Goal: Task Accomplishment & Management: Manage account settings

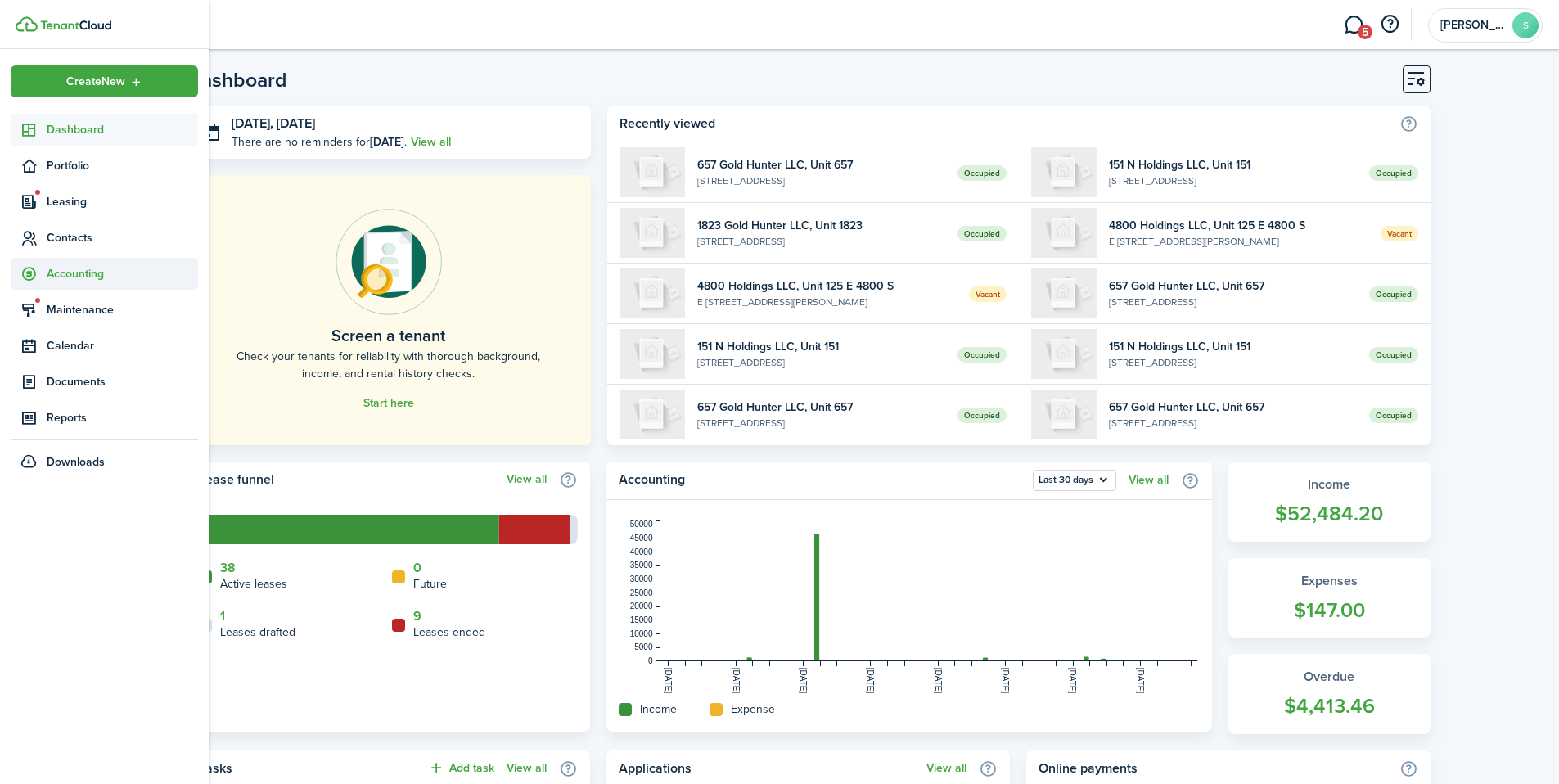
click at [68, 265] on span "Accounting" at bounding box center [122, 273] width 151 height 17
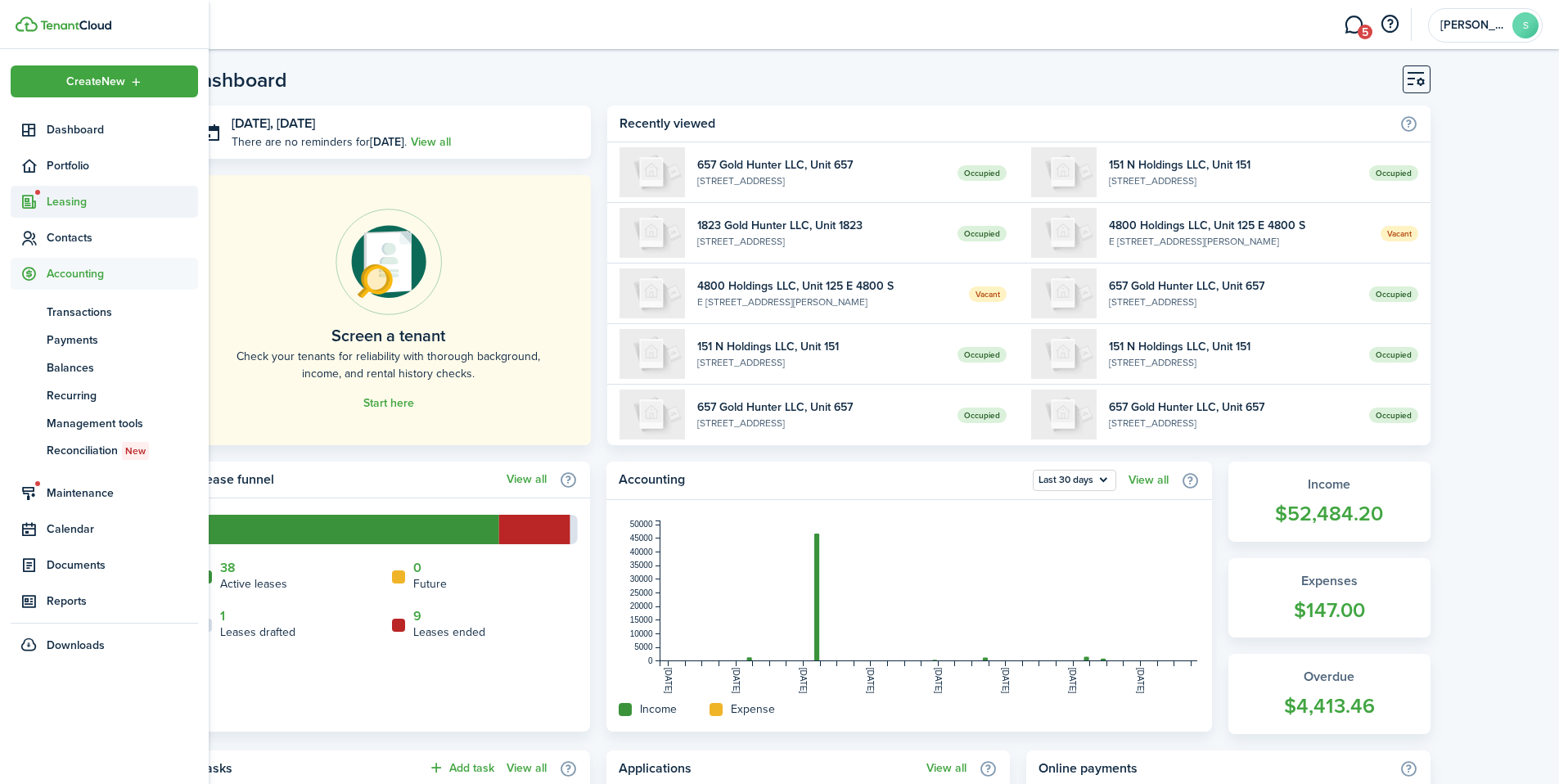
click at [75, 198] on span "Leasing" at bounding box center [122, 201] width 151 height 17
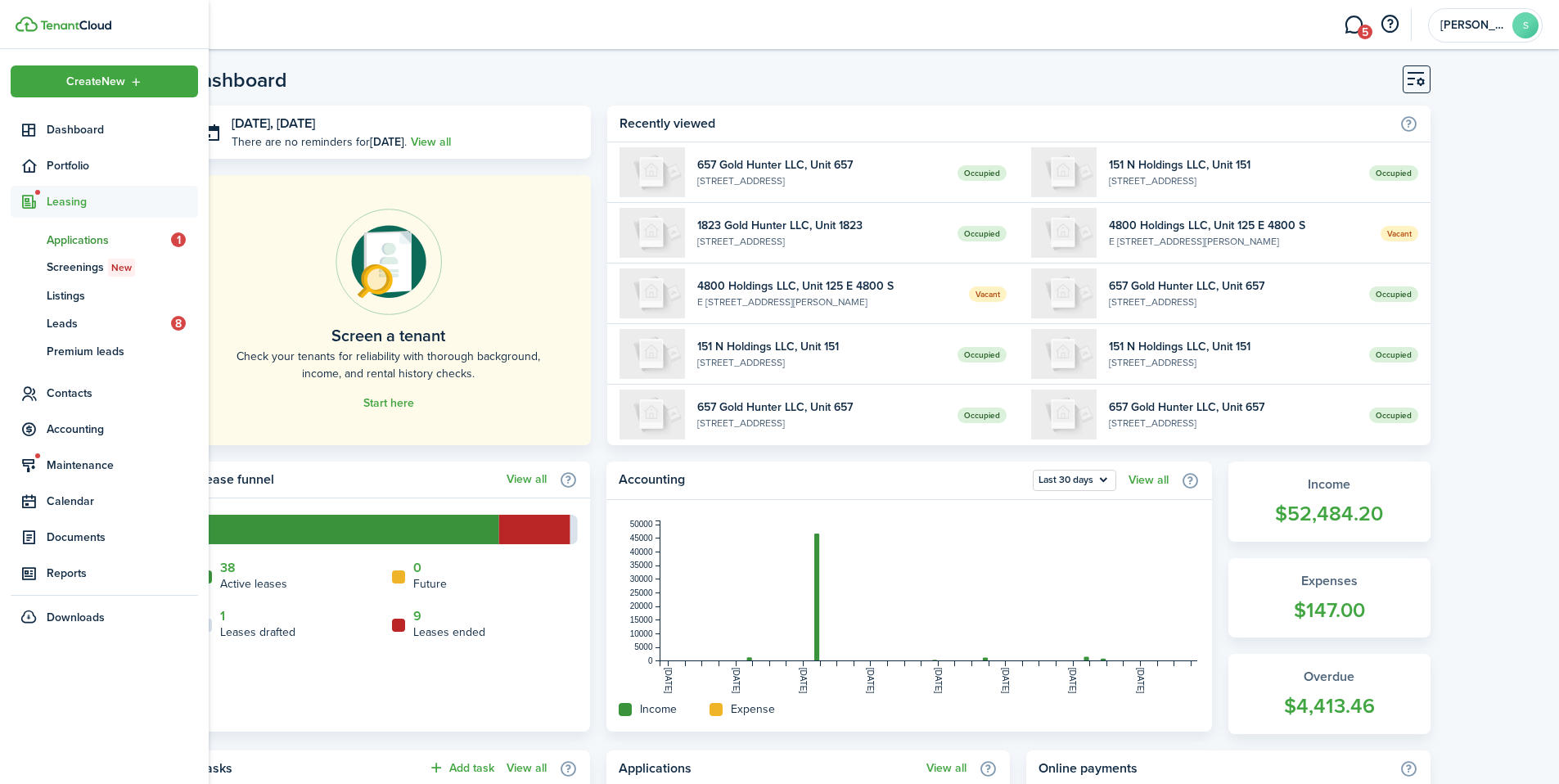
click at [85, 243] on span "Applications" at bounding box center [108, 239] width 124 height 17
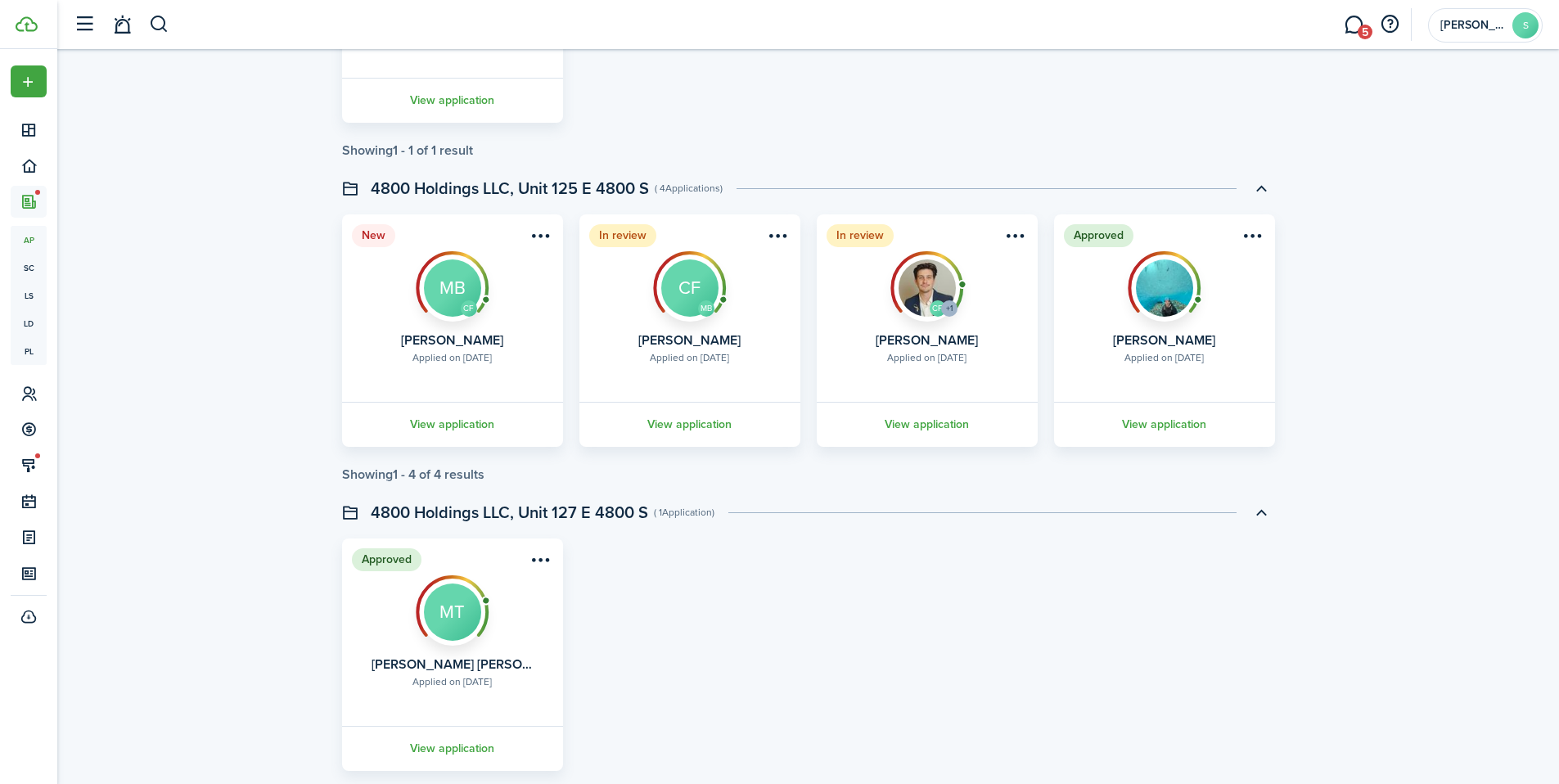
scroll to position [2411, 0]
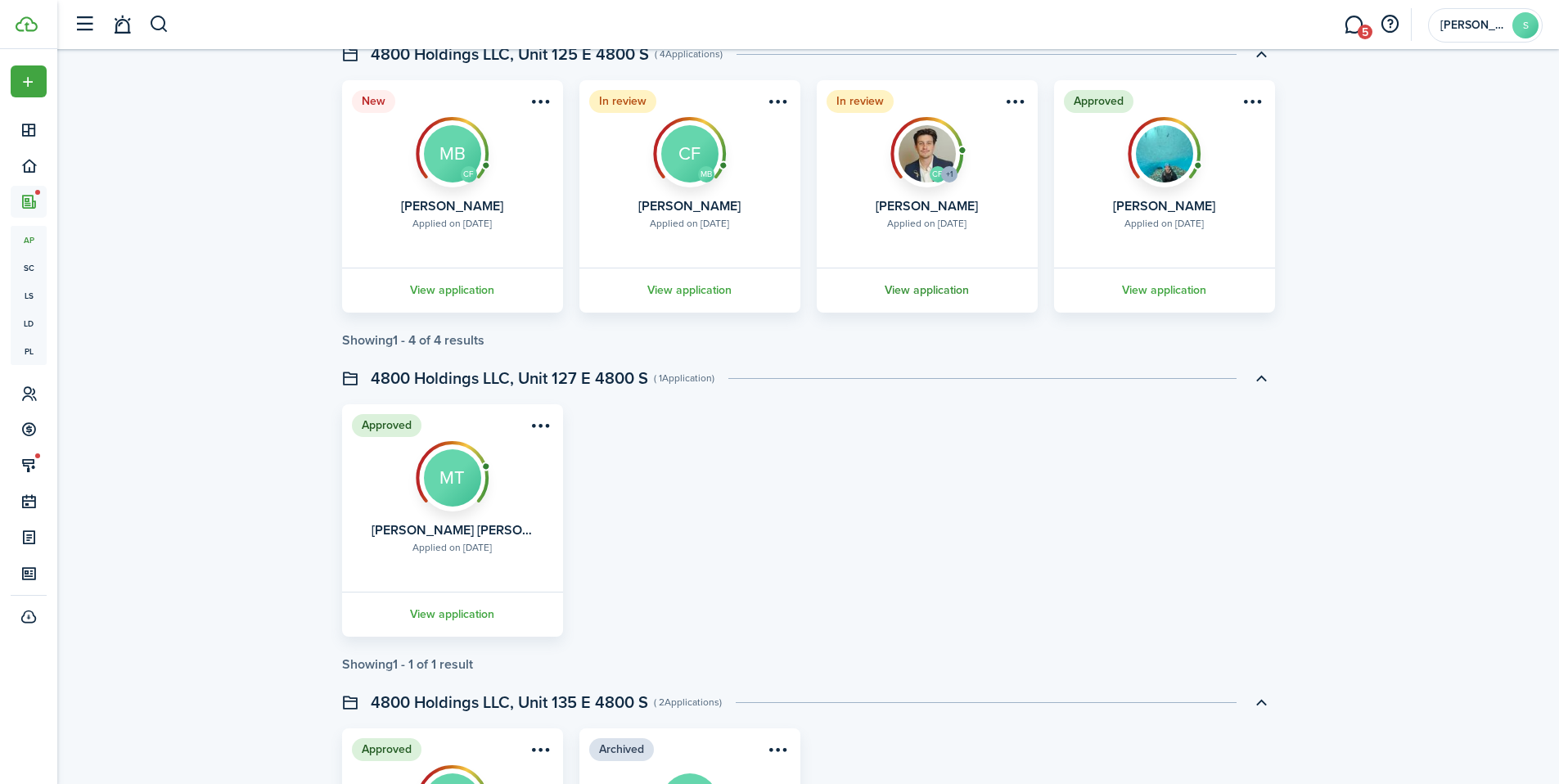
click at [949, 282] on link "View application" at bounding box center [927, 289] width 226 height 45
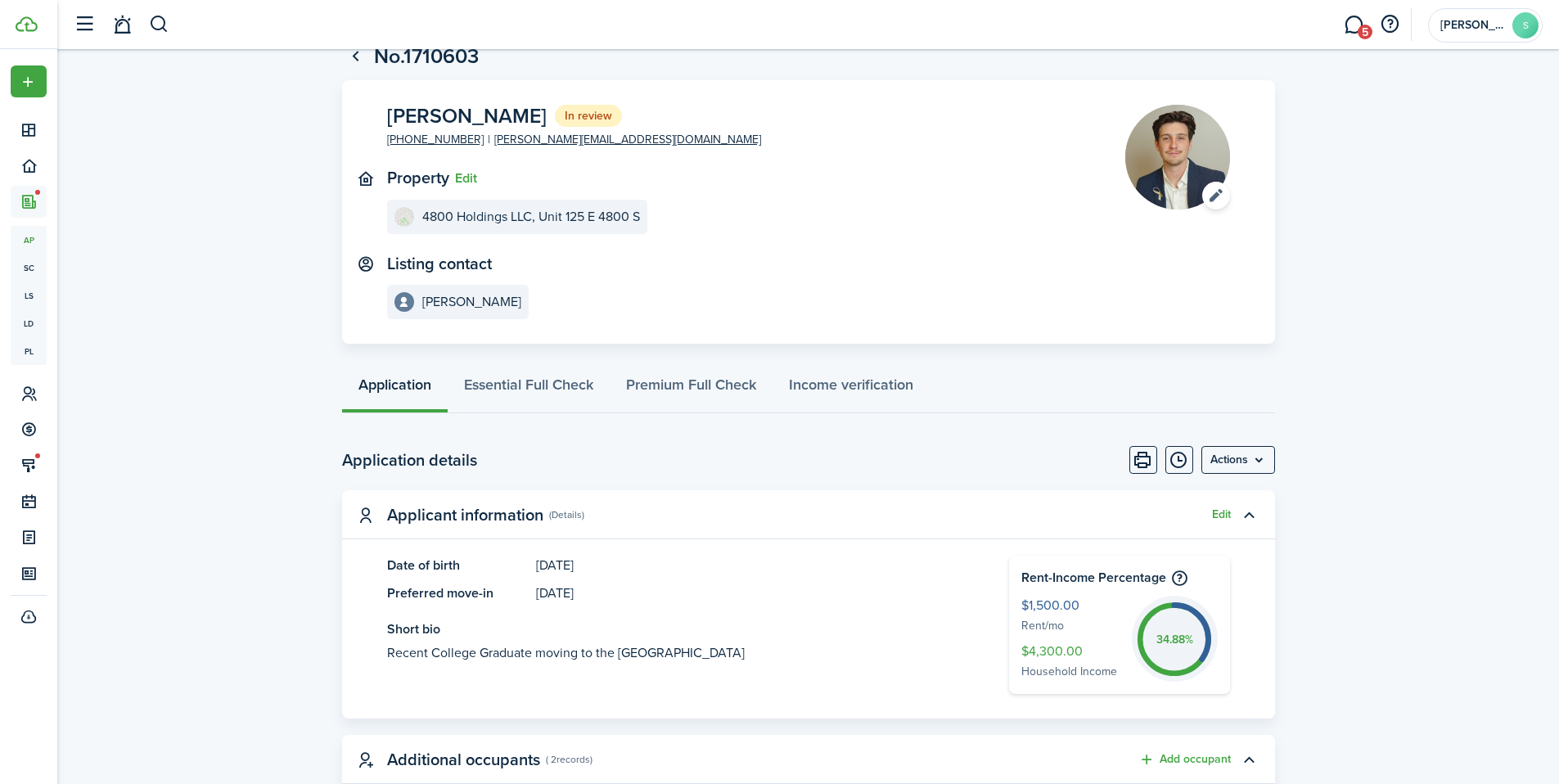
scroll to position [49, 0]
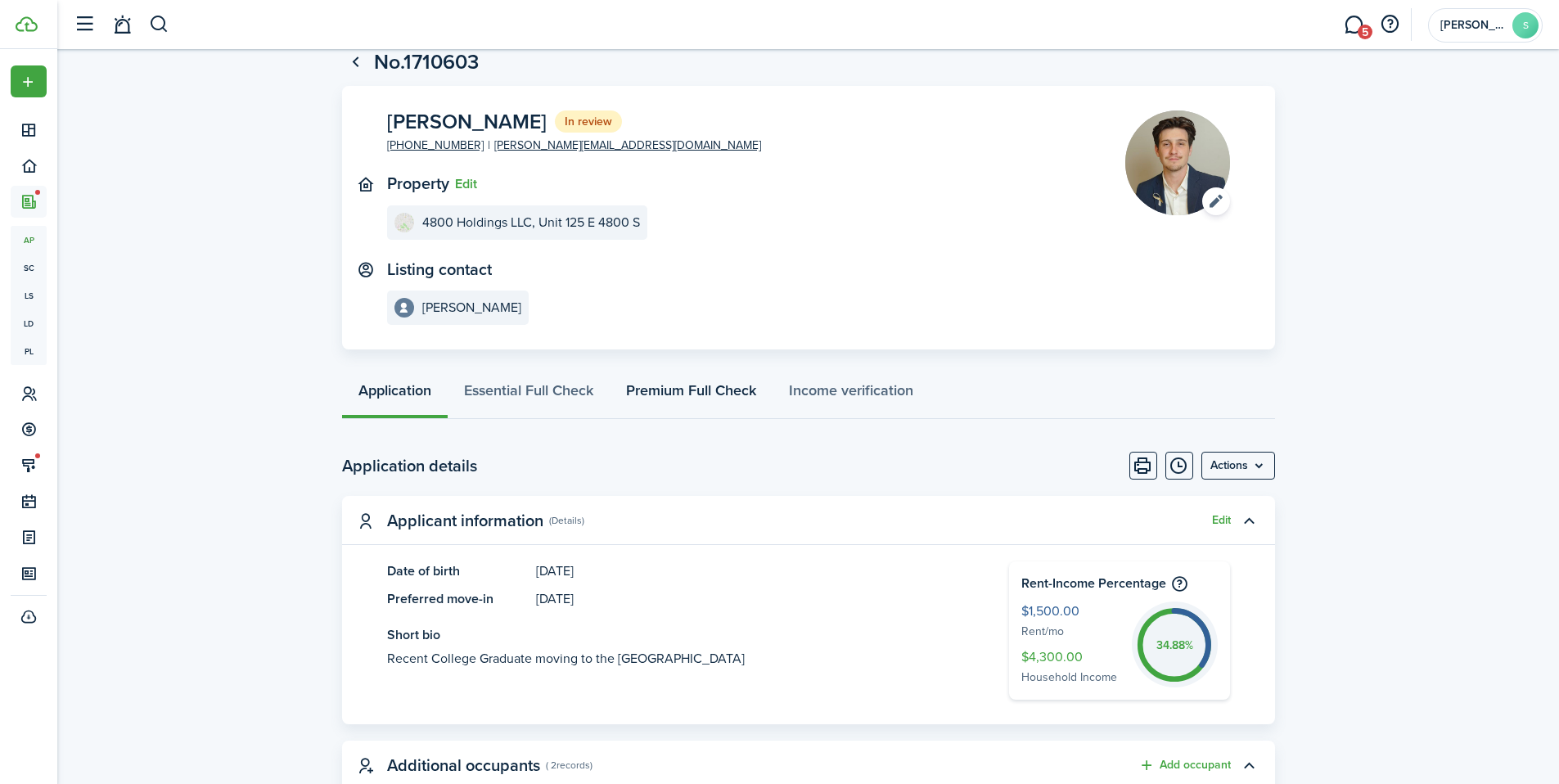
click at [703, 402] on link "Premium Full Check" at bounding box center [691, 393] width 163 height 49
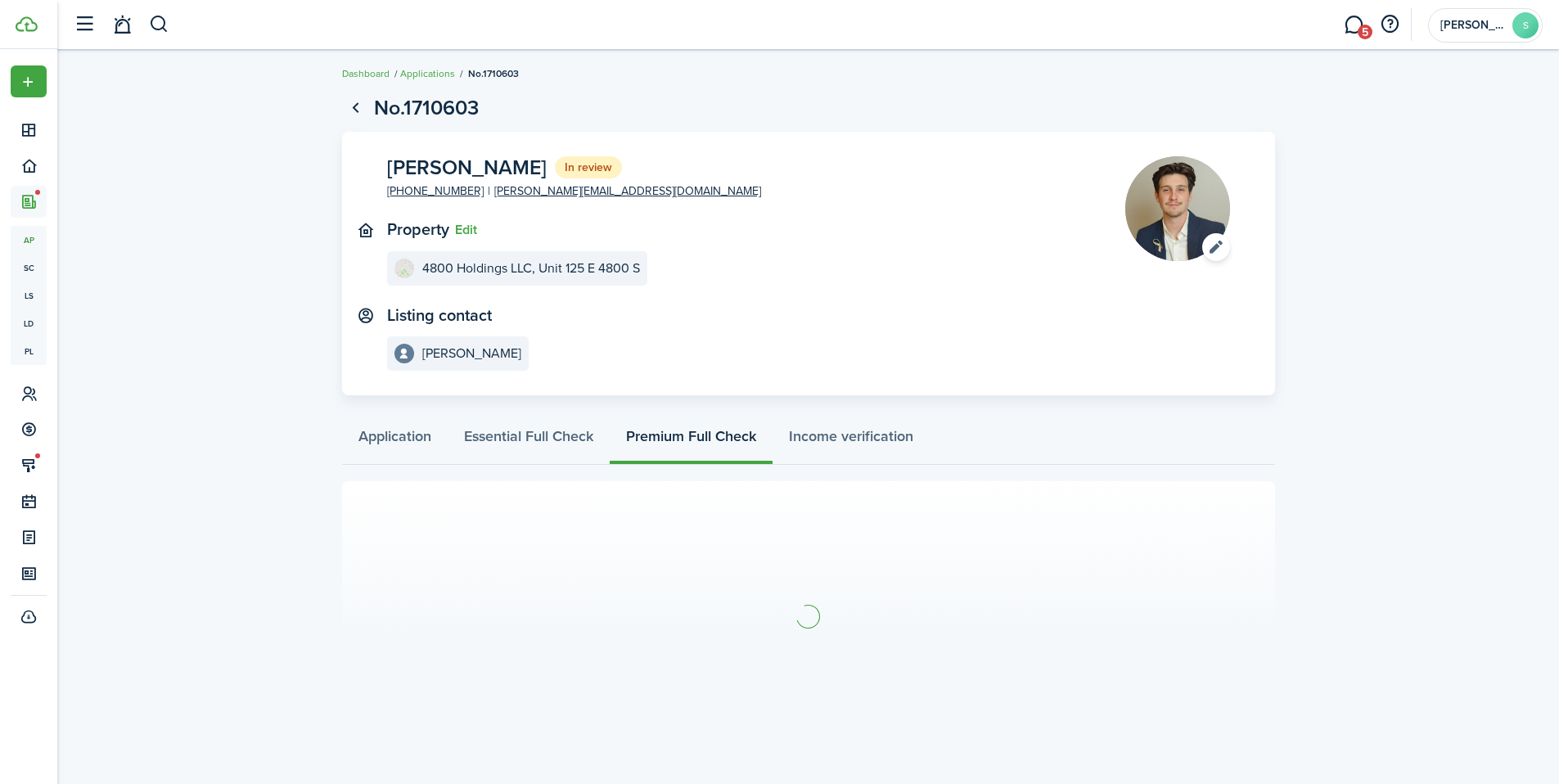
scroll to position [7, 0]
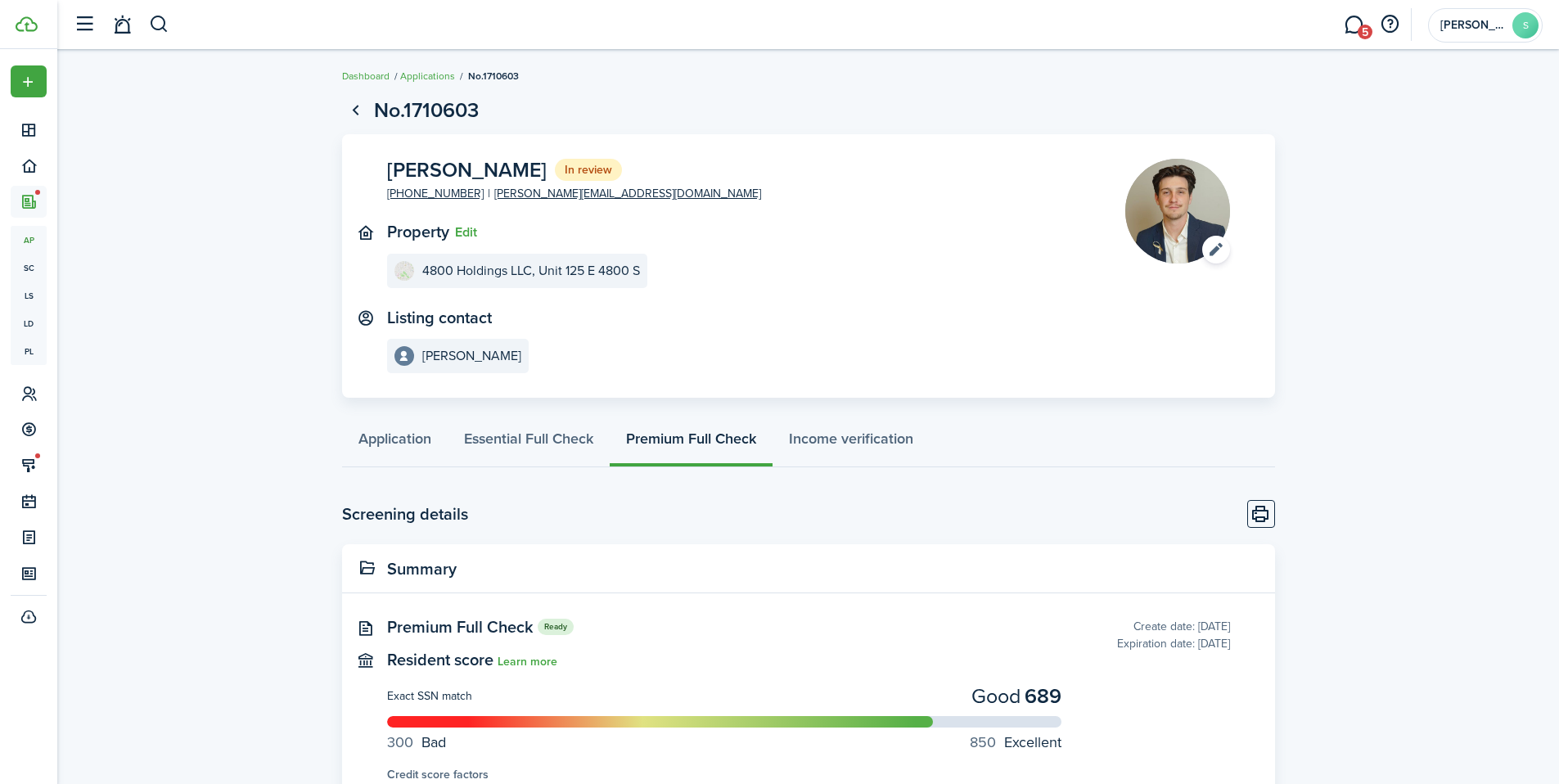
scroll to position [358, 0]
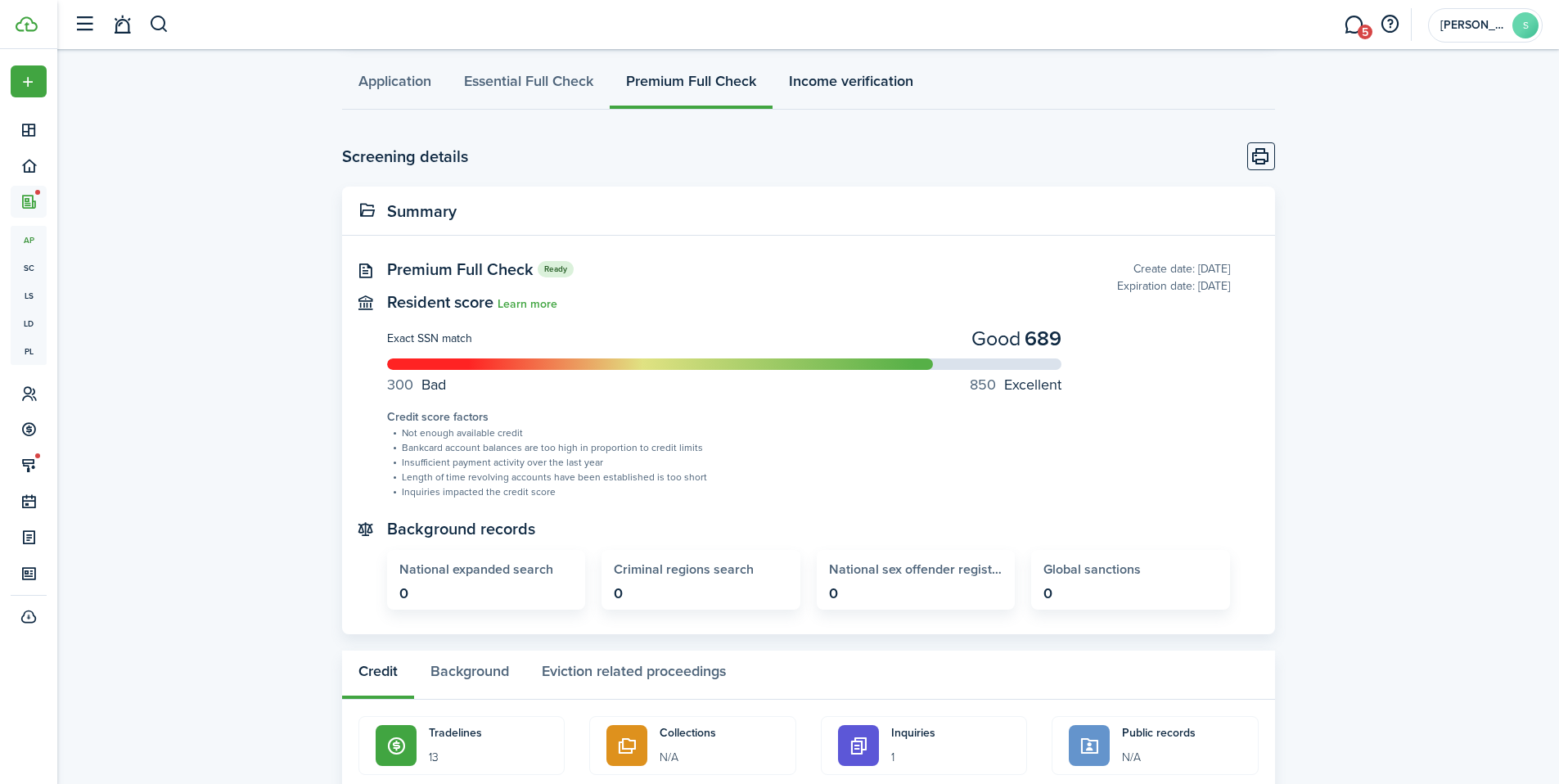
click at [869, 78] on link "Income verification" at bounding box center [851, 84] width 157 height 49
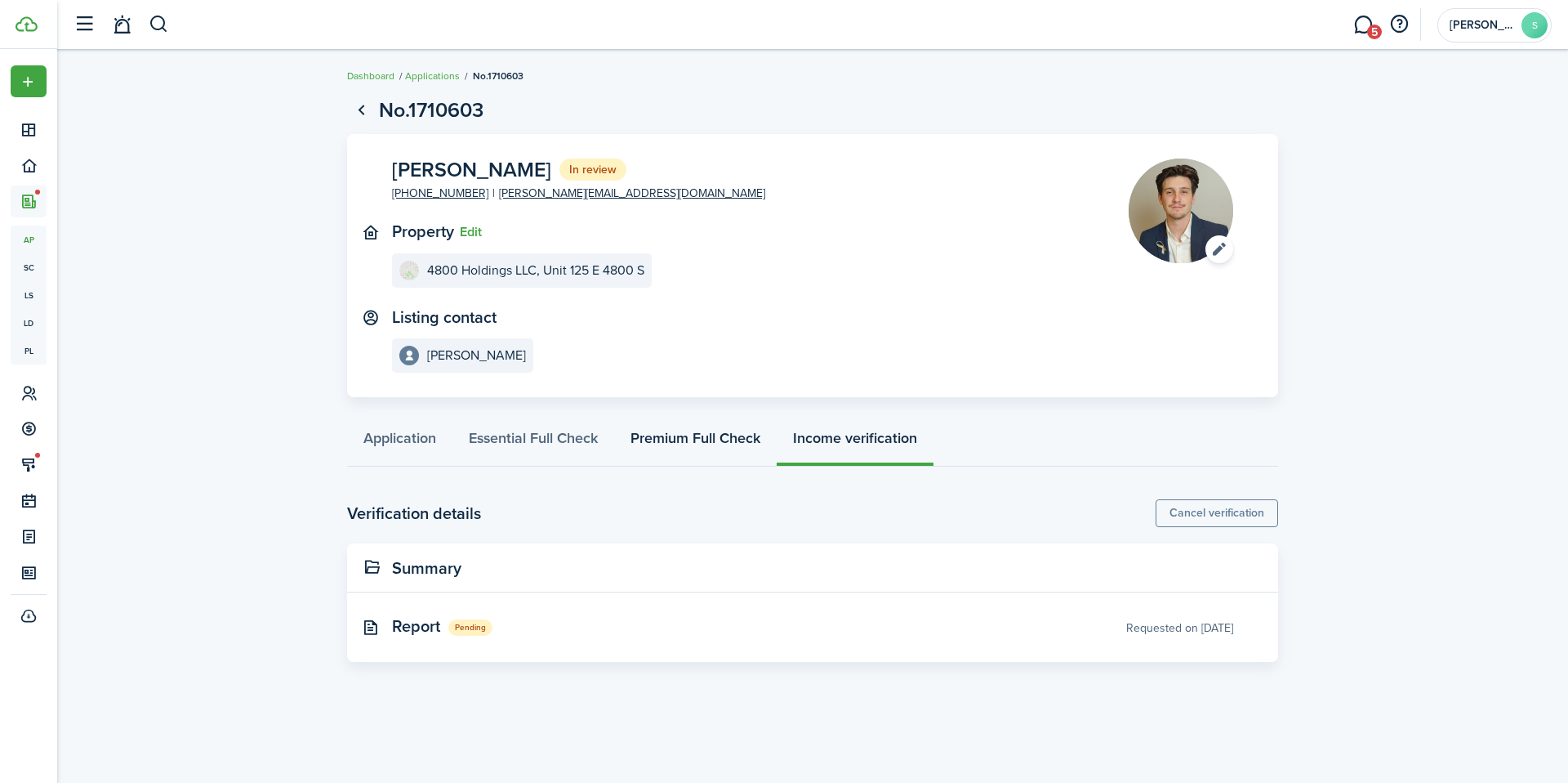
click at [702, 445] on link "Premium Full Check" at bounding box center [695, 442] width 163 height 49
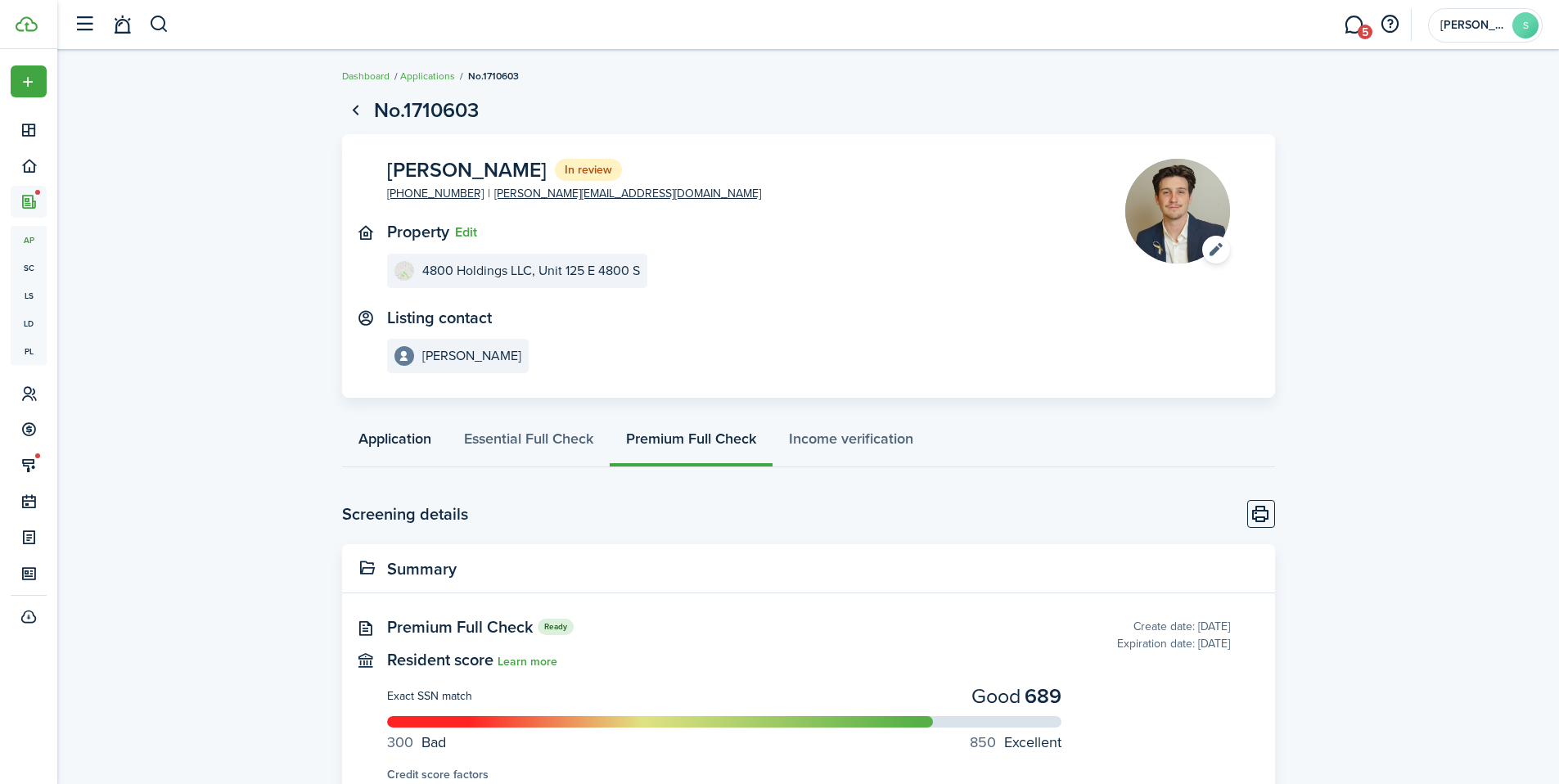
click at [384, 446] on link "Application" at bounding box center [395, 442] width 105 height 49
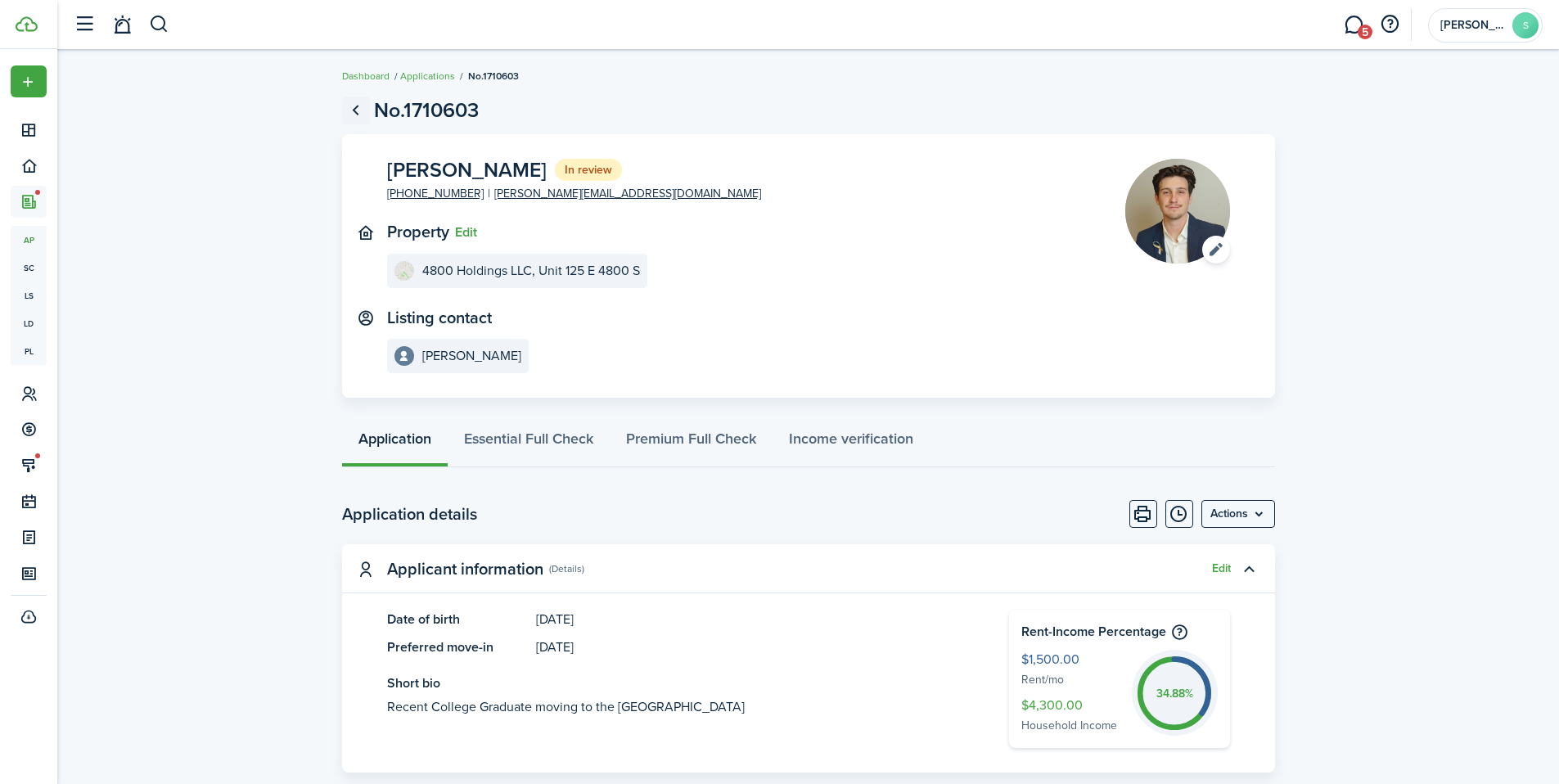
click at [351, 107] on link "Go back" at bounding box center [356, 110] width 28 height 28
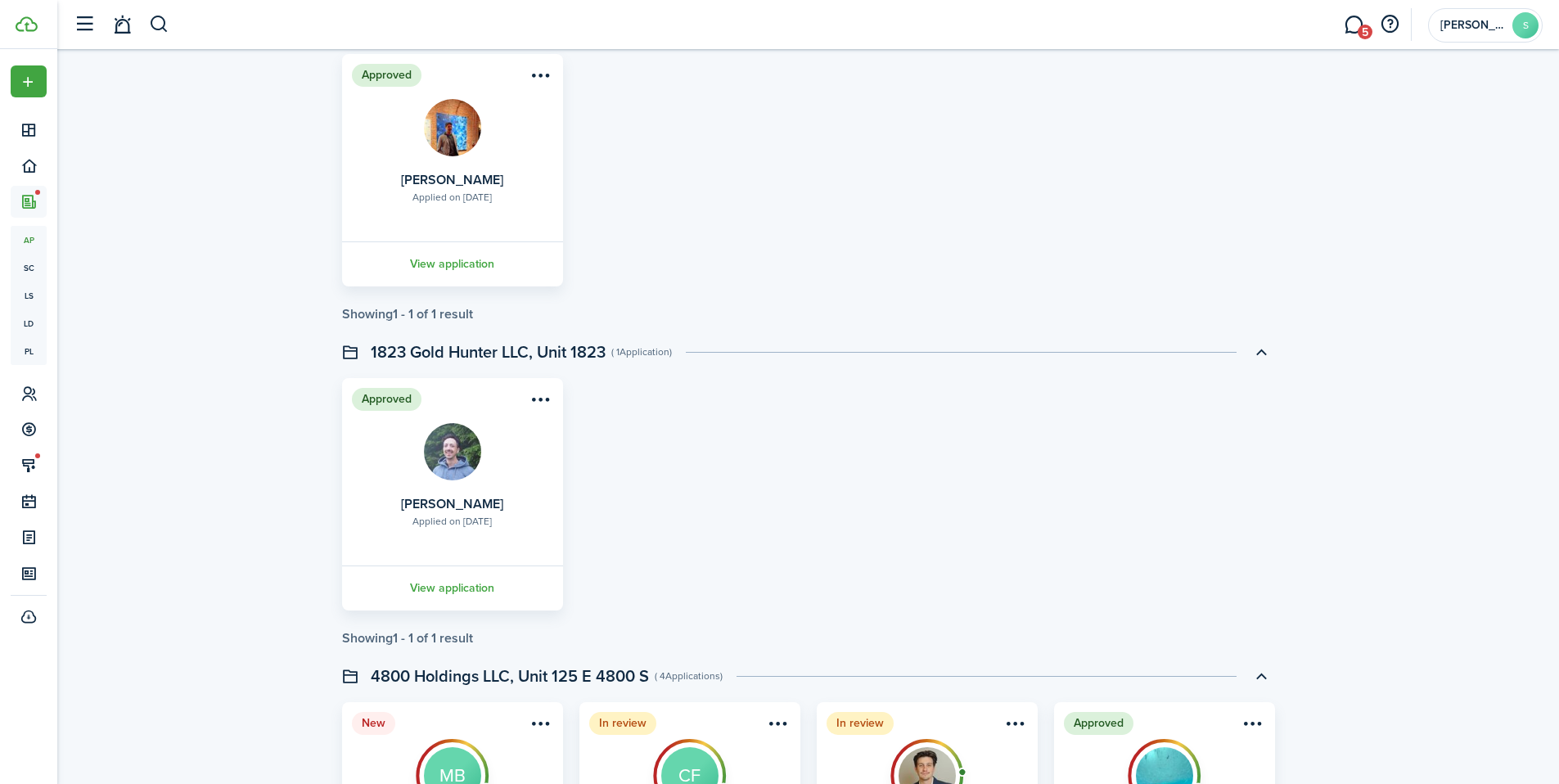
scroll to position [2130, 0]
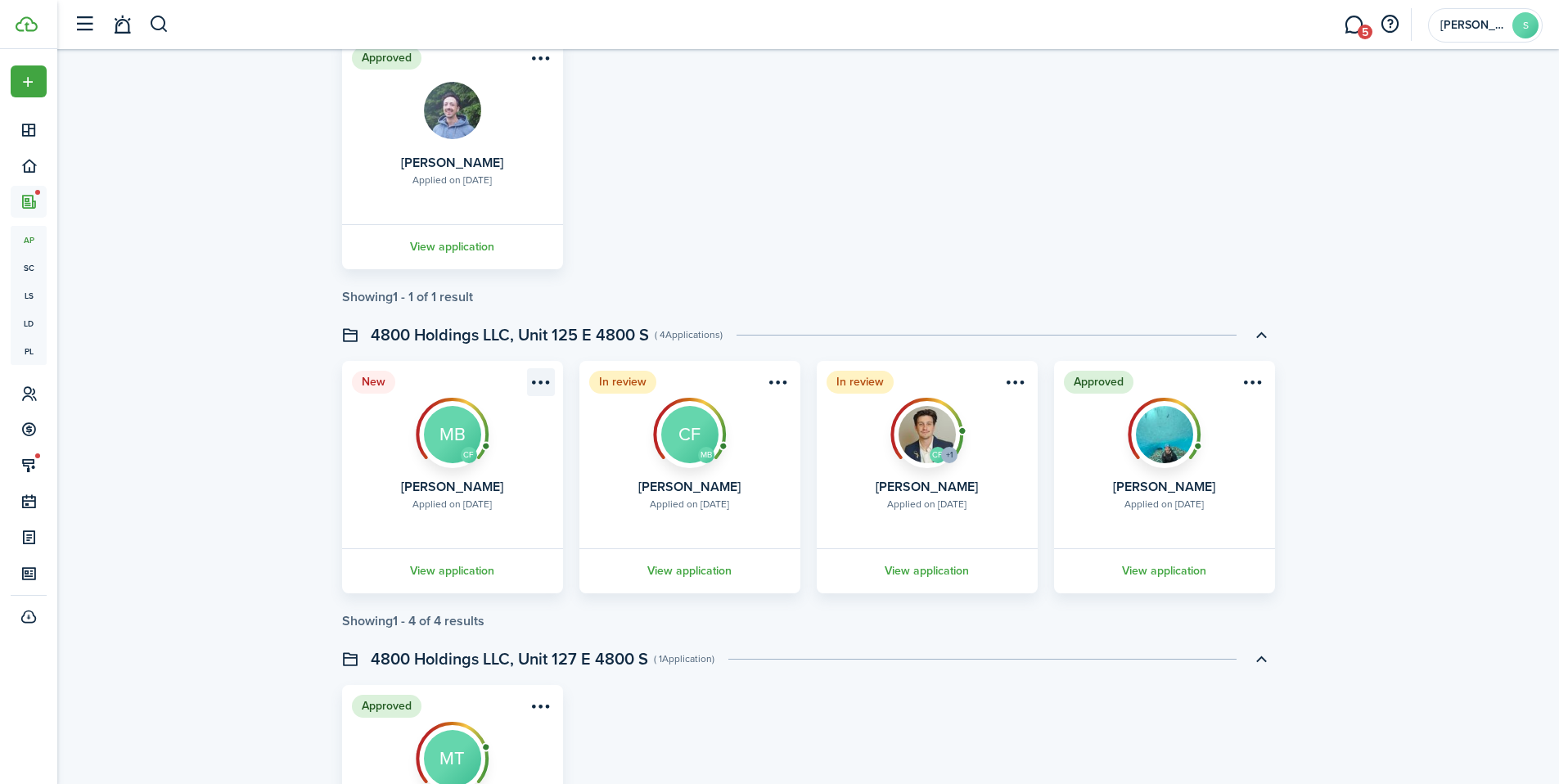
click at [535, 387] on menu-btn-icon "Open menu" at bounding box center [541, 382] width 28 height 28
click at [478, 455] on button "Approve application" at bounding box center [481, 447] width 143 height 28
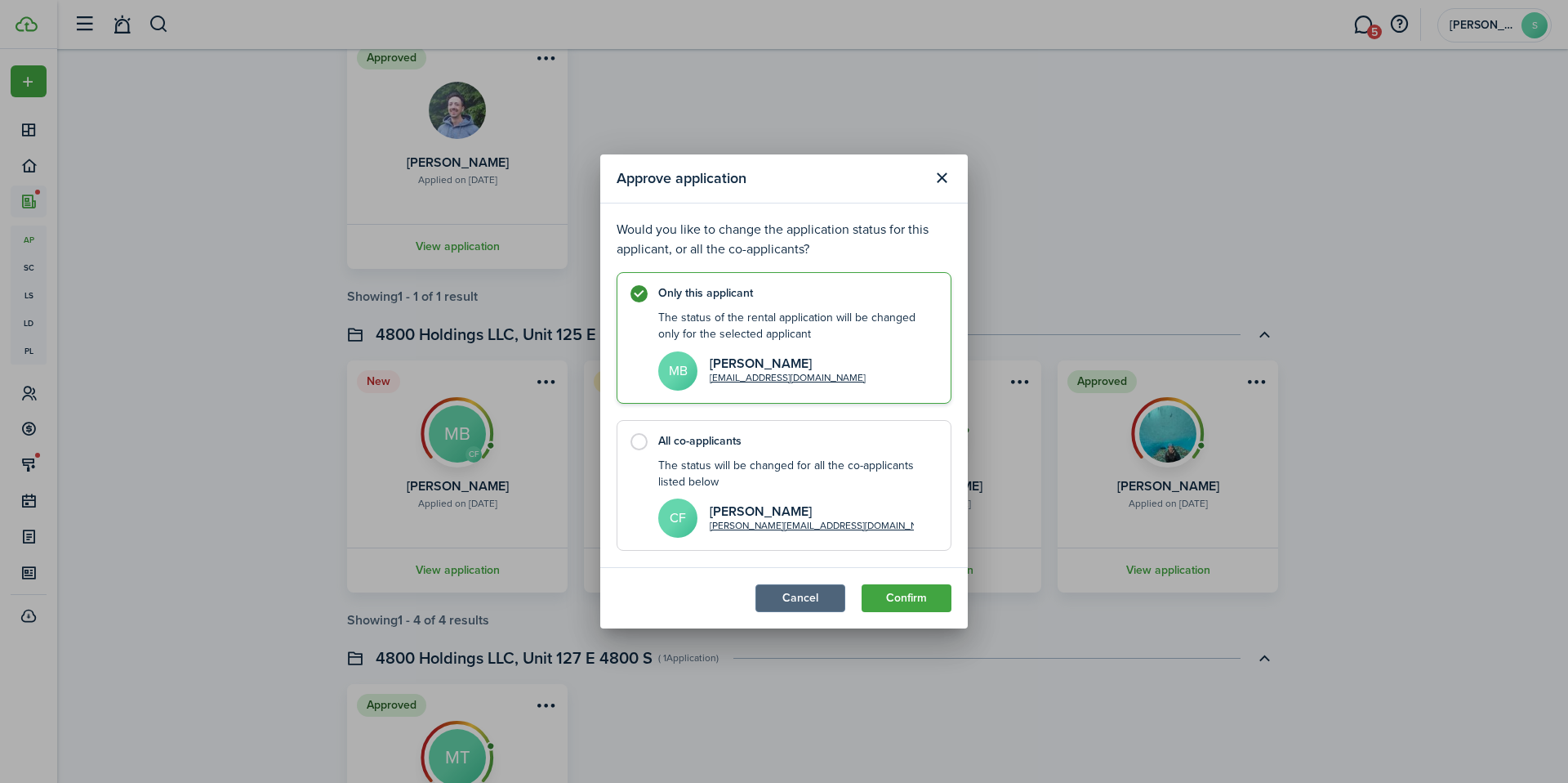
click at [824, 603] on button "Cancel" at bounding box center [800, 598] width 90 height 28
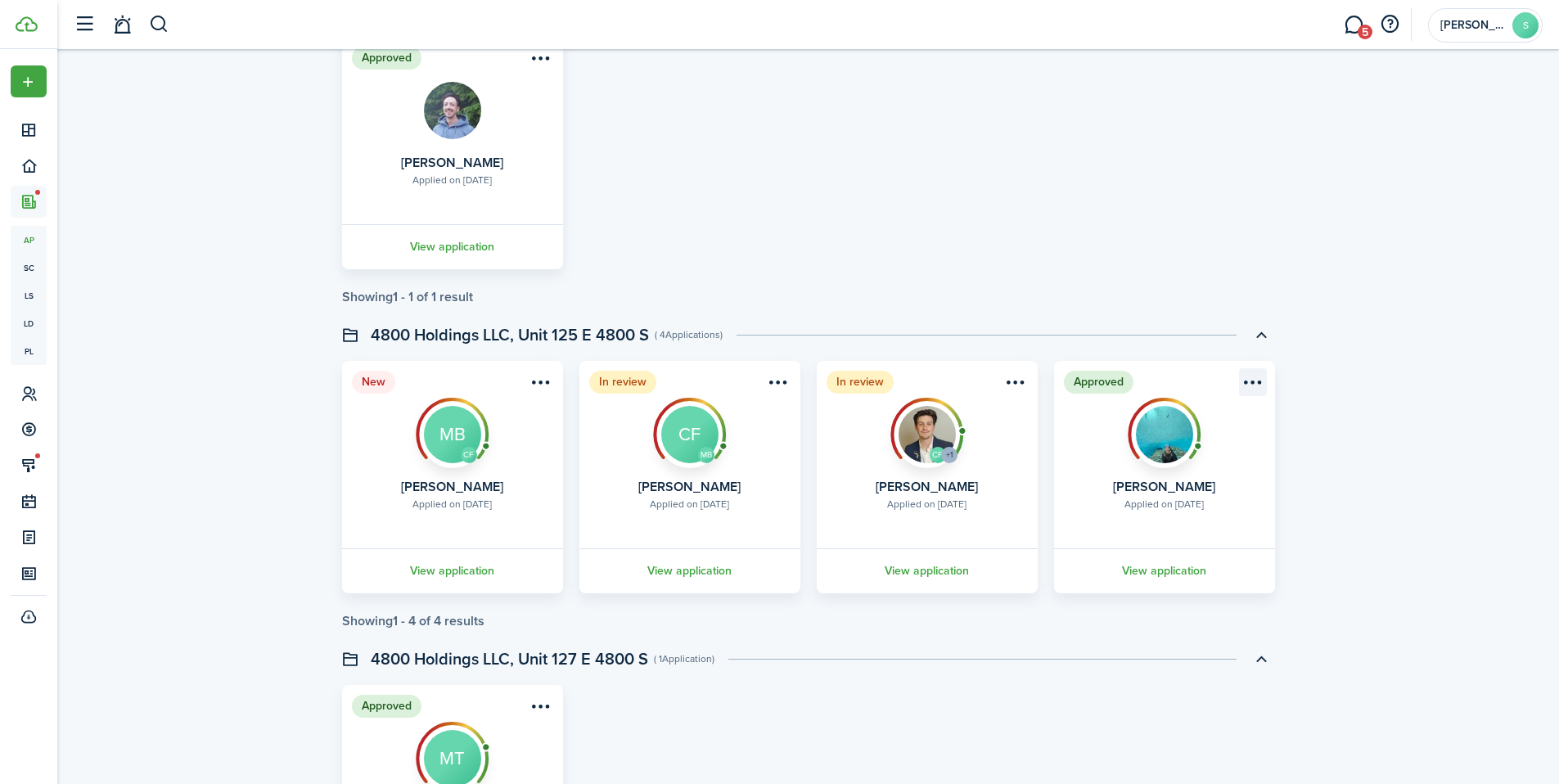
click at [1258, 377] on menu-btn-icon "Open menu" at bounding box center [1254, 382] width 28 height 28
click at [1057, 422] on card "Approved Applied on [DATE] [PERSON_NAME] View application" at bounding box center [1164, 477] width 221 height 233
click at [1124, 574] on link "View application" at bounding box center [1164, 570] width 226 height 45
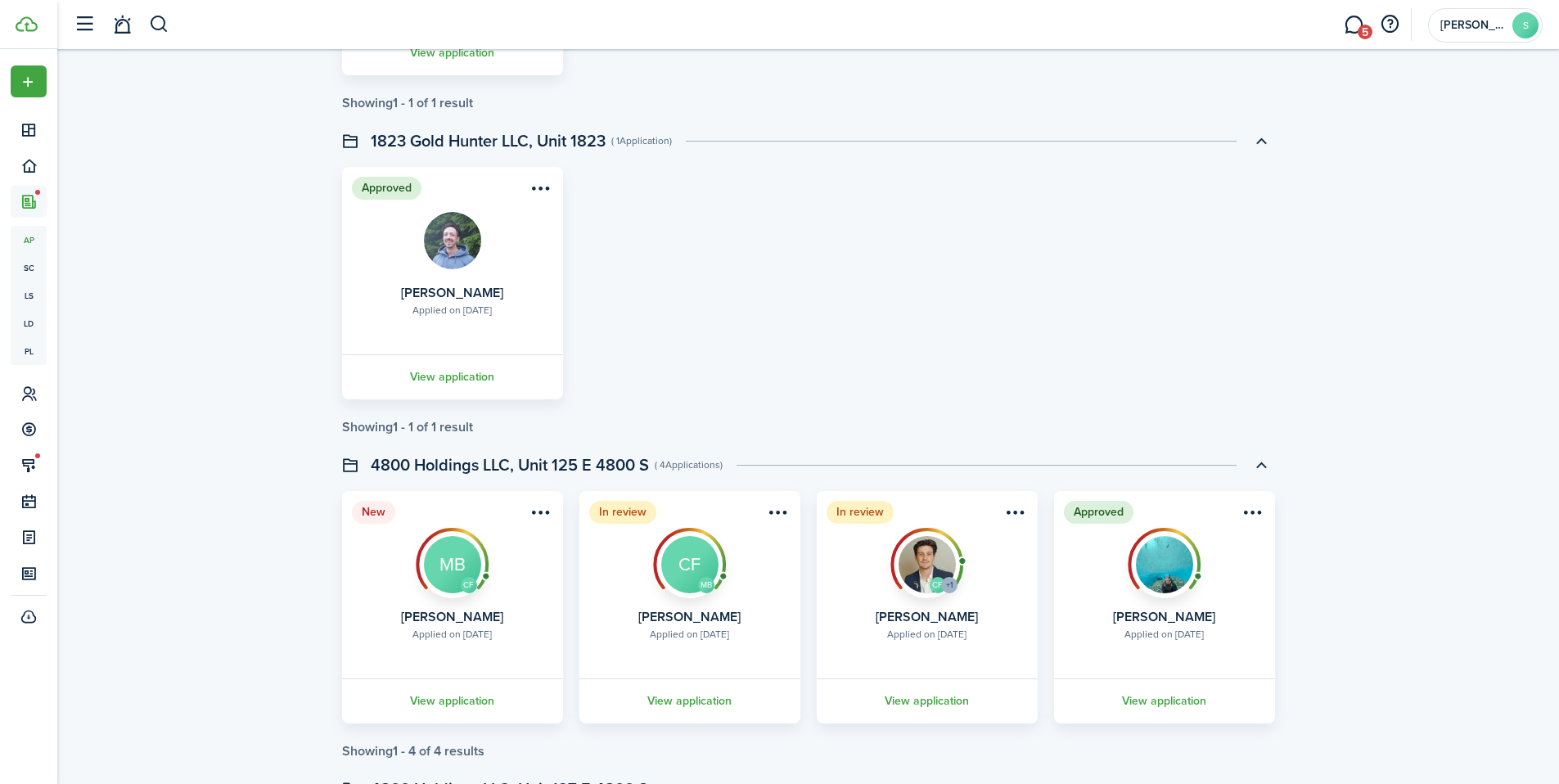
scroll to position [2001, 0]
click at [1263, 516] on menu-btn-icon "Open menu" at bounding box center [1254, 512] width 28 height 28
click at [1181, 641] on button "Archive application" at bounding box center [1194, 633] width 143 height 28
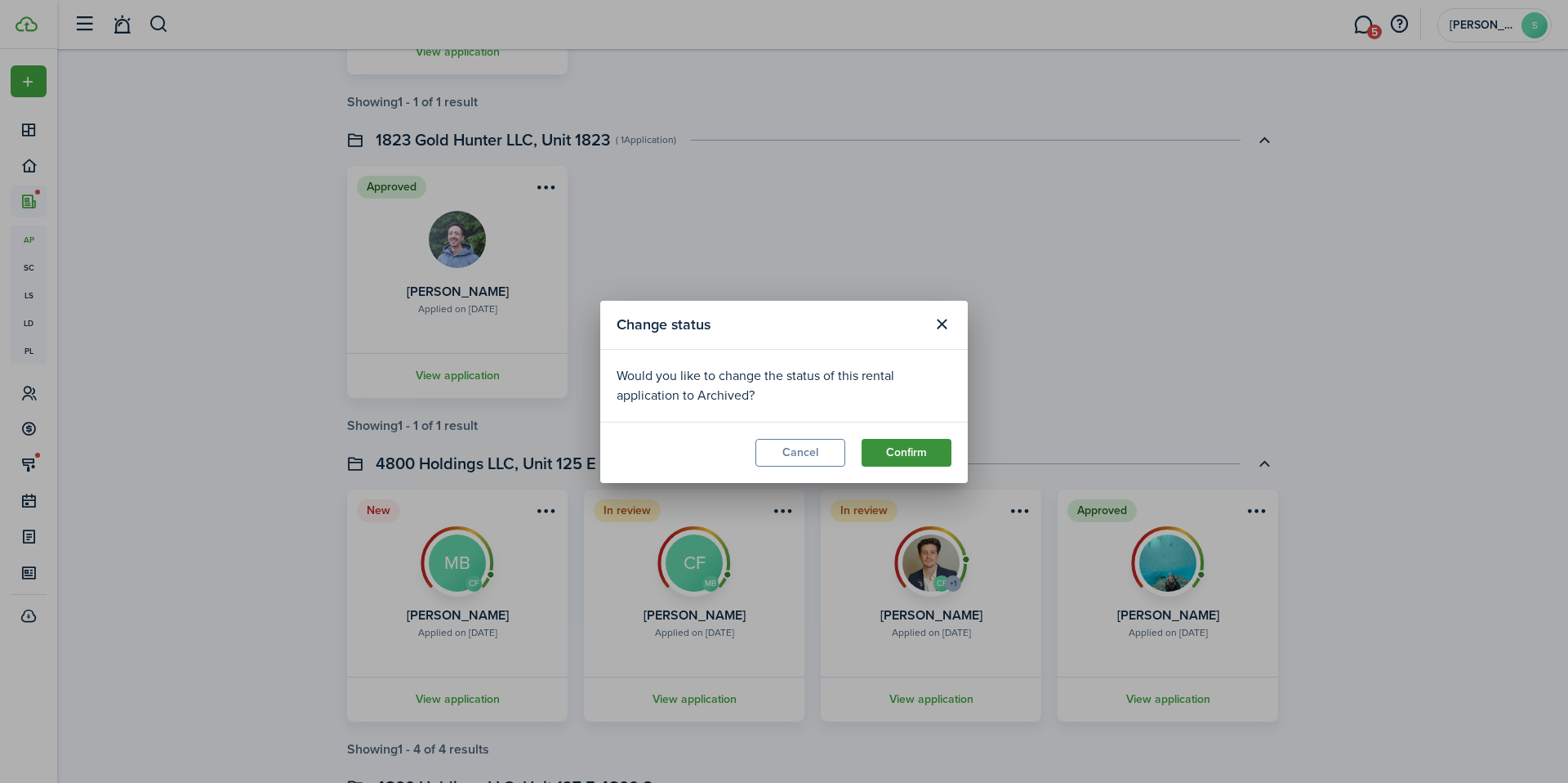
click at [912, 452] on button "Confirm" at bounding box center [906, 453] width 90 height 28
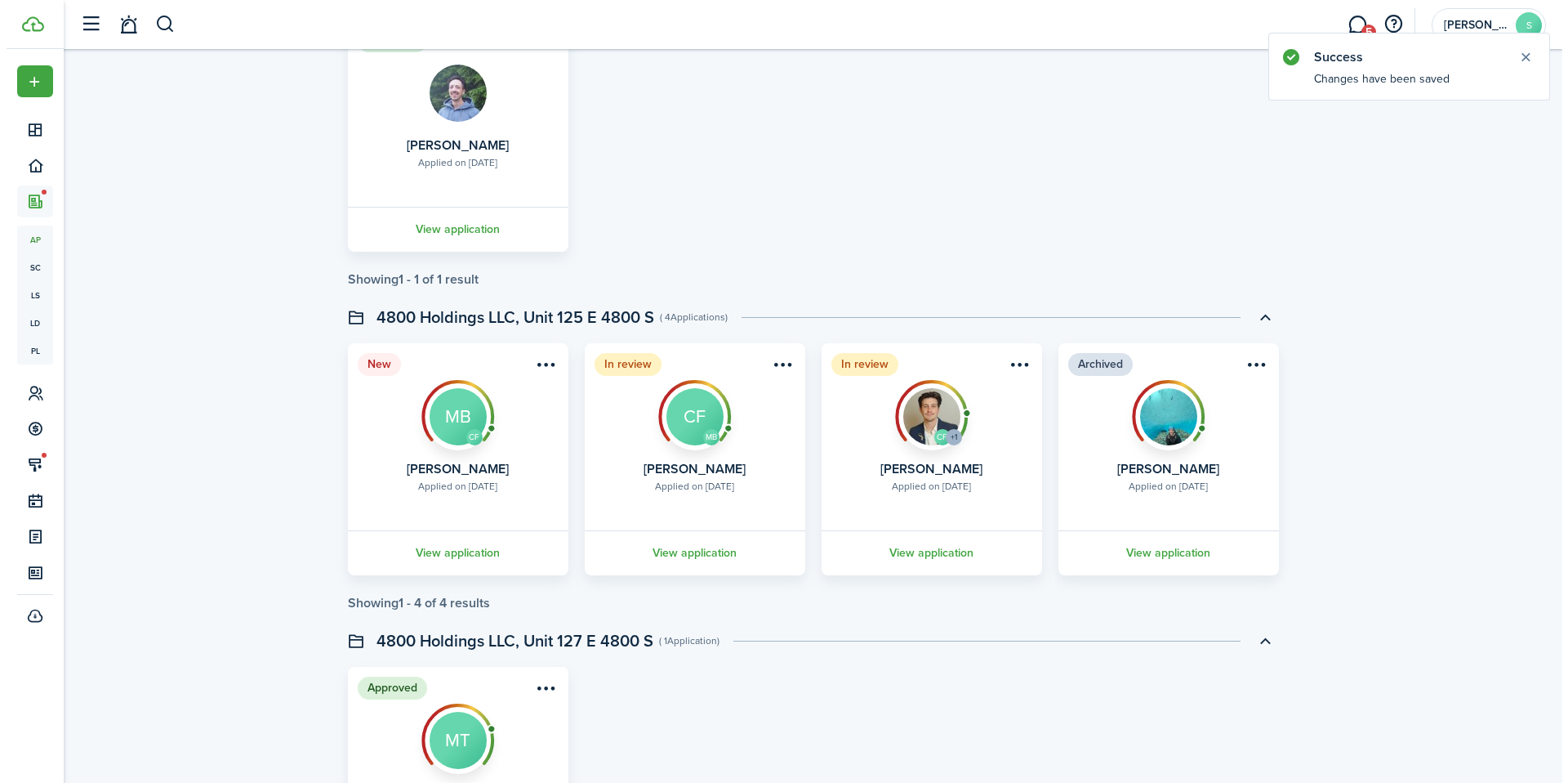
scroll to position [2177, 0]
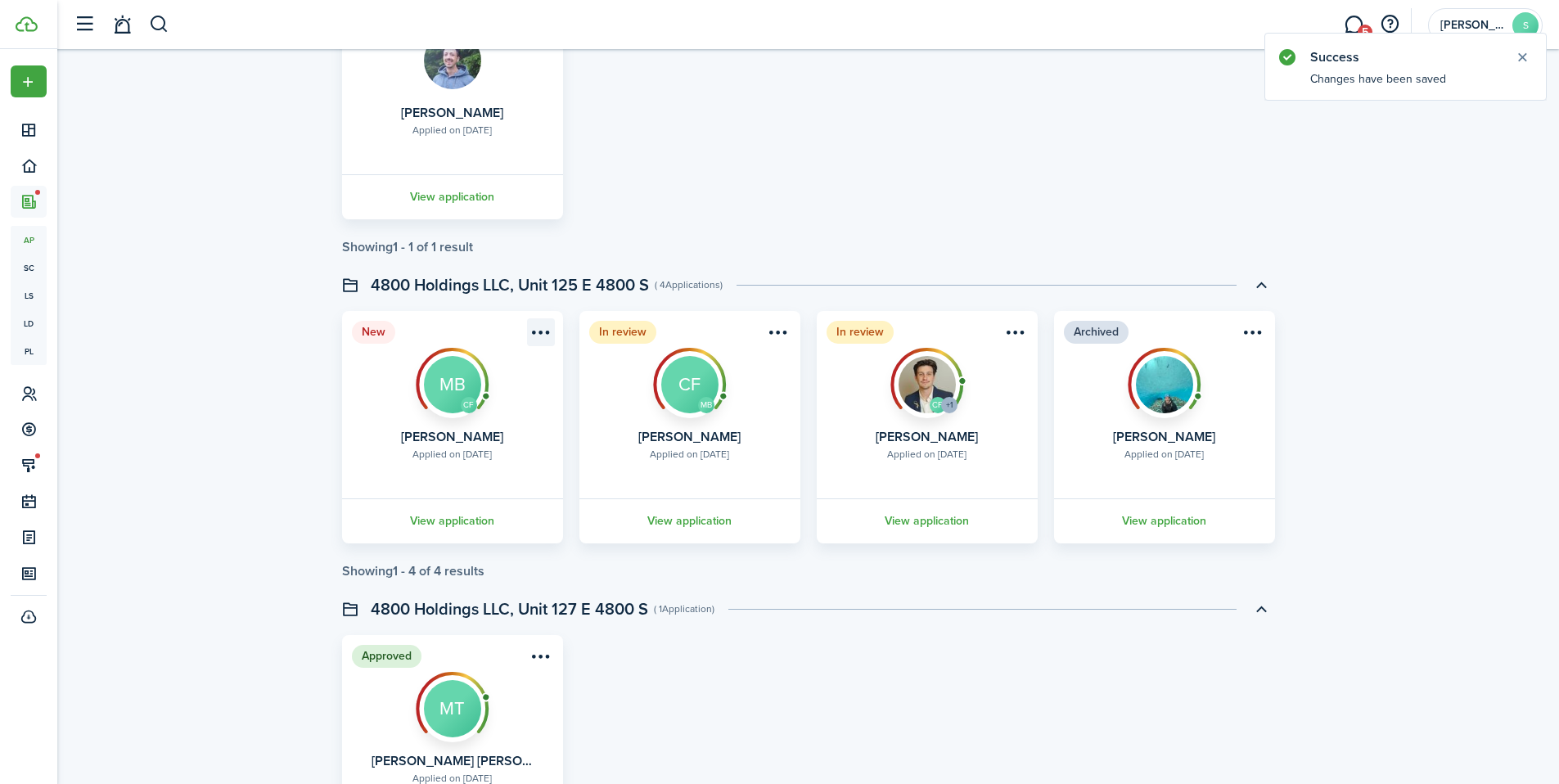
click at [534, 334] on menu-btn-icon "Open menu" at bounding box center [541, 332] width 28 height 28
click at [489, 401] on button "Approve application" at bounding box center [481, 396] width 143 height 28
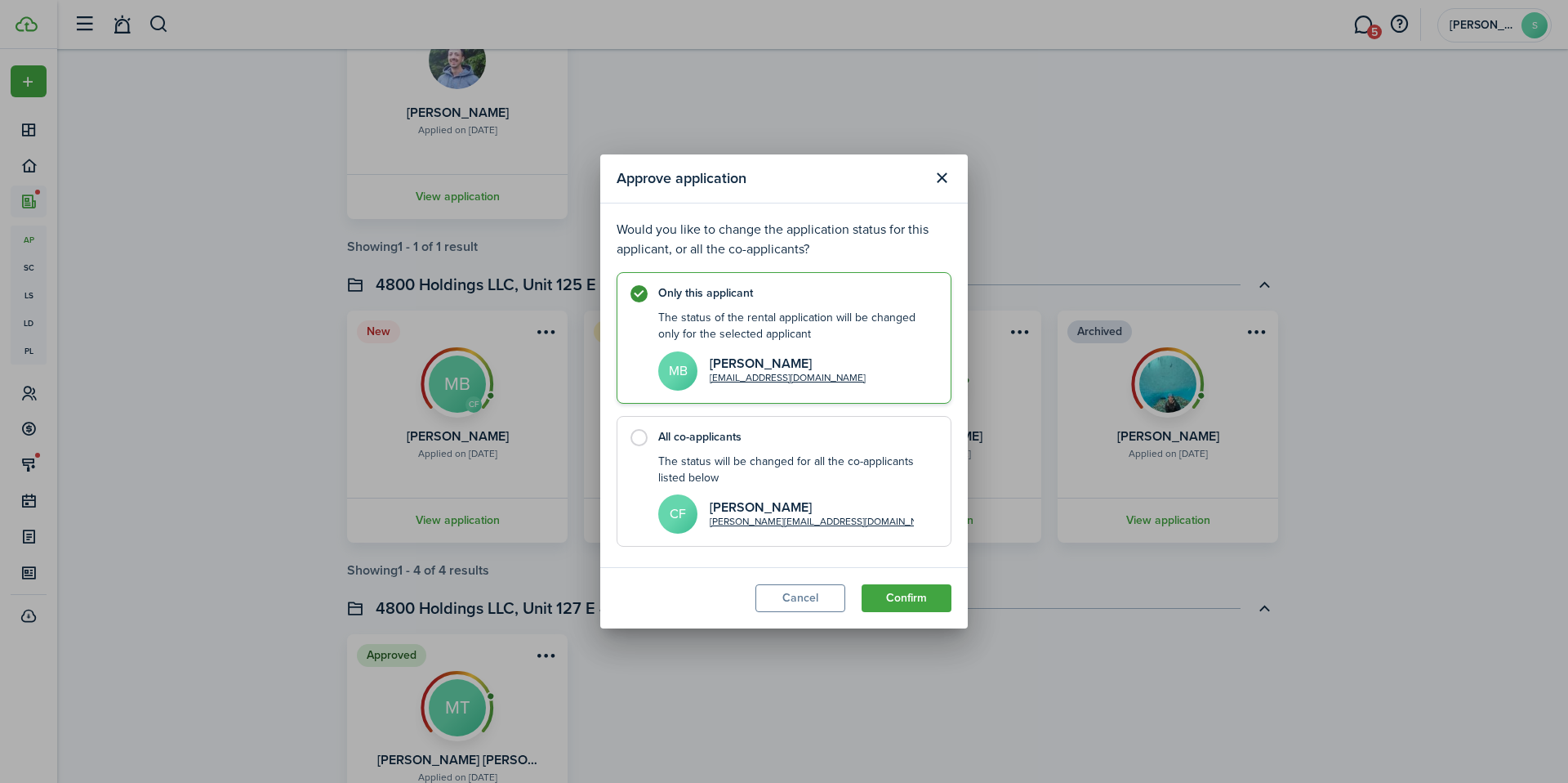
click at [746, 469] on div "The status will be changed for all the co-applicants listed below" at bounding box center [796, 470] width 276 height 34
radio input "false"
radio input "true"
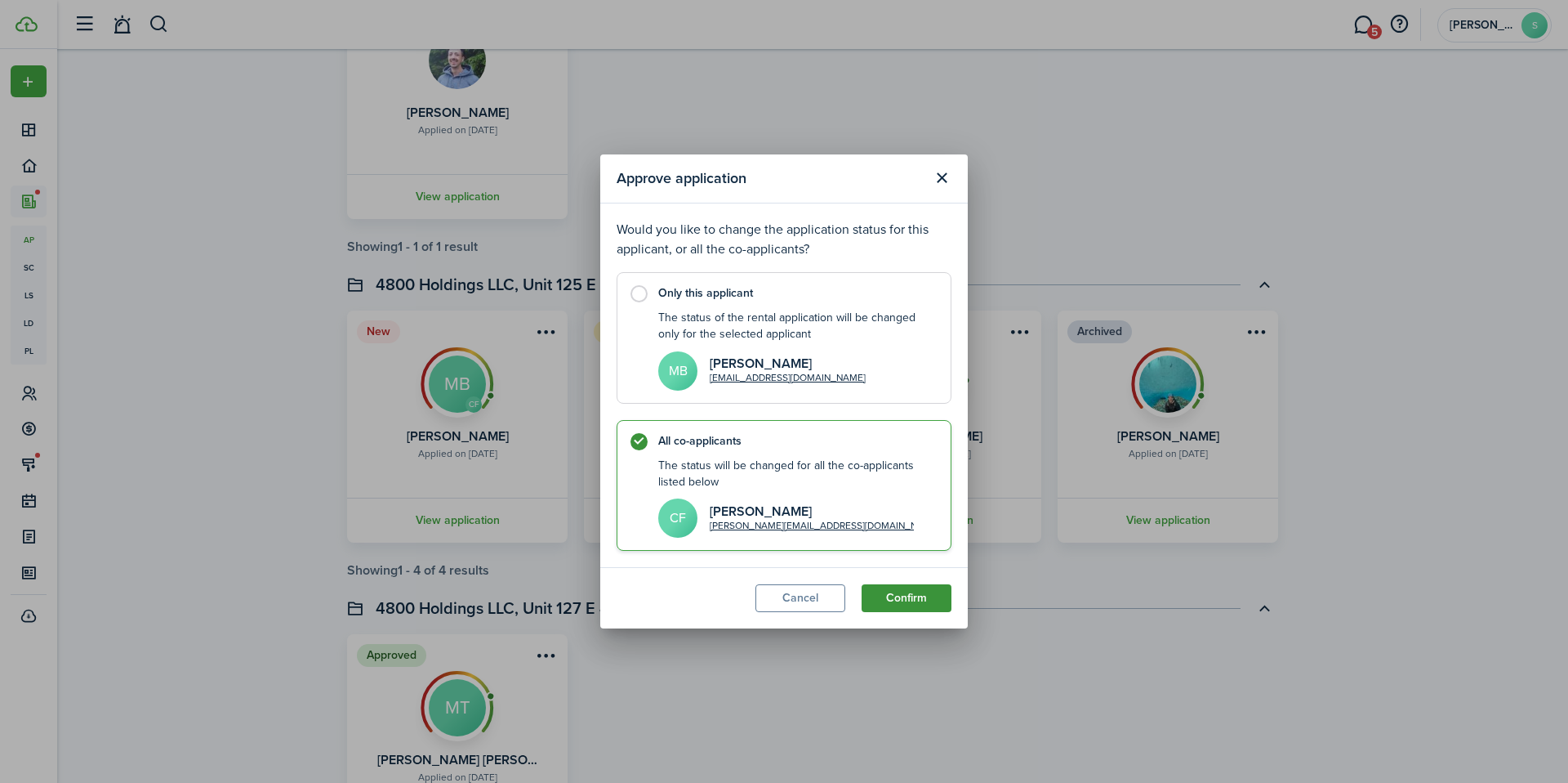
click at [889, 587] on button "Confirm" at bounding box center [906, 598] width 90 height 28
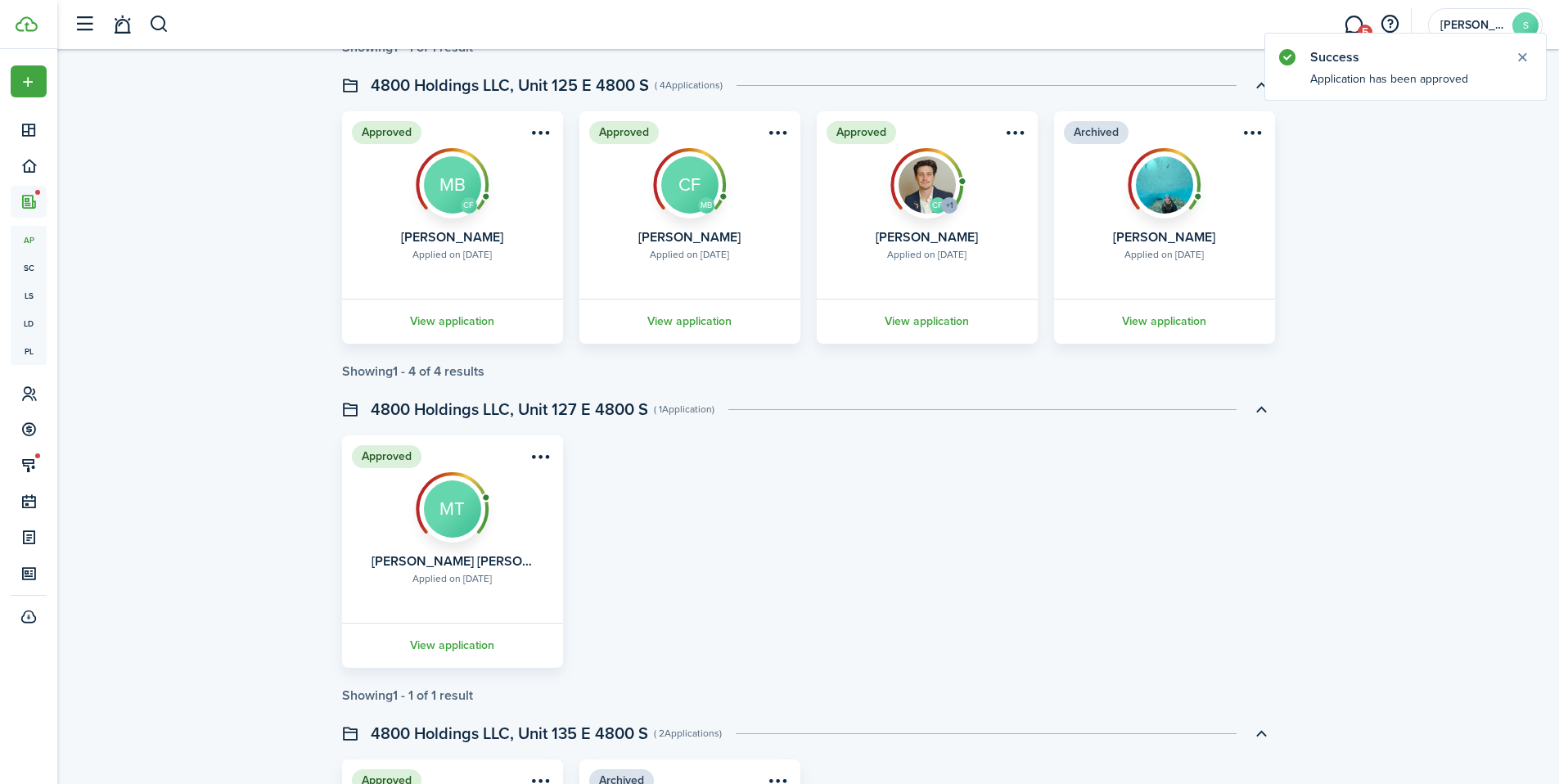
scroll to position [2379, 0]
click at [431, 321] on link "View application" at bounding box center [452, 321] width 226 height 45
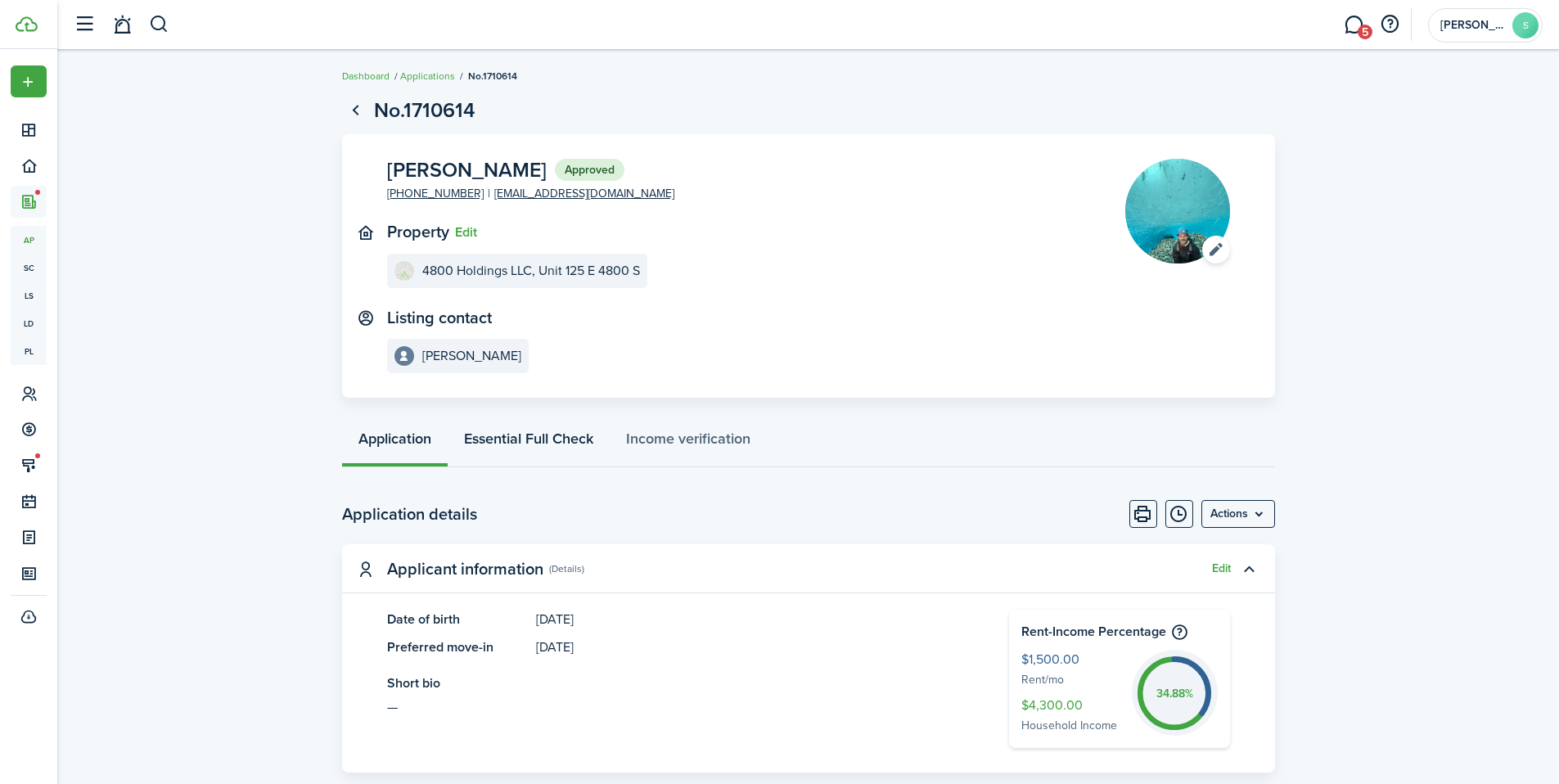
drag, startPoint x: 542, startPoint y: 413, endPoint x: 540, endPoint y: 430, distance: 17.1
click at [540, 436] on link "Essential Full Check" at bounding box center [528, 442] width 162 height 49
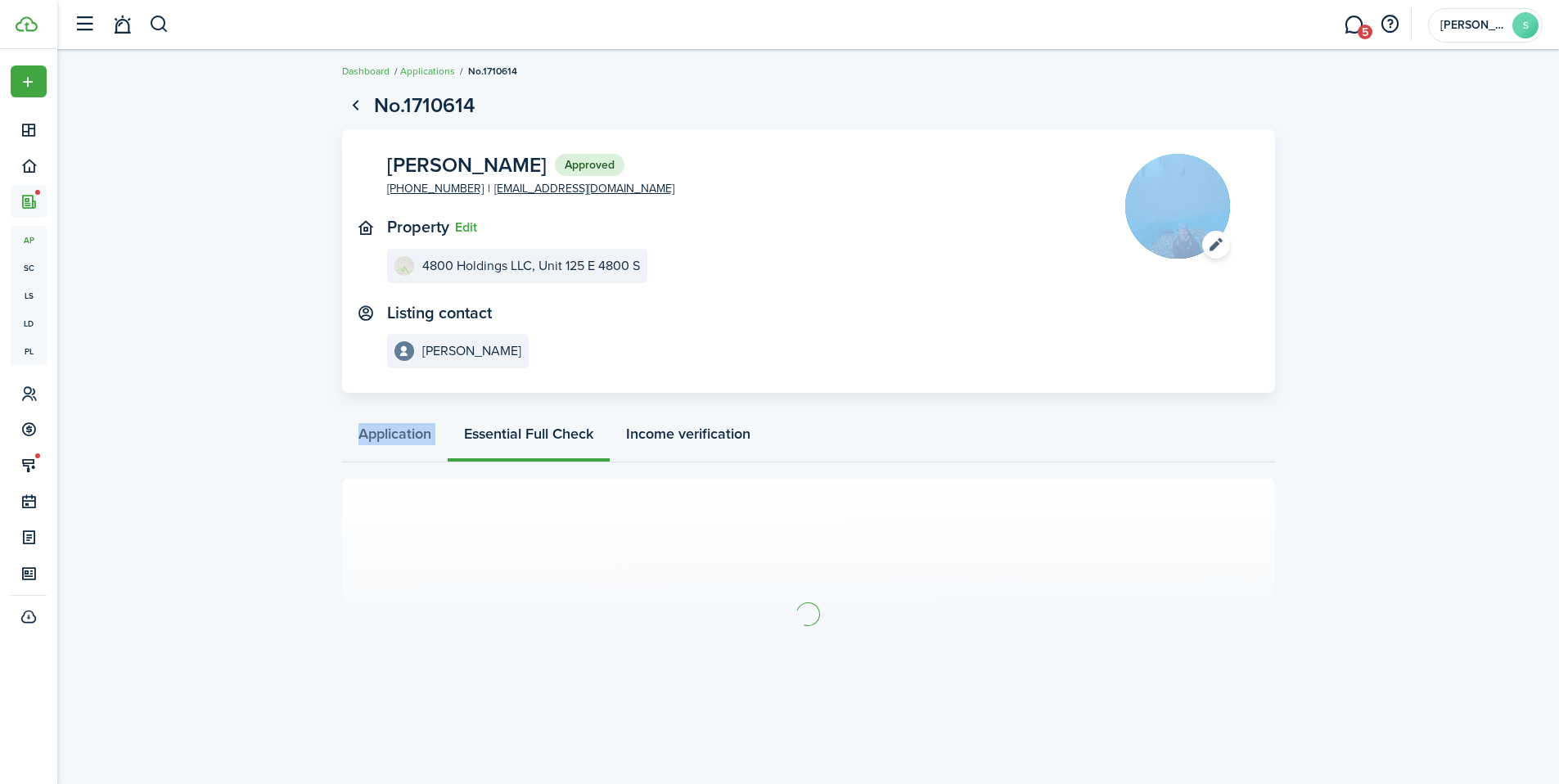
scroll to position [7, 0]
click at [354, 106] on link "Go back" at bounding box center [356, 104] width 28 height 28
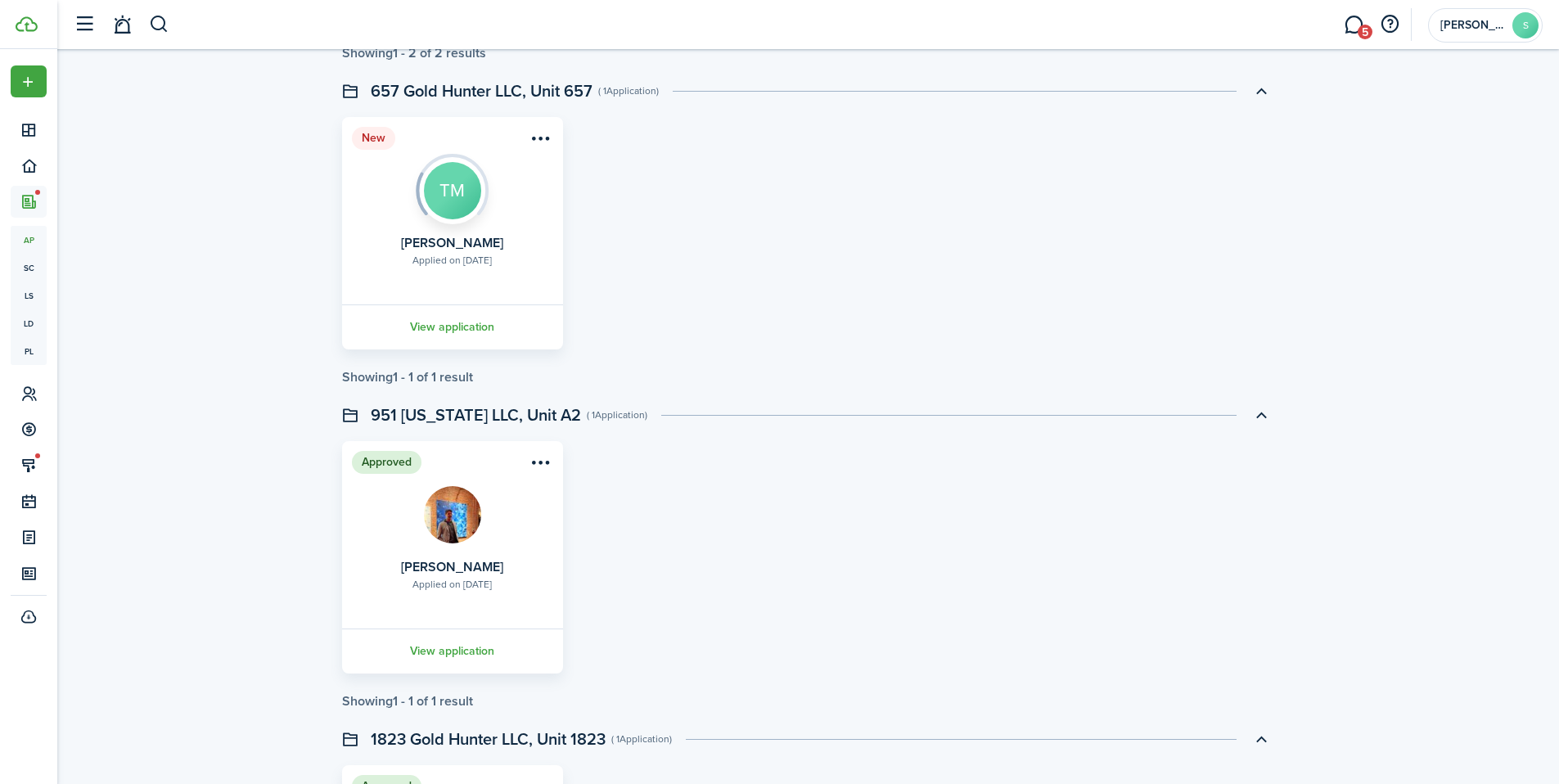
scroll to position [1396, 0]
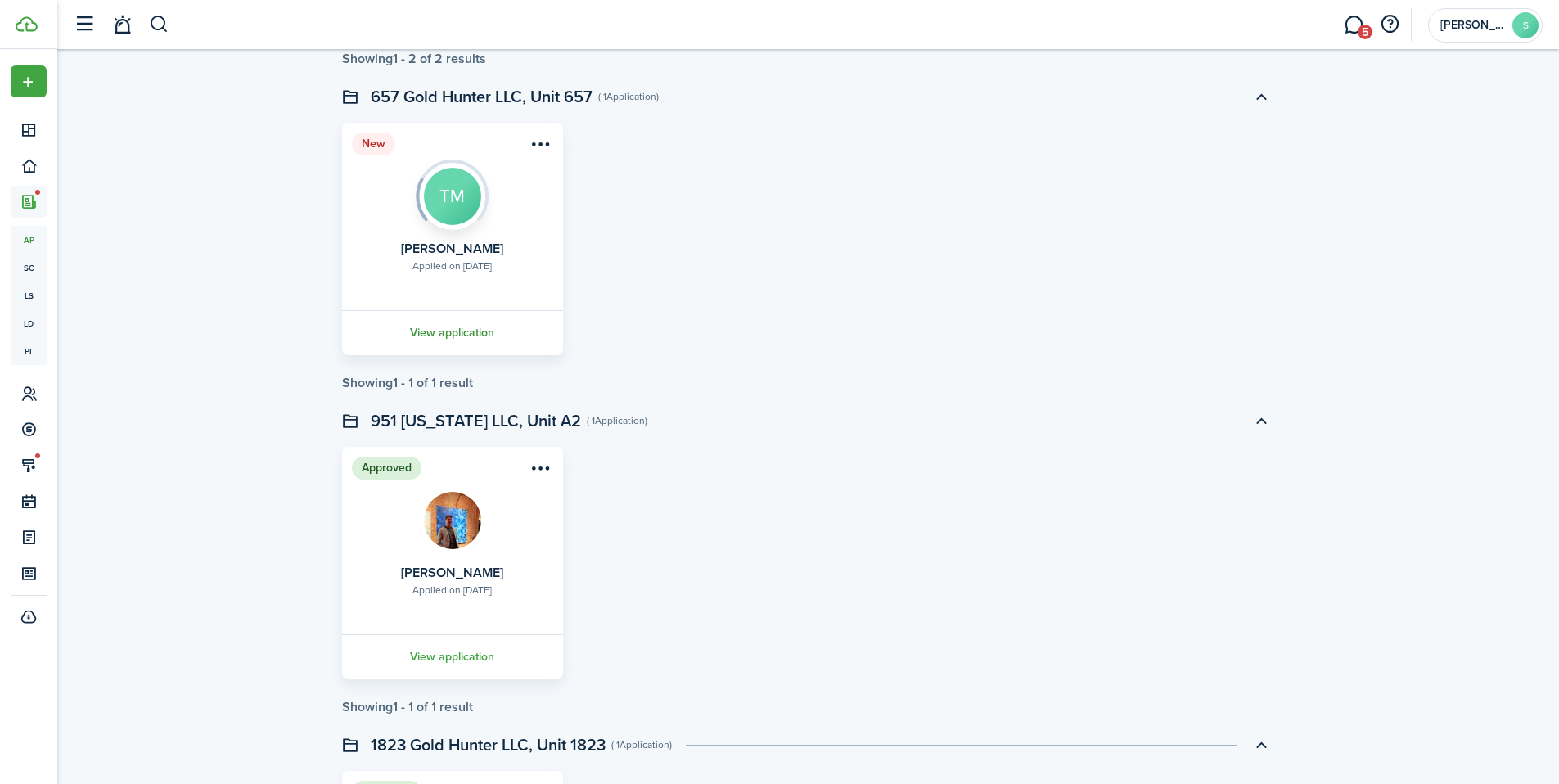
click at [468, 338] on link "View application" at bounding box center [452, 332] width 226 height 45
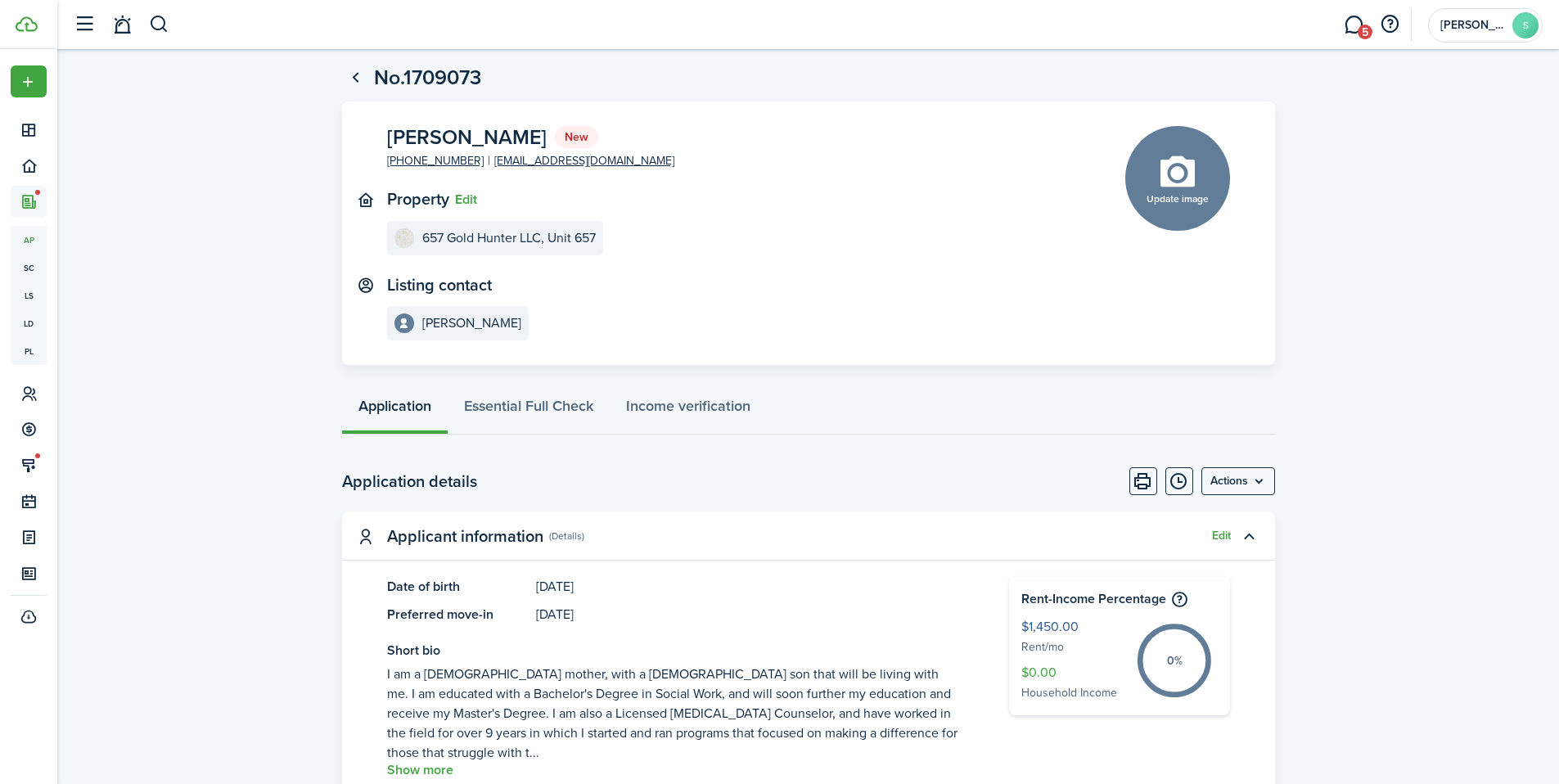
scroll to position [44, 0]
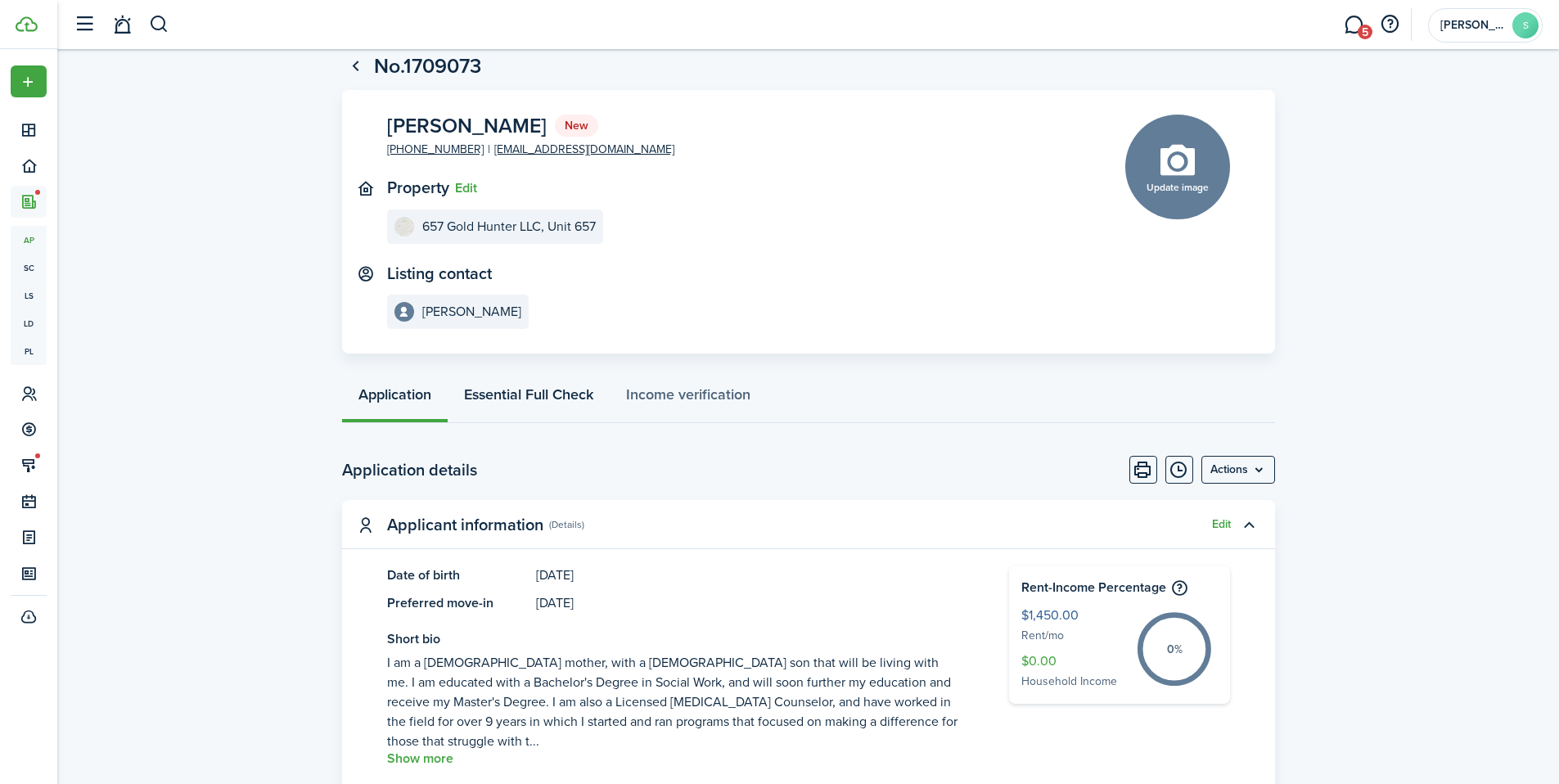
click at [573, 405] on link "Essential Full Check" at bounding box center [528, 397] width 162 height 49
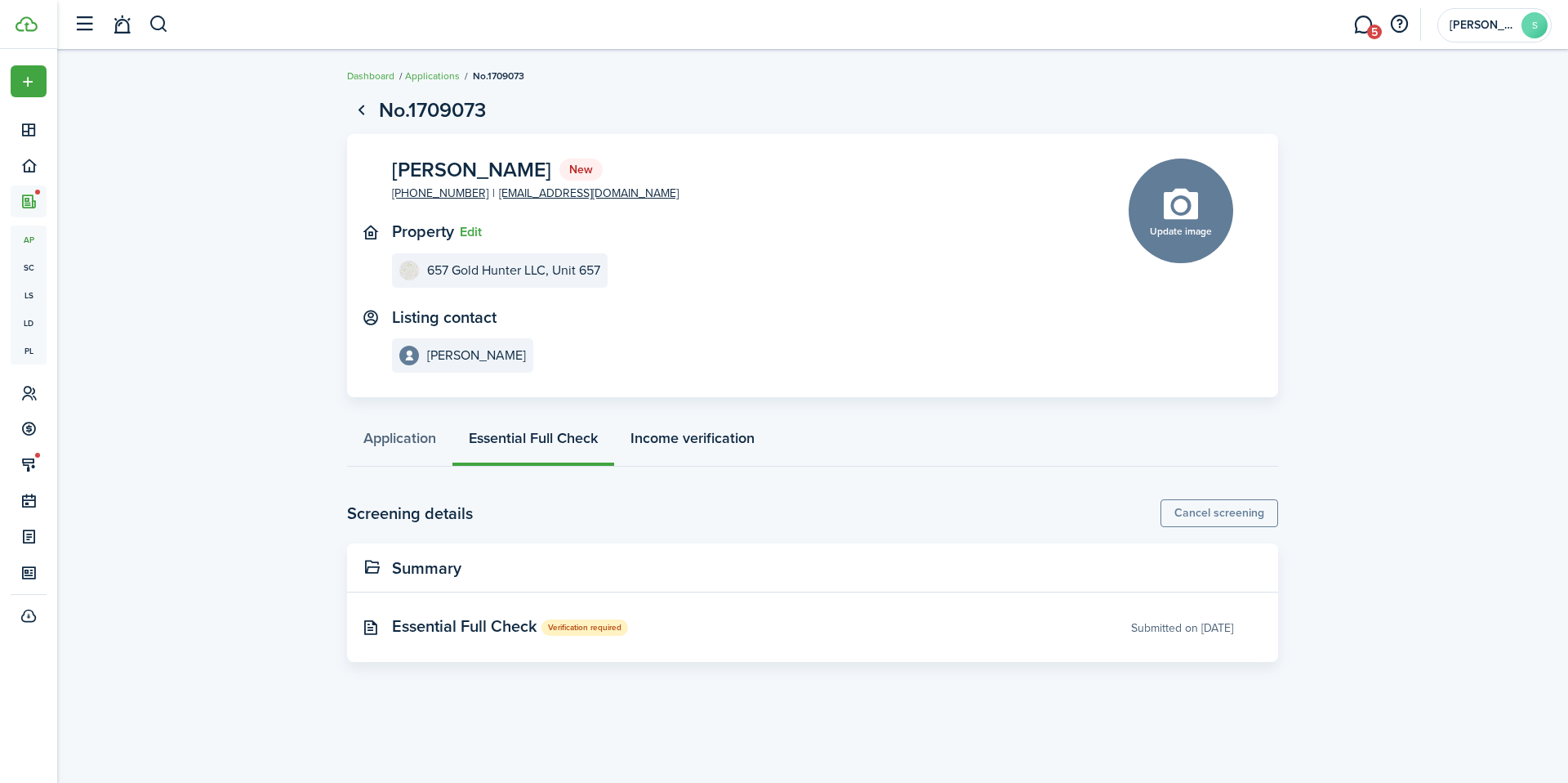
click at [697, 442] on link "Income verification" at bounding box center [692, 442] width 157 height 49
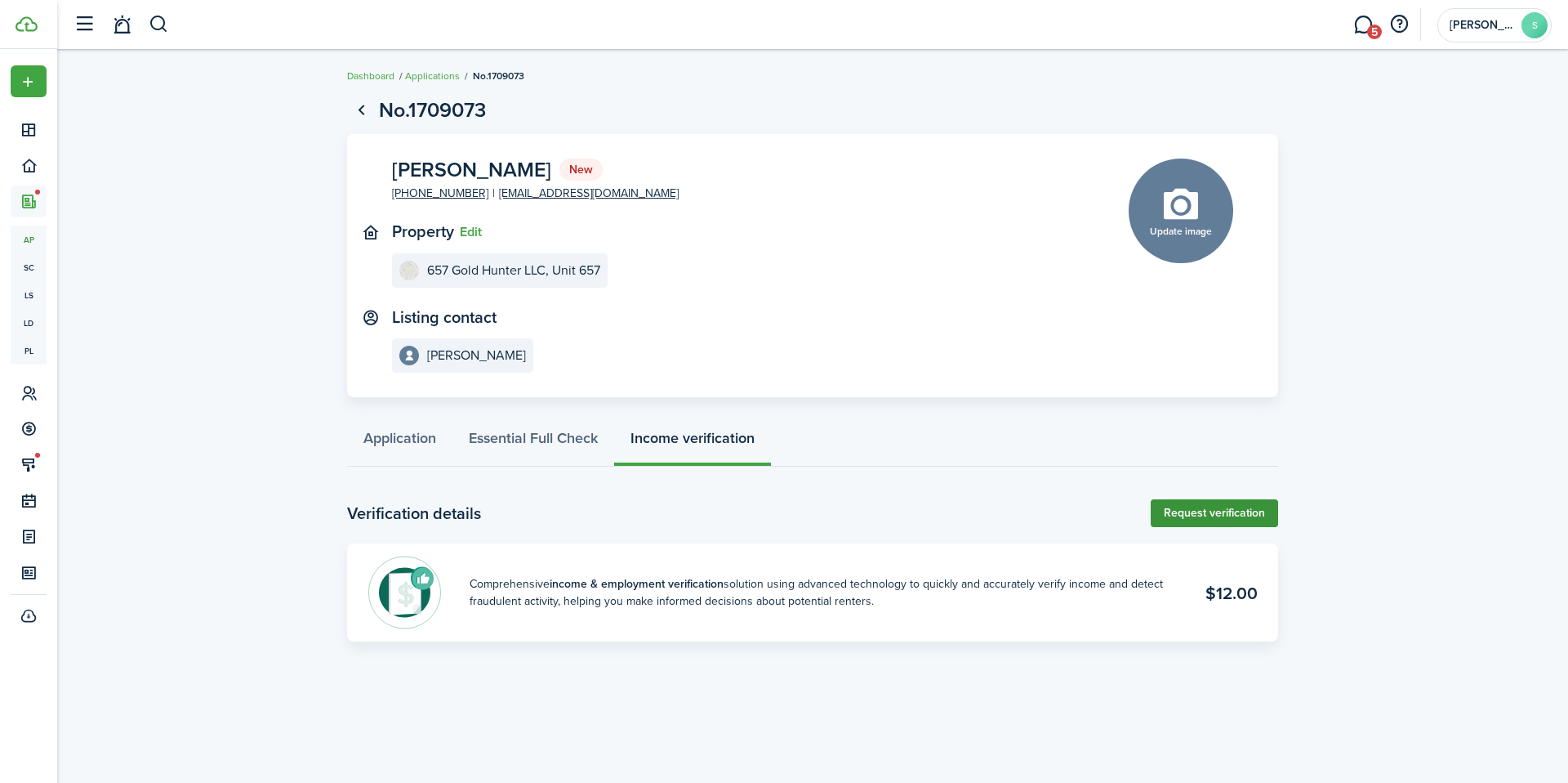
click at [1205, 504] on link "Request verification" at bounding box center [1214, 513] width 127 height 28
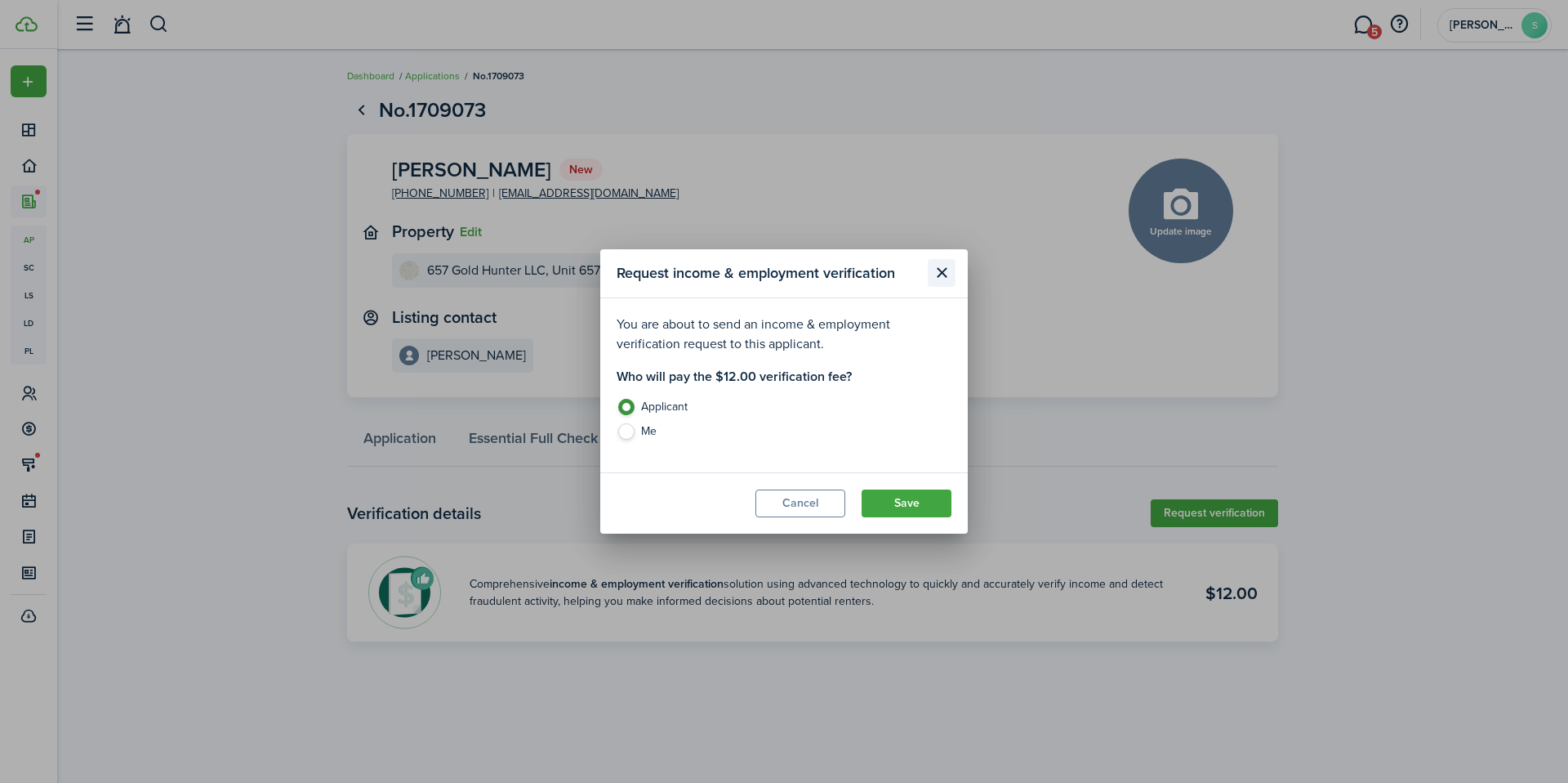
click at [945, 277] on button "Close modal" at bounding box center [941, 273] width 28 height 28
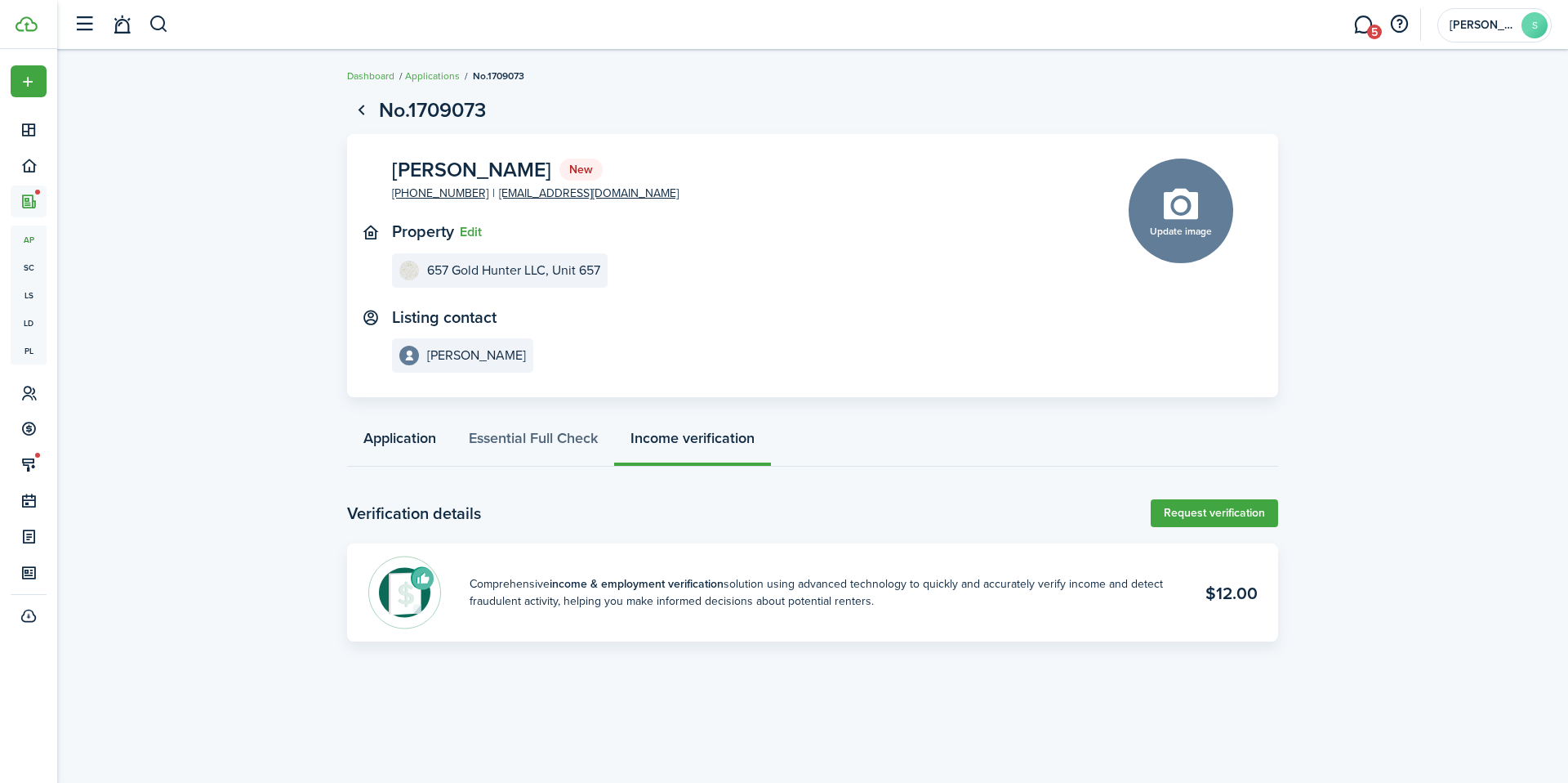
click at [400, 438] on link "Application" at bounding box center [400, 442] width 105 height 49
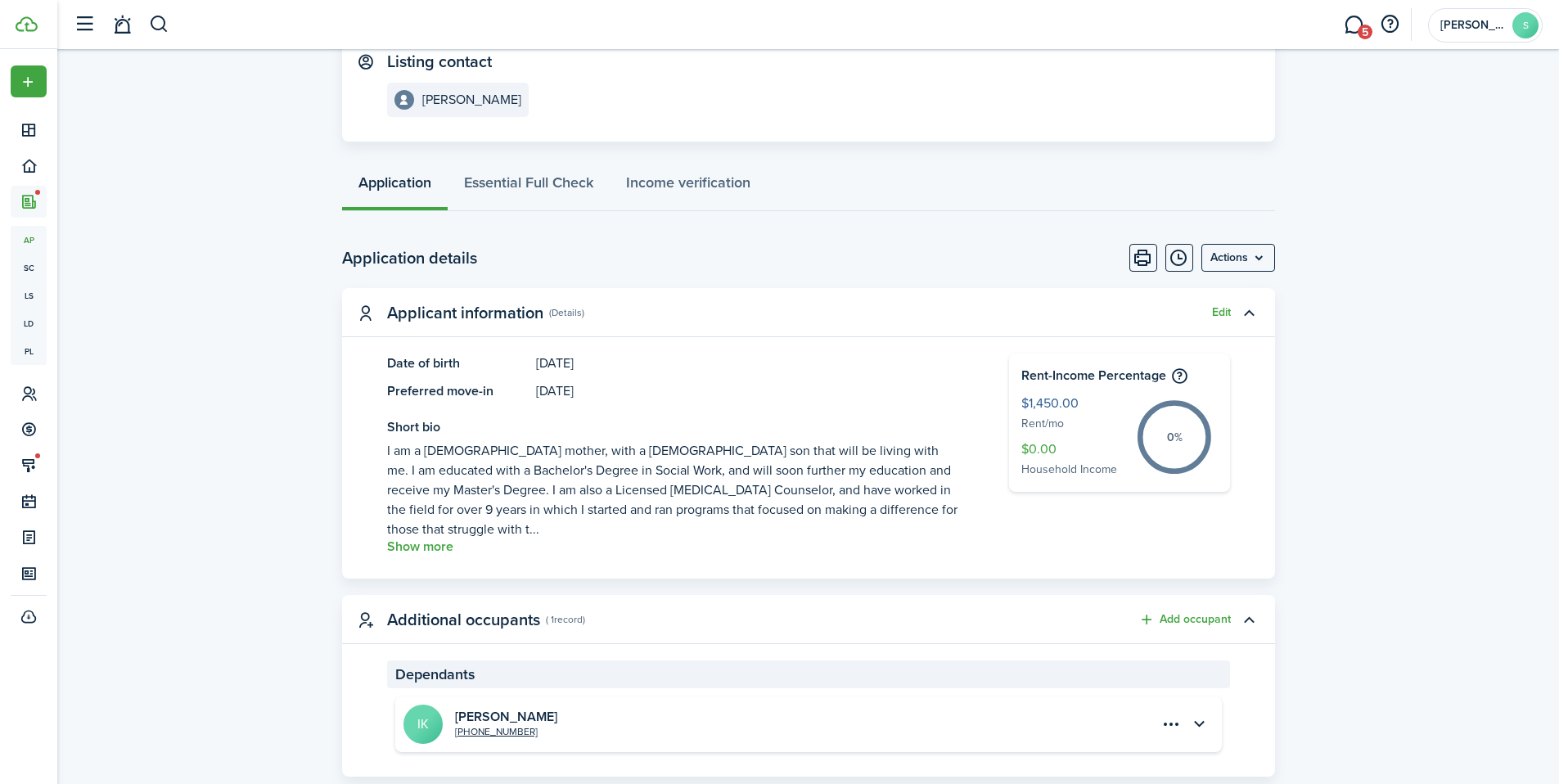
scroll to position [428, 0]
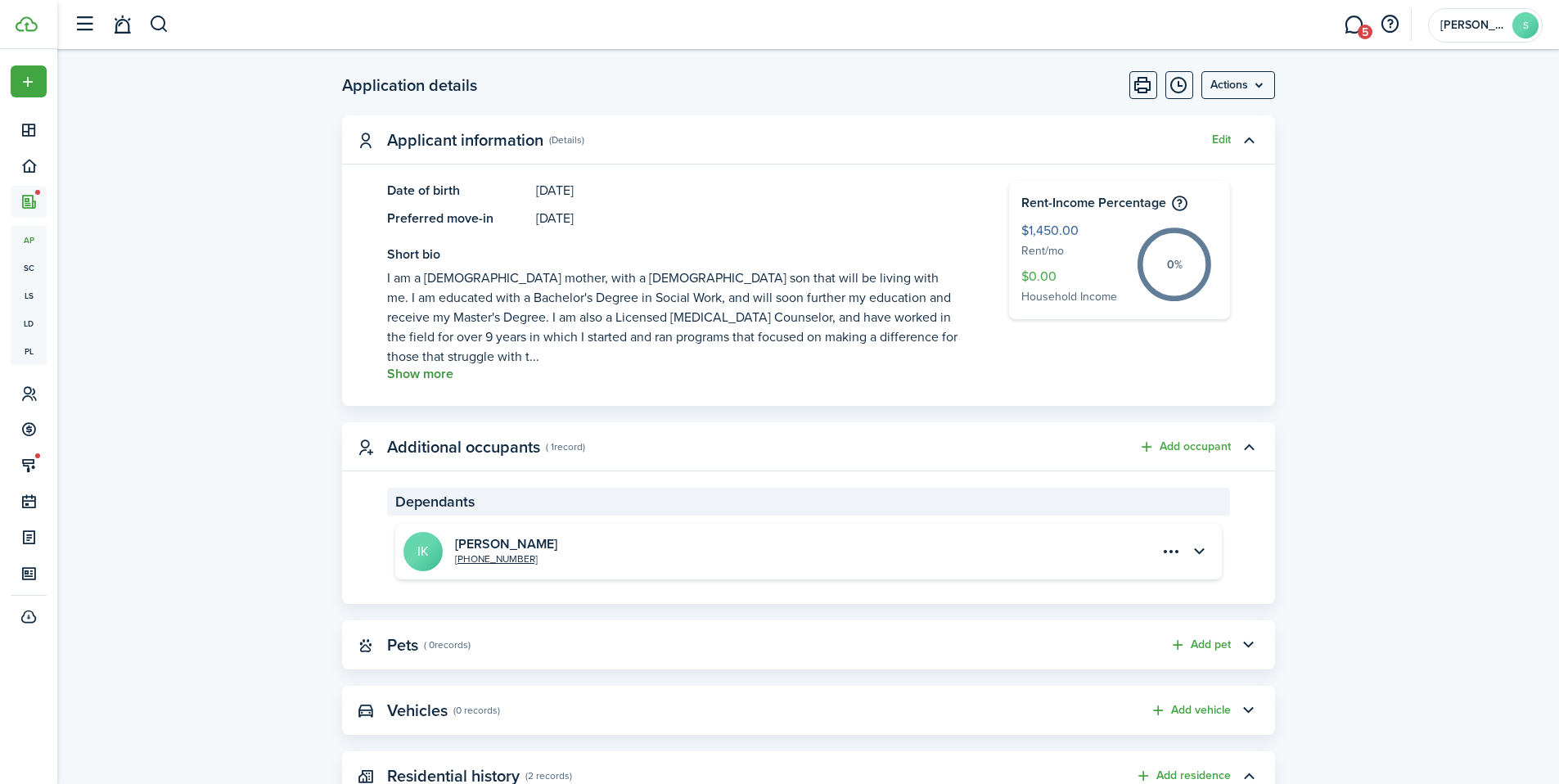
click at [427, 372] on button "Show more" at bounding box center [420, 374] width 67 height 15
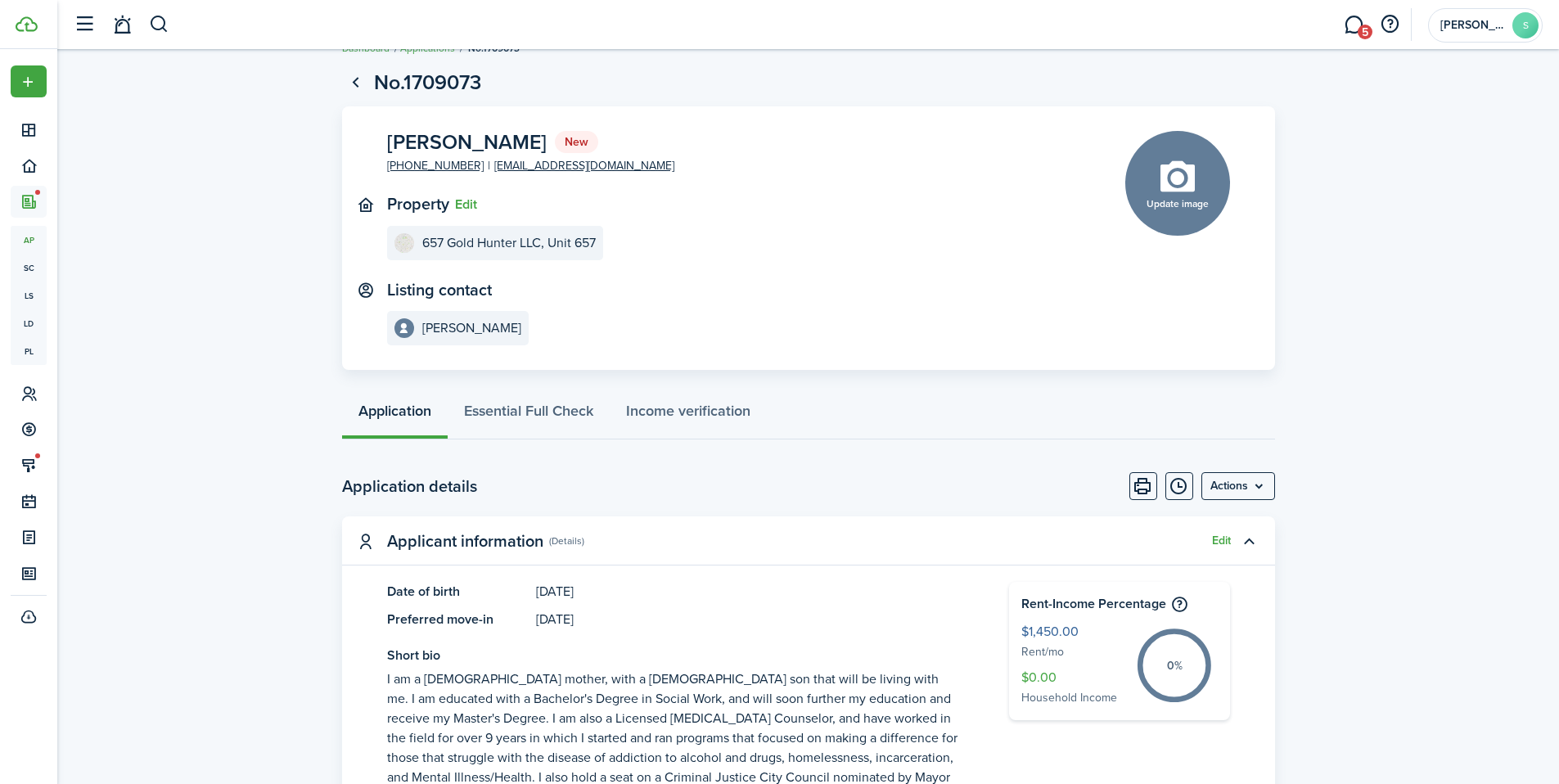
scroll to position [0, 0]
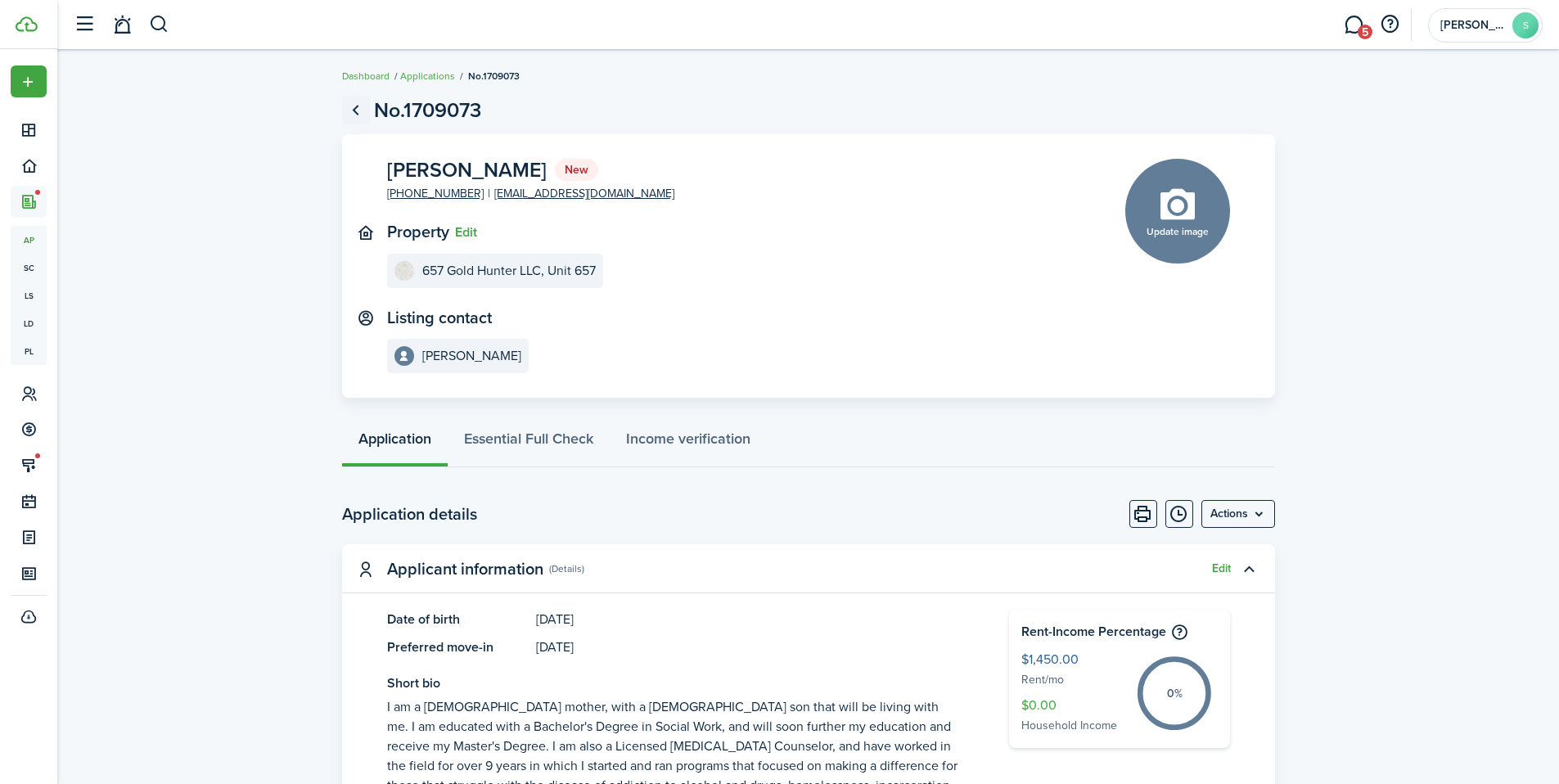
click at [359, 107] on link "Go back" at bounding box center [356, 110] width 28 height 28
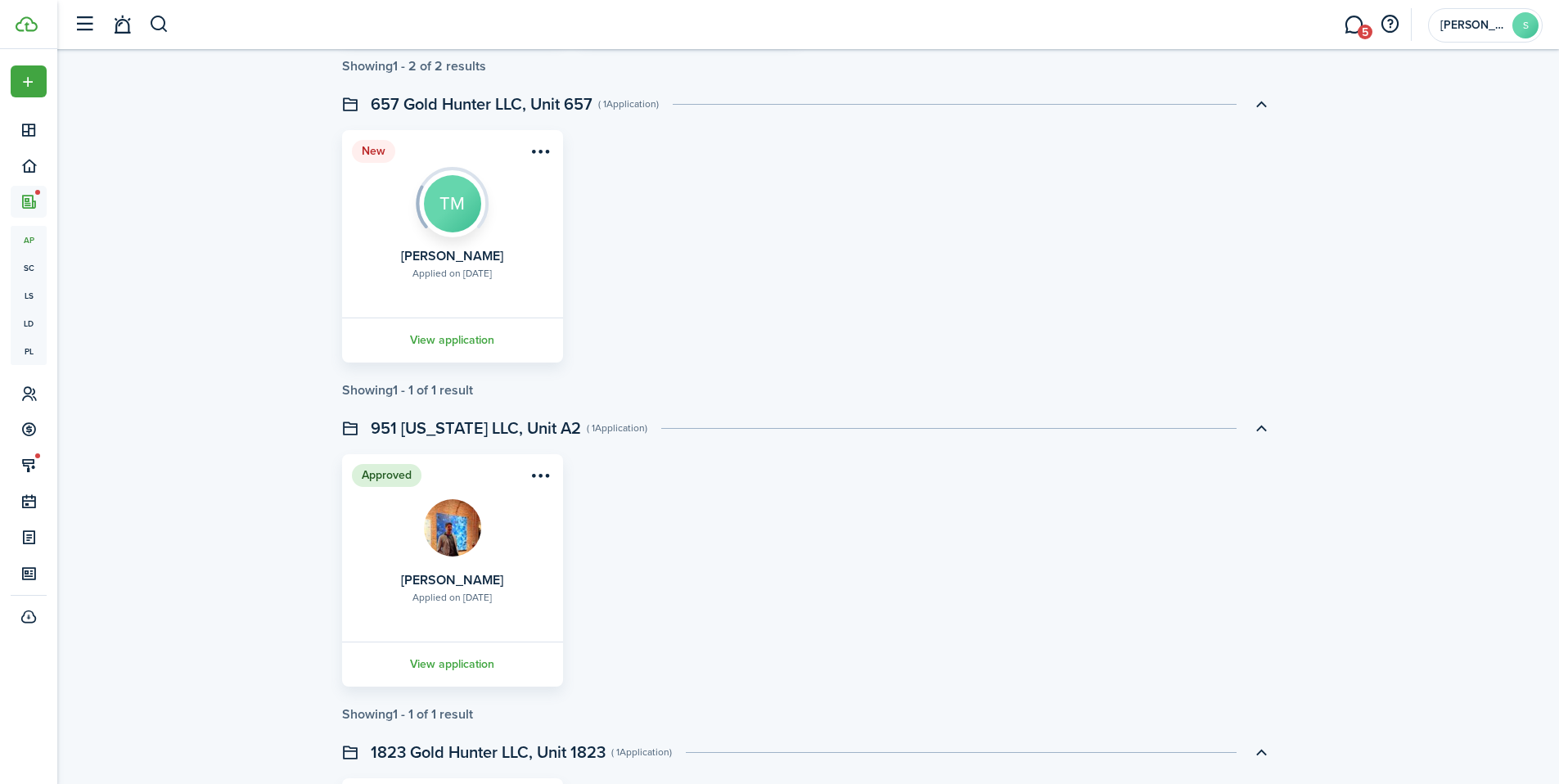
scroll to position [1394, 0]
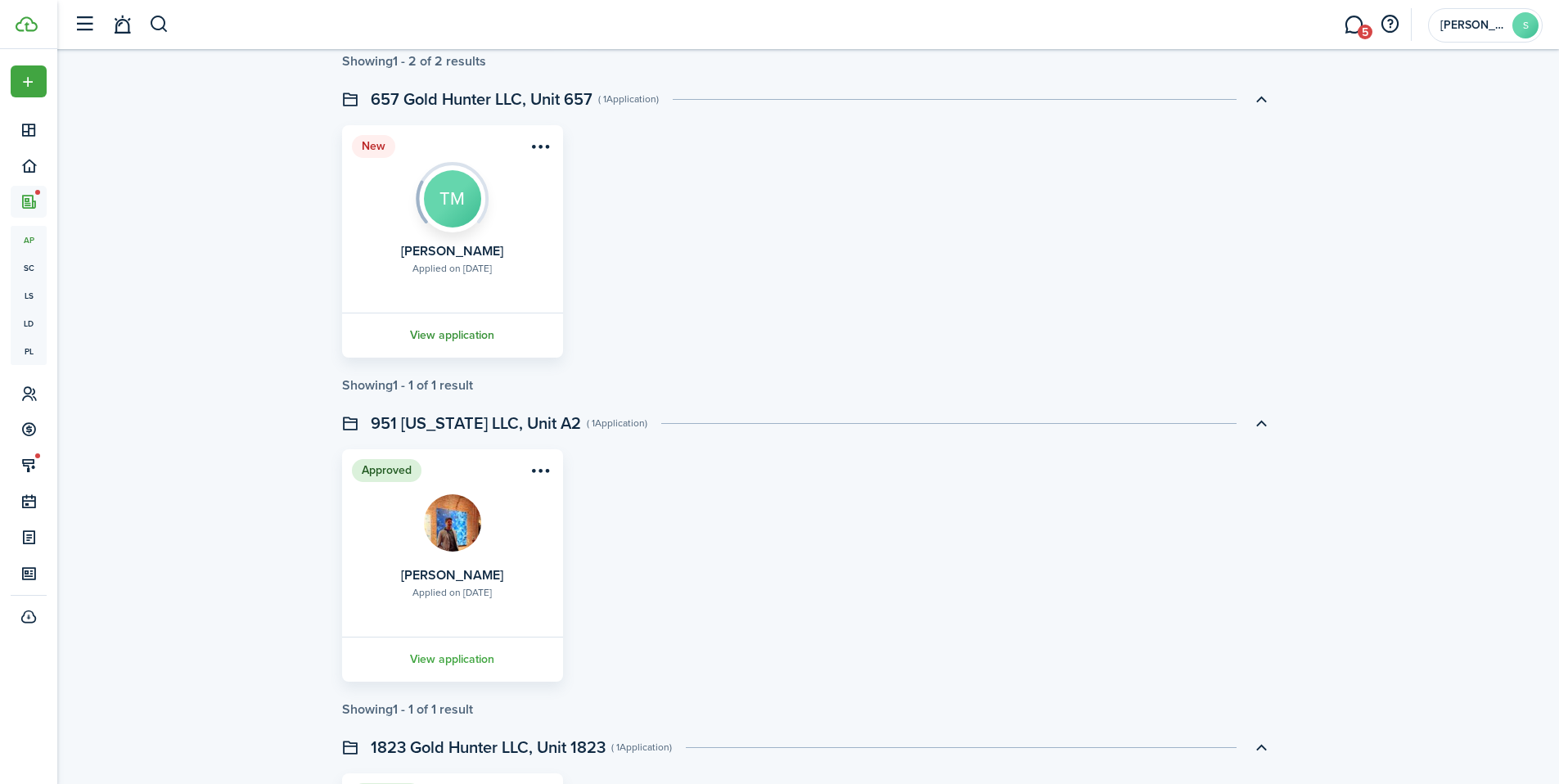
click at [464, 338] on link "View application" at bounding box center [452, 335] width 226 height 45
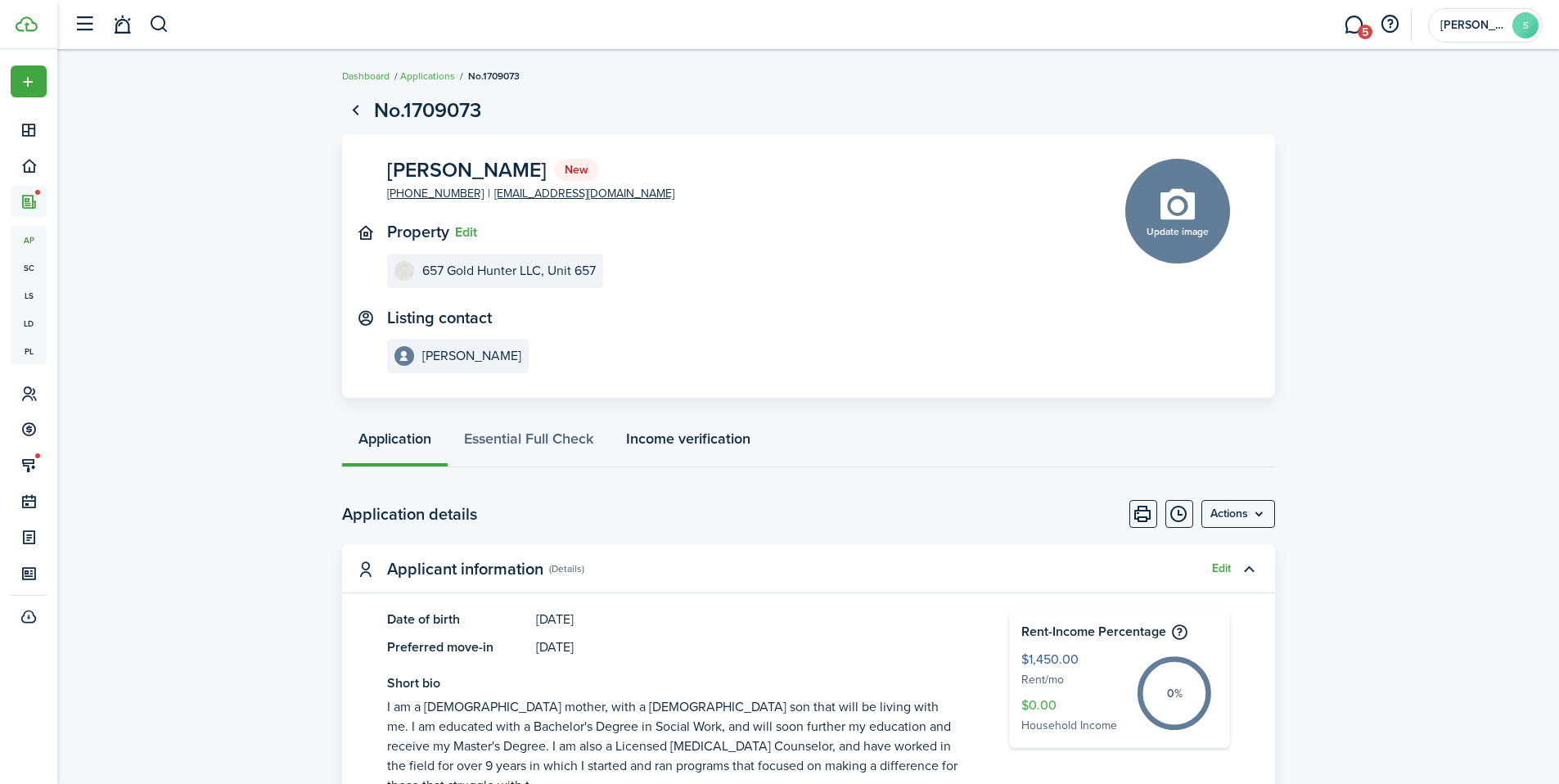
drag, startPoint x: 707, startPoint y: 437, endPoint x: 720, endPoint y: 439, distance: 13.2
click at [707, 437] on link "Income verification" at bounding box center [688, 442] width 157 height 49
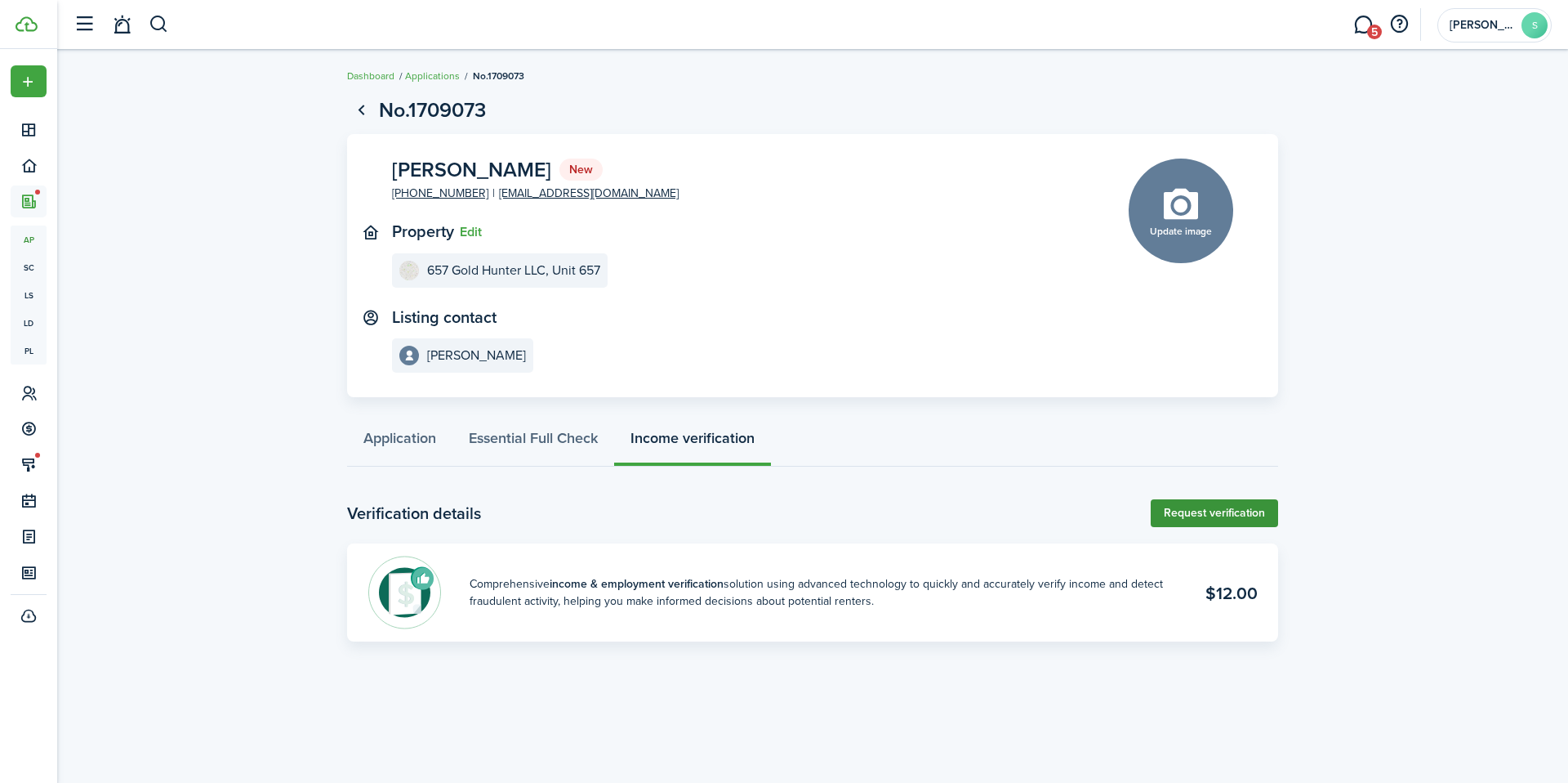
click at [1174, 506] on link "Request verification" at bounding box center [1214, 513] width 127 height 28
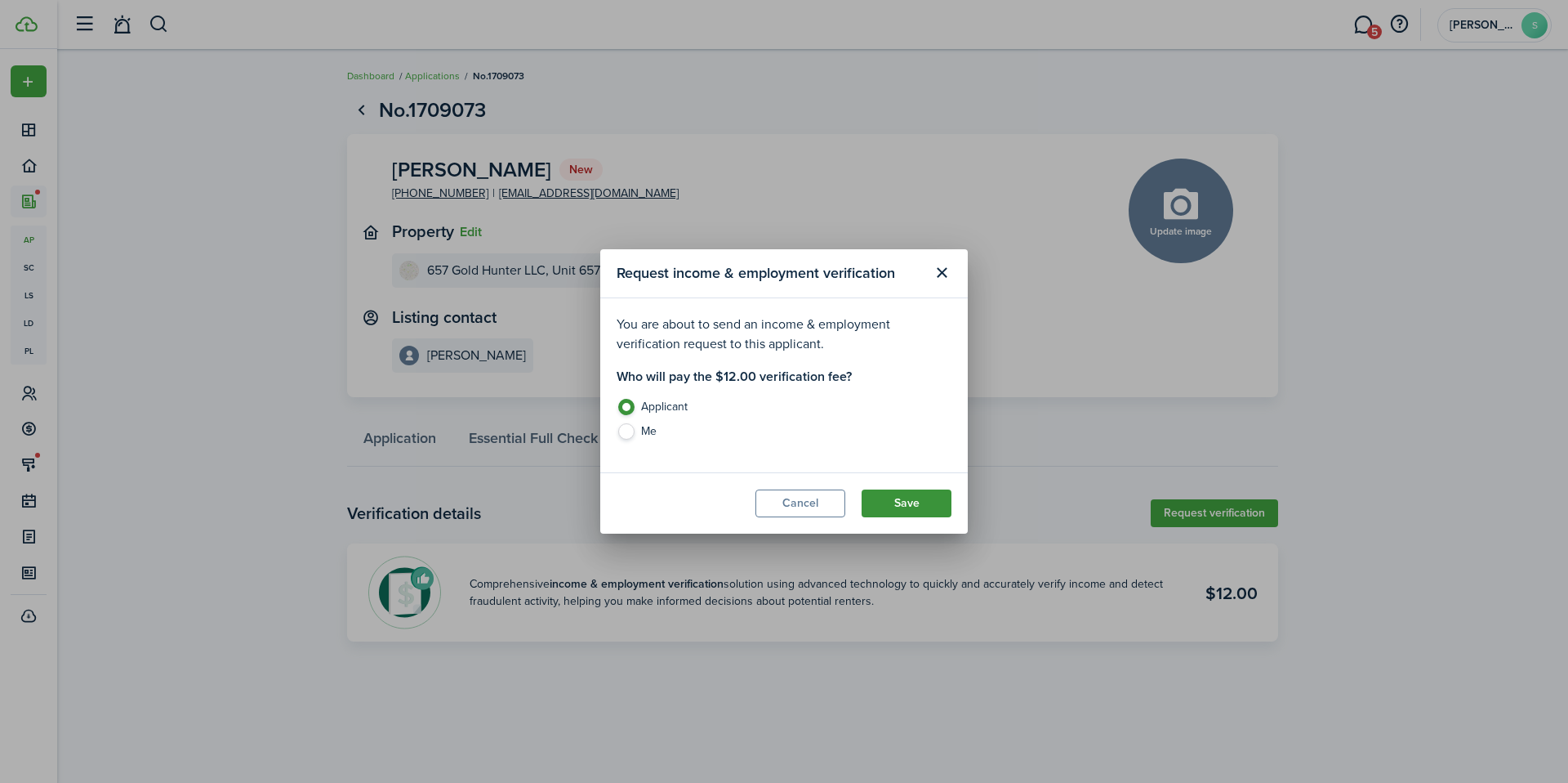
click at [893, 506] on button "Save" at bounding box center [906, 503] width 90 height 28
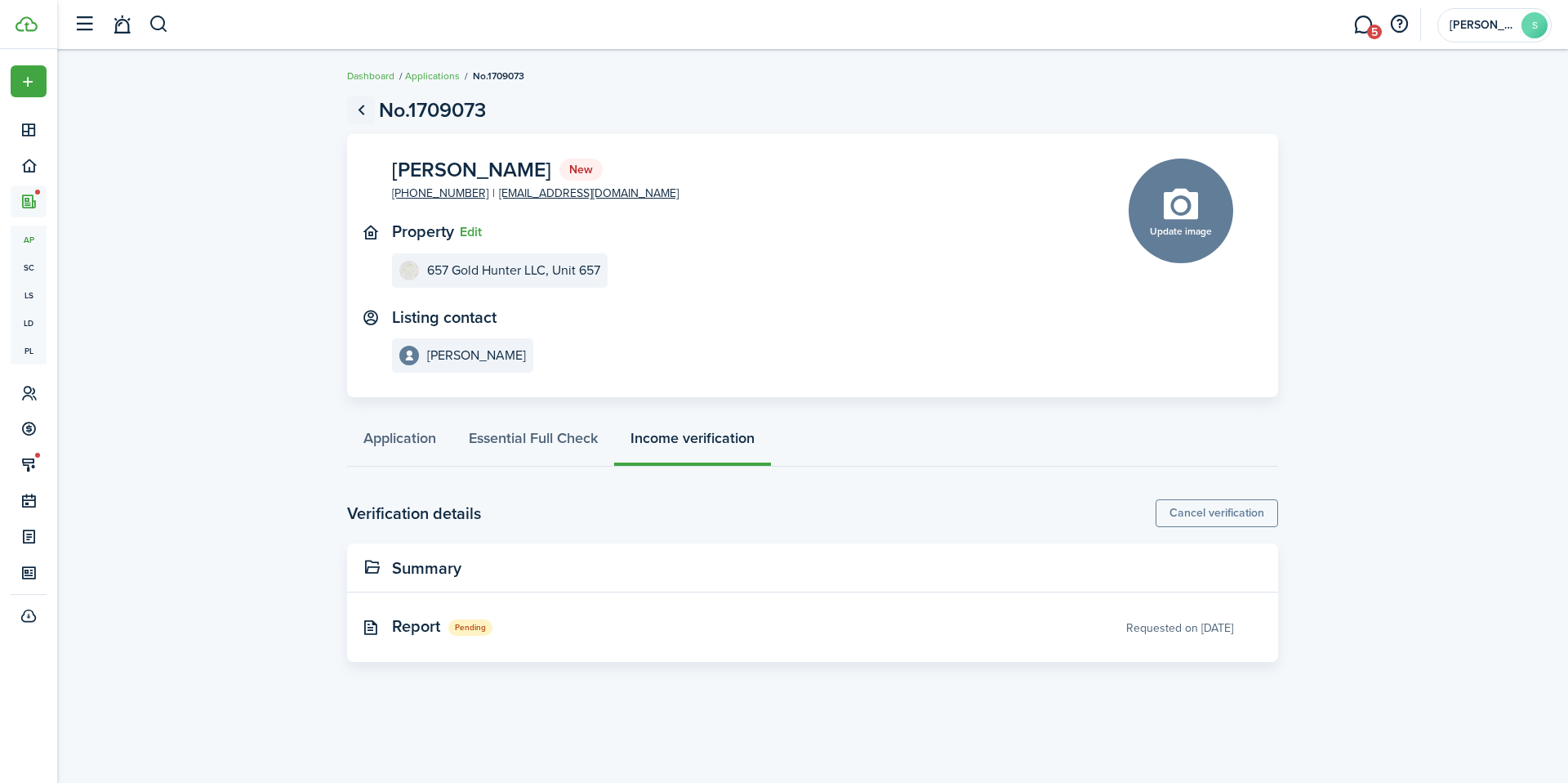
click at [352, 112] on link "Go back" at bounding box center [361, 110] width 28 height 28
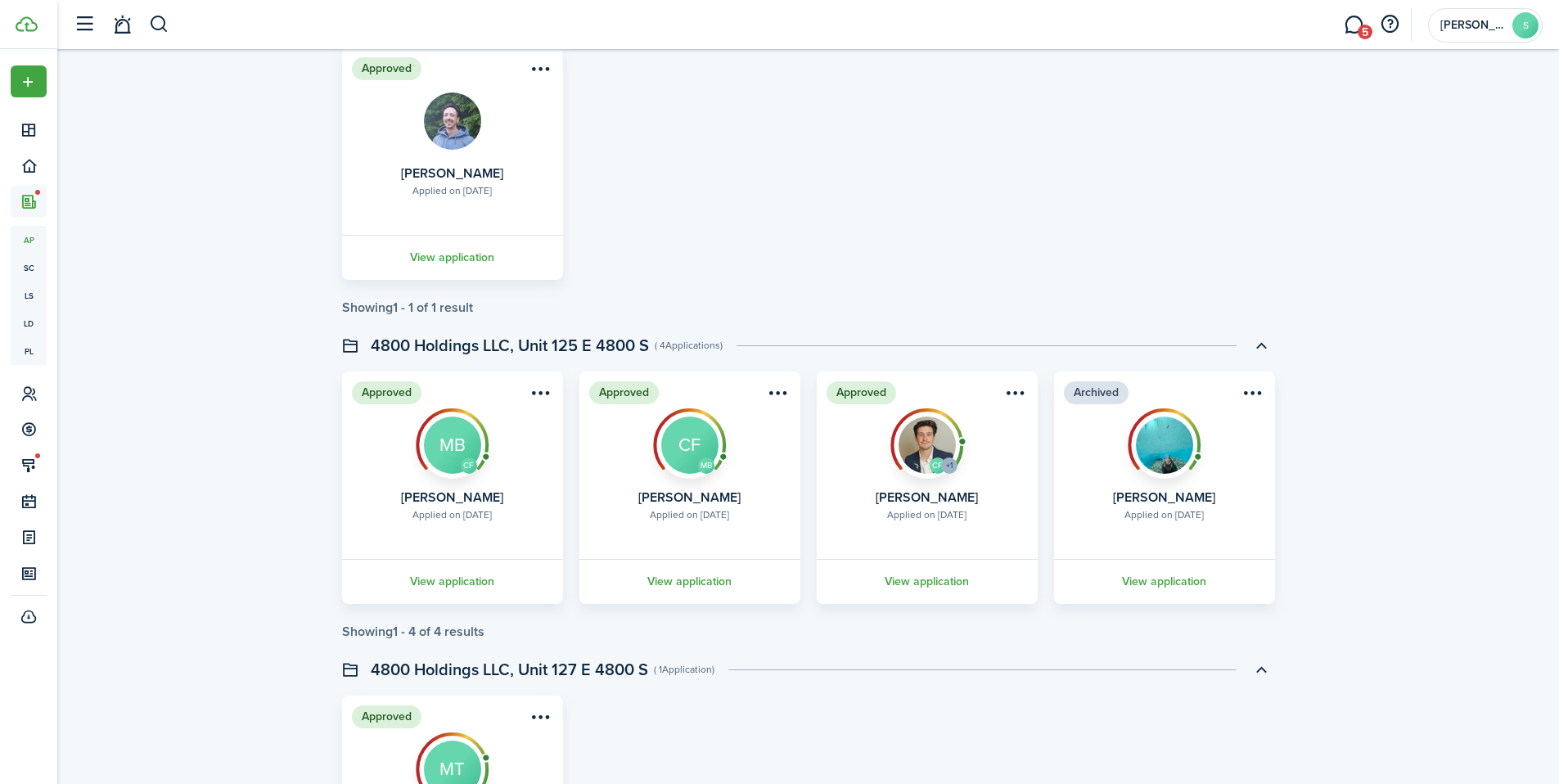
scroll to position [2141, 0]
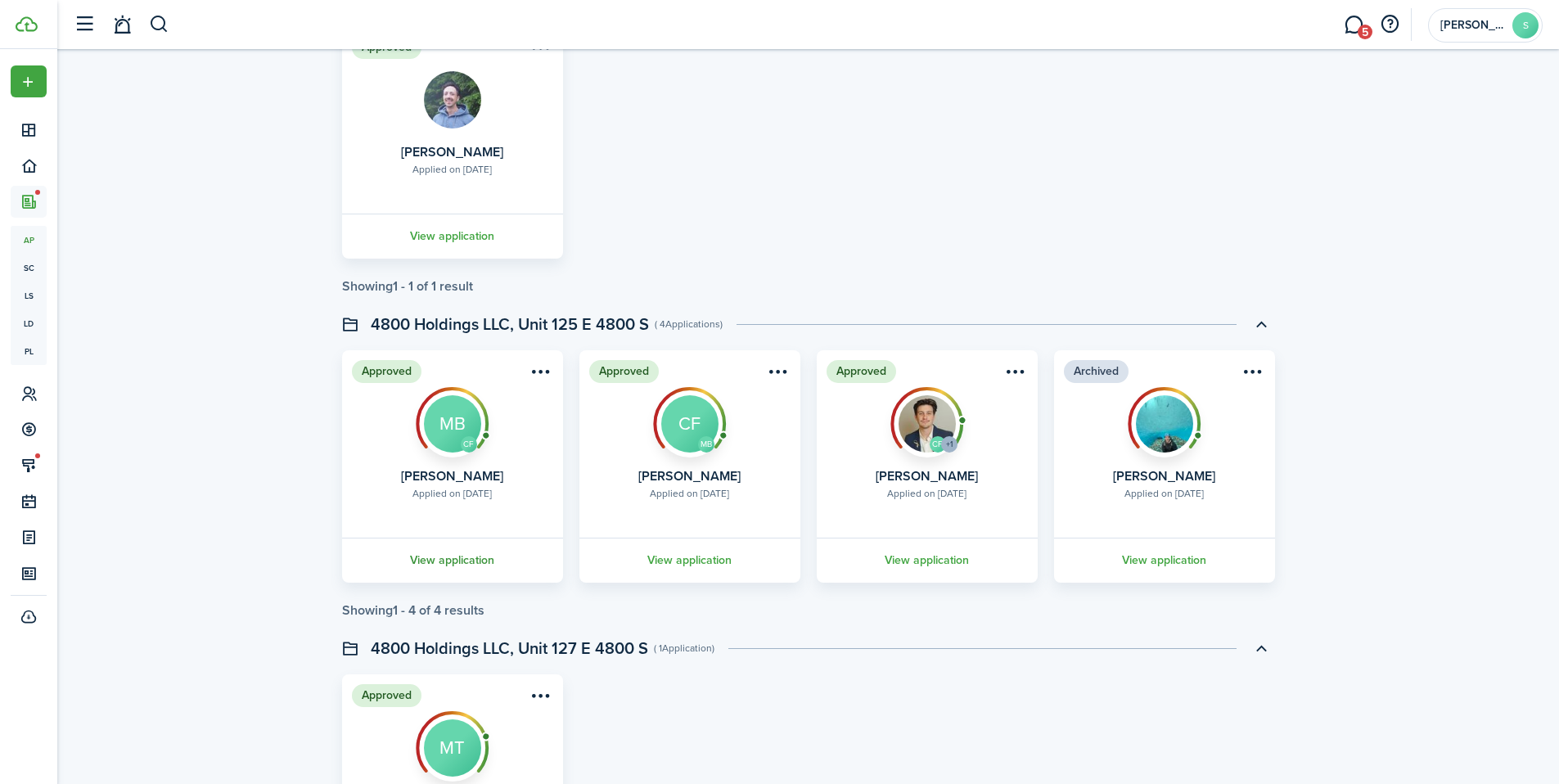
click at [476, 567] on link "View application" at bounding box center [452, 559] width 226 height 45
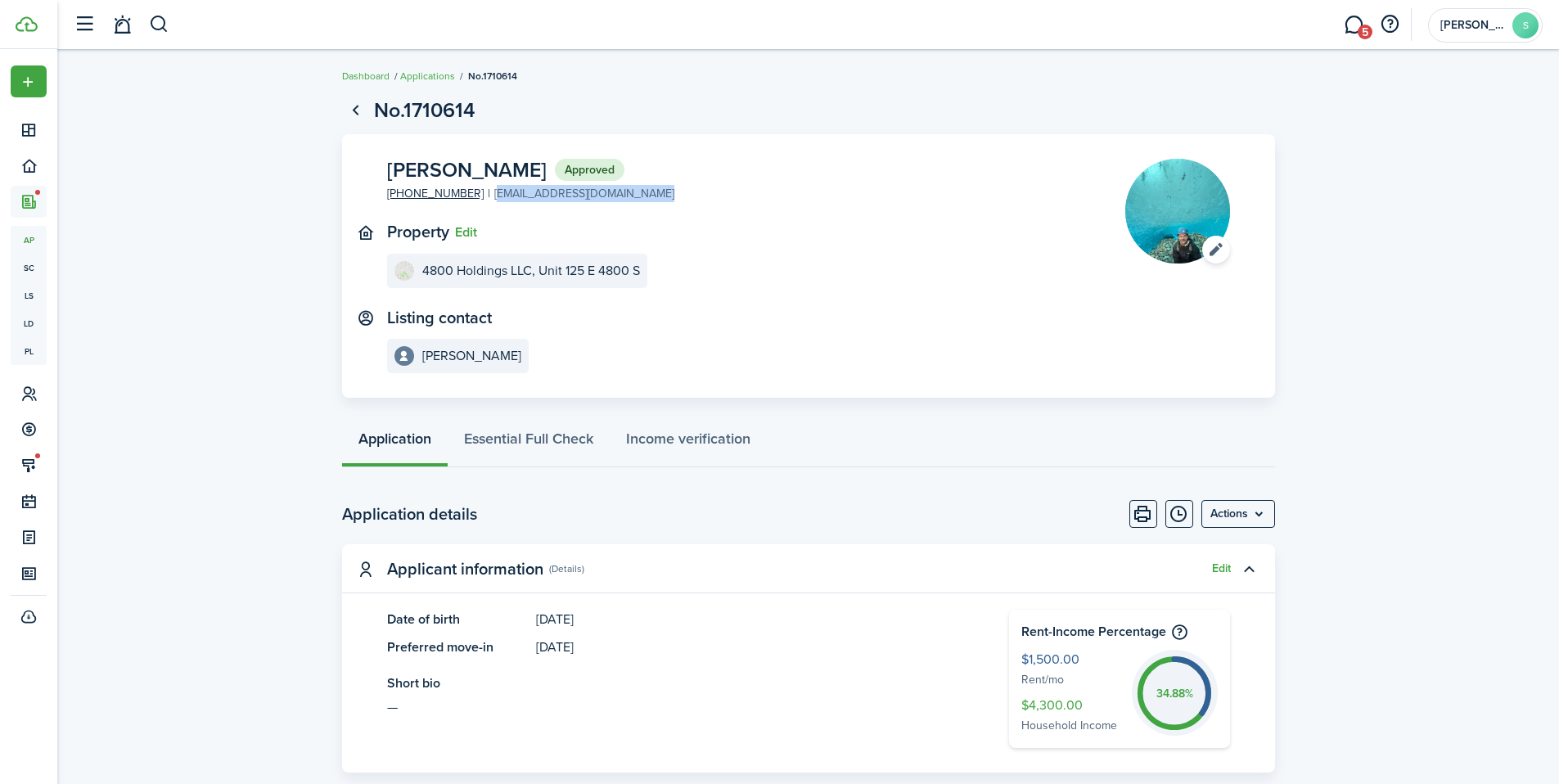
drag, startPoint x: 683, startPoint y: 192, endPoint x: 486, endPoint y: 192, distance: 197.0
click at [486, 192] on panel-main-section "[PERSON_NAME] Approved [PHONE_NUMBER] [EMAIL_ADDRESS][DOMAIN_NAME]" at bounding box center [731, 181] width 689 height 44
copy link "[EMAIL_ADDRESS][DOMAIN_NAME]"
click at [354, 108] on link "Go back" at bounding box center [356, 110] width 28 height 28
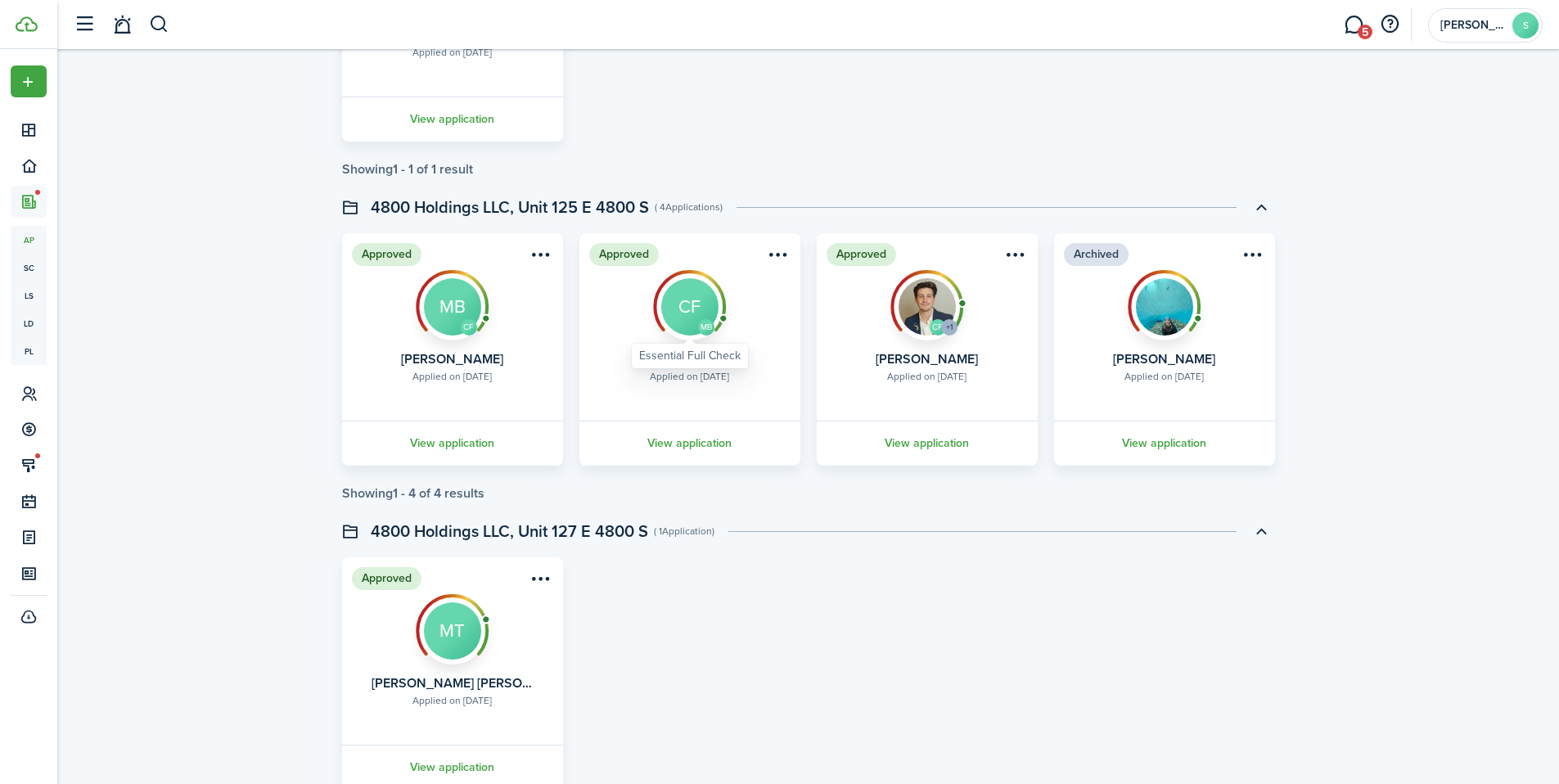
scroll to position [2259, 0]
click at [711, 450] on link "View application" at bounding box center [689, 441] width 226 height 45
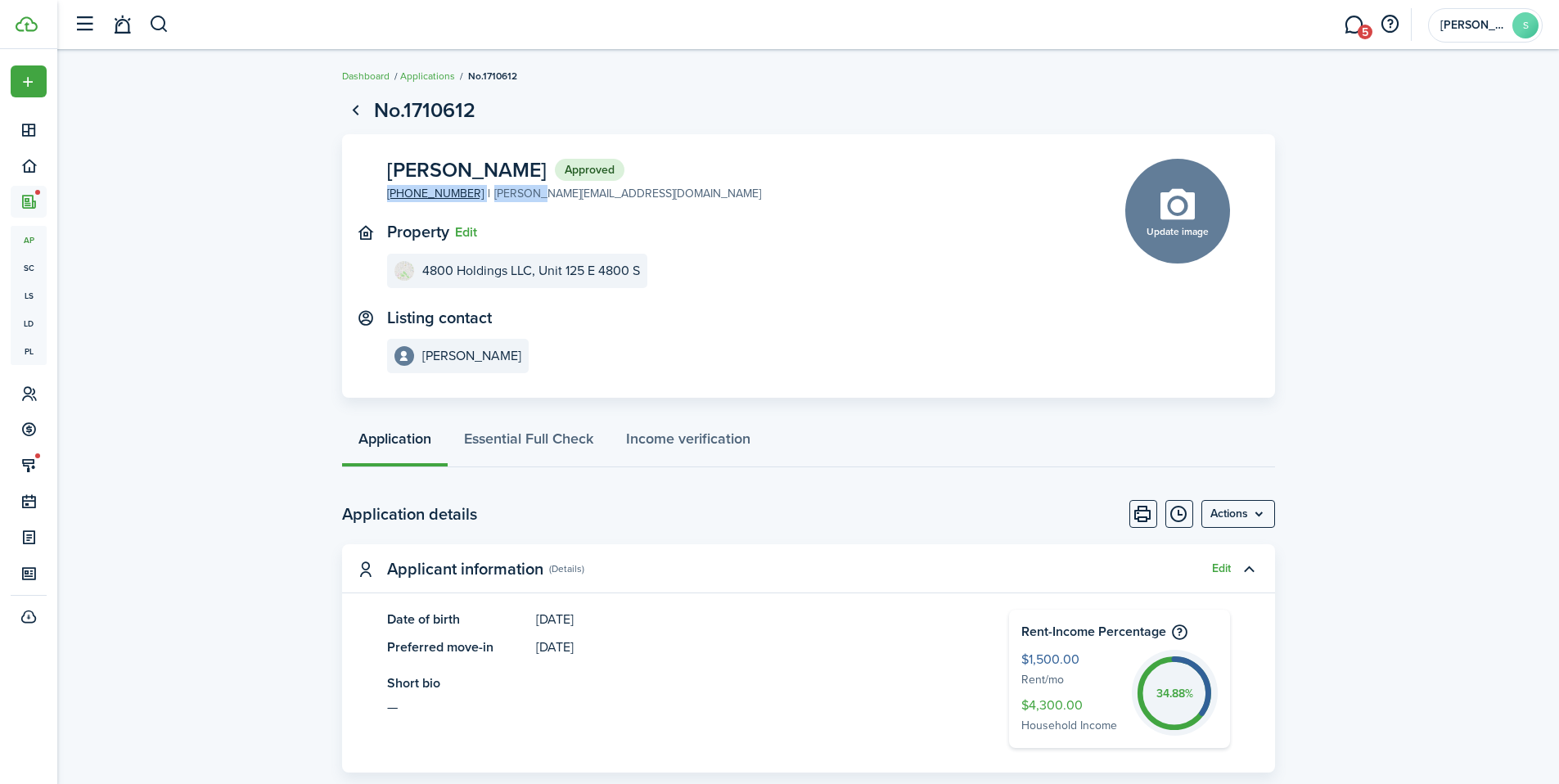
drag, startPoint x: 625, startPoint y: 200, endPoint x: 537, endPoint y: 197, distance: 88.1
click at [536, 198] on panel-main-section "[PERSON_NAME] Approved [PHONE_NUMBER] [PERSON_NAME][EMAIL_ADDRESS][DOMAIN_NAME]" at bounding box center [731, 181] width 689 height 44
click at [656, 206] on panel-main-inner "[PERSON_NAME] Approved [PHONE_NUMBER] [PERSON_NAME][EMAIL_ADDRESS][DOMAIN_NAME]…" at bounding box center [731, 266] width 689 height 216
drag, startPoint x: 623, startPoint y: 195, endPoint x: 553, endPoint y: 197, distance: 70.0
click at [551, 197] on panel-main-content "[PERSON_NAME] Approved [PHONE_NUMBER] [PERSON_NAME][EMAIL_ADDRESS][DOMAIN_NAME]" at bounding box center [574, 181] width 374 height 44
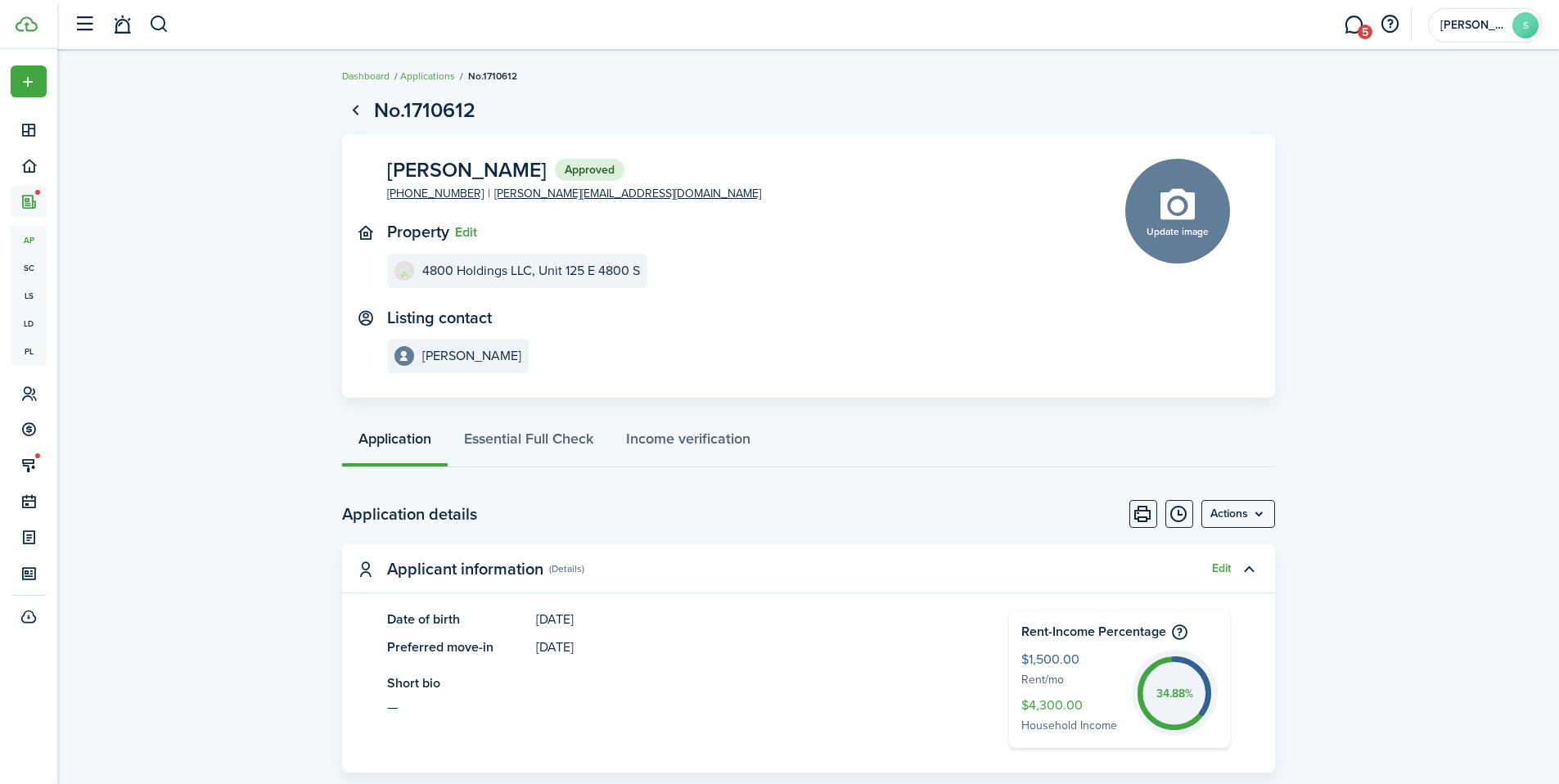
click at [582, 242] on application-view-property "Property Edit 4800 Holdings LLC, Unit 125 E 4800 S" at bounding box center [731, 255] width 689 height 66
drag, startPoint x: 613, startPoint y: 193, endPoint x: 483, endPoint y: 202, distance: 130.3
click at [483, 202] on panel-main-content "[PERSON_NAME] Approved [PHONE_NUMBER] [PERSON_NAME][EMAIL_ADDRESS][DOMAIN_NAME]" at bounding box center [574, 181] width 374 height 44
copy link "[PERSON_NAME][EMAIL_ADDRESS][DOMAIN_NAME]"
click at [359, 111] on link "Go back" at bounding box center [356, 110] width 28 height 28
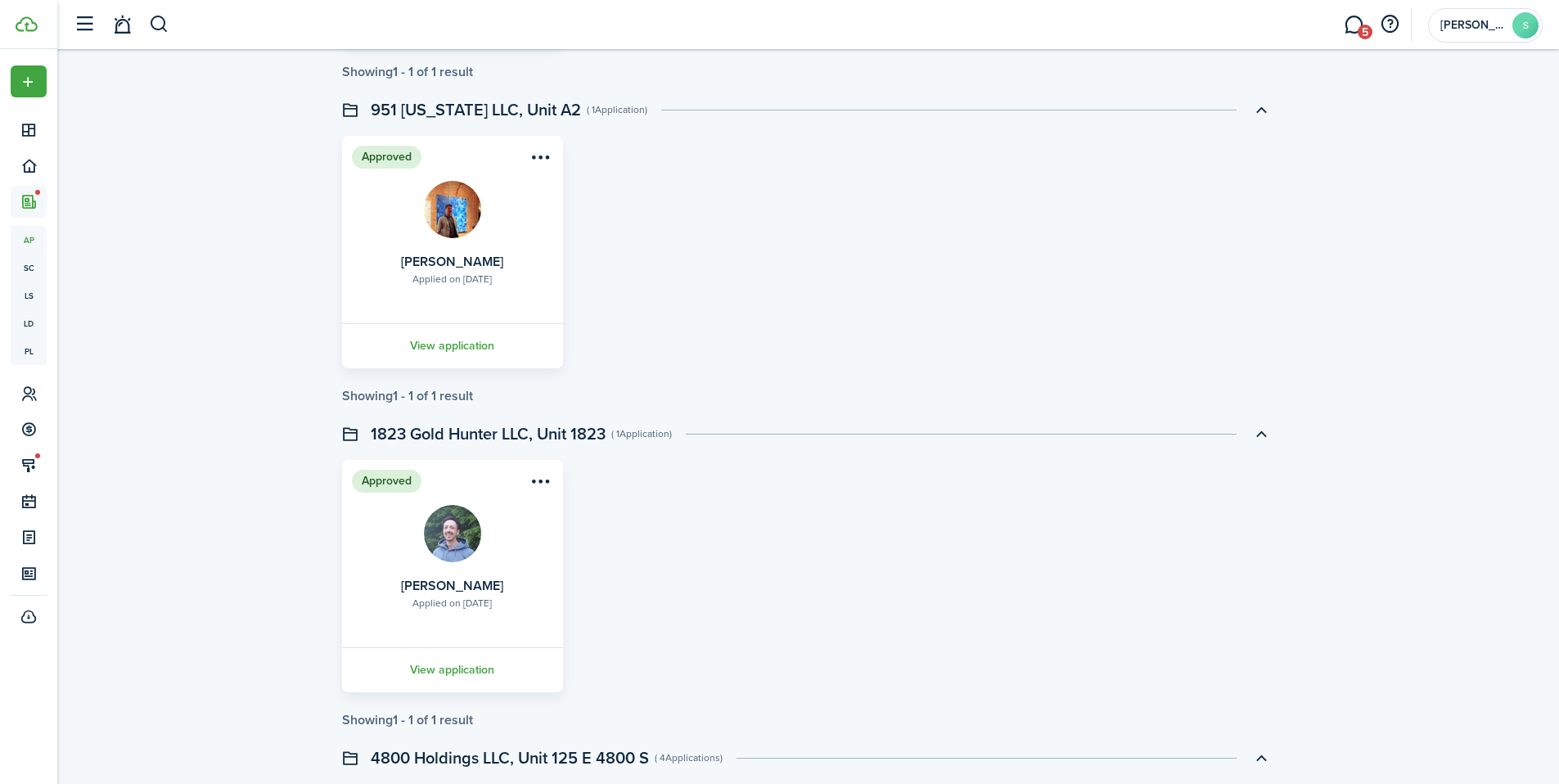
scroll to position [2250, 0]
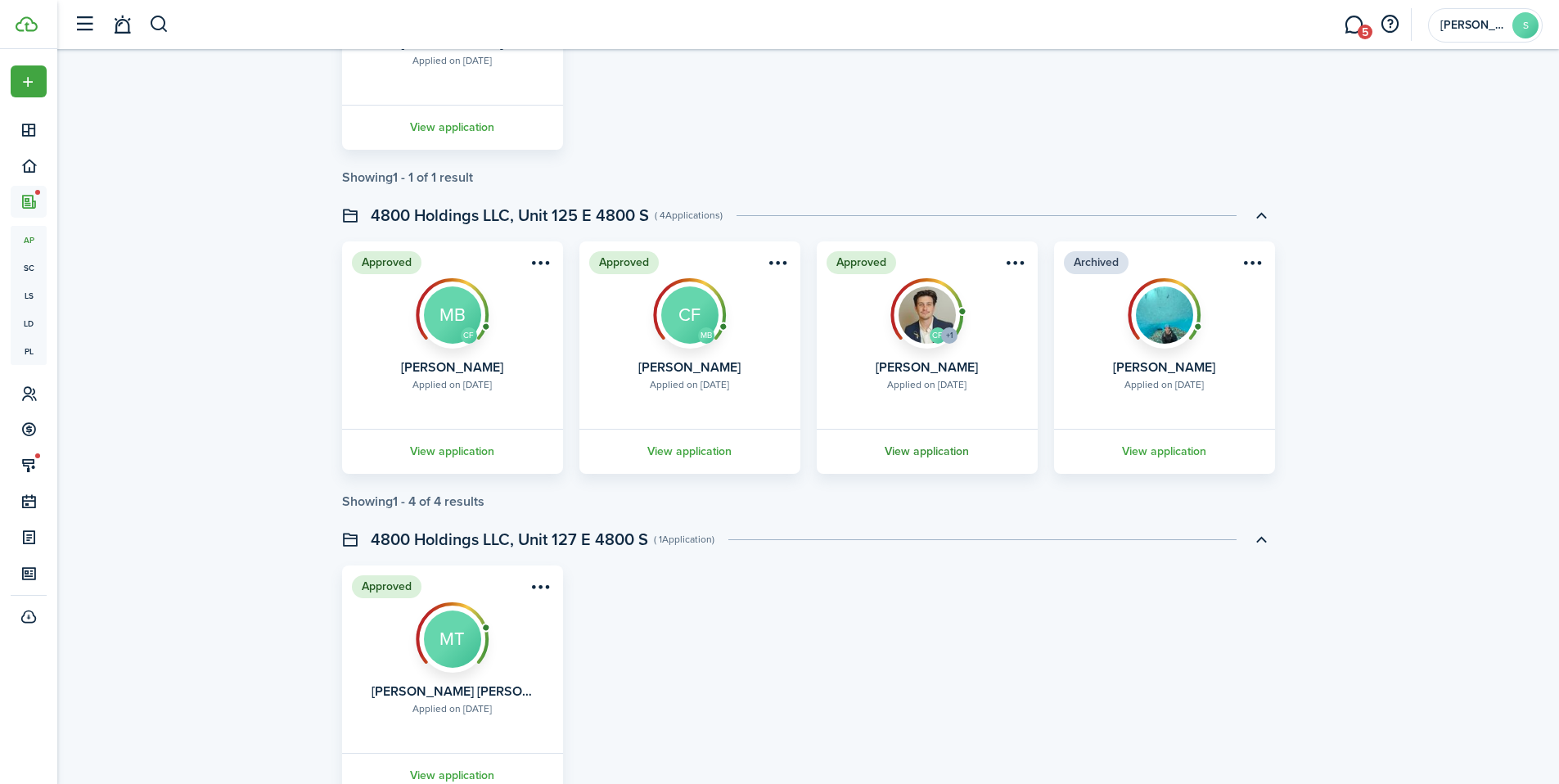
click at [943, 456] on link "View application" at bounding box center [927, 450] width 226 height 45
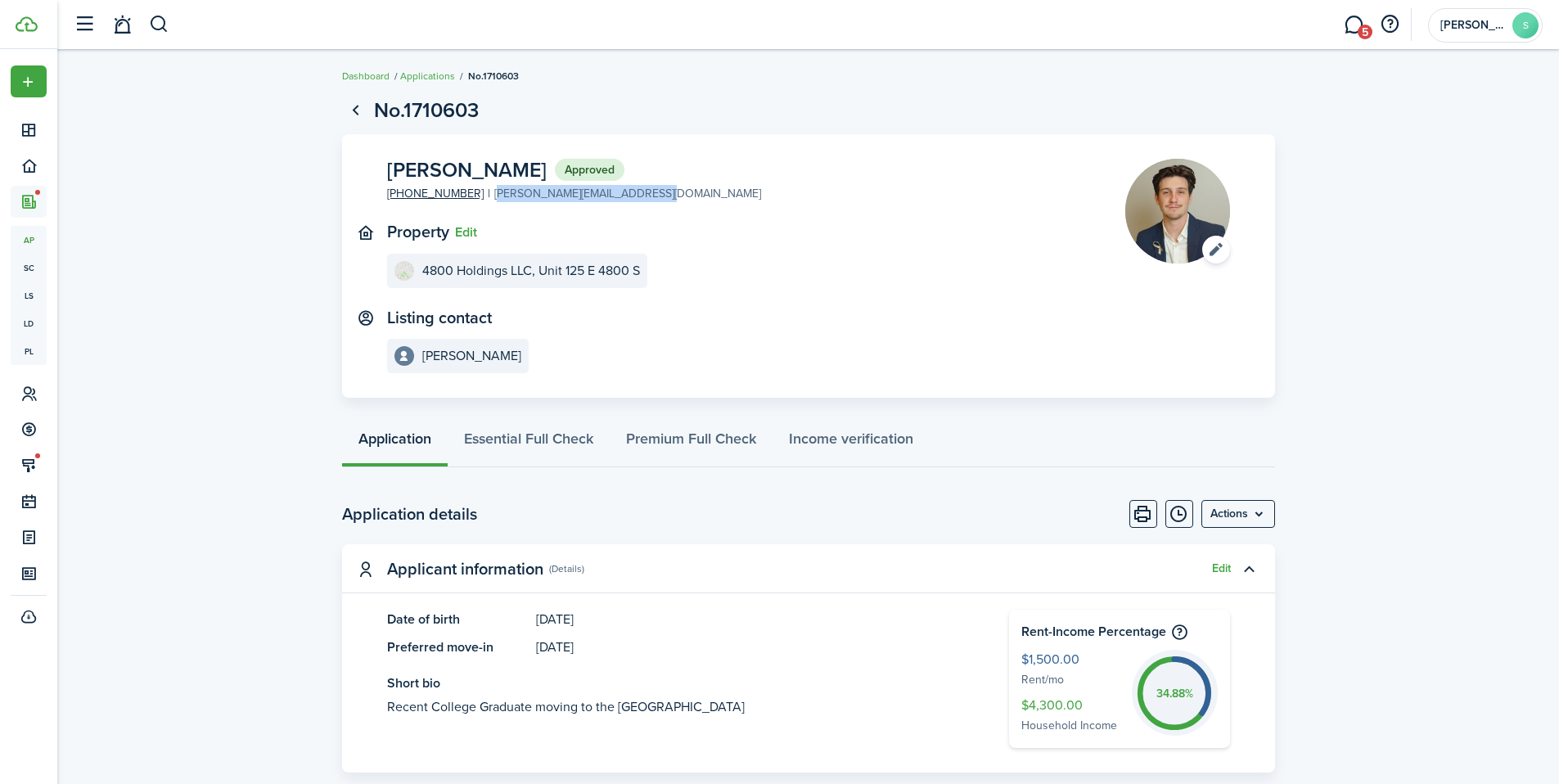
drag, startPoint x: 648, startPoint y: 196, endPoint x: 479, endPoint y: 199, distance: 169.0
click at [479, 199] on panel-main-section "[PERSON_NAME] Approved [PHONE_NUMBER] [PERSON_NAME][EMAIL_ADDRESS][DOMAIN_NAME]" at bounding box center [731, 181] width 689 height 44
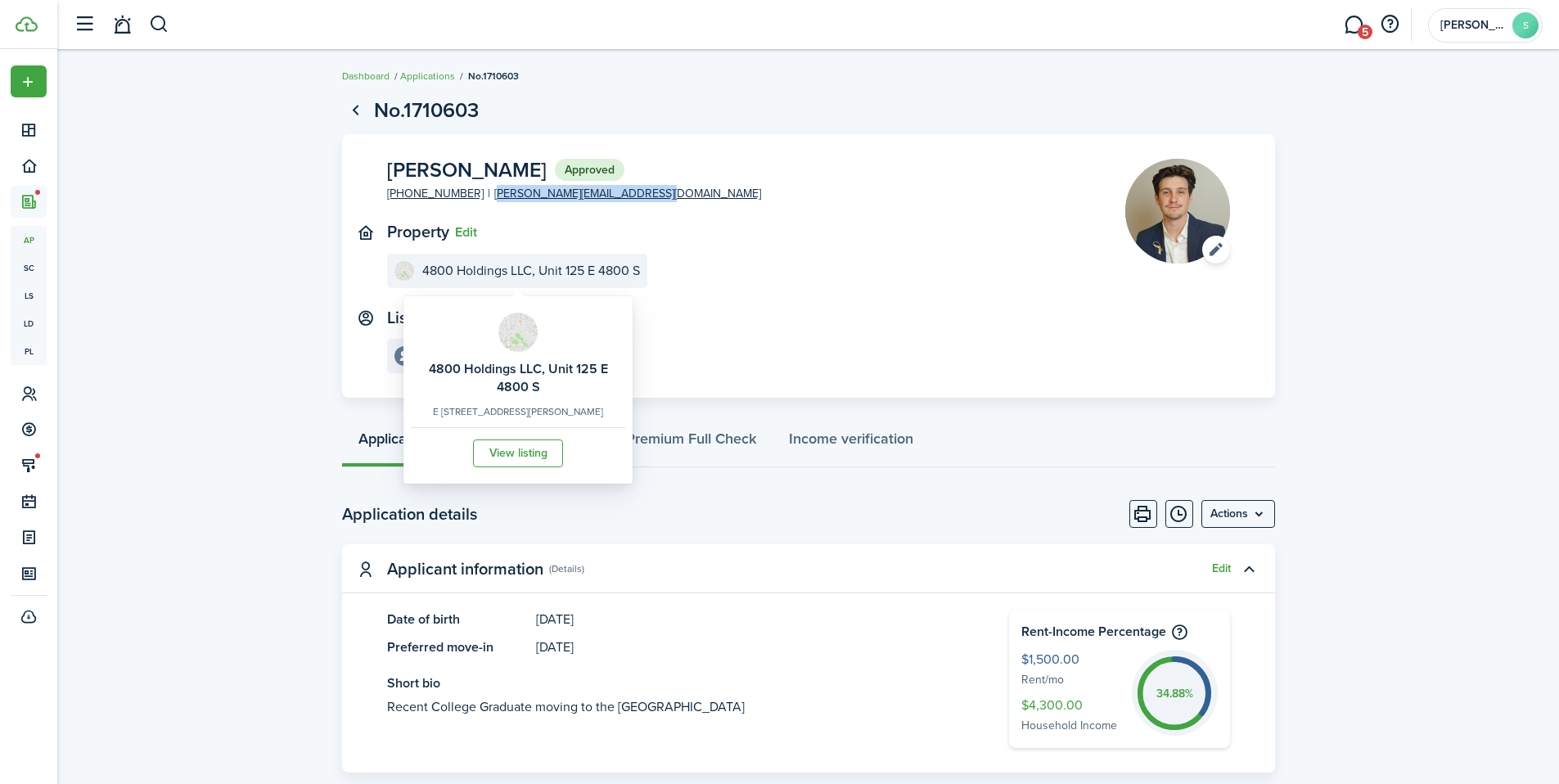
copy link "[PERSON_NAME][EMAIL_ADDRESS][DOMAIN_NAME]"
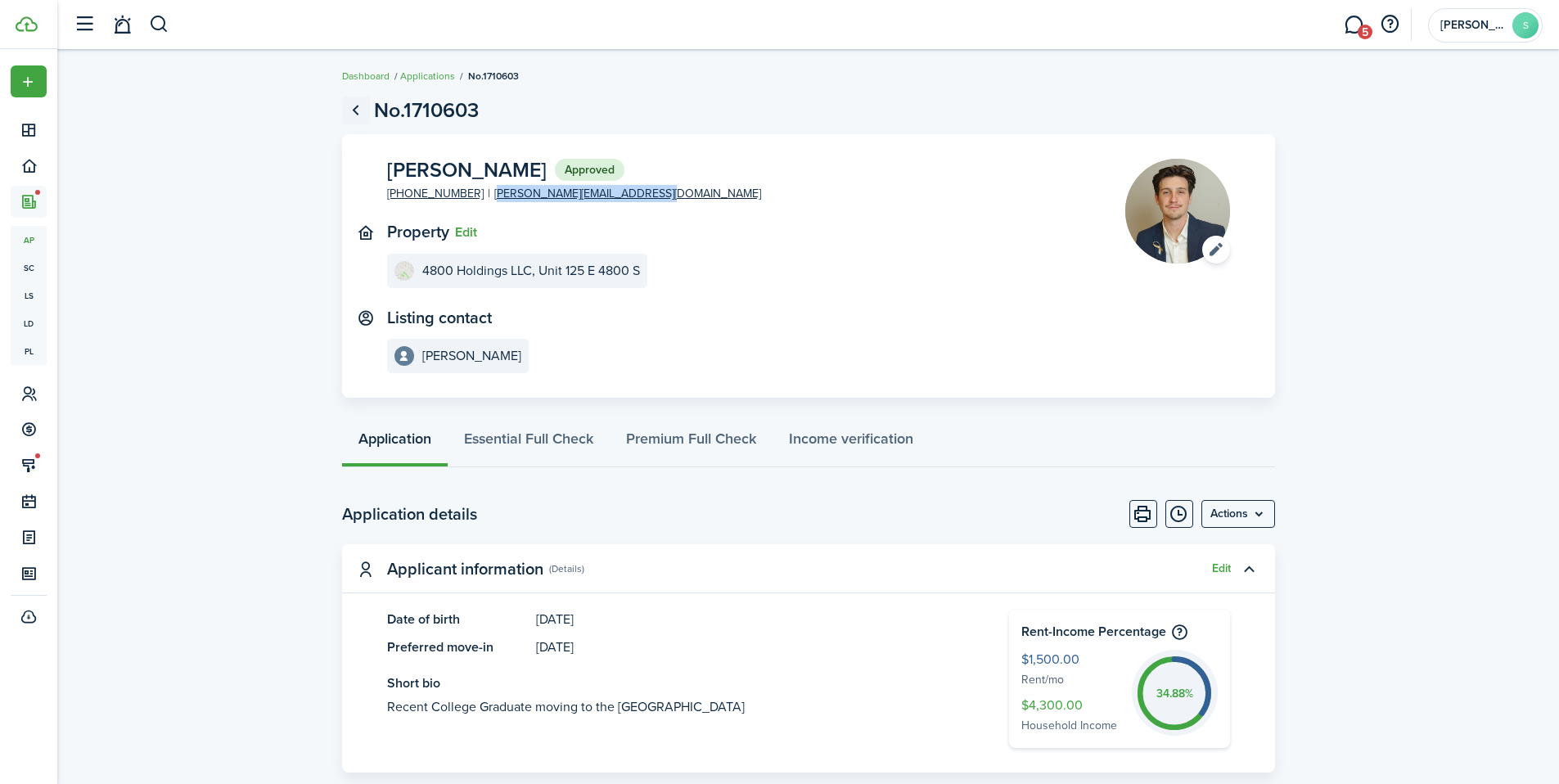
click at [361, 104] on link "Go back" at bounding box center [356, 110] width 28 height 28
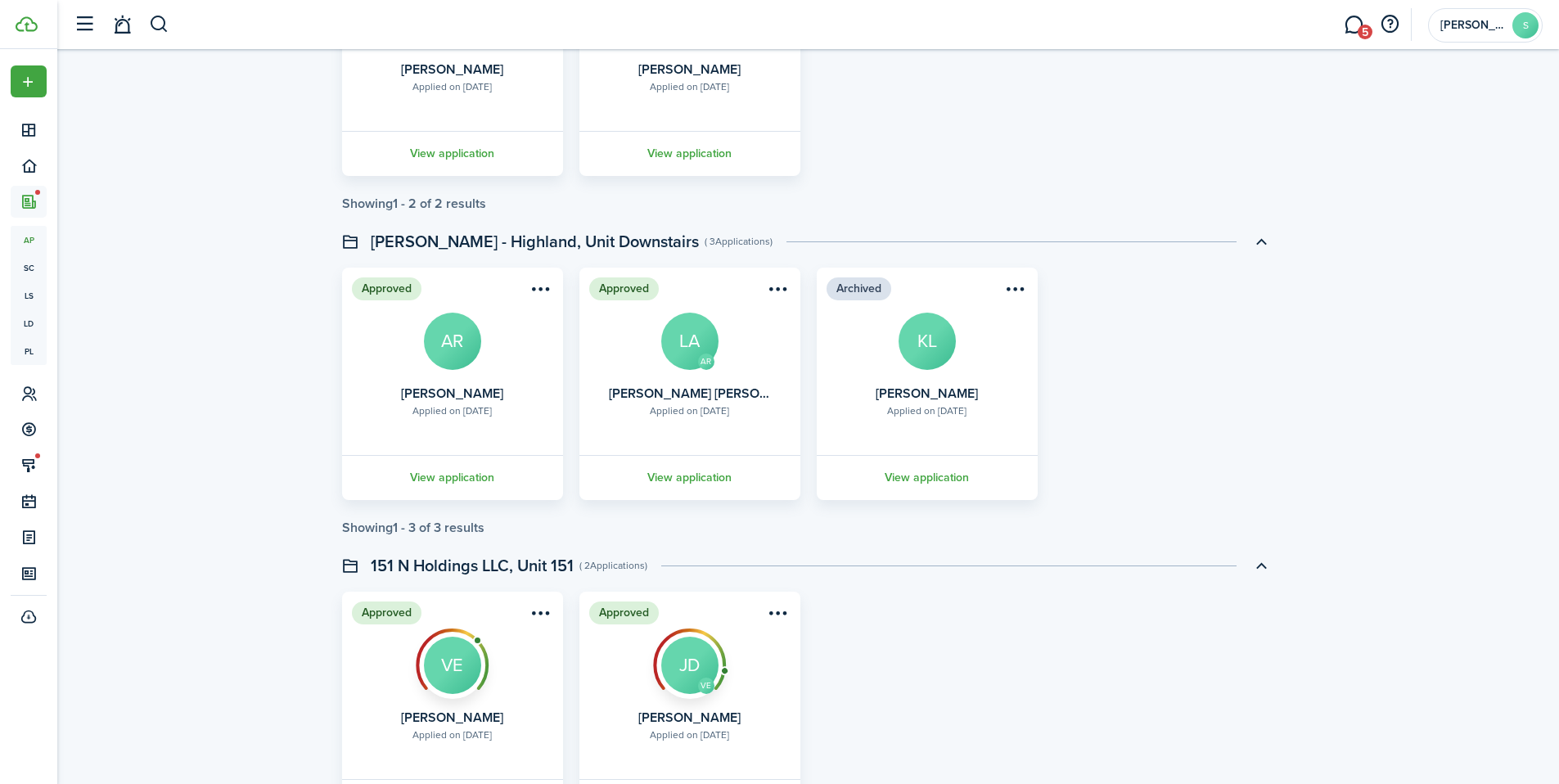
scroll to position [632, 0]
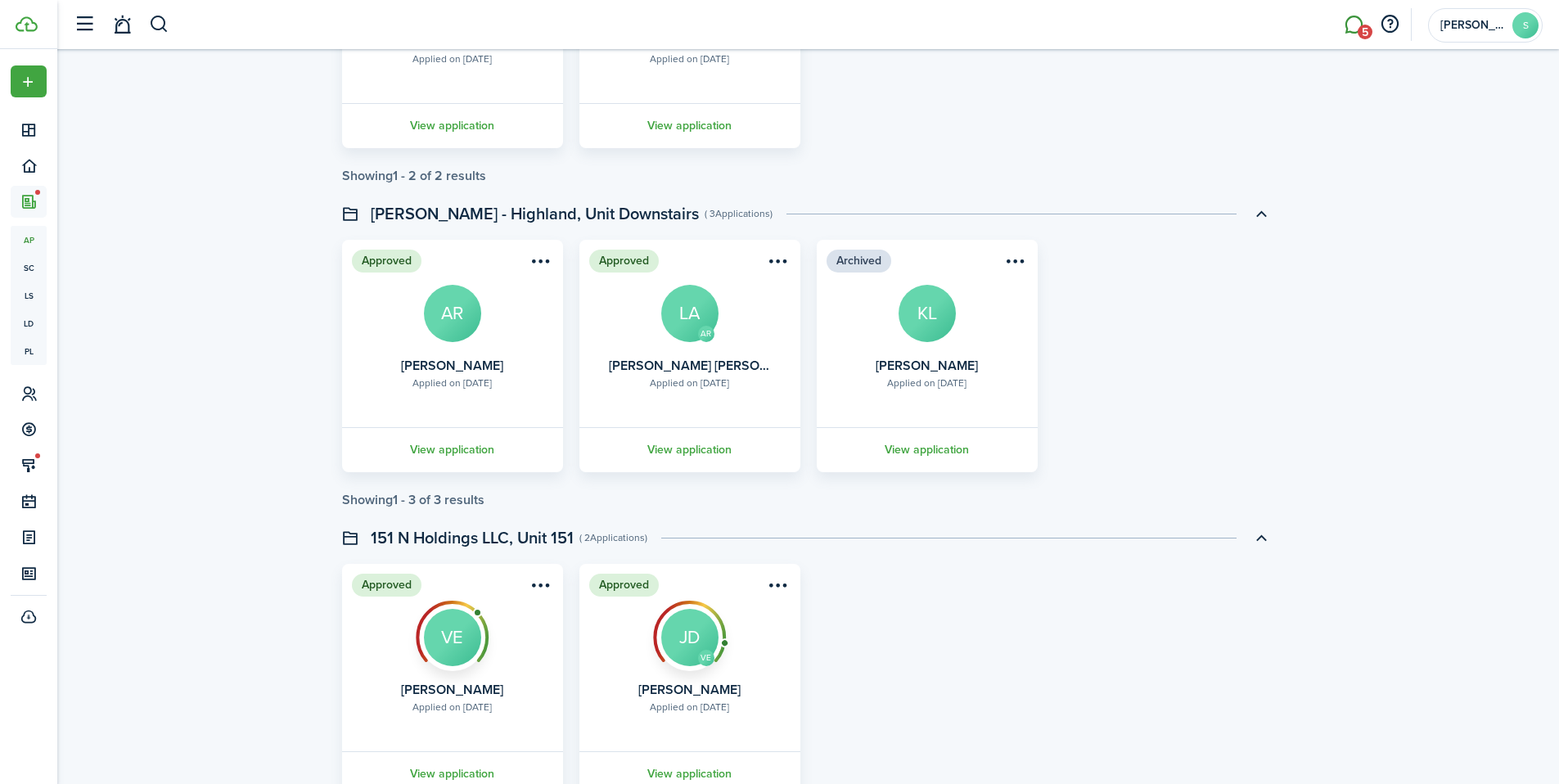
click at [1355, 29] on link "5" at bounding box center [1353, 25] width 31 height 42
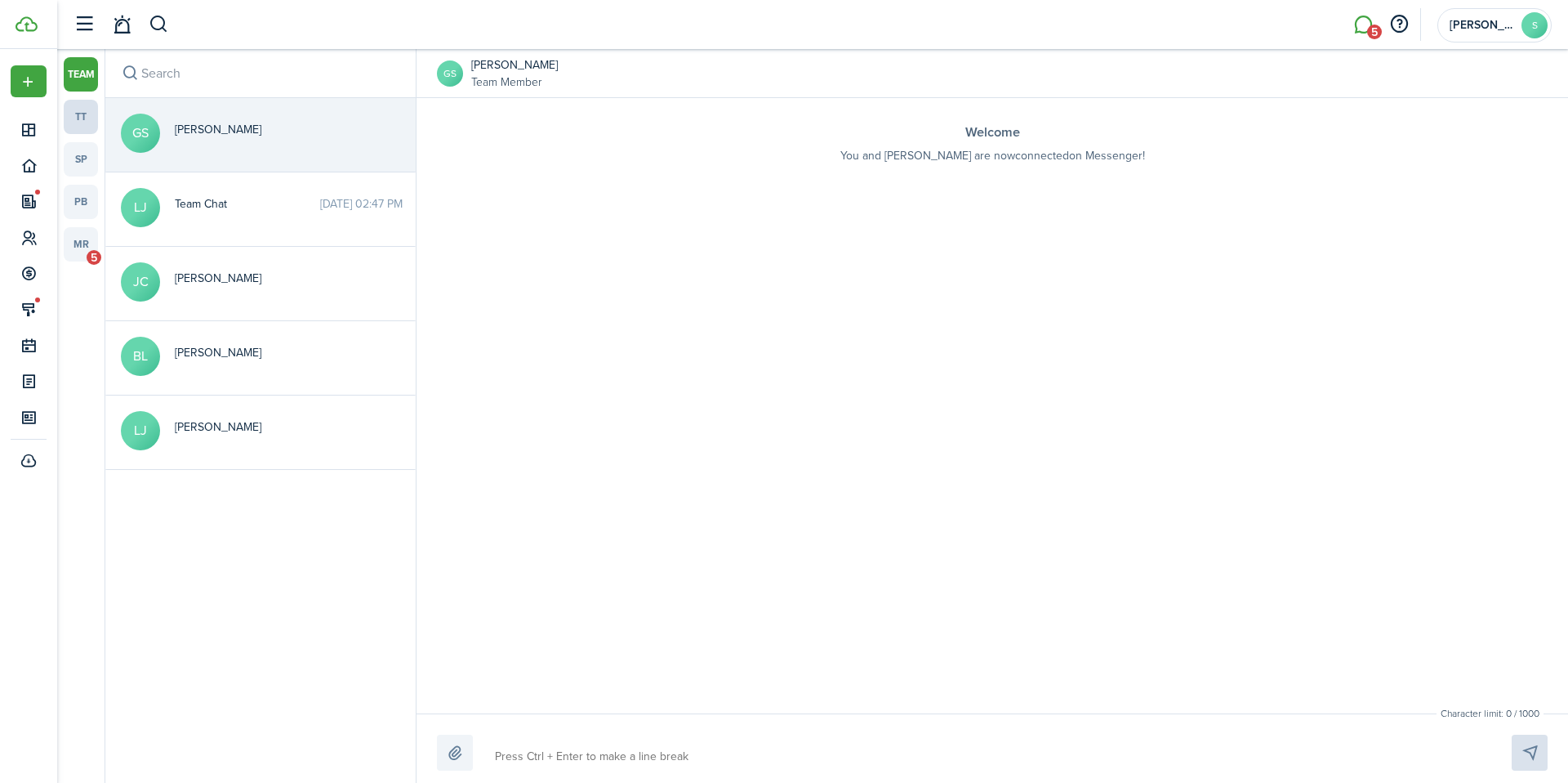
click at [72, 110] on link "tt" at bounding box center [80, 116] width 35 height 35
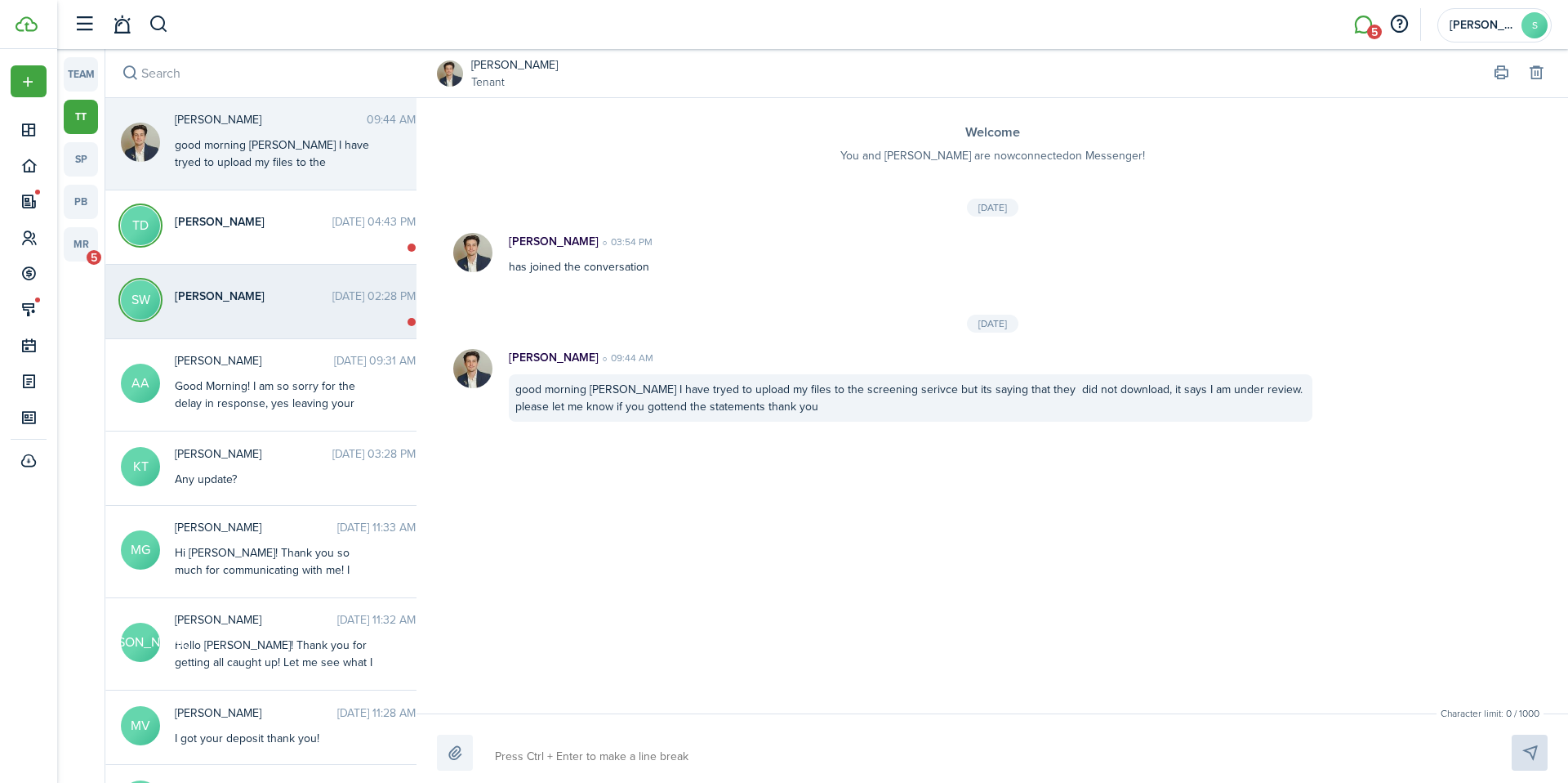
click at [278, 308] on div "[PERSON_NAME] [DATE] 02:28 PM" at bounding box center [296, 301] width 266 height 26
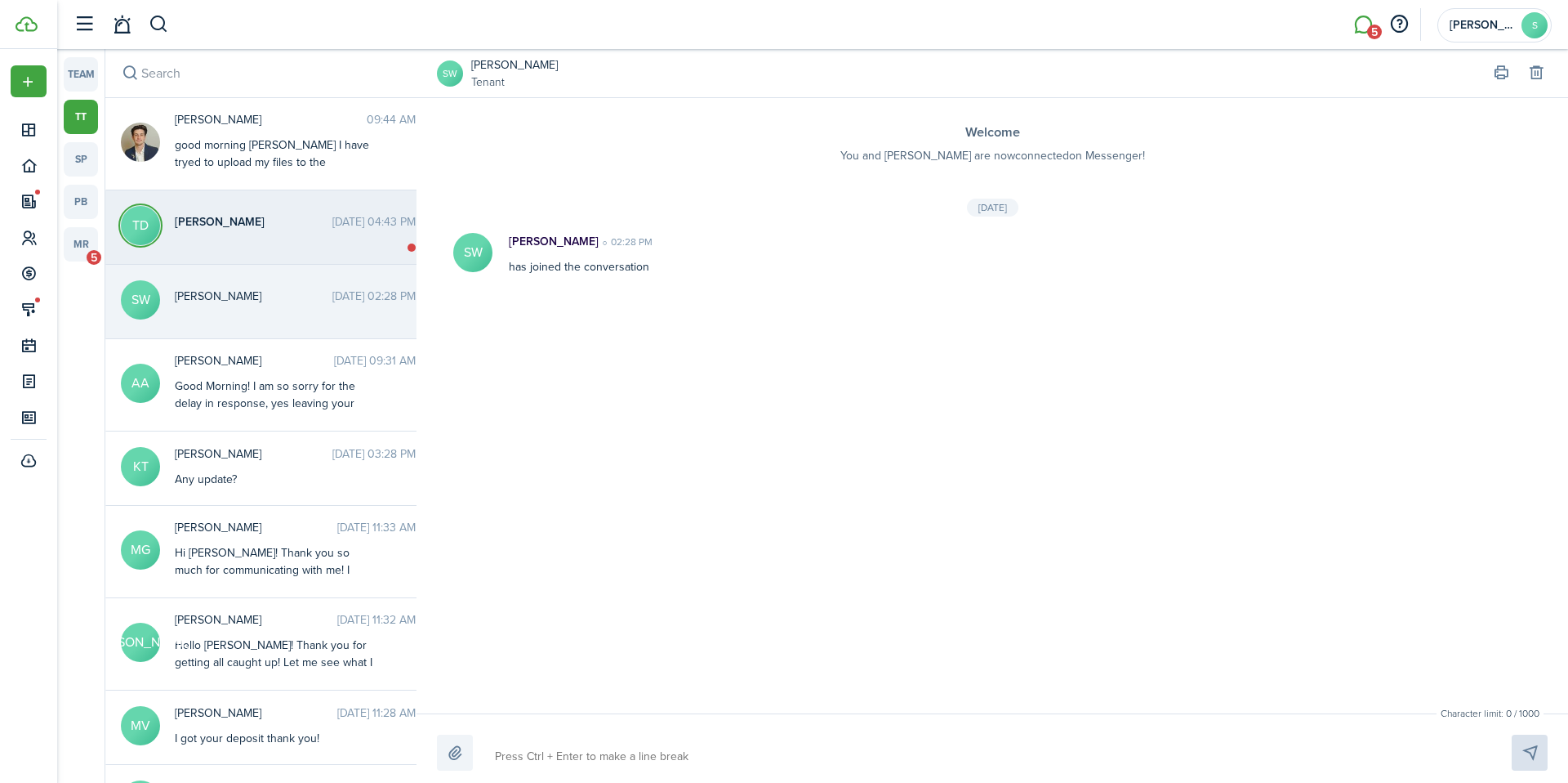
click at [332, 228] on time "[DATE] 04:43 PM" at bounding box center [374, 221] width 83 height 17
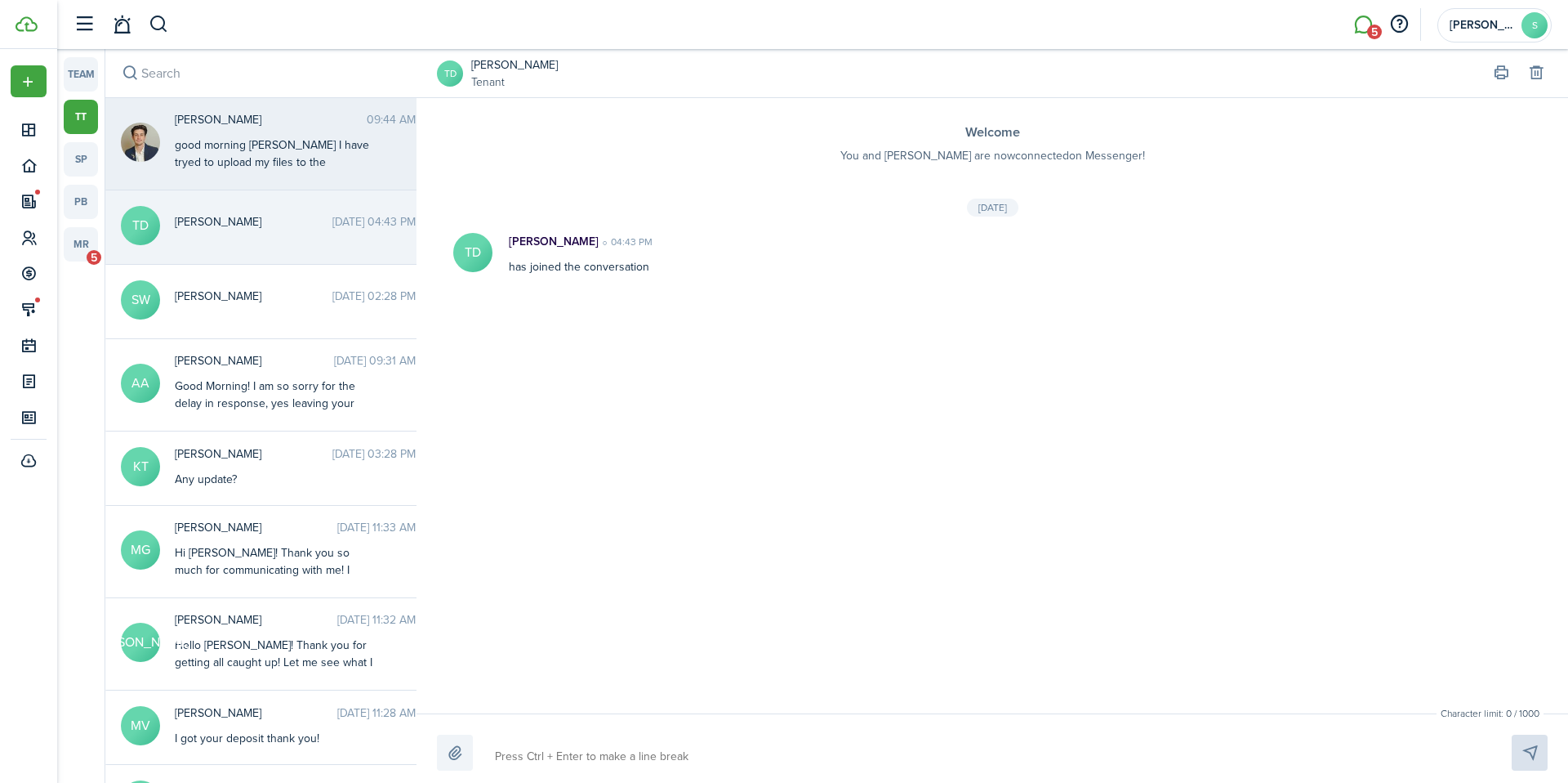
click at [293, 136] on div "good morning [PERSON_NAME] I have tryed to upload my files to the screening ser…" at bounding box center [277, 188] width 204 height 103
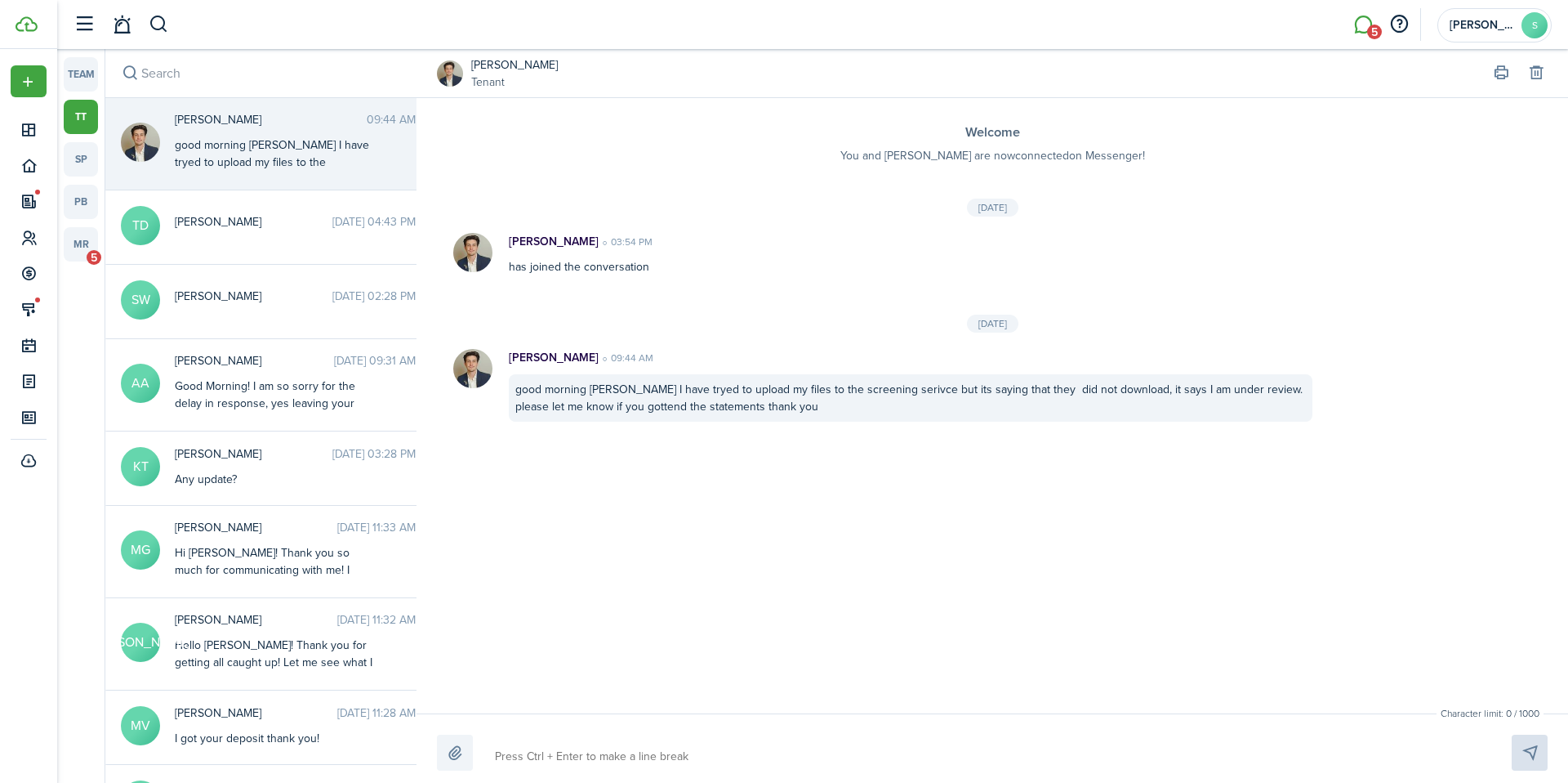
click at [578, 781] on div "Character limit: 0 / 1000 Drop your file here" at bounding box center [992, 748] width 1151 height 69
click at [594, 761] on textarea at bounding box center [984, 756] width 990 height 28
type textarea "I"
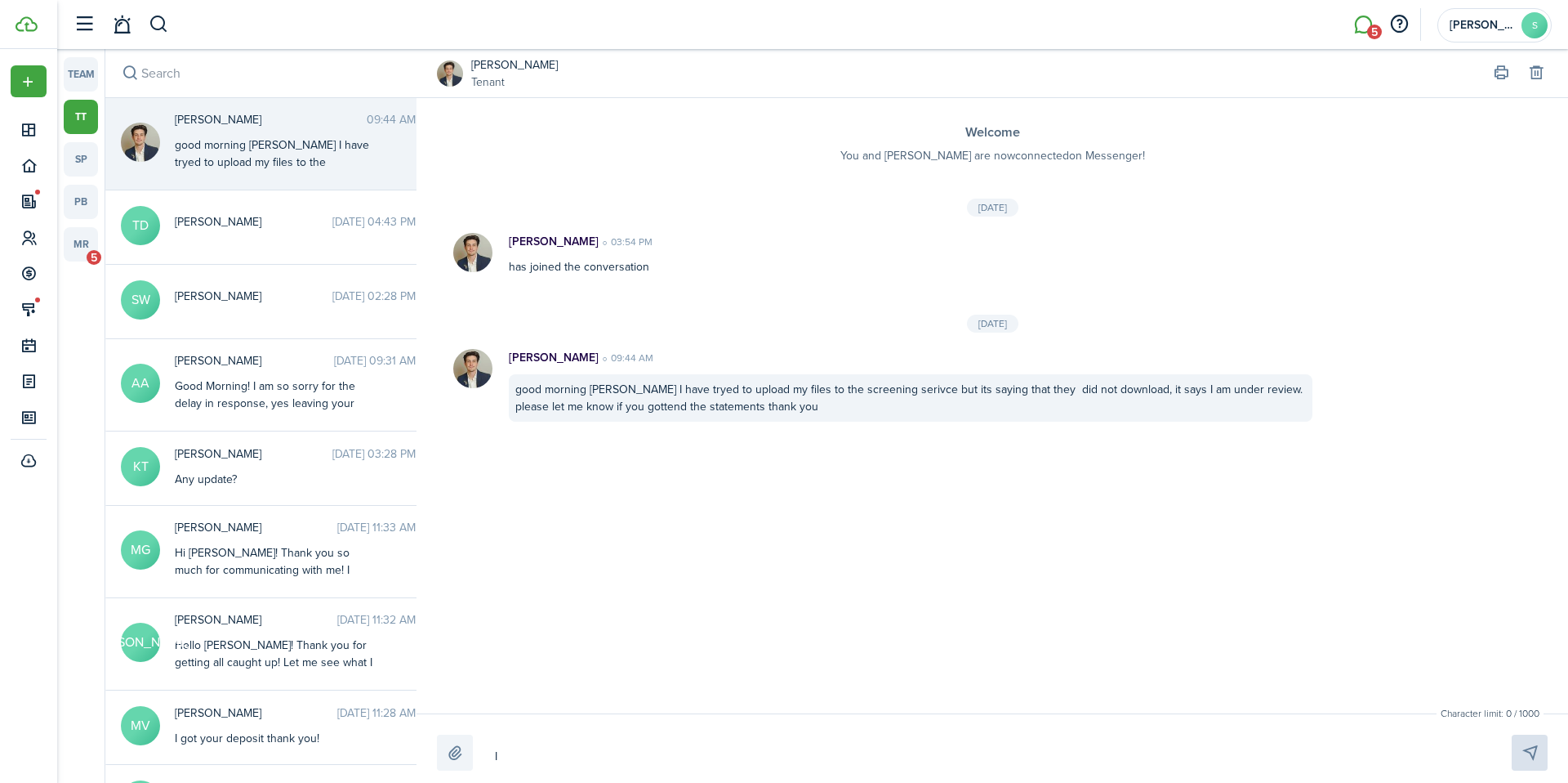
type textarea "I"
type textarea "I h"
type textarea "I ha"
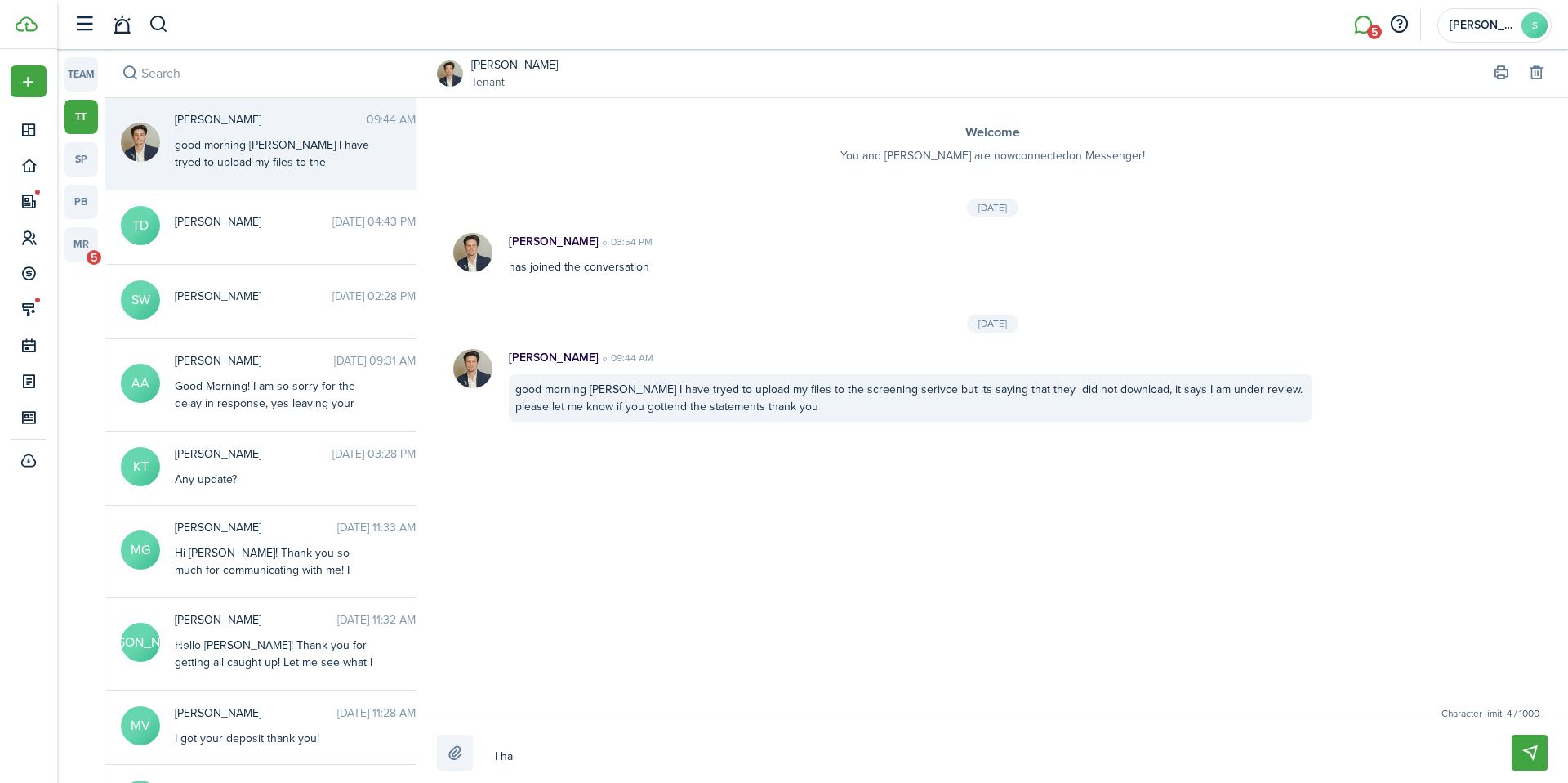
type textarea "I hav"
type textarea "I have"
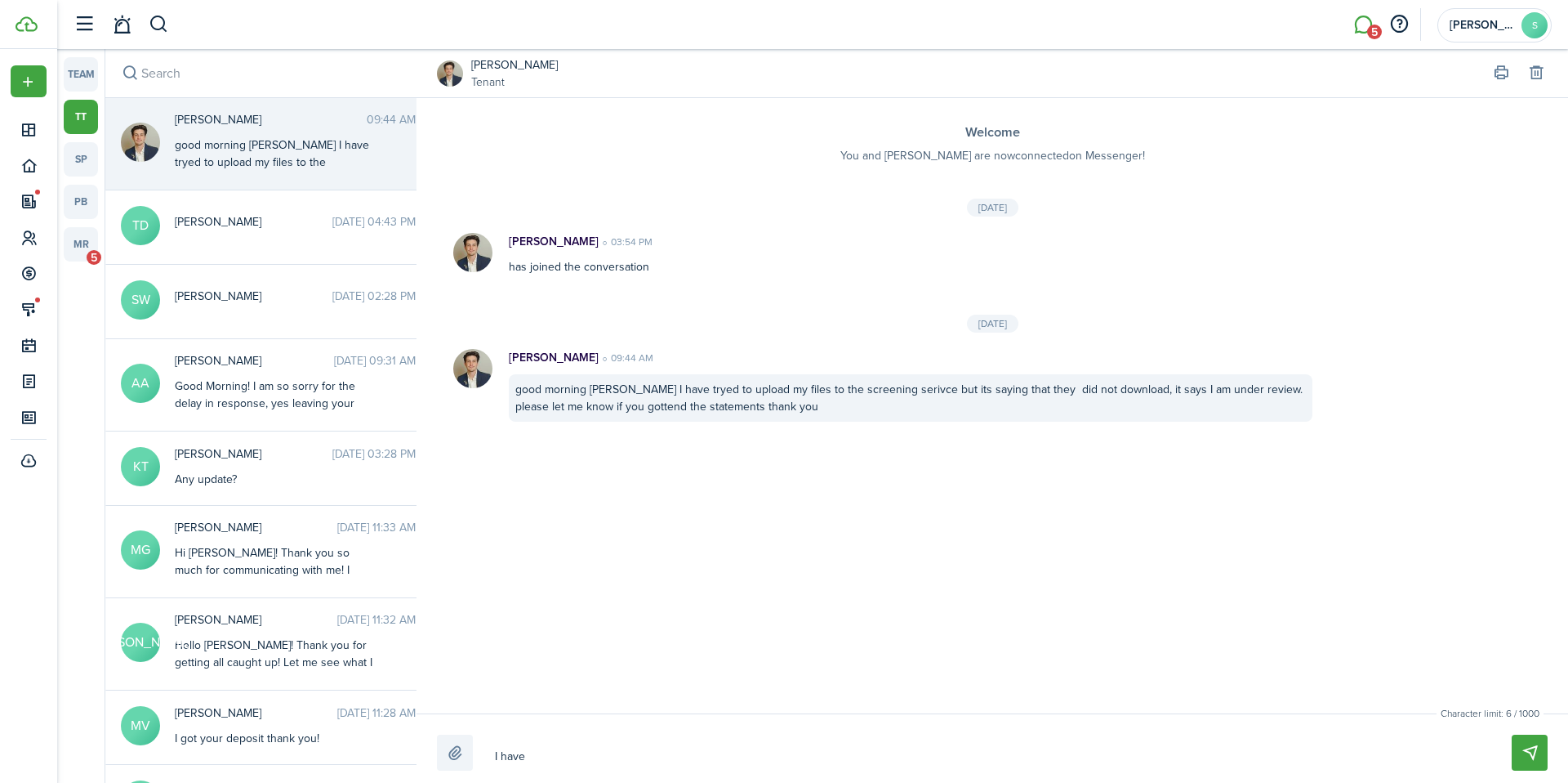
type textarea "I have"
type textarea "I have r"
type textarea "I have re"
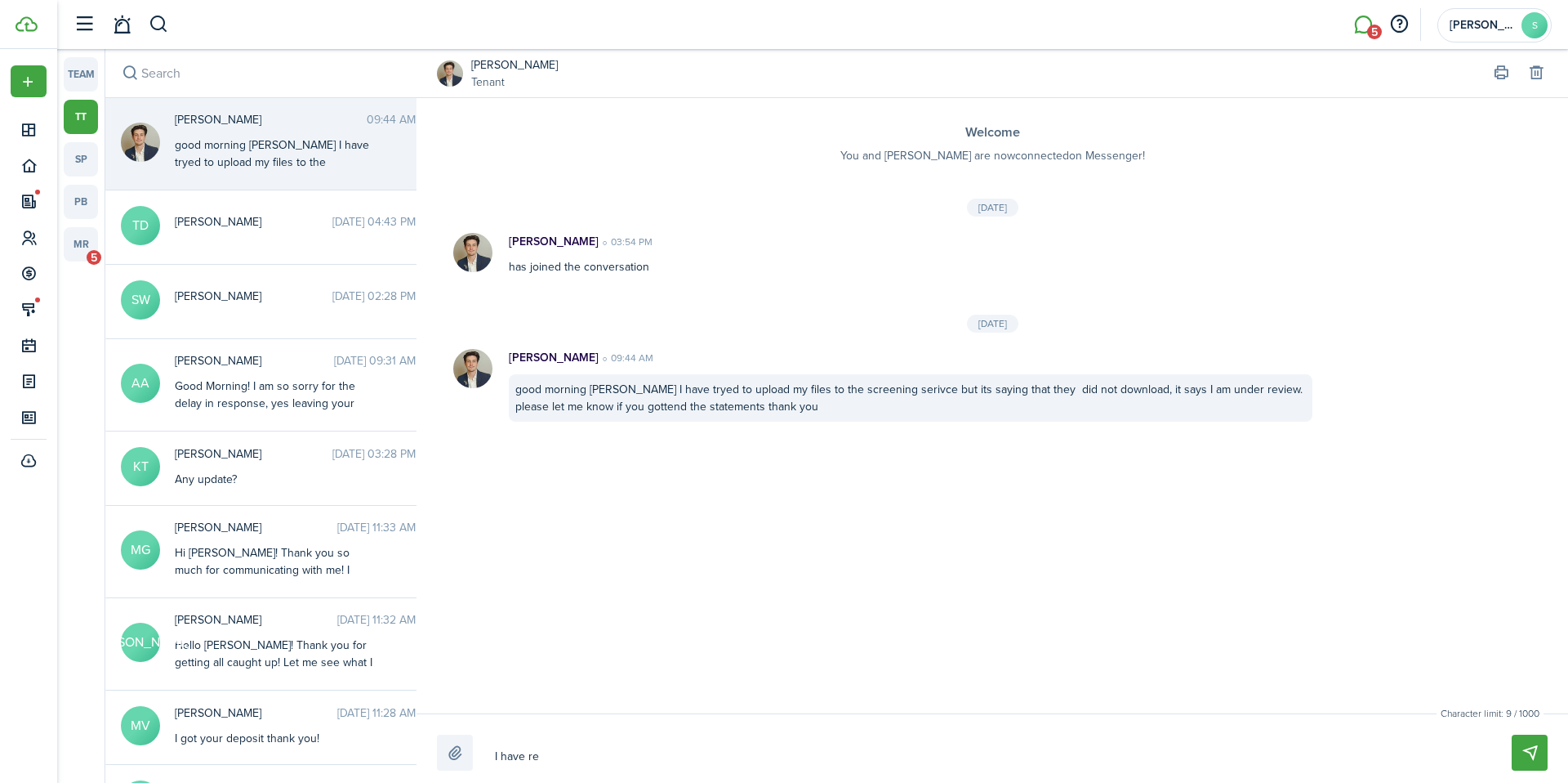
type textarea "I have rec"
type textarea "I have rece"
type textarea "I have recei"
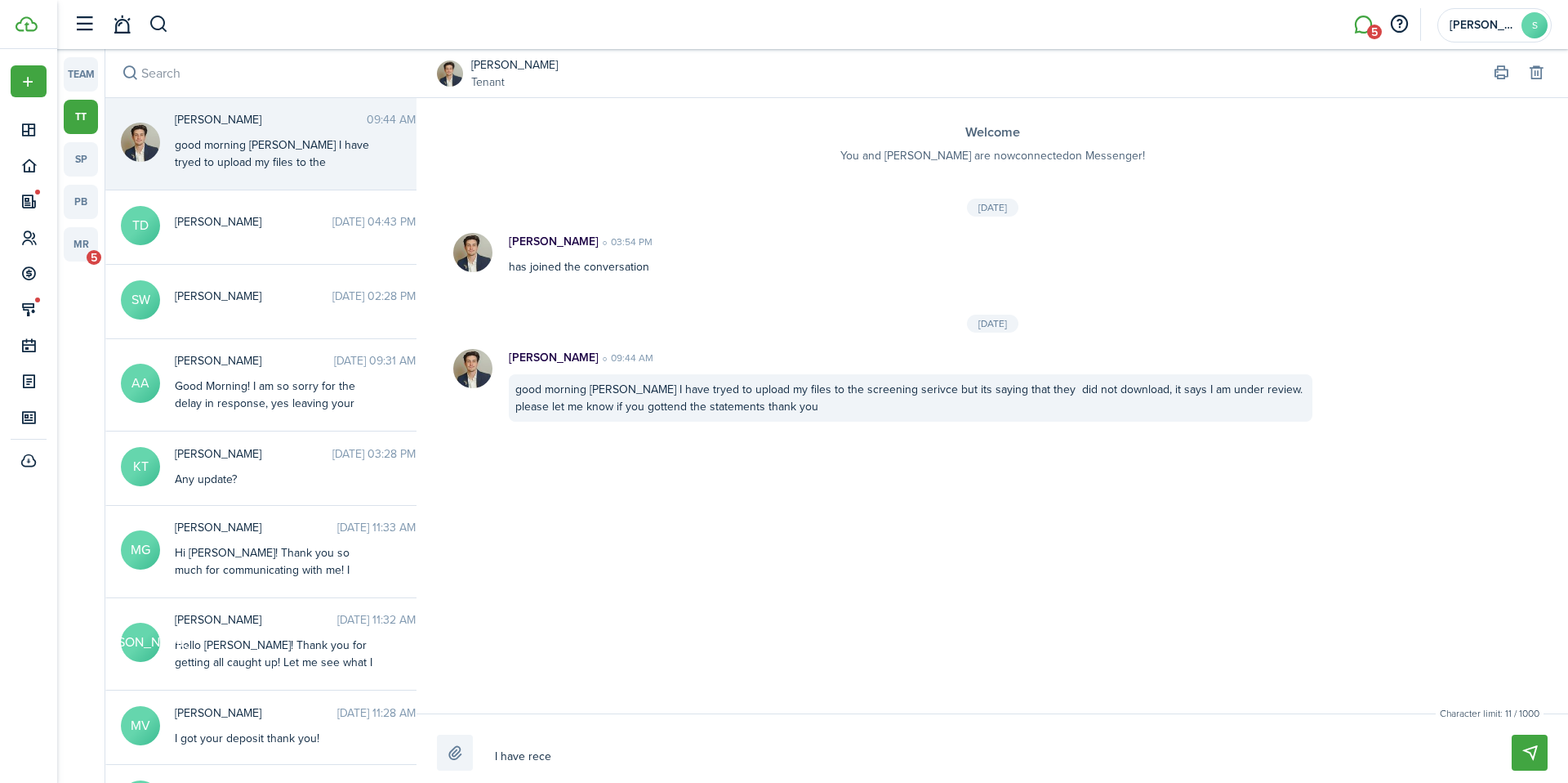
type textarea "I have recei"
type textarea "I have receiv"
type textarea "I have receive"
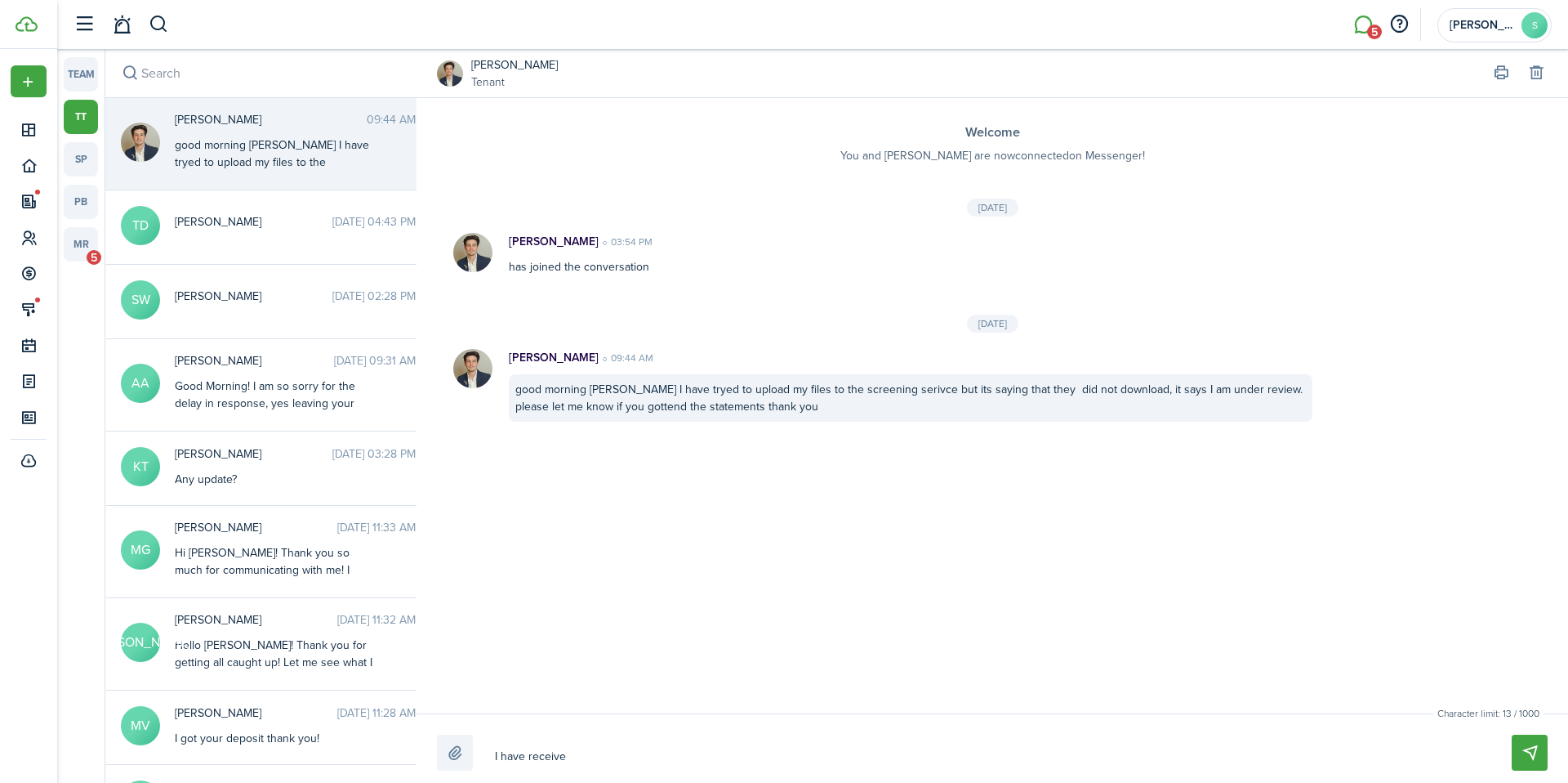
type textarea "I have received"
type textarea "I have received e"
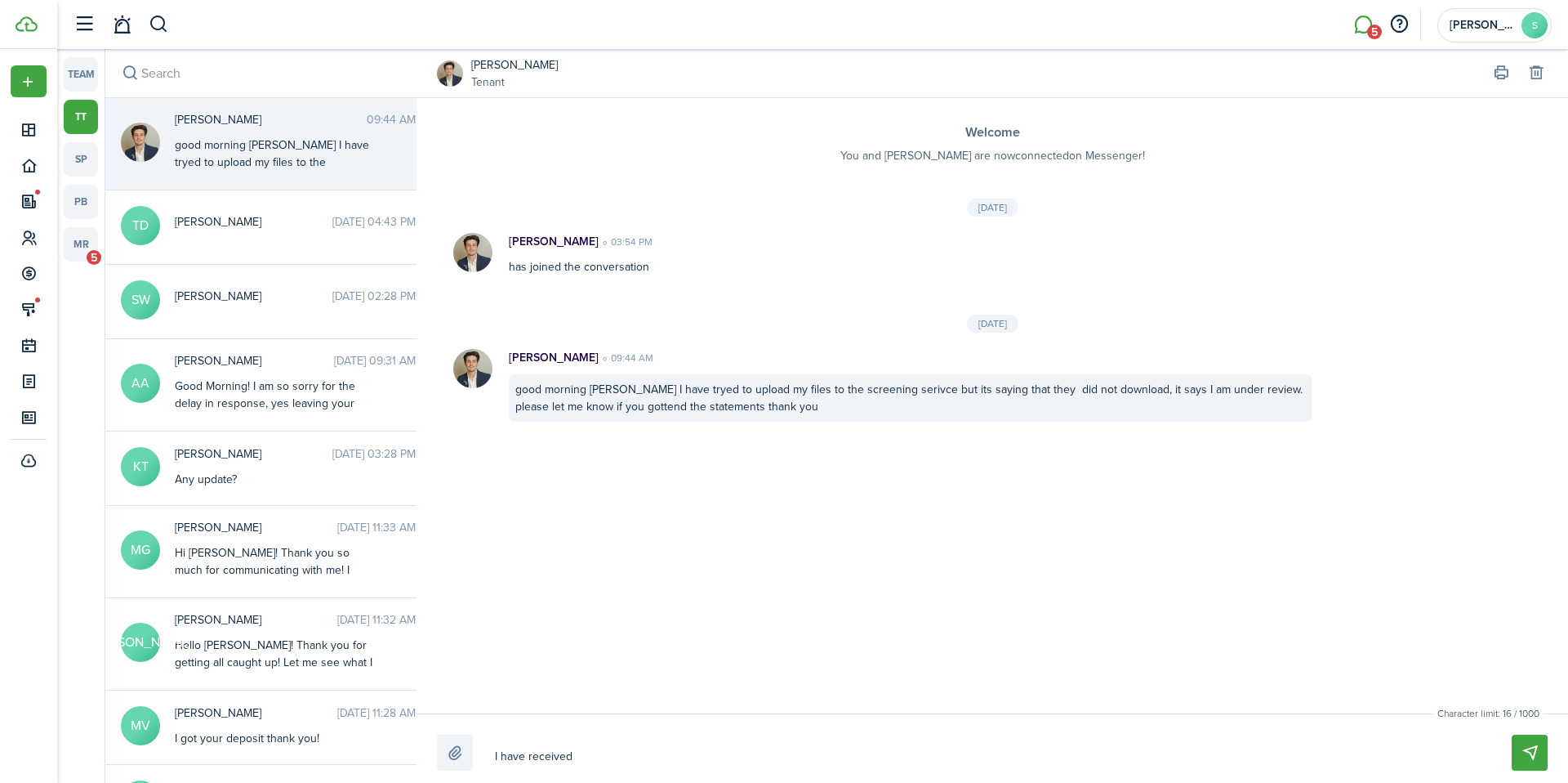
type textarea "I have received e"
type textarea "I have received ev"
type textarea "I have received eve"
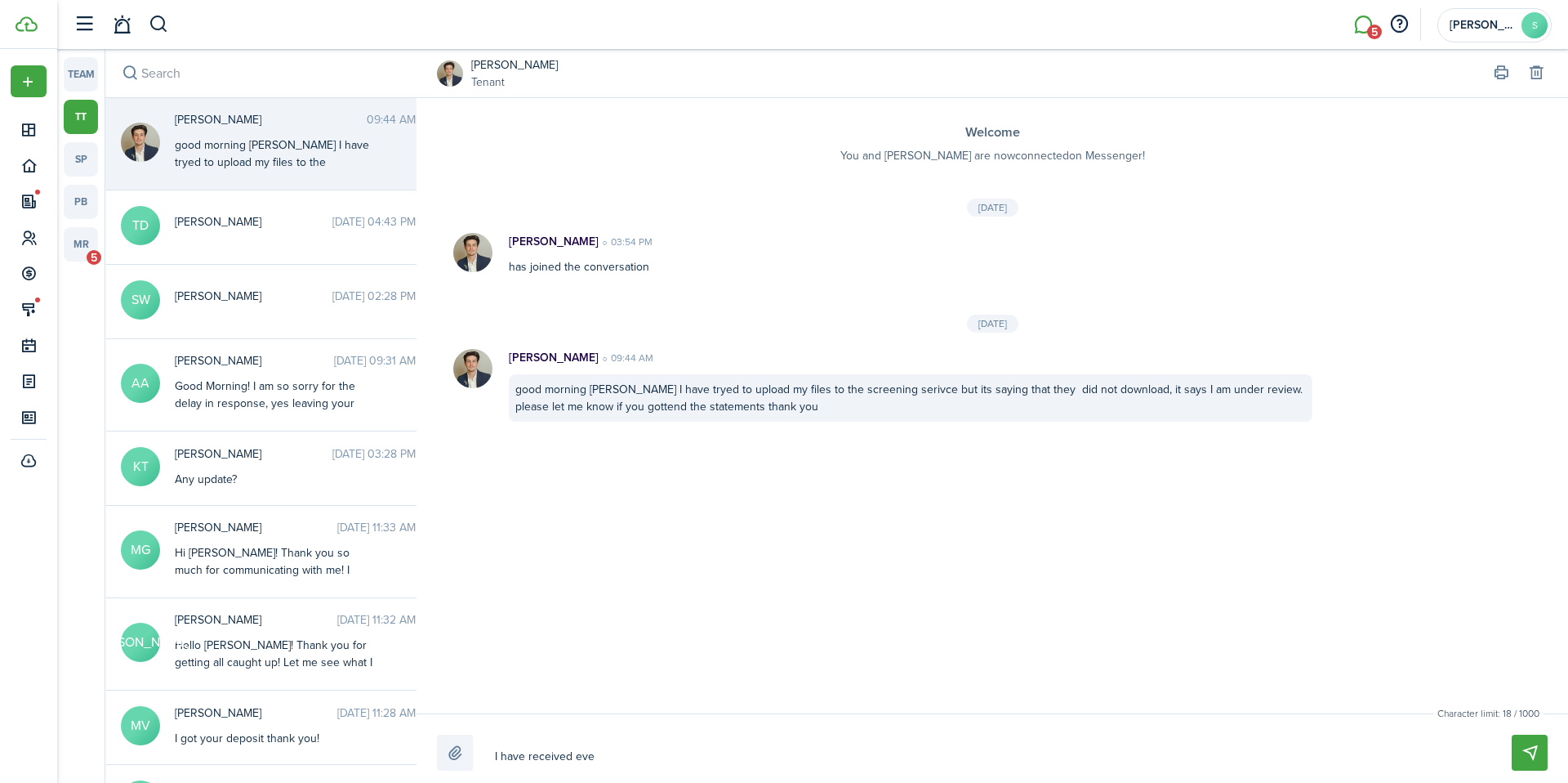
type textarea "I have received ever"
type textarea "I have received every"
type textarea "I have received everyt"
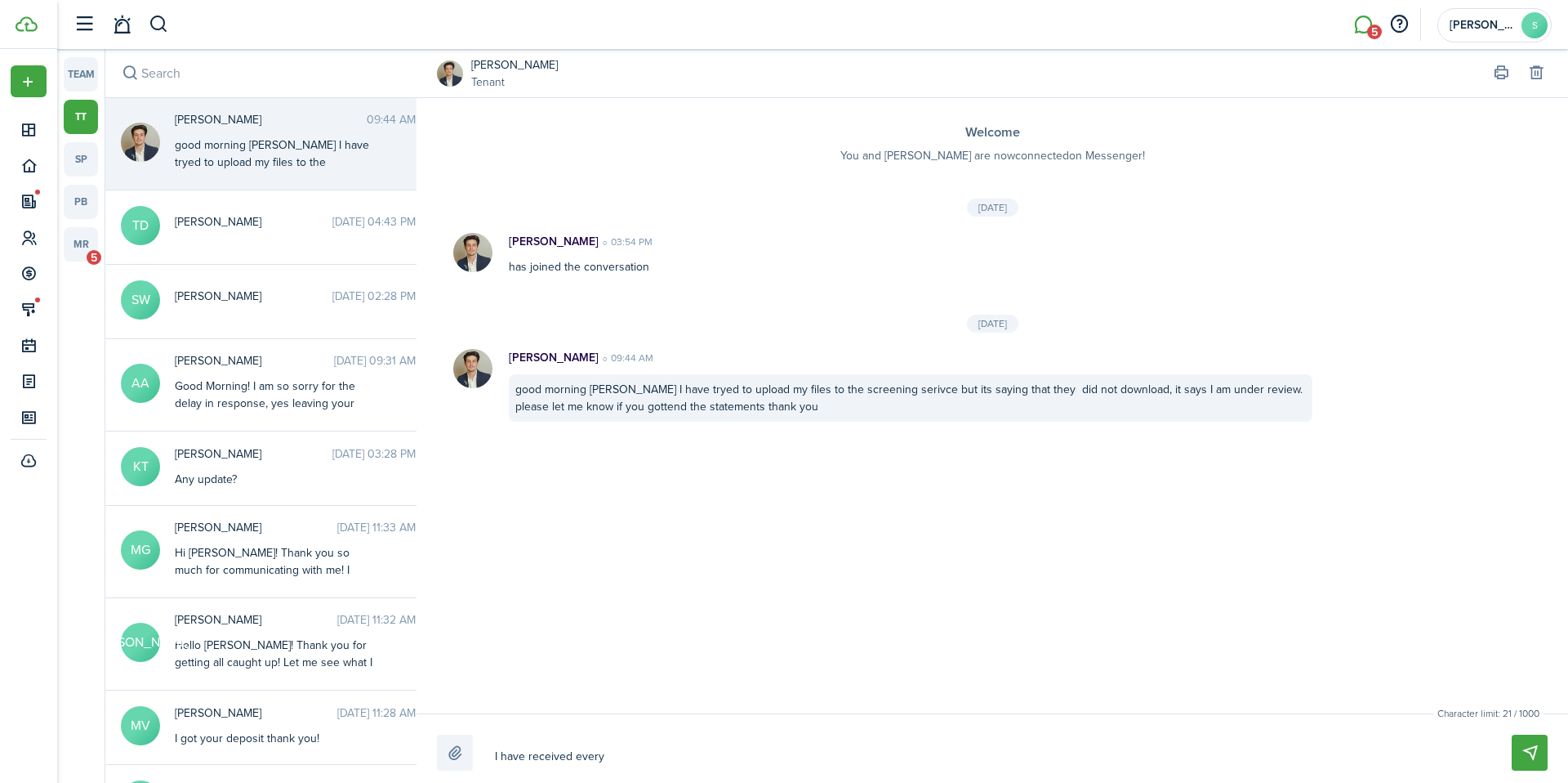
type textarea "I have received everyt"
type textarea "I have received everyth"
type textarea "I have received everythi"
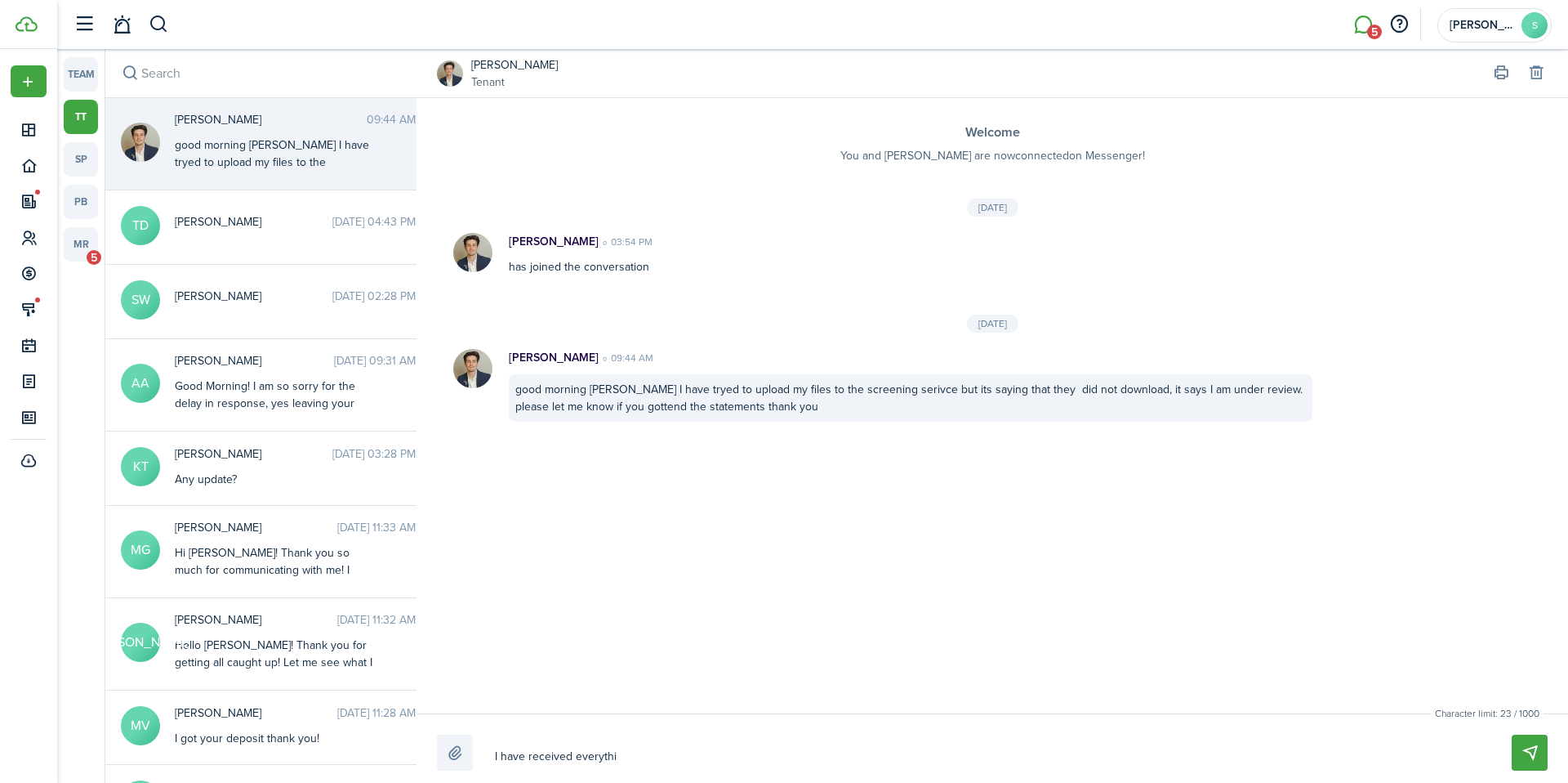
type textarea "I have received everythin"
type textarea "I have received everything"
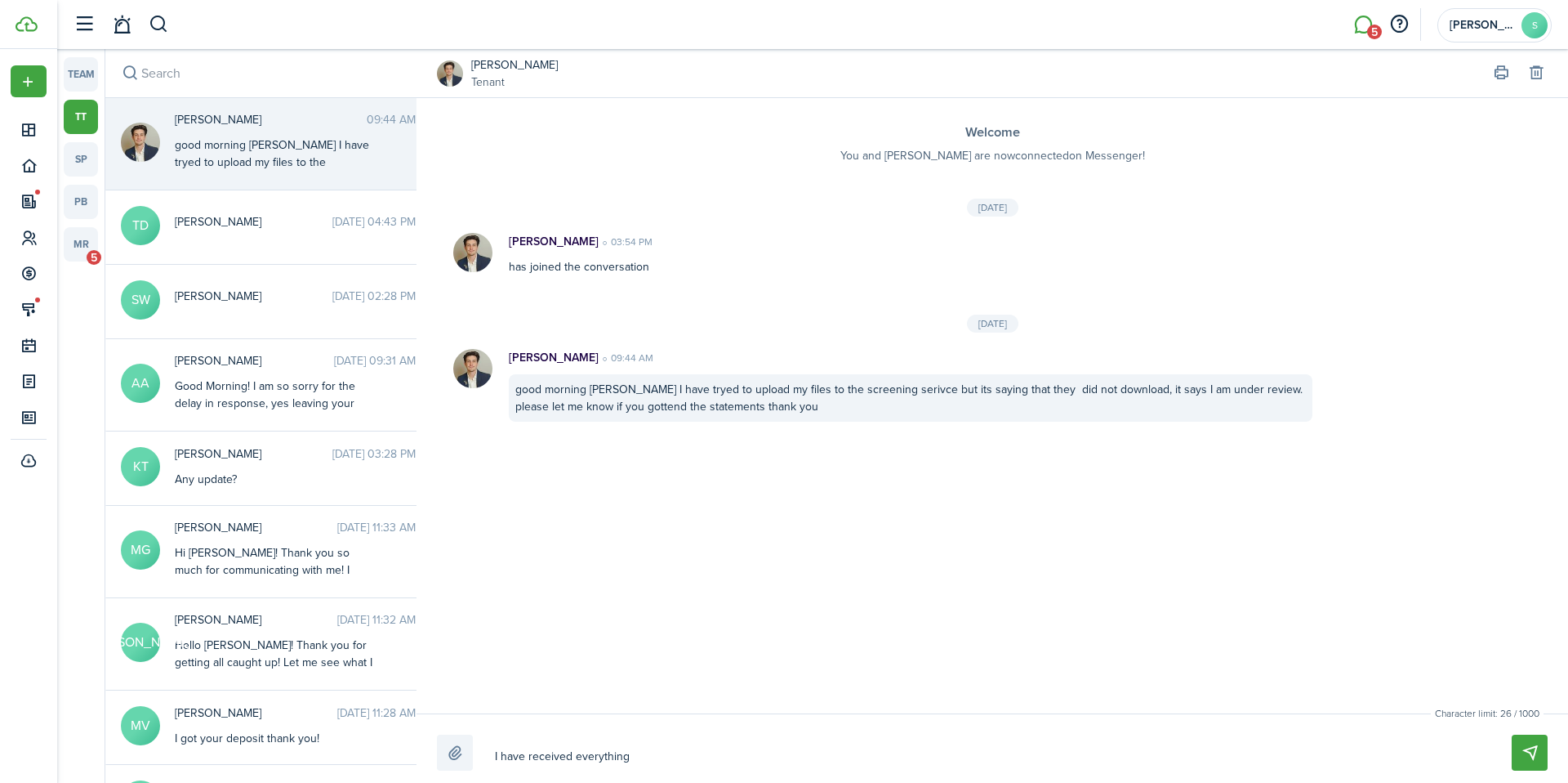
type textarea "I have received everything"
type textarea "I have received everything a"
type textarea "I have received everything an"
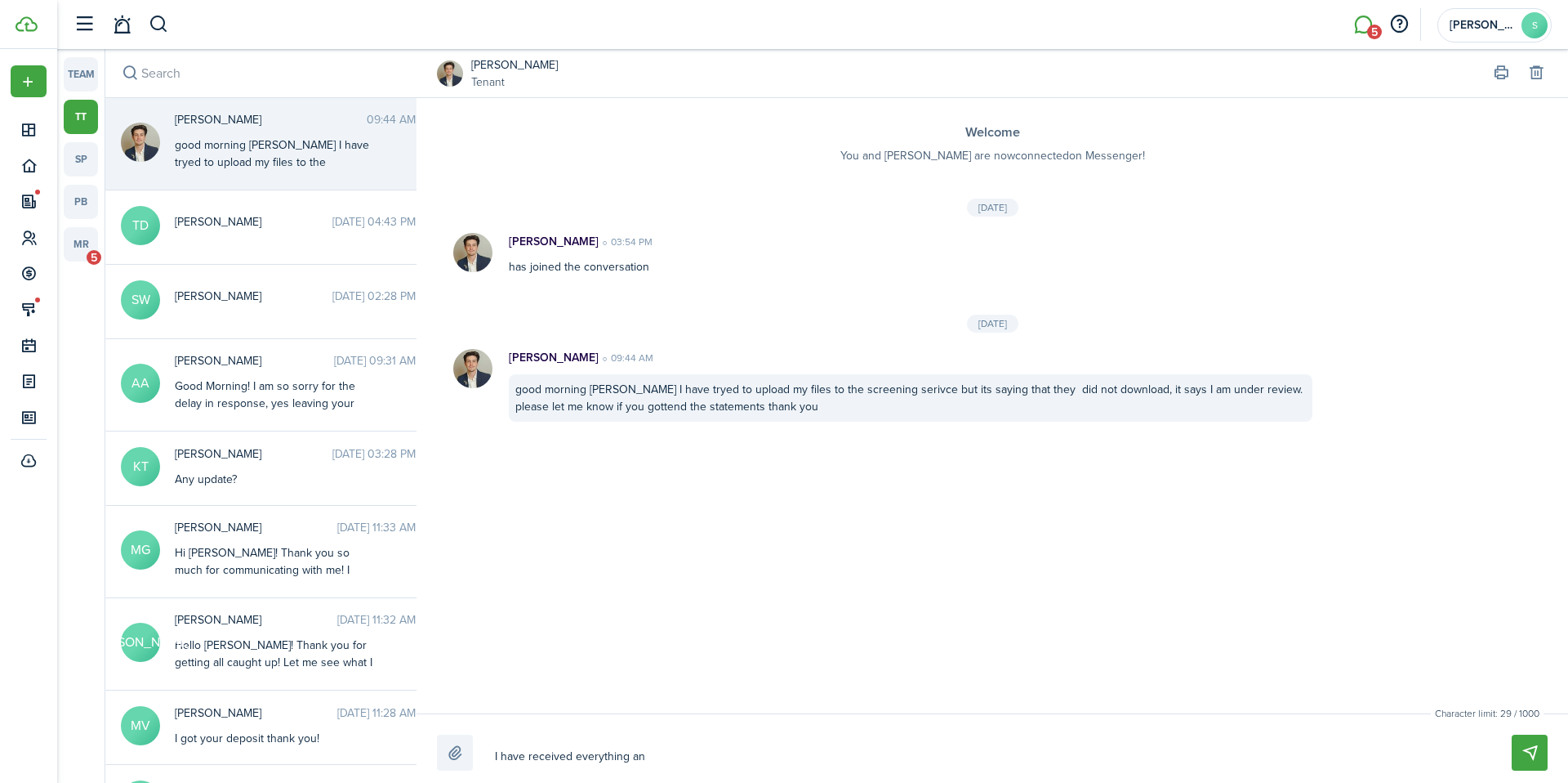
type textarea "I have received everything and"
type textarea "I have received everything and g"
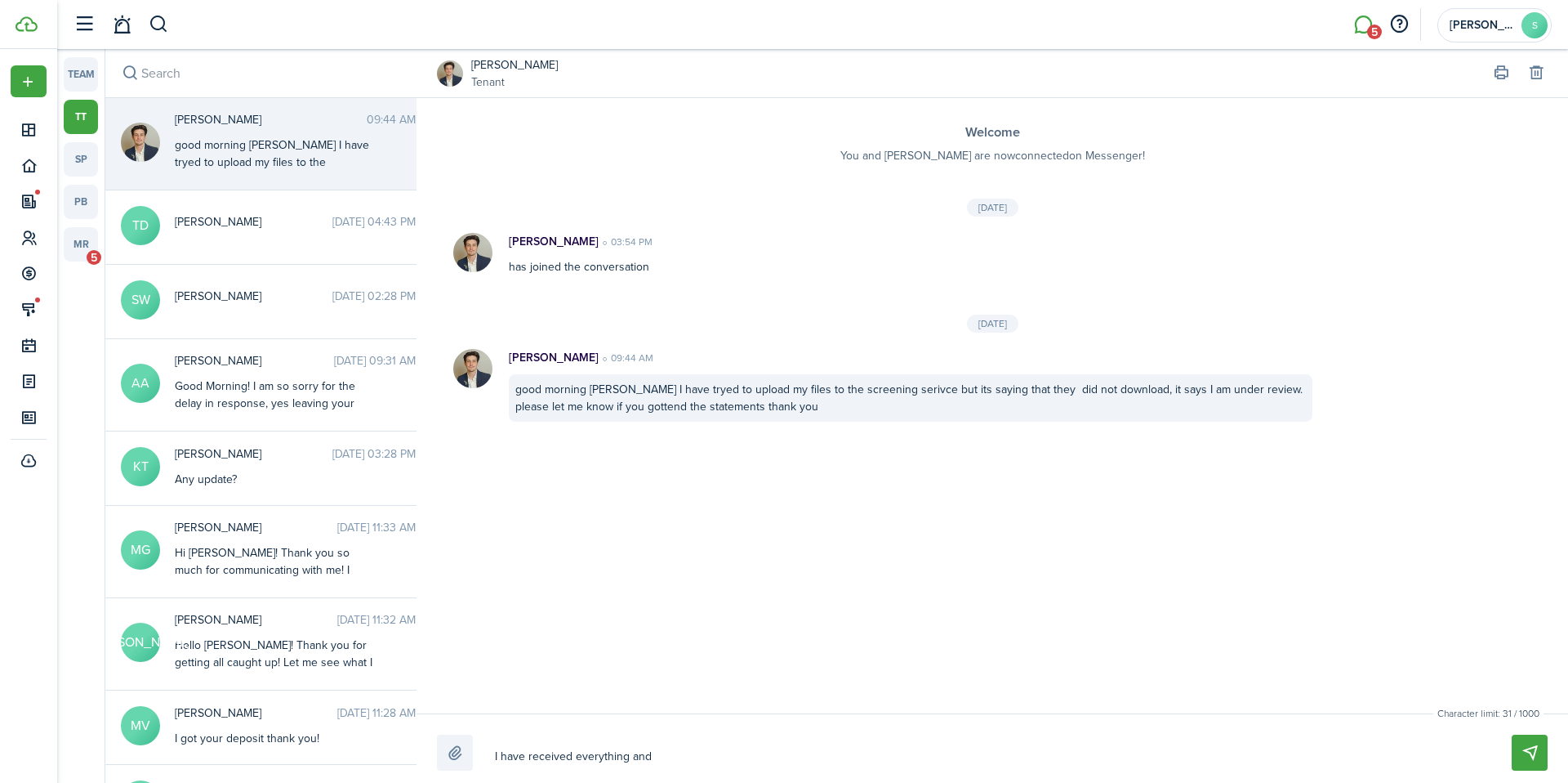
type textarea "I have received everything and g"
type textarea "I have received everything and go"
type textarea "I have received everything and goo"
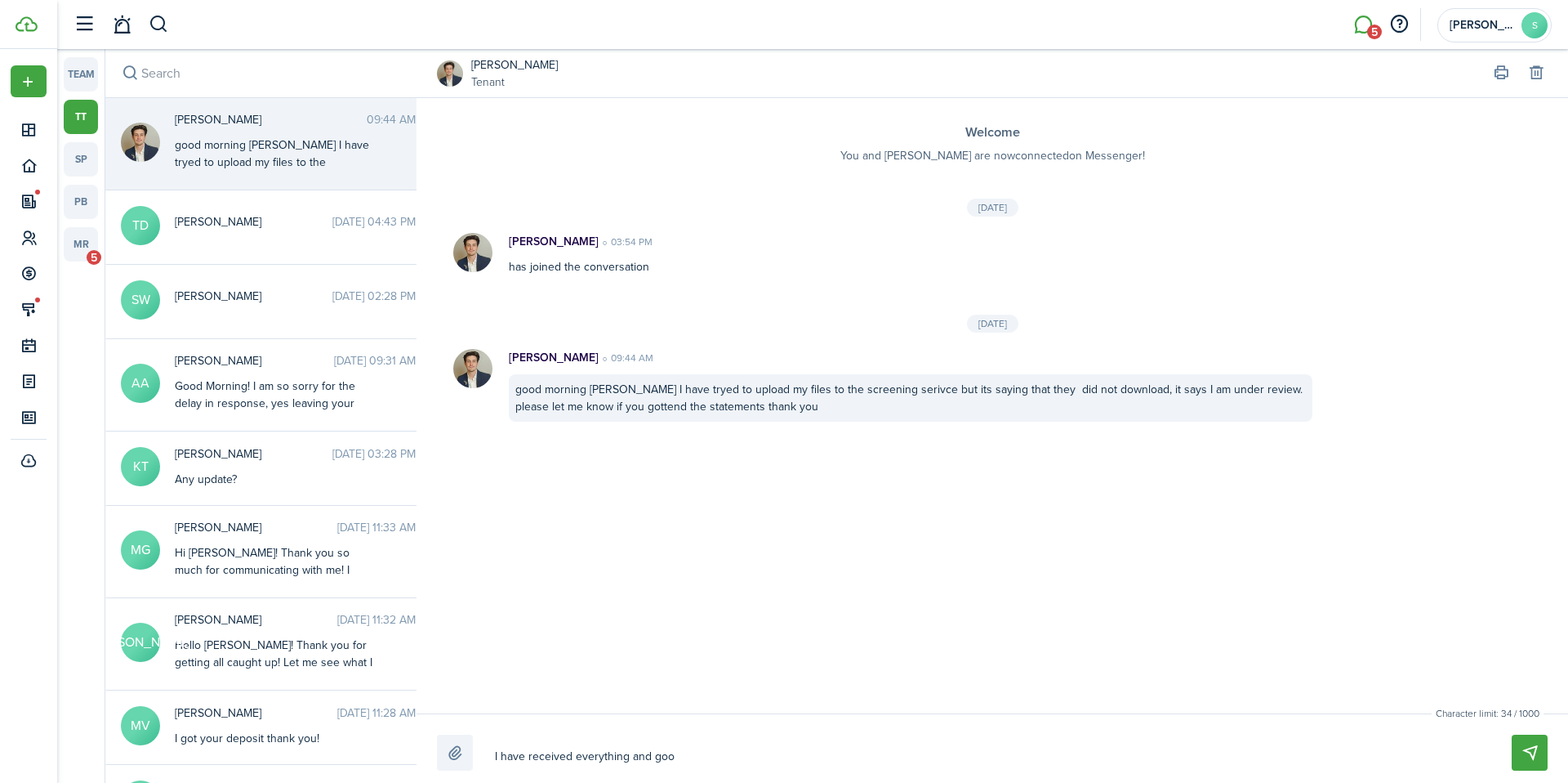
type textarea "I have received everything and [PERSON_NAME]"
type textarea "I have received everything and goote"
type textarea "I have received everything and goote="
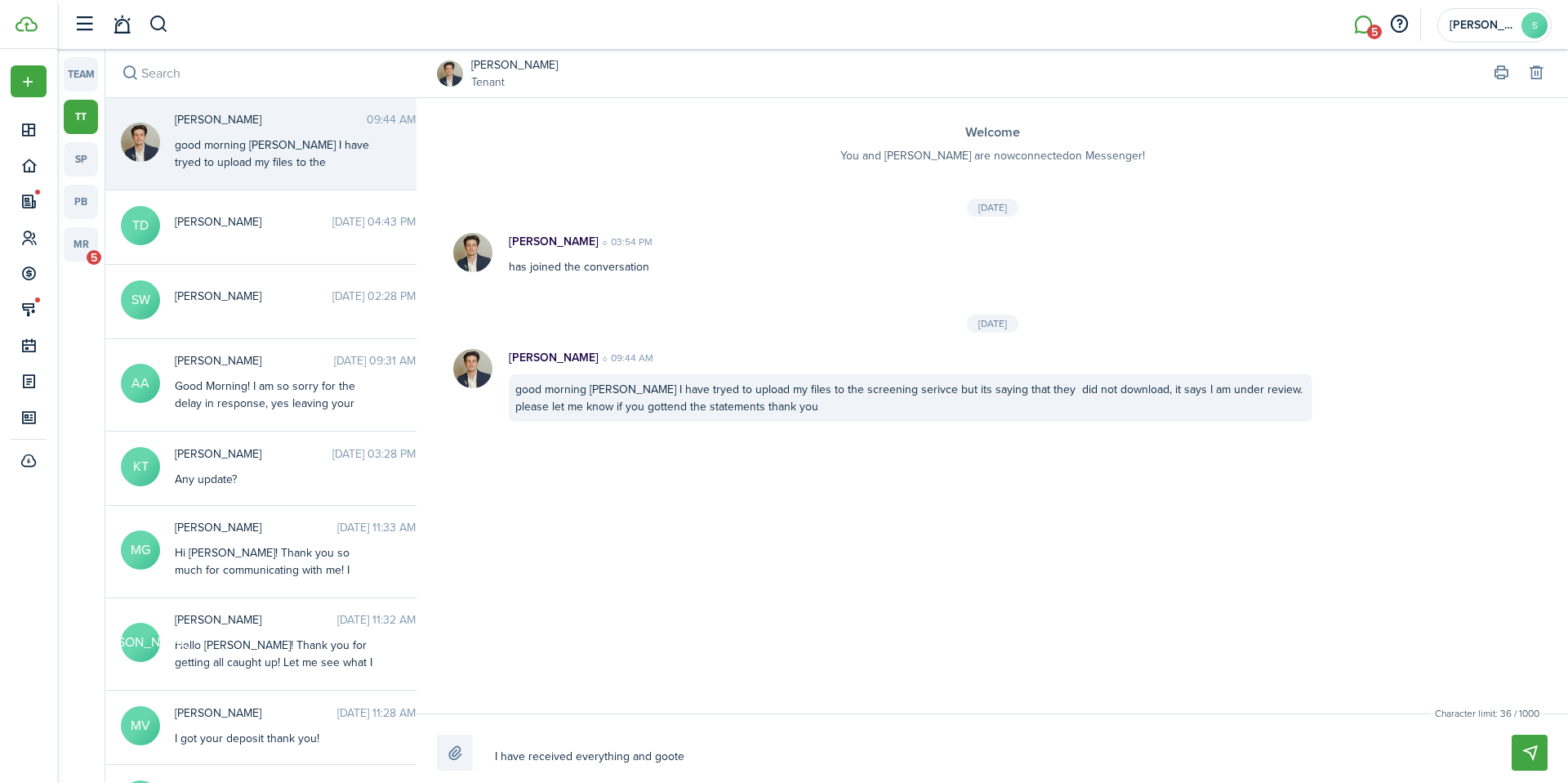
type textarea "I have received everything and goote="
type textarea "I have received everything and goote"
type textarea "I have received everything and [PERSON_NAME]"
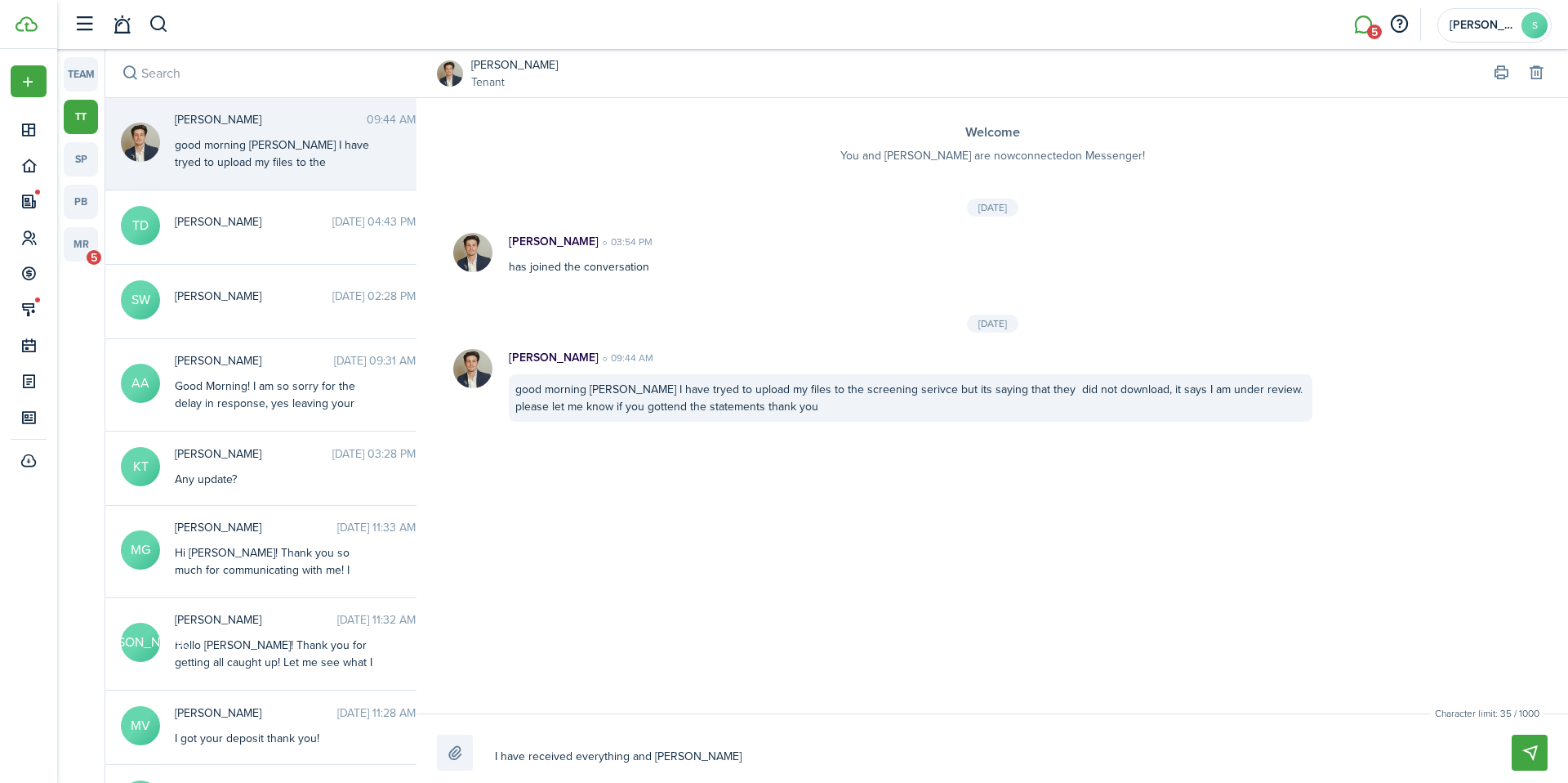
type textarea "I have received everything and goo"
type textarea "I have received everything and go"
type textarea "I have received everything and got"
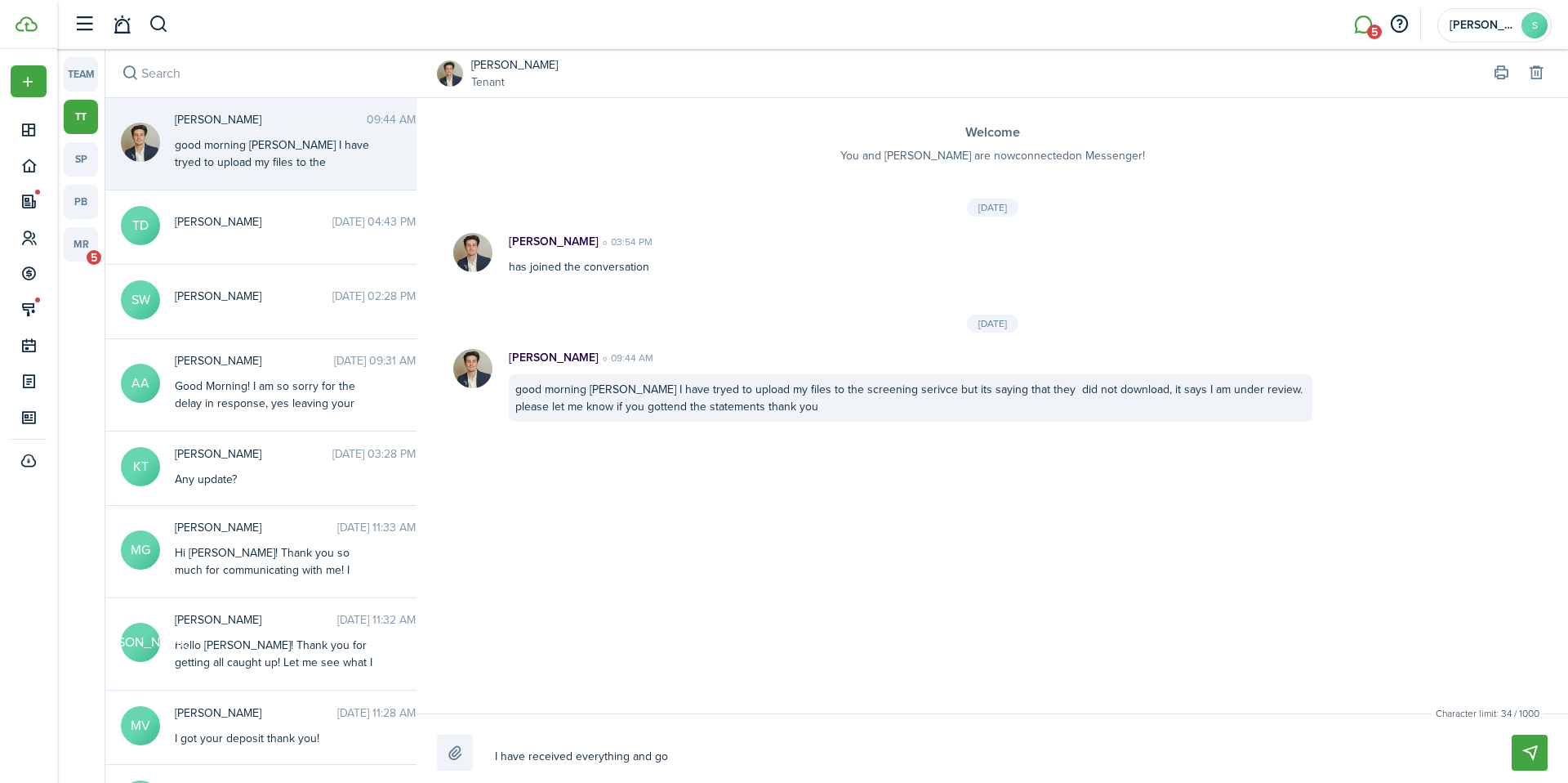
type textarea "I have received everything and got"
type textarea "I have received everything and [DEMOGRAPHIC_DATA]"
type textarea "I have received everything and [PERSON_NAME]"
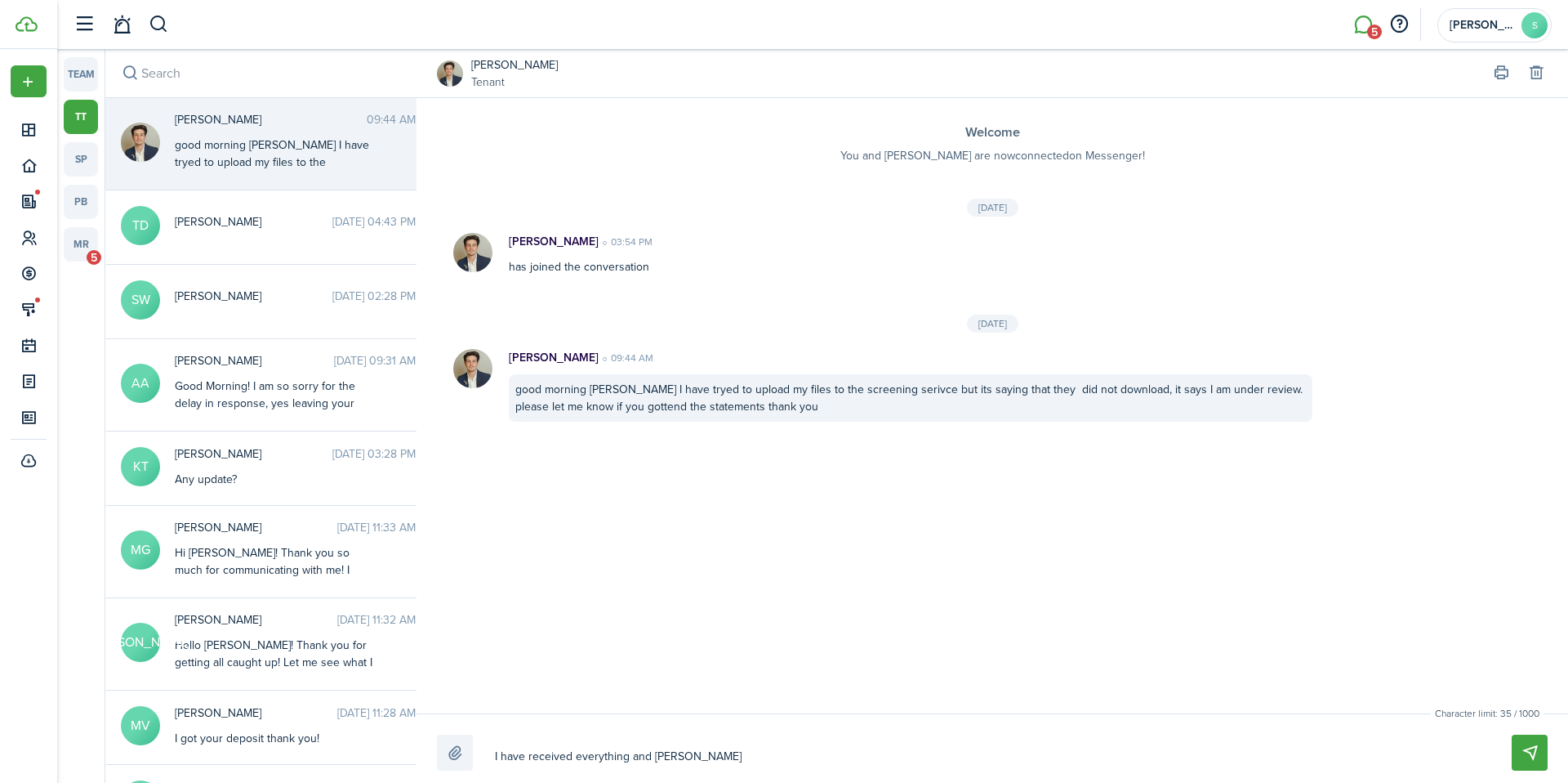
type textarea "I have received everything and gotten"
type textarea "I have received everything and [DEMOGRAPHIC_DATA]"
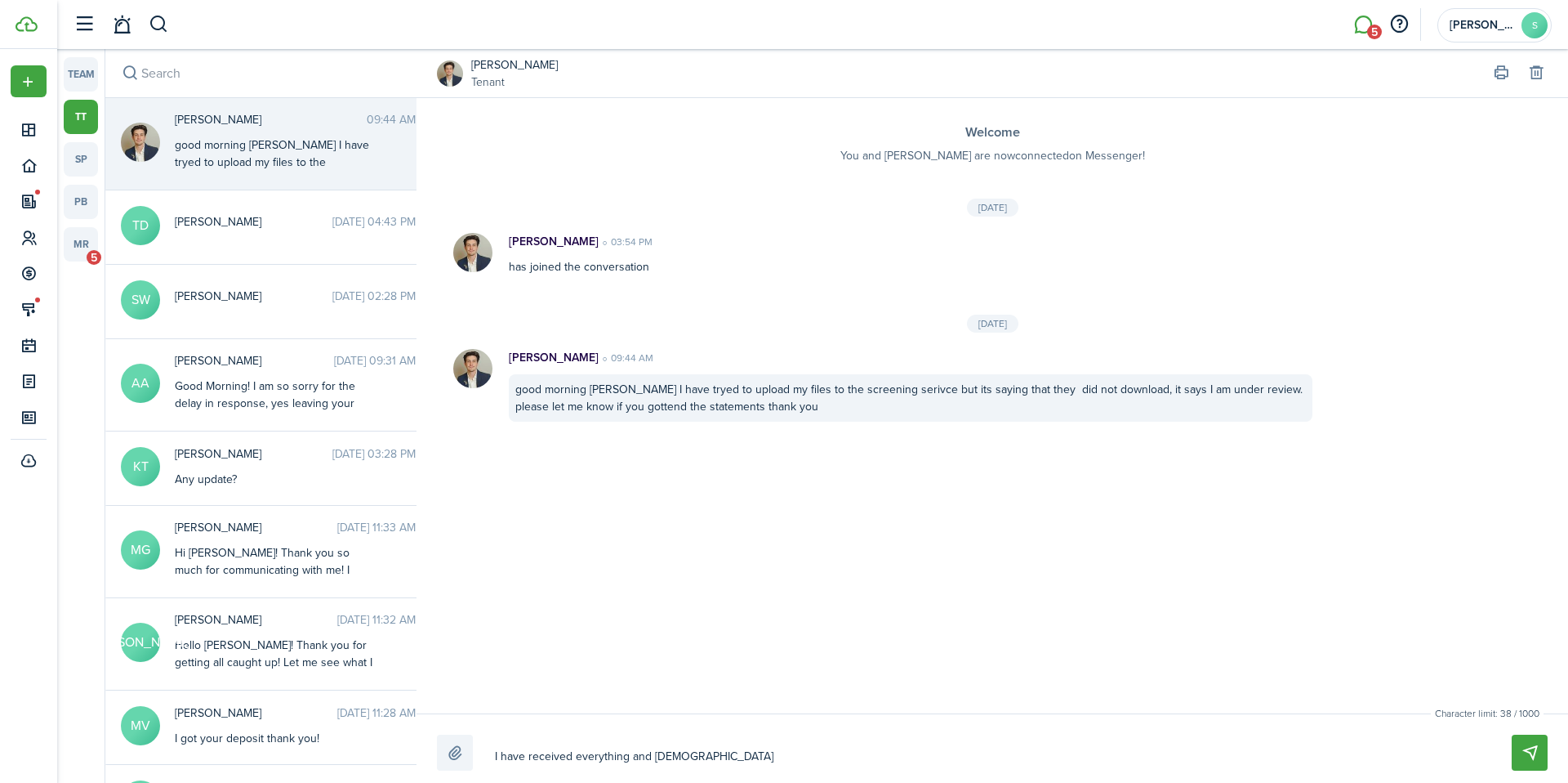
type textarea "I have received everything and [DEMOGRAPHIC_DATA]"
type textarea "I have received everything and [DEMOGRAPHIC_DATA] y"
type textarea "I have received everything and [DEMOGRAPHIC_DATA] yo"
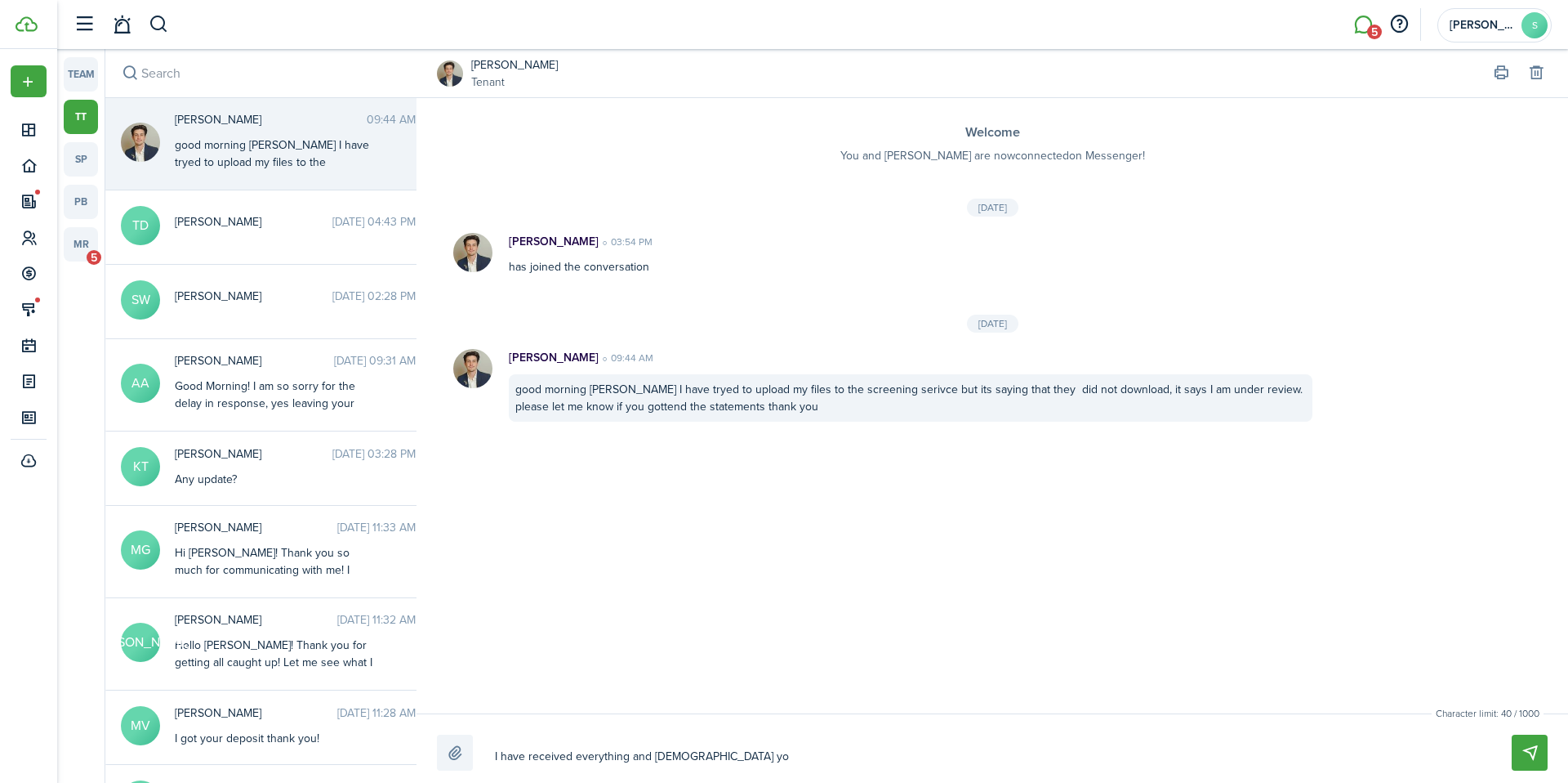
type textarea "I have received everything and [DEMOGRAPHIC_DATA] you"
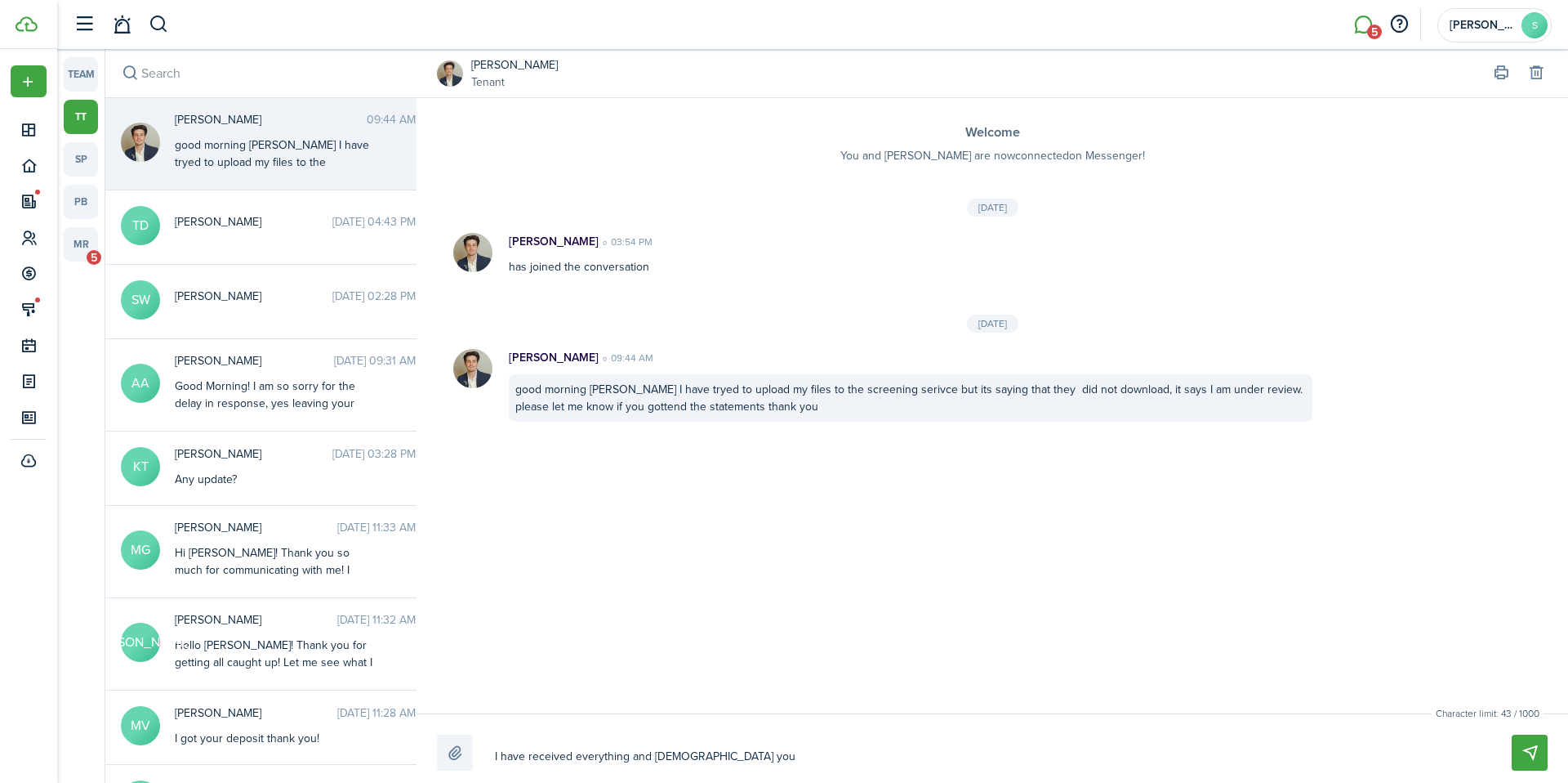
type textarea "I have received everything and [DEMOGRAPHIC_DATA] you"
type textarea "I have received everything and [DEMOGRAPHIC_DATA] yo"
type textarea "I have received everything and [DEMOGRAPHIC_DATA] y"
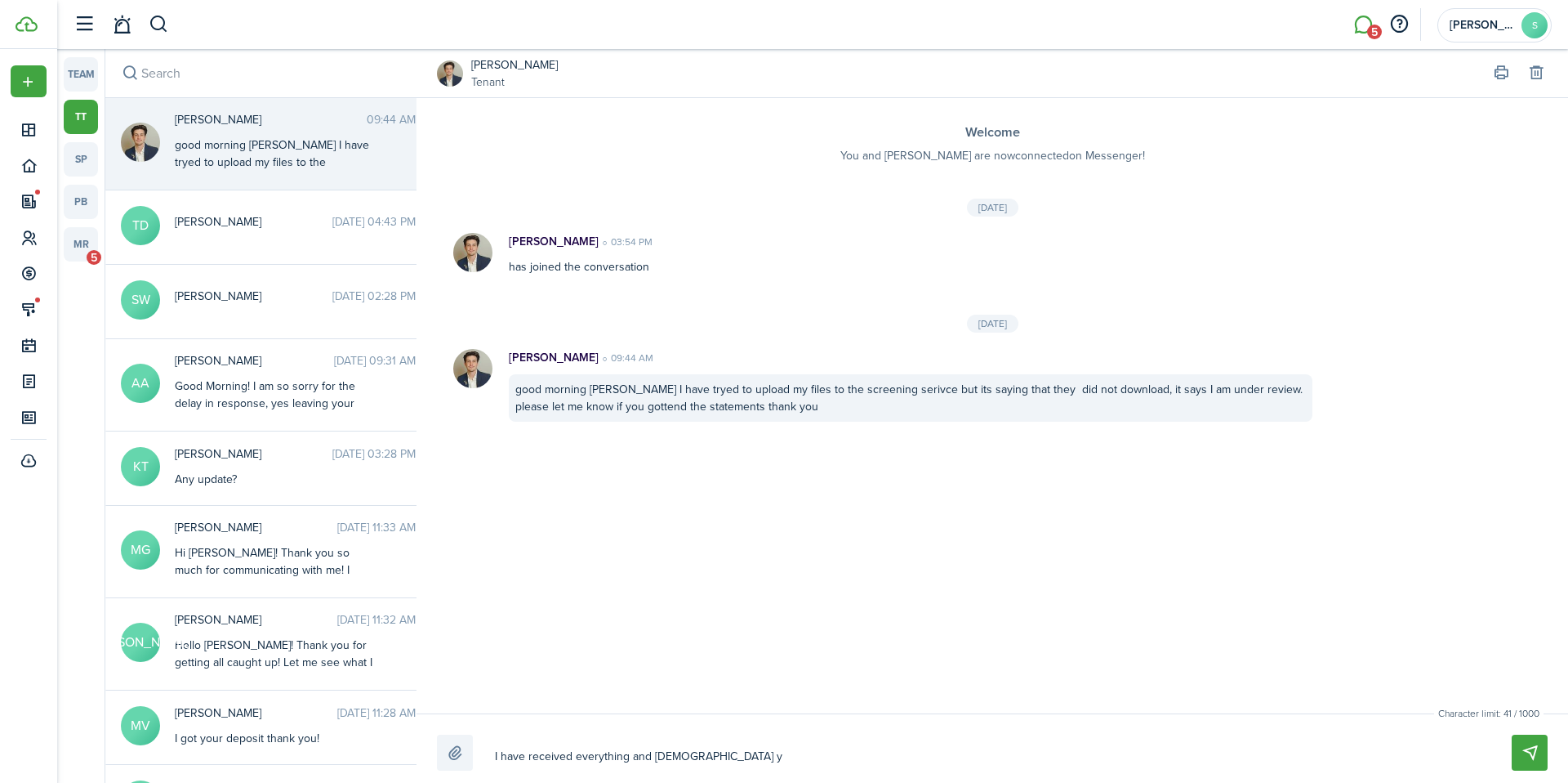
type textarea "I have received everything and [DEMOGRAPHIC_DATA]"
type textarea "I have received everything and gotten"
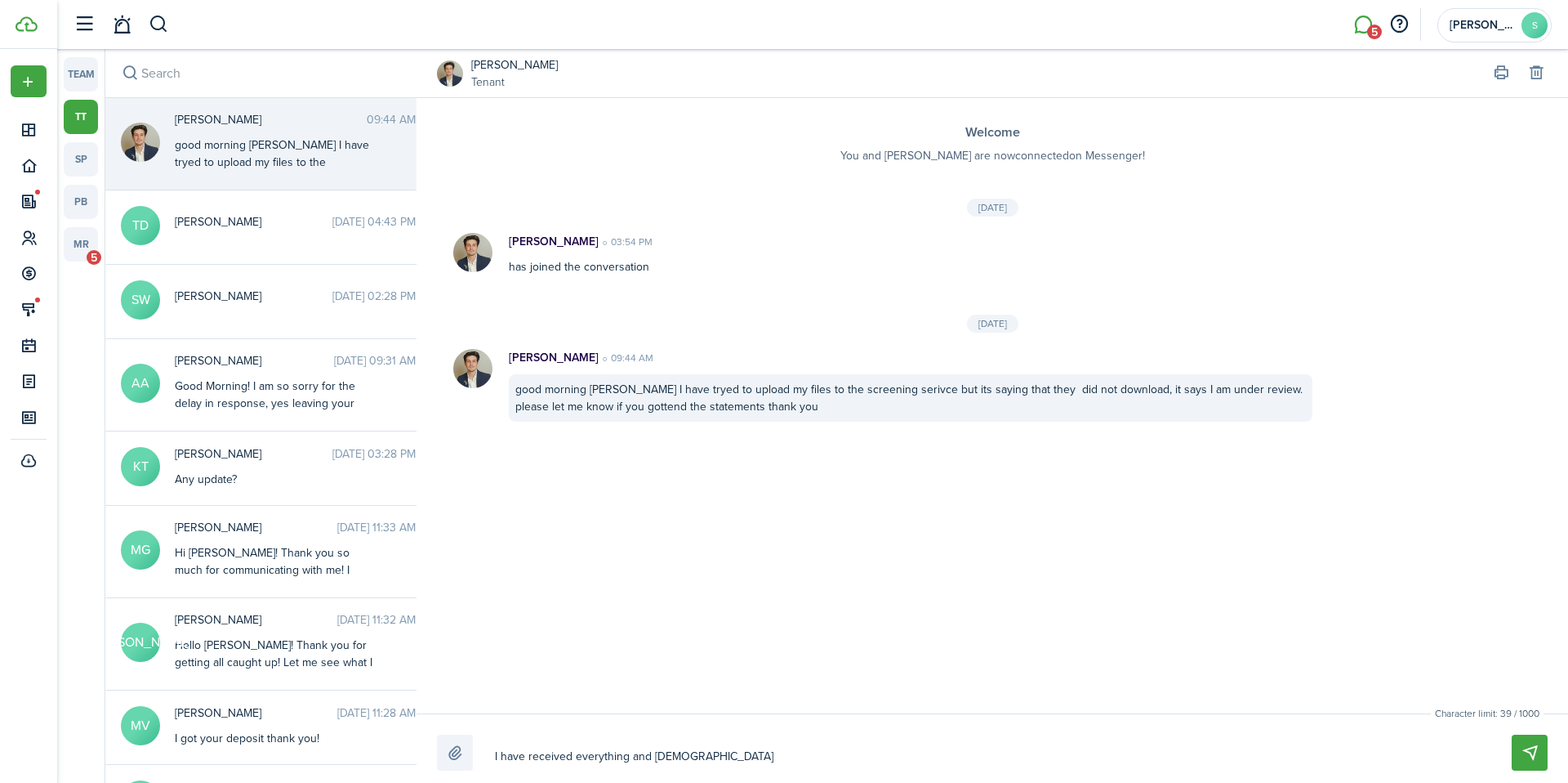
type textarea "I have received everything and gotten"
type textarea "I have received everything and [PERSON_NAME]"
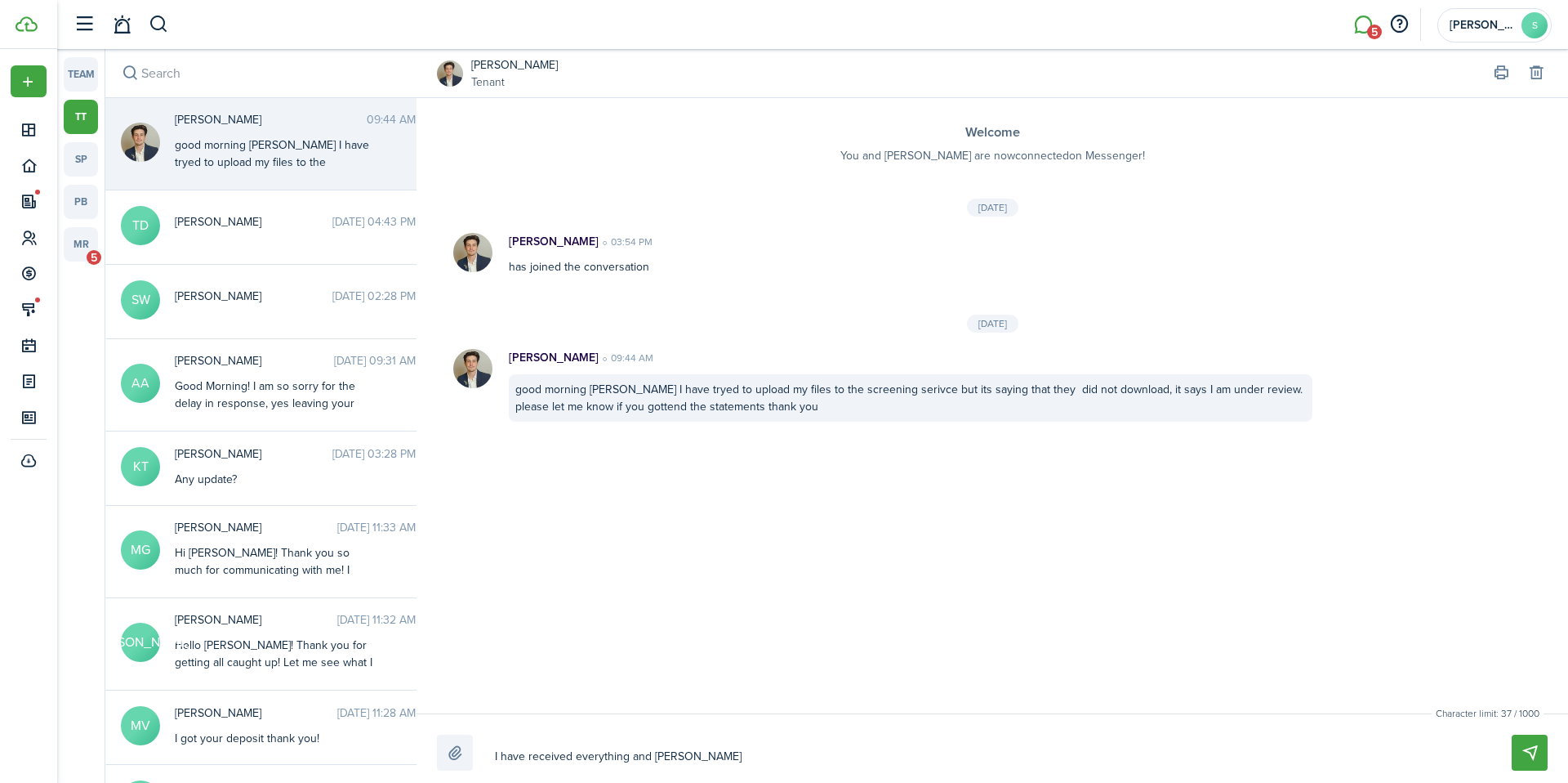
type textarea "I have received everything and [PERSON_NAME]"
type textarea "I have received everything and gotten"
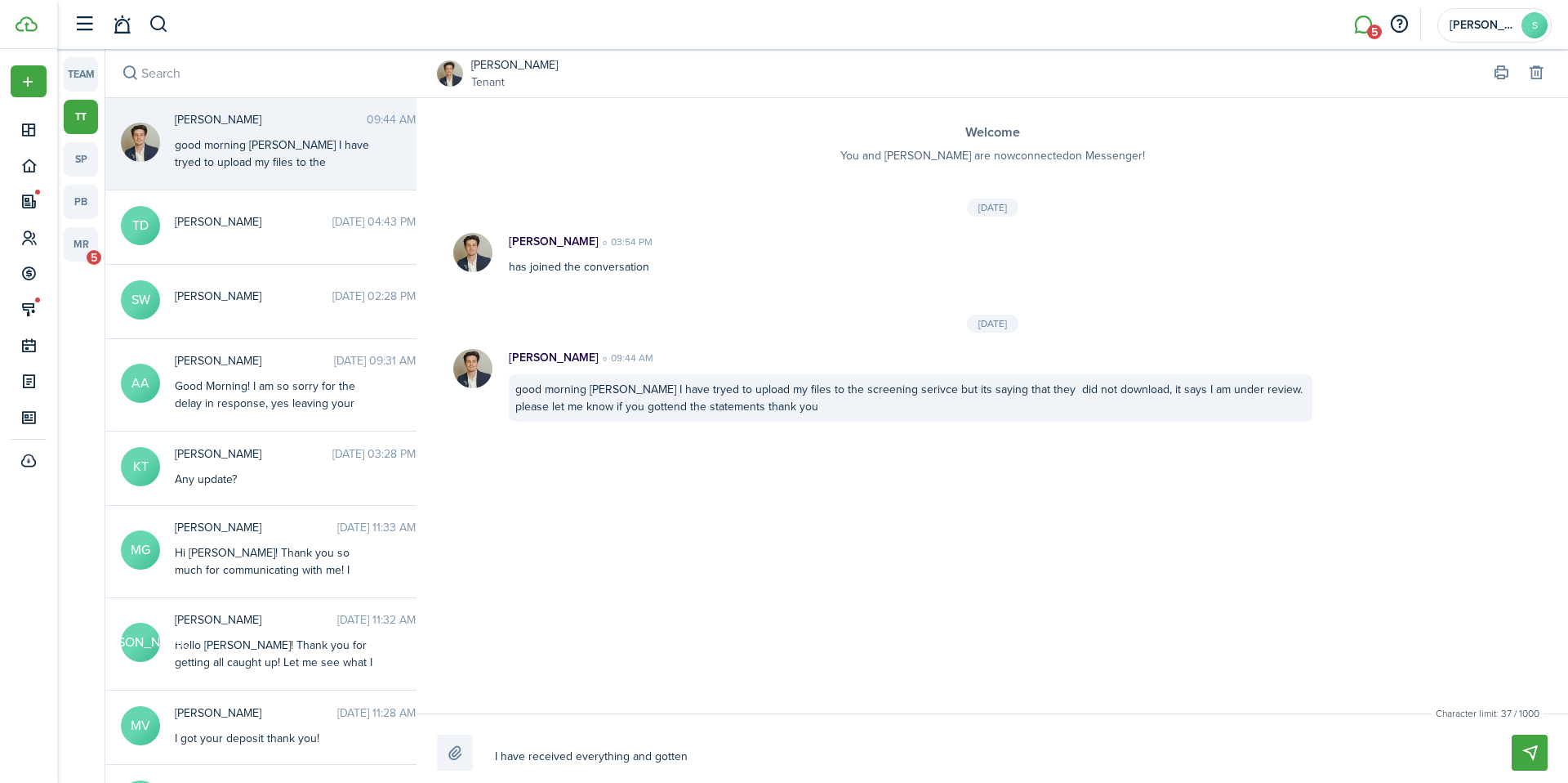
type textarea "I have received everything and gotten"
type textarea "I have received everything and gotten y"
type textarea "I have received everything and gotten yo"
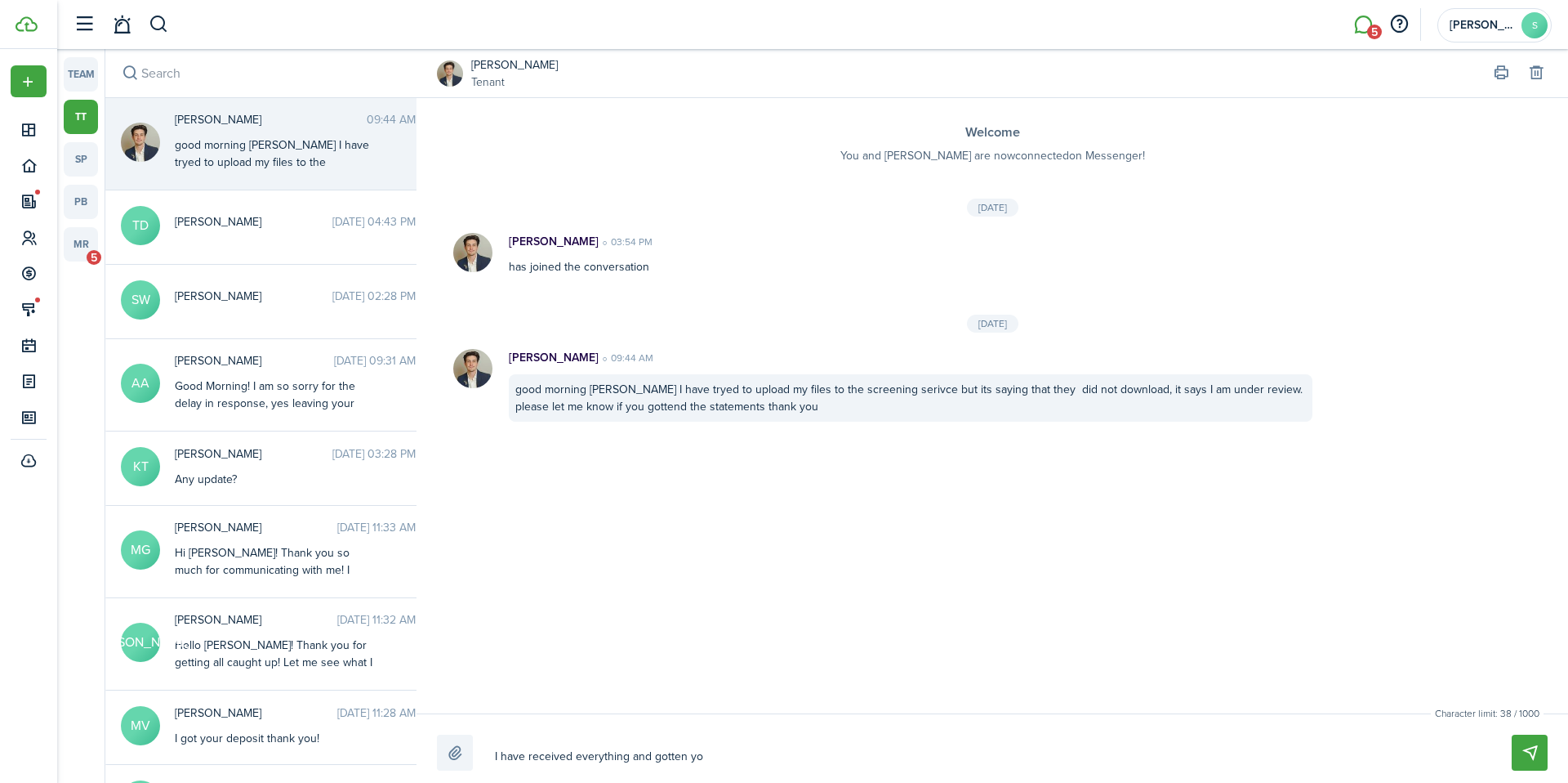
type textarea "I have received everything and gotten you"
type textarea "I have received everything and gotten you a"
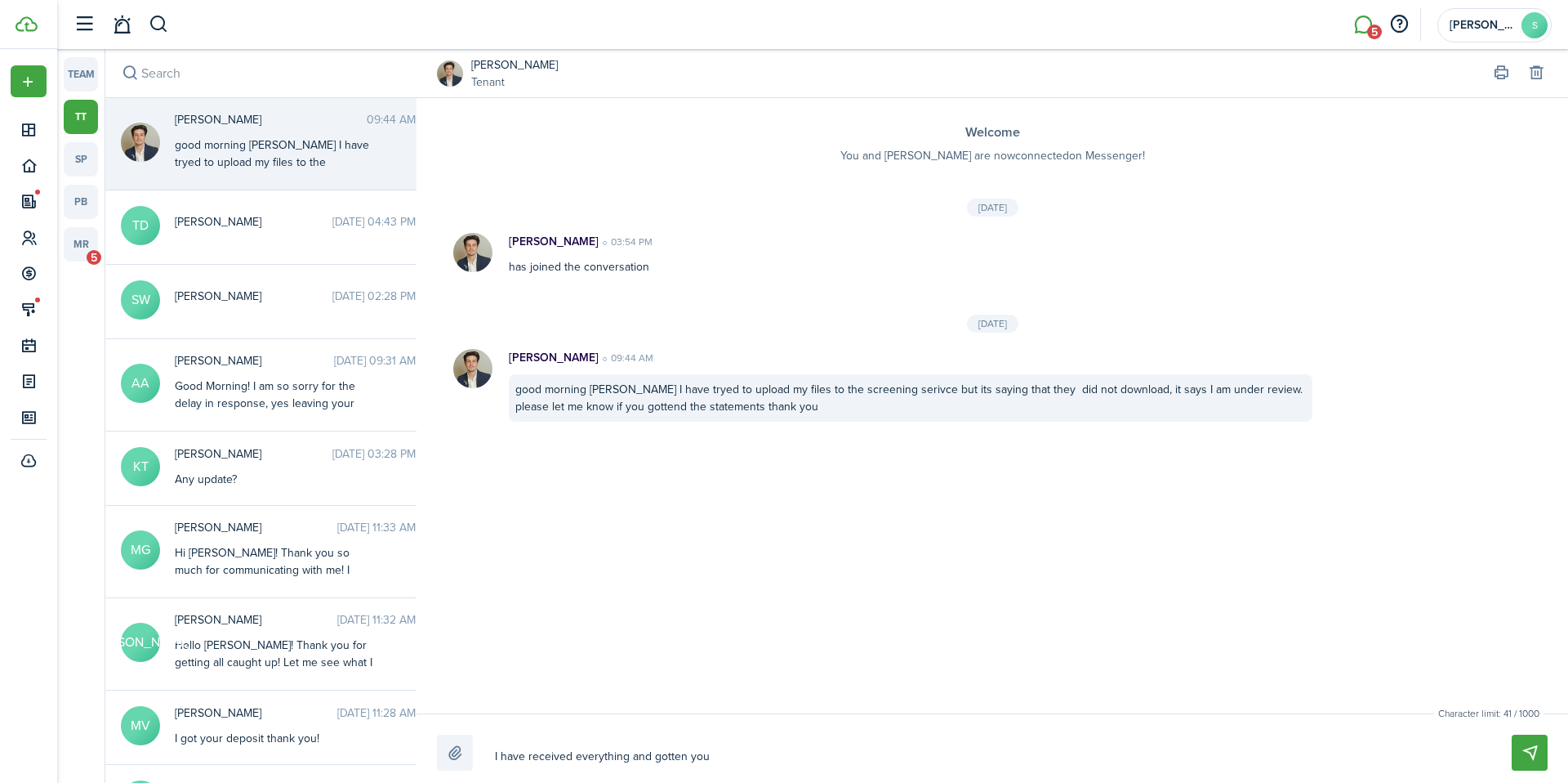
type textarea "I have received everything and gotten you a"
type textarea "I have received everything and gotten you al"
type textarea "I have received everything and gotten you all"
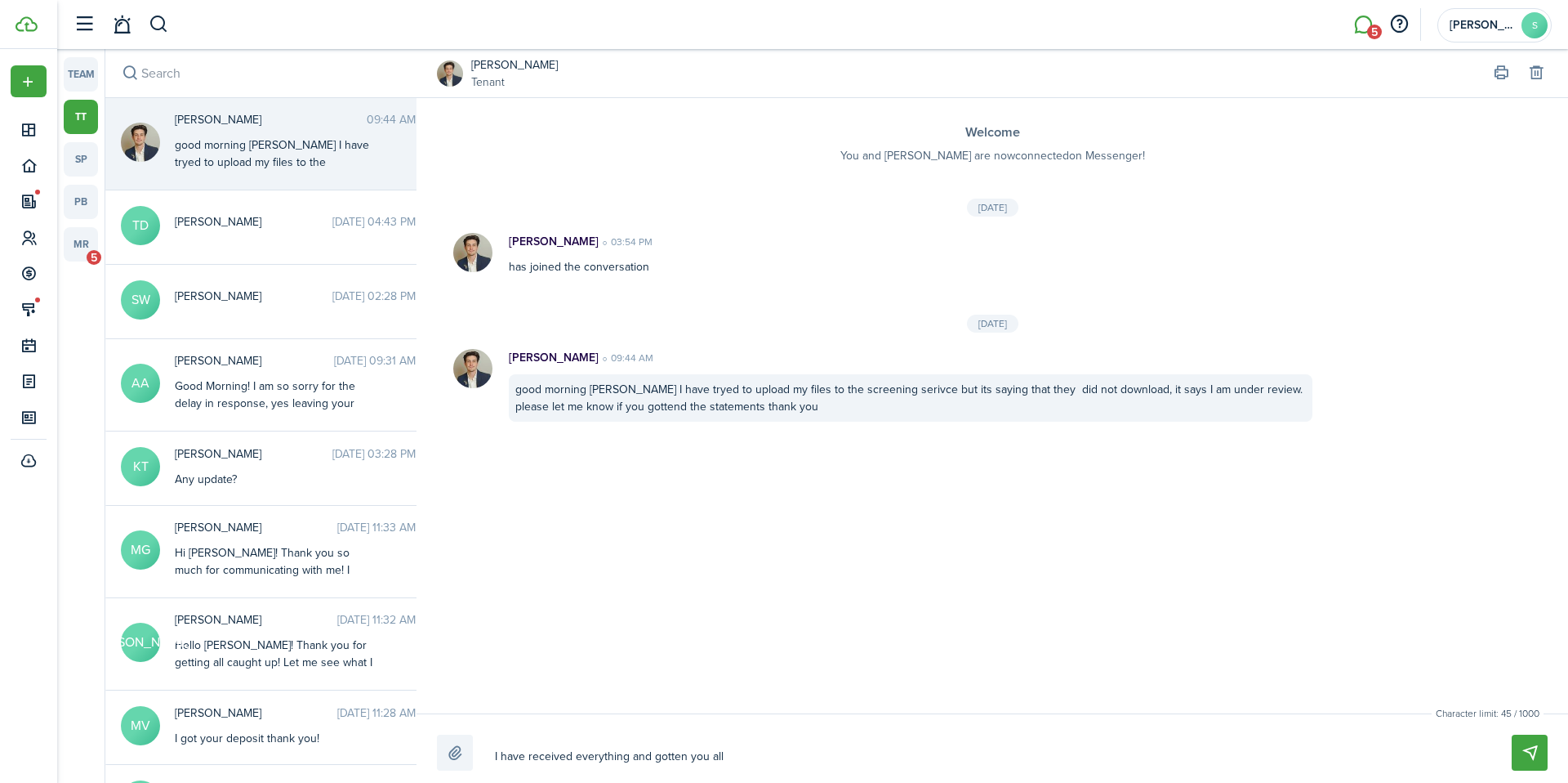
type textarea "I have received everything and gotten you all"
type textarea "I have received everything and gotten you all a"
type textarea "I have received everything and gotten you all ap"
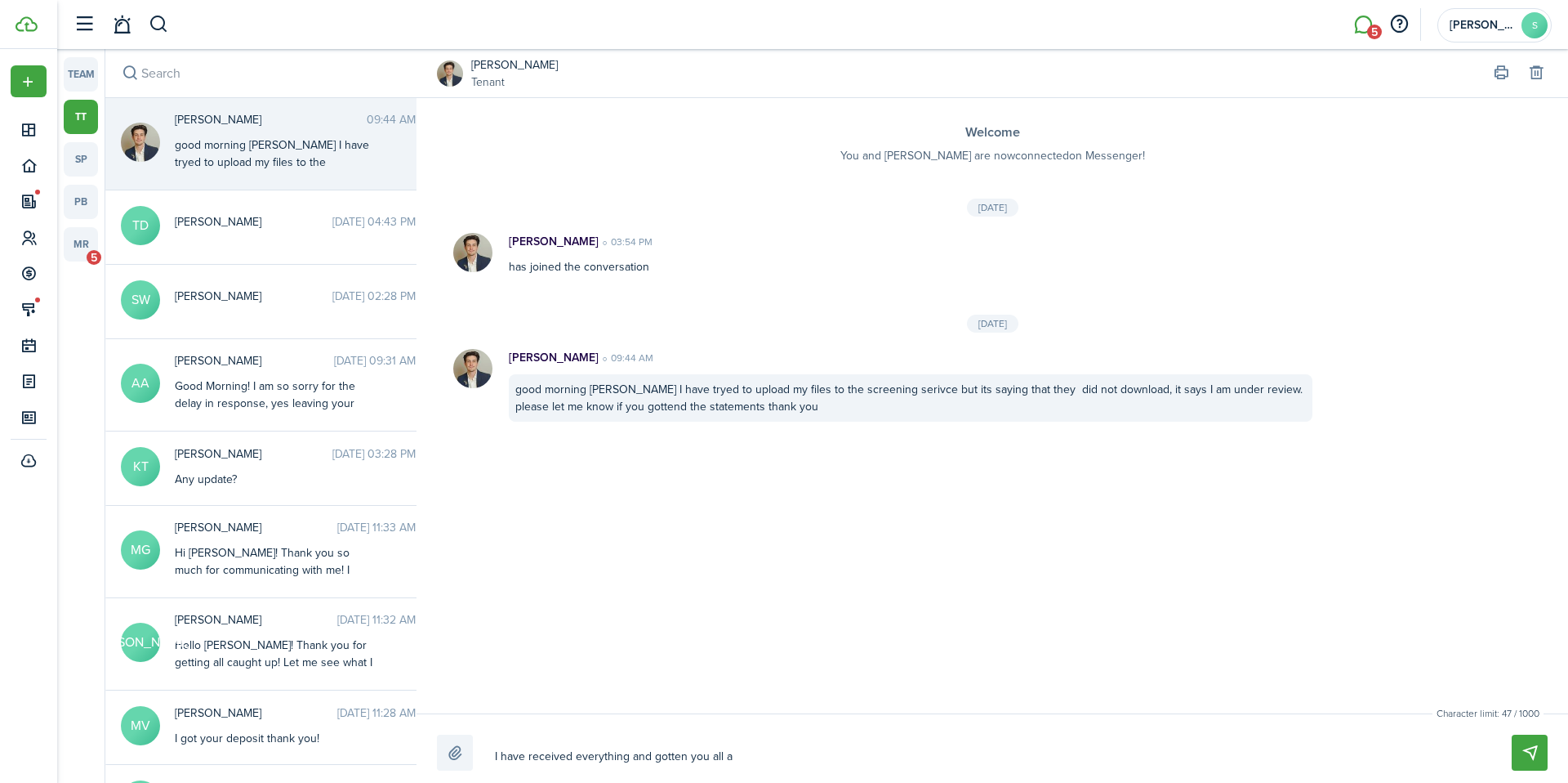
type textarea "I have received everything and gotten you all ap"
type textarea "I have received everything and gotten you all app"
type textarea "I have received everything and gotten you all appr"
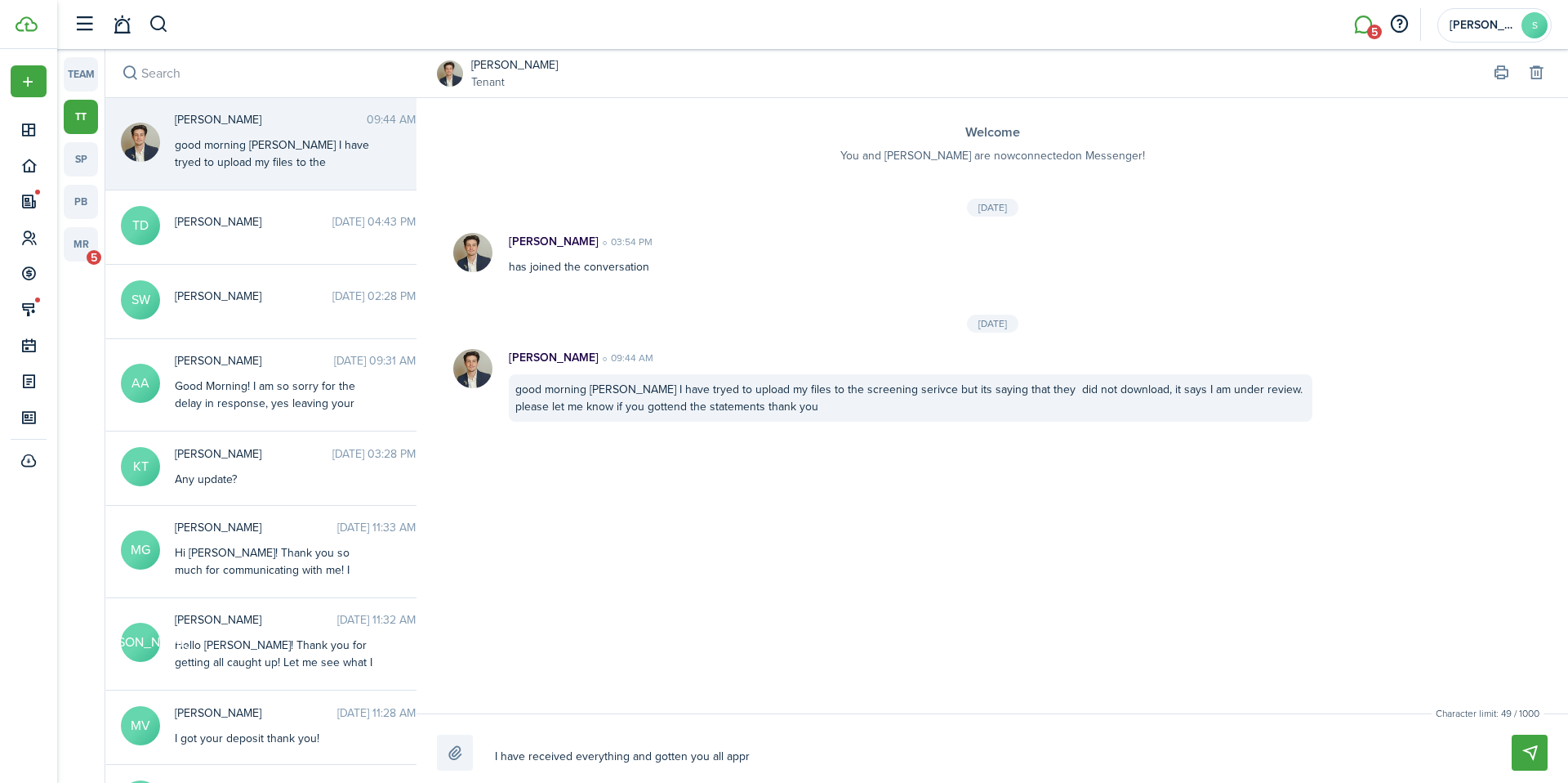
type textarea "I have received everything and gotten you all appro"
type textarea "I have received everything and gotten you all approv"
type textarea "I have received everything and gotten you all approve"
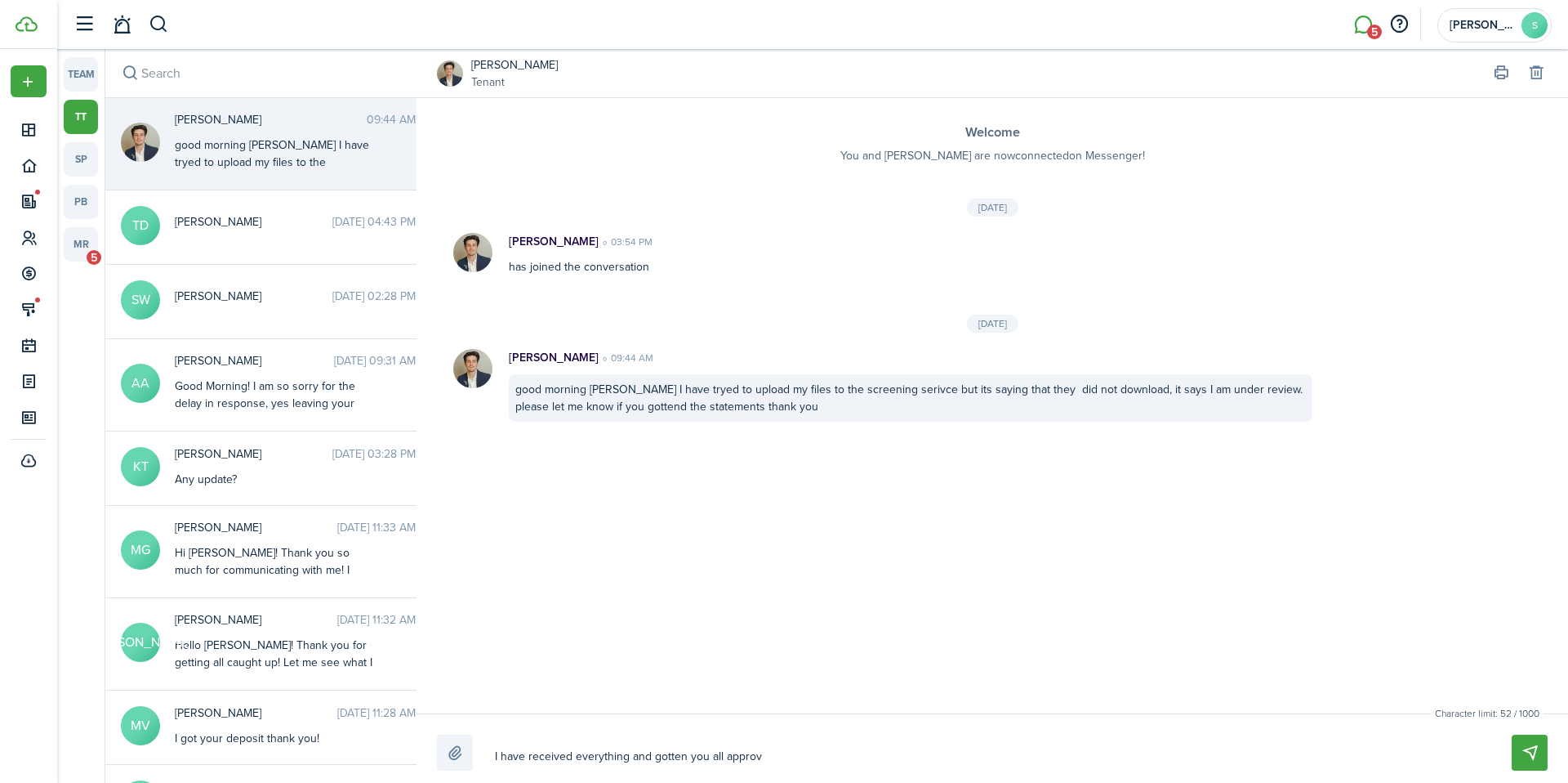
type textarea "I have received everything and gotten you all approve"
type textarea "I have received everything and gotten you all approved"
type textarea "I have received everything and gotten you all approved,"
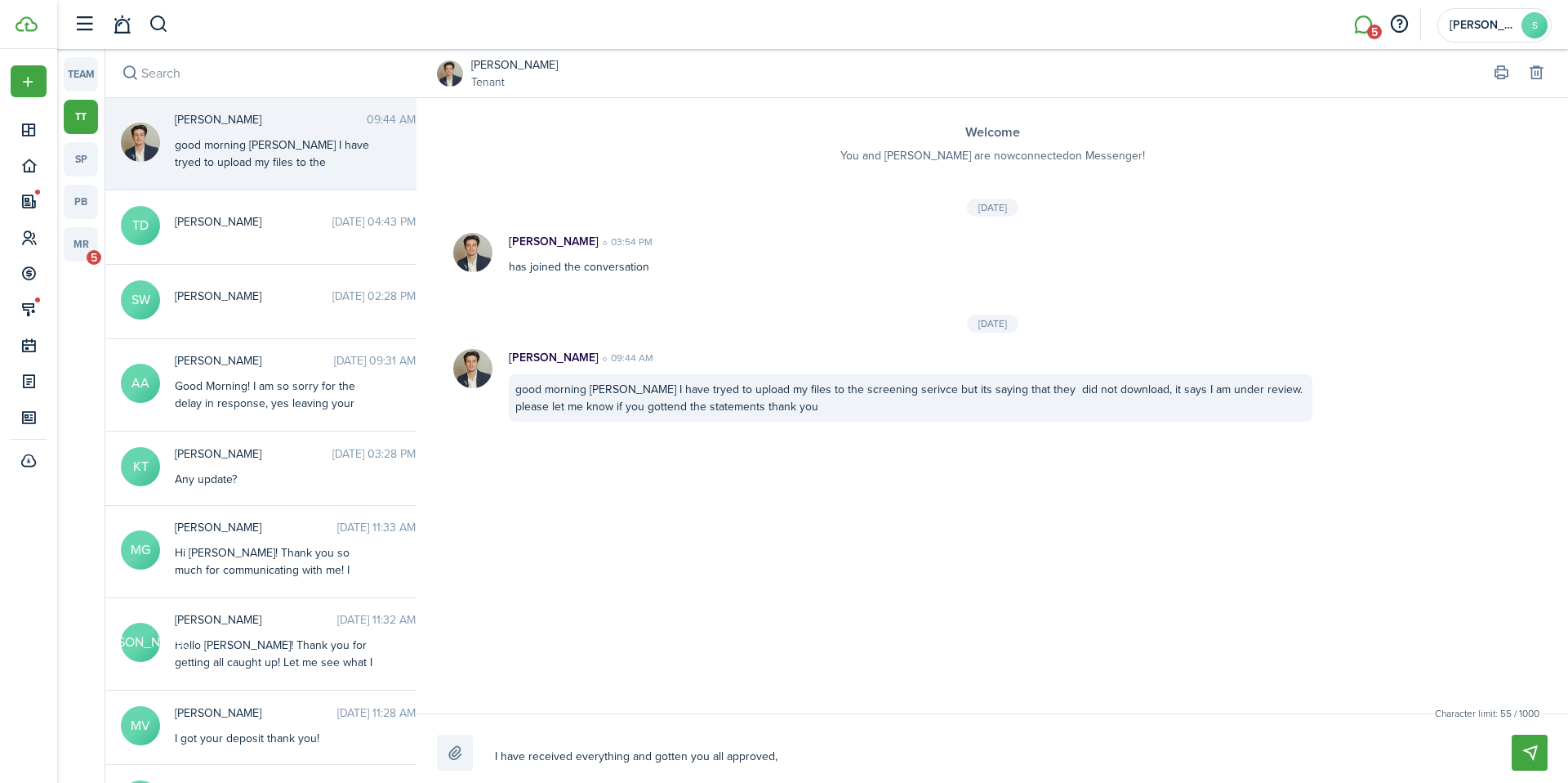
type textarea "I have received everything and gotten you all approved,"
type textarea "I have received everything and gotten you all approved, I"
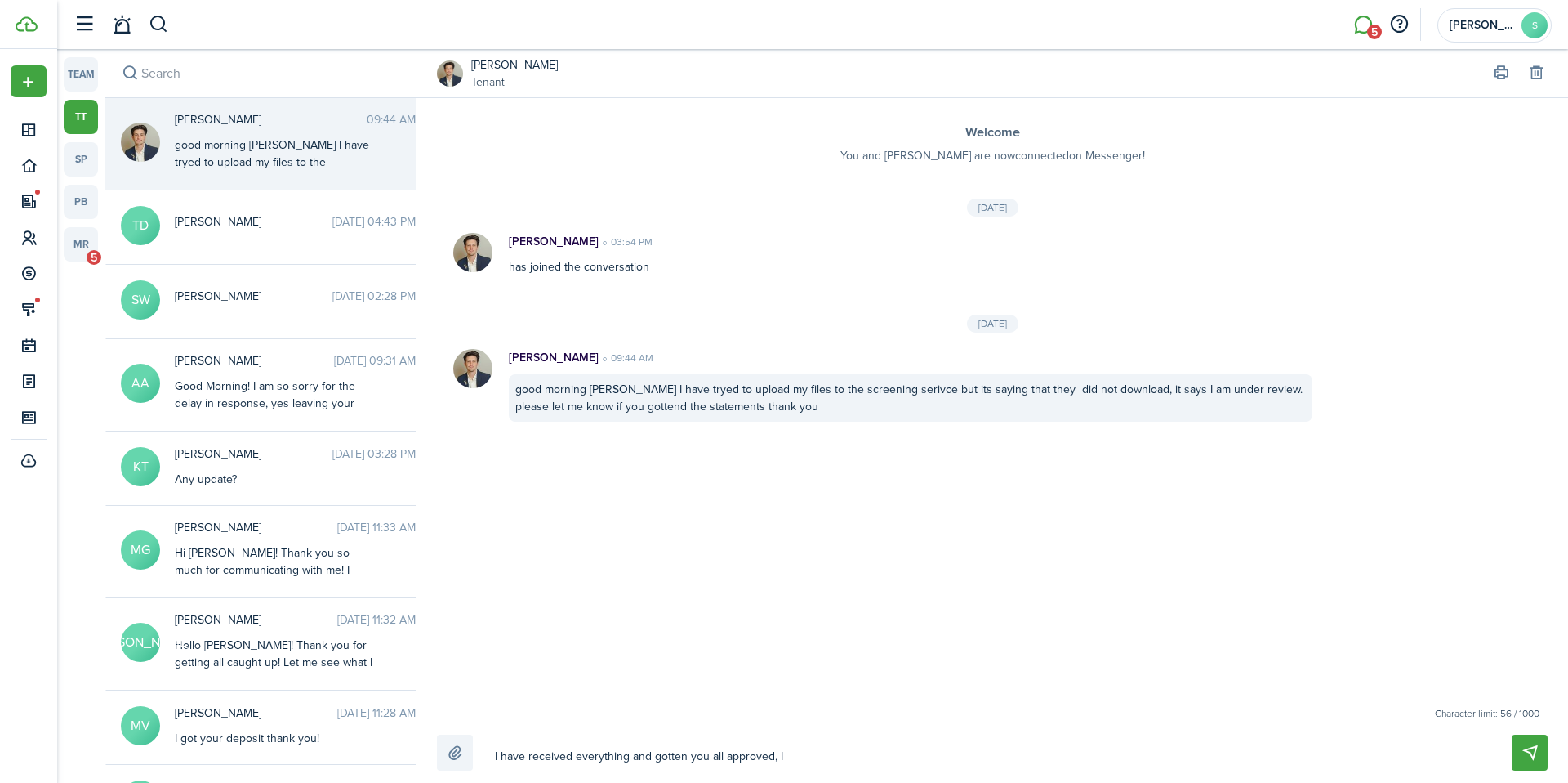
type textarea "I have received everything and gotten you all approved, I"
type textarea "I have received everything and gotten you all approved, I s"
type textarea "I have received everything and gotten you all approved, I se"
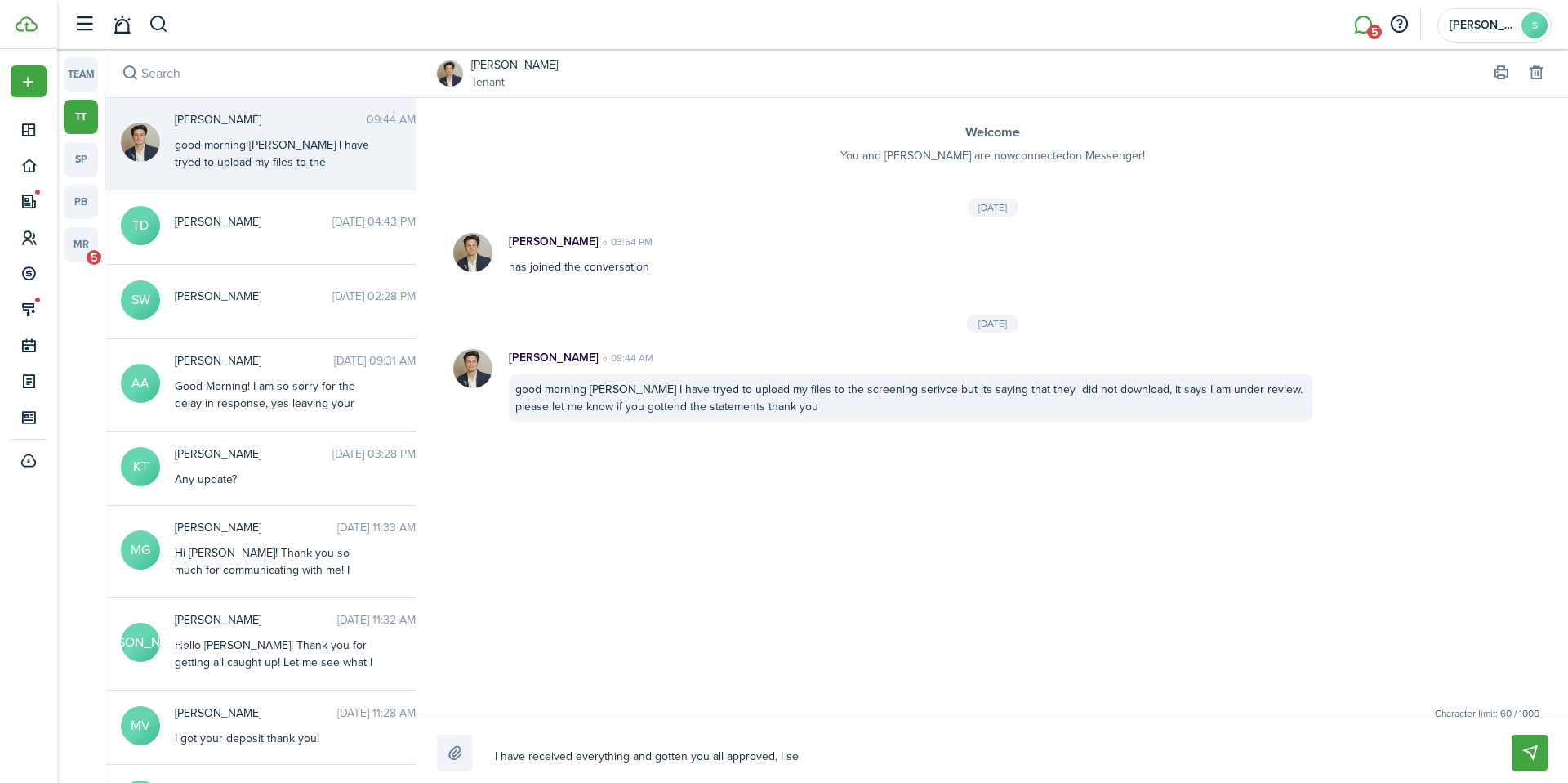
type textarea "I have received everything and gotten you all approved, I set"
type textarea "I have received everything and gotten you all approved, I set t"
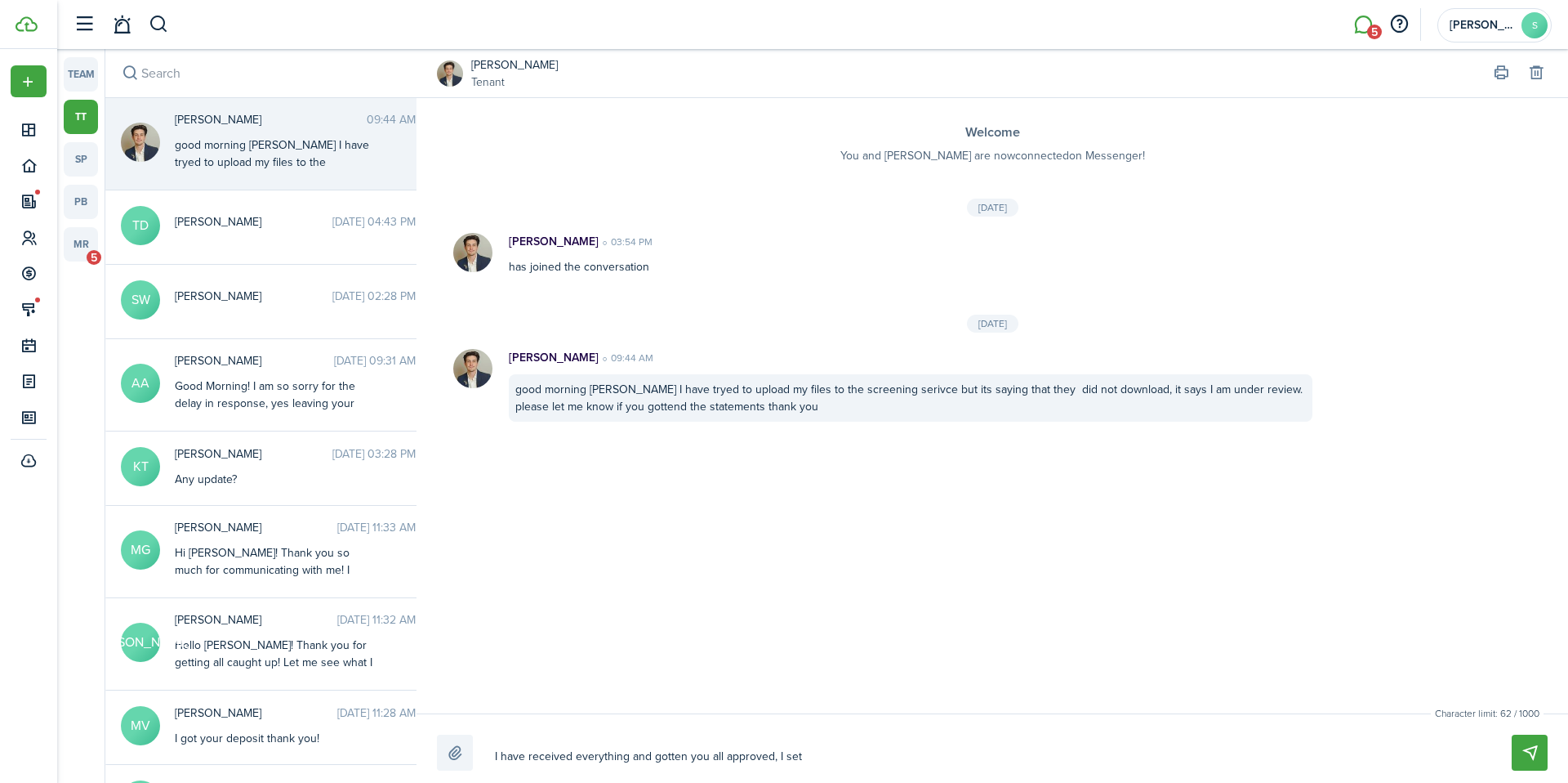
type textarea "I have received everything and gotten you all approved, I set t"
type textarea "I have received everything and gotten you all approved, I set th"
type textarea "I have received everything and gotten you all approved, I set the"
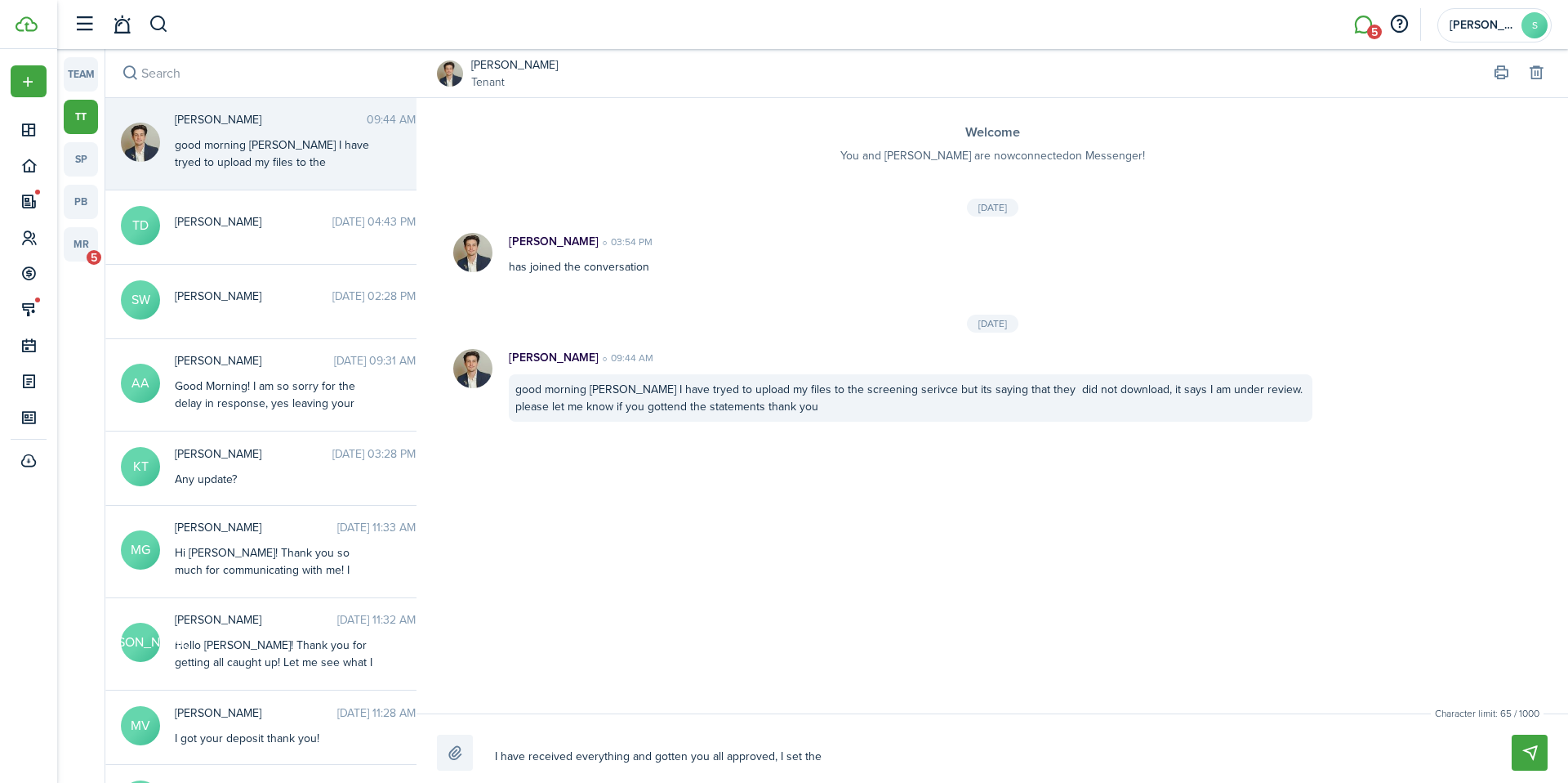
type textarea "I have received everything and gotten you all approved, I set the"
type textarea "I have received everything and gotten you all approved, I set the 2"
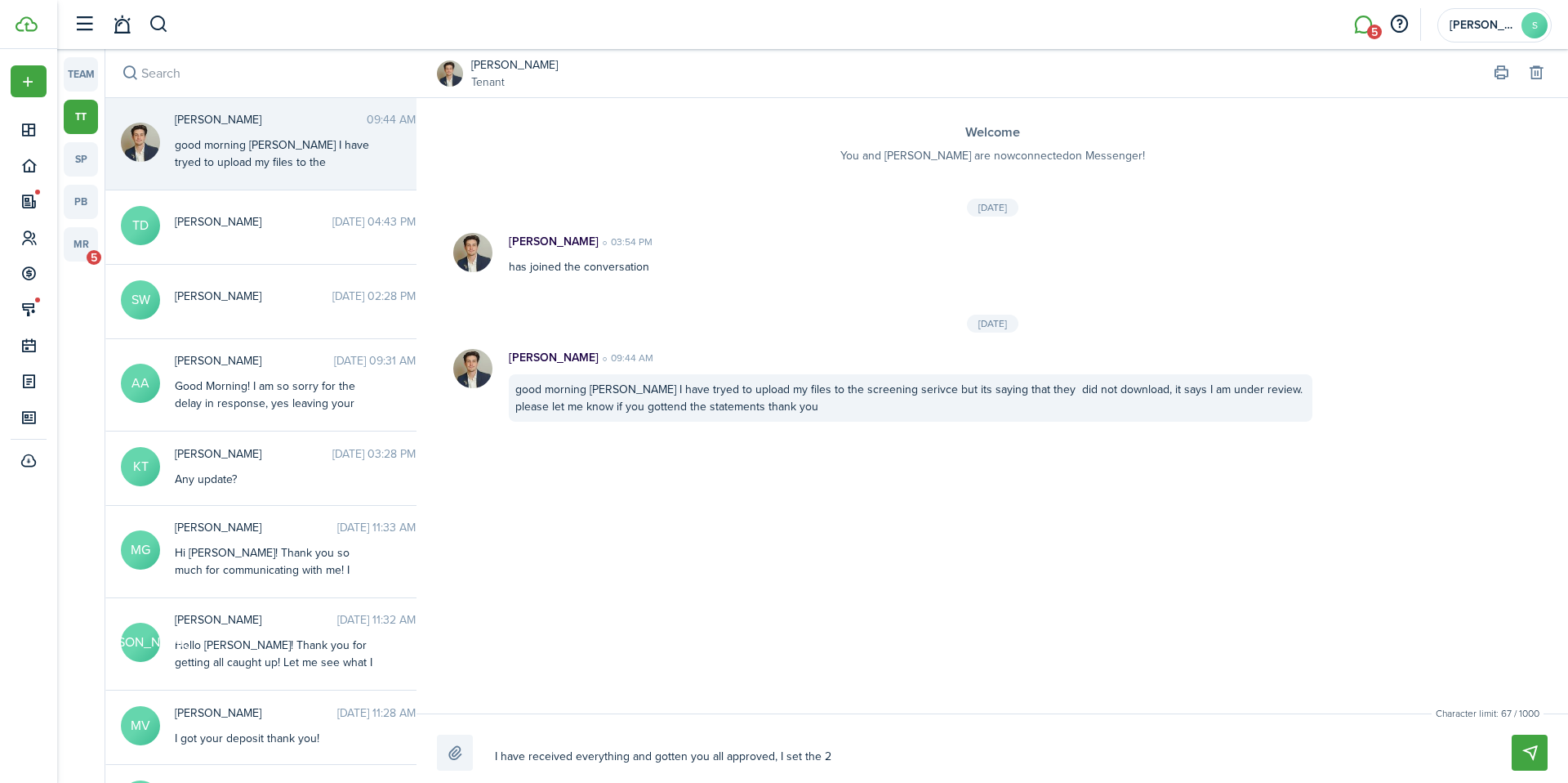
type textarea "I have received everything and gotten you all approved, I set the 2"
type textarea "I have received everything and gotten you all approved, I set the"
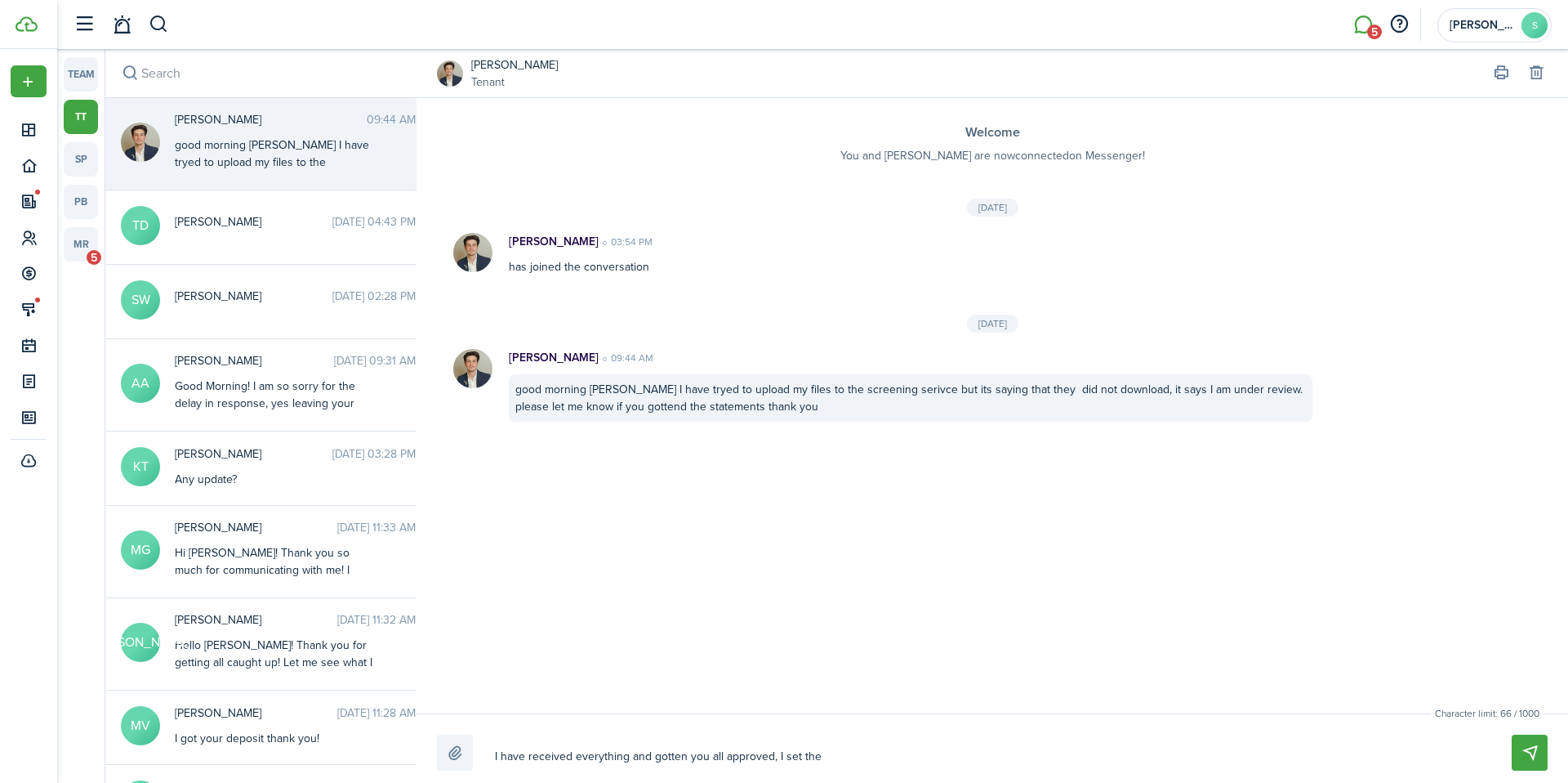
type textarea "I have received everything and gotten you all approved, I set the"
type textarea "I have received everything and gotten you all approved, I set the 3"
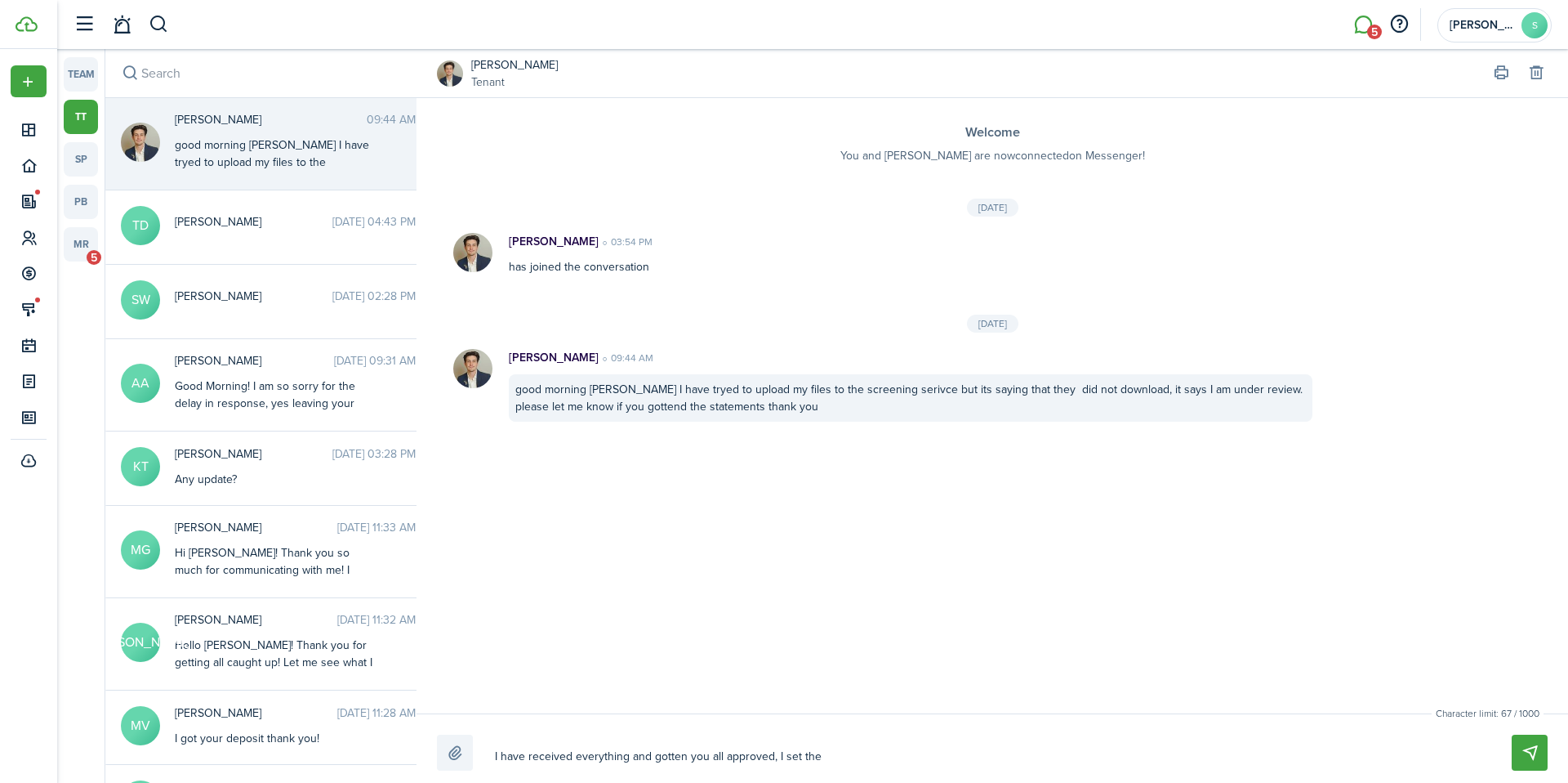
type textarea "I have received everything and gotten you all approved, I set the 3"
type textarea "I have received everything and gotten you all approved, I set the 3 o"
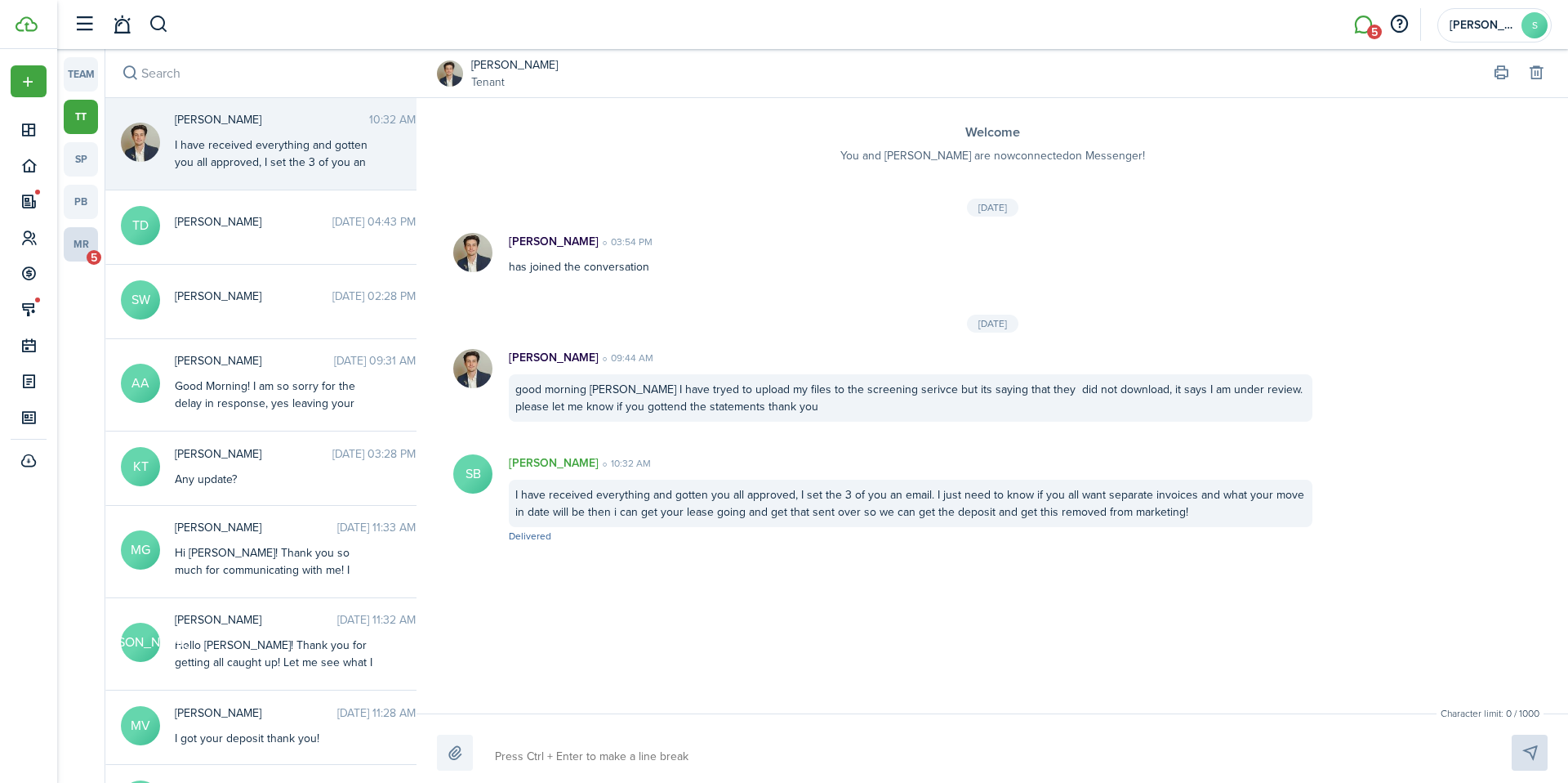
click at [73, 239] on link "mr 5" at bounding box center [80, 244] width 35 height 35
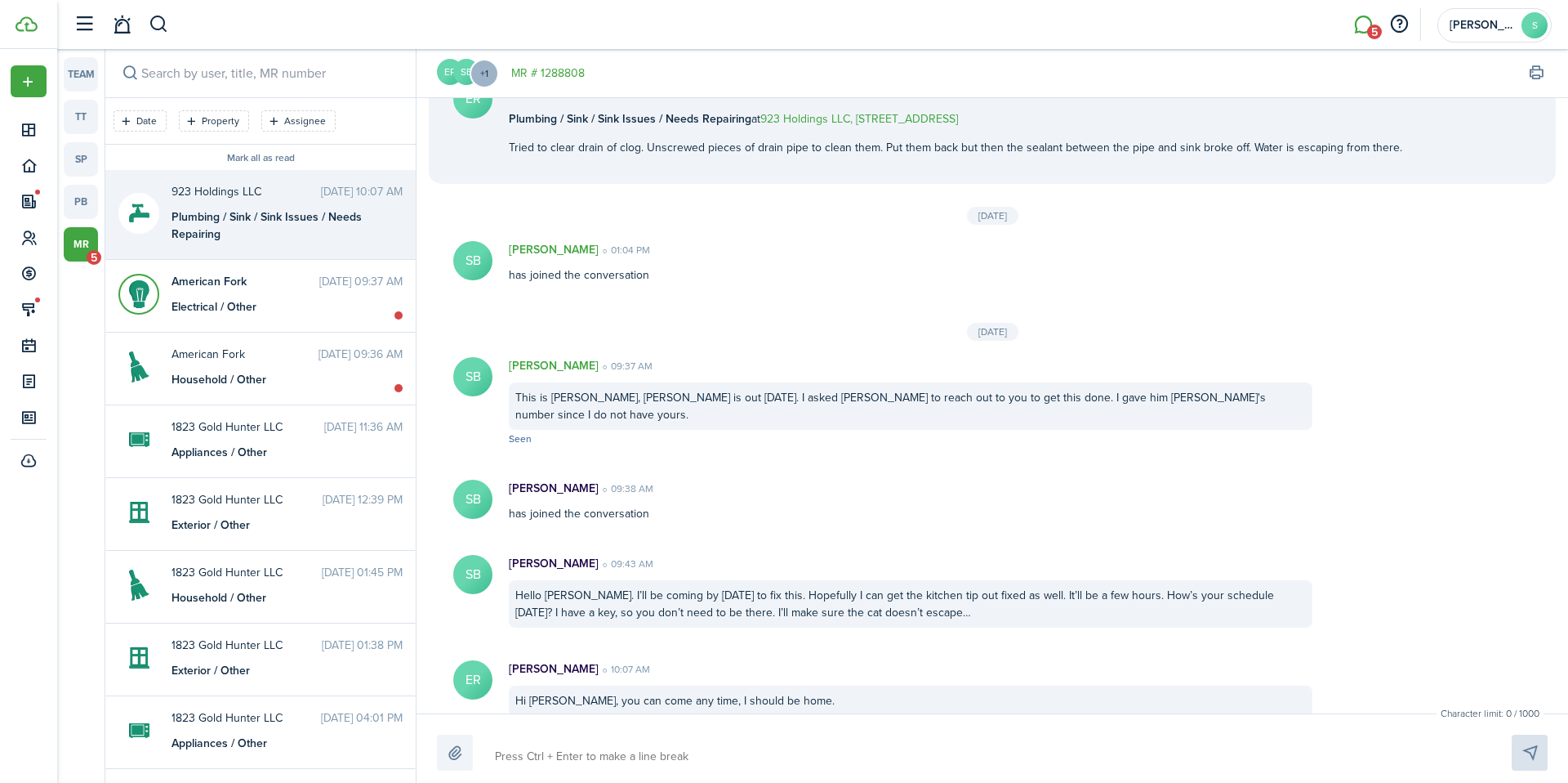
scroll to position [49, 0]
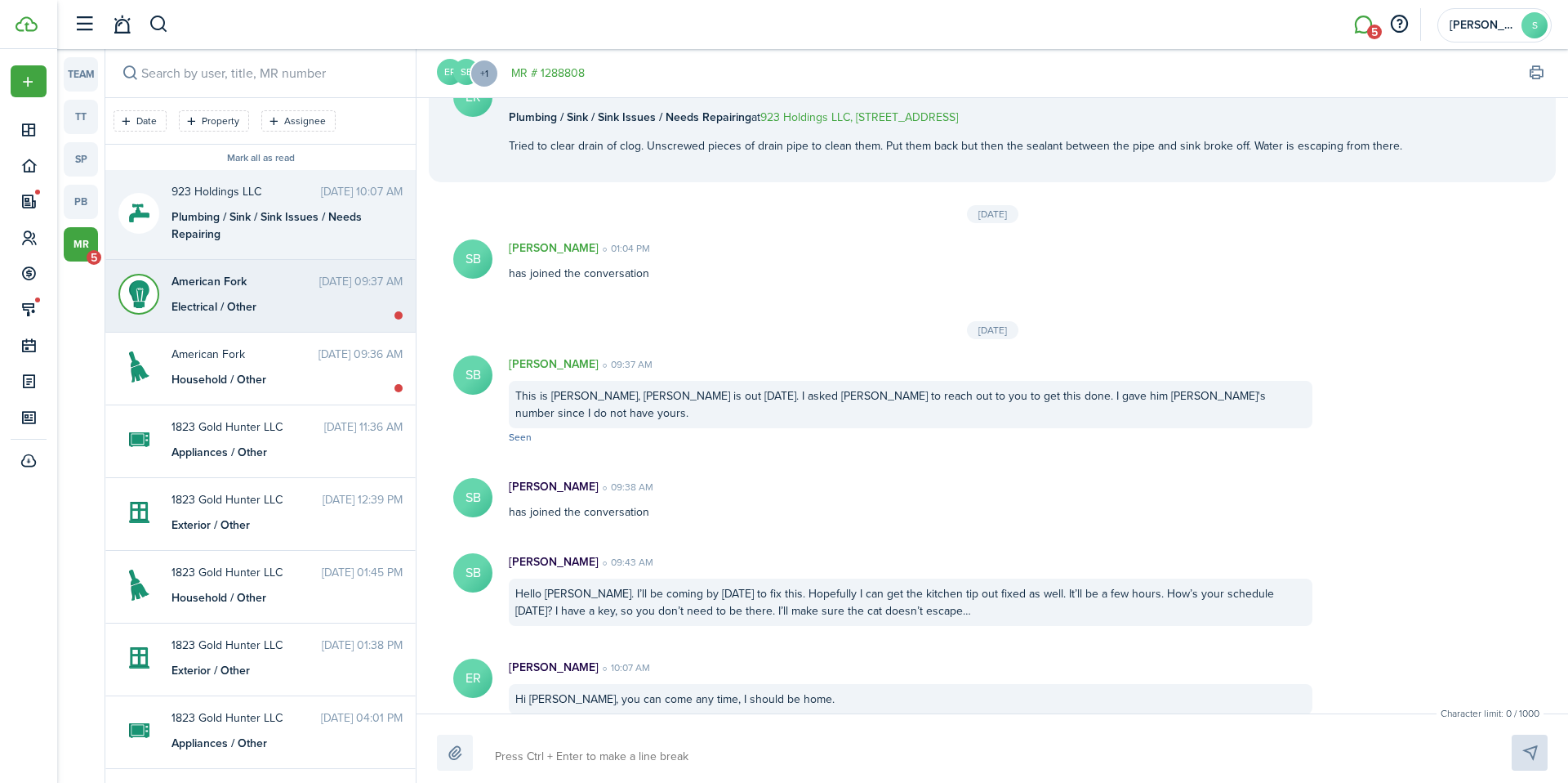
click at [284, 290] on div "American Fork [DATE] 09:37 AM Electrical / Other" at bounding box center [288, 294] width 256 height 43
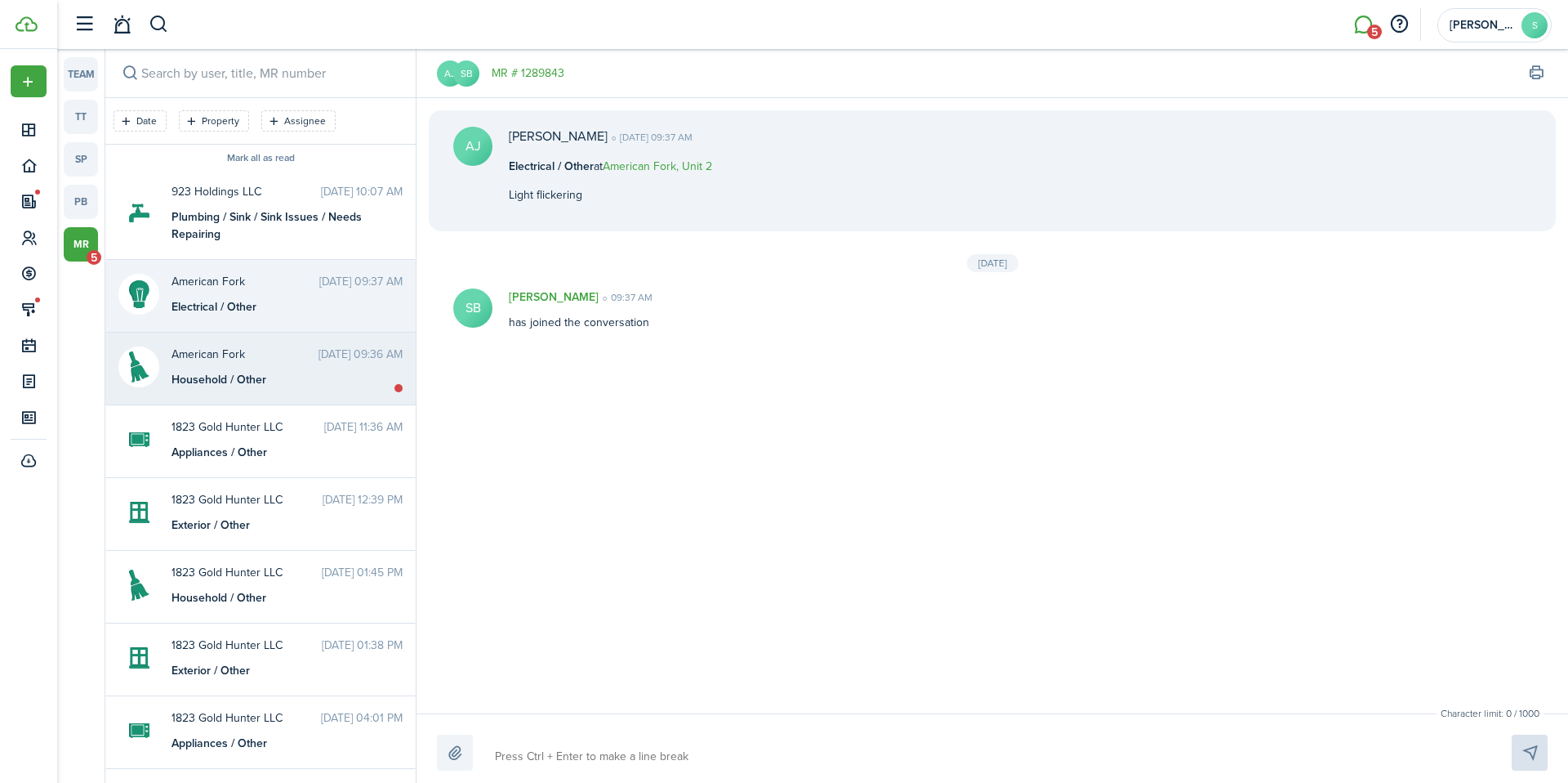
click at [323, 374] on div "Household / Other" at bounding box center [274, 379] width 204 height 17
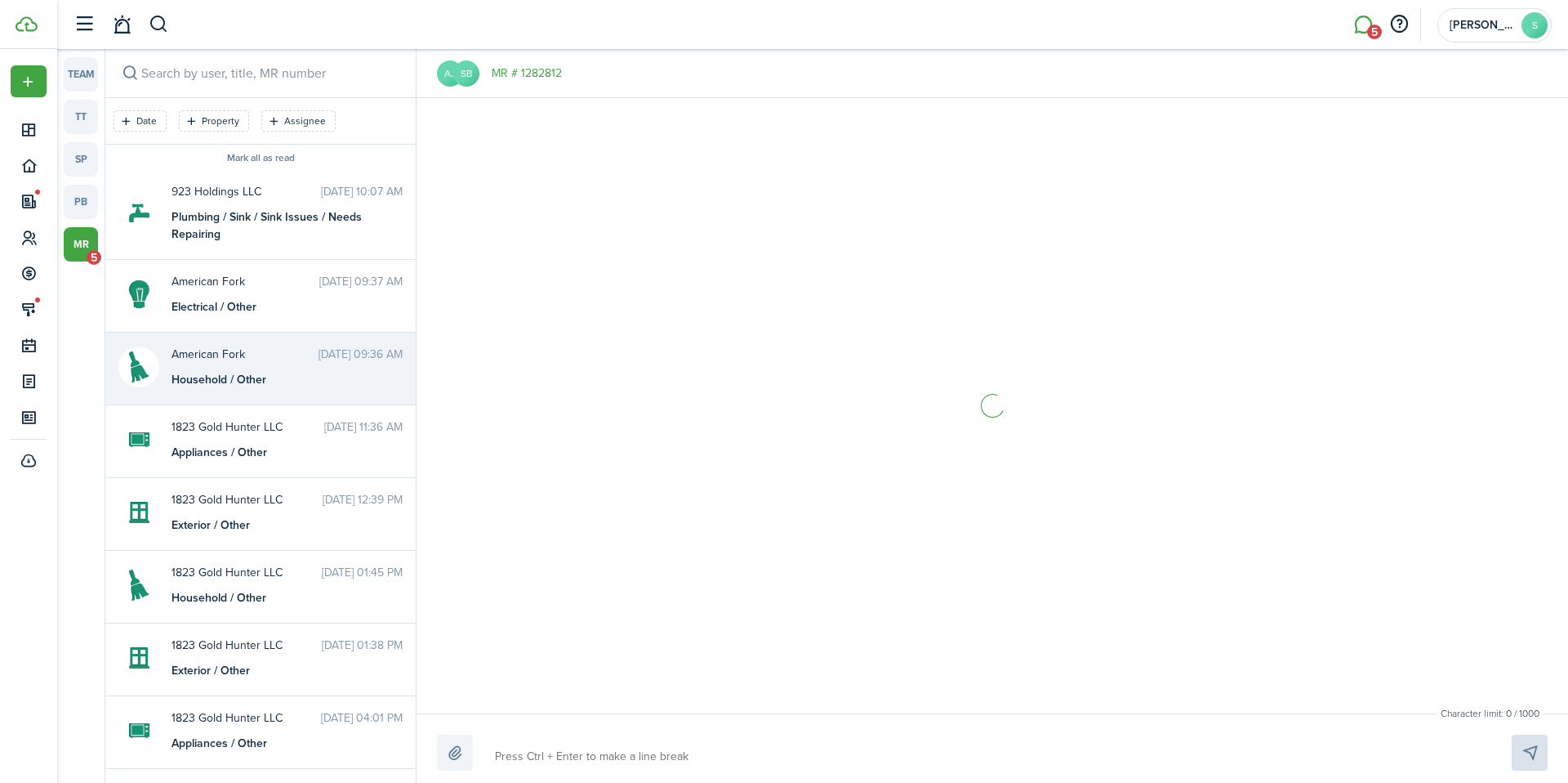
scroll to position [159, 0]
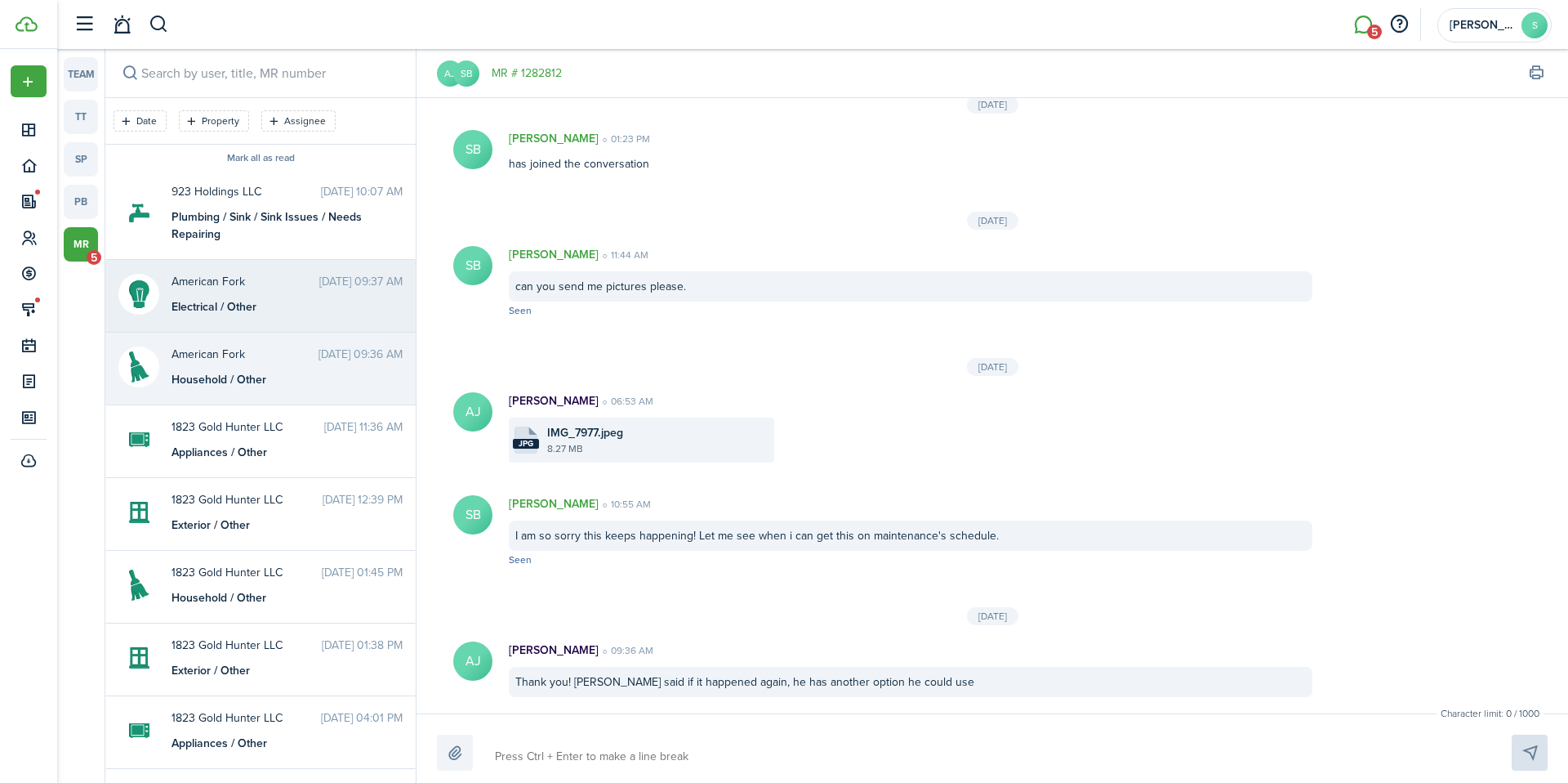
click at [196, 302] on div "Electrical / Other" at bounding box center [274, 307] width 204 height 17
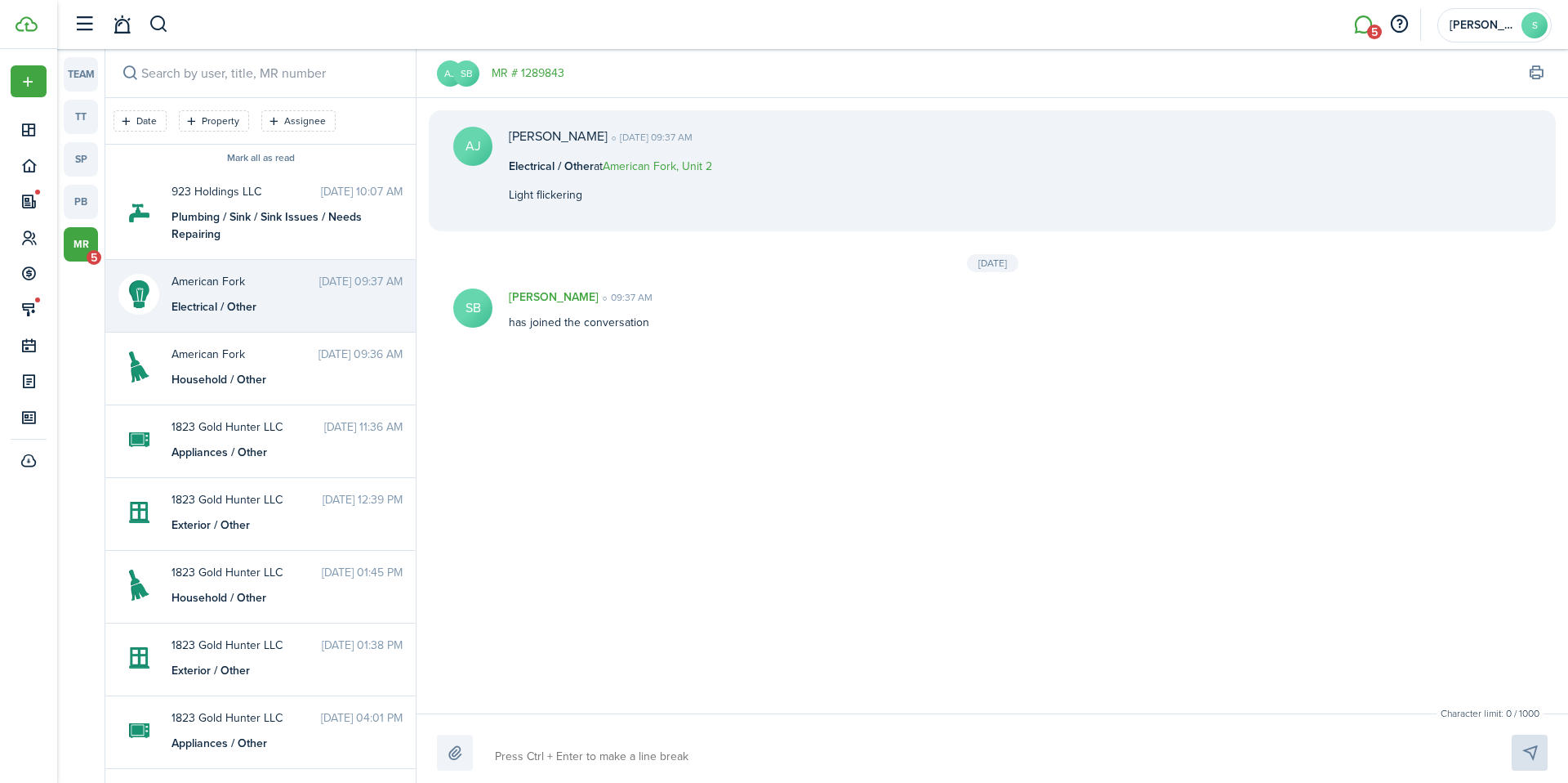
click at [604, 754] on textarea at bounding box center [984, 756] width 990 height 28
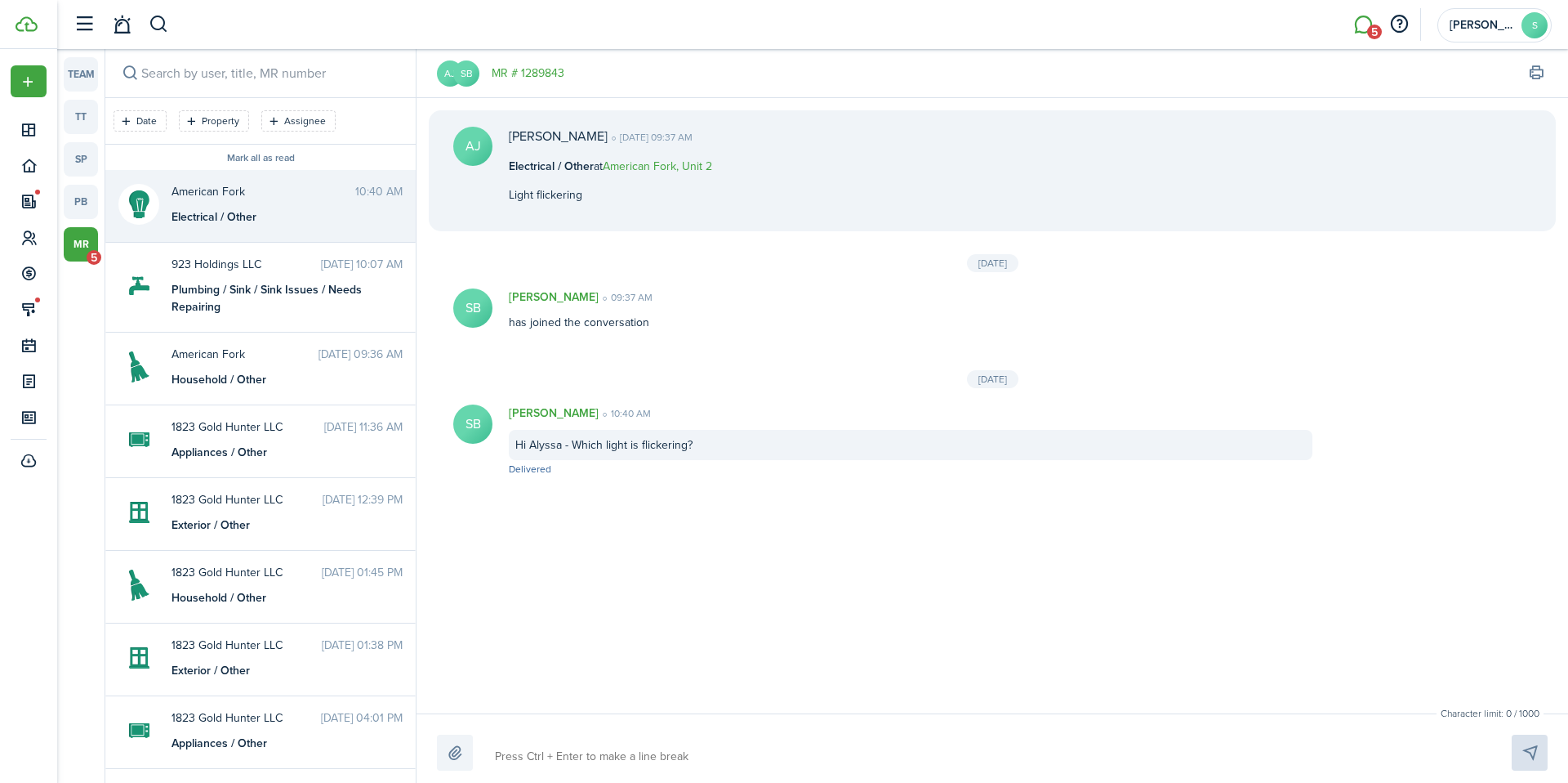
click at [74, 238] on link "mr 5" at bounding box center [80, 244] width 35 height 35
click at [227, 299] on div "Plumbing / Sink / Sink Issues / Needs Repairing" at bounding box center [274, 298] width 204 height 35
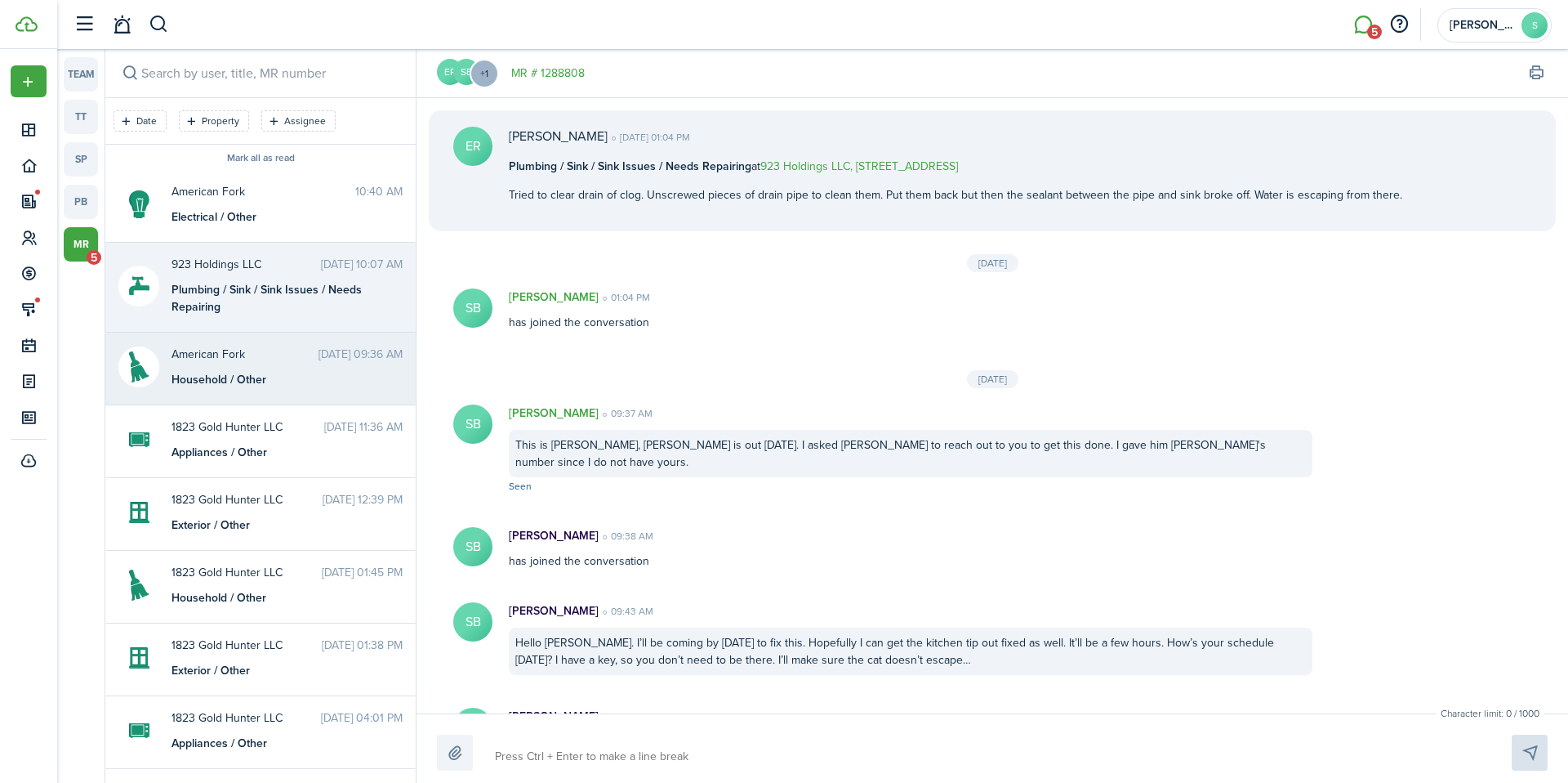
scroll to position [49, 0]
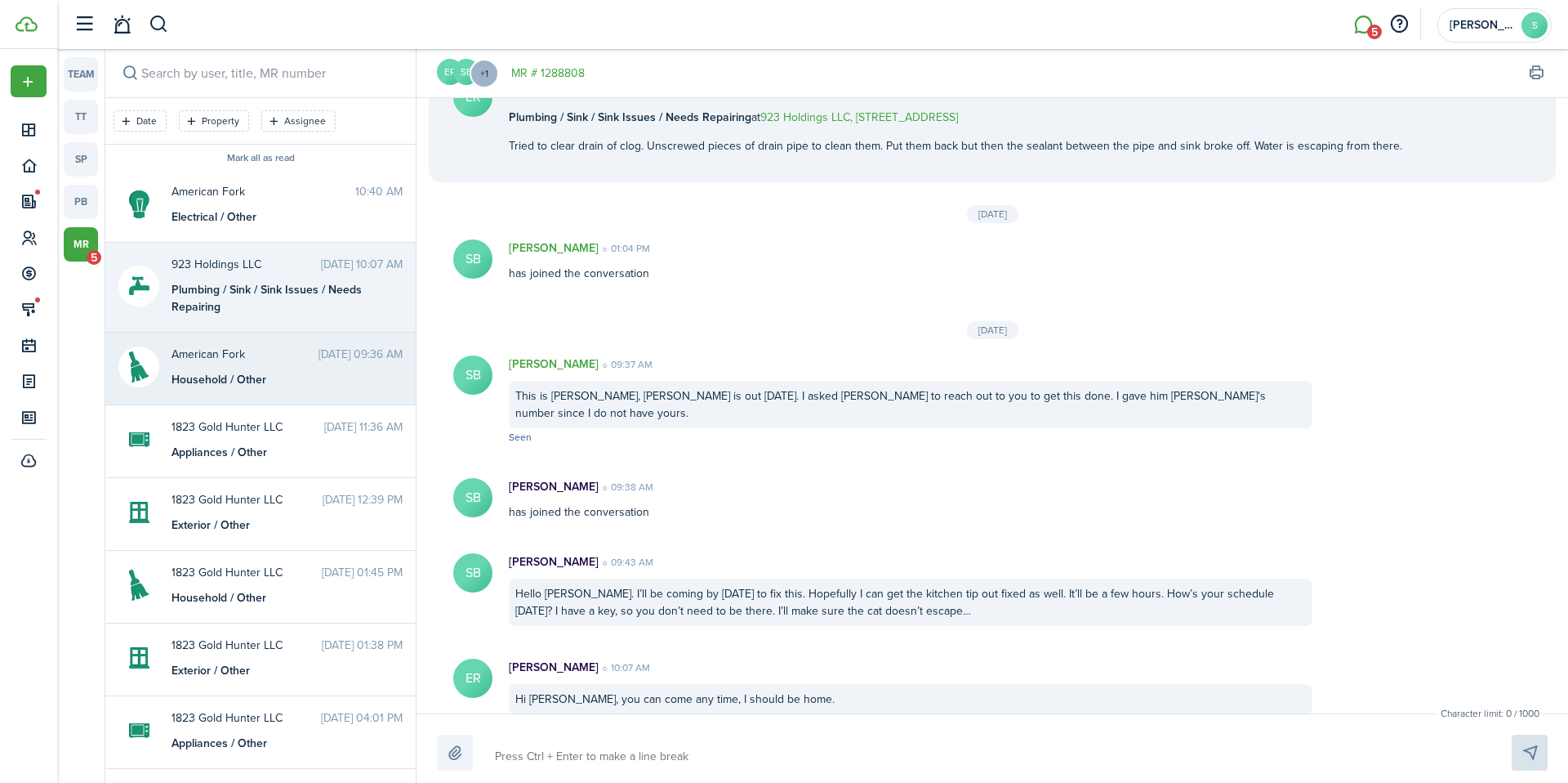
click at [251, 358] on span "American Fork" at bounding box center [245, 353] width 147 height 17
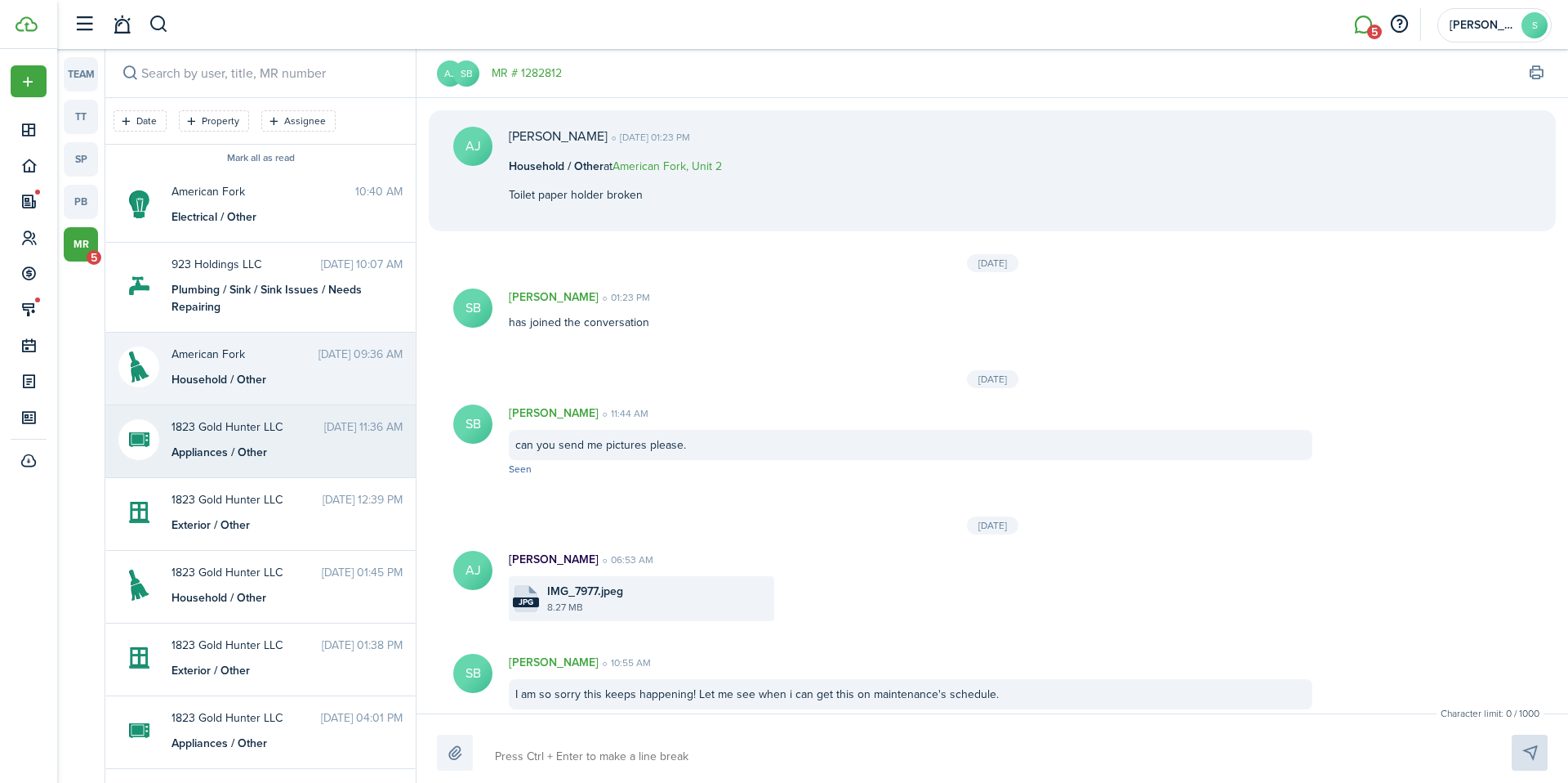
scroll to position [159, 0]
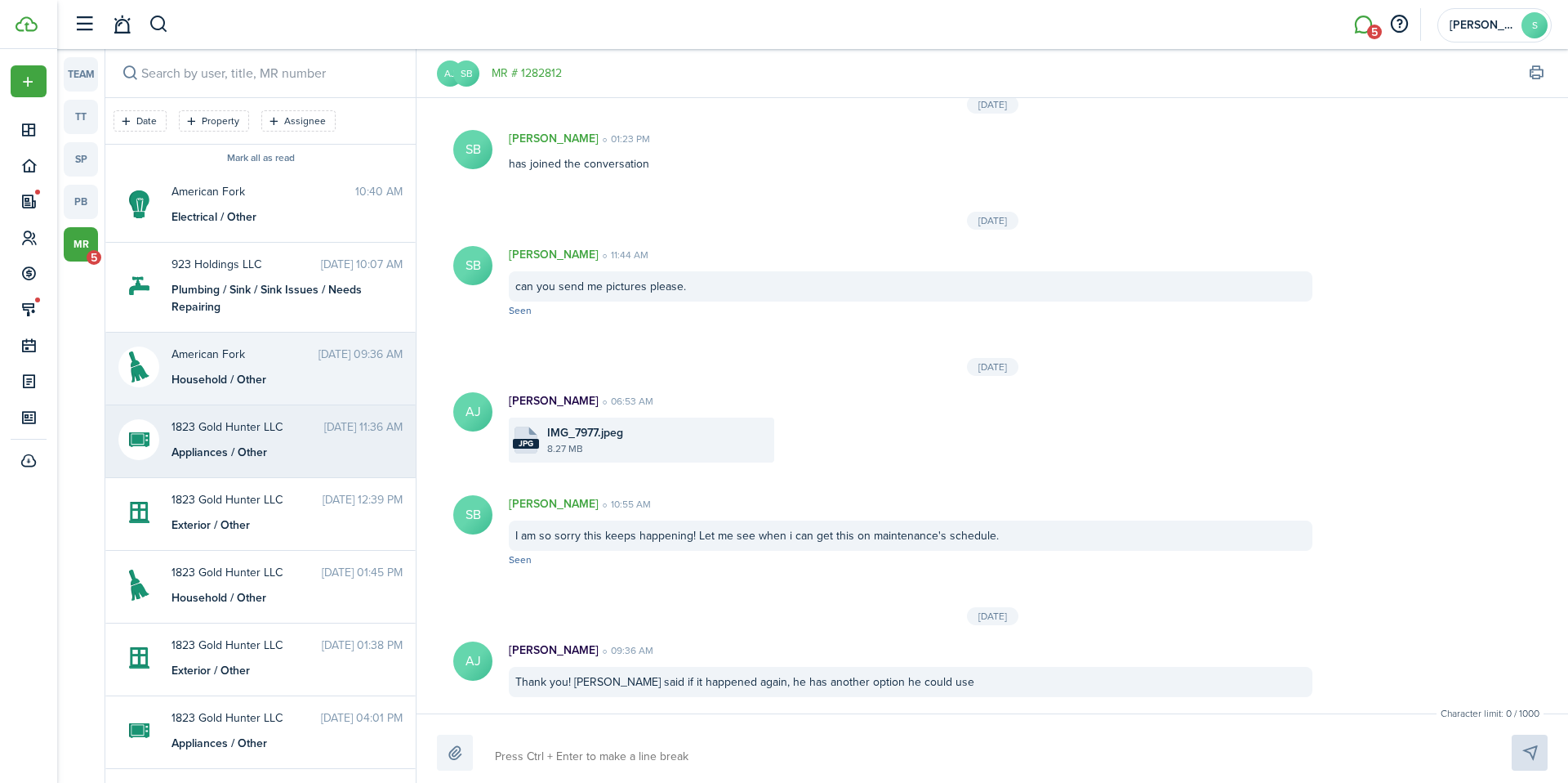
click at [247, 461] on messenger-maintenance-thread-item "1823 Gold Hunter LLC [DATE] 11:36 AM Appliances / Other" at bounding box center [260, 441] width 310 height 72
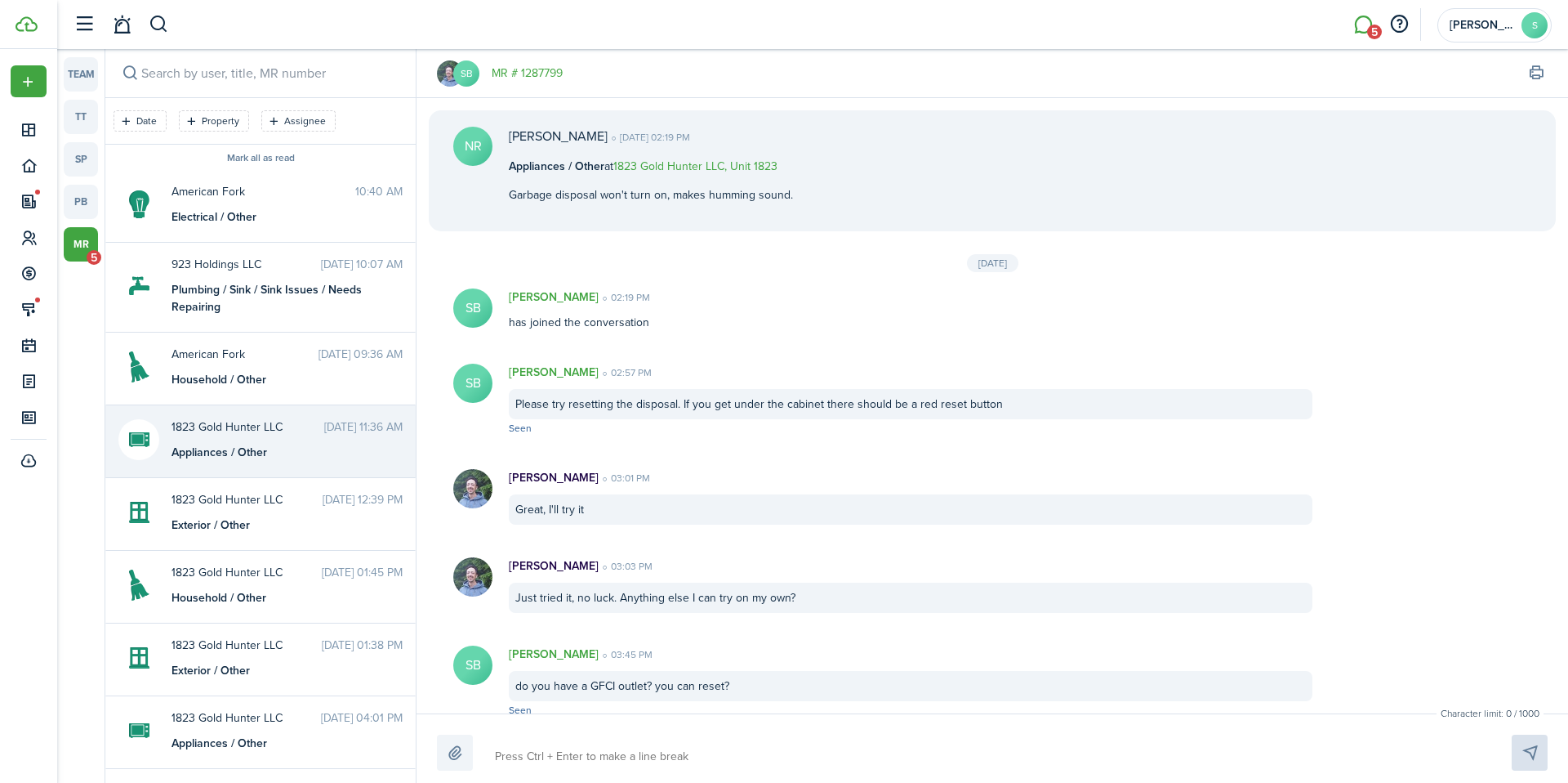
scroll to position [389, 0]
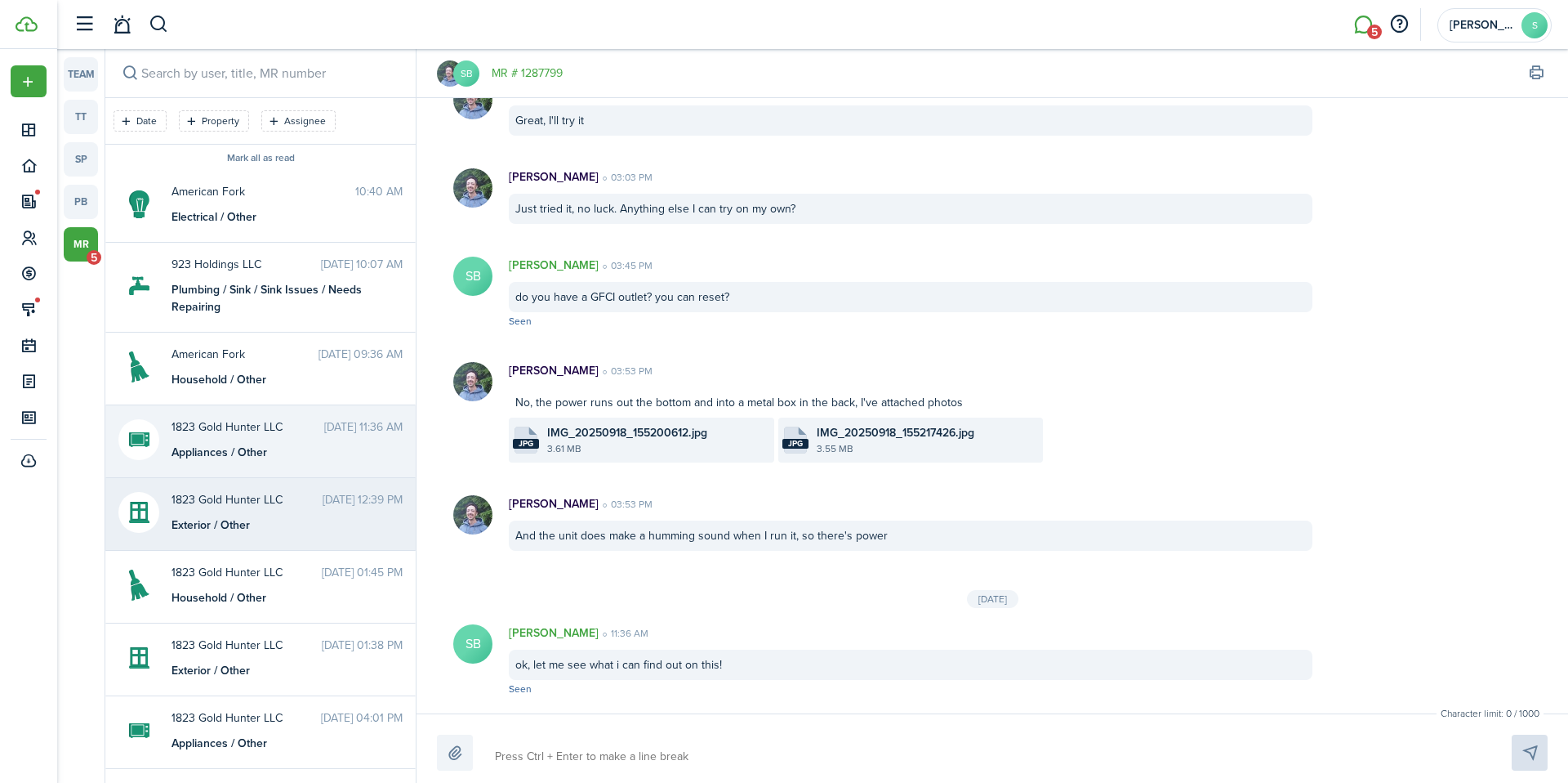
click at [252, 527] on div "Exterior / Other" at bounding box center [274, 524] width 204 height 17
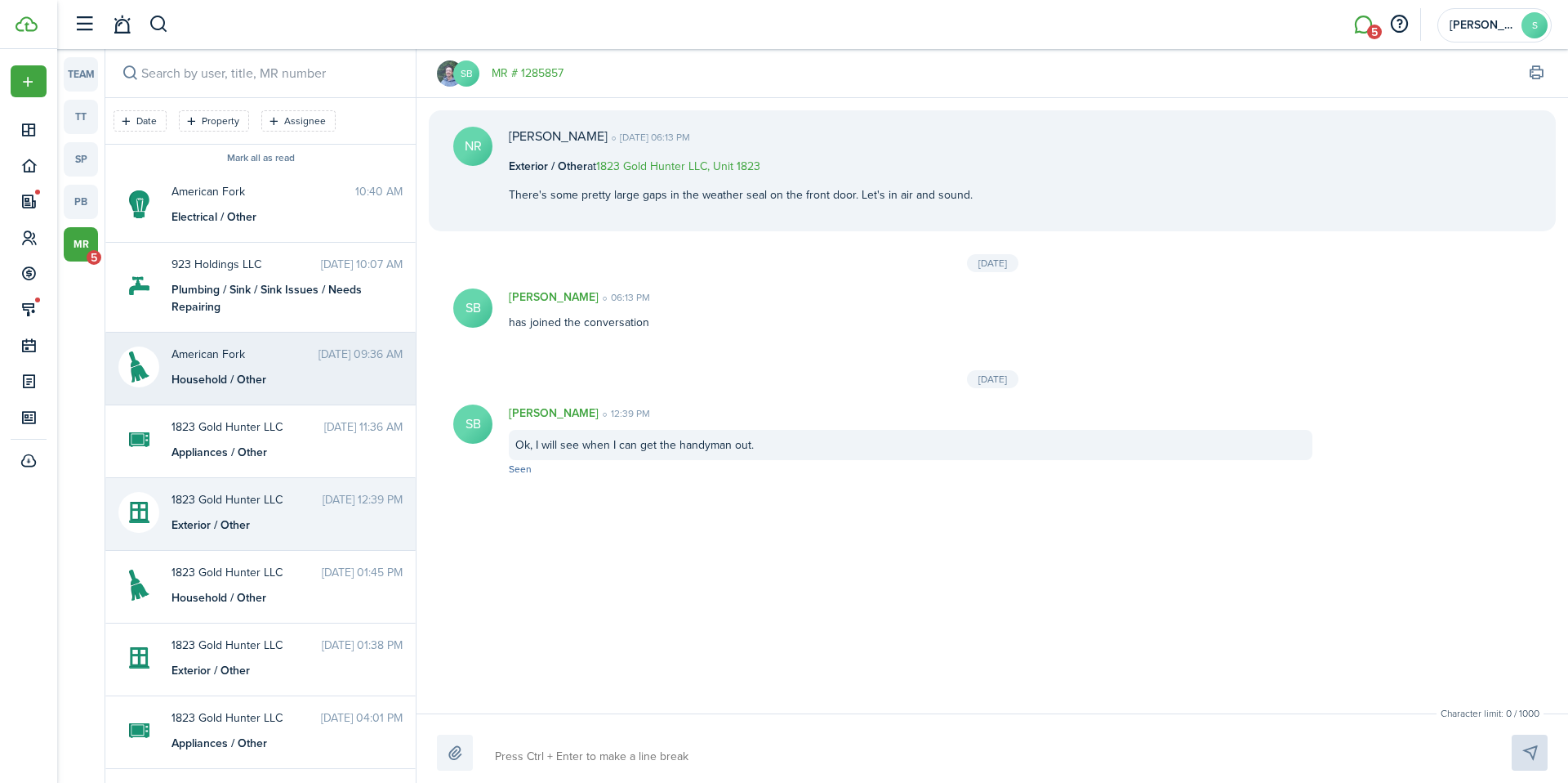
click at [307, 364] on div "American Fork [DATE] 09:36 AM Household / Other" at bounding box center [288, 366] width 256 height 43
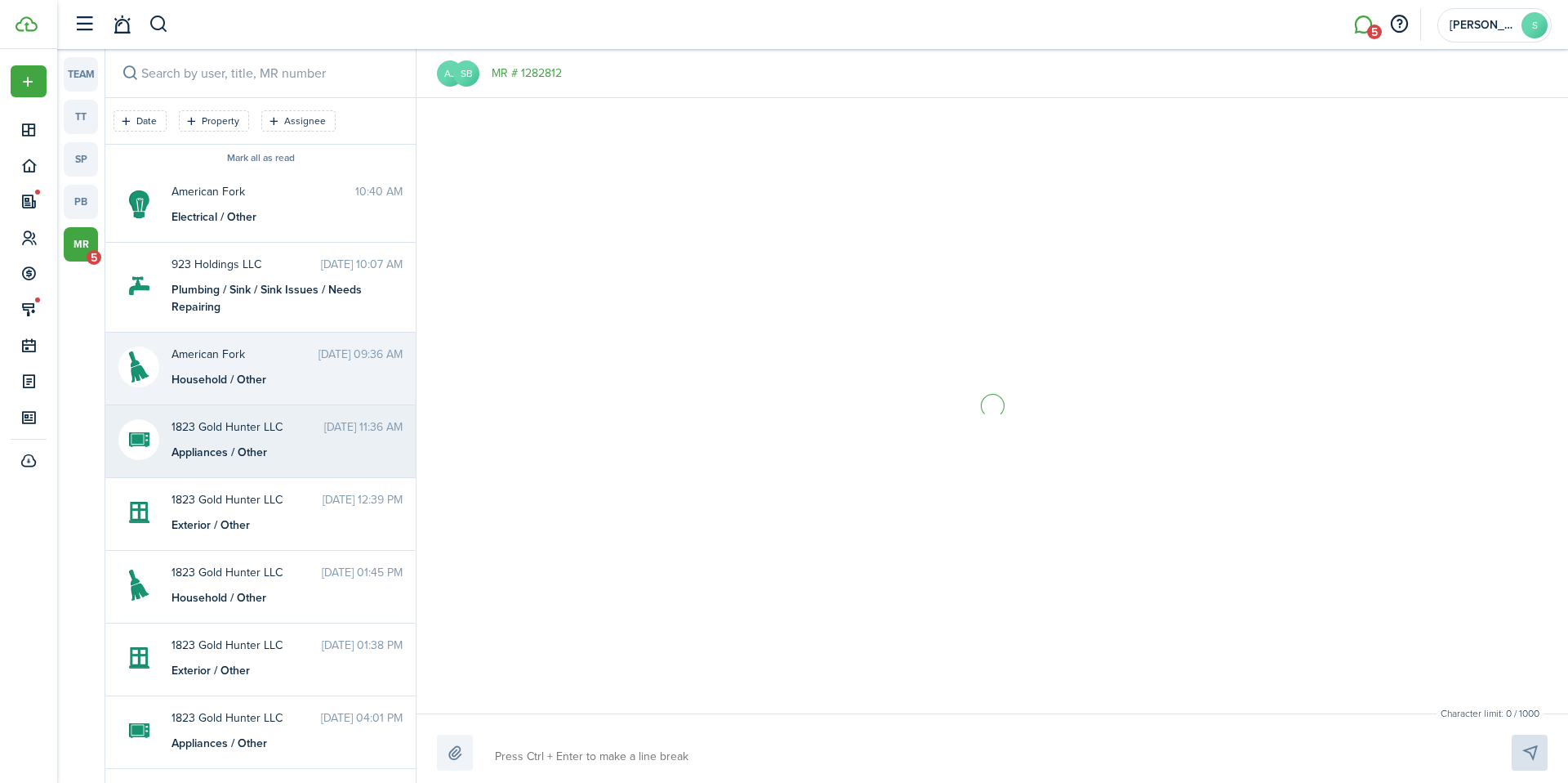
scroll to position [159, 0]
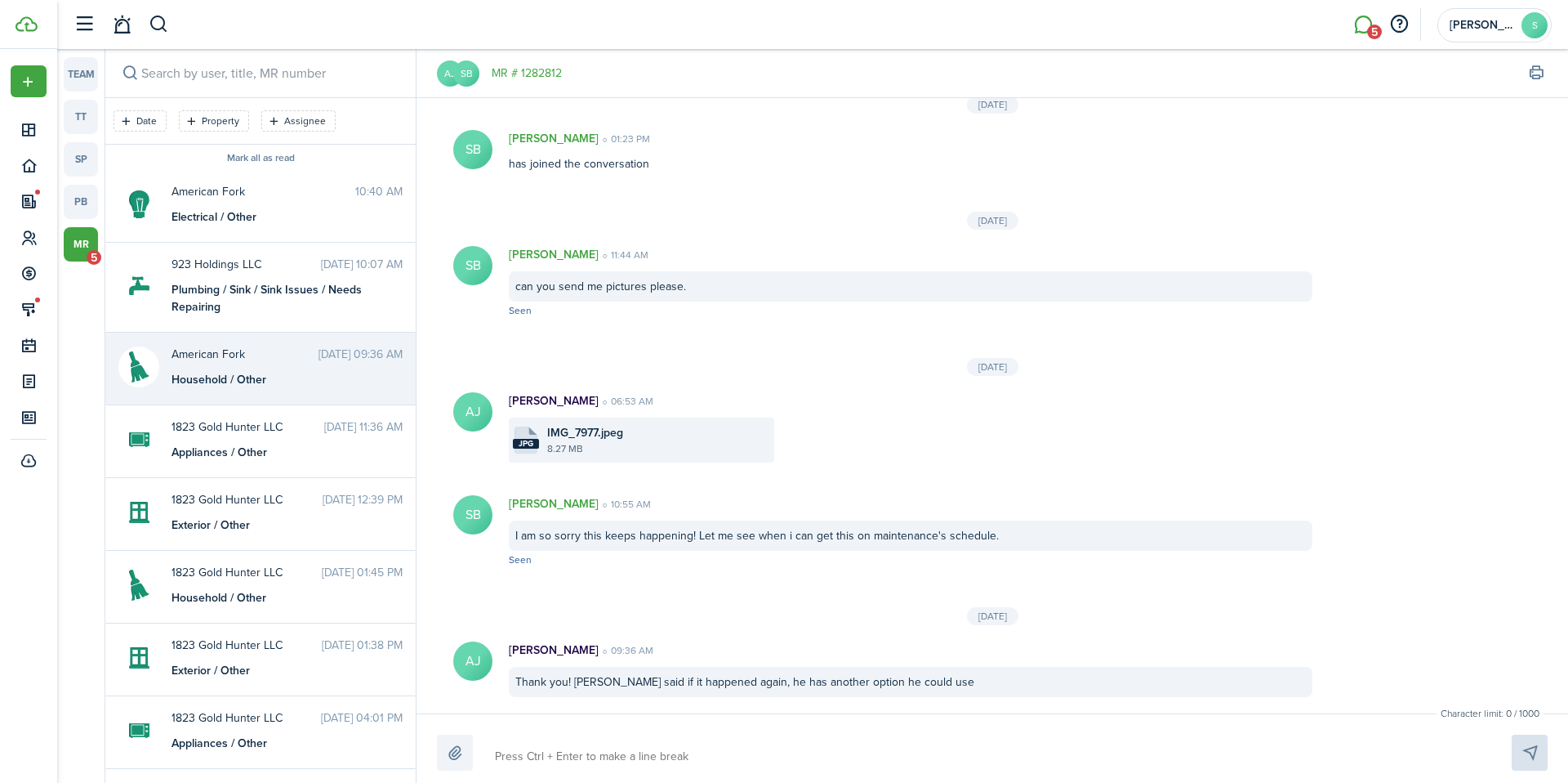
click at [629, 770] on div "Character limit: 0 / 1000 Drop your file here" at bounding box center [992, 748] width 1151 height 69
click at [632, 776] on div "Character limit: 0 / 1000 Drop your file here" at bounding box center [992, 748] width 1151 height 69
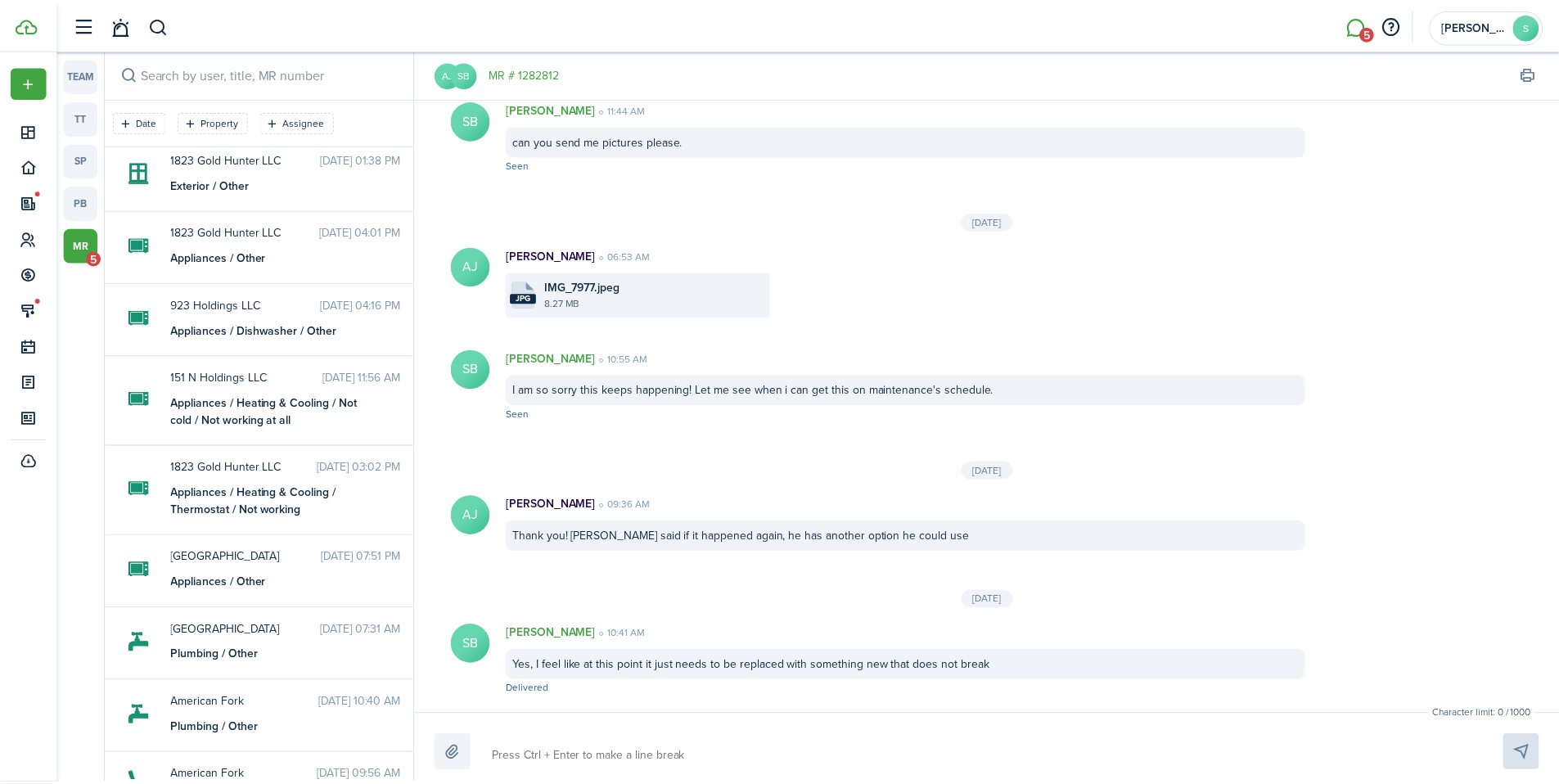
scroll to position [1241, 0]
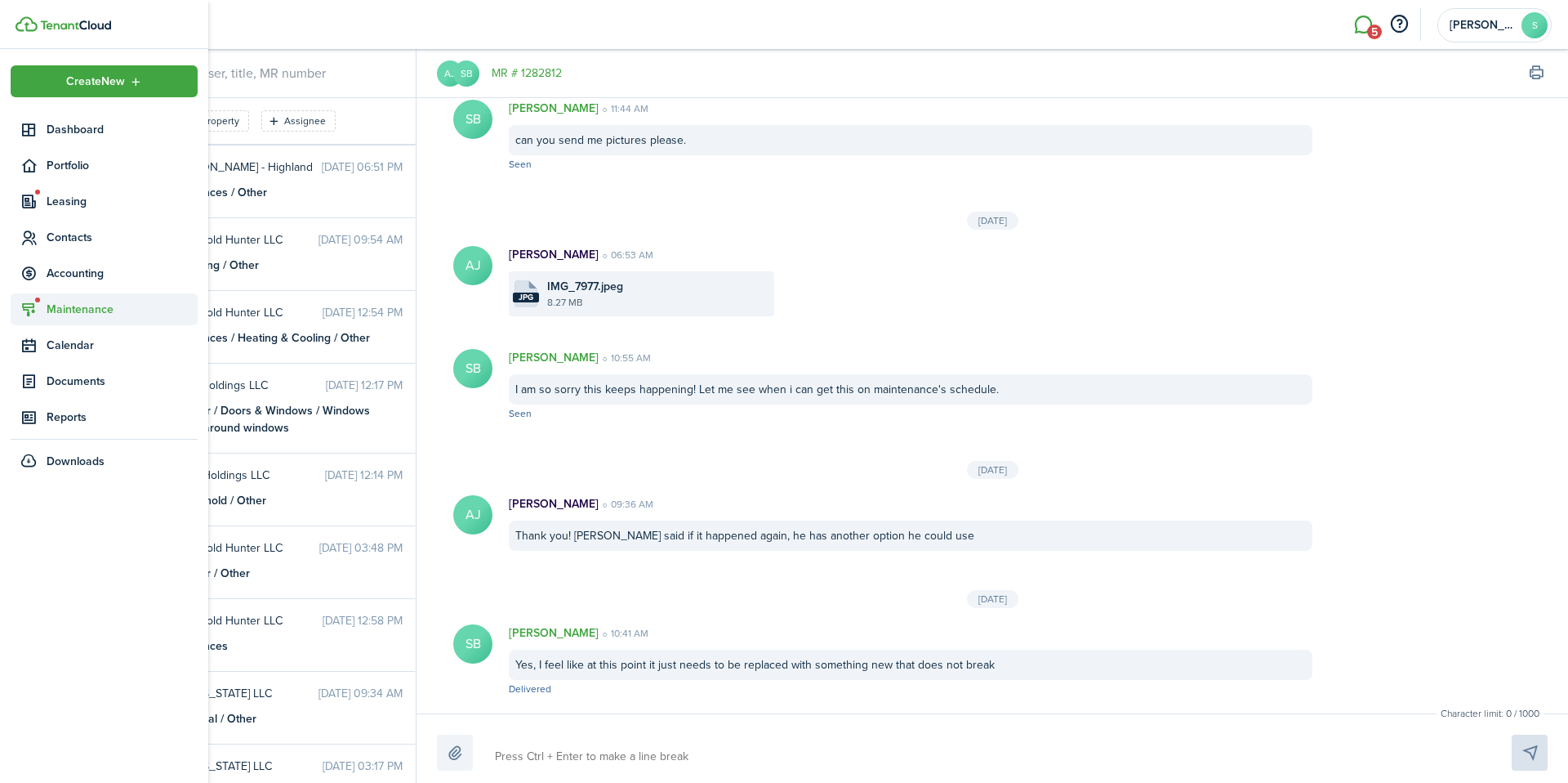
click at [54, 313] on span "Maintenance" at bounding box center [122, 309] width 151 height 17
click at [100, 350] on span "Requests" at bounding box center [105, 347] width 118 height 17
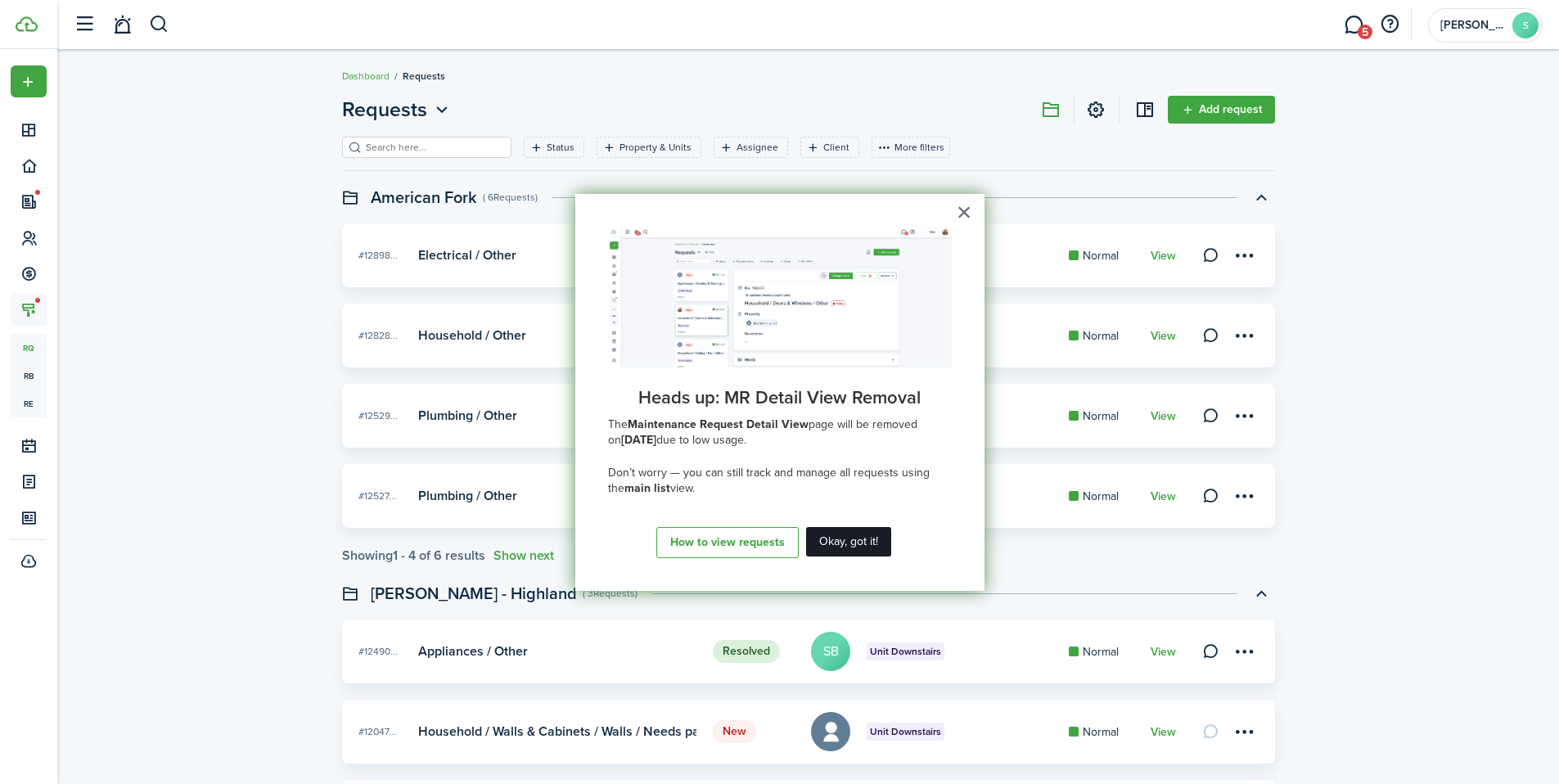
click at [831, 549] on button "Okay, got it!" at bounding box center [849, 542] width 86 height 30
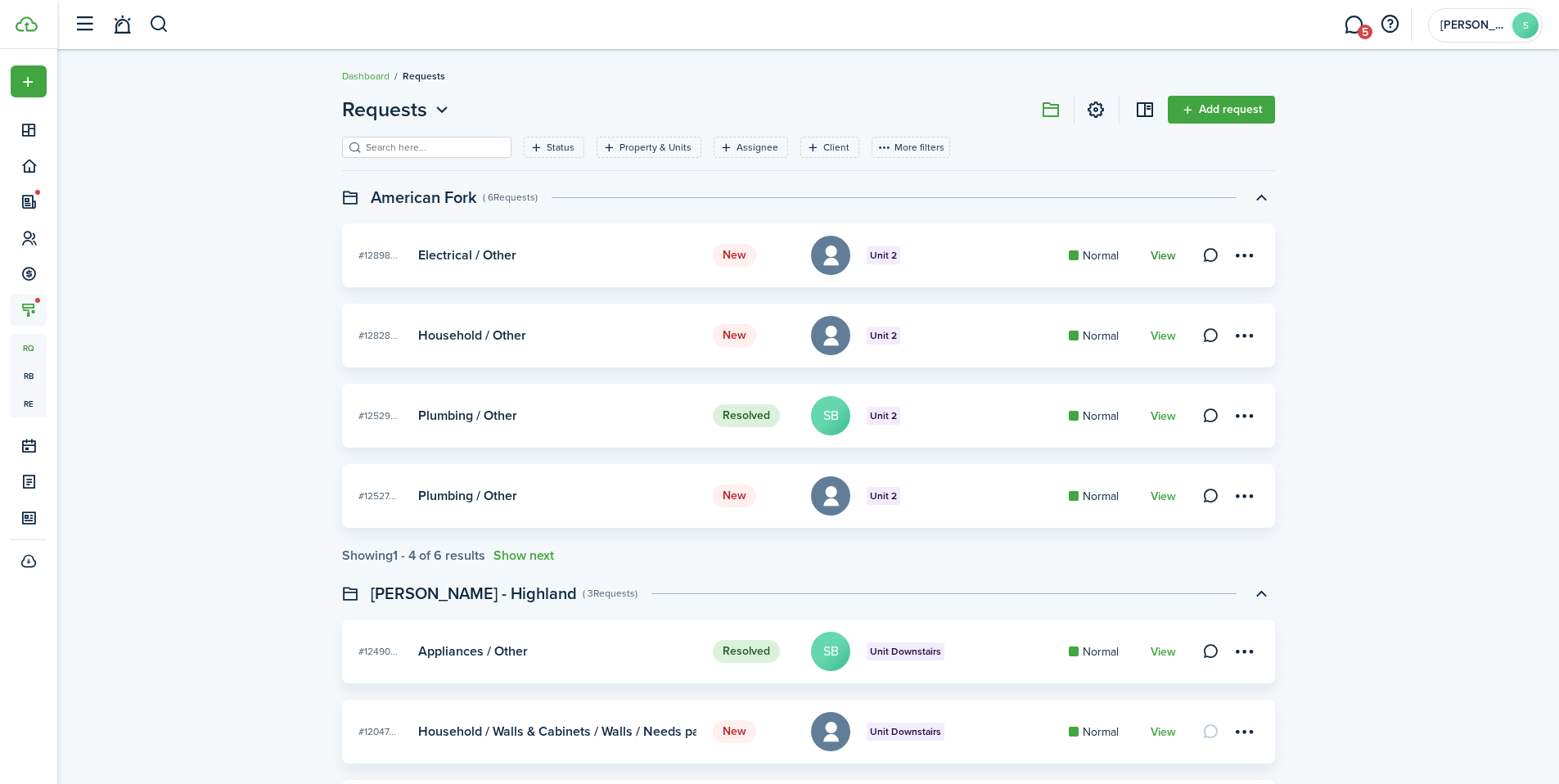
click at [1156, 258] on link "View" at bounding box center [1164, 255] width 26 height 13
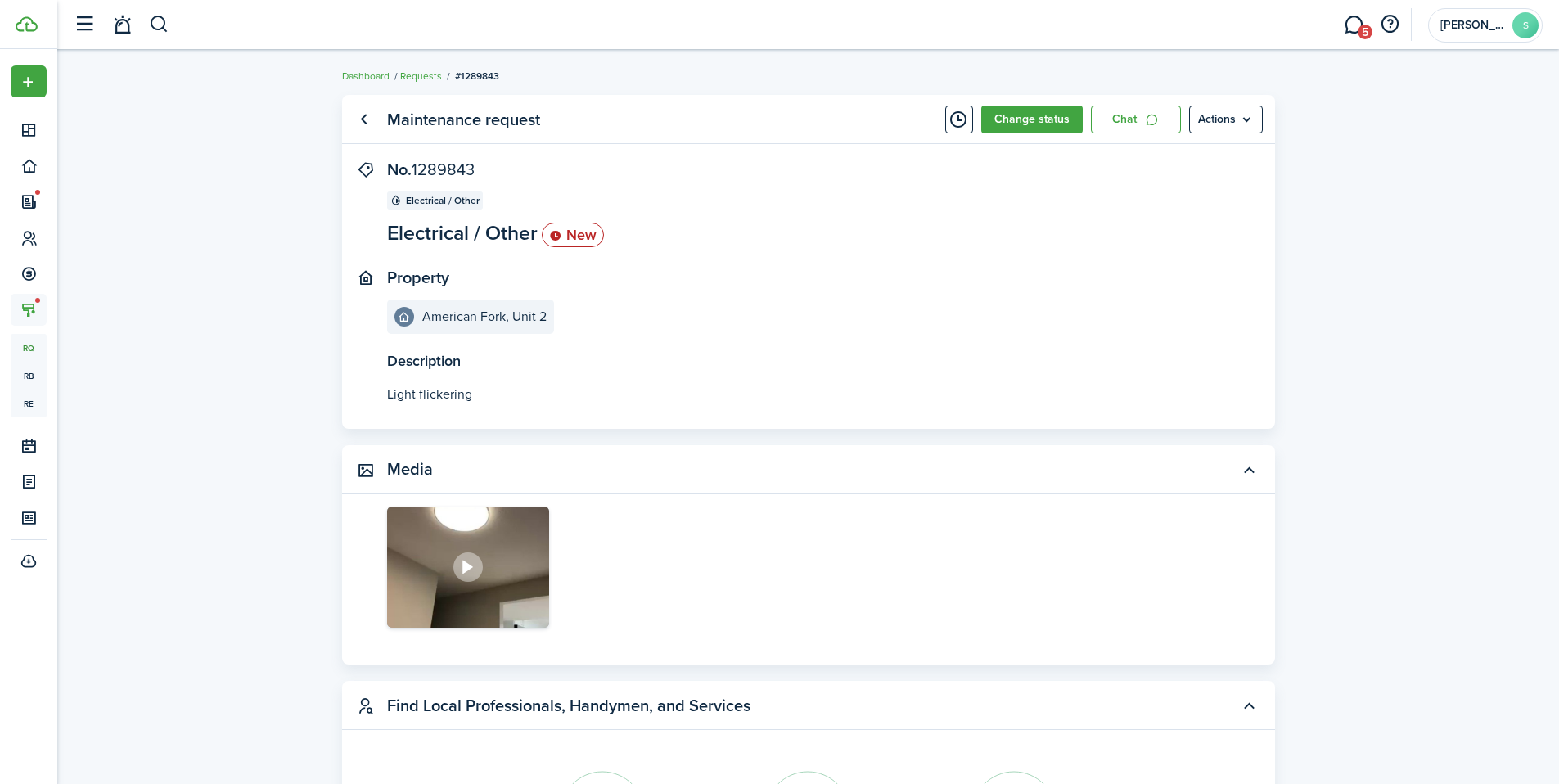
click at [480, 563] on div at bounding box center [468, 567] width 30 height 30
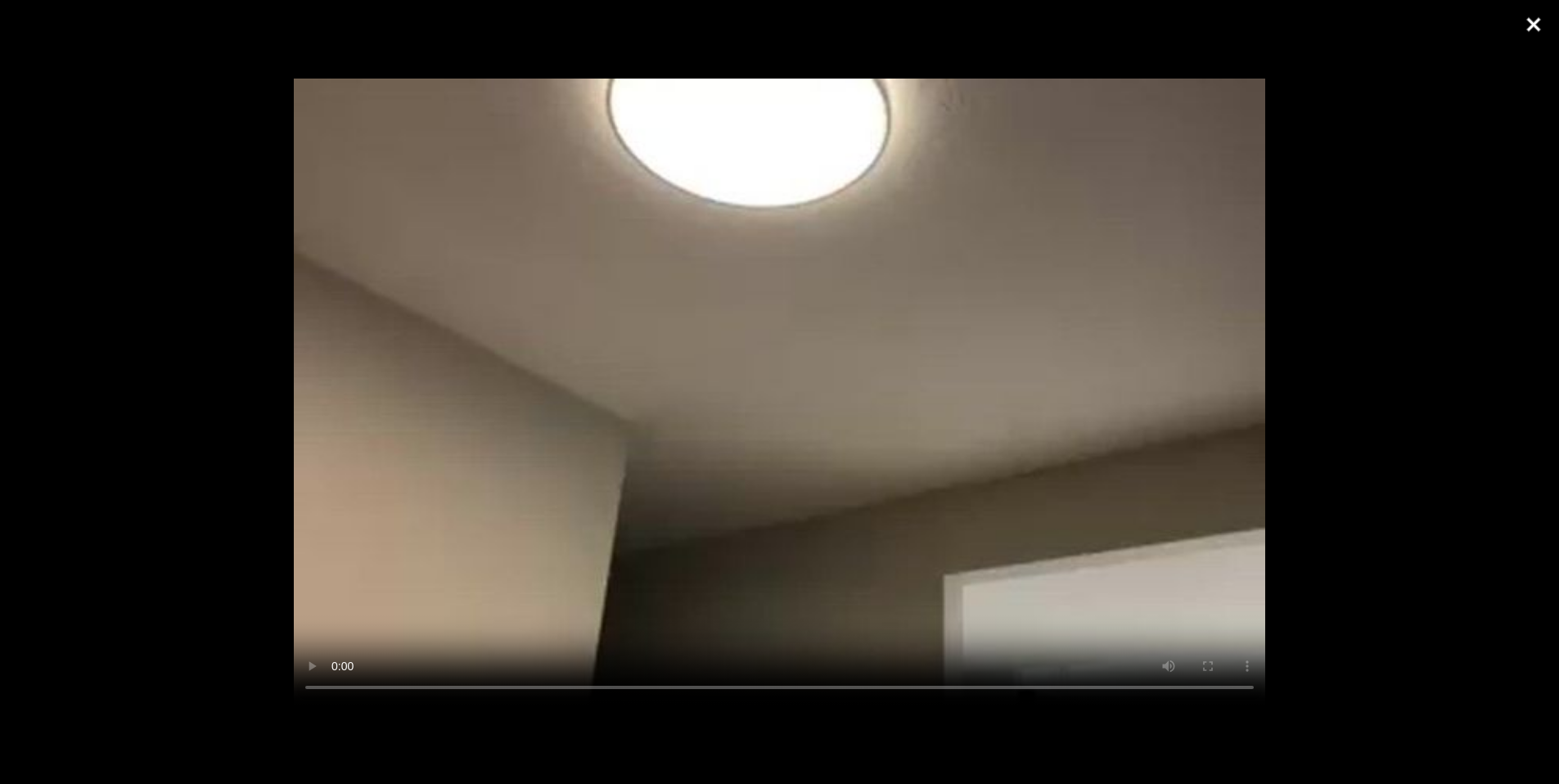
click at [1531, 17] on button "Close" at bounding box center [1533, 24] width 41 height 49
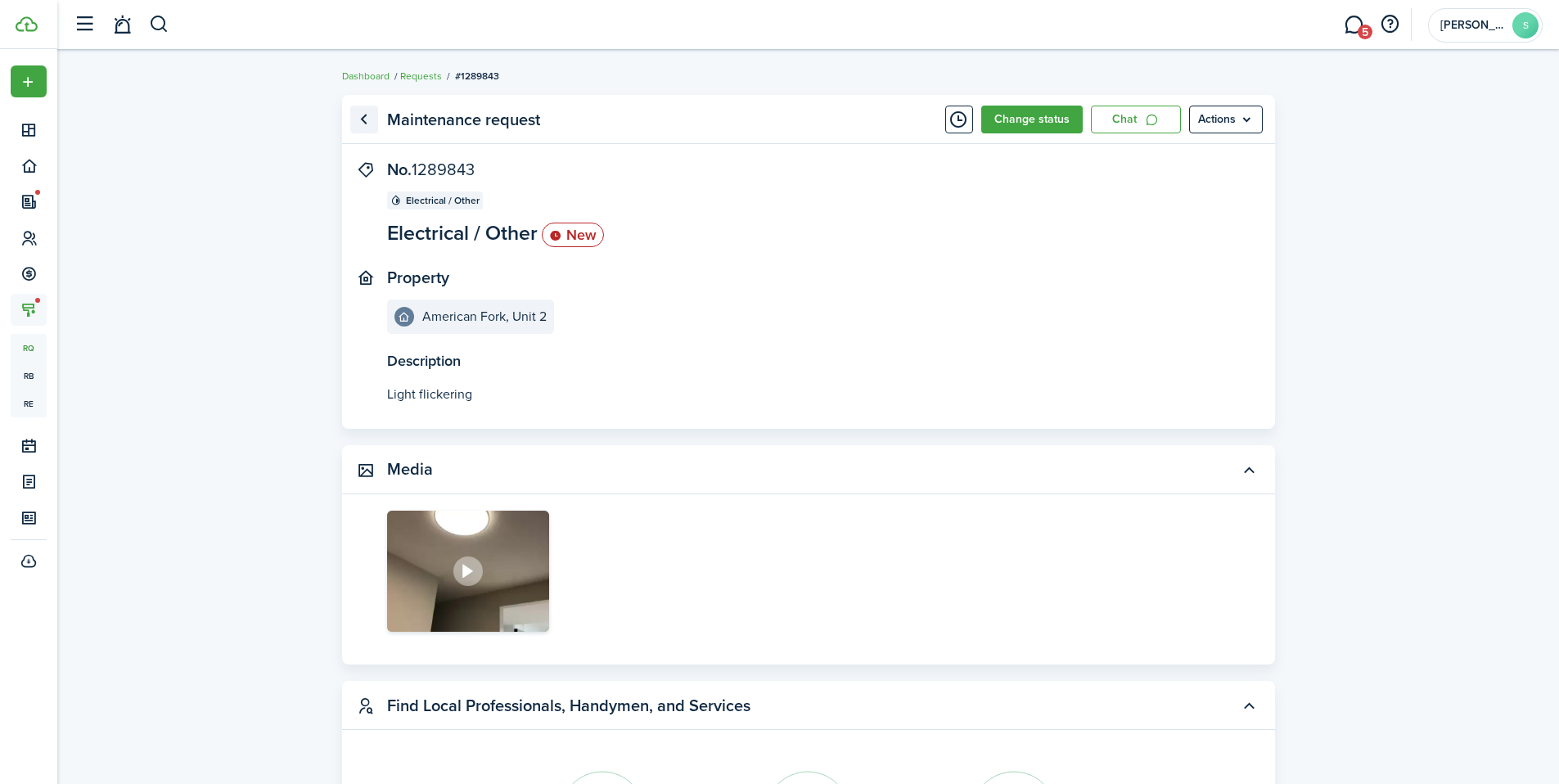
click at [368, 113] on link "Go back" at bounding box center [364, 119] width 28 height 28
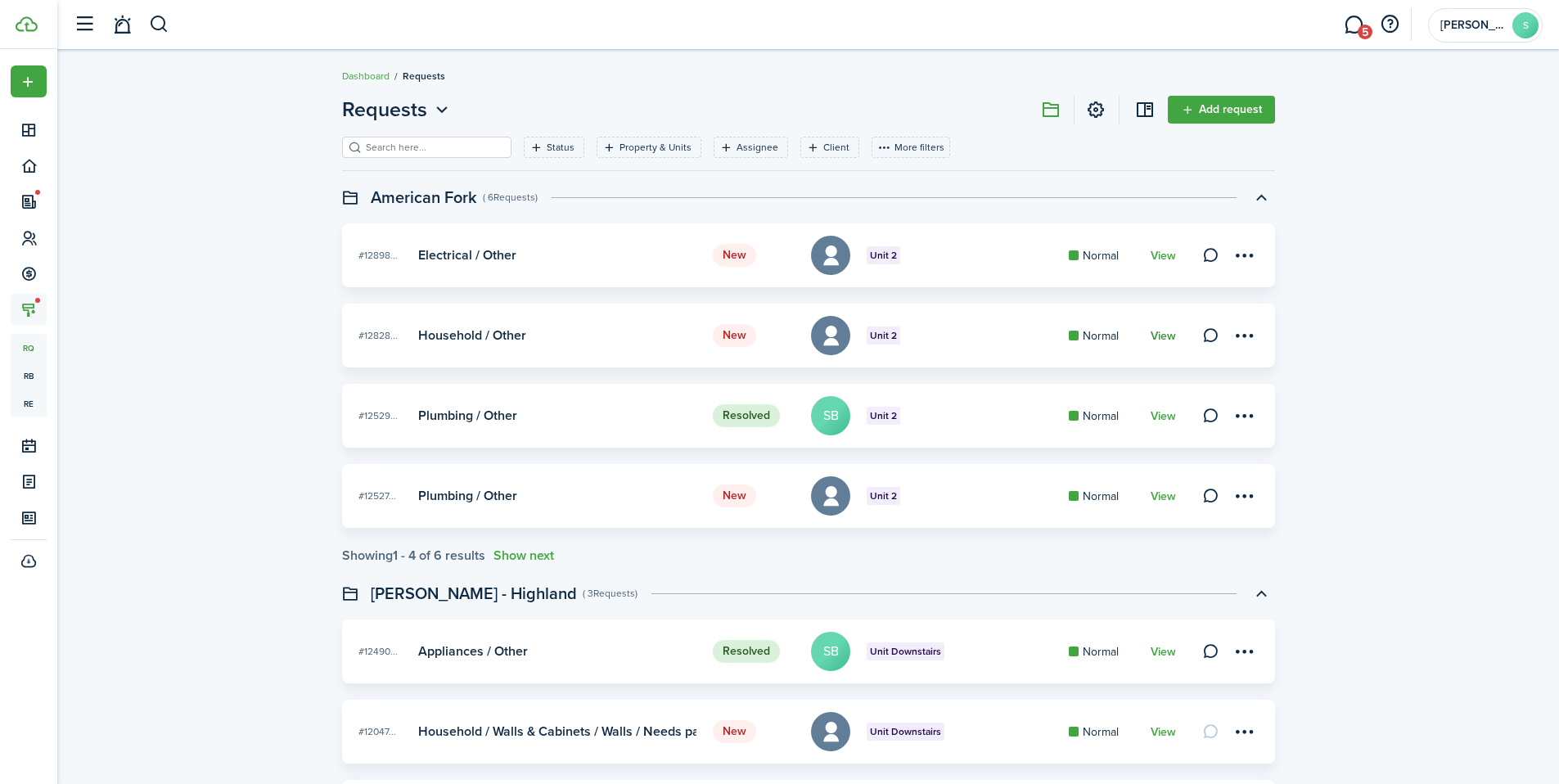
click at [1166, 340] on link "View" at bounding box center [1164, 336] width 26 height 13
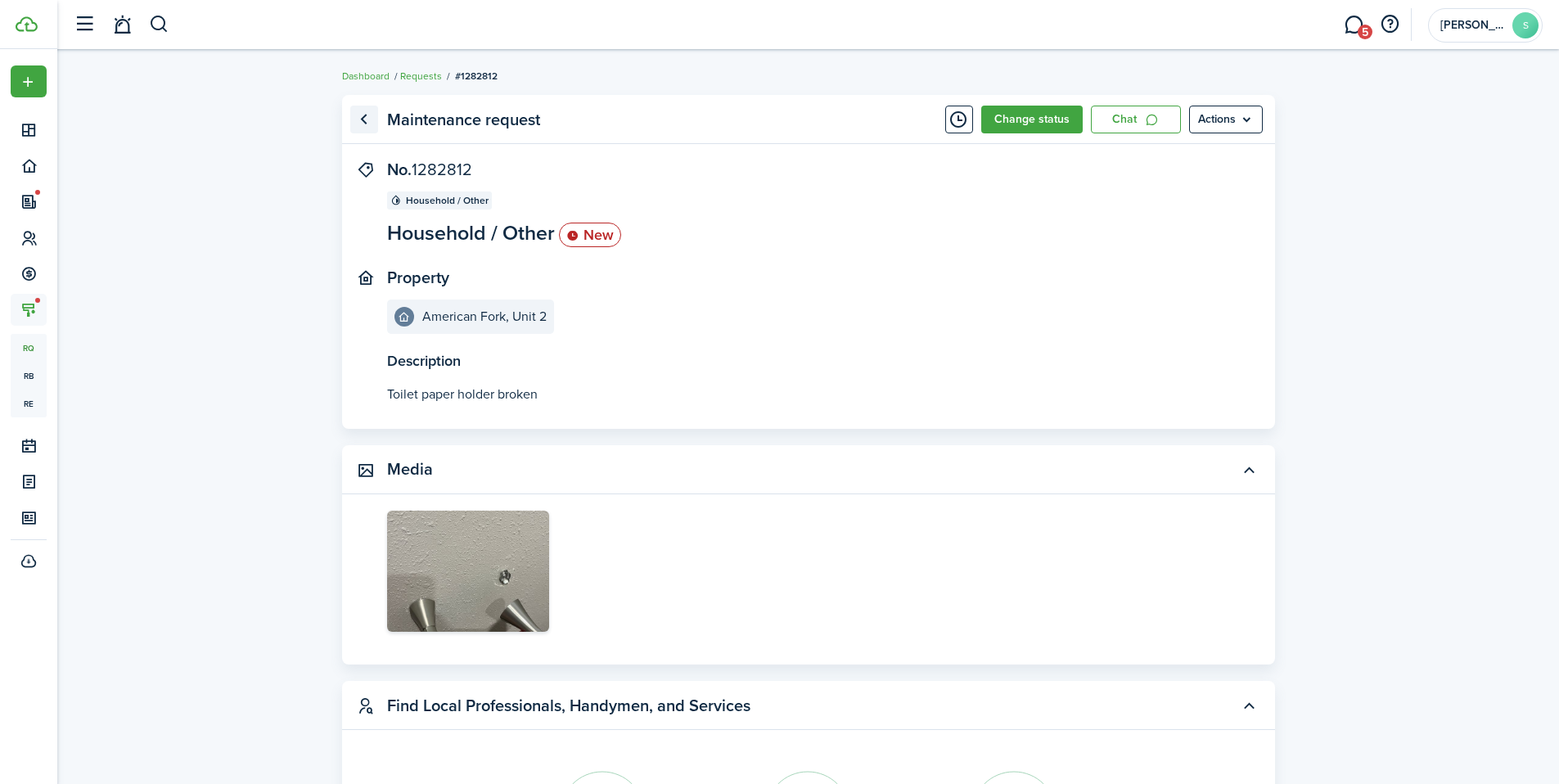
click at [365, 115] on link "Go back" at bounding box center [364, 119] width 28 height 28
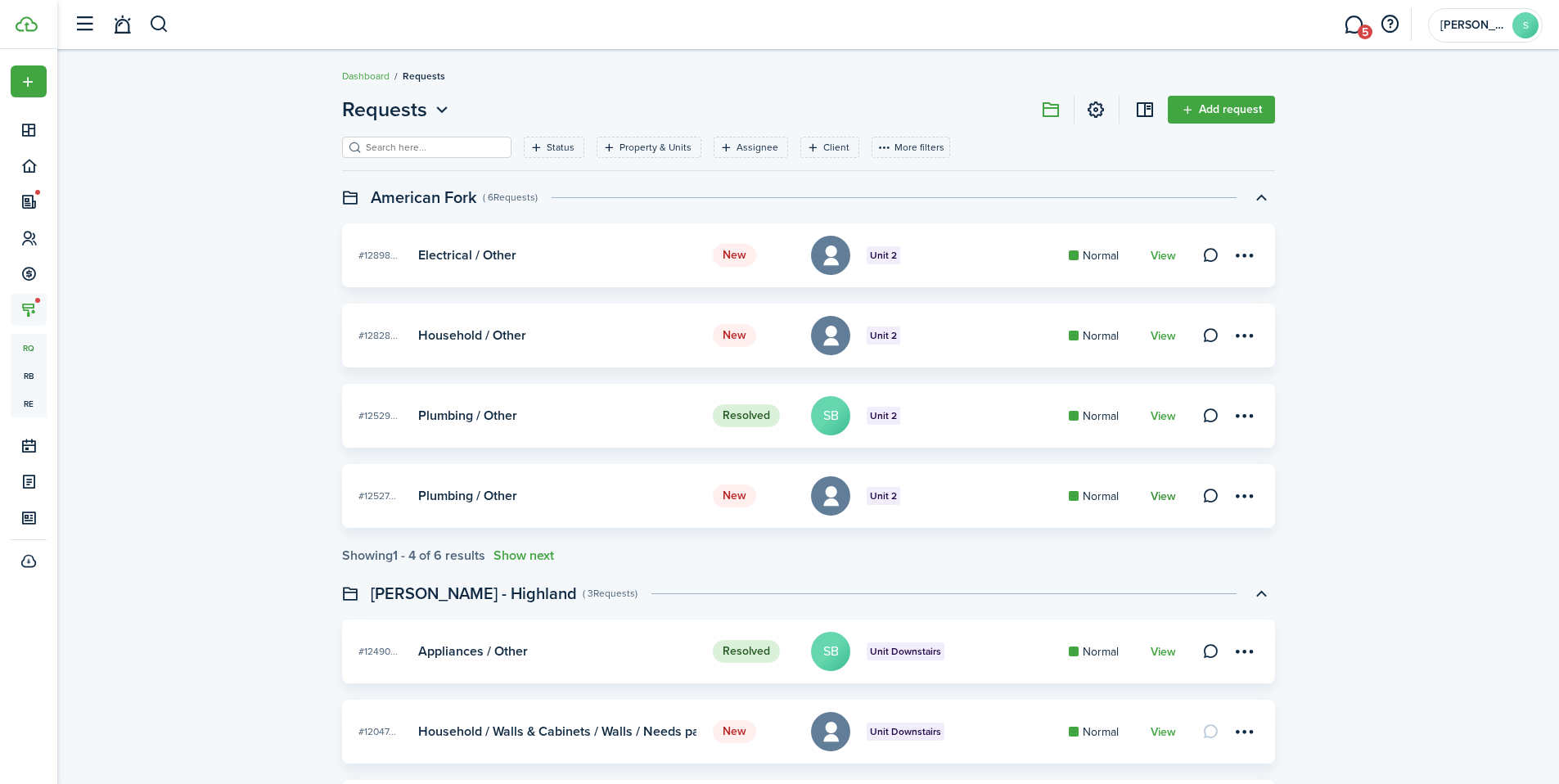
click at [1168, 490] on link "View" at bounding box center [1164, 496] width 26 height 13
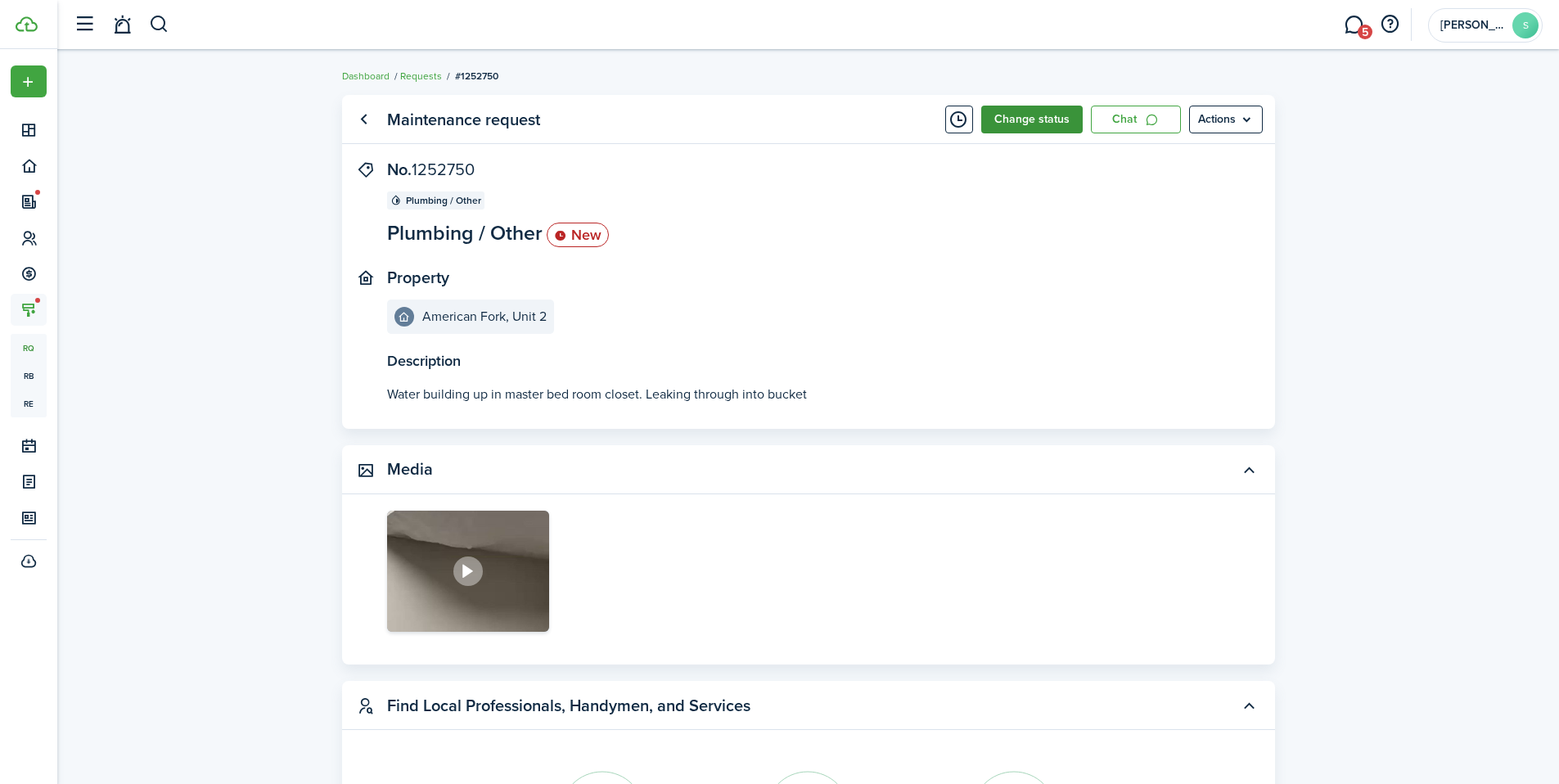
click at [1053, 121] on button "Change status" at bounding box center [1032, 119] width 101 height 28
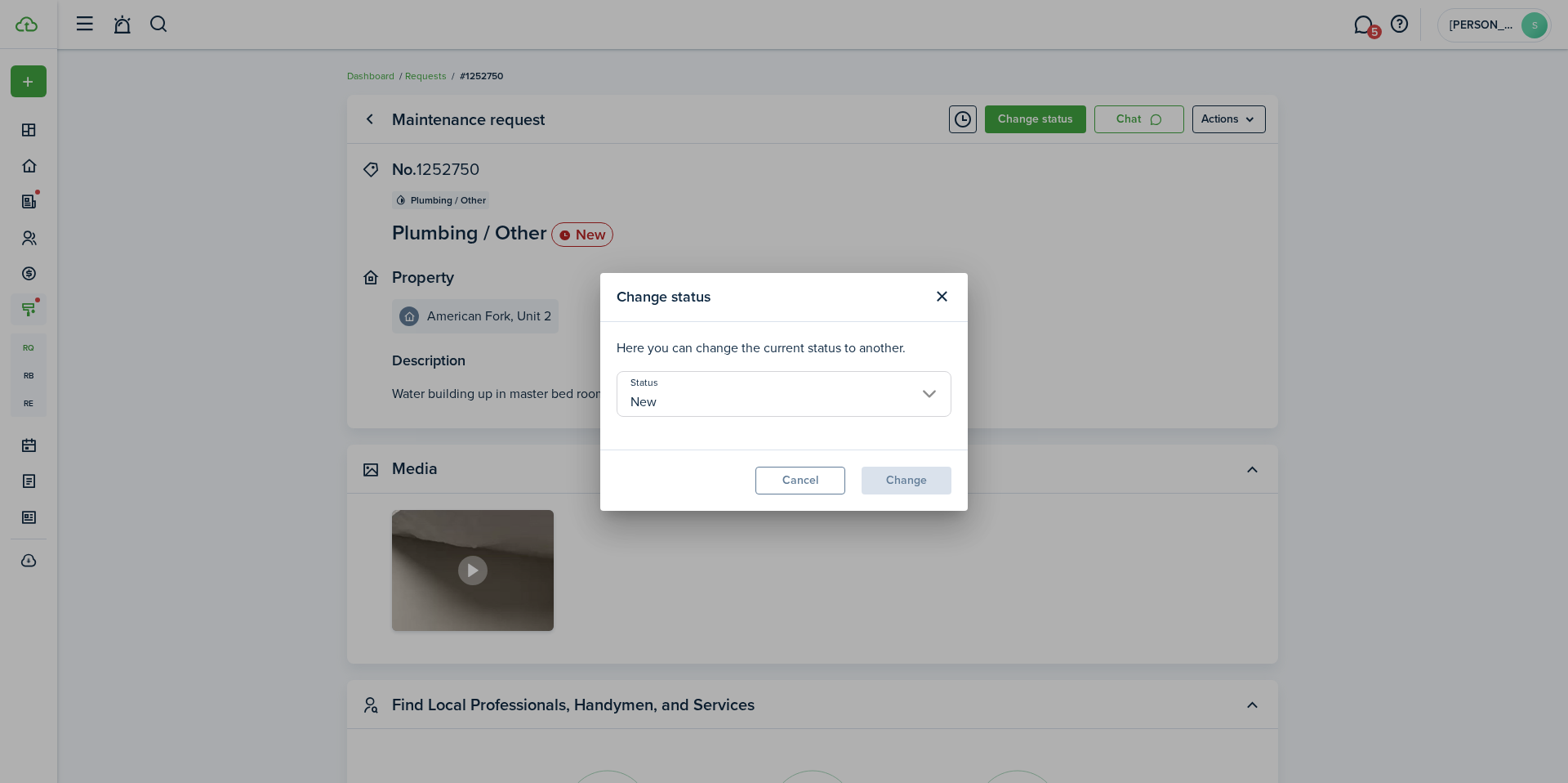
click at [737, 399] on input "New" at bounding box center [784, 394] width 335 height 46
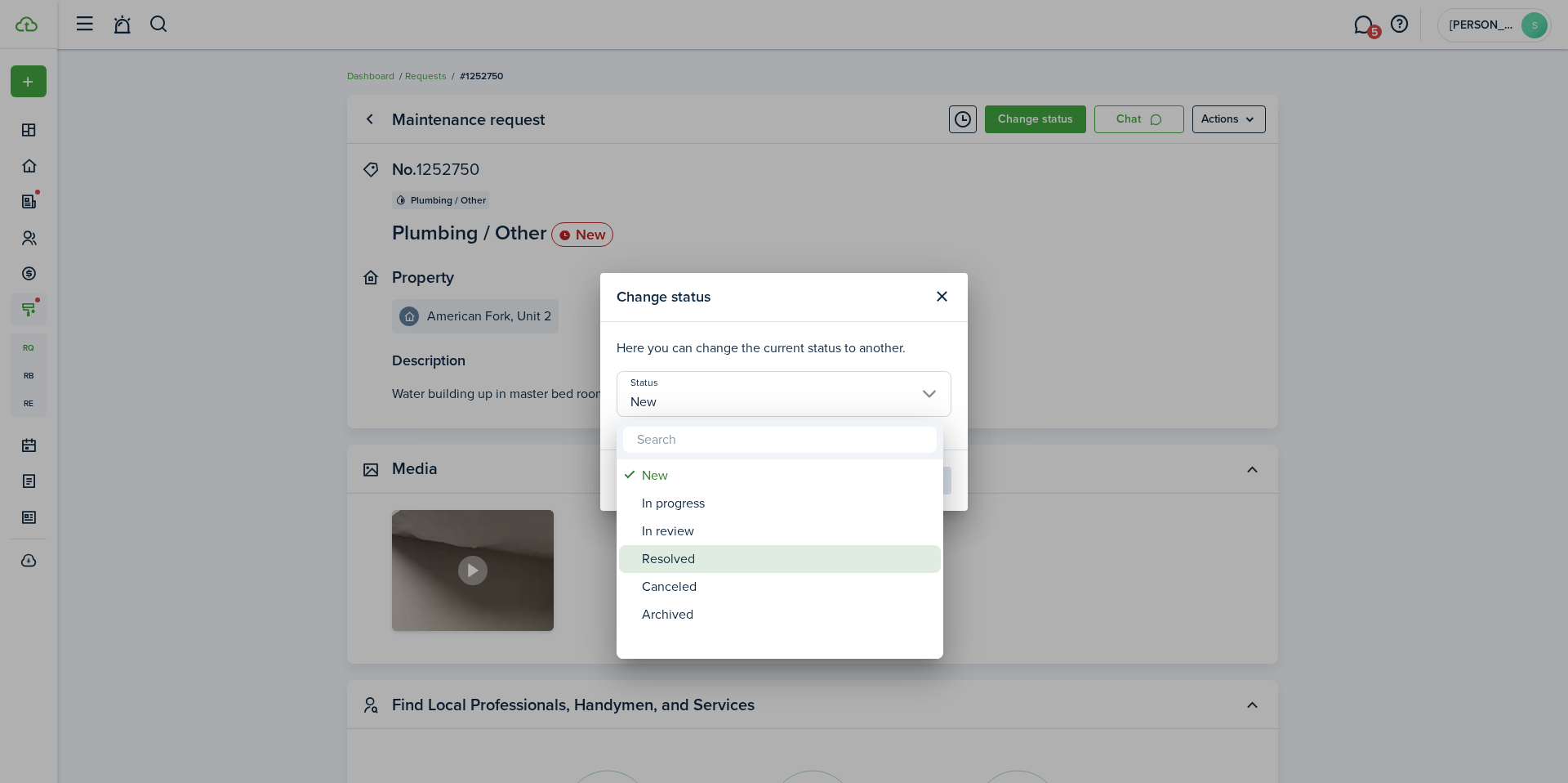
click at [667, 564] on div "Resolved" at bounding box center [785, 559] width 289 height 28
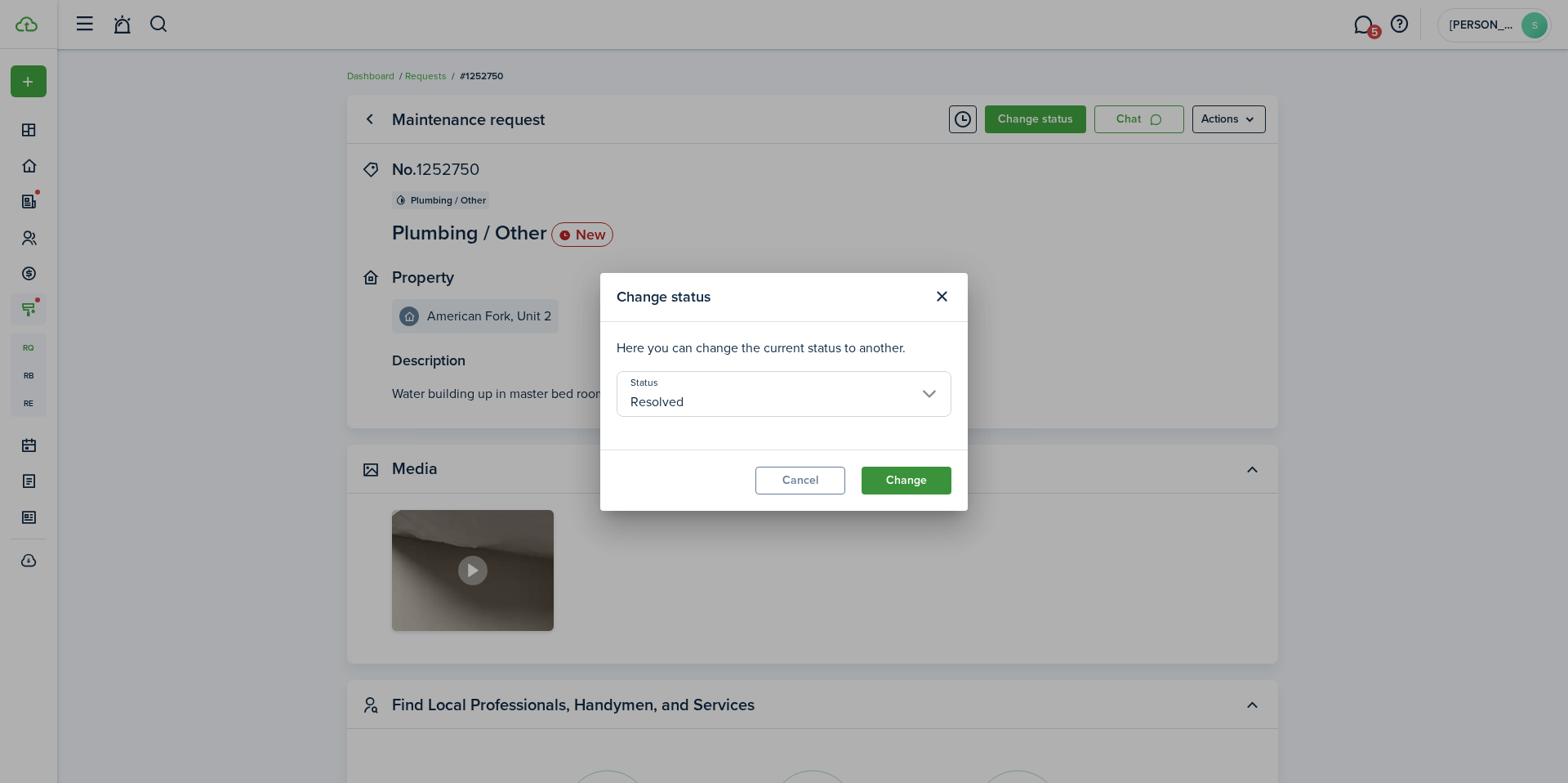
click at [899, 479] on button "Change" at bounding box center [906, 480] width 90 height 28
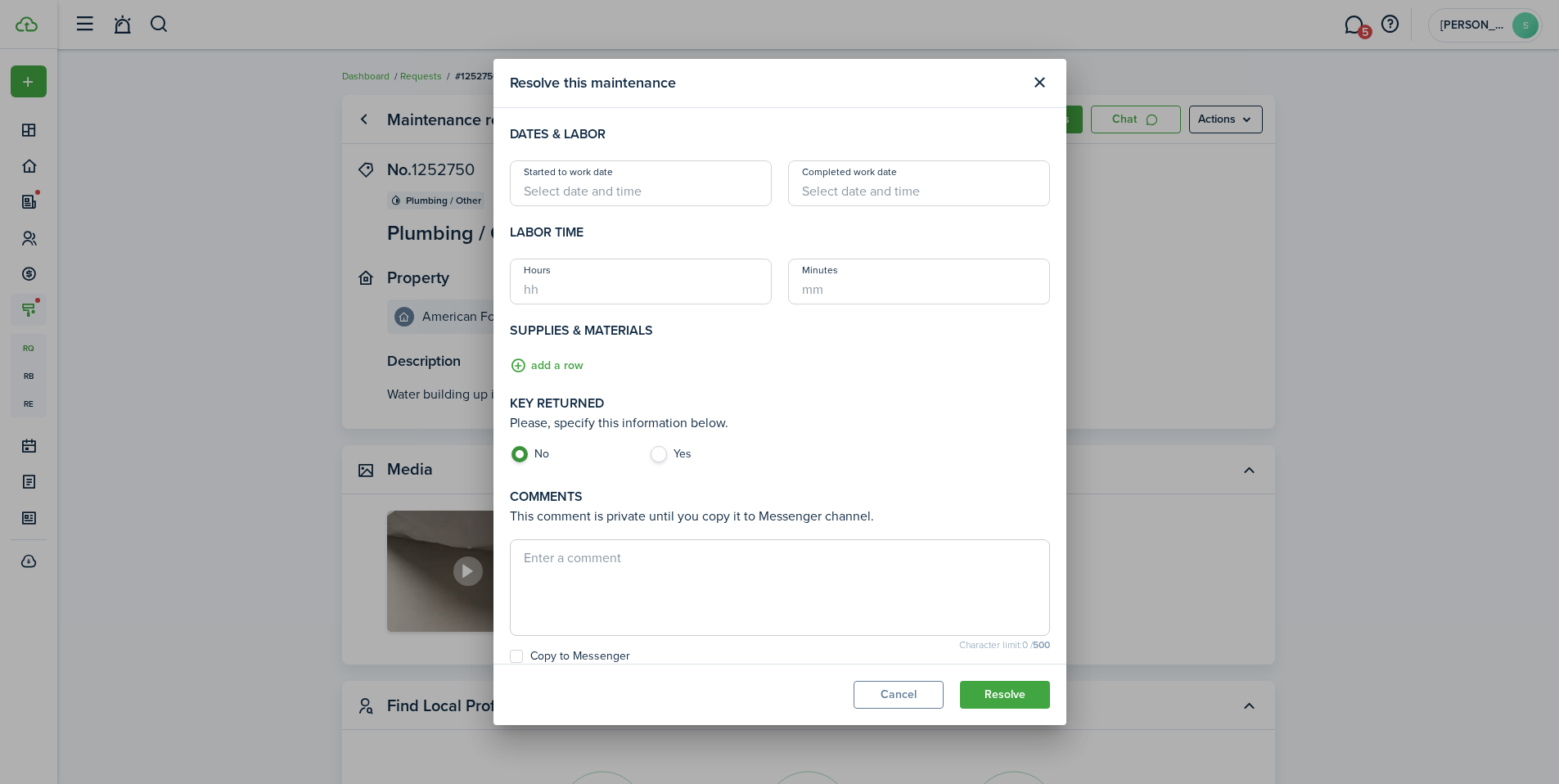
click at [1006, 715] on modal-footer "Cancel Resolve" at bounding box center [780, 695] width 573 height 62
click at [1005, 696] on button "Resolve" at bounding box center [1005, 695] width 90 height 28
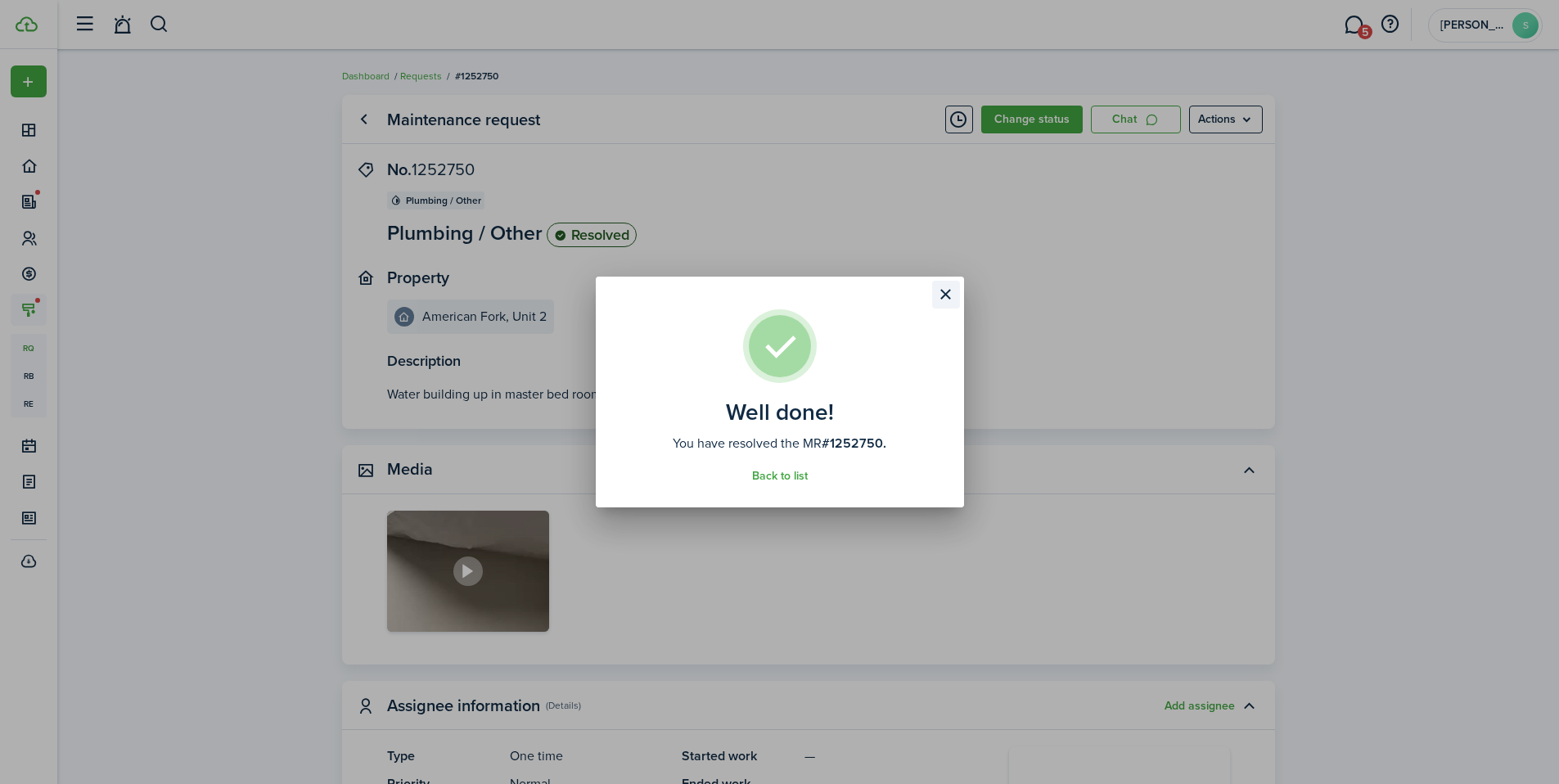
click at [953, 294] on button "Close modal" at bounding box center [947, 294] width 28 height 28
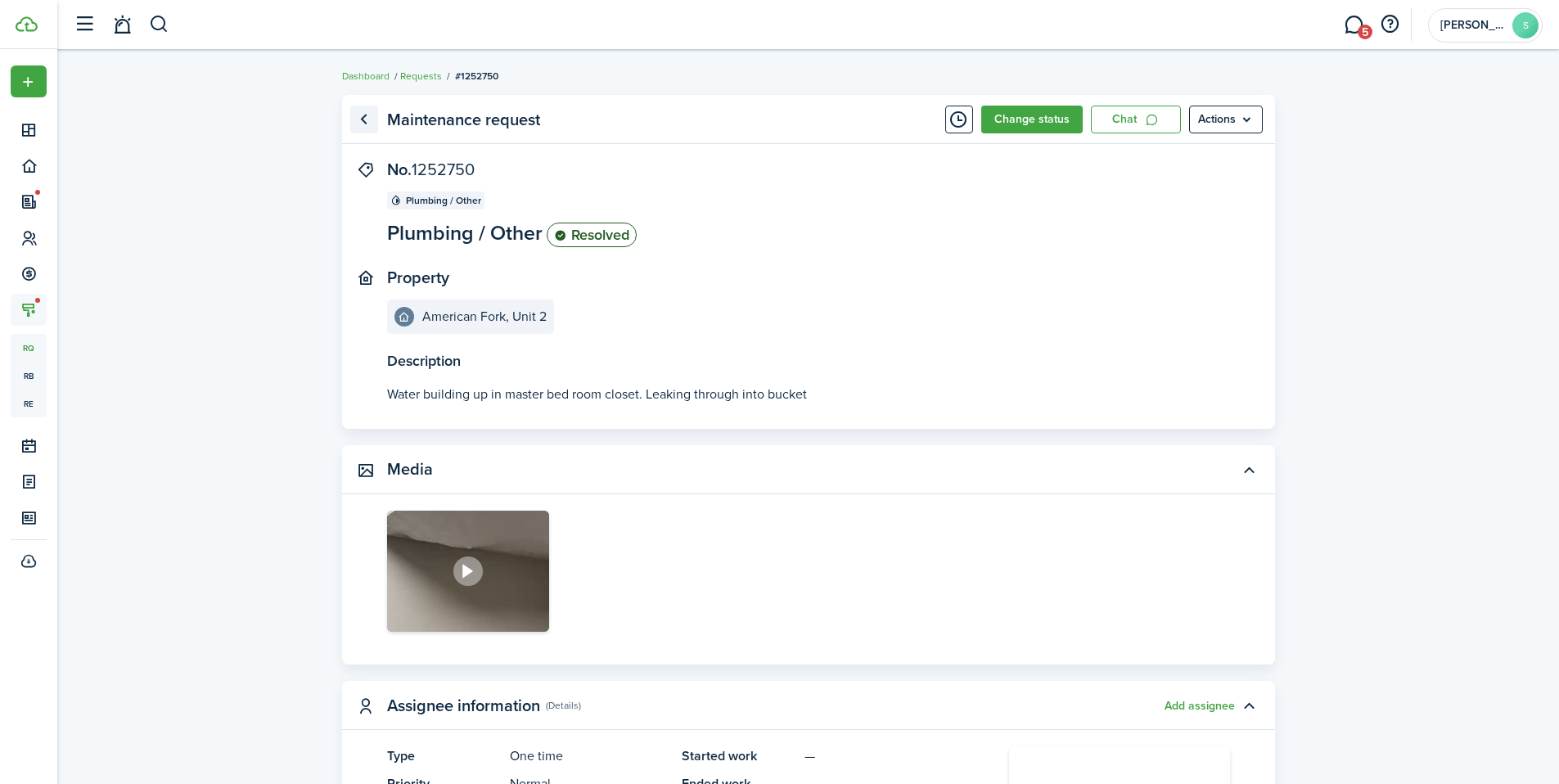
click at [373, 122] on link "Go back" at bounding box center [364, 119] width 28 height 28
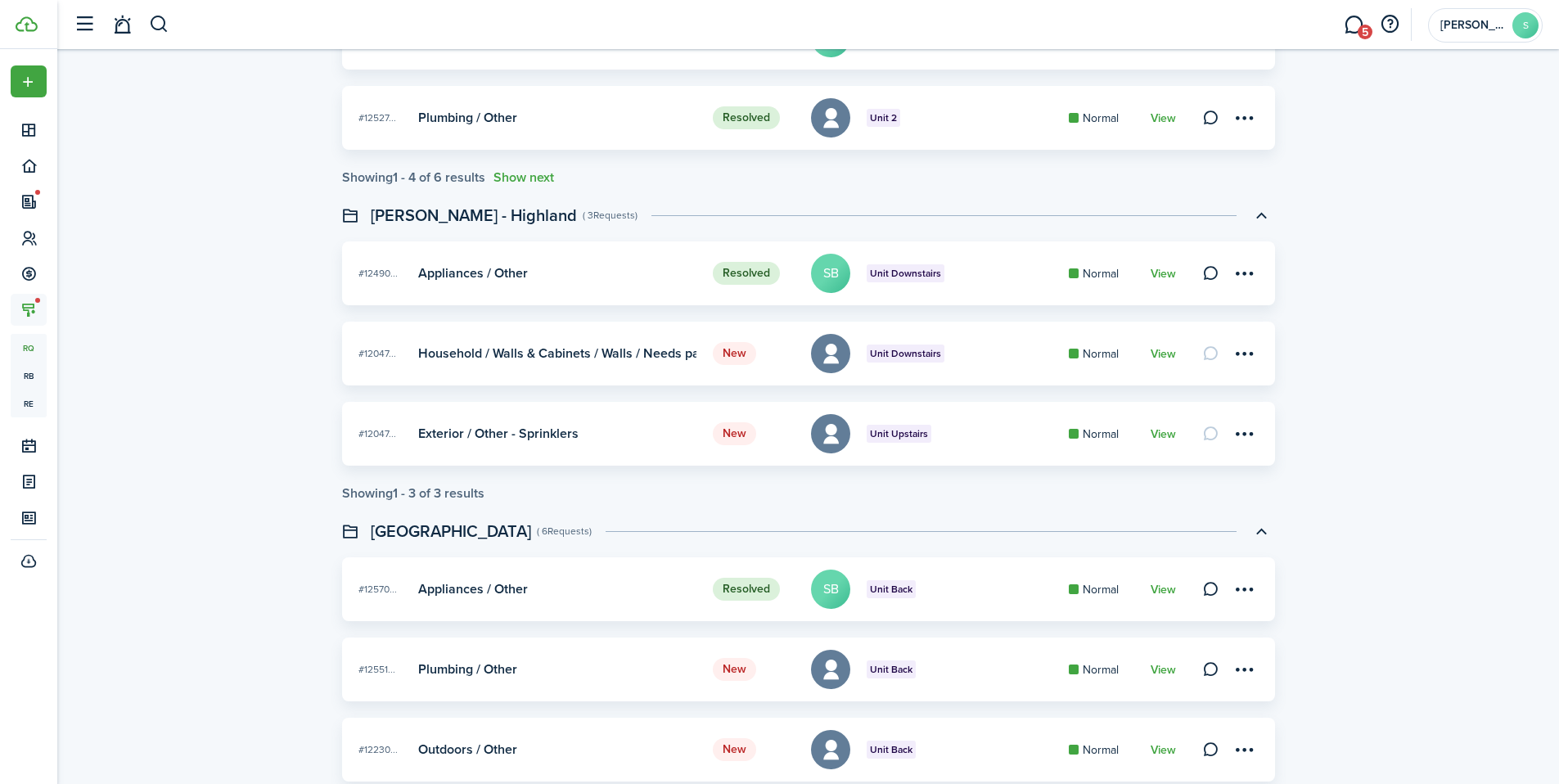
scroll to position [387, 0]
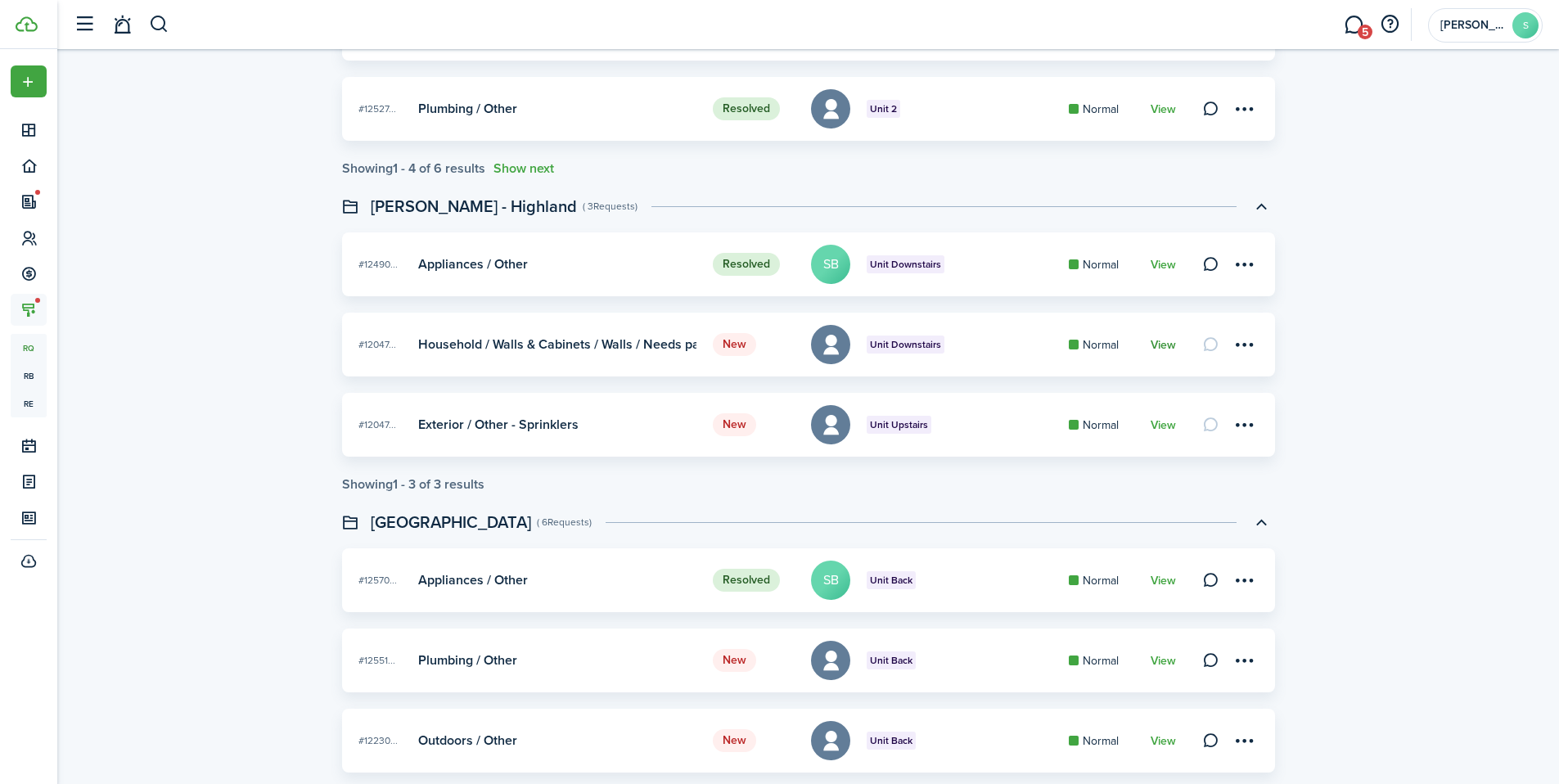
click at [1165, 346] on link "View" at bounding box center [1164, 345] width 26 height 13
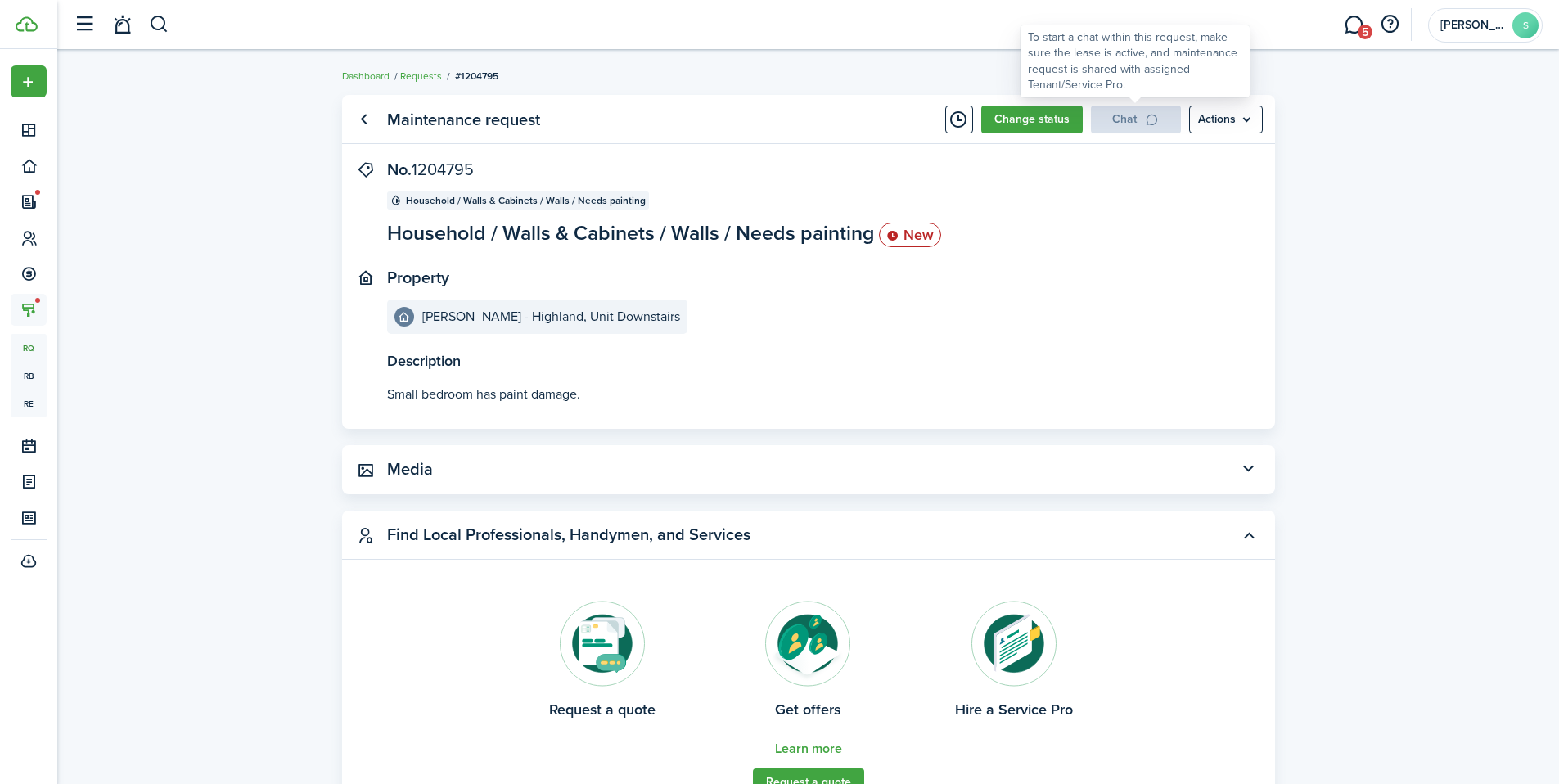
click at [1137, 105] on div "Chat" at bounding box center [1135, 119] width 90 height 28
click at [1138, 135] on panel-main-header "Maintenance request Change status Chat Actions" at bounding box center [808, 119] width 934 height 49
click at [377, 127] on link "Go back" at bounding box center [364, 119] width 28 height 28
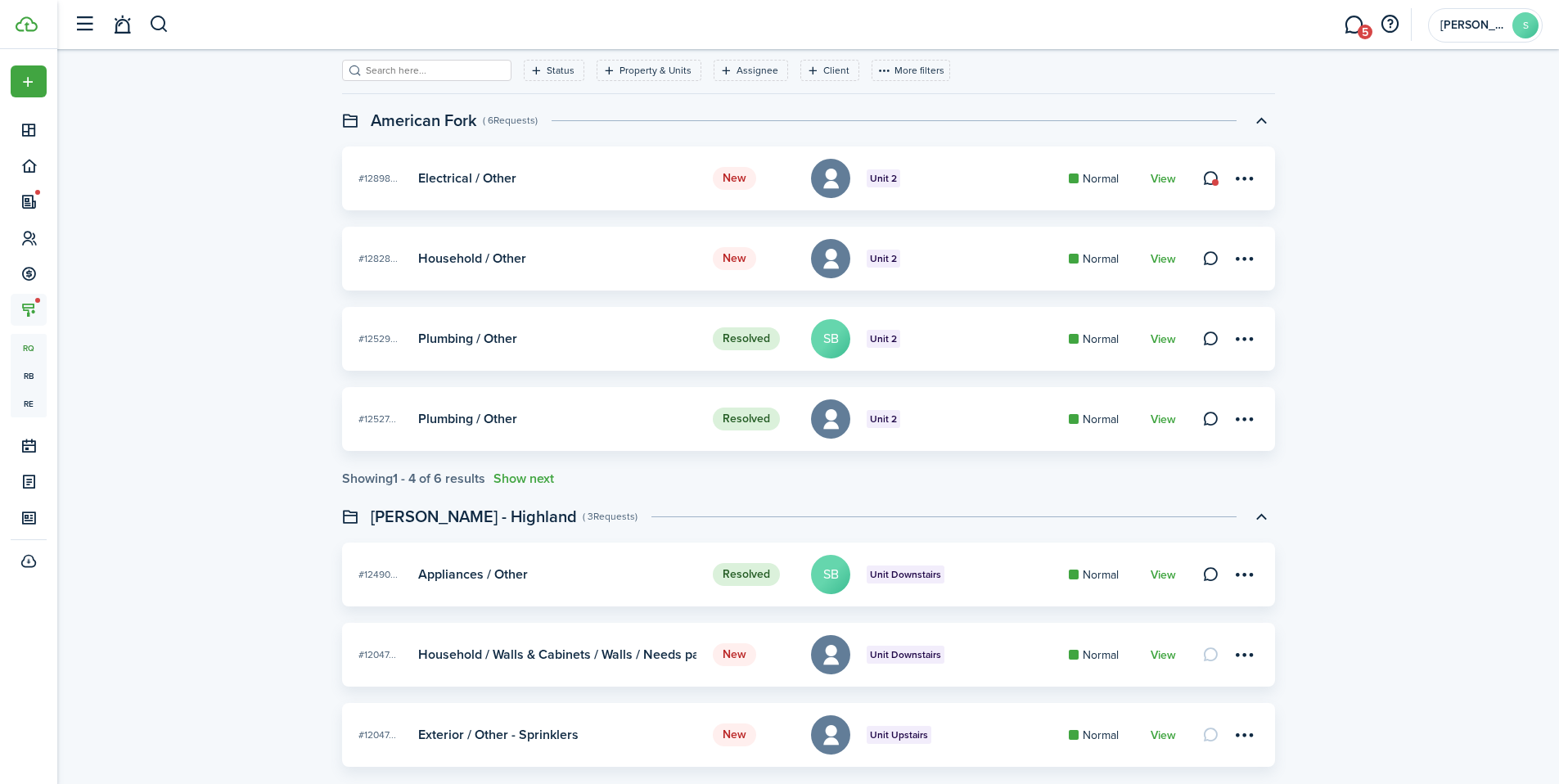
scroll to position [313, 0]
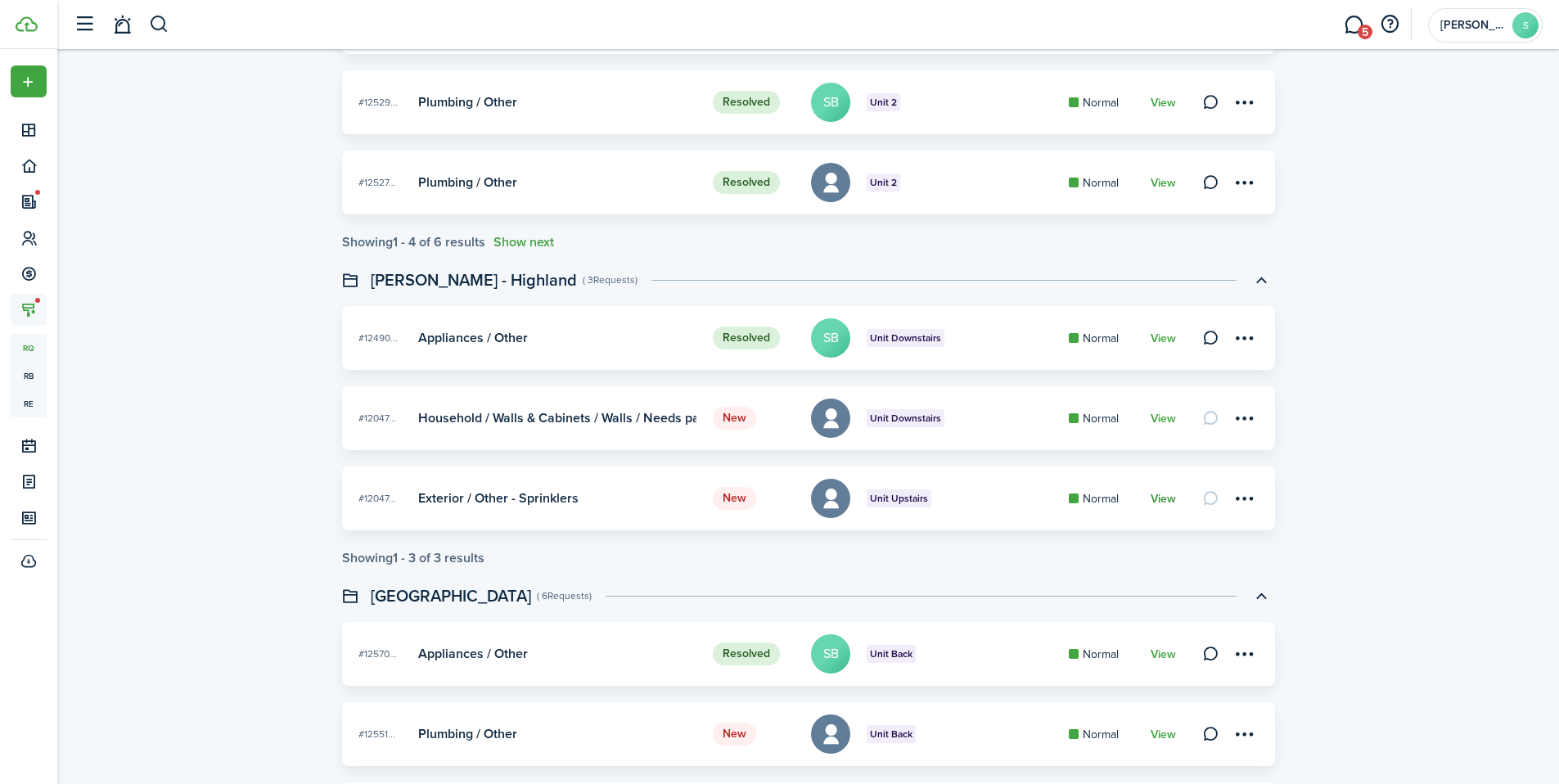
click at [1151, 498] on link "View" at bounding box center [1164, 499] width 26 height 13
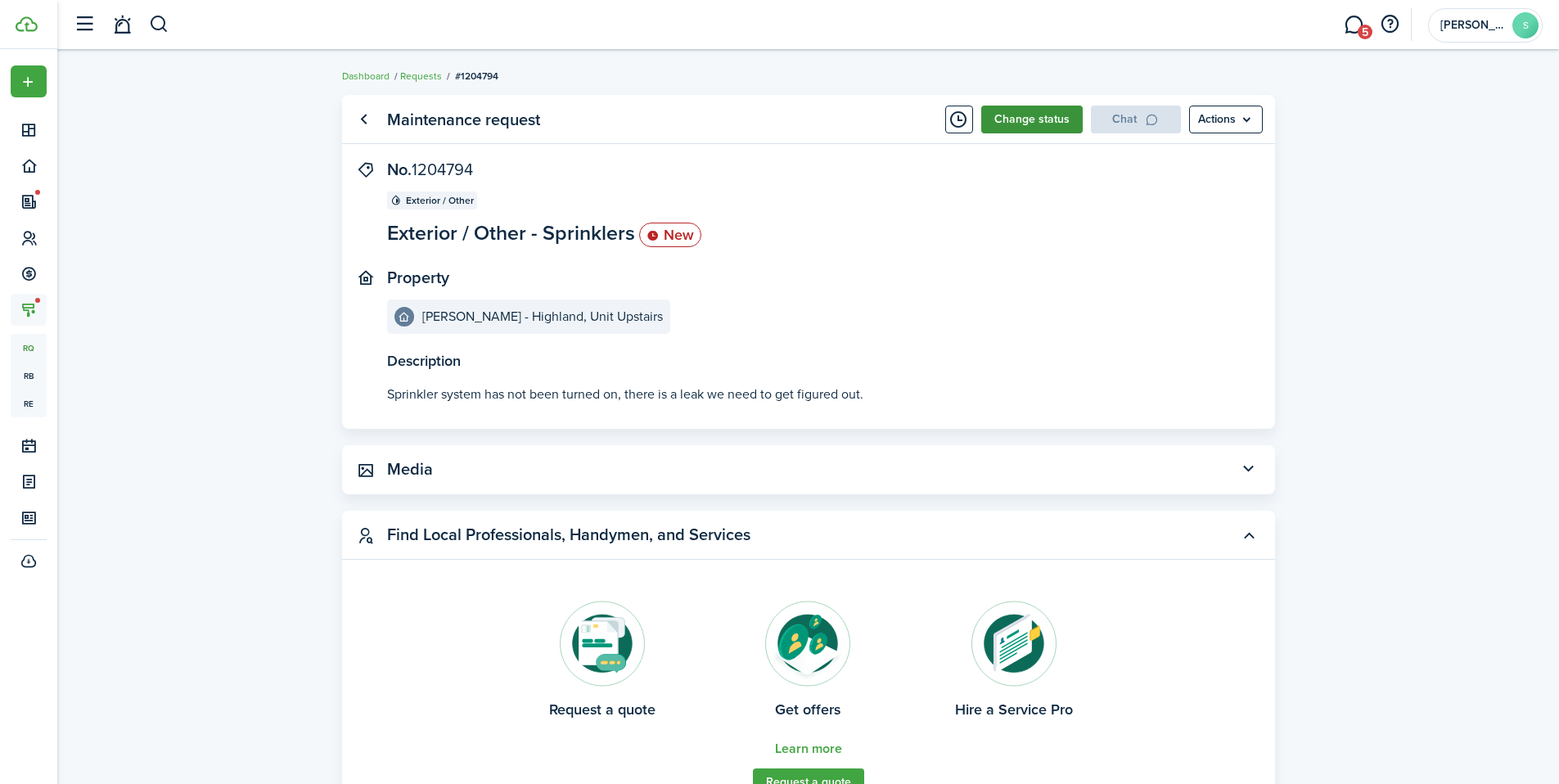
click at [1063, 122] on button "Change status" at bounding box center [1032, 119] width 101 height 28
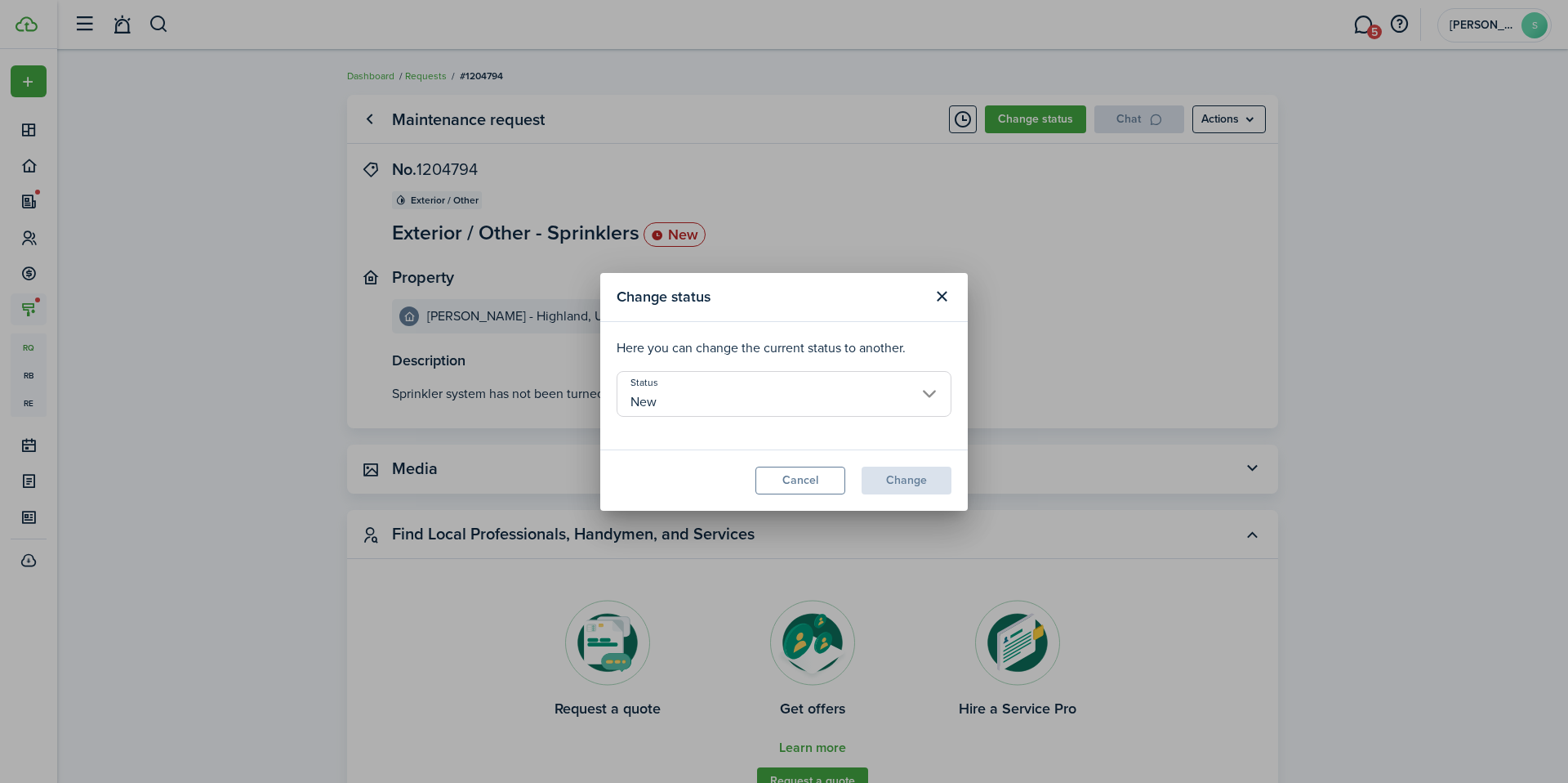
click at [855, 404] on input "New" at bounding box center [784, 394] width 335 height 46
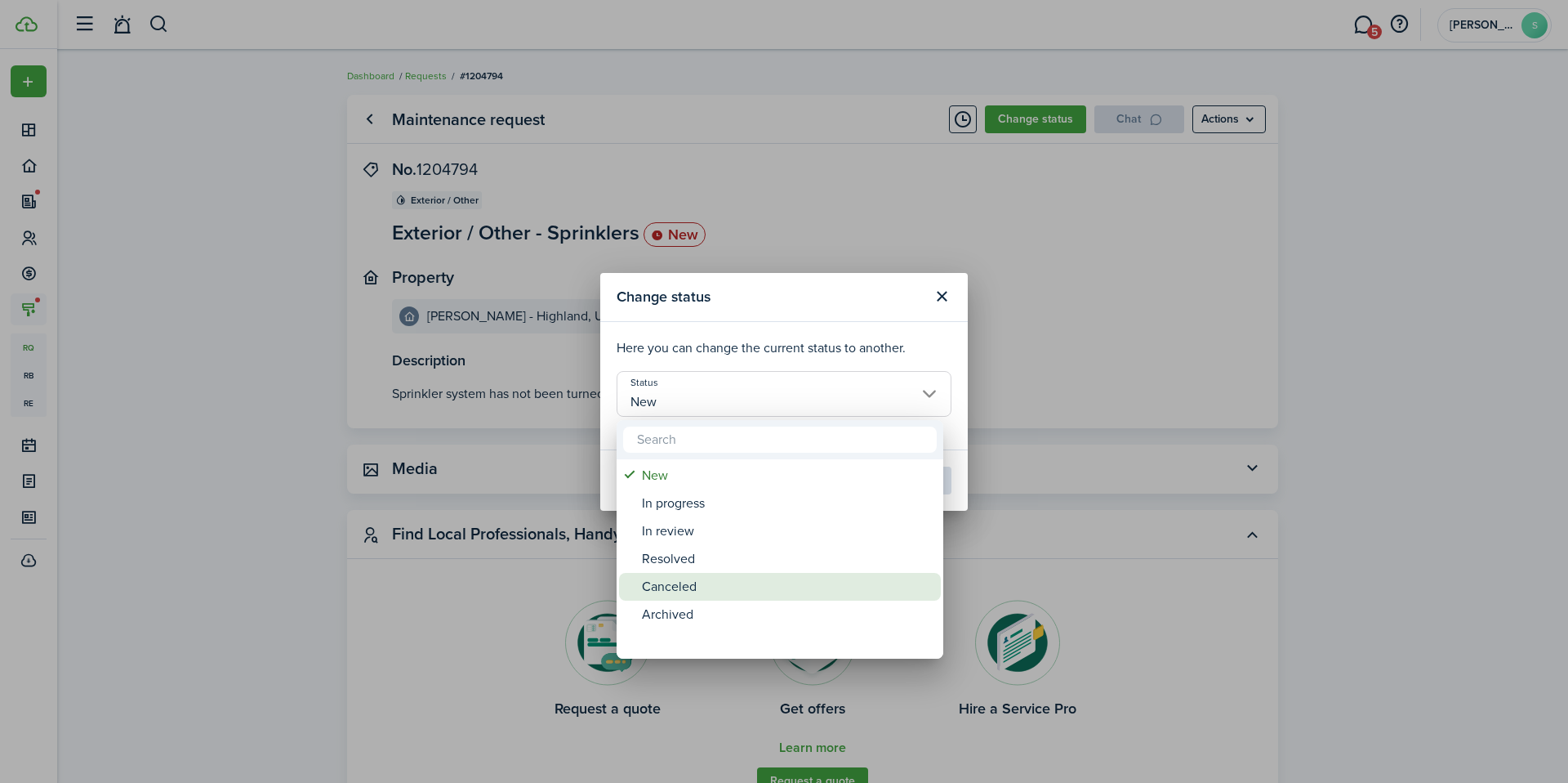
click at [715, 565] on div "Resolved" at bounding box center [785, 559] width 289 height 28
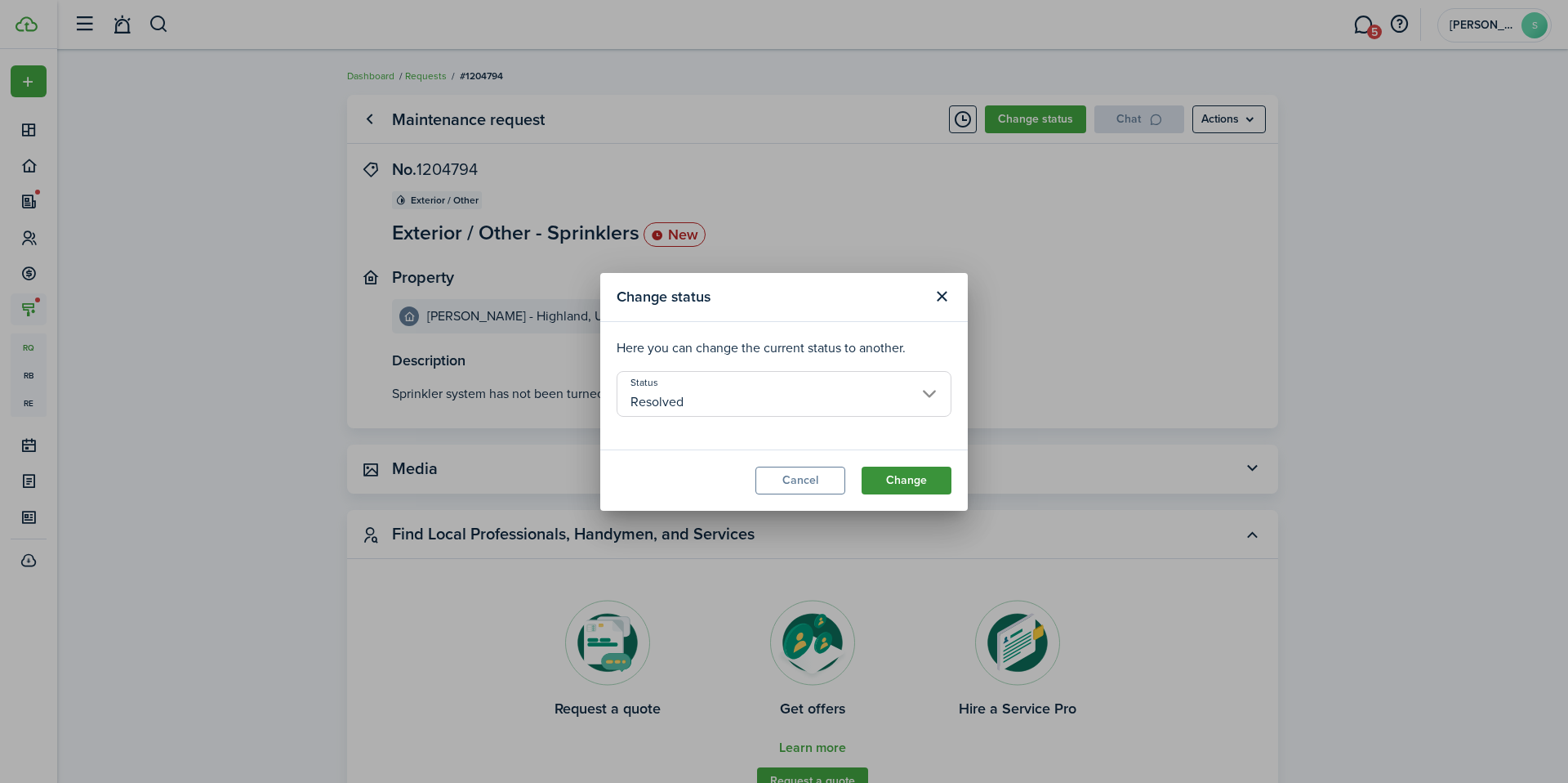
click at [904, 477] on button "Change" at bounding box center [906, 480] width 90 height 28
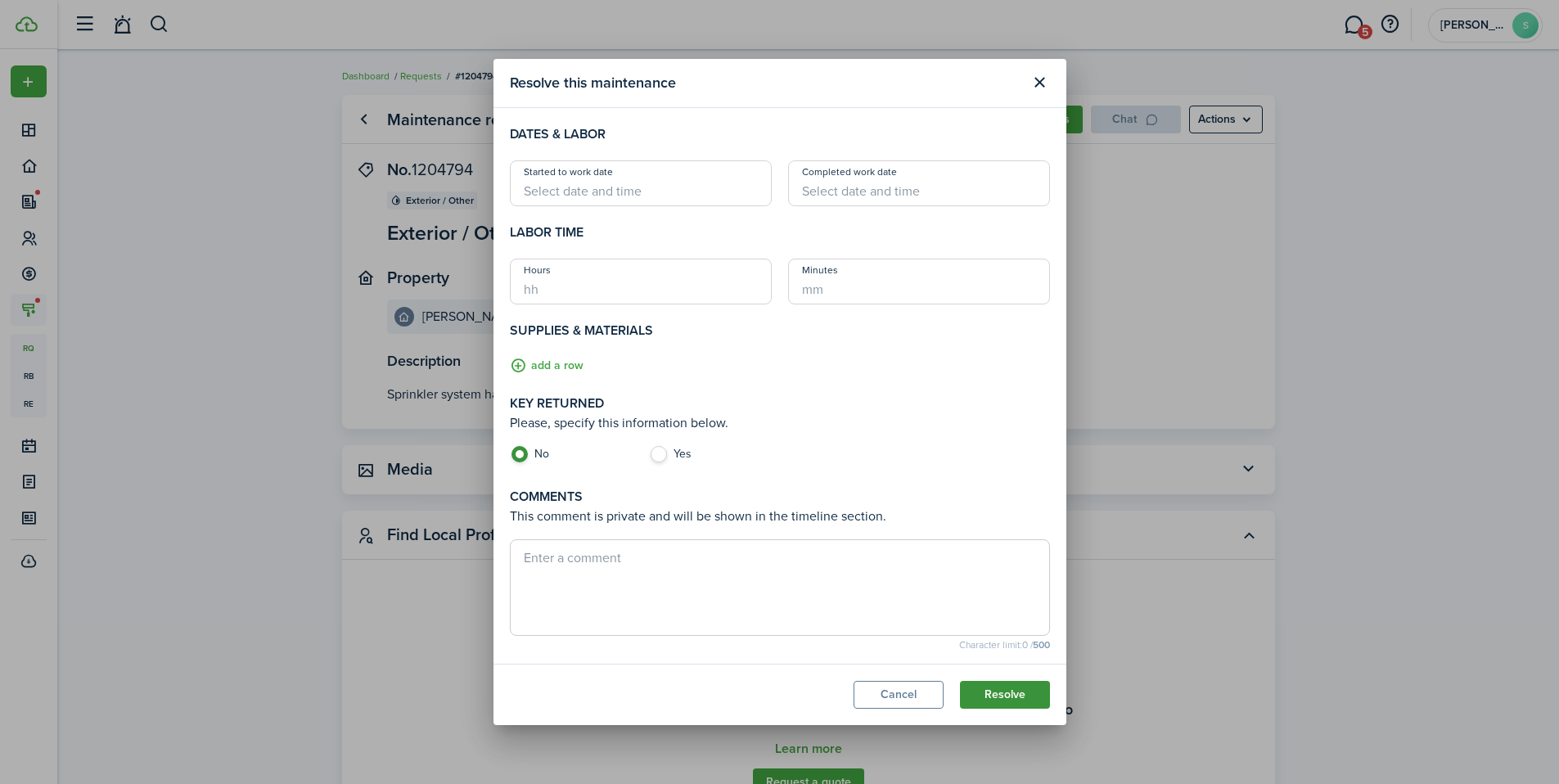
click at [990, 698] on button "Resolve" at bounding box center [1005, 695] width 90 height 28
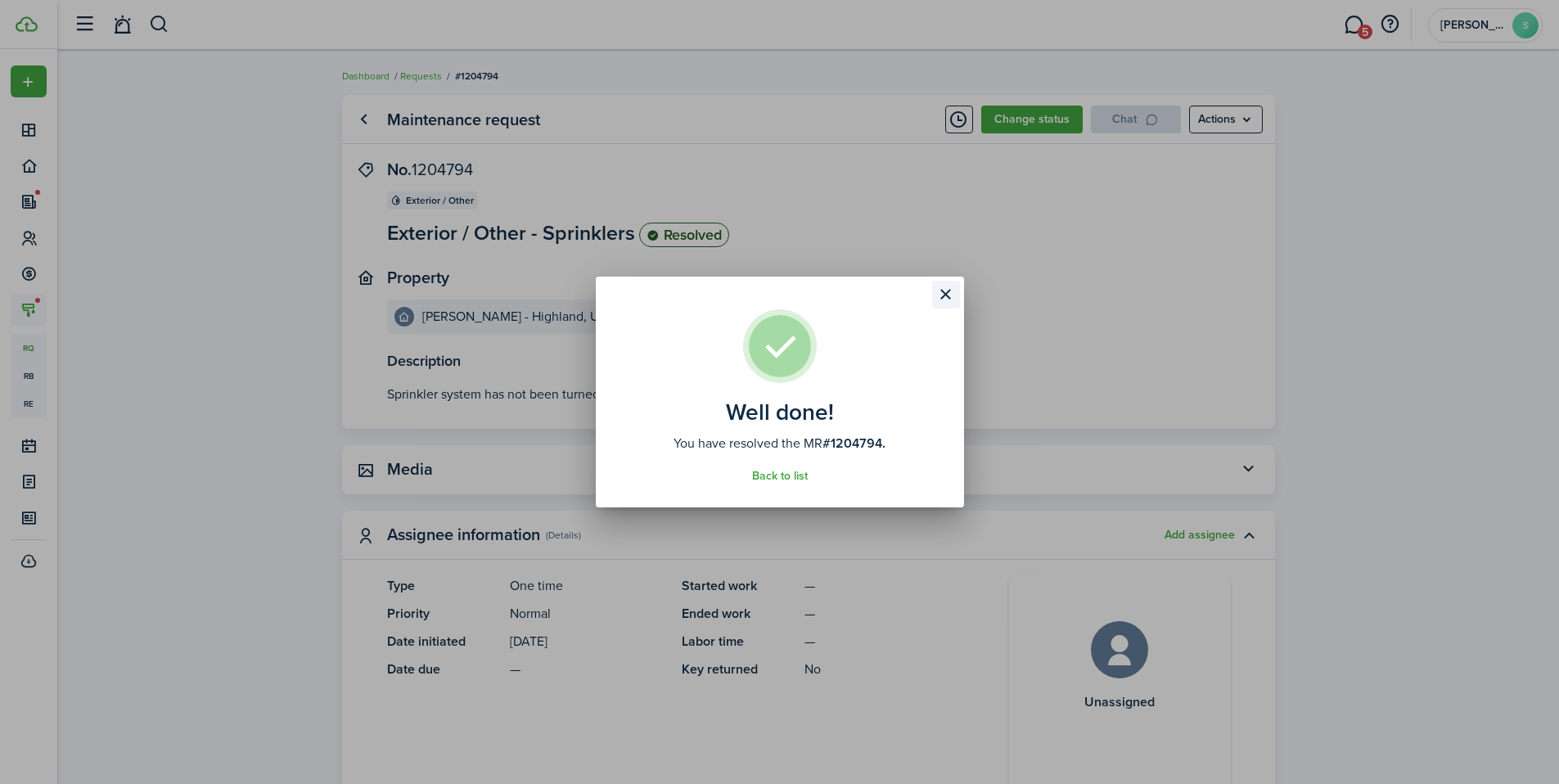
click at [947, 294] on button "Close modal" at bounding box center [947, 294] width 28 height 28
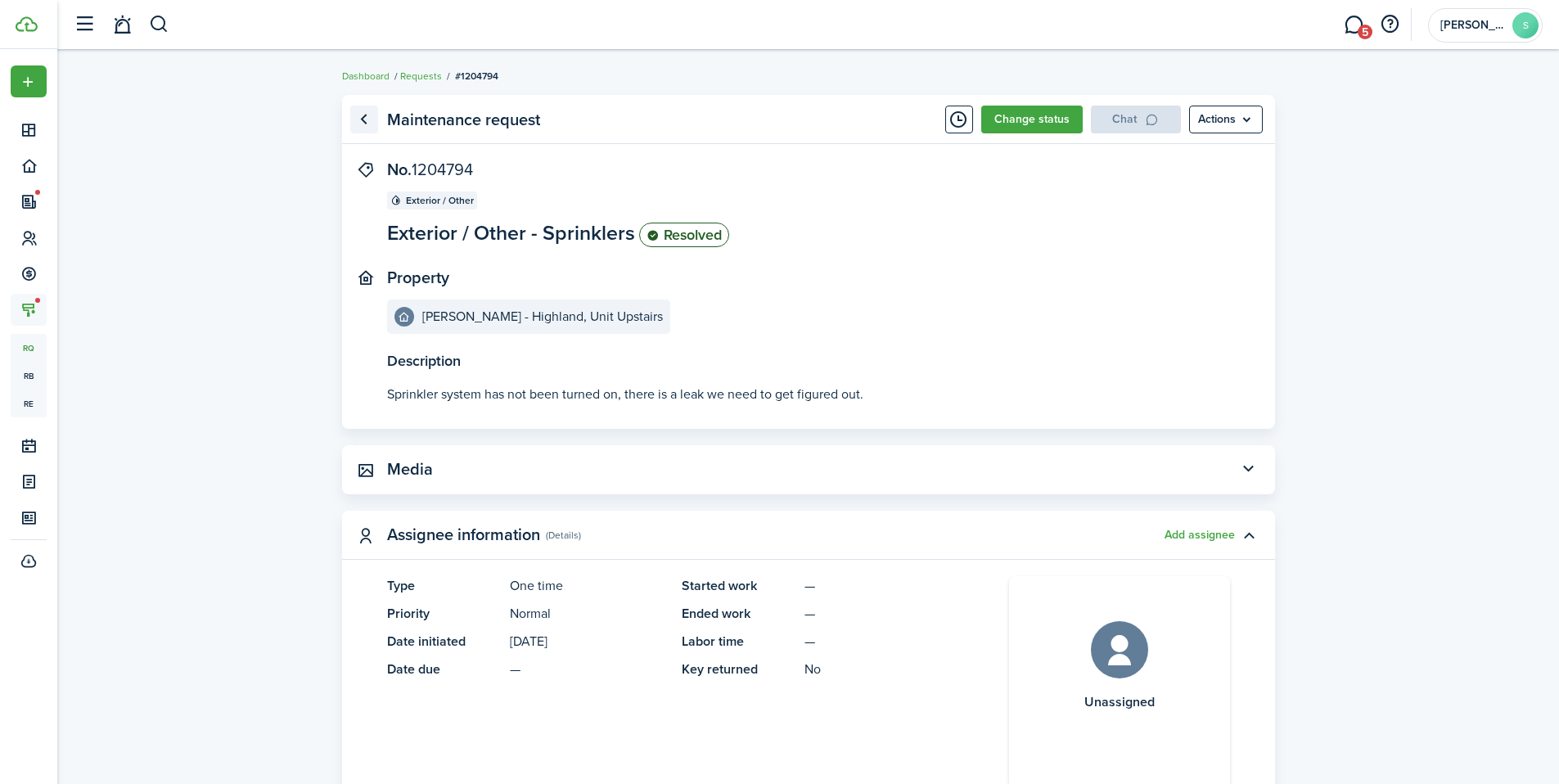
click at [365, 120] on link "Go back" at bounding box center [364, 119] width 28 height 28
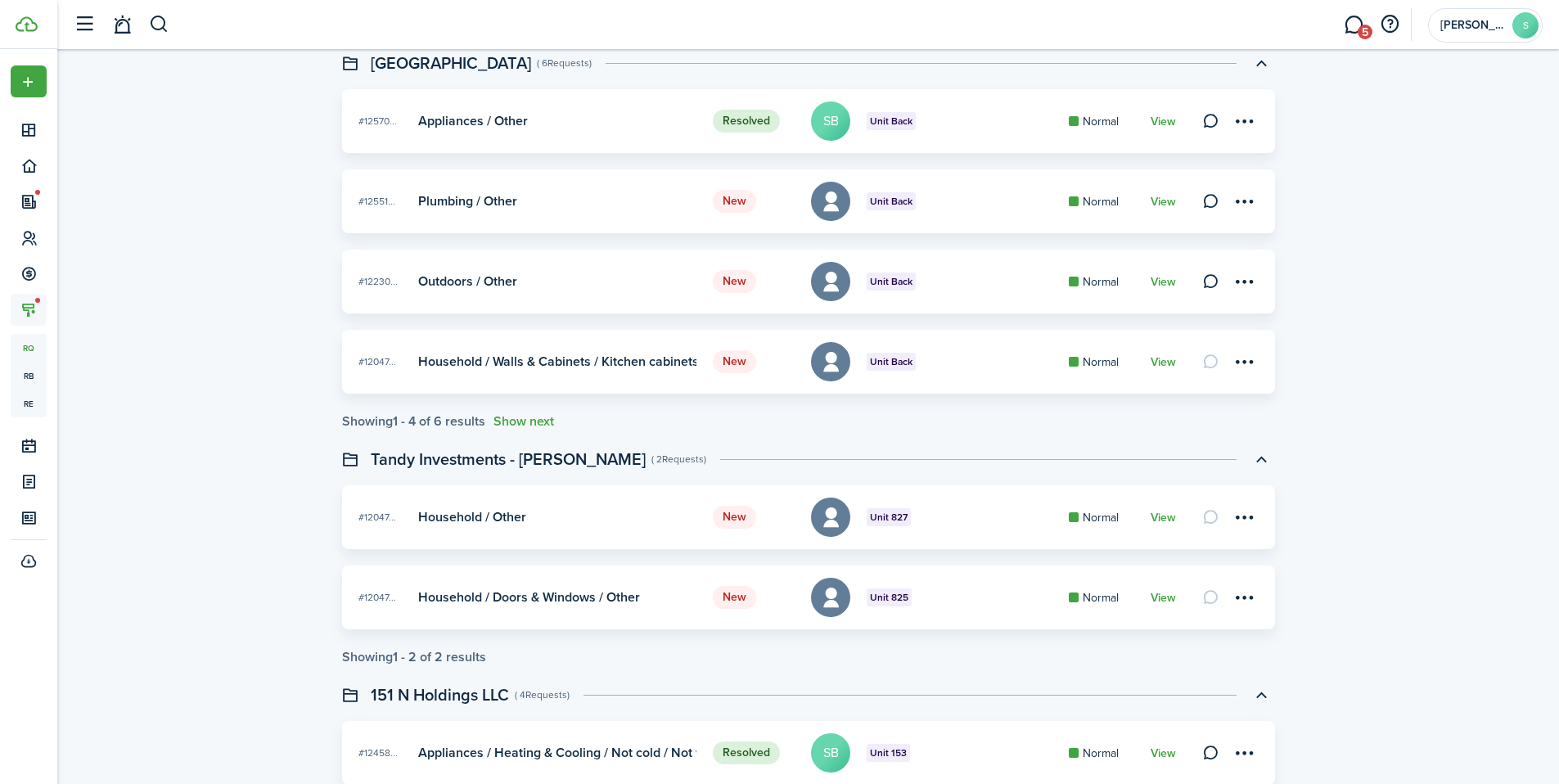
scroll to position [616, 0]
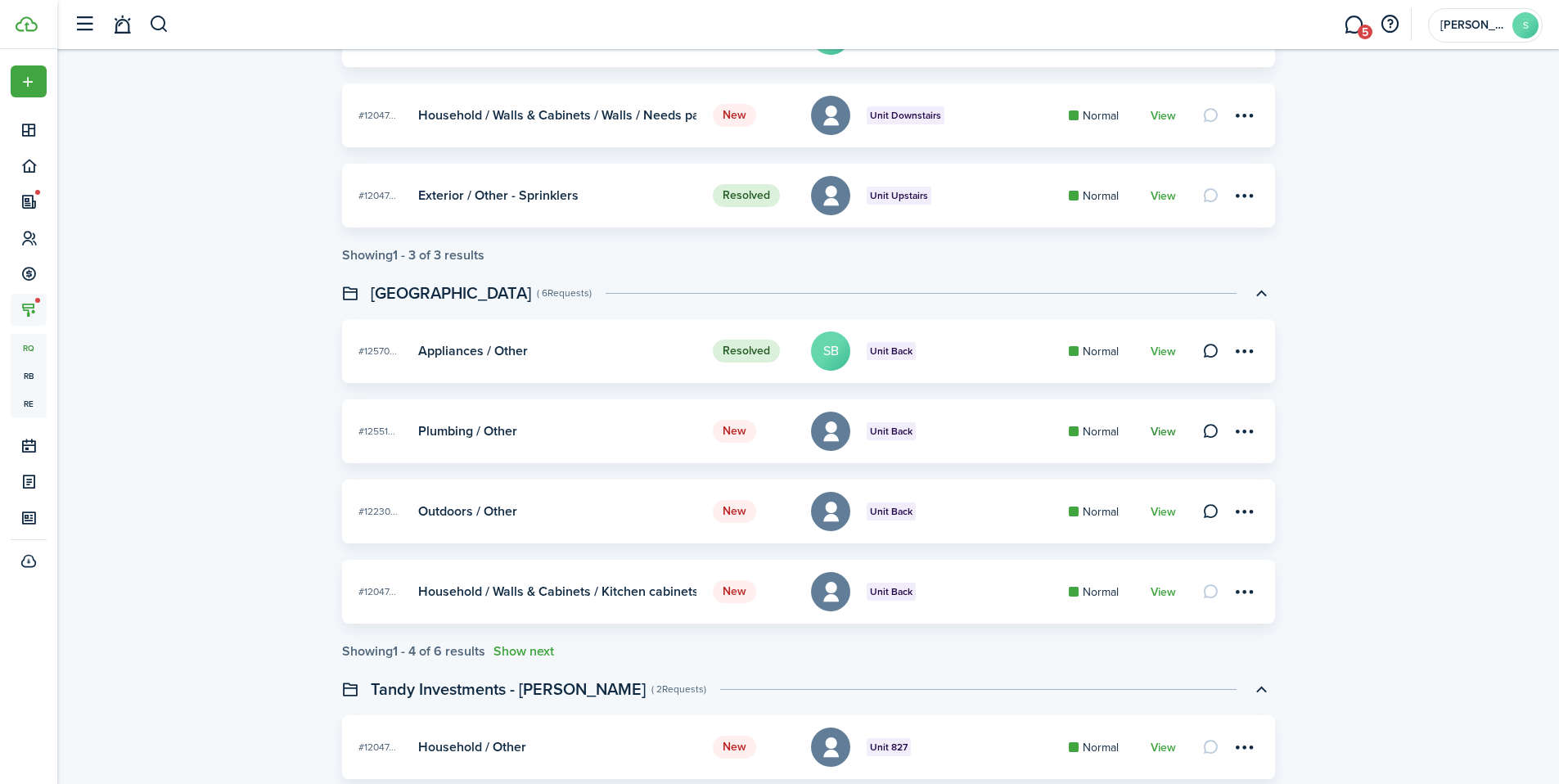
click at [1158, 437] on link "View" at bounding box center [1164, 431] width 26 height 13
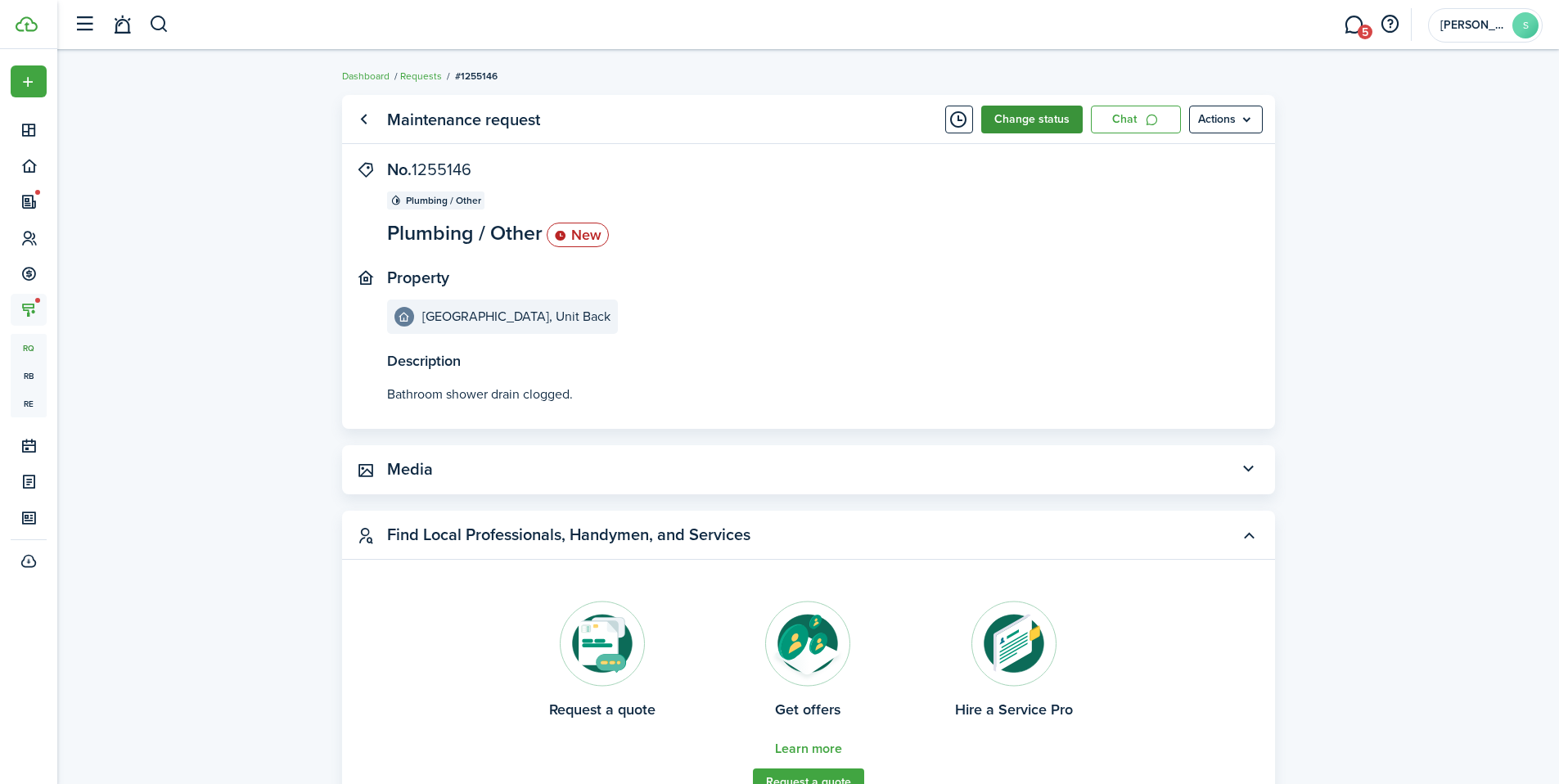
click at [1034, 127] on button "Change status" at bounding box center [1032, 119] width 101 height 28
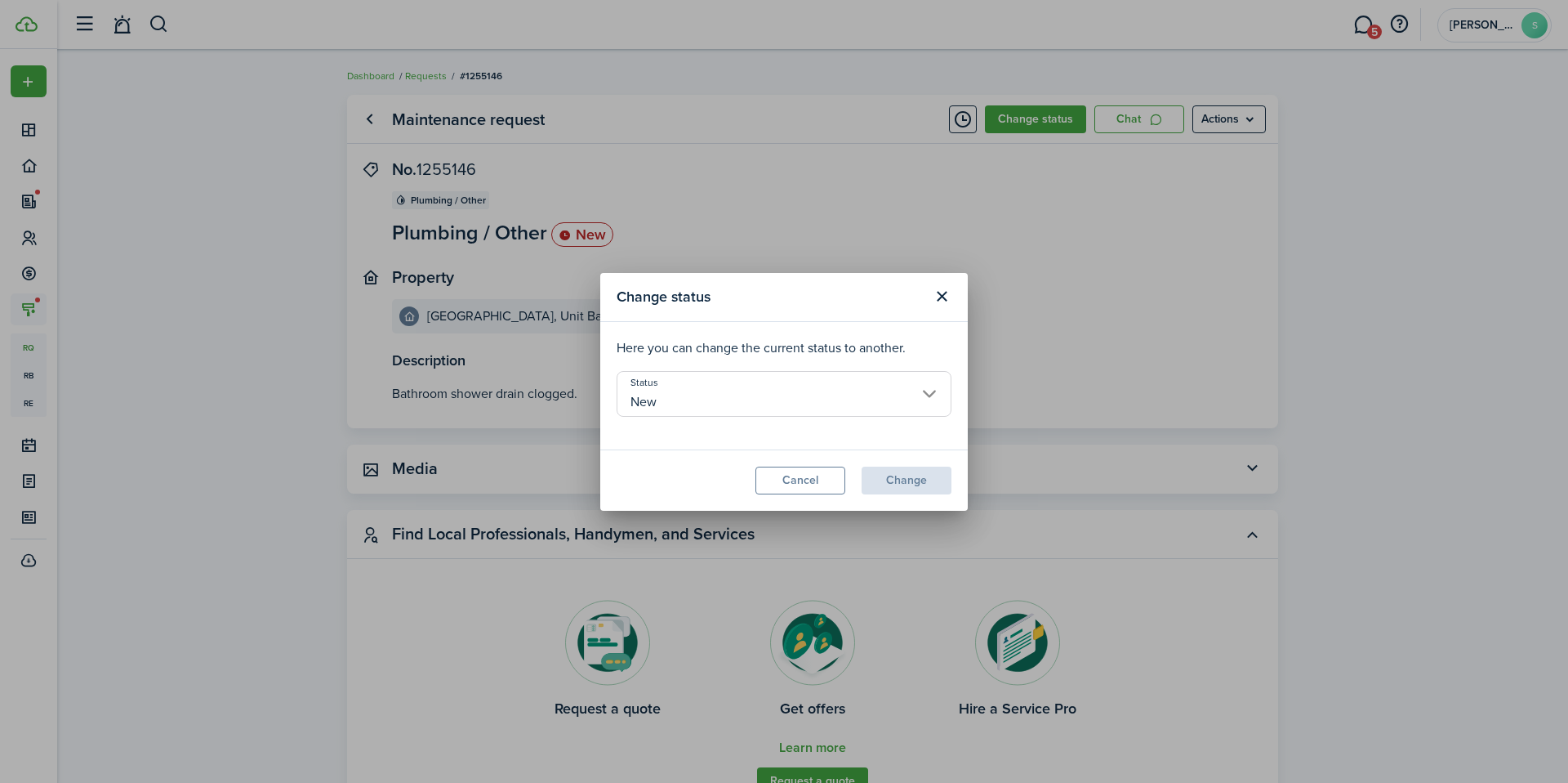
click at [903, 393] on input "New" at bounding box center [784, 394] width 335 height 46
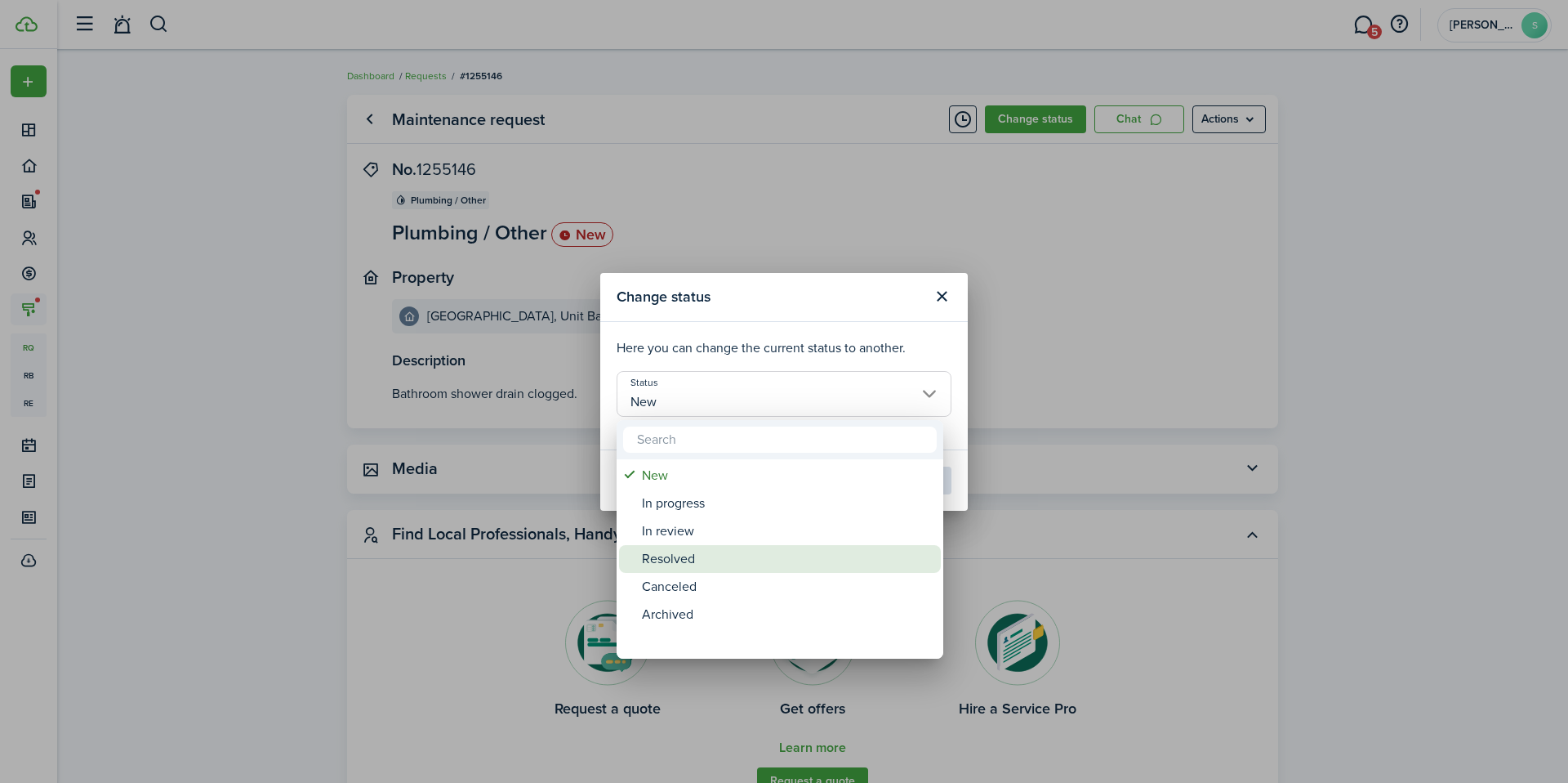
click at [709, 561] on div "Resolved" at bounding box center [785, 559] width 289 height 28
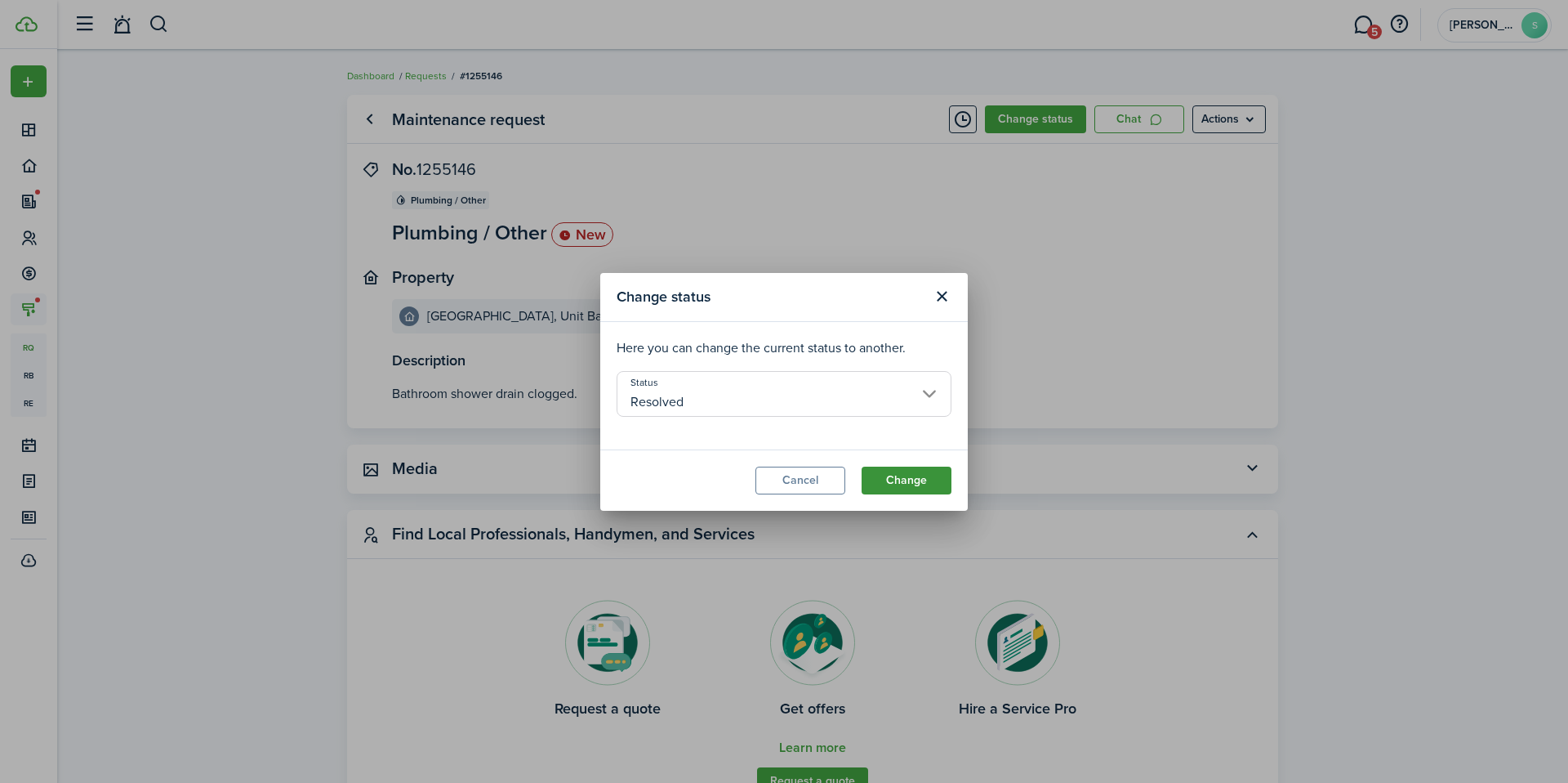
click at [891, 480] on button "Change" at bounding box center [906, 480] width 90 height 28
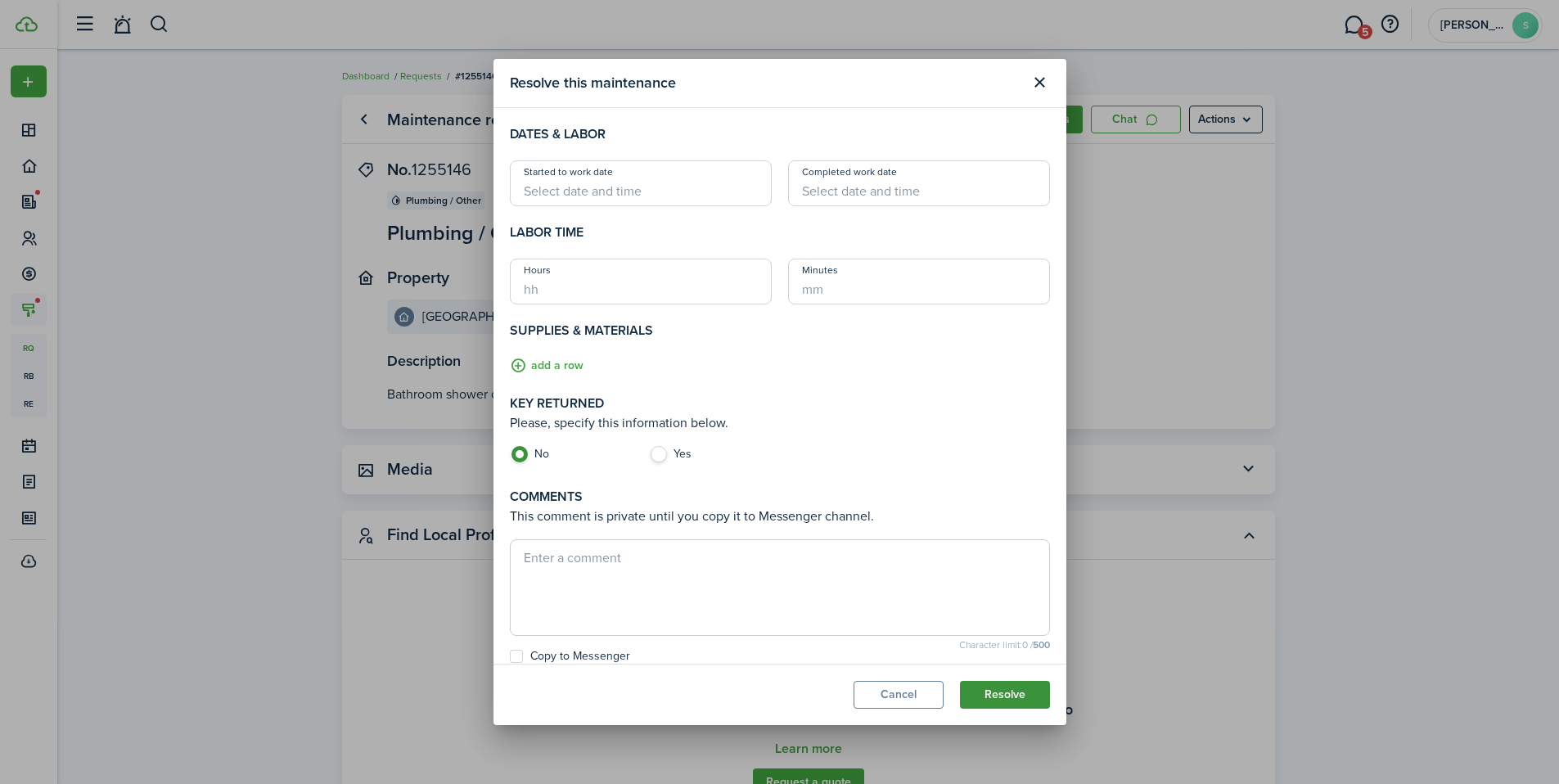
click at [1001, 693] on button "Resolve" at bounding box center [1005, 695] width 90 height 28
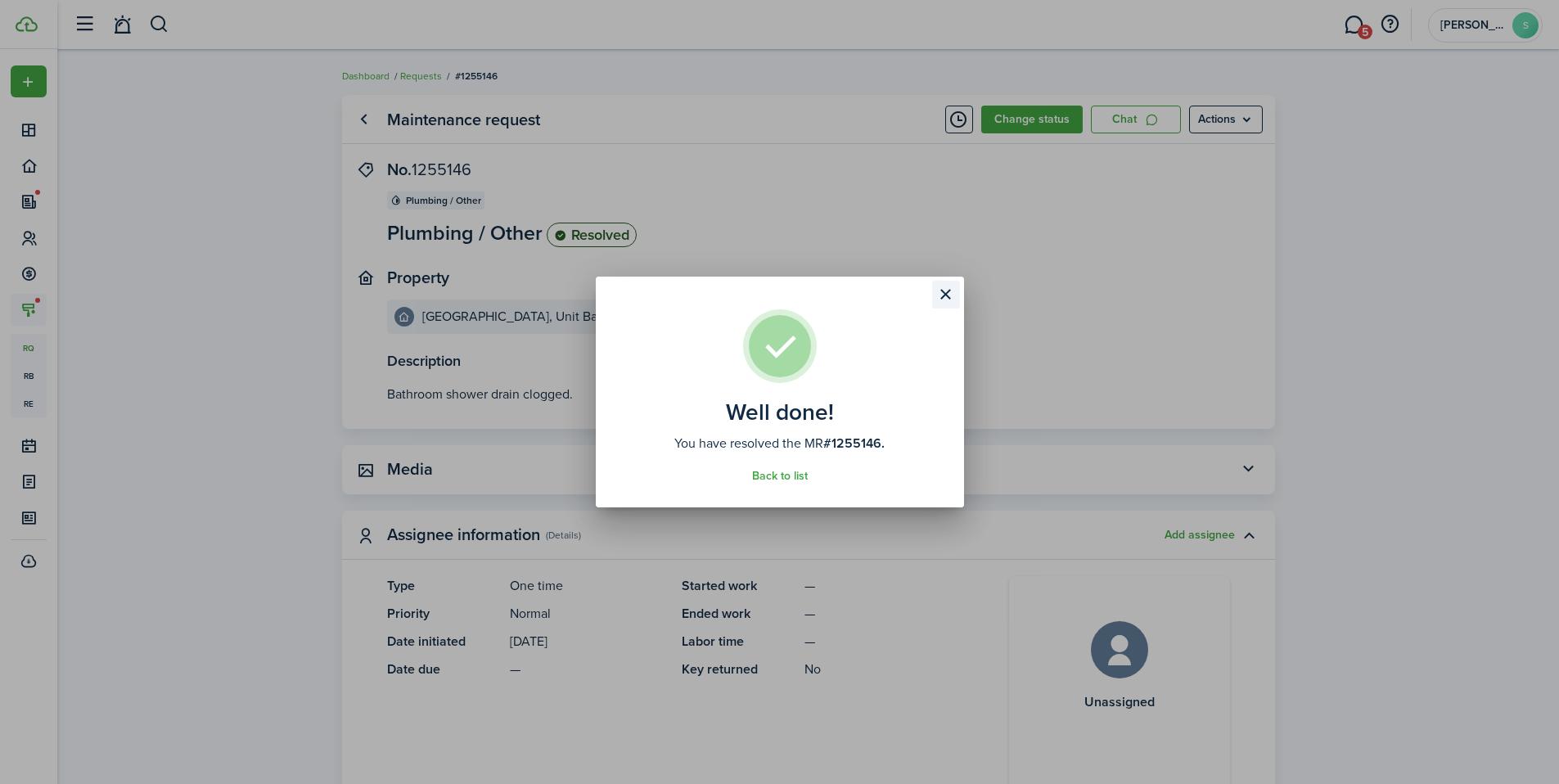
click at [941, 295] on button "Close modal" at bounding box center [947, 294] width 28 height 28
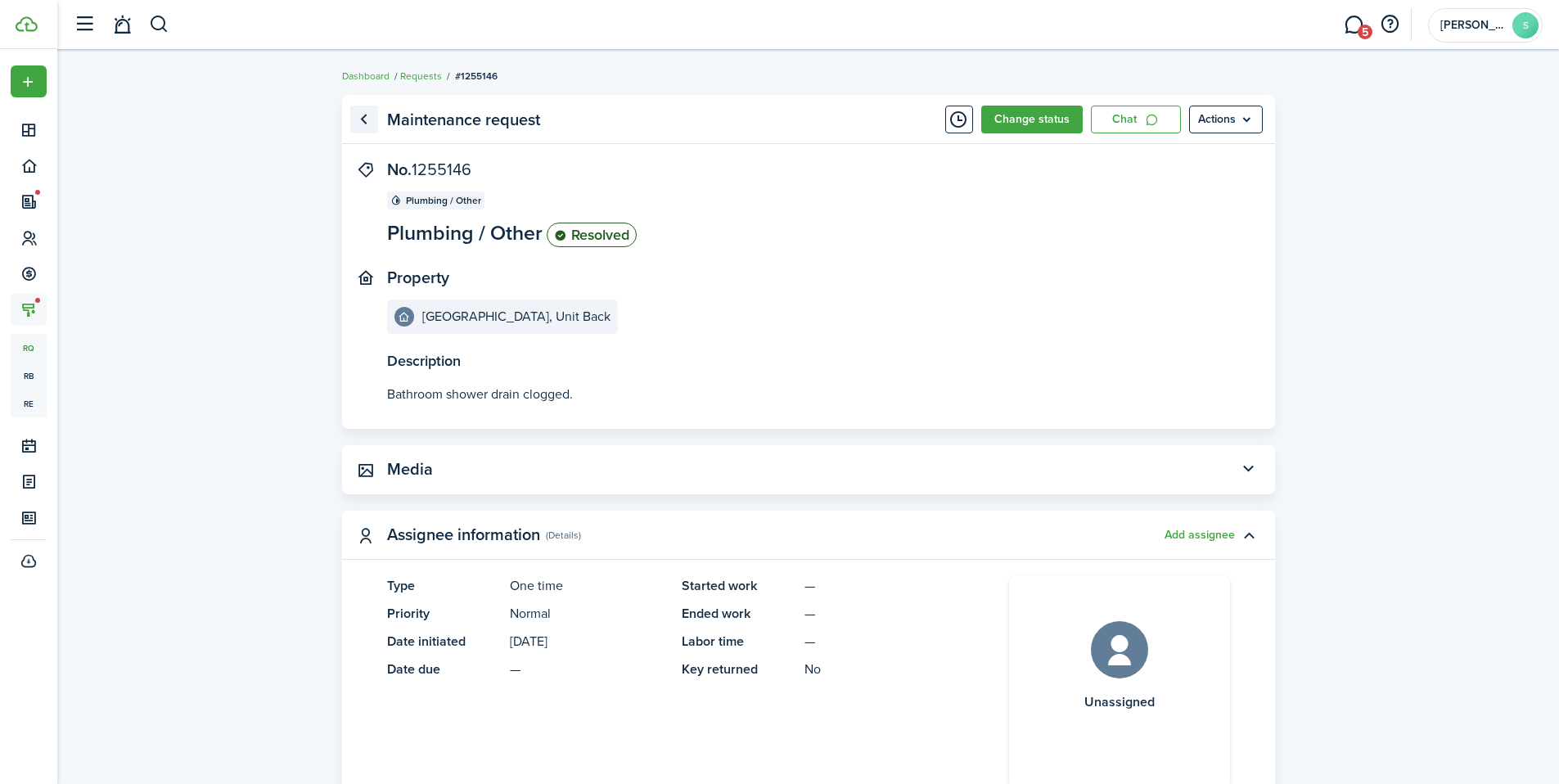
click at [373, 119] on link "Go back" at bounding box center [364, 119] width 28 height 28
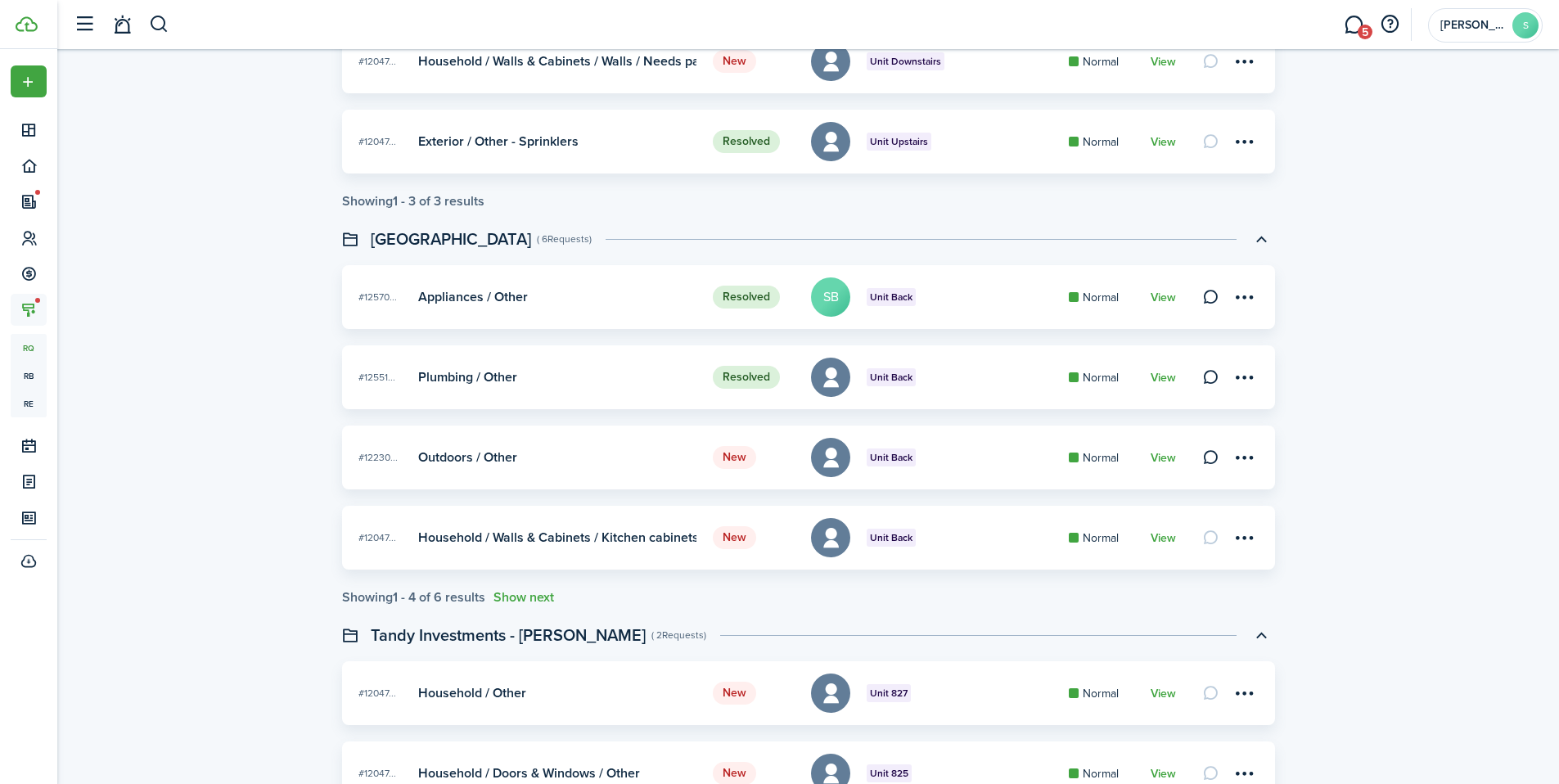
scroll to position [678, 0]
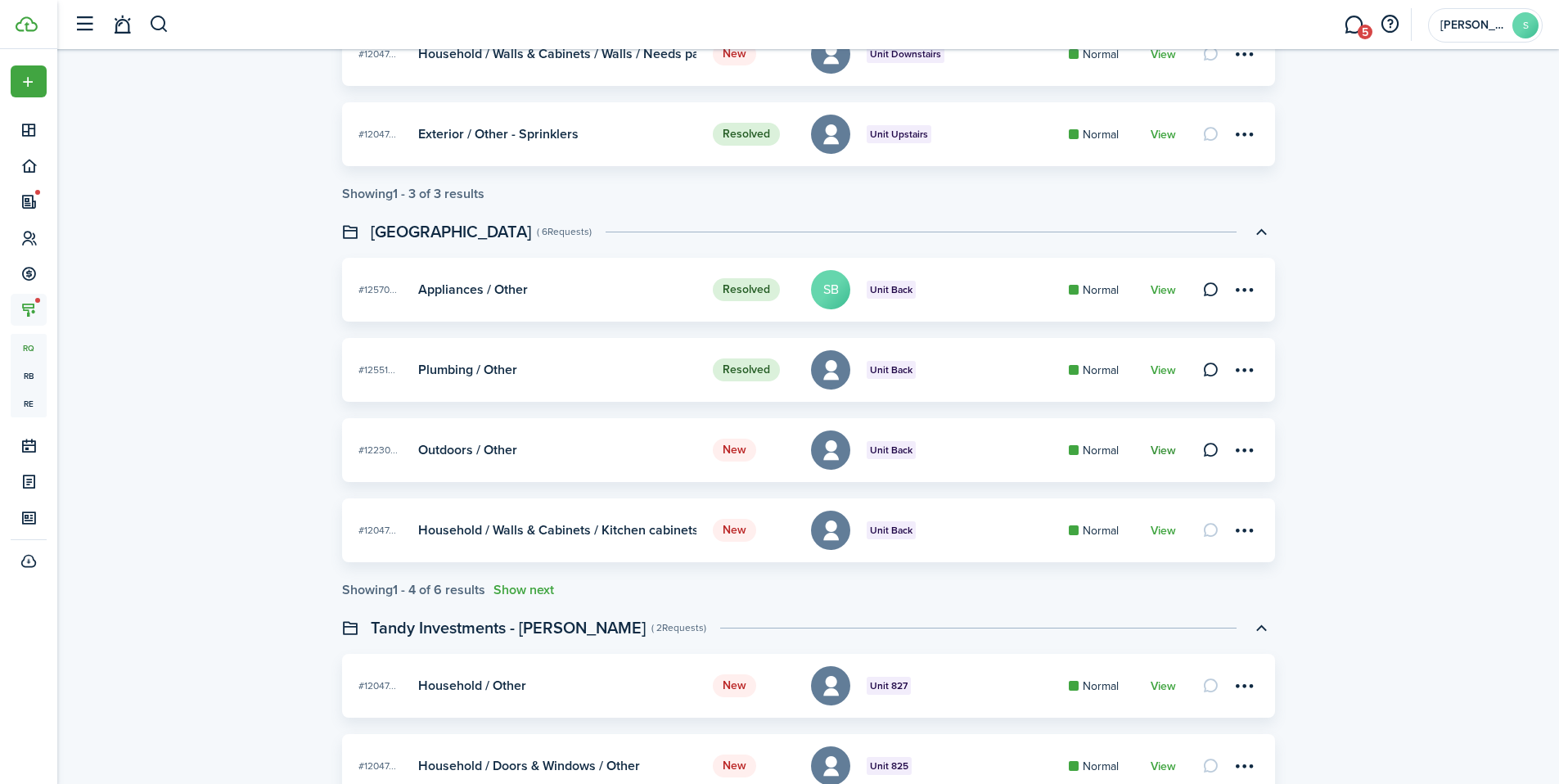
click at [1164, 449] on link "View" at bounding box center [1164, 450] width 26 height 13
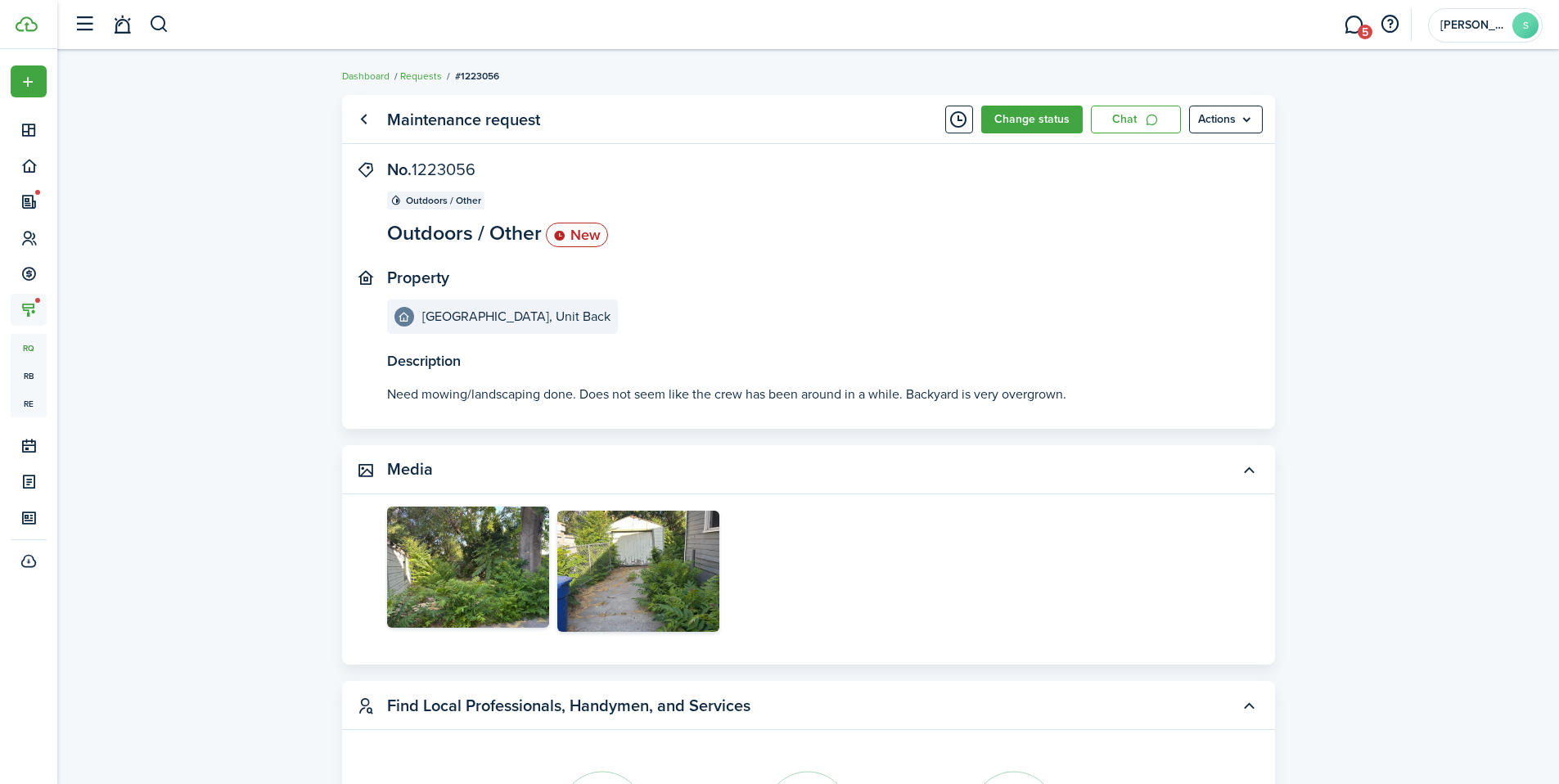
click at [476, 572] on img at bounding box center [467, 567] width 162 height 122
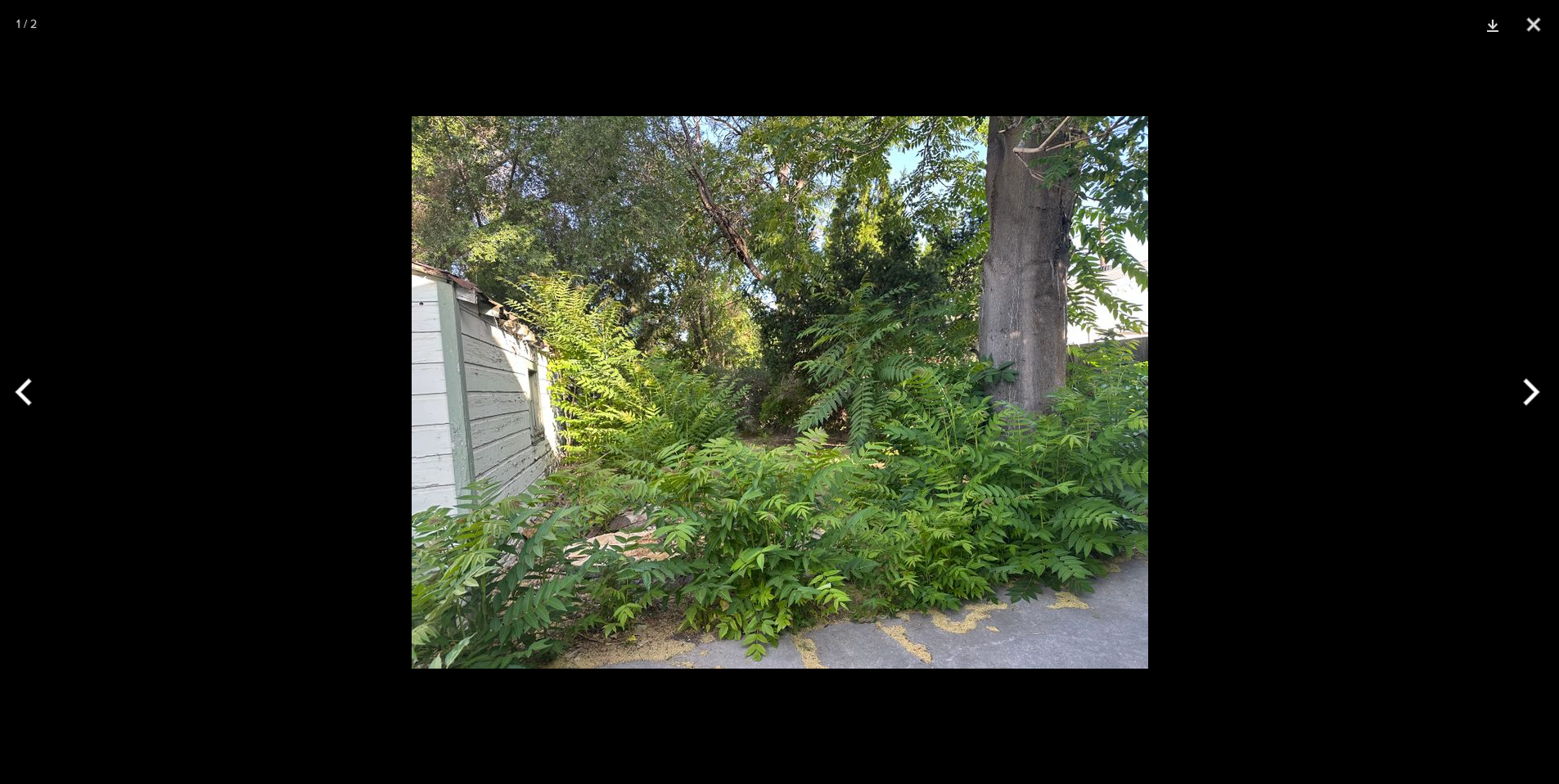
click at [1517, 400] on button "Next" at bounding box center [1529, 392] width 62 height 81
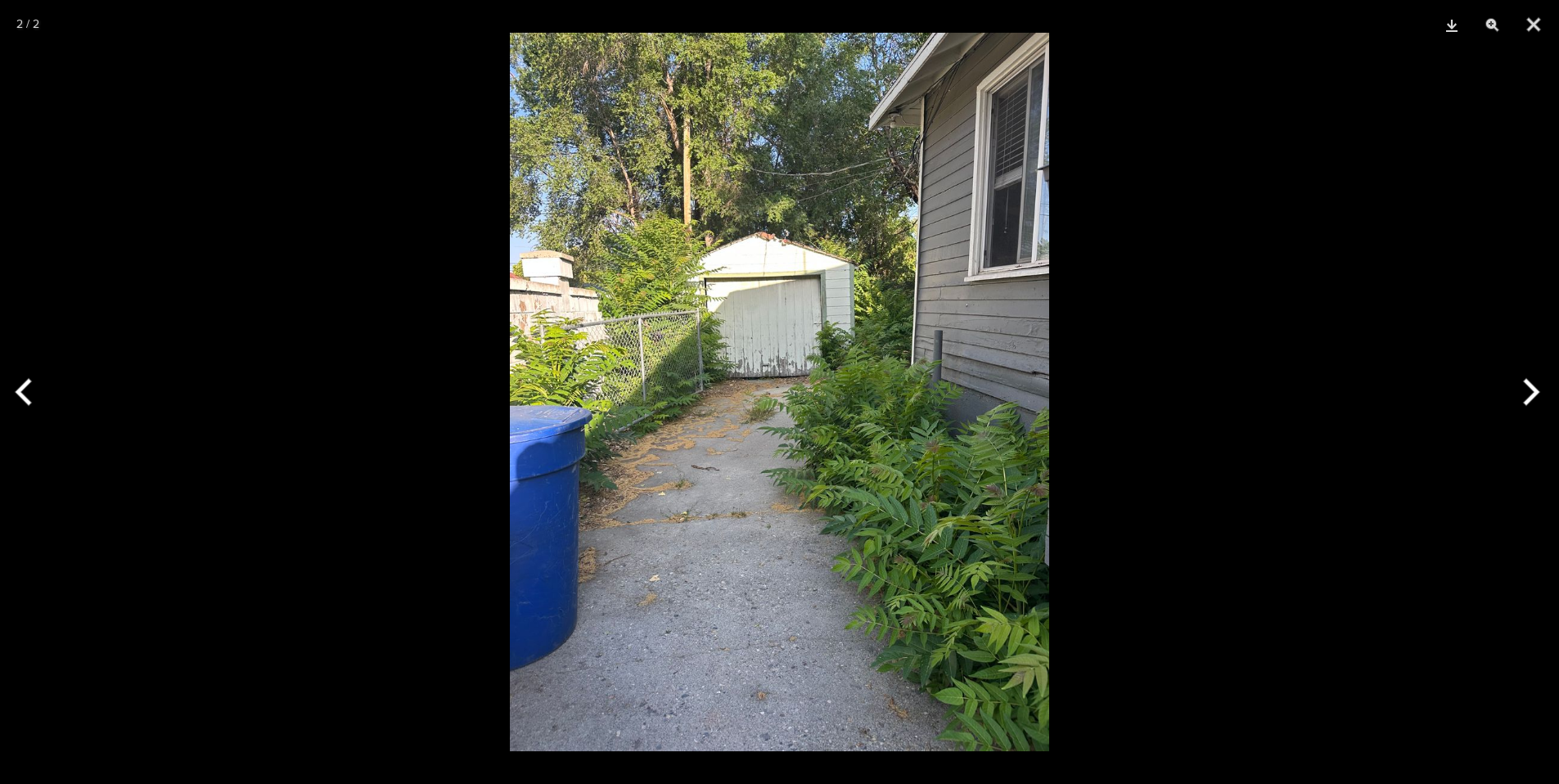
click at [1520, 400] on button "Next" at bounding box center [1529, 392] width 62 height 81
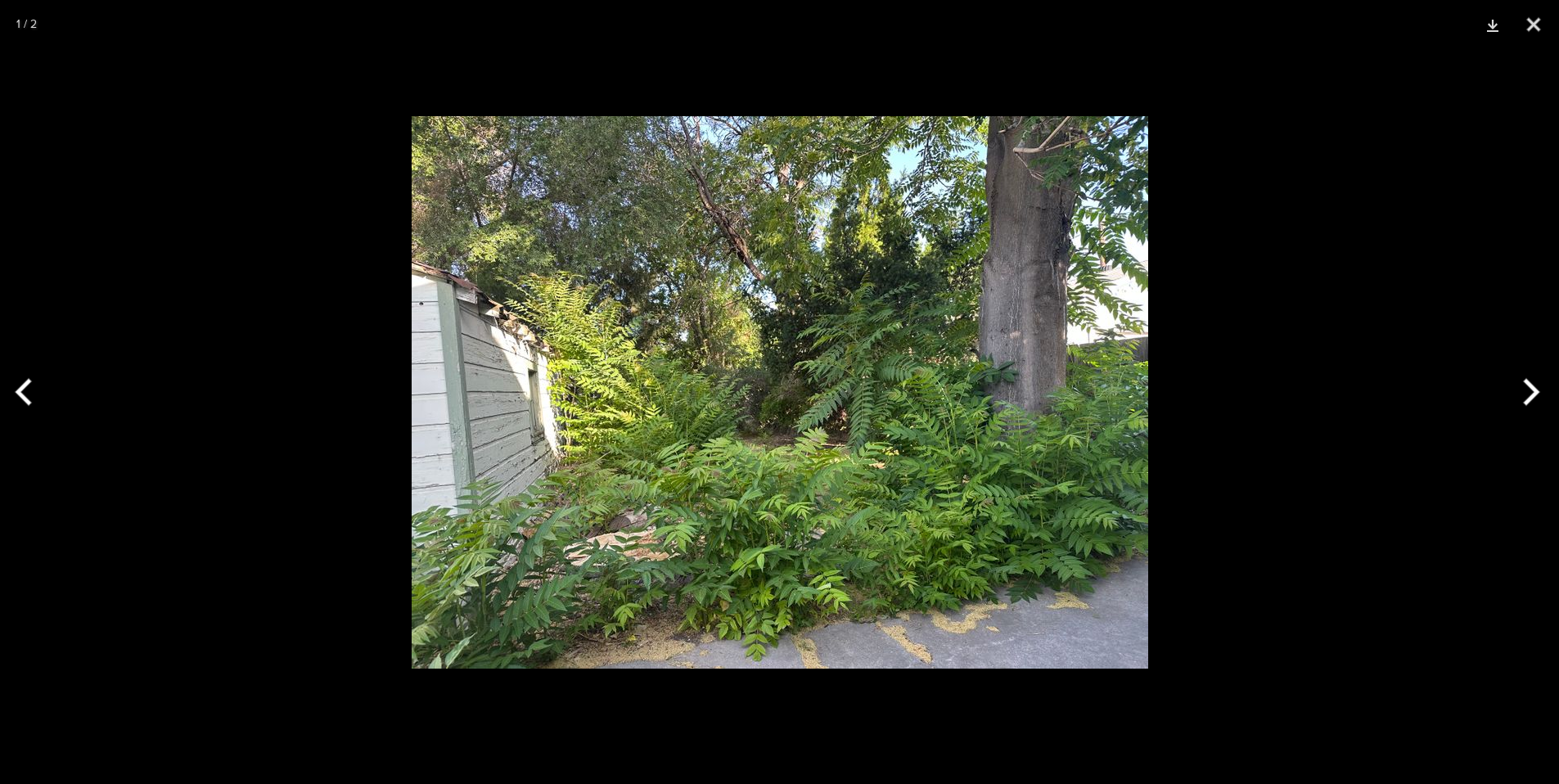
click at [1520, 400] on button "Next" at bounding box center [1529, 392] width 62 height 81
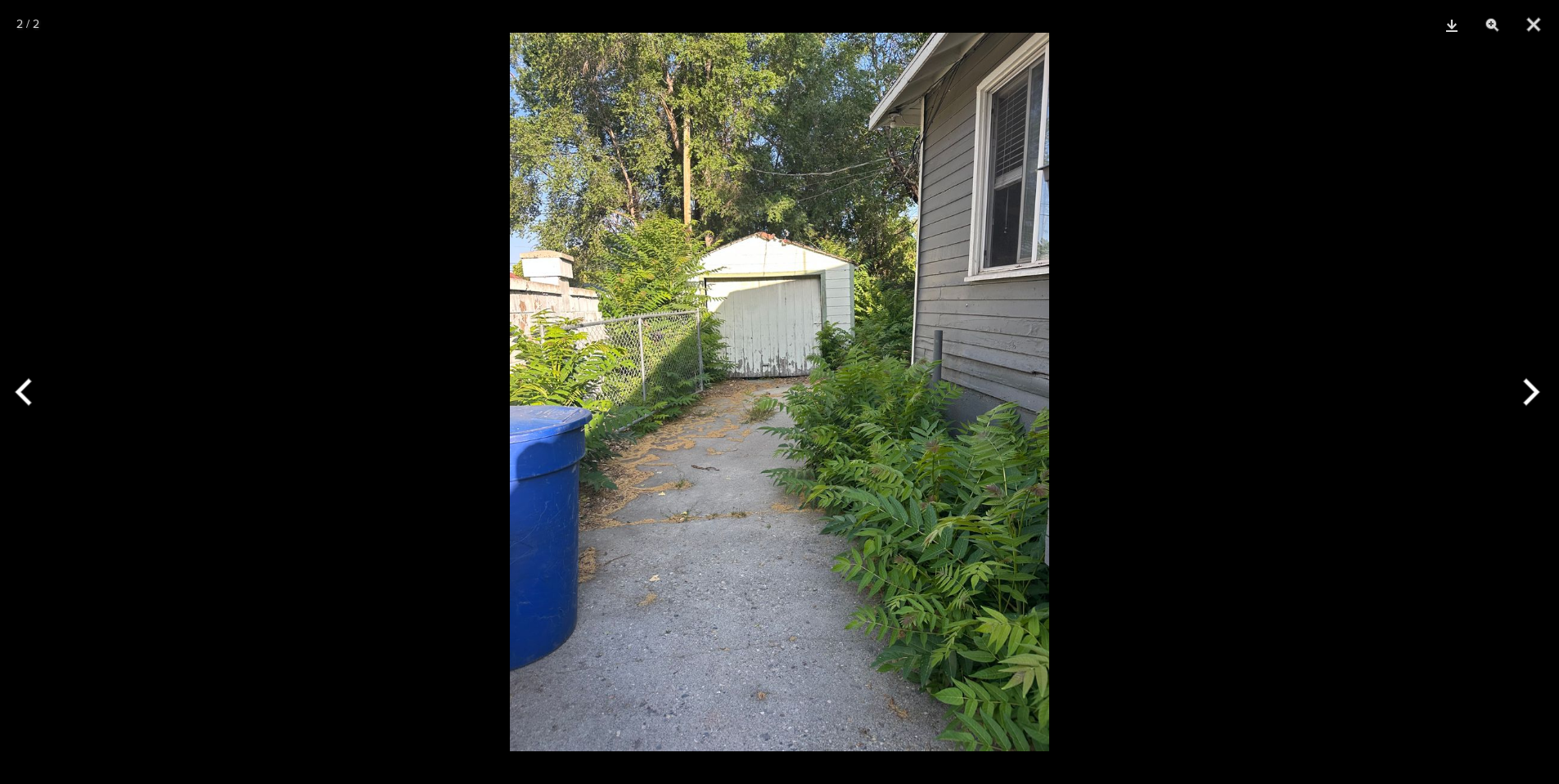
click at [1520, 400] on button "Next" at bounding box center [1529, 392] width 62 height 81
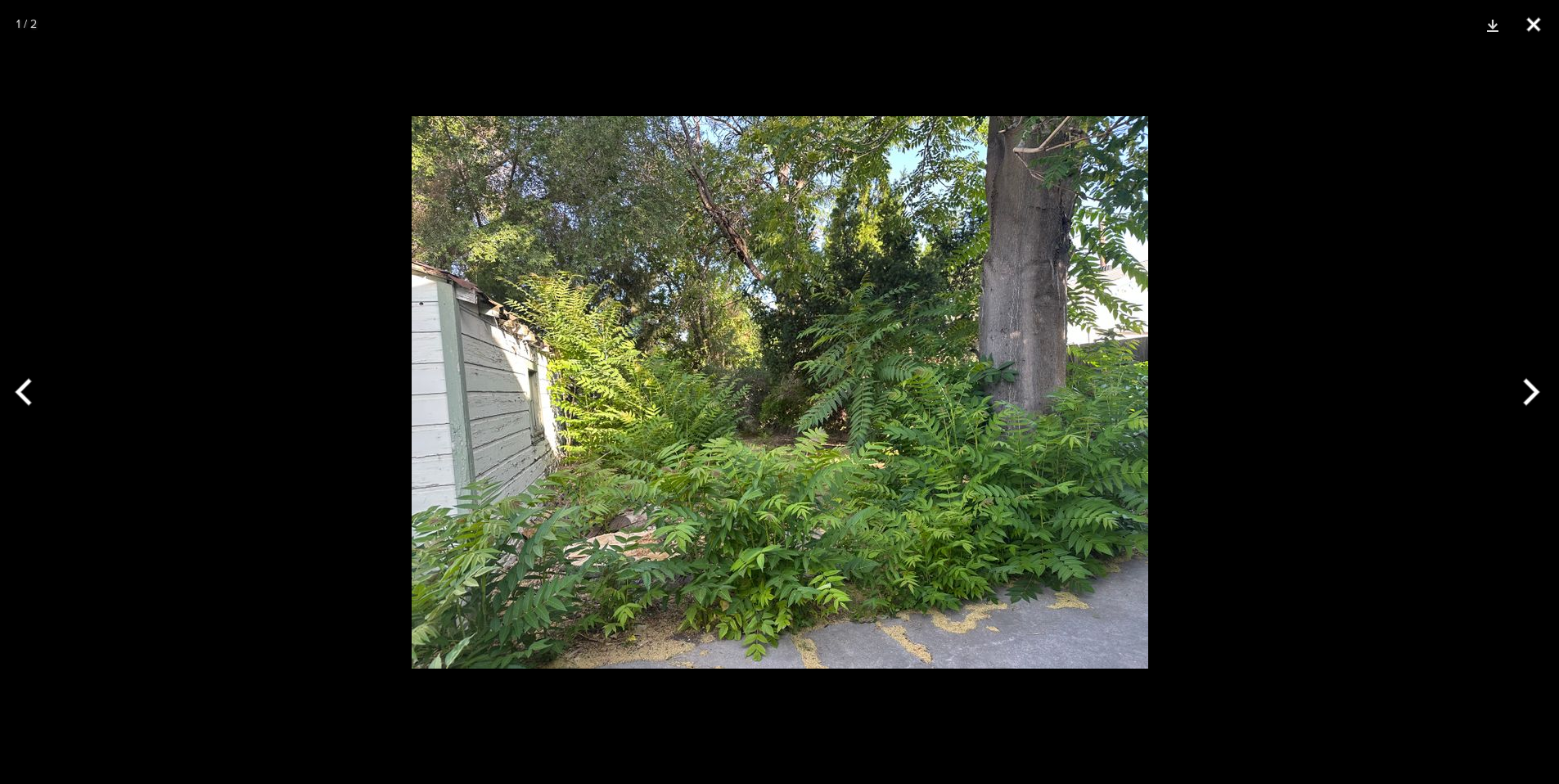
click at [1536, 28] on button "Close" at bounding box center [1533, 24] width 41 height 49
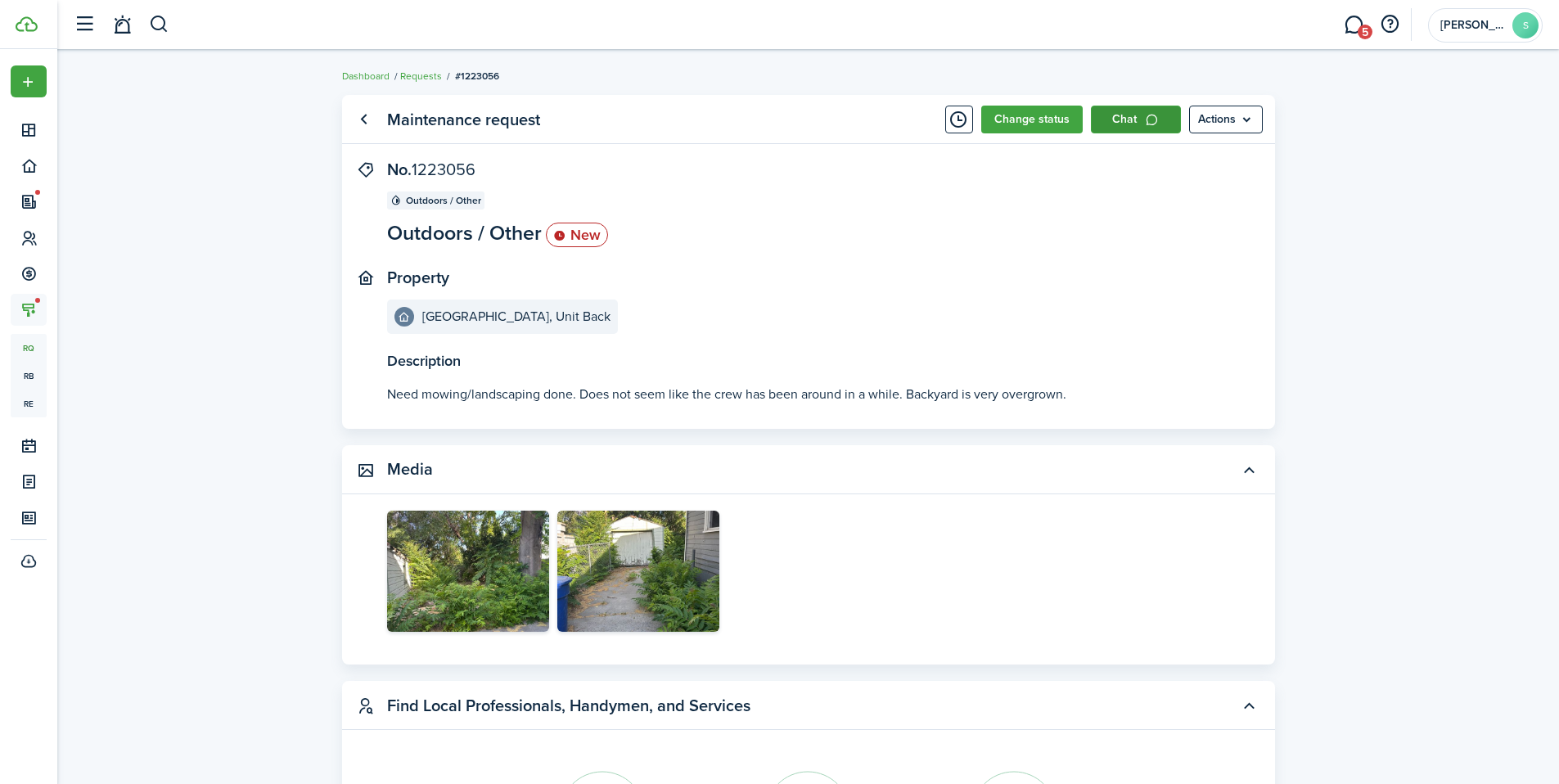
click at [1145, 122] on icon at bounding box center [1152, 119] width 14 height 13
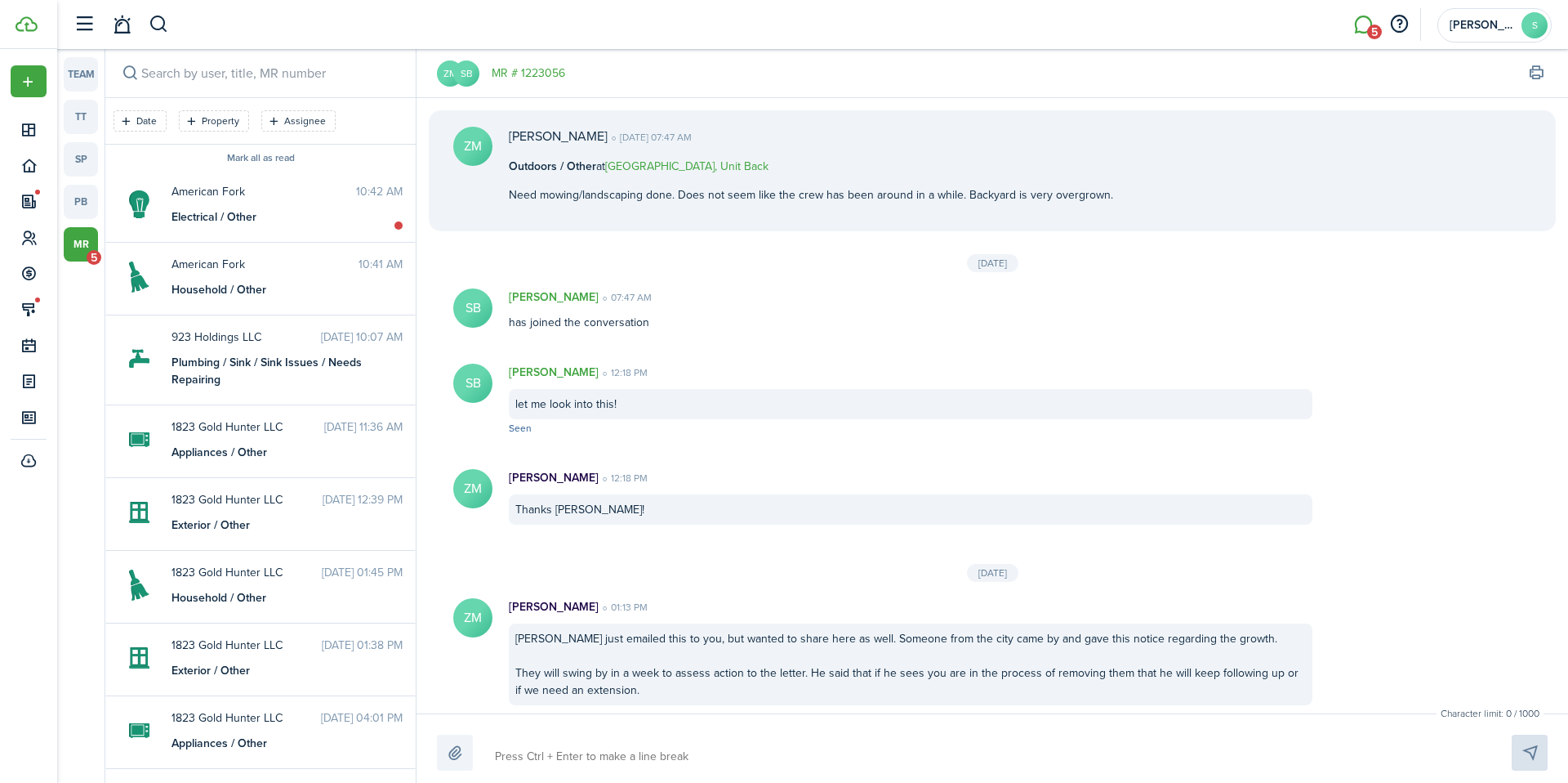
scroll to position [113, 0]
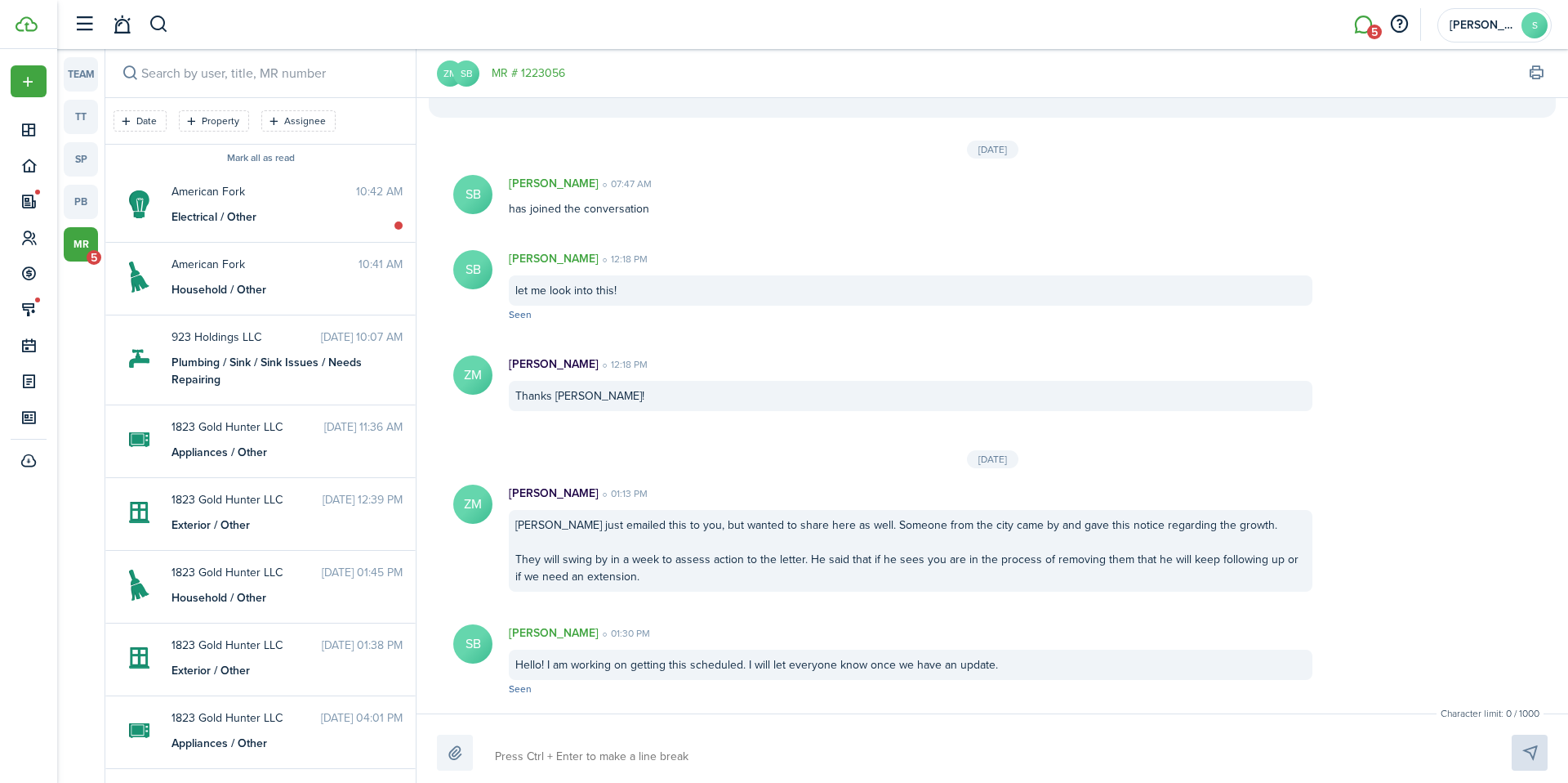
click at [644, 764] on textarea at bounding box center [984, 756] width 990 height 28
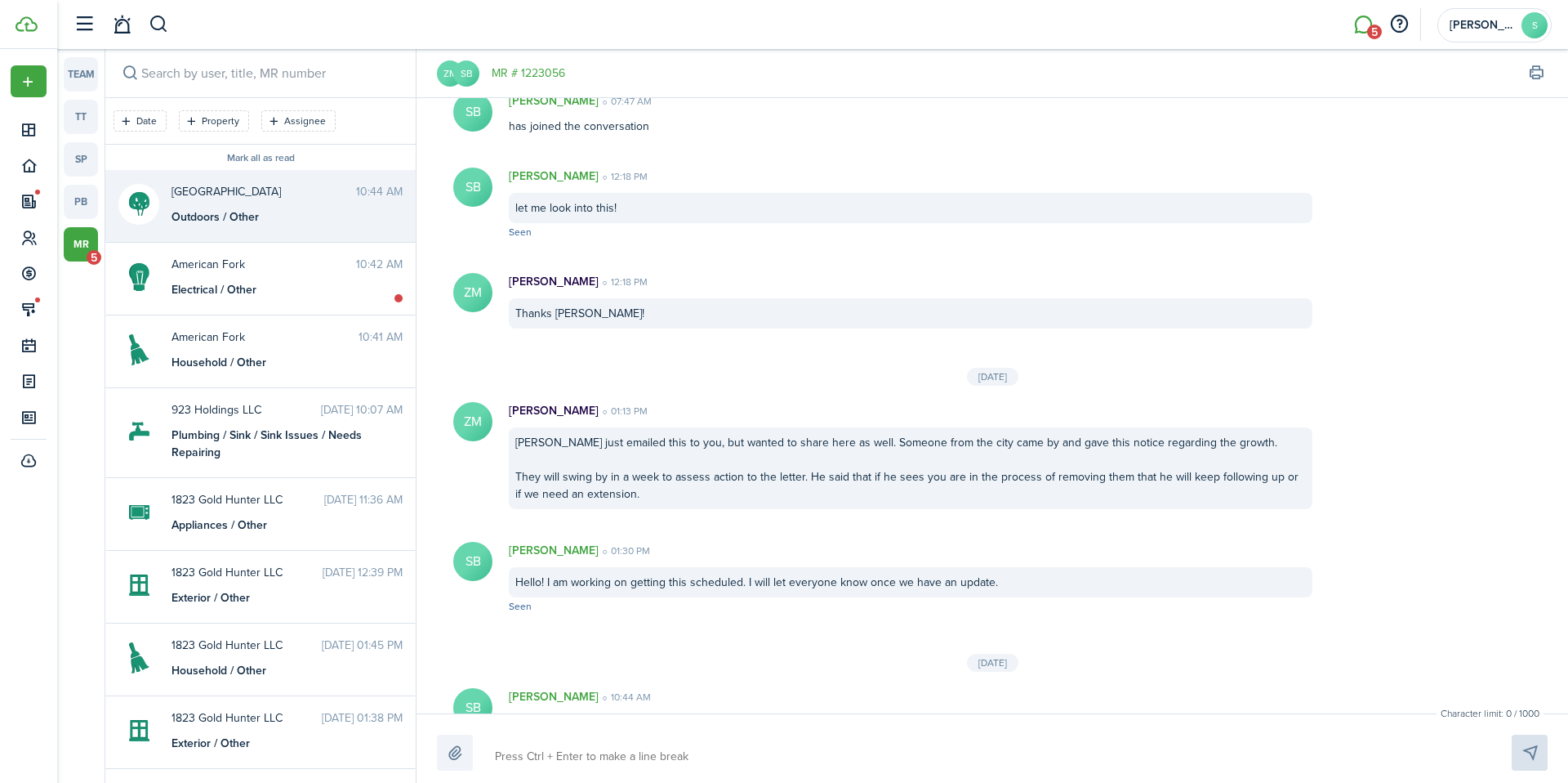
scroll to position [260, 0]
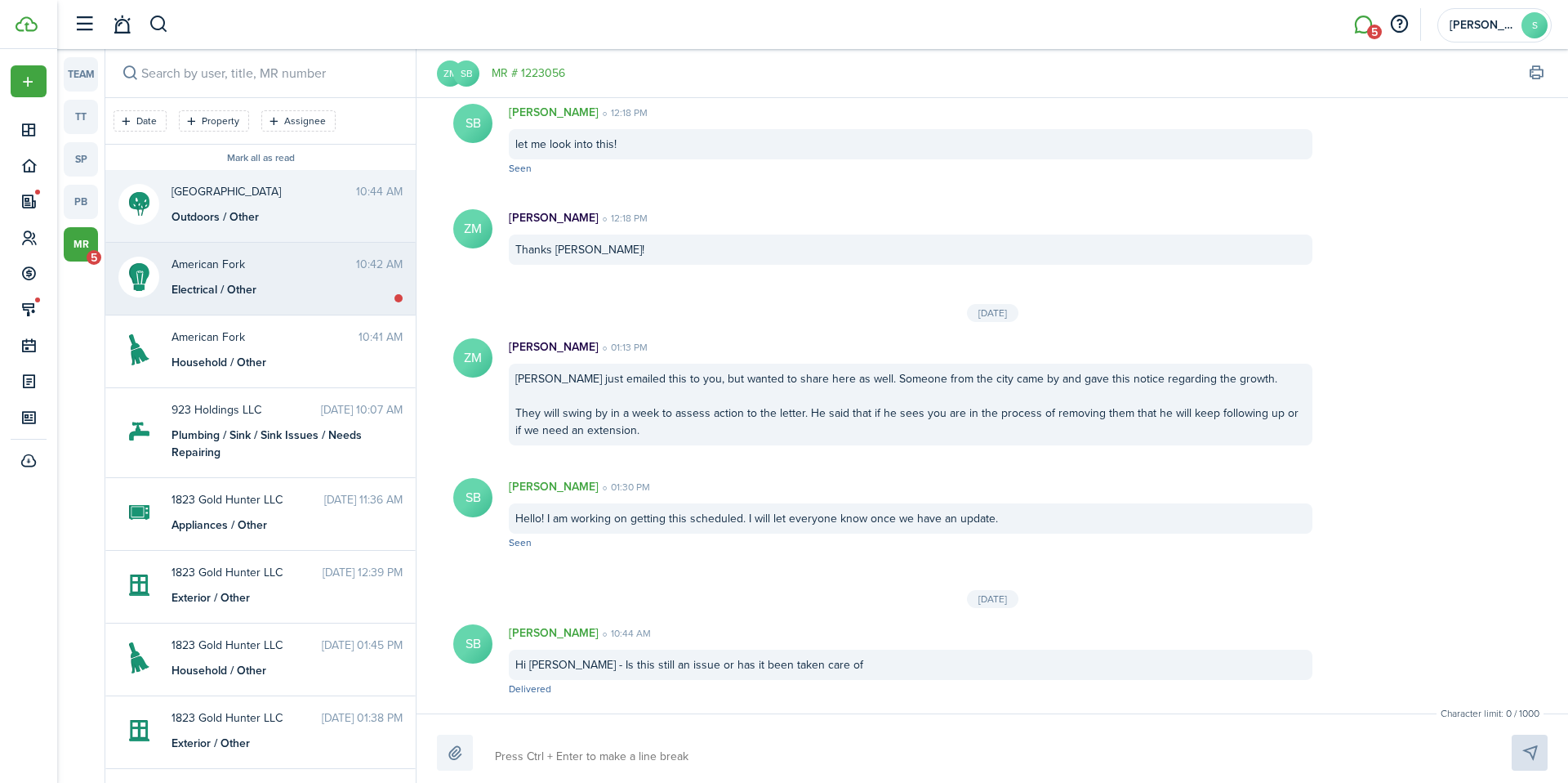
click at [285, 262] on span "American Fork" at bounding box center [264, 264] width 184 height 17
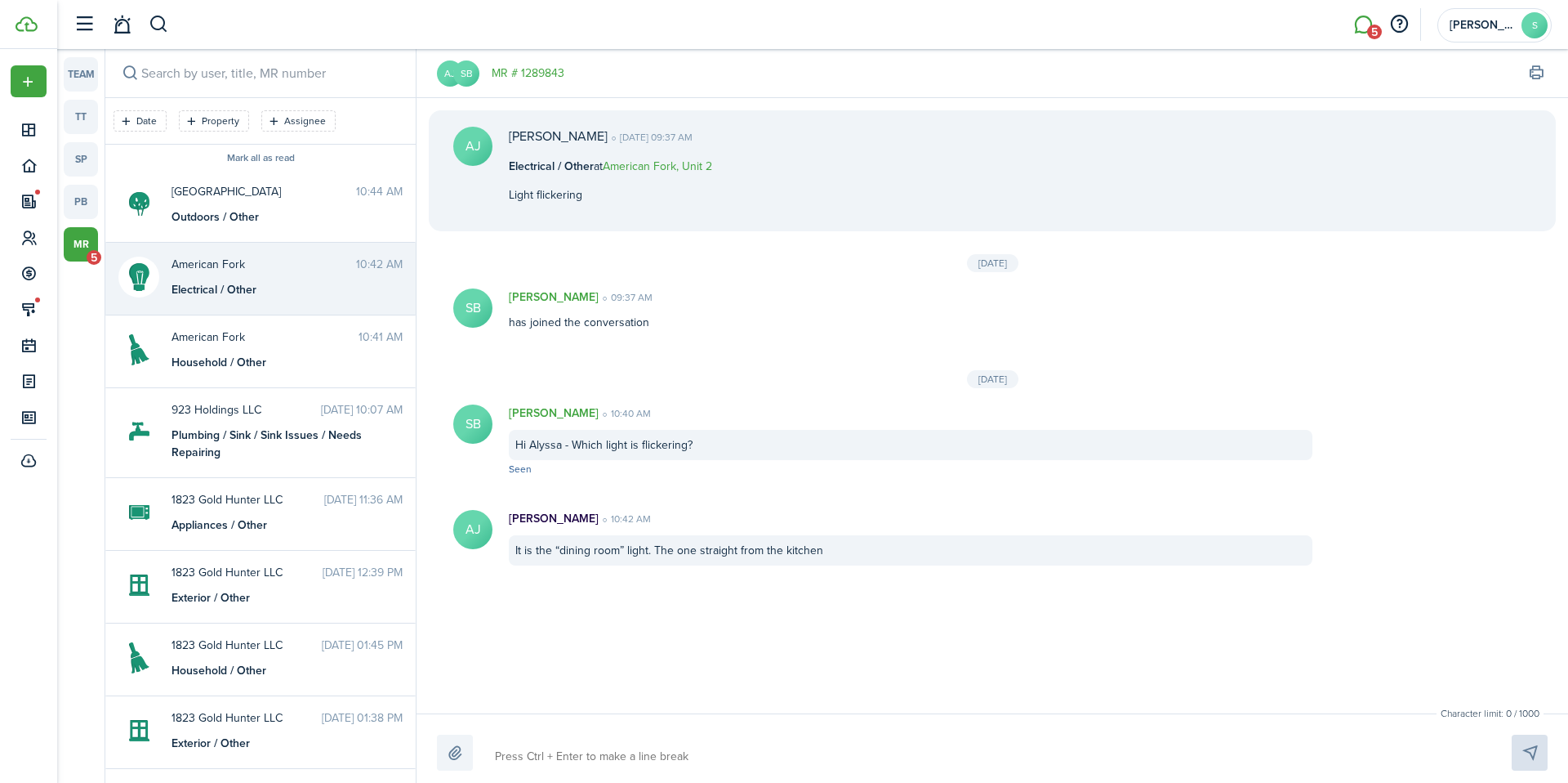
click at [598, 751] on textarea at bounding box center [984, 756] width 990 height 28
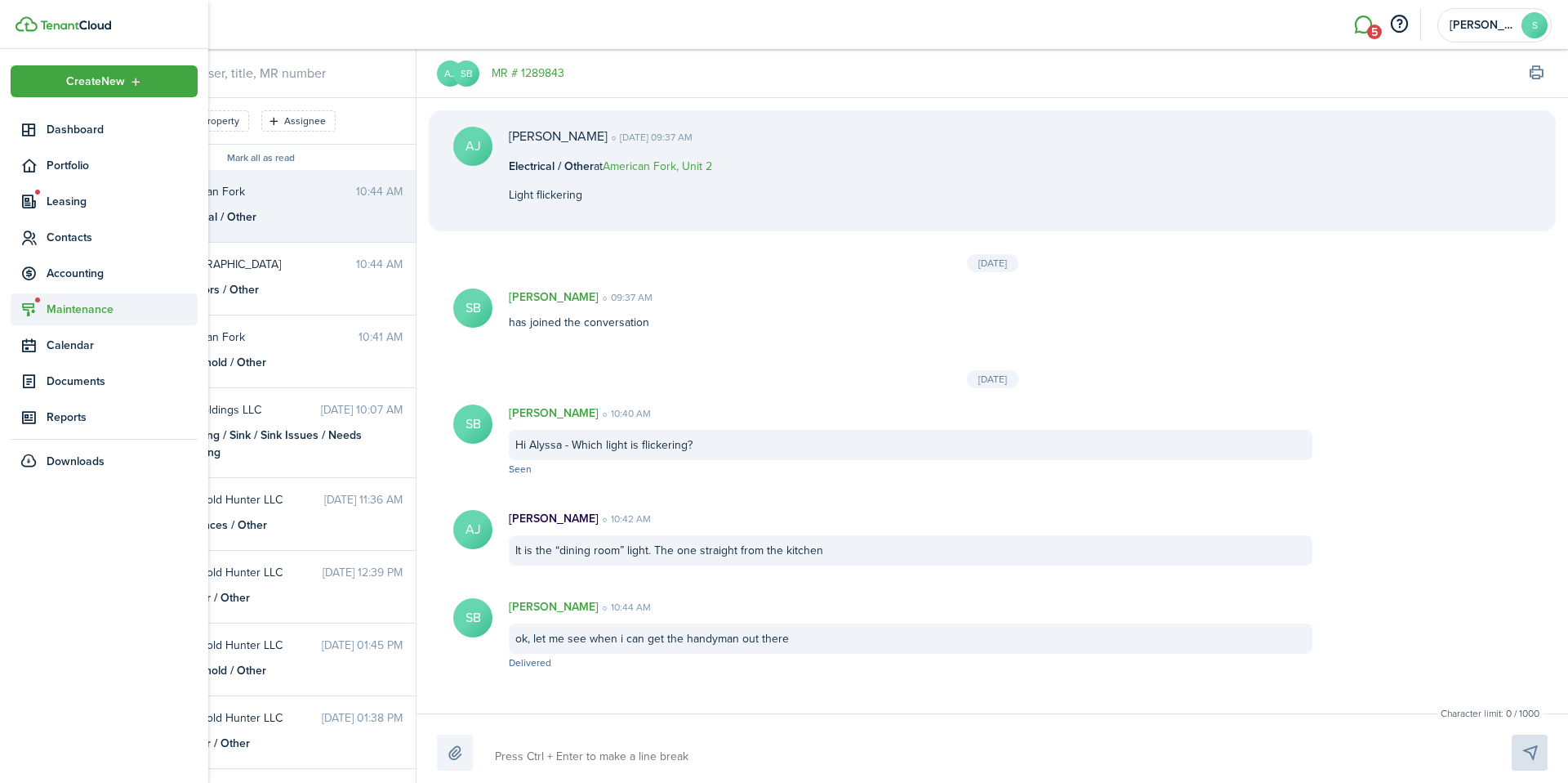
click at [94, 313] on span "Maintenance" at bounding box center [122, 309] width 151 height 17
click at [141, 353] on span "Requests" at bounding box center [105, 347] width 118 height 17
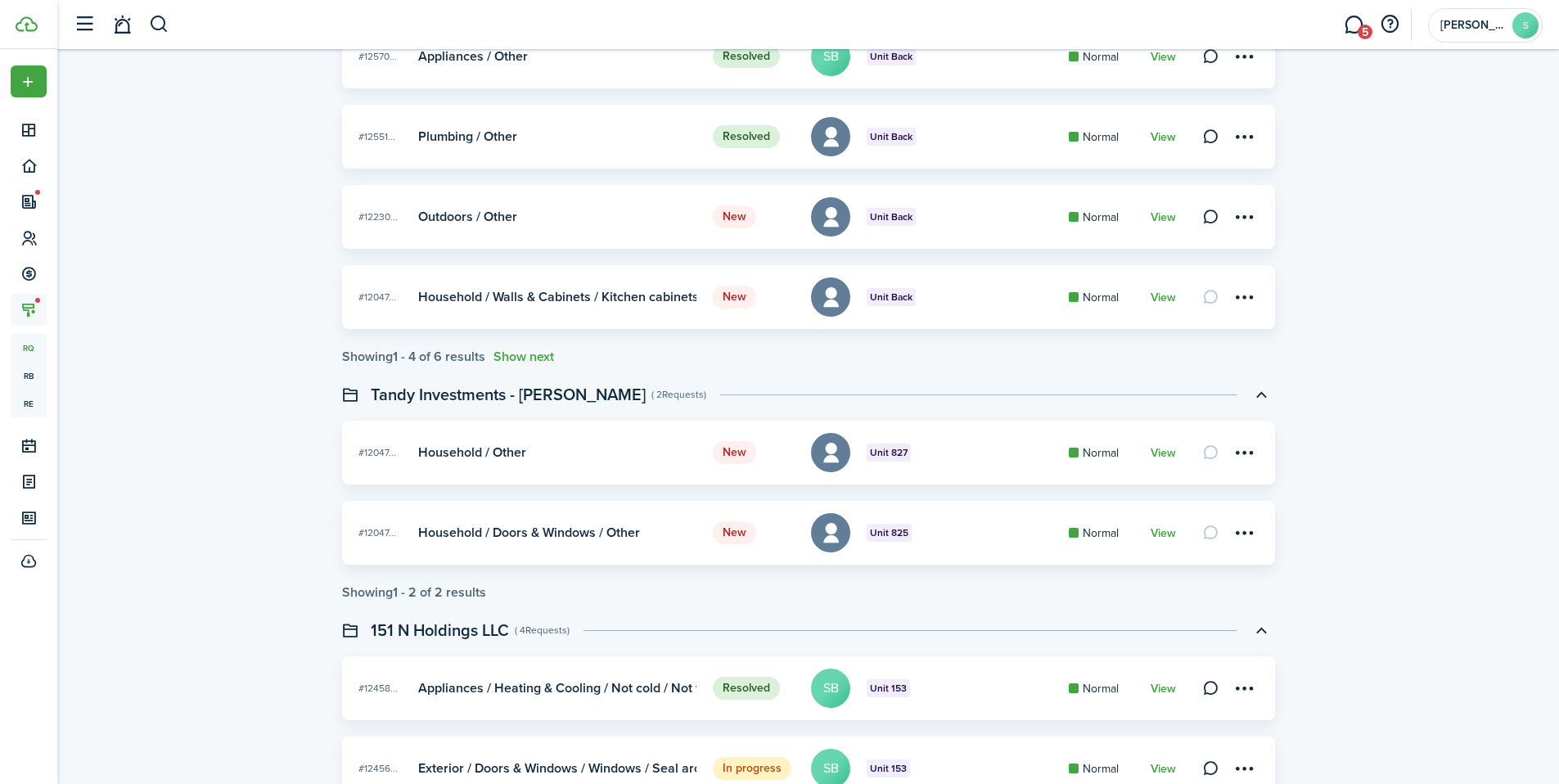
scroll to position [919, 0]
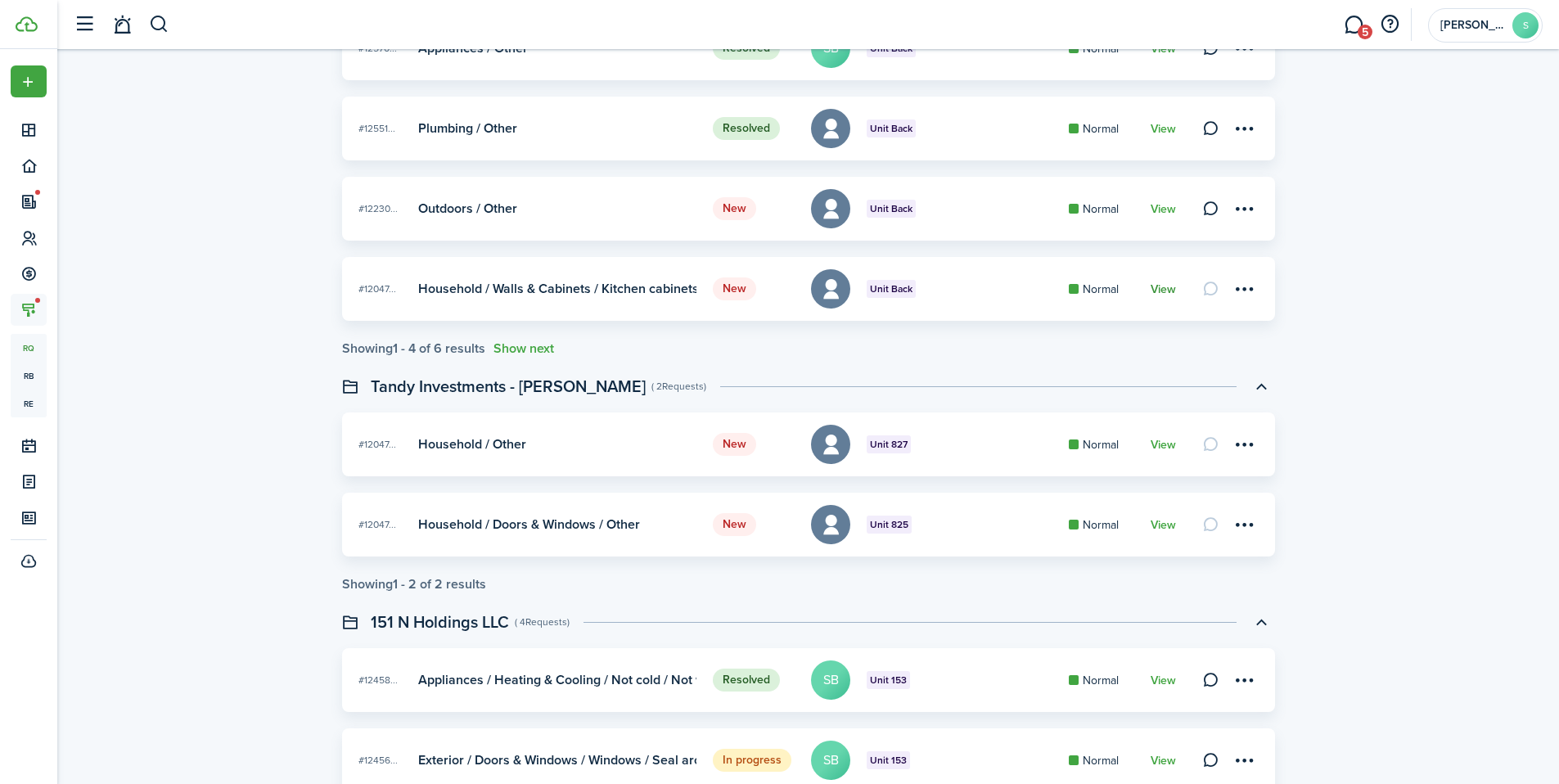
click at [1170, 290] on link "View" at bounding box center [1164, 289] width 26 height 13
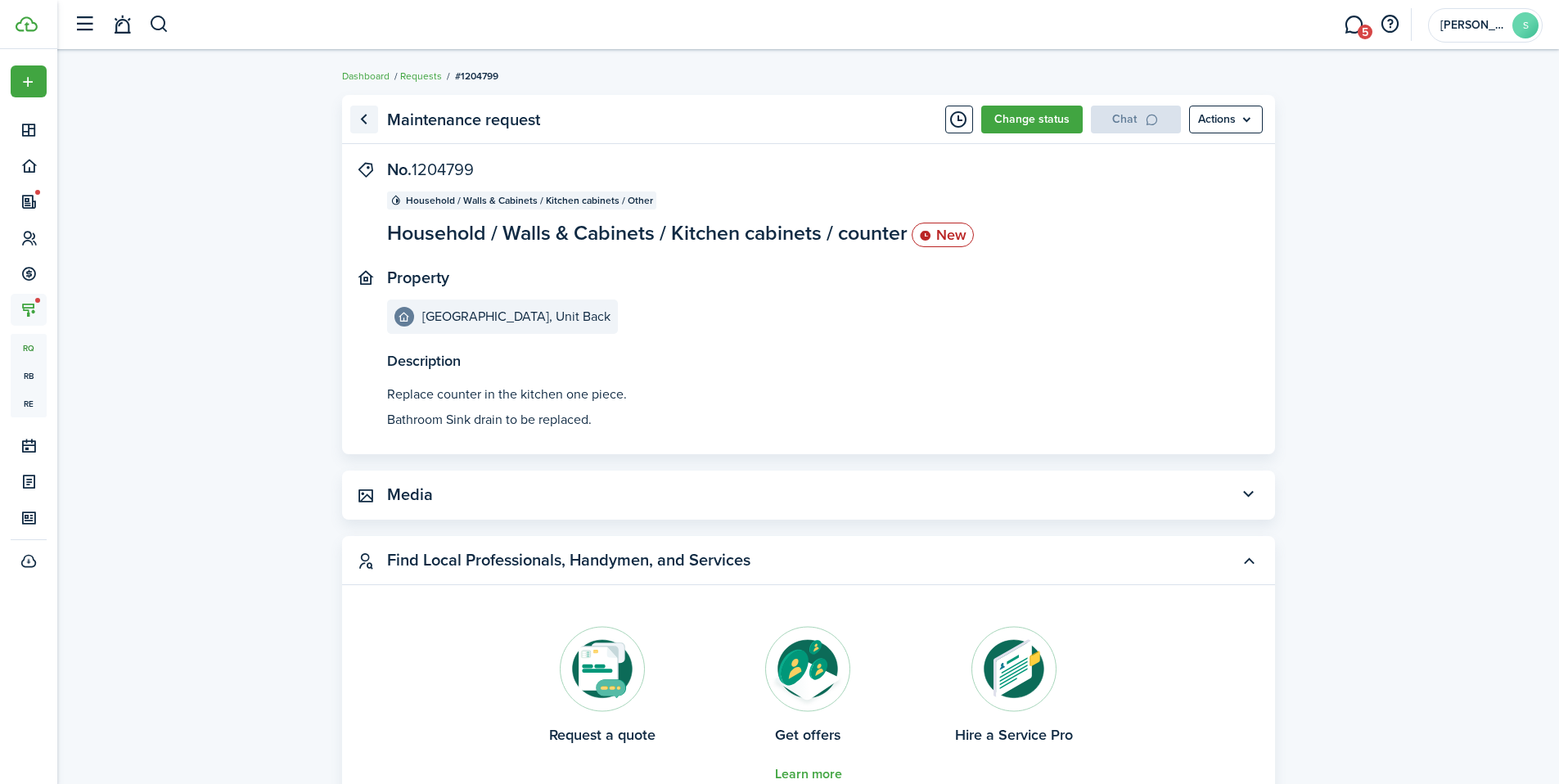
click at [366, 116] on link "Go back" at bounding box center [364, 119] width 28 height 28
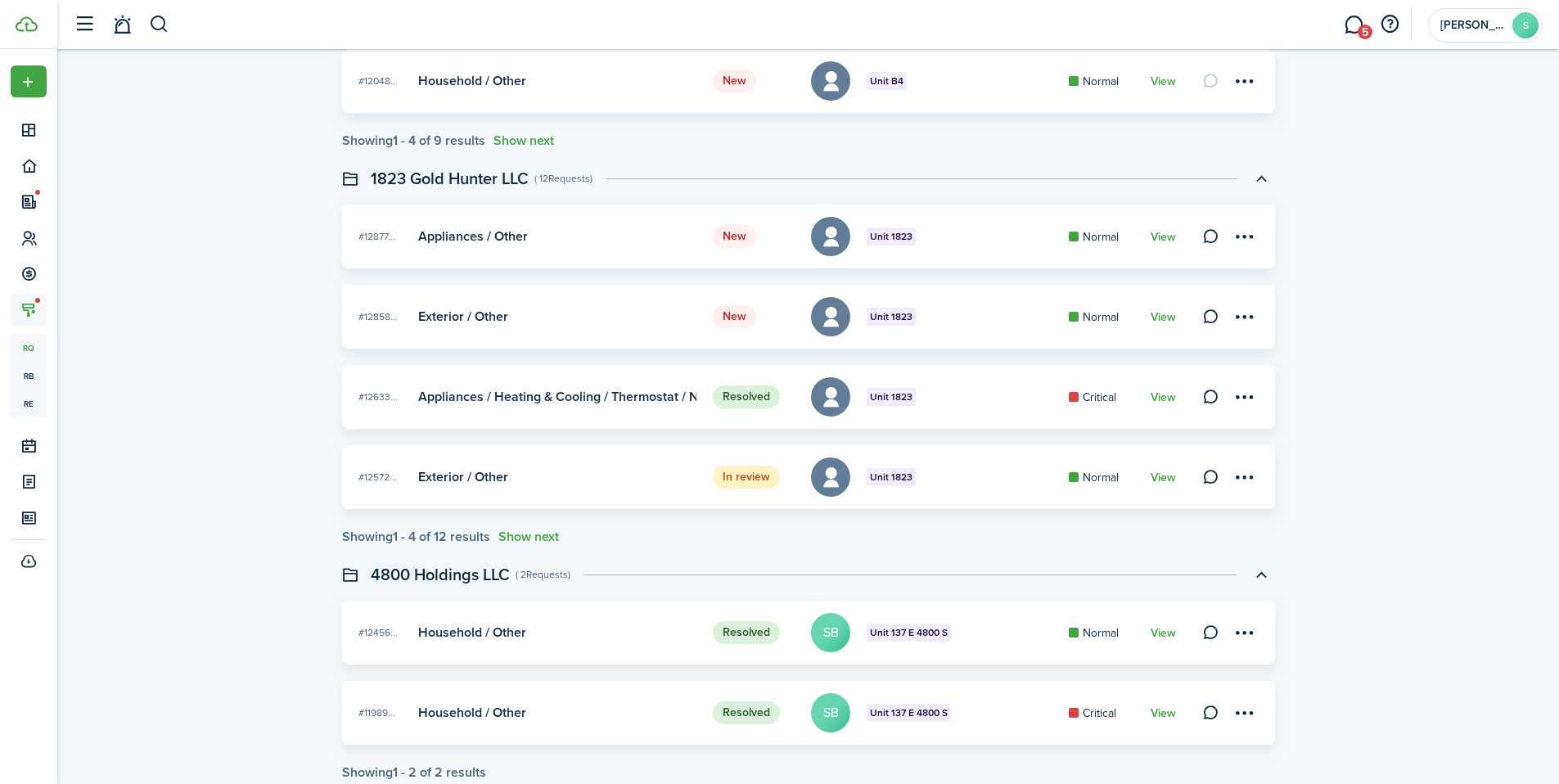
scroll to position [2551, 0]
click at [1171, 319] on link "View" at bounding box center [1164, 316] width 26 height 13
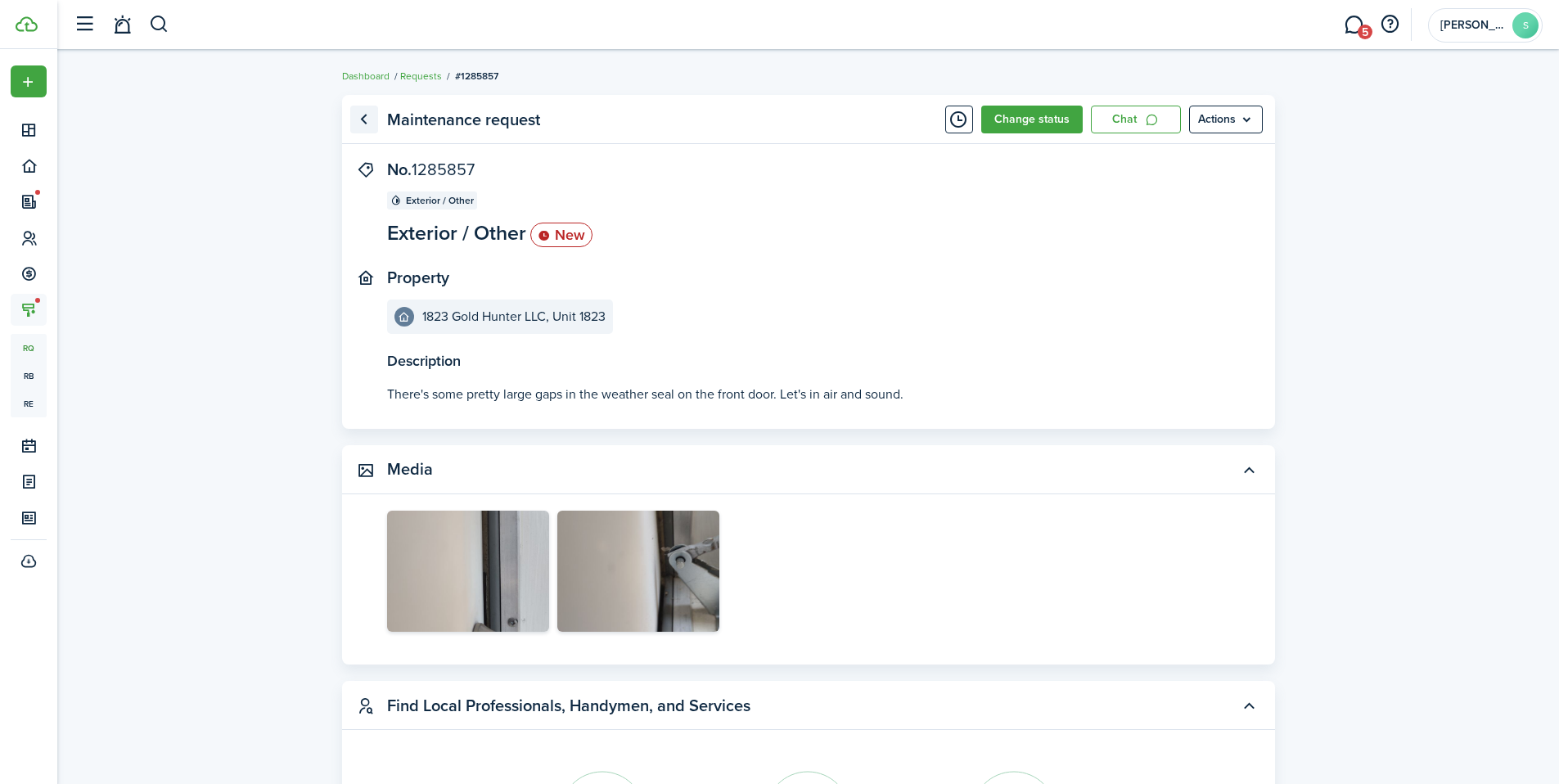
click at [361, 122] on link "Go back" at bounding box center [364, 119] width 28 height 28
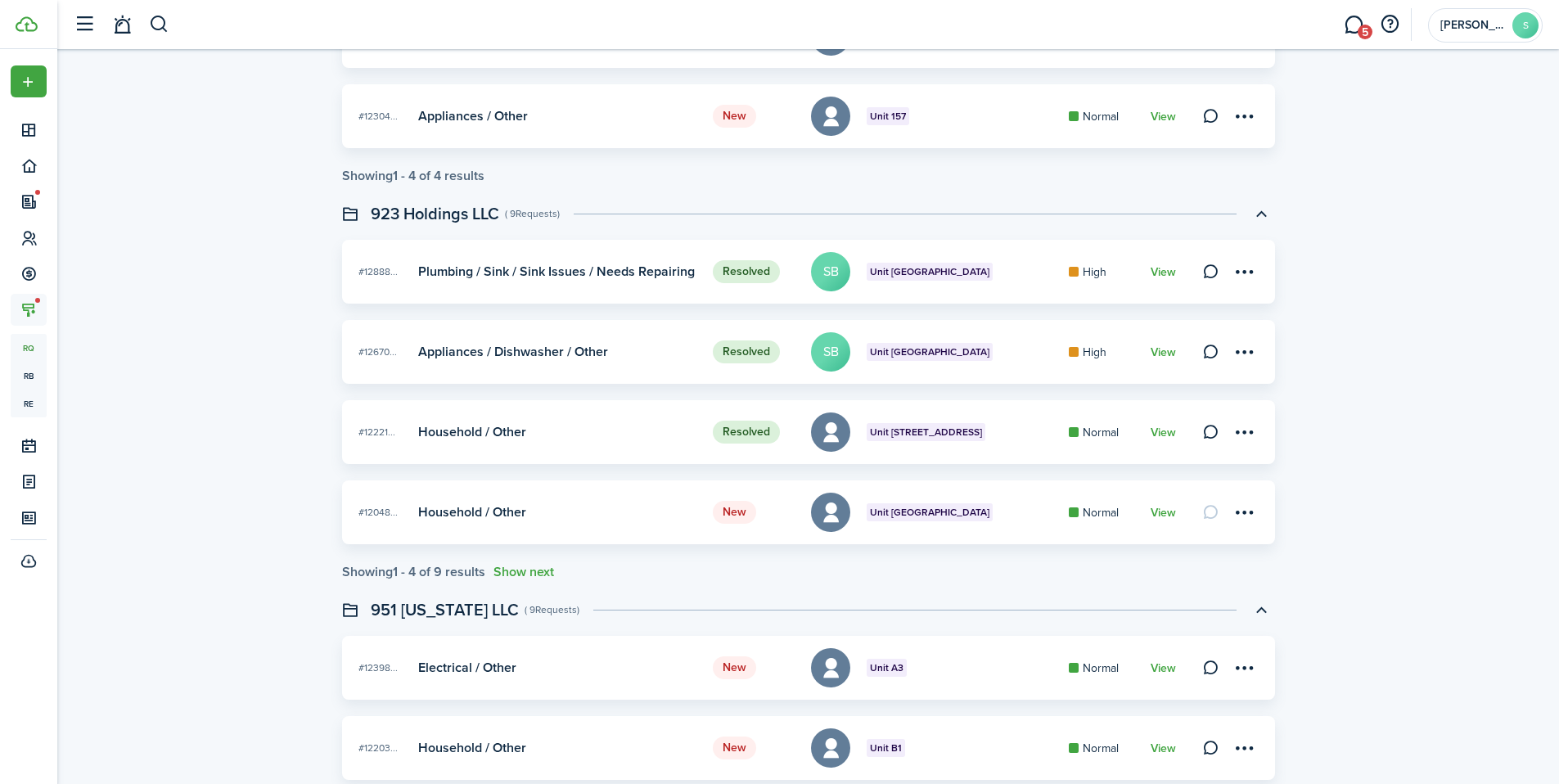
scroll to position [2059, 0]
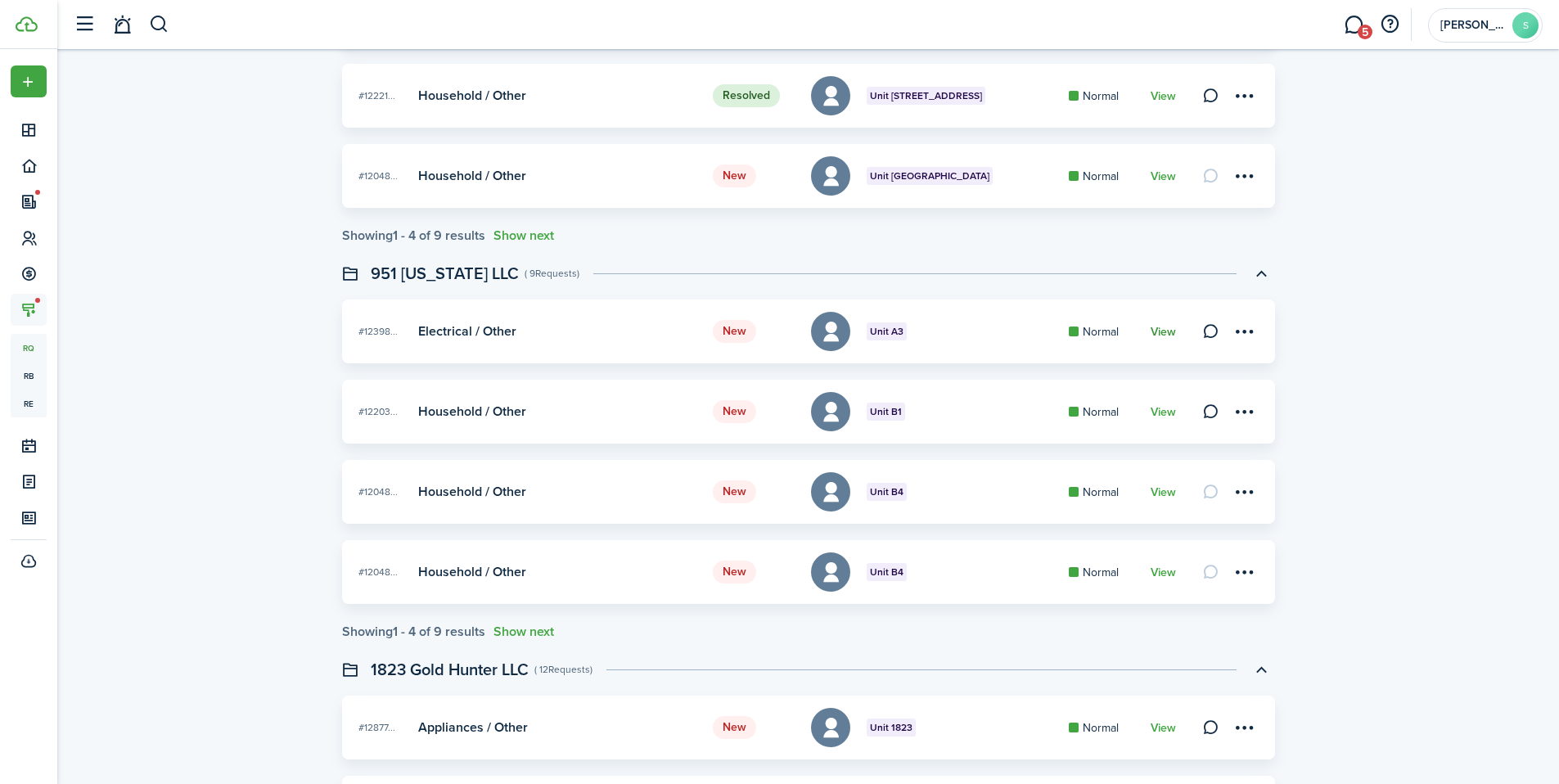
click at [1156, 332] on link "View" at bounding box center [1164, 332] width 26 height 13
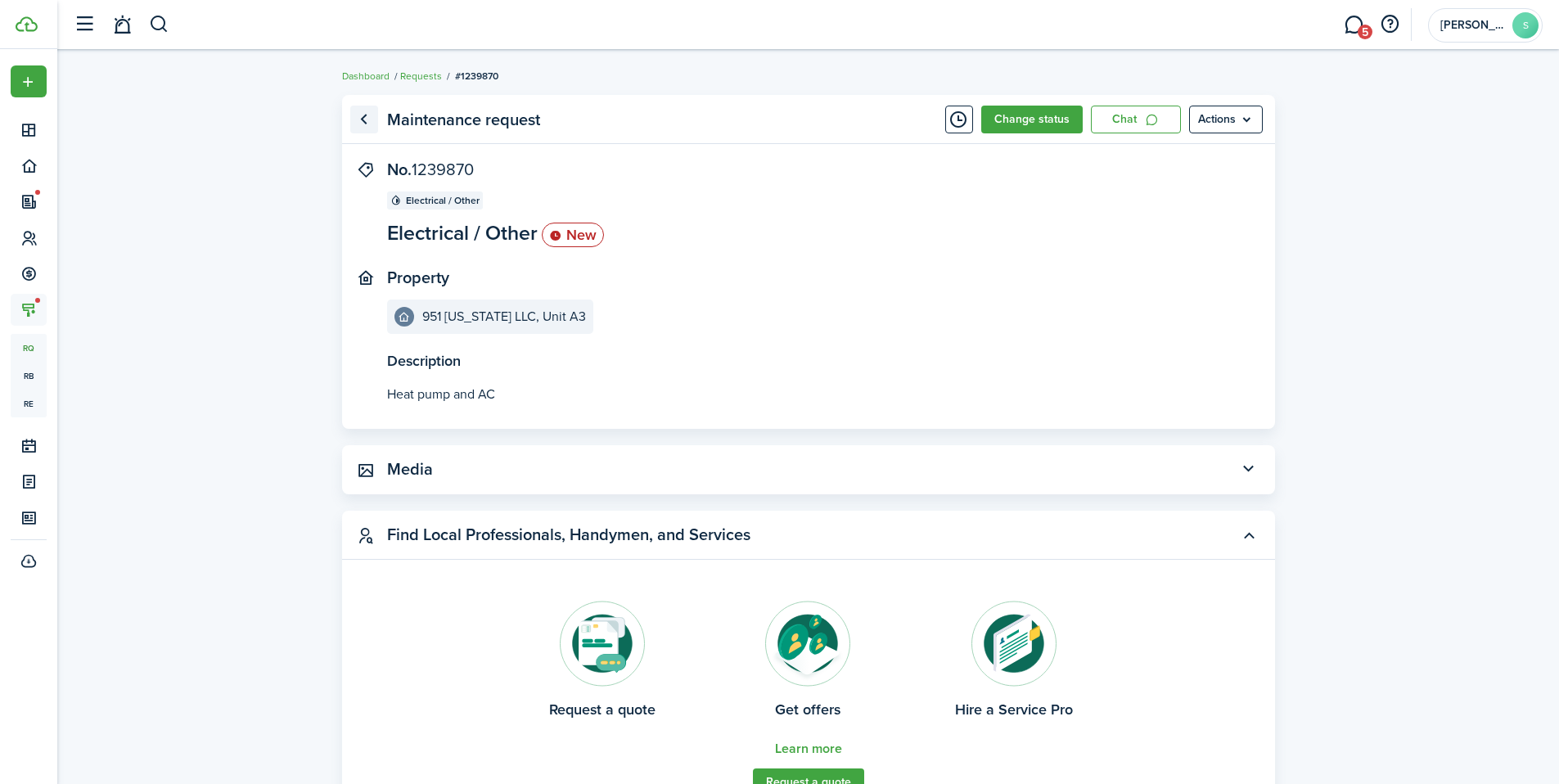
click at [361, 123] on link "Go back" at bounding box center [364, 119] width 28 height 28
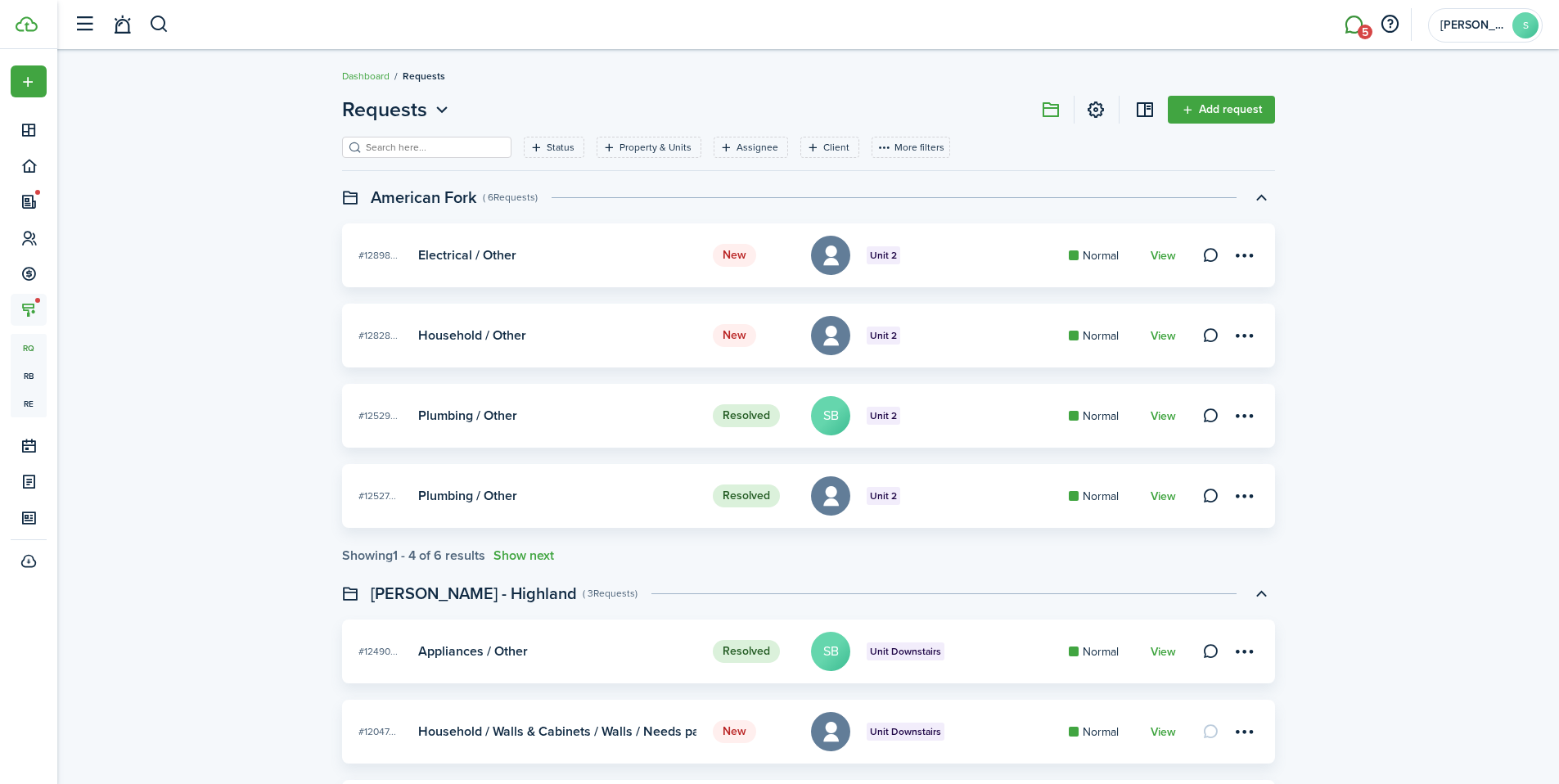
click at [1360, 14] on link "5" at bounding box center [1353, 25] width 31 height 42
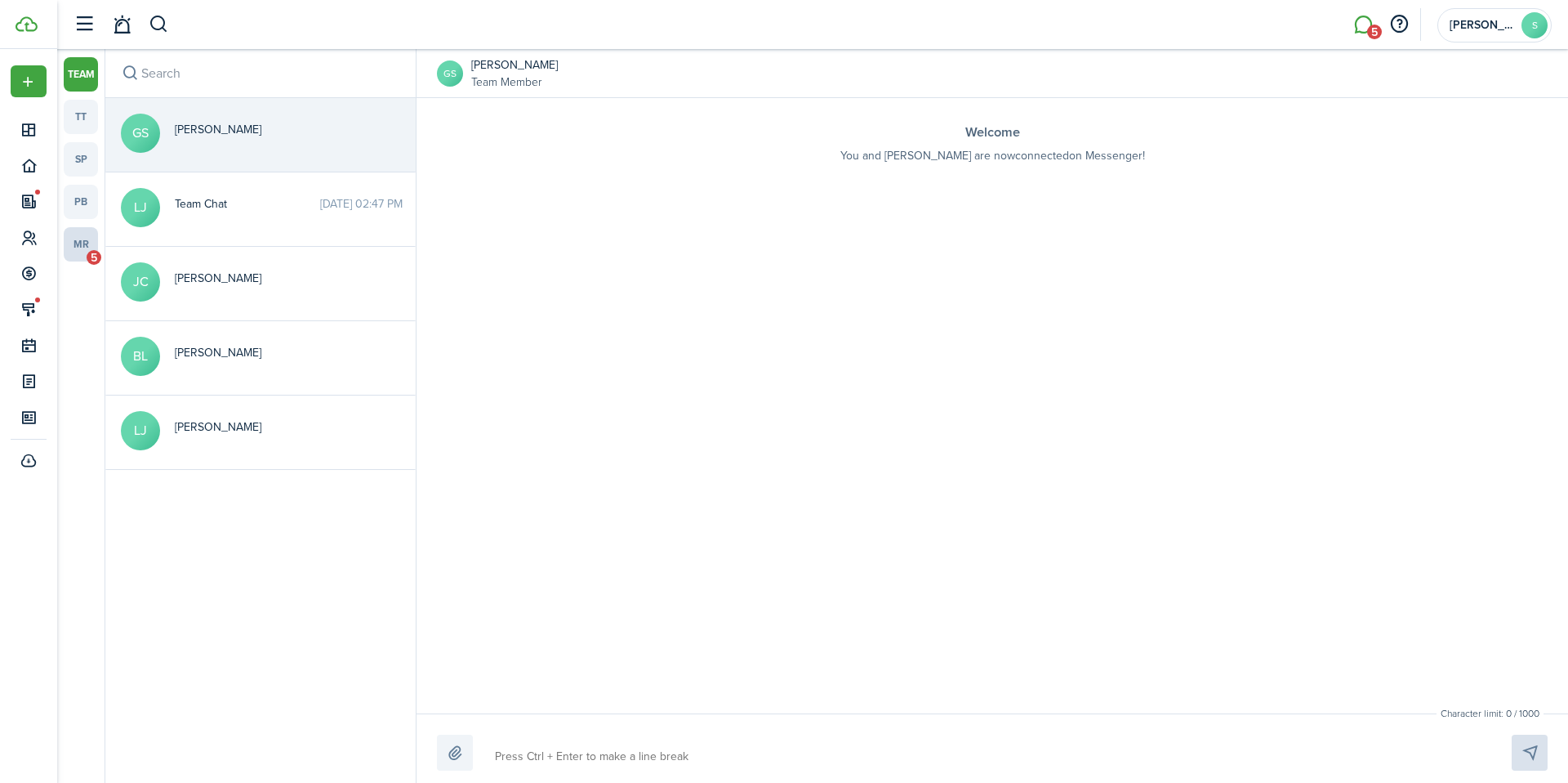
click at [90, 243] on link "mr 5" at bounding box center [80, 244] width 35 height 35
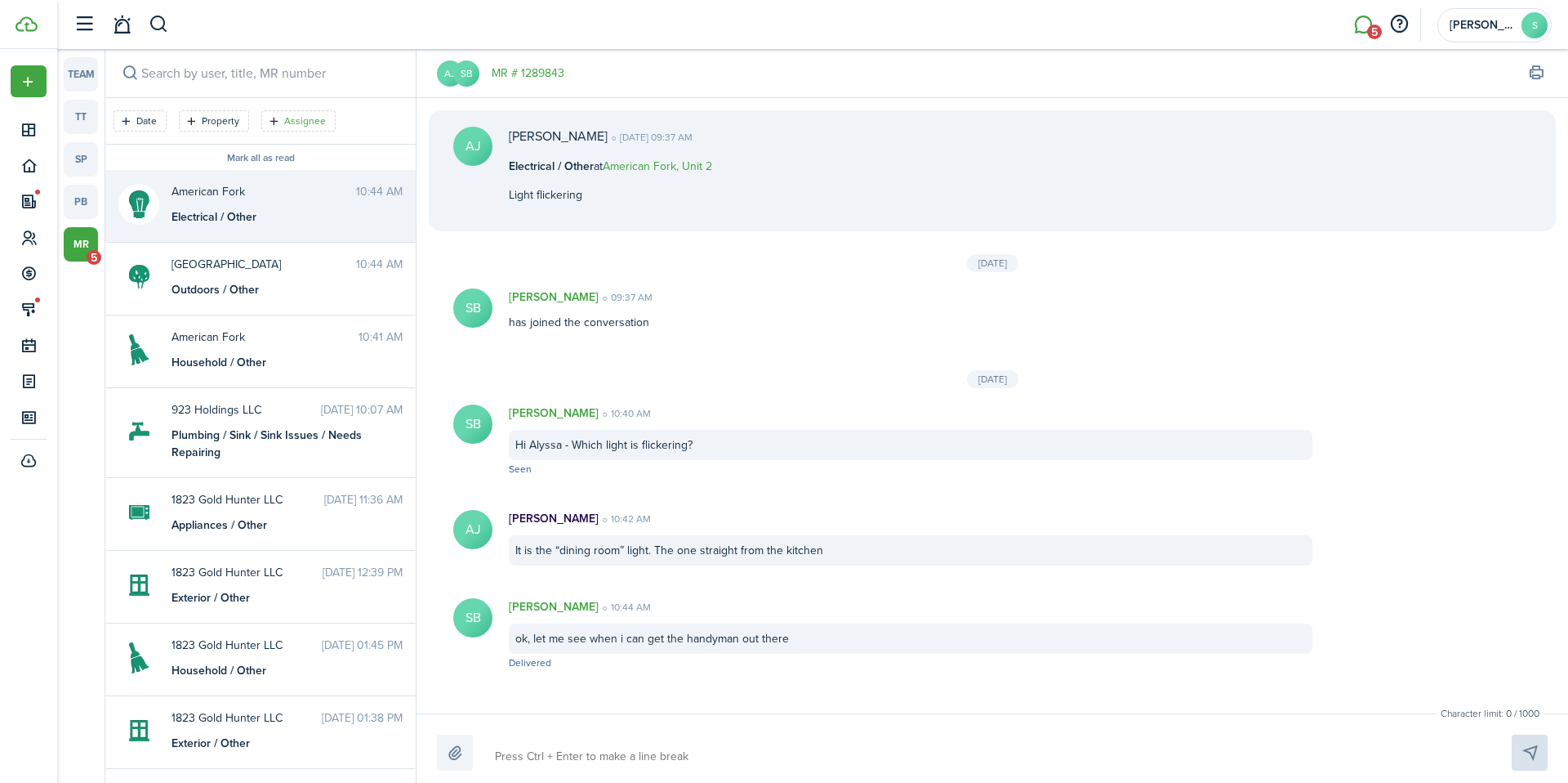
click at [305, 122] on filter-tag-label "Assignee" at bounding box center [305, 120] width 42 height 15
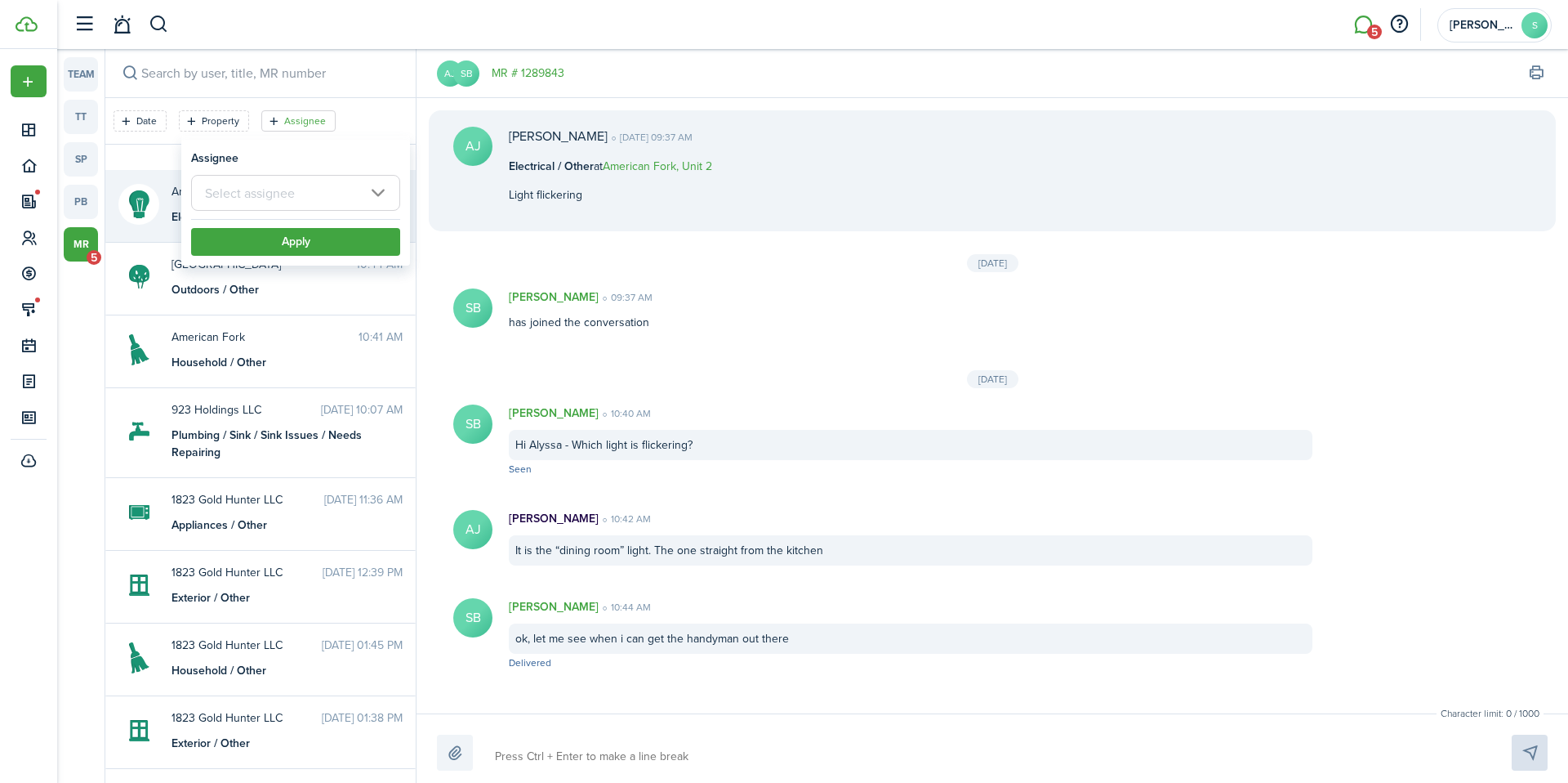
click at [305, 122] on filter-tag-label "Assignee" at bounding box center [305, 120] width 42 height 15
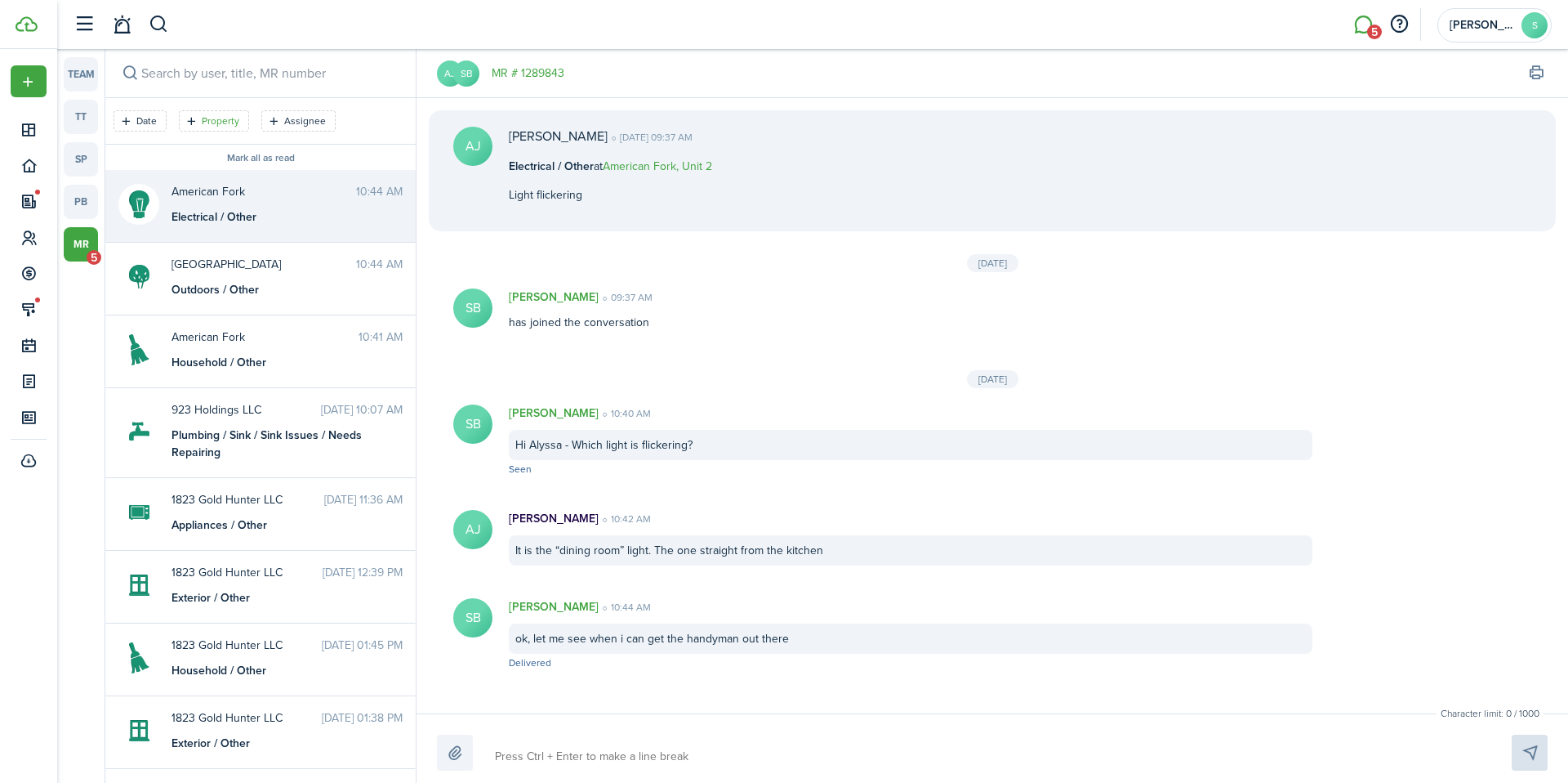
click at [235, 129] on filter-tag "Property" at bounding box center [213, 120] width 70 height 21
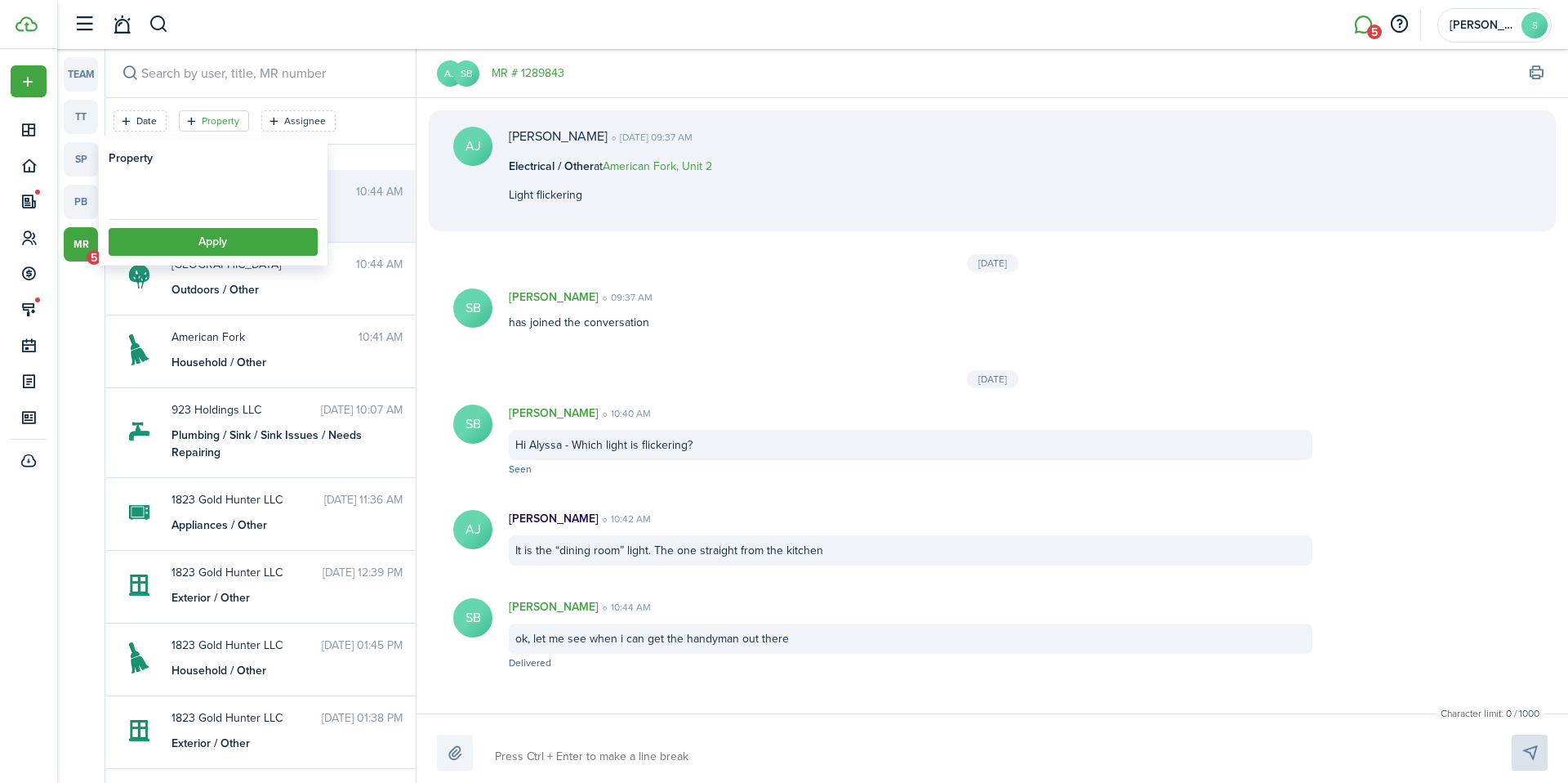
click at [235, 129] on filter-tag "Property" at bounding box center [213, 120] width 70 height 21
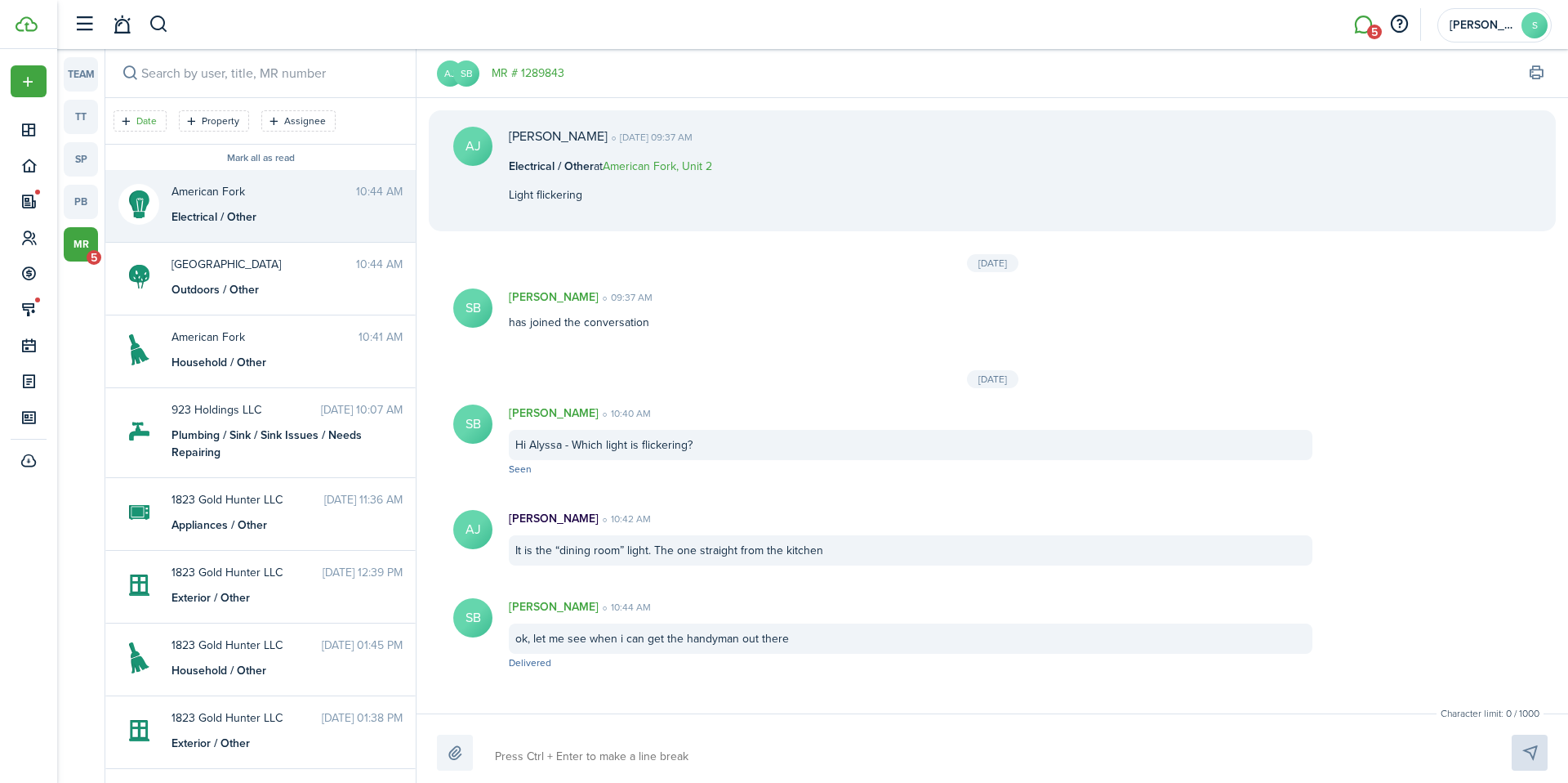
click at [147, 119] on filter-tag-label "Date" at bounding box center [146, 120] width 21 height 15
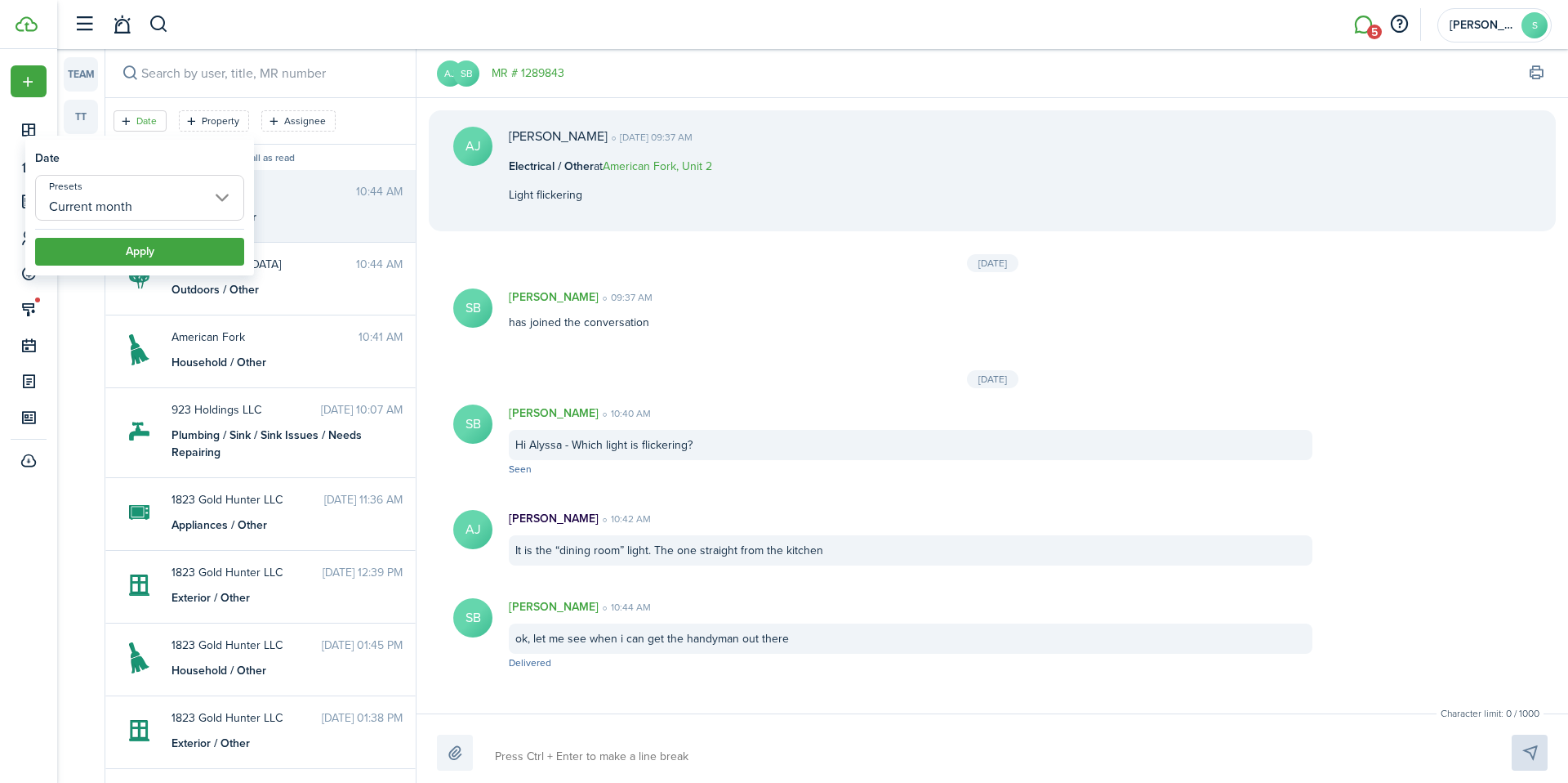
click at [147, 119] on filter-tag-label "Date" at bounding box center [146, 120] width 21 height 15
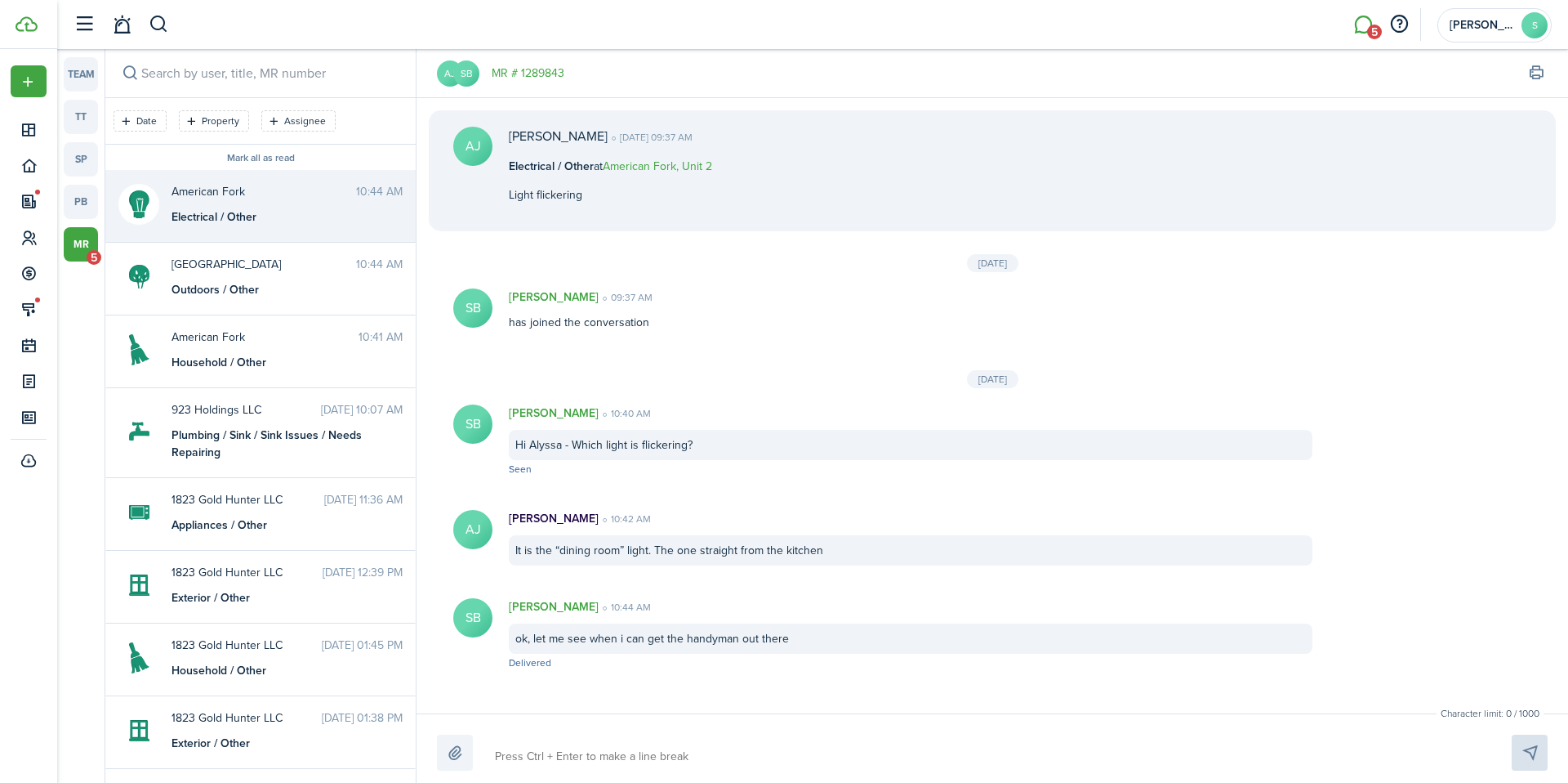
click at [368, 117] on div "Date Property Assignee Clear all" at bounding box center [260, 127] width 294 height 34
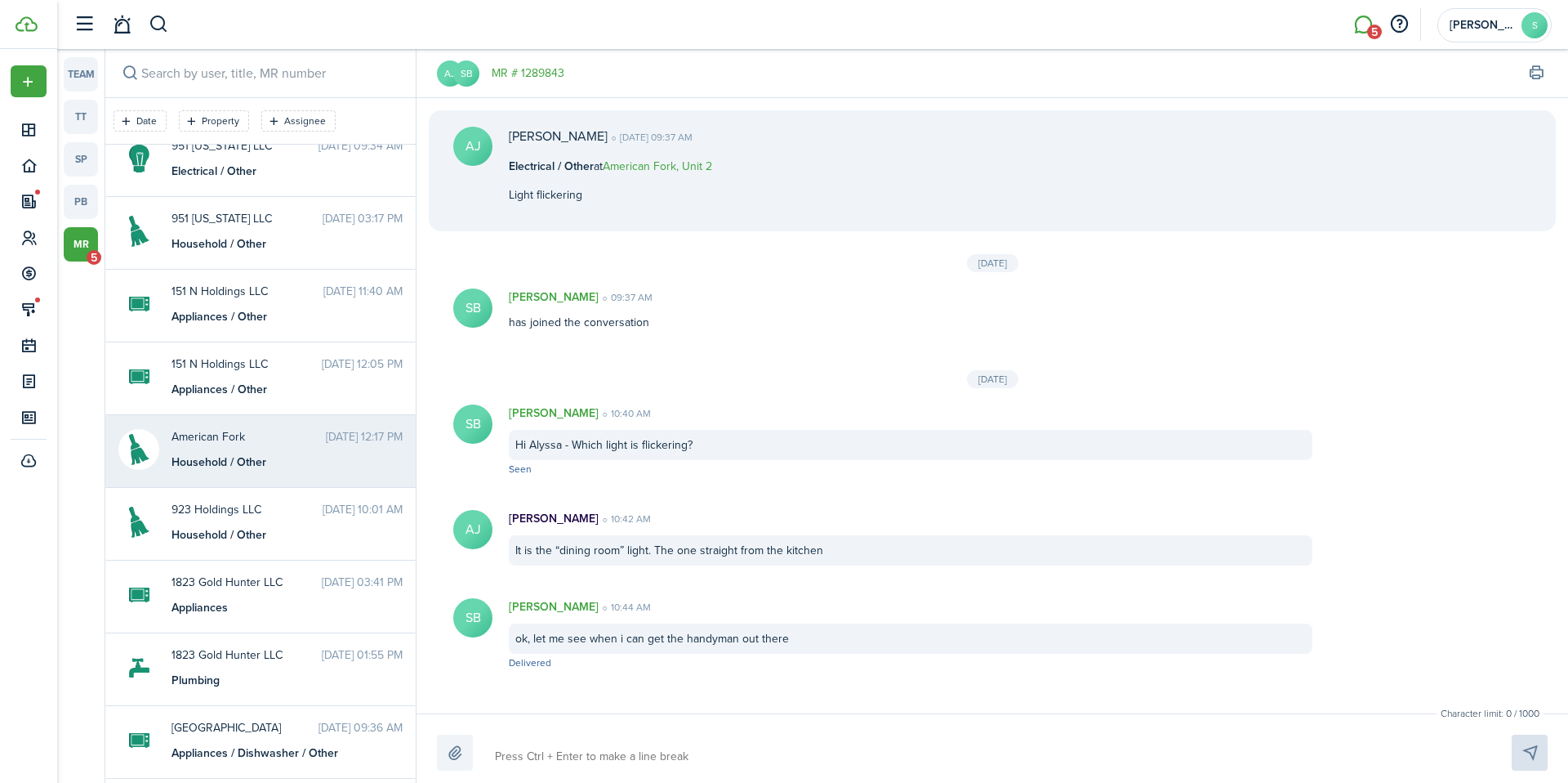
scroll to position [2004, 0]
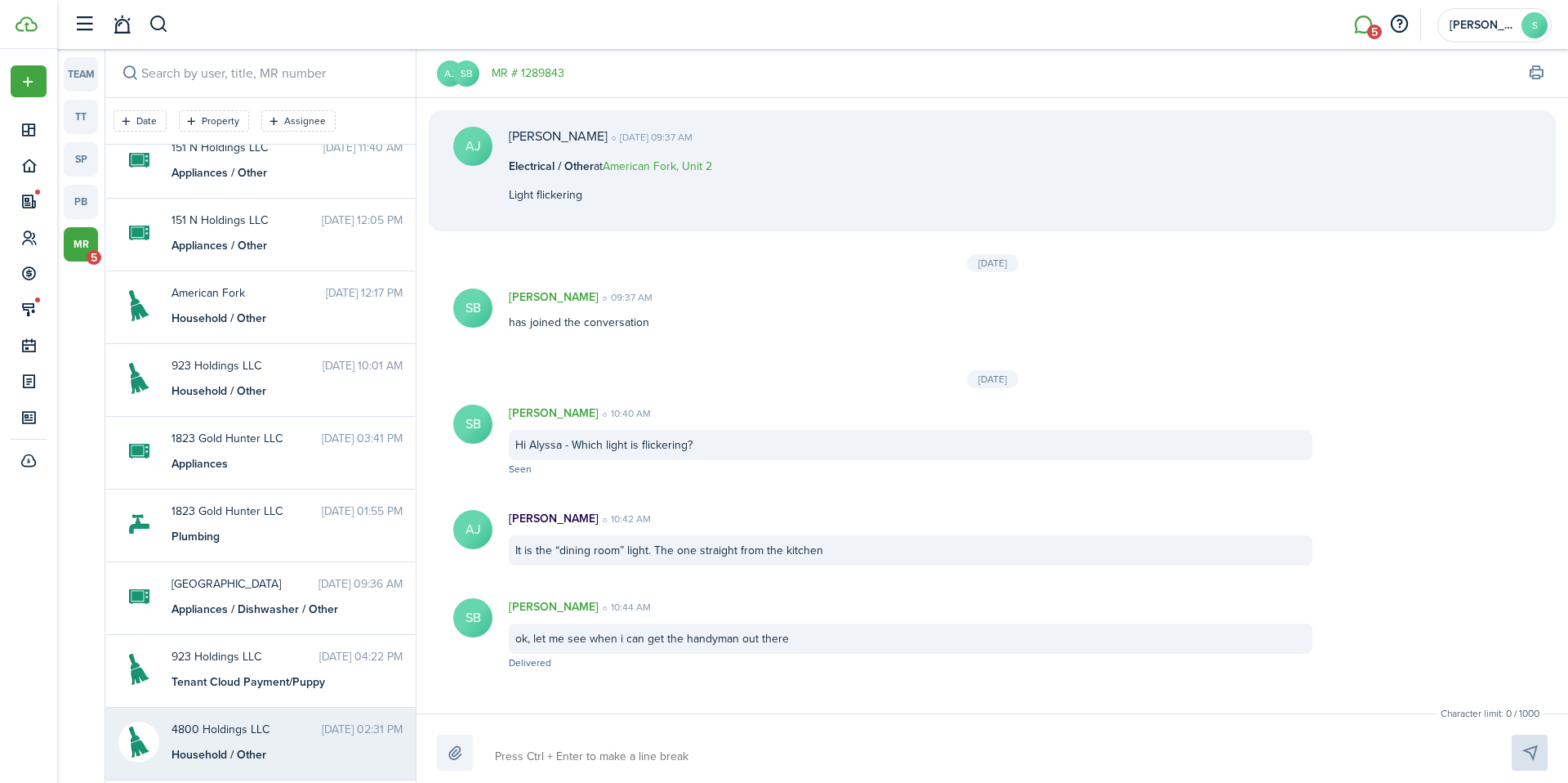
click at [237, 751] on div "Household / Other" at bounding box center [274, 754] width 204 height 17
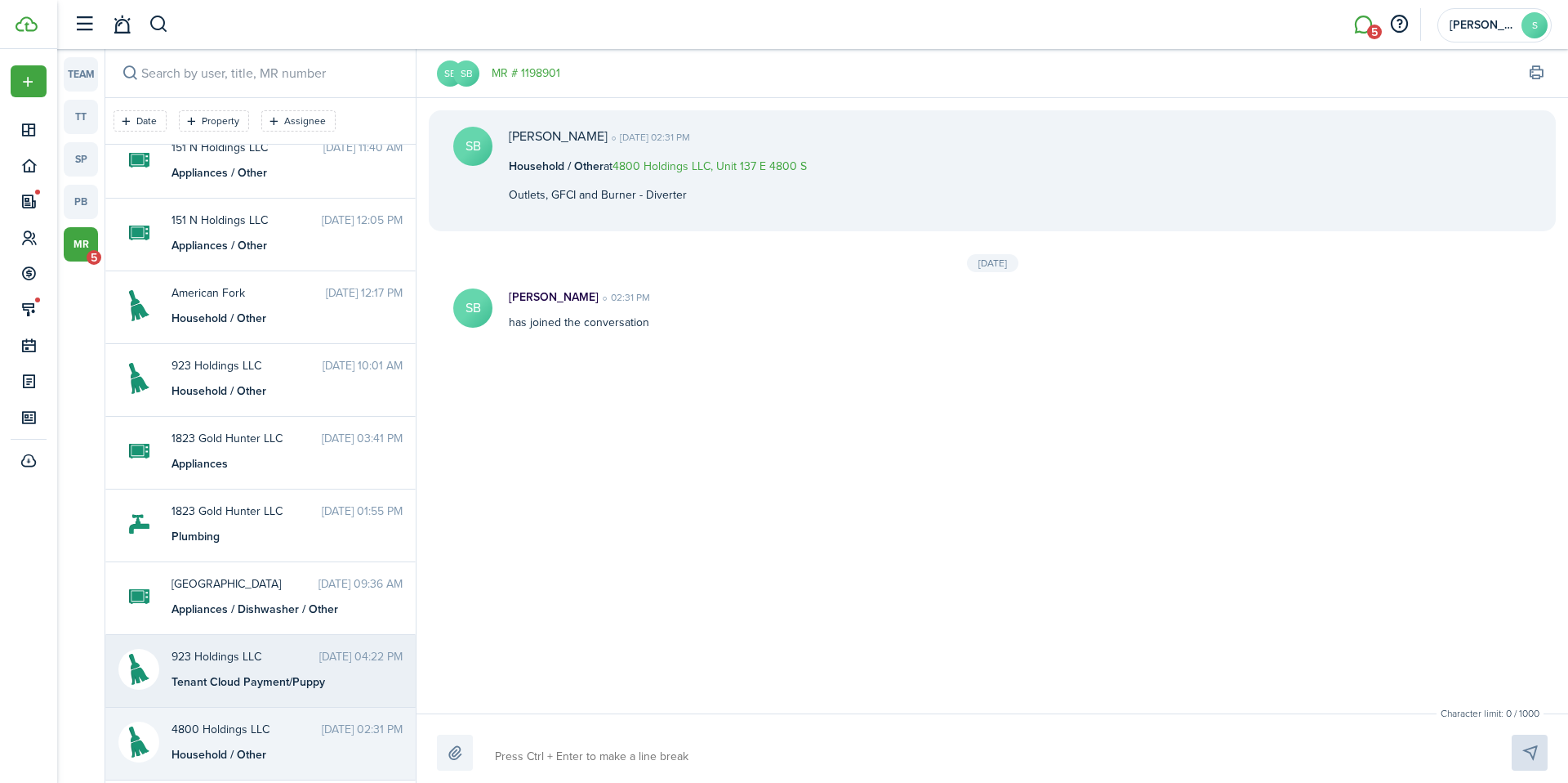
click at [252, 672] on div "923 Holdings LLC [DATE] 04:22 PM Tenant Cloud Payment/Puppy" at bounding box center [288, 669] width 256 height 43
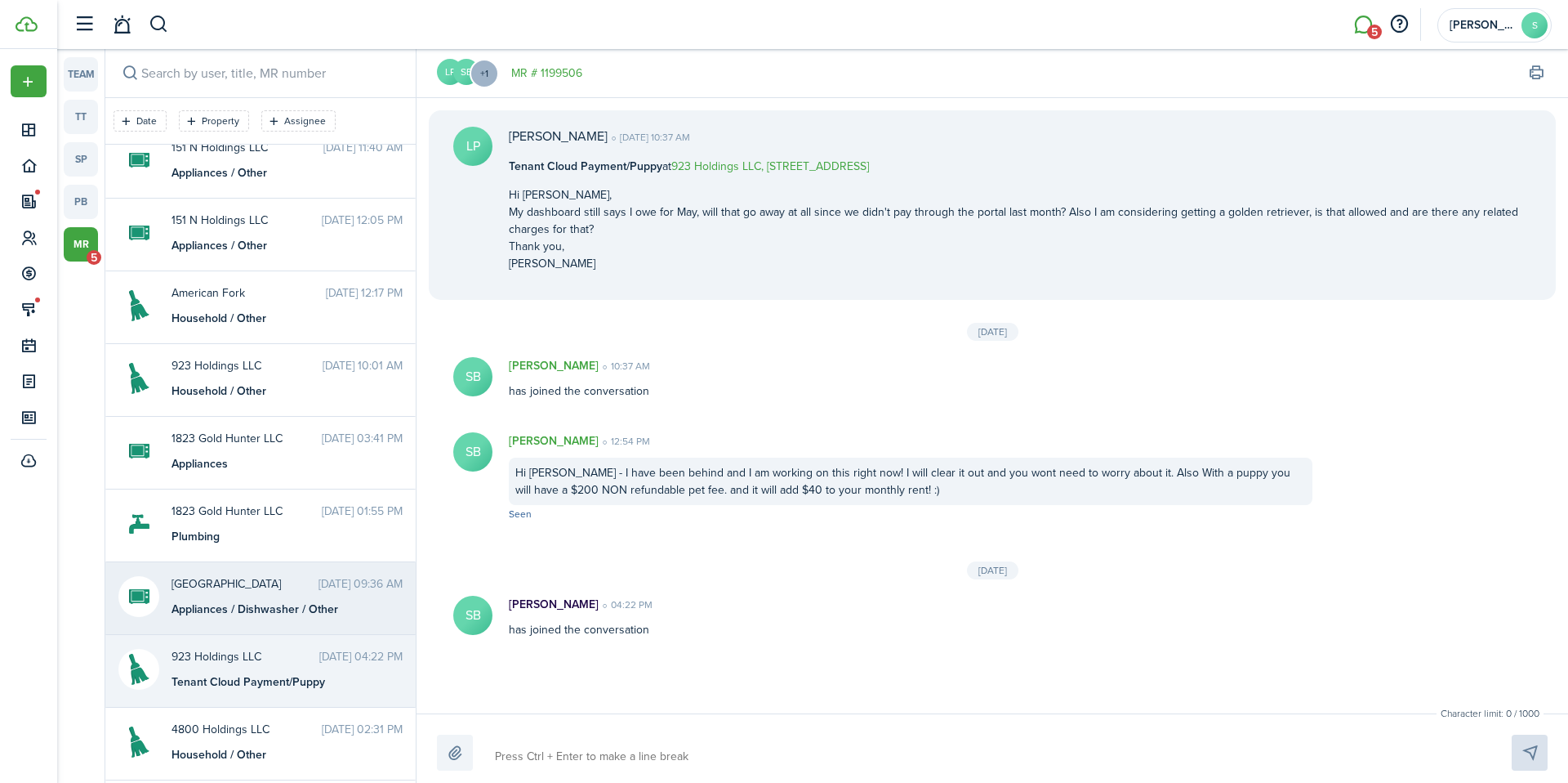
click at [255, 614] on div "Appliances / Dishwasher / Other" at bounding box center [274, 608] width 204 height 17
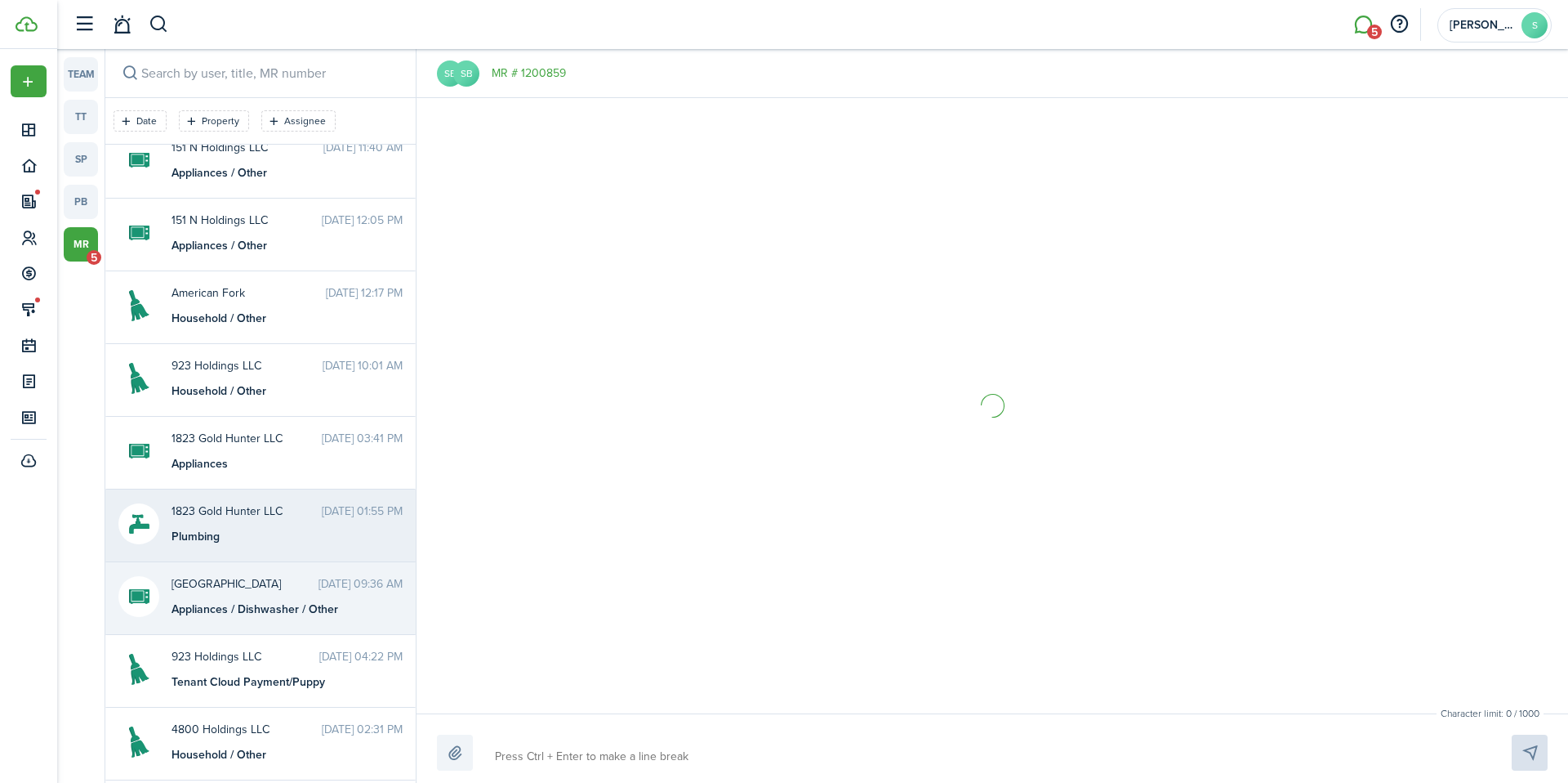
scroll to position [120, 0]
click at [249, 541] on div "Plumbing" at bounding box center [274, 536] width 204 height 17
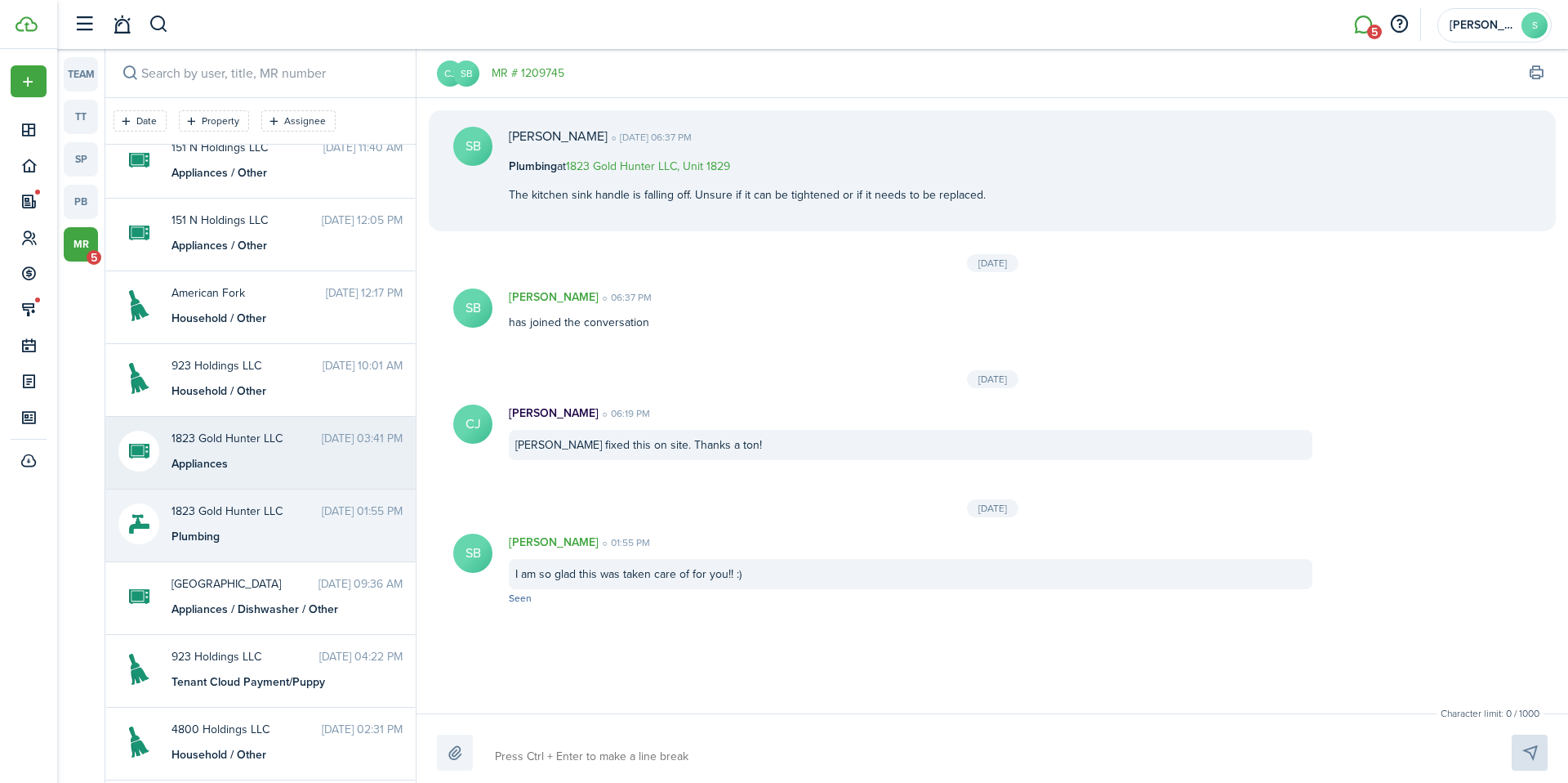
click at [254, 458] on div "Appliances" at bounding box center [274, 463] width 204 height 17
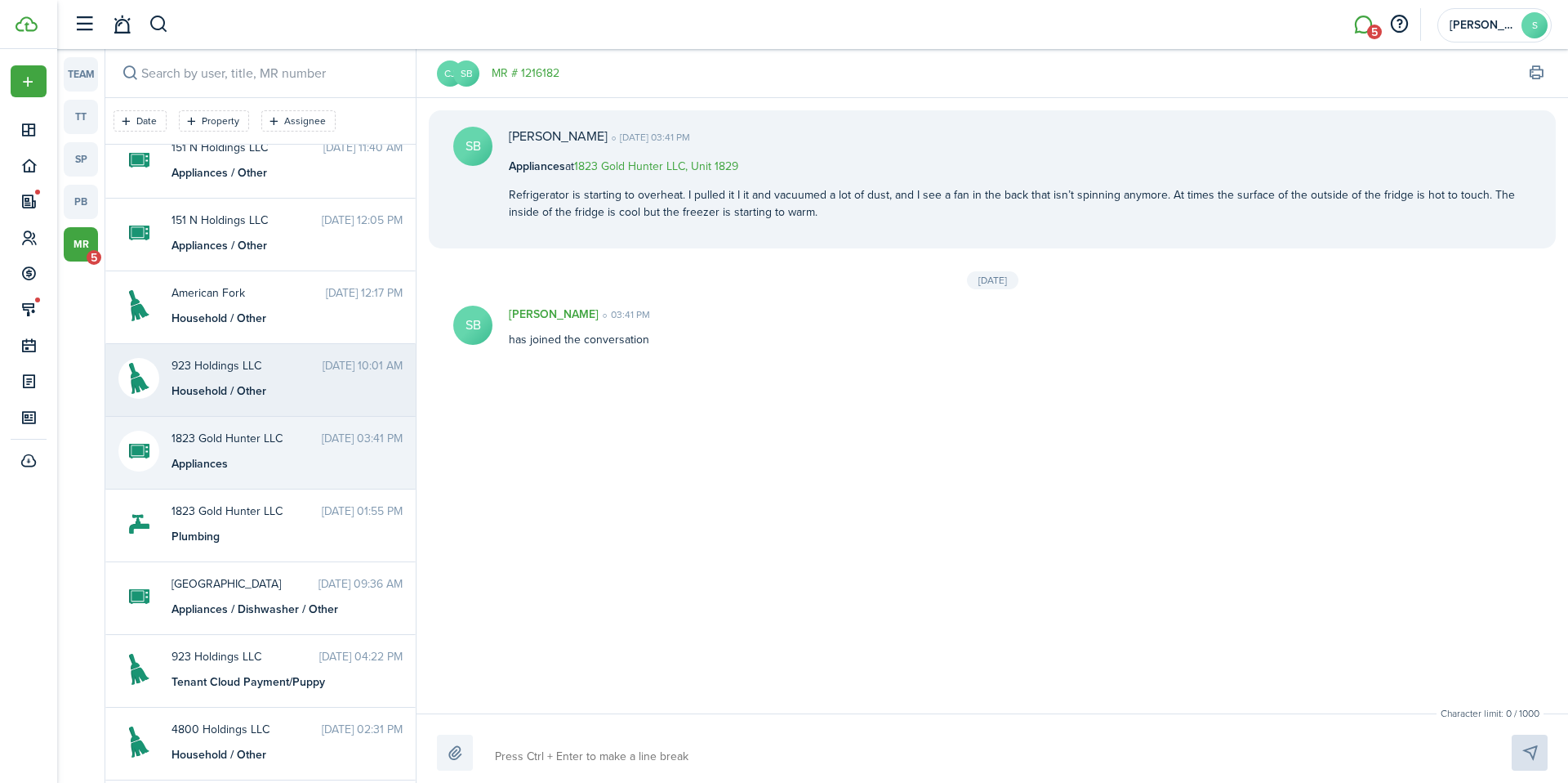
click at [266, 382] on div "Household / Other" at bounding box center [274, 390] width 204 height 17
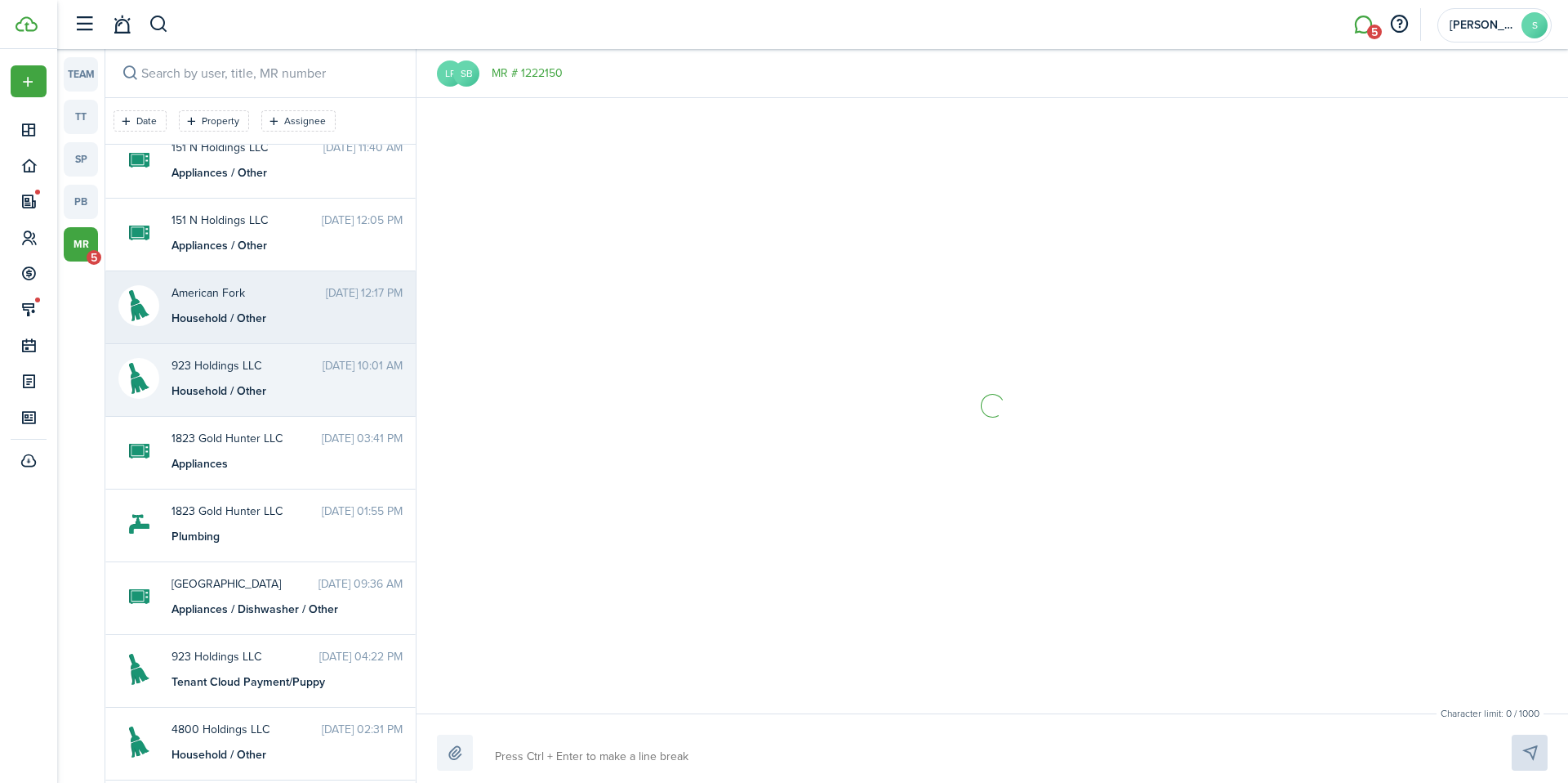
click at [271, 314] on div "Household / Other" at bounding box center [274, 318] width 204 height 17
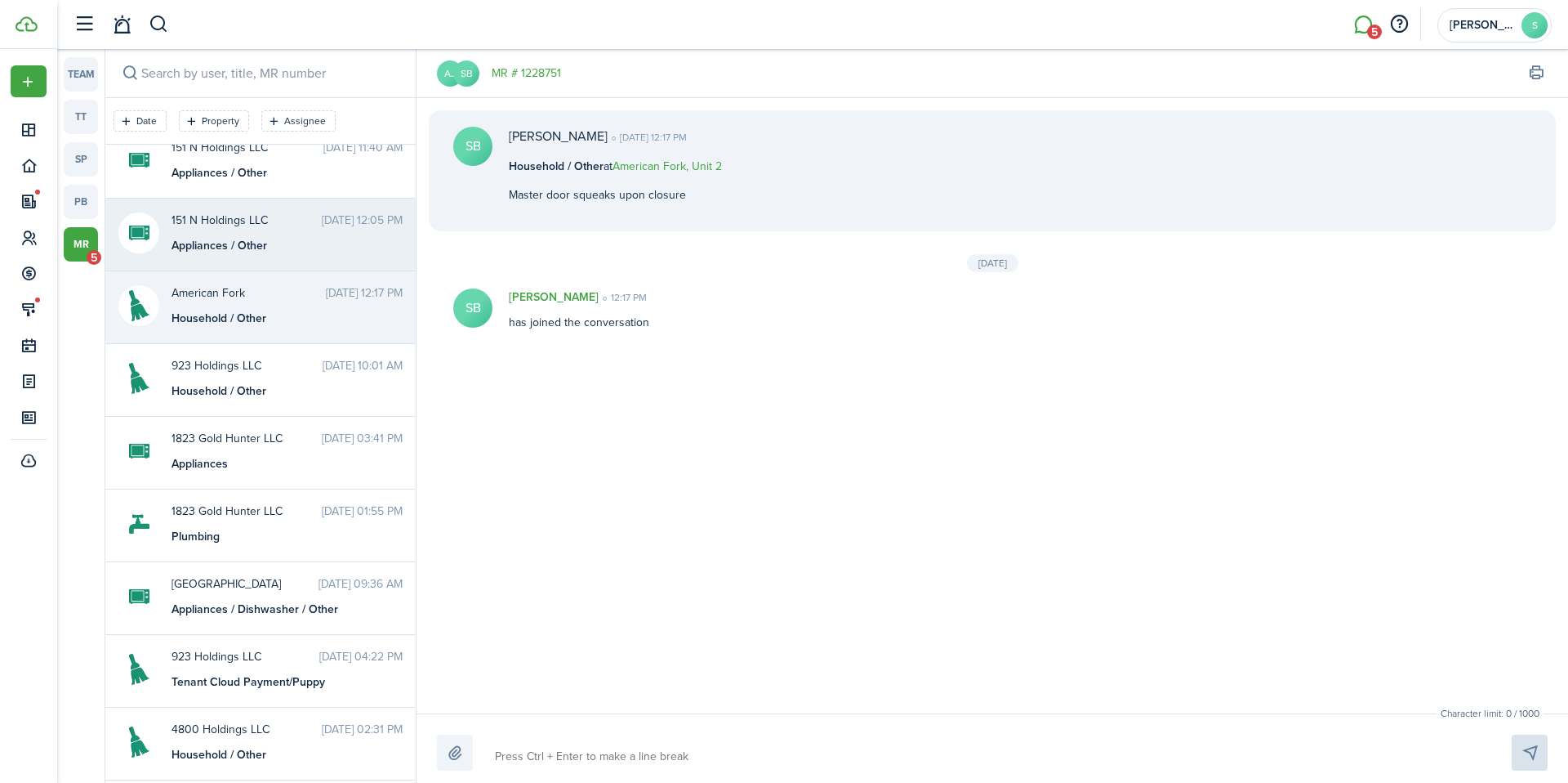
click at [281, 262] on messenger-maintenance-thread-item "151 N Holdings LLC [DATE] 12:05 PM Appliances / Other" at bounding box center [260, 234] width 310 height 72
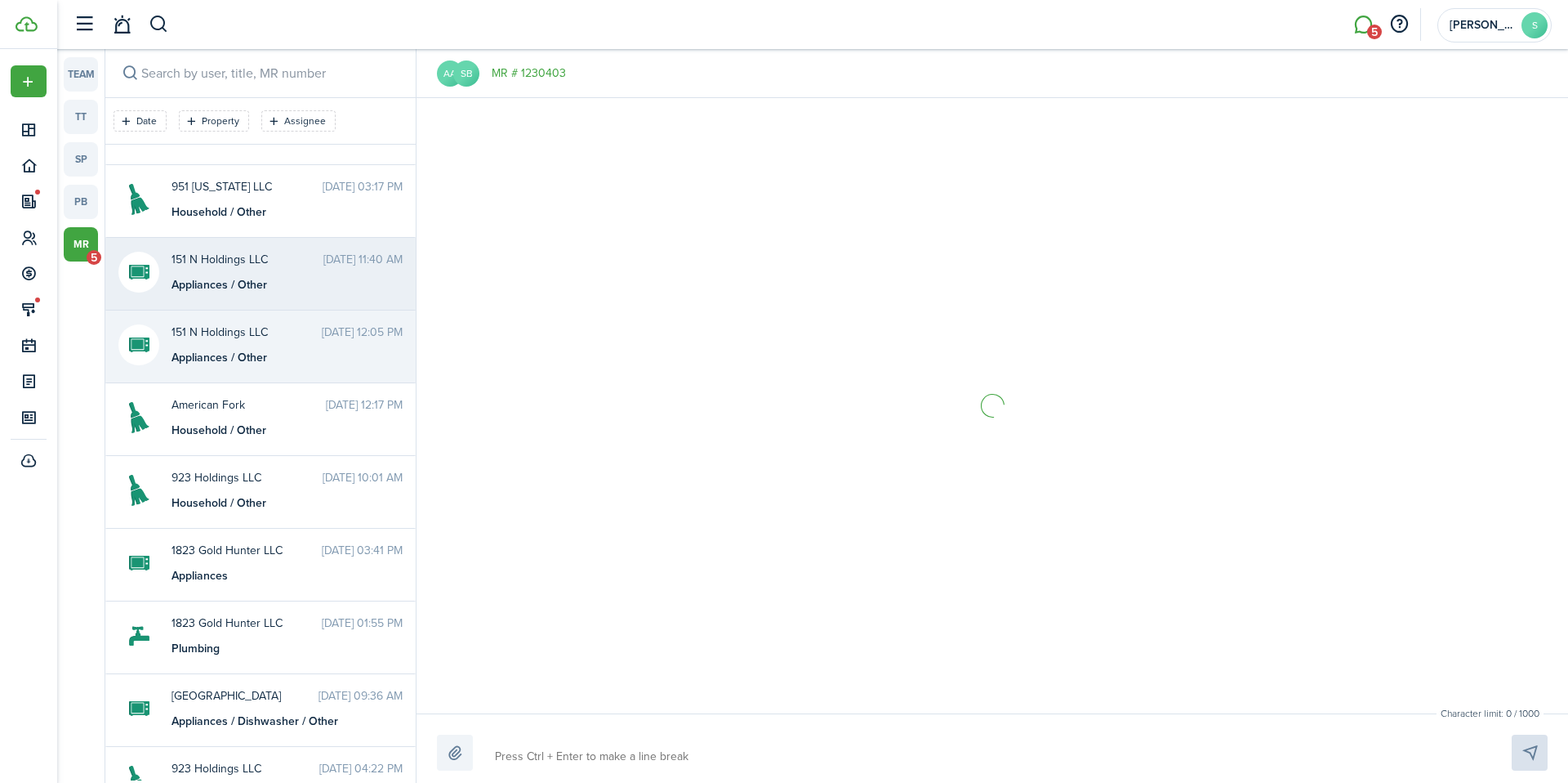
scroll to position [189, 0]
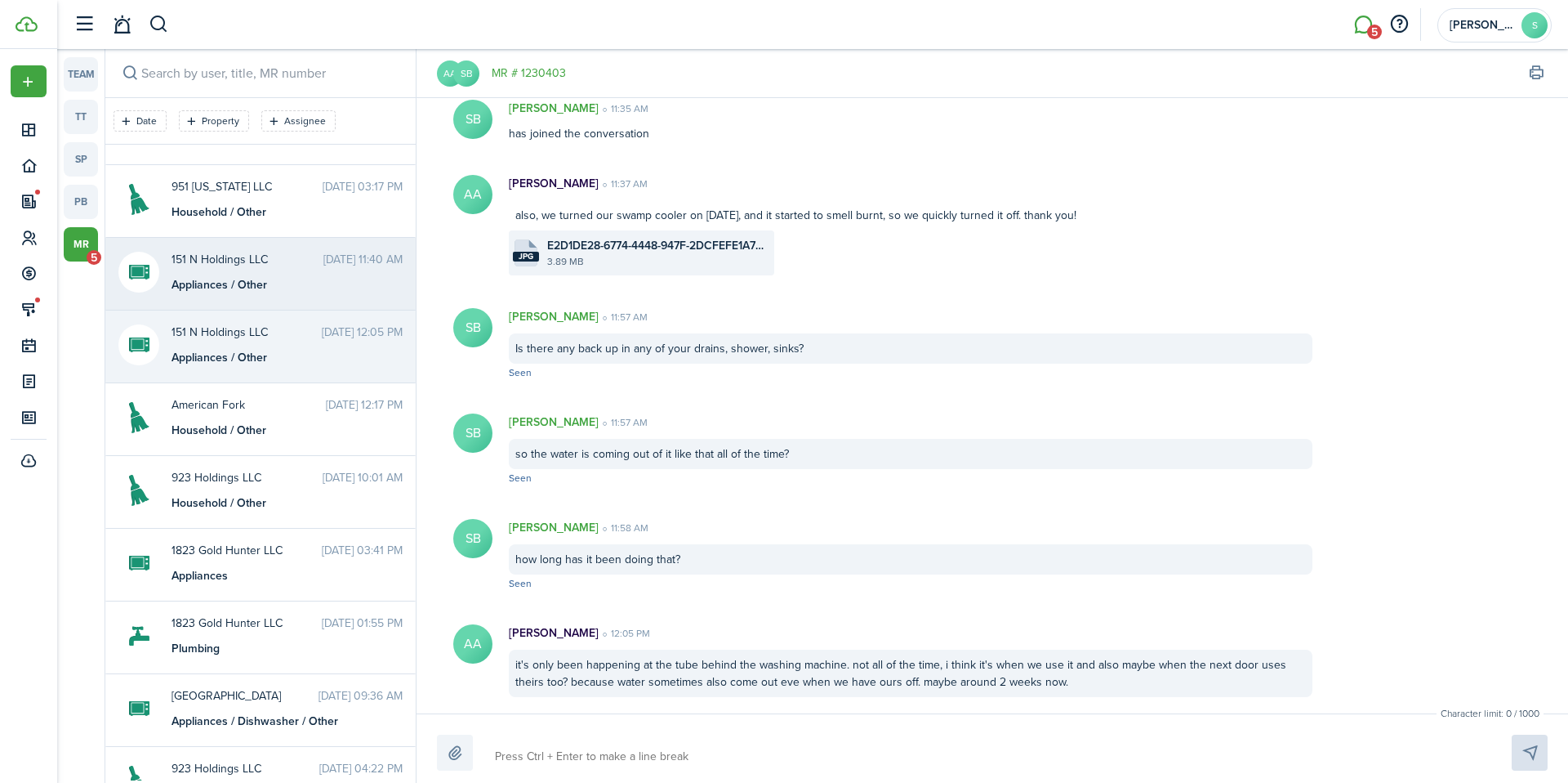
click at [272, 288] on div "Appliances / Other" at bounding box center [274, 284] width 204 height 17
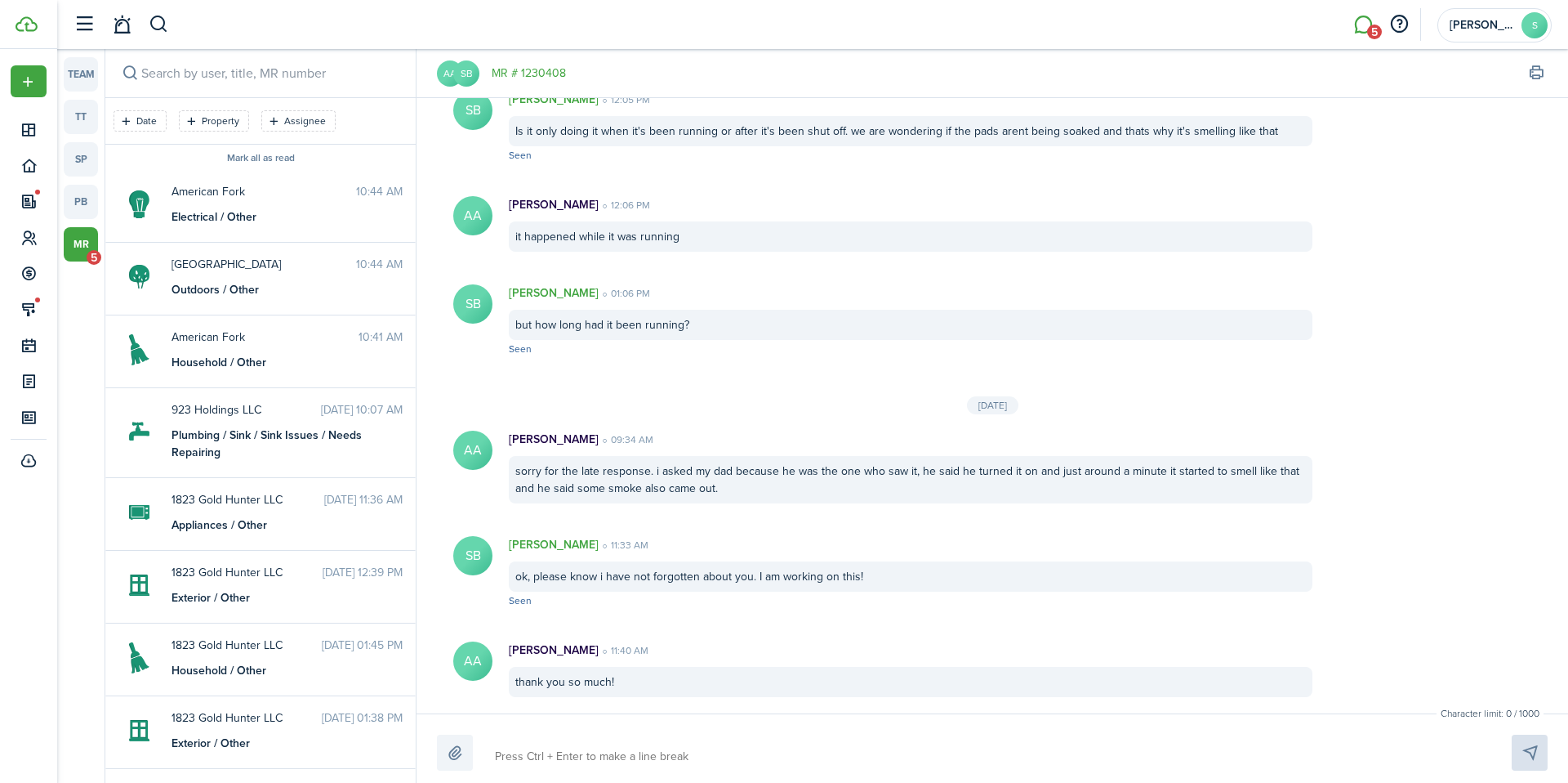
click at [88, 257] on span "5" at bounding box center [93, 257] width 15 height 15
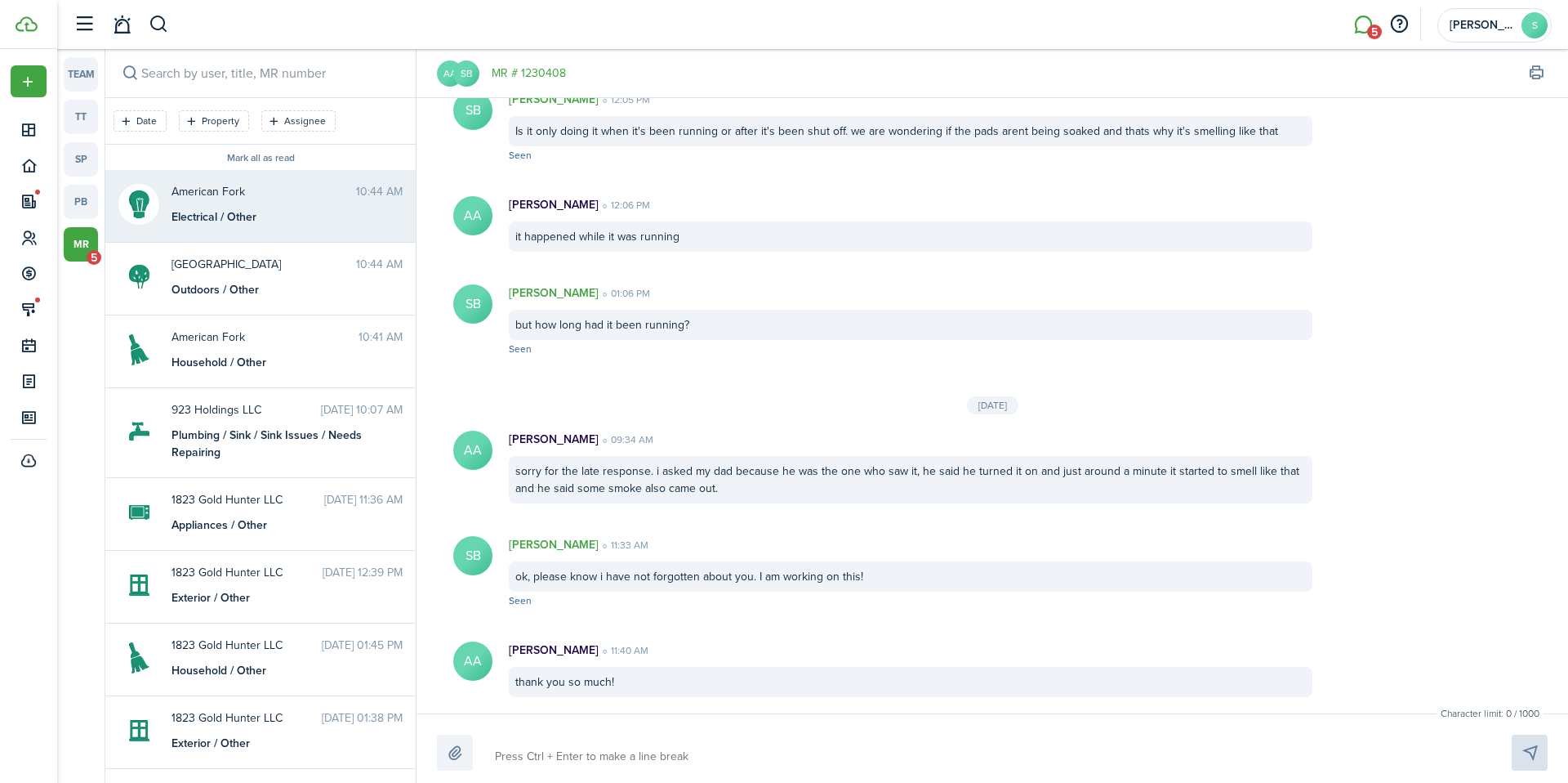
click at [180, 239] on messenger-maintenance-thread-item "American Fork 10:44 AM Electrical / Other" at bounding box center [260, 205] width 310 height 72
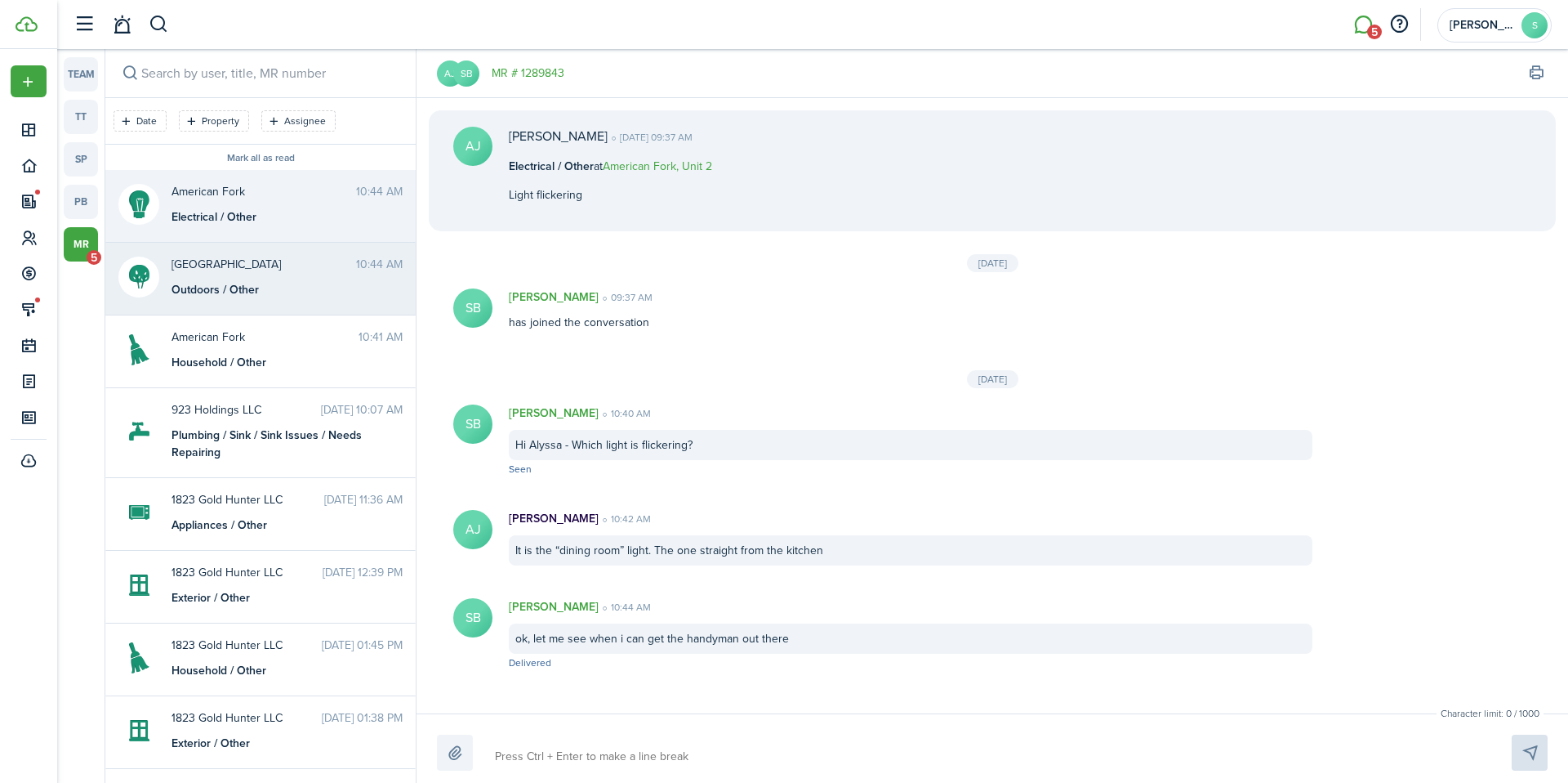
click at [186, 263] on span "[GEOGRAPHIC_DATA]" at bounding box center [264, 264] width 184 height 17
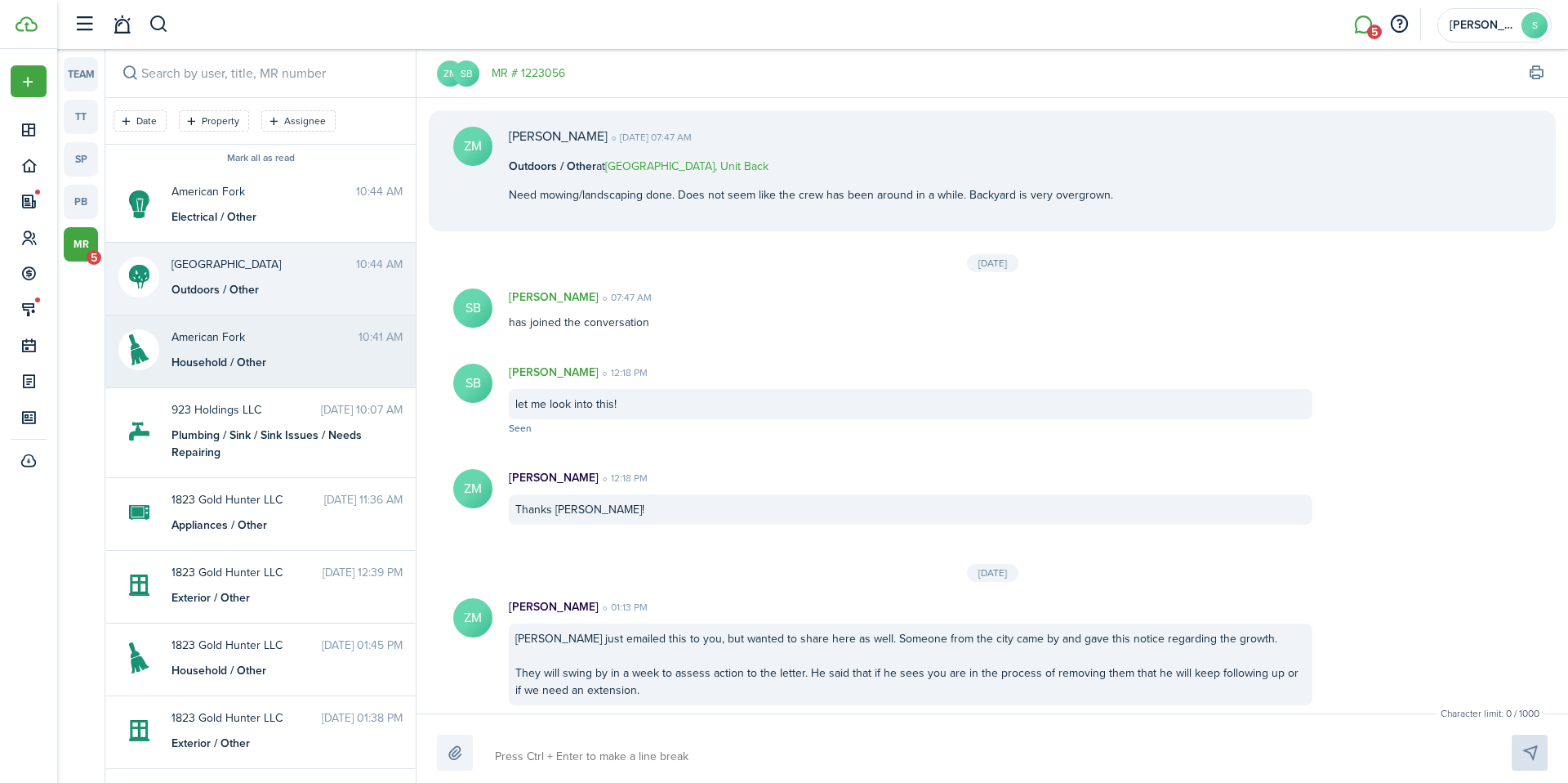
scroll to position [260, 0]
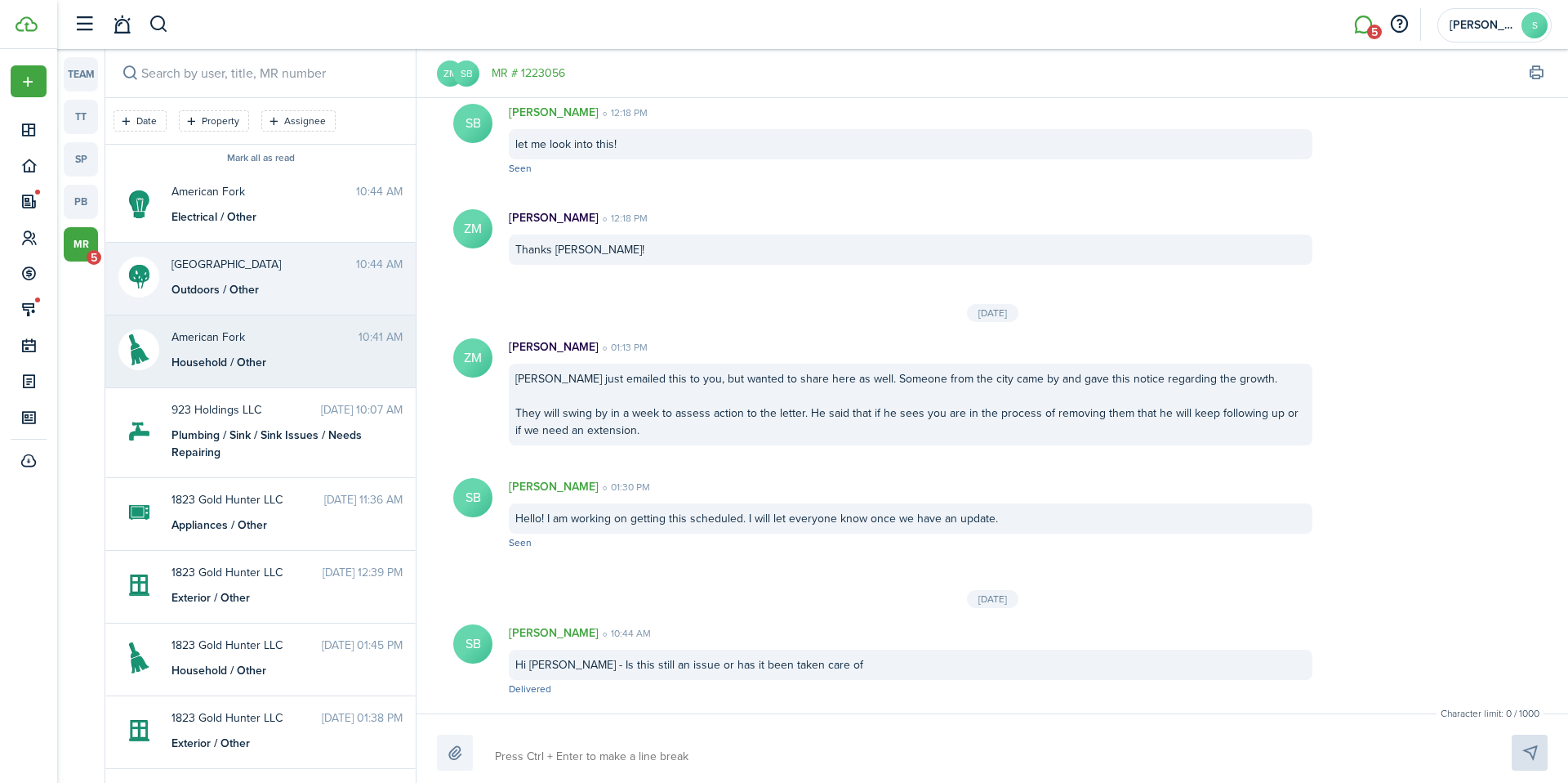
click at [204, 349] on div "American Fork 10:41 AM Household / Other" at bounding box center [288, 349] width 256 height 43
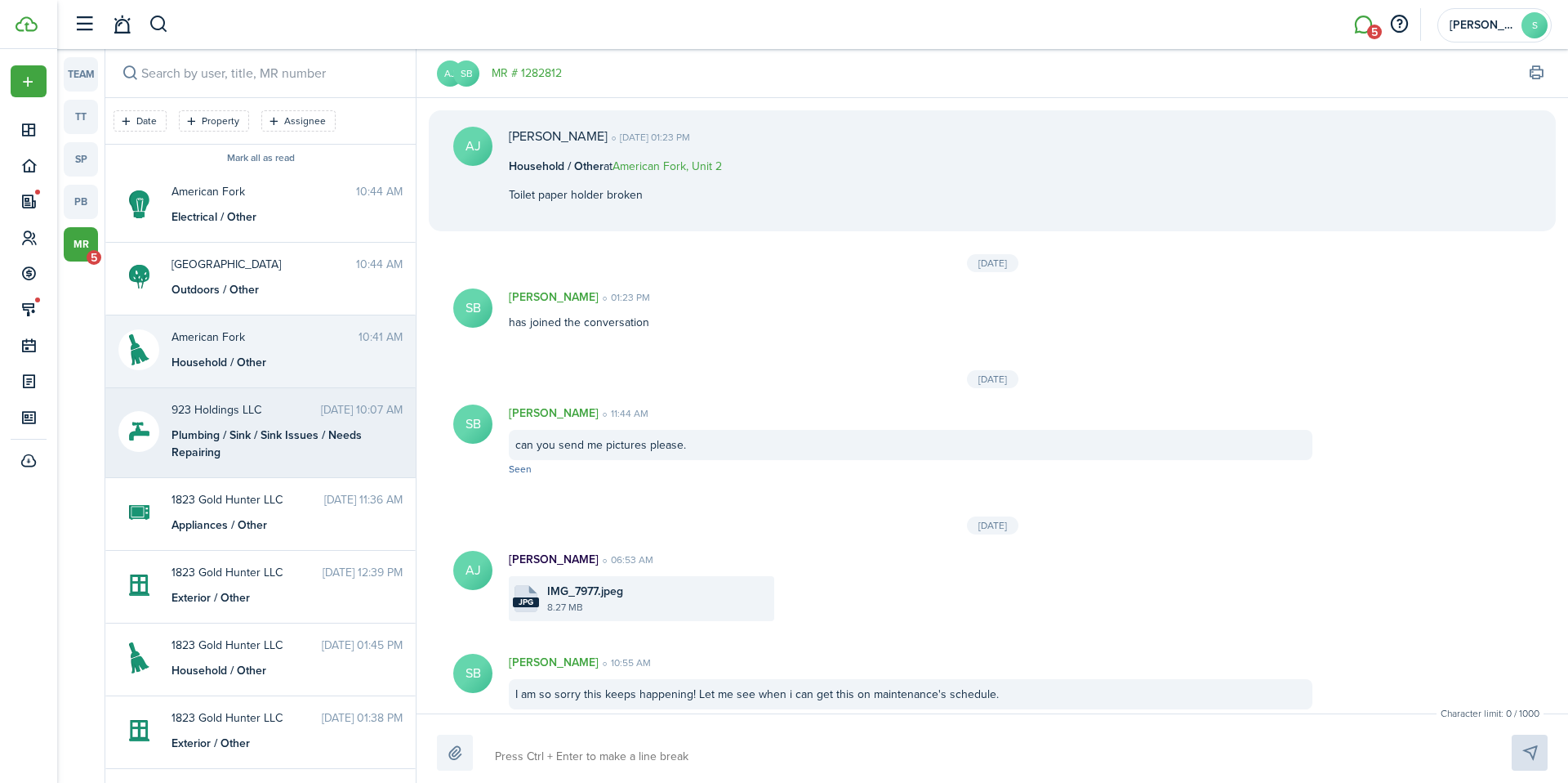
scroll to position [305, 0]
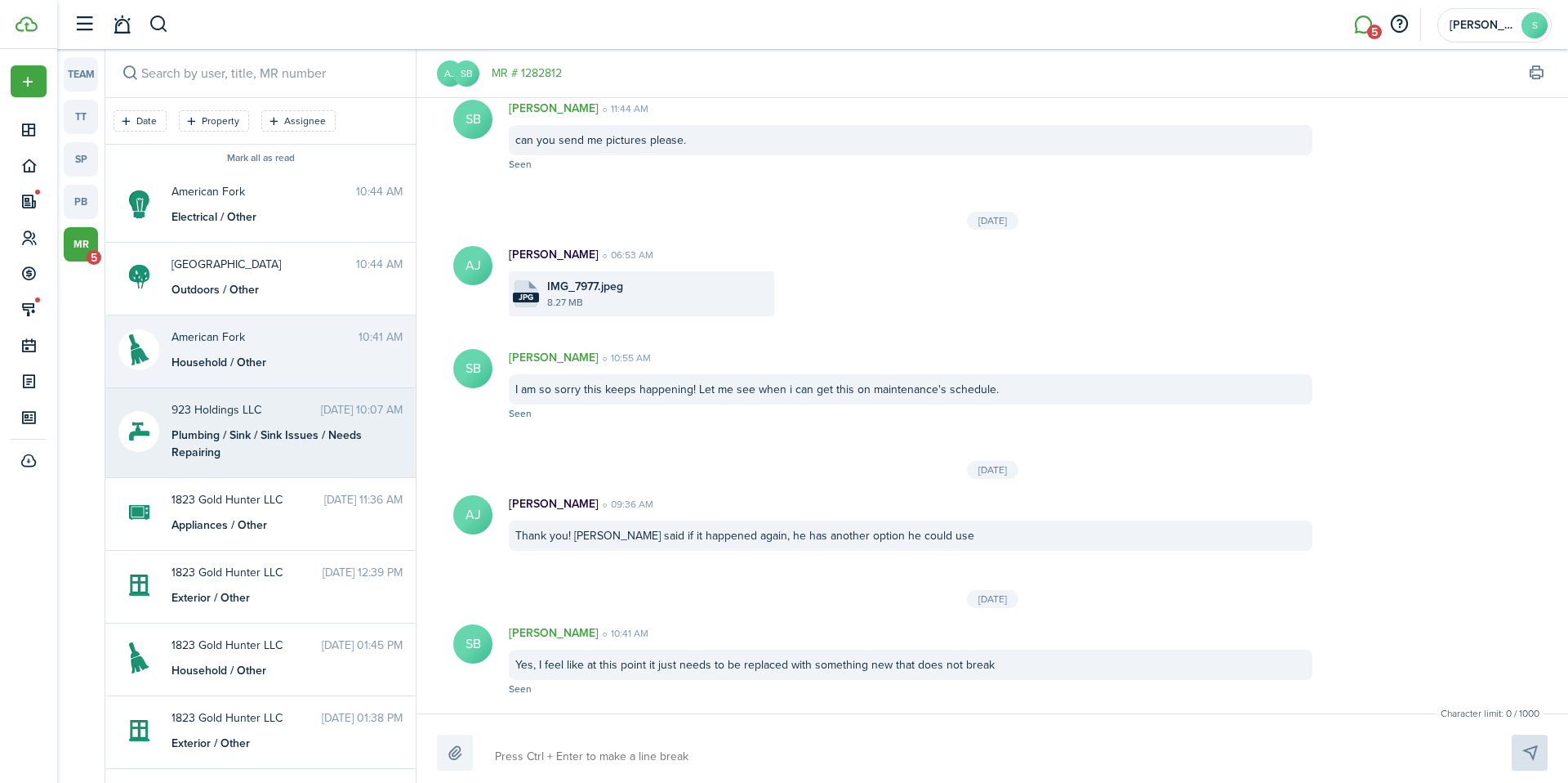
click at [212, 416] on span "923 Holdings LLC" at bounding box center [246, 409] width 150 height 17
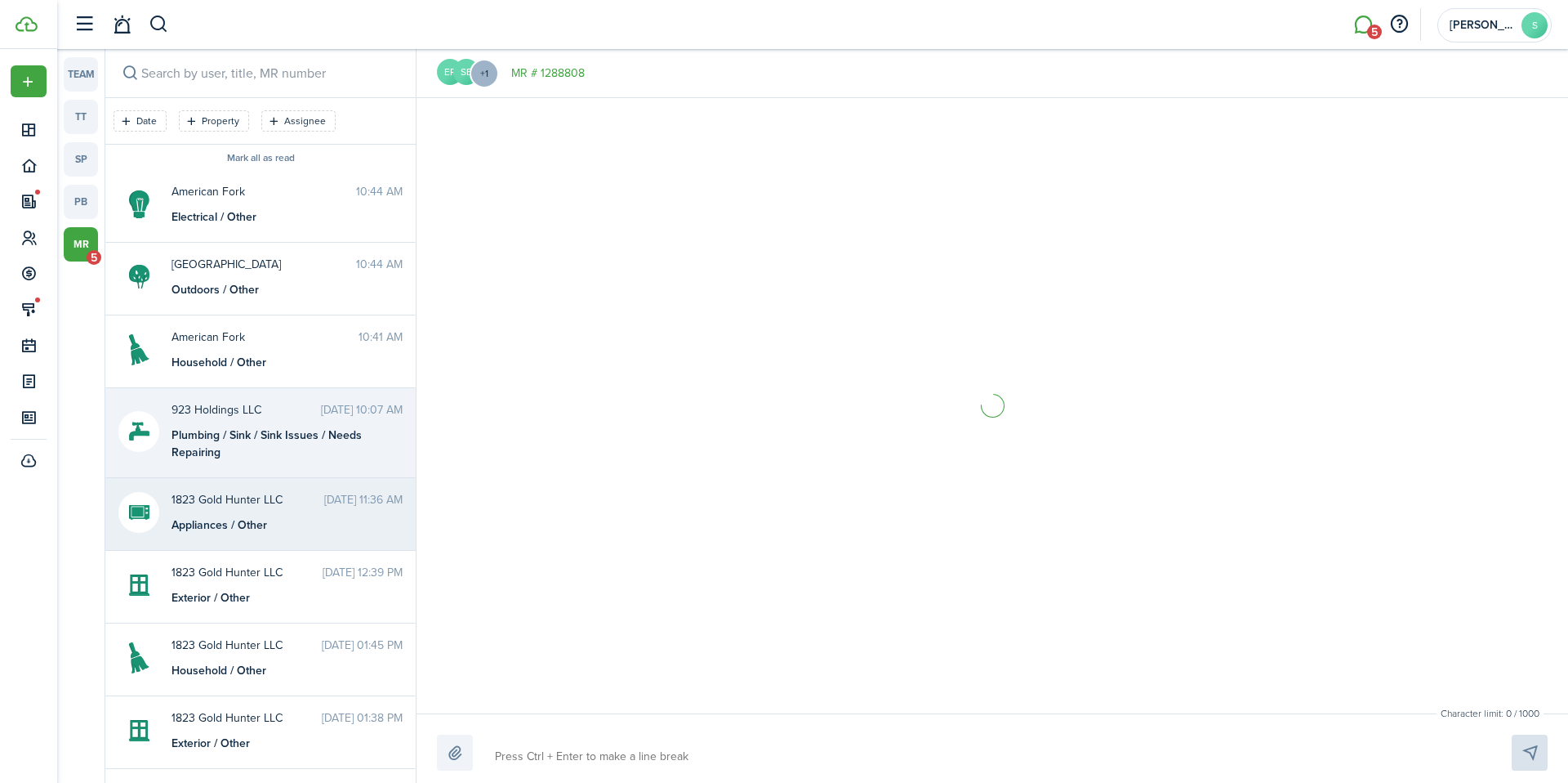
scroll to position [49, 0]
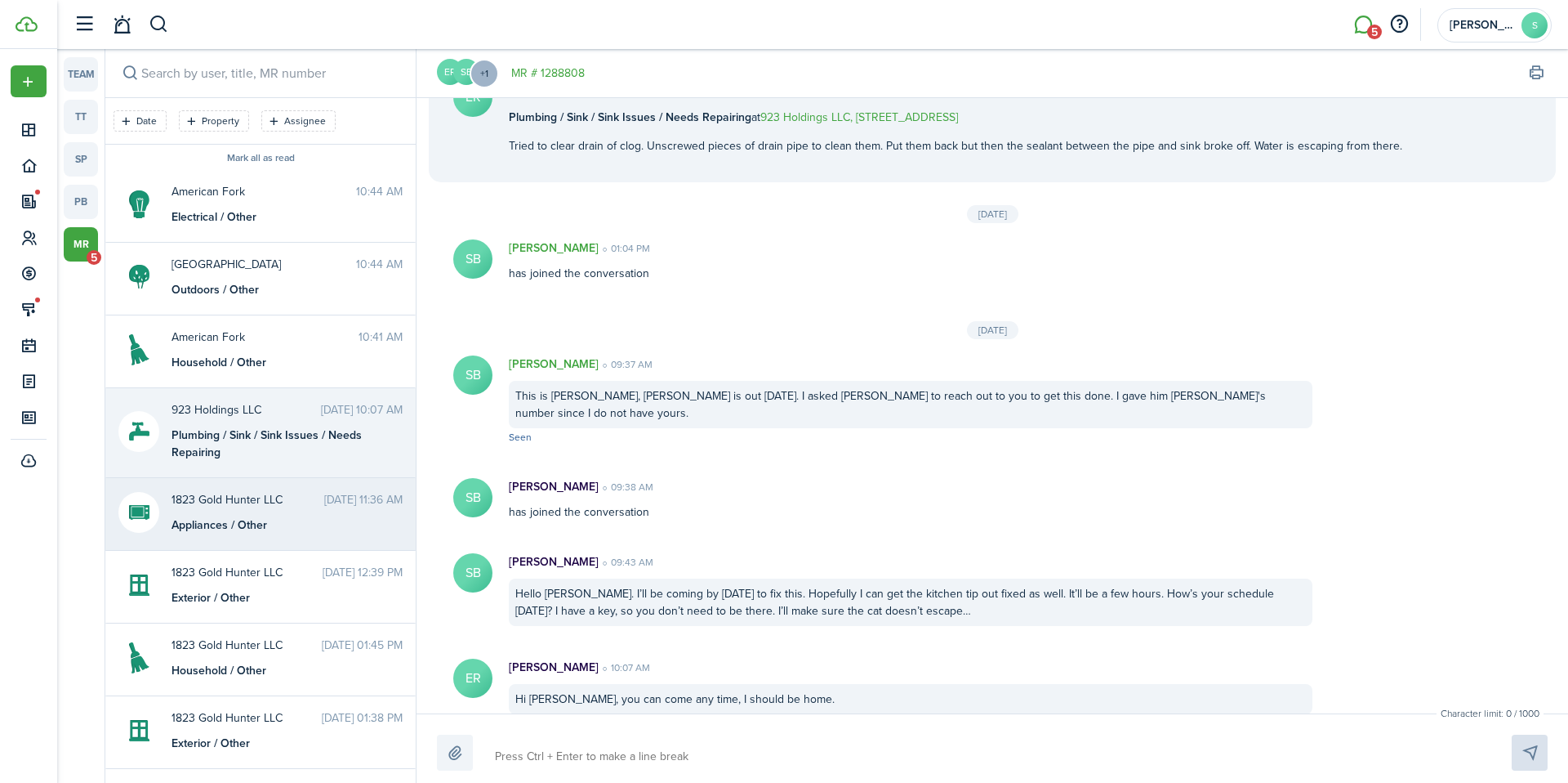
click at [219, 500] on span "1823 Gold Hunter LLC" at bounding box center [248, 499] width 153 height 17
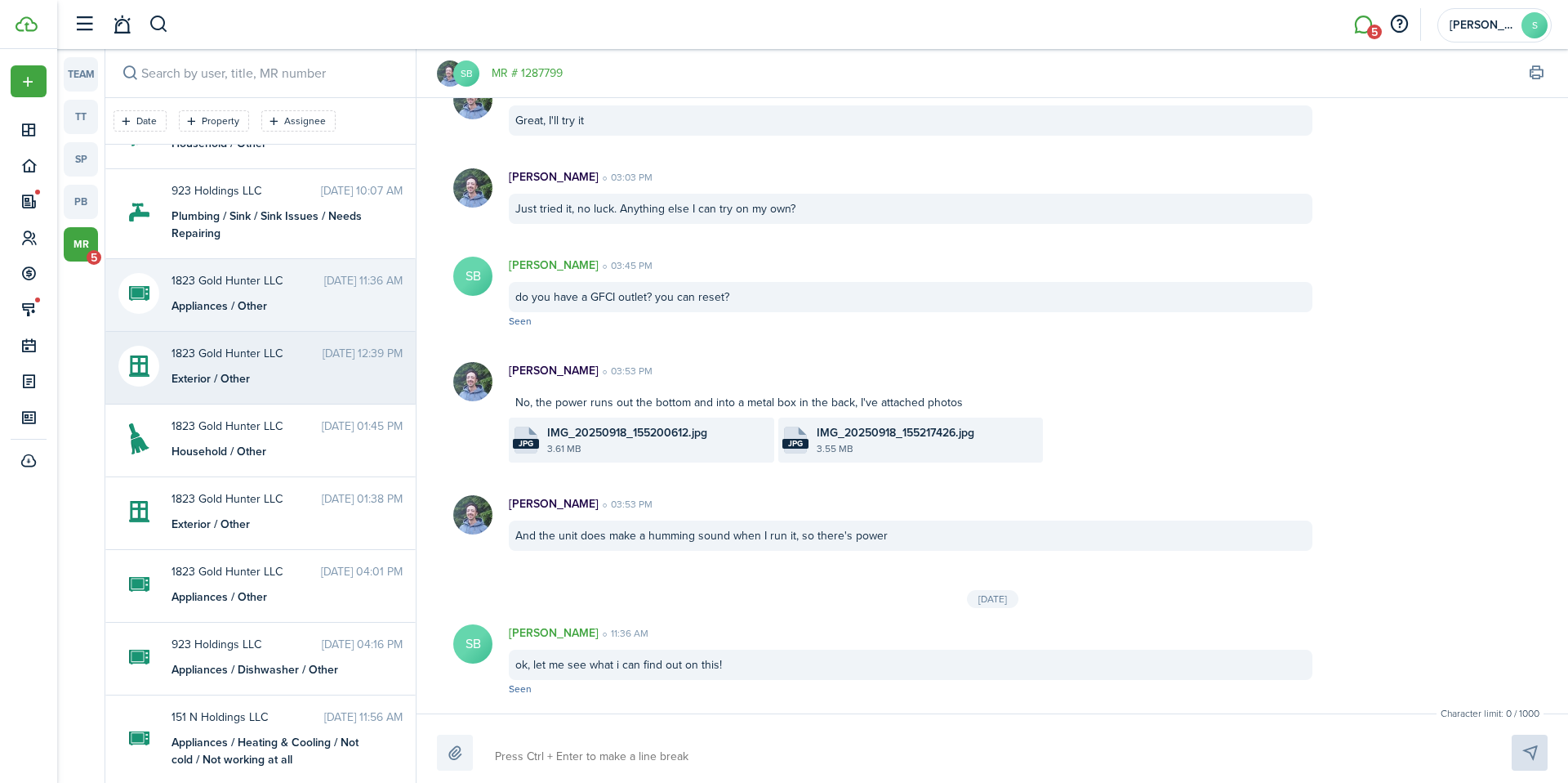
scroll to position [271, 0]
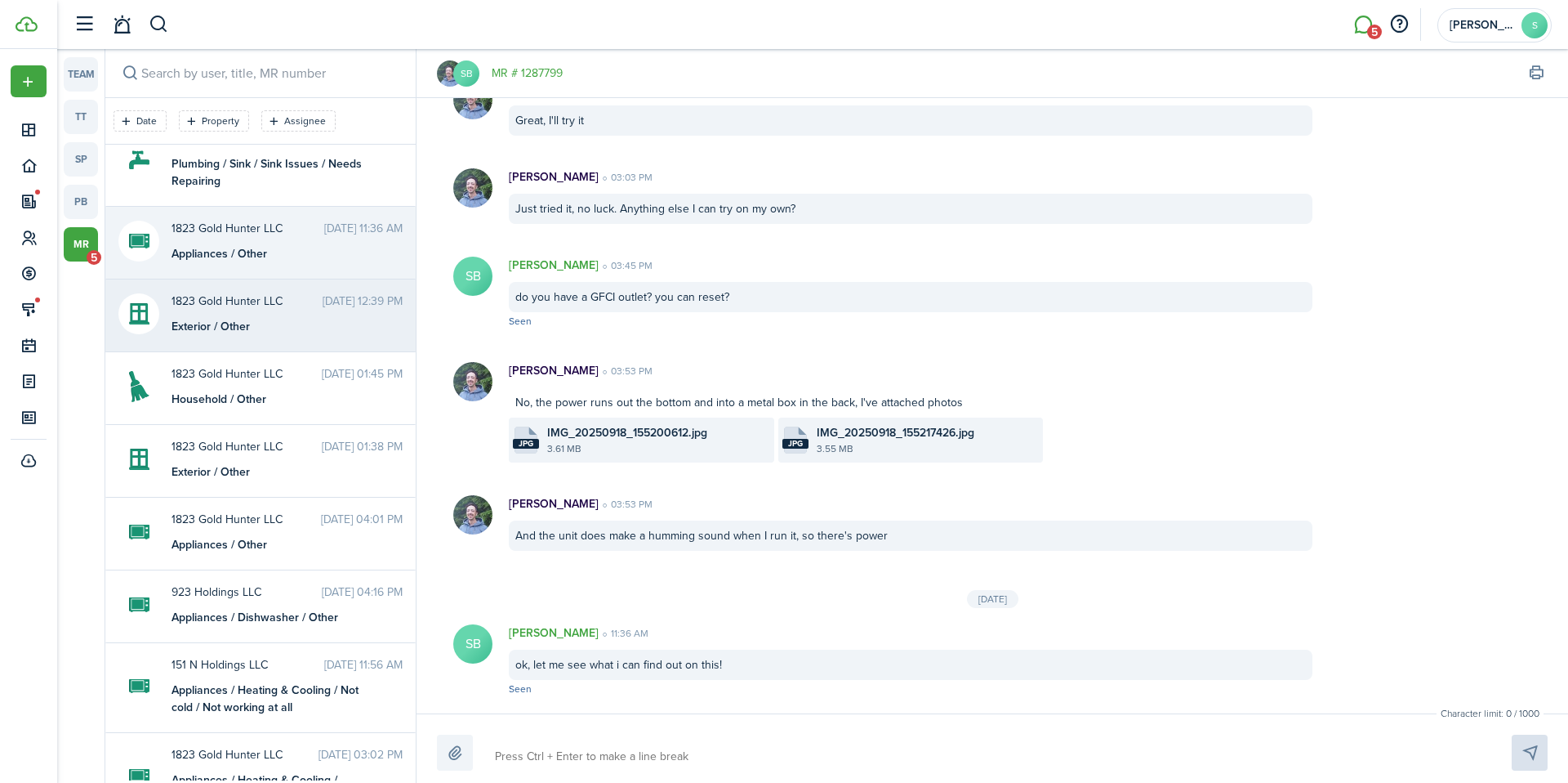
click at [224, 335] on messenger-maintenance-thread-item "1823 Gold Hunter LLC [DATE] 12:39 PM Exterior / Other" at bounding box center [260, 316] width 310 height 72
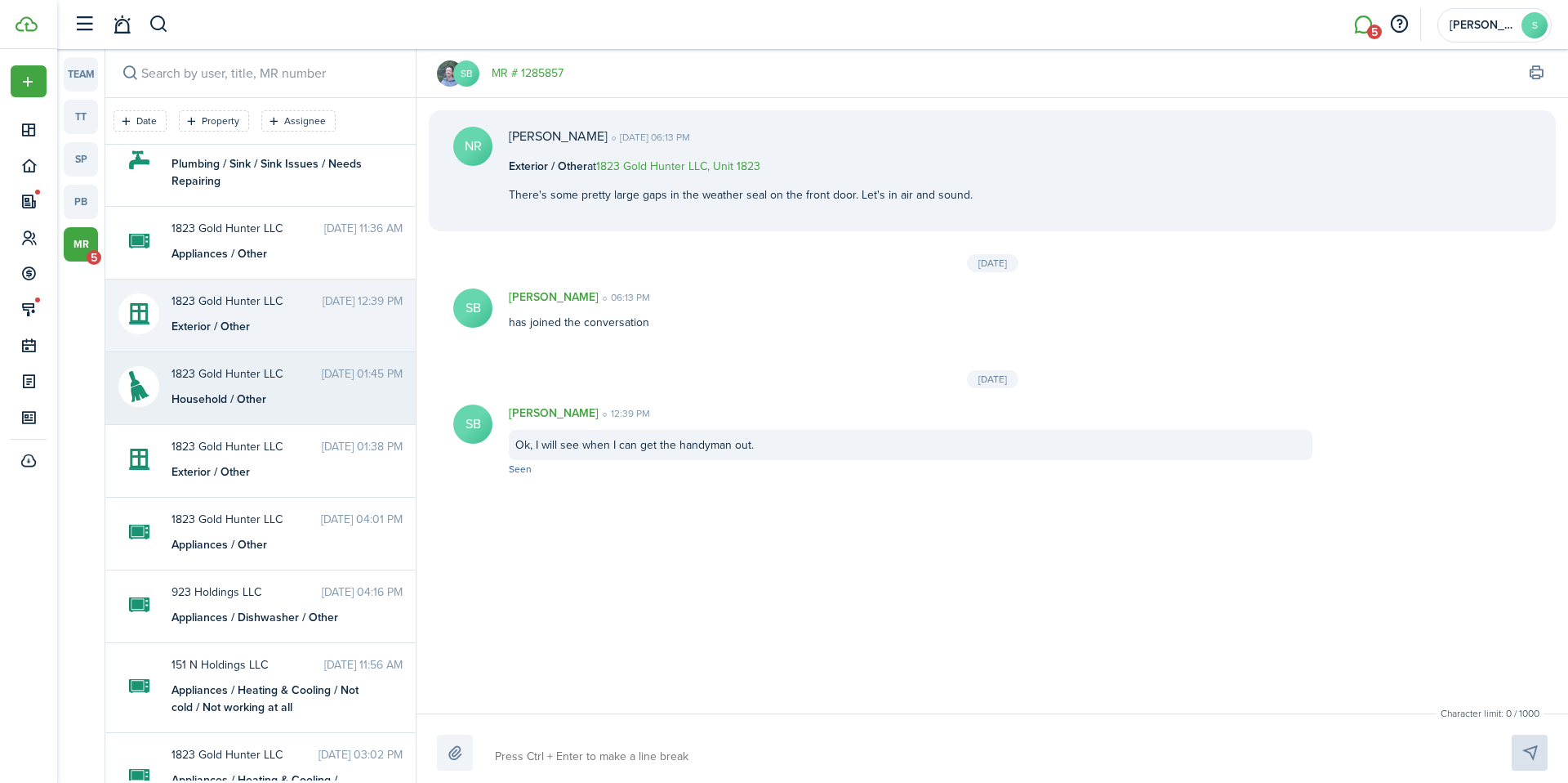
click at [224, 381] on span "1823 Gold Hunter LLC" at bounding box center [246, 373] width 150 height 17
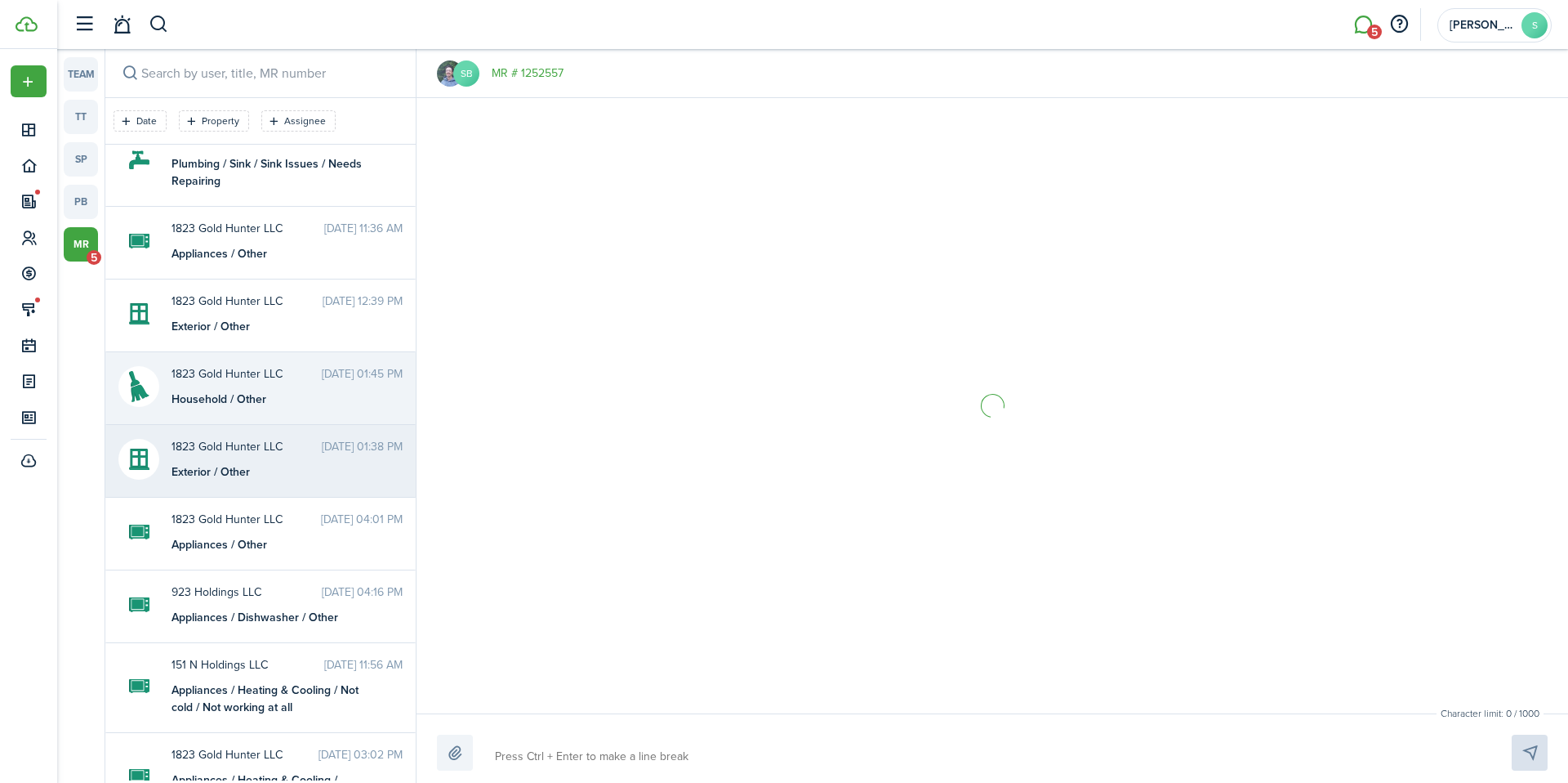
click at [218, 446] on span "1823 Gold Hunter LLC" at bounding box center [246, 446] width 150 height 17
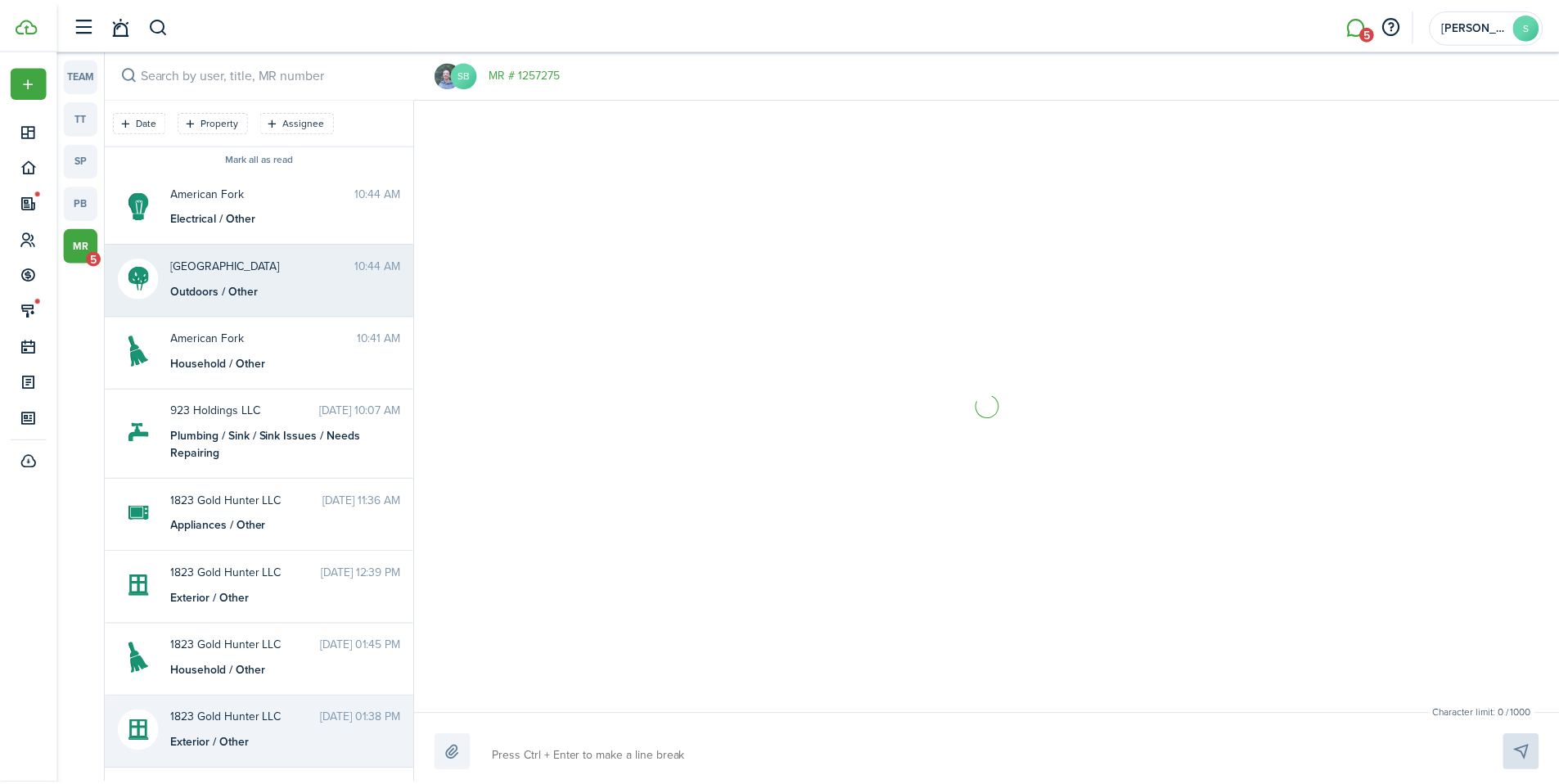
scroll to position [637, 0]
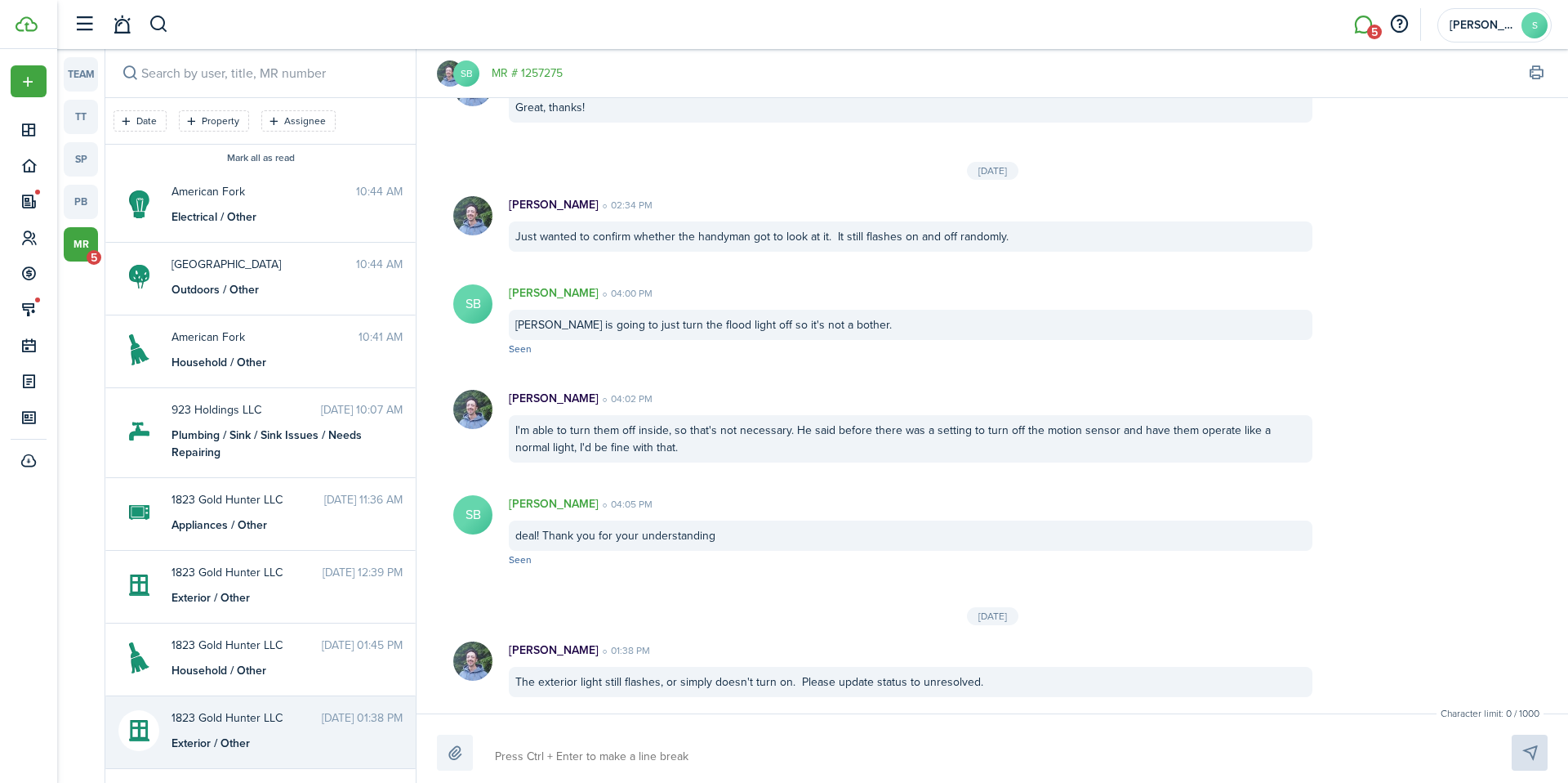
click at [261, 163] on button "Mark all as read" at bounding box center [261, 159] width 67 height 12
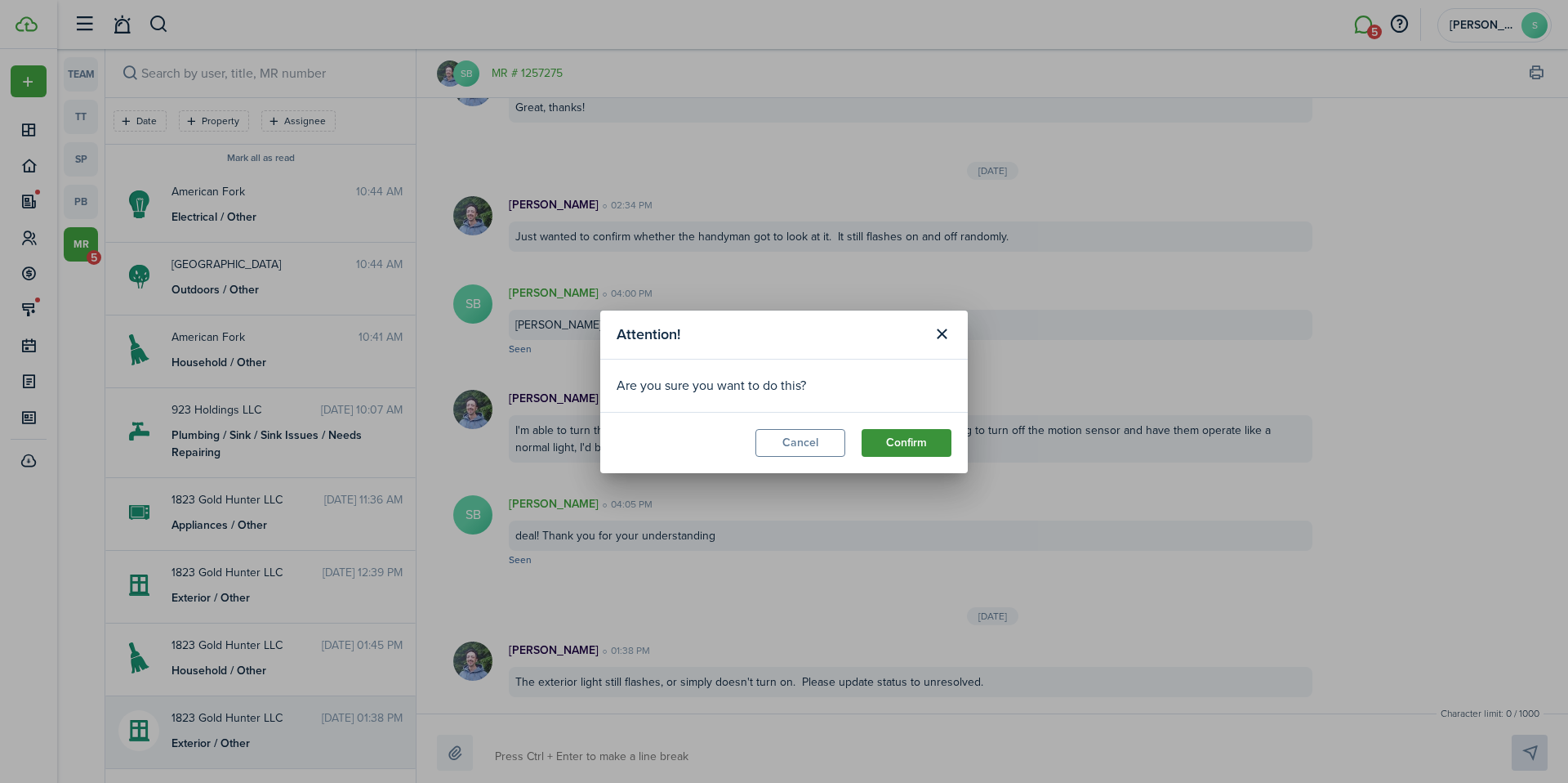
click at [874, 438] on button "Confirm" at bounding box center [906, 443] width 90 height 28
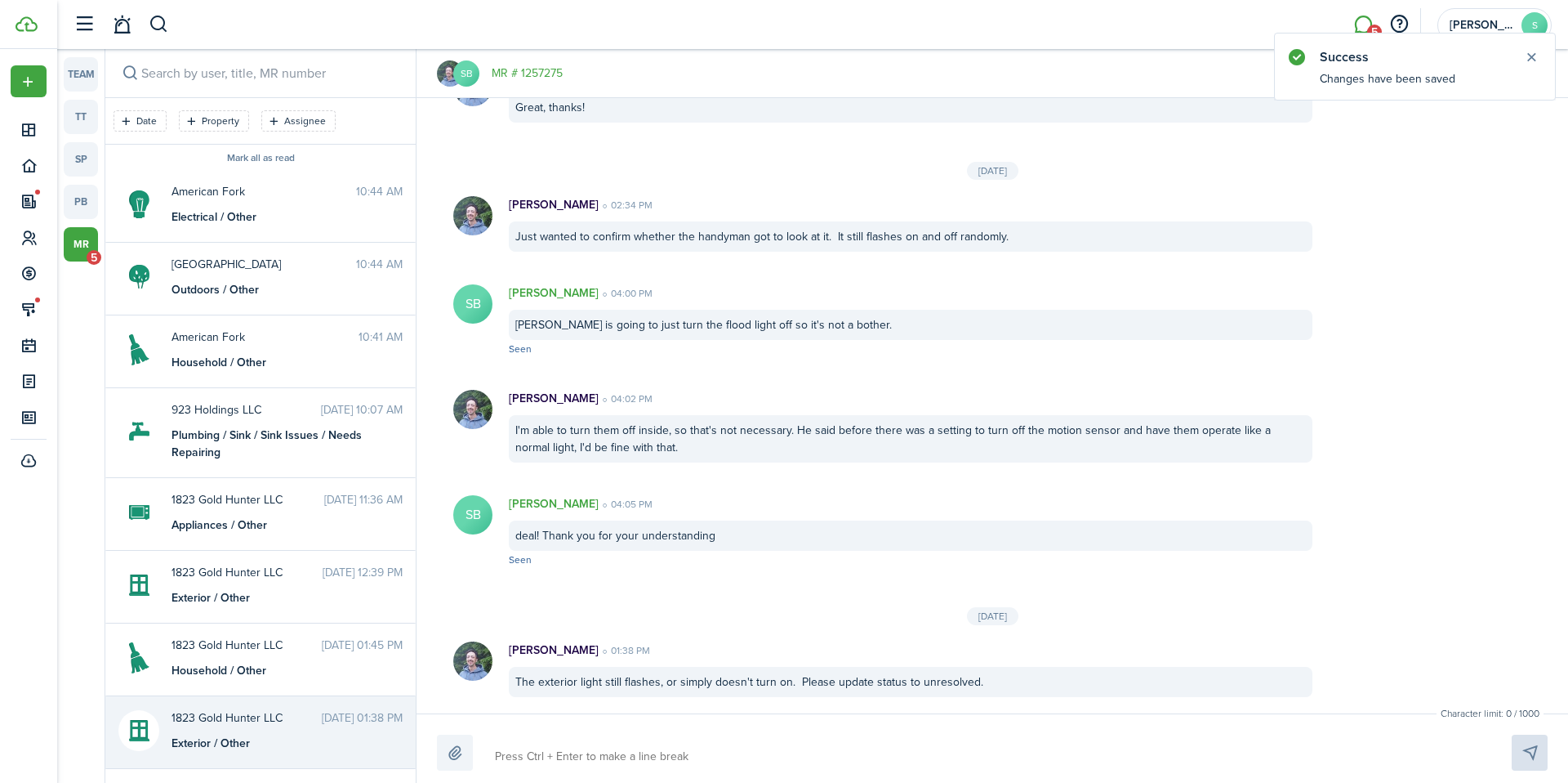
click at [283, 164] on messenger-thread-mark-read "Mark all as read" at bounding box center [260, 157] width 310 height 17
click at [281, 163] on button "Mark all as read" at bounding box center [261, 159] width 67 height 12
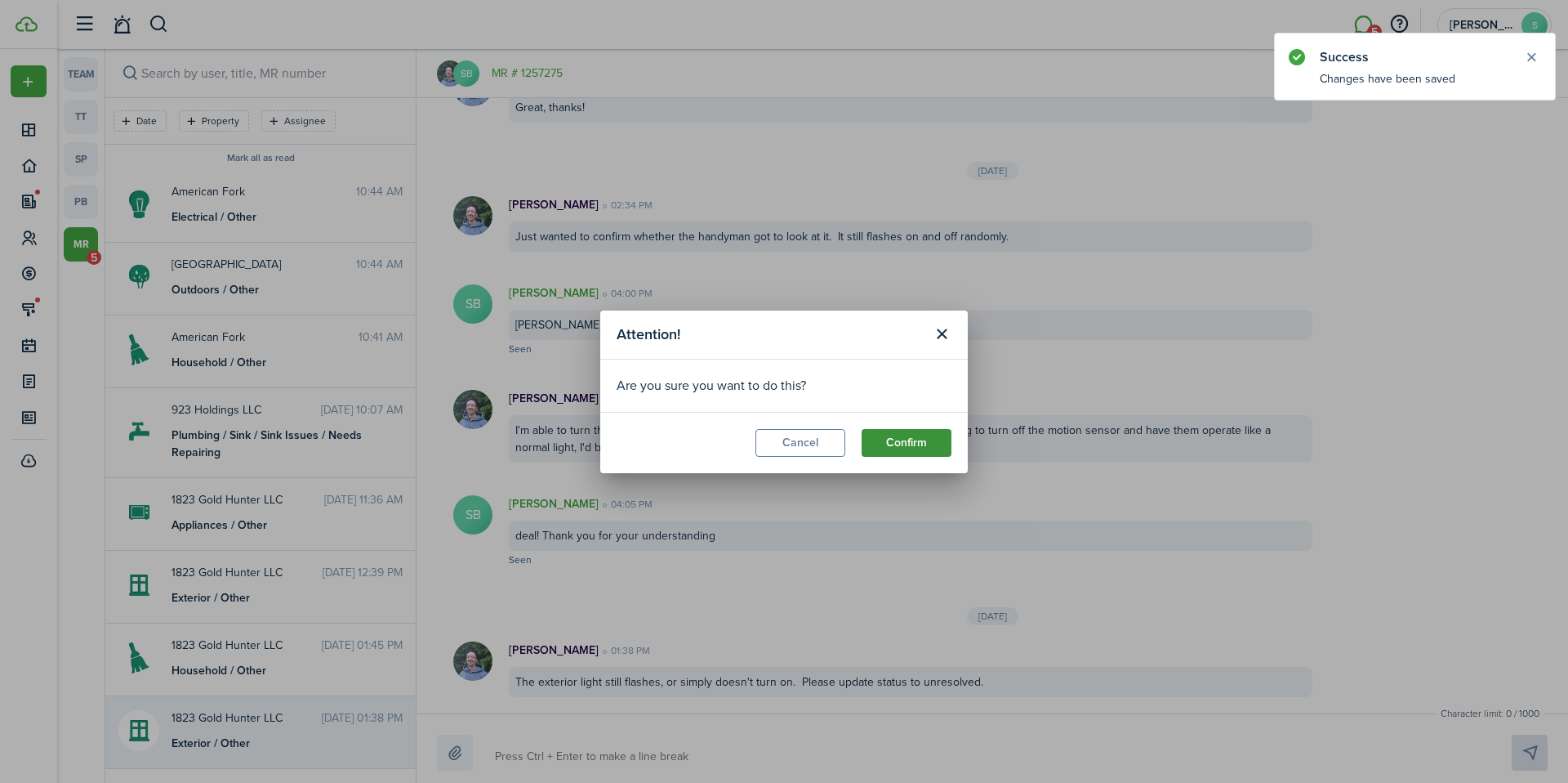
click at [892, 438] on button "Confirm" at bounding box center [906, 443] width 90 height 28
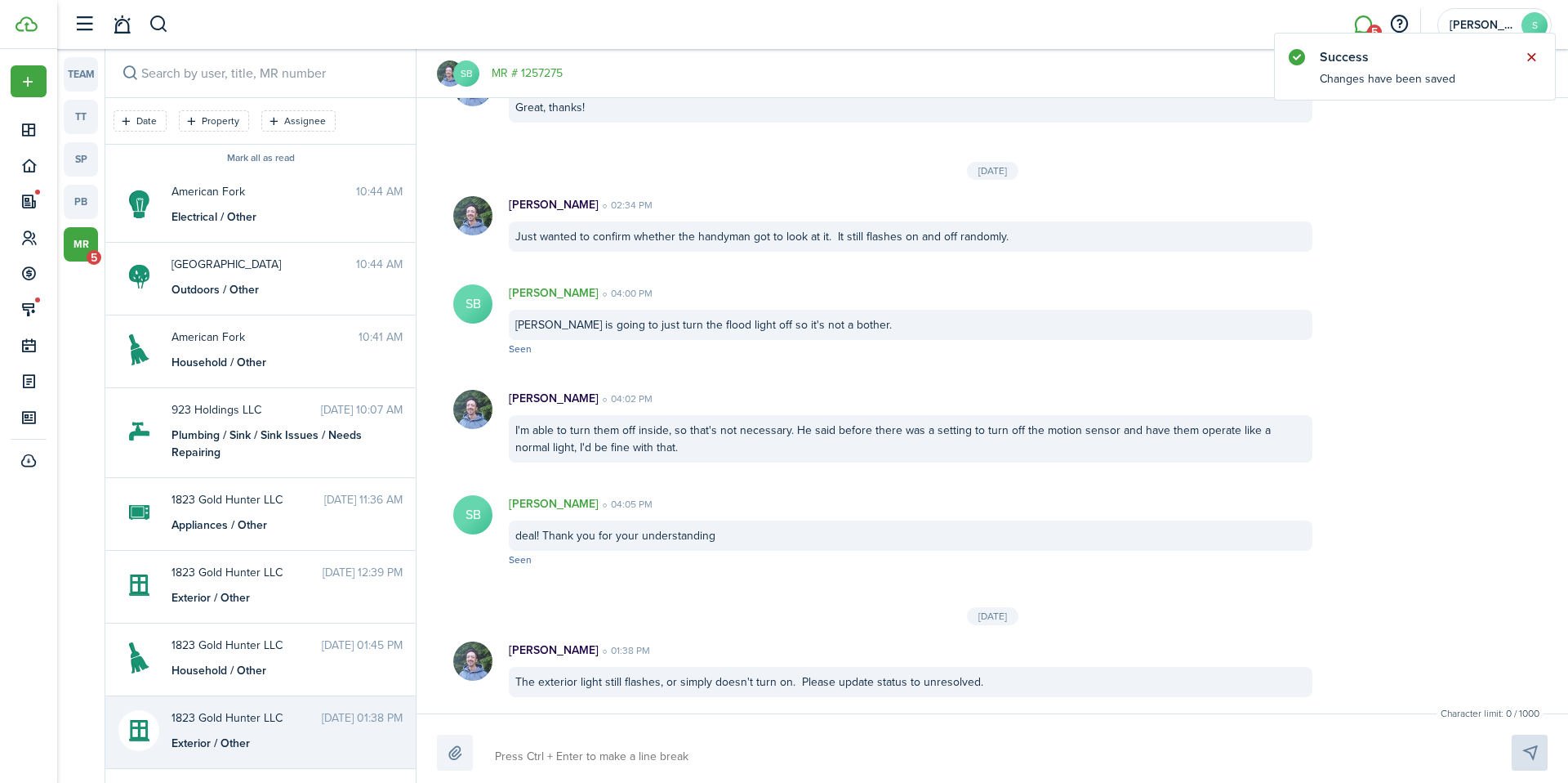
click at [1534, 53] on button "Close notify" at bounding box center [1530, 57] width 23 height 23
click at [1362, 26] on li "5" at bounding box center [1363, 25] width 38 height 42
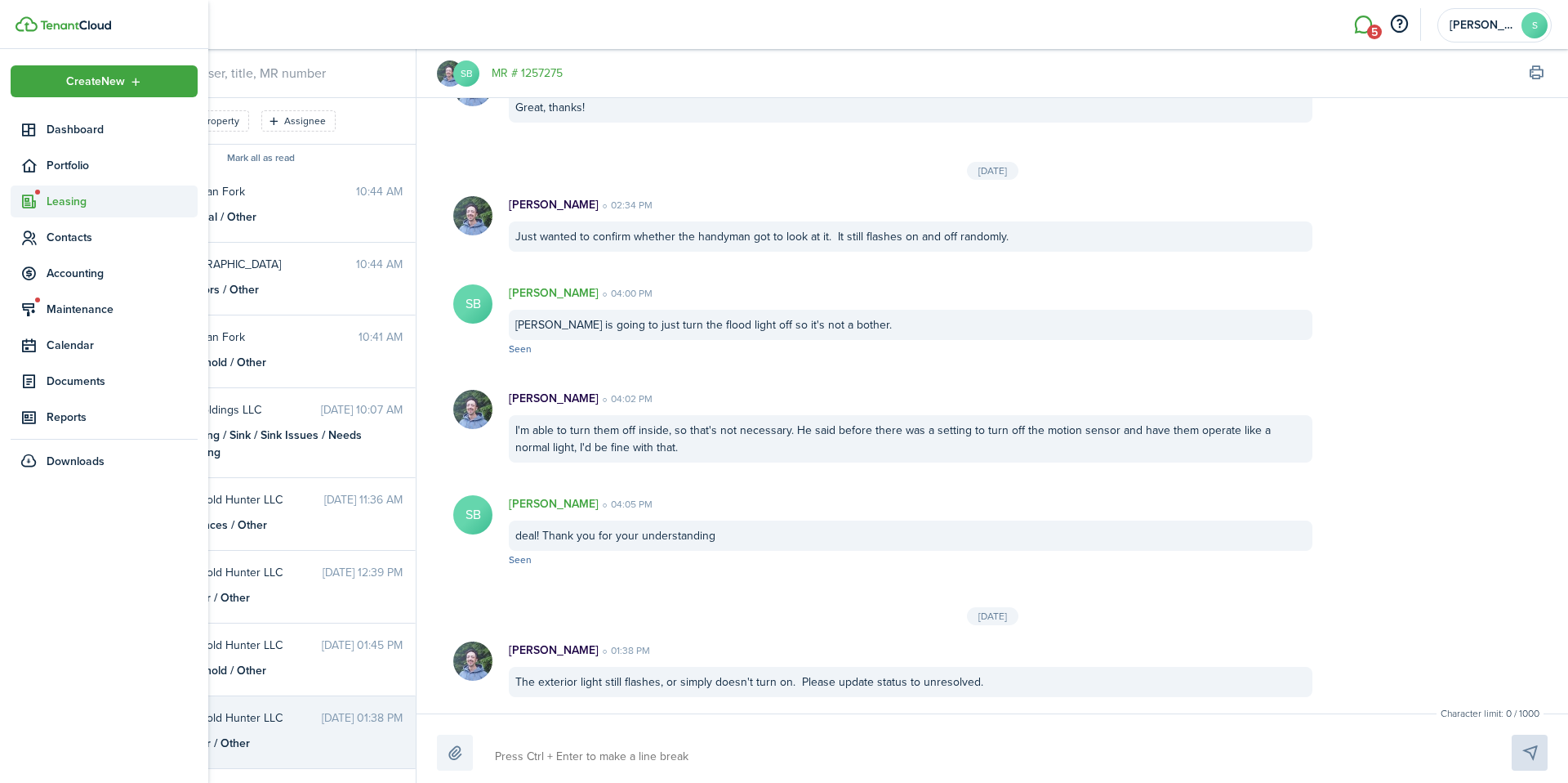
click at [71, 195] on span "Leasing" at bounding box center [122, 200] width 151 height 17
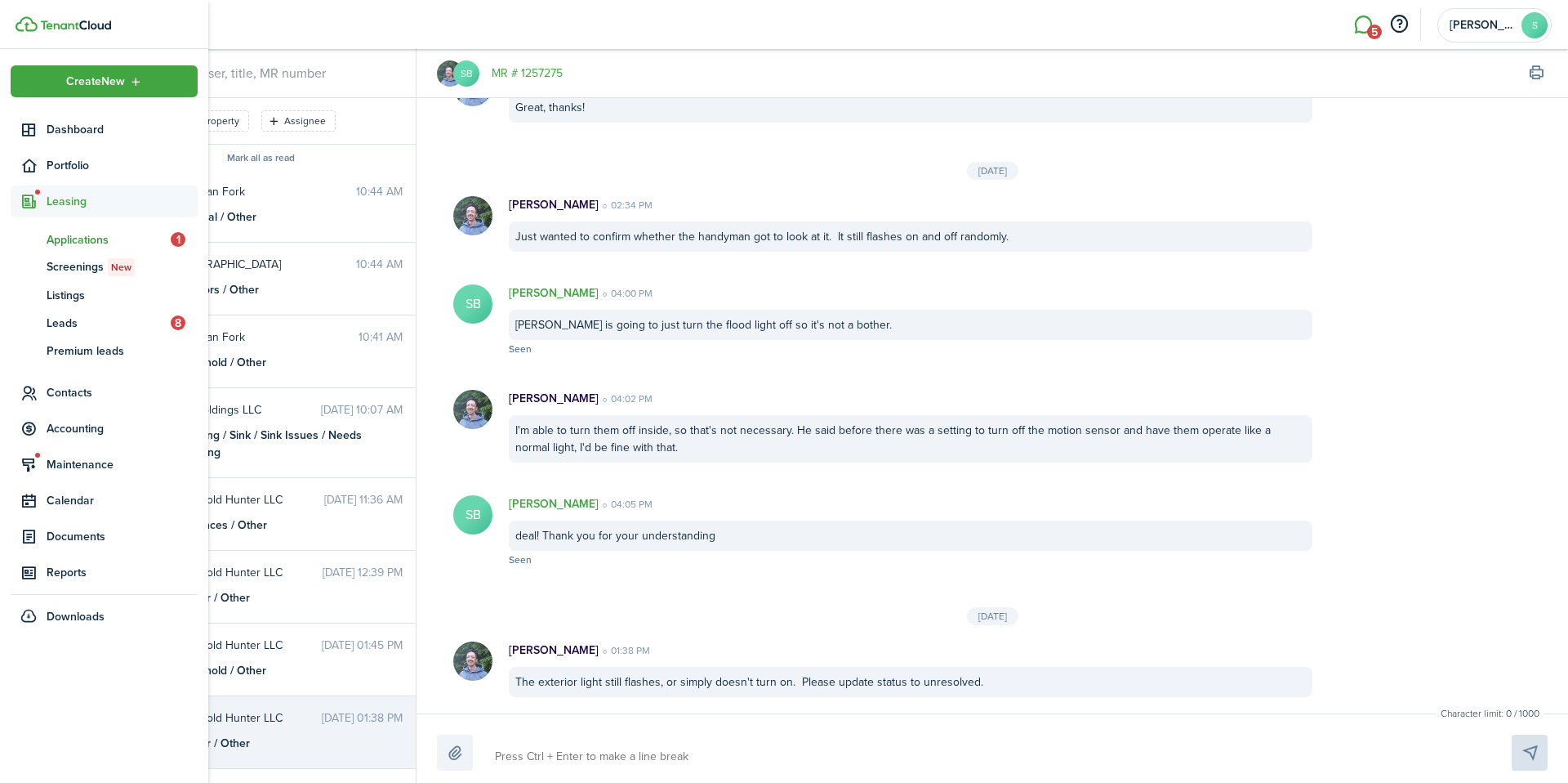
click at [138, 233] on span "Applications" at bounding box center [108, 239] width 124 height 17
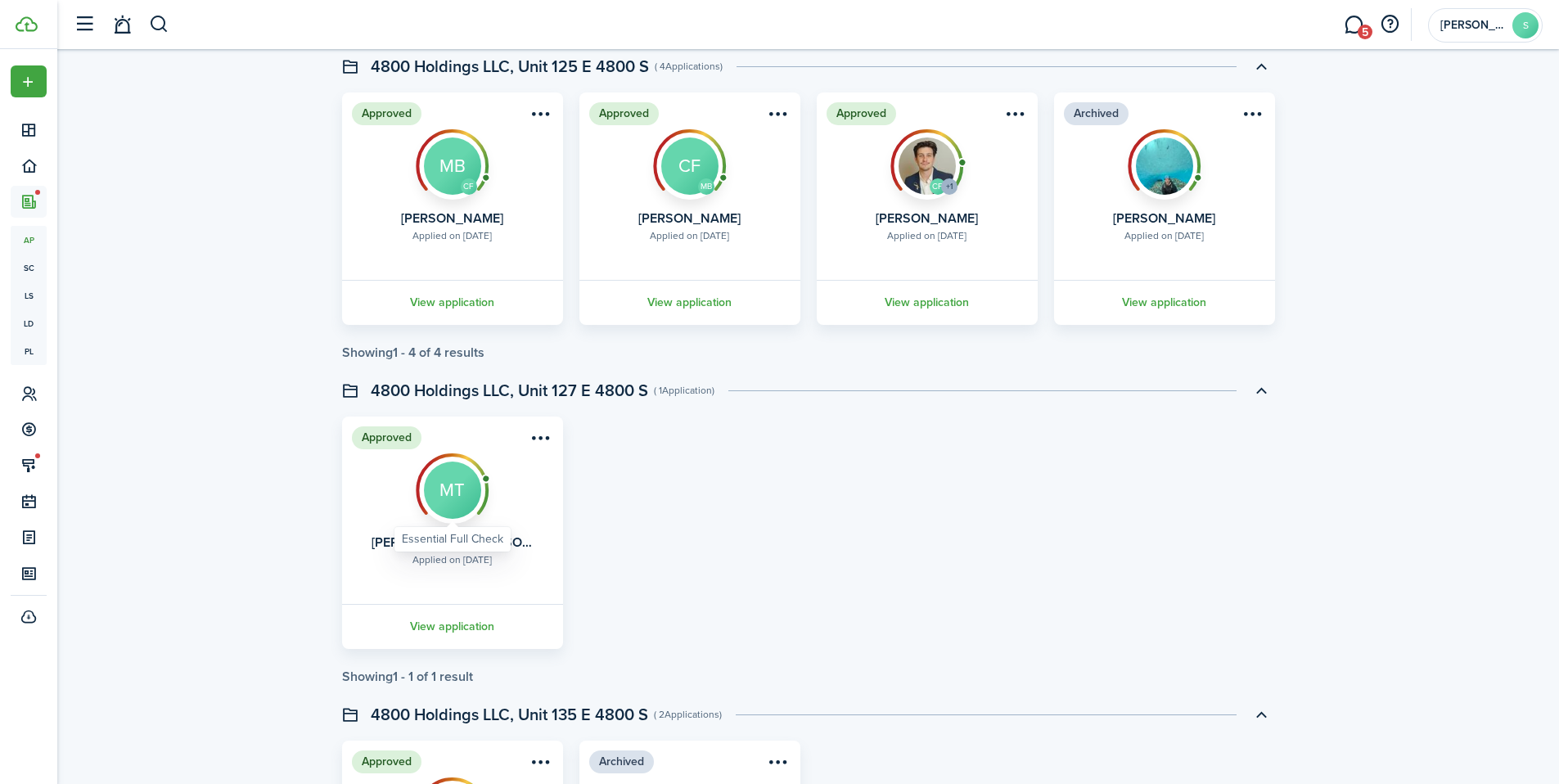
scroll to position [2339, 0]
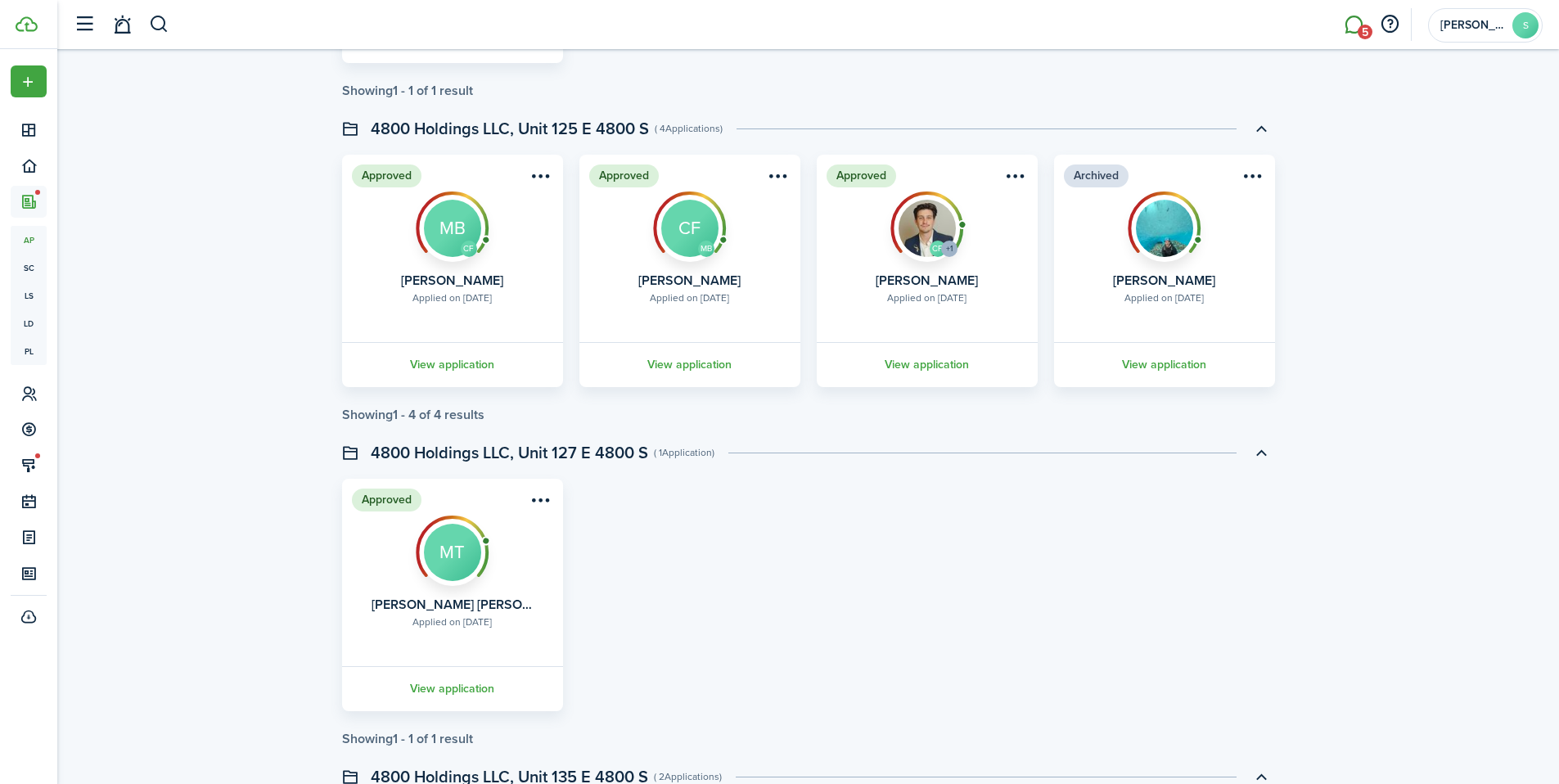
click at [1356, 18] on link "5" at bounding box center [1353, 25] width 31 height 42
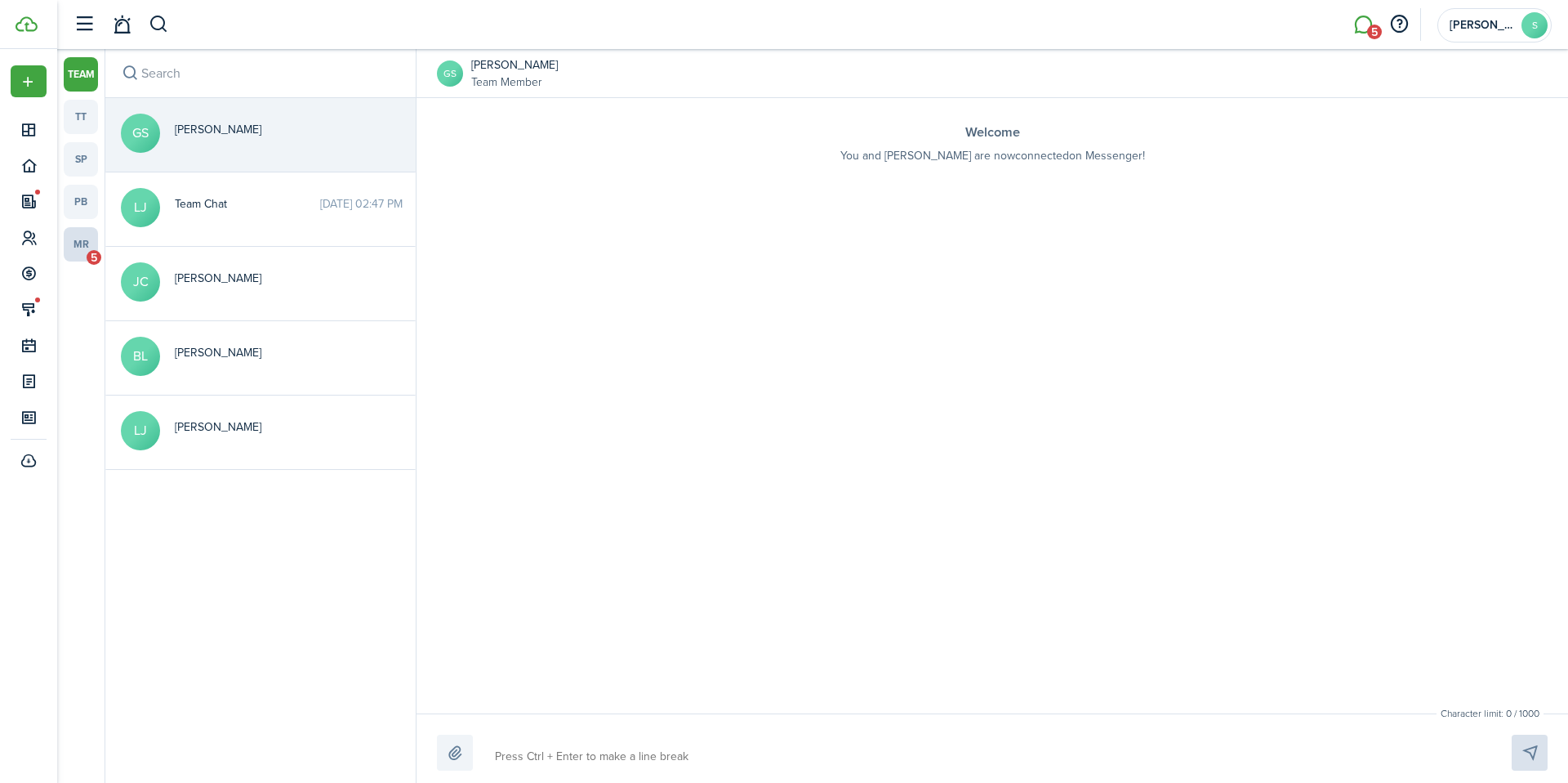
click at [85, 246] on link "mr 5" at bounding box center [80, 244] width 35 height 35
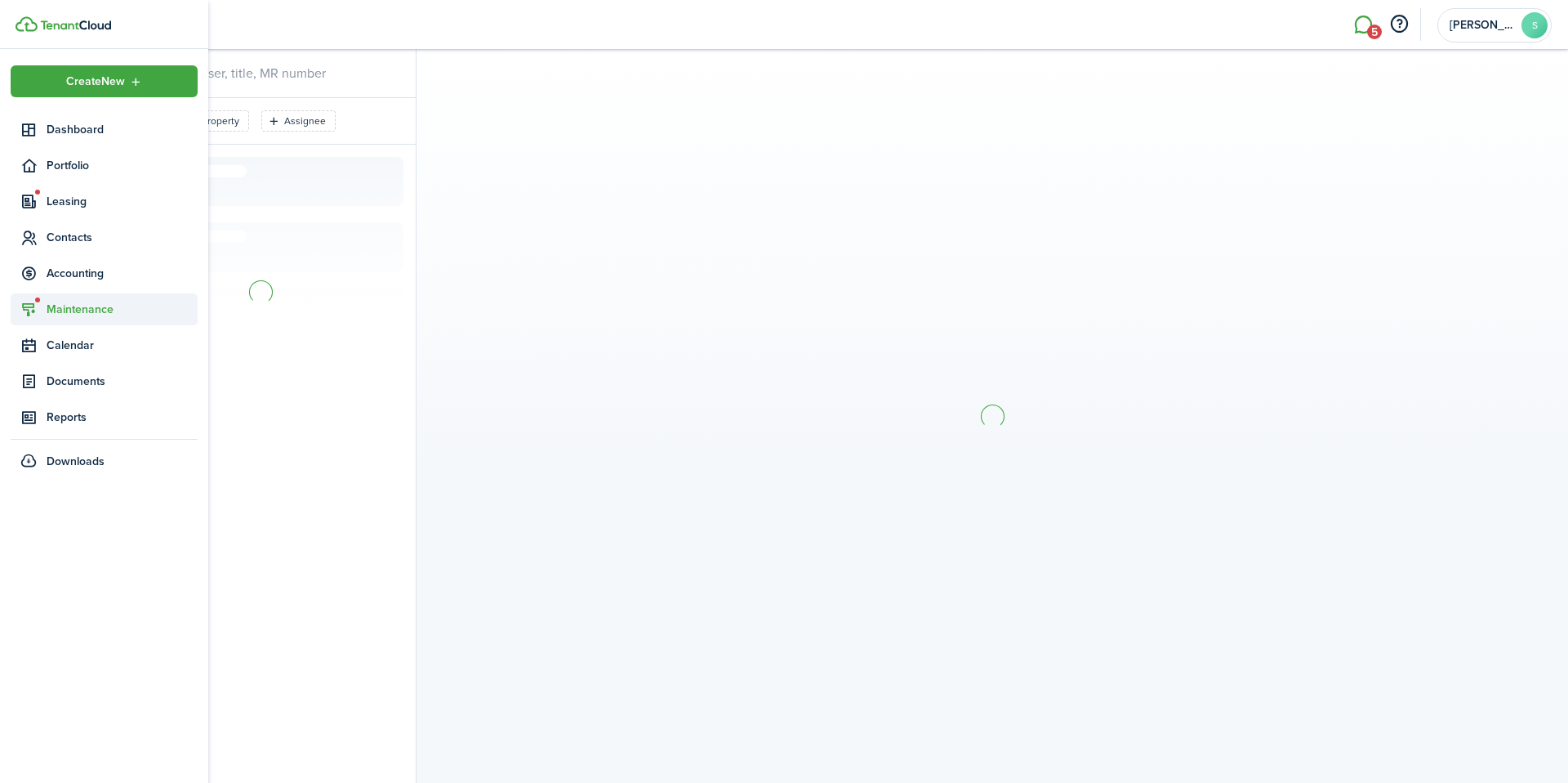
click at [79, 299] on span "Maintenance" at bounding box center [104, 310] width 187 height 32
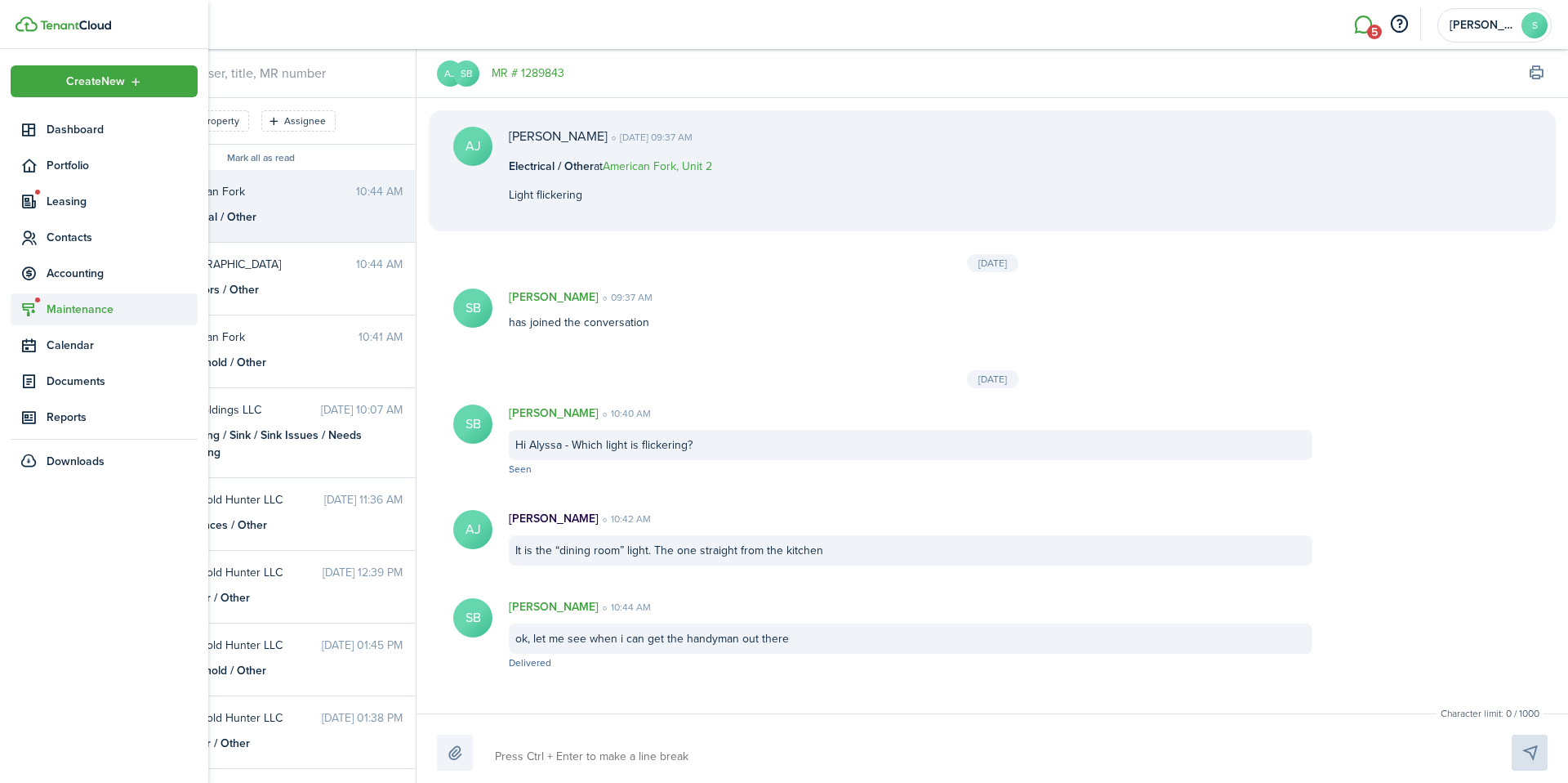
click at [75, 299] on span "Maintenance" at bounding box center [104, 310] width 187 height 32
click at [83, 365] on link "rb Requests Board" at bounding box center [104, 375] width 187 height 28
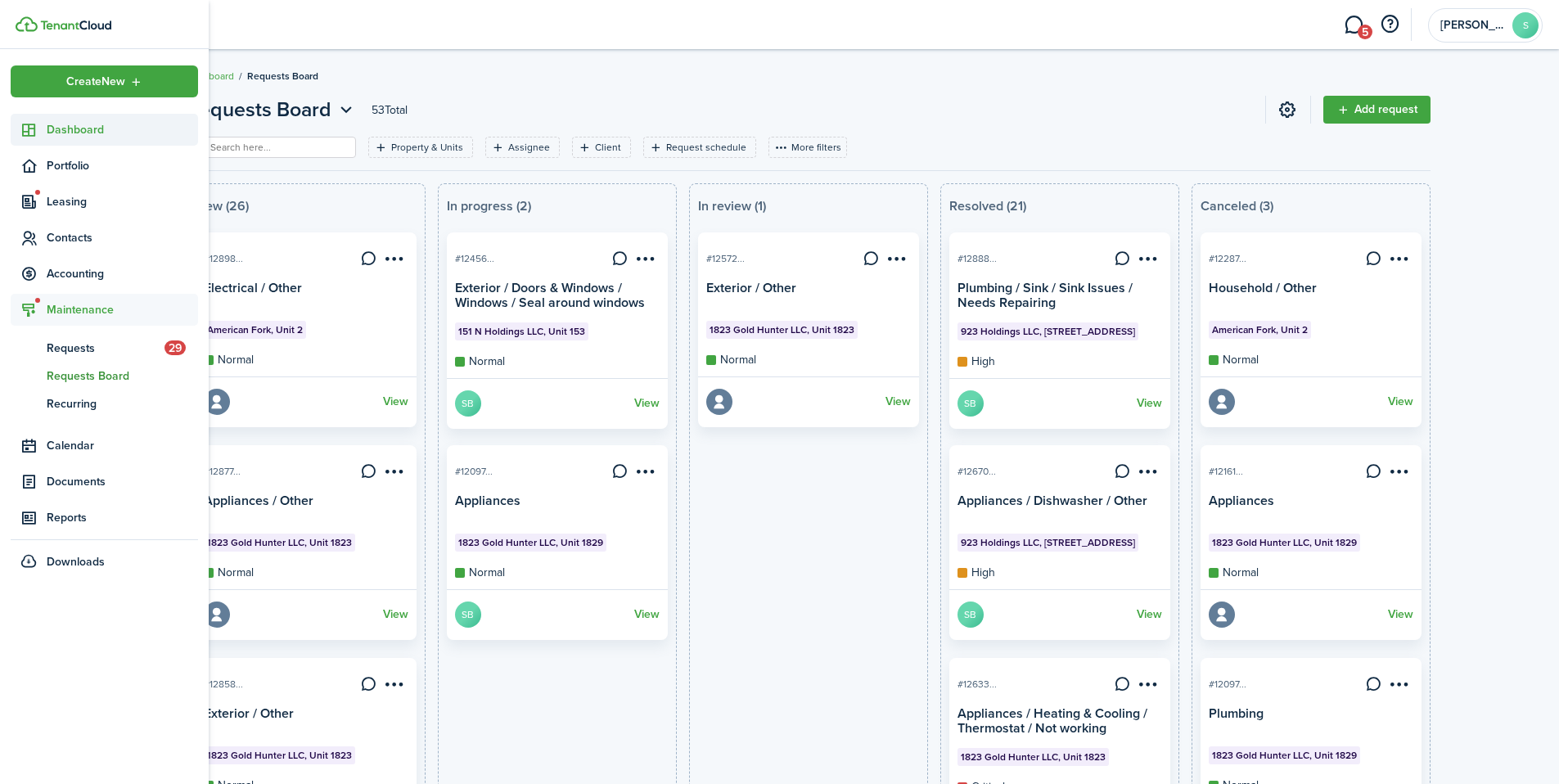
click at [42, 118] on link "Dashboard" at bounding box center [104, 129] width 188 height 32
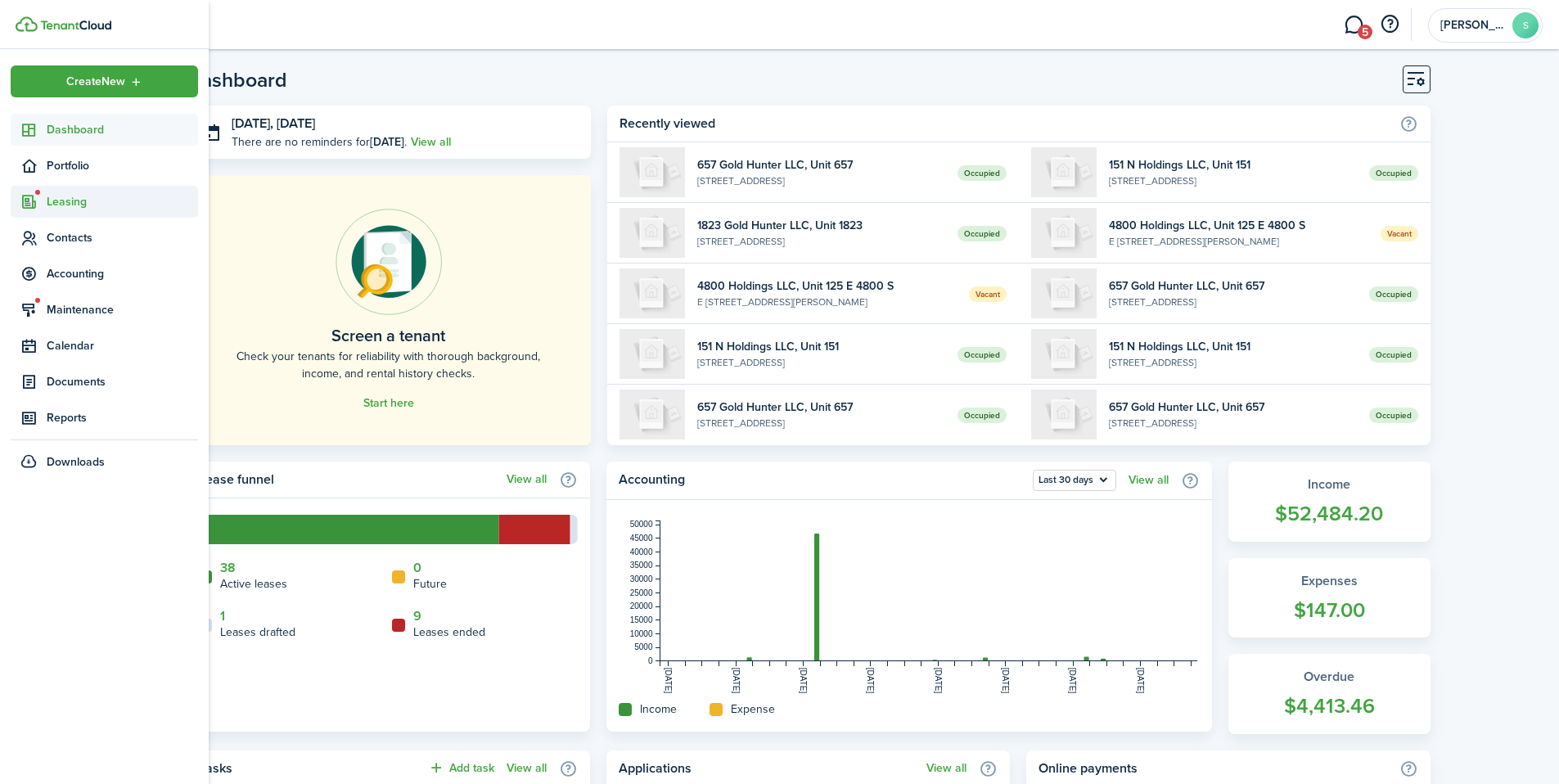
click at [80, 206] on span "Leasing" at bounding box center [122, 201] width 151 height 17
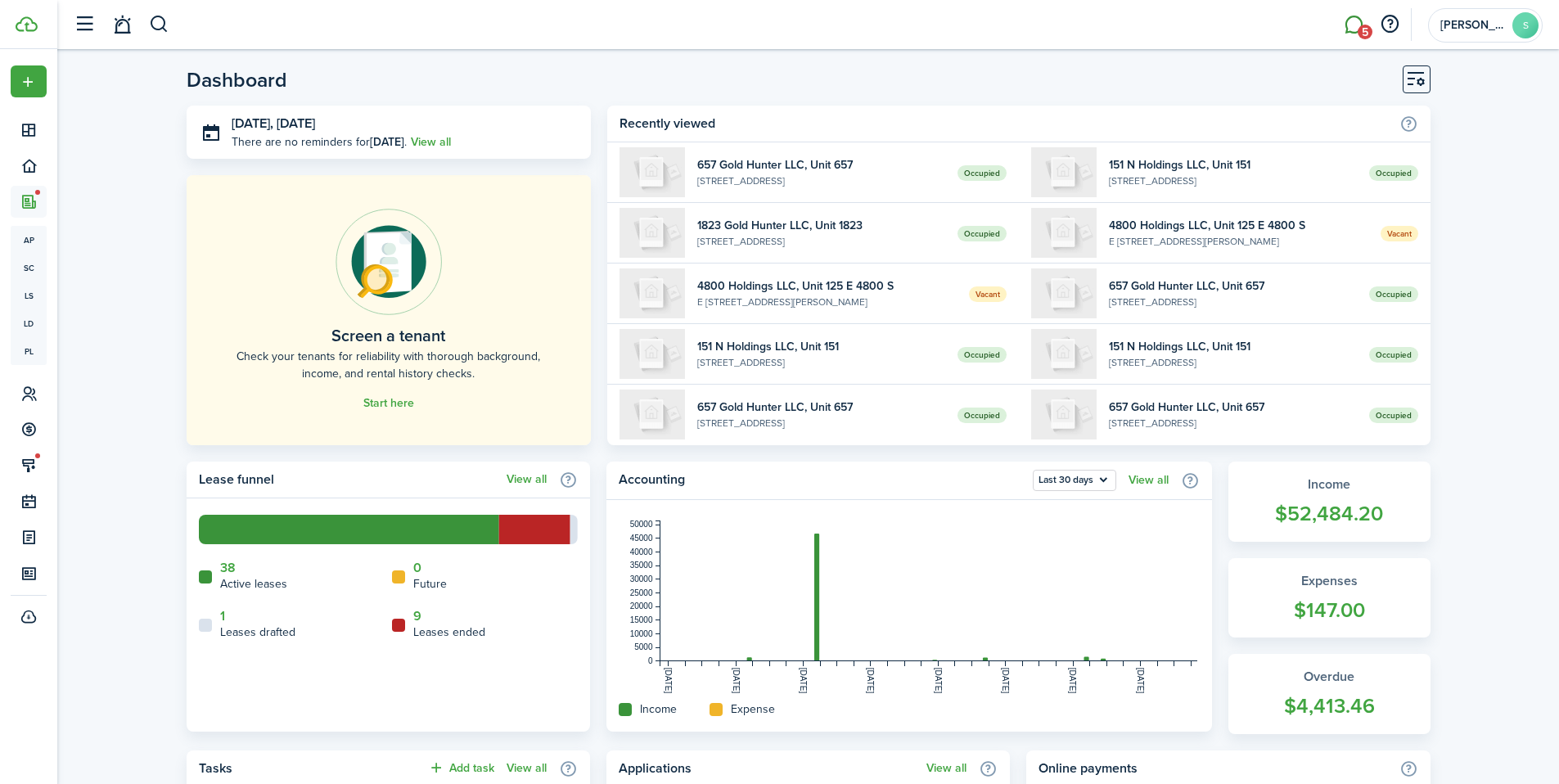
click at [1356, 19] on link "5" at bounding box center [1353, 25] width 31 height 42
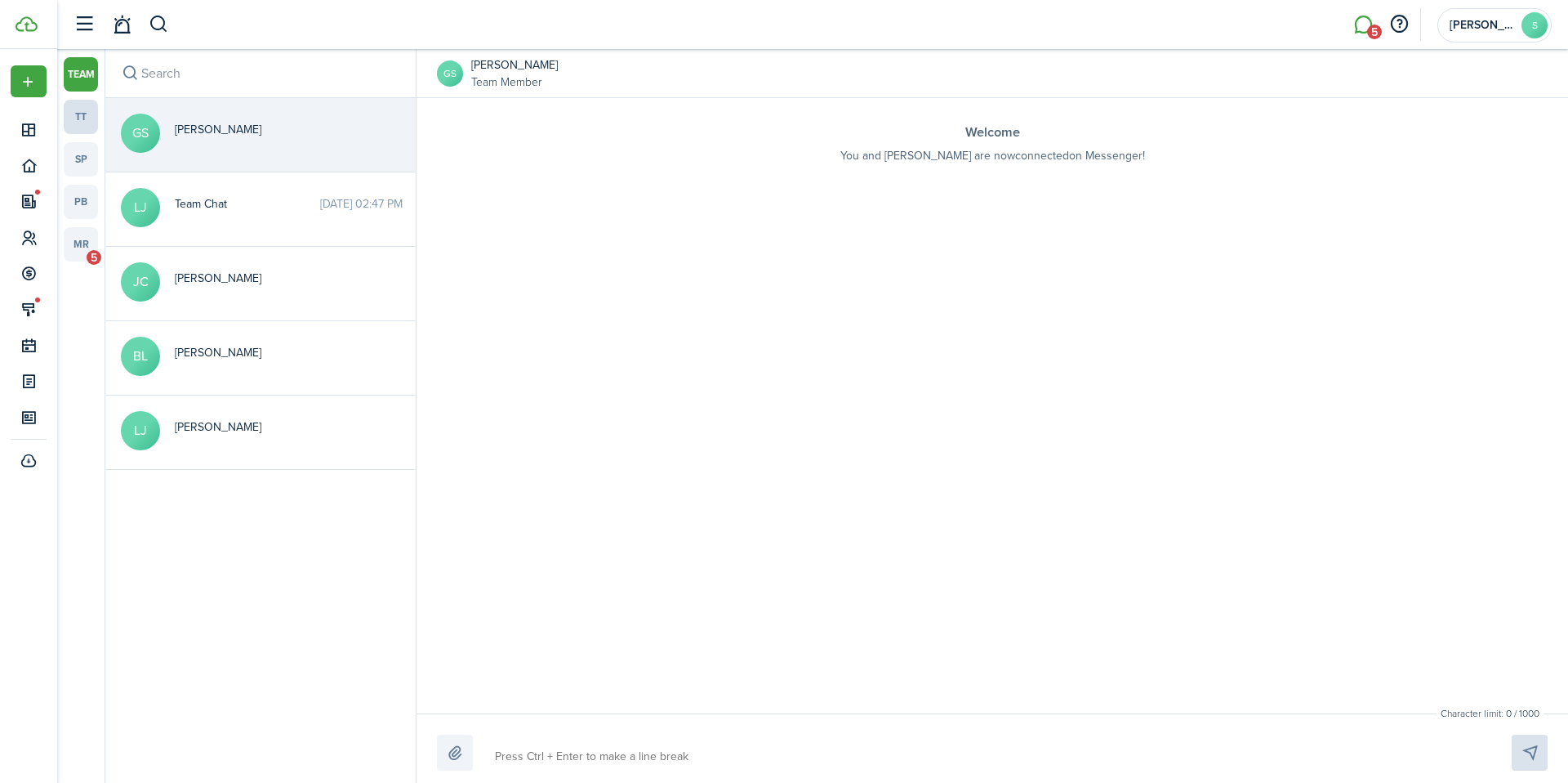
click at [75, 115] on link "tt" at bounding box center [80, 116] width 35 height 35
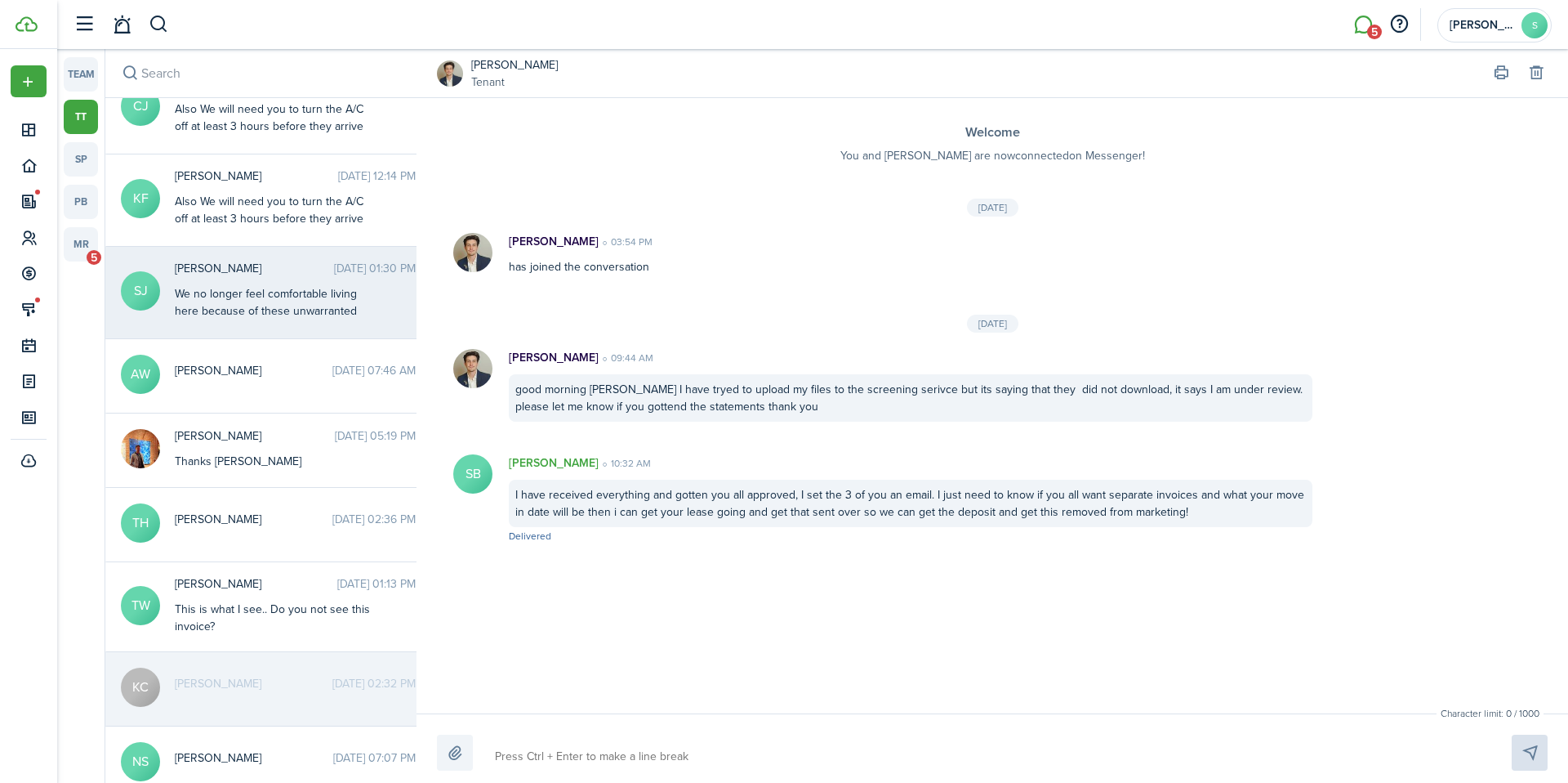
scroll to position [3513, 0]
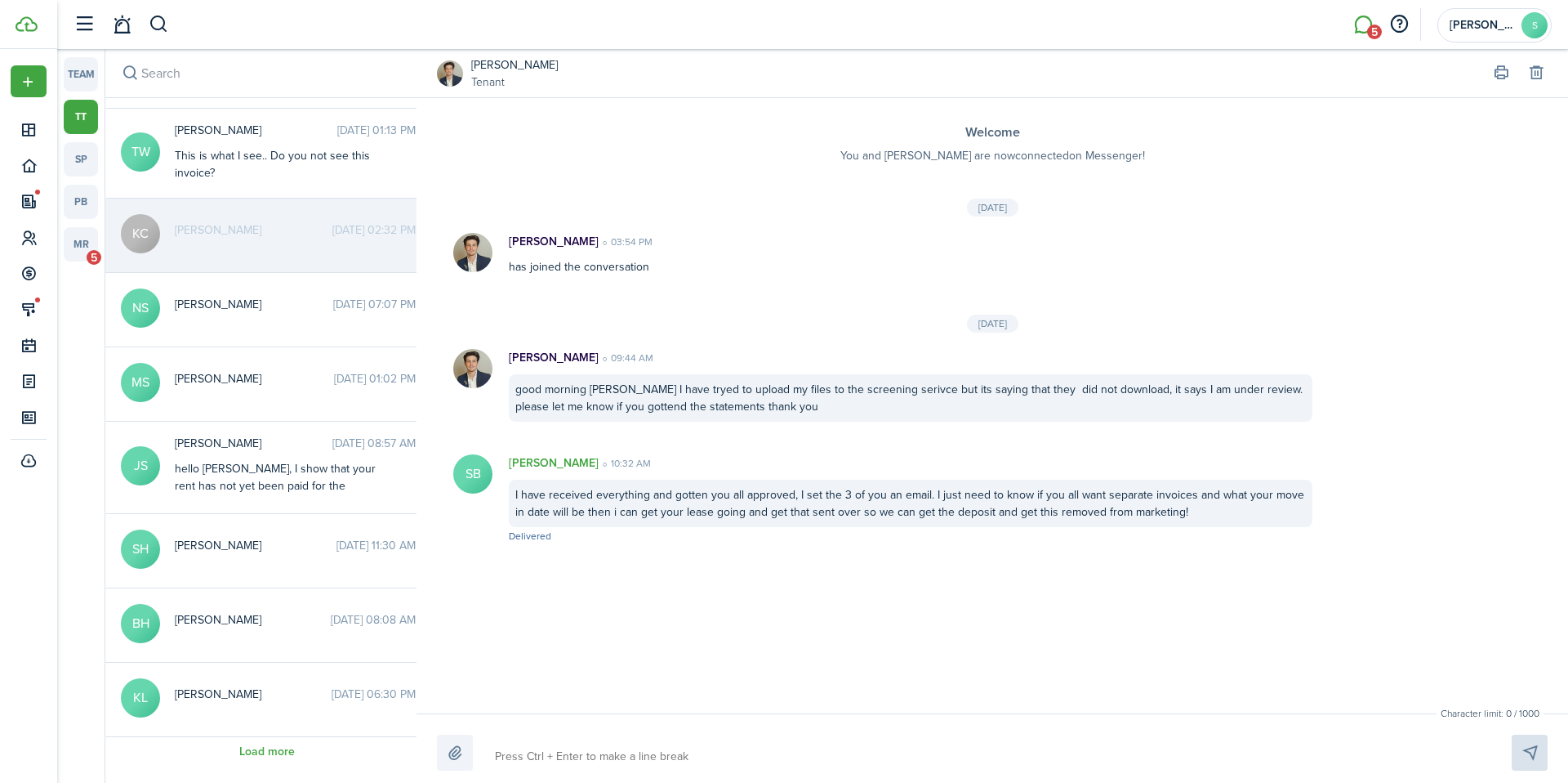
click at [227, 76] on input "search" at bounding box center [267, 72] width 323 height 49
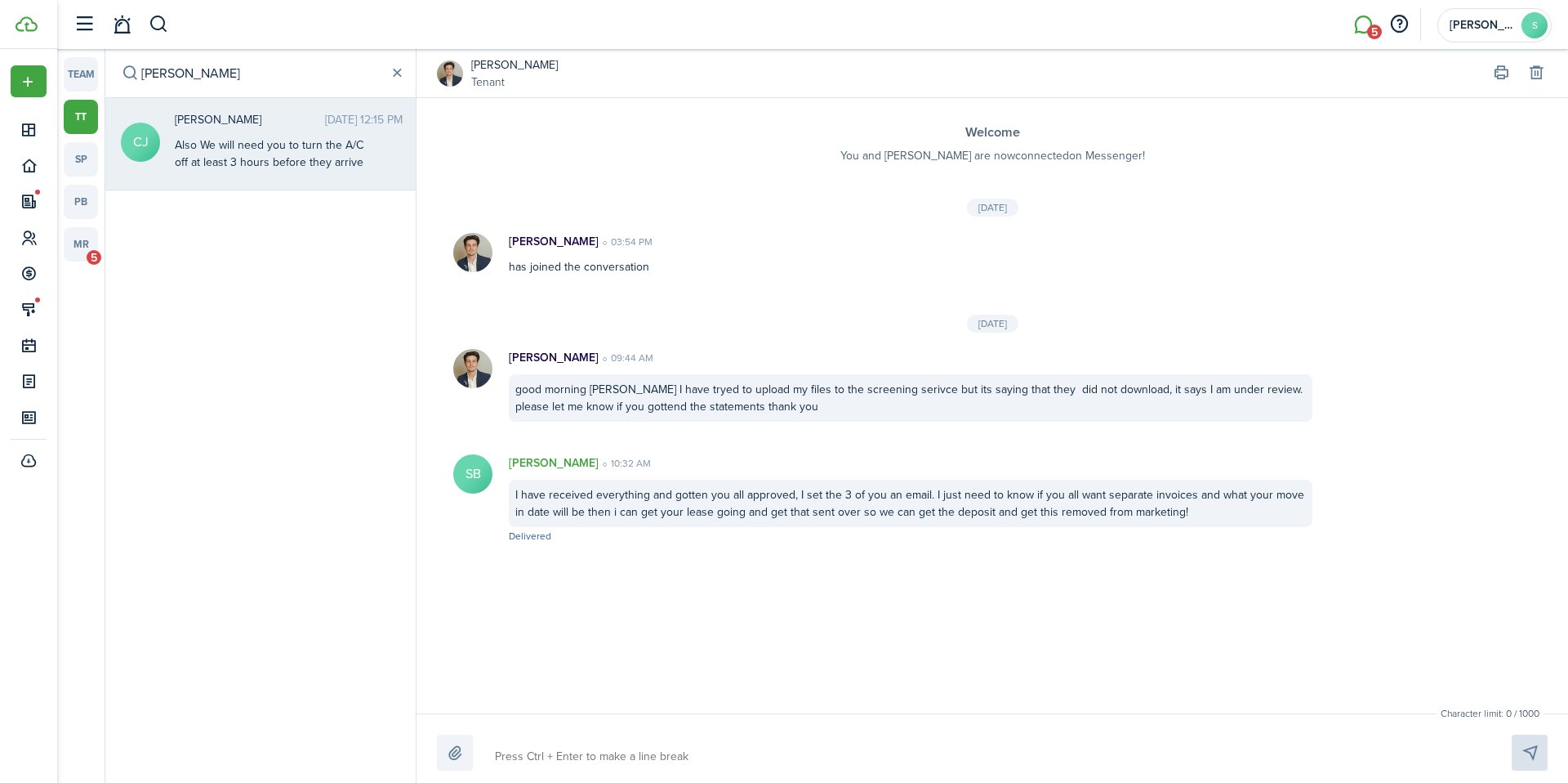
click at [241, 176] on messenger-thread-item "[PERSON_NAME] [PERSON_NAME] [DATE] 12:15 PM Also We will need you to turn the A…" at bounding box center [260, 144] width 310 height 92
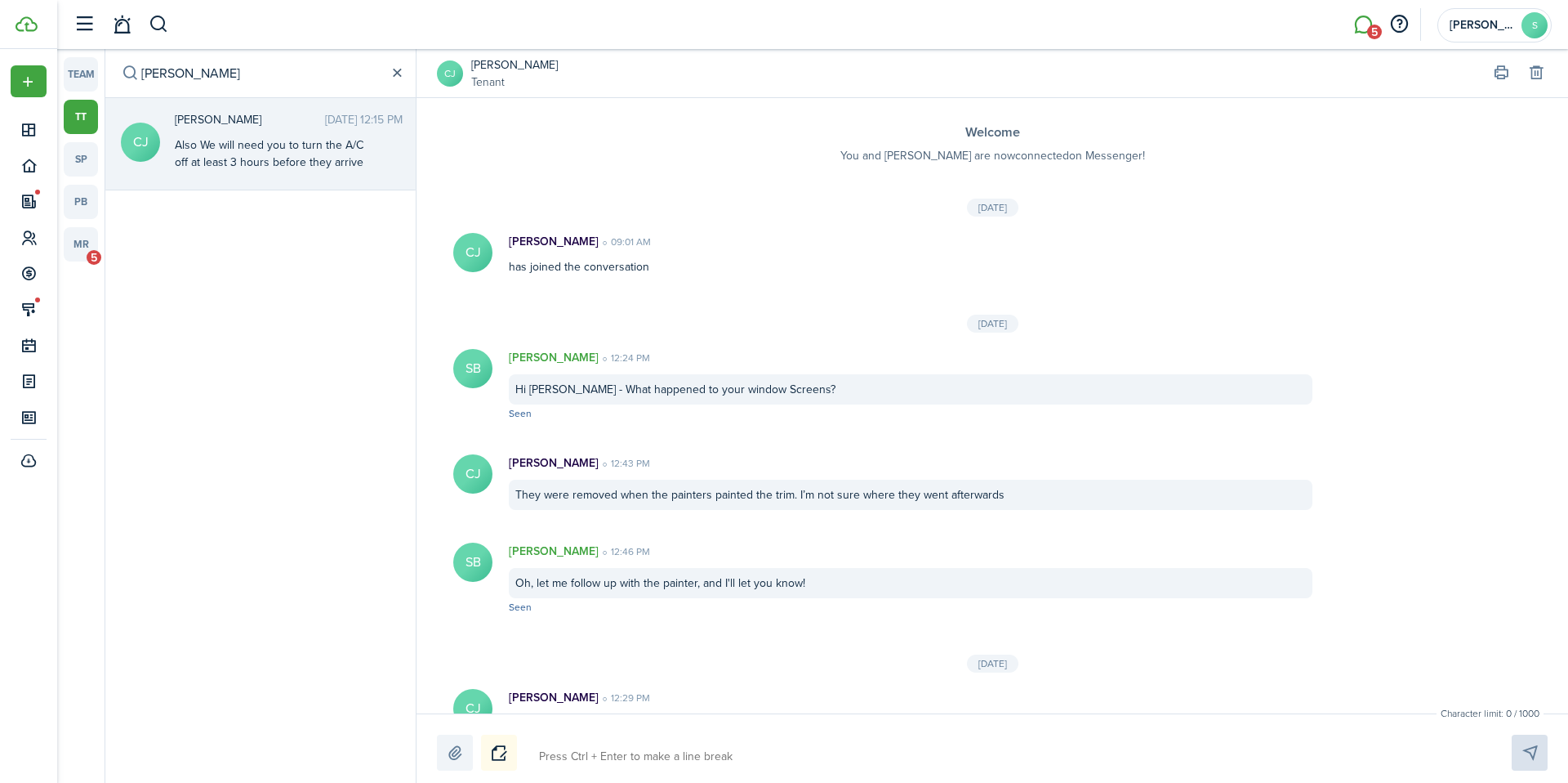
click at [396, 72] on button "button" at bounding box center [397, 73] width 18 height 18
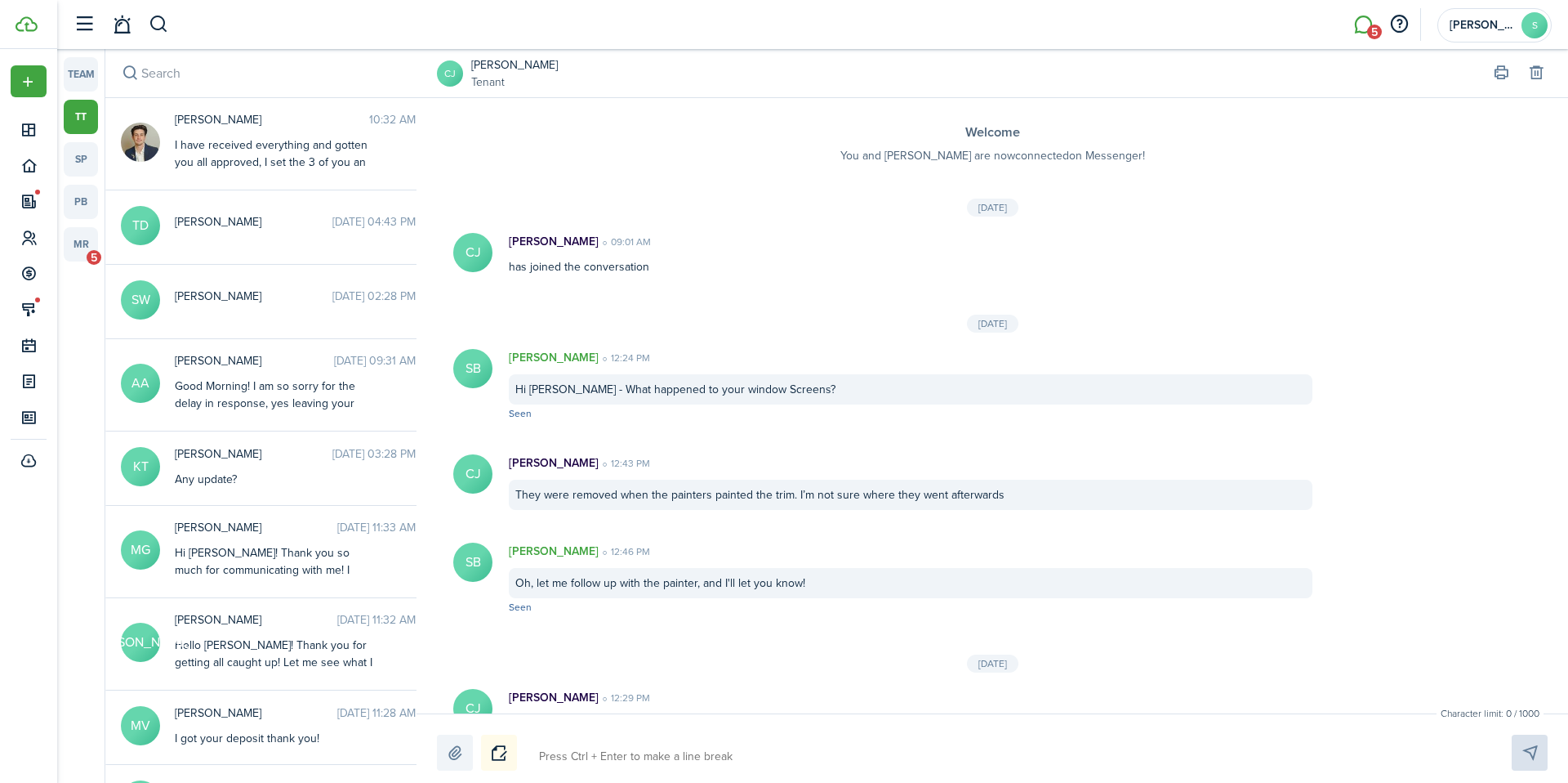
click at [598, 746] on textarea at bounding box center [1006, 756] width 945 height 28
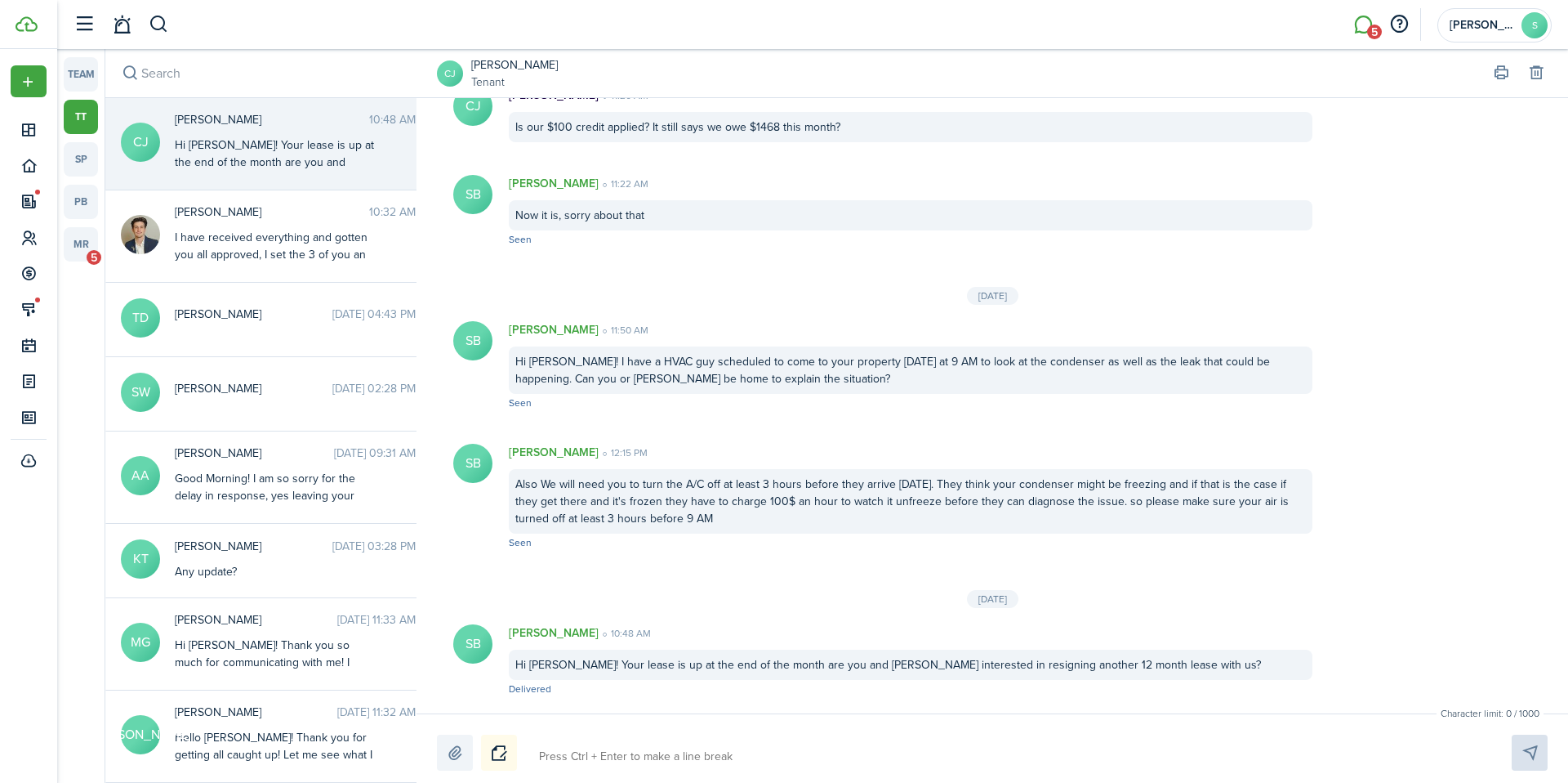
click at [1001, 665] on div "Hi [PERSON_NAME]! Your lease is up at the end of the month are you and [PERSON_…" at bounding box center [910, 665] width 803 height 30
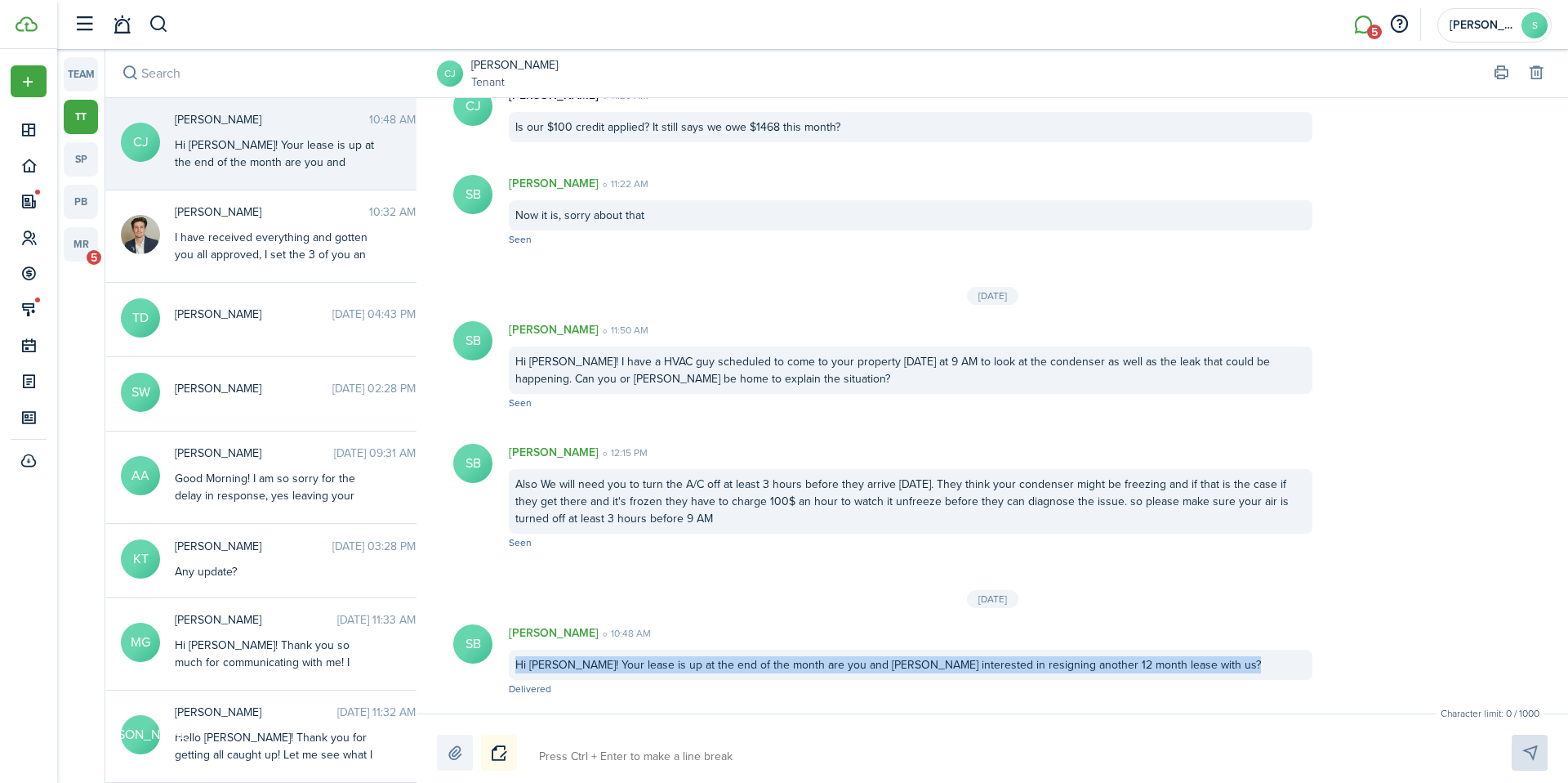
click at [1001, 665] on div "Hi [PERSON_NAME]! Your lease is up at the end of the month are you and [PERSON_…" at bounding box center [910, 665] width 803 height 30
copy div "Hi [PERSON_NAME]! Your lease is up at the end of the month are you and [PERSON_…"
click at [256, 80] on input "search" at bounding box center [267, 72] width 323 height 49
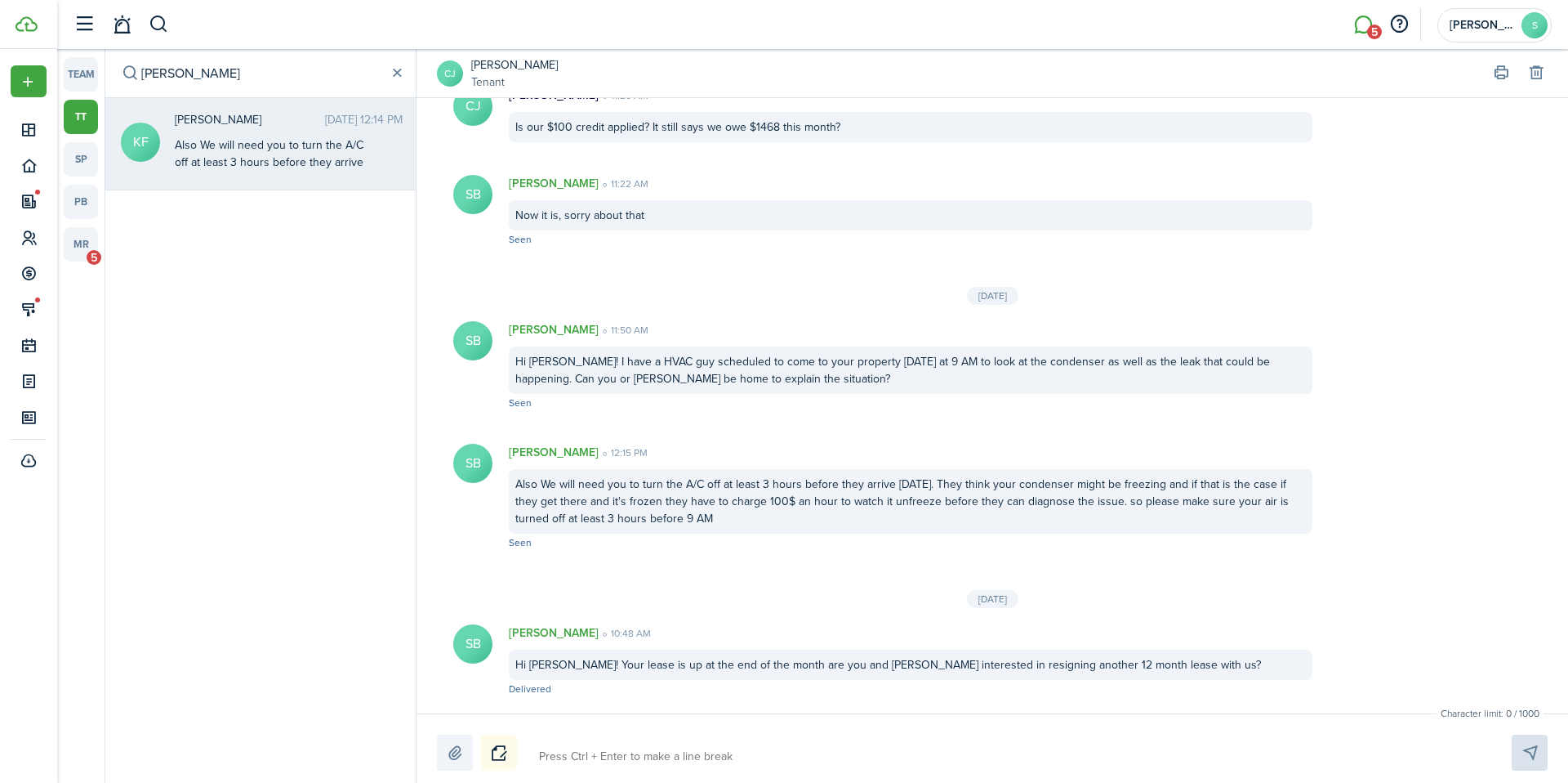
click at [253, 139] on div "Also We will need you to turn the A/C off at least 3 hours before they arrive […" at bounding box center [277, 213] width 204 height 155
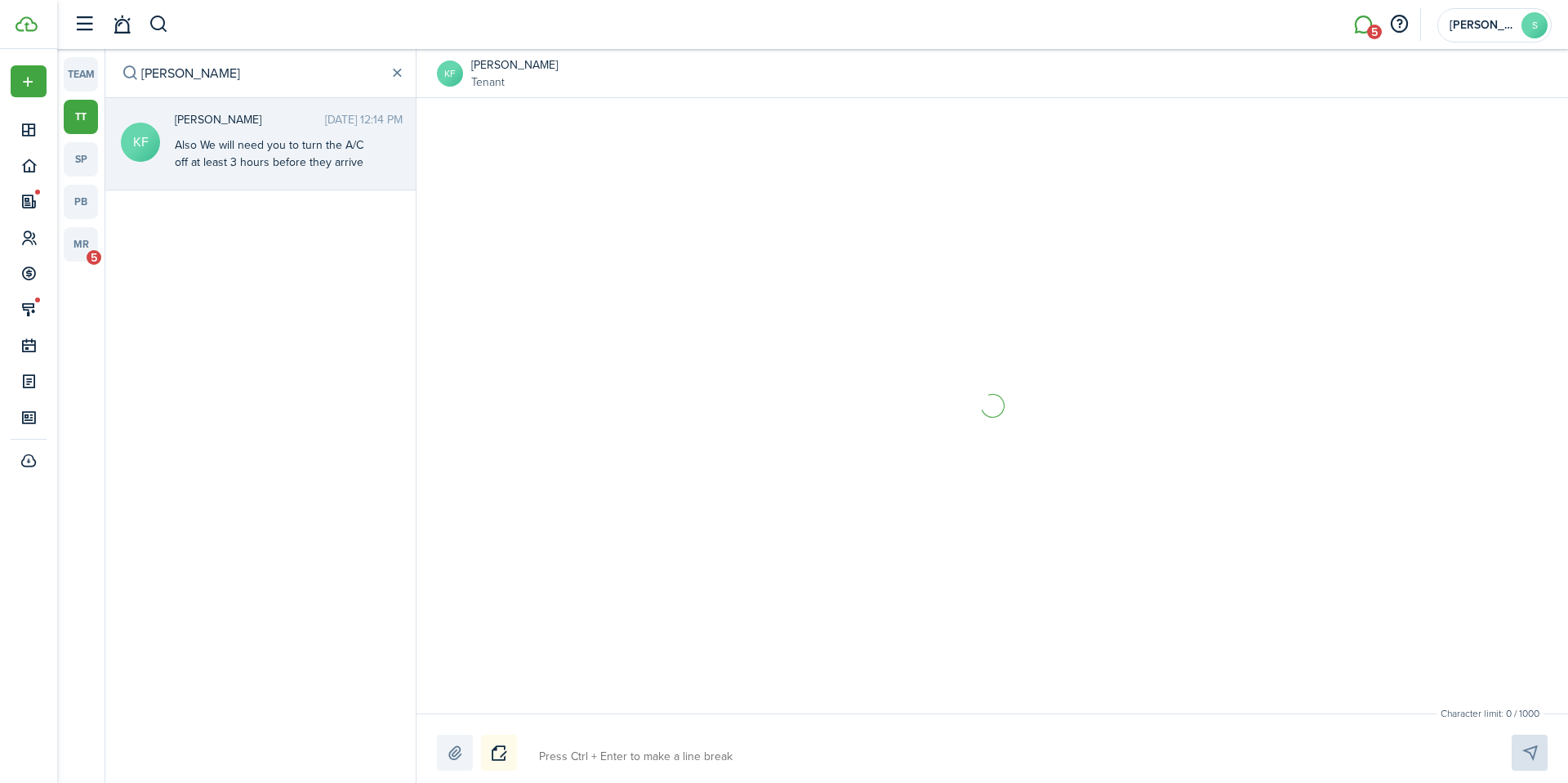
scroll to position [514, 0]
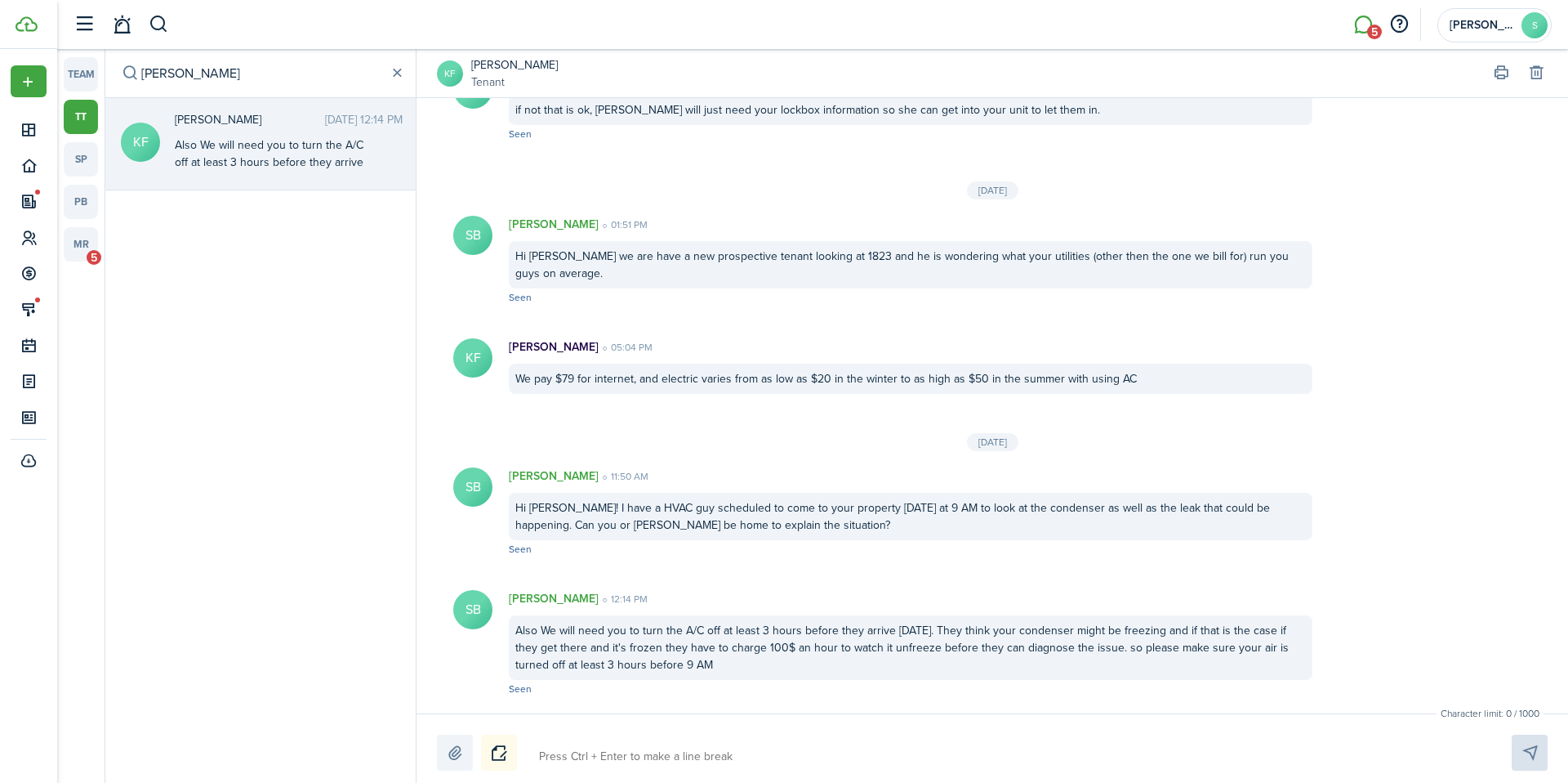
click at [604, 761] on textarea at bounding box center [1006, 756] width 945 height 28
paste textarea "Hi [PERSON_NAME]! Your lease is up at the end of the month are you and [PERSON_…"
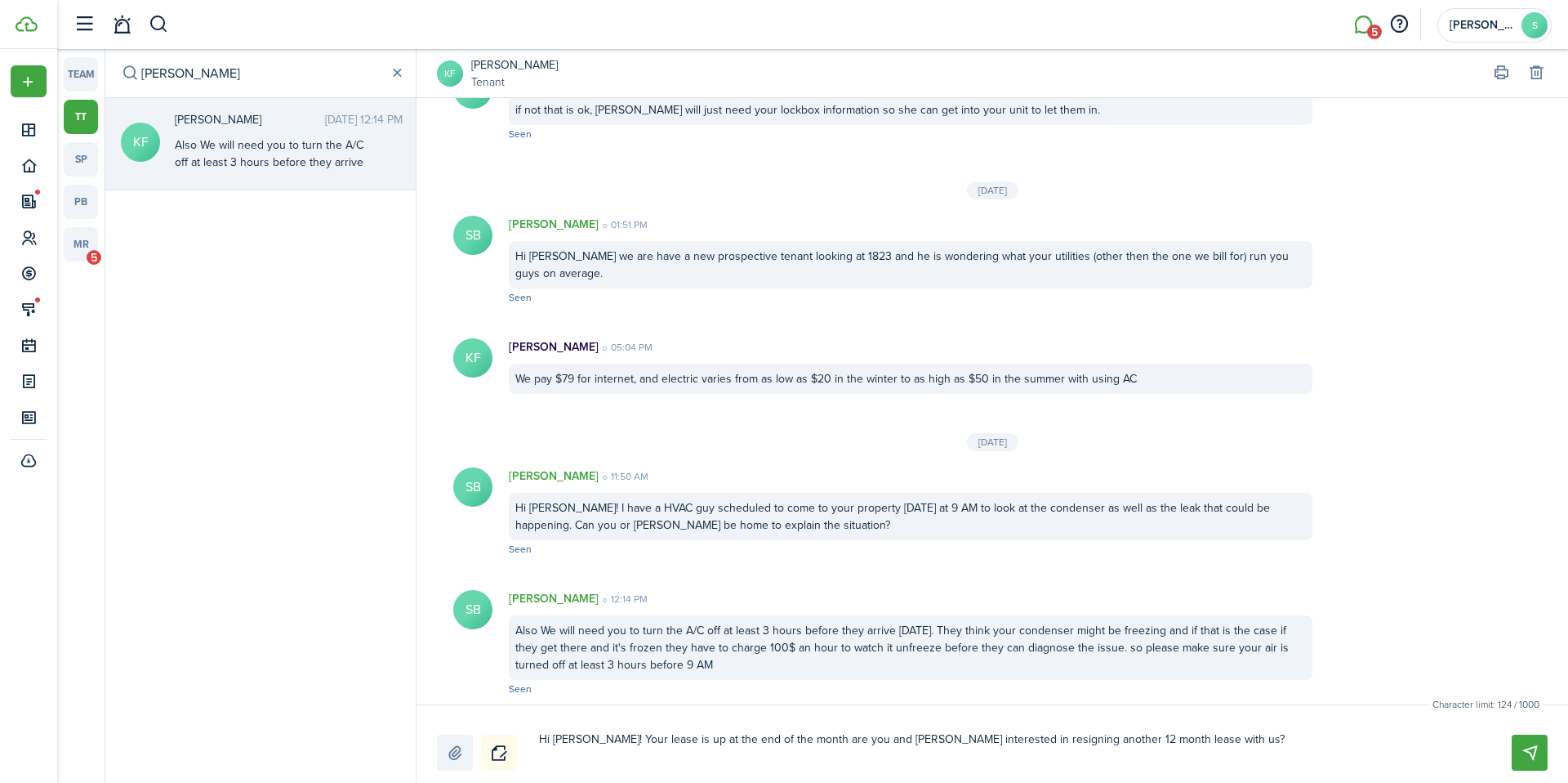
click at [570, 741] on textarea "Hi [PERSON_NAME]! Your lease is up at the end of the month are you and [PERSON_…" at bounding box center [1006, 747] width 945 height 45
click at [860, 736] on textarea "Hi [PERSON_NAME]! Your lease is up at the end of the month are you and [PERSON_…" at bounding box center [1006, 747] width 945 height 45
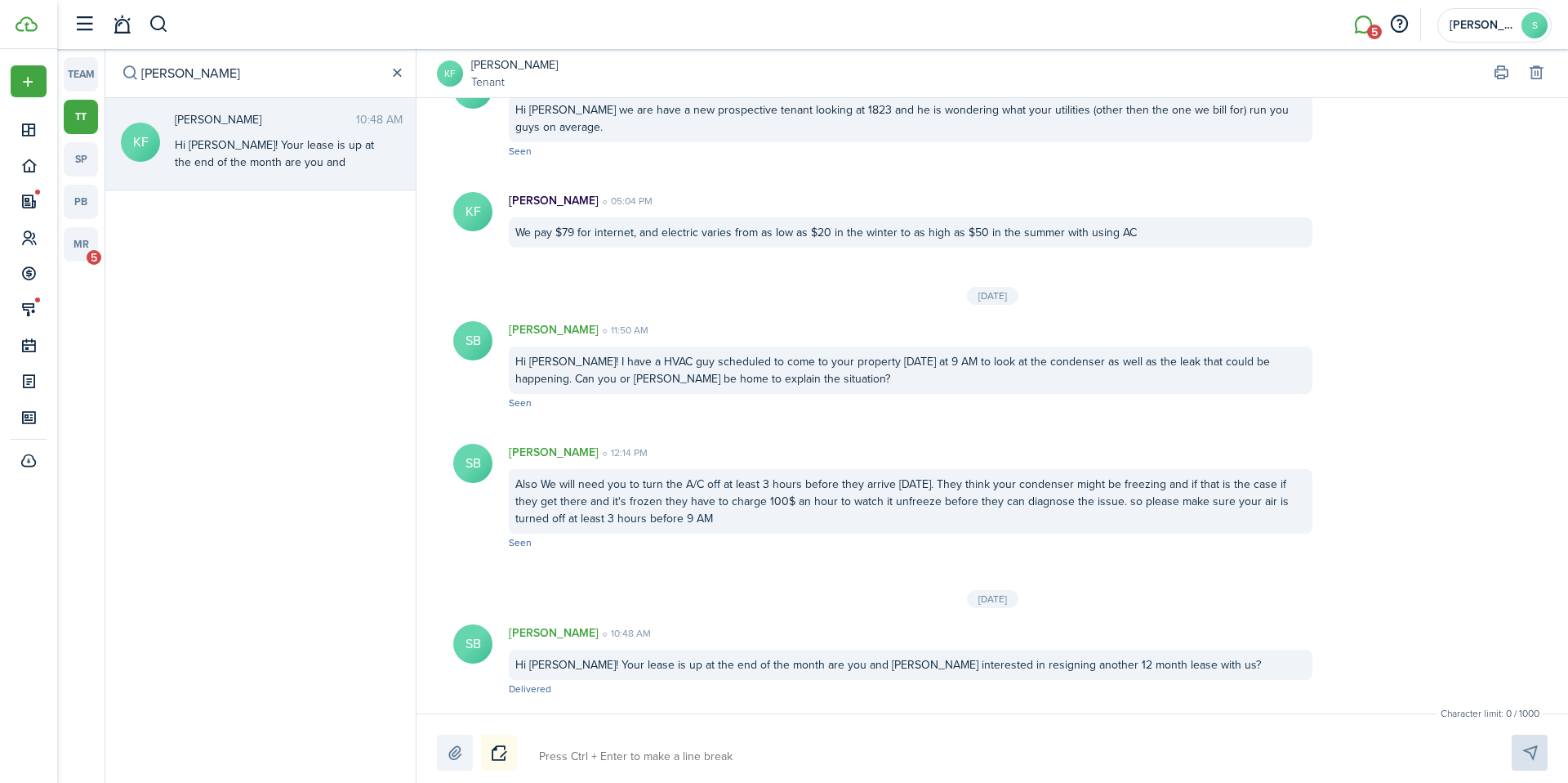
click at [393, 76] on button "button" at bounding box center [397, 73] width 18 height 18
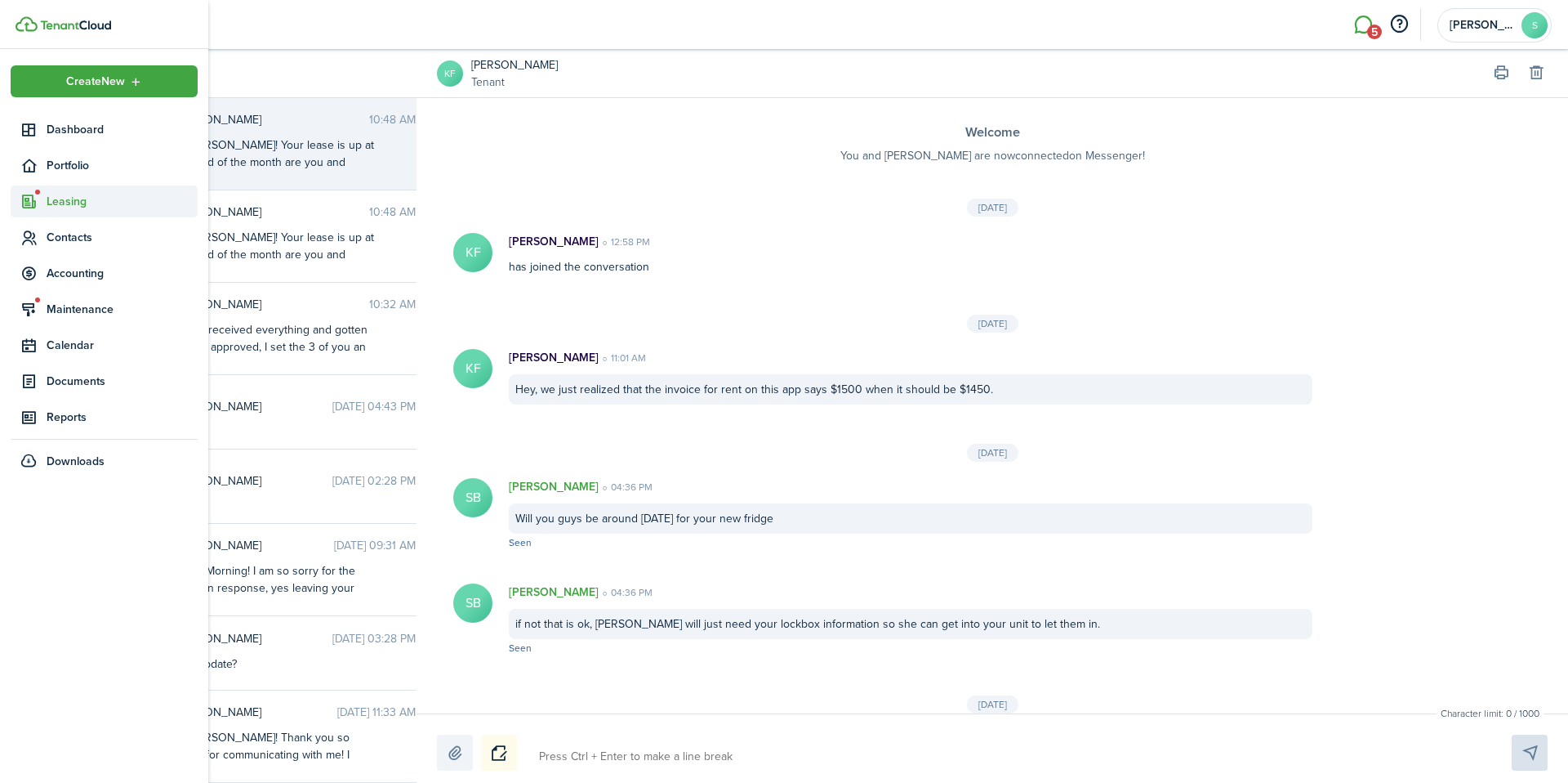
click at [61, 193] on span "Leasing" at bounding box center [122, 200] width 151 height 17
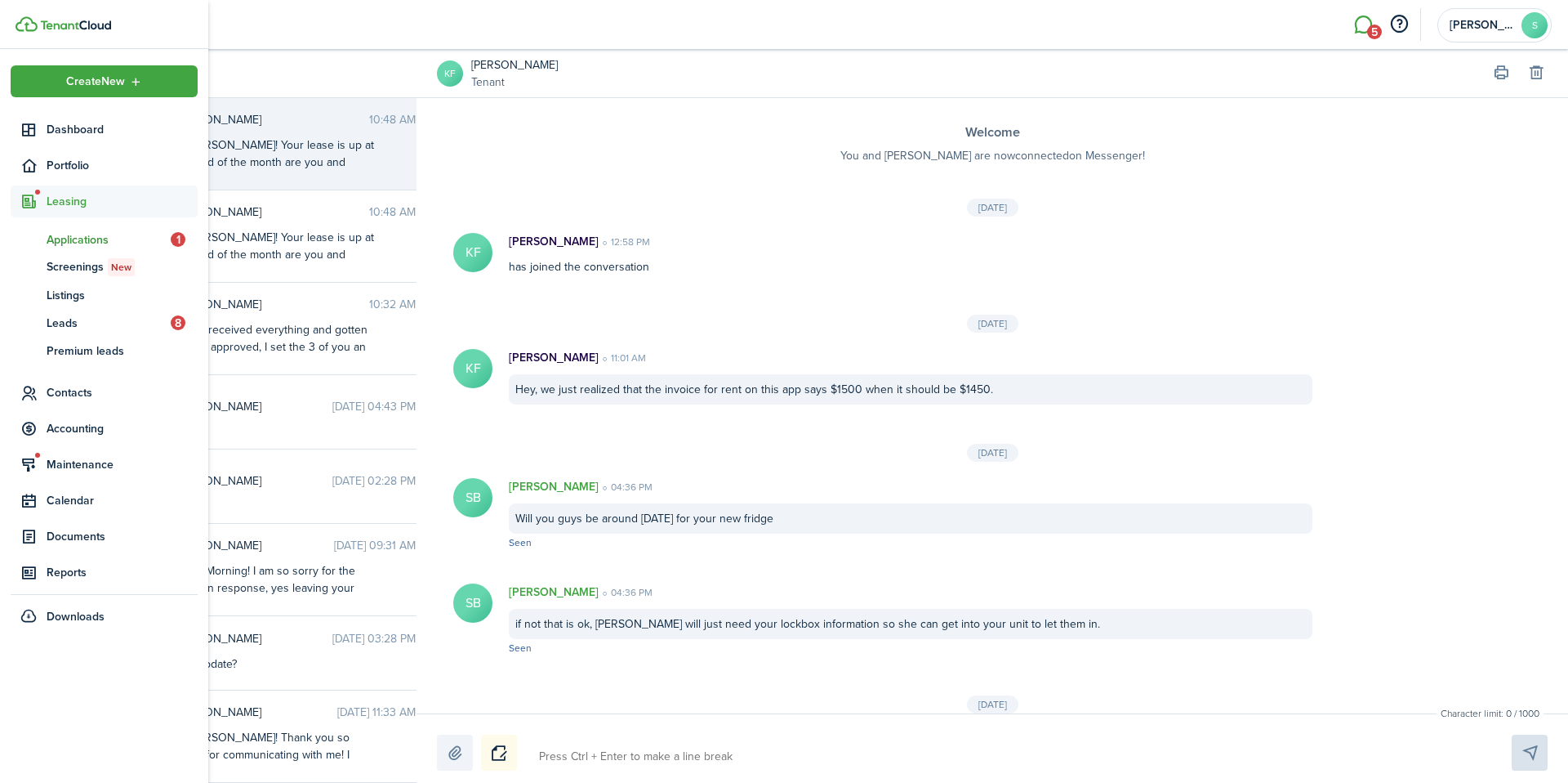
click at [102, 252] on link "ap Applications 1" at bounding box center [104, 239] width 187 height 28
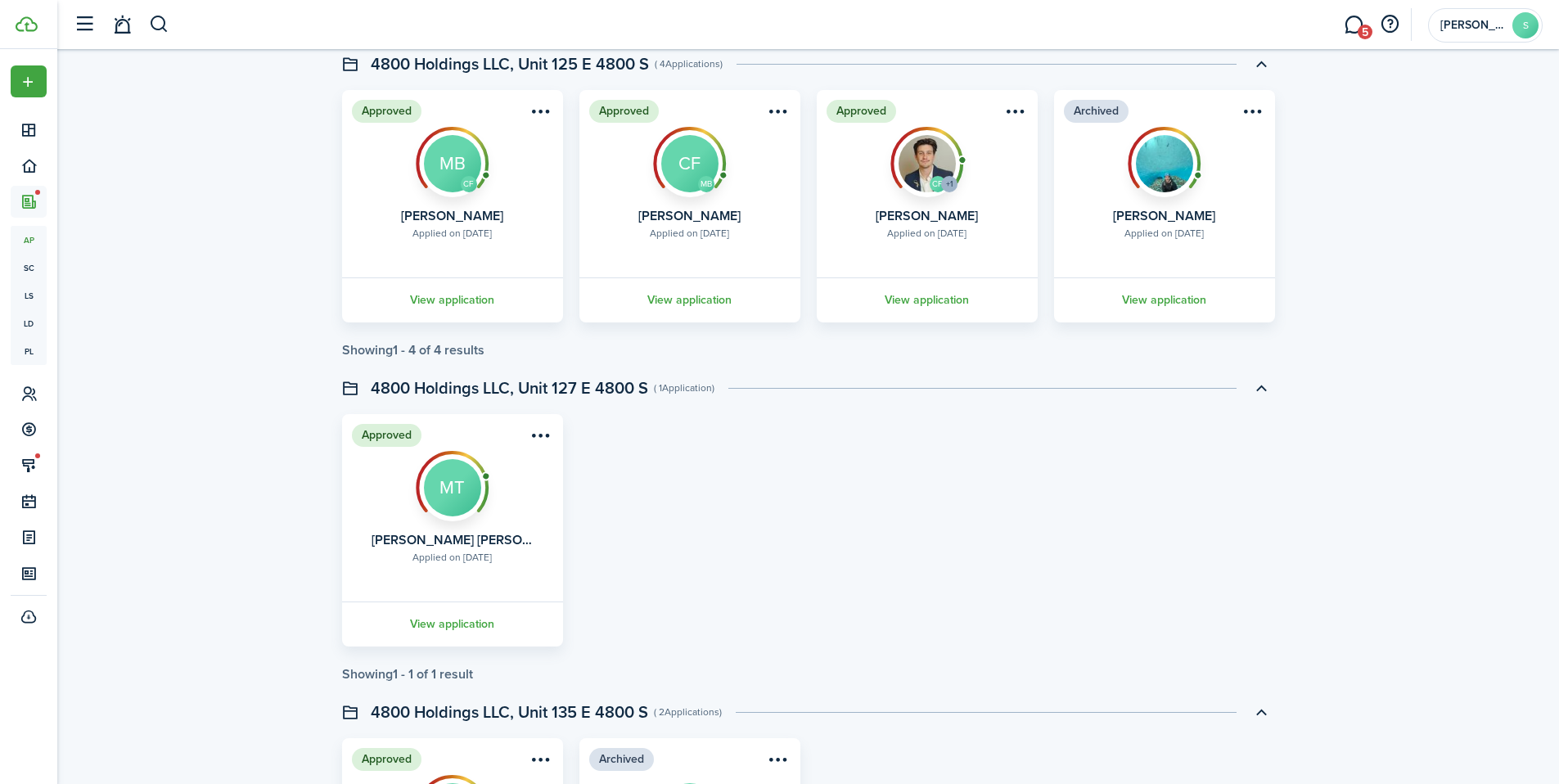
scroll to position [2992, 0]
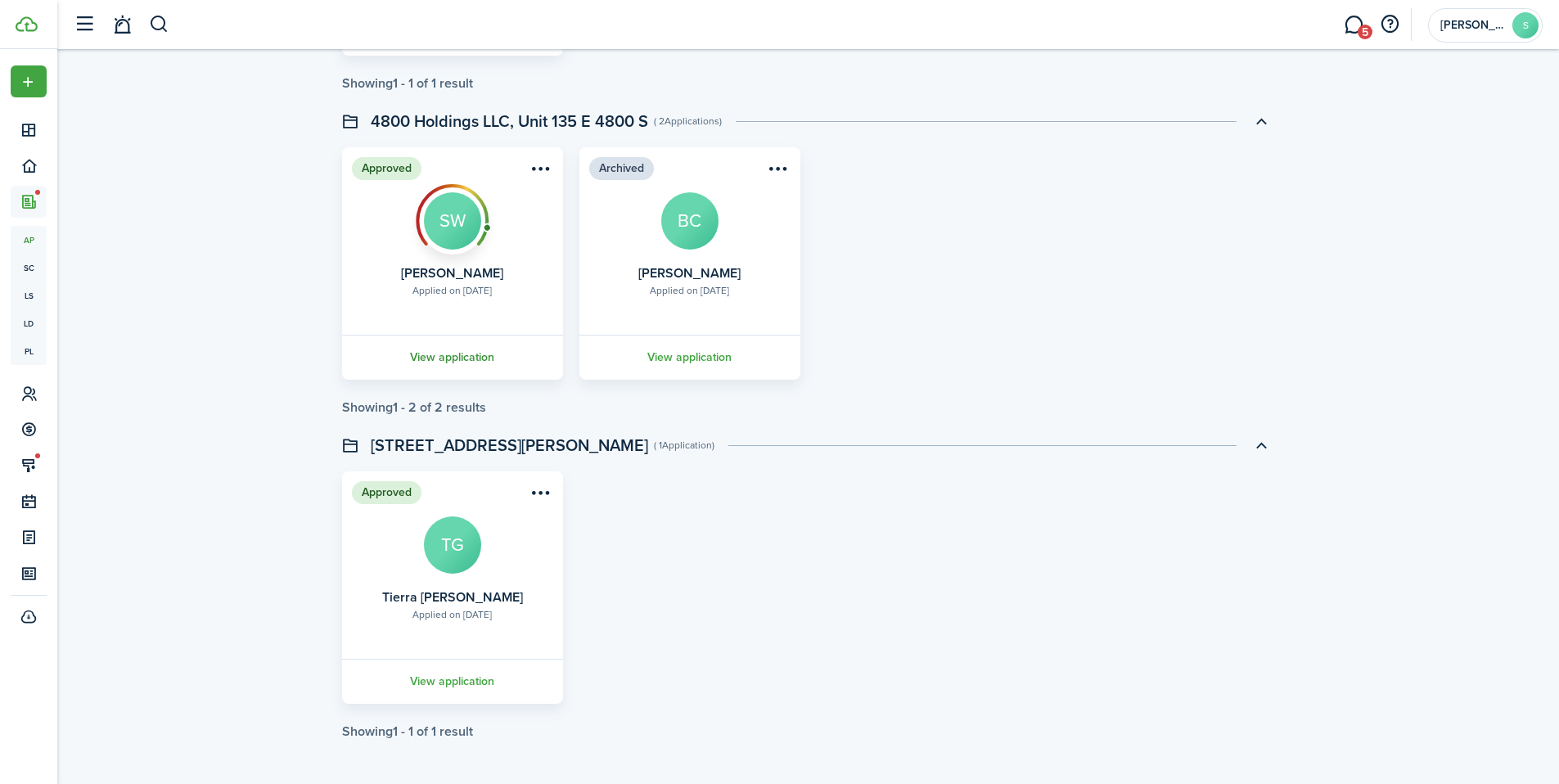
click at [466, 354] on link "View application" at bounding box center [452, 357] width 226 height 45
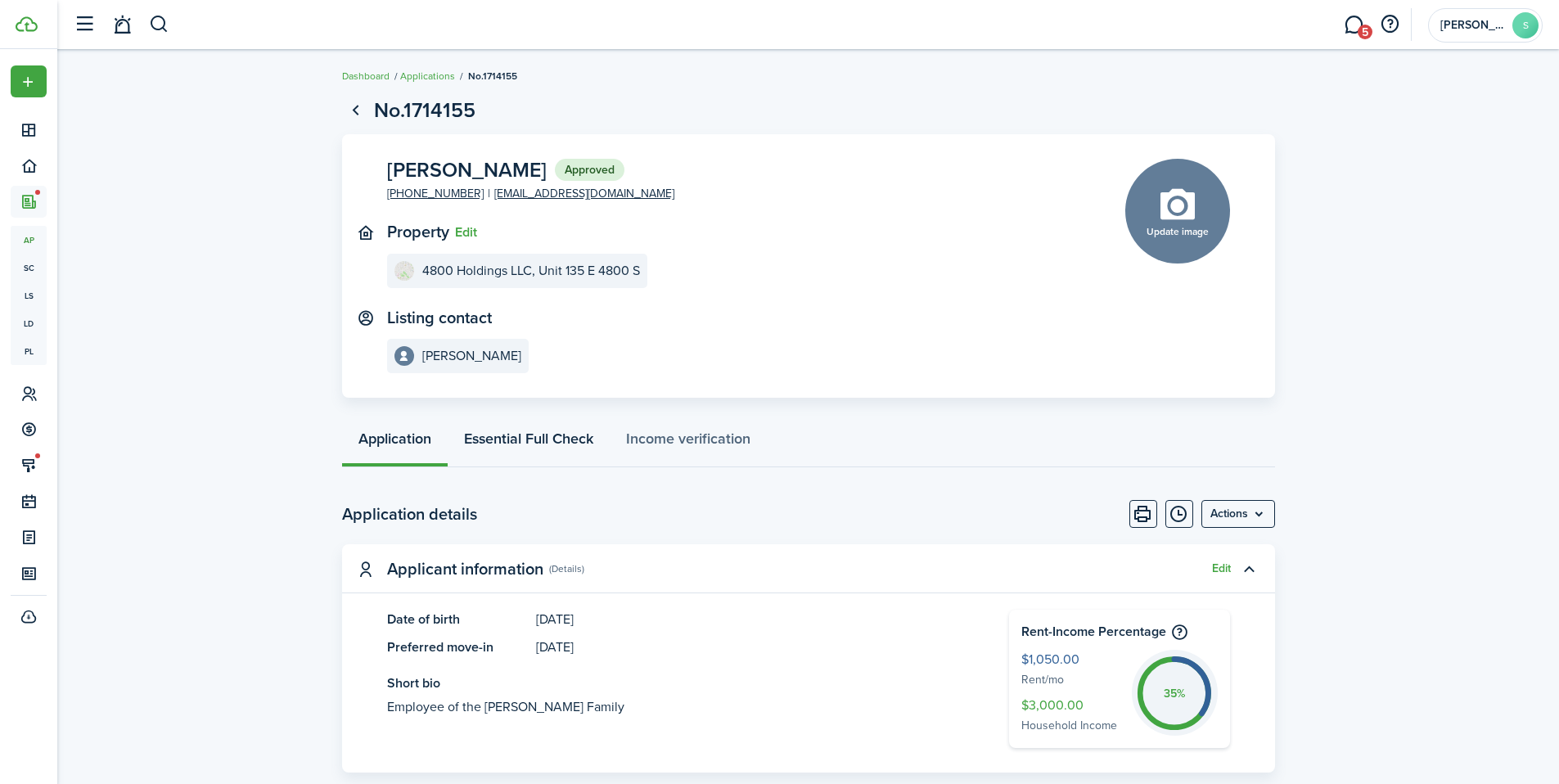
click at [575, 430] on link "Essential Full Check" at bounding box center [528, 442] width 162 height 49
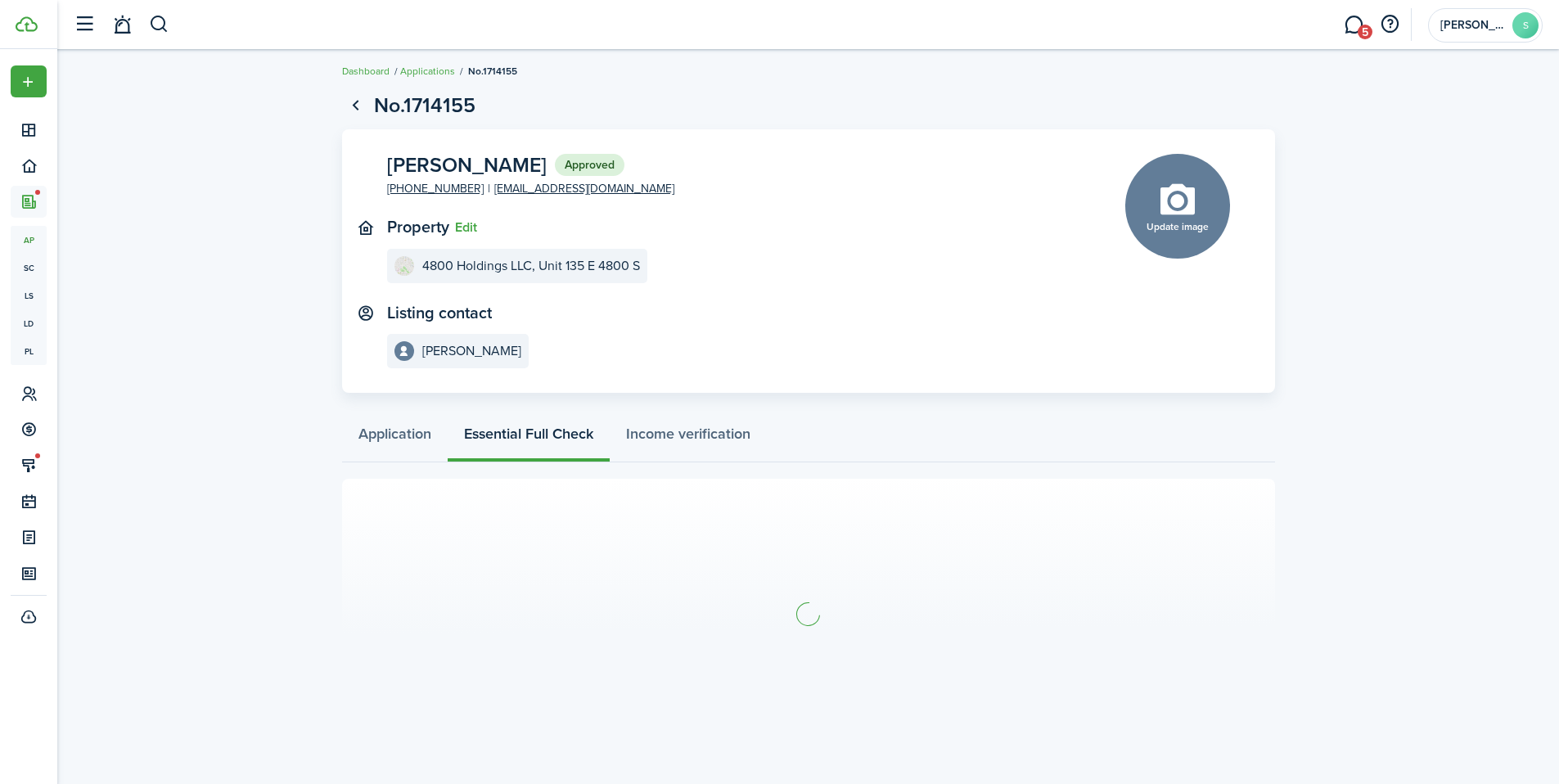
scroll to position [7, 0]
click at [652, 428] on link "Income verification" at bounding box center [688, 435] width 157 height 49
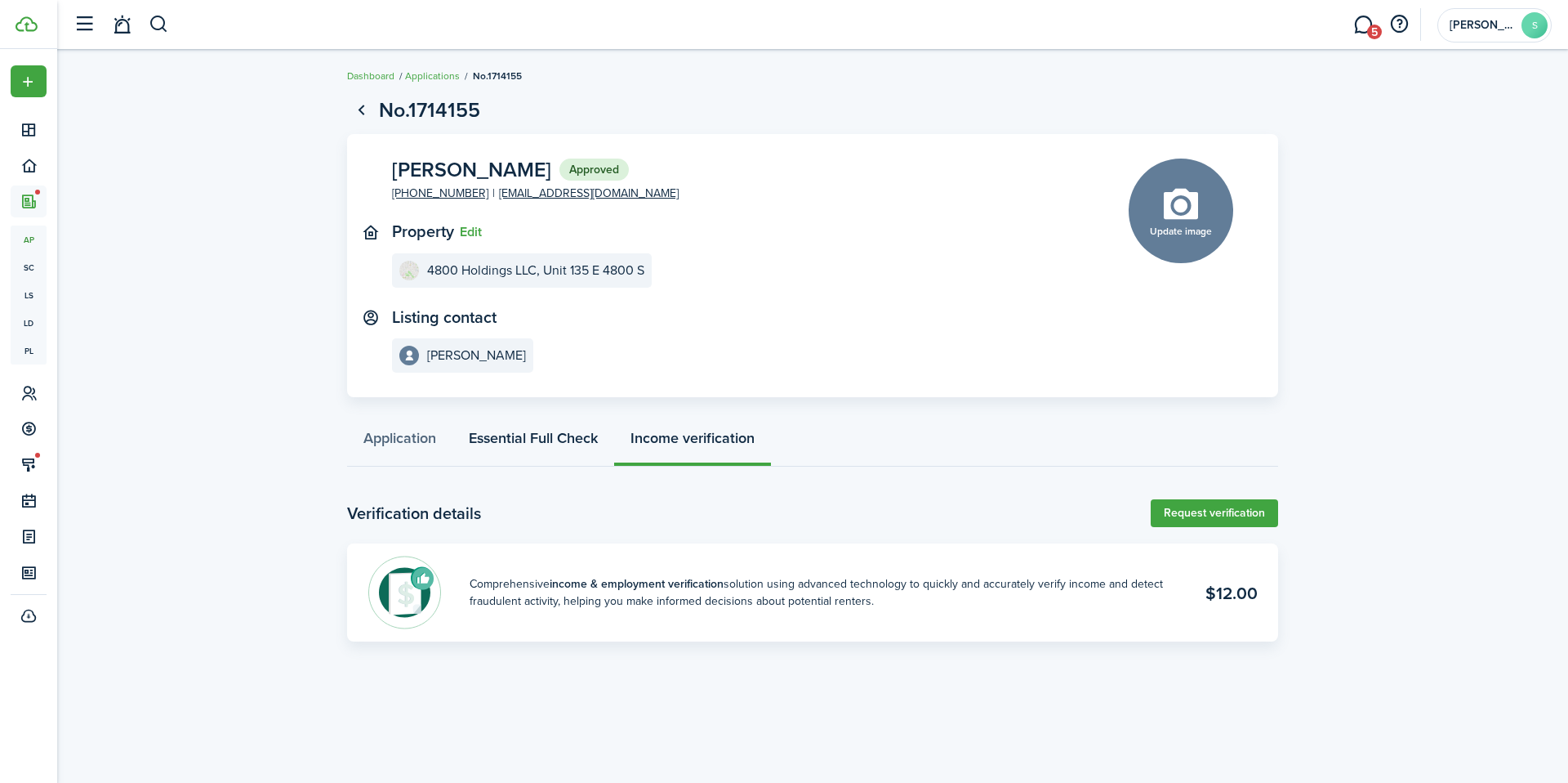
click at [552, 437] on link "Essential Full Check" at bounding box center [533, 442] width 162 height 49
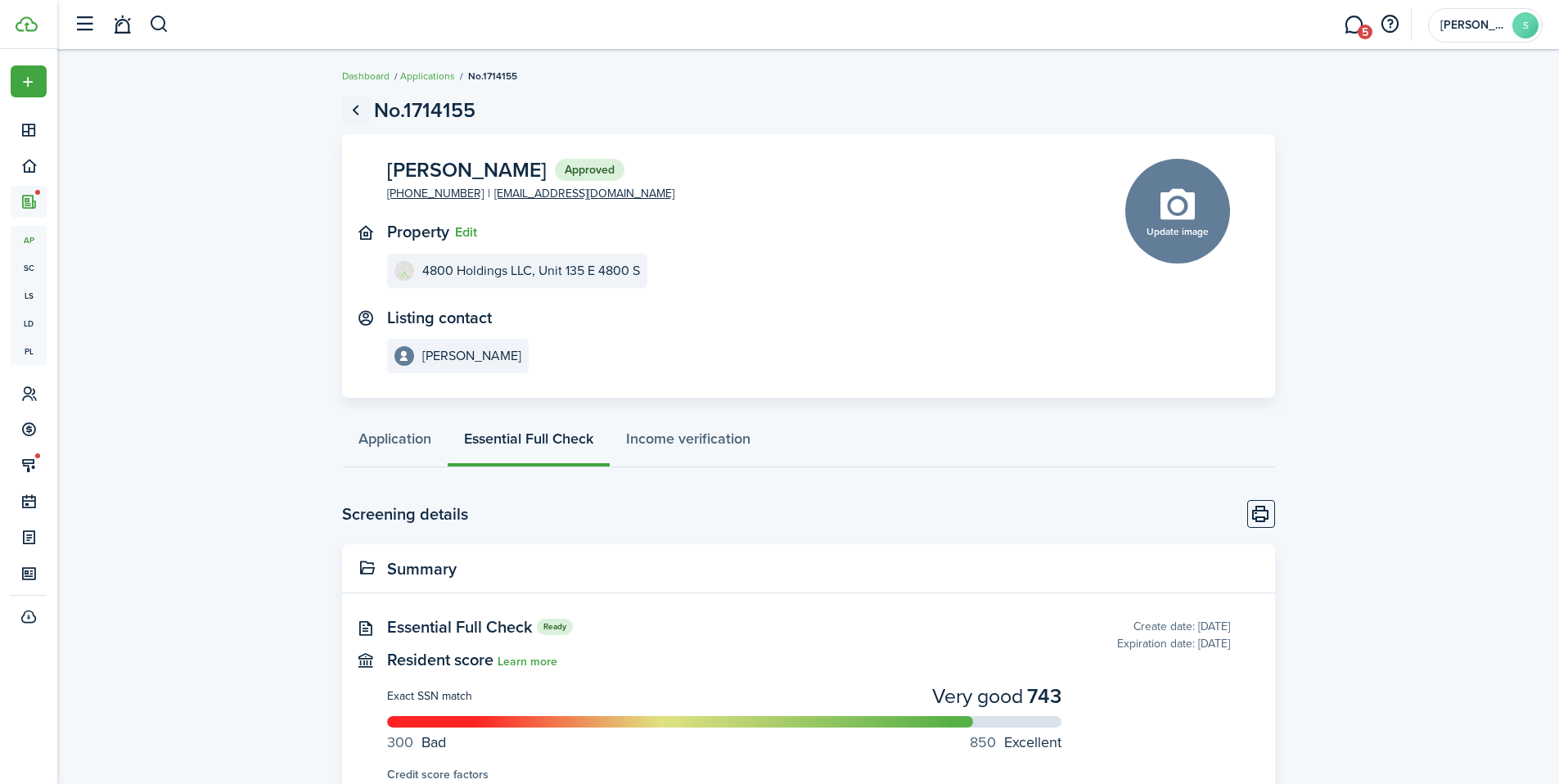
click at [361, 113] on link "Go back" at bounding box center [356, 110] width 28 height 28
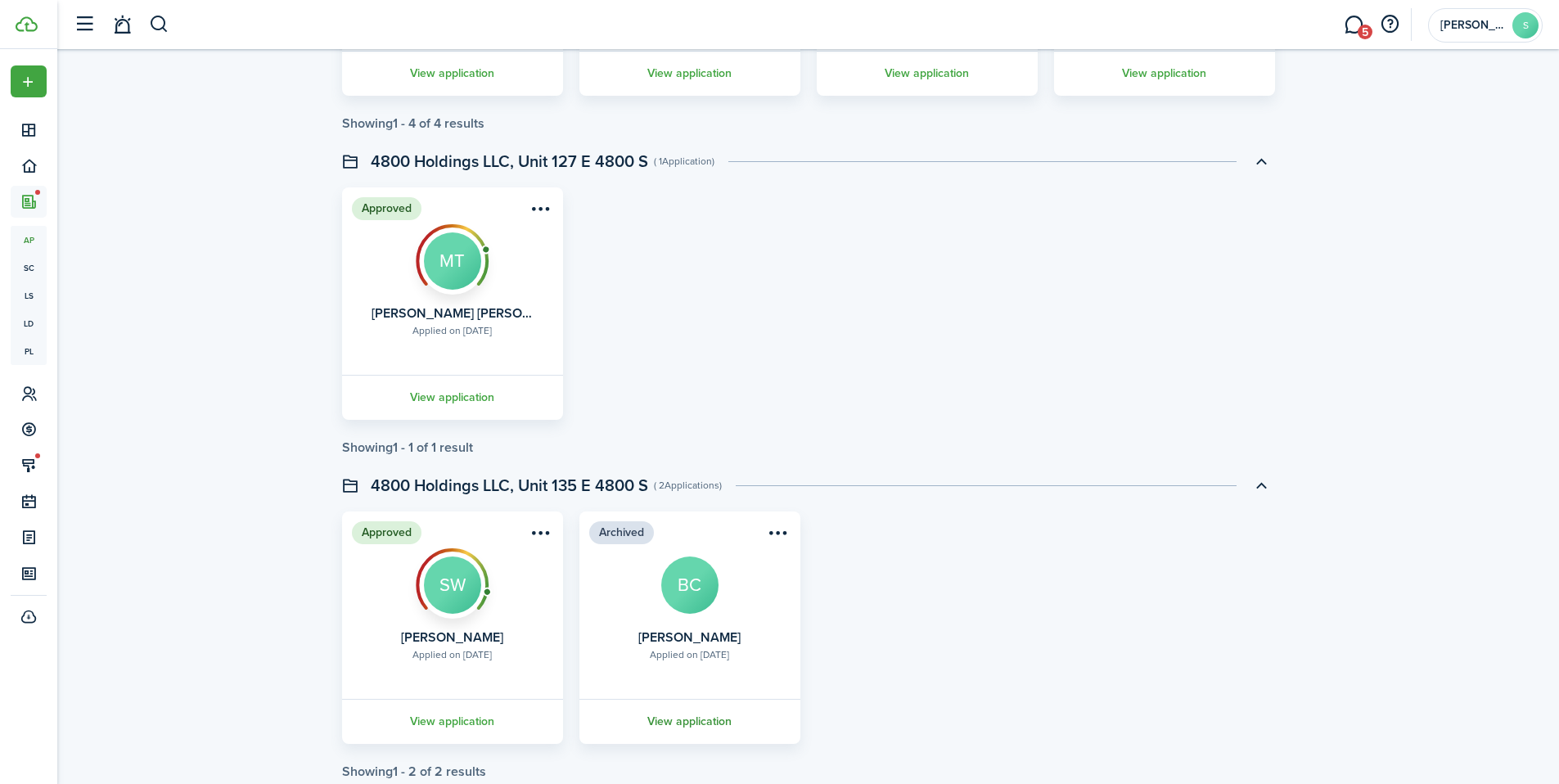
scroll to position [2992, 0]
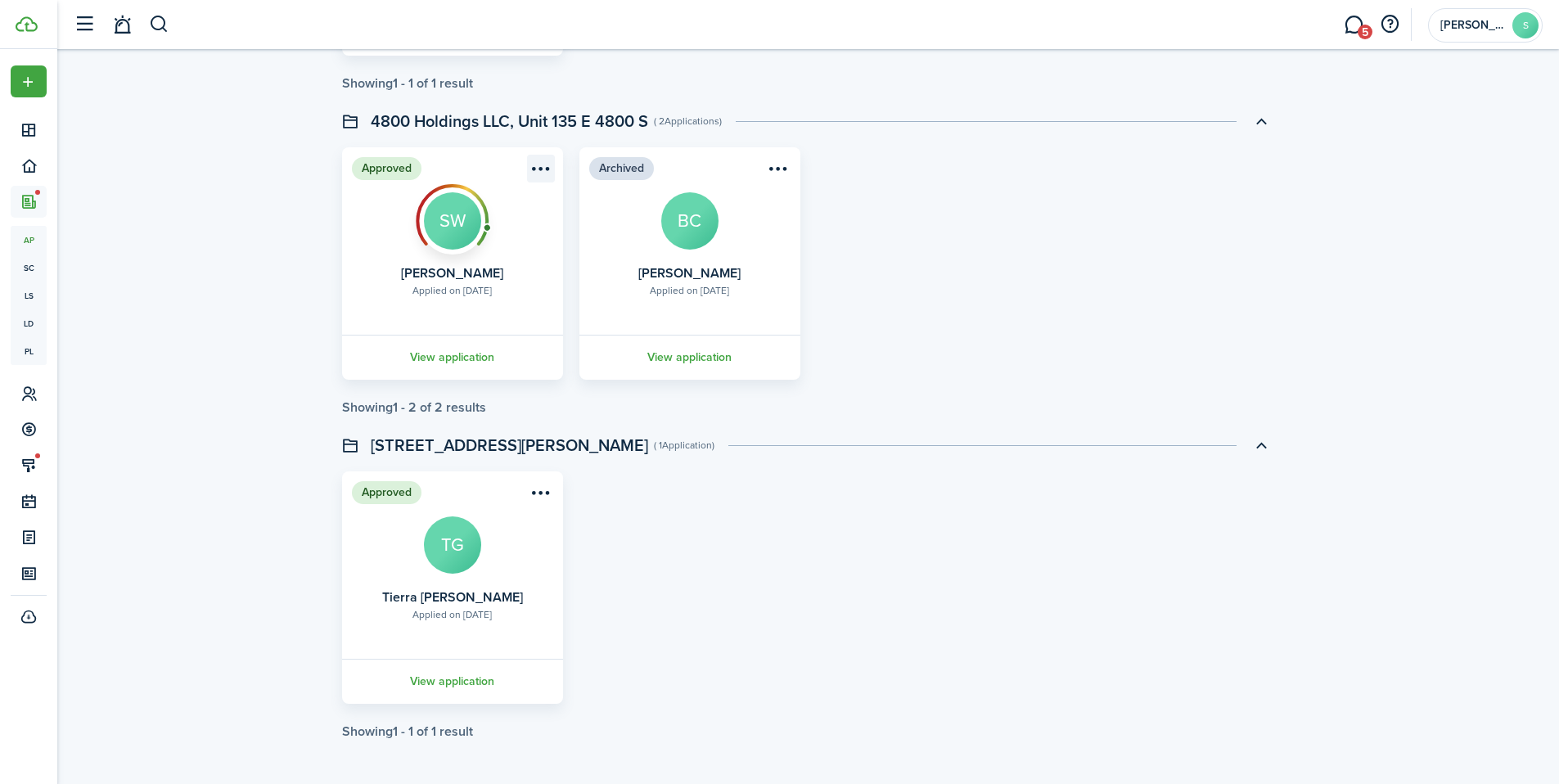
click at [549, 169] on menu-btn-icon "Open menu" at bounding box center [541, 169] width 28 height 28
click at [486, 261] on button "Move in applicant" at bounding box center [481, 261] width 143 height 28
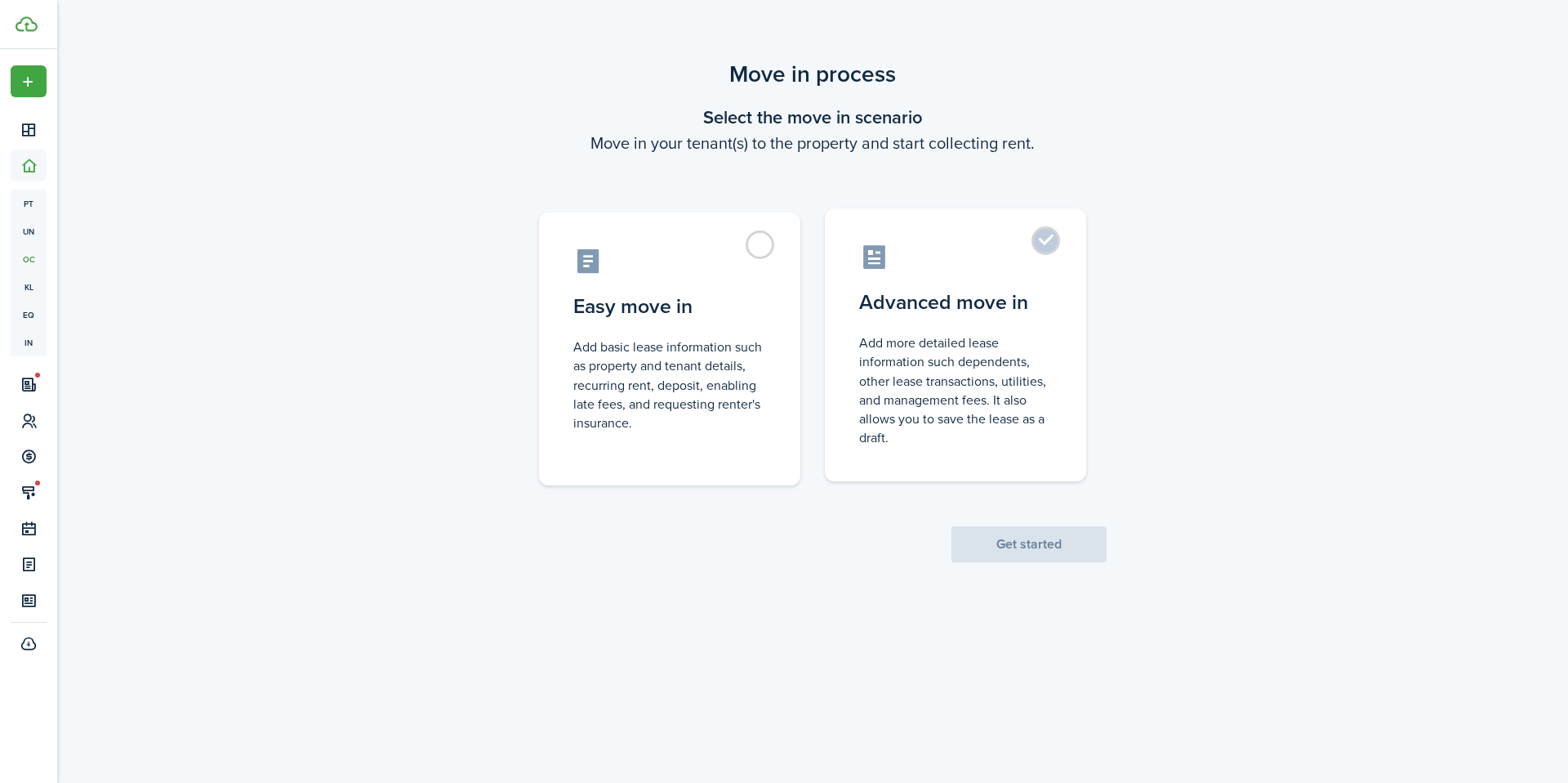
click at [903, 349] on control-radio-card-description "Add more detailed lease information such dependents, other lease transactions, …" at bounding box center [955, 390] width 192 height 113
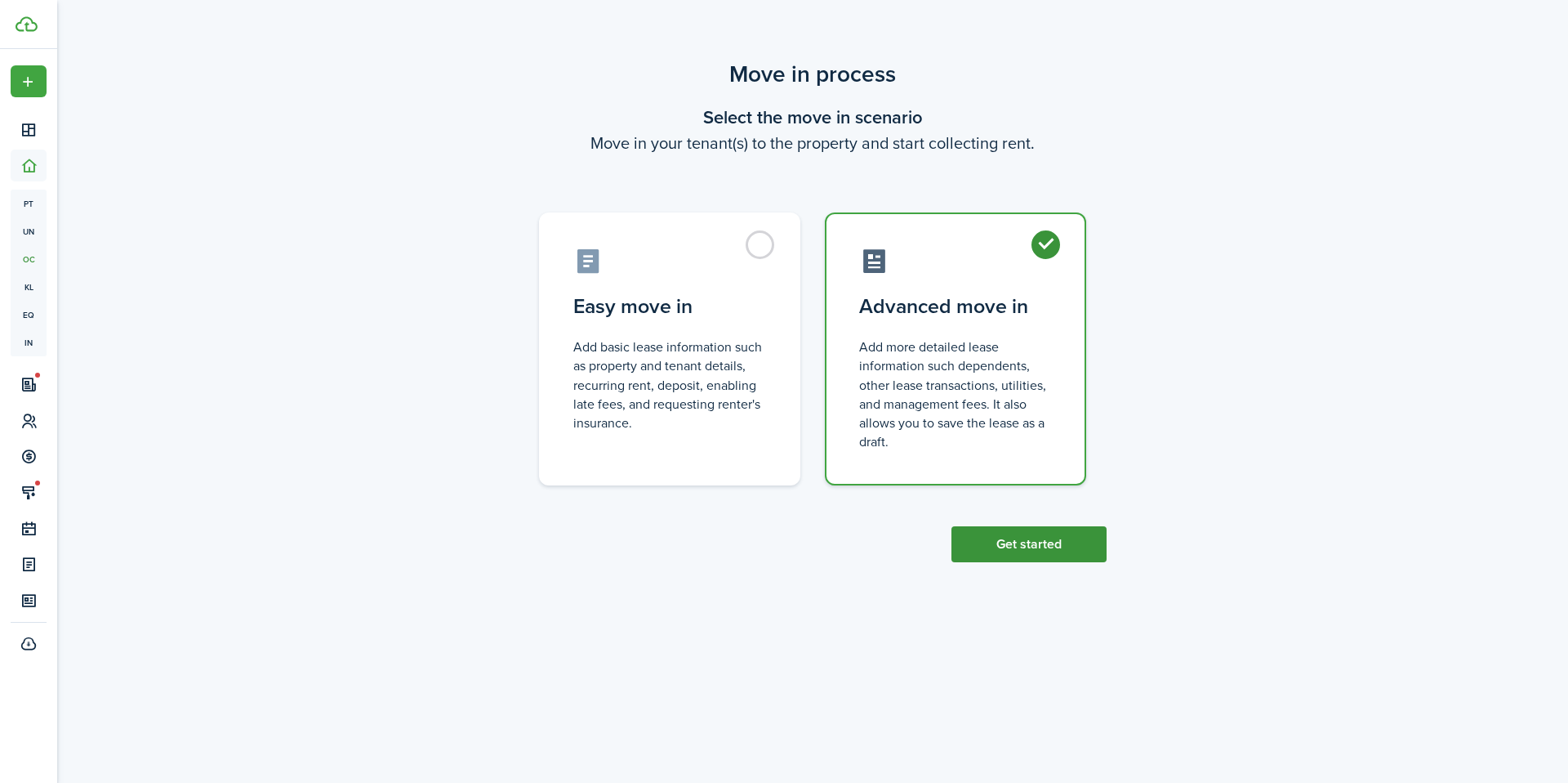
click at [1010, 557] on button "Get started" at bounding box center [1028, 544] width 155 height 36
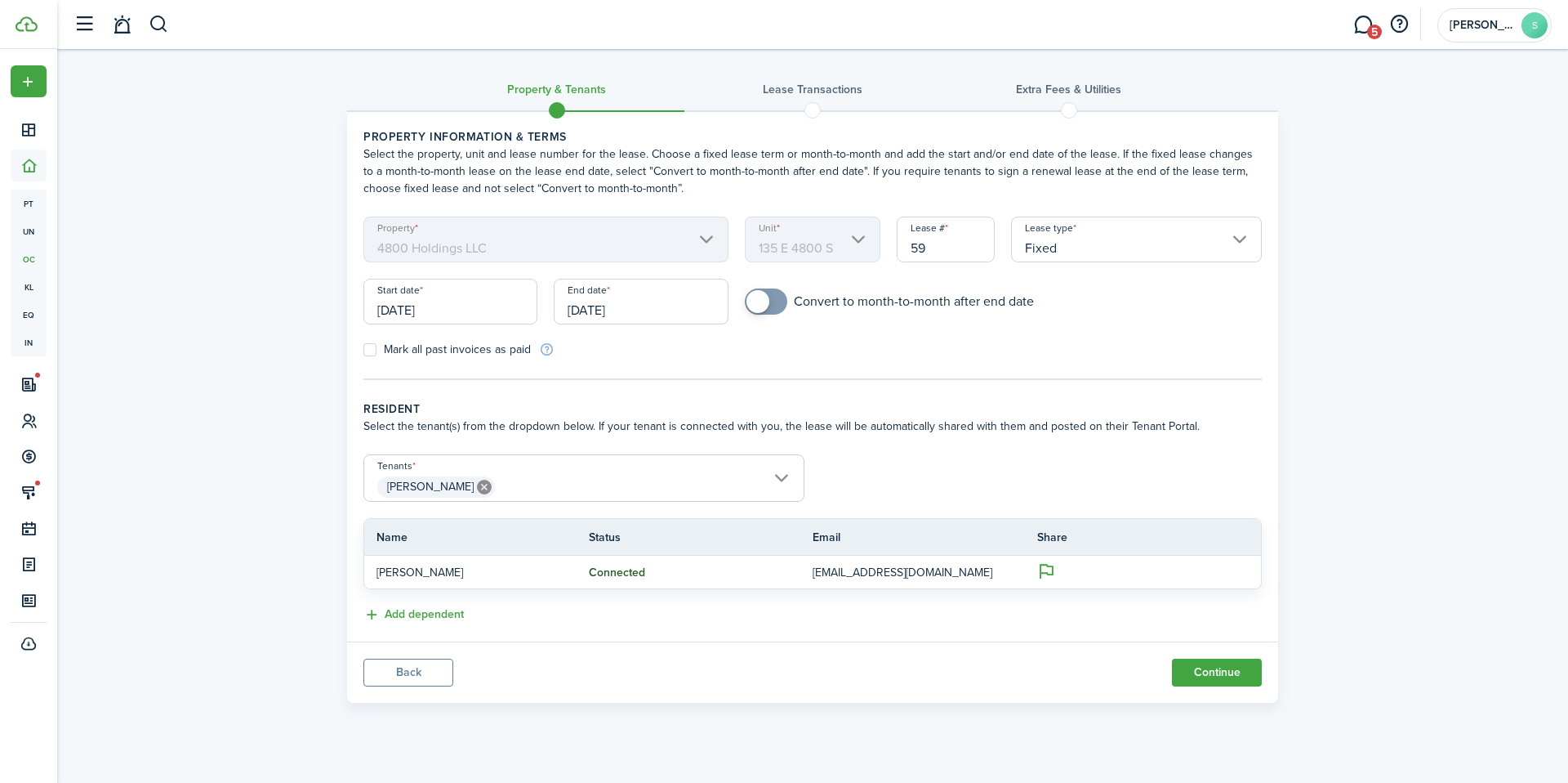
click at [756, 303] on span at bounding box center [758, 301] width 23 height 23
click at [1204, 686] on button "Continue" at bounding box center [1216, 673] width 90 height 28
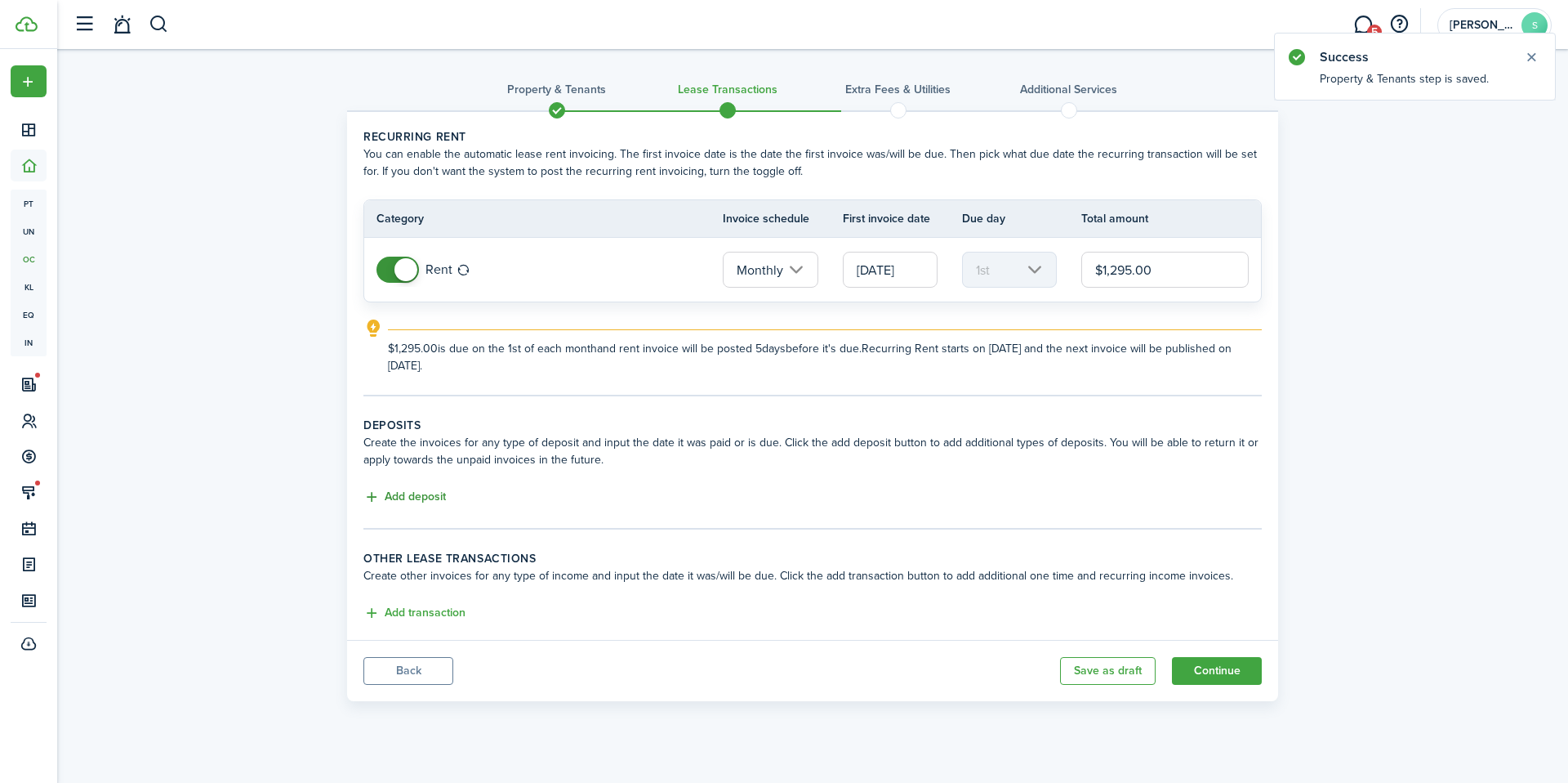
click at [414, 493] on button "Add deposit" at bounding box center [404, 497] width 82 height 19
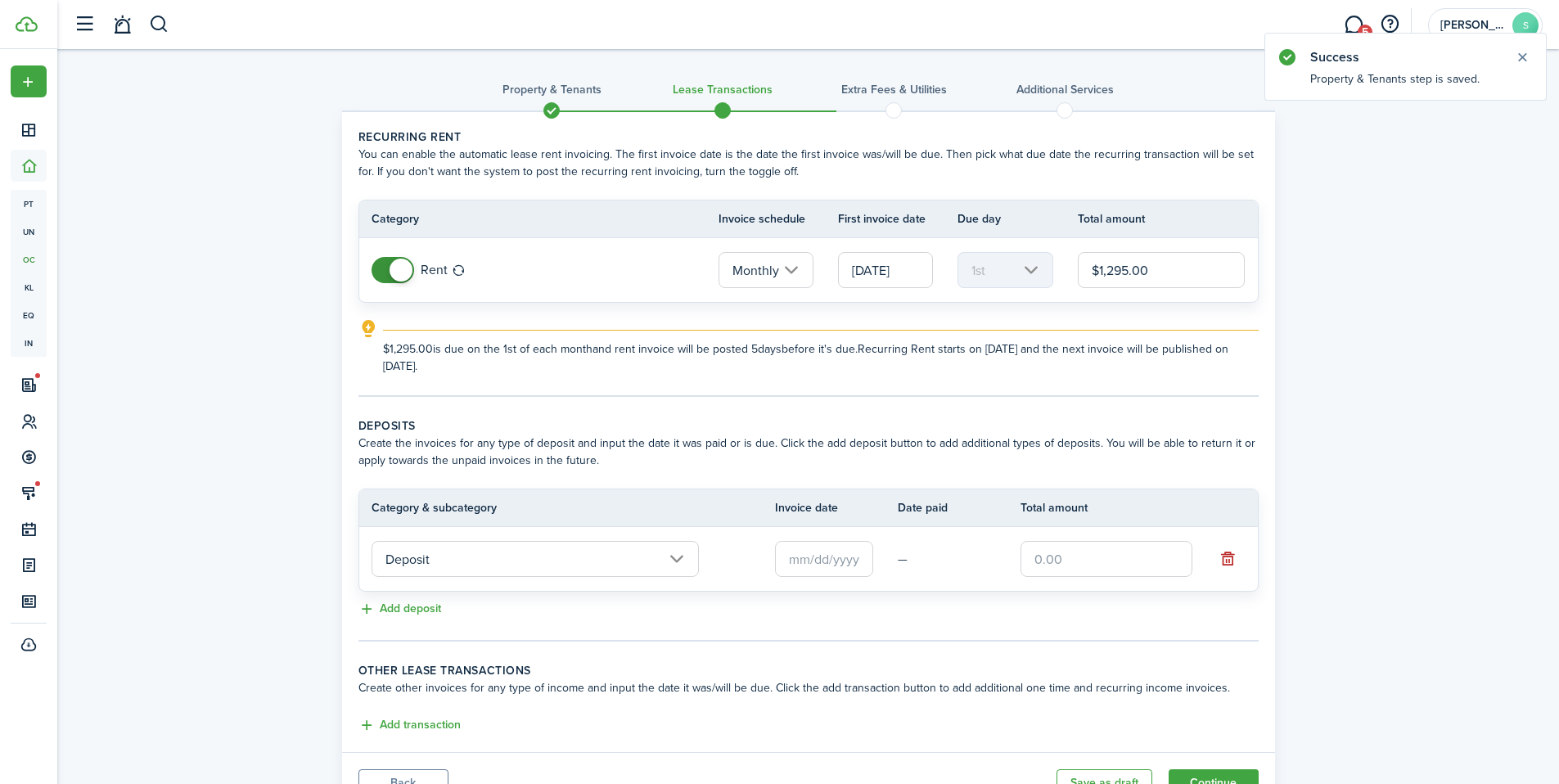
click at [1152, 273] on input "$1,295.00" at bounding box center [1161, 270] width 168 height 36
click at [1054, 391] on tc-wizard-step "Recurring rent You can enable the automatic lease rent invoicing. The first inv…" at bounding box center [809, 262] width 901 height 268
click at [570, 558] on input "Deposit" at bounding box center [535, 558] width 327 height 36
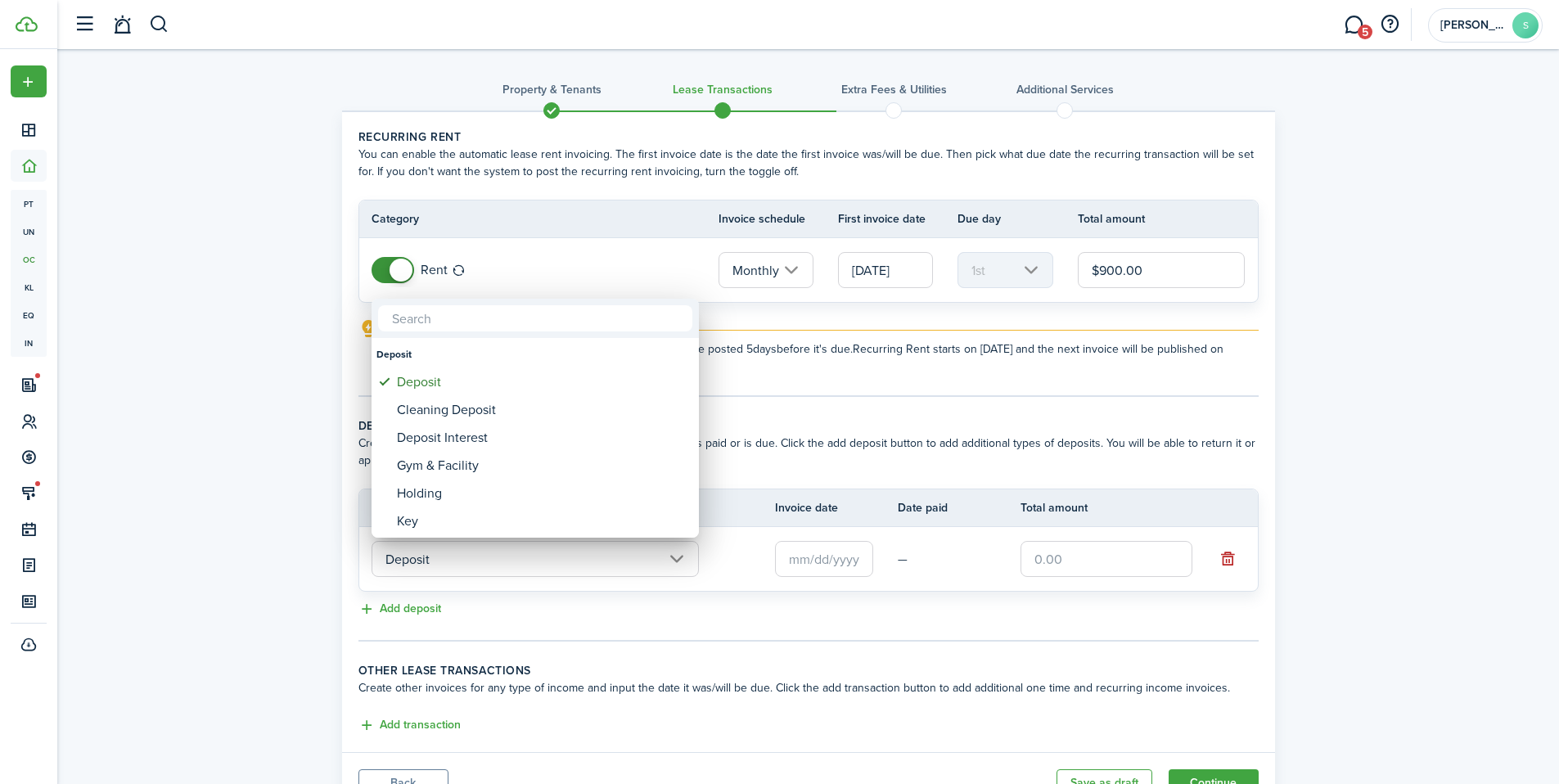
click at [570, 558] on div at bounding box center [780, 392] width 1821 height 1045
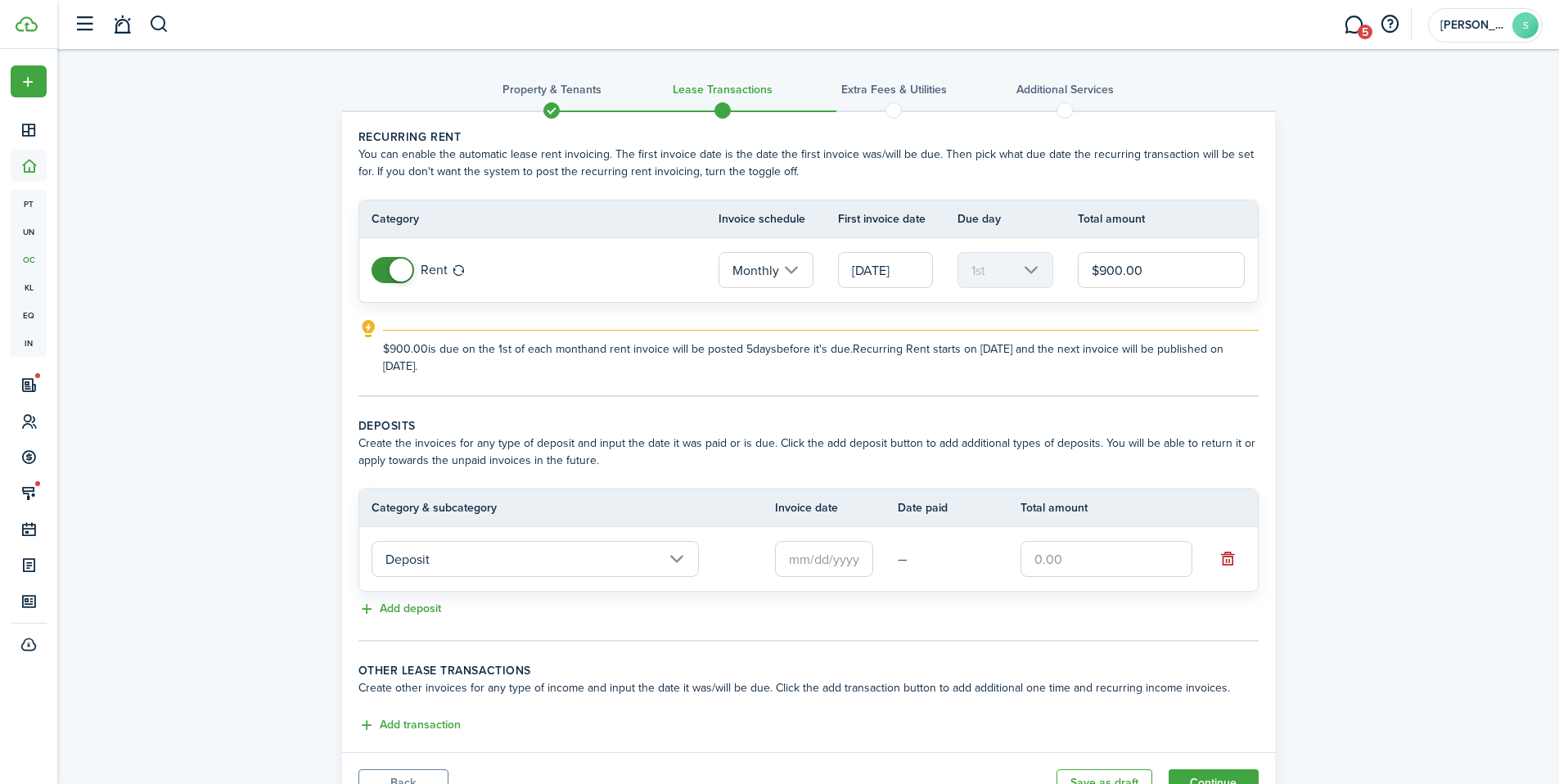
click at [834, 558] on input "text" at bounding box center [824, 558] width 98 height 36
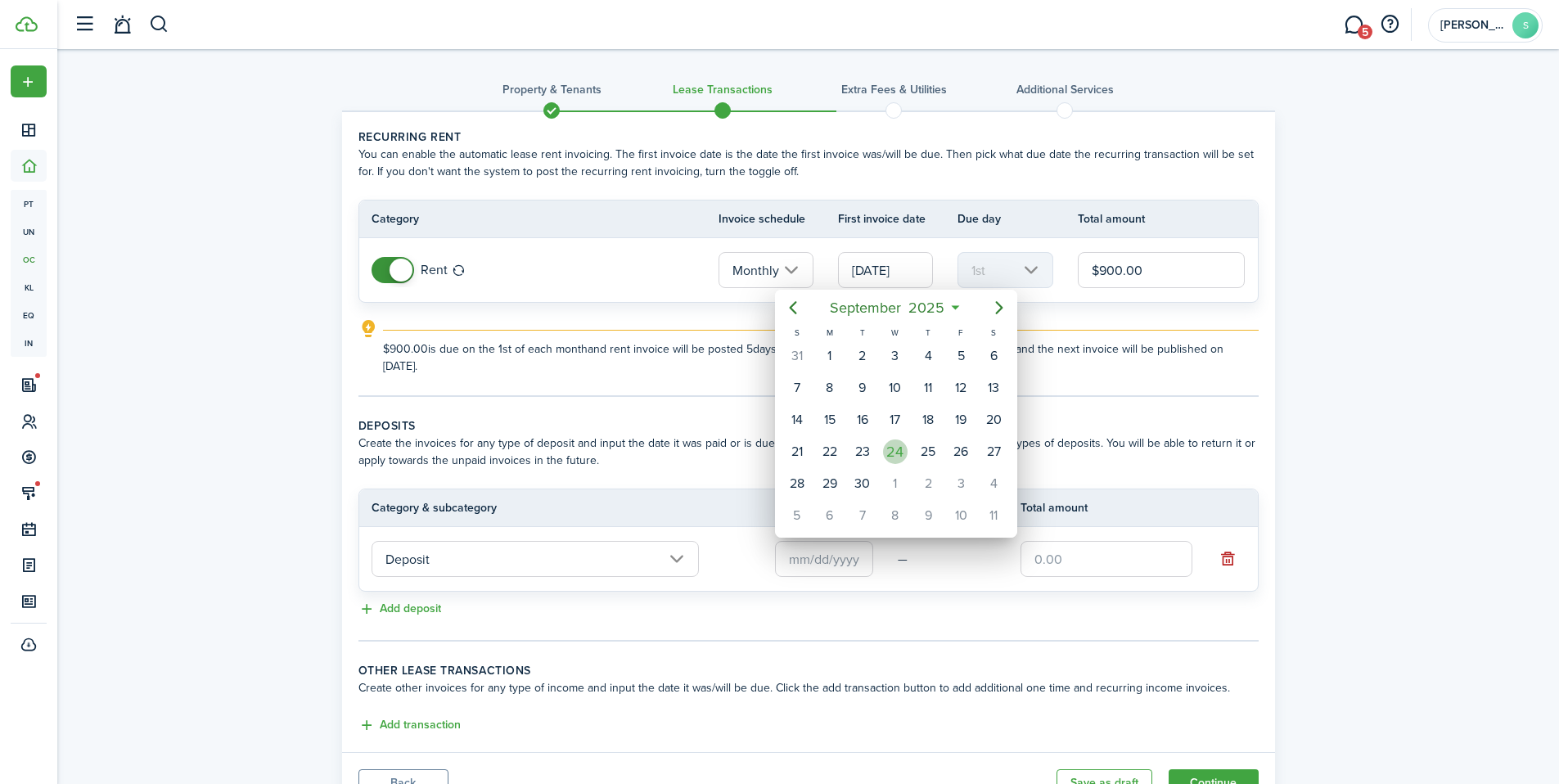
click at [897, 458] on div "24" at bounding box center [895, 451] width 25 height 25
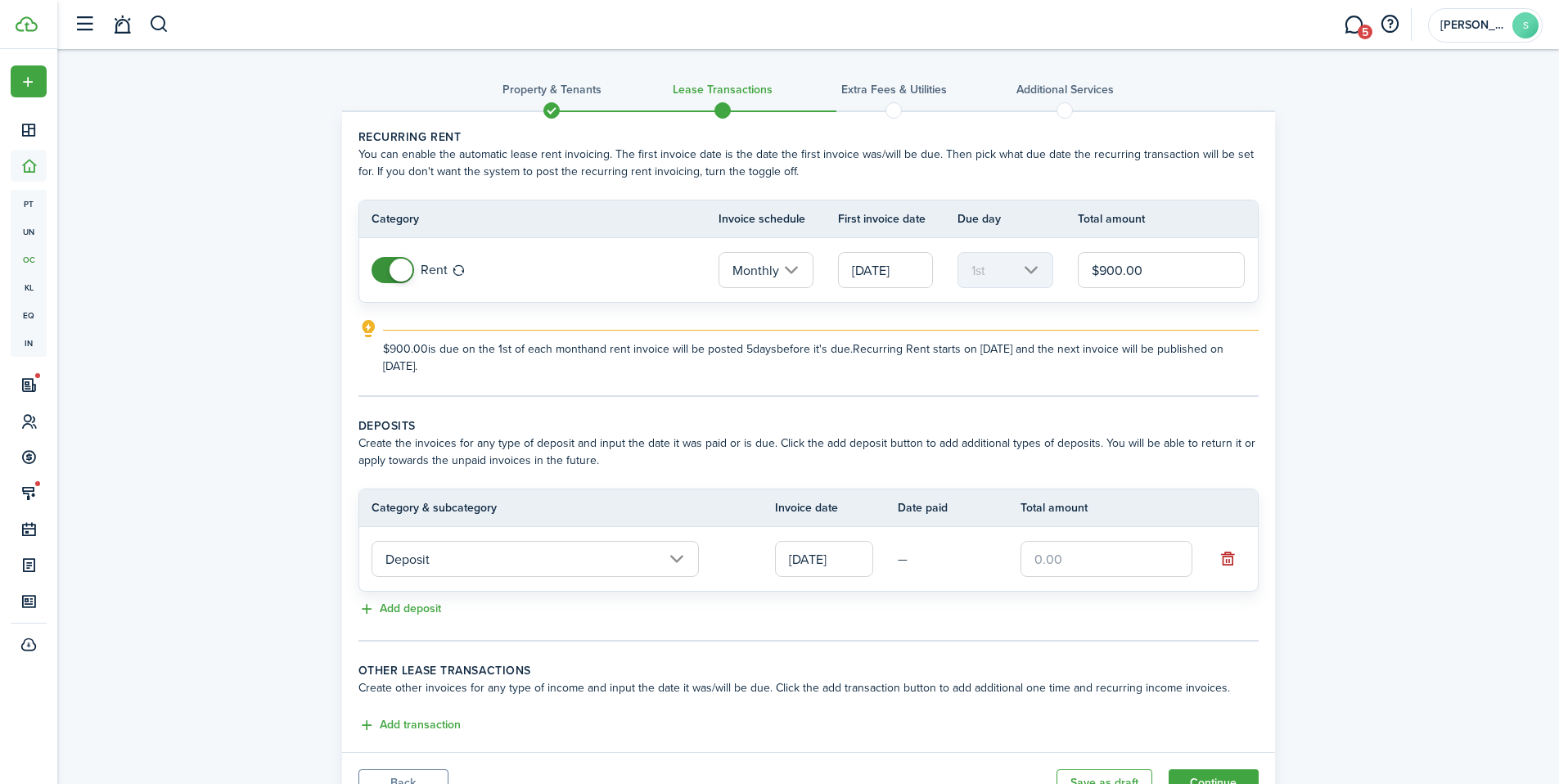
click at [1067, 558] on input "text" at bounding box center [1107, 558] width 172 height 36
click at [1022, 612] on div "Add deposit" at bounding box center [809, 609] width 901 height 20
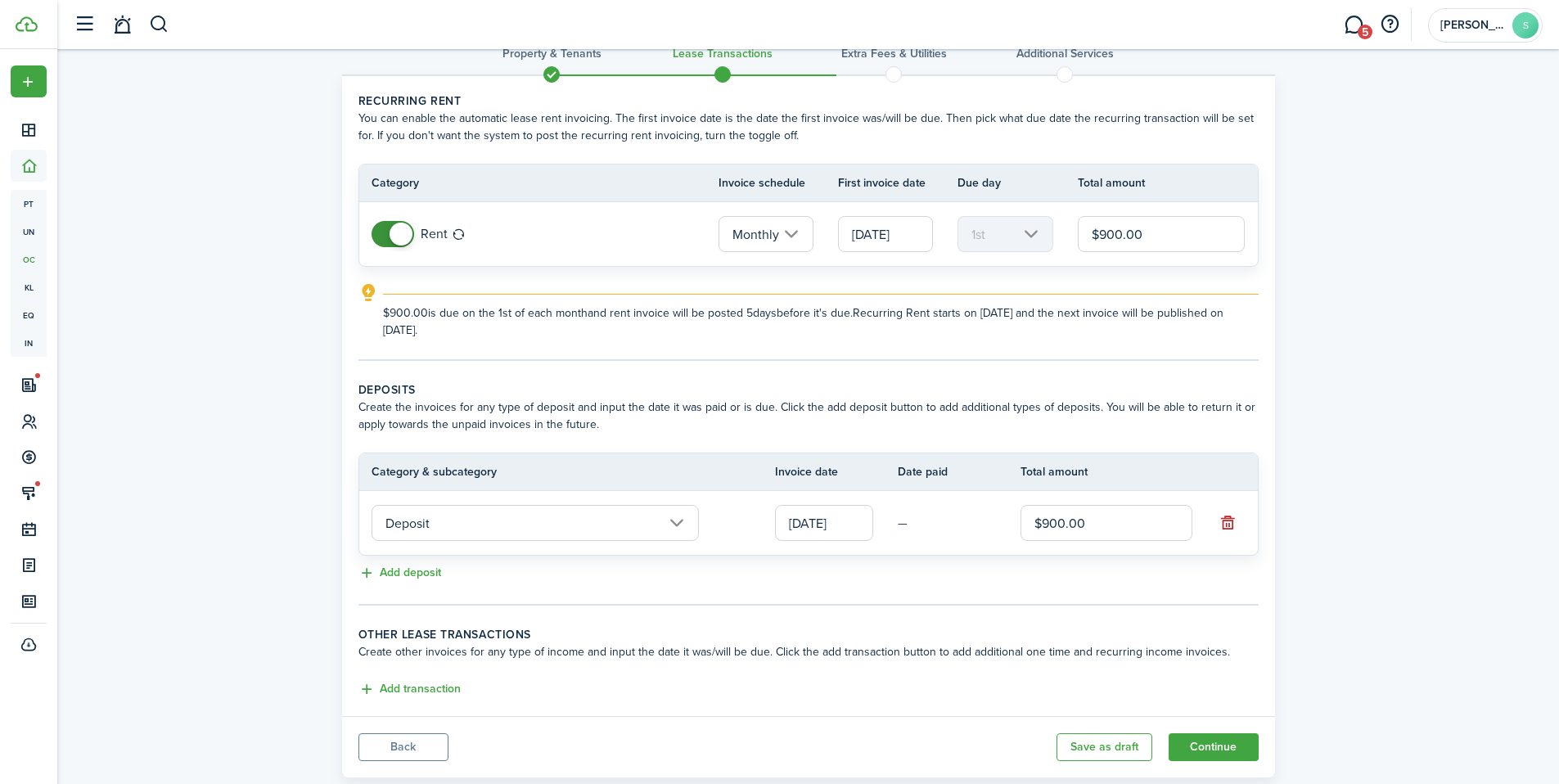
scroll to position [75, 0]
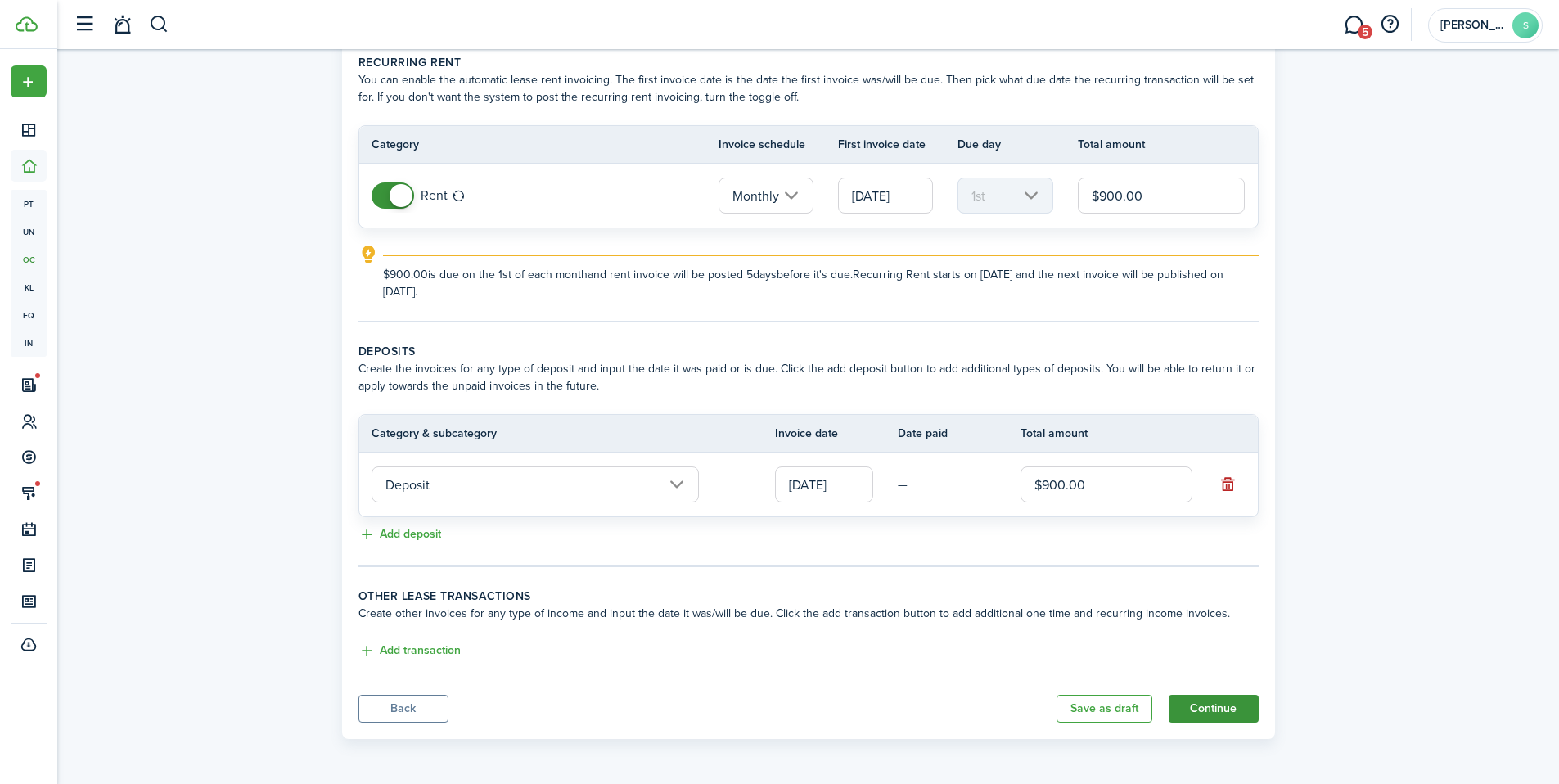
click at [1223, 713] on button "Continue" at bounding box center [1214, 708] width 90 height 28
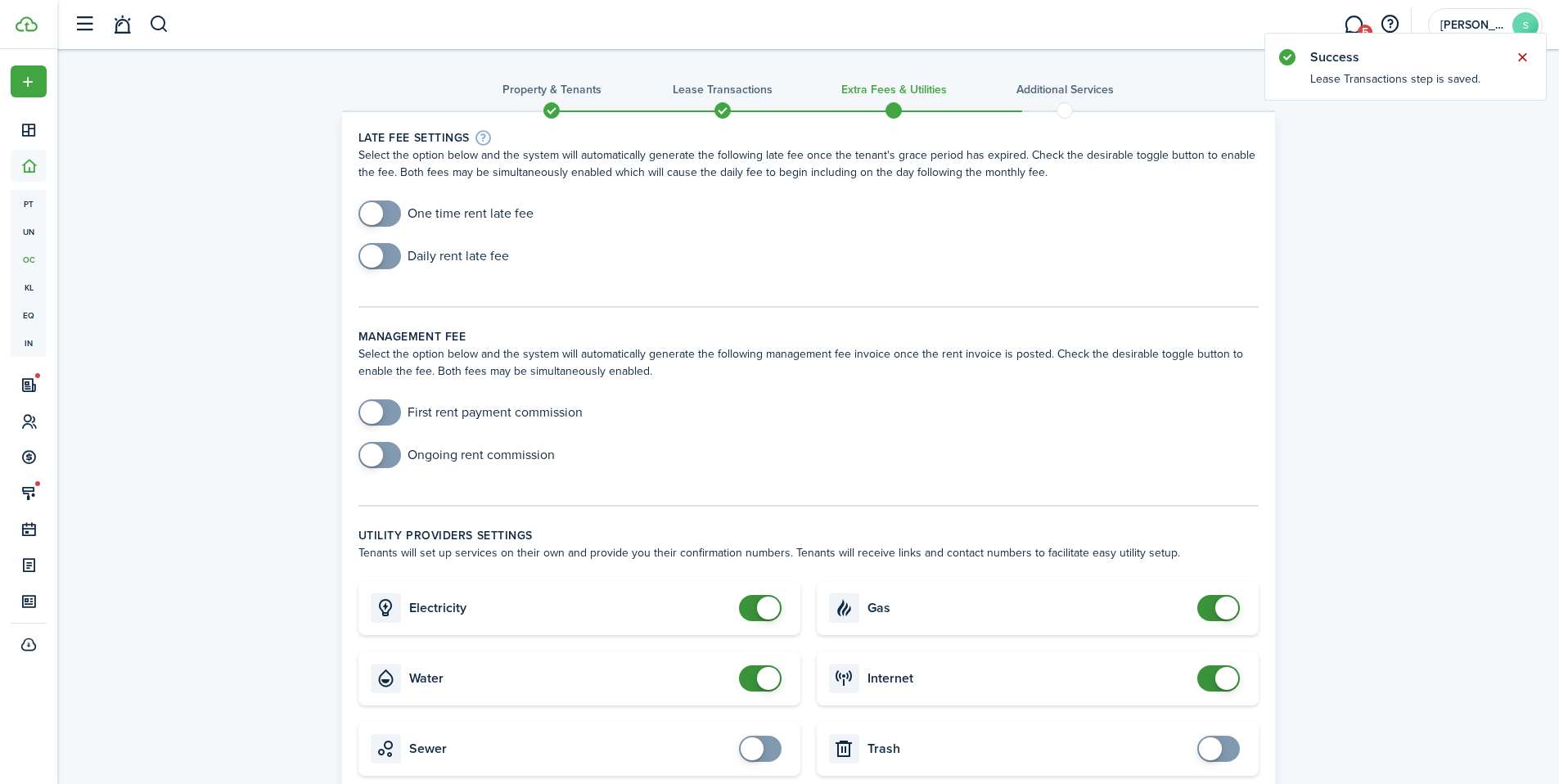
click at [1526, 54] on button "Close notify" at bounding box center [1522, 57] width 23 height 23
click at [383, 215] on span at bounding box center [380, 214] width 16 height 26
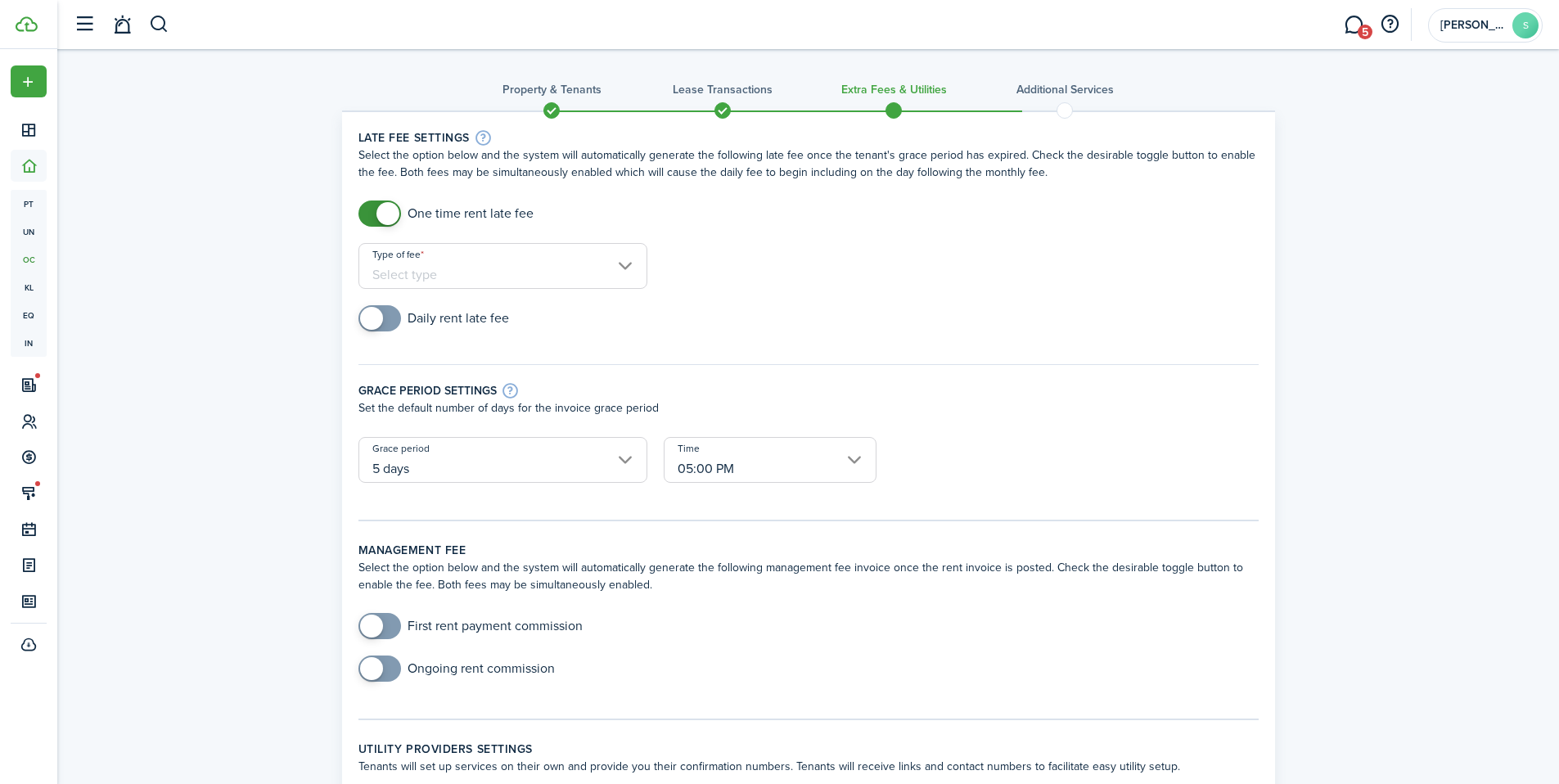
click at [541, 257] on input "Type of fee" at bounding box center [503, 266] width 289 height 46
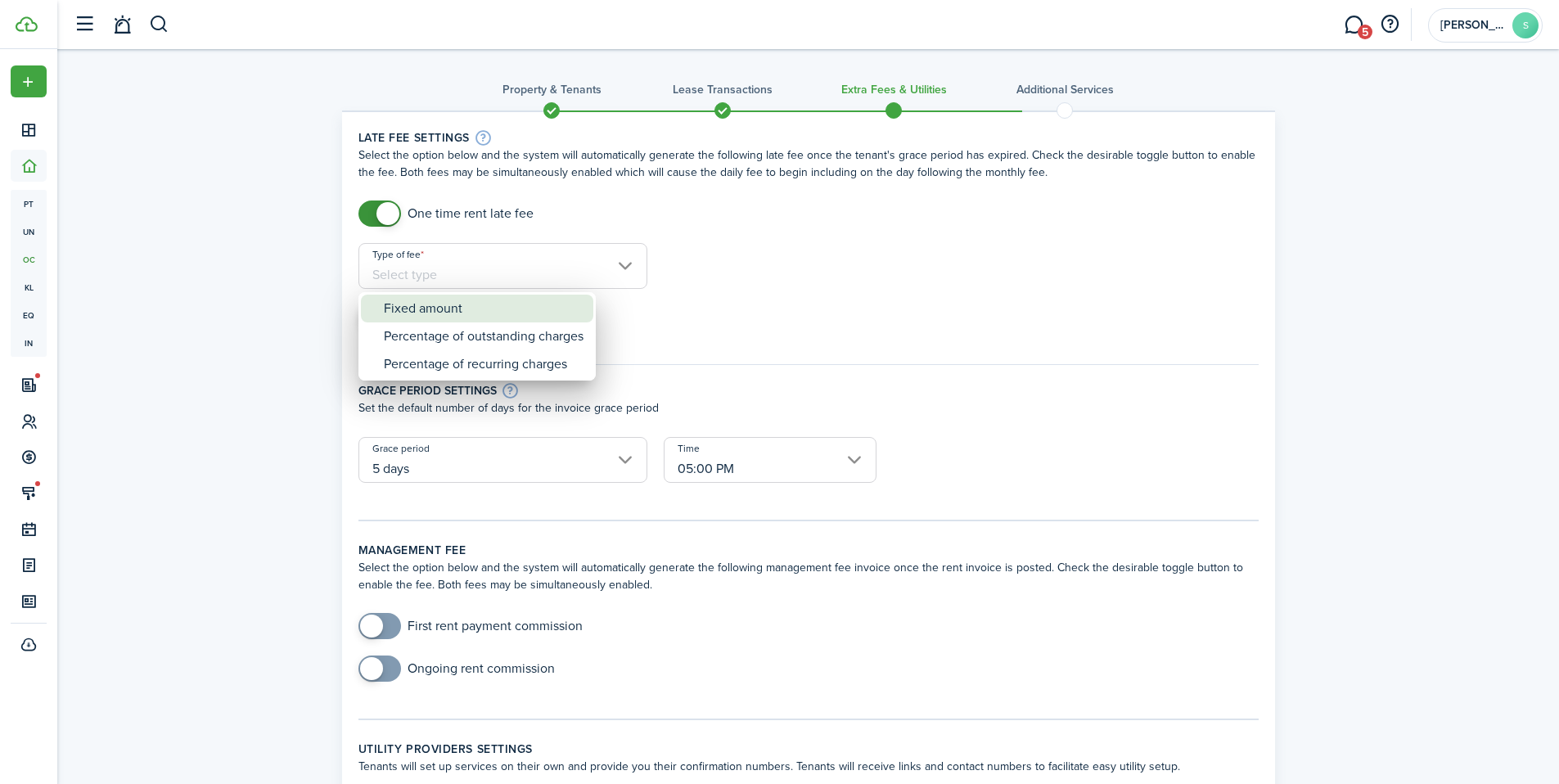
click at [517, 303] on div "Fixed amount" at bounding box center [483, 308] width 200 height 28
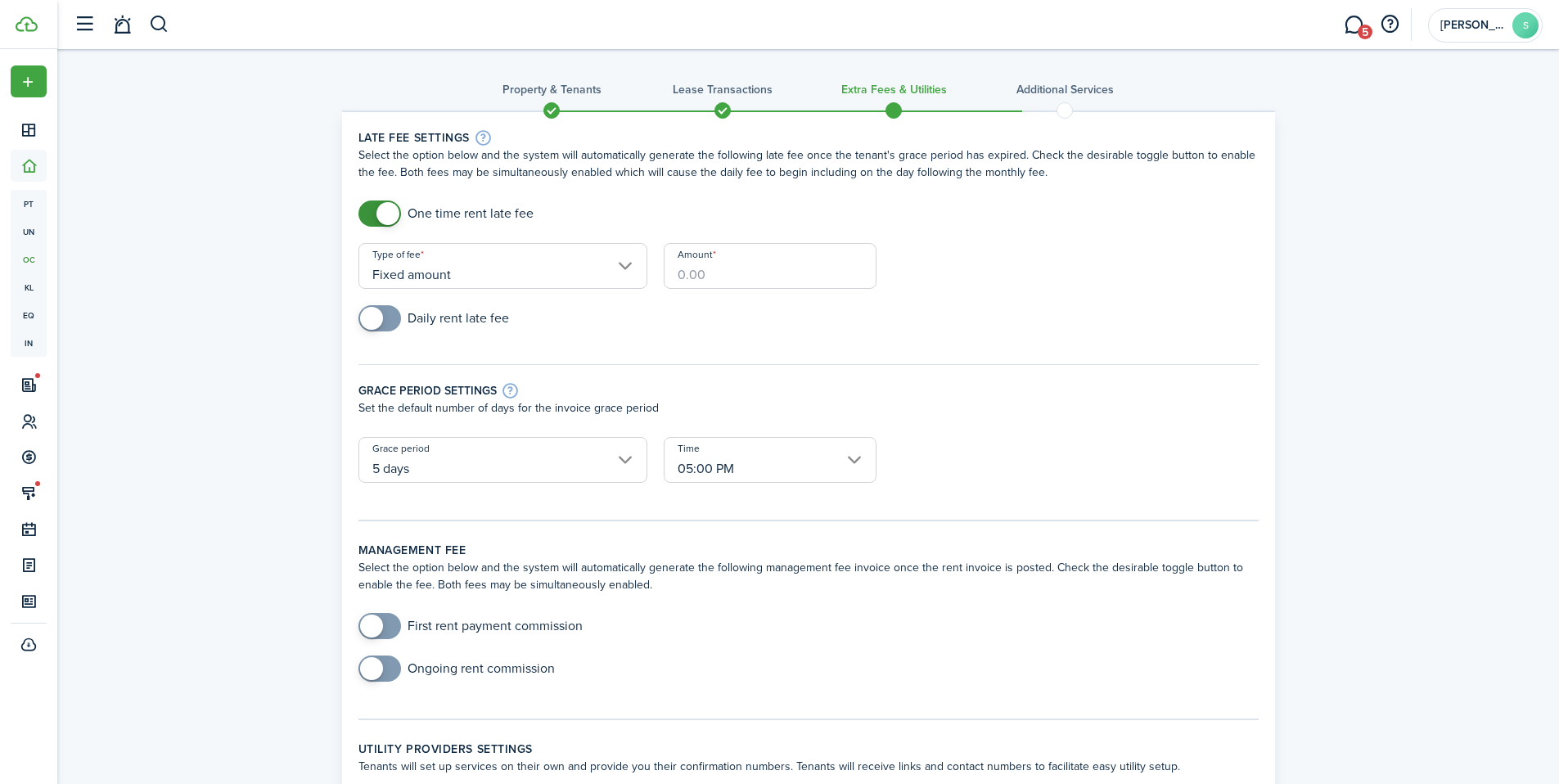
click at [716, 263] on input "Amount" at bounding box center [771, 266] width 213 height 46
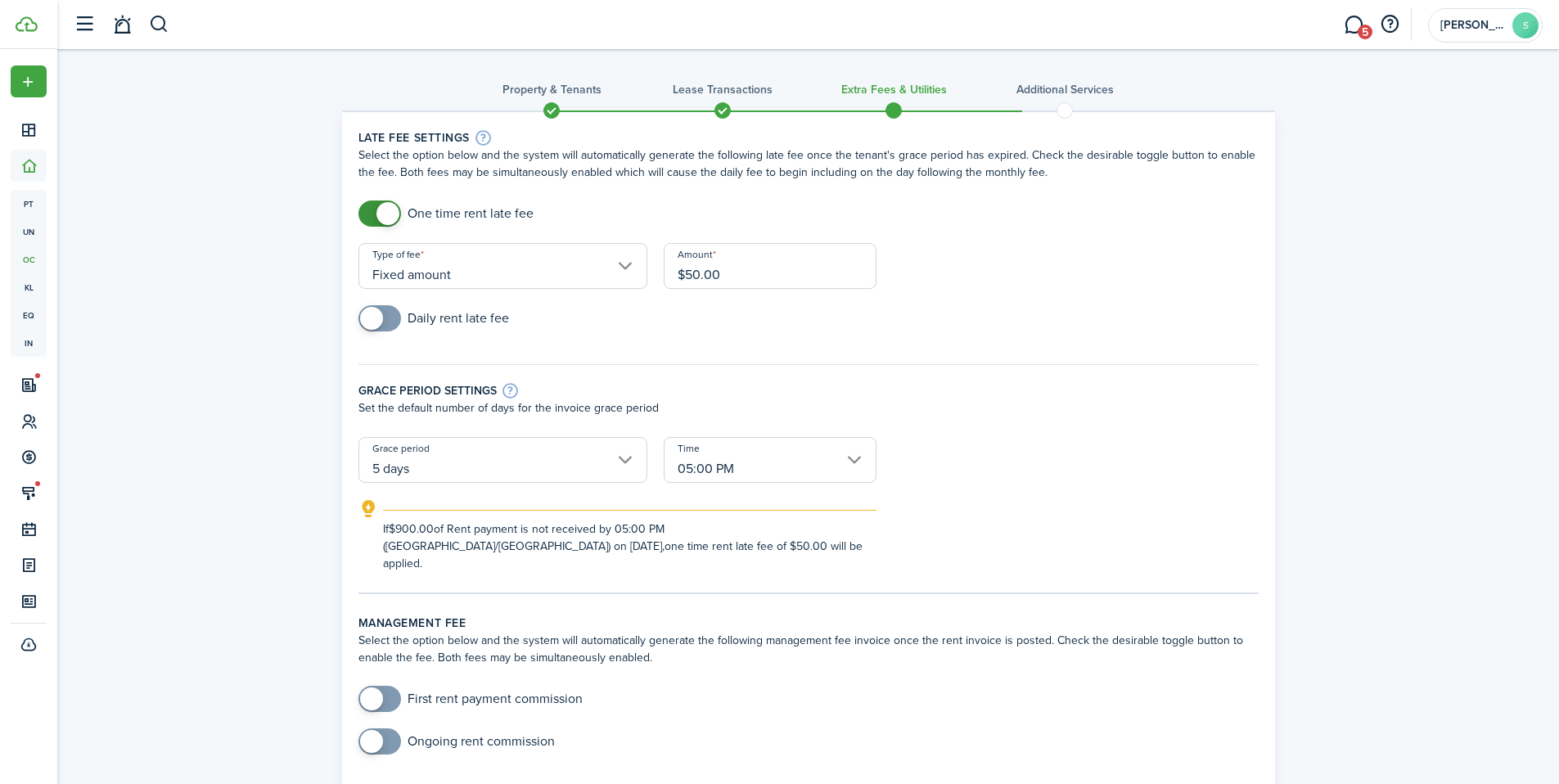
drag, startPoint x: 804, startPoint y: 353, endPoint x: 758, endPoint y: 355, distance: 46.0
click at [804, 353] on div "Grace period settings Set the default number of days for the invoice grace peri…" at bounding box center [808, 392] width 917 height 89
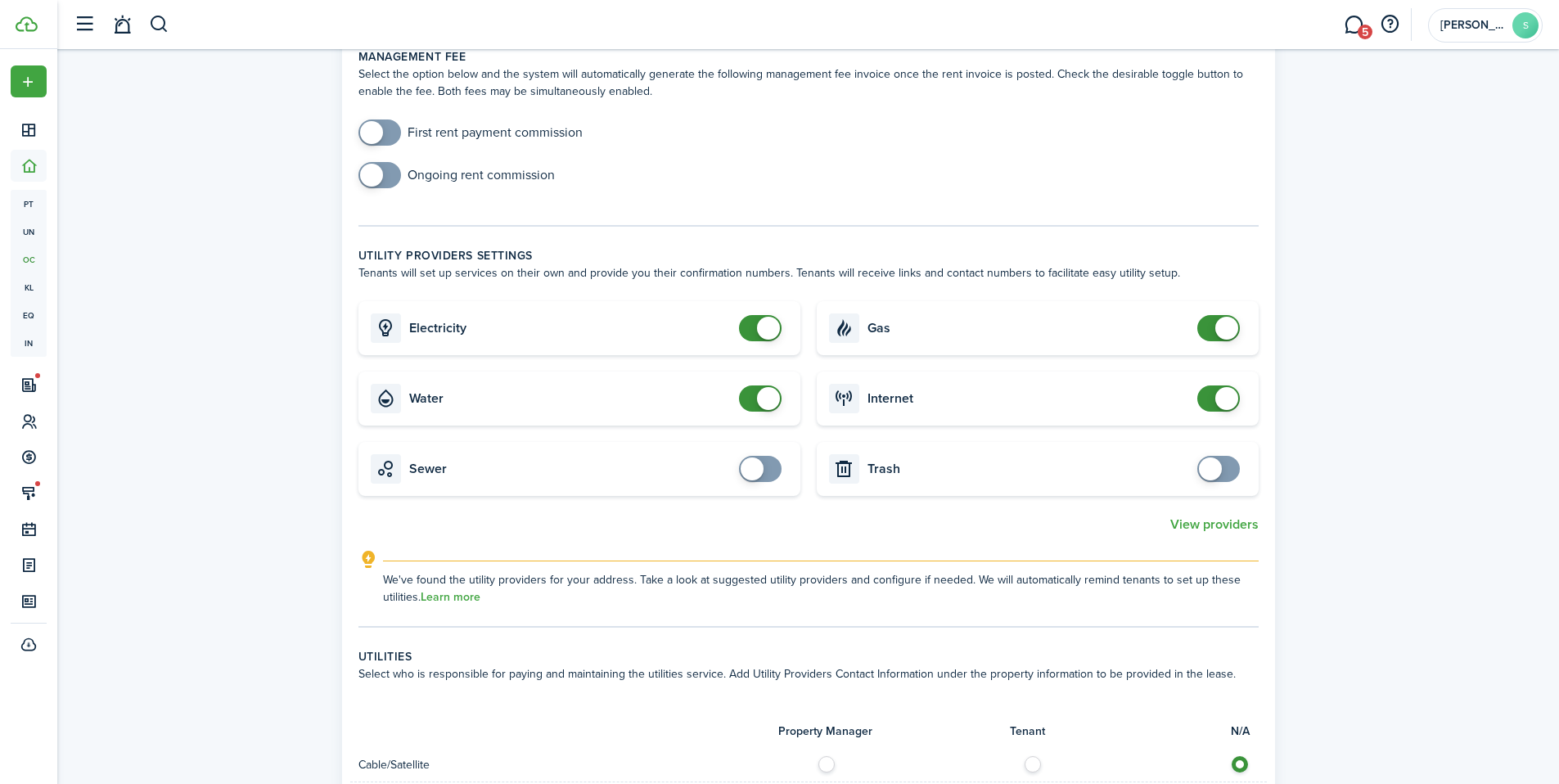
scroll to position [569, 0]
click at [761, 384] on span at bounding box center [769, 394] width 23 height 23
click at [755, 384] on span at bounding box center [752, 394] width 23 height 23
click at [770, 384] on span at bounding box center [769, 394] width 23 height 23
click at [769, 319] on span at bounding box center [761, 325] width 16 height 26
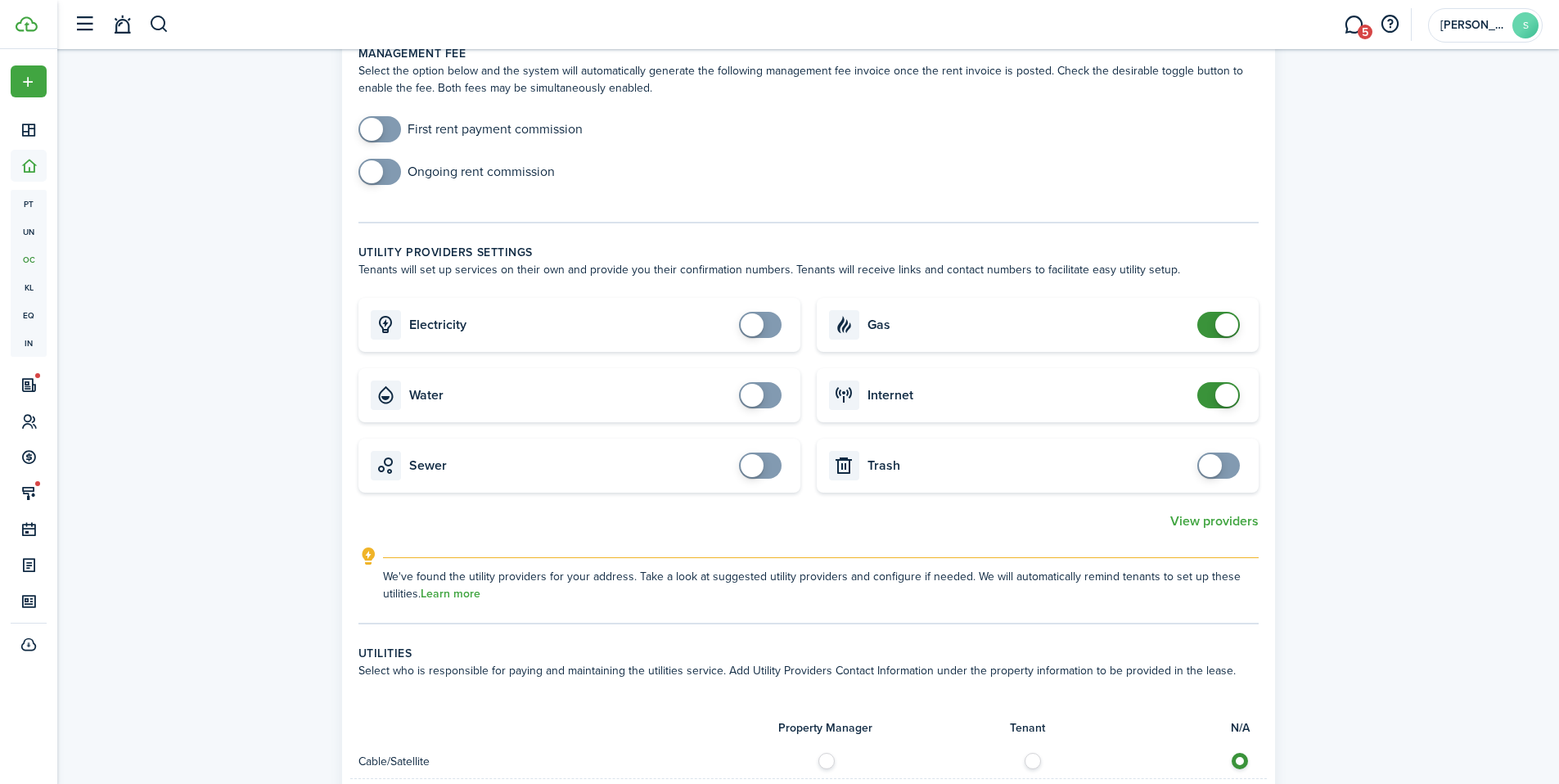
click at [1222, 315] on span at bounding box center [1227, 324] width 23 height 23
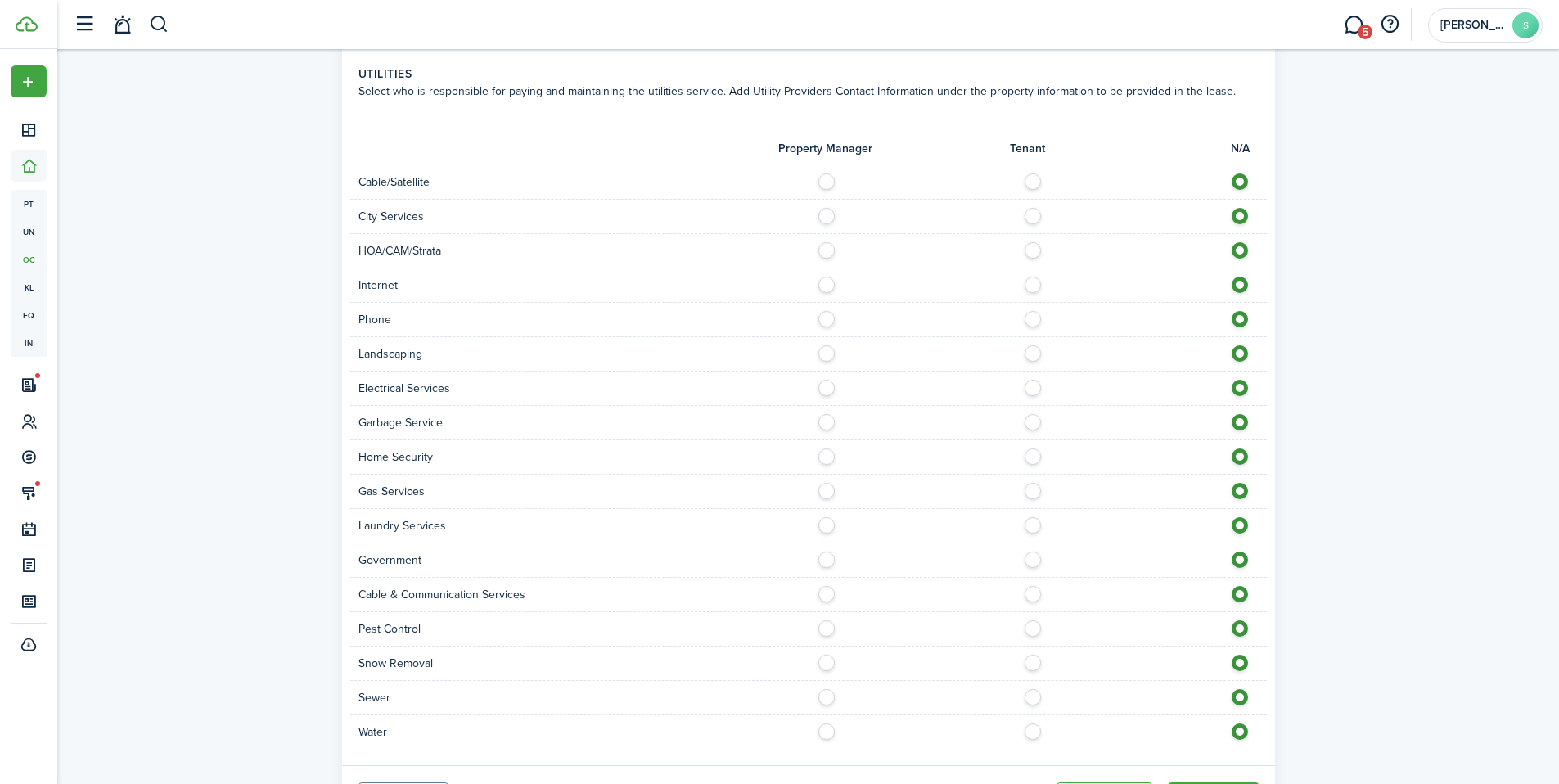
scroll to position [1219, 0]
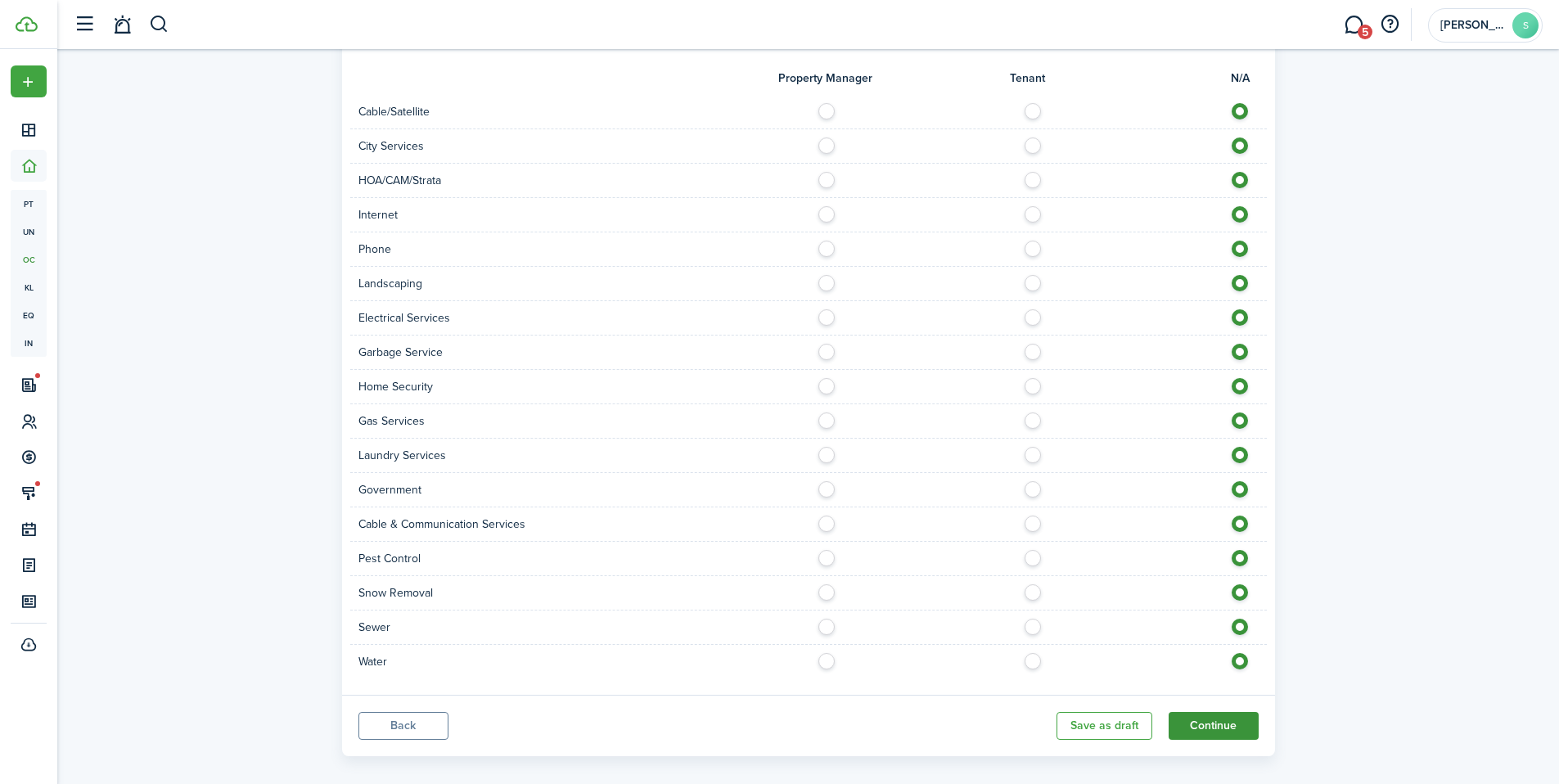
click at [1226, 711] on button "Continue" at bounding box center [1214, 725] width 90 height 28
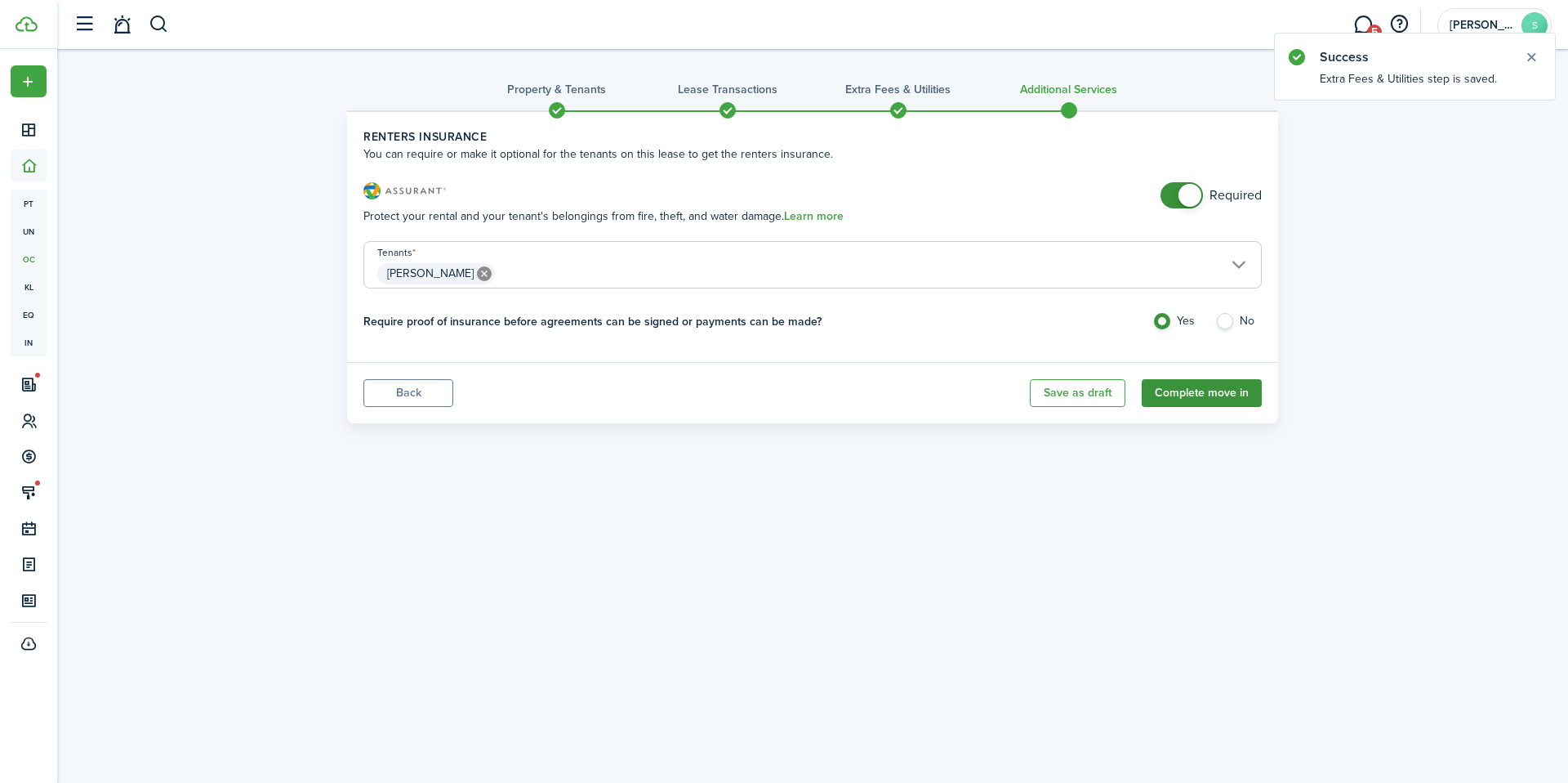
click at [1212, 395] on button "Complete move in" at bounding box center [1201, 393] width 120 height 28
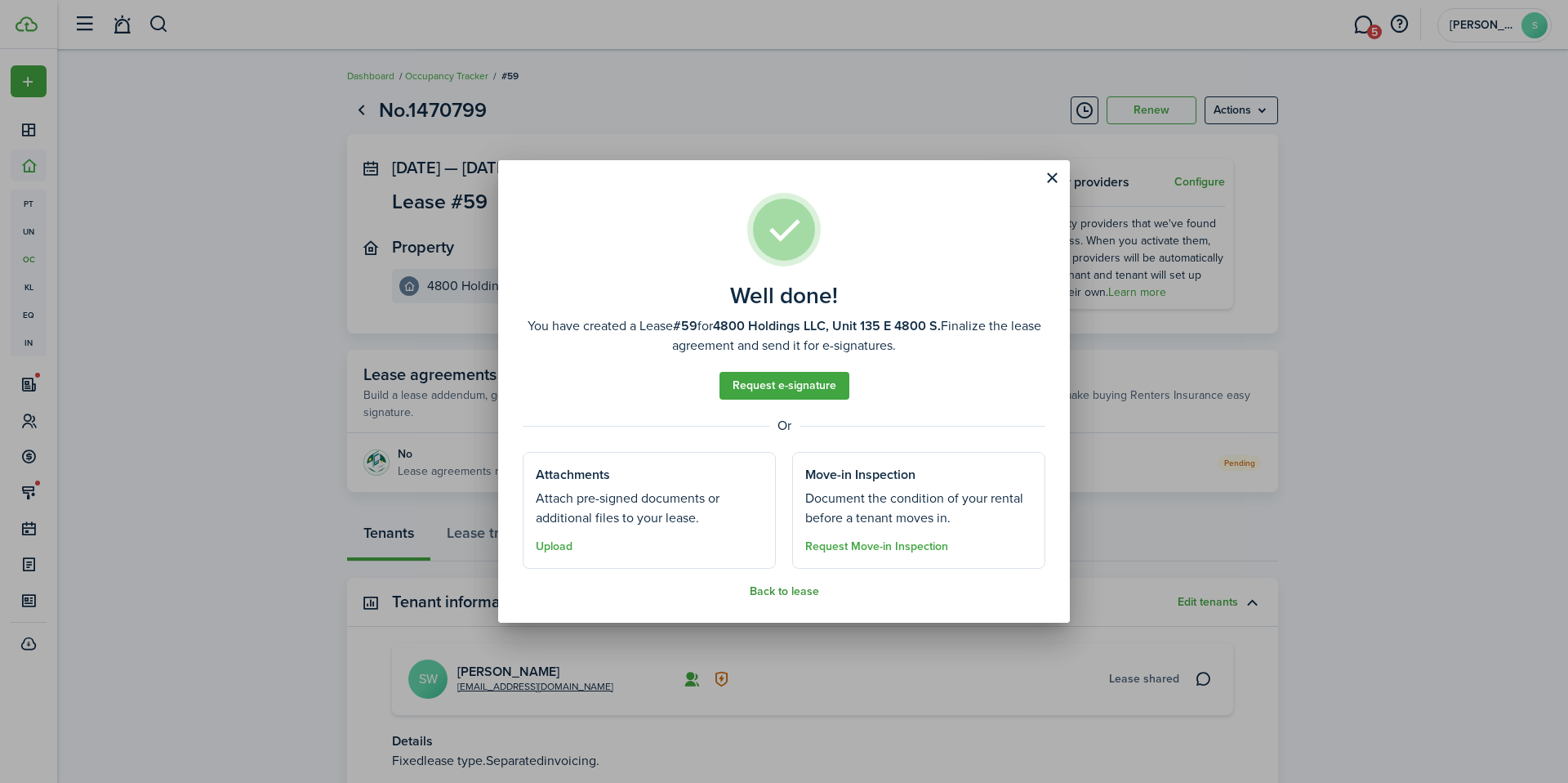
click at [776, 594] on button "Back to lease" at bounding box center [784, 591] width 69 height 13
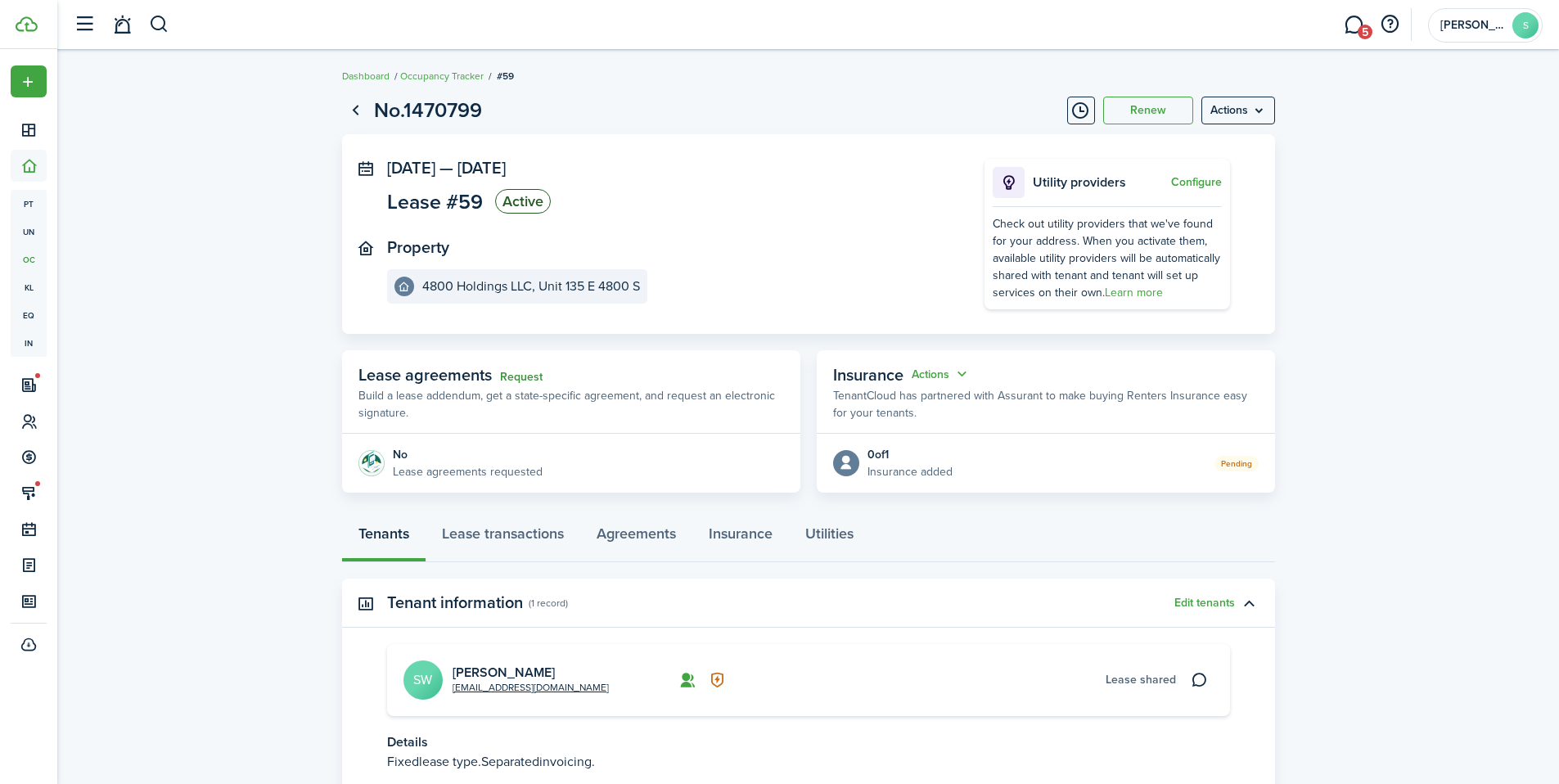
click at [539, 375] on link "Request" at bounding box center [521, 377] width 43 height 13
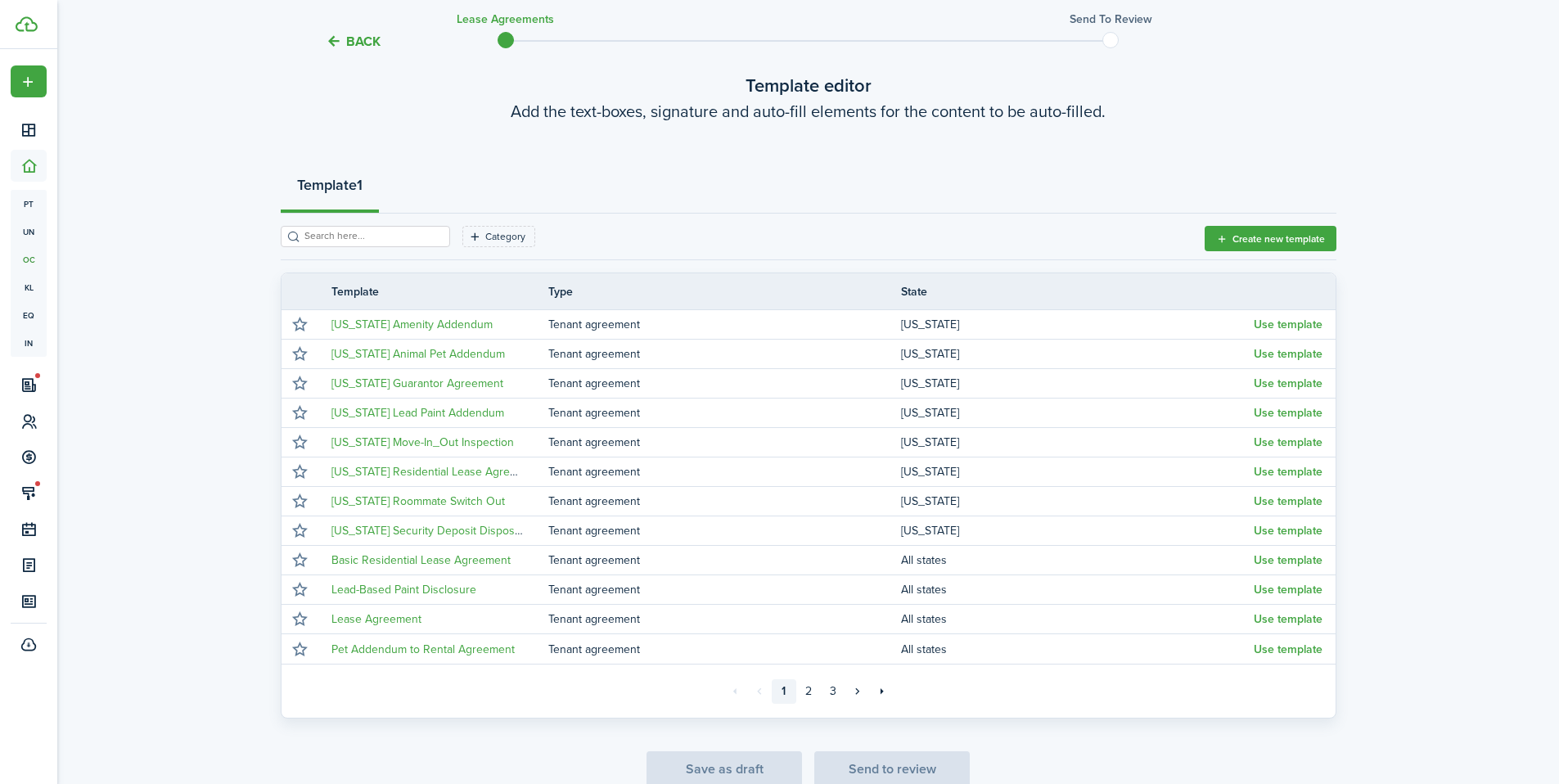
scroll to position [99, 0]
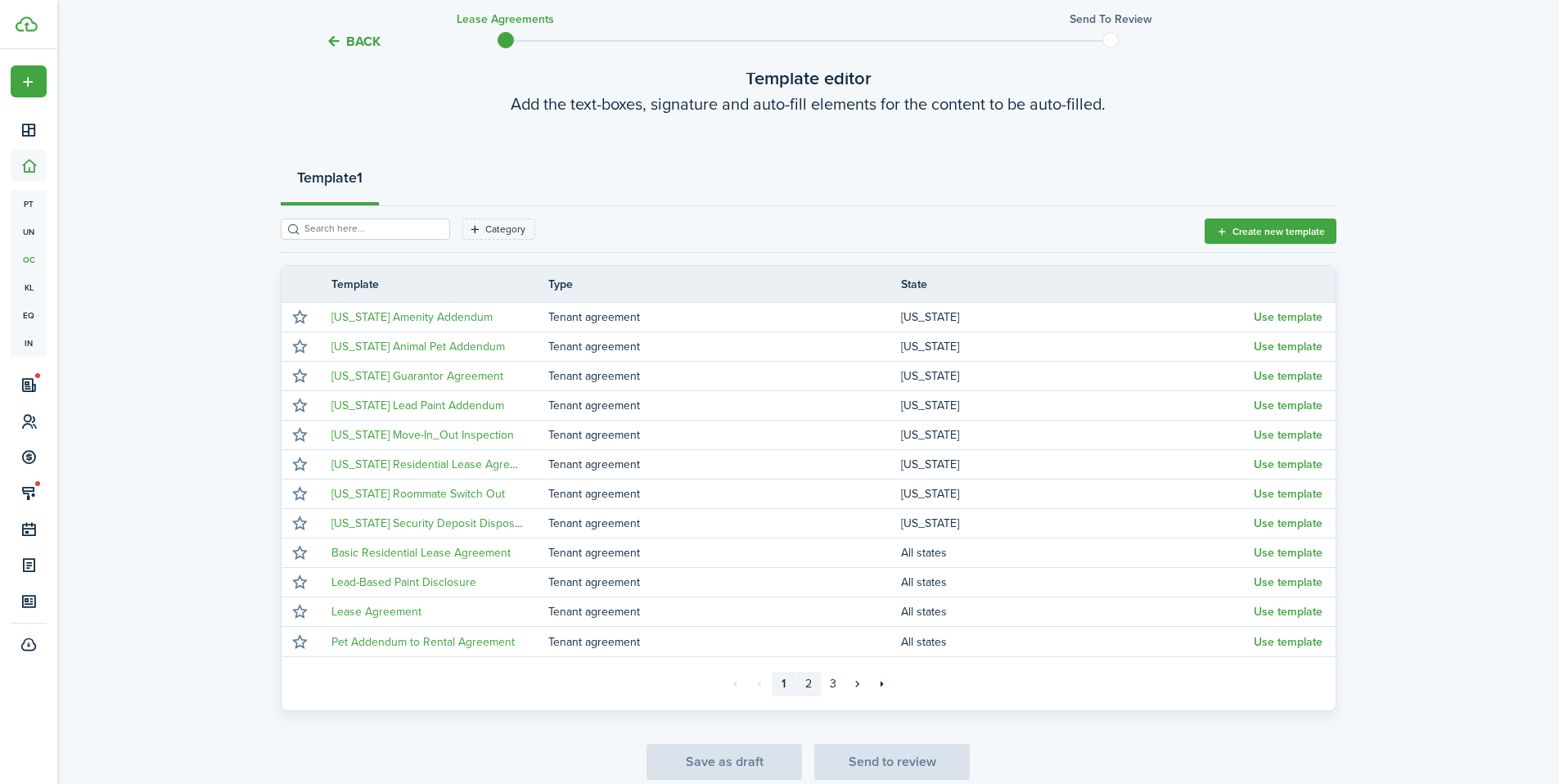
click at [808, 686] on link "2" at bounding box center [808, 684] width 25 height 25
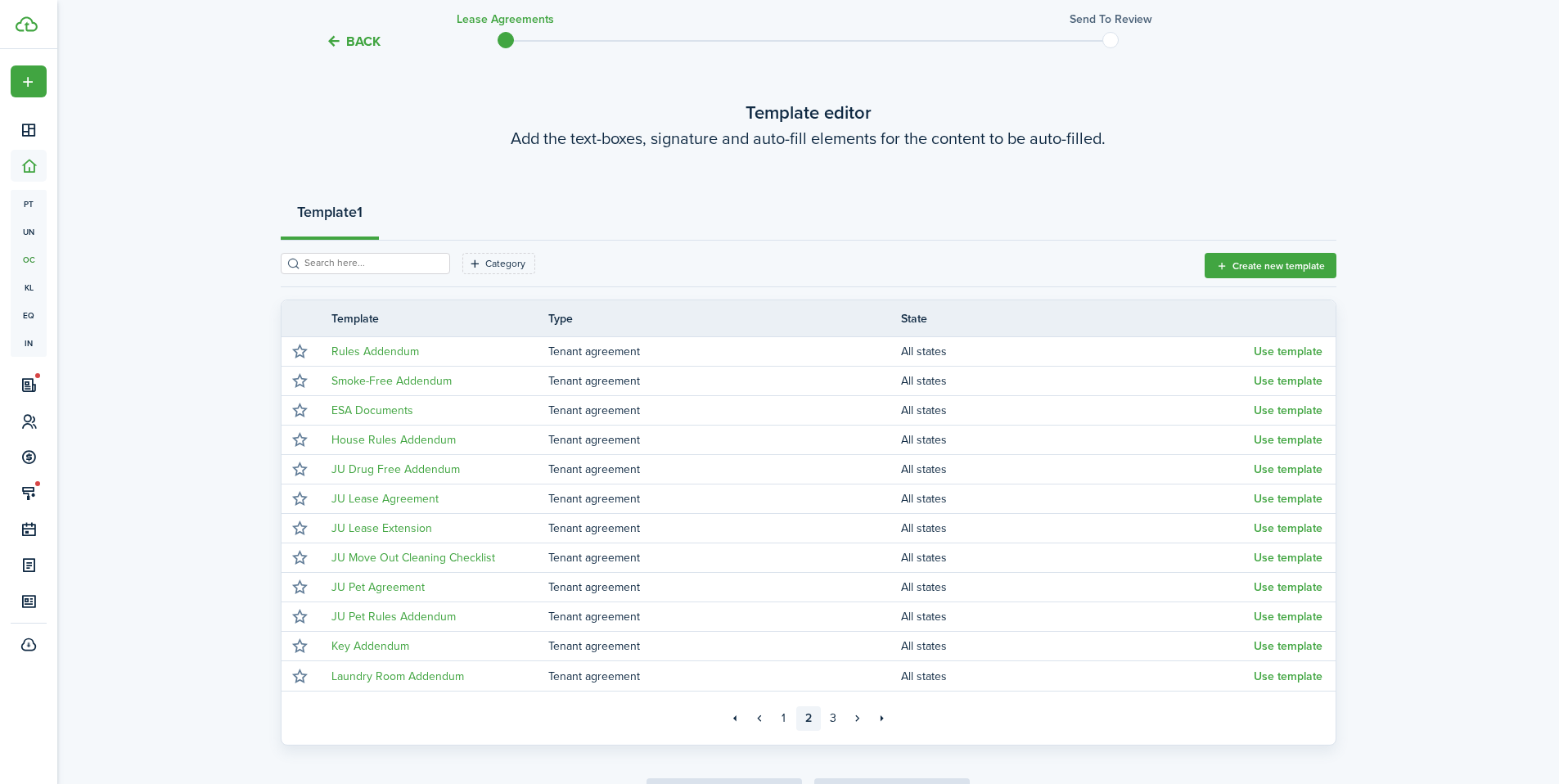
scroll to position [99, 0]
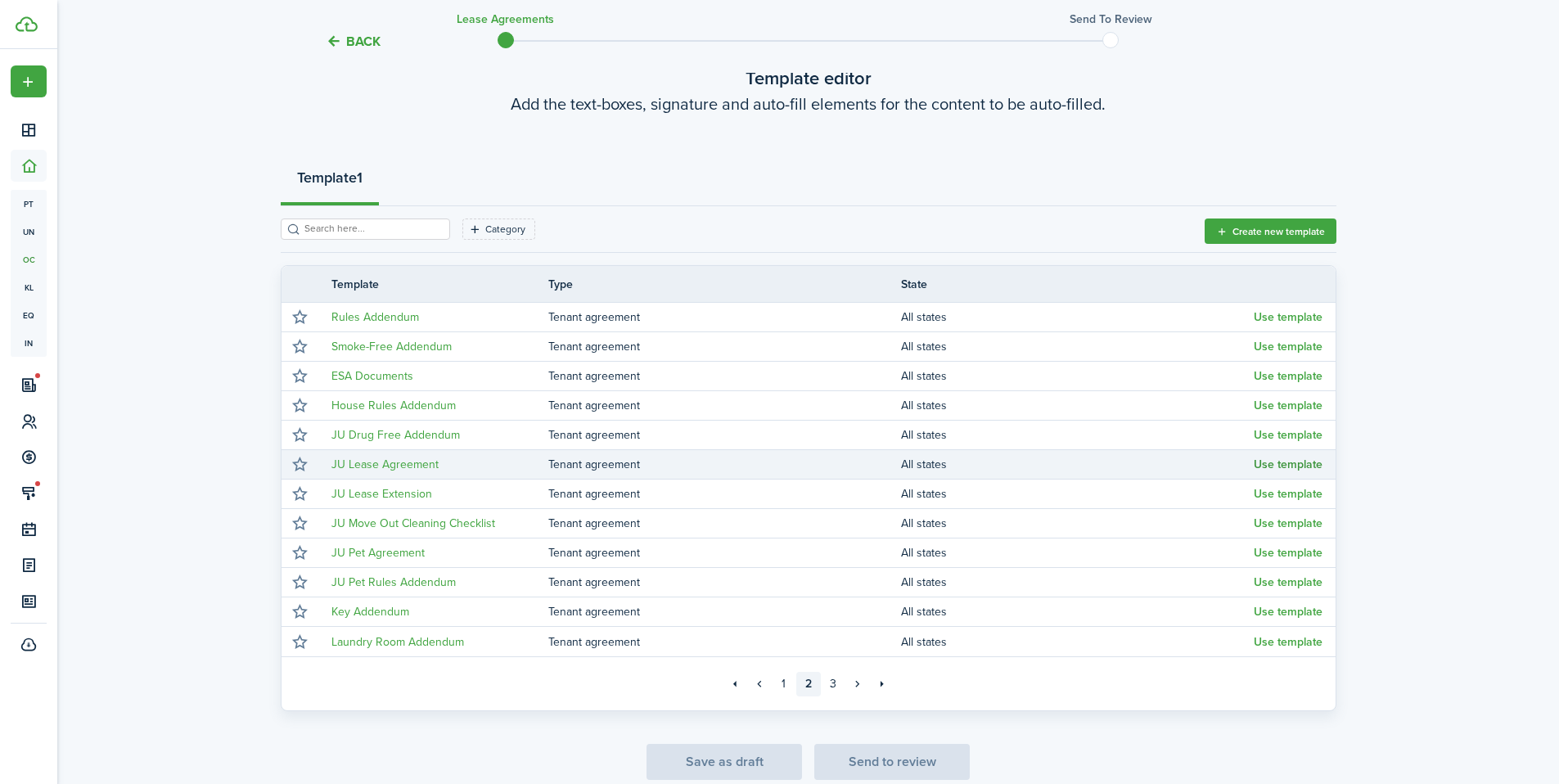
click at [1268, 463] on button "Use template" at bounding box center [1288, 464] width 69 height 13
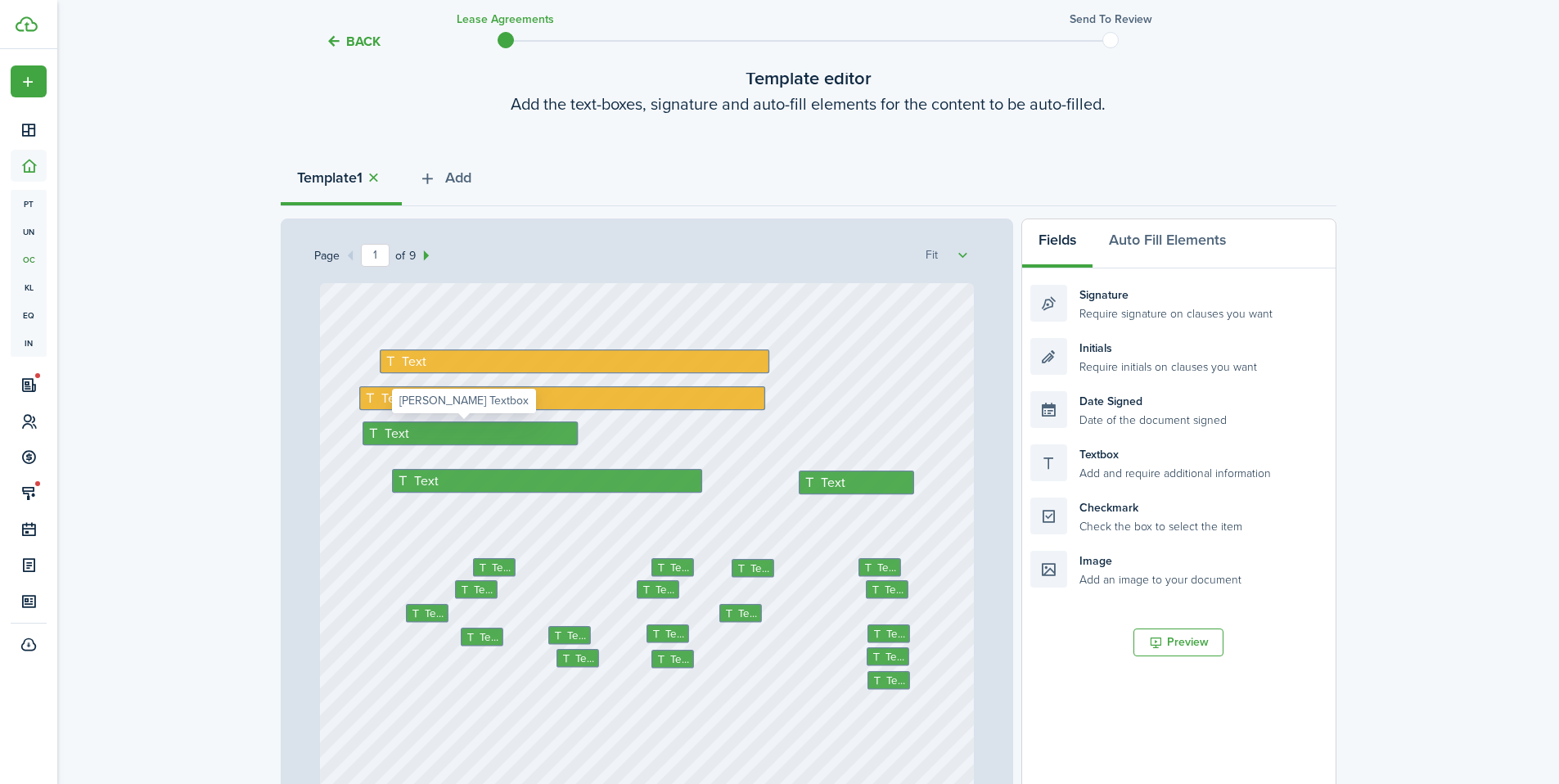
click at [437, 431] on div "Text" at bounding box center [470, 433] width 216 height 24
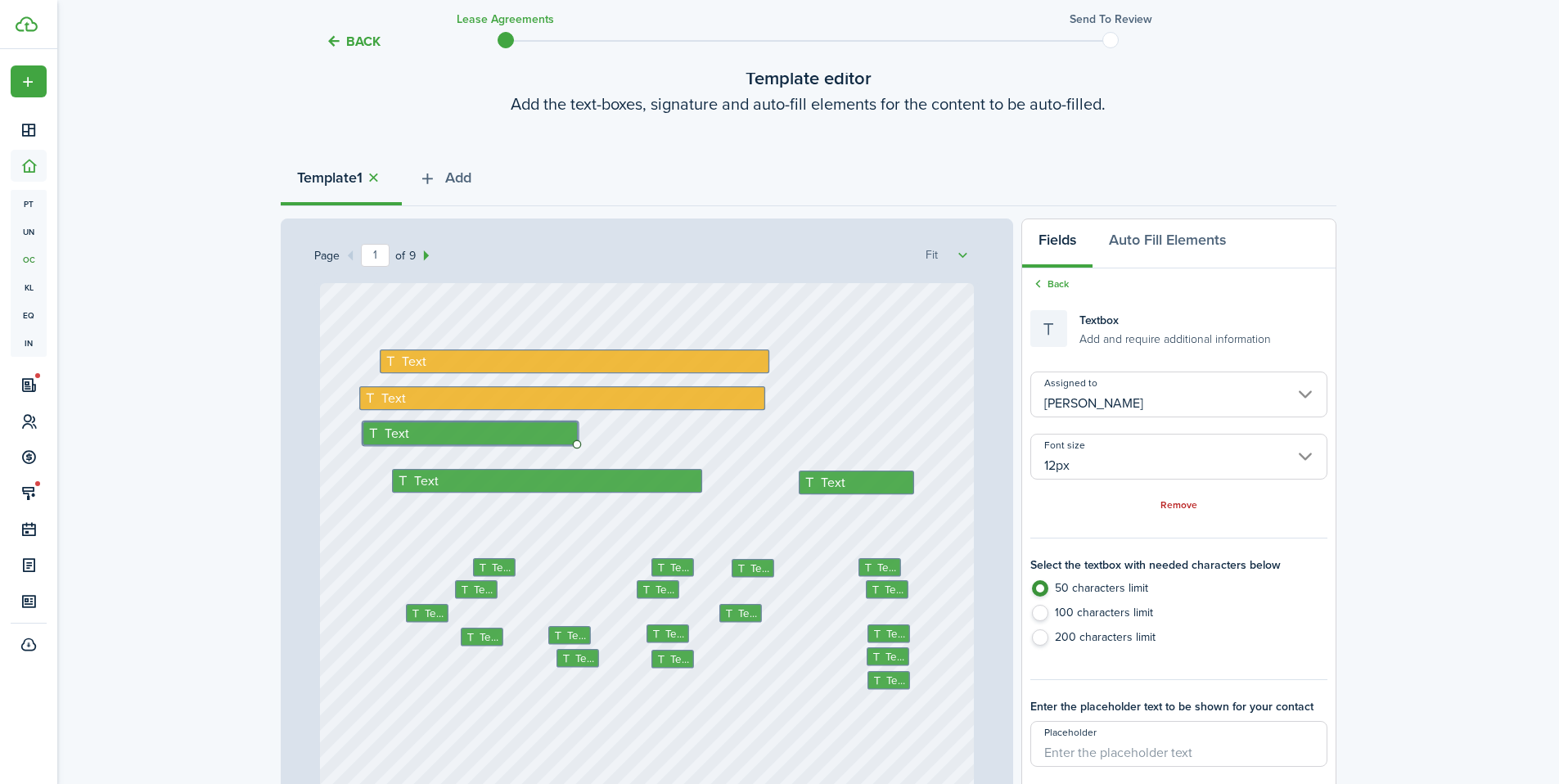
click at [1068, 392] on input "[PERSON_NAME]" at bounding box center [1179, 394] width 296 height 46
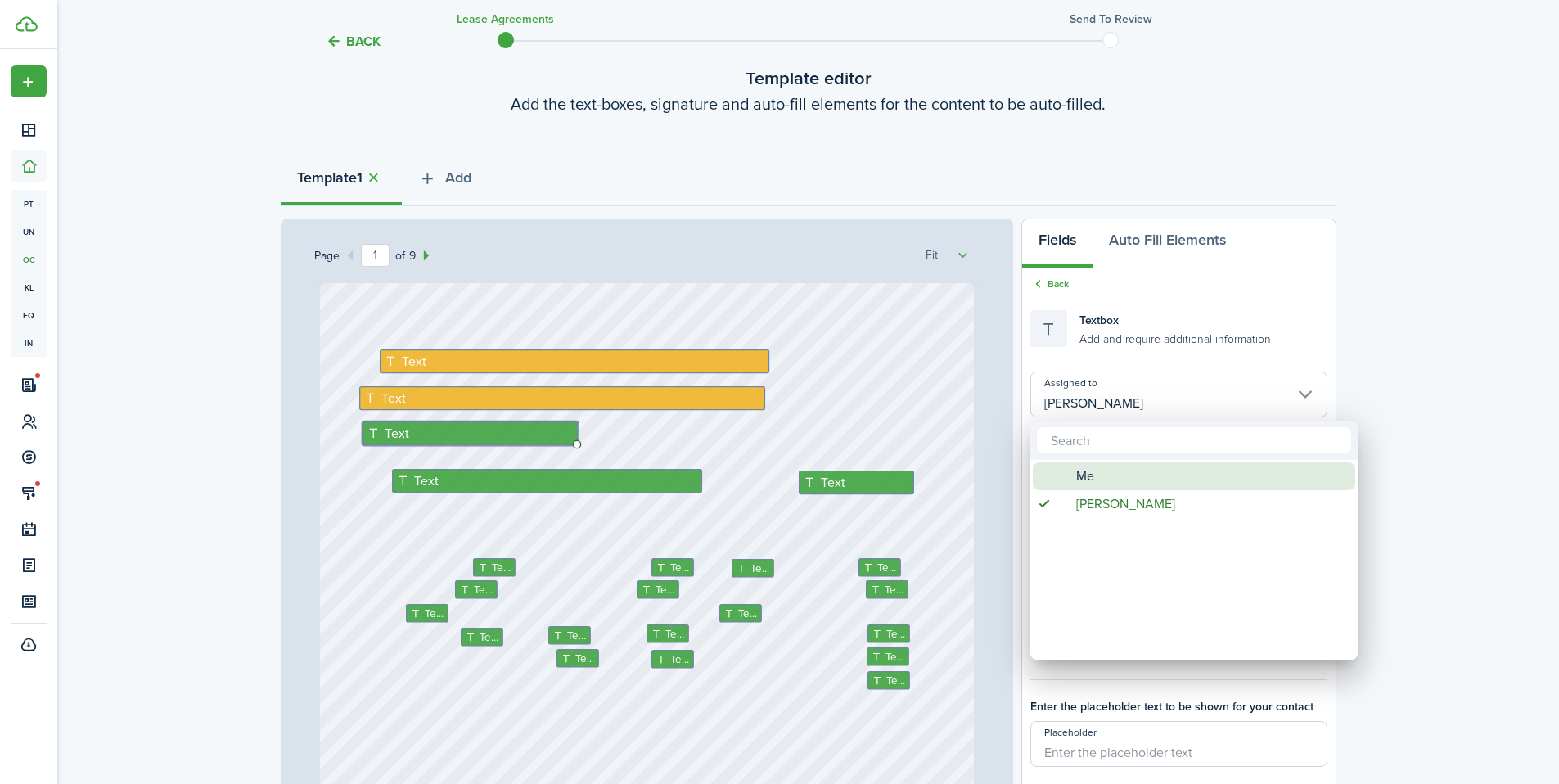
click at [1084, 473] on span "Me" at bounding box center [1086, 476] width 18 height 28
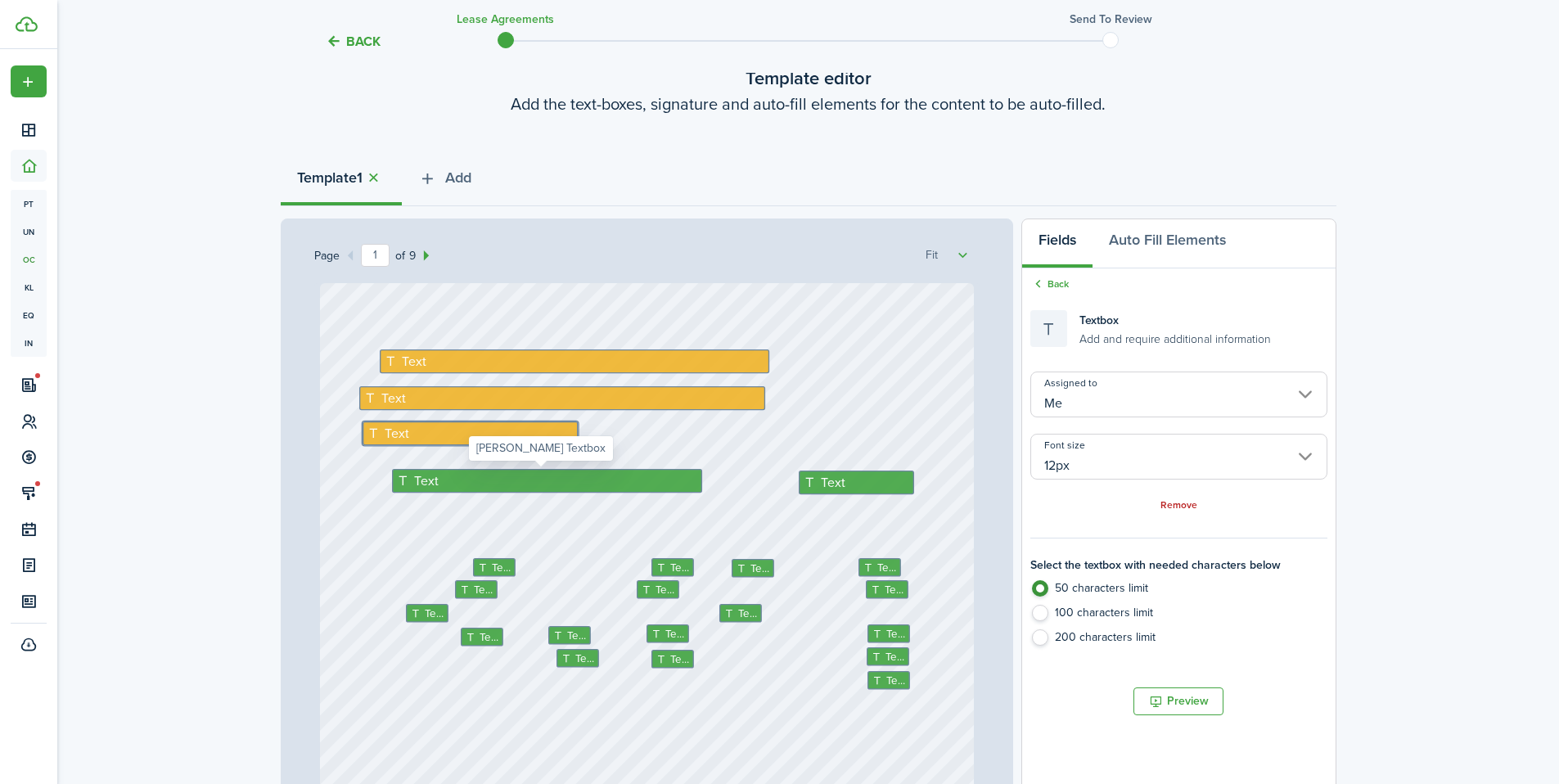
click at [507, 482] on div "Text" at bounding box center [547, 481] width 310 height 24
click at [1076, 395] on input "[PERSON_NAME]" at bounding box center [1179, 394] width 296 height 46
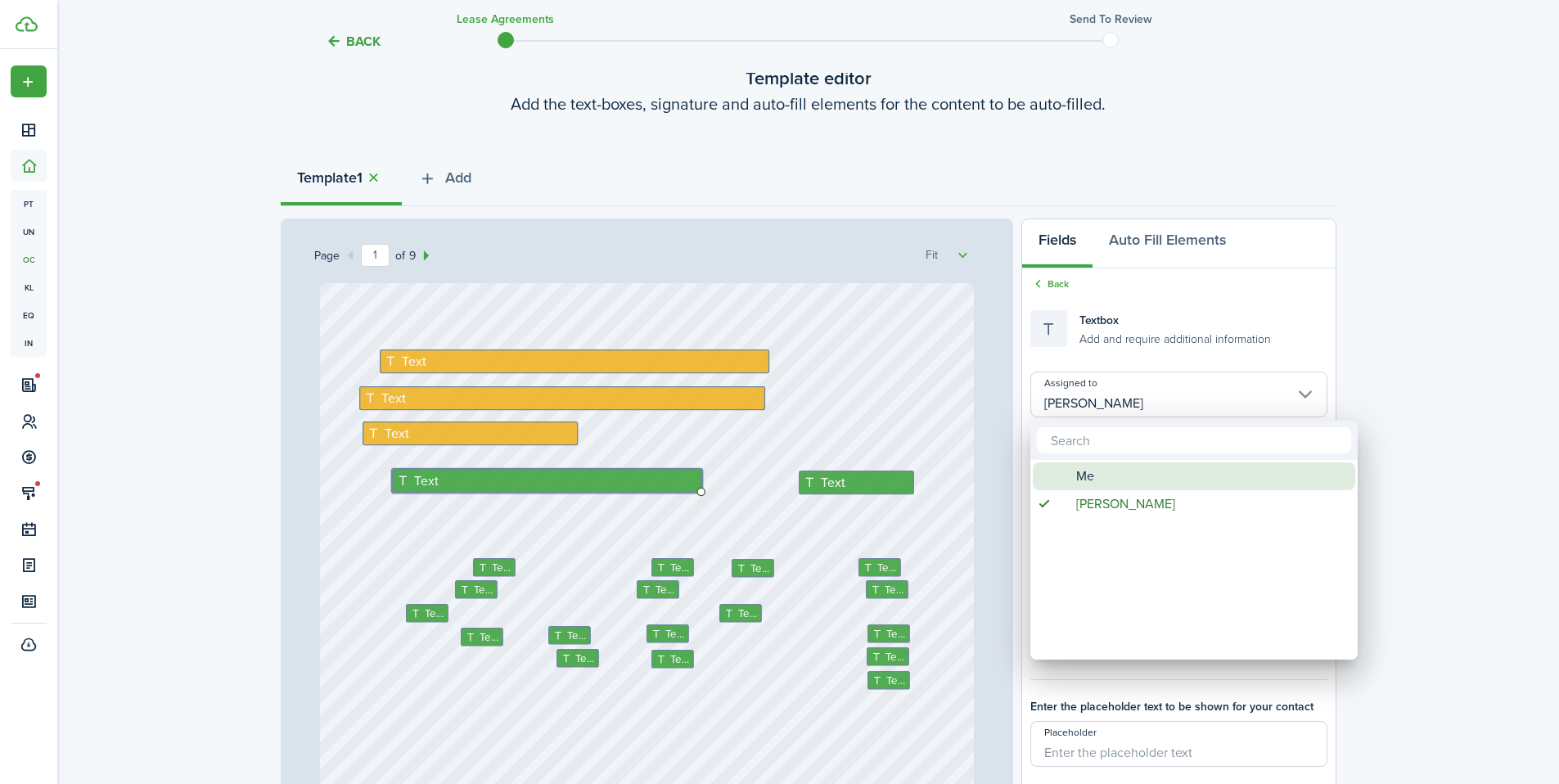
click at [1084, 465] on span "Me" at bounding box center [1086, 476] width 18 height 28
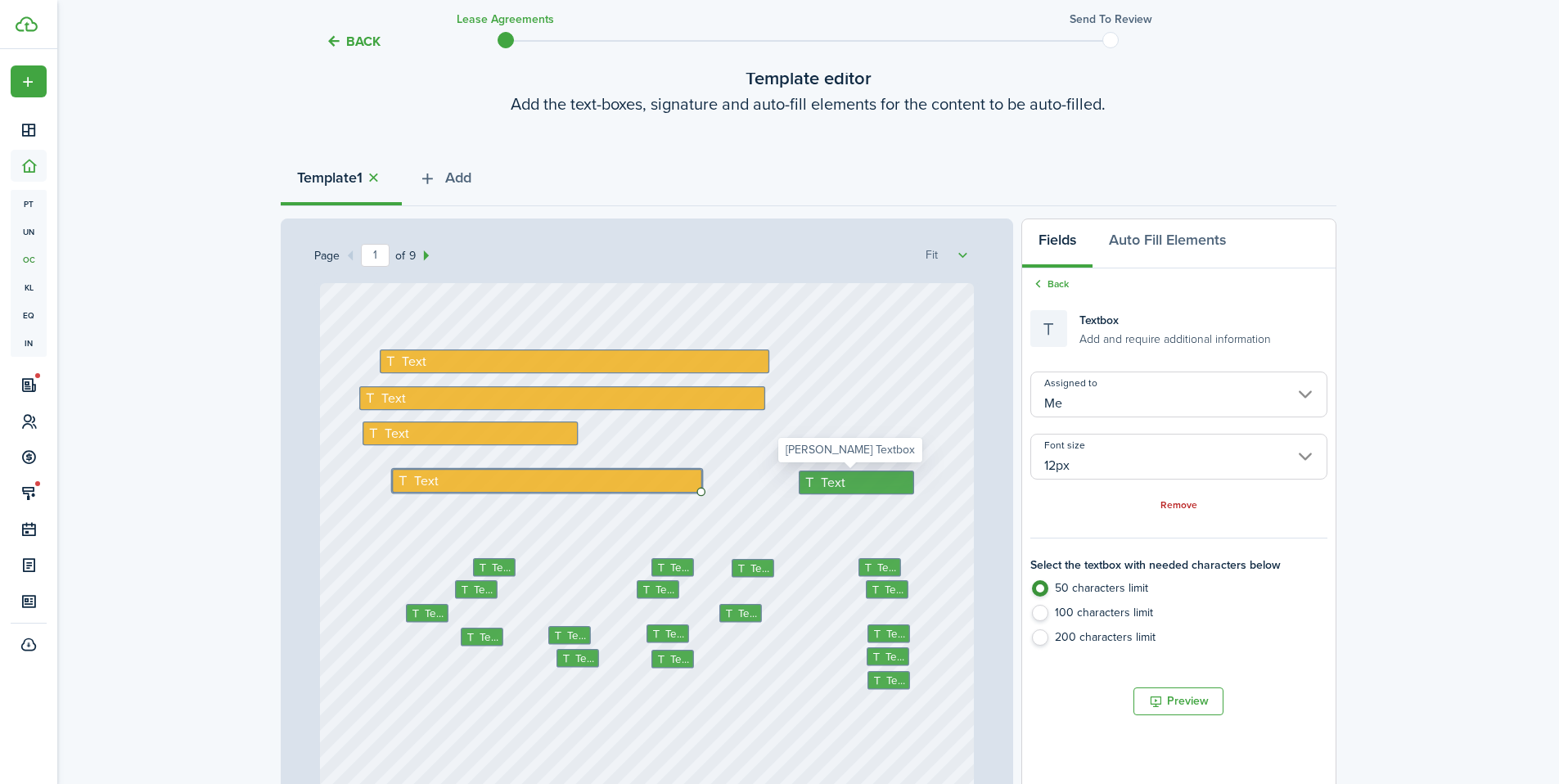
click at [844, 475] on div "Text" at bounding box center [857, 482] width 115 height 24
click at [1068, 384] on input "[PERSON_NAME]" at bounding box center [1179, 394] width 296 height 46
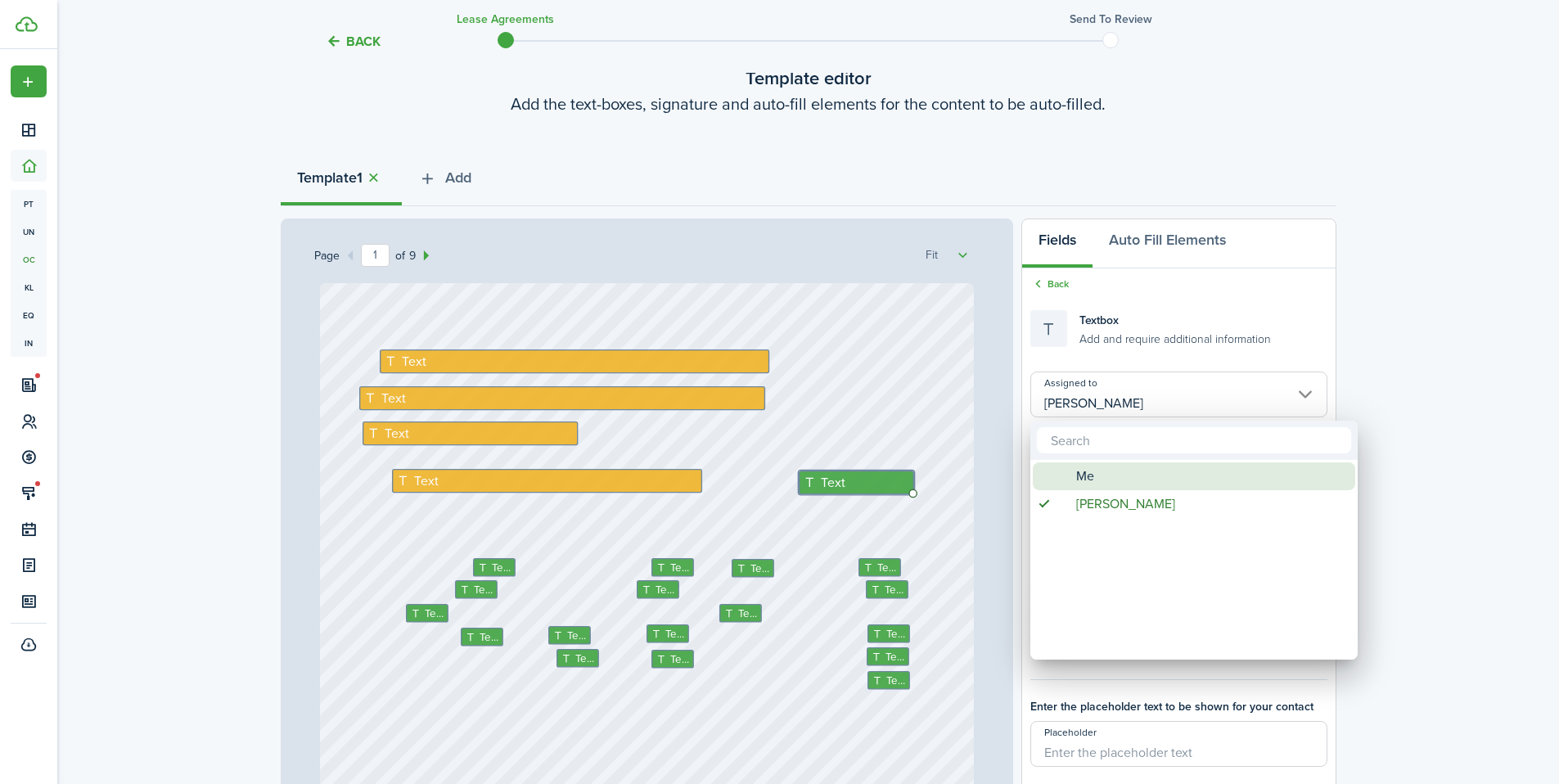
click at [1078, 464] on span "Me" at bounding box center [1086, 476] width 18 height 28
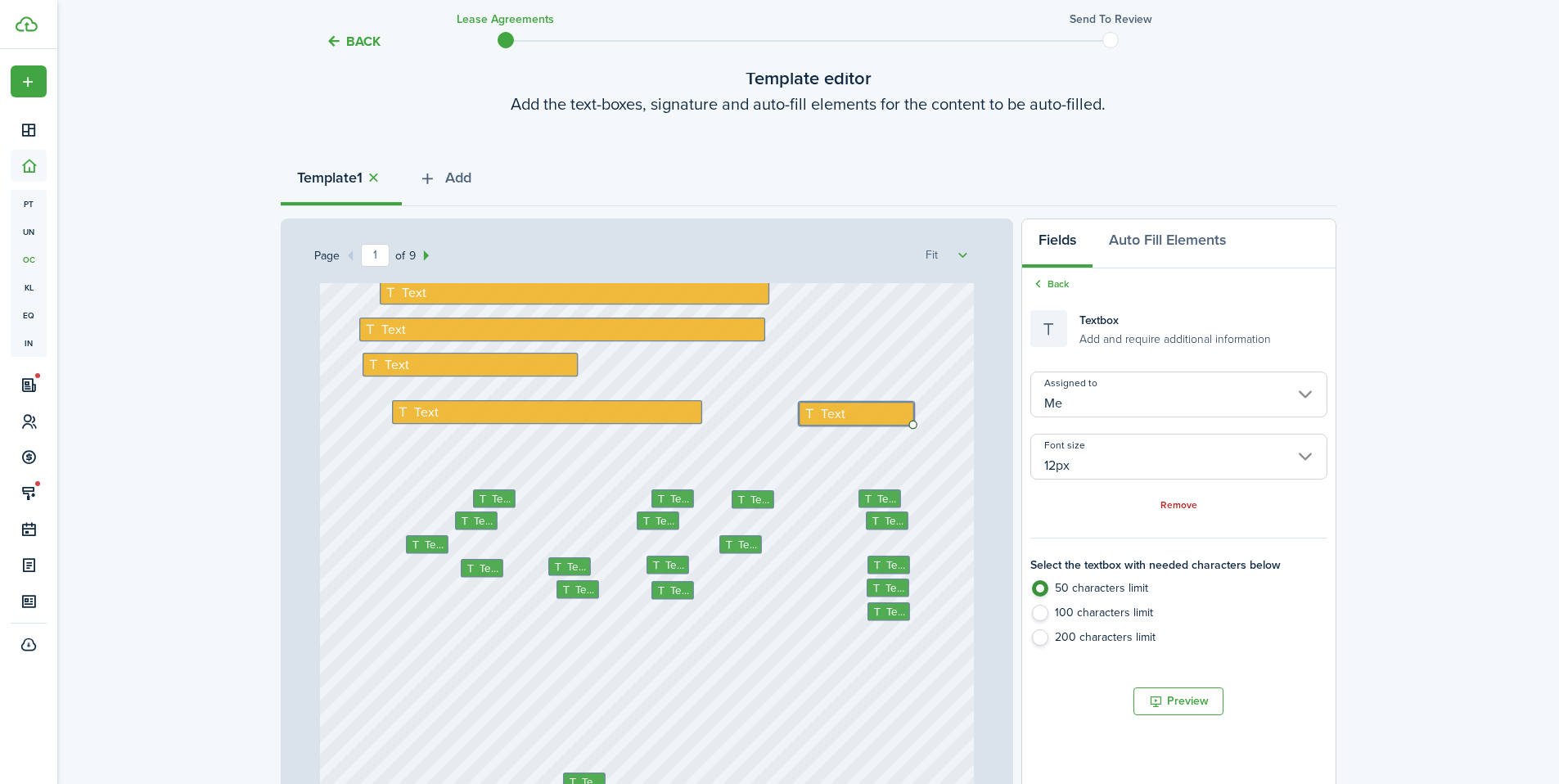
scroll to position [125, 0]
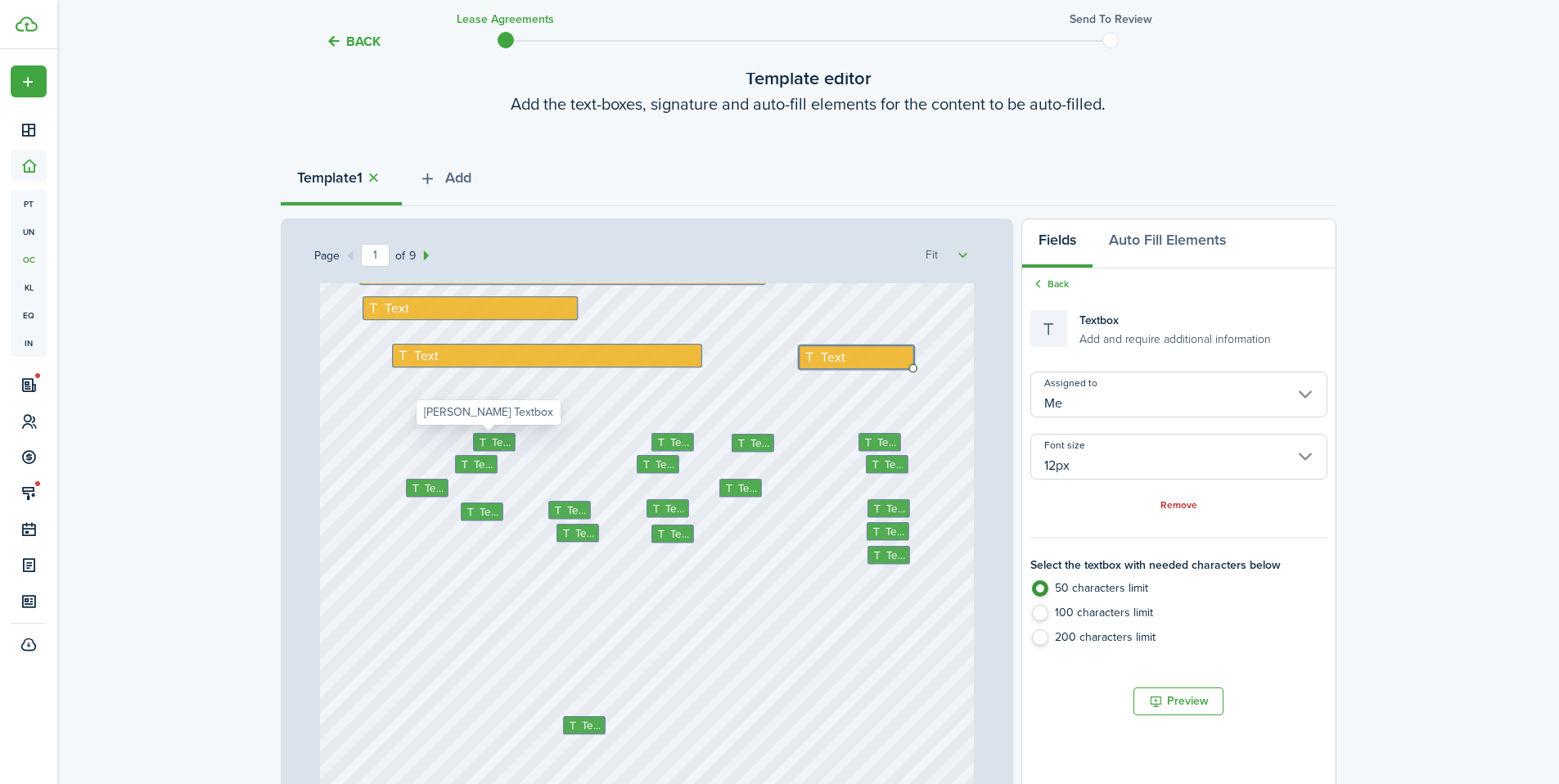
click at [478, 441] on icon at bounding box center [485, 442] width 14 height 11
click at [1099, 409] on input "[PERSON_NAME]" at bounding box center [1179, 394] width 296 height 46
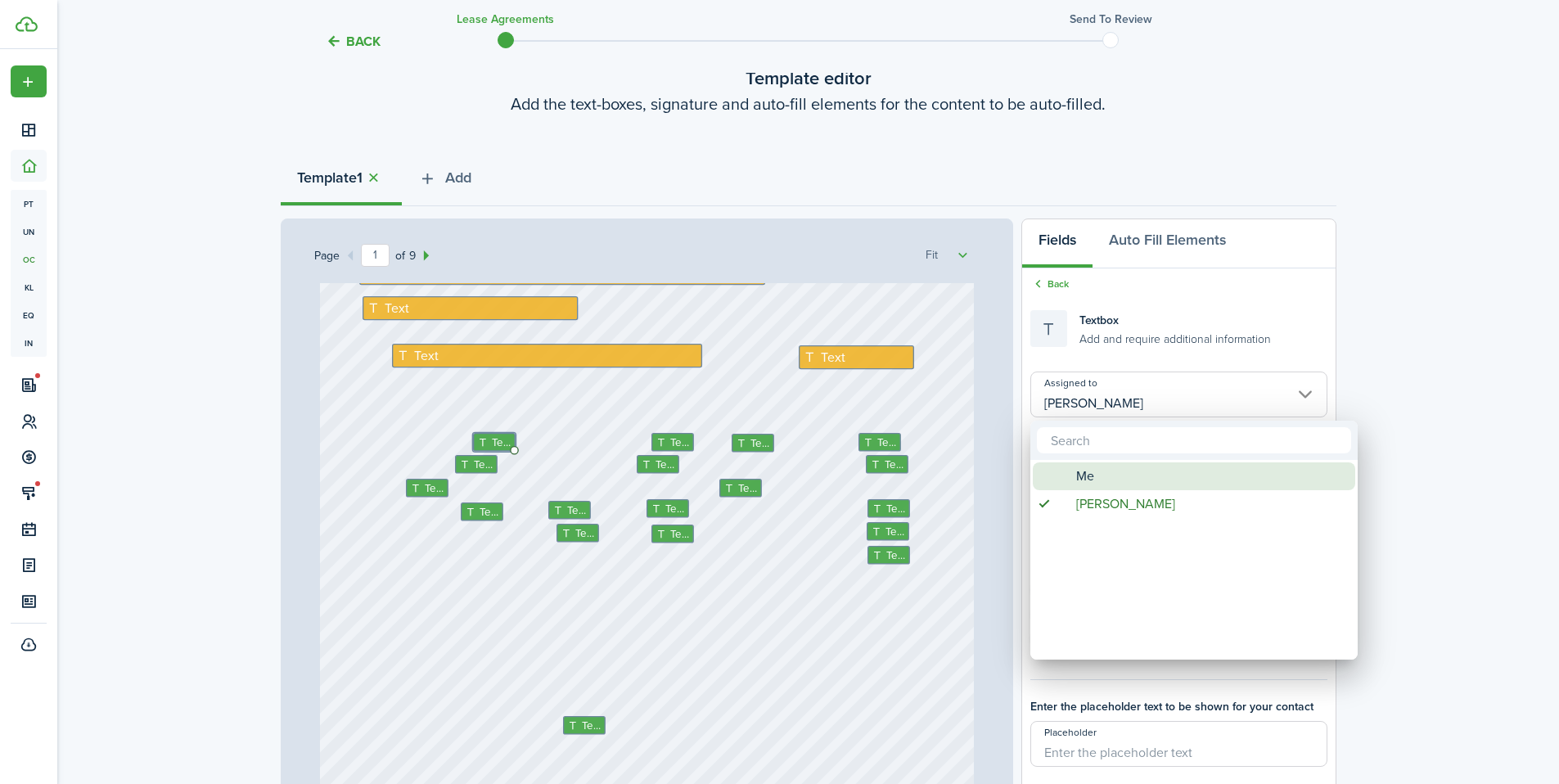
click at [1101, 475] on div "Me" at bounding box center [1200, 476] width 289 height 28
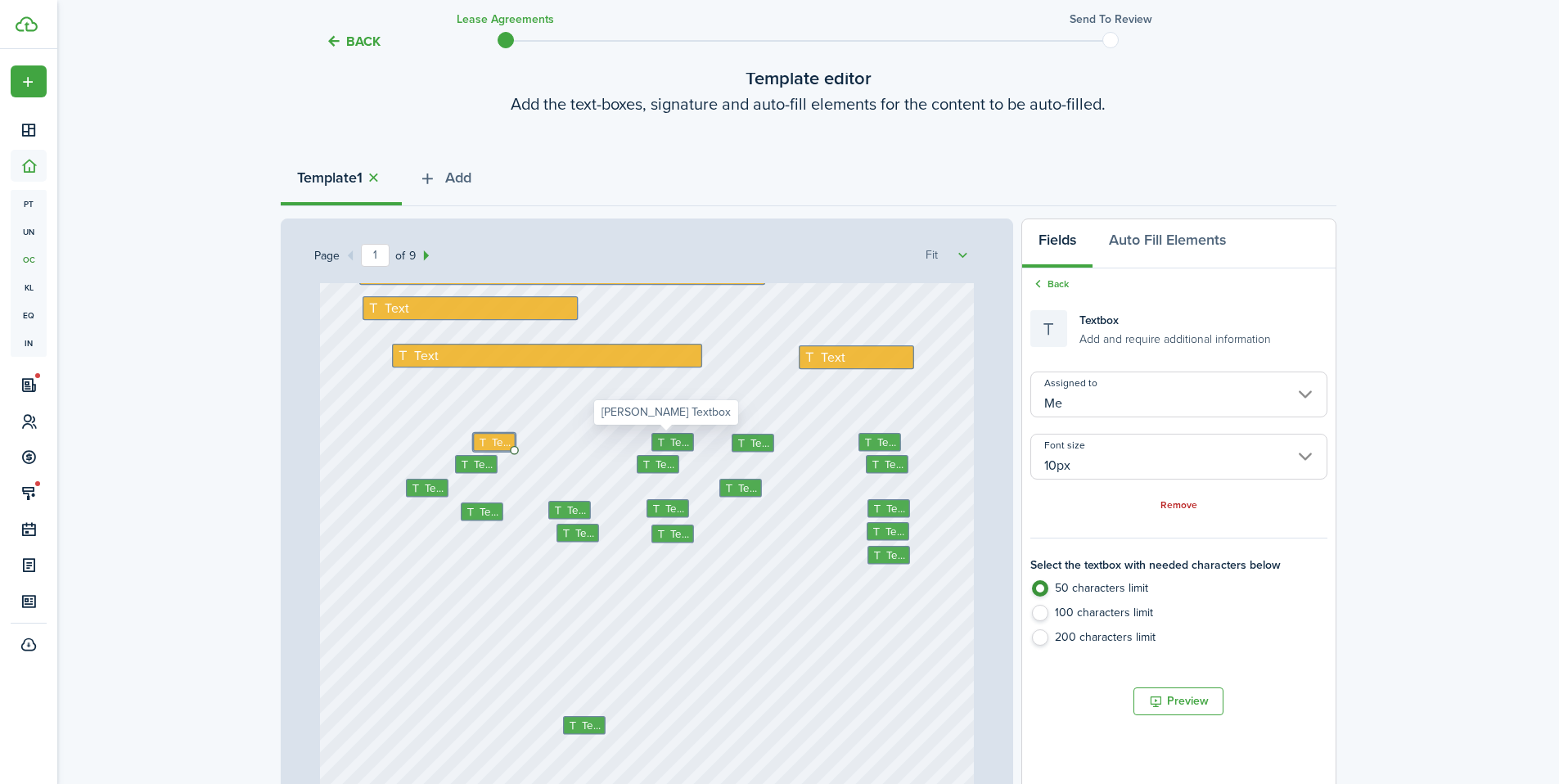
click at [669, 441] on span "Text" at bounding box center [679, 441] width 20 height 16
click at [1076, 399] on input "[PERSON_NAME]" at bounding box center [1179, 394] width 296 height 46
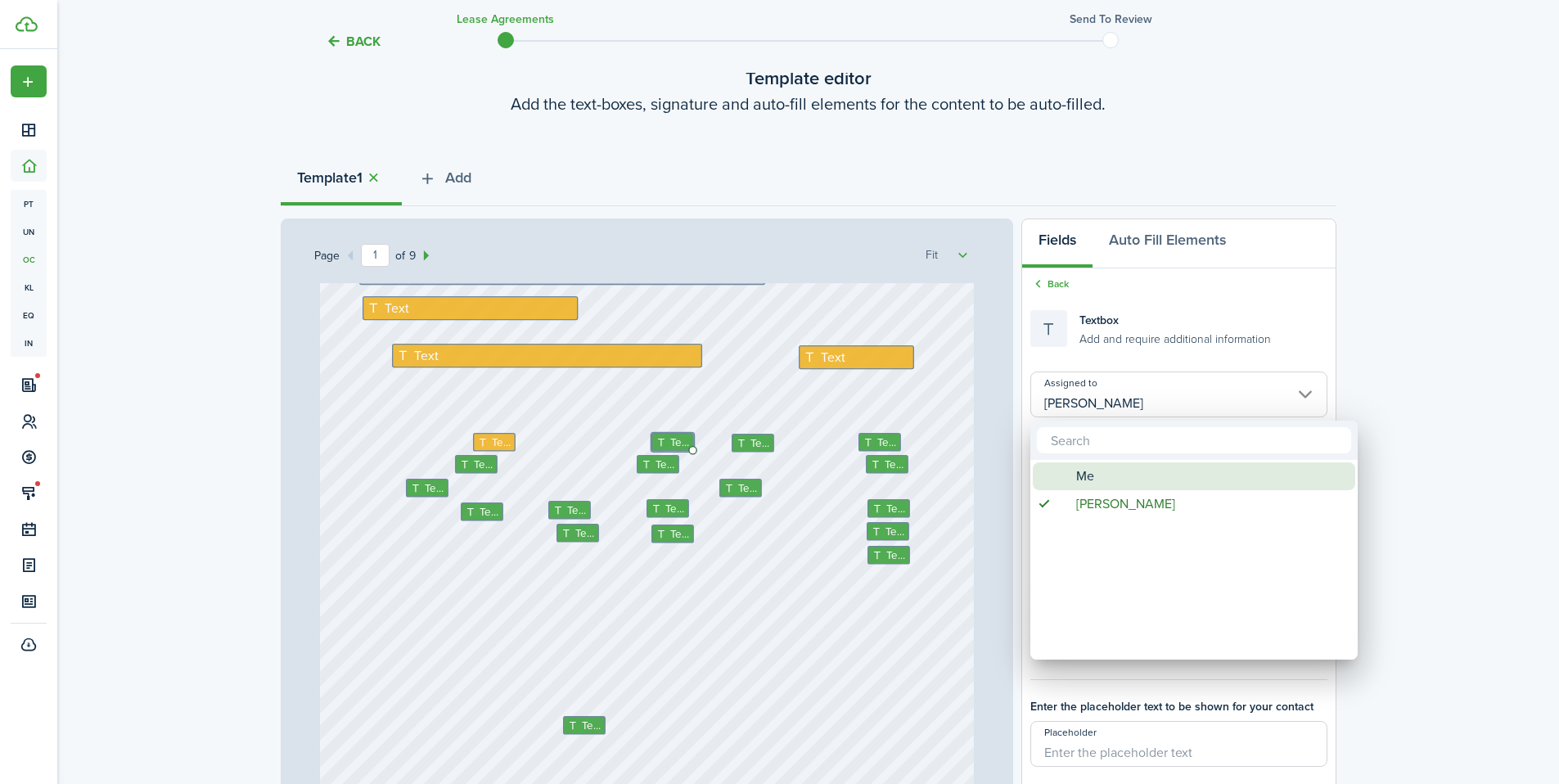
click at [1086, 469] on span "Me" at bounding box center [1086, 476] width 18 height 28
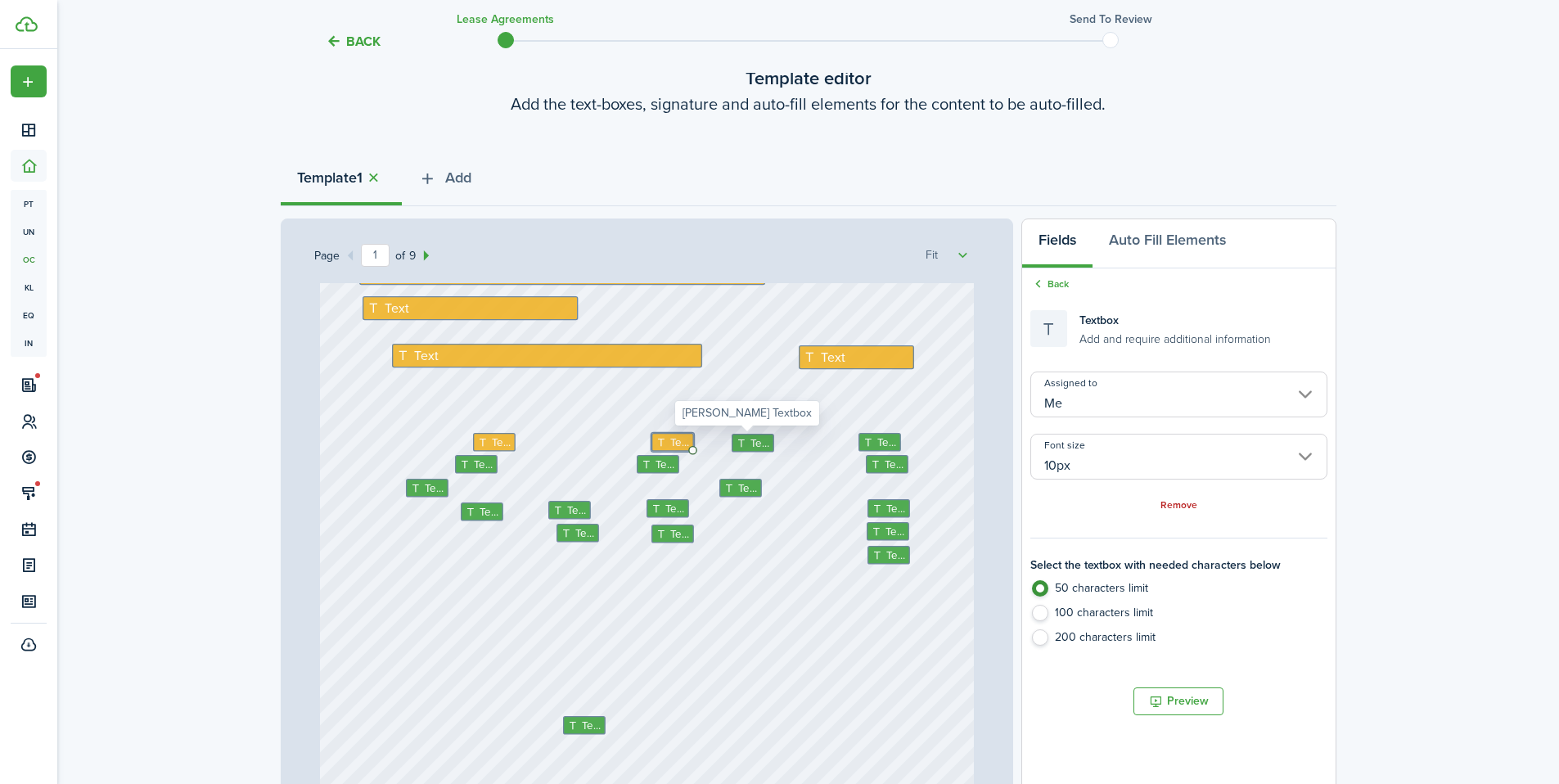
click at [736, 439] on icon at bounding box center [743, 442] width 14 height 11
click at [1089, 408] on input "[PERSON_NAME]" at bounding box center [1179, 394] width 296 height 46
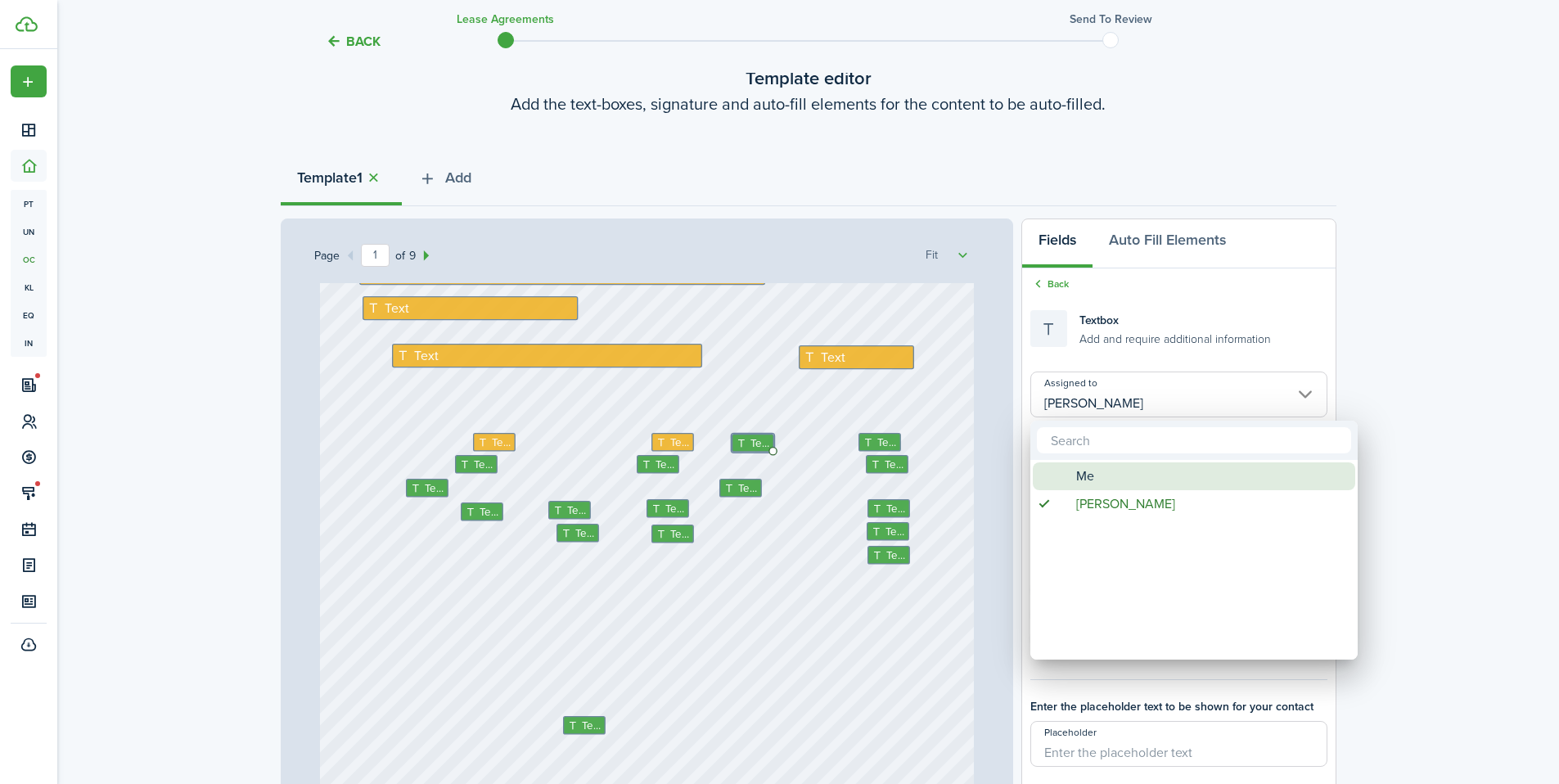
click at [1101, 478] on div "Me" at bounding box center [1200, 476] width 289 height 28
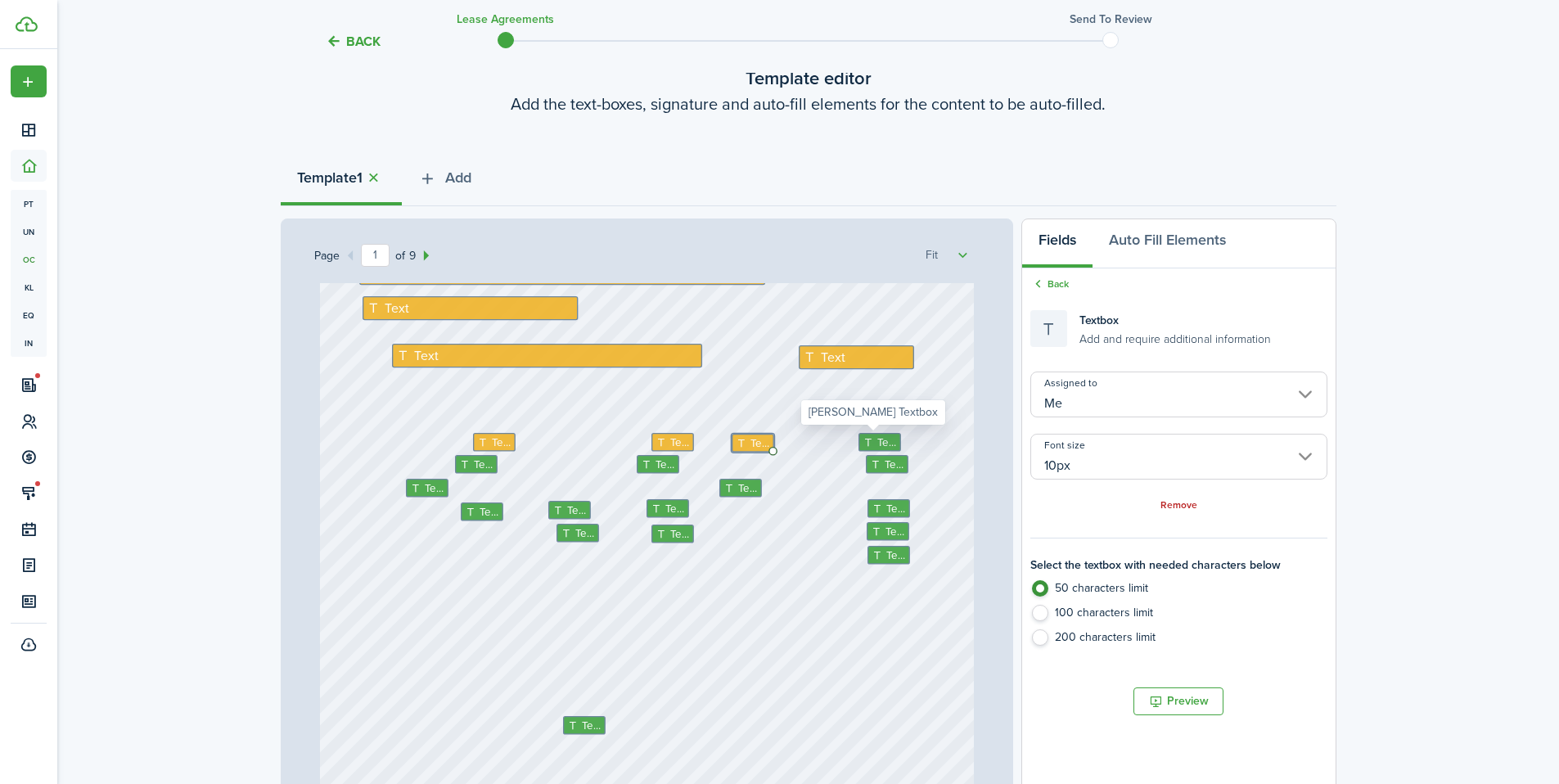
click at [863, 437] on icon at bounding box center [870, 442] width 14 height 11
click at [1084, 403] on input "[PERSON_NAME]" at bounding box center [1179, 394] width 296 height 46
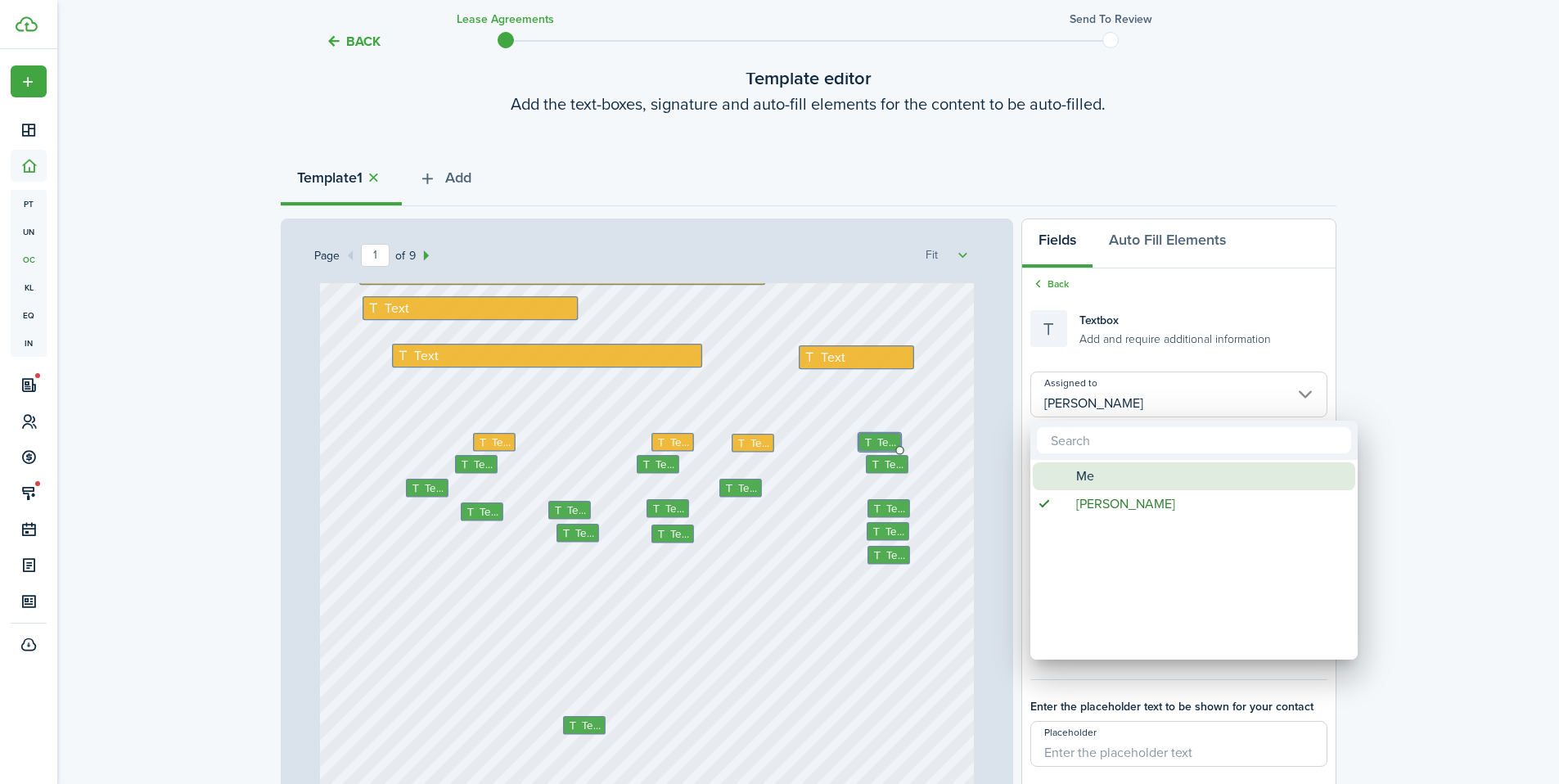
click at [1086, 469] on span "Me" at bounding box center [1086, 476] width 18 height 28
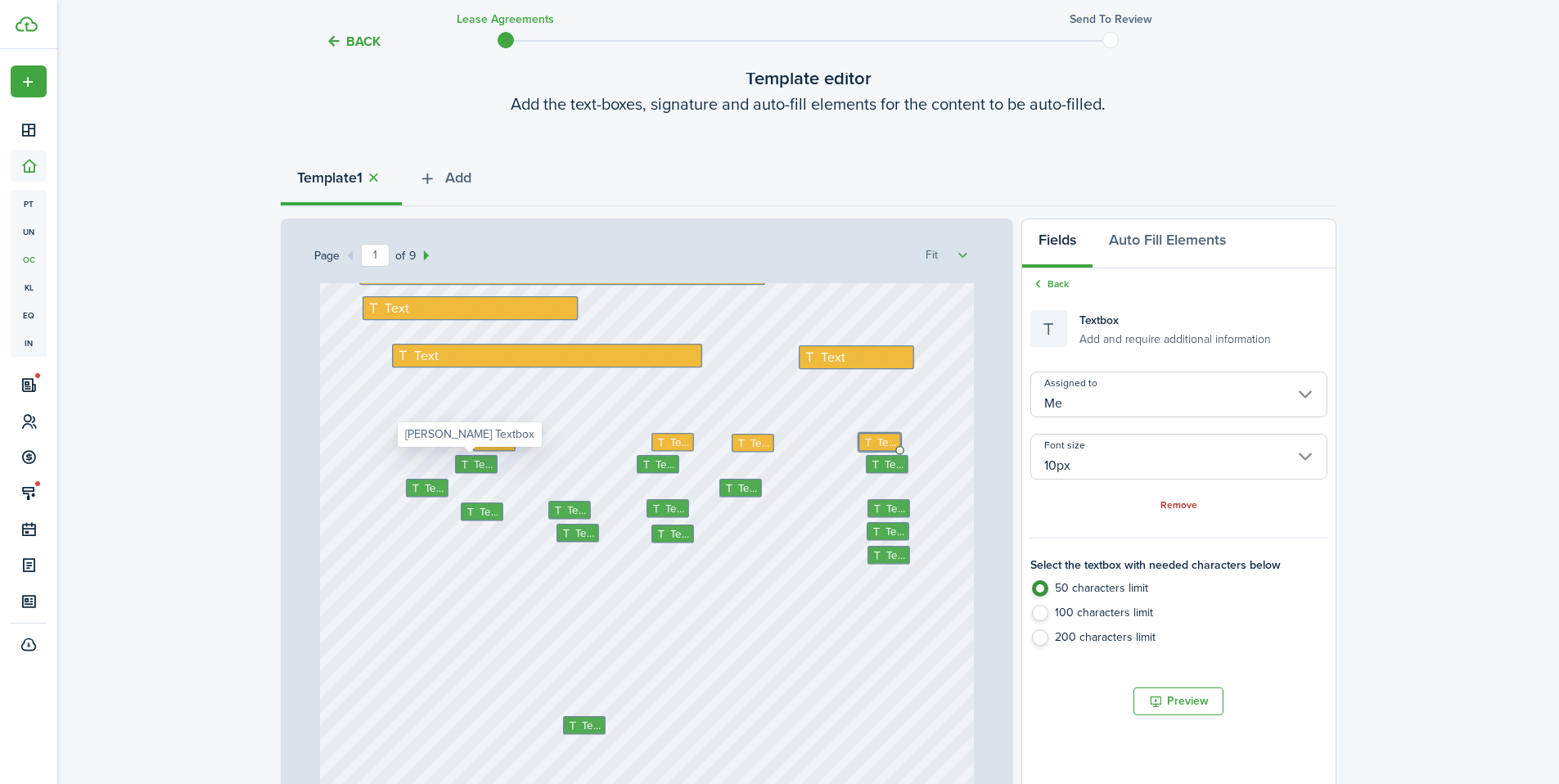
click at [465, 467] on icon at bounding box center [466, 464] width 14 height 11
click at [1071, 388] on input "[PERSON_NAME]" at bounding box center [1179, 394] width 296 height 46
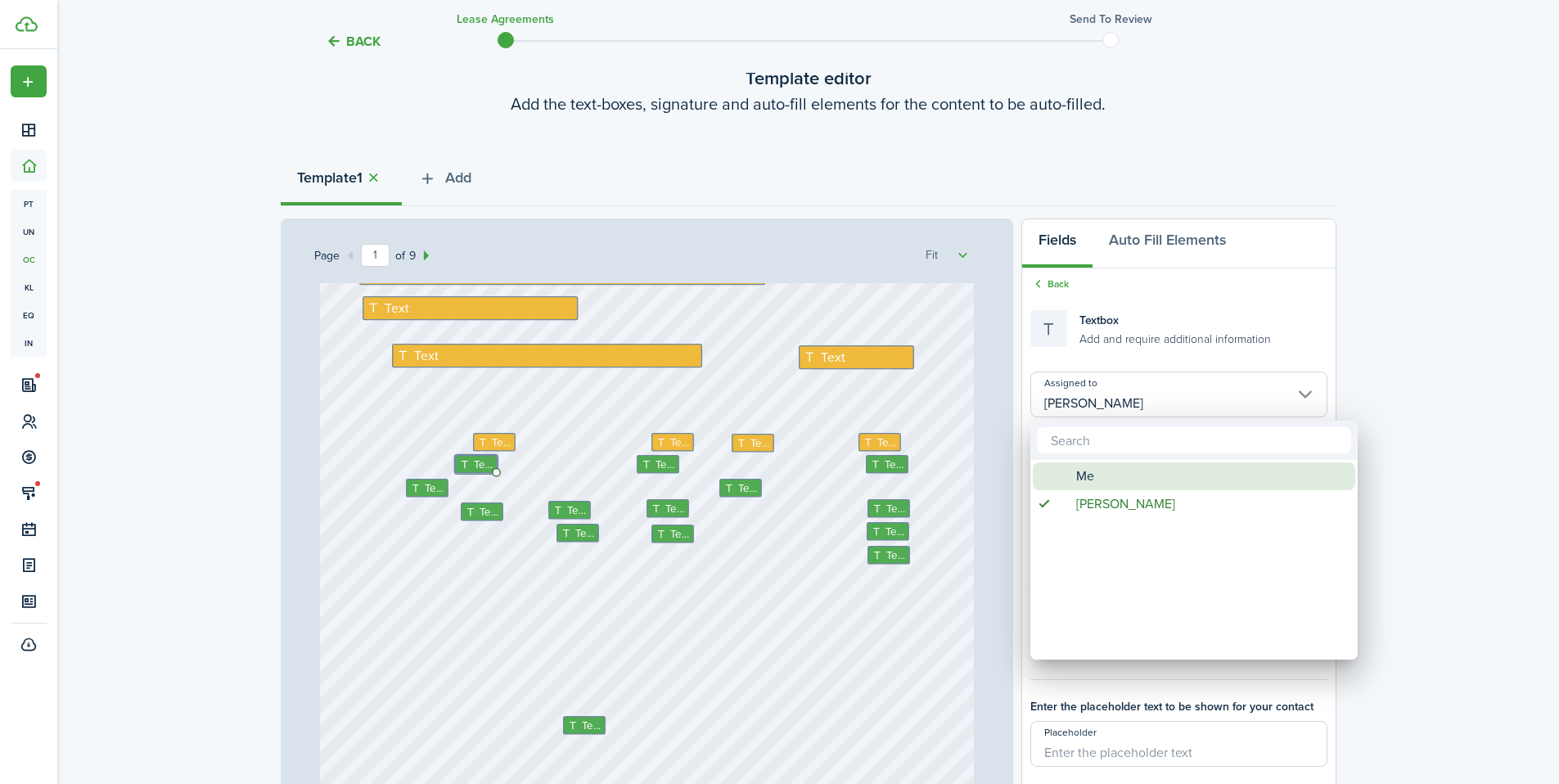
click at [1102, 475] on div "Me" at bounding box center [1200, 476] width 289 height 28
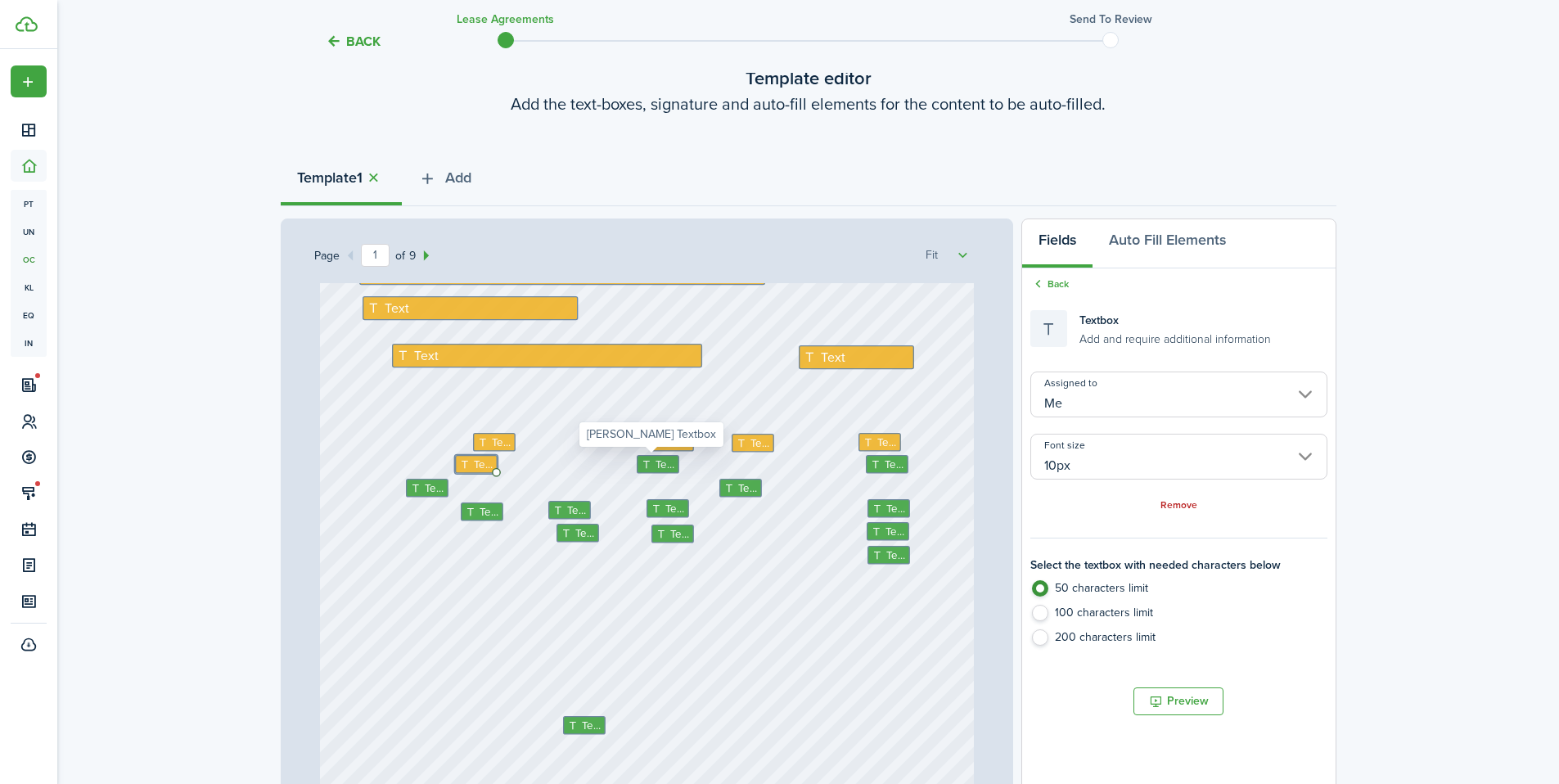
click at [658, 464] on span "Text" at bounding box center [665, 464] width 20 height 16
click at [1062, 386] on input "[PERSON_NAME]" at bounding box center [1179, 394] width 296 height 46
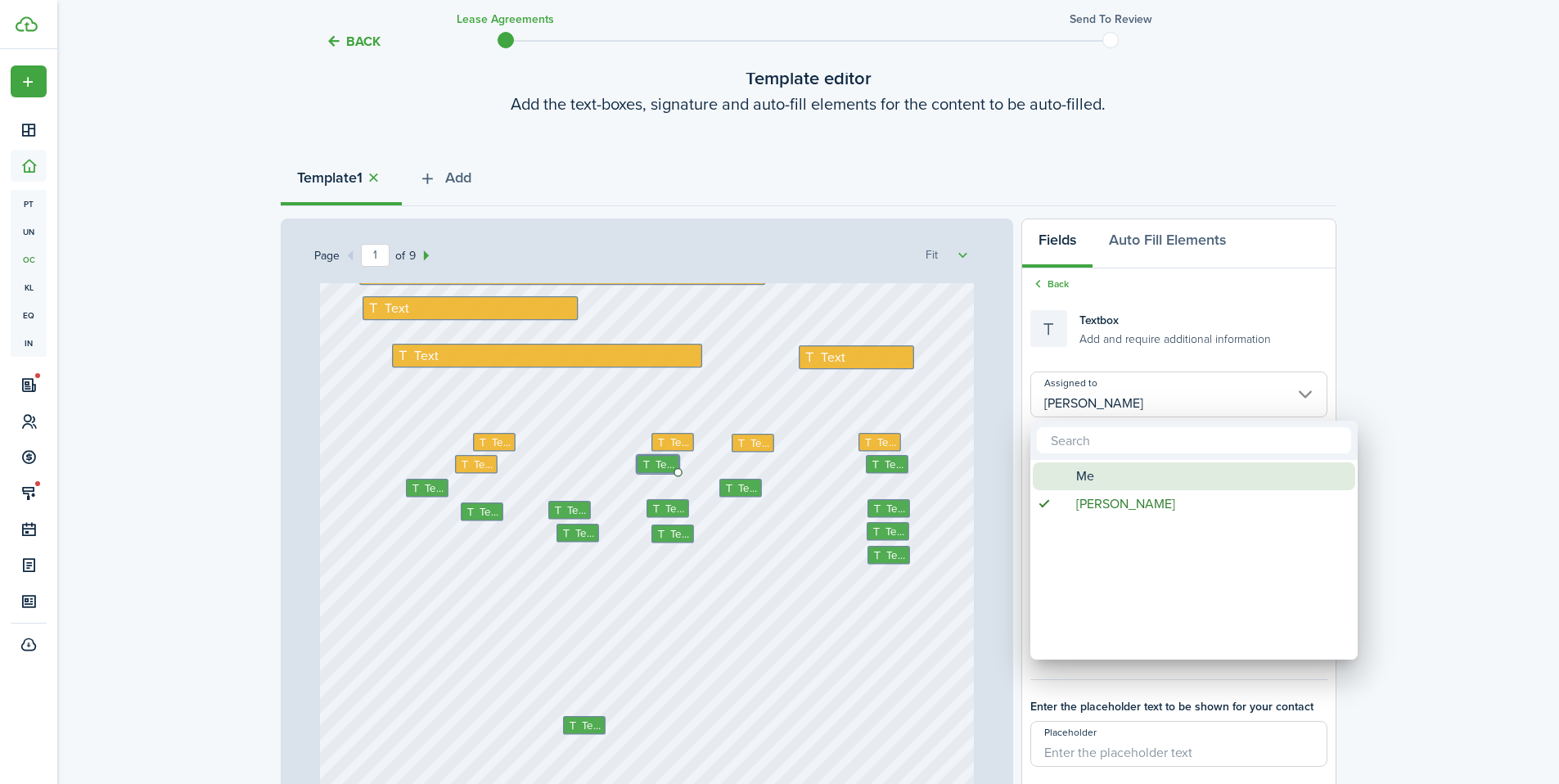
click at [1096, 484] on div "Me" at bounding box center [1200, 476] width 289 height 28
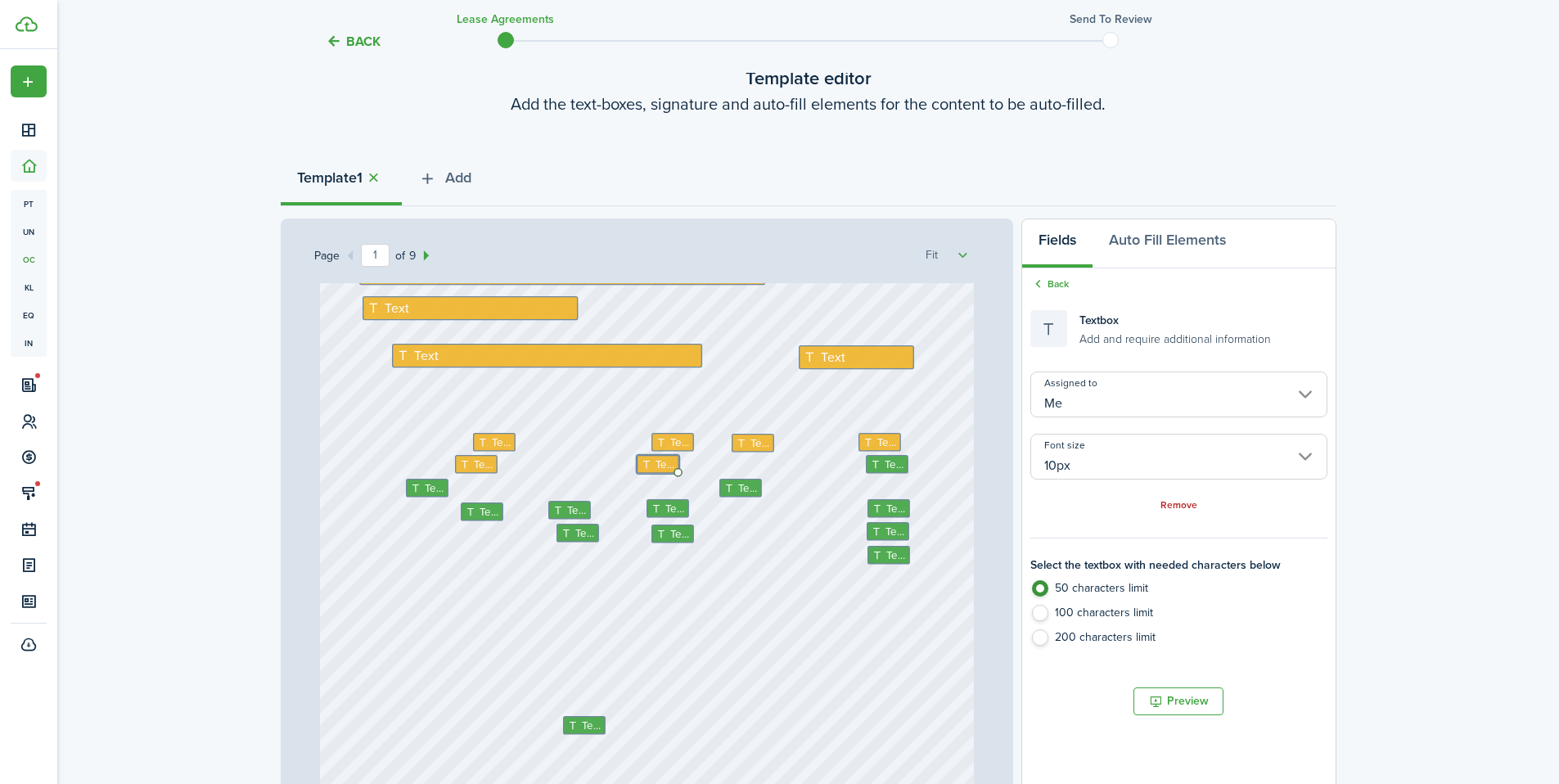
click at [885, 465] on span "Text" at bounding box center [895, 464] width 20 height 16
click at [1139, 400] on input "[PERSON_NAME]" at bounding box center [1179, 394] width 296 height 46
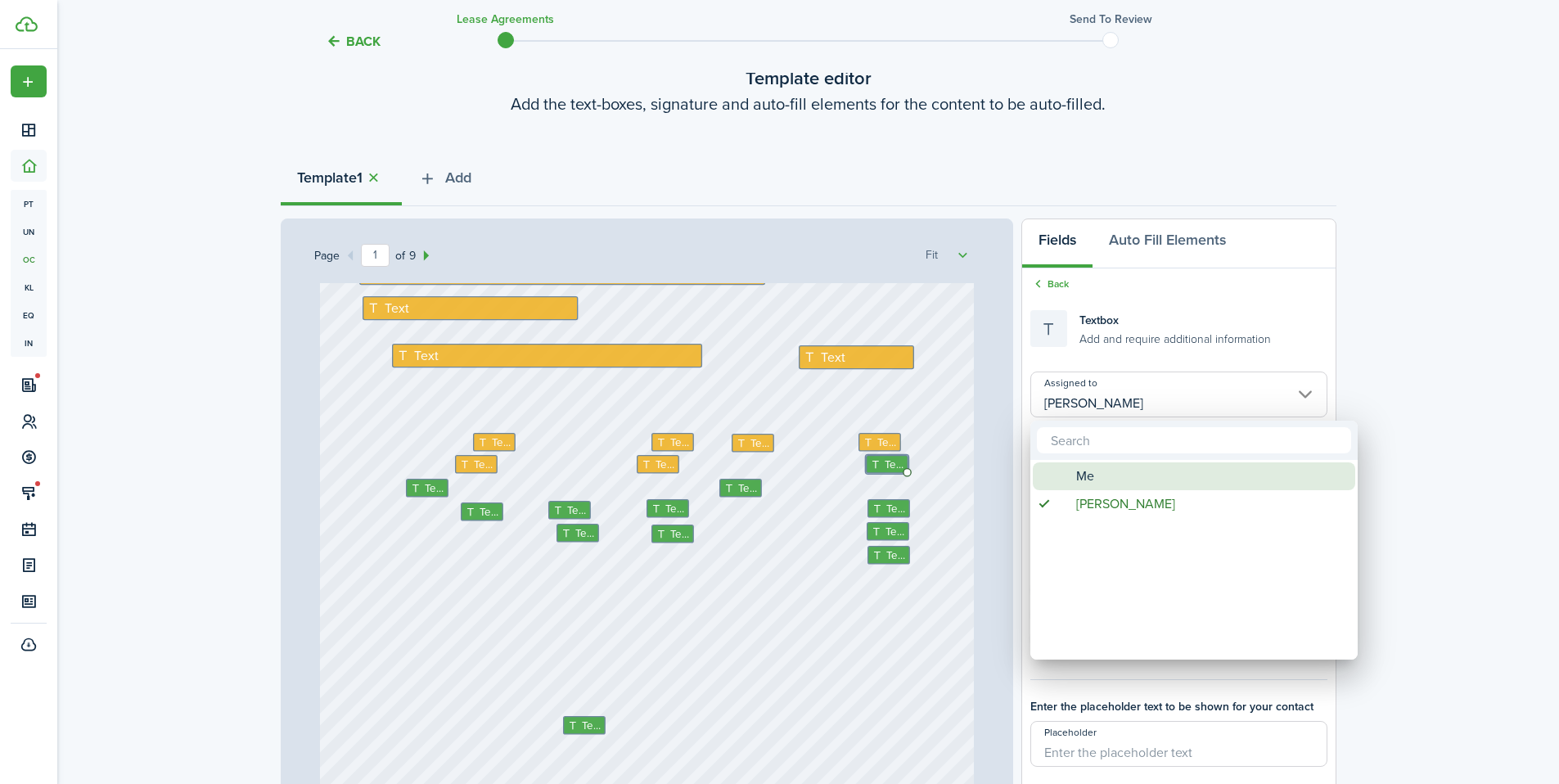
click at [1104, 474] on div "Me" at bounding box center [1200, 476] width 289 height 28
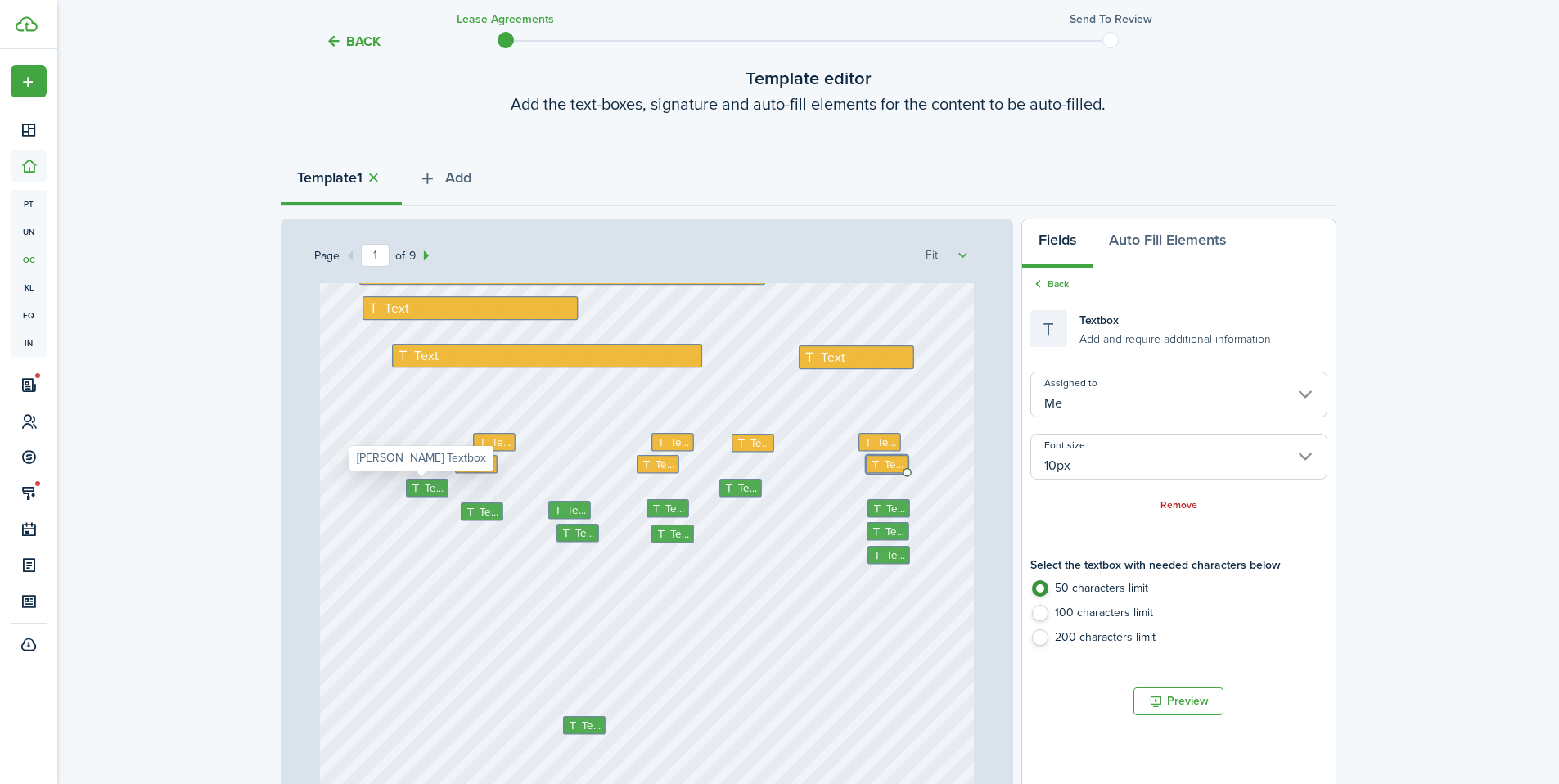
click at [418, 488] on icon at bounding box center [418, 488] width 14 height 11
click at [1125, 400] on input "[PERSON_NAME]" at bounding box center [1179, 394] width 296 height 46
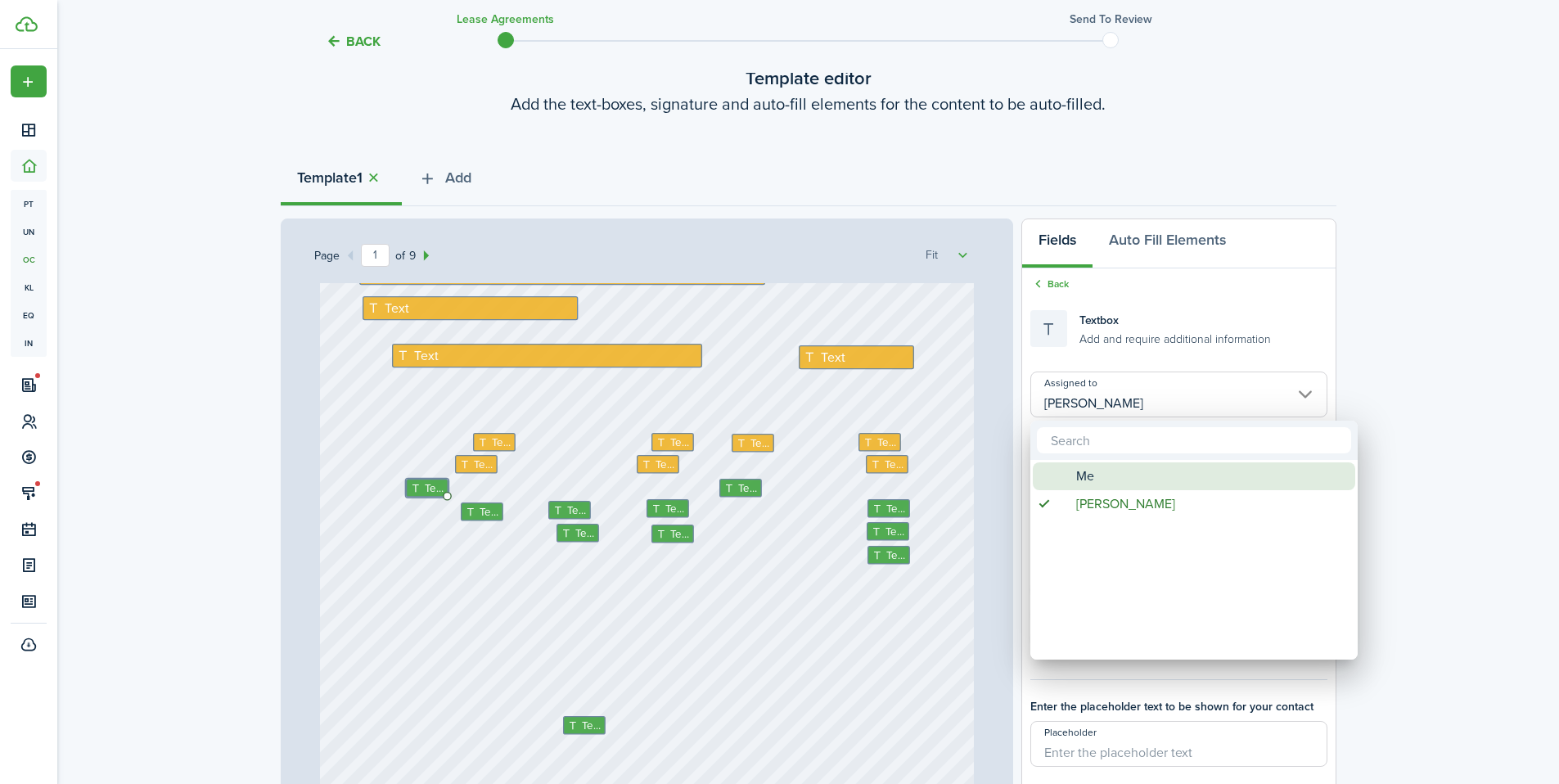
click at [1083, 471] on span "Me" at bounding box center [1086, 476] width 18 height 28
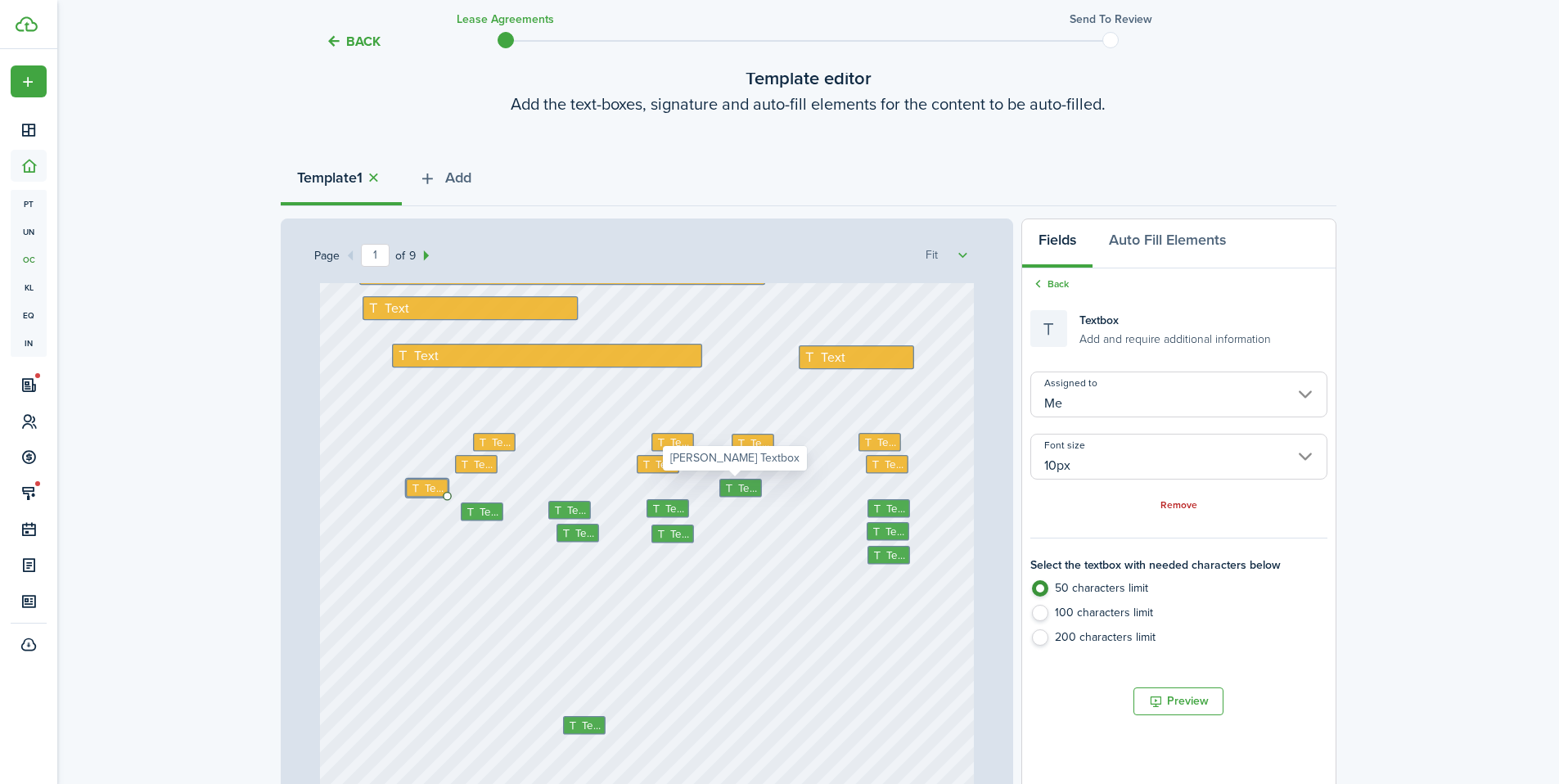
click at [724, 485] on icon at bounding box center [731, 487] width 14 height 11
click at [1107, 392] on input "[PERSON_NAME]" at bounding box center [1179, 394] width 296 height 46
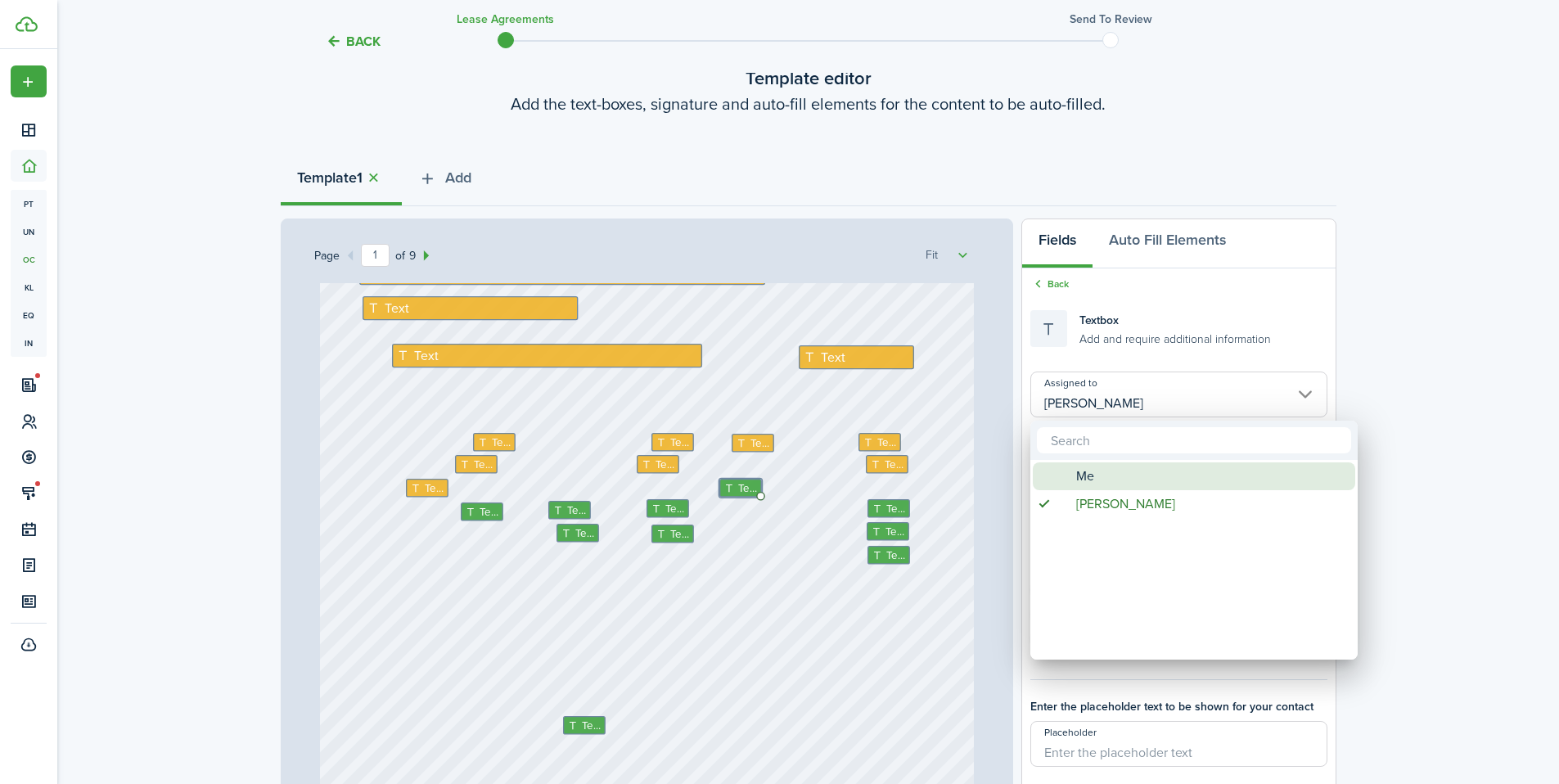
click at [1072, 475] on div "Me" at bounding box center [1200, 476] width 289 height 28
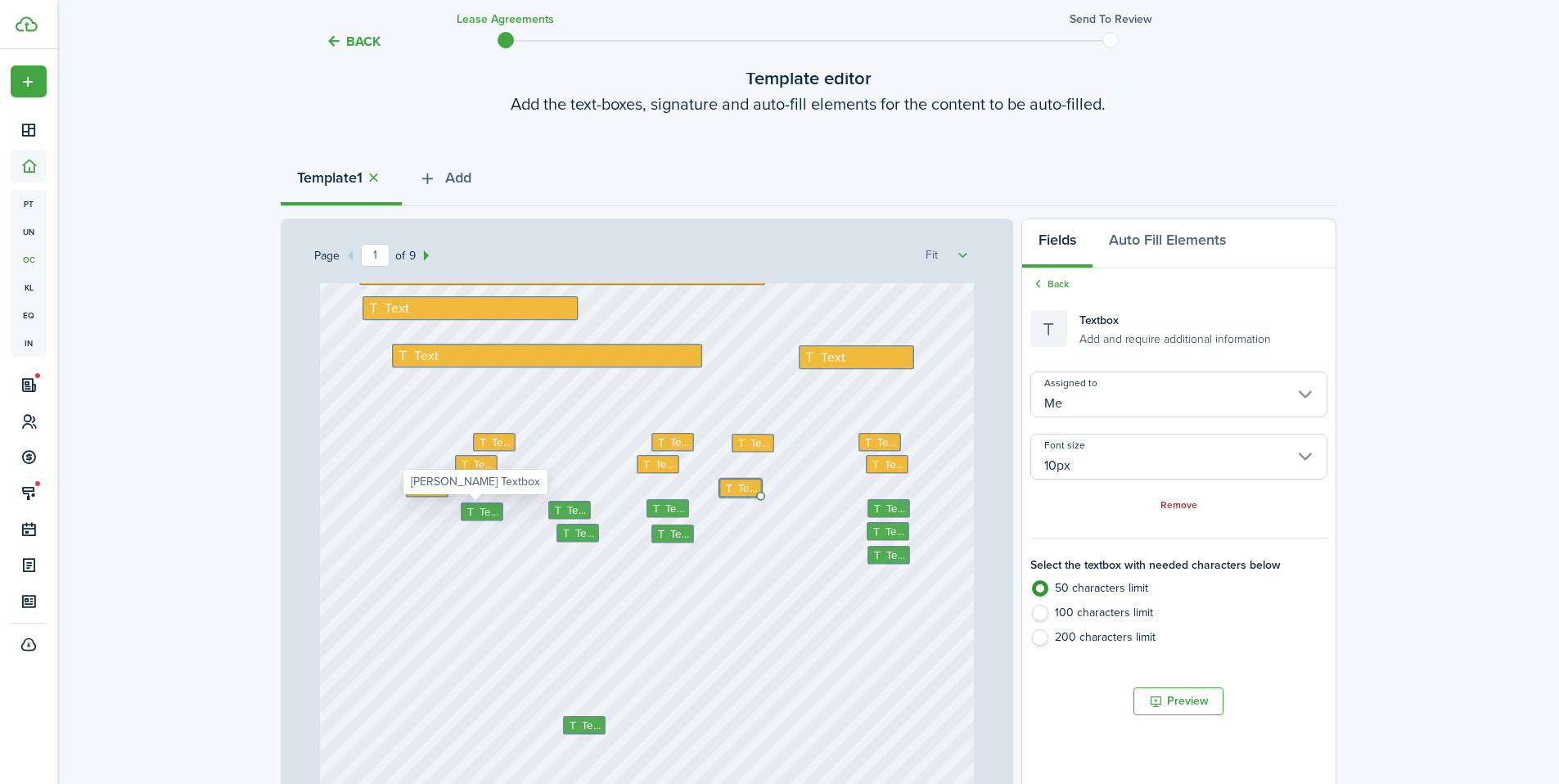
click at [471, 507] on icon at bounding box center [472, 511] width 14 height 11
click at [1101, 403] on input "[PERSON_NAME]" at bounding box center [1179, 394] width 296 height 46
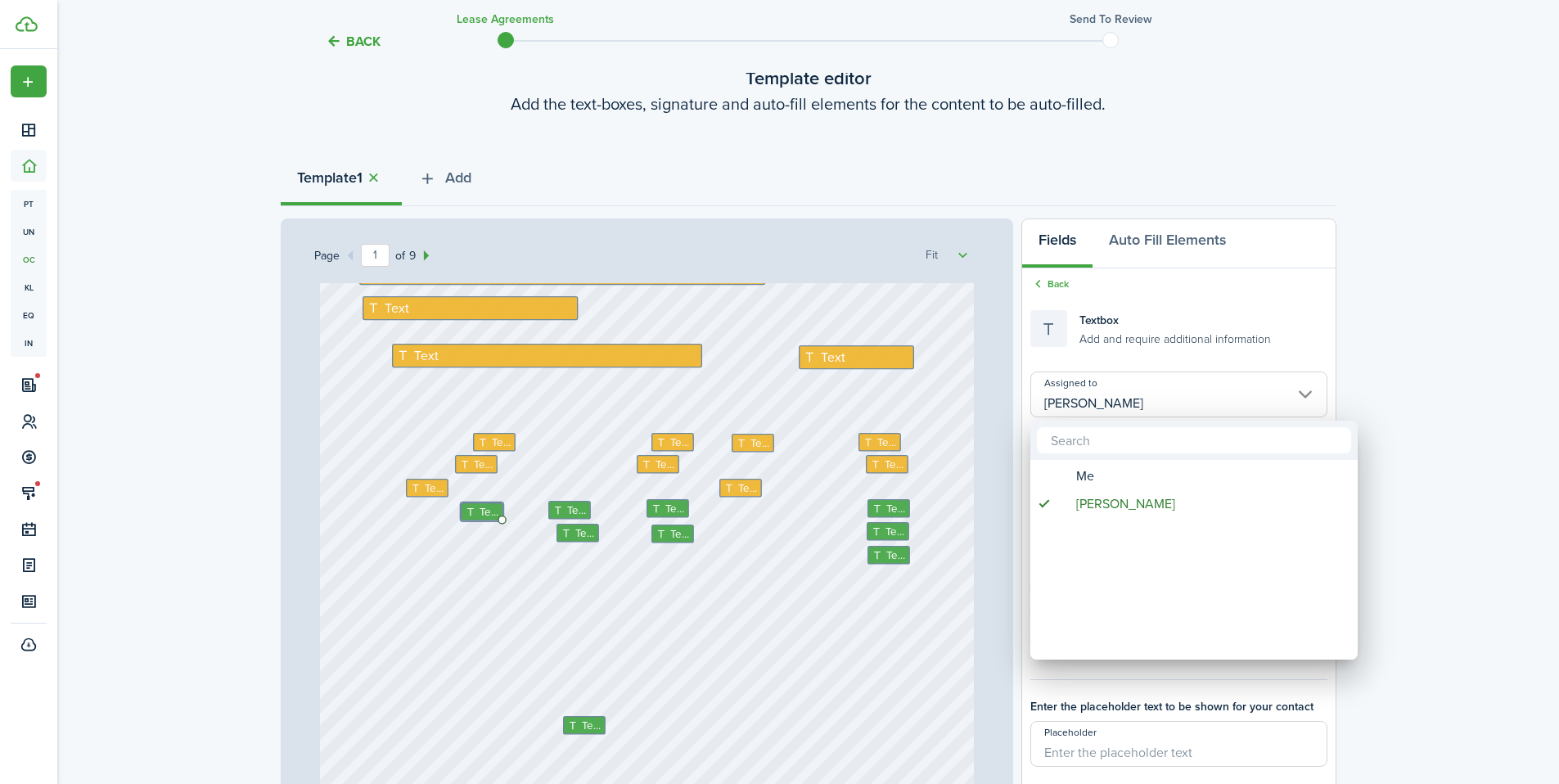
click at [1079, 465] on span "Me" at bounding box center [1086, 476] width 18 height 28
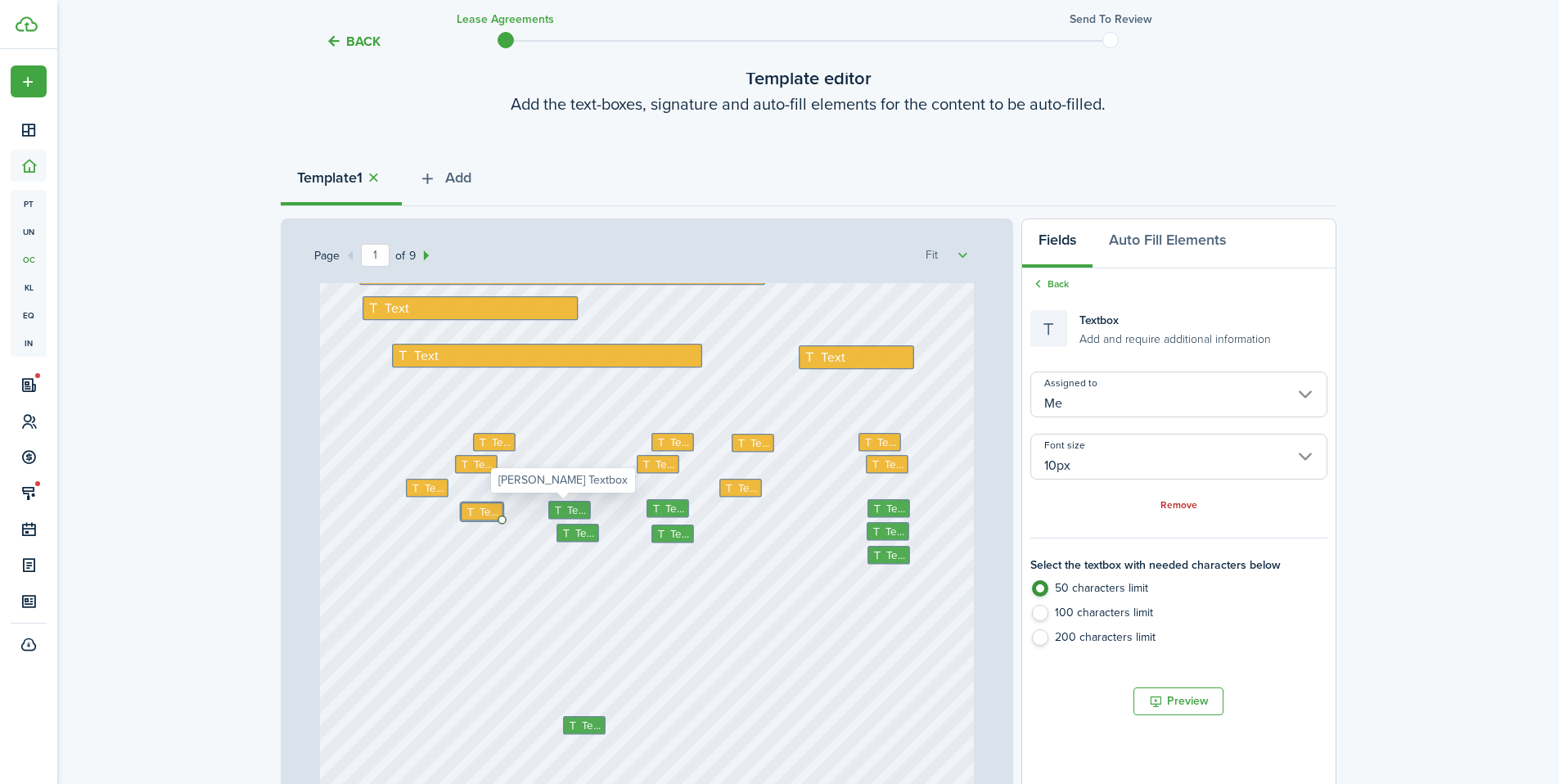
click at [567, 512] on span "Text" at bounding box center [577, 510] width 20 height 16
click at [1088, 403] on input "[PERSON_NAME]" at bounding box center [1179, 394] width 296 height 46
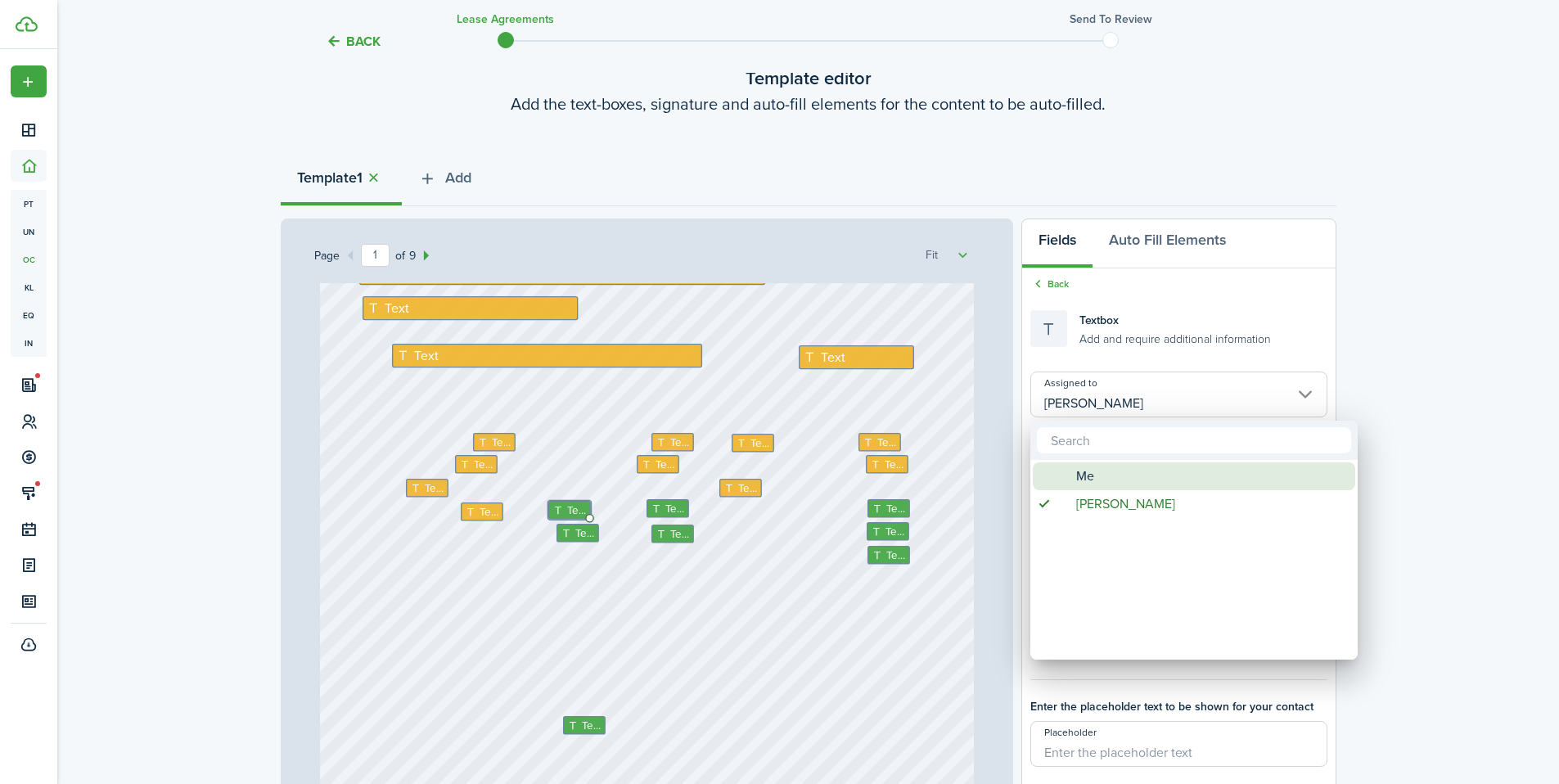
click at [1065, 472] on span "Assigned to" at bounding box center [1062, 476] width 12 height 12
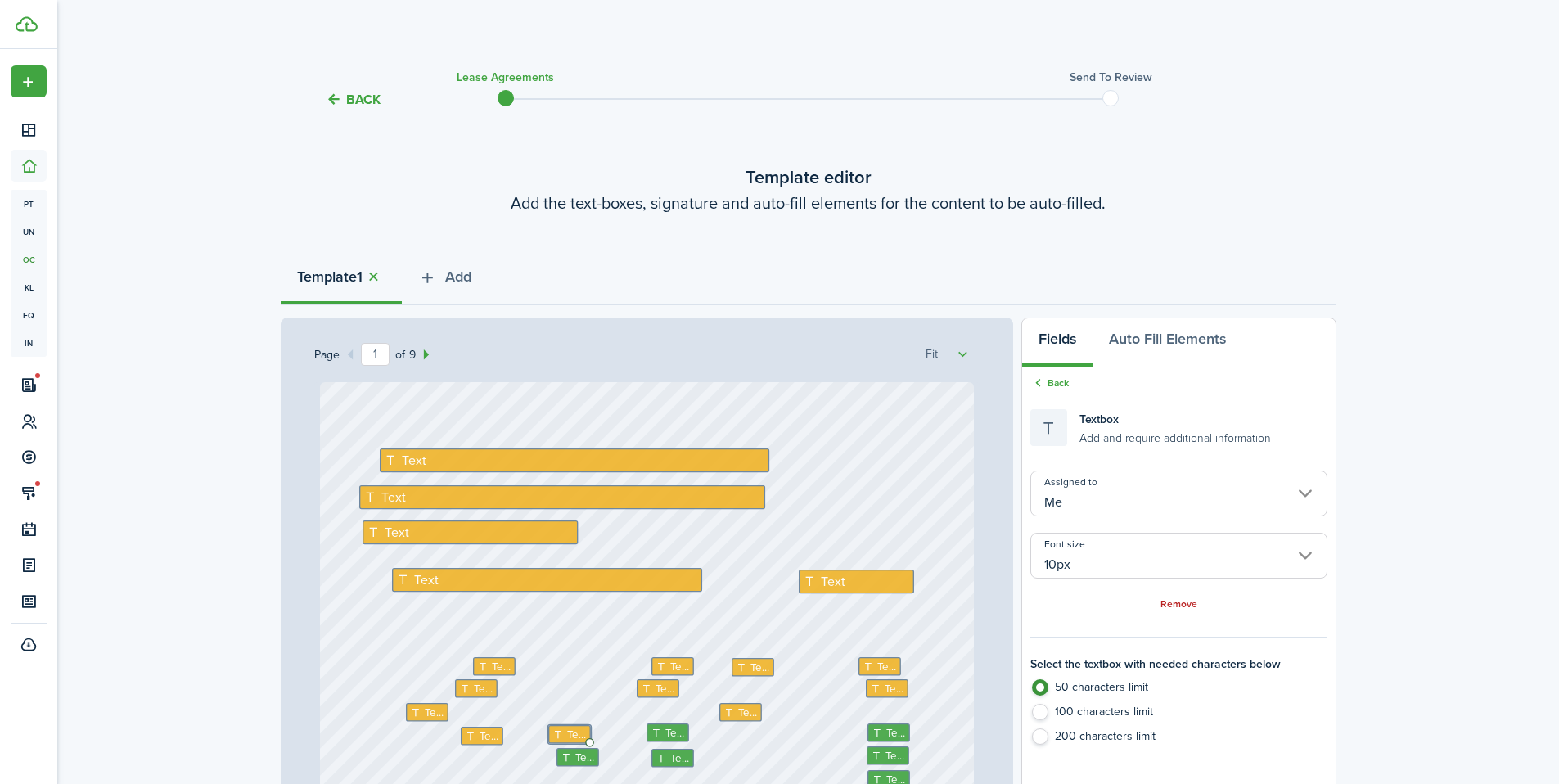
select select "fit"
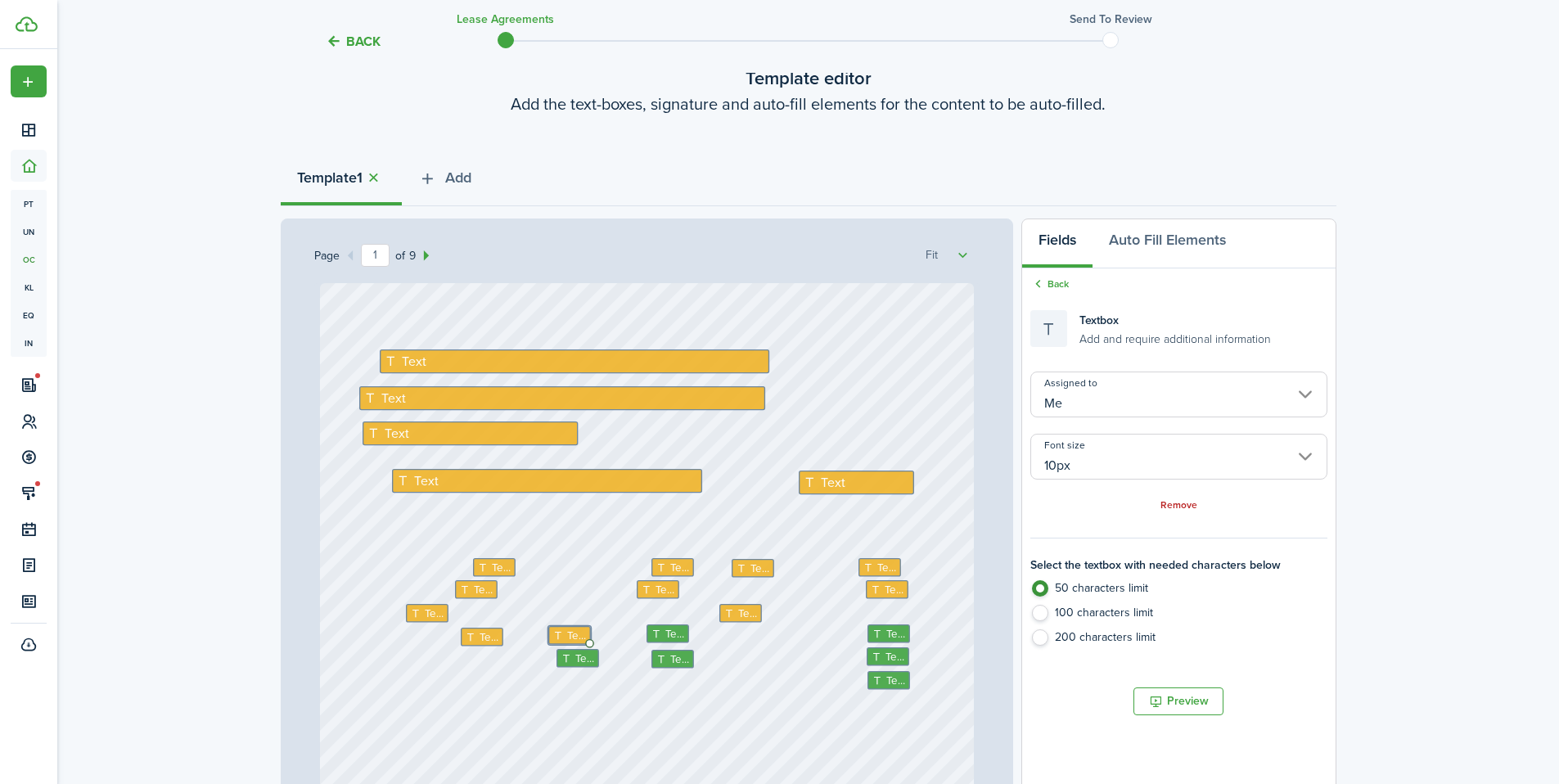
scroll to position [125, 0]
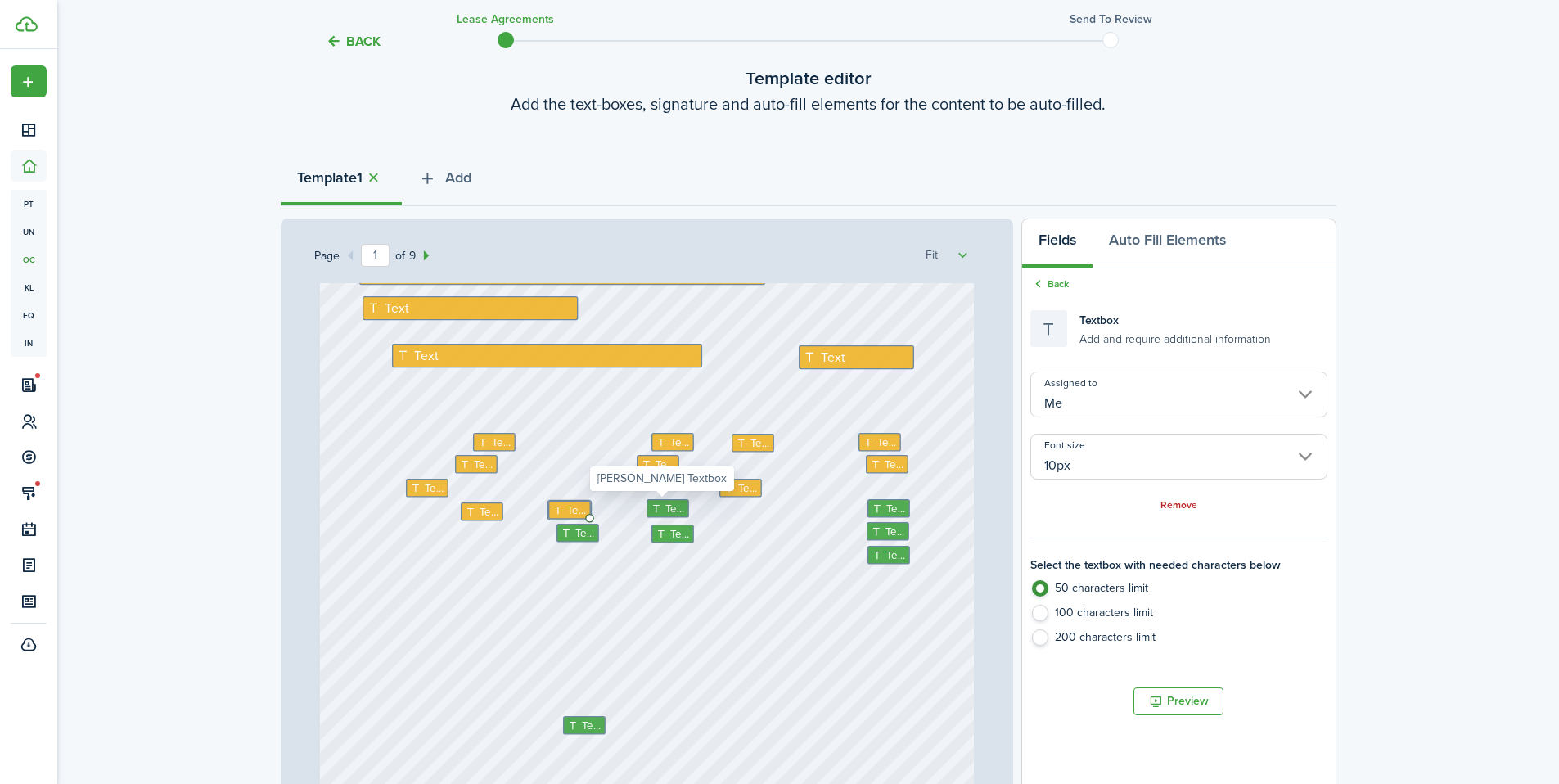
click at [667, 510] on span "Text" at bounding box center [675, 509] width 20 height 16
click at [665, 509] on span "Text" at bounding box center [675, 509] width 20 height 16
click at [1113, 405] on input "[PERSON_NAME]" at bounding box center [1179, 394] width 296 height 46
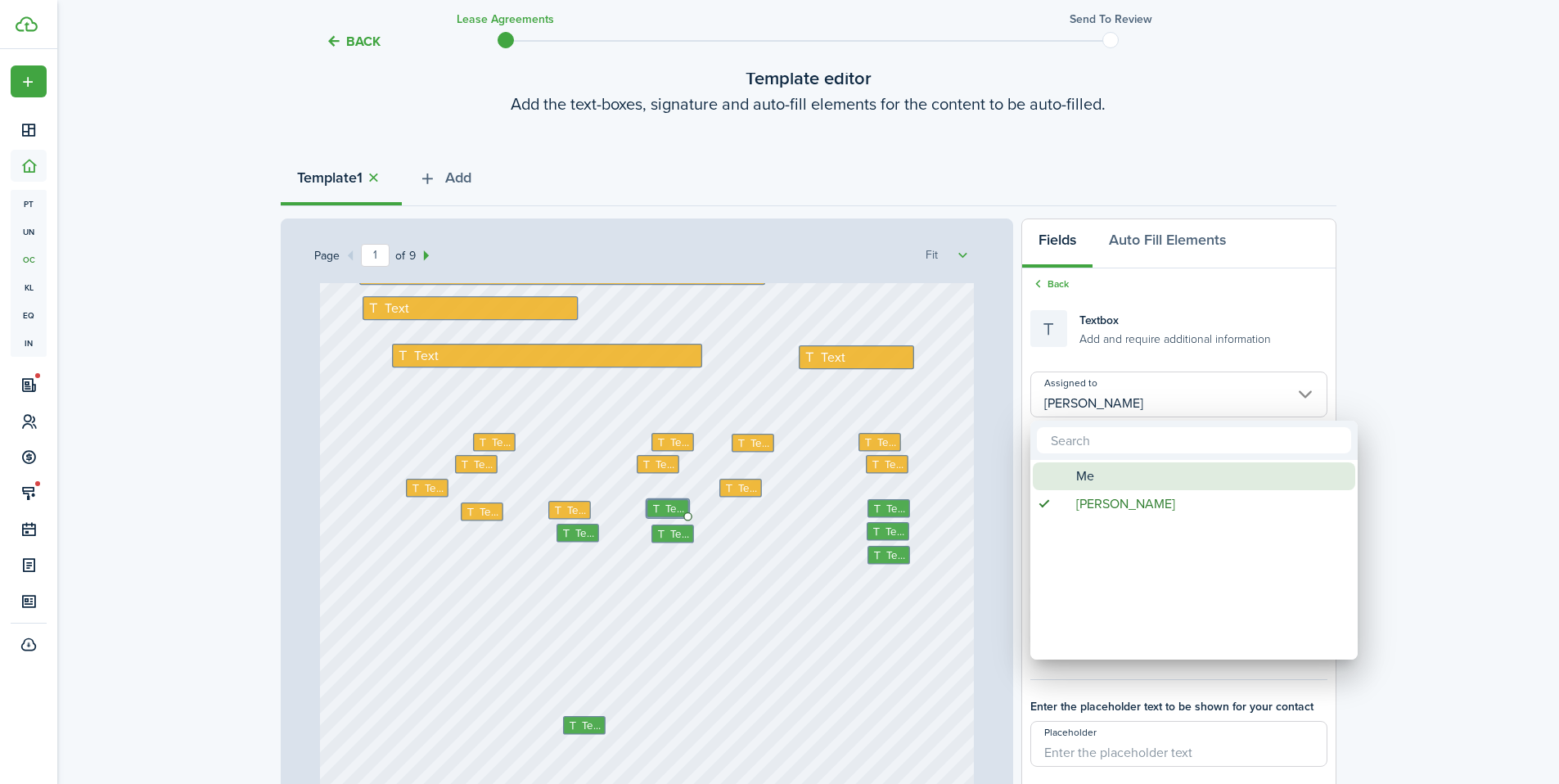
click at [1077, 474] on span "Me" at bounding box center [1086, 476] width 18 height 28
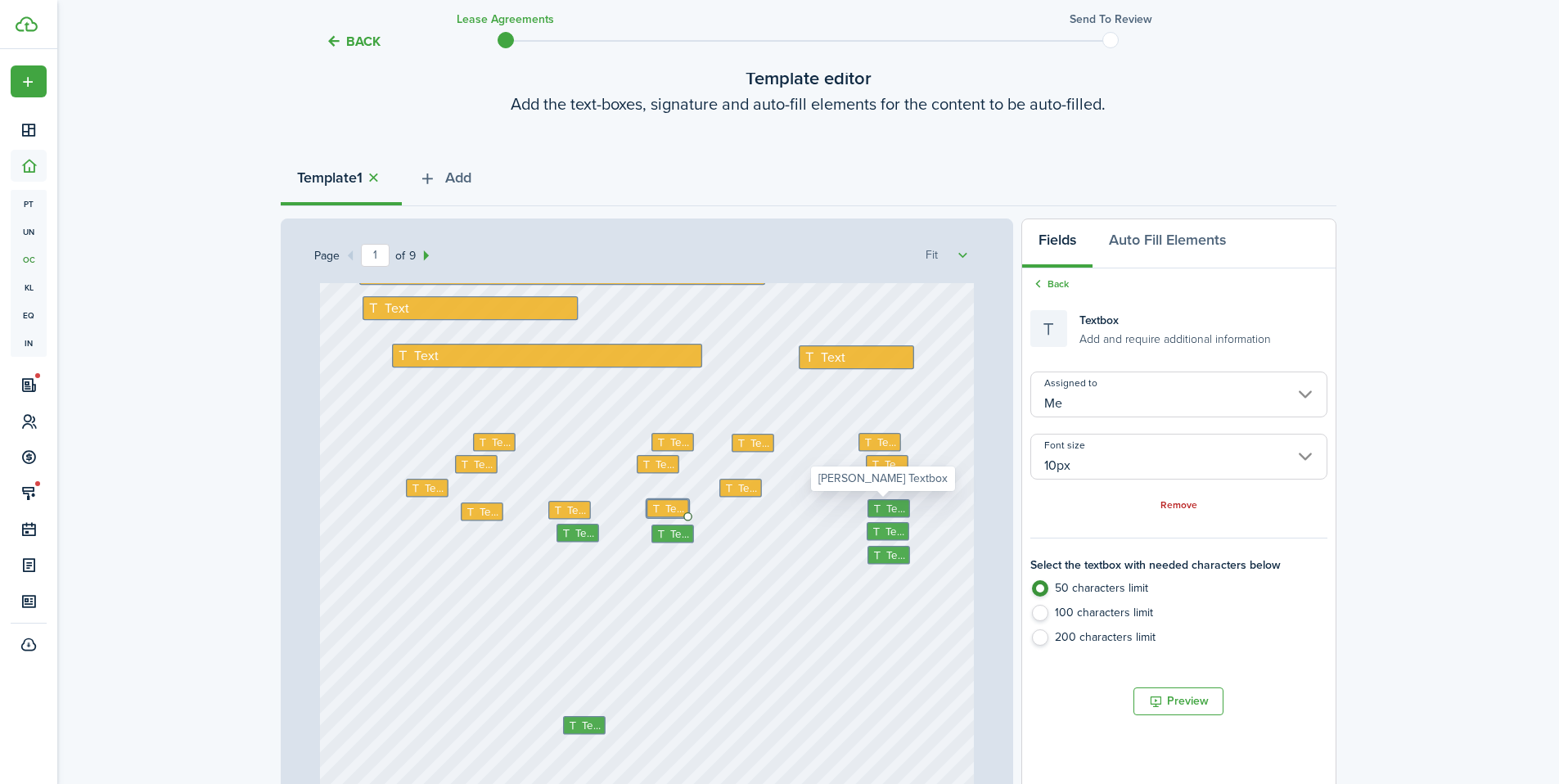
click at [897, 514] on span "Text" at bounding box center [897, 509] width 20 height 16
click at [1114, 407] on input "[PERSON_NAME]" at bounding box center [1179, 394] width 296 height 46
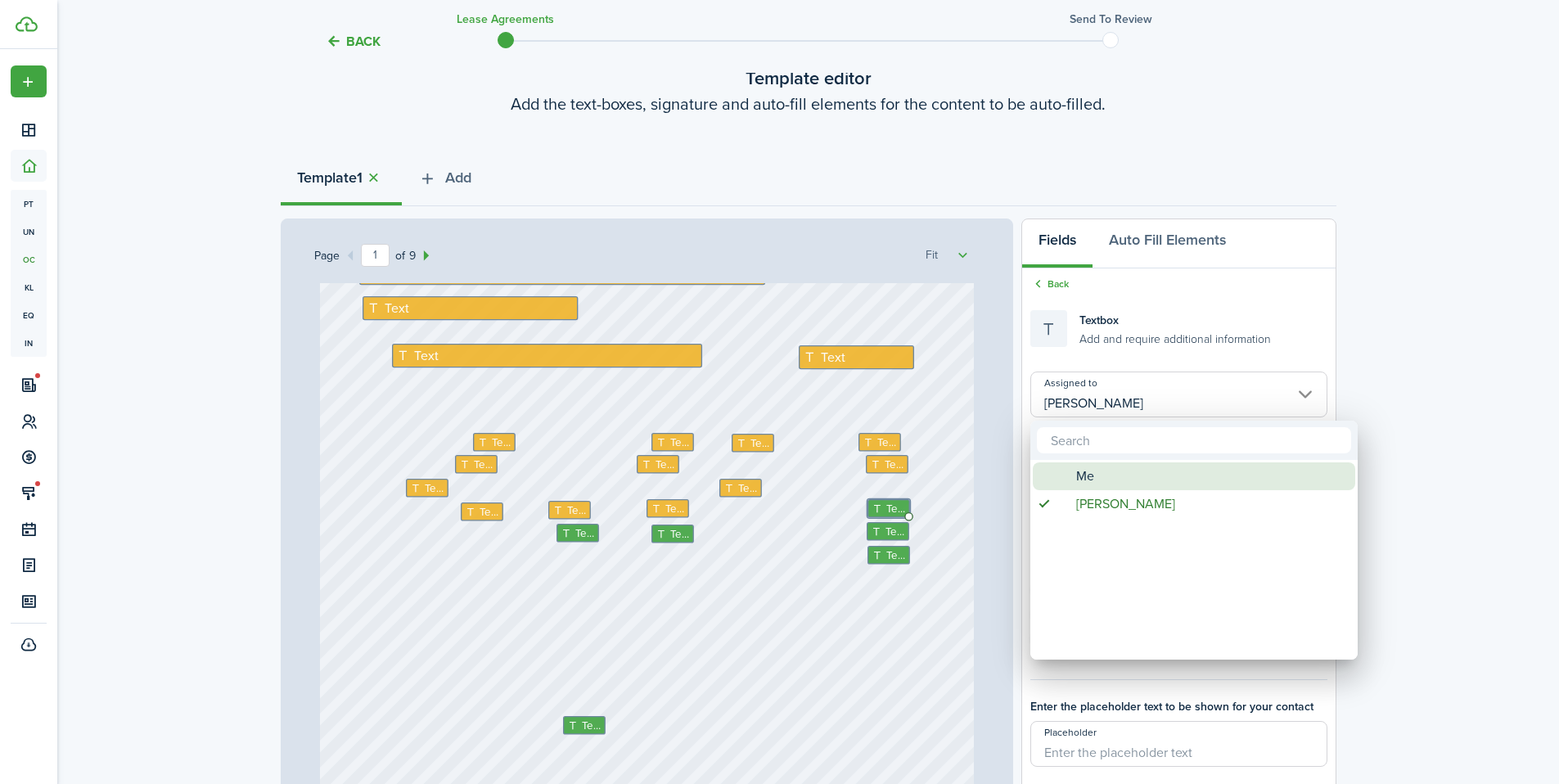
click at [1075, 476] on div "Me" at bounding box center [1200, 476] width 289 height 28
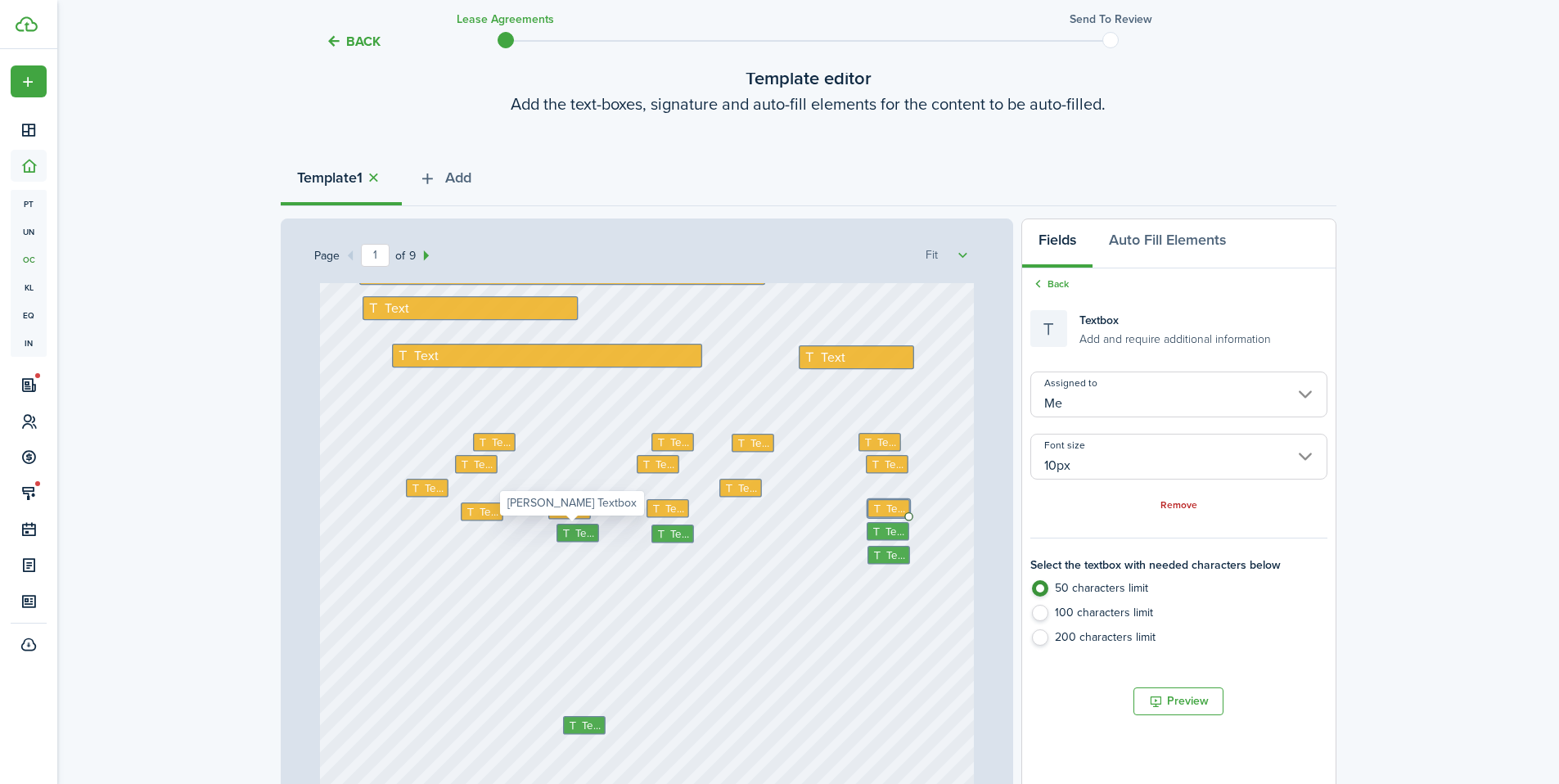
click at [568, 528] on icon at bounding box center [568, 532] width 14 height 11
click at [1096, 392] on input "[PERSON_NAME]" at bounding box center [1179, 394] width 296 height 46
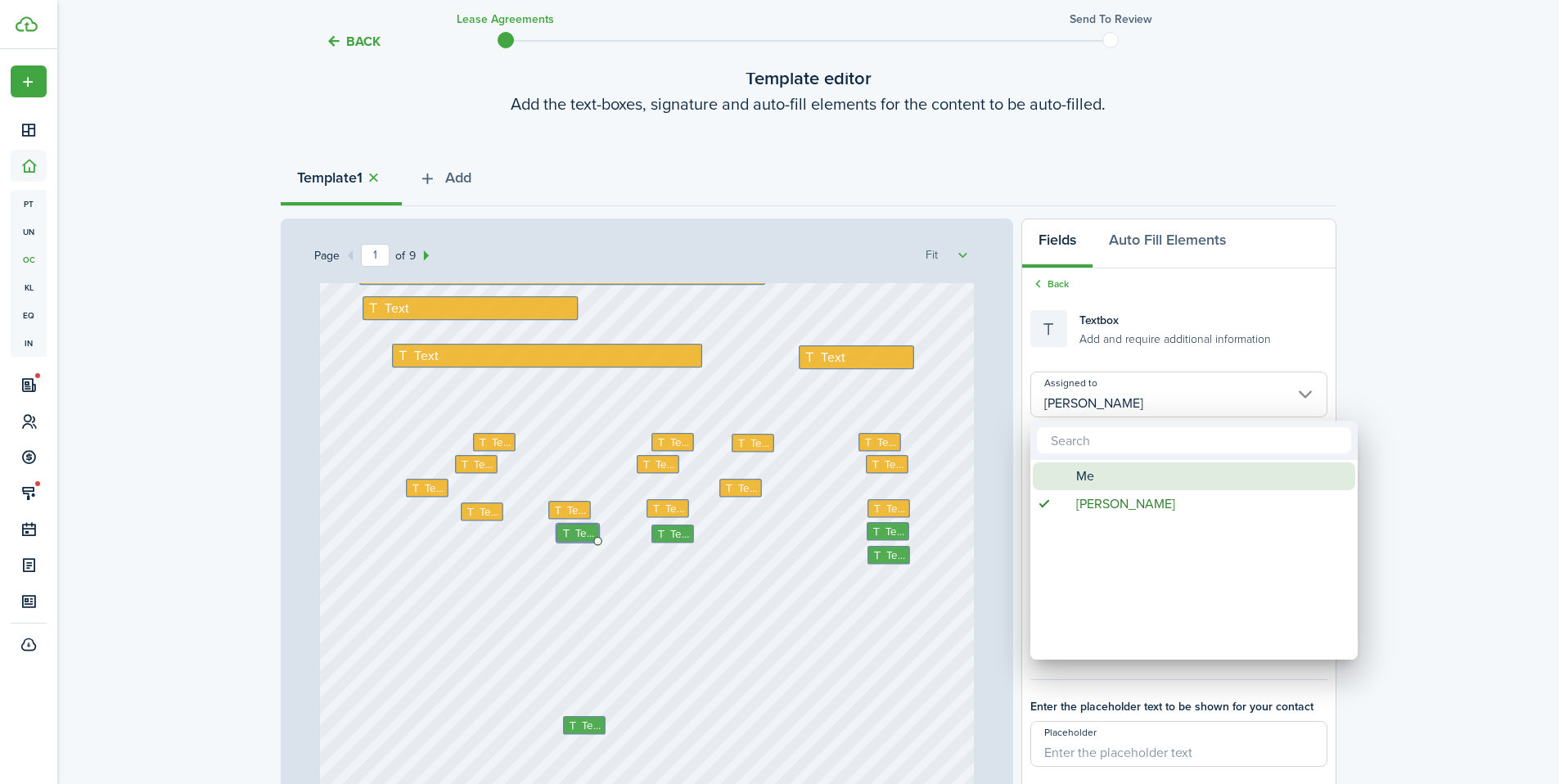
click at [1074, 470] on div "Me" at bounding box center [1200, 476] width 289 height 28
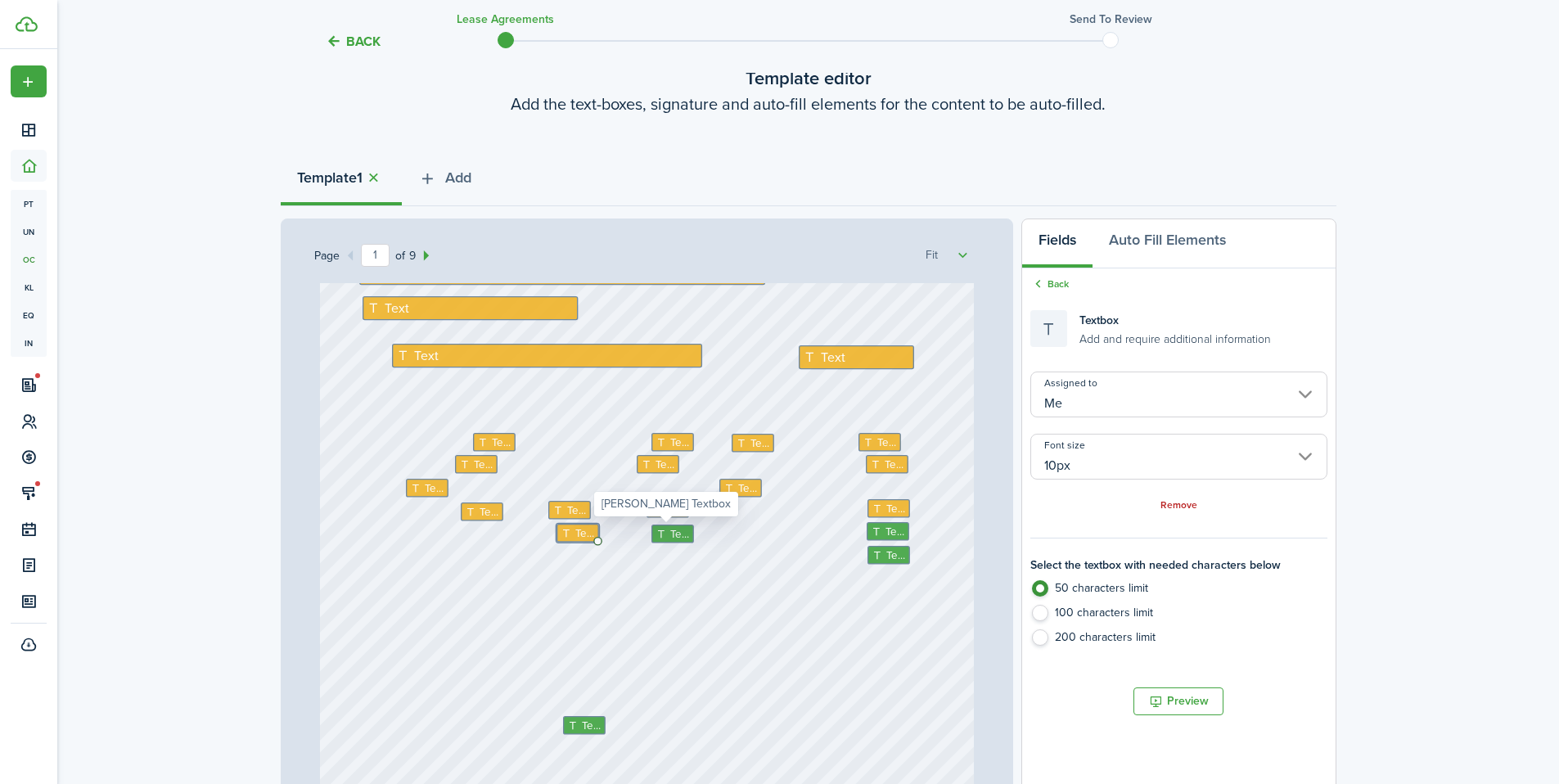
click at [671, 534] on span "Text" at bounding box center [679, 534] width 20 height 16
click at [1086, 368] on div "Back Textbox Add and require additional information Assigned to Shannon Wilcox …" at bounding box center [1178, 530] width 313 height 523
click at [1077, 420] on div "Assigned to Shannon Wilcox Font size 10px Remove" at bounding box center [1179, 442] width 296 height 141
click at [1077, 399] on input "[PERSON_NAME]" at bounding box center [1179, 394] width 296 height 46
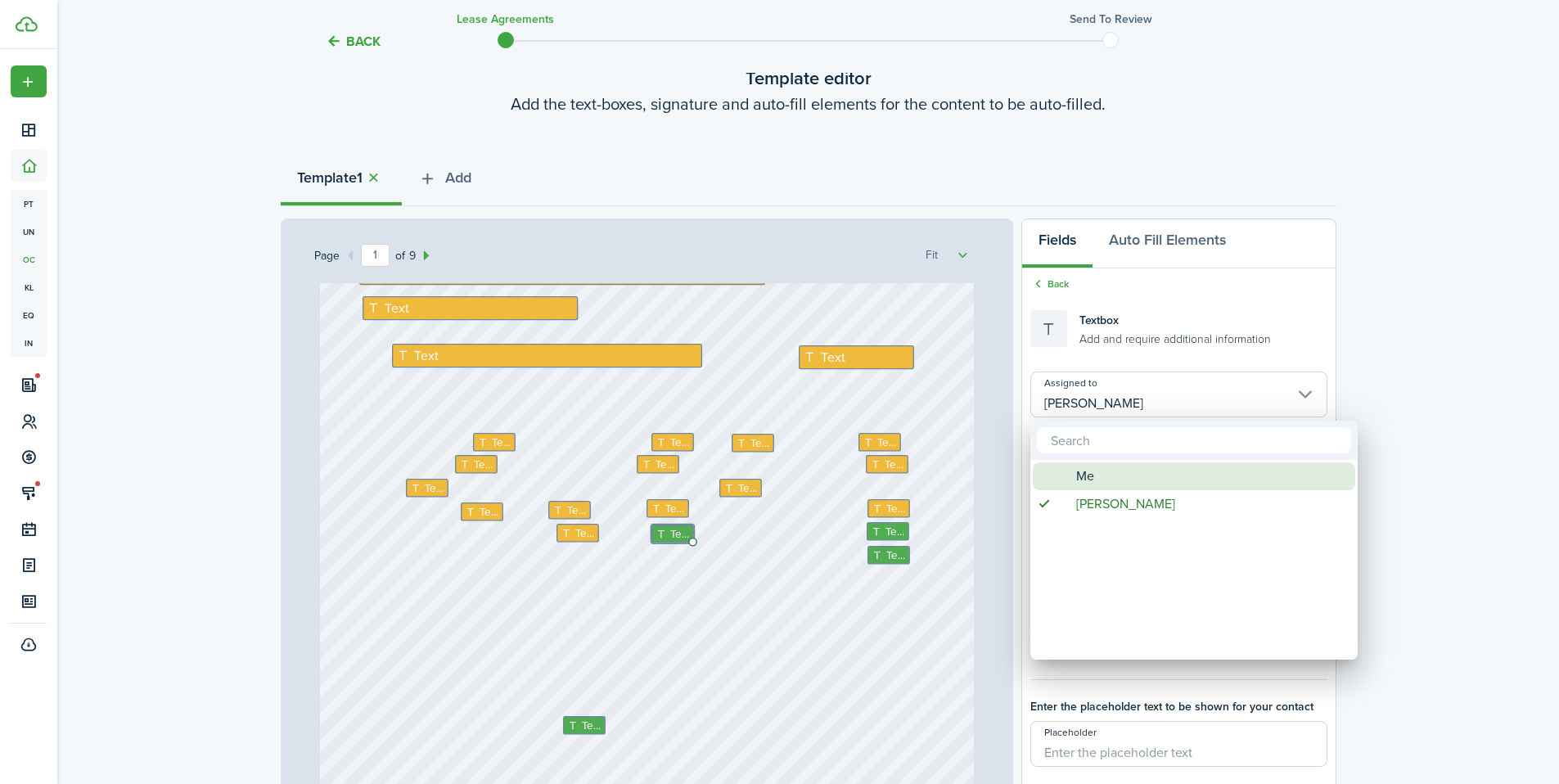
click at [1074, 468] on div "Me" at bounding box center [1200, 476] width 289 height 28
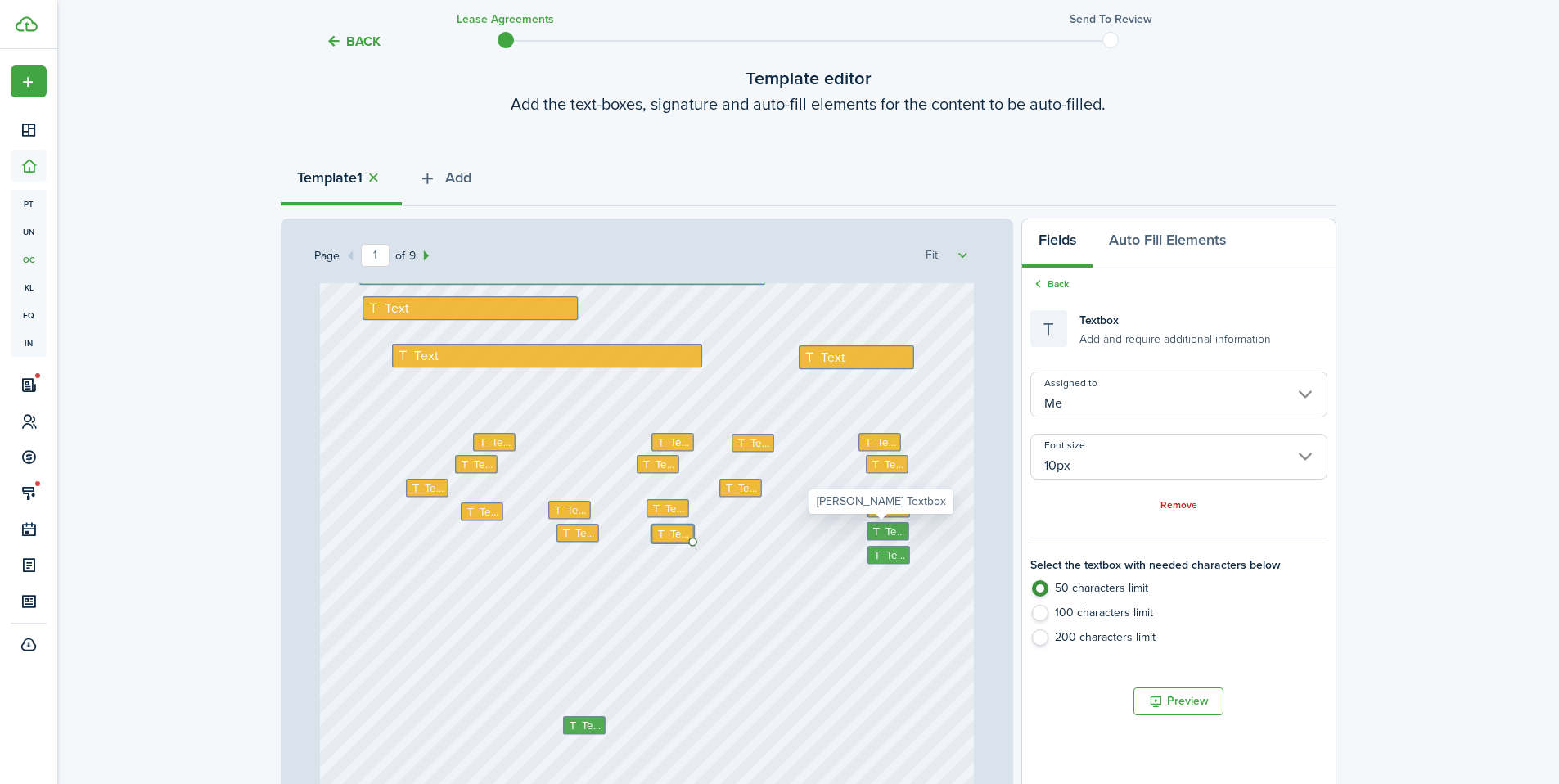
click at [893, 531] on span "Text" at bounding box center [895, 531] width 20 height 16
click at [1073, 462] on input "10px" at bounding box center [1179, 456] width 296 height 46
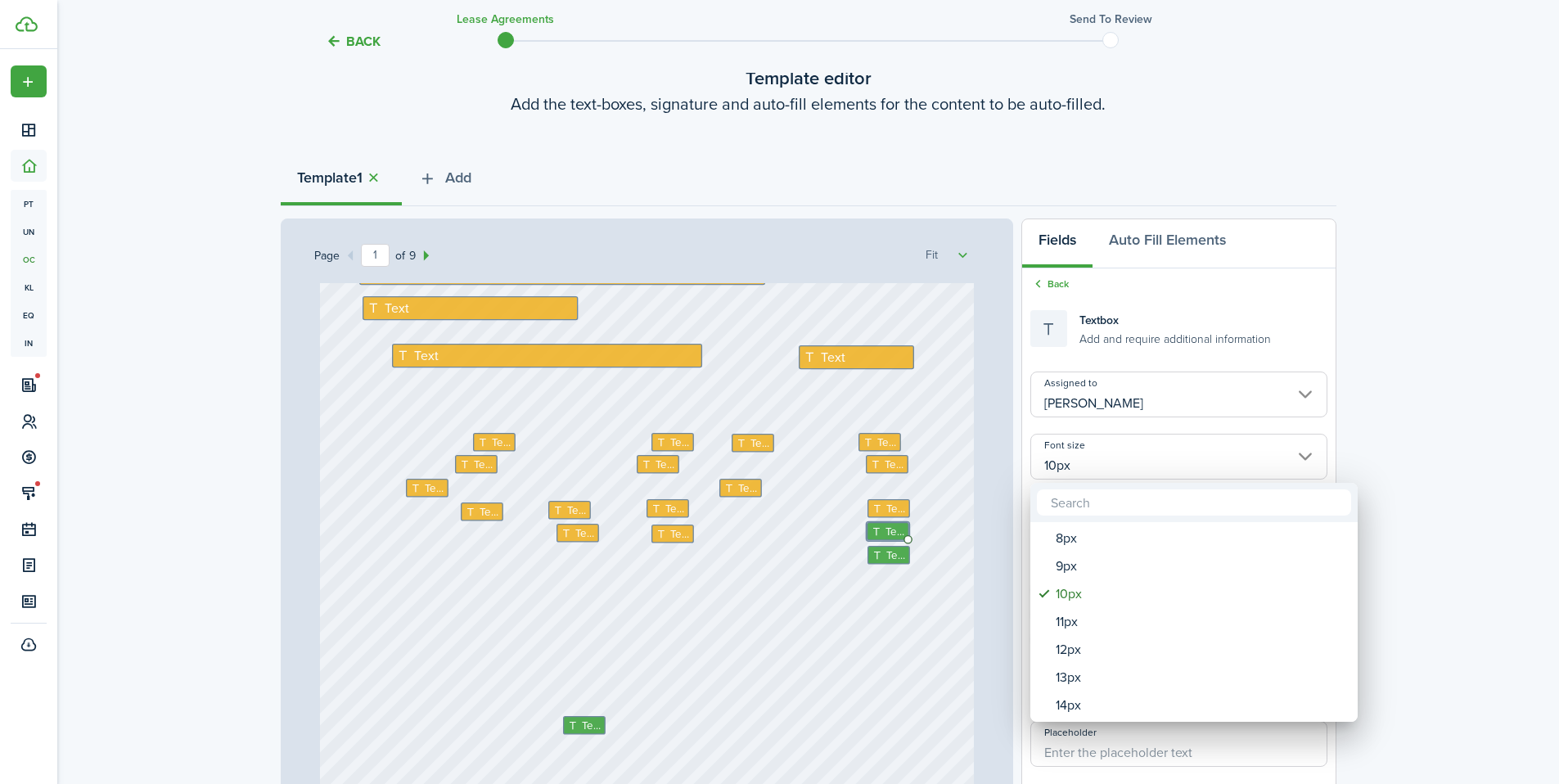
click at [1083, 409] on div at bounding box center [780, 392] width 1821 height 1045
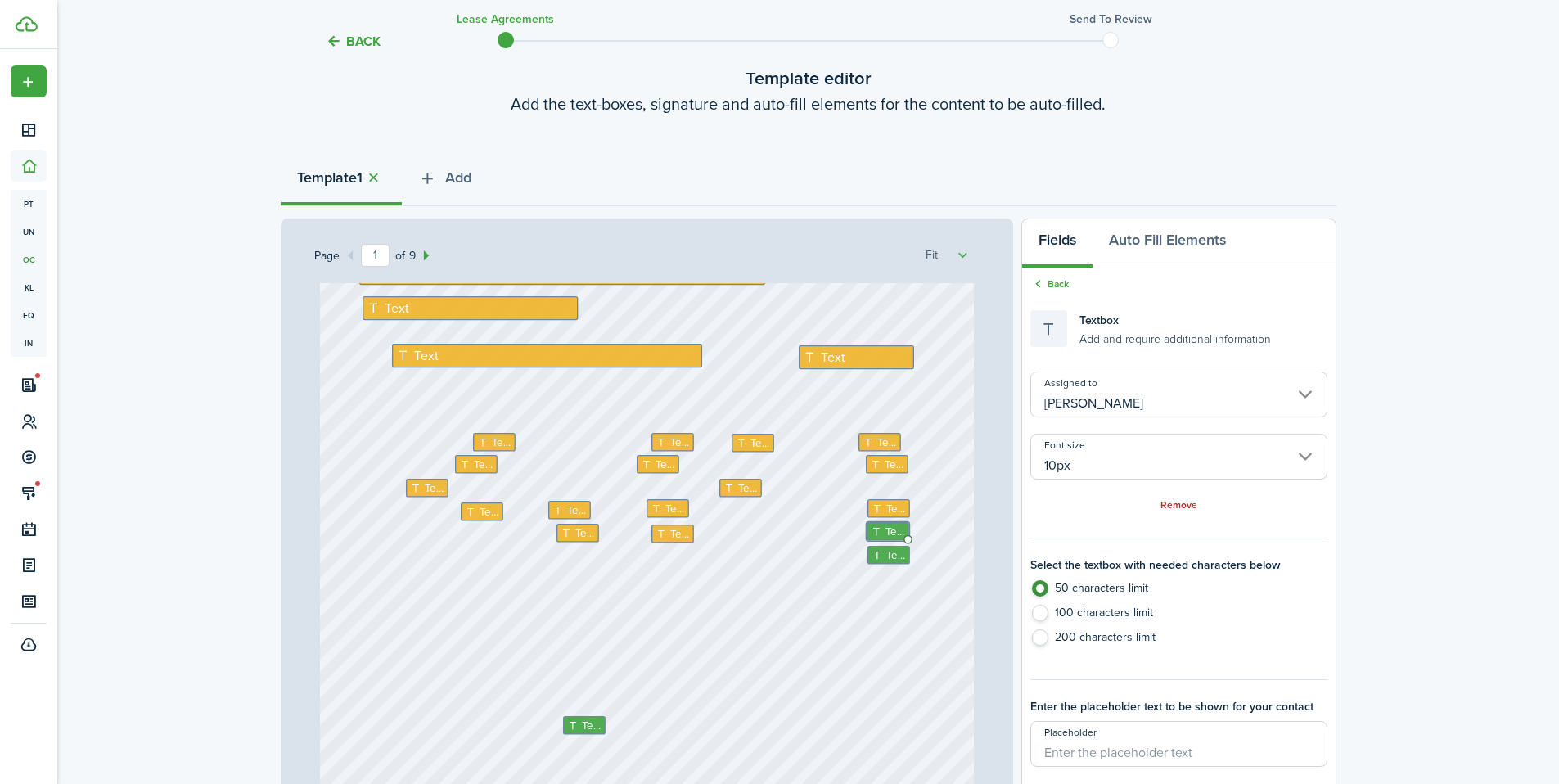
click at [1087, 403] on input "[PERSON_NAME]" at bounding box center [1179, 394] width 296 height 46
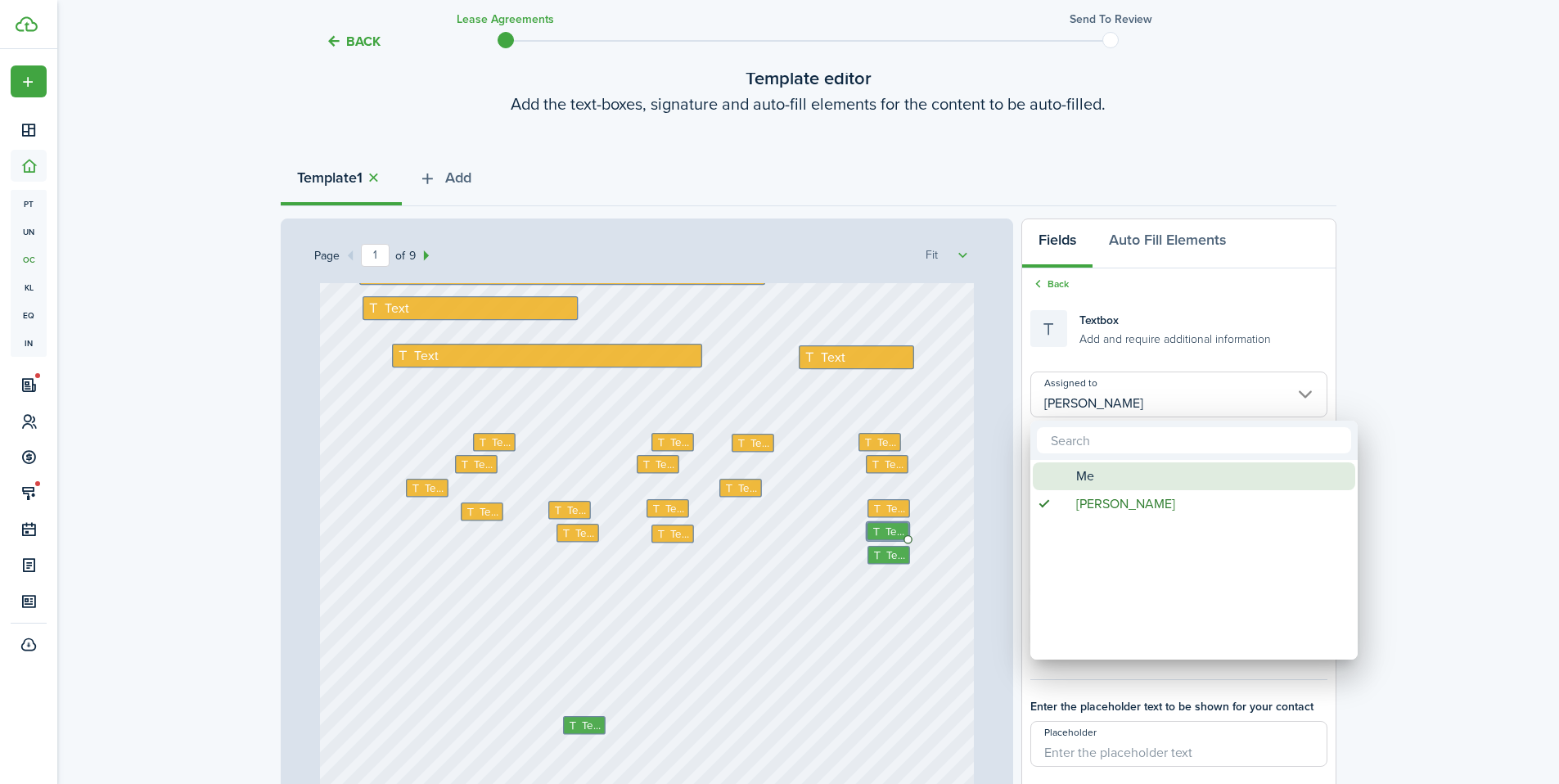
click at [1086, 486] on span "Me" at bounding box center [1086, 476] width 18 height 28
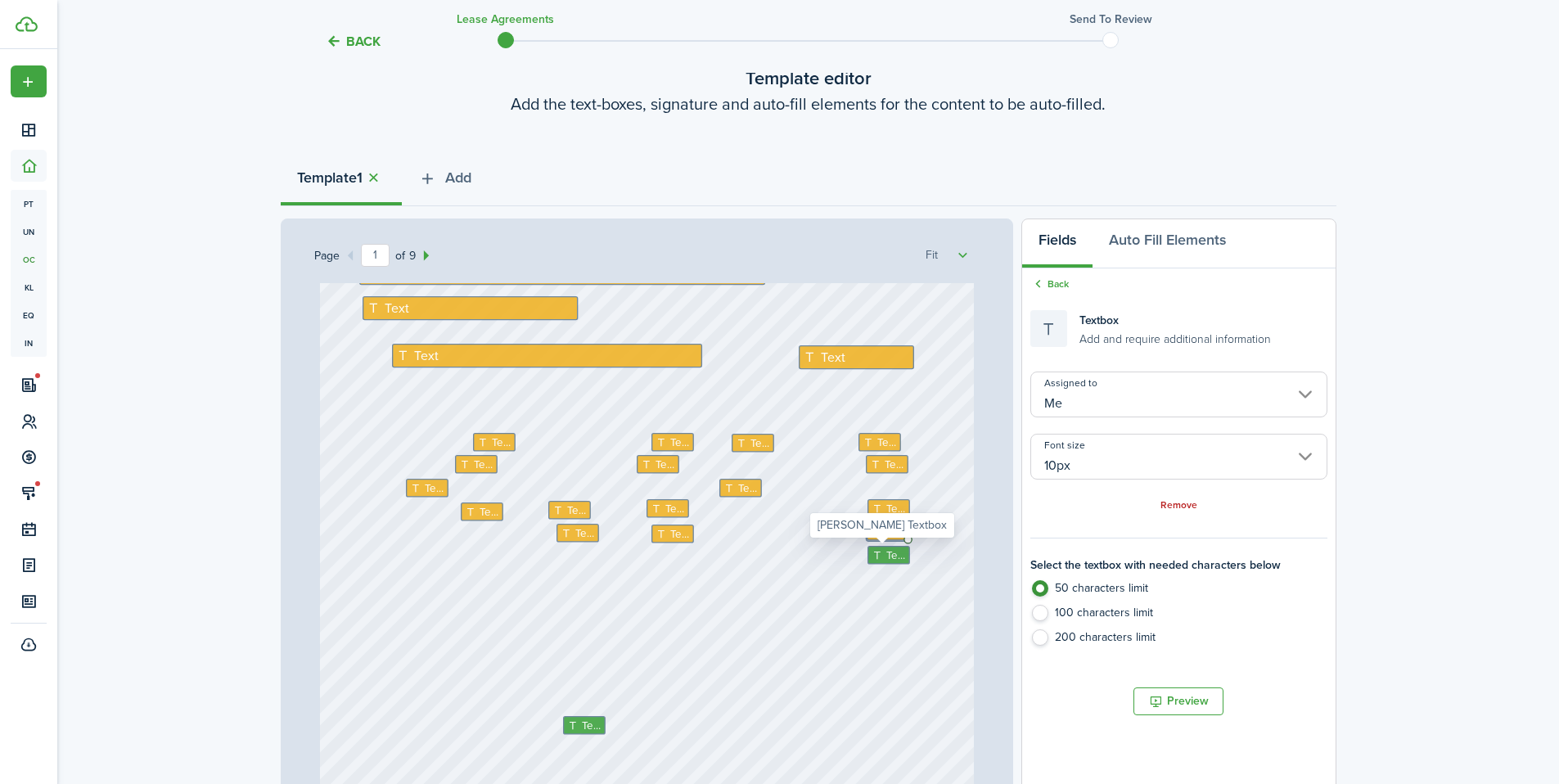
click at [886, 561] on span "Text" at bounding box center [896, 554] width 20 height 16
click at [1111, 412] on input "[PERSON_NAME]" at bounding box center [1179, 394] width 296 height 46
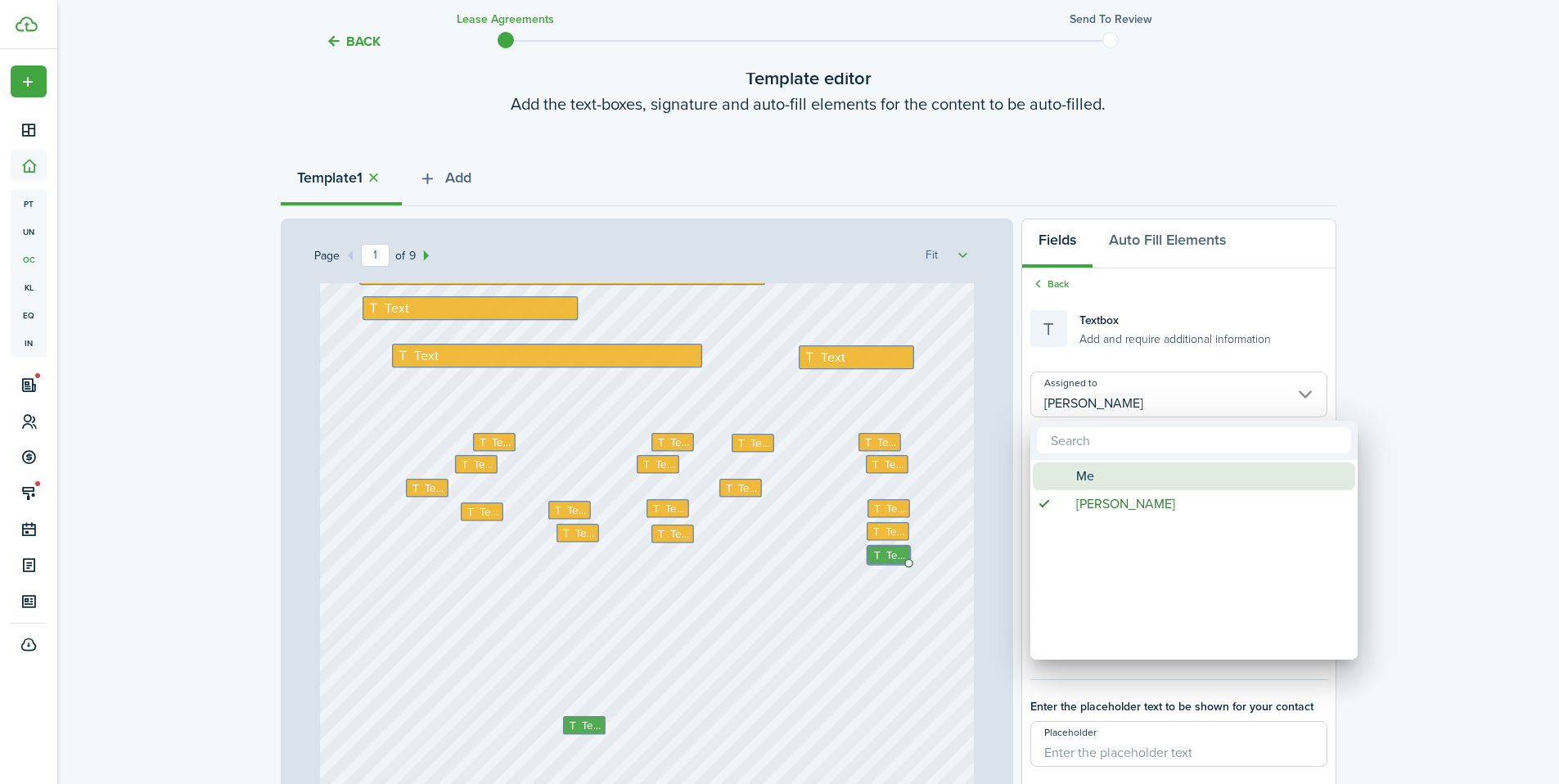
click at [1077, 470] on span "Me" at bounding box center [1086, 476] width 18 height 28
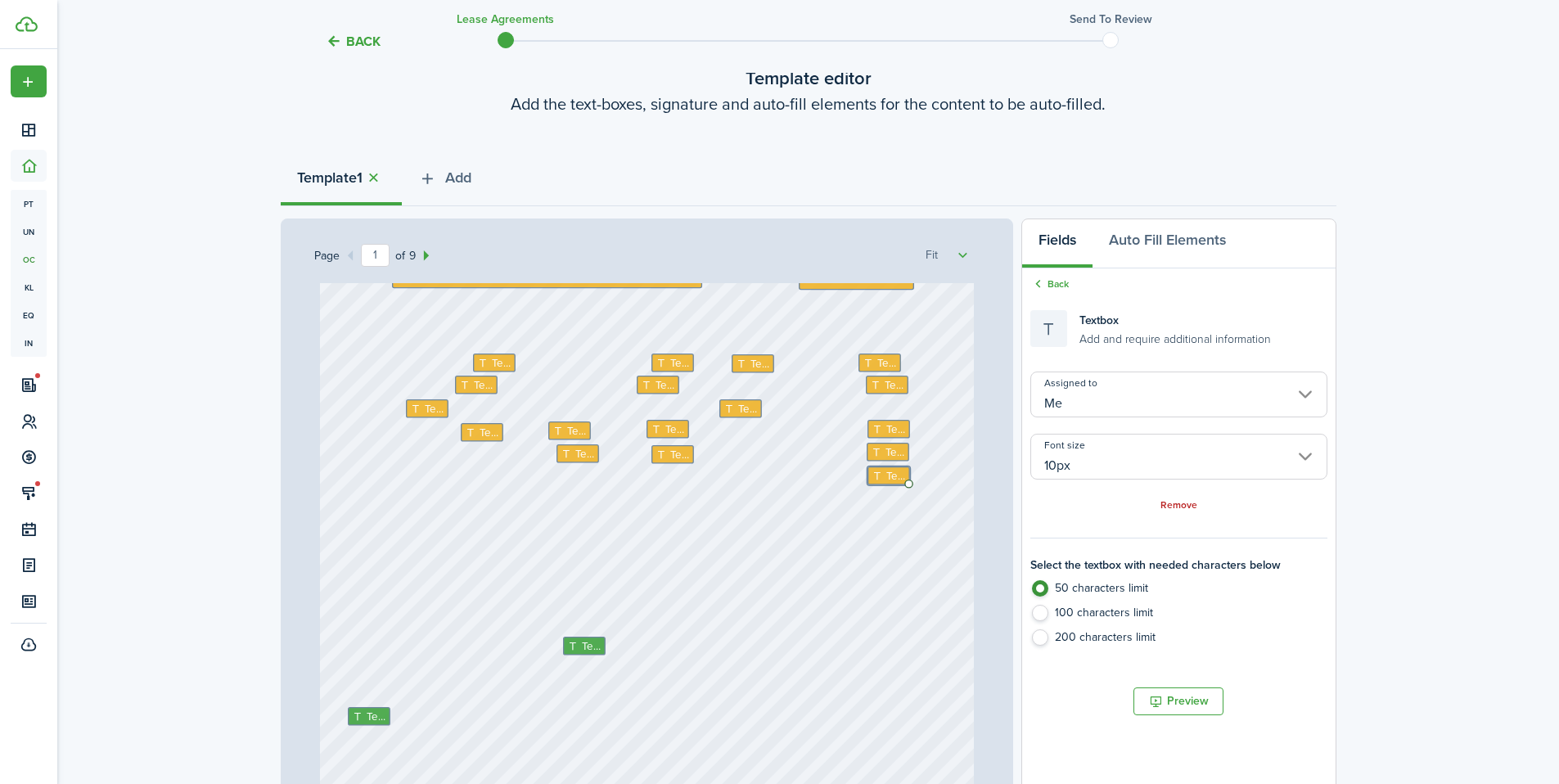
scroll to position [212, 0]
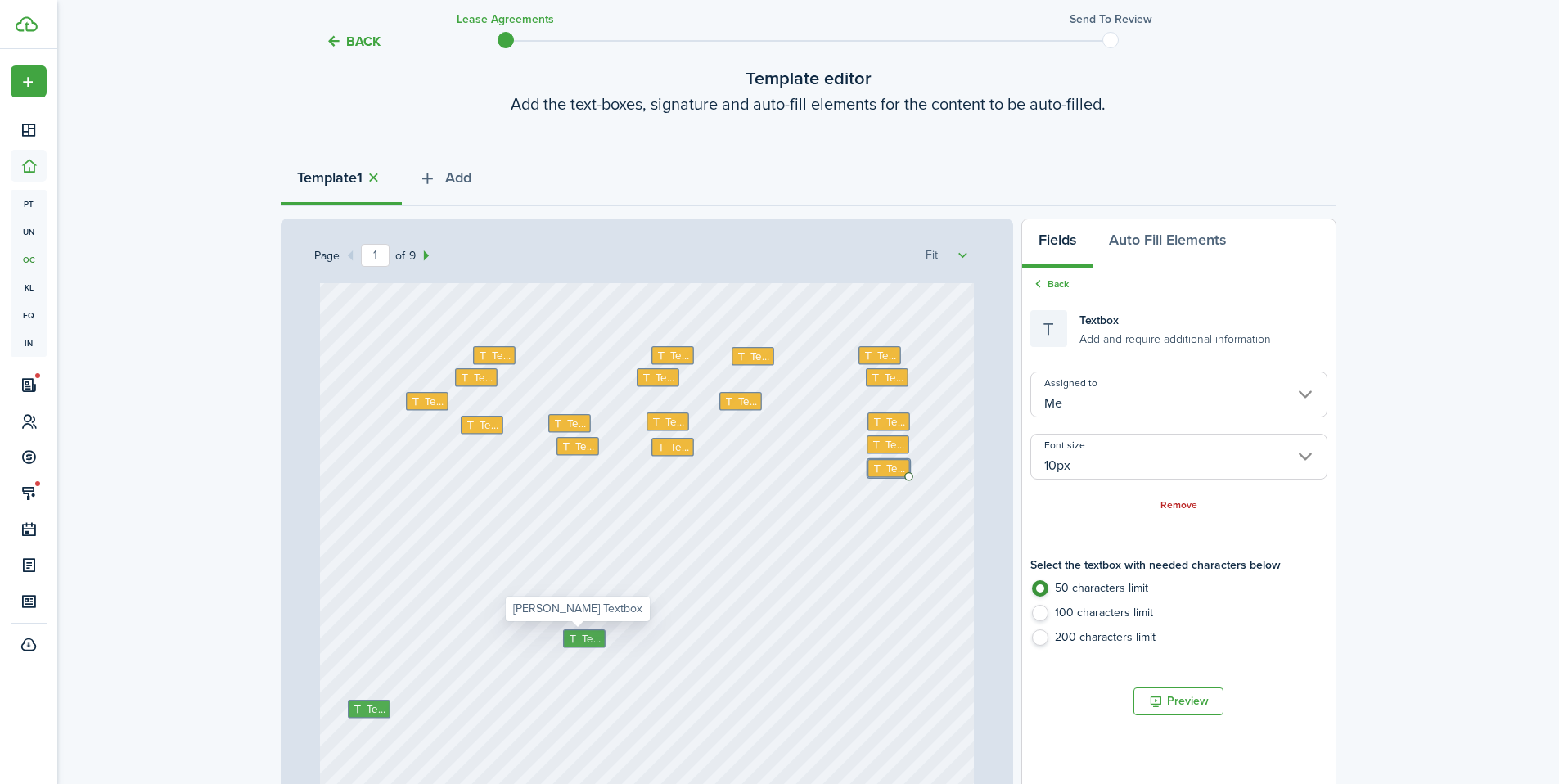
click at [568, 642] on icon at bounding box center [575, 637] width 14 height 11
click at [1095, 397] on input "[PERSON_NAME]" at bounding box center [1179, 394] width 296 height 46
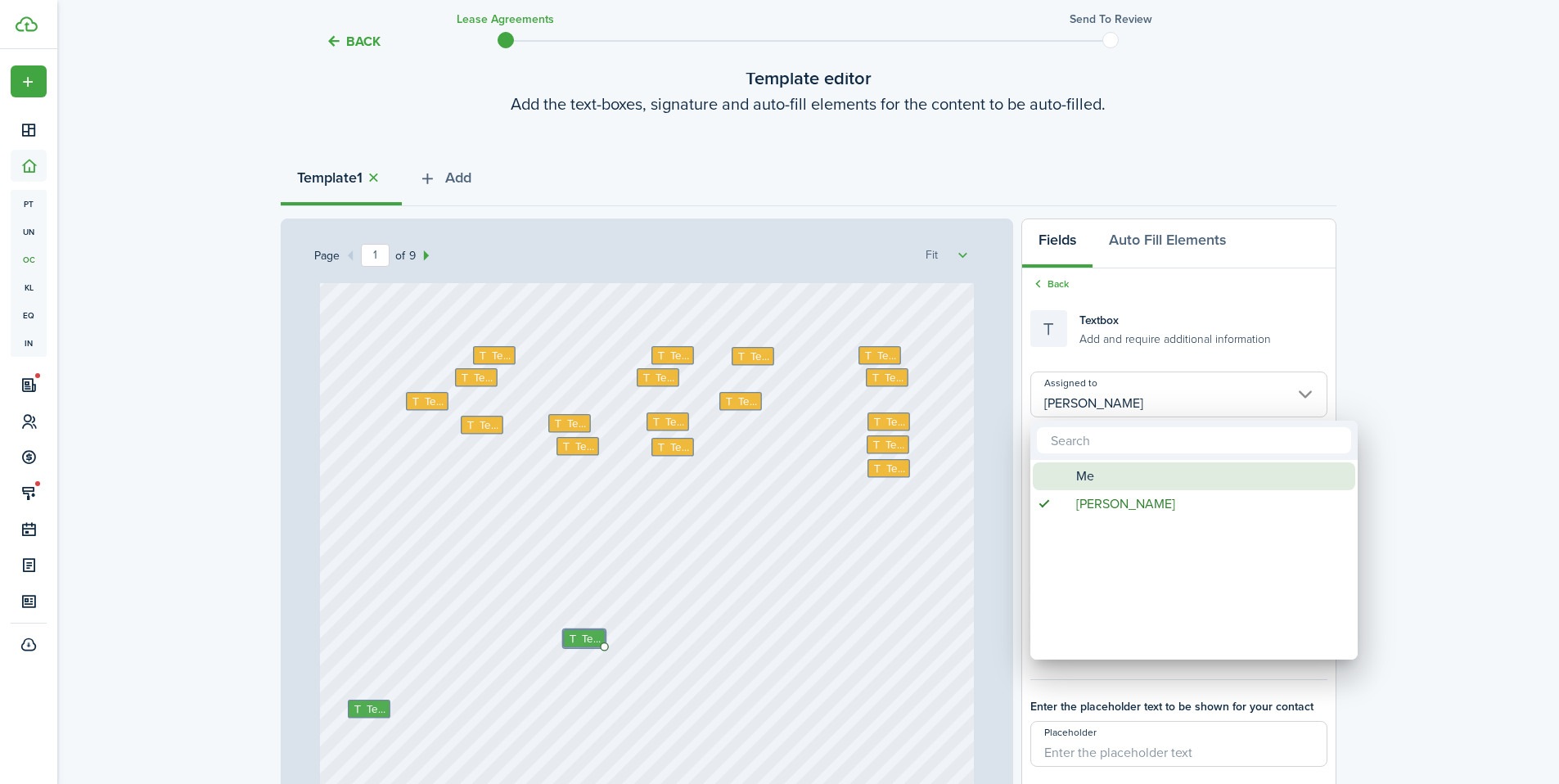
click at [1080, 474] on span "Me" at bounding box center [1086, 476] width 18 height 28
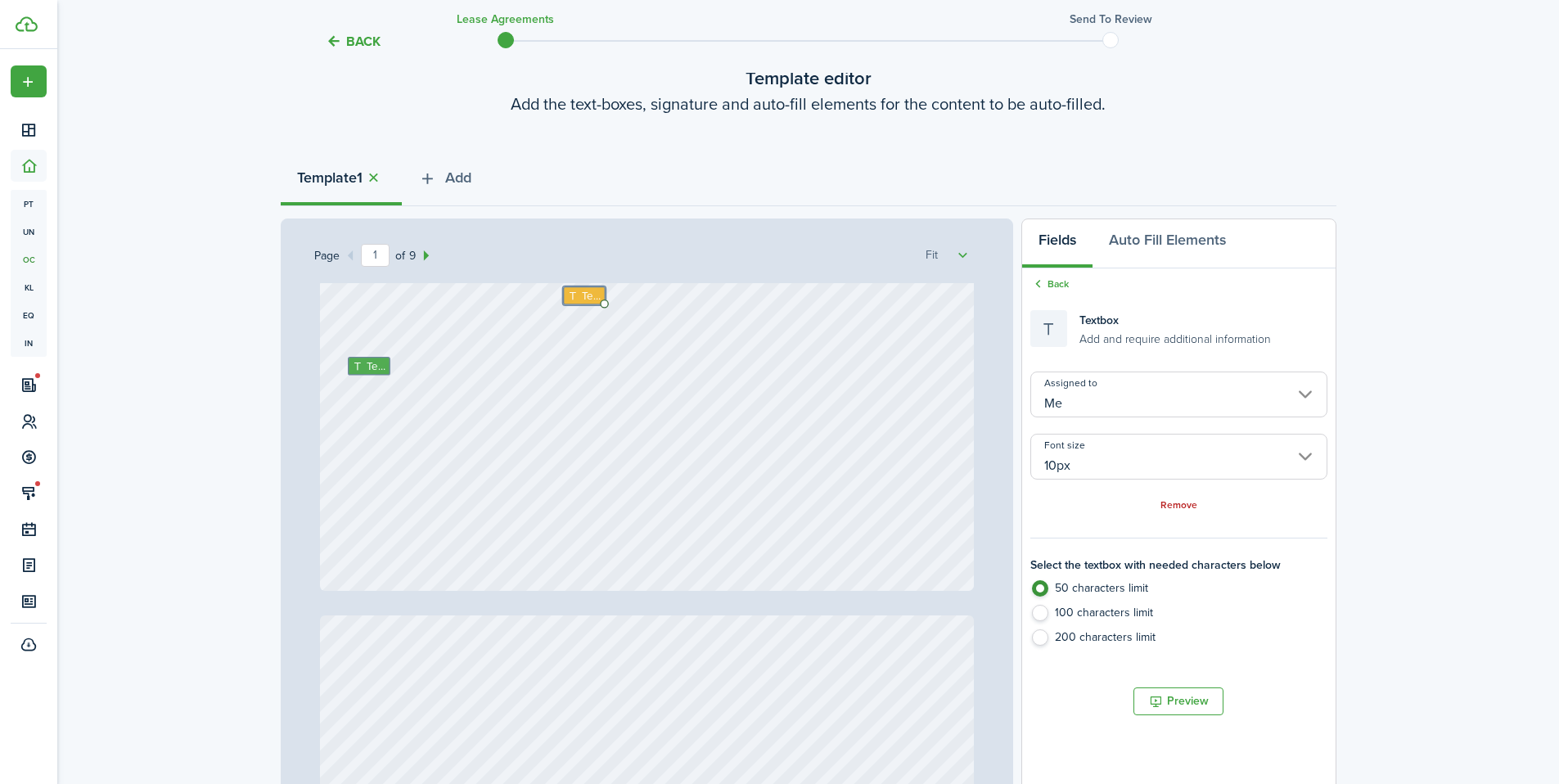
scroll to position [609, 0]
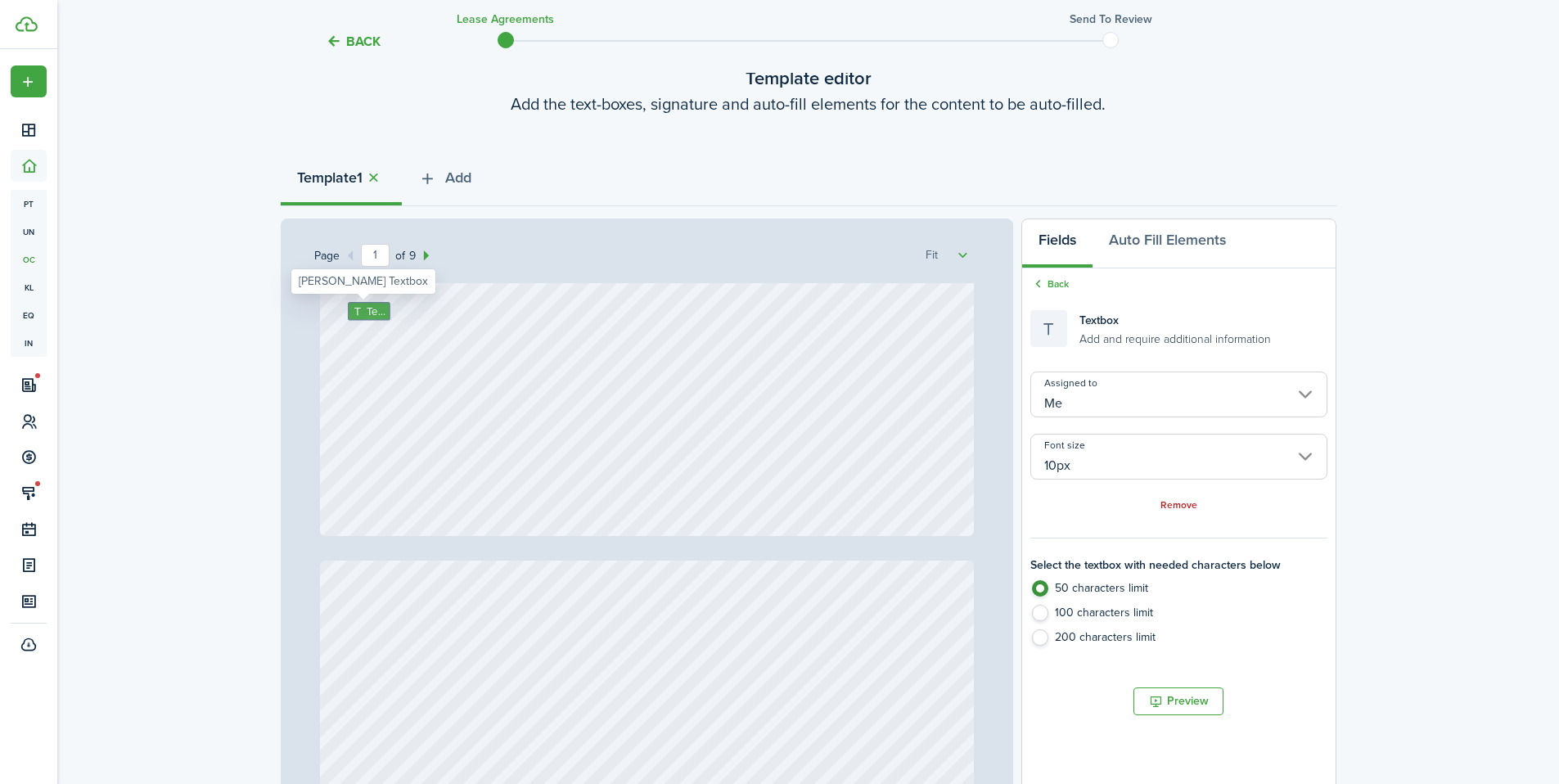
click at [367, 317] on span "Text" at bounding box center [377, 311] width 20 height 16
click at [367, 305] on span "Text" at bounding box center [377, 311] width 20 height 16
click at [1100, 395] on input "[PERSON_NAME]" at bounding box center [1179, 394] width 296 height 46
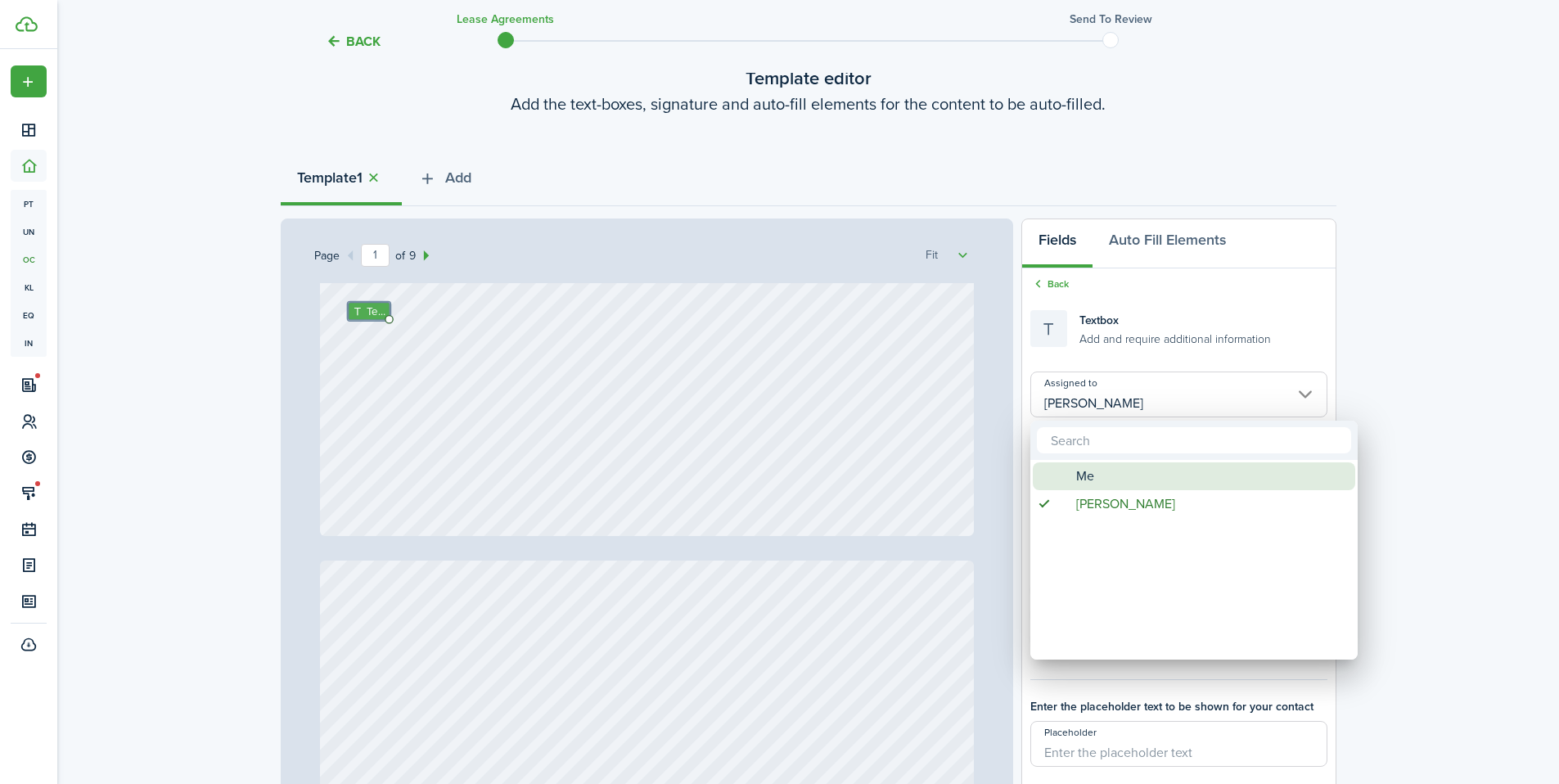
click at [1071, 470] on div "Me" at bounding box center [1200, 476] width 289 height 28
type input "Me"
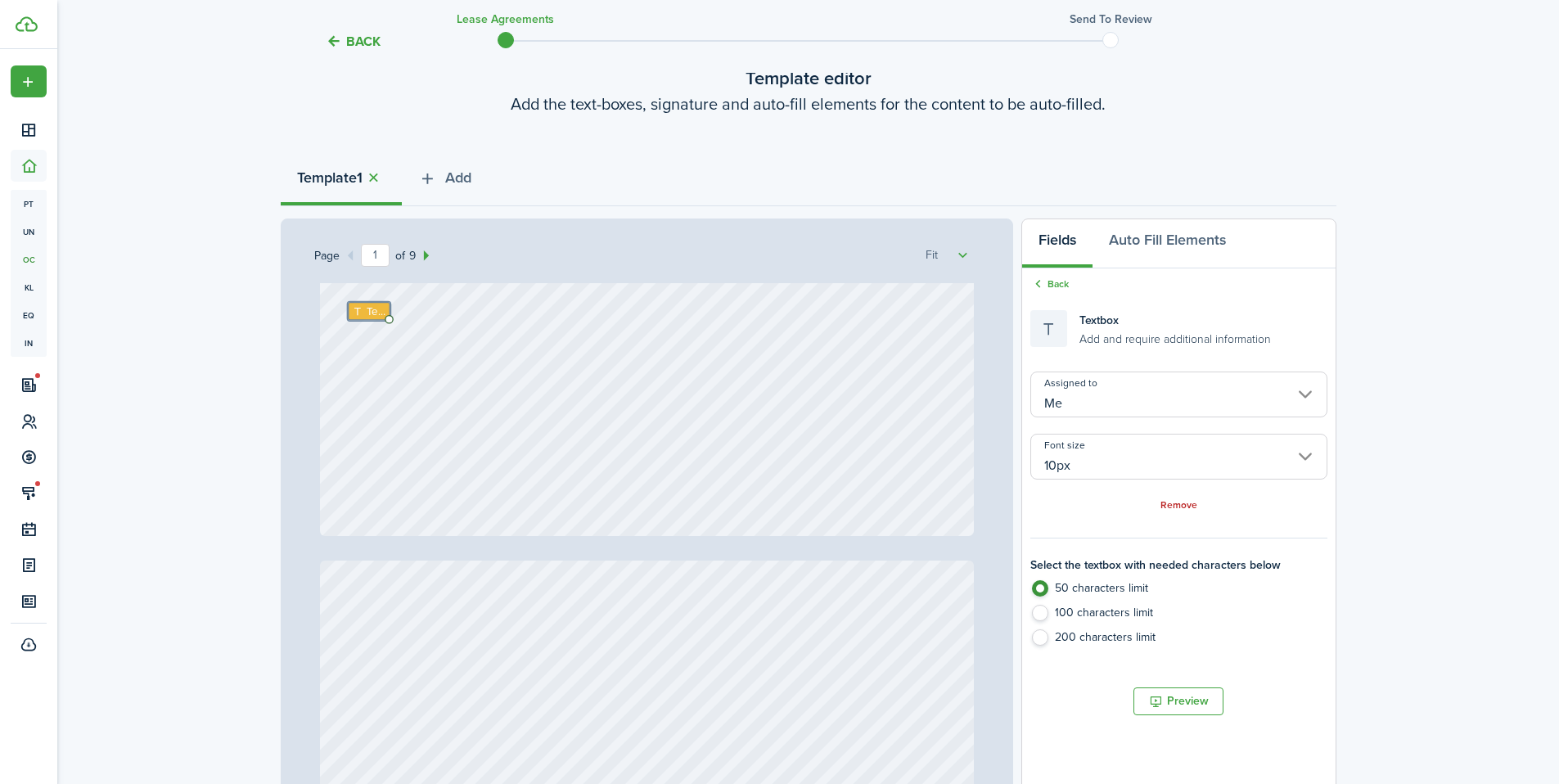
click at [785, 446] on div "Text Text Text Text Text Text Text Text Text Text Text Text Text Text Text Text…" at bounding box center [647, 103] width 654 height 862
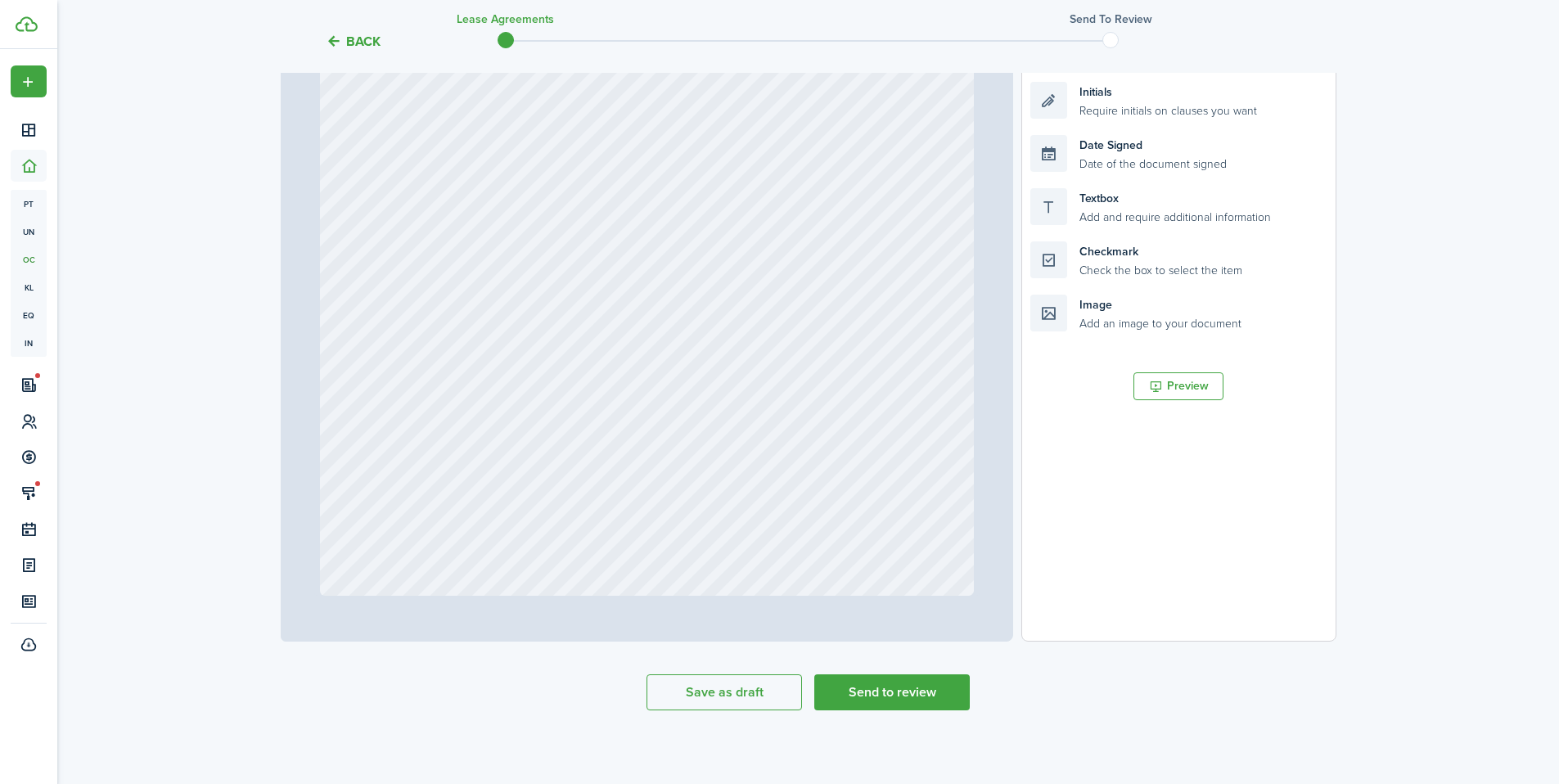
scroll to position [359, 0]
type input "1"
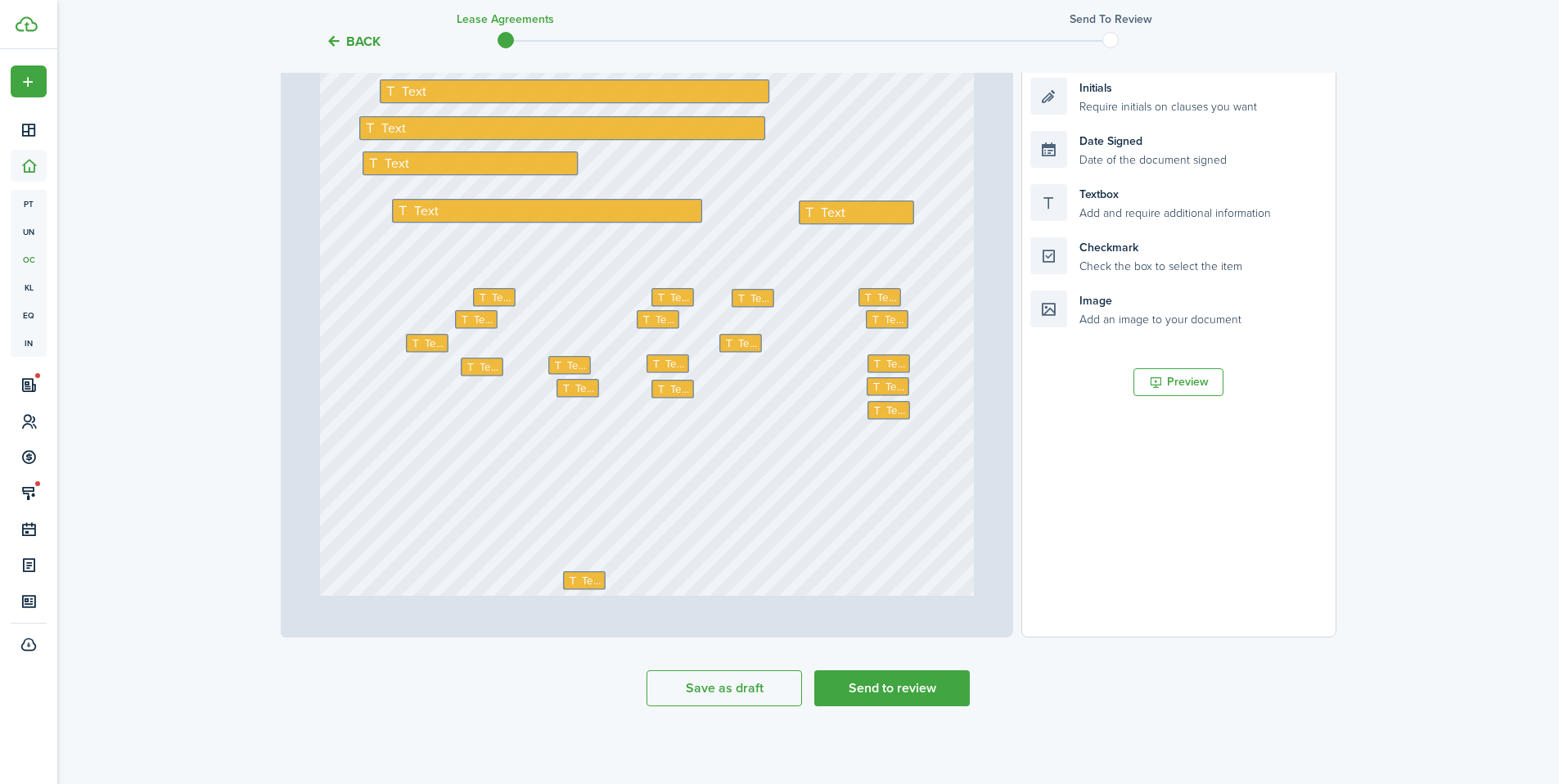
scroll to position [0, 0]
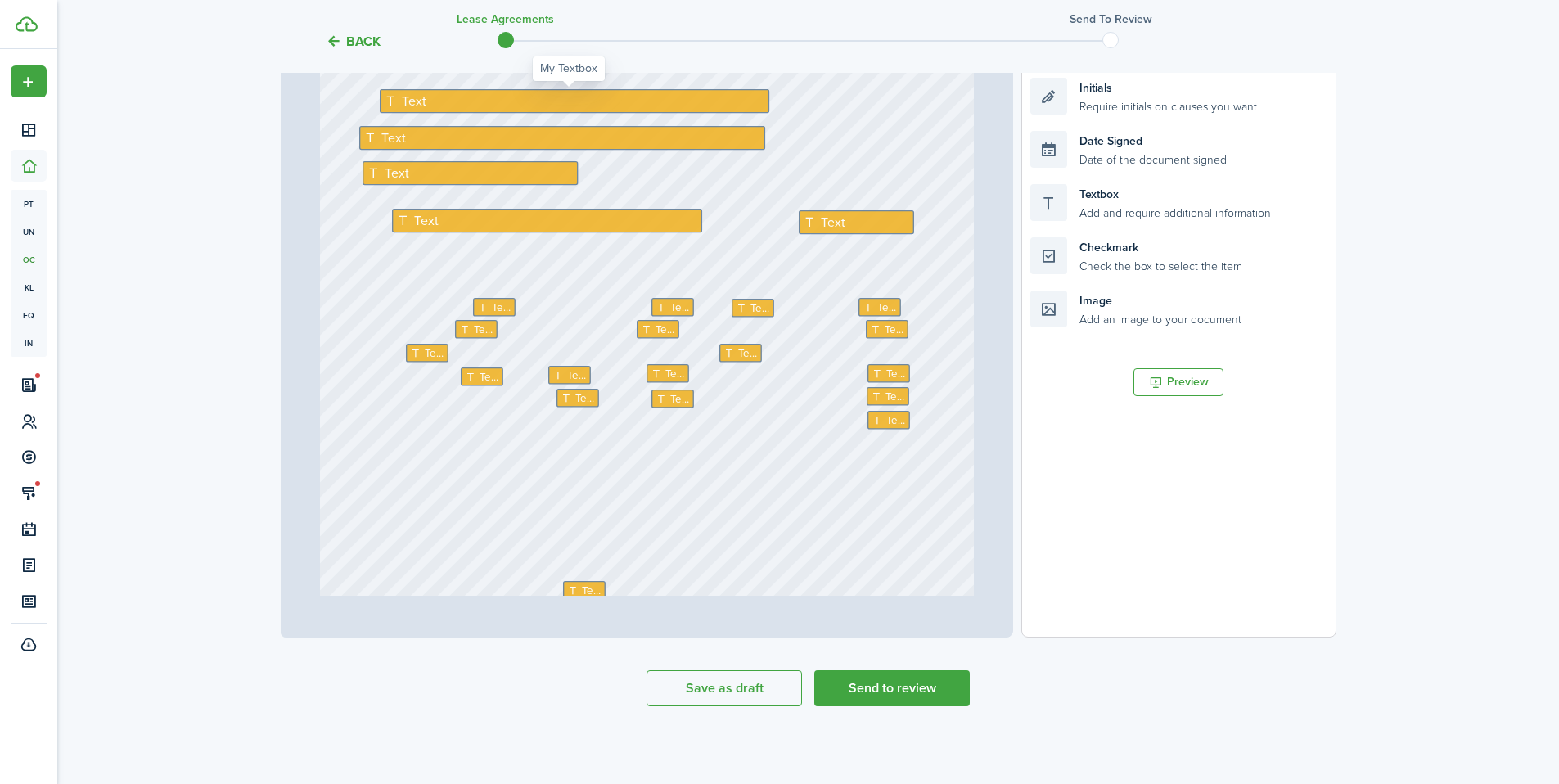
click at [489, 101] on div "Text" at bounding box center [575, 101] width 390 height 24
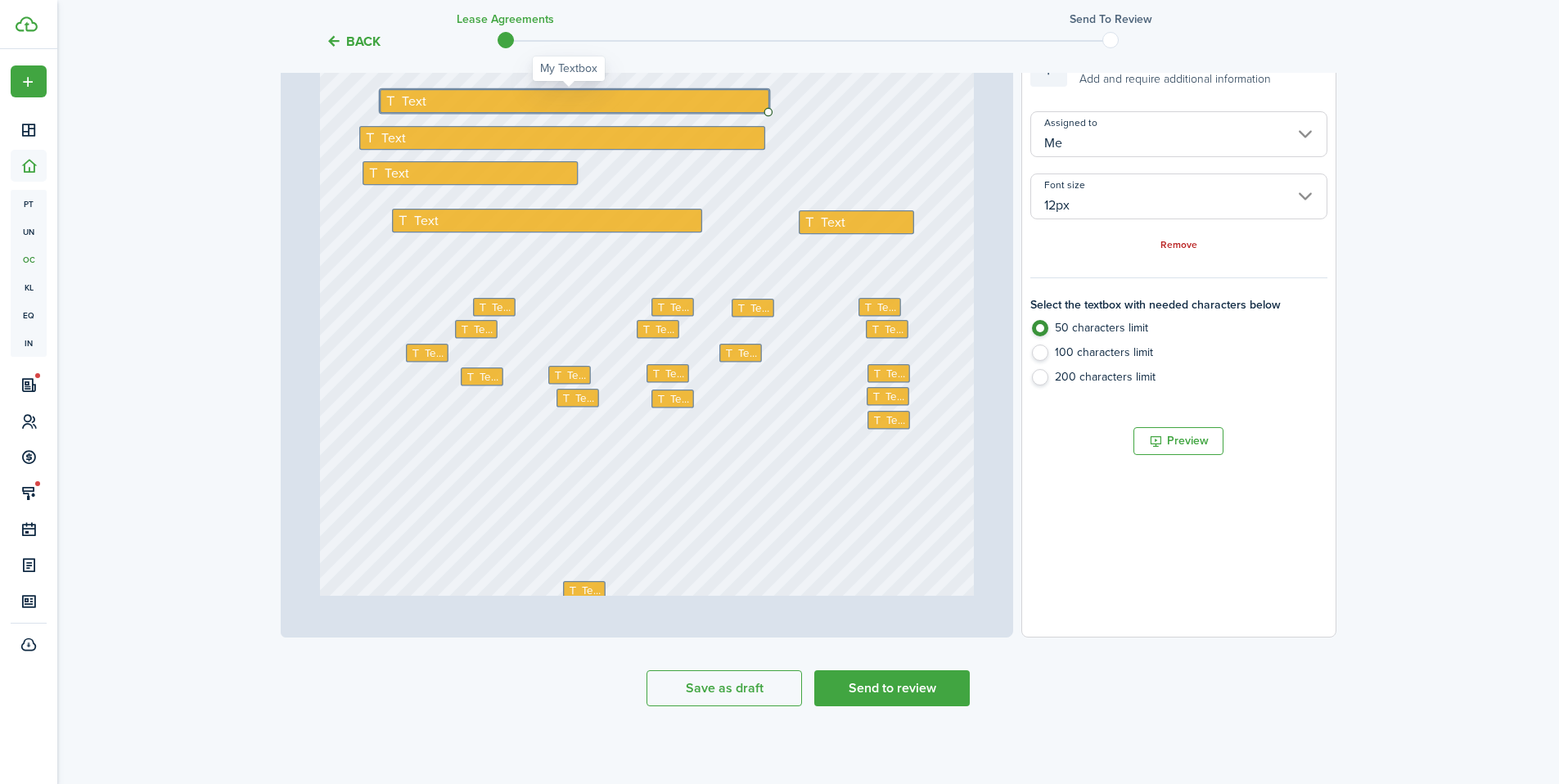
click at [489, 101] on div "Text" at bounding box center [575, 101] width 390 height 24
click at [1108, 196] on input "12px" at bounding box center [1179, 197] width 296 height 46
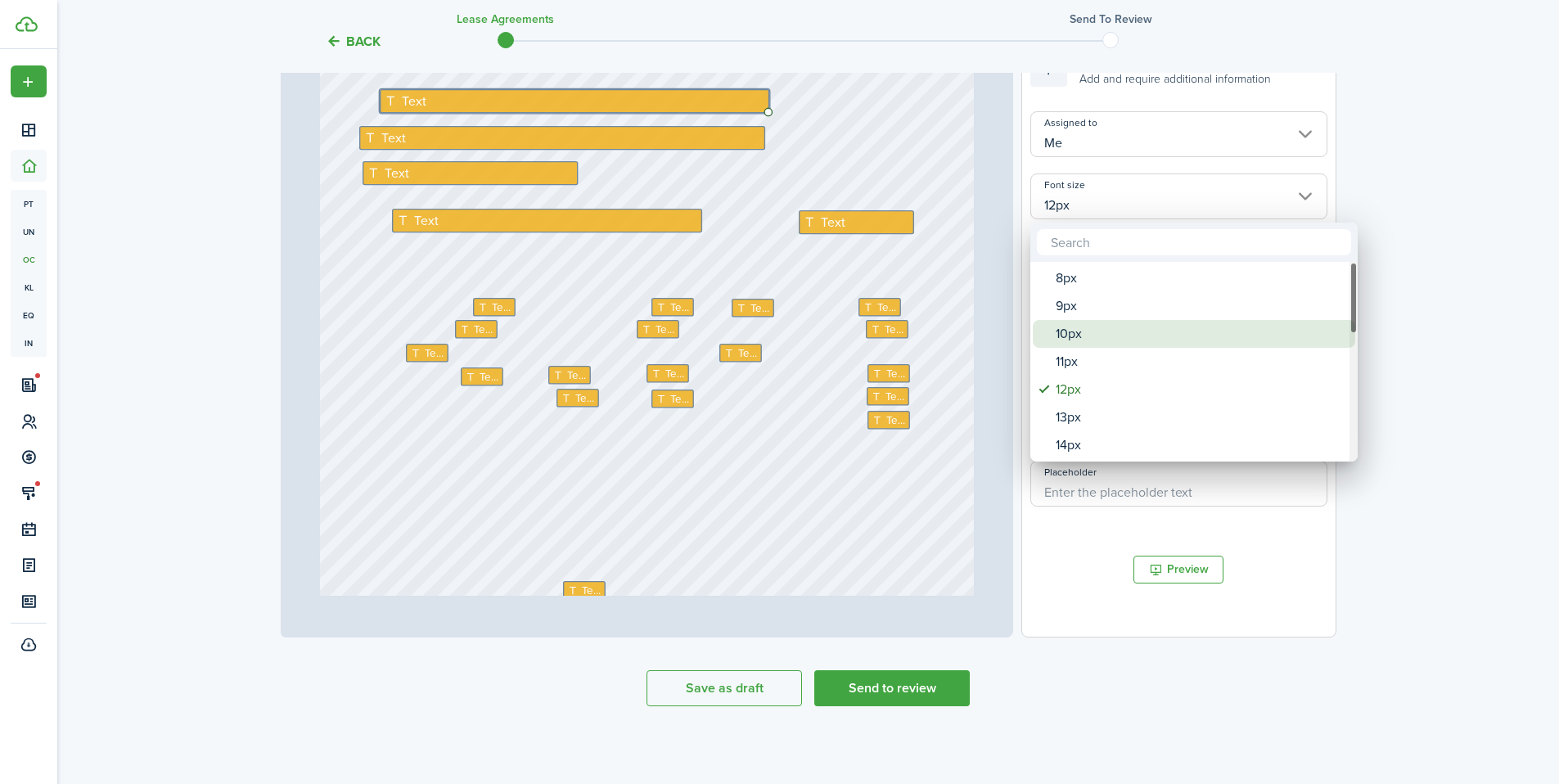
click at [1080, 345] on div "10px" at bounding box center [1200, 334] width 289 height 28
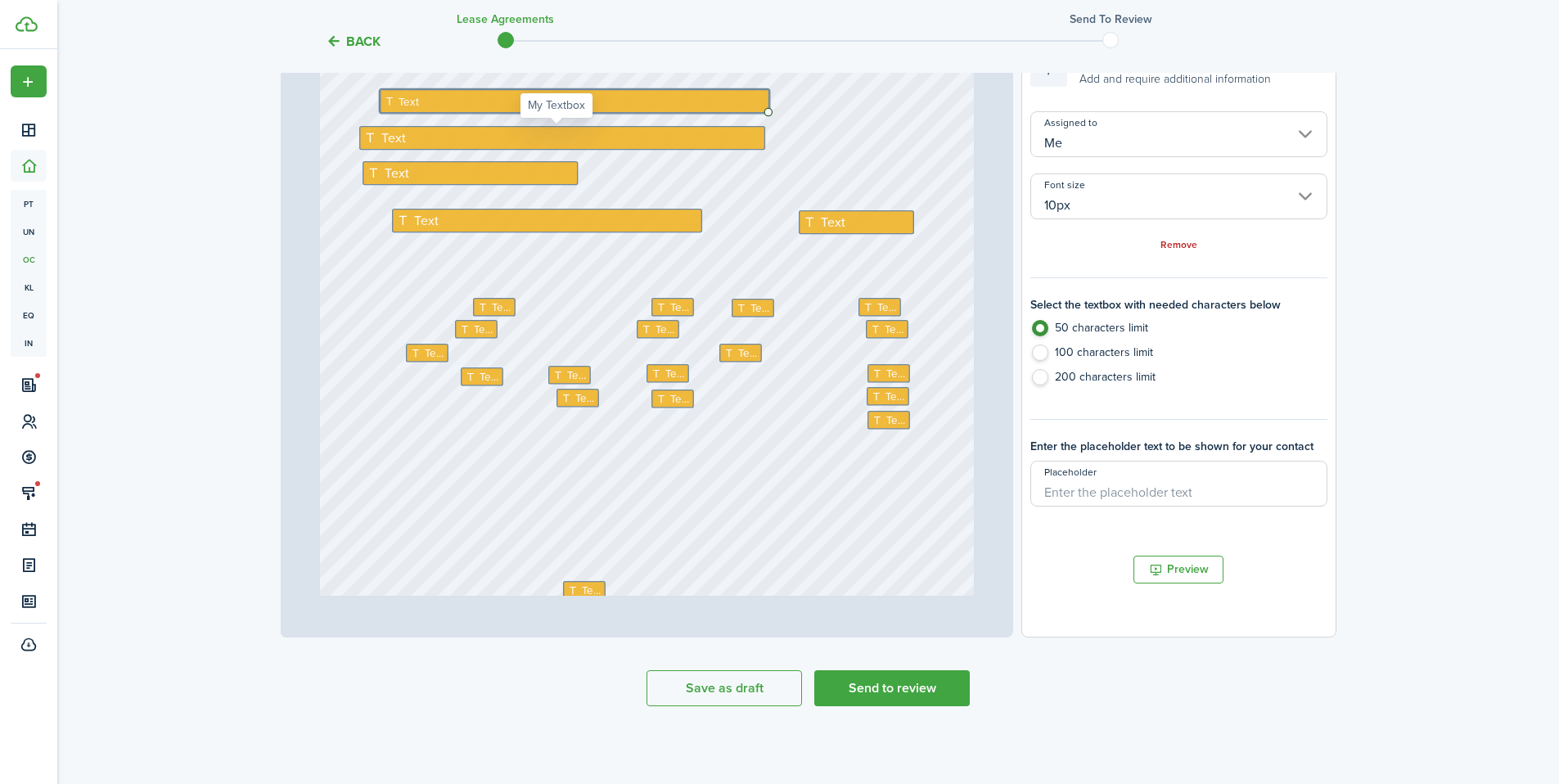
click at [415, 146] on div "Text" at bounding box center [562, 138] width 406 height 24
click at [1096, 212] on input "12px" at bounding box center [1179, 197] width 296 height 46
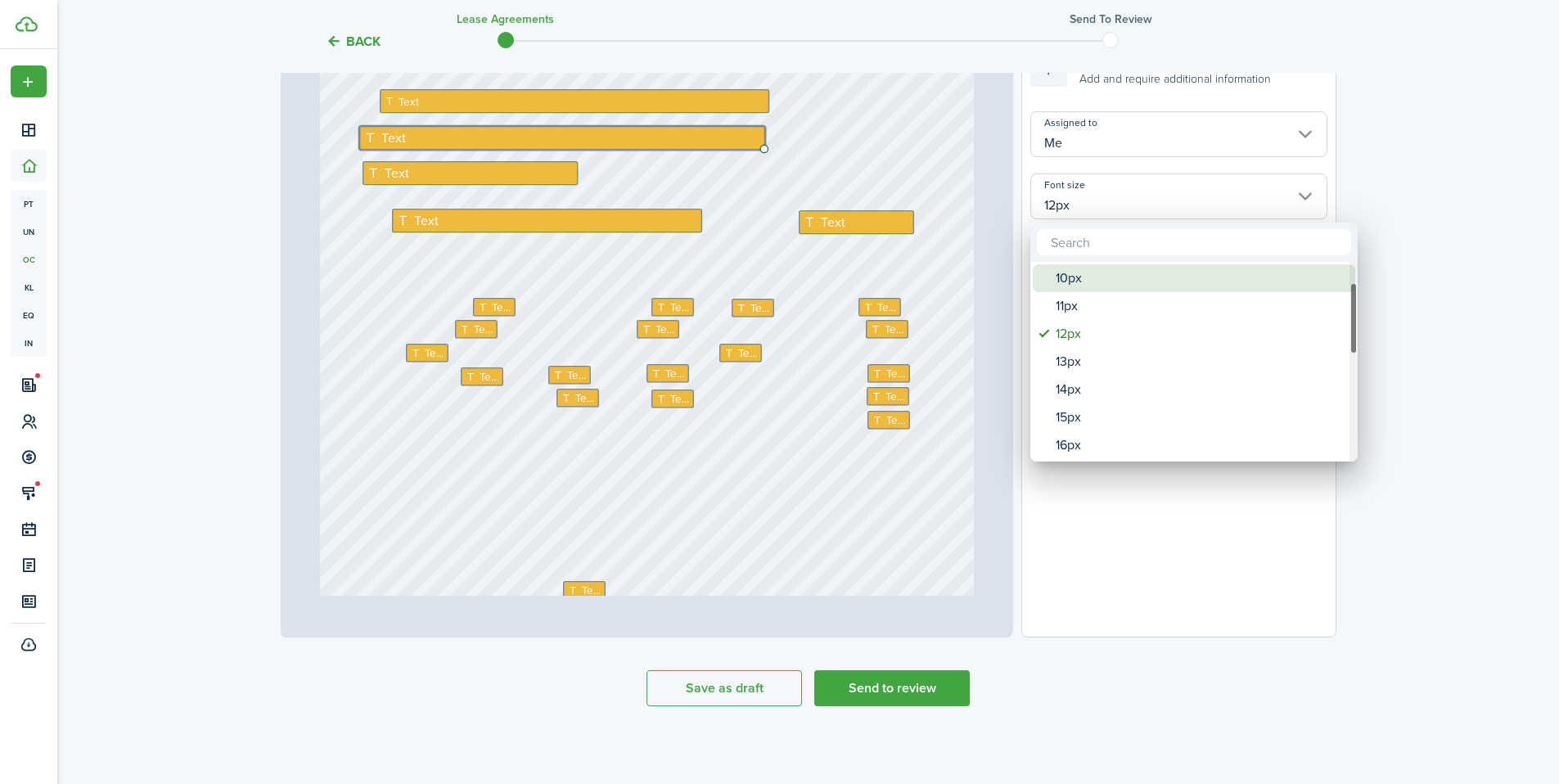
click at [1069, 291] on div "10px" at bounding box center [1200, 278] width 289 height 28
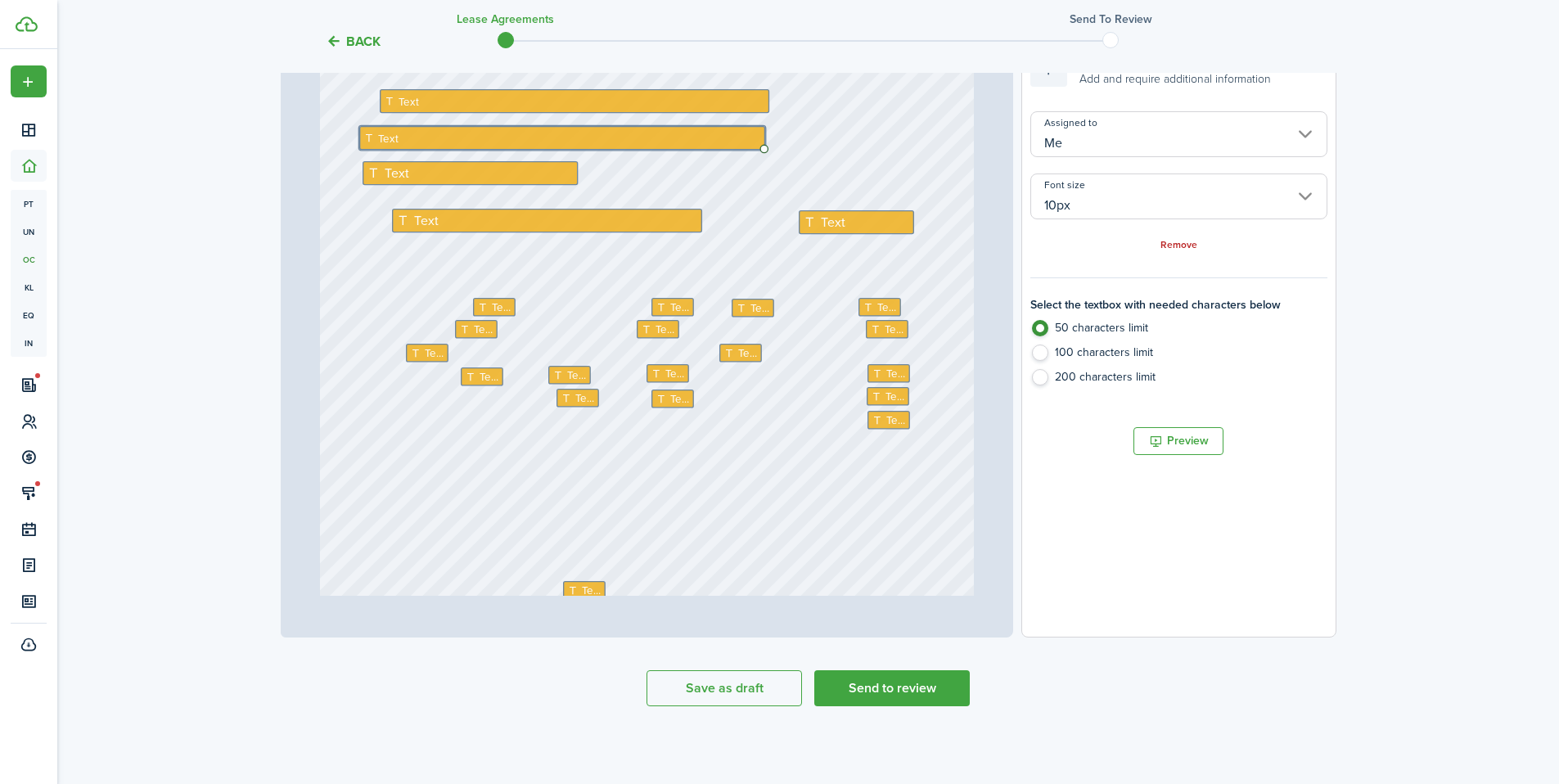
click at [428, 166] on div "Text" at bounding box center [470, 173] width 216 height 24
click at [1110, 208] on input "12px" at bounding box center [1179, 197] width 296 height 46
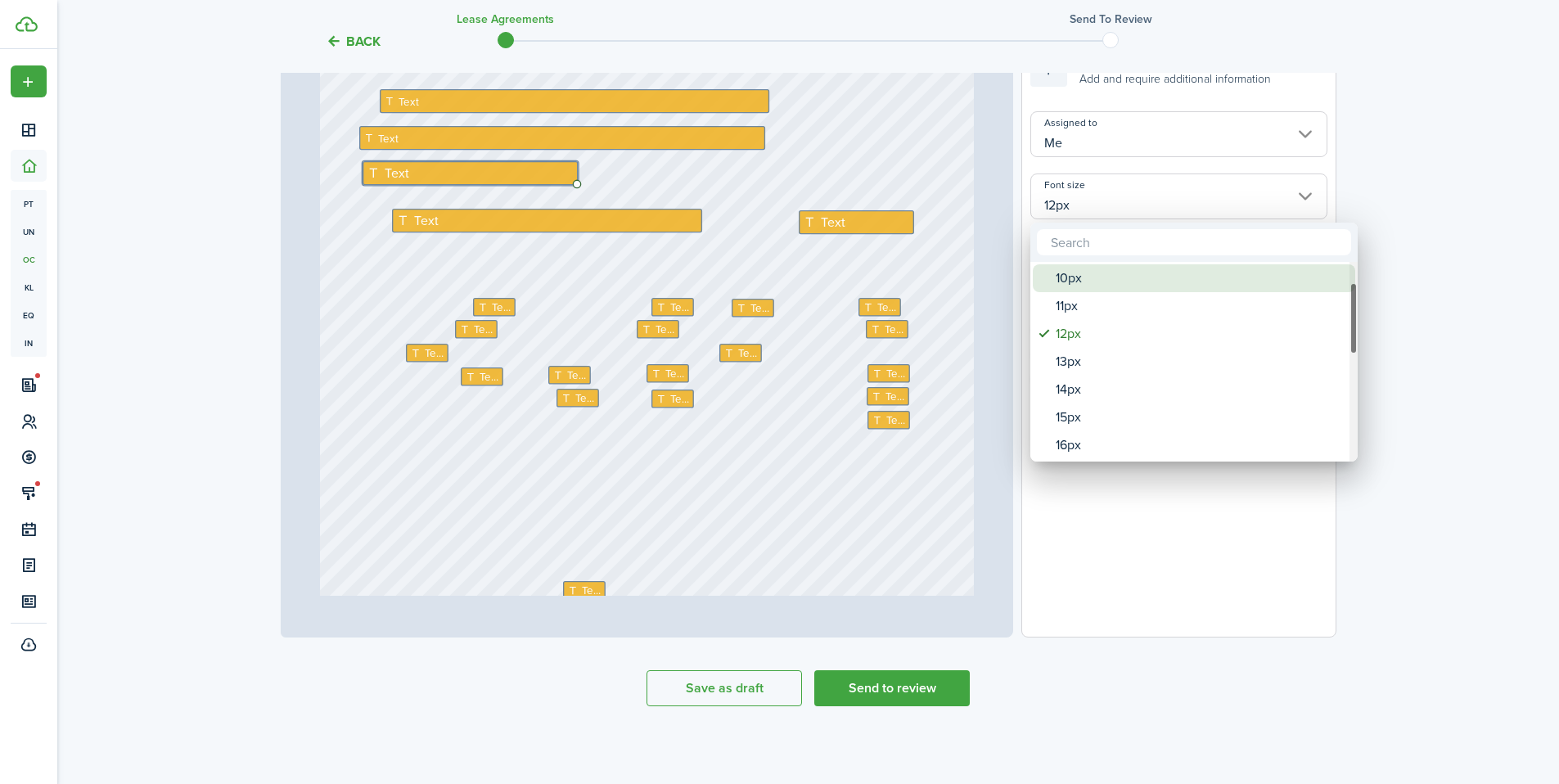
click at [1076, 287] on div "10px" at bounding box center [1200, 278] width 289 height 28
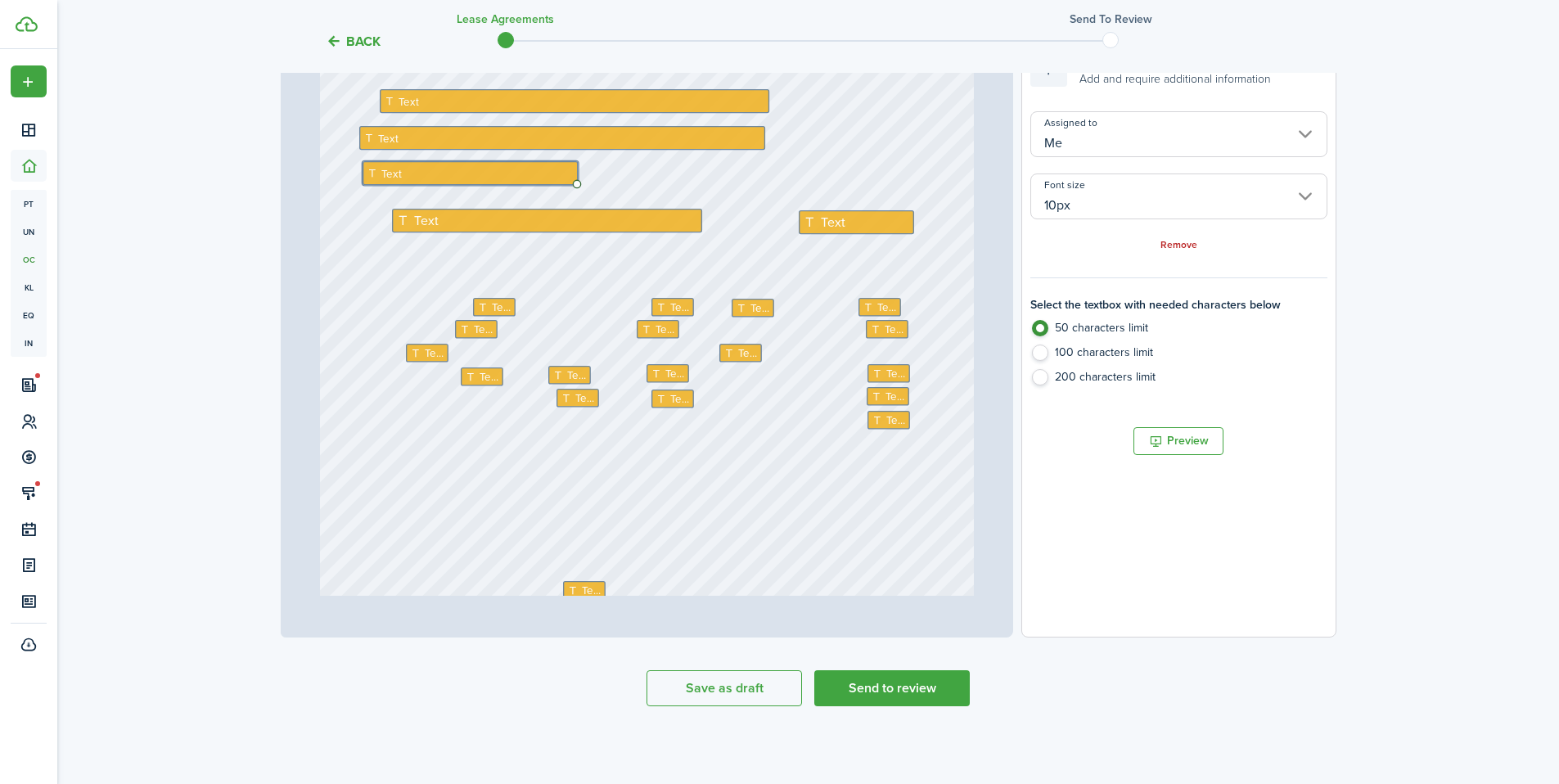
click at [515, 230] on div "Text" at bounding box center [547, 221] width 310 height 24
click at [1033, 208] on input "12px" at bounding box center [1179, 197] width 296 height 46
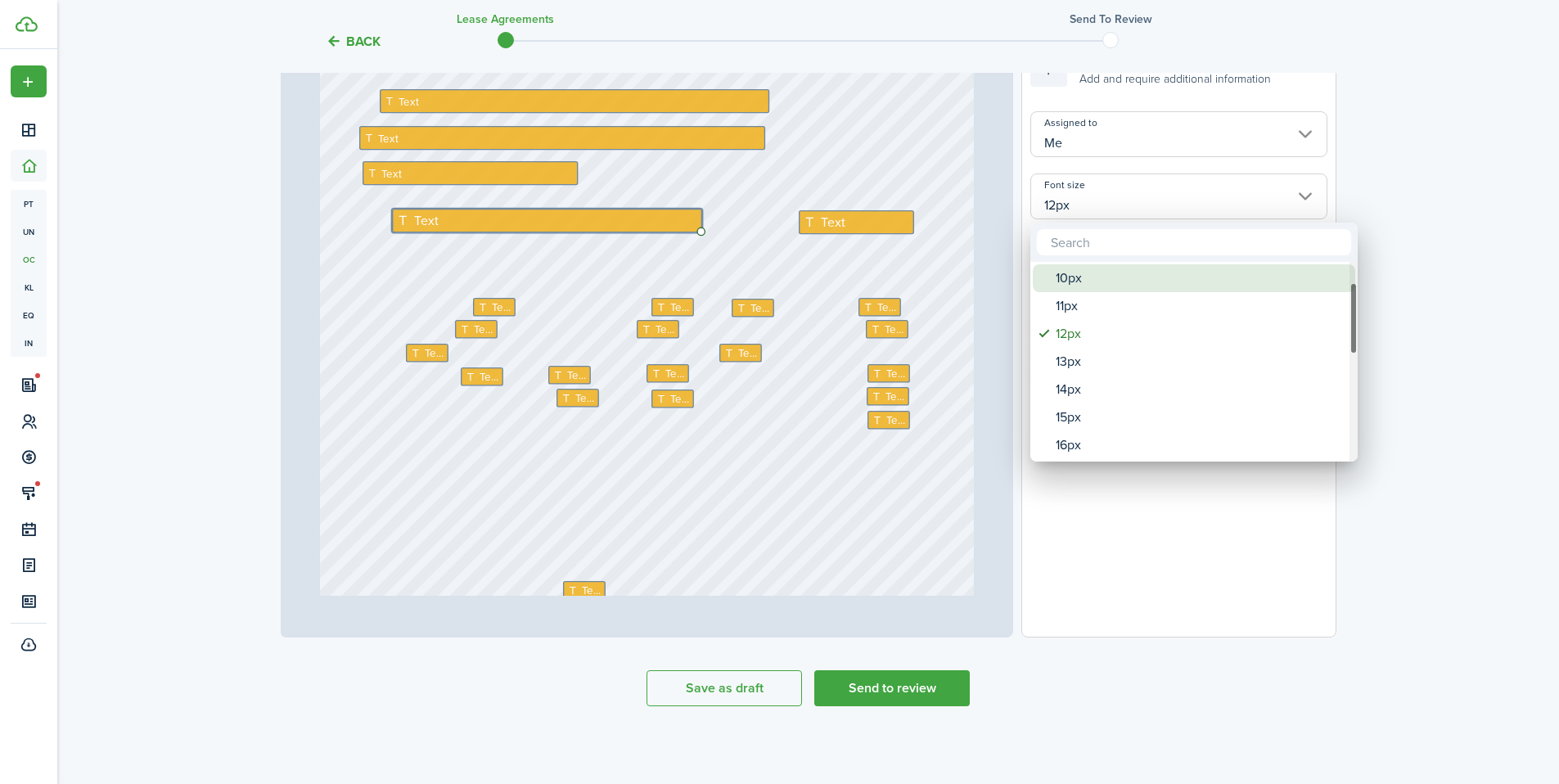
click at [1073, 284] on div "10px" at bounding box center [1200, 278] width 289 height 28
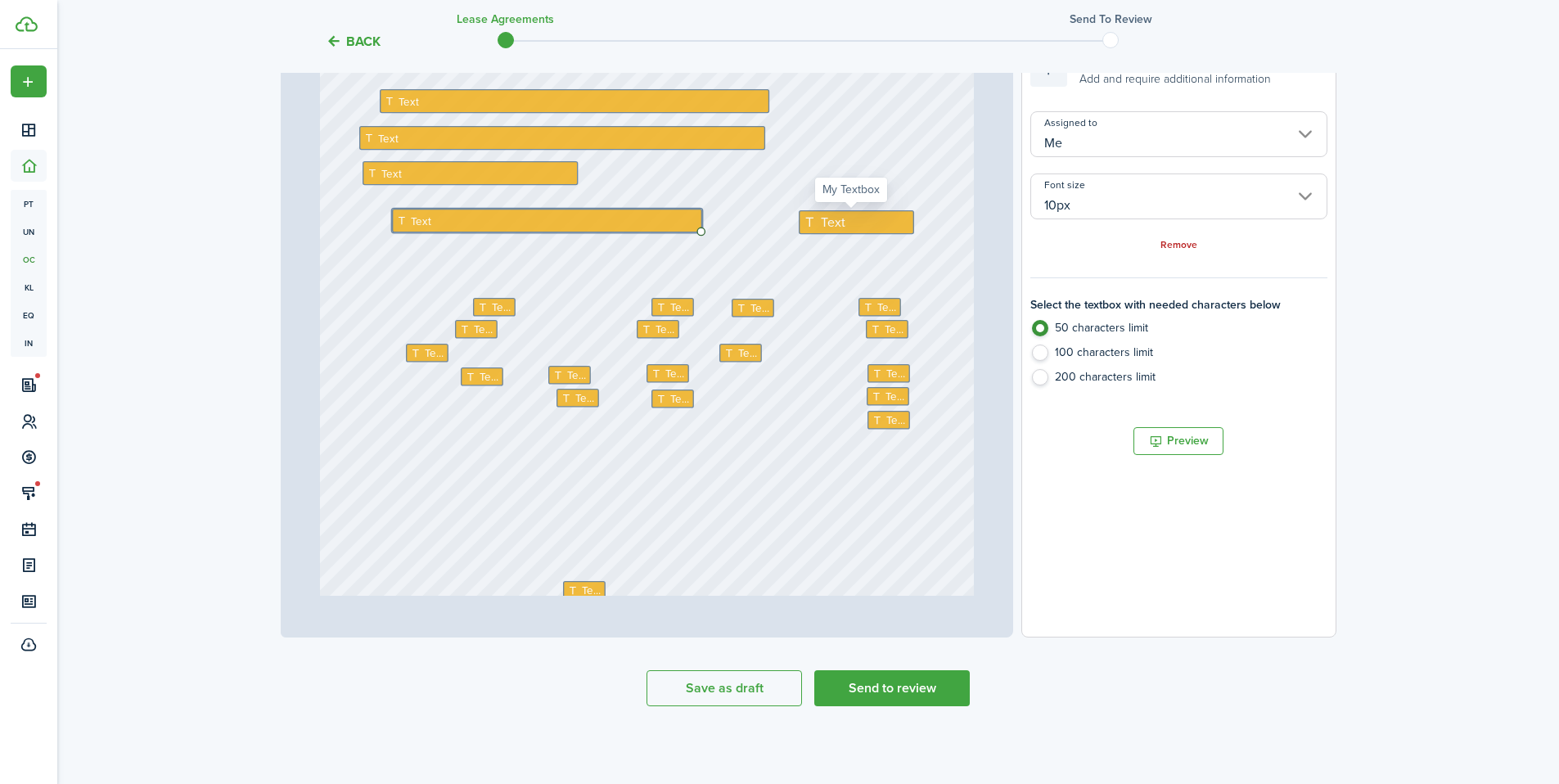
click at [851, 223] on div "Text" at bounding box center [857, 223] width 115 height 24
click at [1111, 201] on input "12px" at bounding box center [1179, 197] width 296 height 46
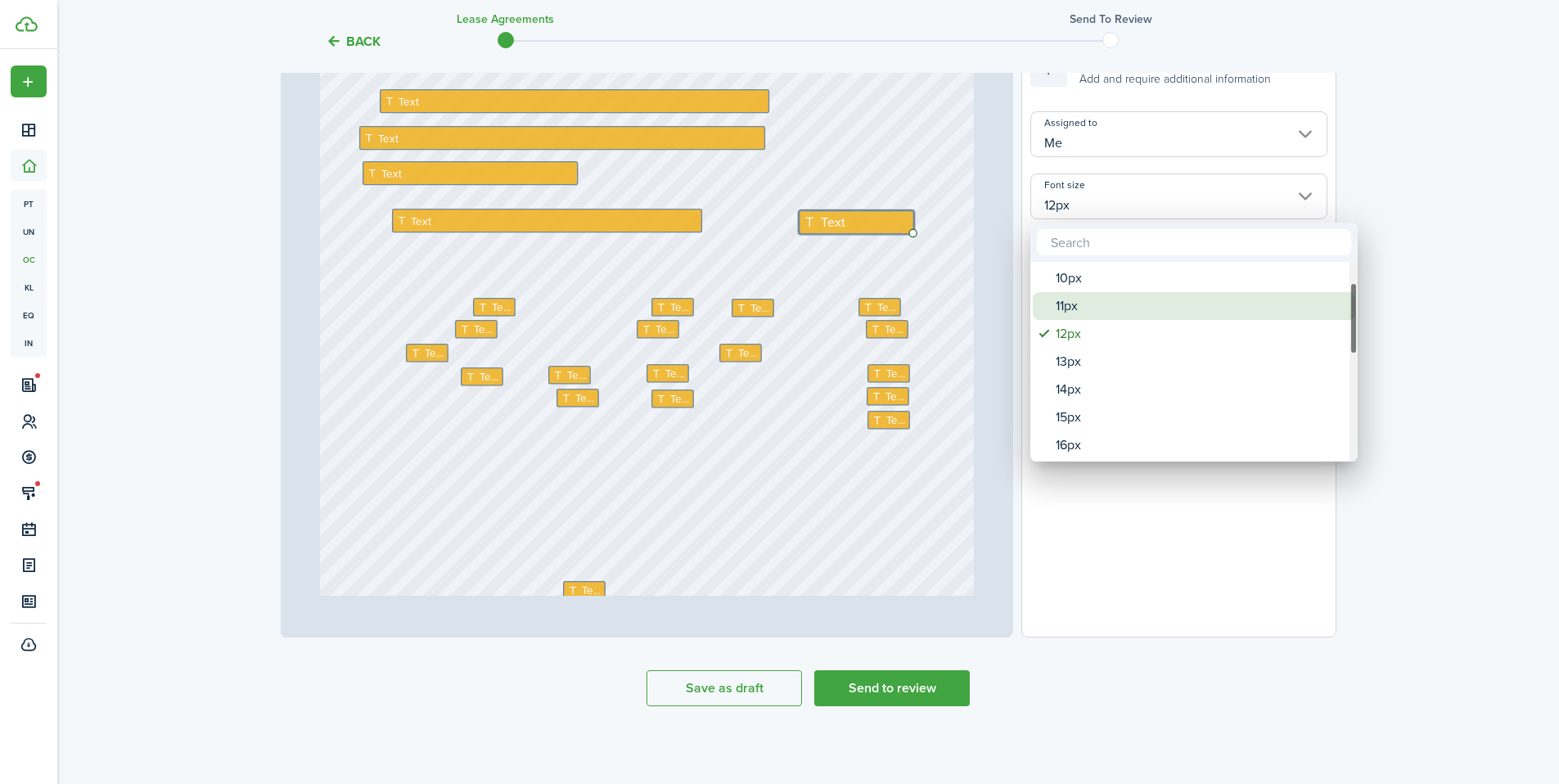
click at [1090, 285] on div "10px" at bounding box center [1200, 278] width 289 height 28
type input "10px"
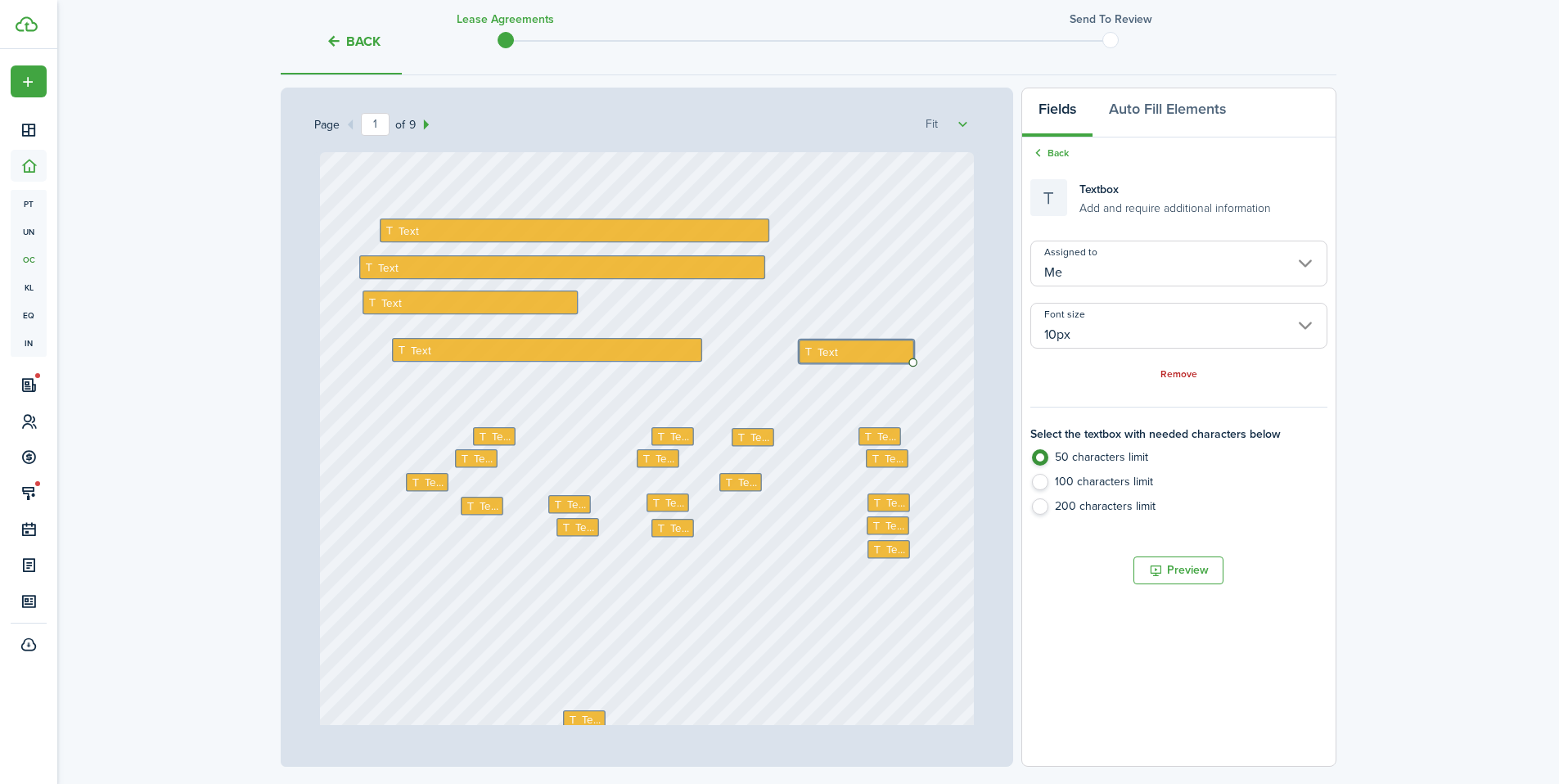
scroll to position [223, 0]
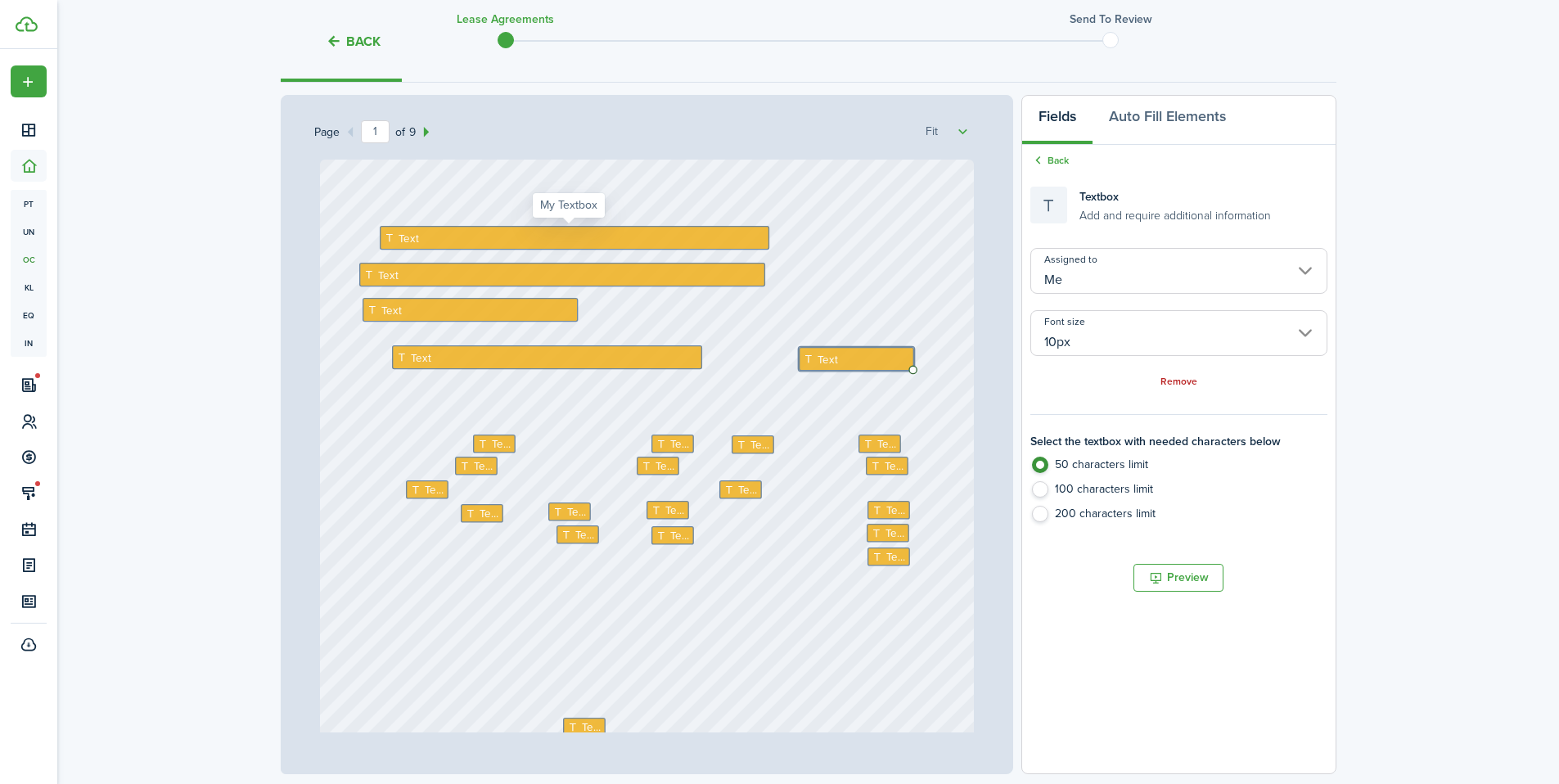
click at [402, 244] on span "Text" at bounding box center [408, 237] width 21 height 16
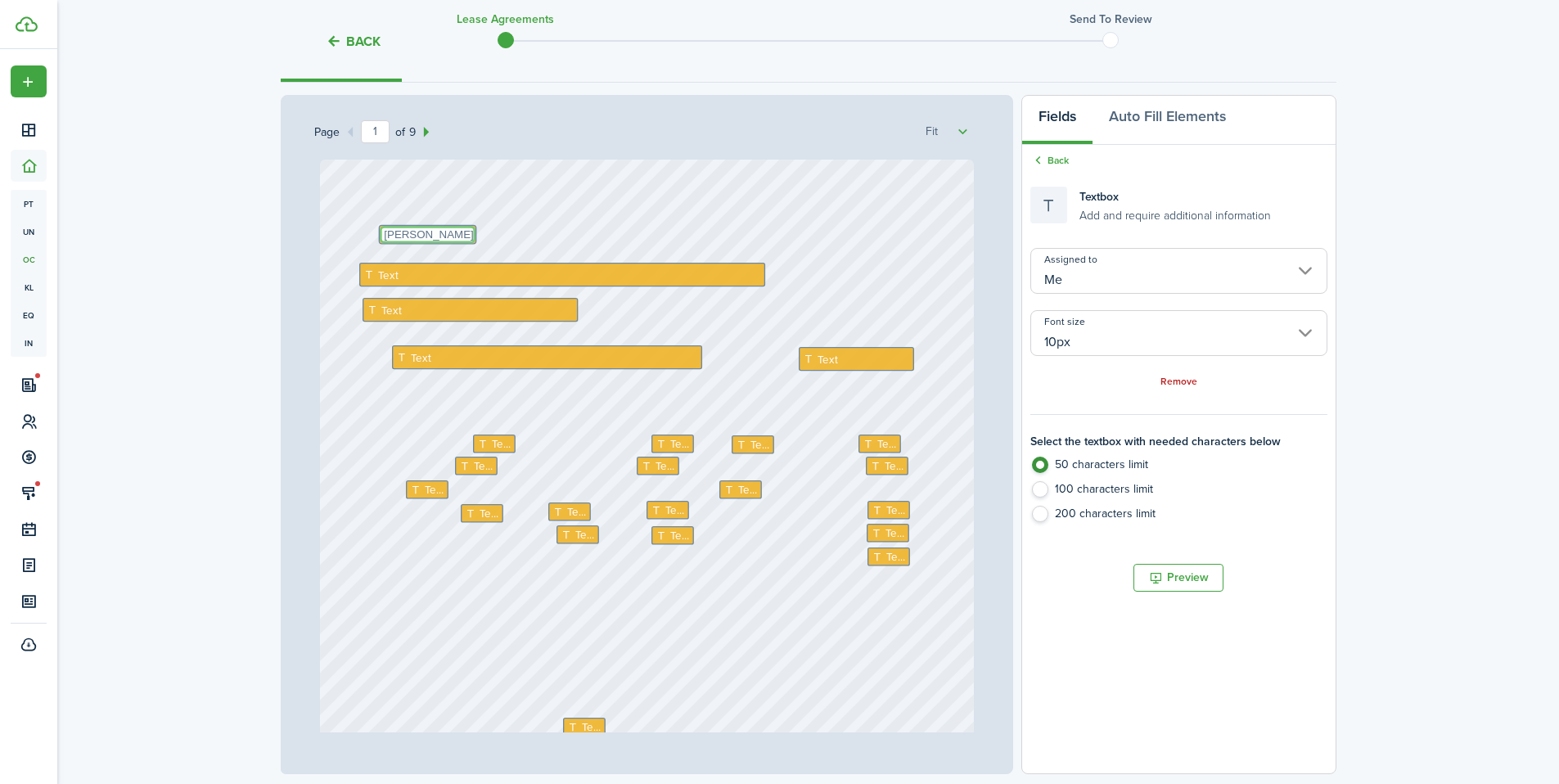
type textarea "[PERSON_NAME]"
click at [545, 246] on div "Text Text Text Text Shannon Wilcox Text Text Text Text Text Text Text Text Text…" at bounding box center [647, 590] width 654 height 862
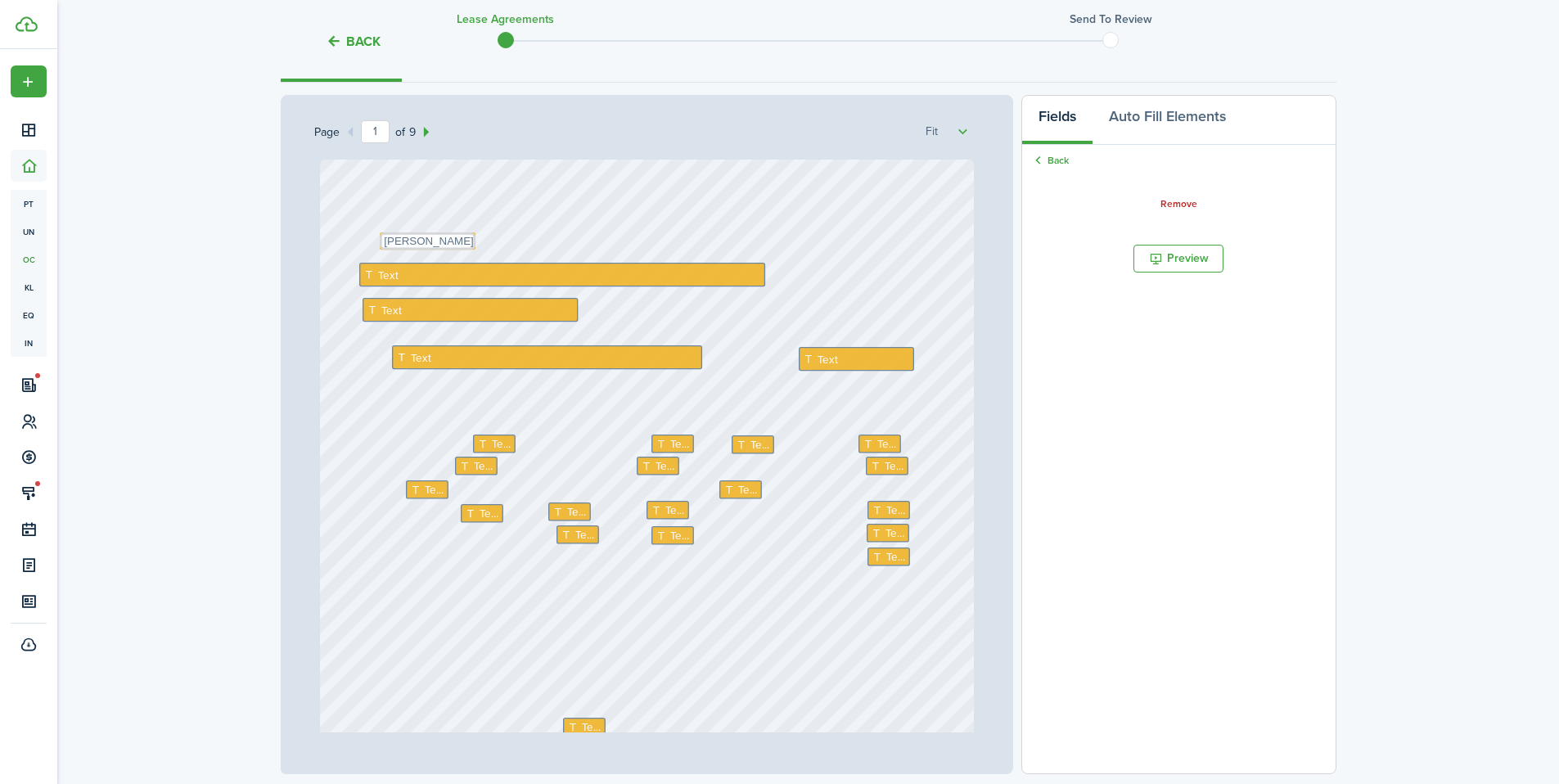
click at [523, 228] on div "Text Text Text Text Text Text Text Text Text Text Text Text Text Text Text Text…" at bounding box center [647, 590] width 654 height 862
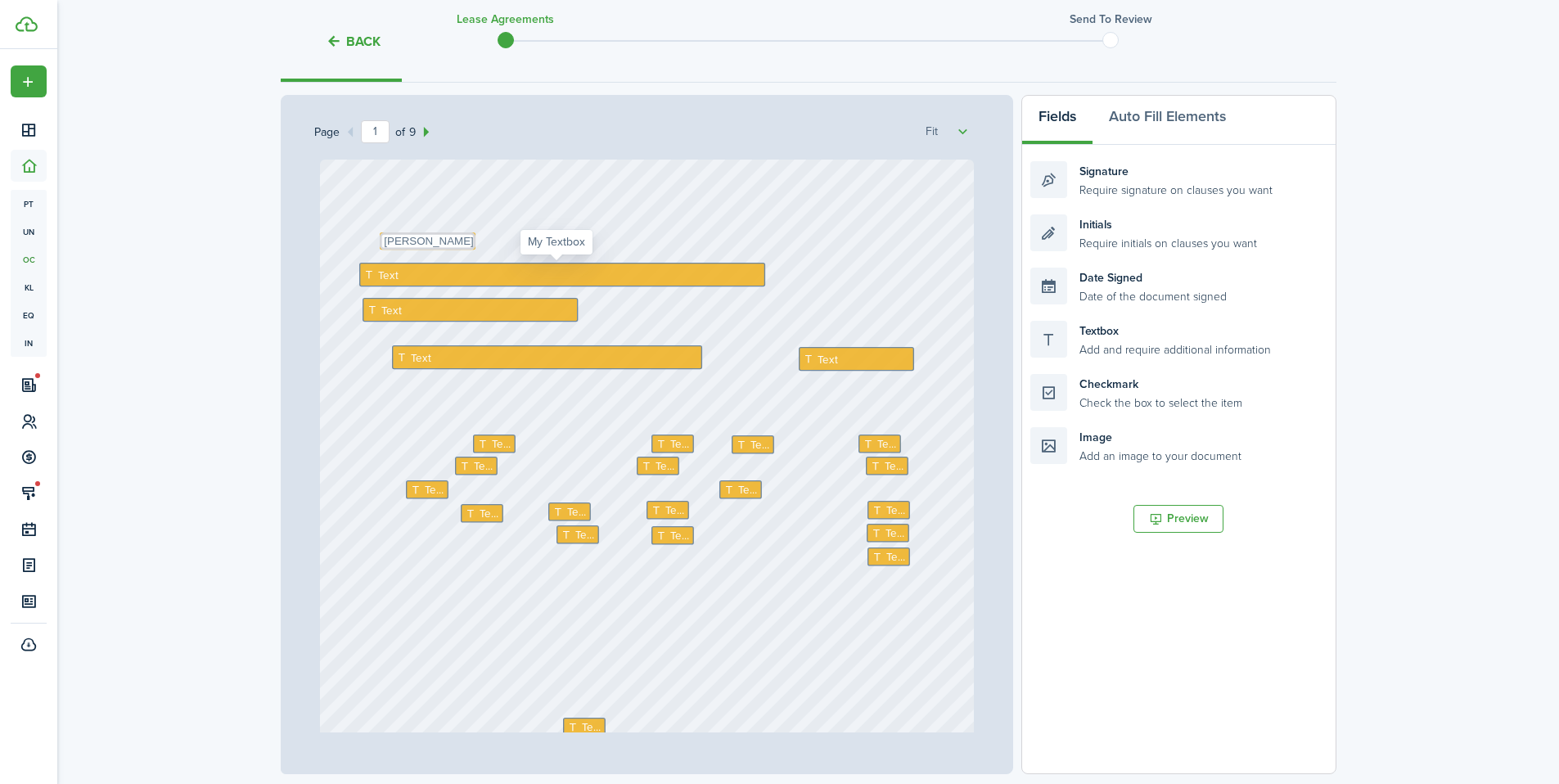
click at [472, 279] on div "Text" at bounding box center [562, 274] width 406 height 24
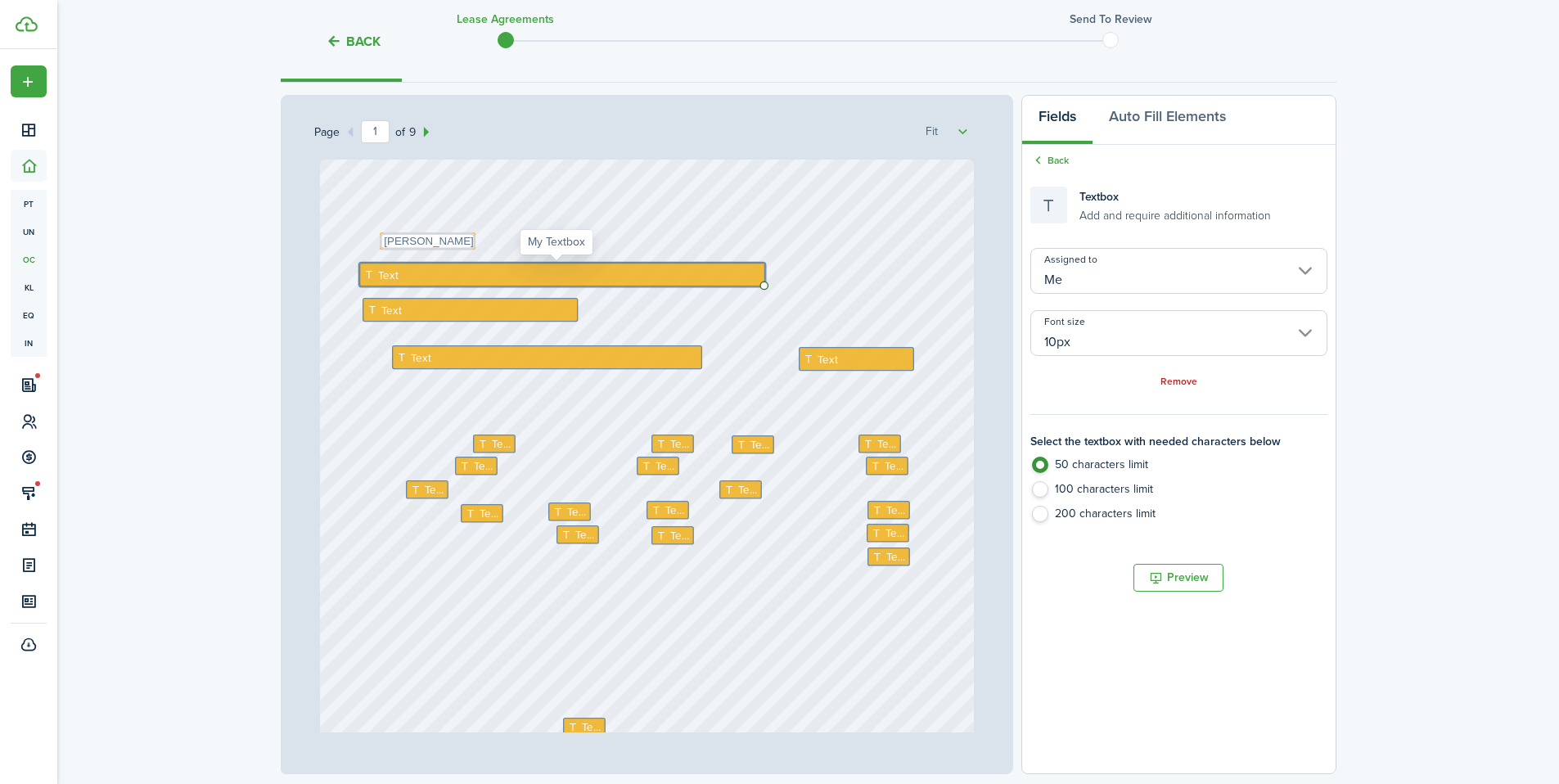
click at [397, 279] on div "Text" at bounding box center [562, 274] width 406 height 24
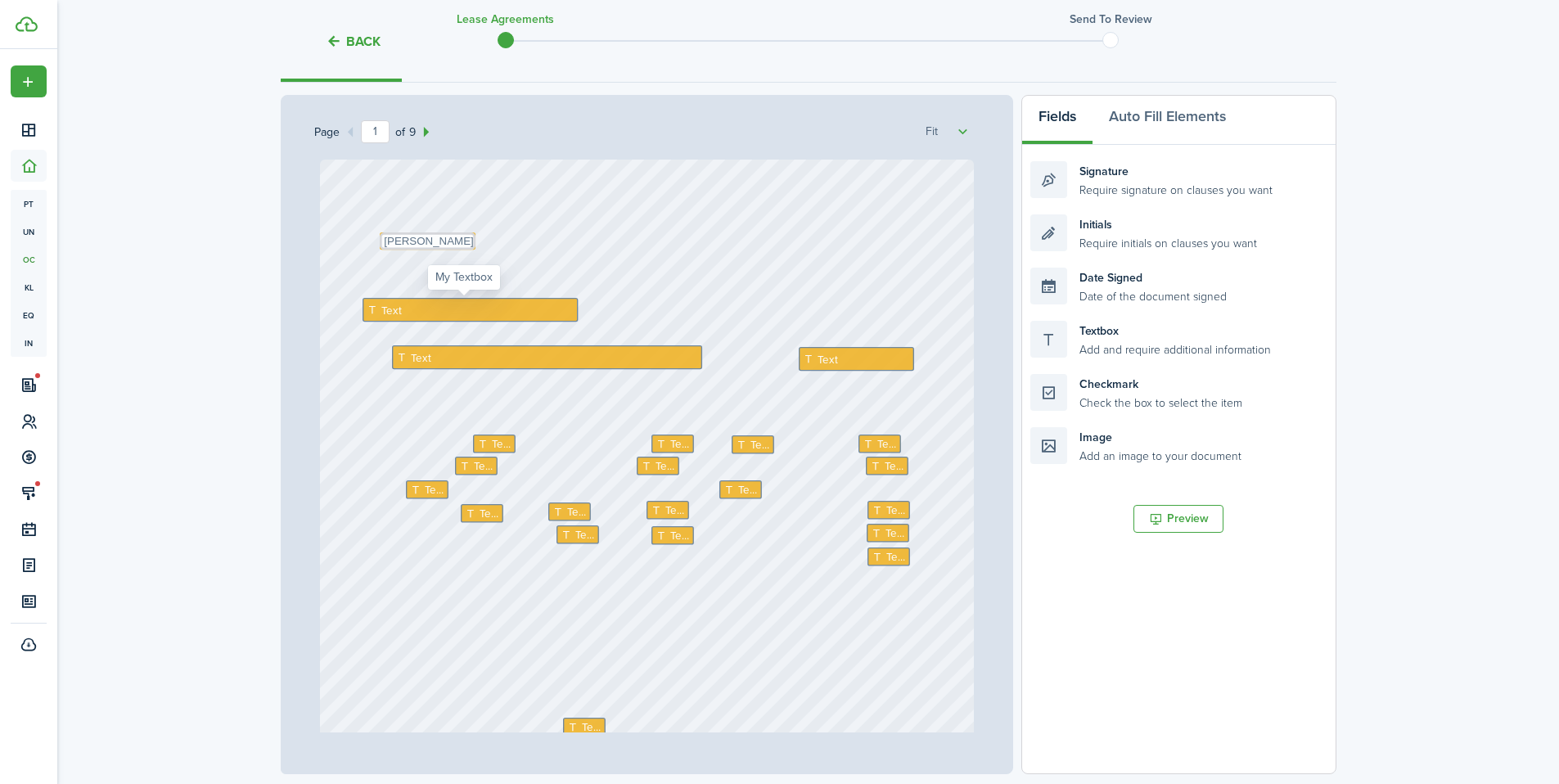
click at [431, 305] on div "Text" at bounding box center [470, 310] width 216 height 24
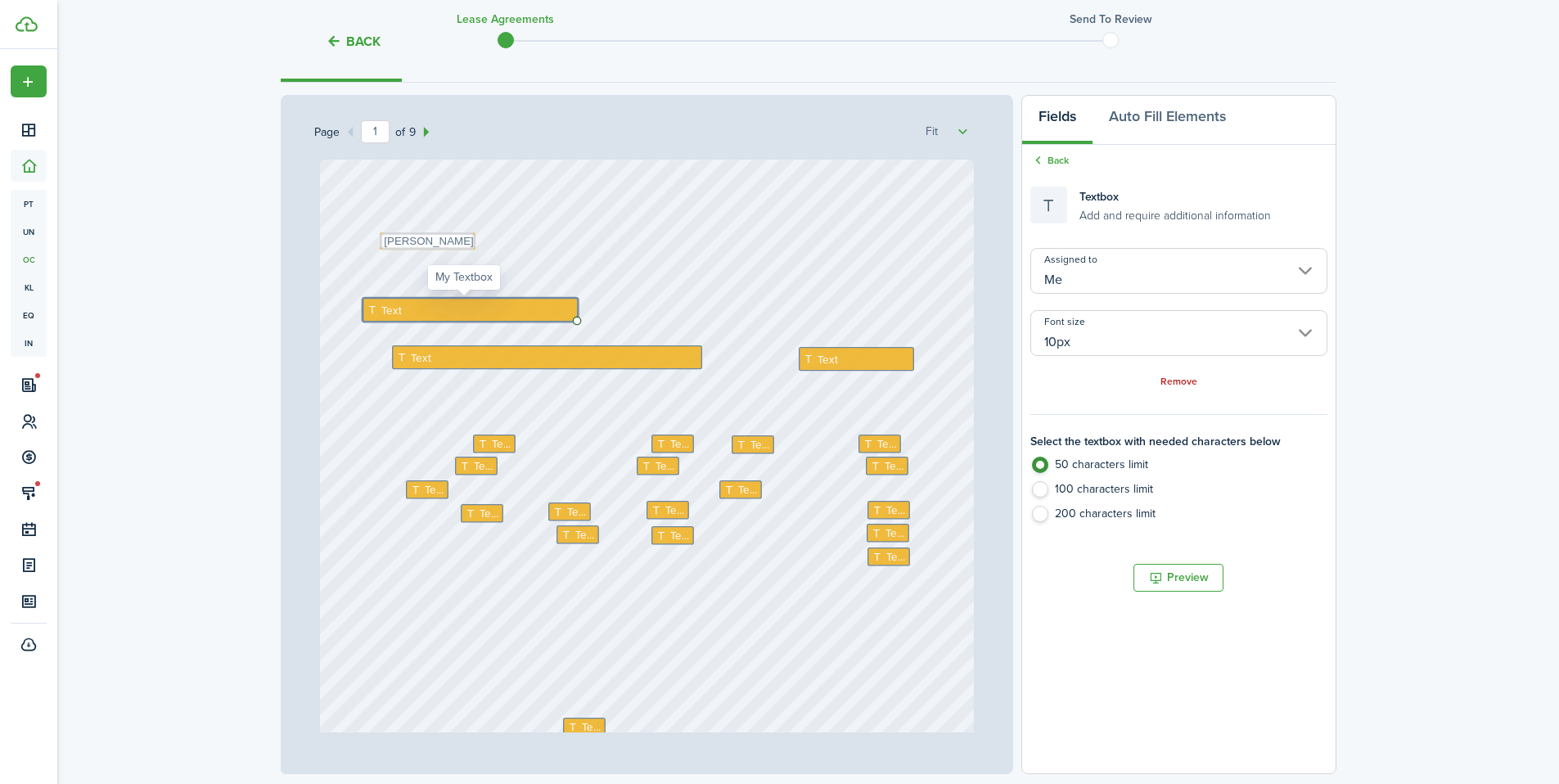
click at [403, 301] on div "Text" at bounding box center [470, 310] width 216 height 24
click at [401, 311] on div "Text" at bounding box center [470, 310] width 216 height 24
type textarea "4800 Holdings LLC - Justin Udy"
click at [564, 301] on div "Text Text Text Text Text Text Text Text Text Text Text Text Text Text Text Text…" at bounding box center [647, 590] width 654 height 862
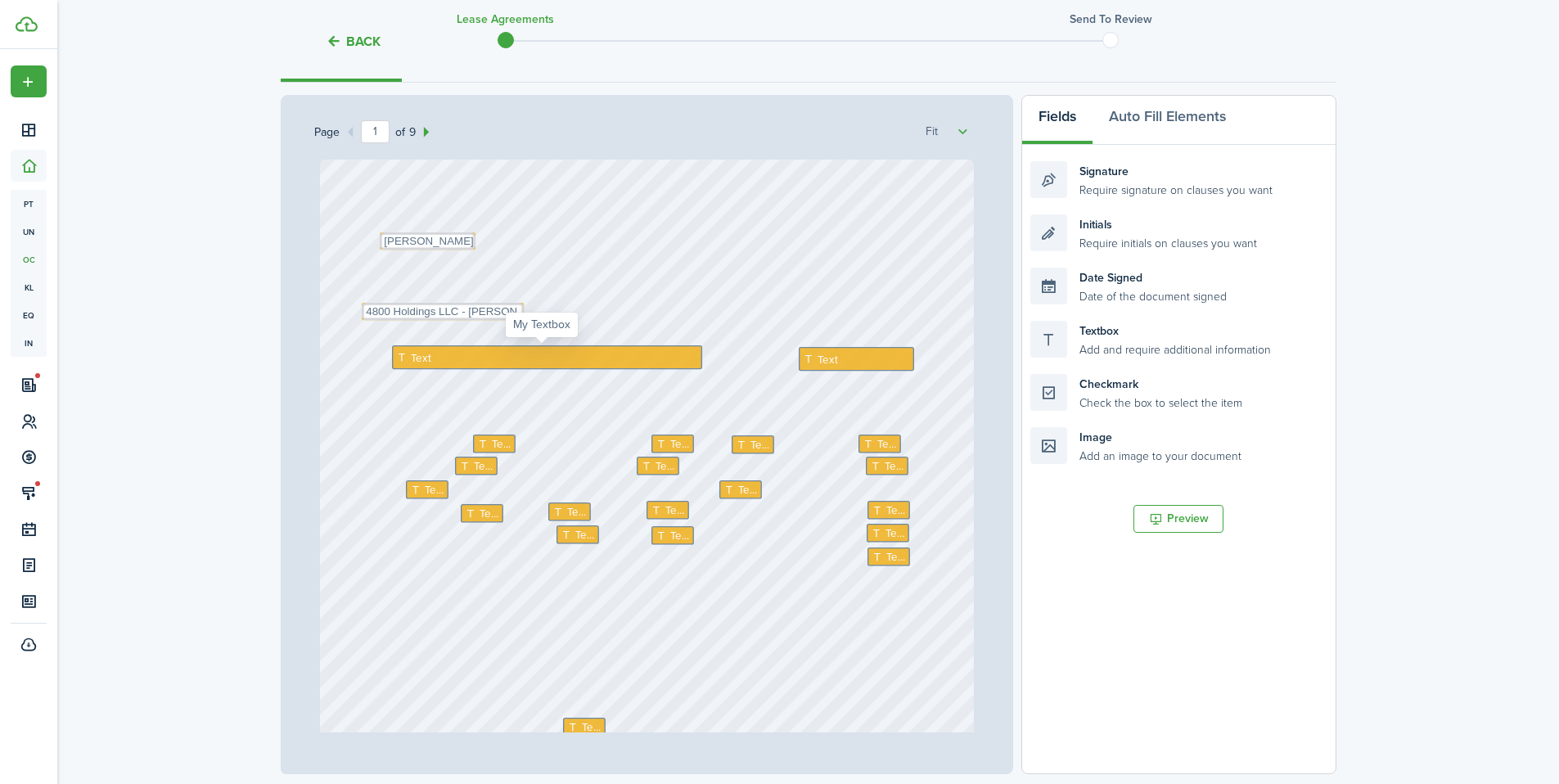
click at [442, 368] on div "Text" at bounding box center [547, 357] width 310 height 24
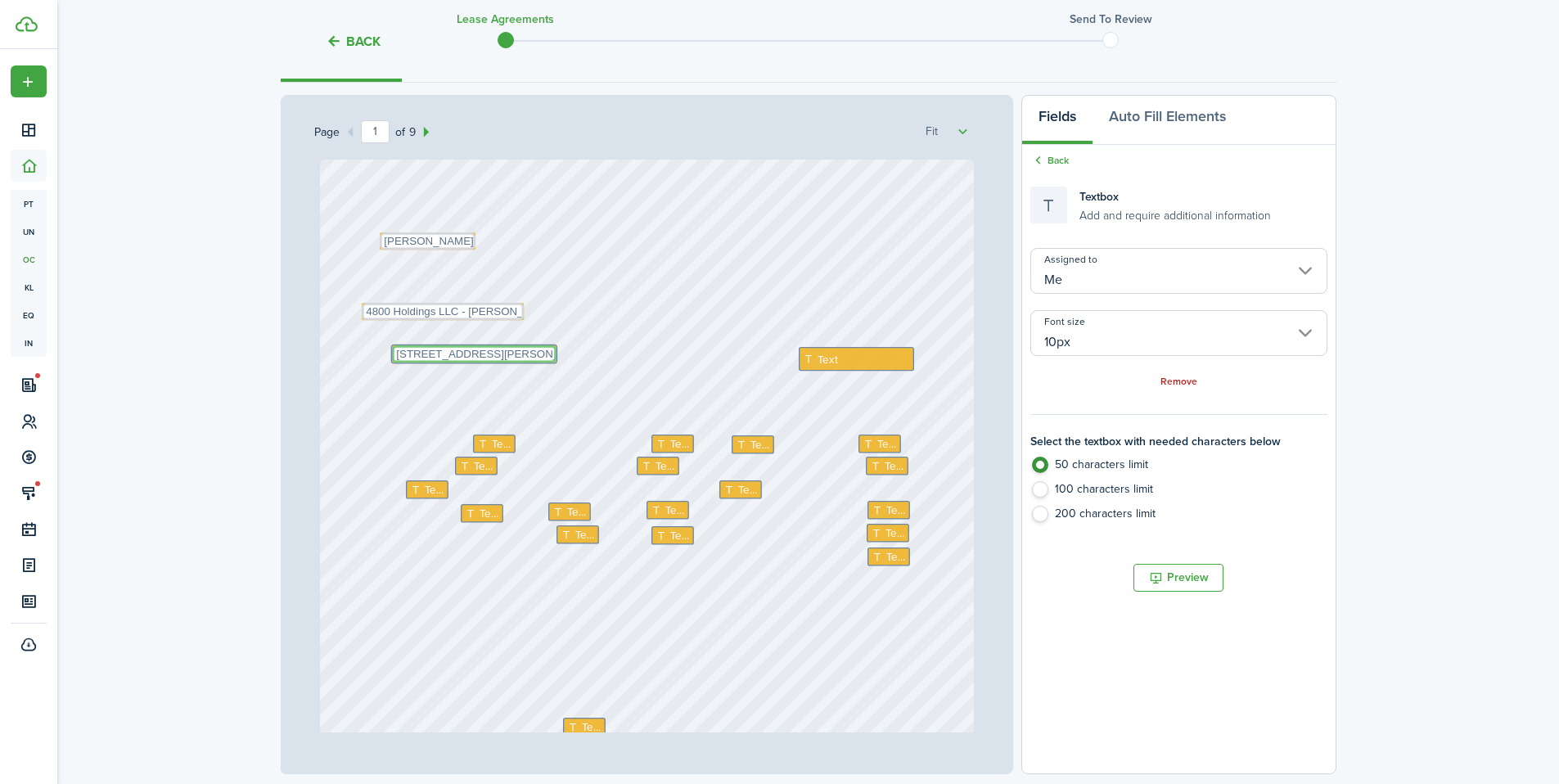
type textarea "135 E 4800 S Murray, UT 84107"
drag, startPoint x: 393, startPoint y: 351, endPoint x: 394, endPoint y: 359, distance: 8.1
click at [606, 356] on div "Text Text Text Text Text Text Text Text Text Text Text Text Text Text Text Text…" at bounding box center [647, 590] width 654 height 862
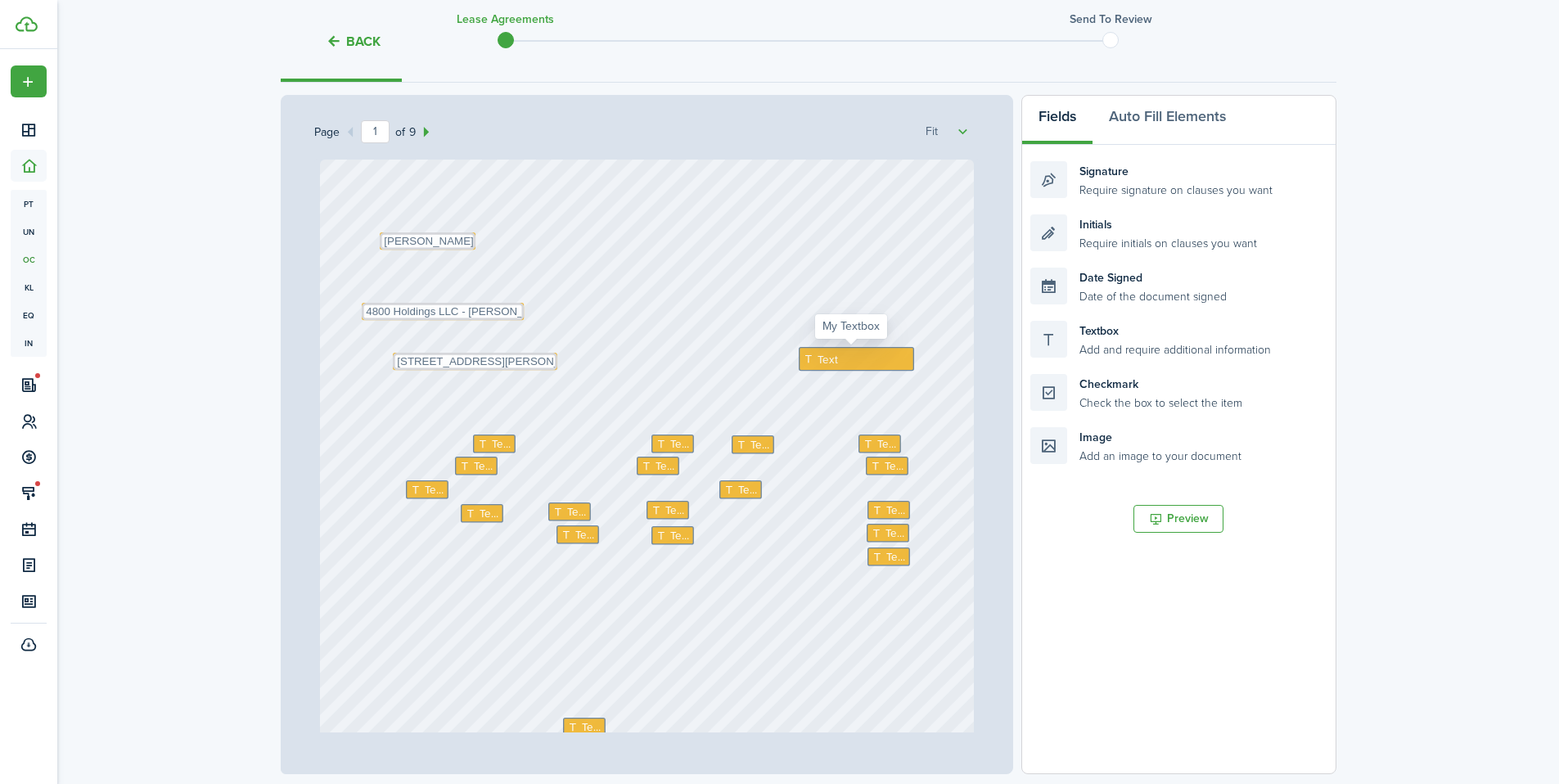
click at [840, 352] on div "Text" at bounding box center [857, 359] width 115 height 24
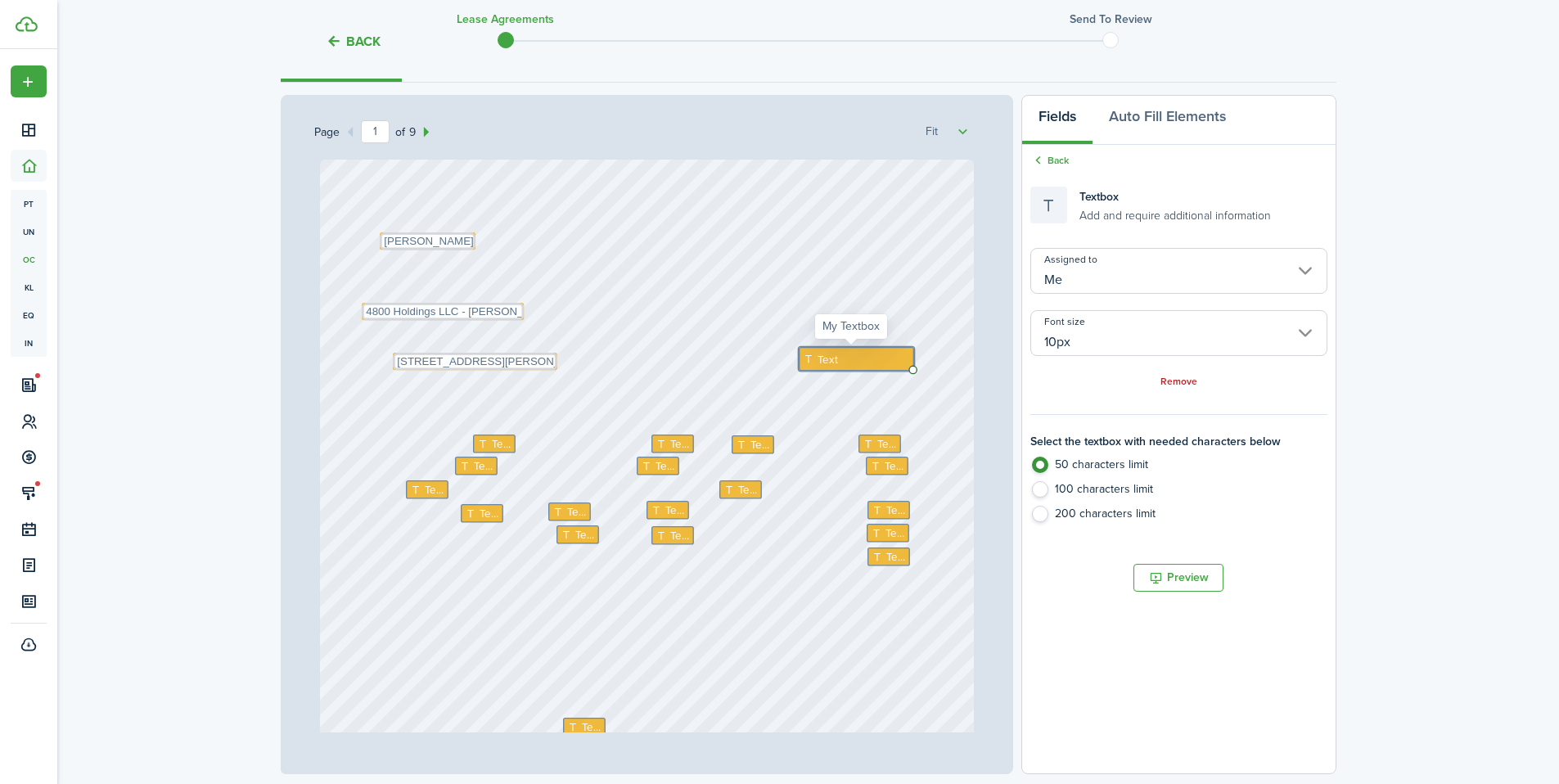
click at [842, 364] on div "Text" at bounding box center [857, 359] width 115 height 24
type textarea "Salt Lake"
drag, startPoint x: 804, startPoint y: 355, endPoint x: 818, endPoint y: 359, distance: 14.6
click at [704, 356] on div "Text Text Text Text Text Text Text Text Text Text Text Text Text Text Text Text…" at bounding box center [647, 590] width 654 height 862
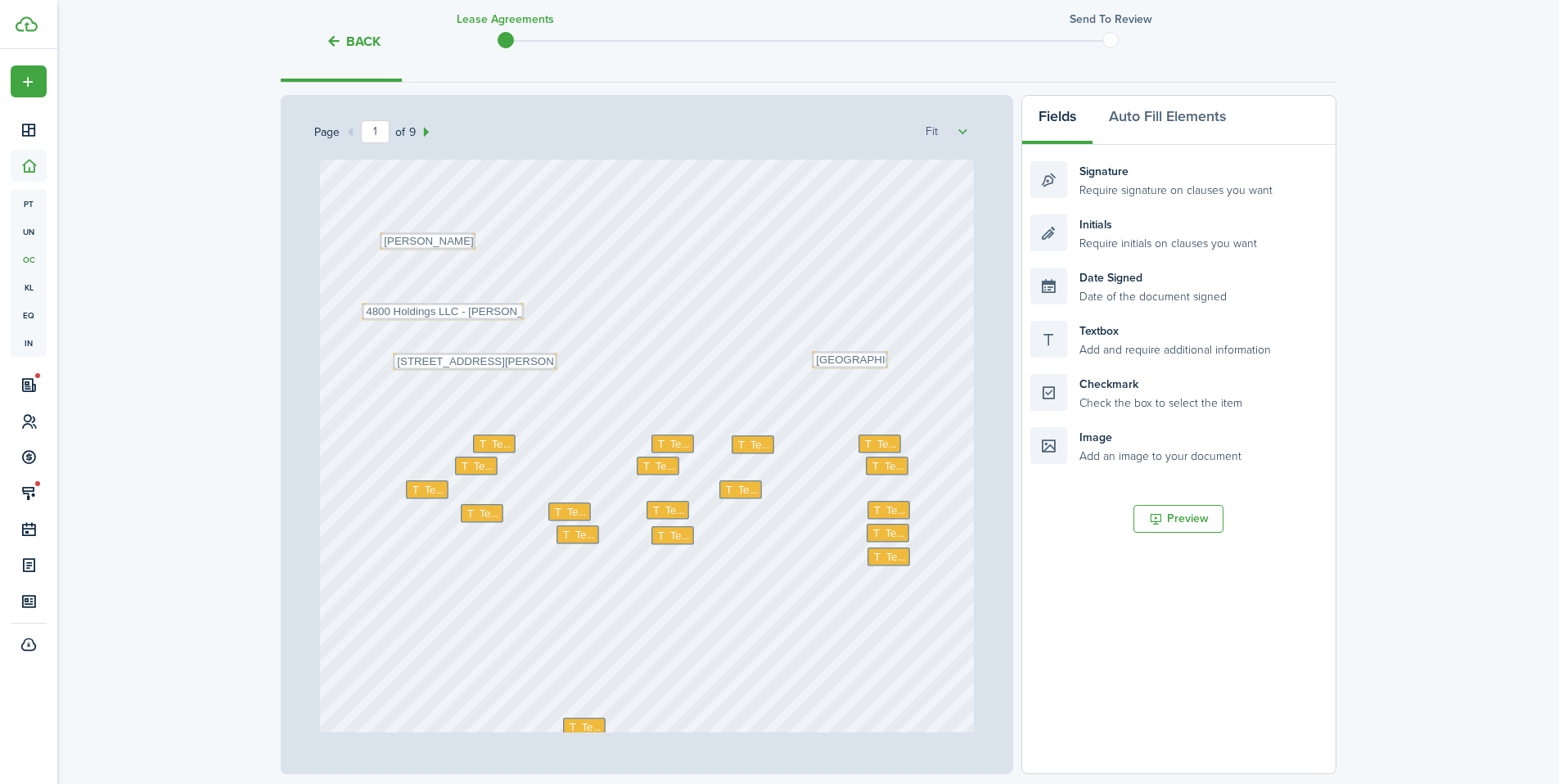
scroll to position [3, 0]
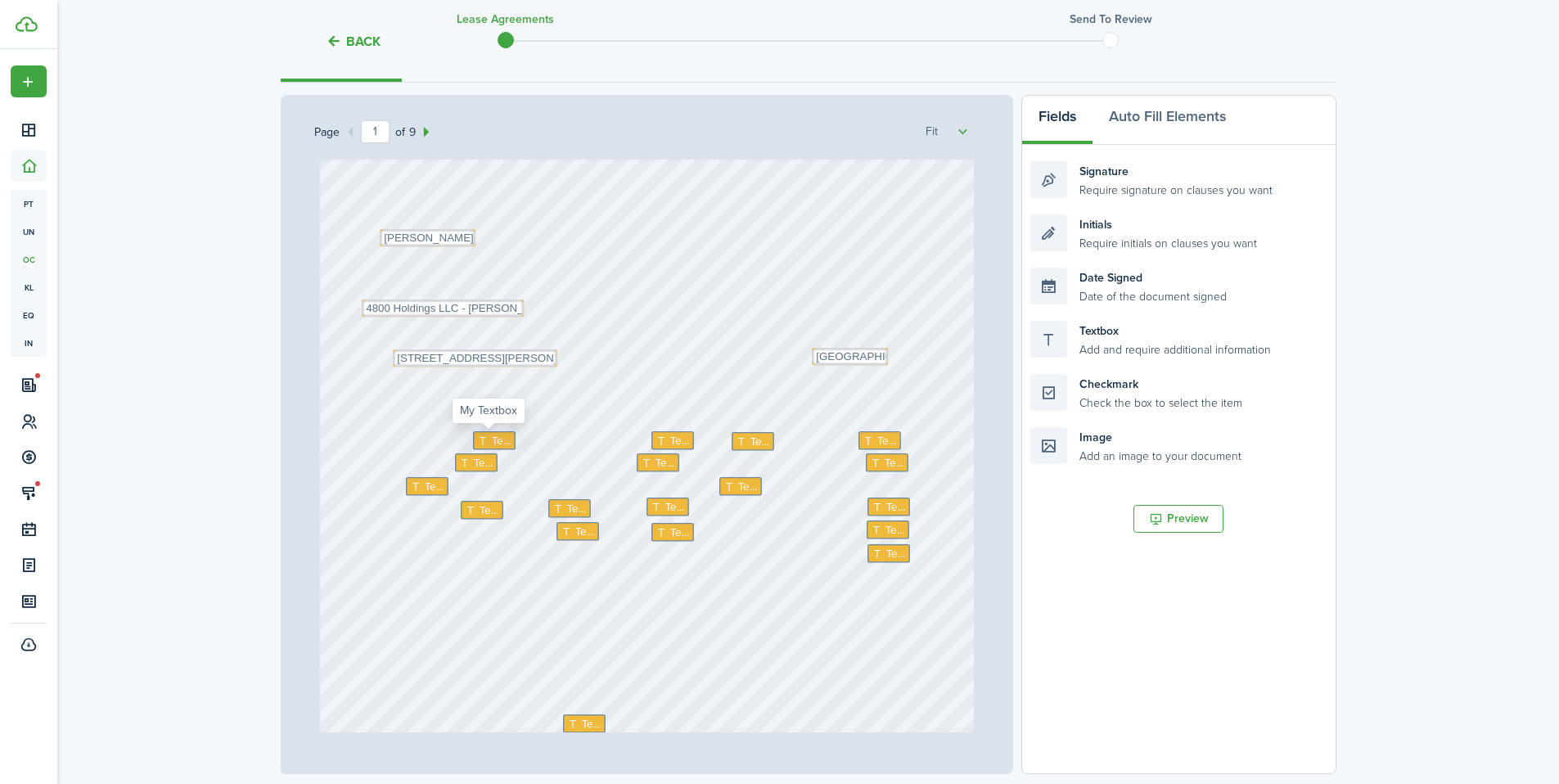
click at [493, 437] on span "Text" at bounding box center [502, 440] width 20 height 16
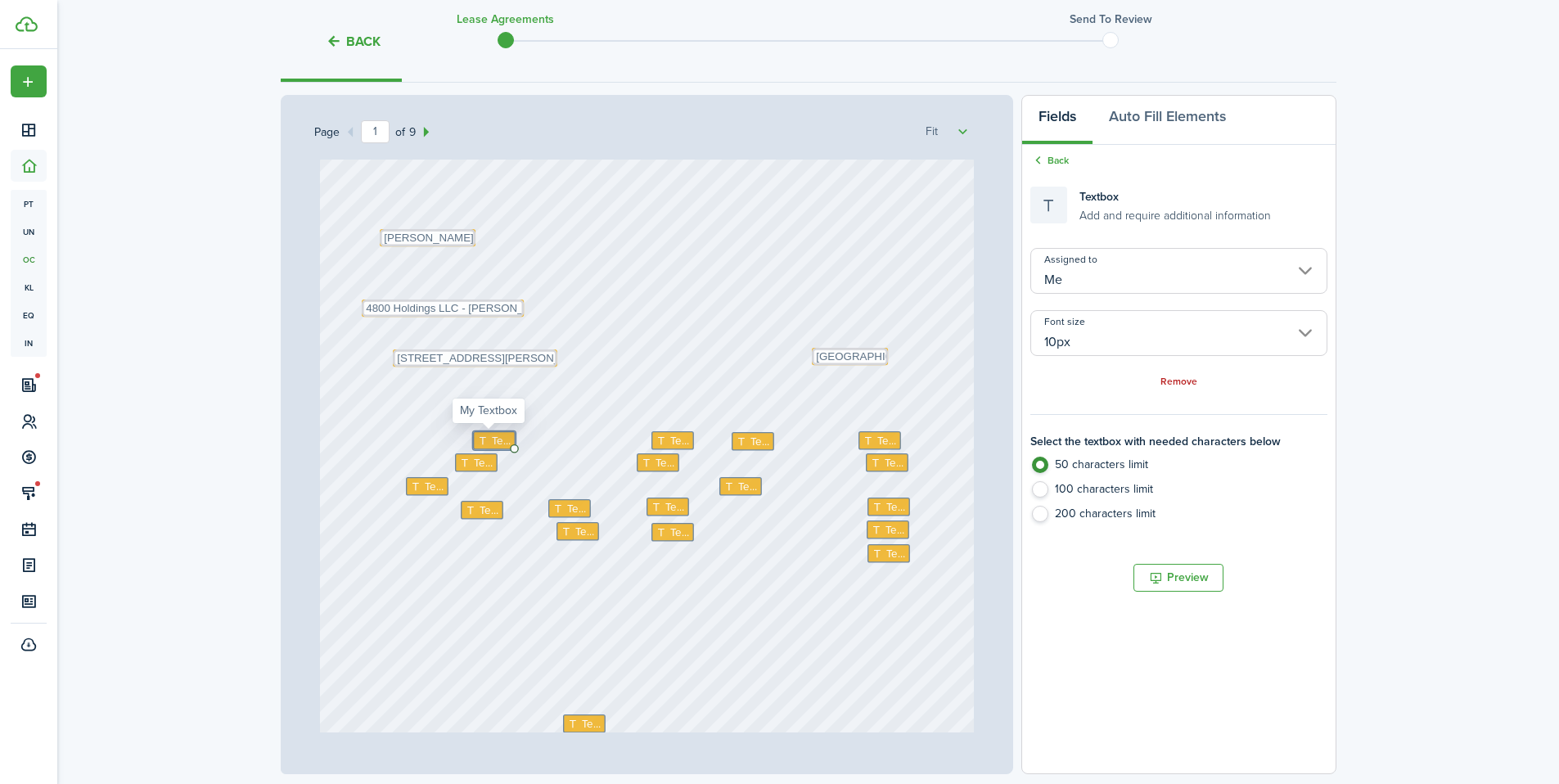
click at [493, 437] on span "Text" at bounding box center [502, 440] width 20 height 16
type textarea "900"
click at [660, 437] on icon at bounding box center [662, 440] width 14 height 11
type textarea "[DATE]"
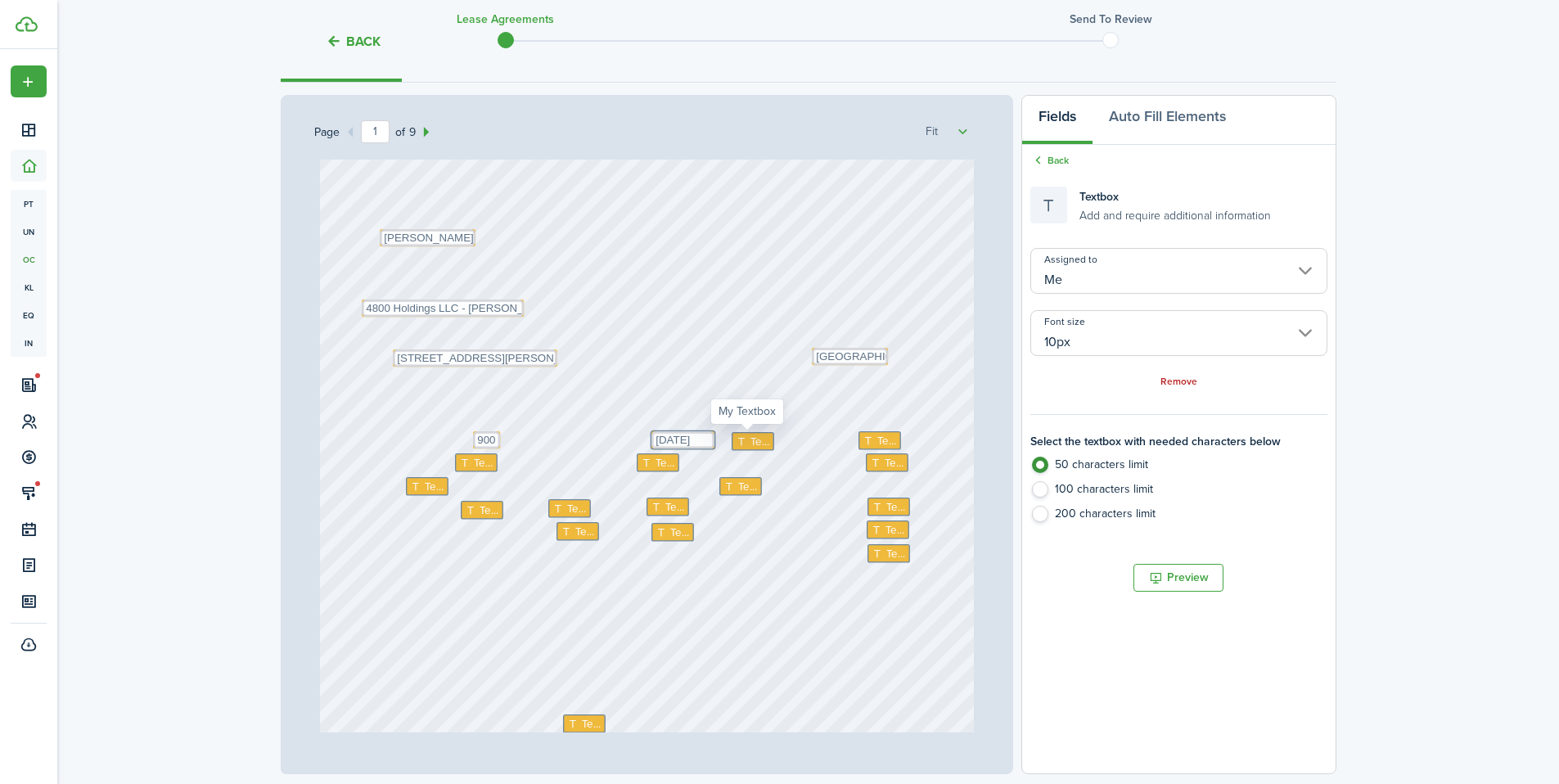
click at [753, 444] on span "Text" at bounding box center [761, 441] width 20 height 16
click at [753, 444] on textarea at bounding box center [753, 441] width 43 height 19
type textarea "10/31/2025"
drag, startPoint x: 748, startPoint y: 443, endPoint x: 743, endPoint y: 436, distance: 8.6
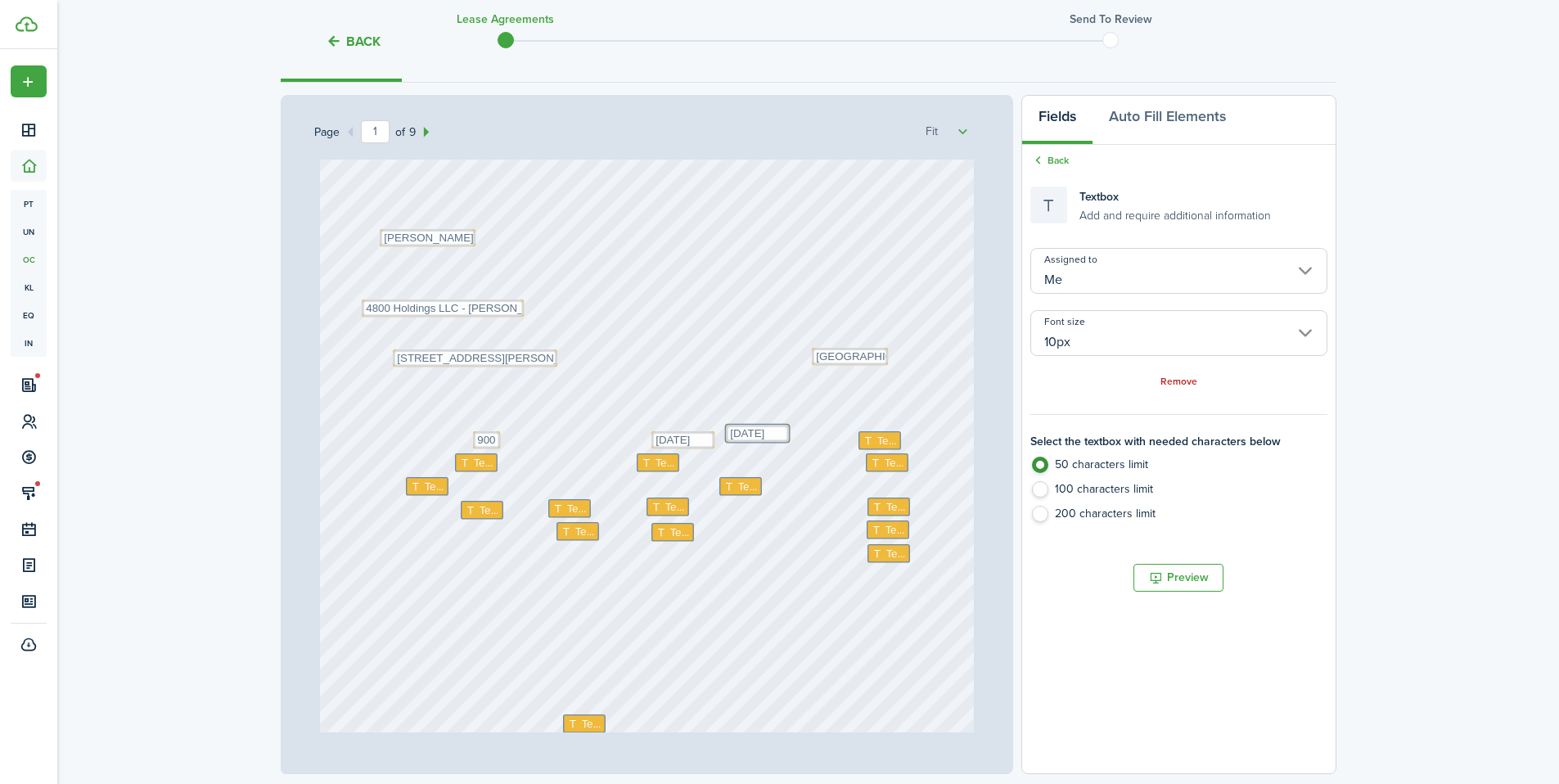
click at [761, 451] on div "Text Text Text Text Text Text Text Text Text Text Text Text Text 10/01/2025 Tex…" at bounding box center [647, 586] width 654 height 862
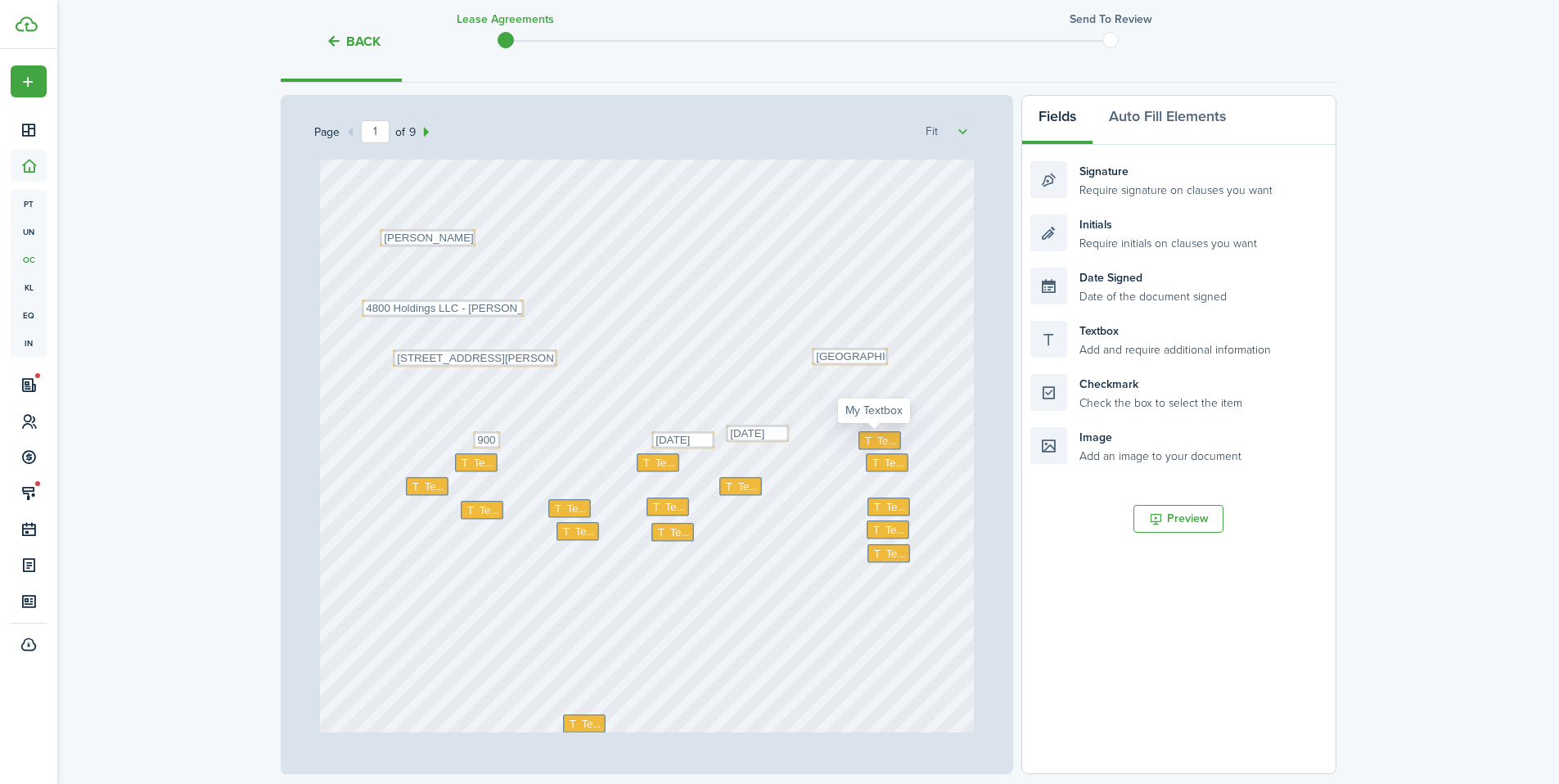
click at [877, 442] on span "Text" at bounding box center [887, 440] width 20 height 16
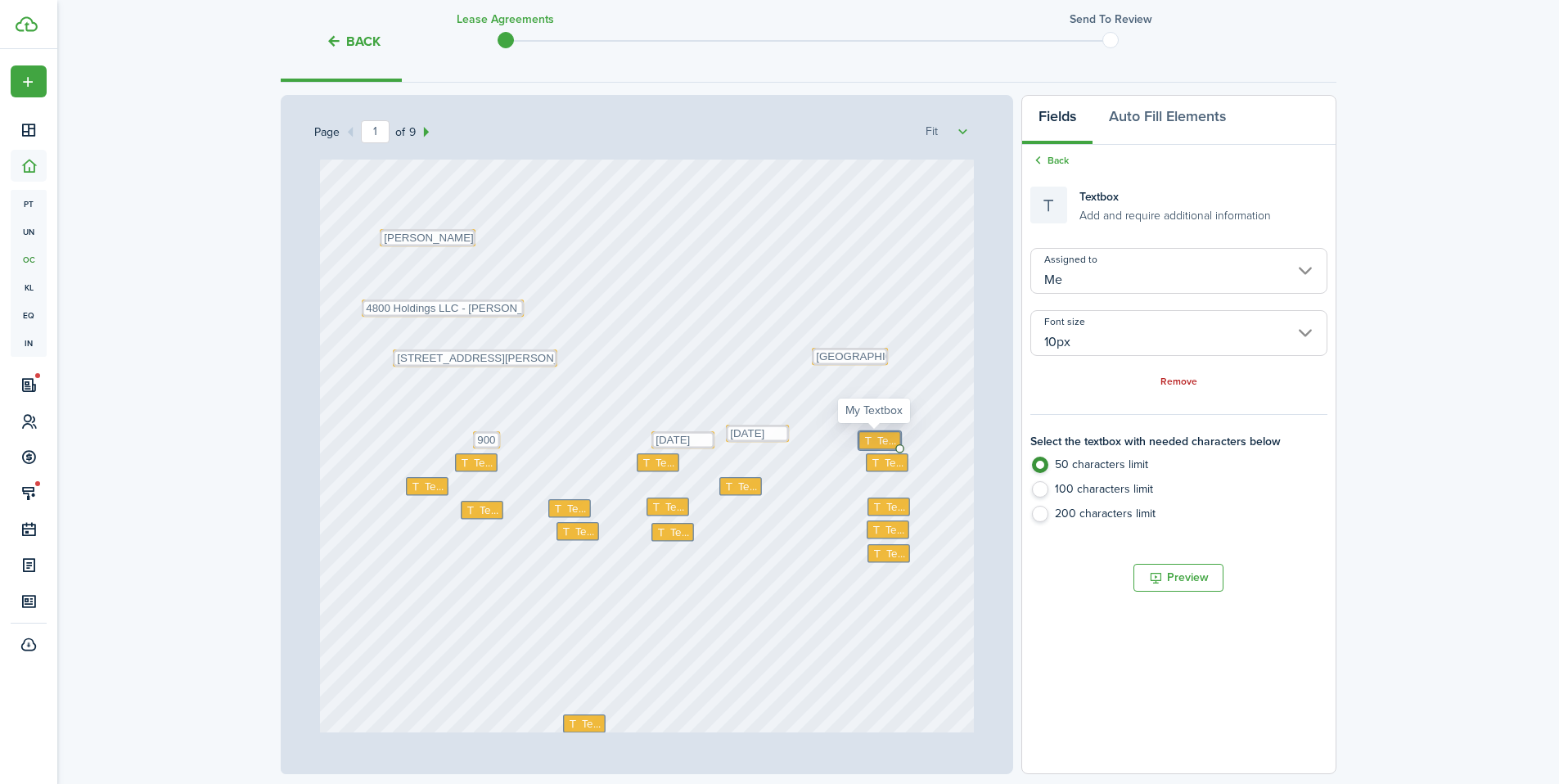
click at [877, 442] on span "Text" at bounding box center [887, 440] width 20 height 16
type textarea "450"
click at [841, 489] on div "Text Text Text Text 450 Text Text Text Text Text Text Text Text Text 10/01/2025…" at bounding box center [647, 586] width 654 height 862
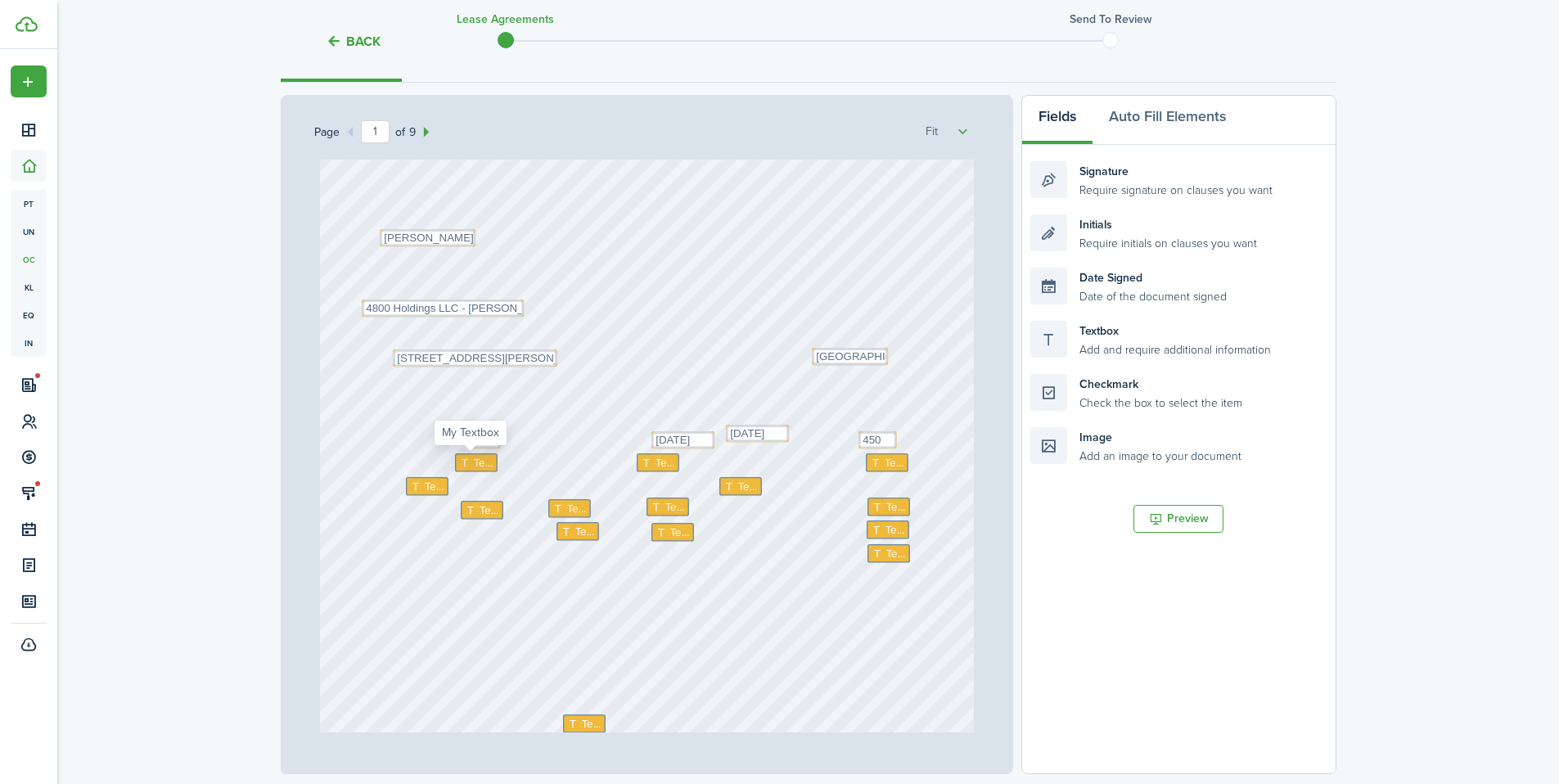
click at [473, 465] on span "Text" at bounding box center [483, 463] width 20 height 16
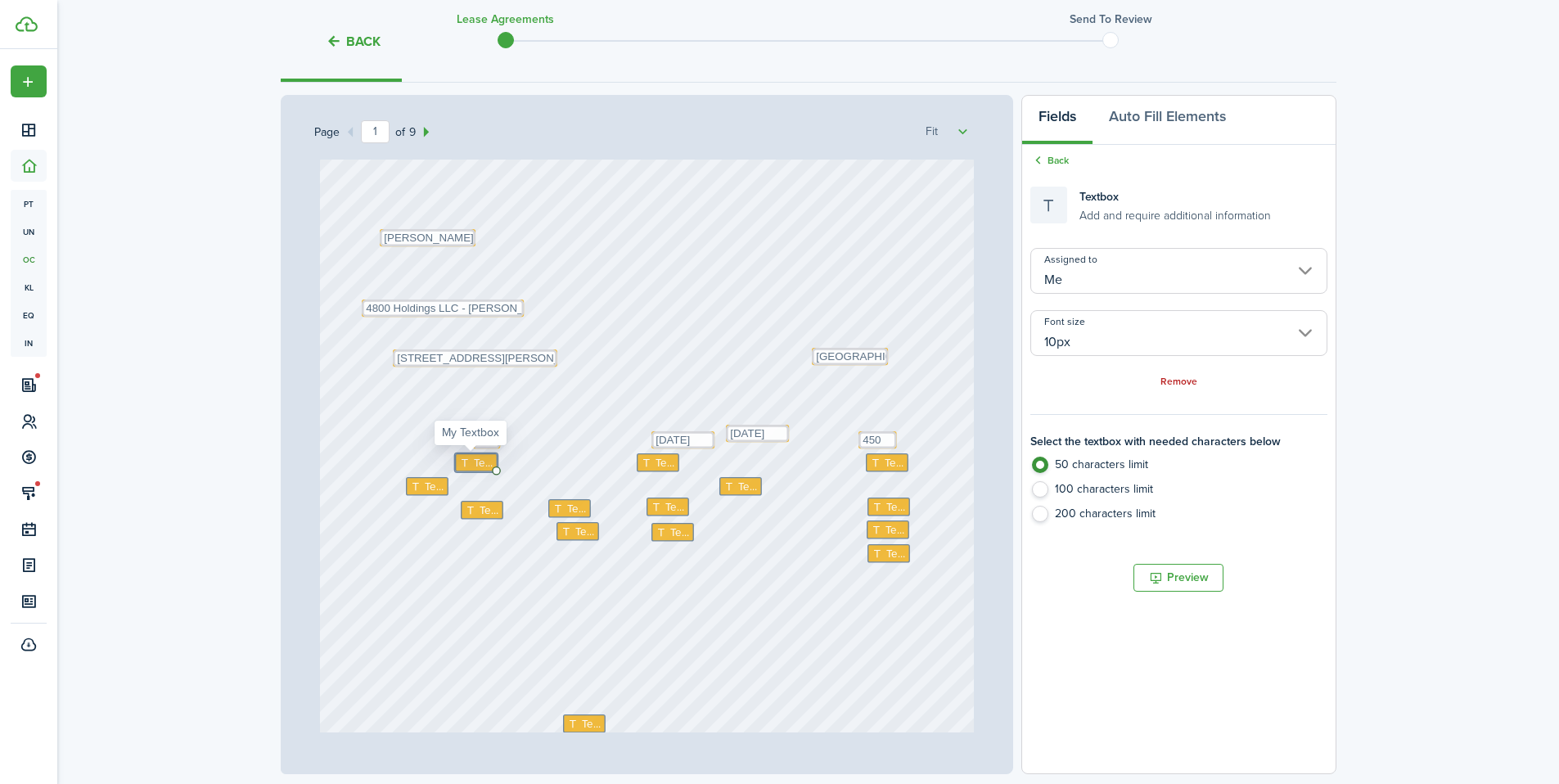
click at [473, 465] on span "Text" at bounding box center [483, 463] width 20 height 16
type textarea "1000"
click at [645, 464] on icon at bounding box center [648, 462] width 14 height 11
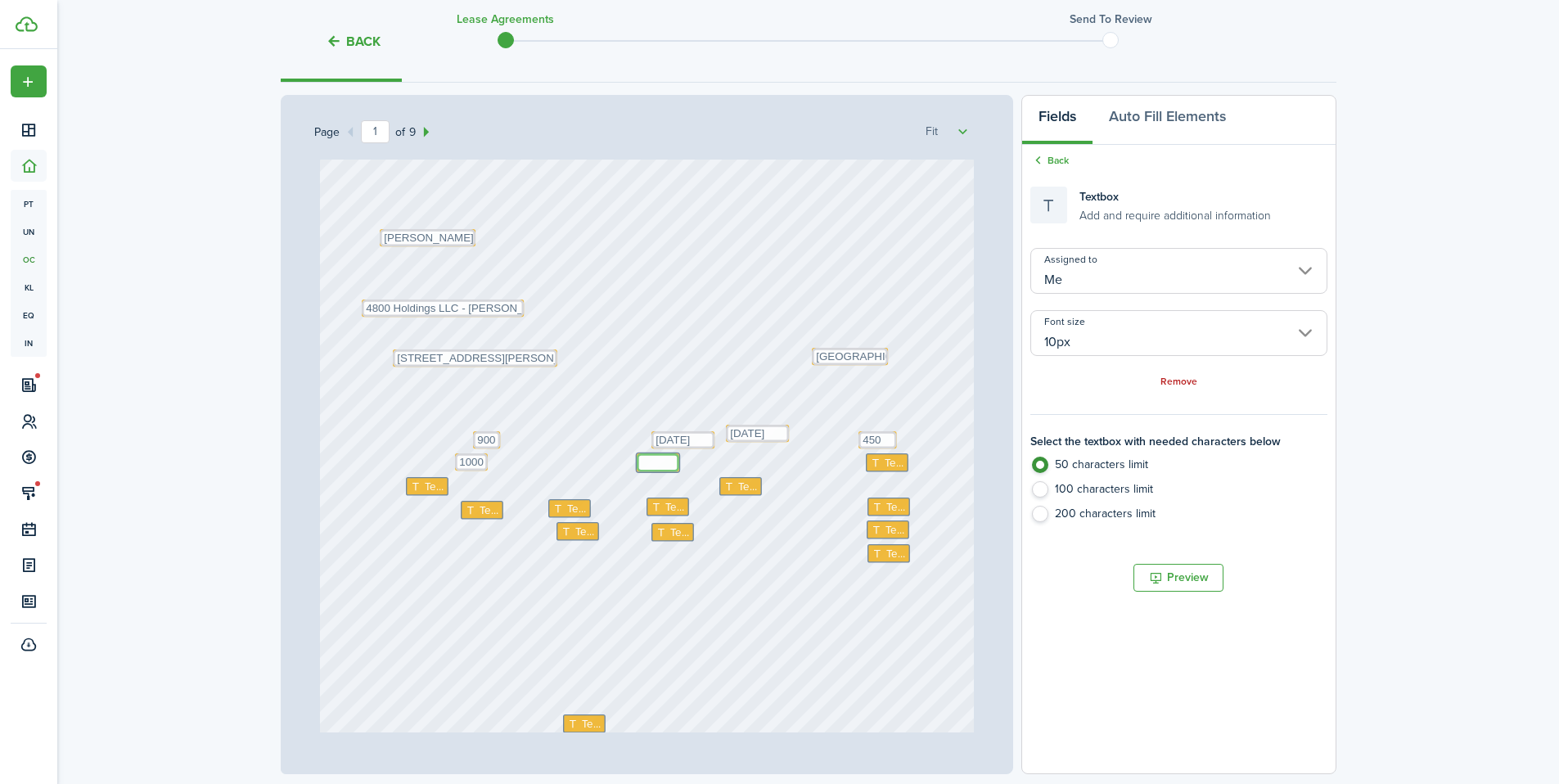
click at [645, 464] on textarea at bounding box center [658, 462] width 43 height 19
type textarea "50"
click at [429, 489] on span "Text" at bounding box center [434, 487] width 20 height 16
click at [426, 489] on span "Text" at bounding box center [434, 487] width 20 height 16
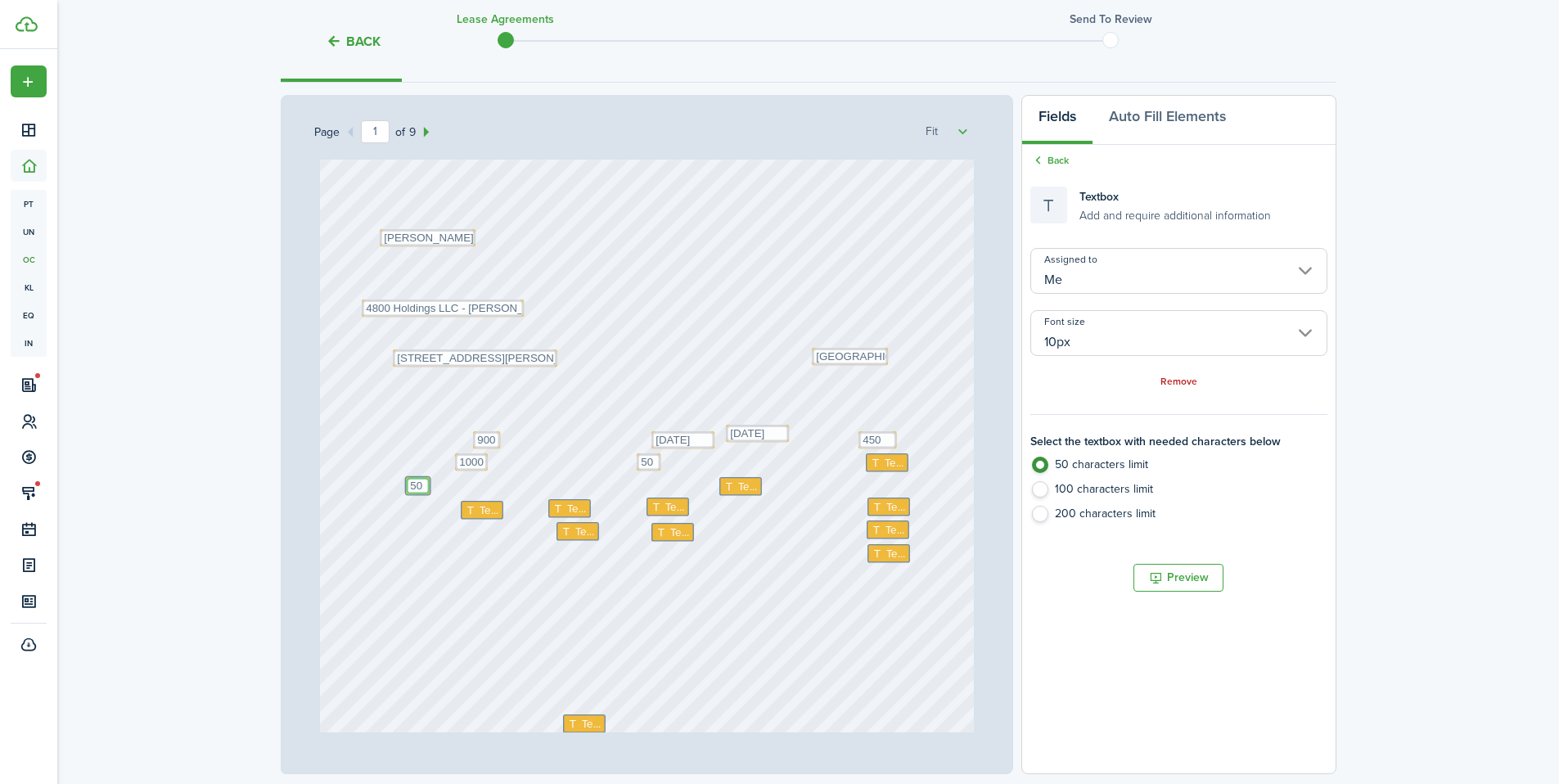
type textarea "50"
click at [873, 462] on icon at bounding box center [877, 462] width 14 height 11
type textarea "899"
click at [758, 495] on div "Text Text Text Text 450 Text 50 Text 50 Text Text Text Text Text 899 Text 1000 …" at bounding box center [647, 586] width 654 height 862
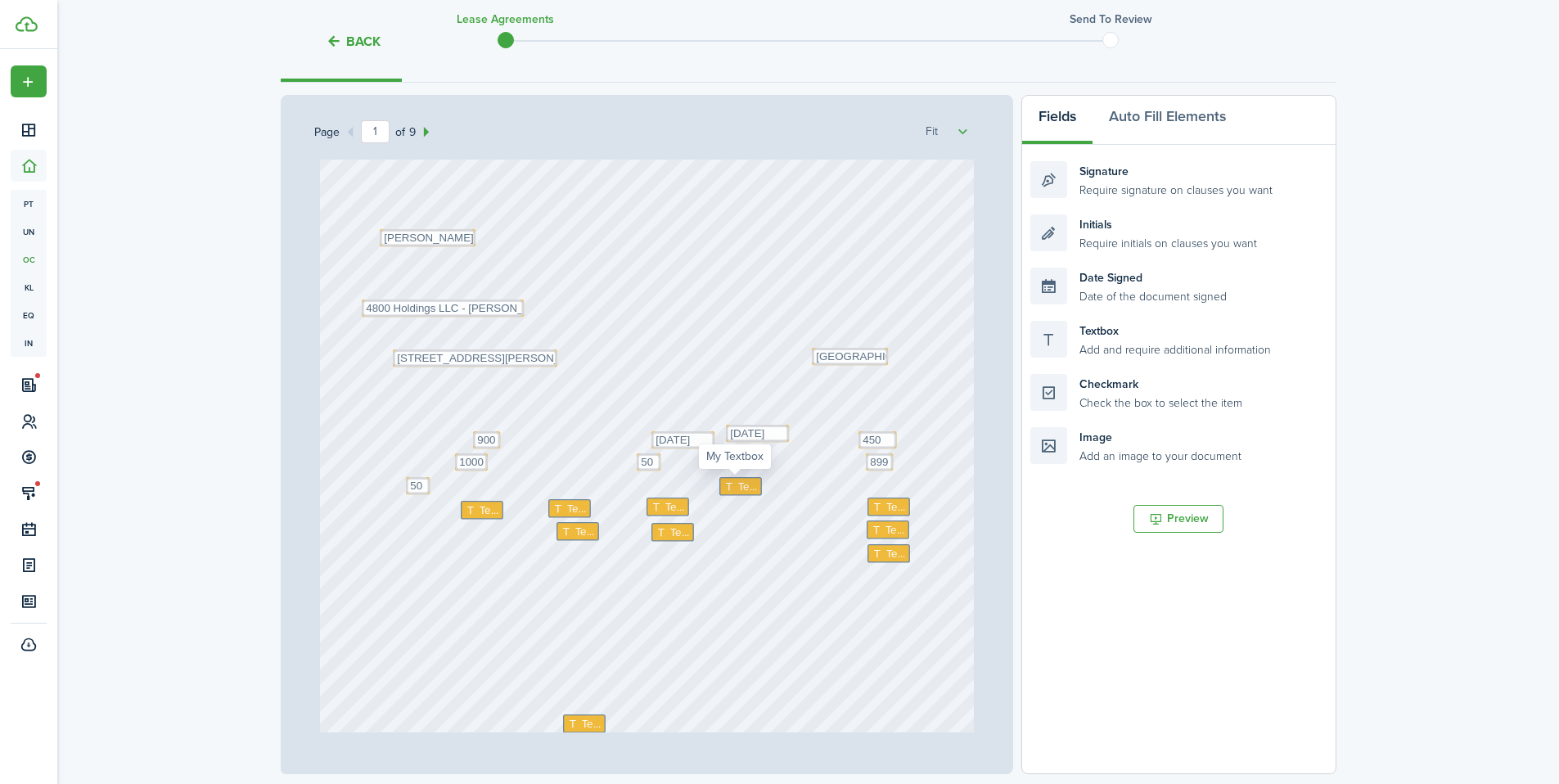
click at [731, 489] on icon at bounding box center [731, 485] width 14 height 11
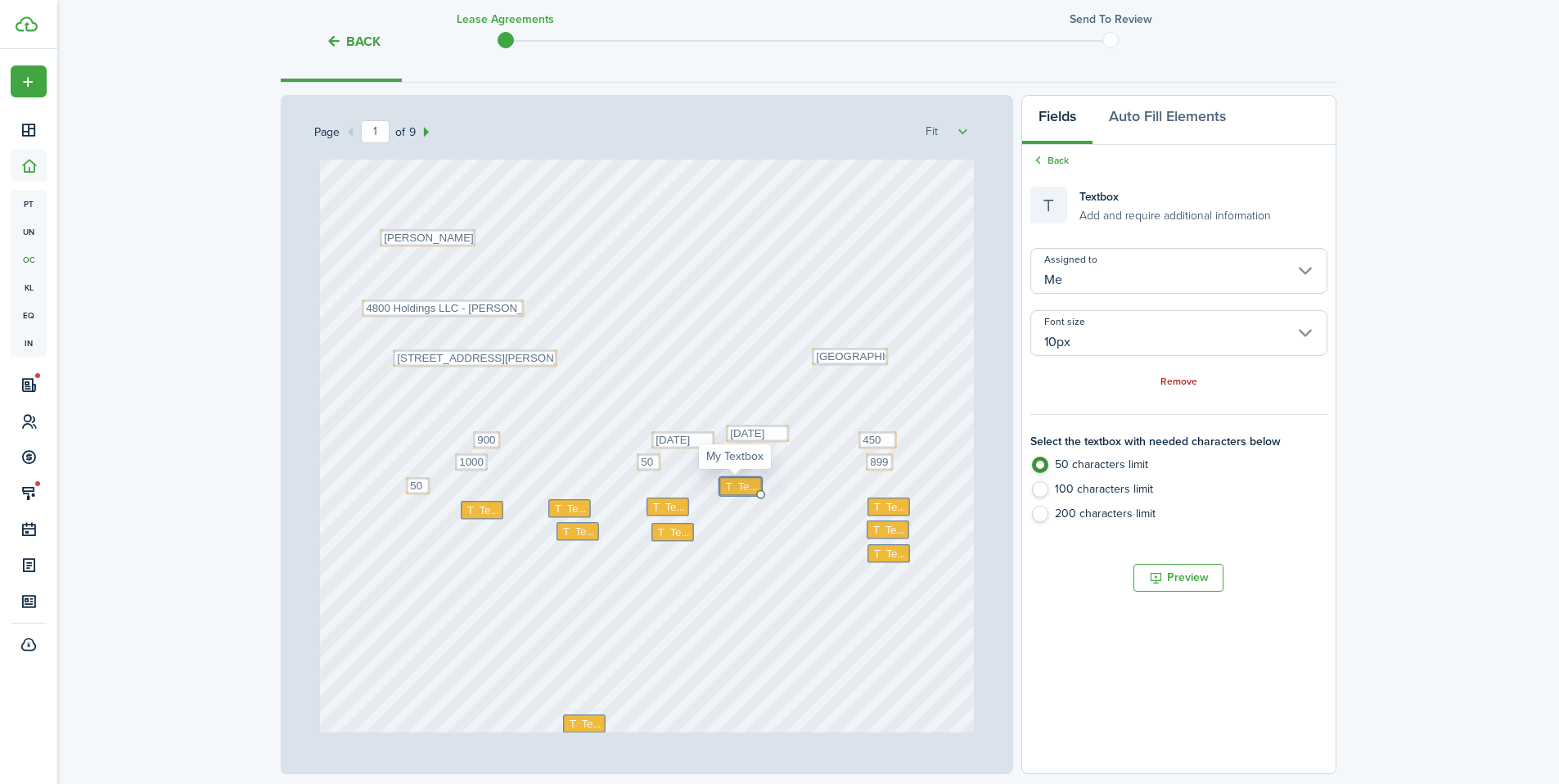
click at [739, 486] on span "Text" at bounding box center [749, 486] width 20 height 16
type textarea "1"
type textarea "5"
click at [479, 512] on span "Text" at bounding box center [489, 510] width 20 height 16
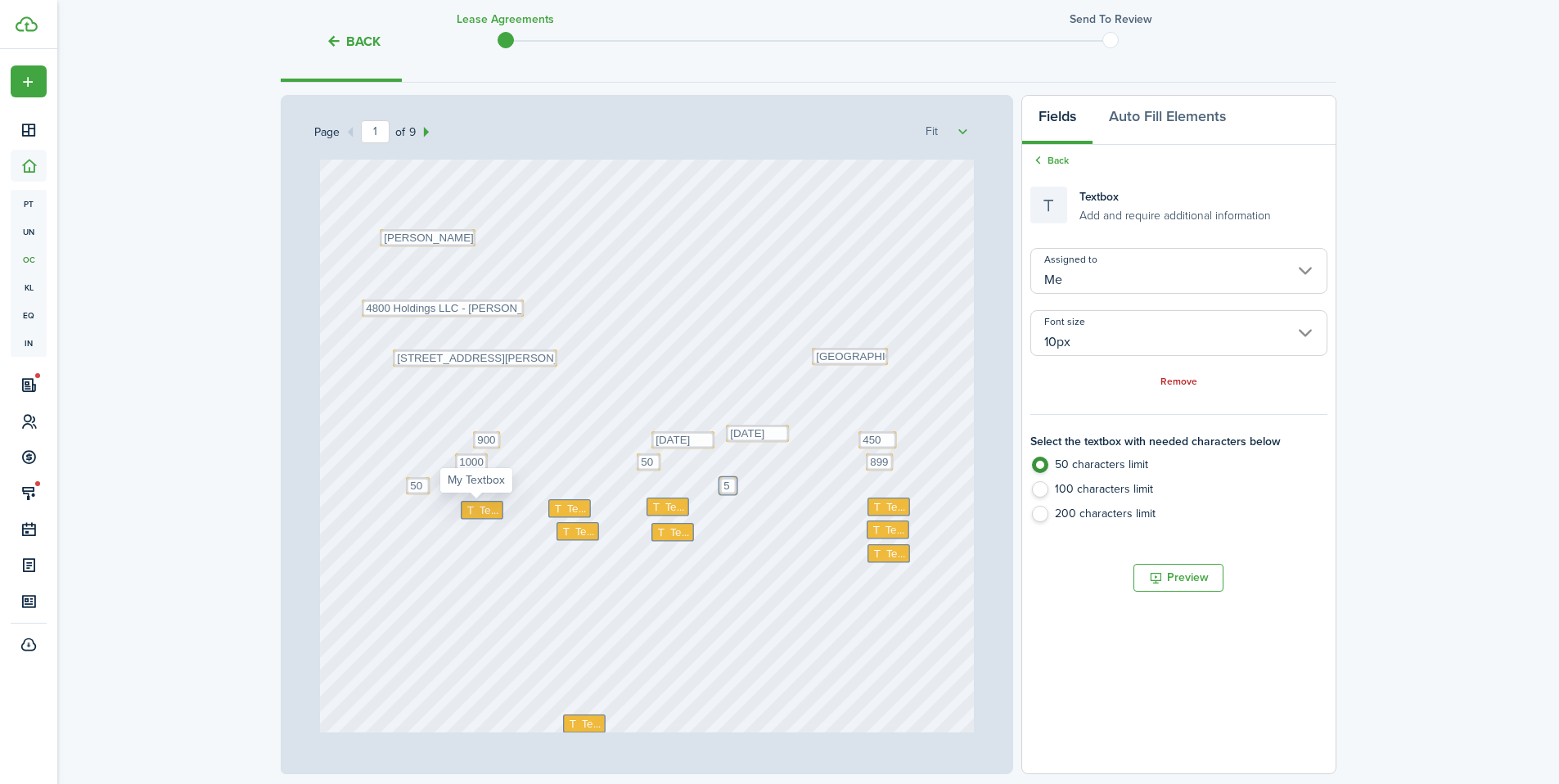
click at [479, 512] on span "Text" at bounding box center [489, 510] width 20 height 16
click at [474, 512] on textarea at bounding box center [482, 510] width 43 height 19
type textarea "01"
click at [554, 503] on icon at bounding box center [560, 508] width 14 height 11
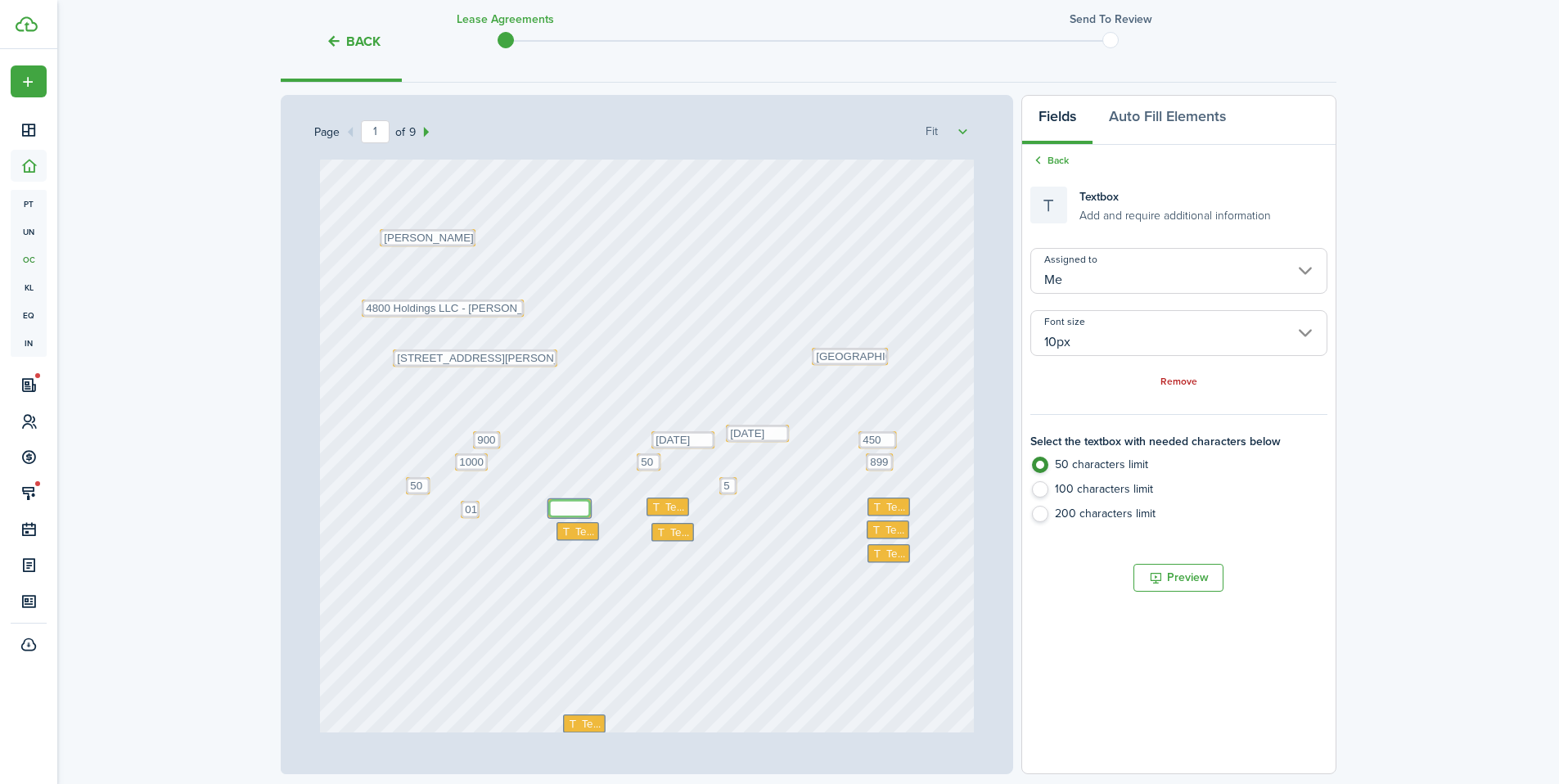
type textarea "z"
type textarea "October"
click at [665, 502] on span "Text" at bounding box center [675, 507] width 20 height 16
click at [665, 503] on span "Text" at bounding box center [675, 507] width 20 height 16
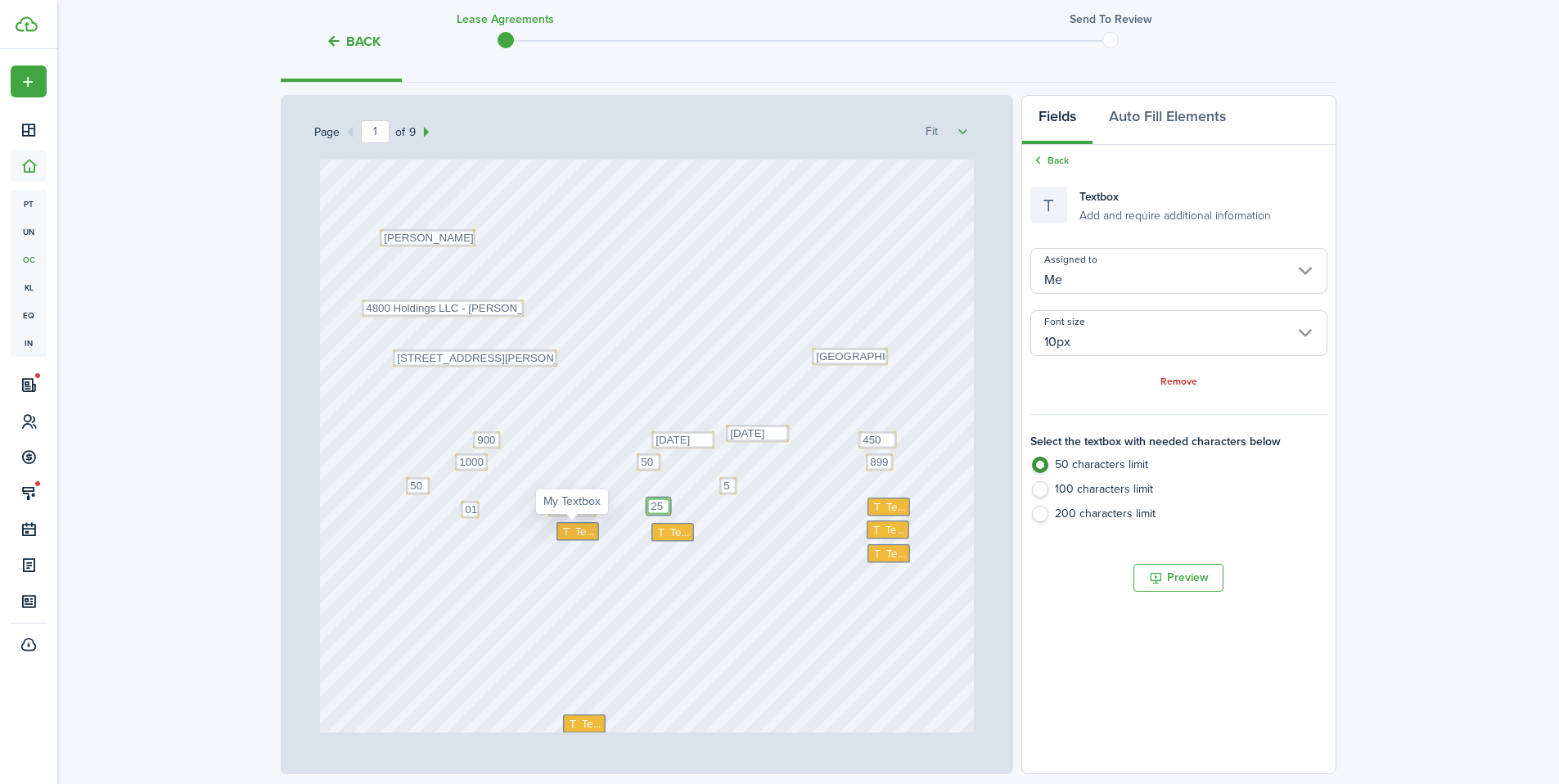
type textarea "25"
click at [576, 532] on span "Text" at bounding box center [586, 531] width 20 height 16
type textarea "October"
click at [657, 533] on icon at bounding box center [662, 532] width 14 height 11
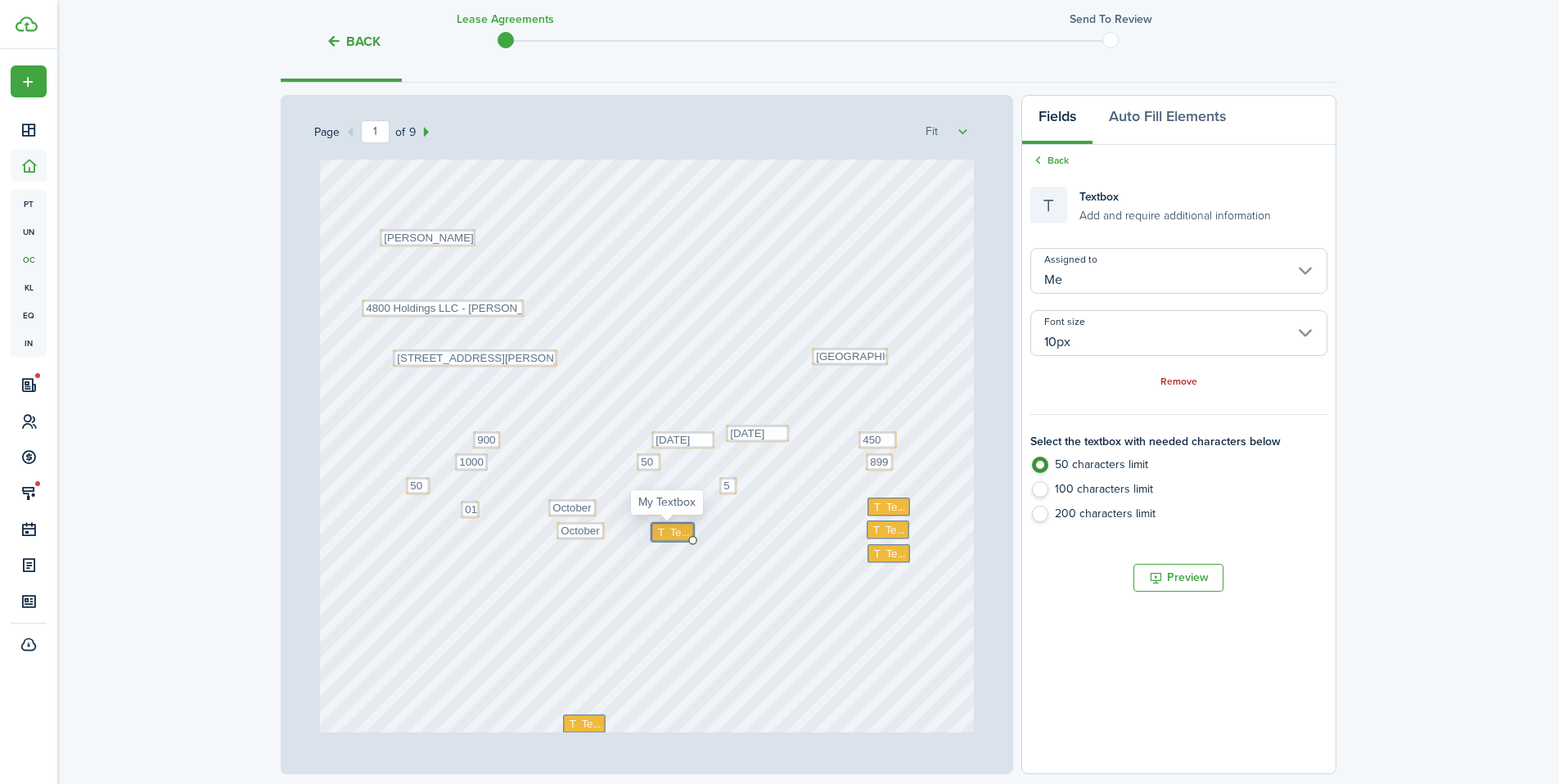
click at [657, 533] on icon at bounding box center [662, 532] width 14 height 11
type textarea "26"
click at [887, 505] on span "Text" at bounding box center [897, 507] width 20 height 16
type textarea "900"
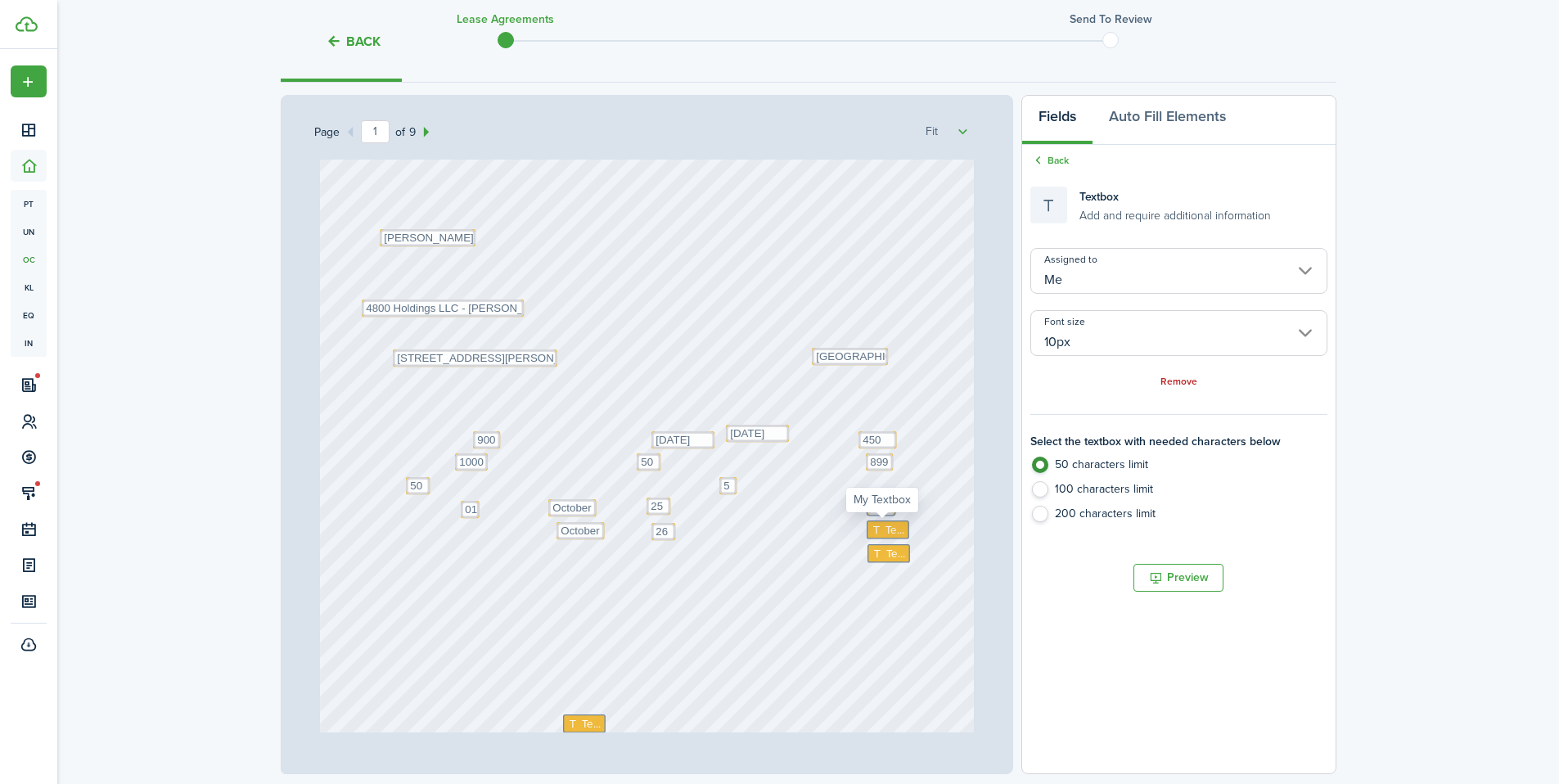
click at [888, 537] on span "Text" at bounding box center [895, 529] width 20 height 16
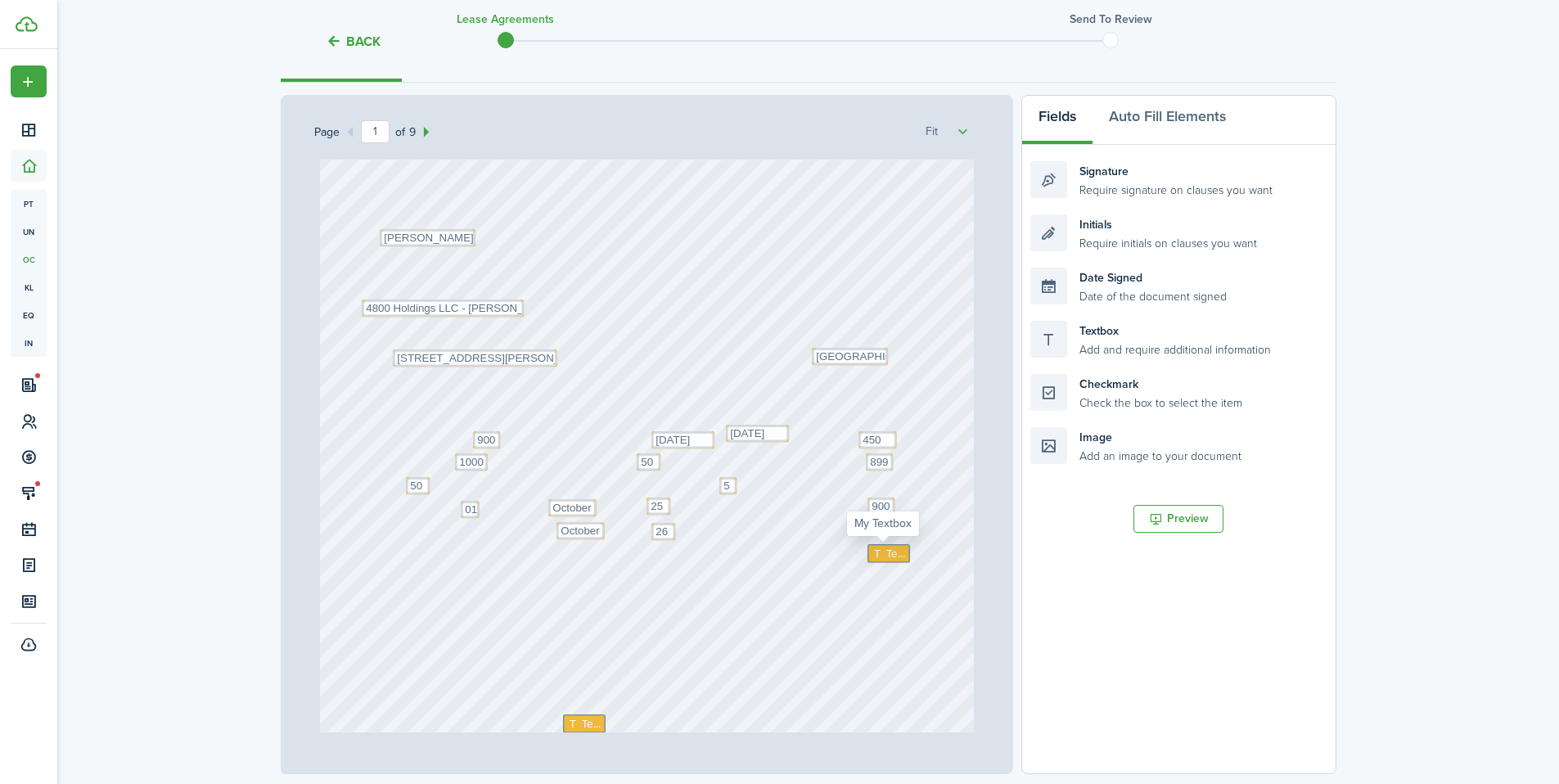
click at [886, 549] on span "Text" at bounding box center [896, 552] width 20 height 16
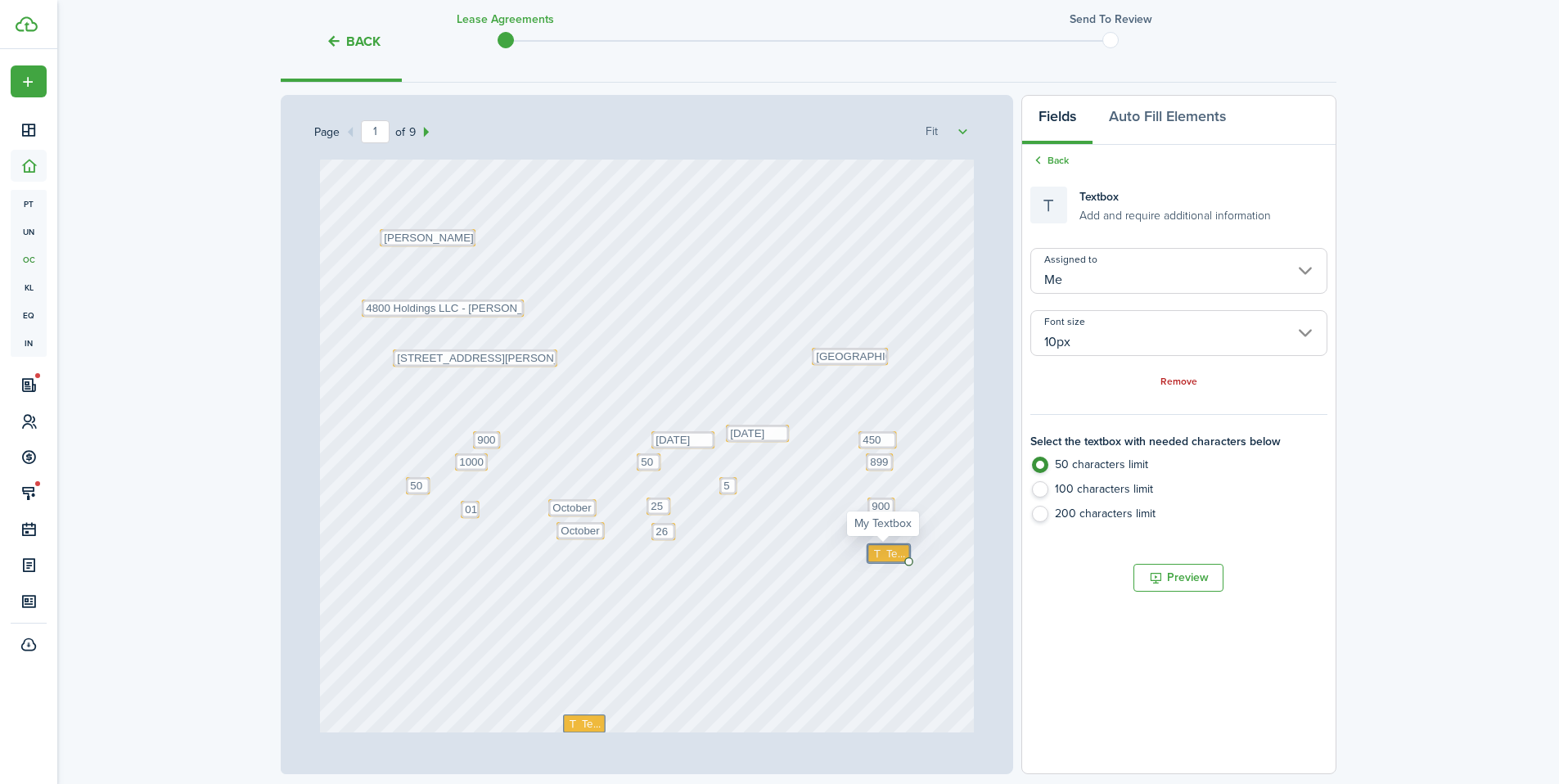
click at [886, 550] on span "Text" at bounding box center [896, 552] width 20 height 16
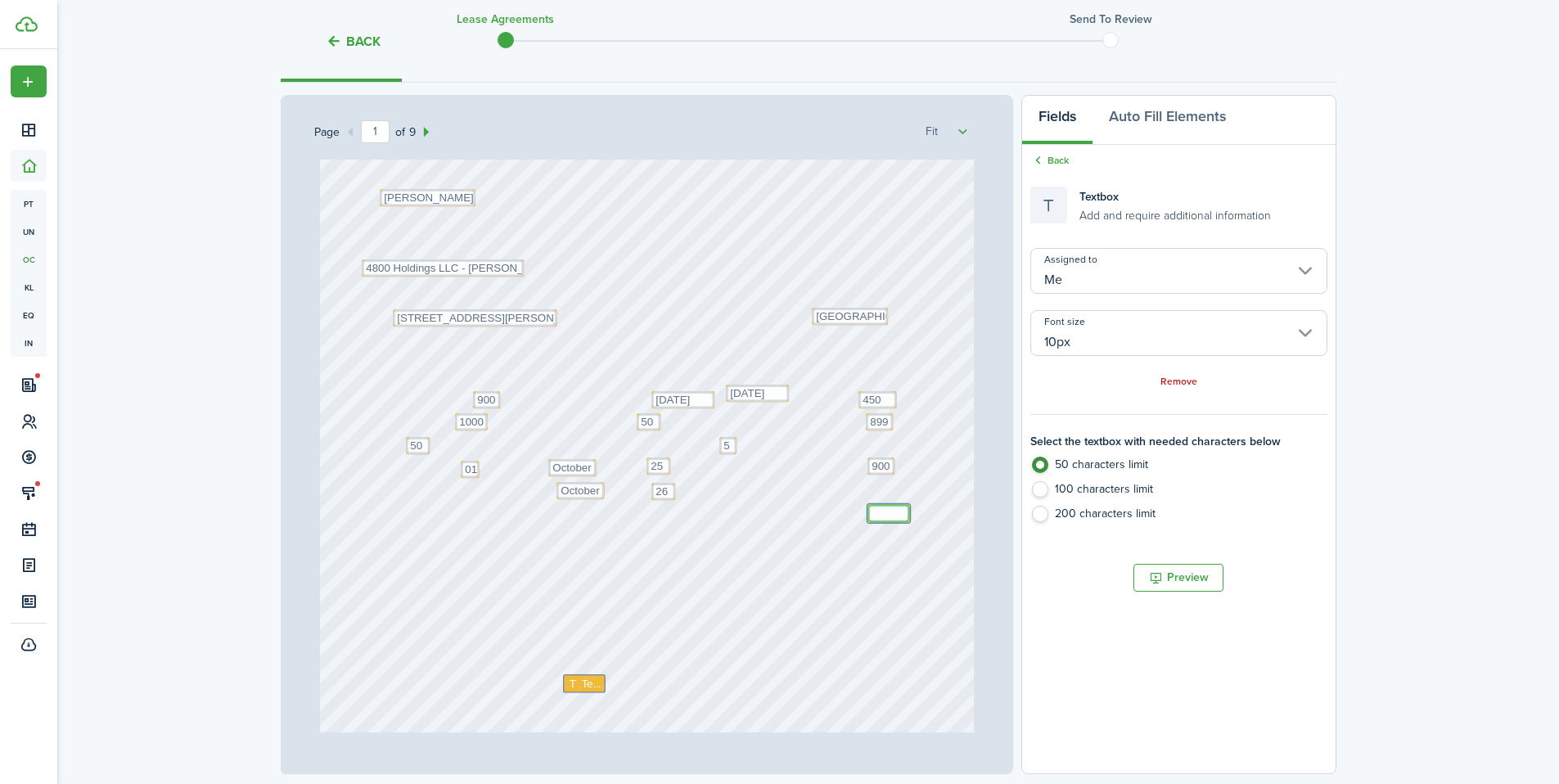
scroll to position [56, 0]
type textarea "900"
click at [749, 607] on div "Text October Text 26 Text 450 Text 50 Text 50 Text 5 Text 900 Text Text October…" at bounding box center [647, 535] width 654 height 862
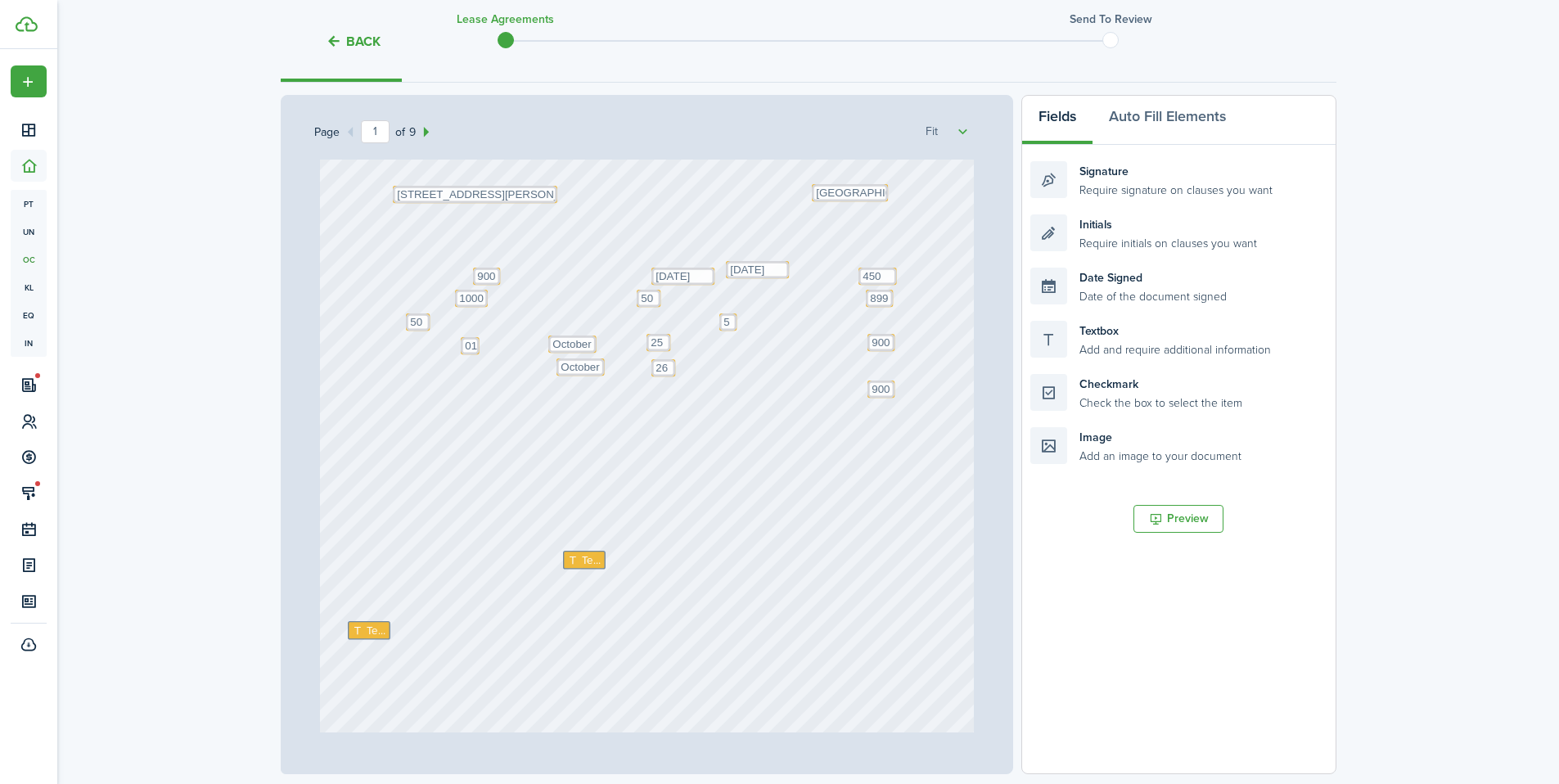
scroll to position [174, 0]
click at [582, 553] on span "Text" at bounding box center [592, 552] width 20 height 16
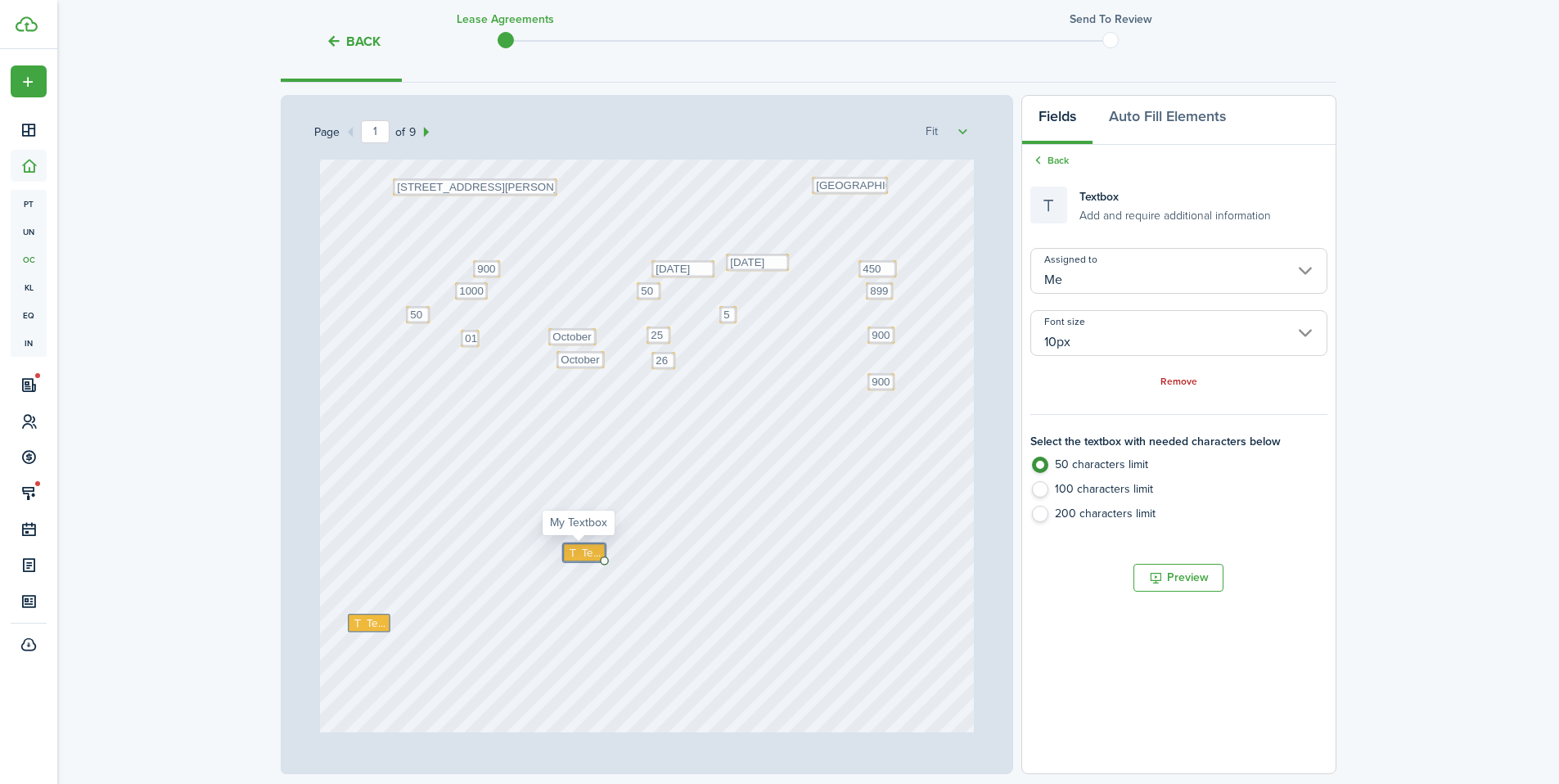
click at [582, 553] on span "Text" at bounding box center [592, 552] width 20 height 16
type textarea "All utilities will be added in addition to the ren"
click at [1136, 496] on label "100 characters limit" at bounding box center [1179, 493] width 296 height 25
radio input "false"
radio input "true"
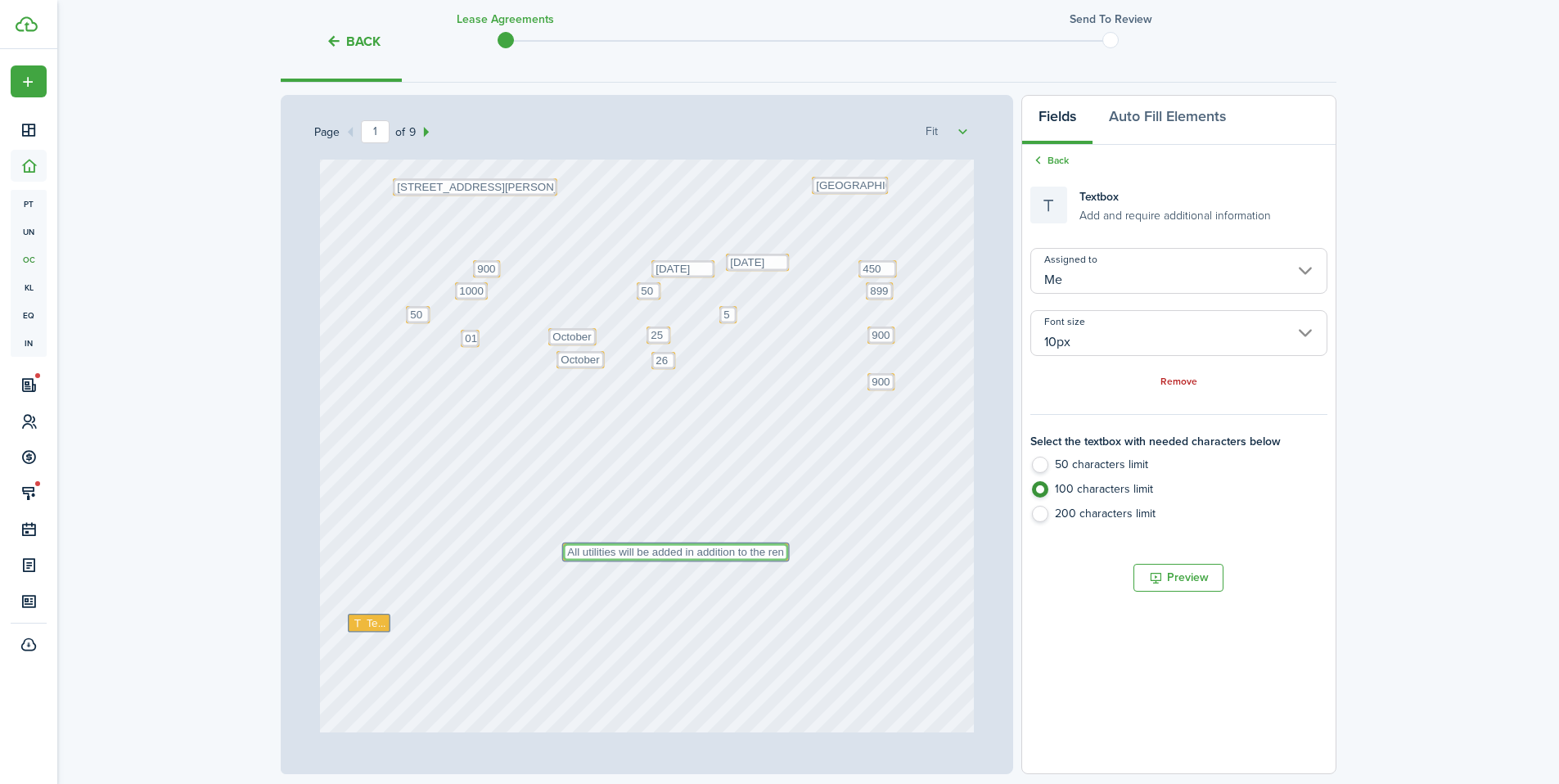
click at [779, 550] on textarea "All utilities will be added in addition to the ren" at bounding box center [675, 551] width 225 height 17
type textarea "All utilities will be added in addition to the rent"
click at [371, 627] on span "Text" at bounding box center [377, 622] width 20 height 16
radio input "true"
click at [371, 627] on span "Text" at bounding box center [377, 622] width 20 height 16
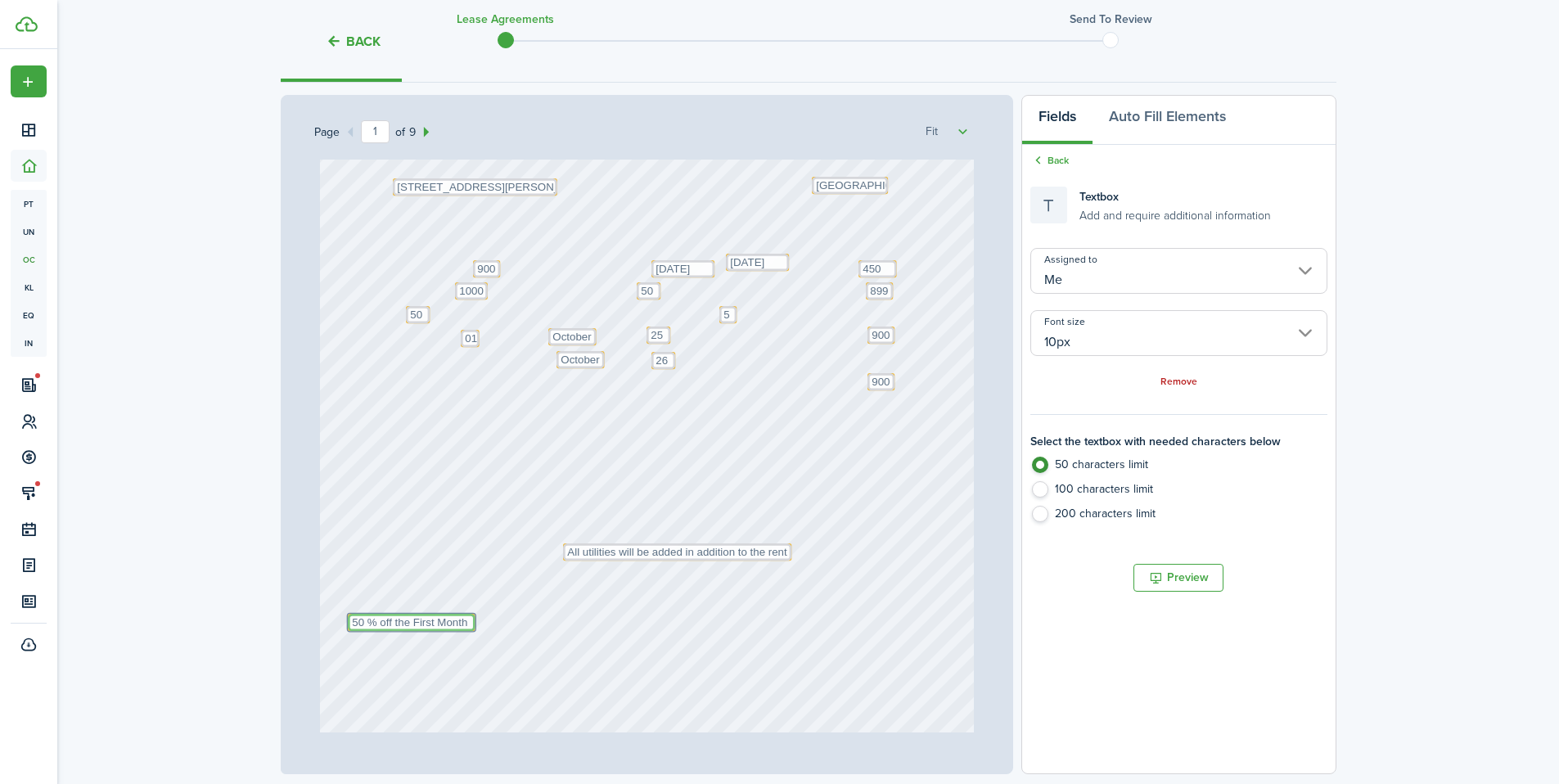
type textarea "50 % off the First Month"
click at [540, 622] on div "Text October Text 26 Text 450 Text 50 Text 50 Text 5 Text 900 Text 50 % off the…" at bounding box center [647, 415] width 654 height 862
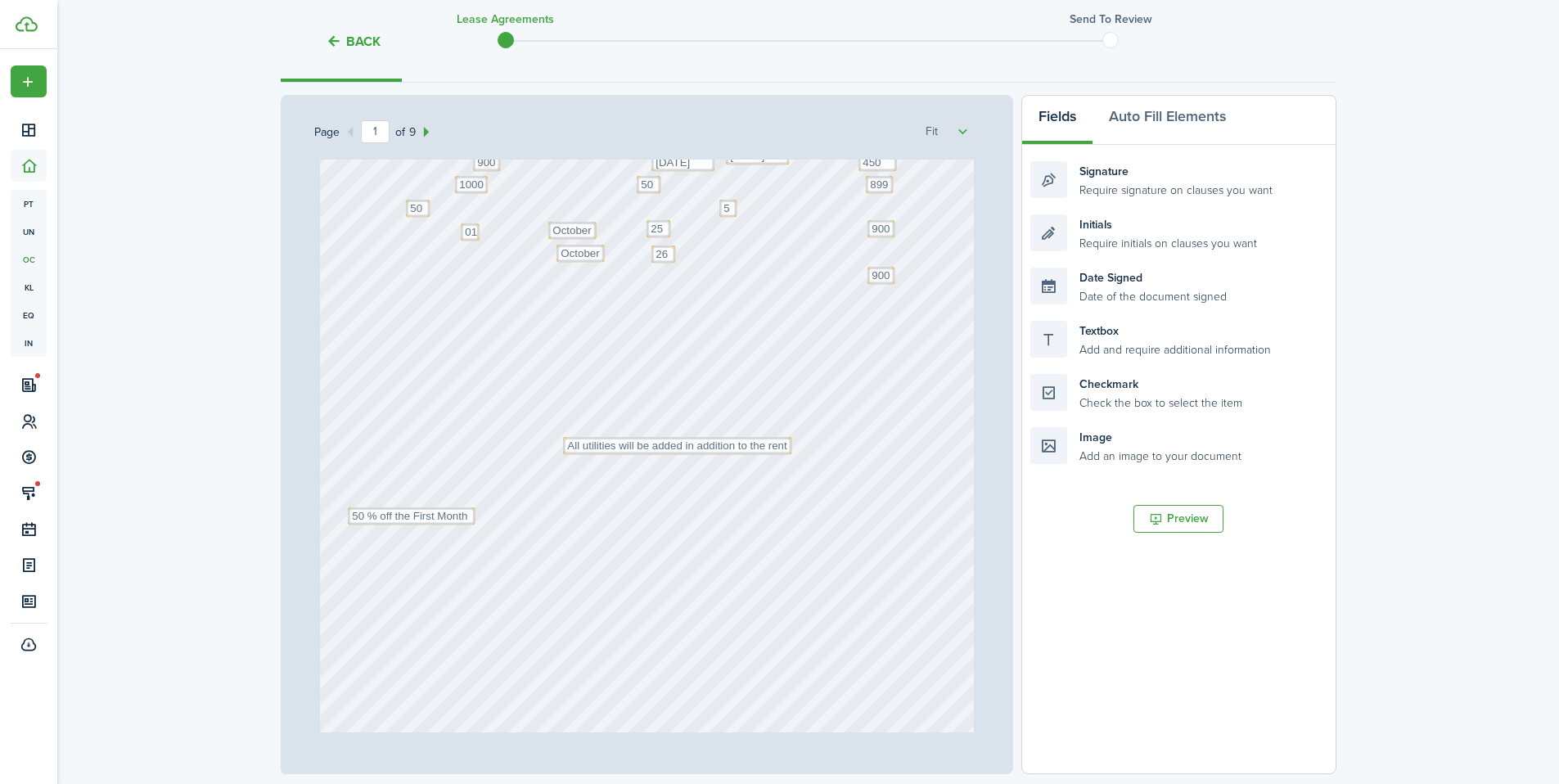
scroll to position [658, 0]
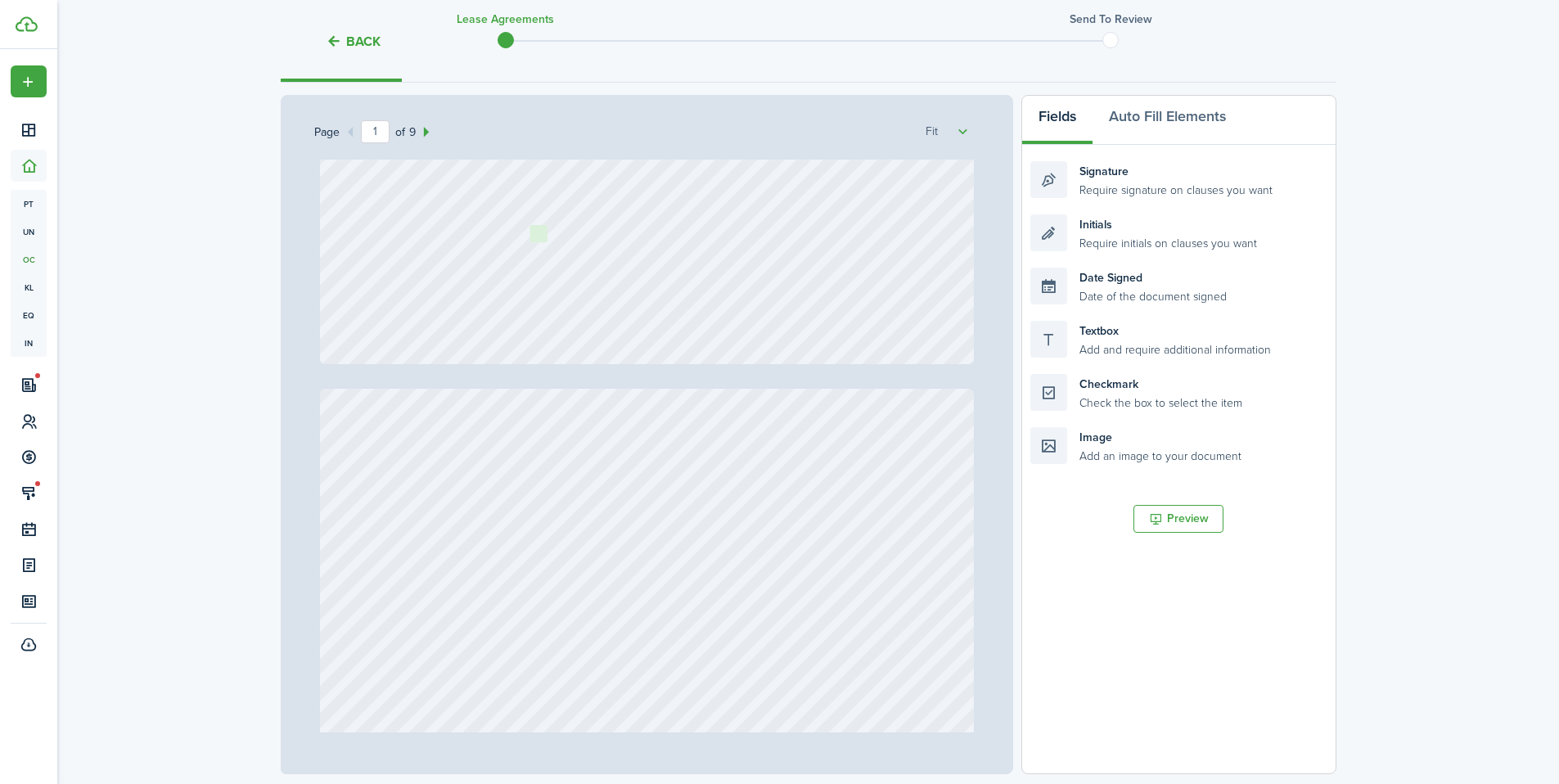
drag, startPoint x: 1125, startPoint y: 394, endPoint x: 631, endPoint y: 243, distance: 516.6
click at [631, 243] on div "Page 1 of 9 50% 75% 100% 150% 200% Fit Text October Text 26 Text 450 Text 50 Te…" at bounding box center [808, 434] width 1056 height 679
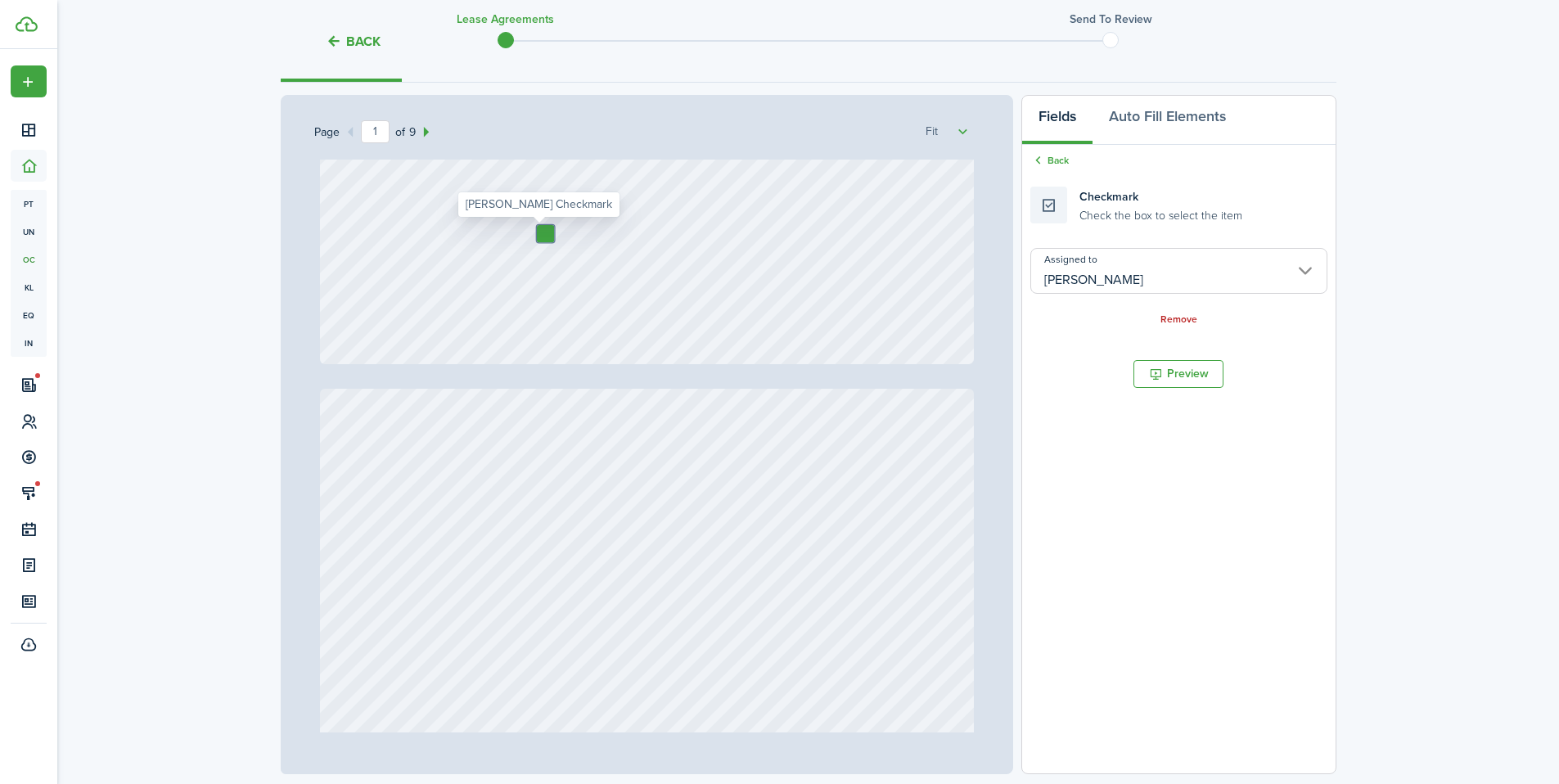
click at [1092, 270] on input "[PERSON_NAME]" at bounding box center [1179, 270] width 296 height 46
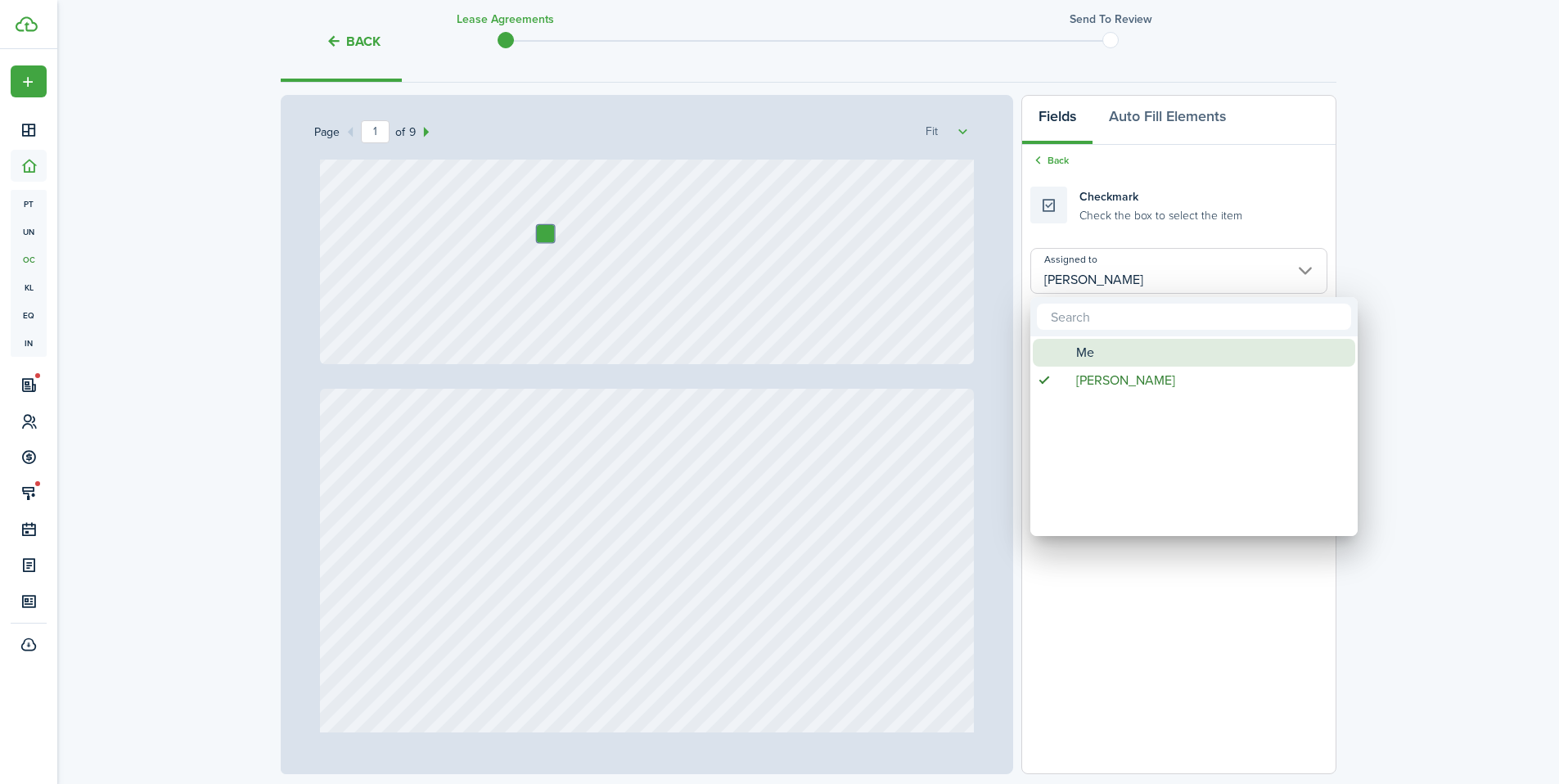
click at [1086, 354] on span "Me" at bounding box center [1086, 353] width 18 height 28
type input "Me"
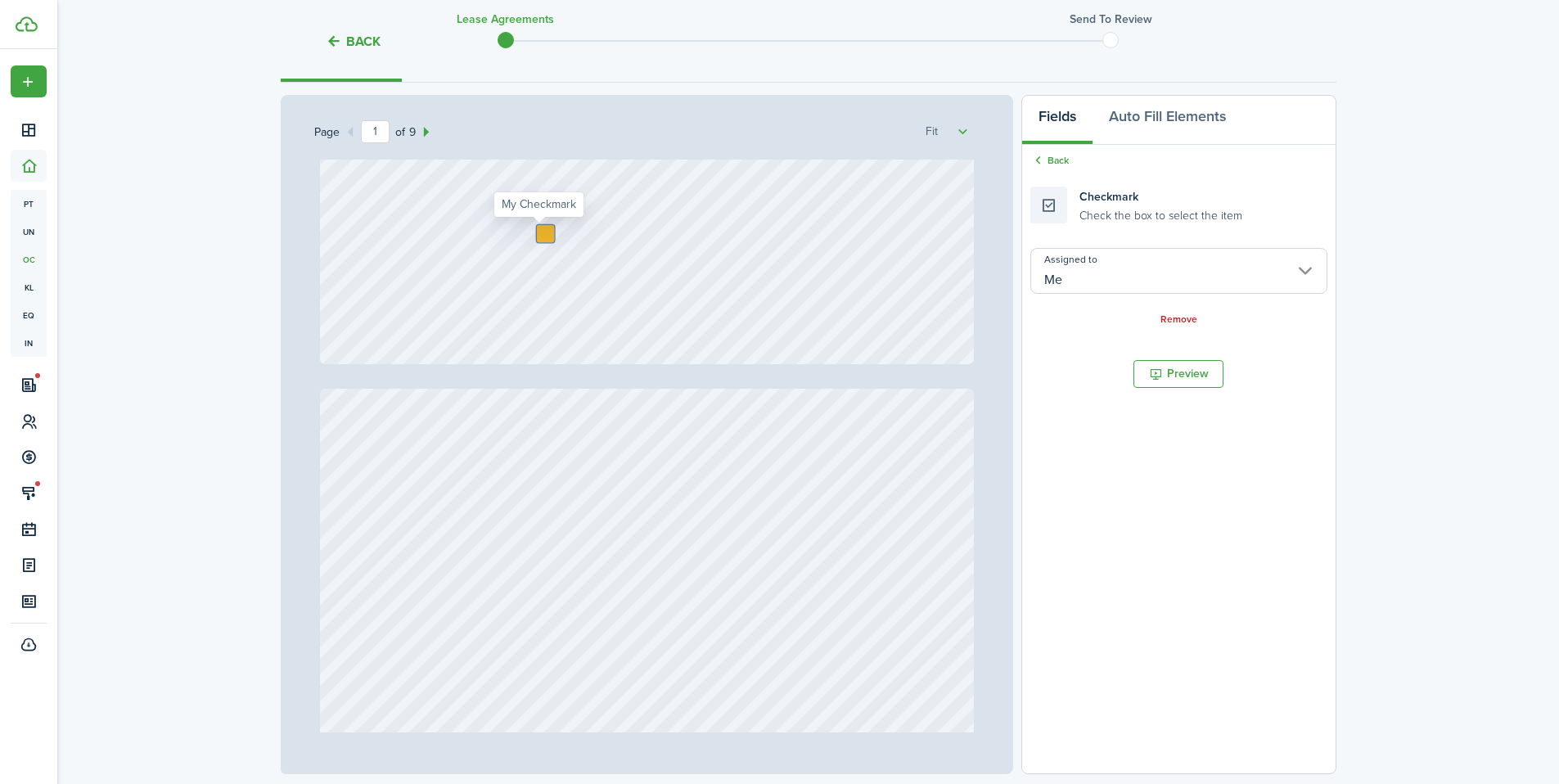
click at [537, 233] on div at bounding box center [545, 233] width 17 height 17
checkbox input "true"
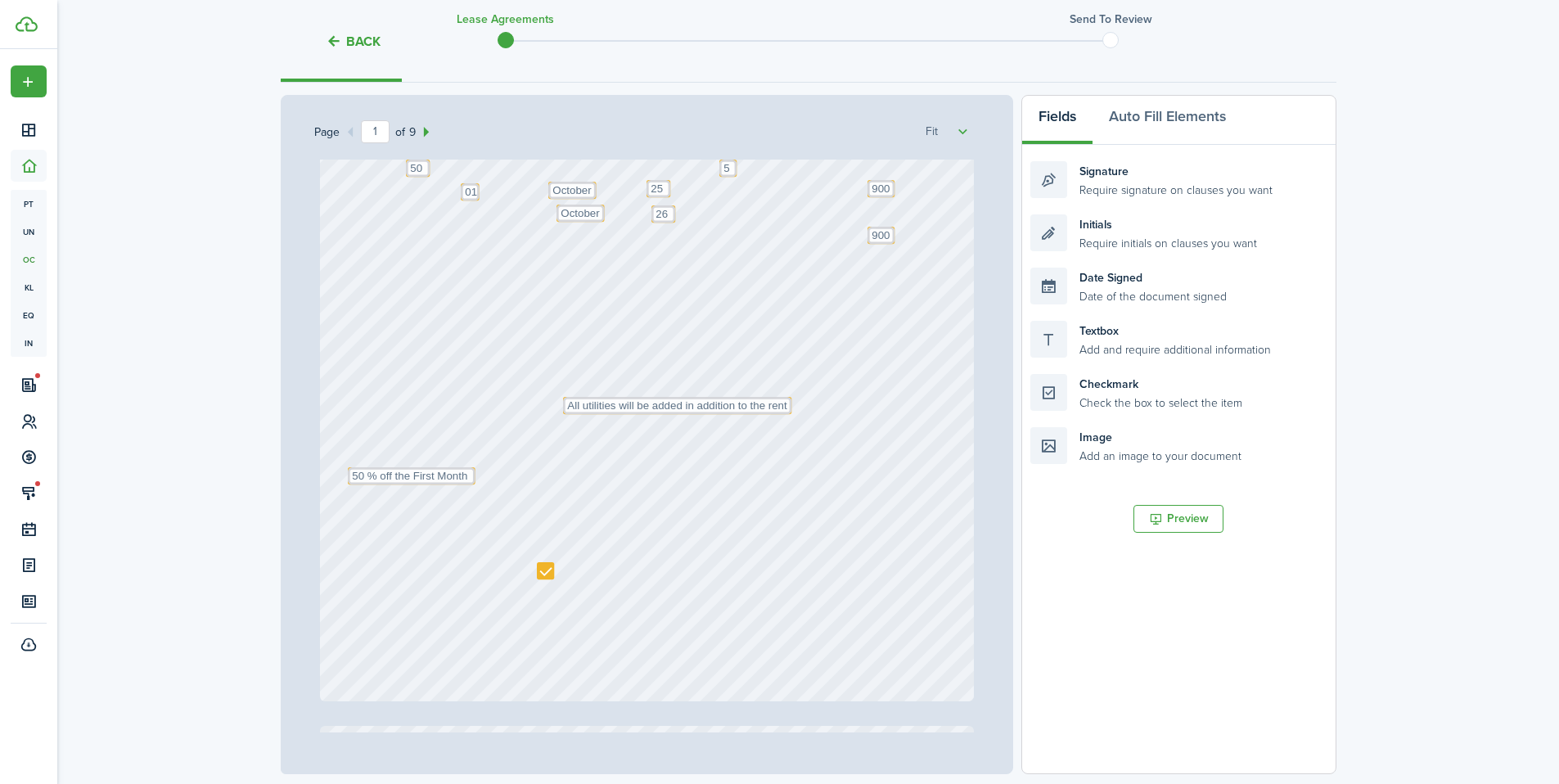
scroll to position [339, 0]
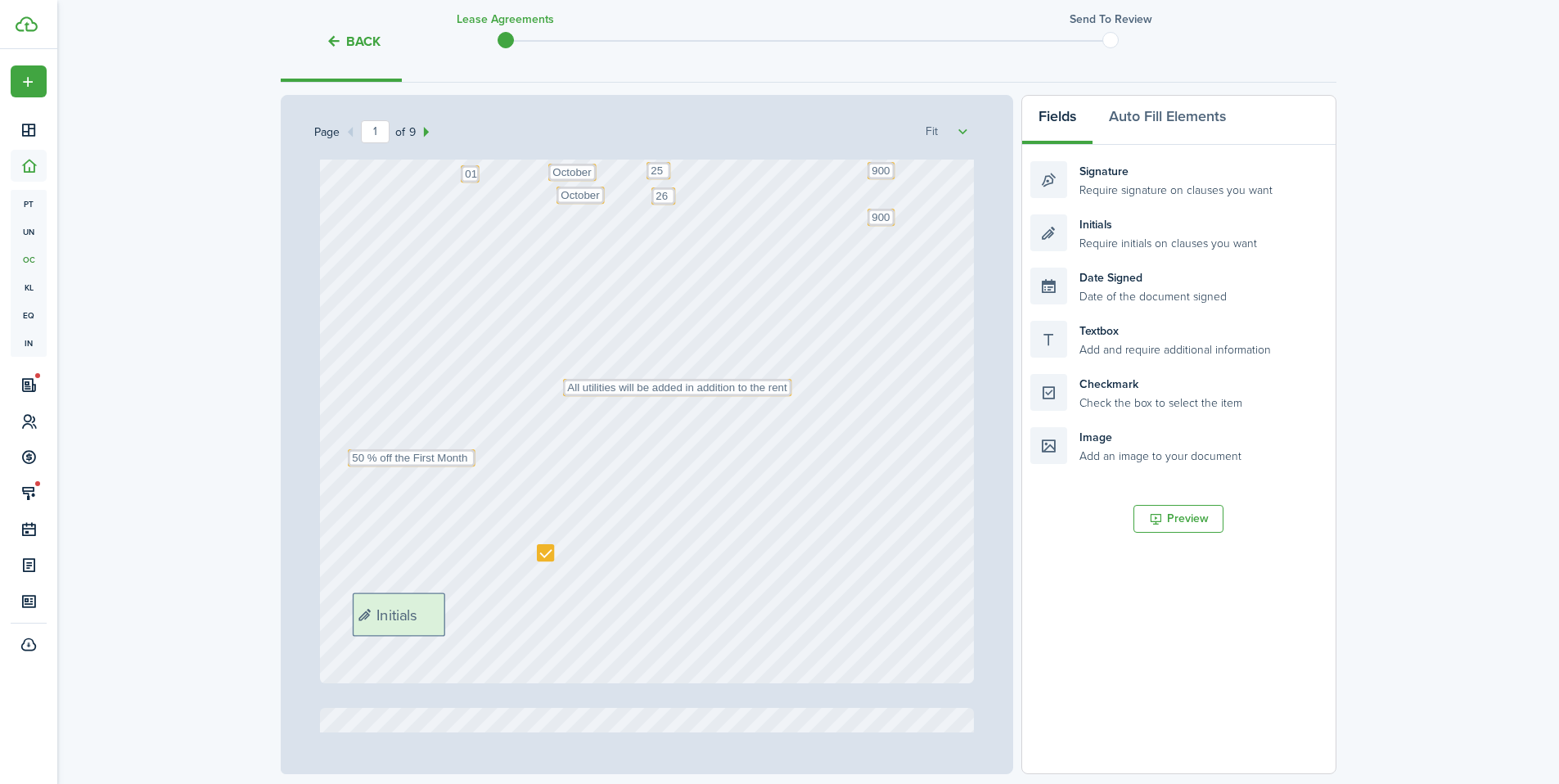
drag, startPoint x: 1182, startPoint y: 235, endPoint x: 504, endPoint y: 613, distance: 776.3
click at [504, 613] on div "Page 1 of 9 50% 75% 100% 150% 200% Fit Text October Text 26 Text 450 Text 50 Te…" at bounding box center [808, 434] width 1056 height 679
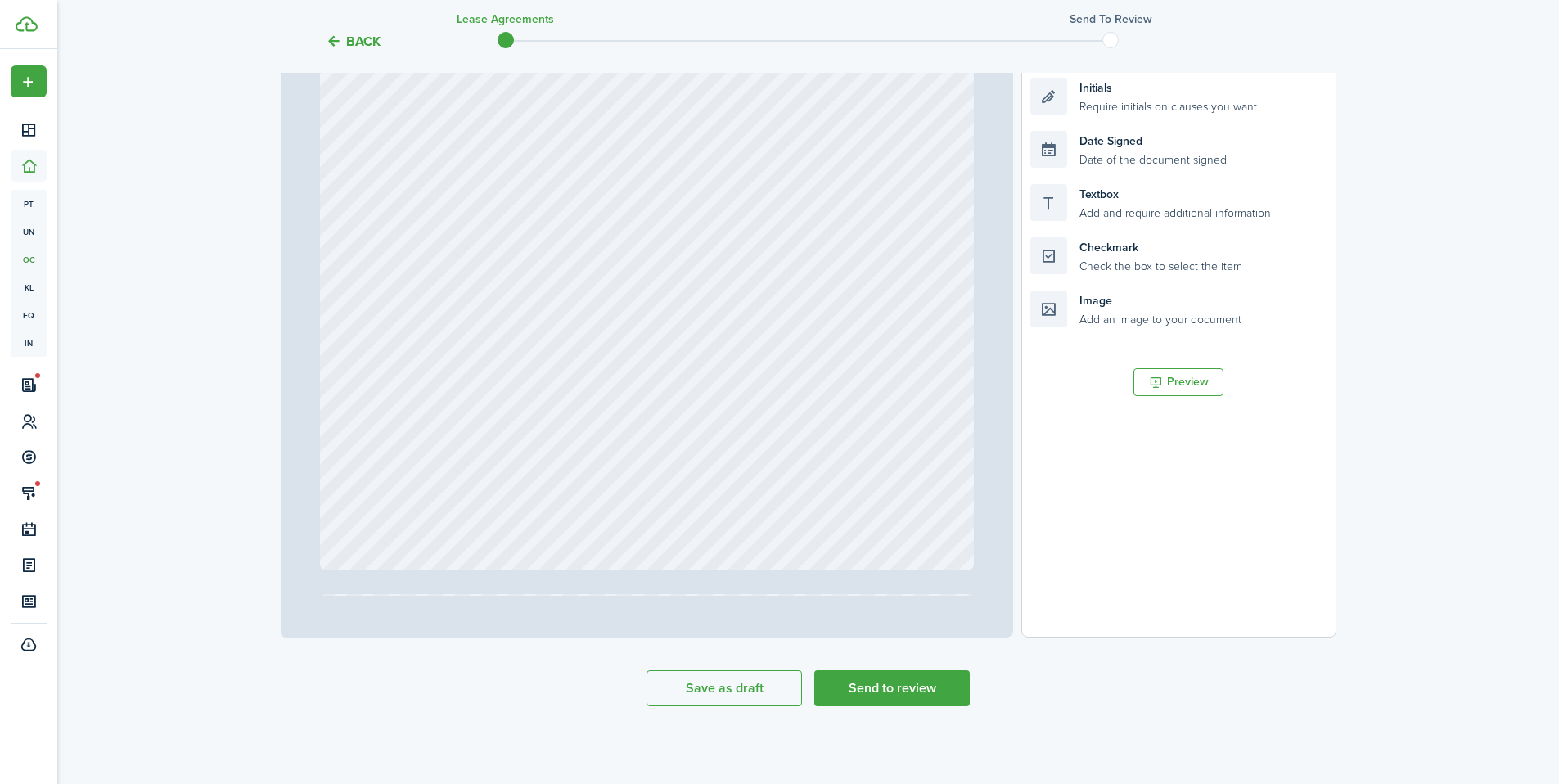
scroll to position [2091, 0]
drag, startPoint x: 1130, startPoint y: 99, endPoint x: 581, endPoint y: 542, distance: 705.4
click at [581, 542] on div "Page 3 of 9 50% 75% 100% 150% 200% Fit Text October Text 26 Text 450 Text 50 Te…" at bounding box center [808, 297] width 1056 height 679
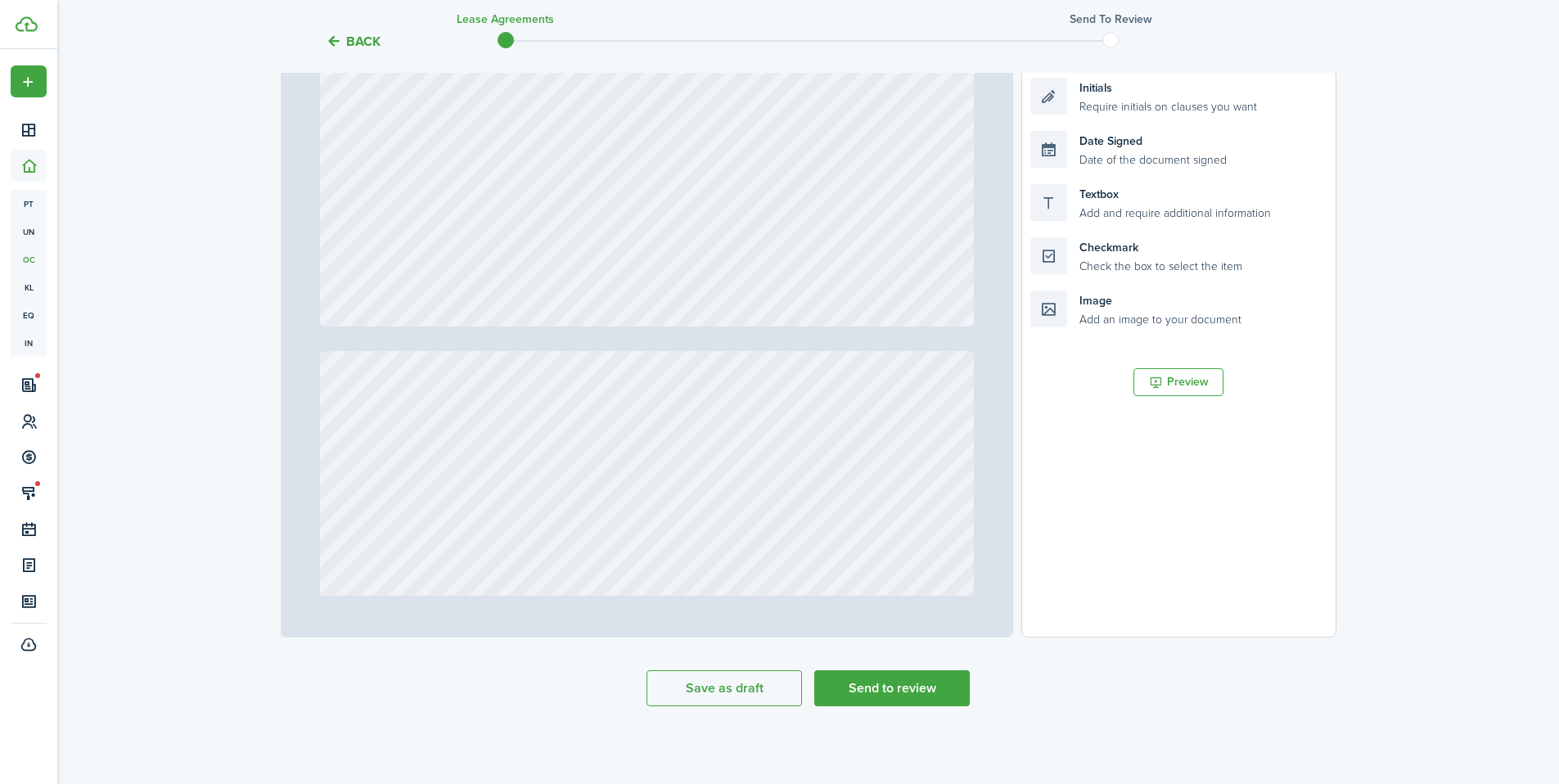
scroll to position [3253, 0]
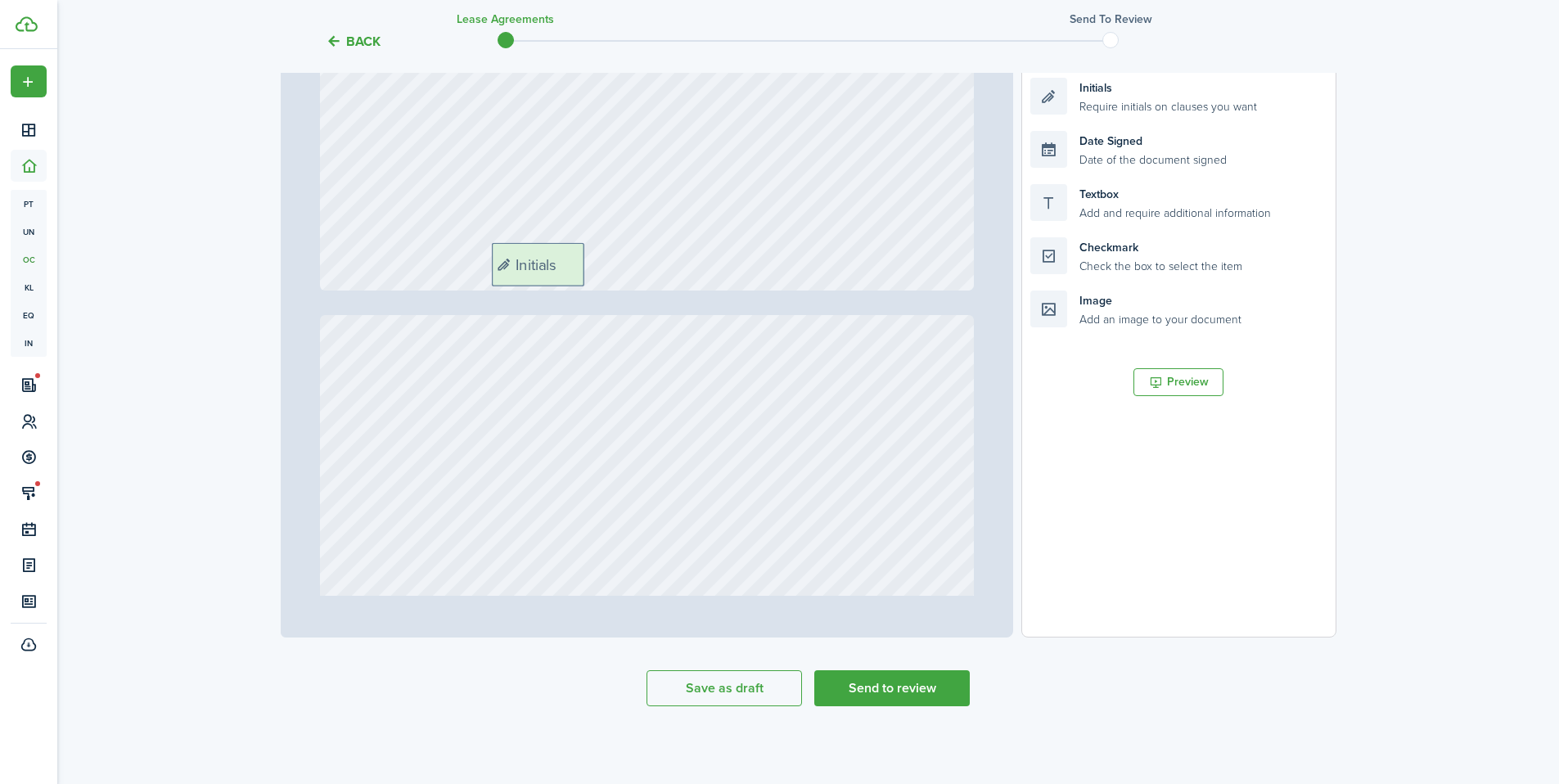
drag, startPoint x: 1136, startPoint y: 102, endPoint x: 598, endPoint y: 267, distance: 562.7
click at [598, 267] on div "Page 4 of 9 50% 75% 100% 150% 200% Fit Text October Text 26 Text 450 Text 50 Te…" at bounding box center [808, 297] width 1056 height 679
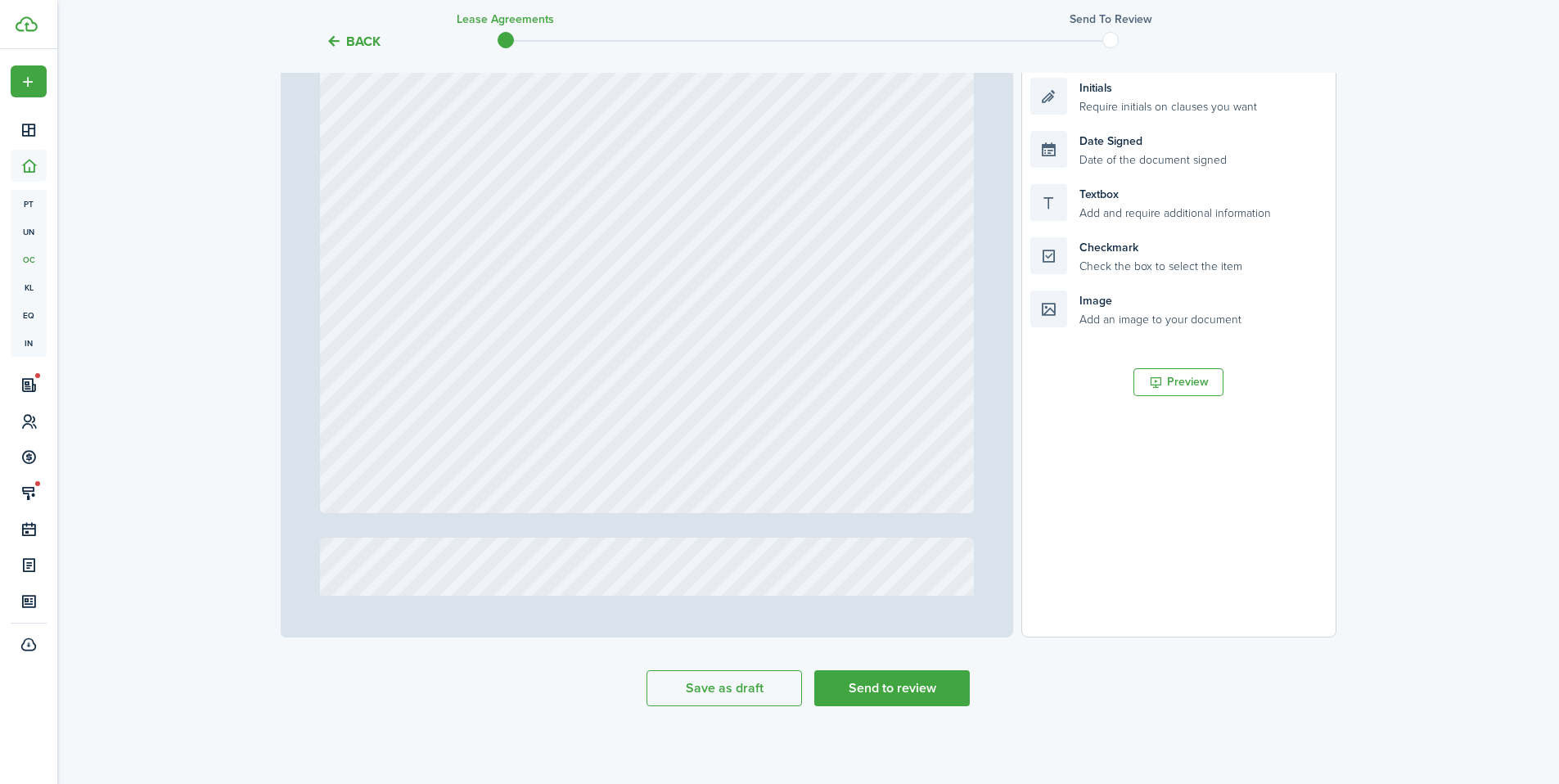
scroll to position [3920, 0]
drag, startPoint x: 1165, startPoint y: 98, endPoint x: 615, endPoint y: 481, distance: 670.2
click at [615, 481] on div "Page 5 of 9 50% 75% 100% 150% 200% Fit Text October Text 26 Text 450 Text 50 Te…" at bounding box center [808, 297] width 1056 height 679
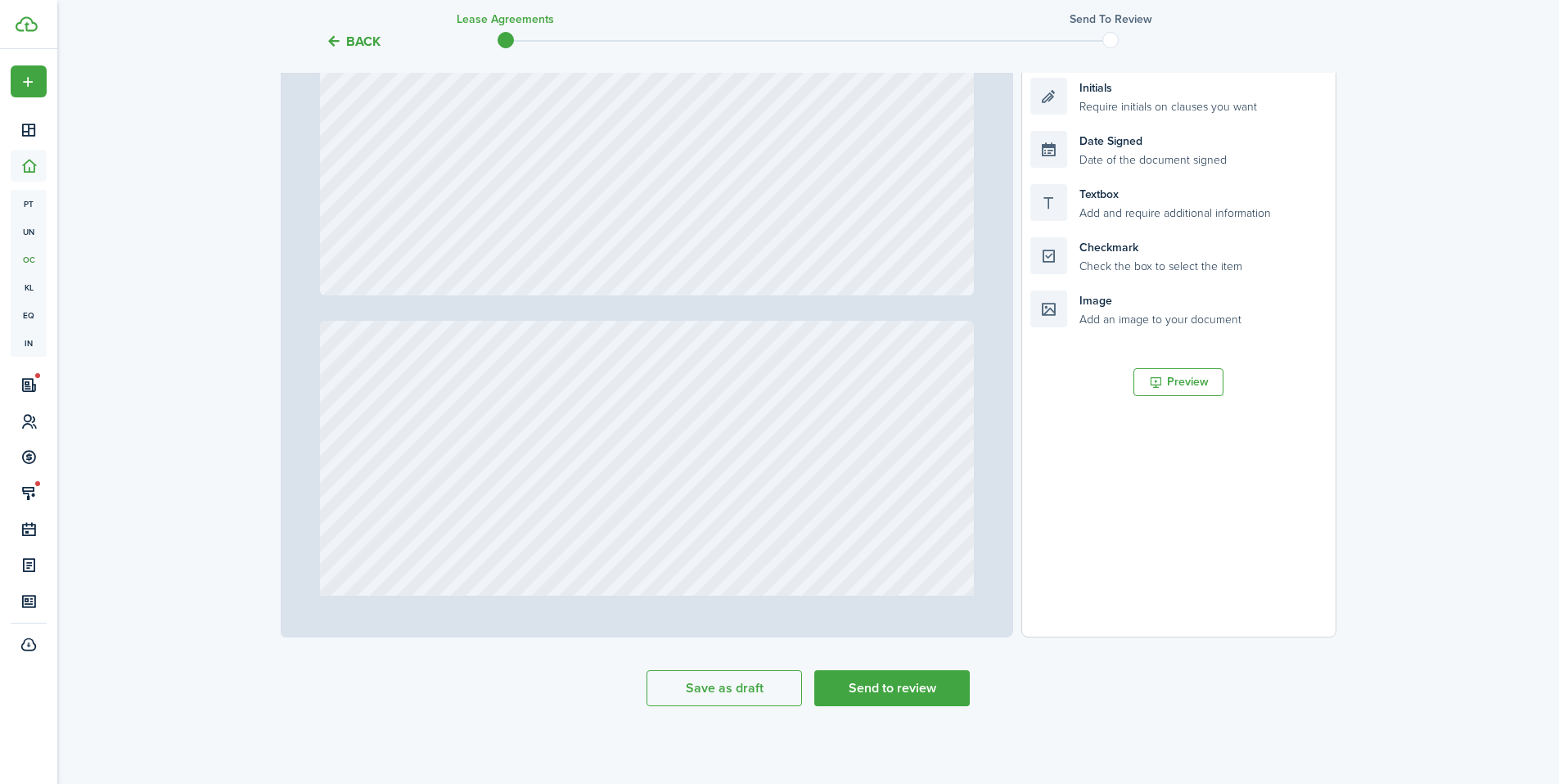
scroll to position [5022, 0]
drag, startPoint x: 1161, startPoint y: 100, endPoint x: 628, endPoint y: 272, distance: 560.1
click at [628, 272] on div "Page 6 of 9 50% 75% 100% 150% 200% Fit Text October Text 26 Text 450 Text 50 Te…" at bounding box center [808, 297] width 1056 height 679
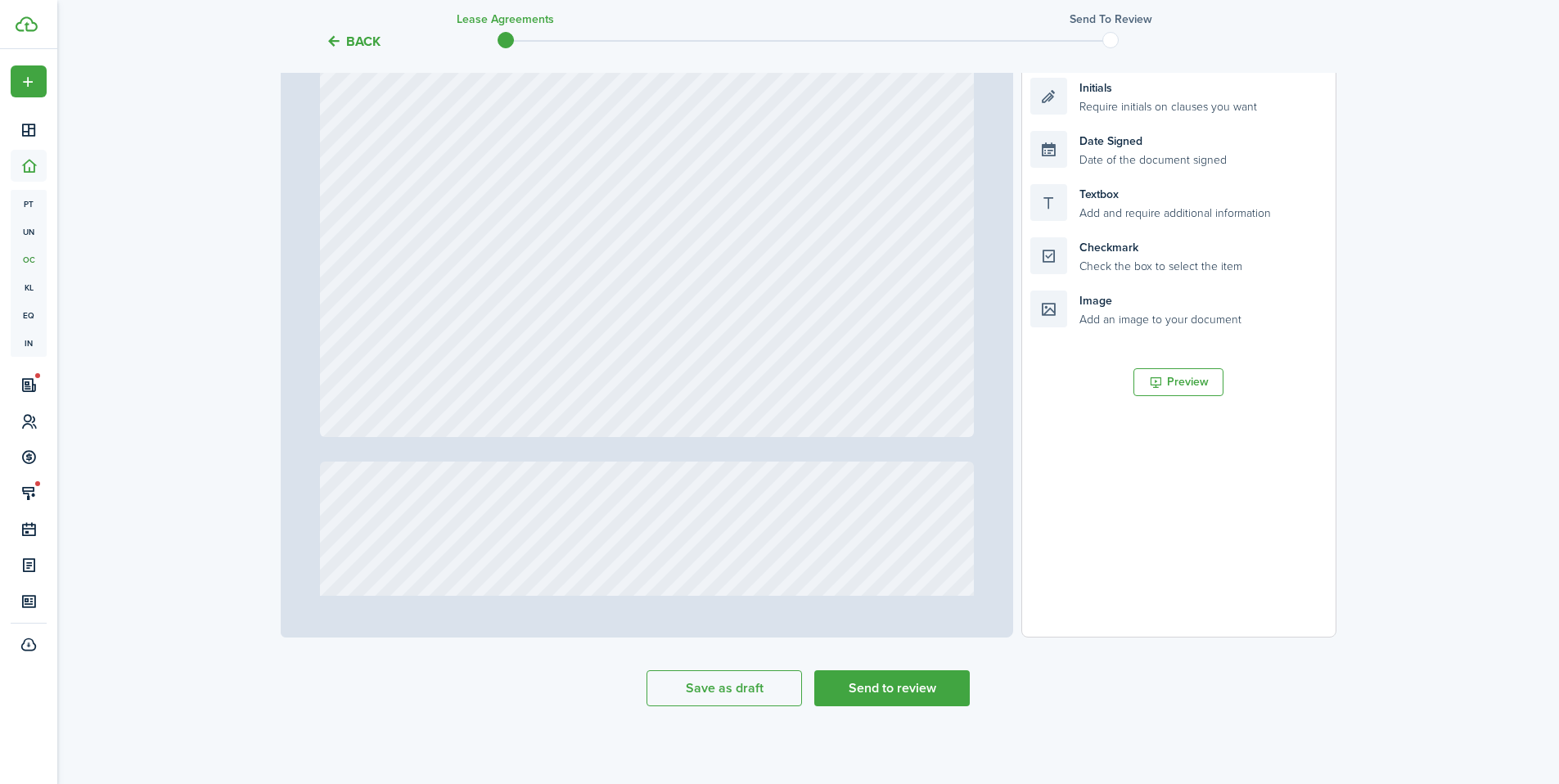
scroll to position [5834, 0]
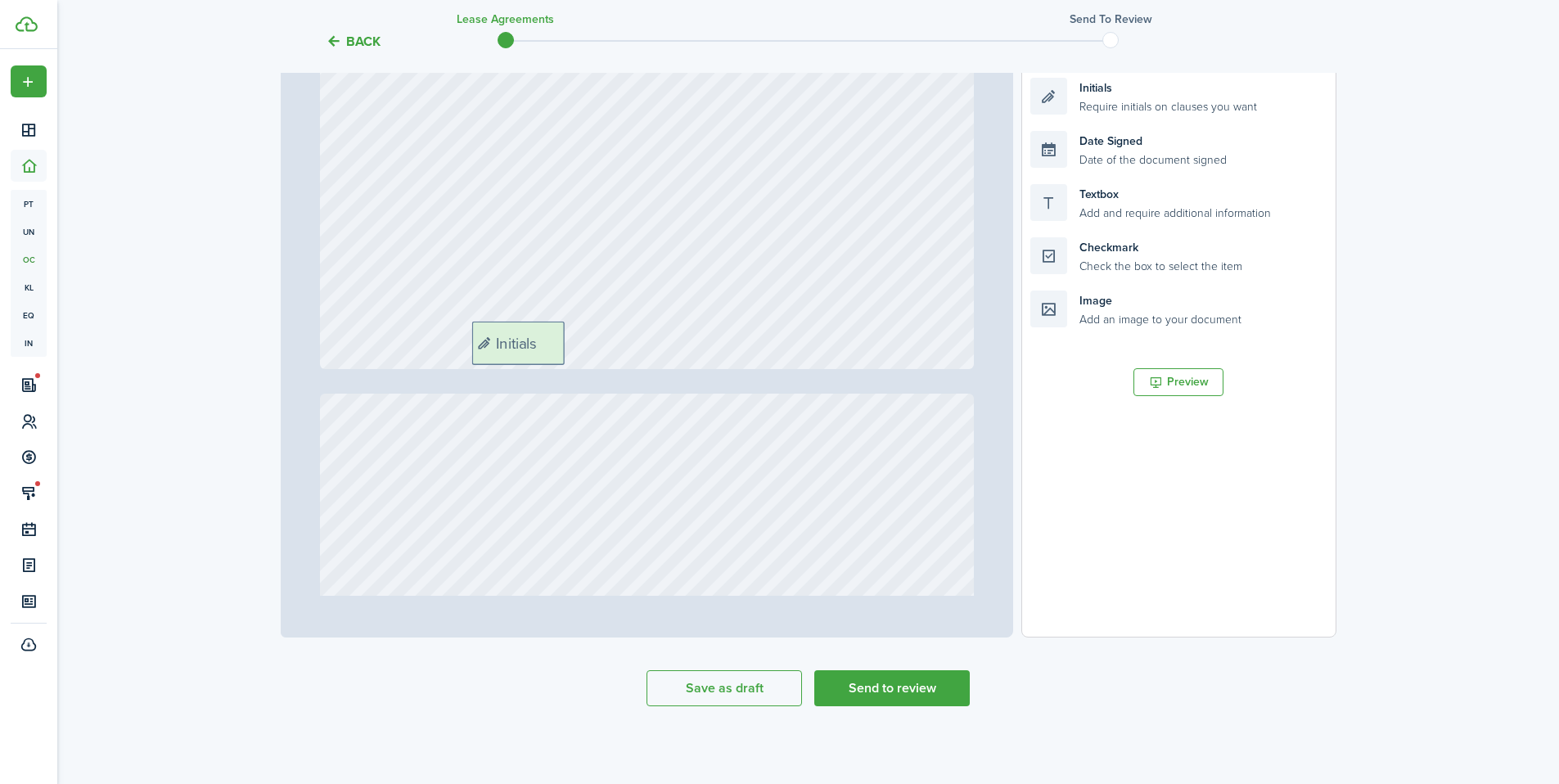
drag, startPoint x: 1193, startPoint y: 102, endPoint x: 633, endPoint y: 345, distance: 610.4
click at [633, 345] on div "Page 7 of 9 50% 75% 100% 150% 200% Fit Text October Text 26 Text 450 Text 50 Te…" at bounding box center [808, 297] width 1056 height 679
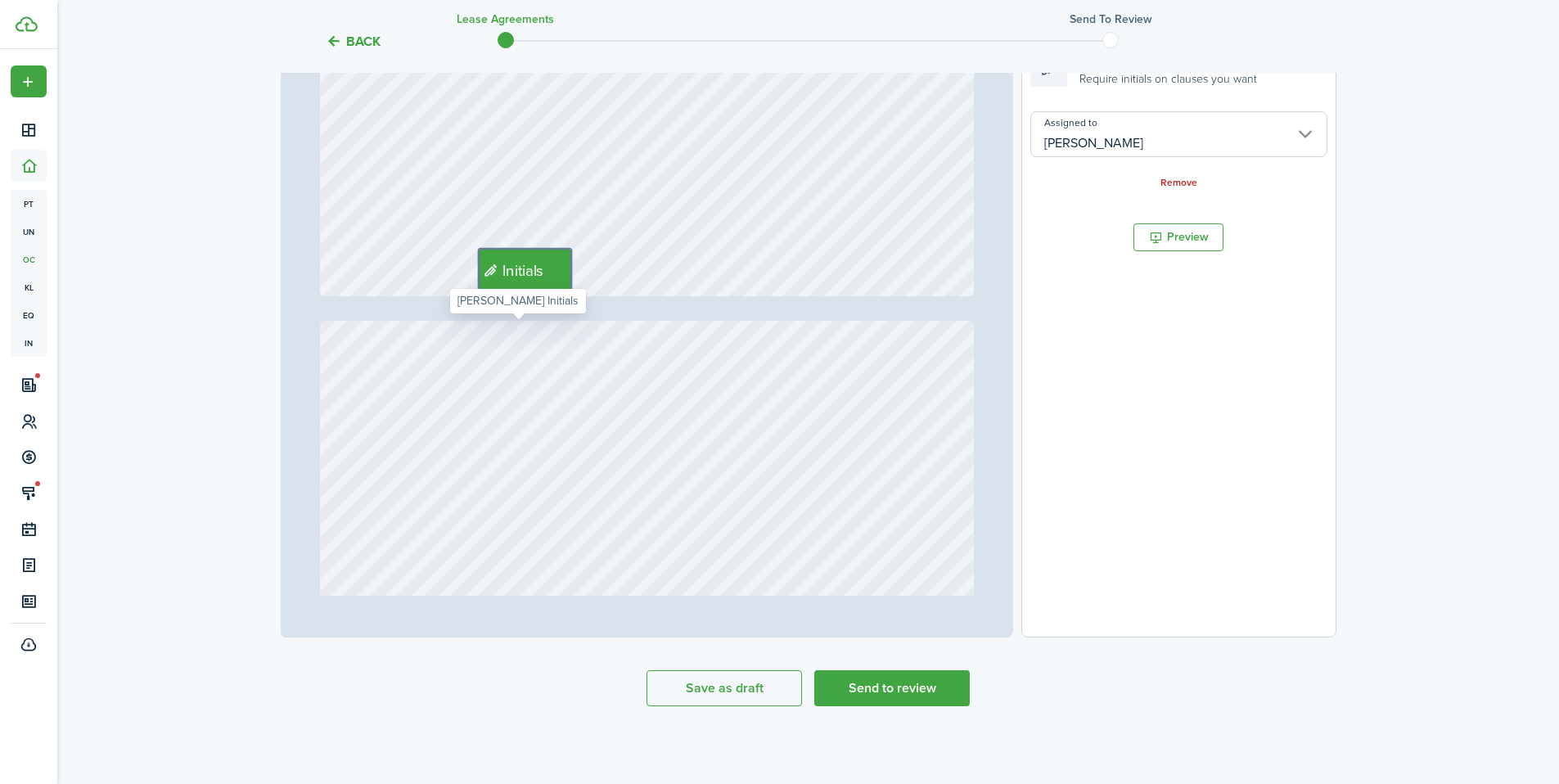
type input "8"
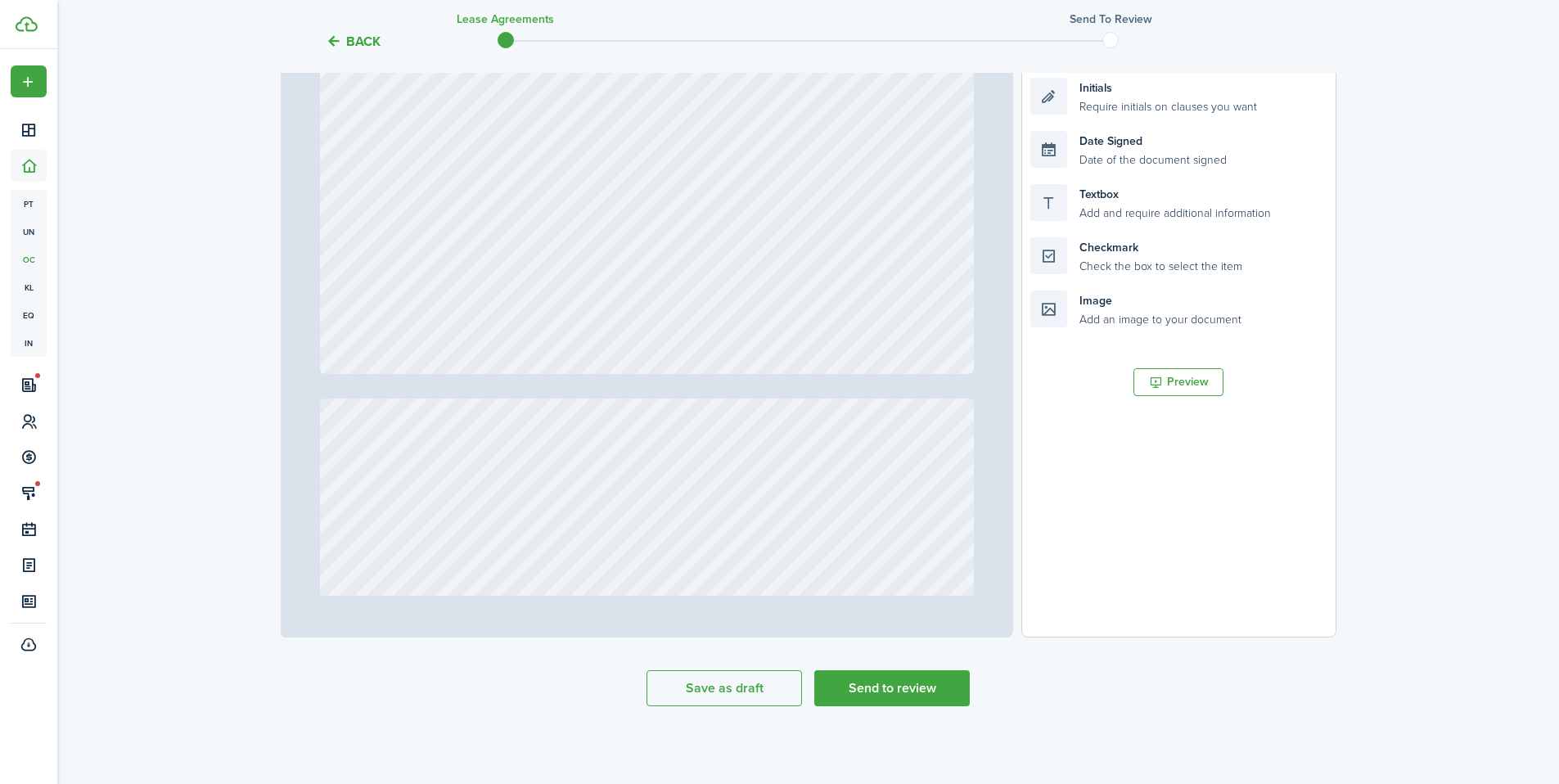
scroll to position [6726, 0]
drag, startPoint x: 1140, startPoint y: 98, endPoint x: 821, endPoint y: 285, distance: 369.8
click at [821, 285] on div "Page 8 of 9 50% 75% 100% 150% 200% Fit Text October Text 26 Text 450 Text 50 Te…" at bounding box center [808, 297] width 1056 height 679
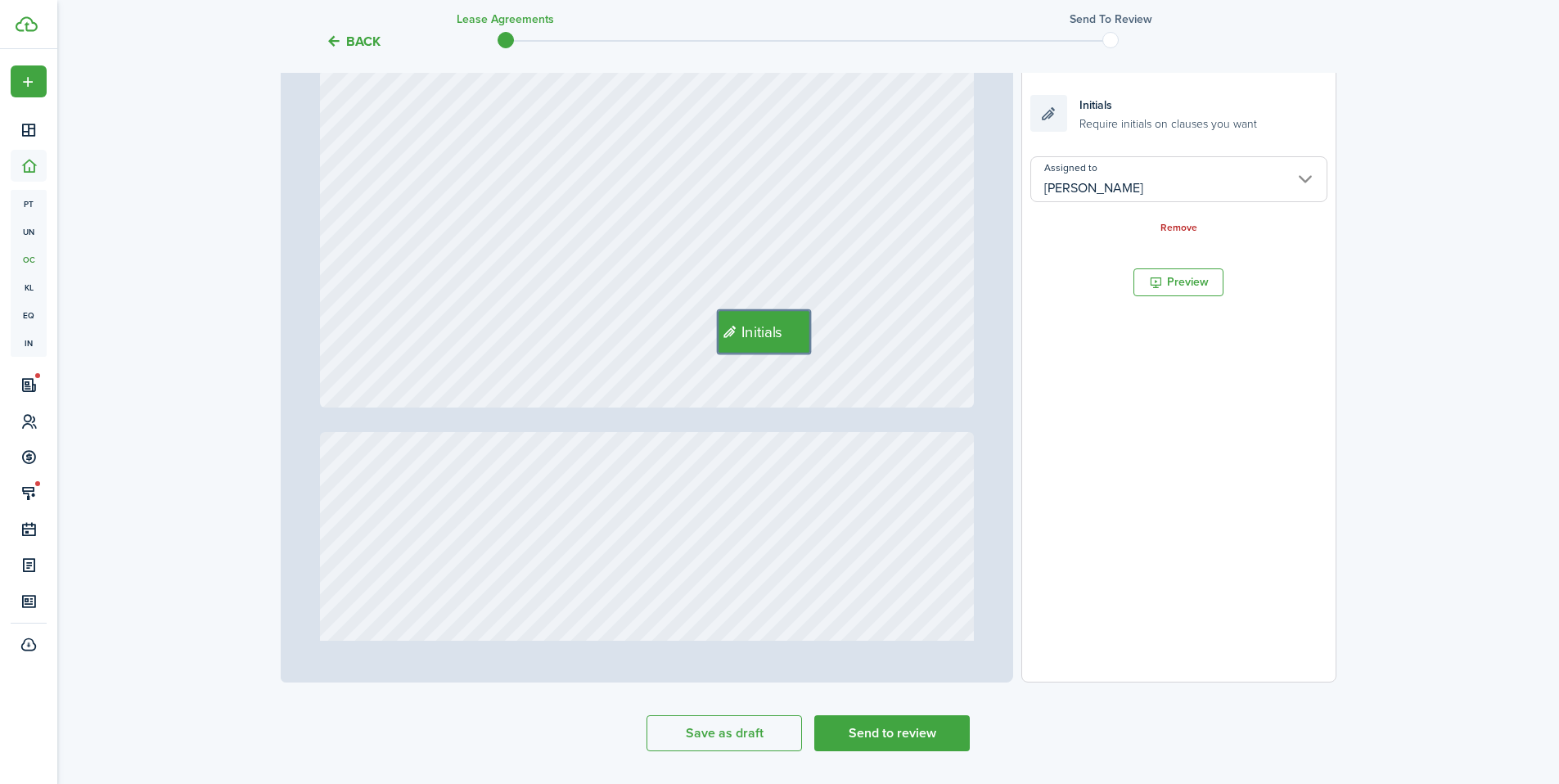
scroll to position [245, 0]
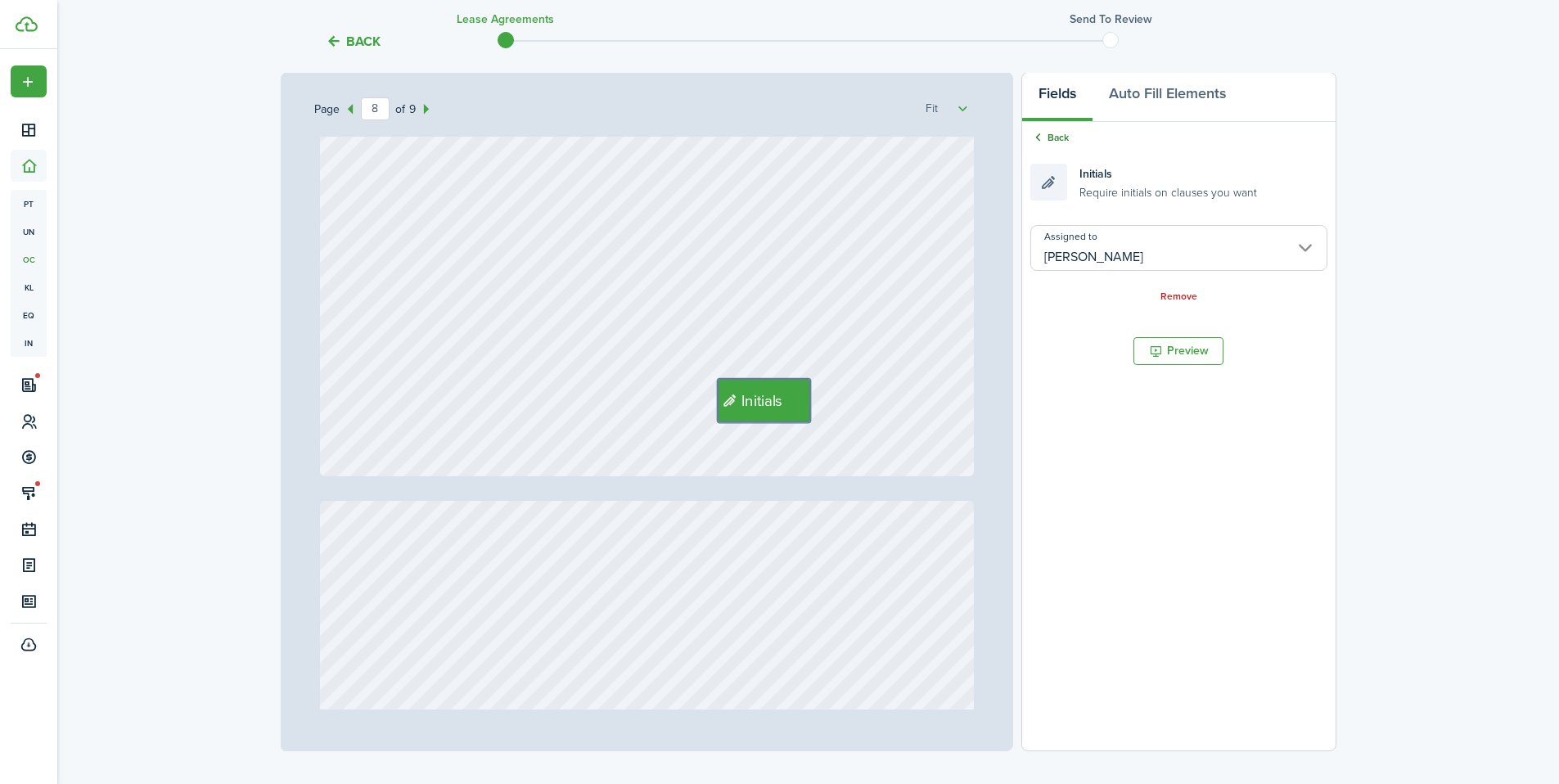
click at [1053, 141] on link "Back" at bounding box center [1050, 137] width 39 height 15
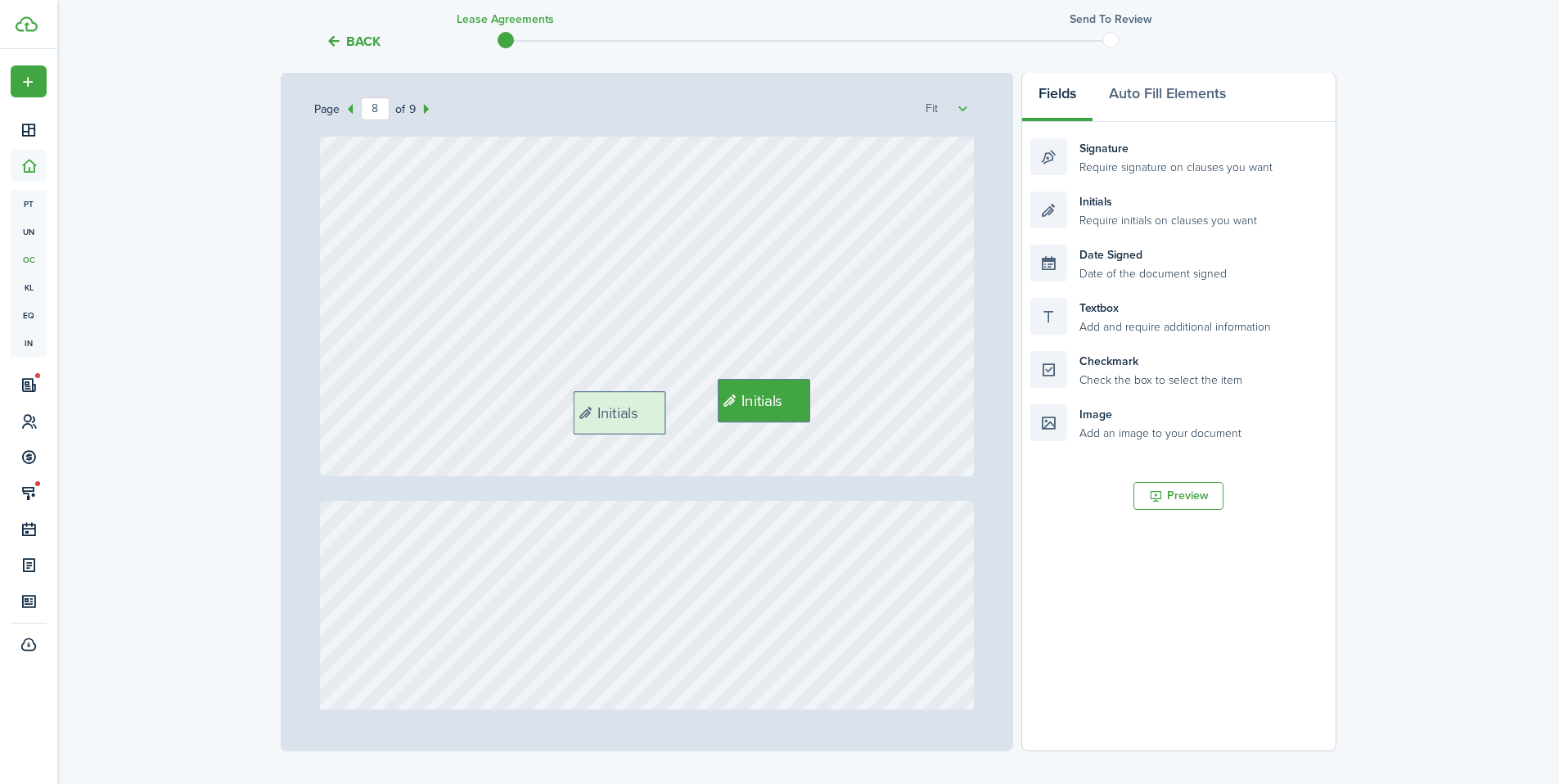
drag, startPoint x: 1130, startPoint y: 208, endPoint x: 673, endPoint y: 407, distance: 498.4
click at [673, 407] on div "Page 8 of 9 50% 75% 100% 150% 200% Fit Text October Text 26 Text 450 Text 50 Te…" at bounding box center [808, 410] width 1056 height 679
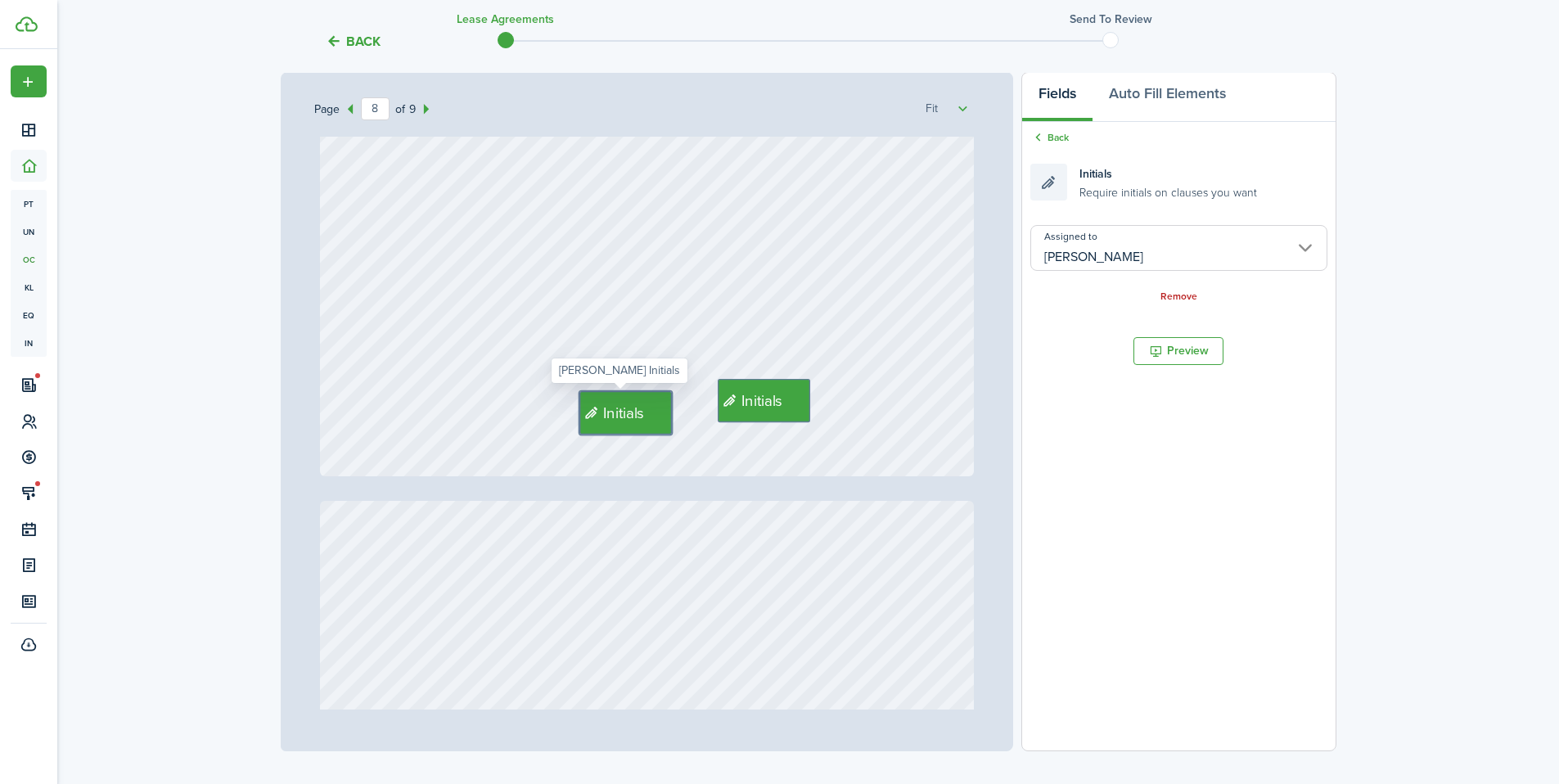
click at [1101, 255] on input "[PERSON_NAME]" at bounding box center [1179, 247] width 296 height 46
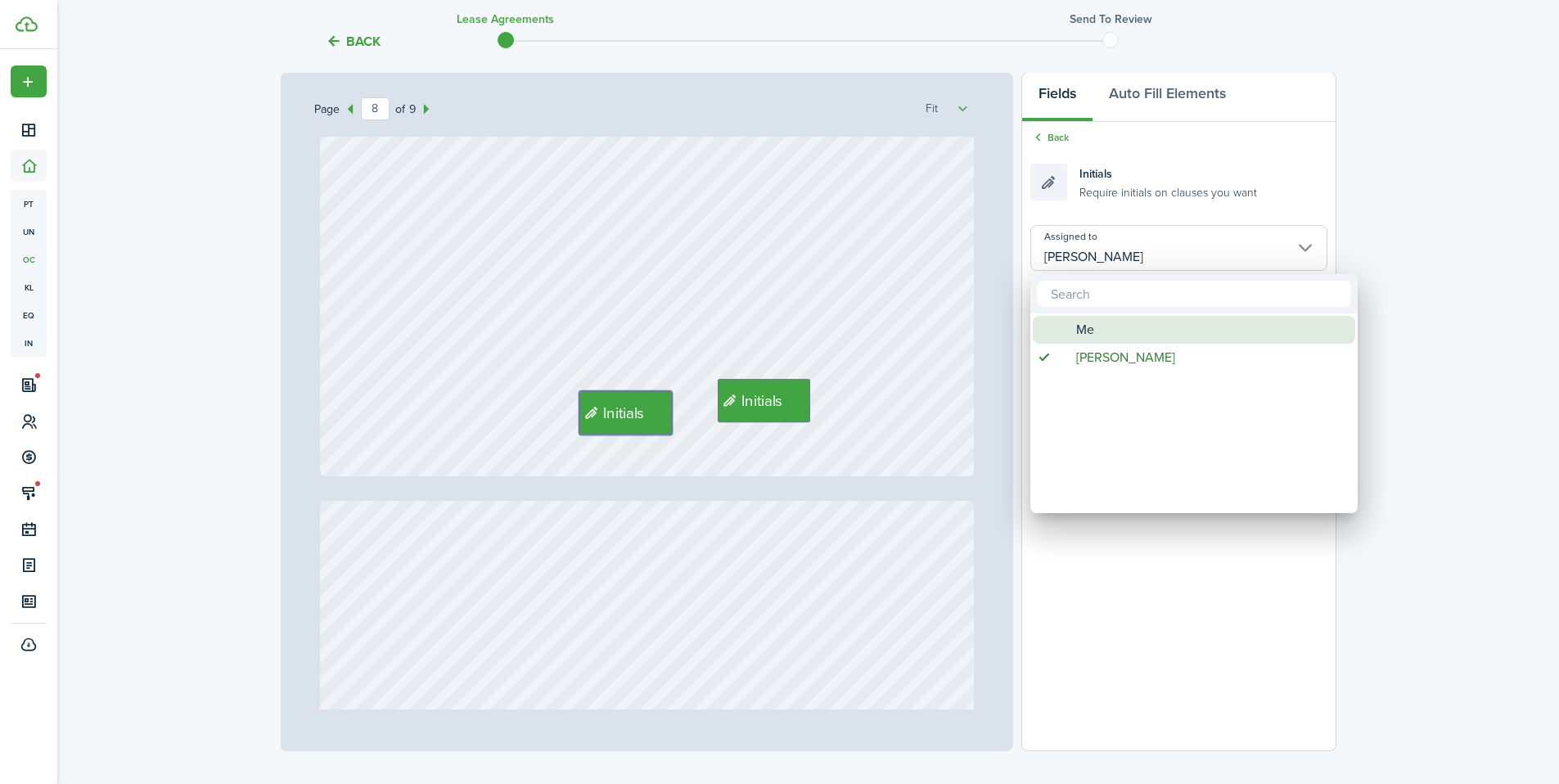
click at [1094, 331] on span "Me" at bounding box center [1086, 330] width 18 height 28
type input "Me"
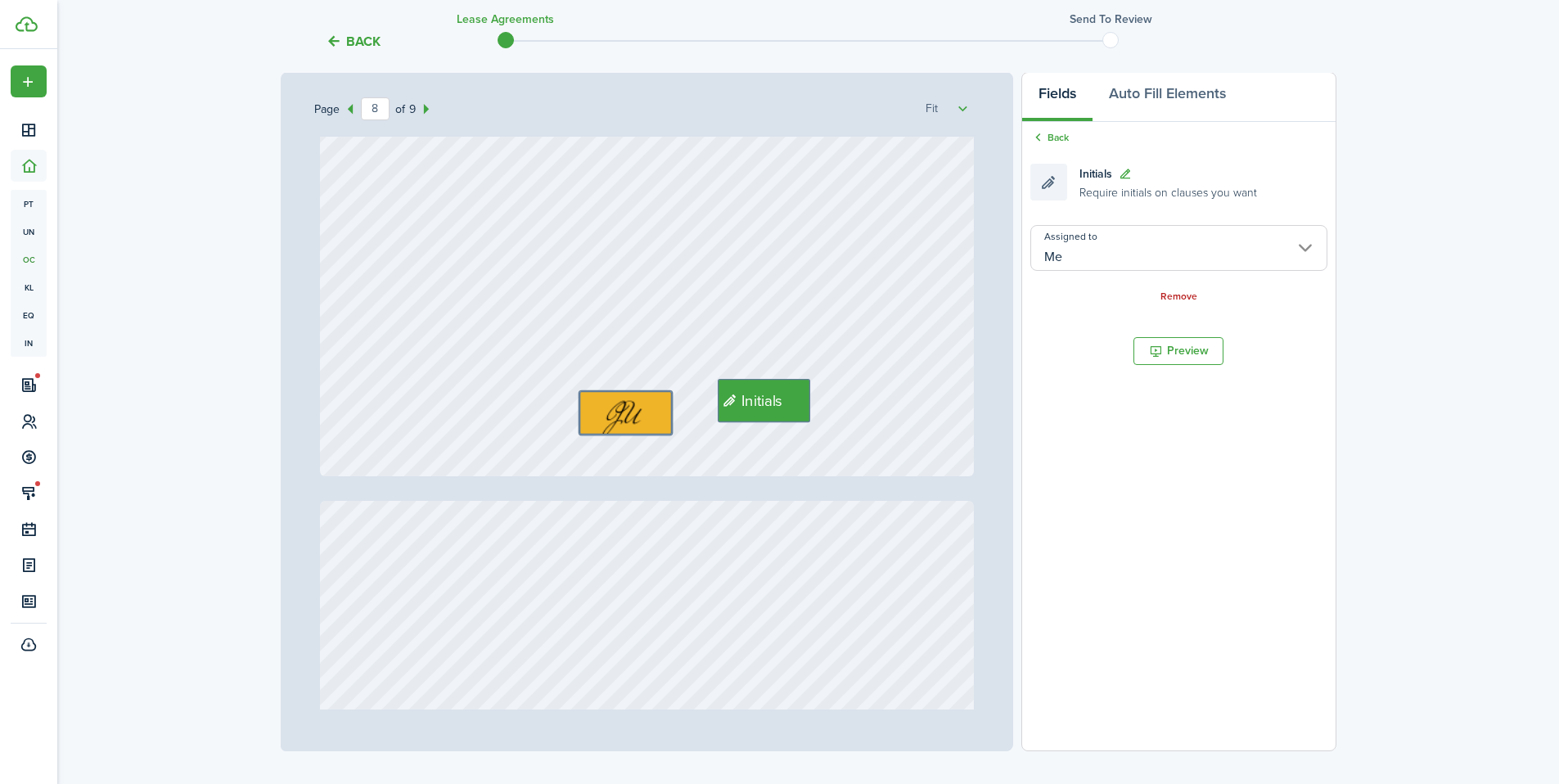
click at [705, 450] on div "Initials" at bounding box center [647, 45] width 654 height 862
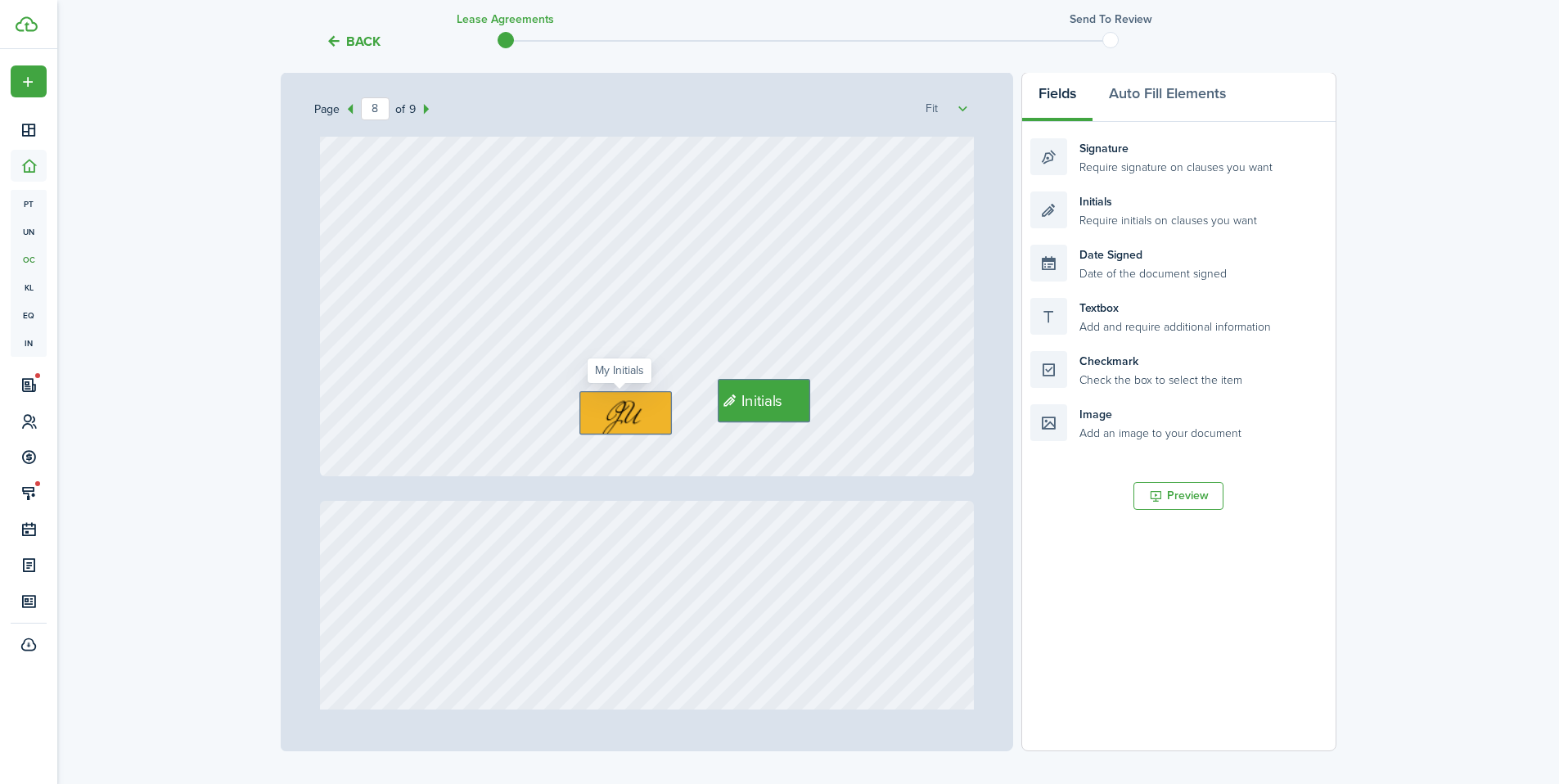
click at [649, 419] on img at bounding box center [626, 412] width 90 height 42
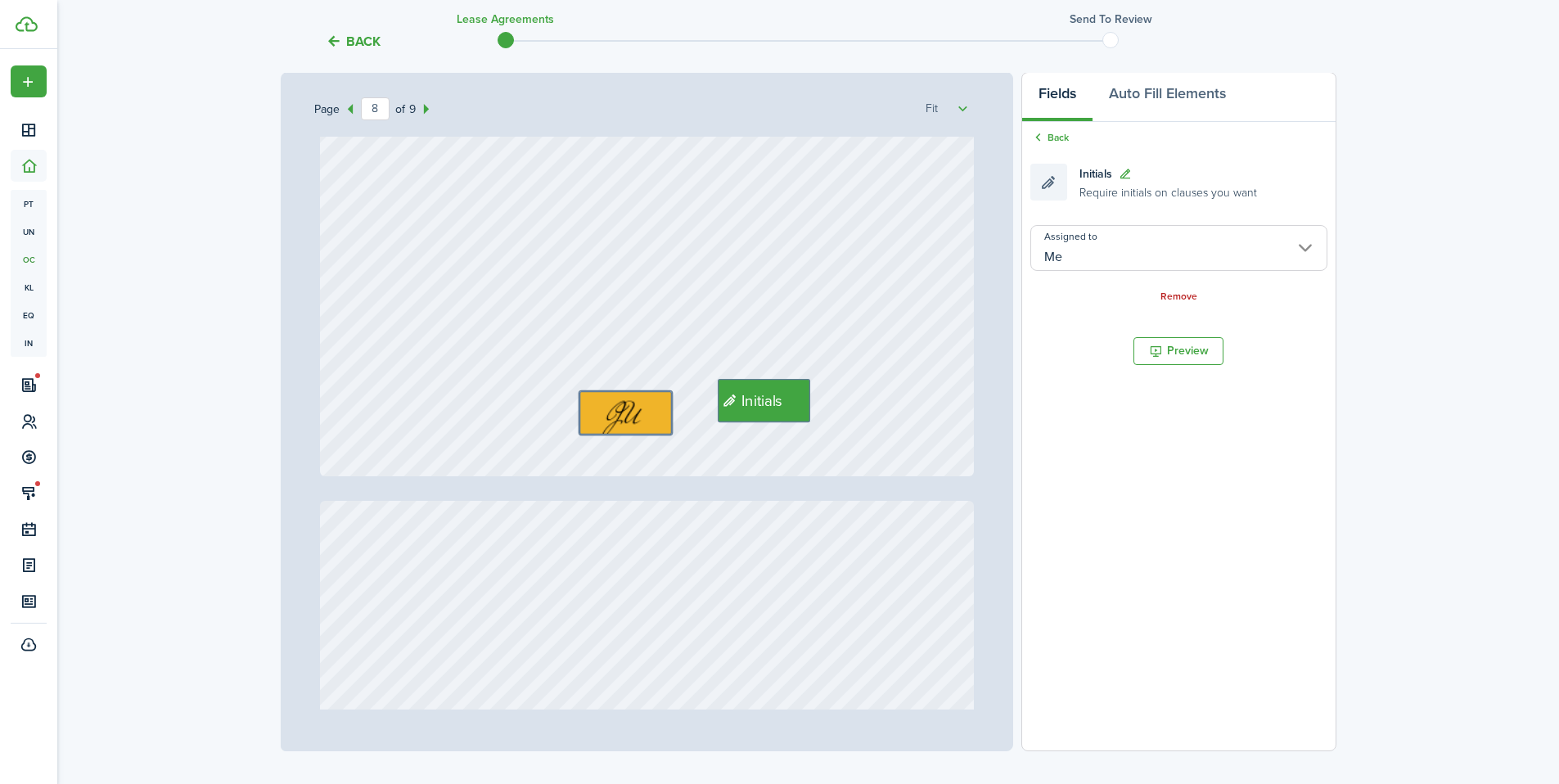
click at [730, 442] on div "Initials" at bounding box center [647, 45] width 654 height 862
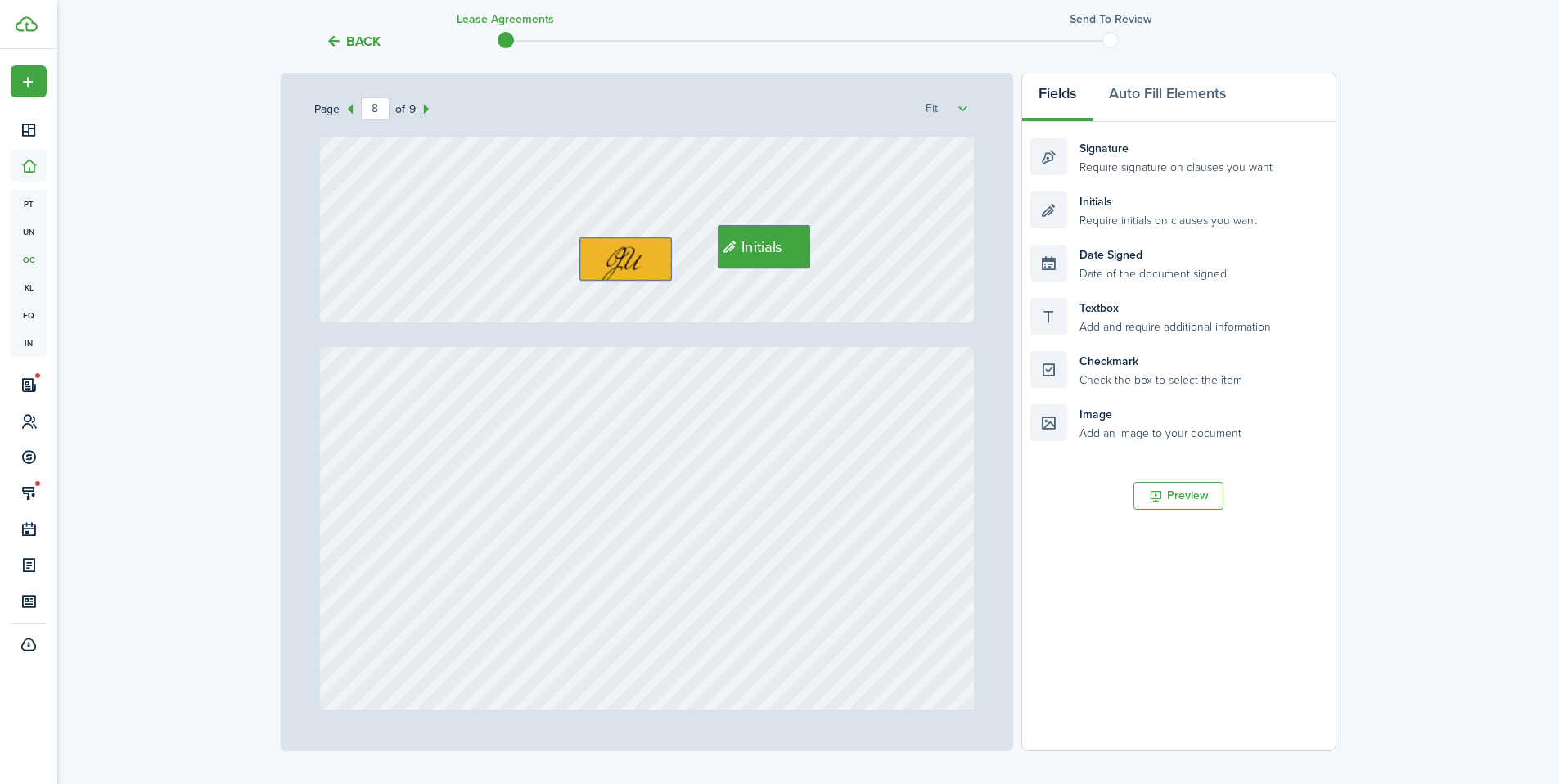
type input "9"
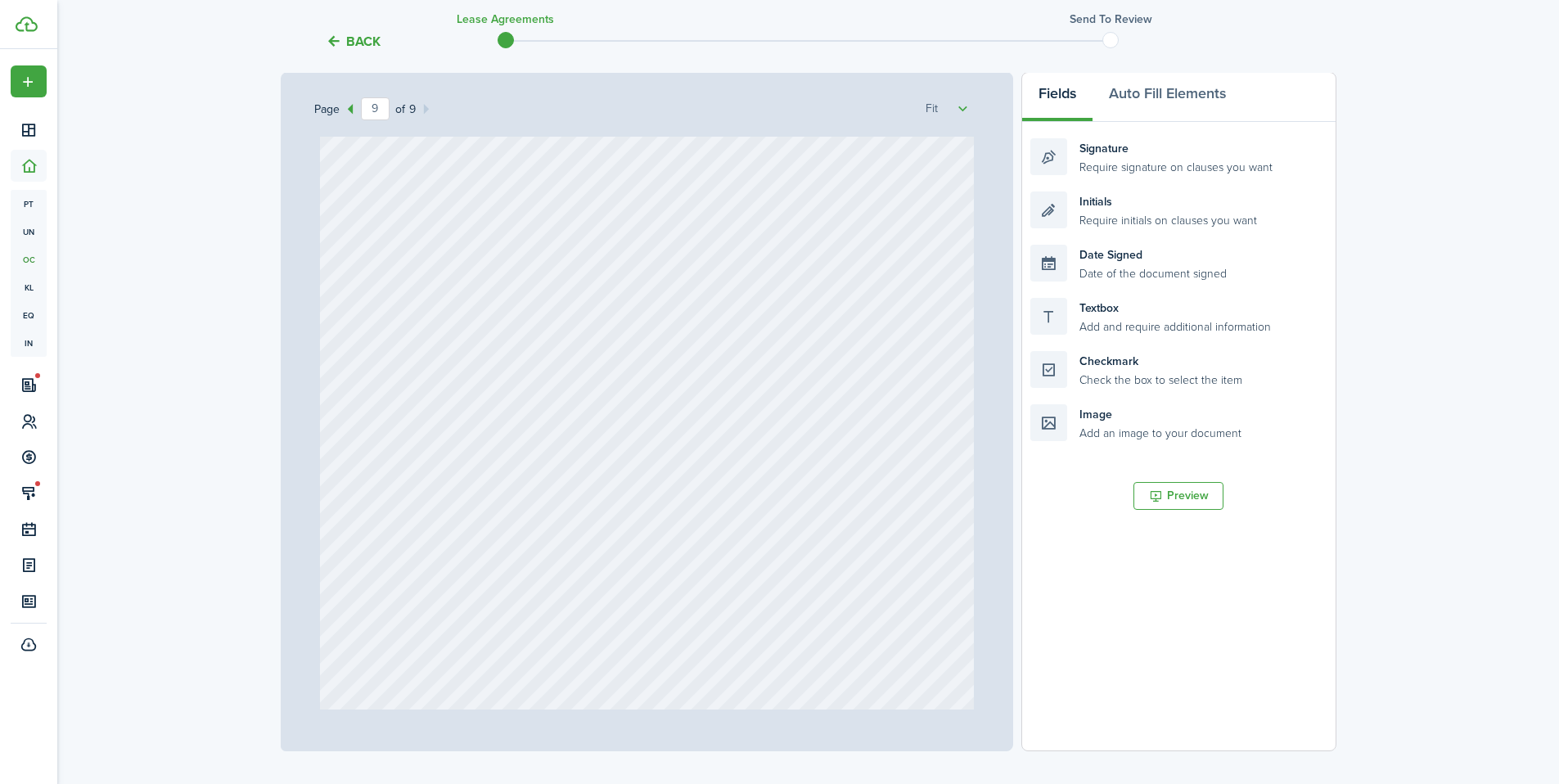
scroll to position [7156, 0]
drag, startPoint x: 1128, startPoint y: 159, endPoint x: 444, endPoint y: 410, distance: 728.6
click at [444, 410] on div "Page 9 of 9 50% 75% 100% 150% 200% Fit Text October Text 26 Text 450 Text 50 Te…" at bounding box center [808, 410] width 1056 height 679
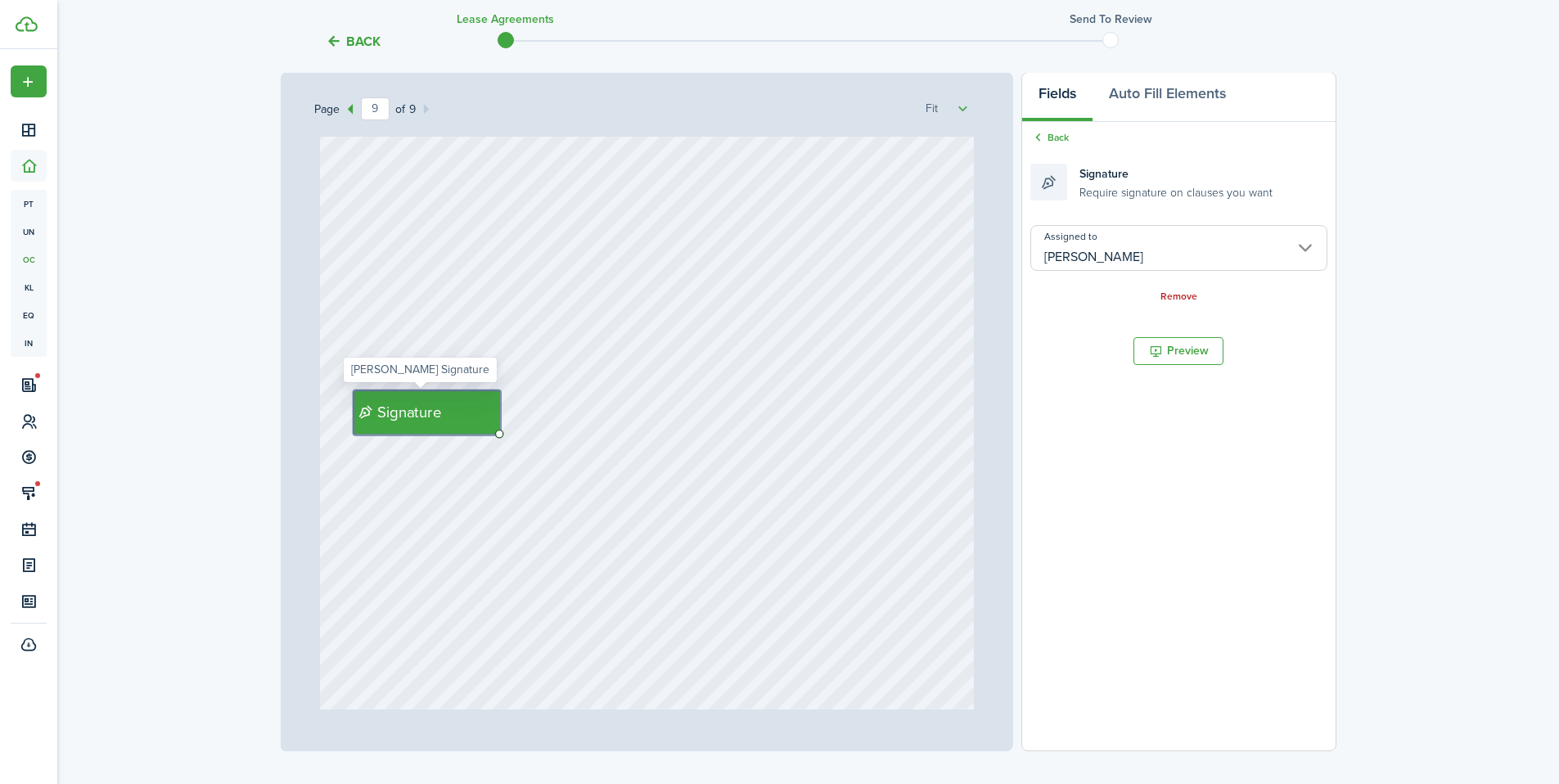
click at [444, 410] on div "Signature" at bounding box center [428, 412] width 147 height 44
click at [1059, 134] on link "Back" at bounding box center [1050, 137] width 39 height 15
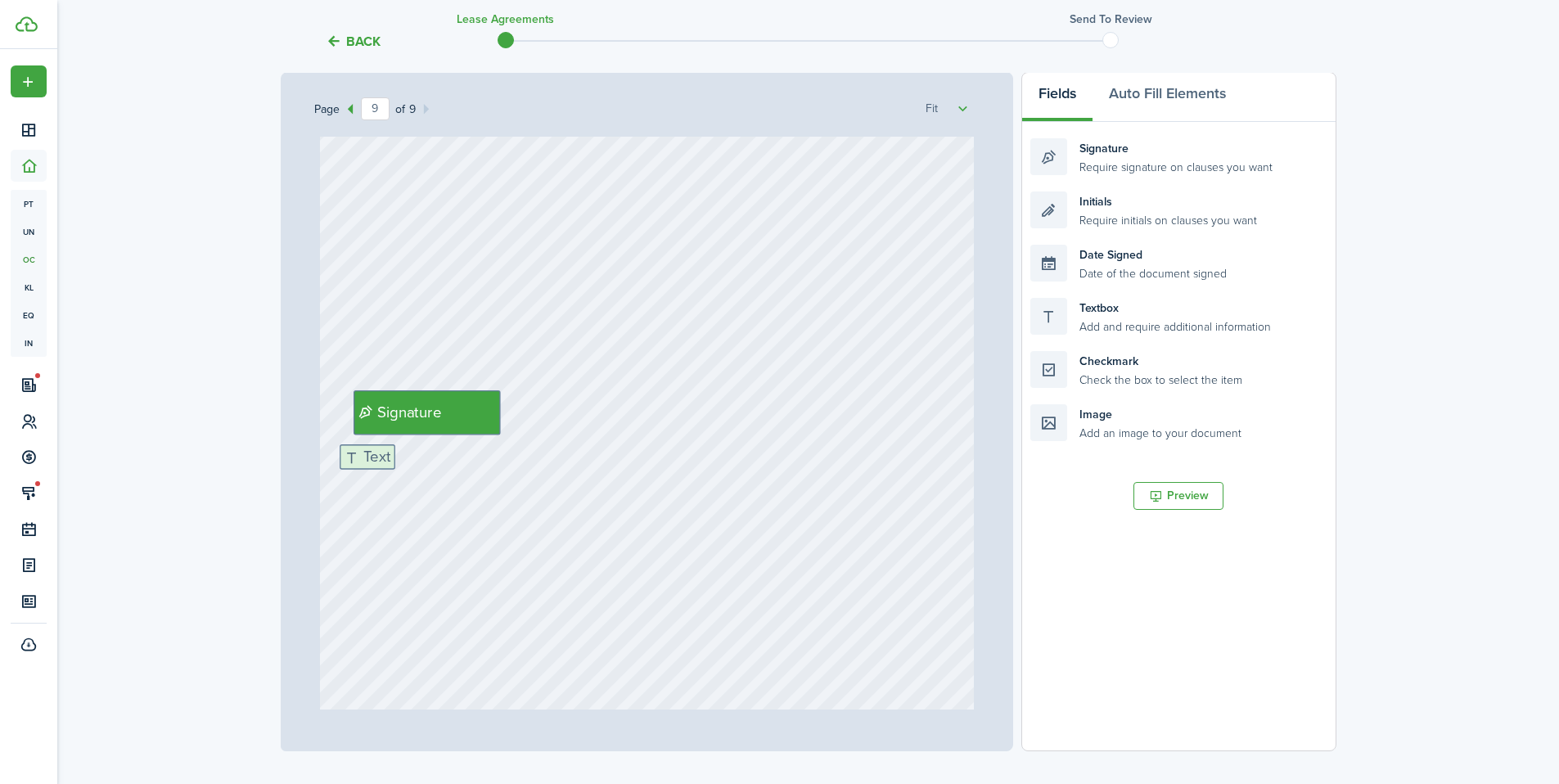
drag, startPoint x: 1108, startPoint y: 311, endPoint x: 428, endPoint y: 451, distance: 694.3
click at [428, 451] on div "Page 9 of 9 50% 75% 100% 150% 200% Fit Text October Text 26 Text 450 Text 50 Te…" at bounding box center [808, 410] width 1056 height 679
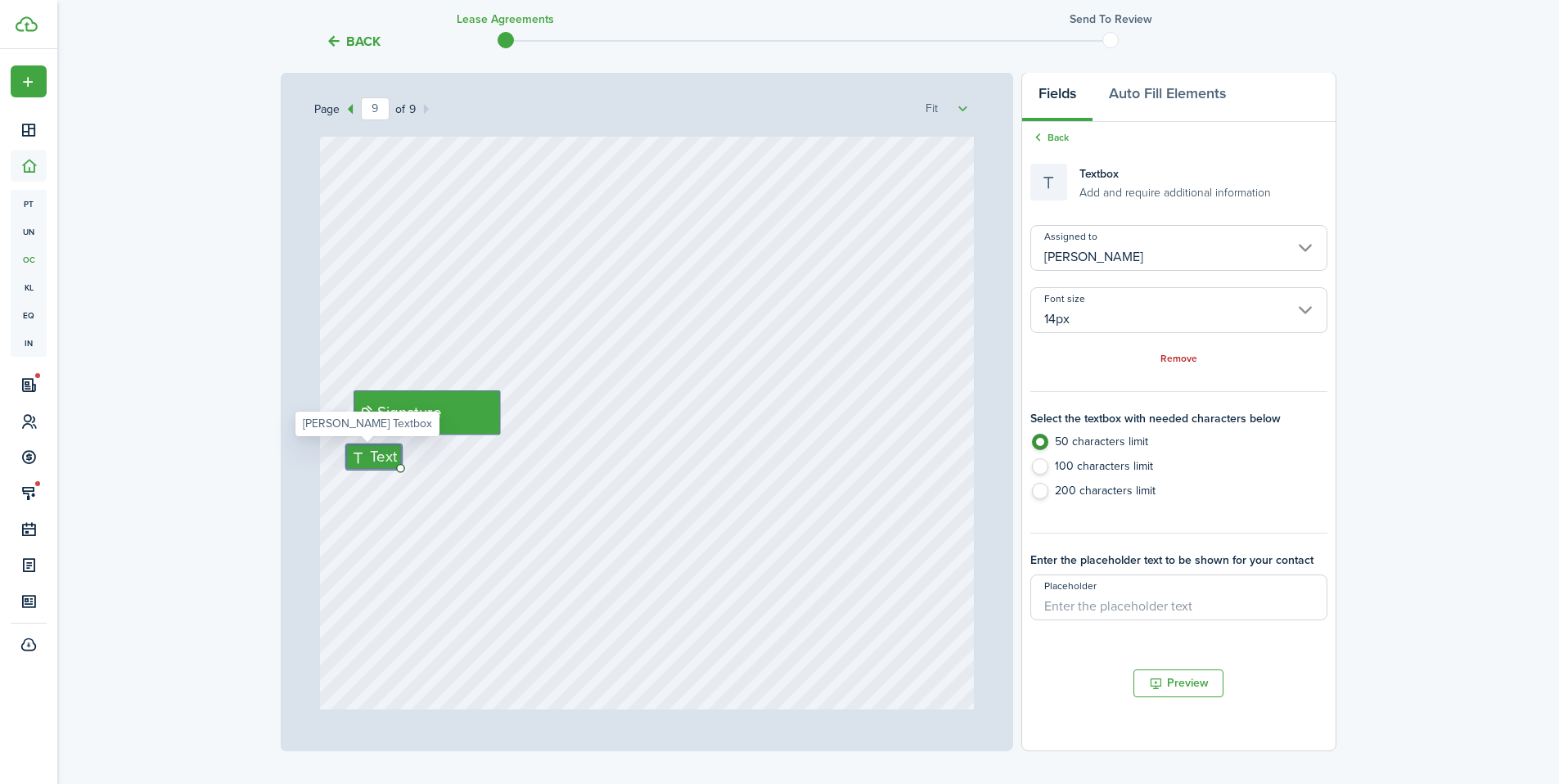
click at [1087, 336] on div "Assigned to Shannon Wilcox Font size 14px Remove" at bounding box center [1179, 295] width 296 height 141
click at [1102, 318] on input "14px" at bounding box center [1179, 310] width 296 height 46
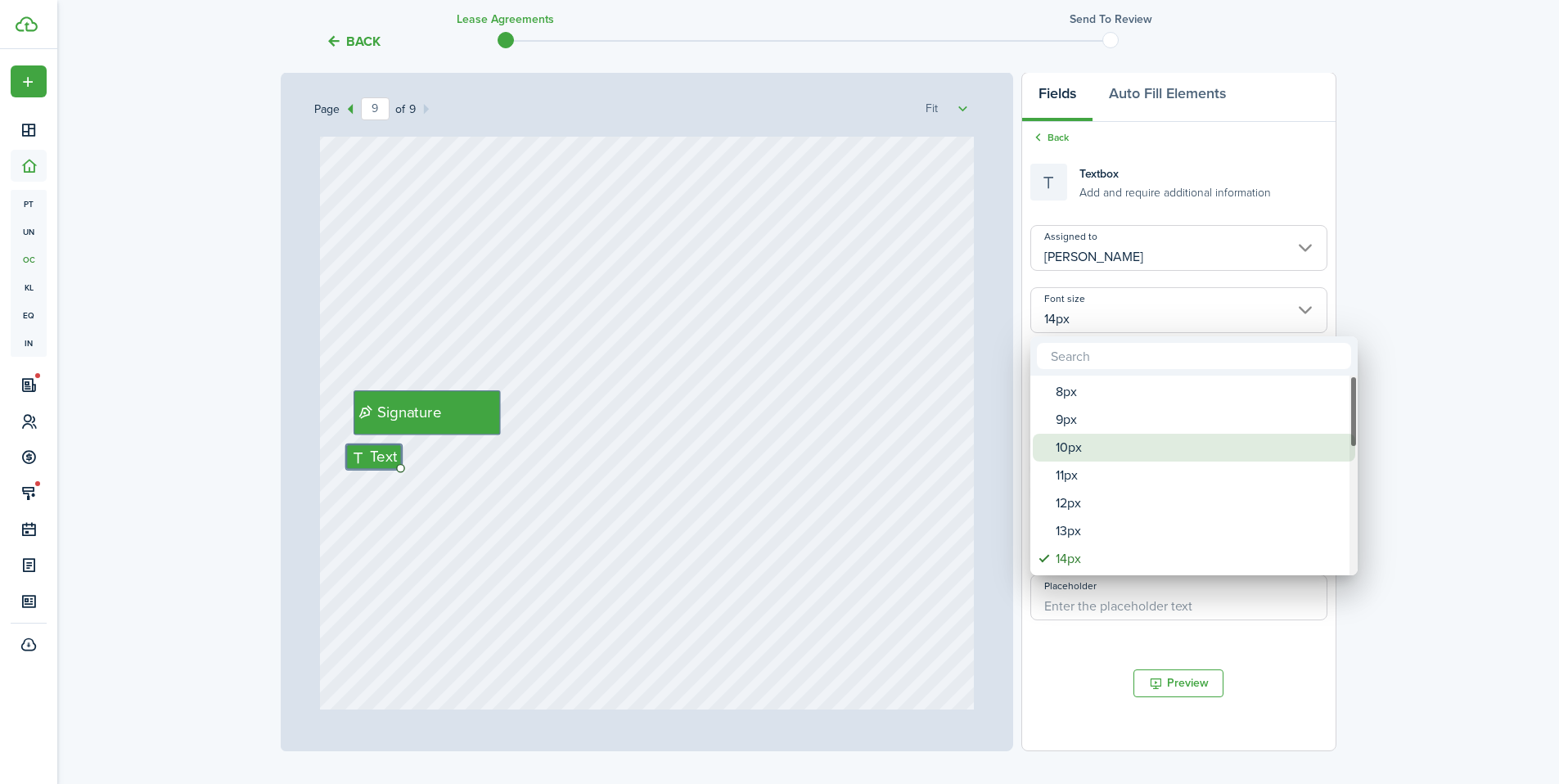
click at [1082, 448] on div "10px" at bounding box center [1200, 447] width 289 height 28
type input "10px"
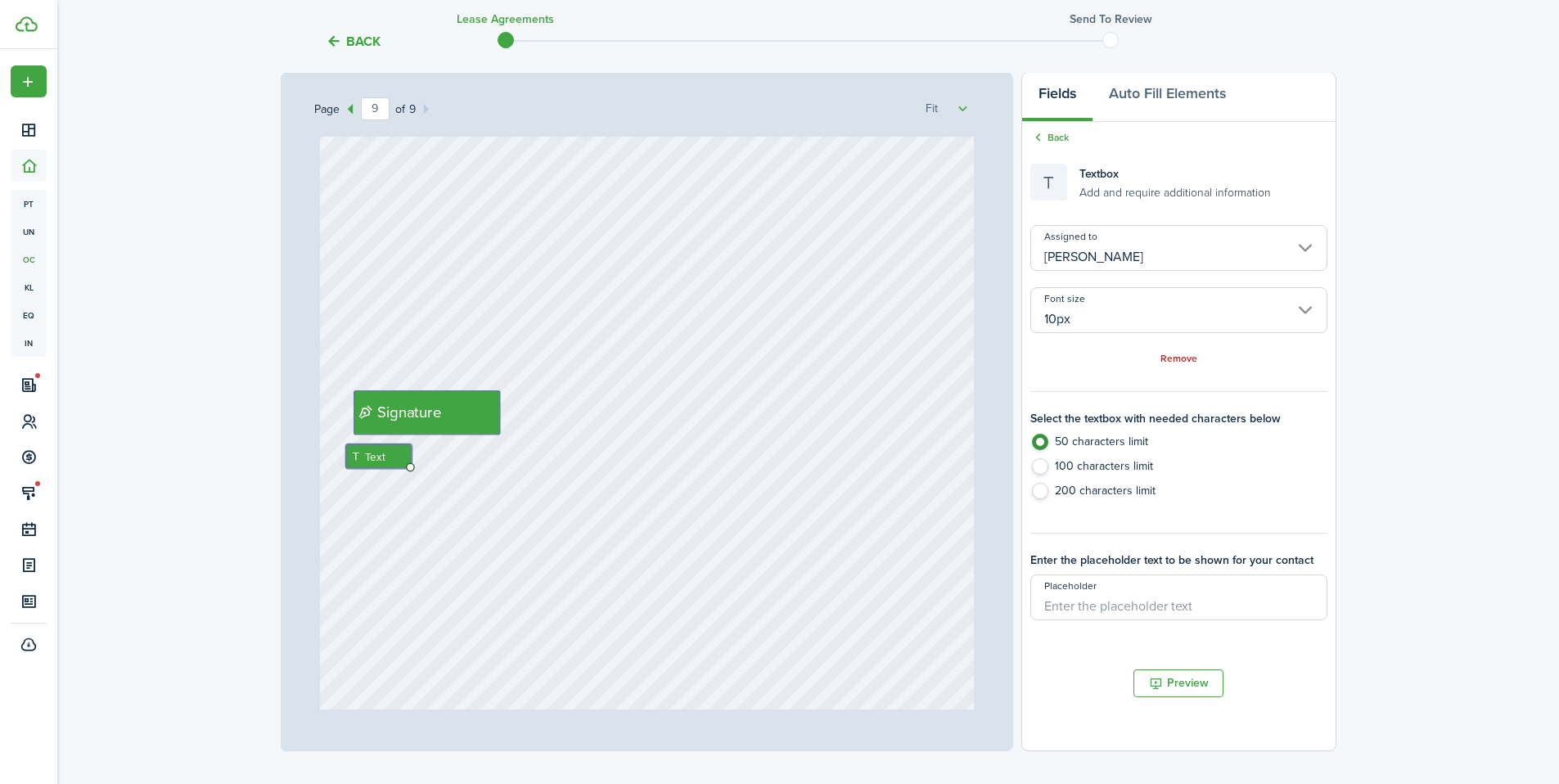
drag, startPoint x: 357, startPoint y: 454, endPoint x: 362, endPoint y: 442, distance: 13.0
click at [362, 442] on div "Signature Text" at bounding box center [647, 502] width 654 height 862
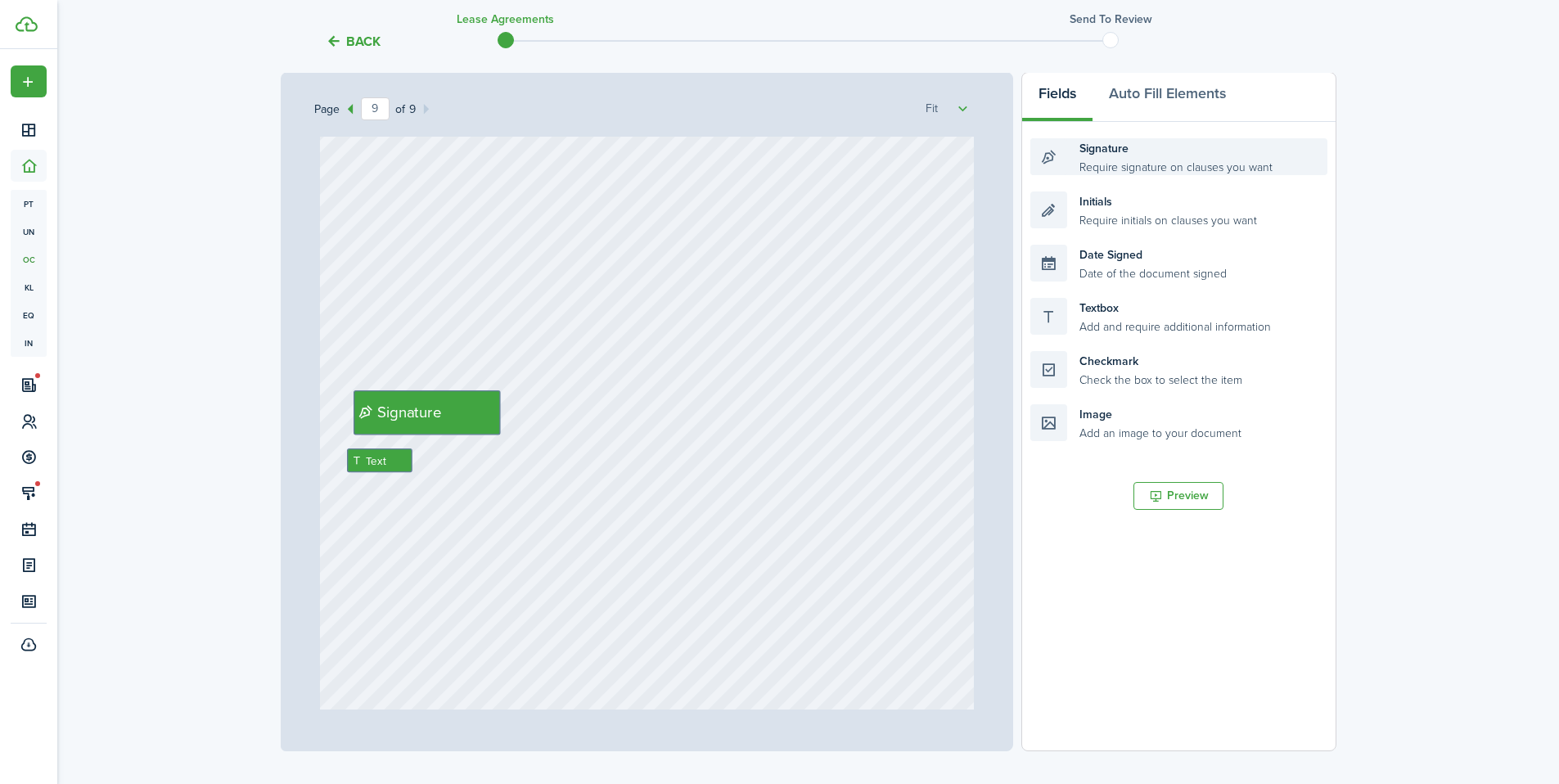
click at [1151, 153] on div "Signature Require signature on clauses you want" at bounding box center [1179, 156] width 296 height 37
drag, startPoint x: 1136, startPoint y: 260, endPoint x: 617, endPoint y: 465, distance: 558.0
click at [617, 465] on div "Page 9 of 9 50% 75% 100% 150% 200% Fit Text October Text 26 Text 450 Text 50 Te…" at bounding box center [808, 410] width 1056 height 679
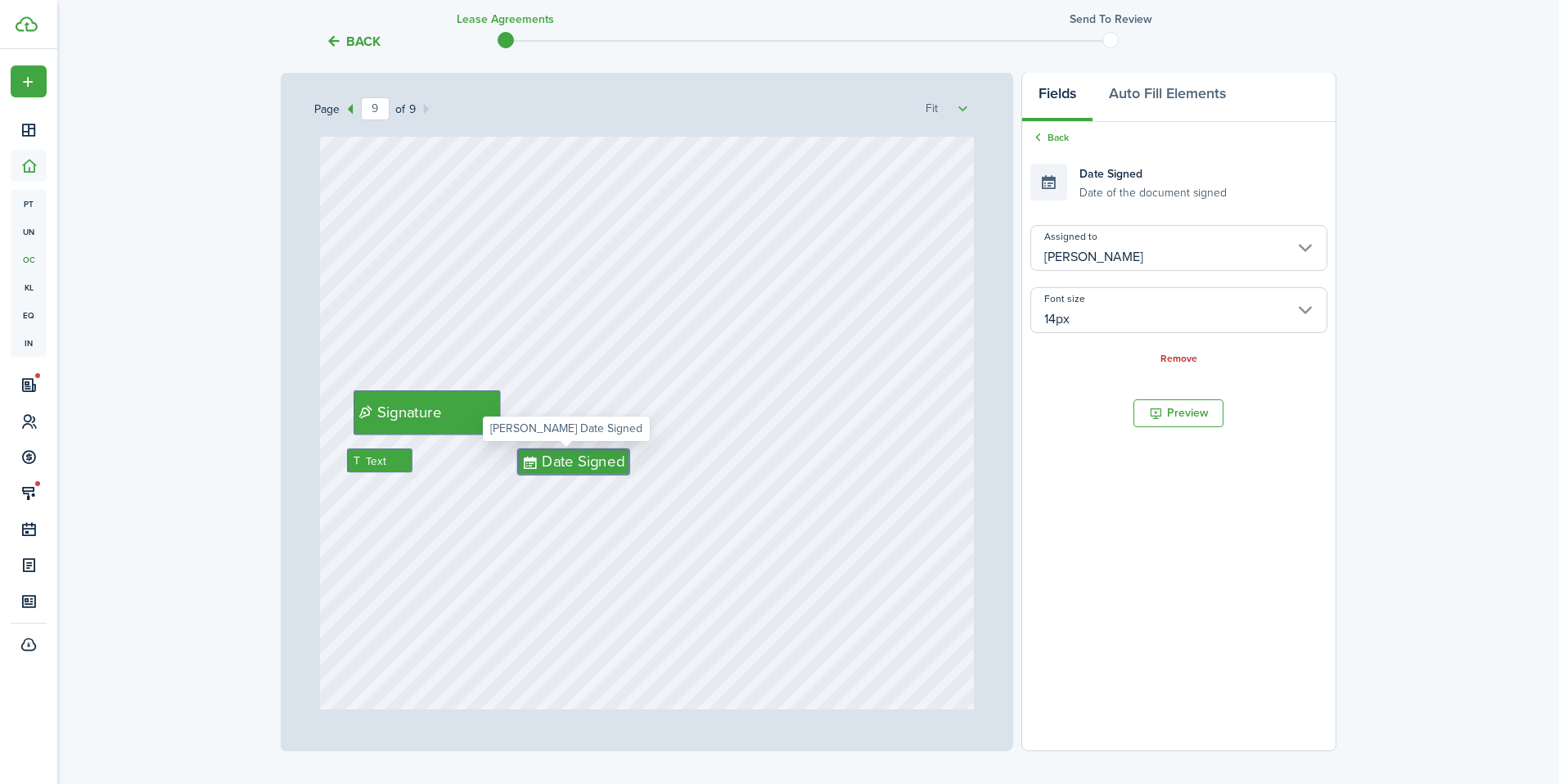
drag, startPoint x: 612, startPoint y: 460, endPoint x: 605, endPoint y: 455, distance: 8.6
click at [1110, 263] on input "[PERSON_NAME]" at bounding box center [1179, 247] width 296 height 46
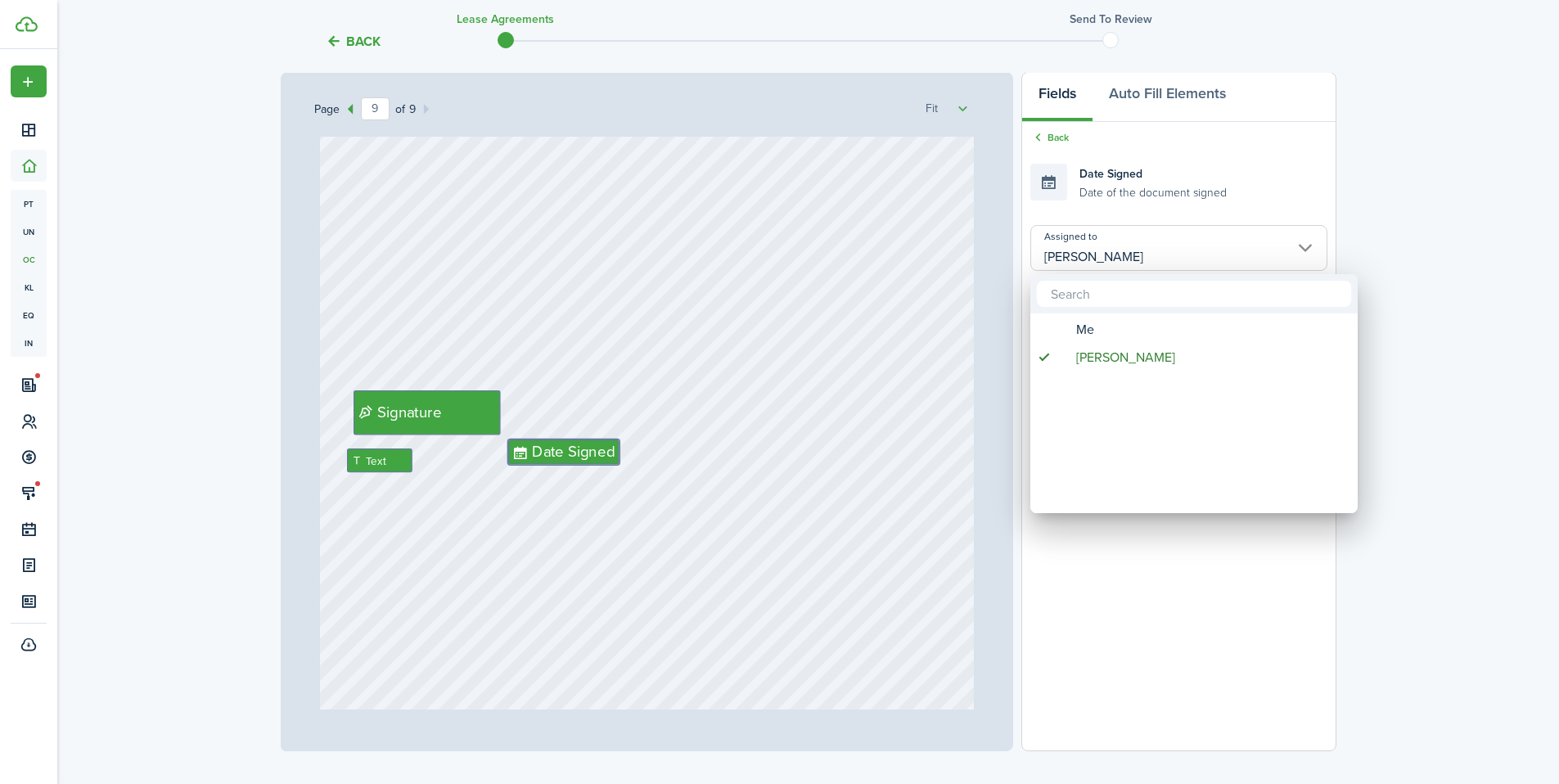
click at [1129, 557] on div at bounding box center [780, 392] width 1821 height 1045
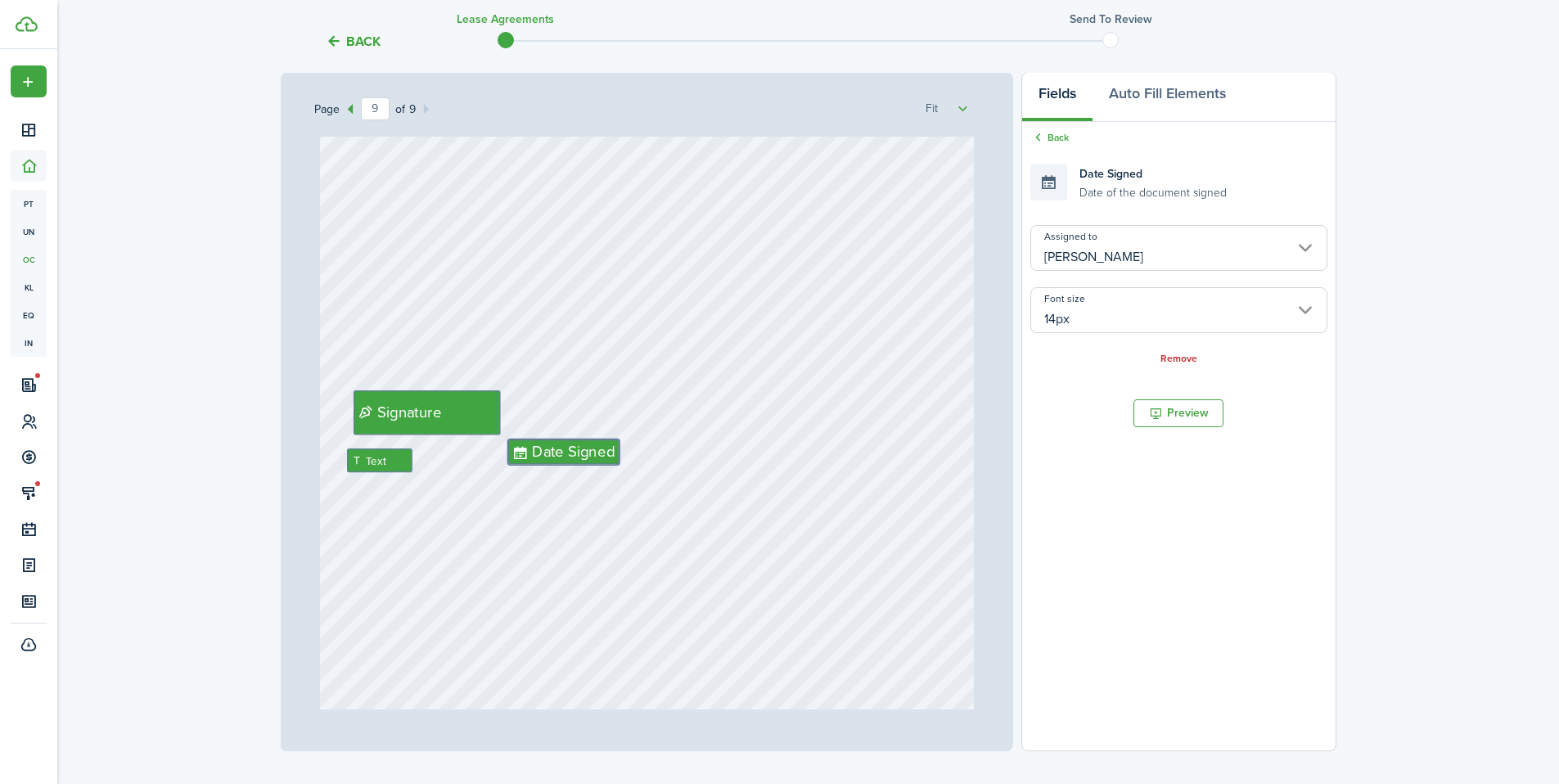
click at [1108, 314] on input "14px" at bounding box center [1179, 310] width 296 height 46
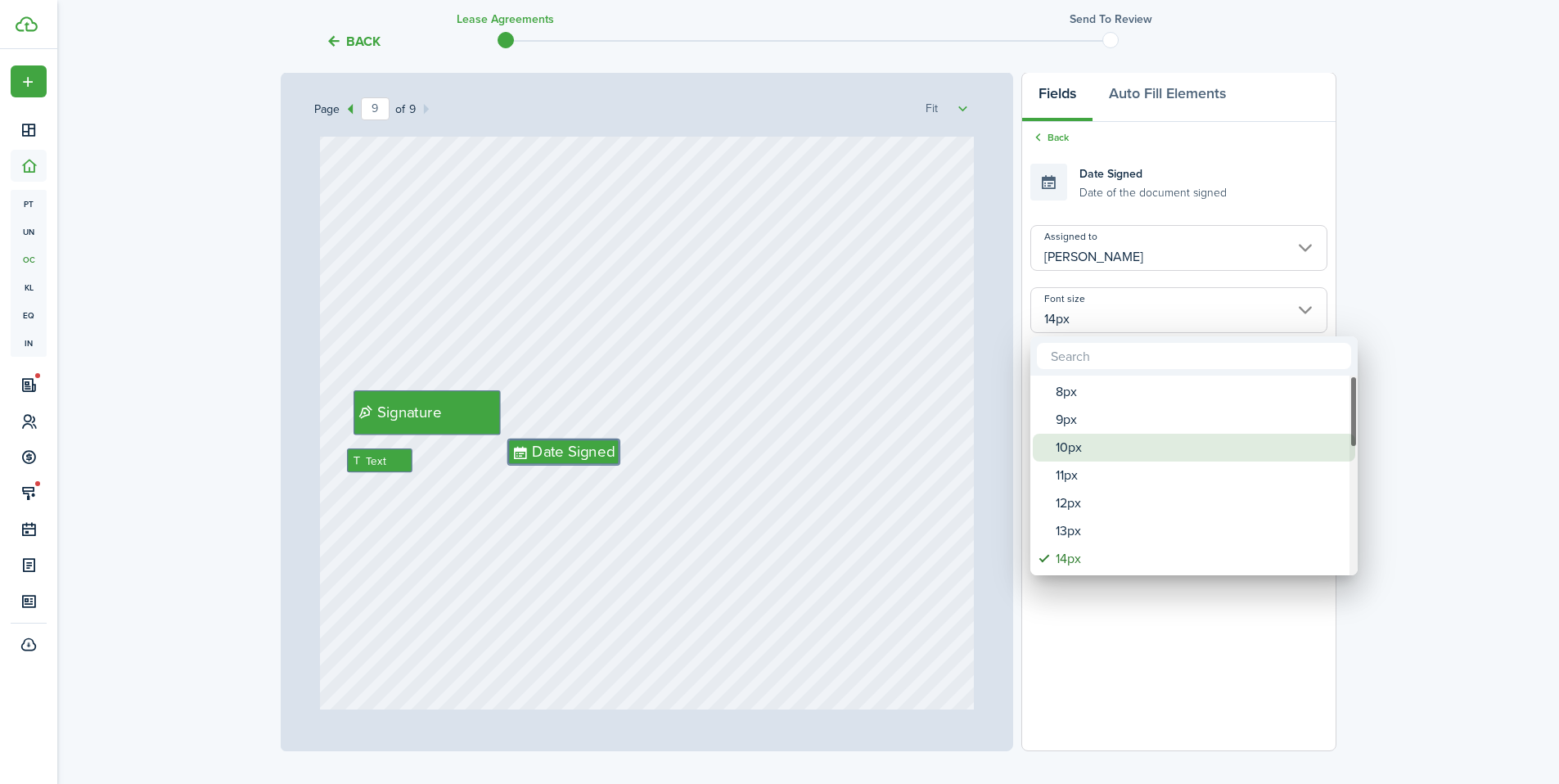
click at [1069, 451] on div "10px" at bounding box center [1200, 447] width 289 height 28
type input "10px"
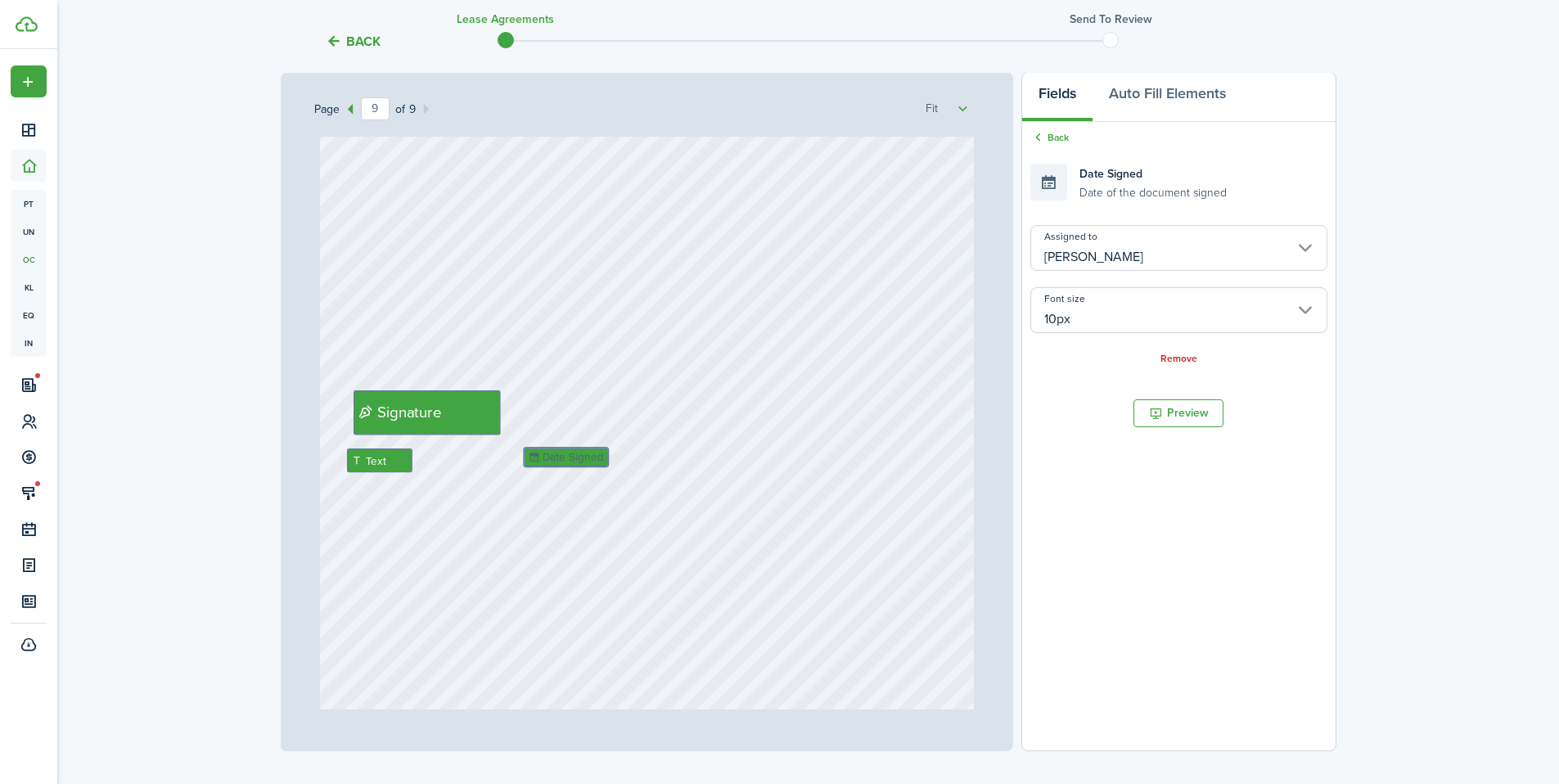
drag, startPoint x: 548, startPoint y: 447, endPoint x: 569, endPoint y: 456, distance: 22.8
click at [493, 529] on div "Signature Text Date Signed" at bounding box center [647, 502] width 654 height 862
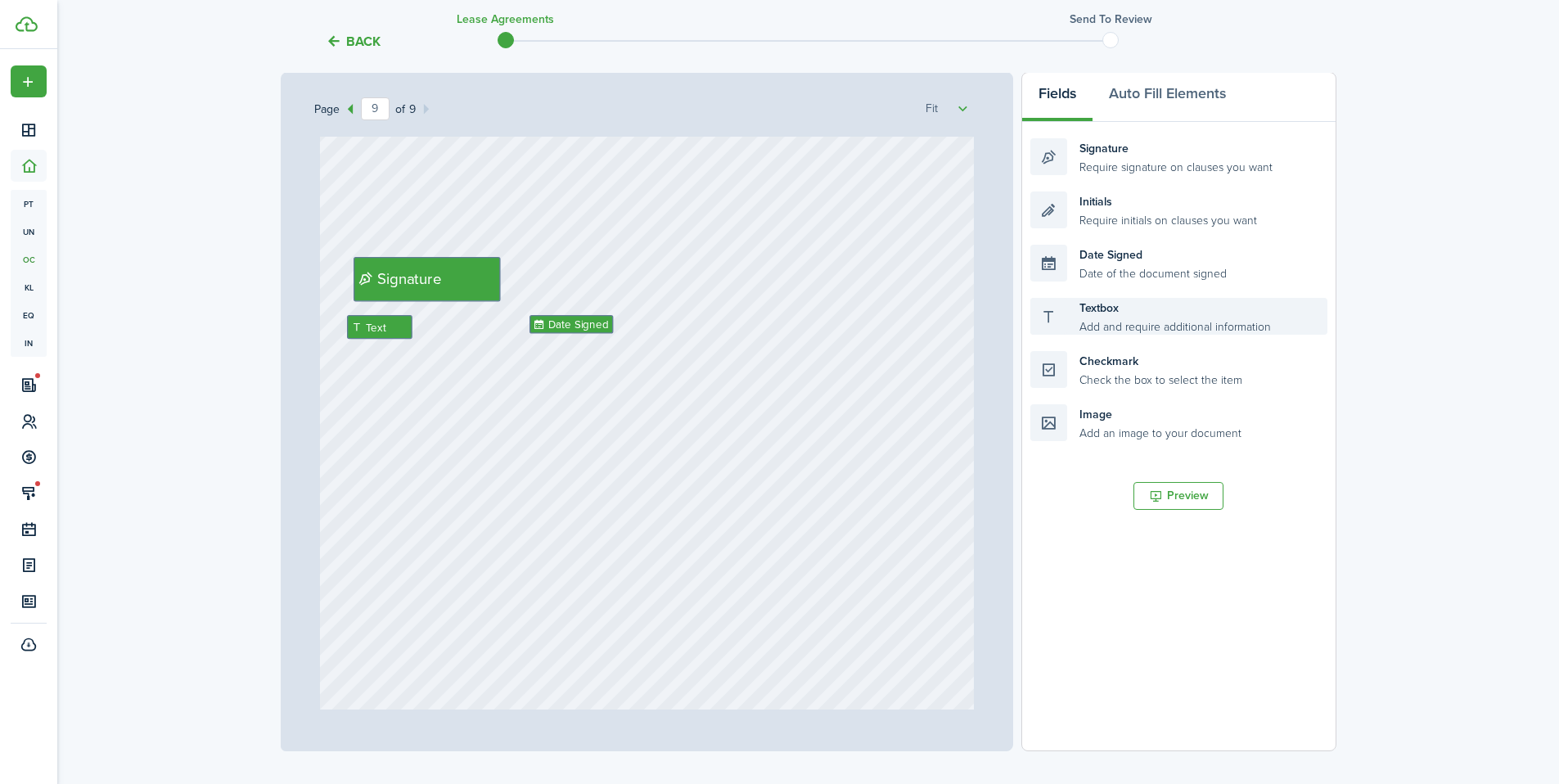
scroll to position [7327, 0]
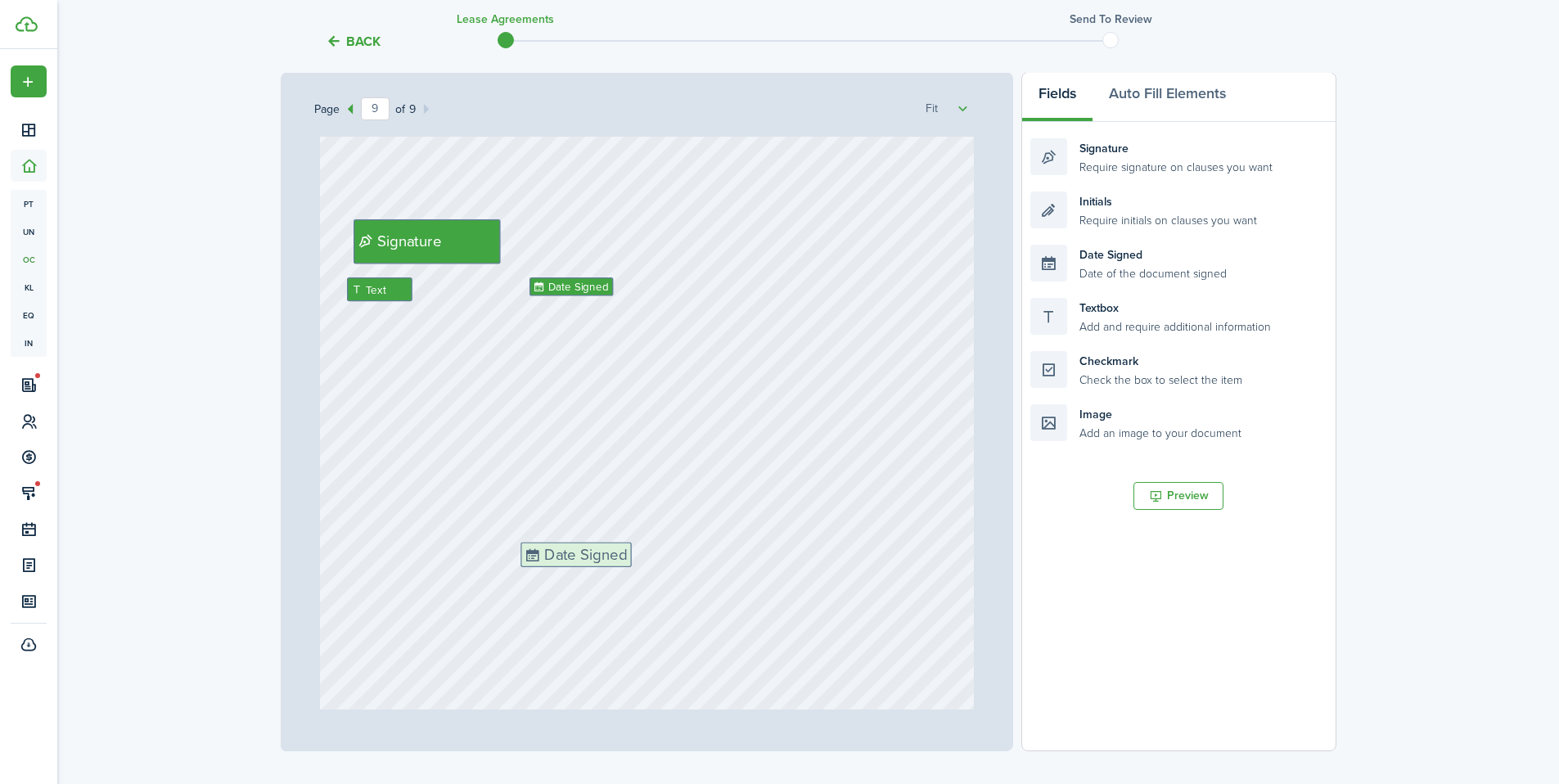
drag, startPoint x: 1091, startPoint y: 284, endPoint x: 632, endPoint y: 558, distance: 534.6
click at [632, 558] on div "Page 9 of 9 50% 75% 100% 150% 200% Fit Text October Text 26 Text 450 Text 50 Te…" at bounding box center [808, 410] width 1056 height 679
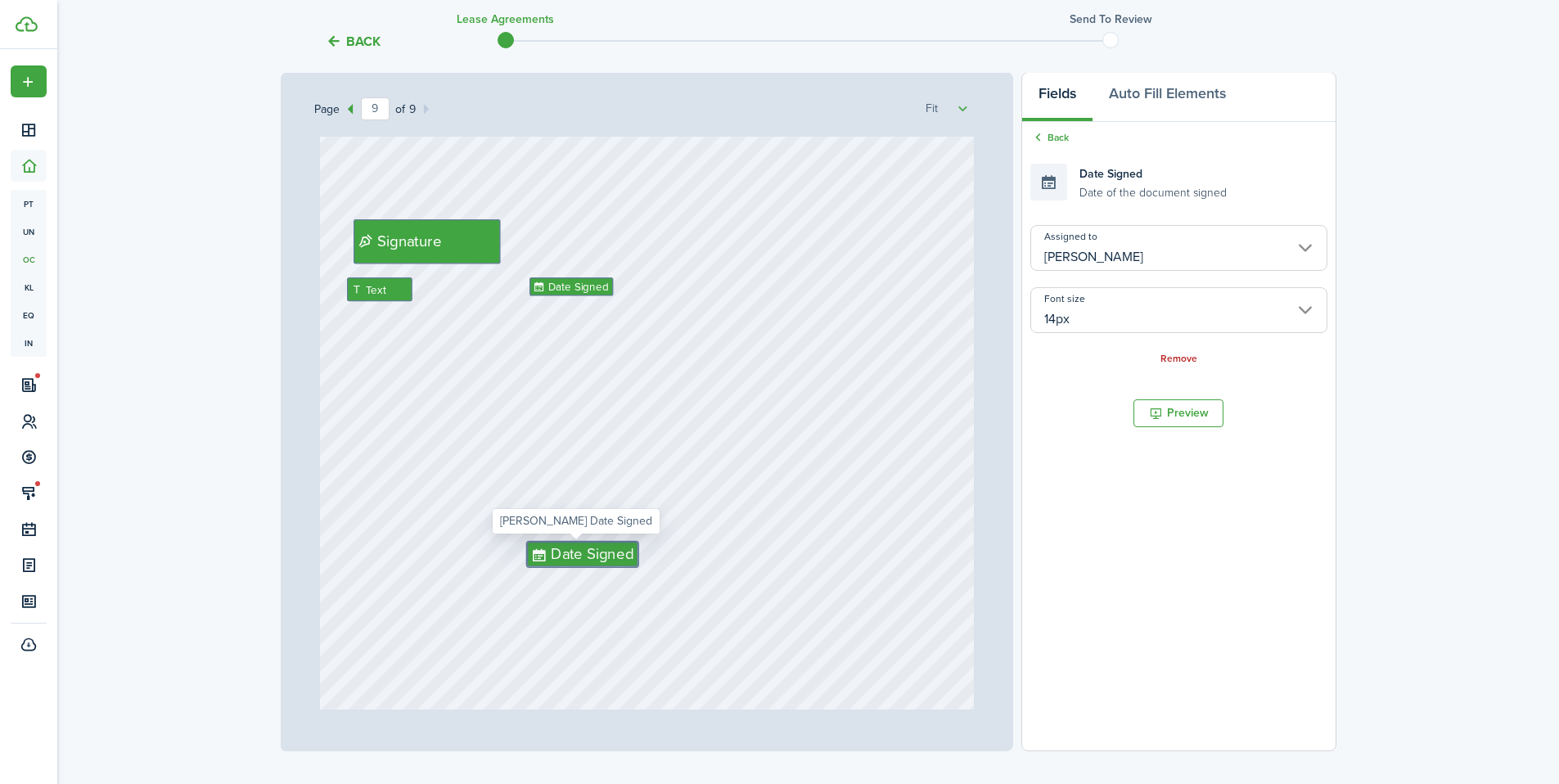
click at [1098, 324] on input "14px" at bounding box center [1179, 310] width 296 height 46
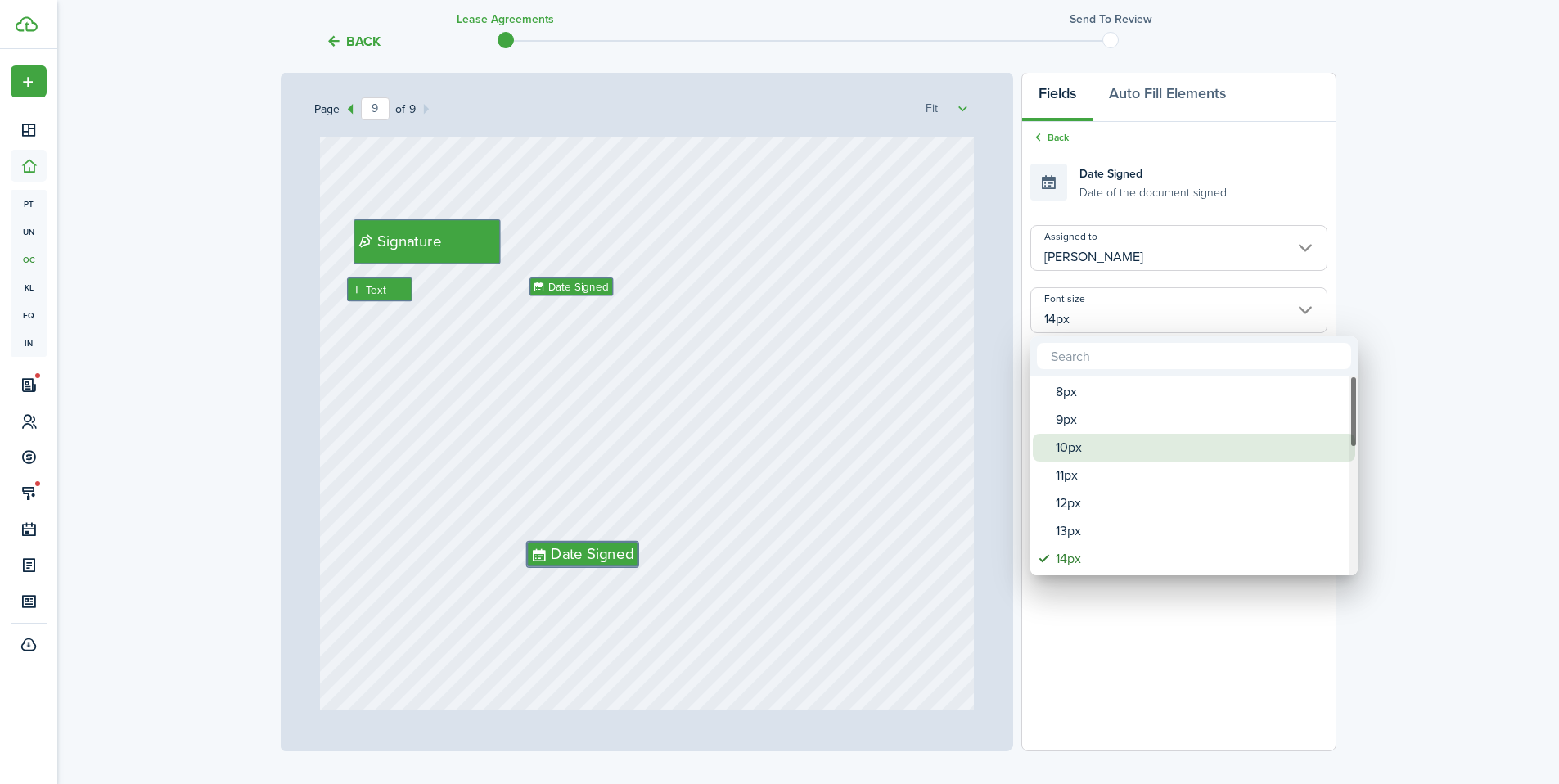
click at [1073, 444] on div "10px" at bounding box center [1200, 447] width 289 height 28
type input "10px"
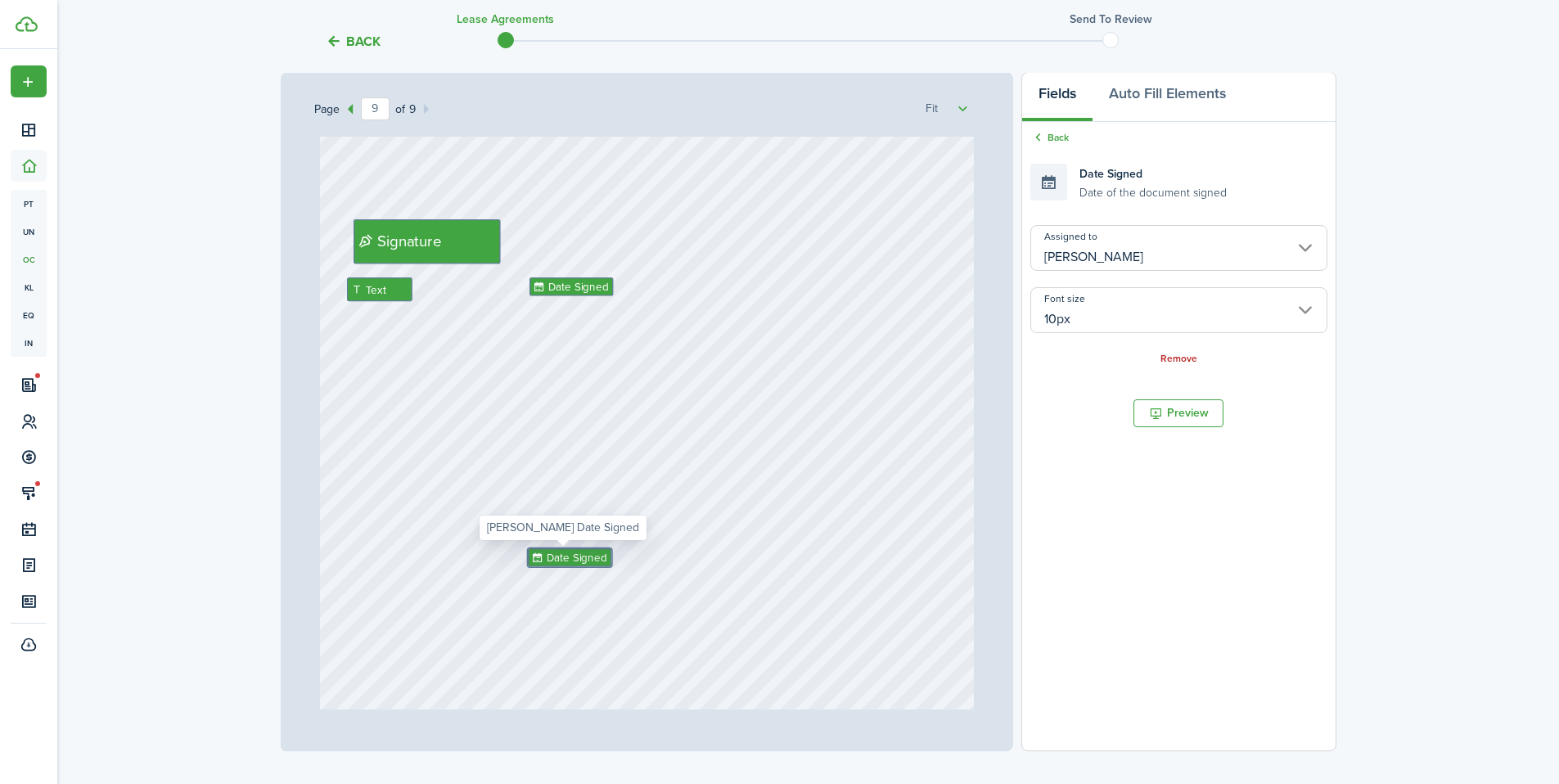
click at [549, 599] on div "Signature Text Date Signed Date Signed" at bounding box center [647, 331] width 654 height 862
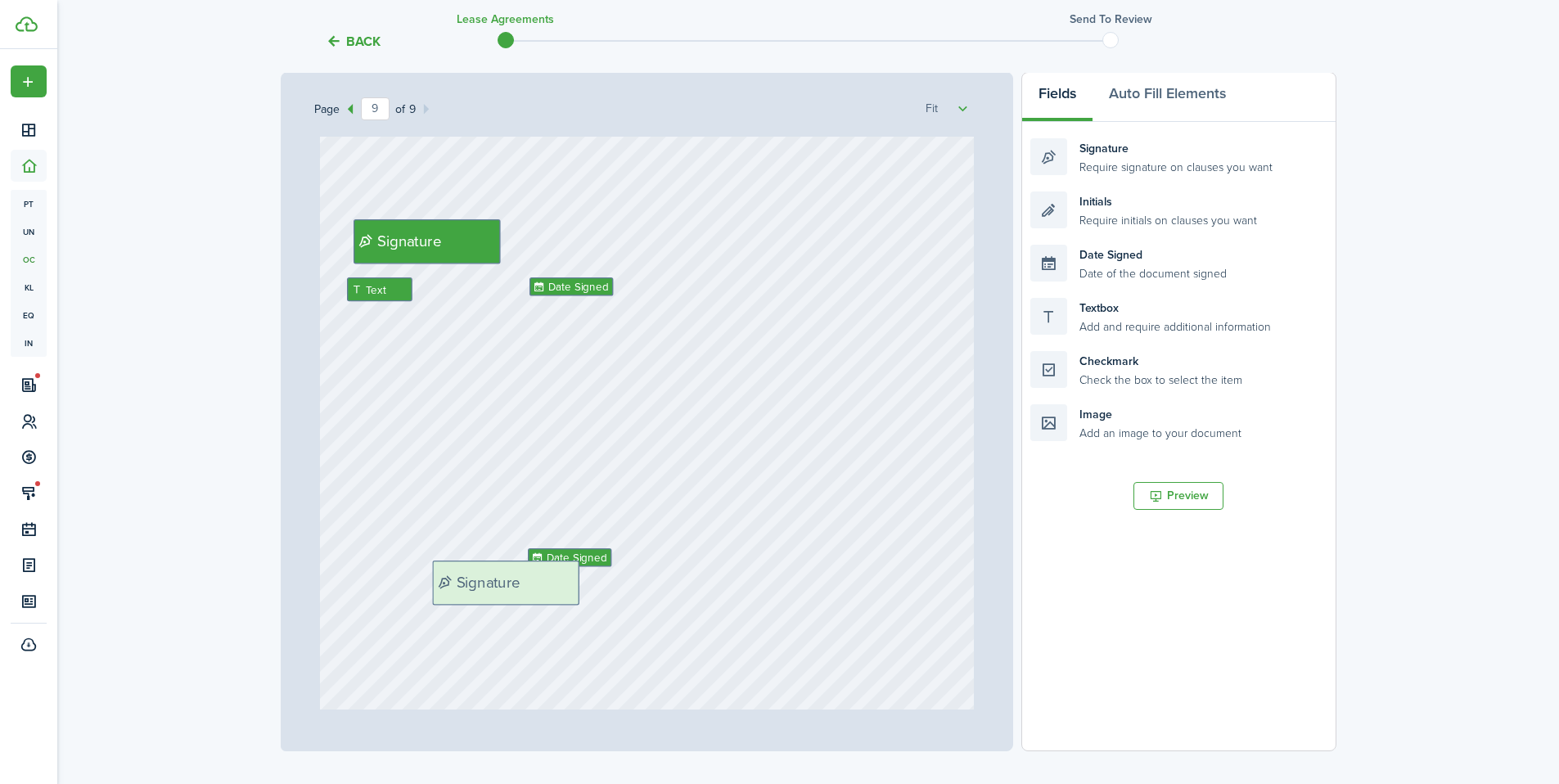
drag, startPoint x: 1132, startPoint y: 162, endPoint x: 535, endPoint y: 584, distance: 731.1
click at [535, 584] on div "Page 9 of 9 50% 75% 100% 150% 200% Fit Text October Text 26 Text 450 Text 50 Te…" at bounding box center [808, 410] width 1056 height 679
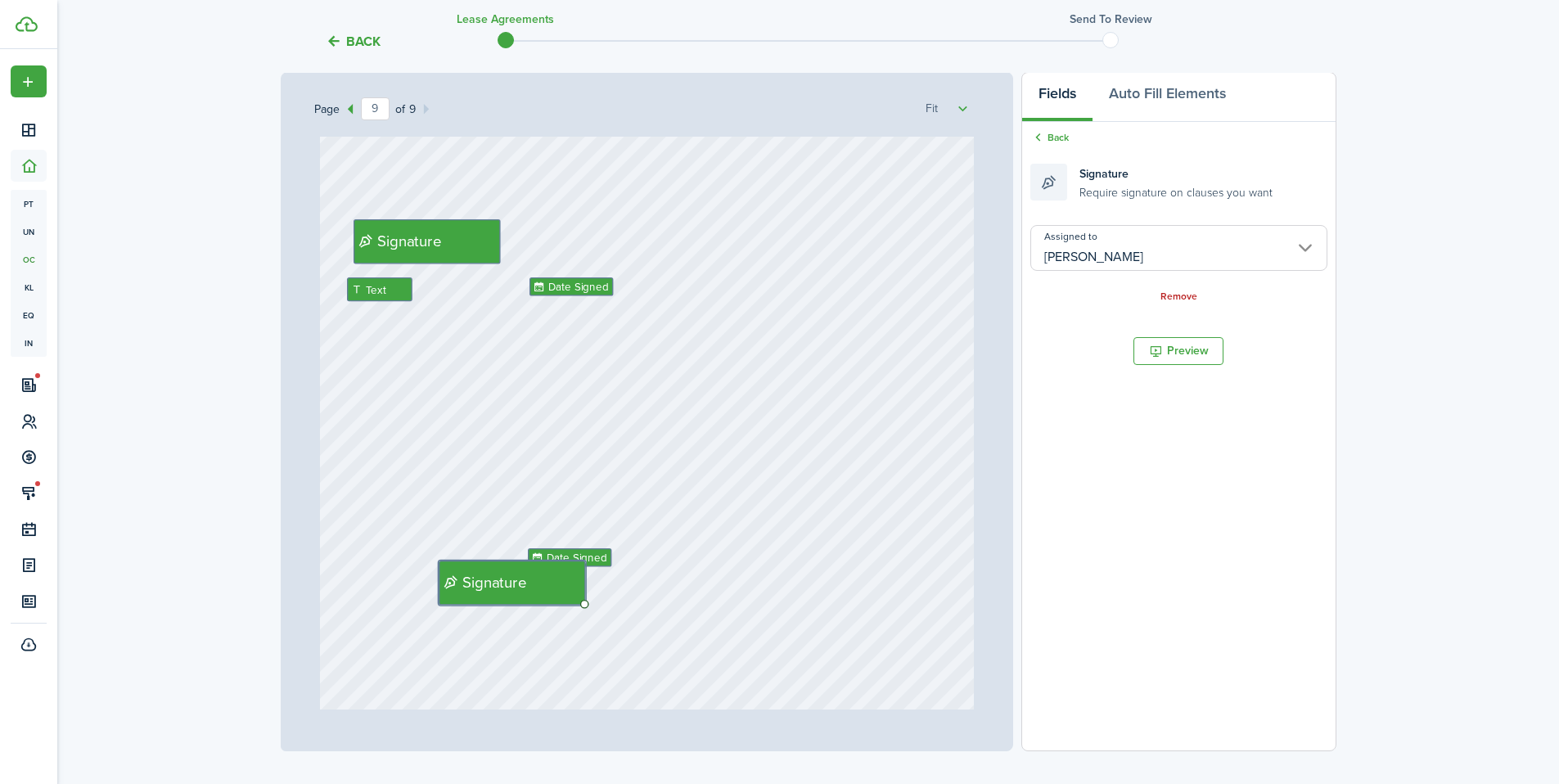
click at [1101, 266] on input "[PERSON_NAME]" at bounding box center [1179, 247] width 296 height 46
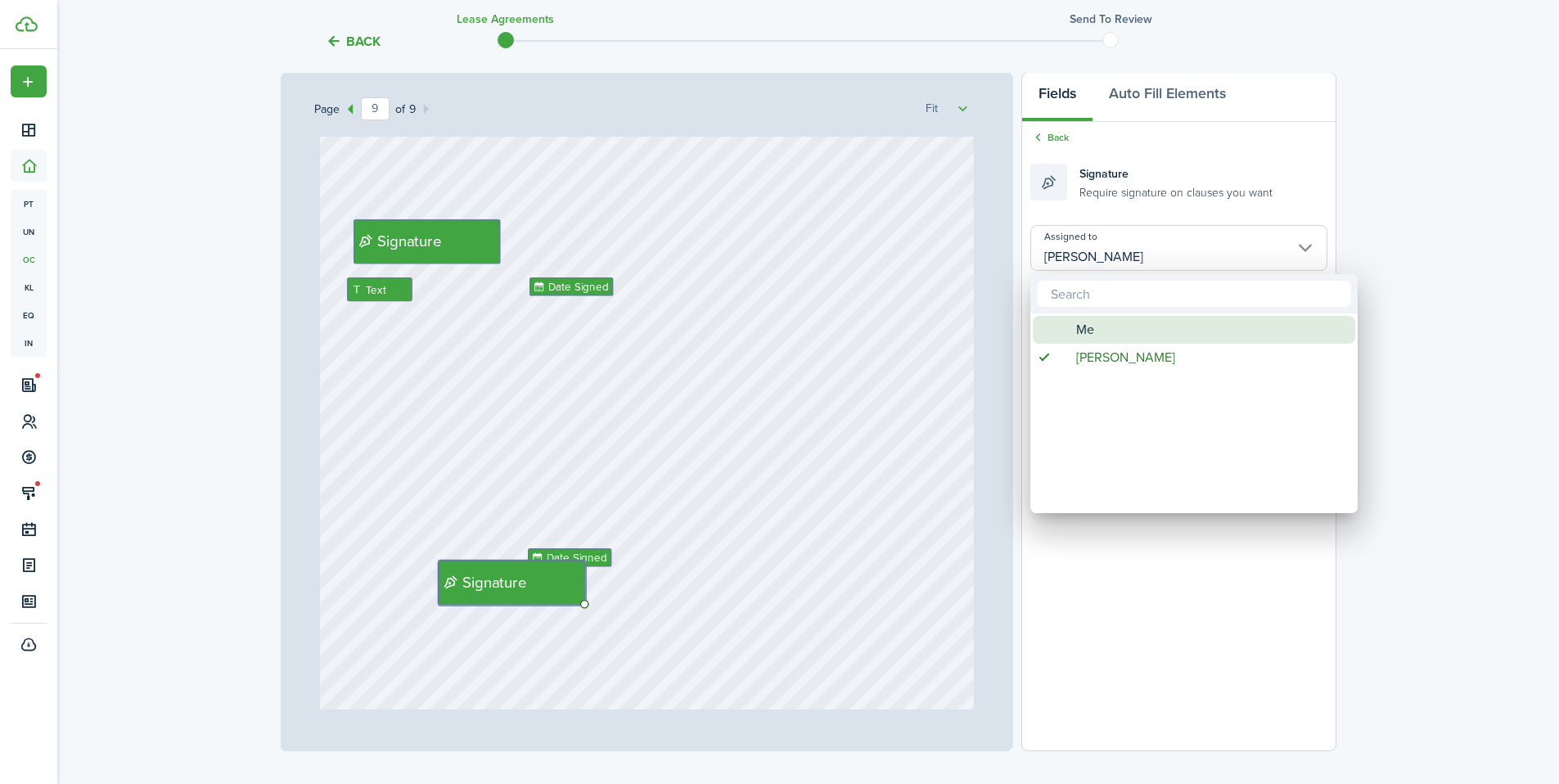
click at [1069, 335] on div "Me" at bounding box center [1200, 330] width 289 height 28
type input "Me"
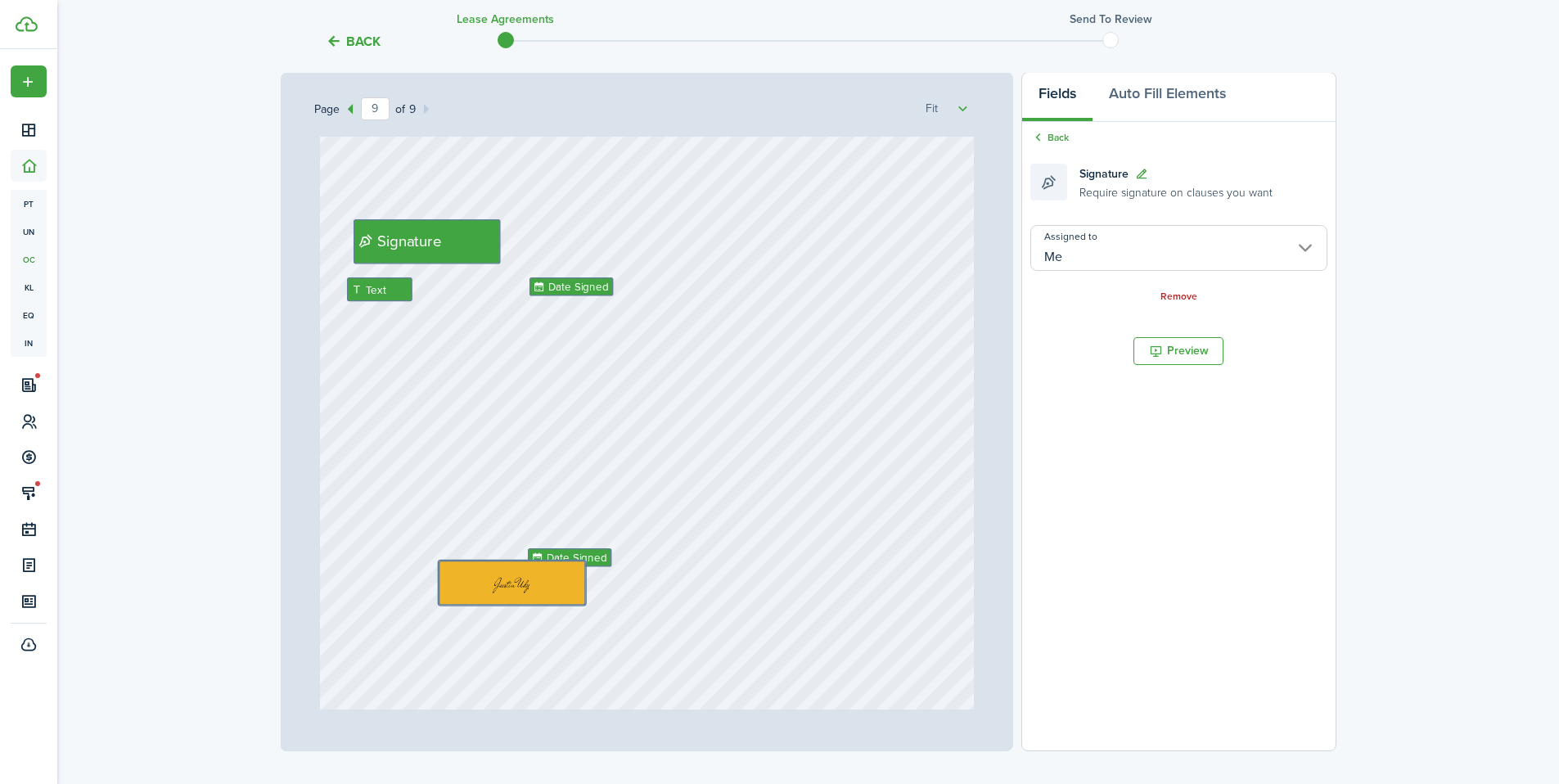
drag, startPoint x: 518, startPoint y: 603, endPoint x: 456, endPoint y: 537, distance: 90.6
click at [456, 537] on div "Signature Text Date Signed Date Signed" at bounding box center [647, 331] width 654 height 862
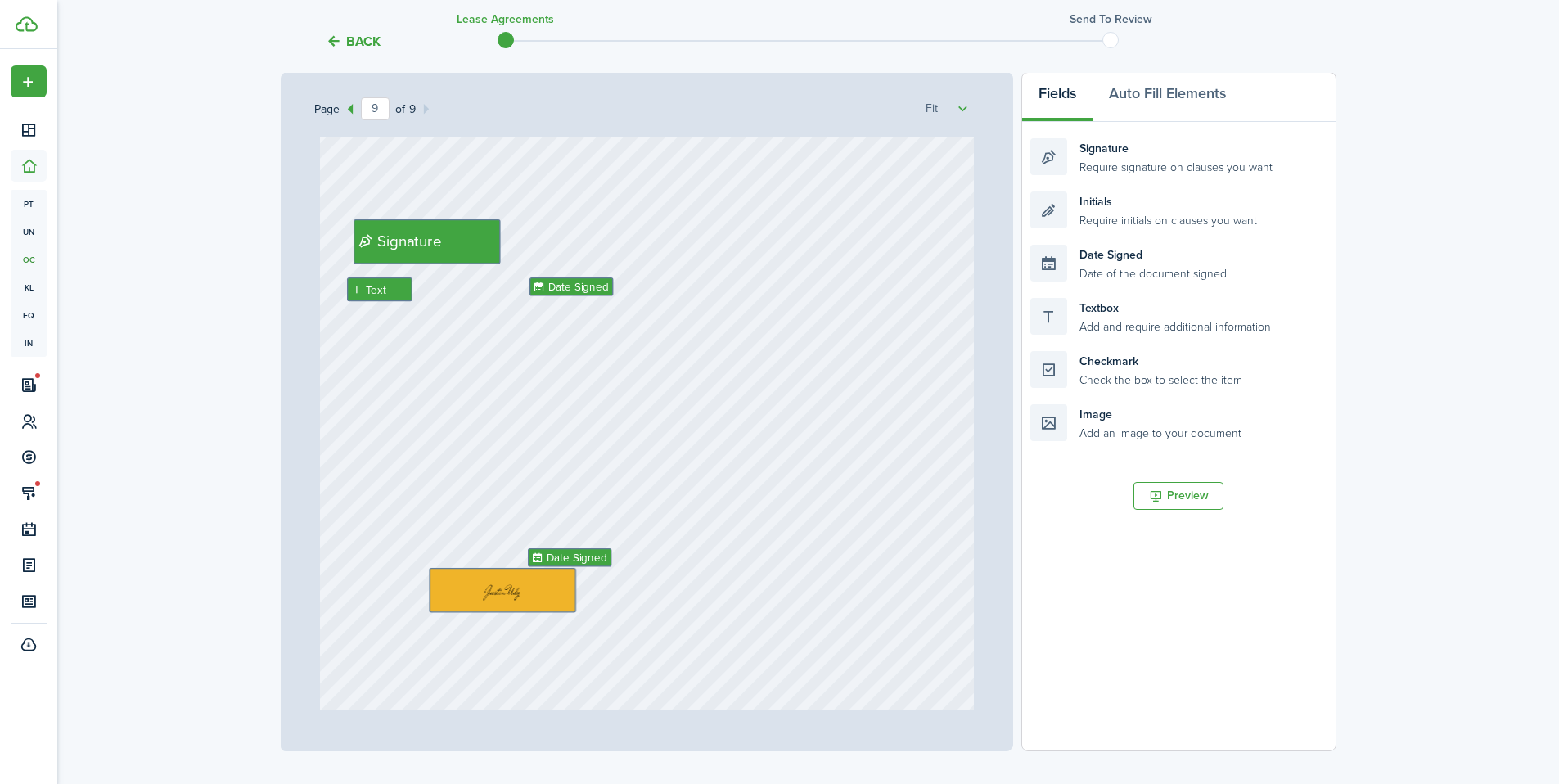
drag, startPoint x: 507, startPoint y: 580, endPoint x: 503, endPoint y: 588, distance: 8.9
click at [617, 587] on div "Signature Text Date Signed Date Signed" at bounding box center [647, 331] width 654 height 862
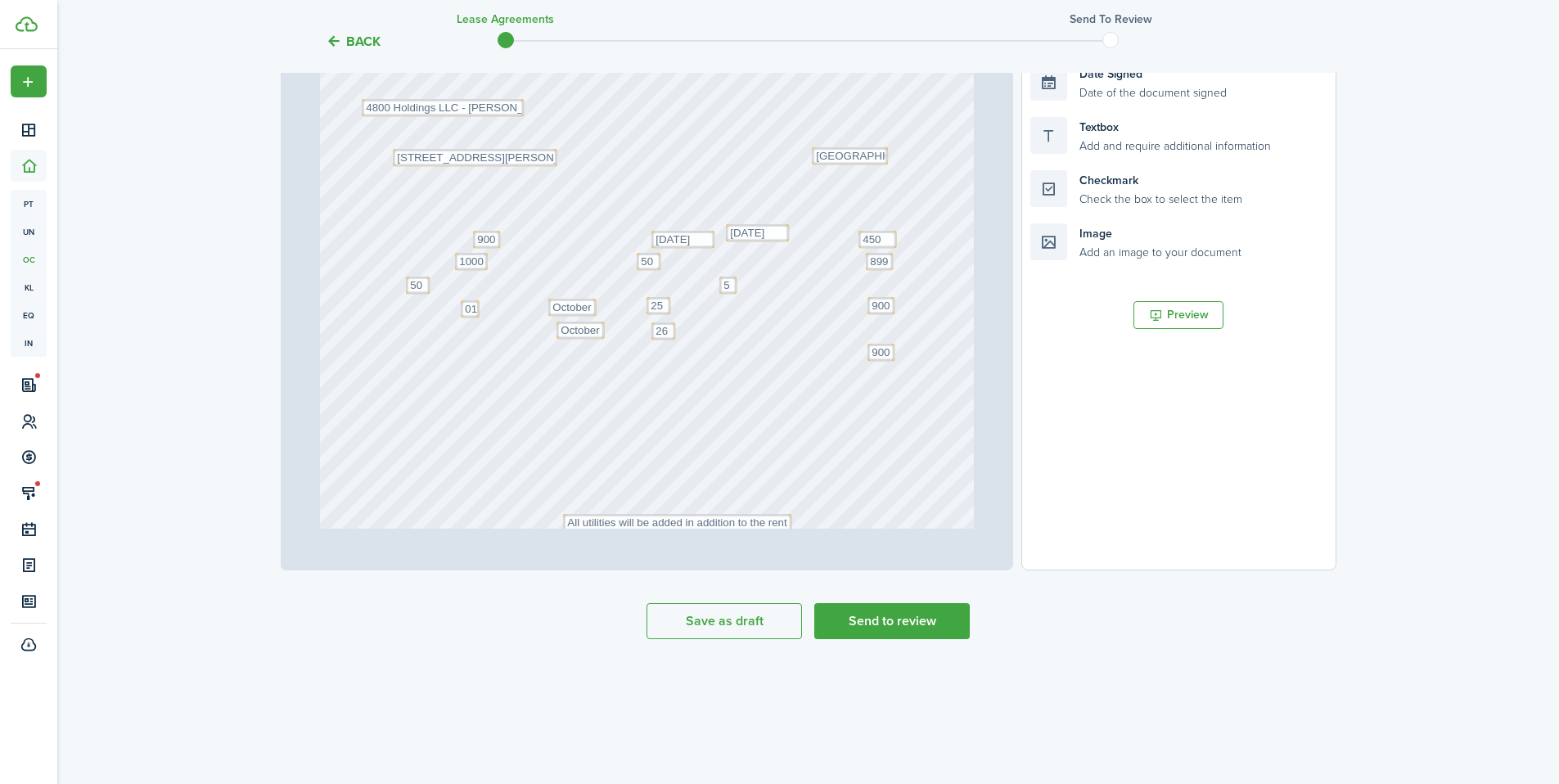
scroll to position [359, 0]
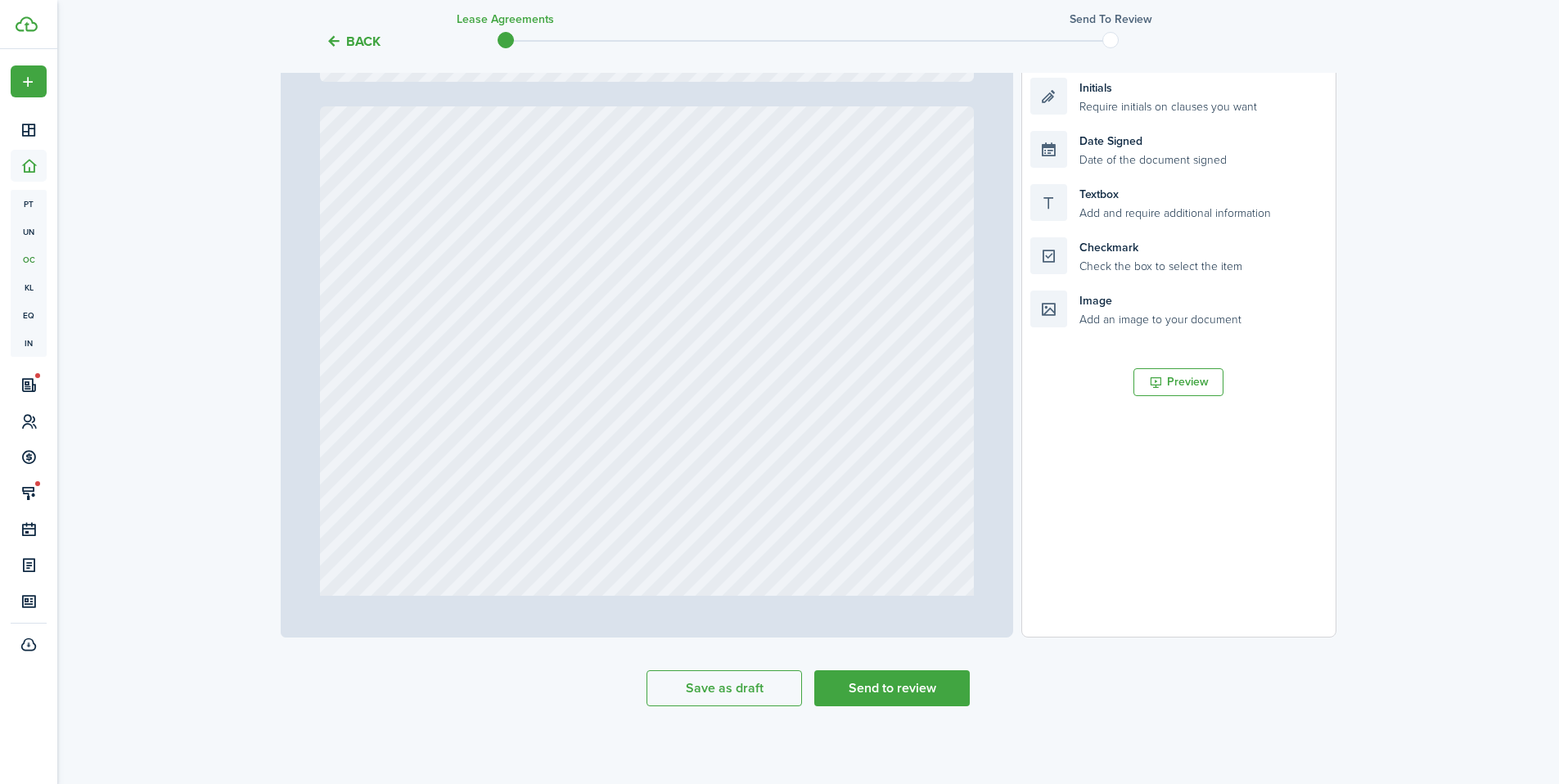
type input "1"
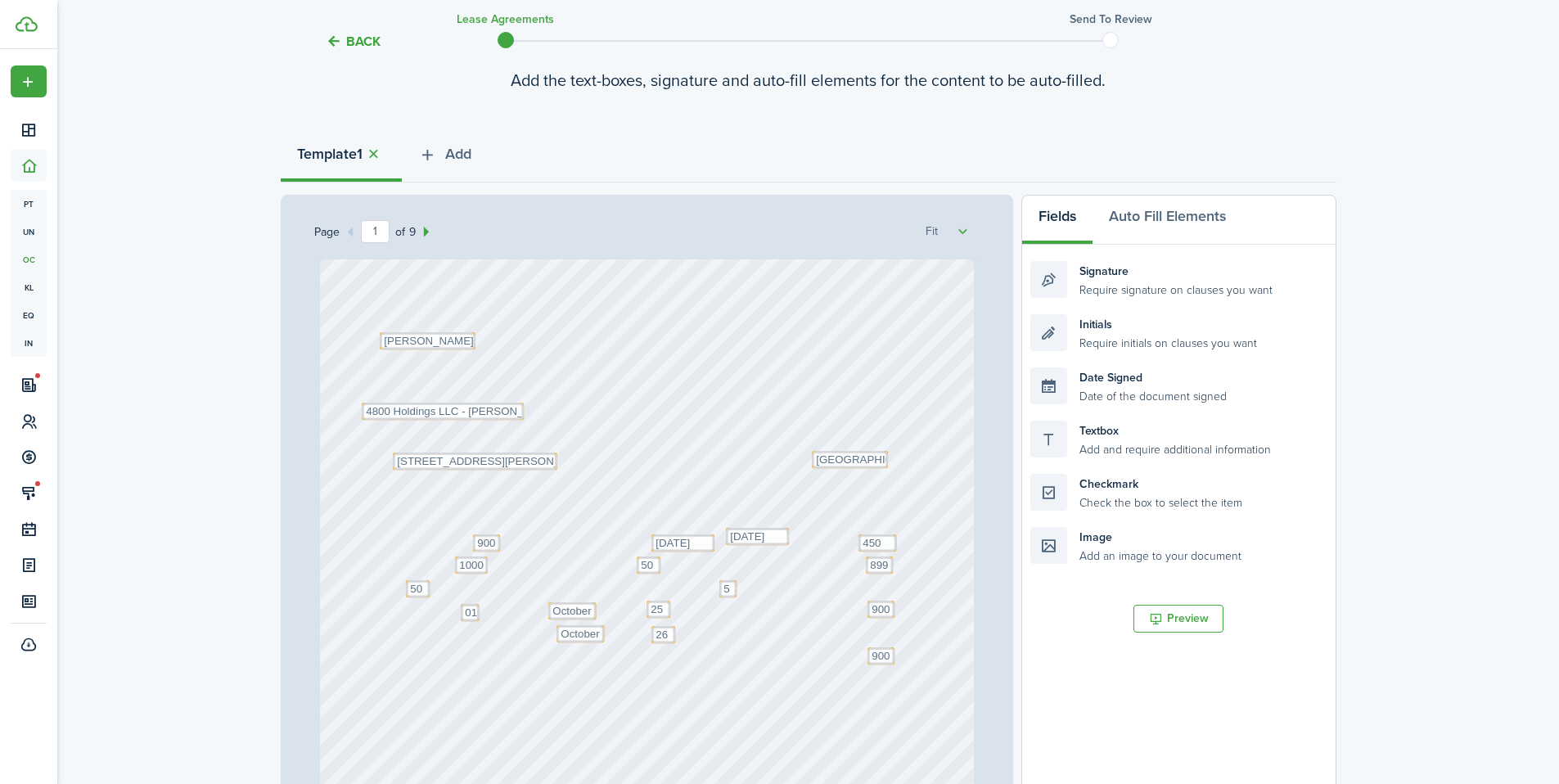
scroll to position [119, 0]
click at [465, 167] on span "Add" at bounding box center [458, 157] width 26 height 22
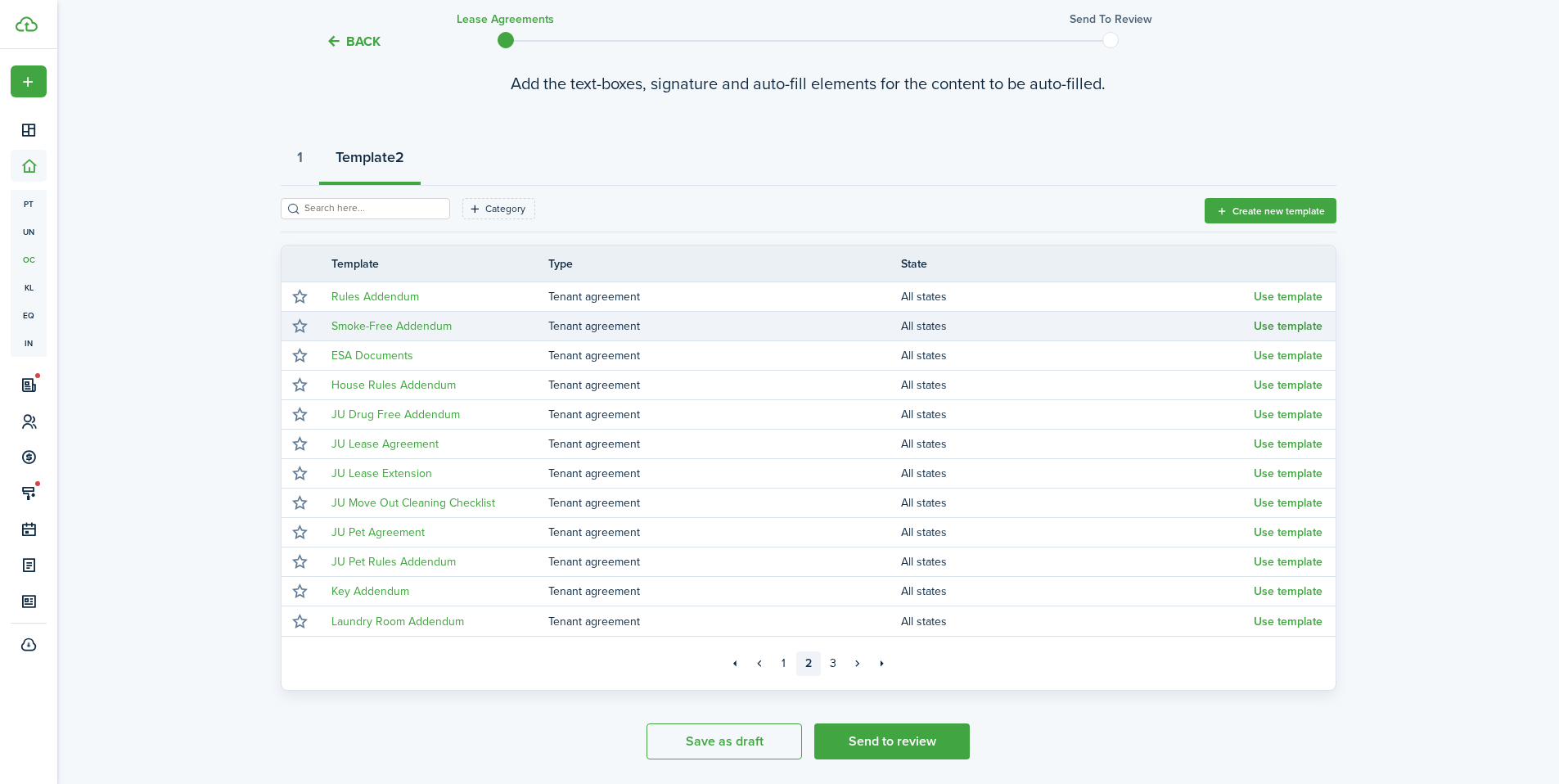
click at [1282, 325] on button "Use template" at bounding box center [1288, 326] width 69 height 13
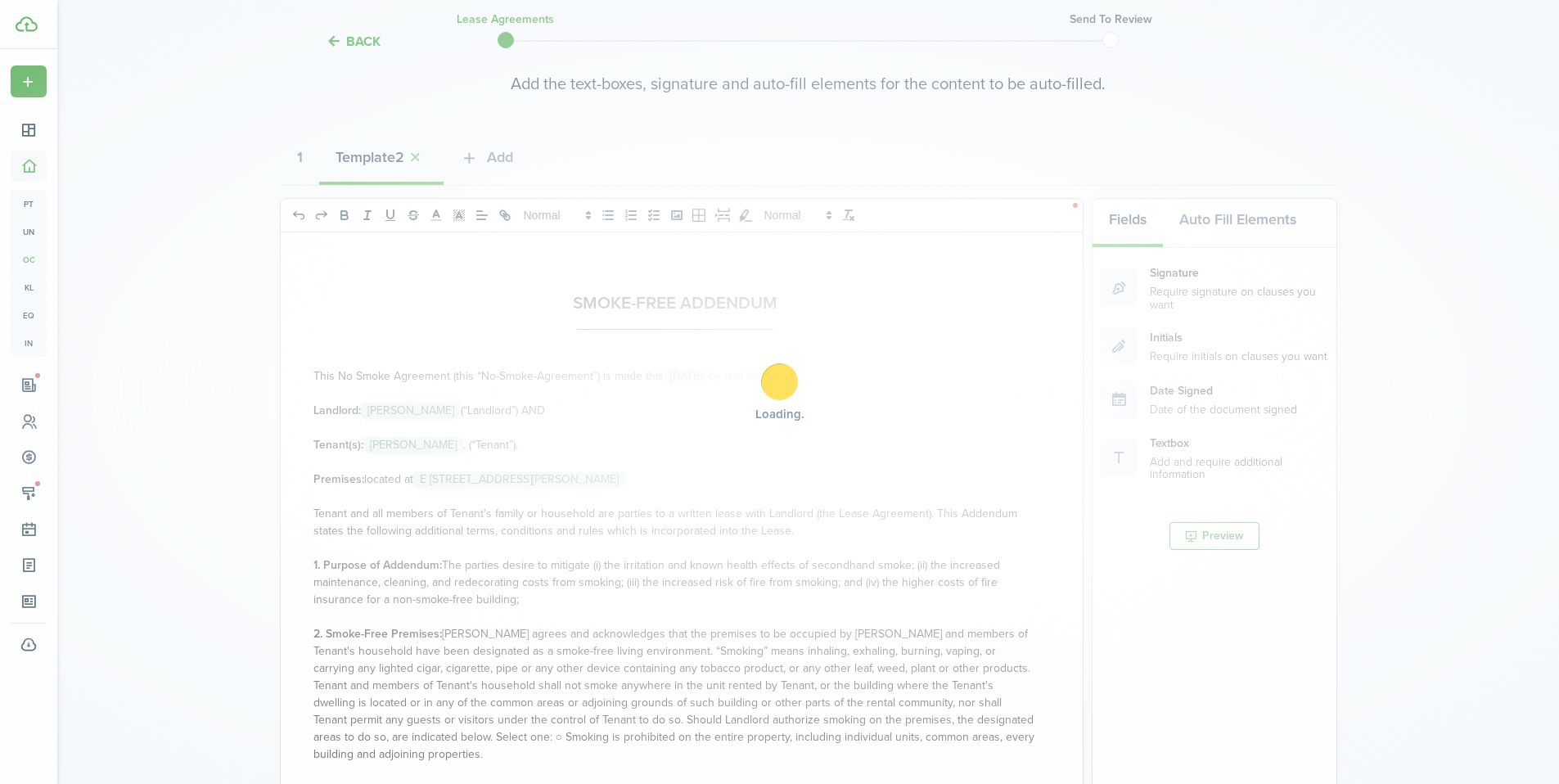
select select "fit"
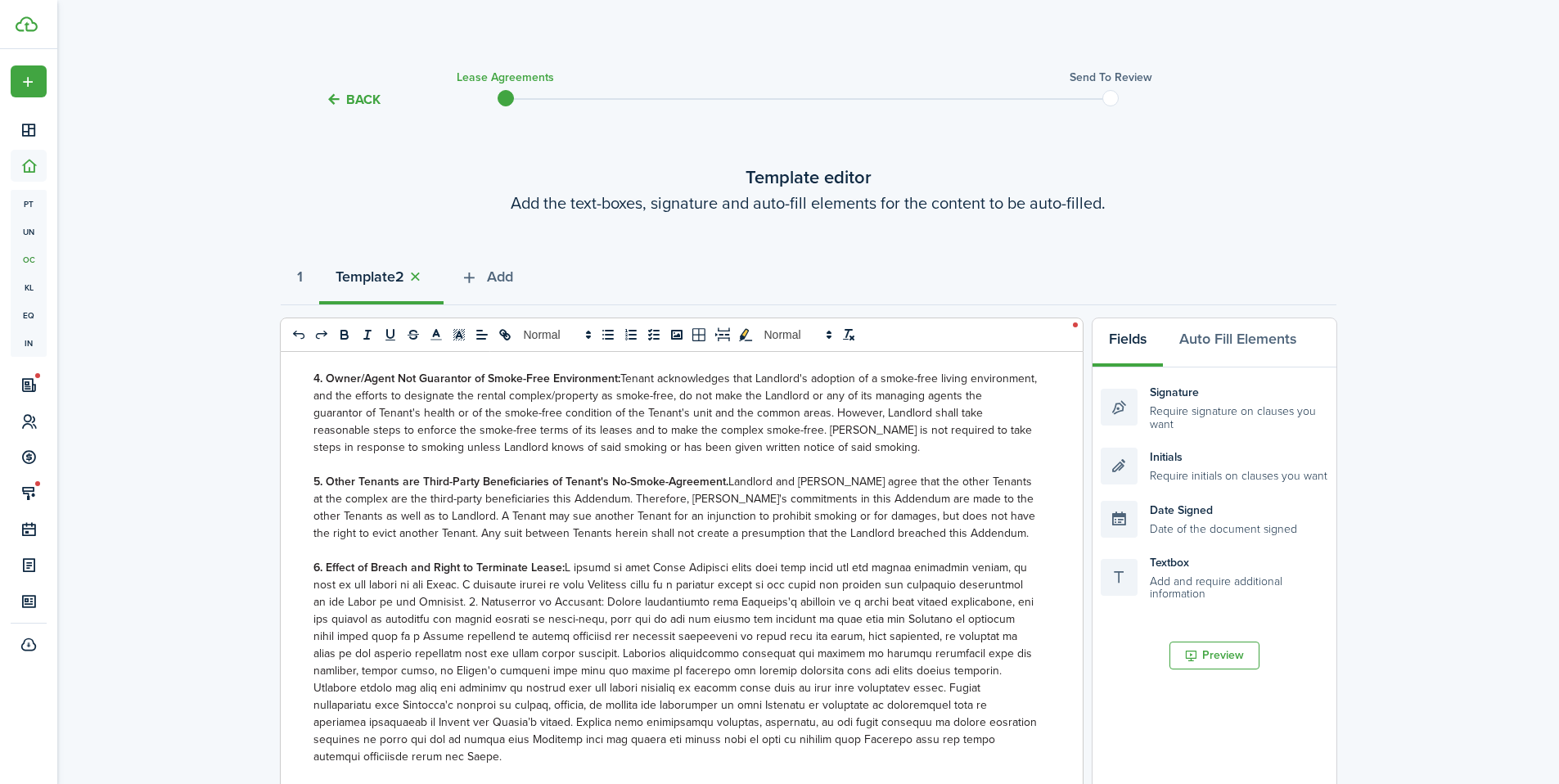
scroll to position [0, 0]
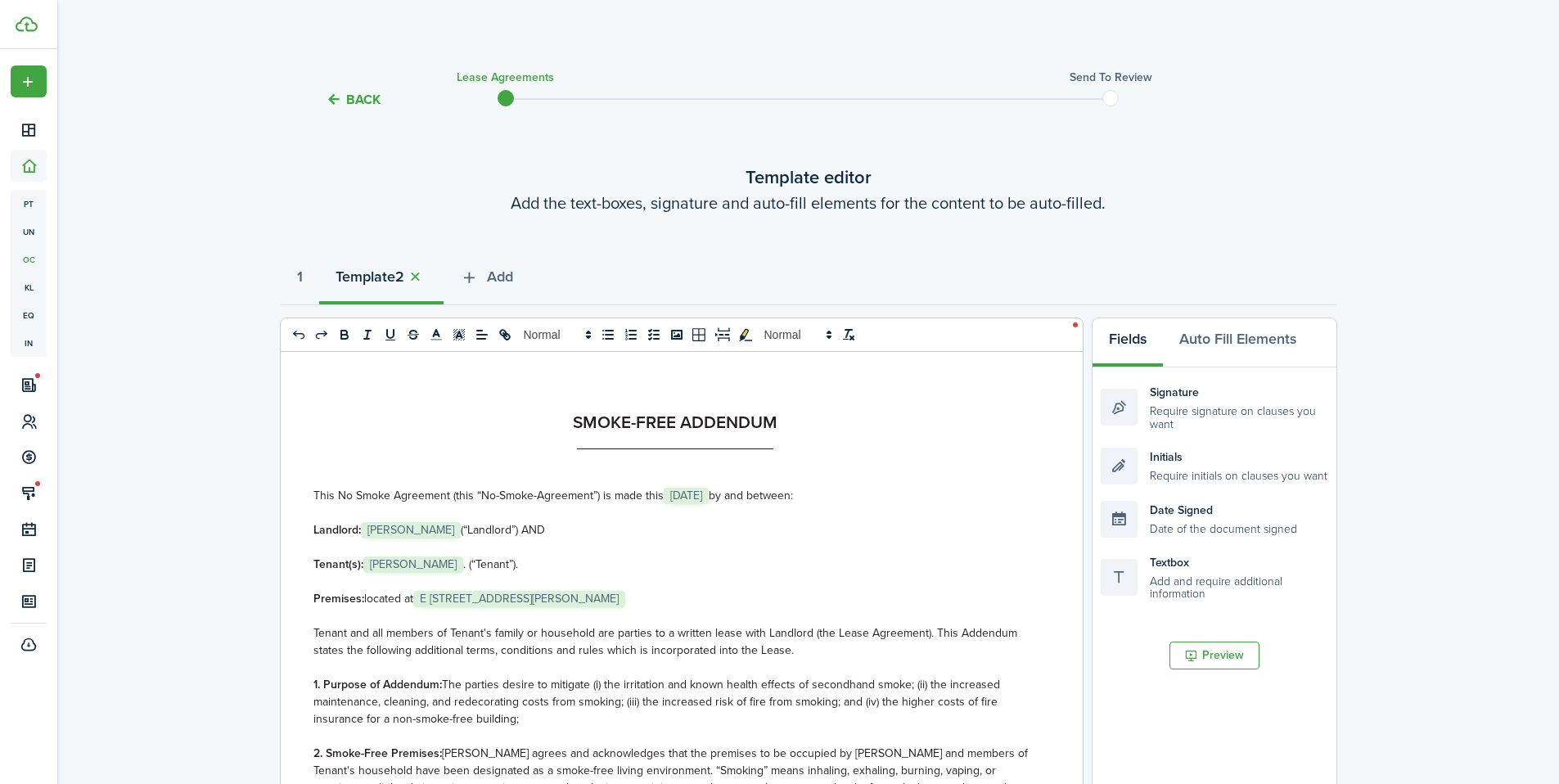
click at [401, 567] on span "[PERSON_NAME]" at bounding box center [414, 564] width 99 height 16
click at [415, 560] on span "[PERSON_NAME]" at bounding box center [414, 564] width 99 height 16
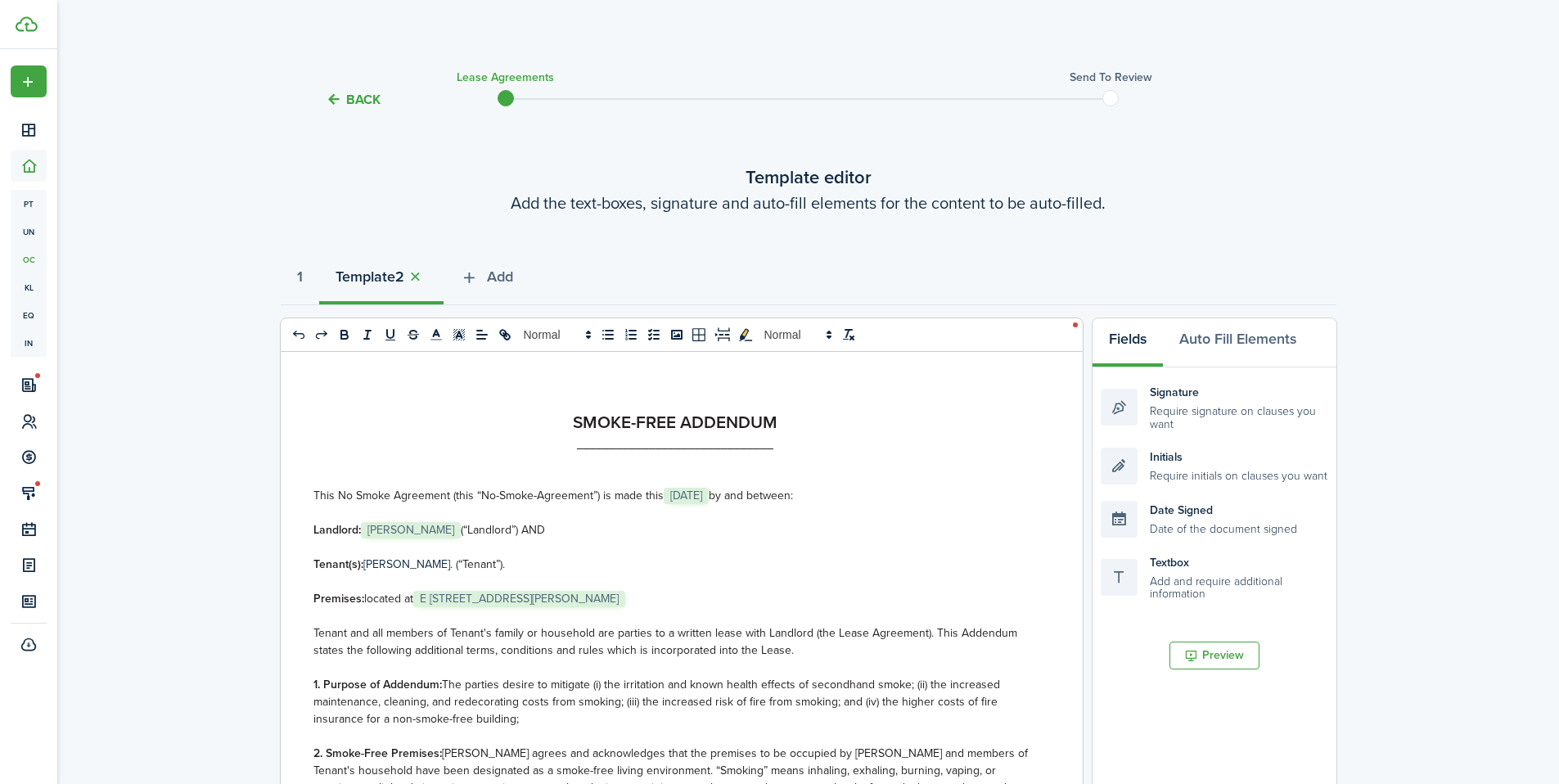
click at [408, 532] on span "[PERSON_NAME]" at bounding box center [411, 530] width 99 height 16
click at [533, 577] on p at bounding box center [675, 580] width 725 height 17
click at [427, 596] on span "E [STREET_ADDRESS][PERSON_NAME]" at bounding box center [519, 598] width 212 height 16
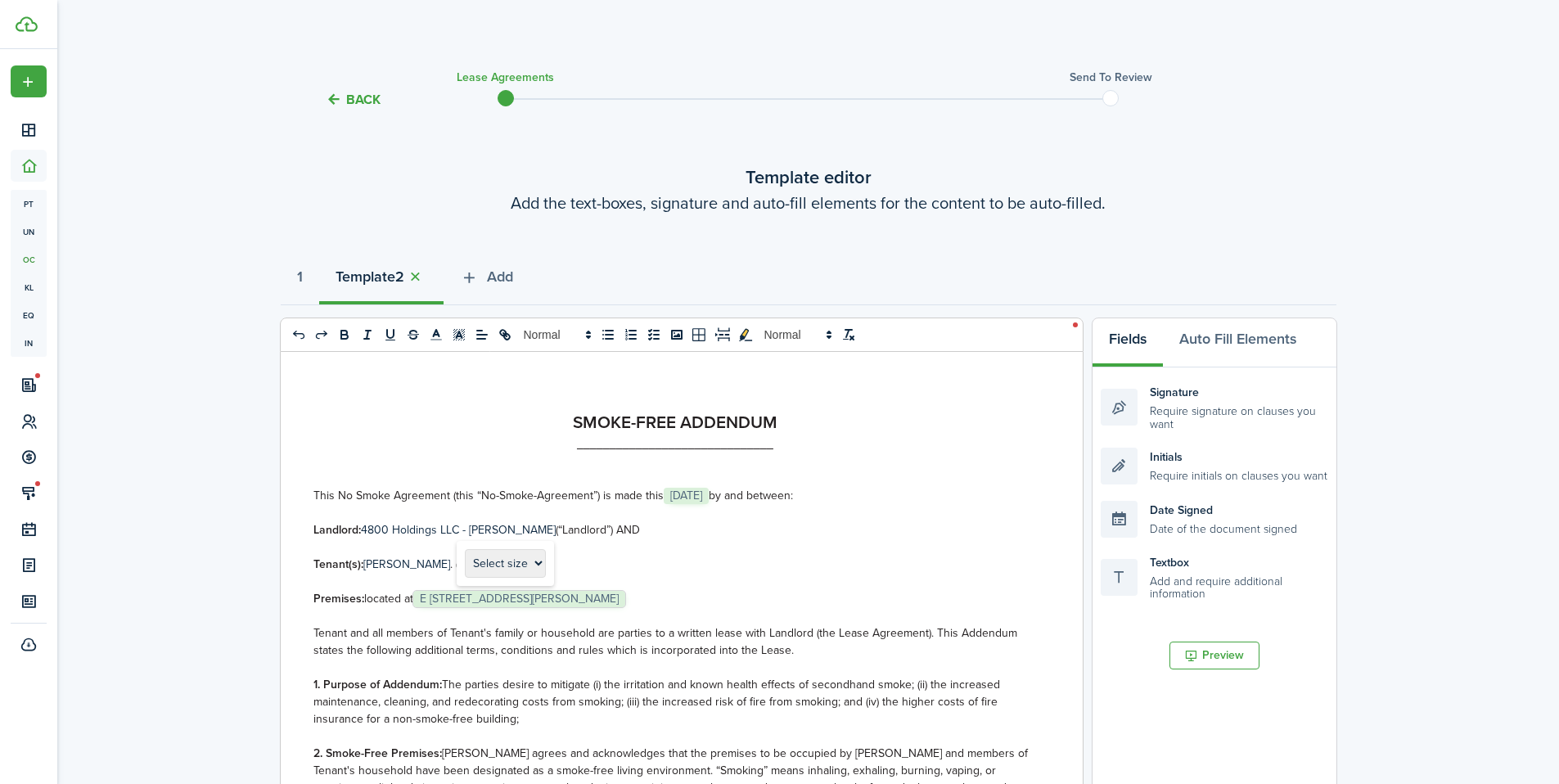
click at [425, 596] on span "E [STREET_ADDRESS][PERSON_NAME]" at bounding box center [519, 598] width 212 height 16
click at [424, 596] on span "E [STREET_ADDRESS][PERSON_NAME]" at bounding box center [519, 598] width 212 height 16
click at [424, 600] on span "E [STREET_ADDRESS][PERSON_NAME]" at bounding box center [519, 598] width 212 height 16
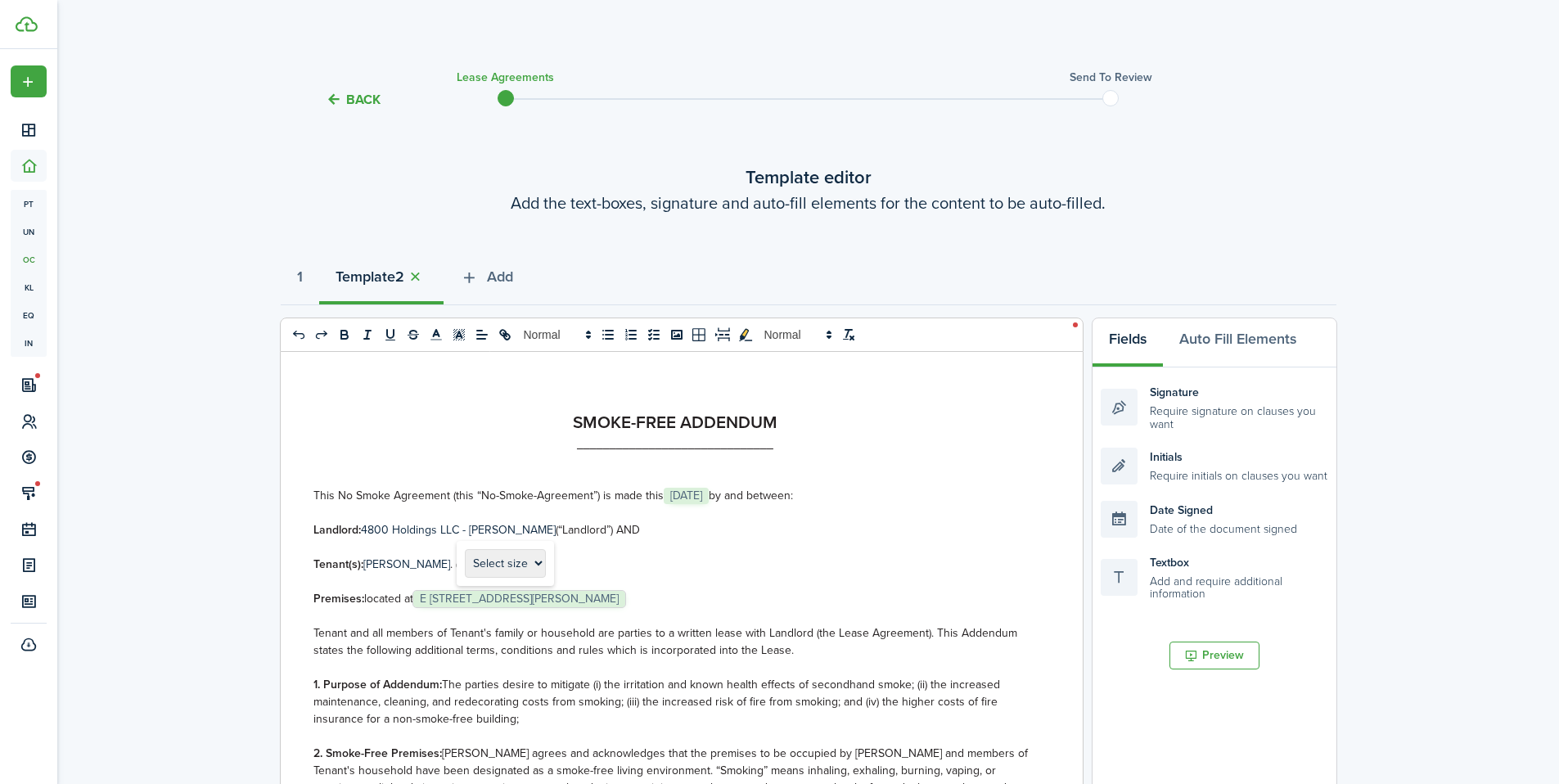
click at [424, 600] on span "E [STREET_ADDRESS][PERSON_NAME]" at bounding box center [519, 598] width 212 height 16
click at [702, 541] on p at bounding box center [675, 547] width 725 height 17
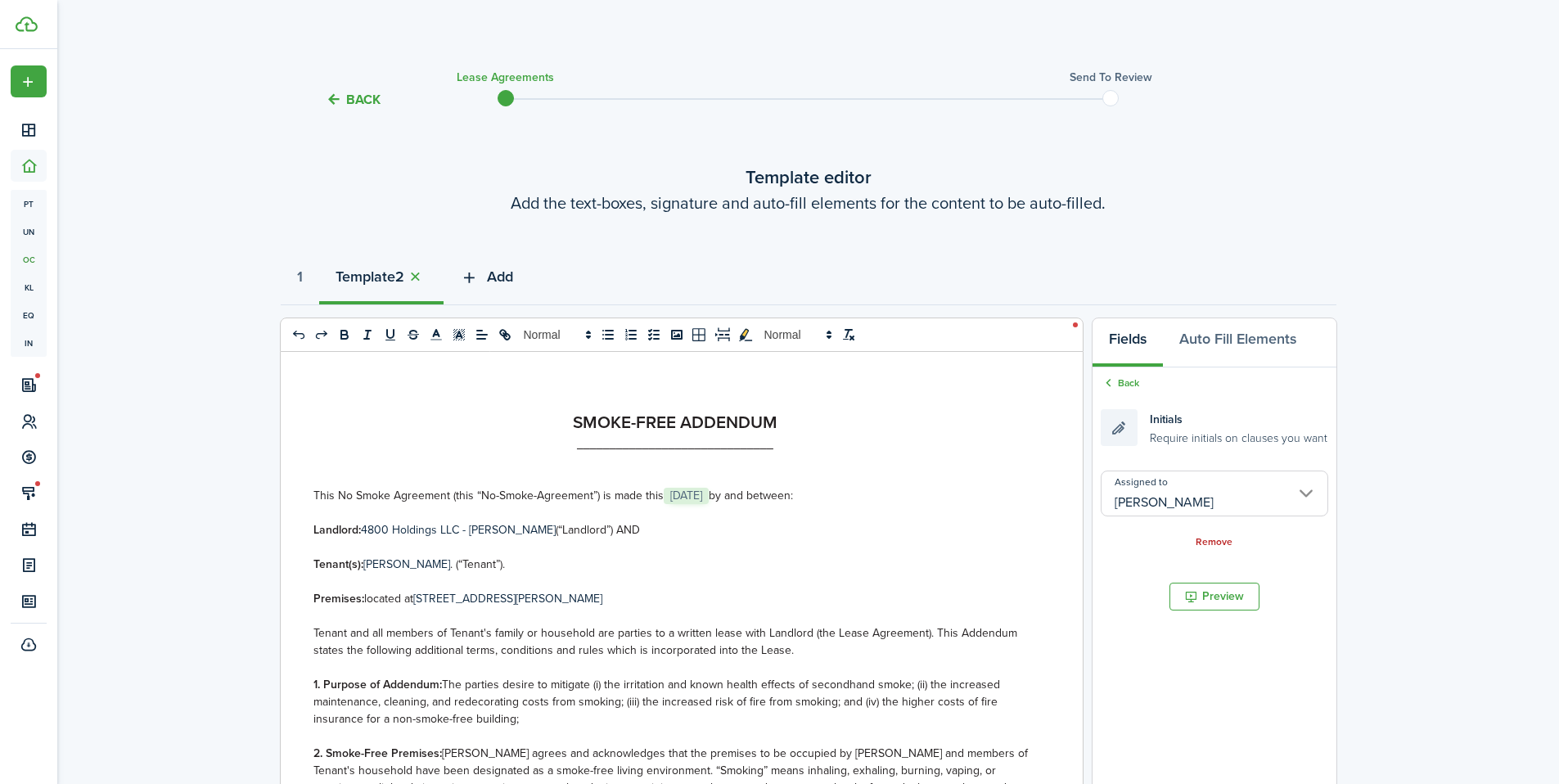
click at [507, 270] on span "Add" at bounding box center [500, 277] width 26 height 22
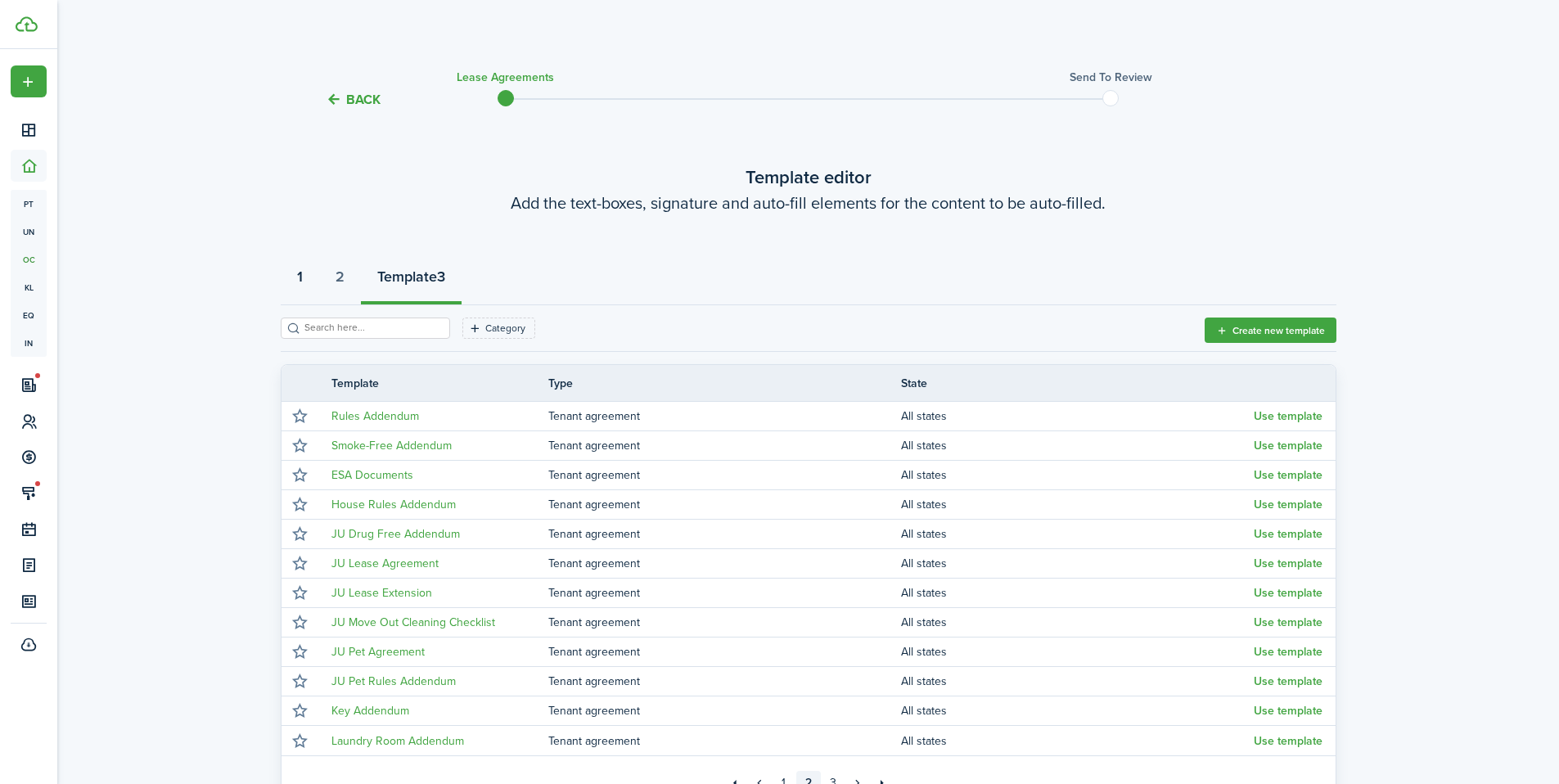
click at [297, 274] on strong "1" at bounding box center [300, 277] width 6 height 22
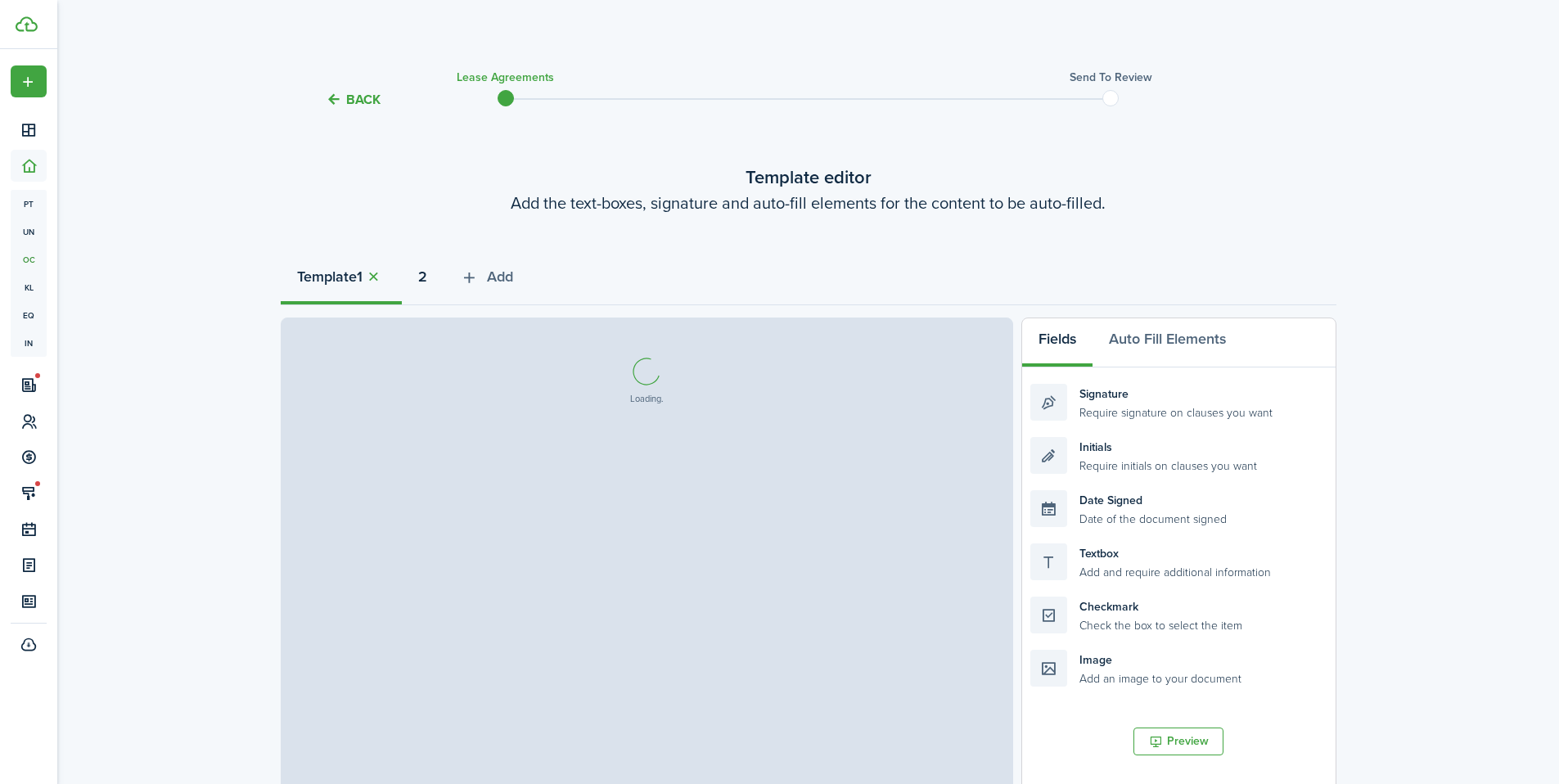
select select "fit"
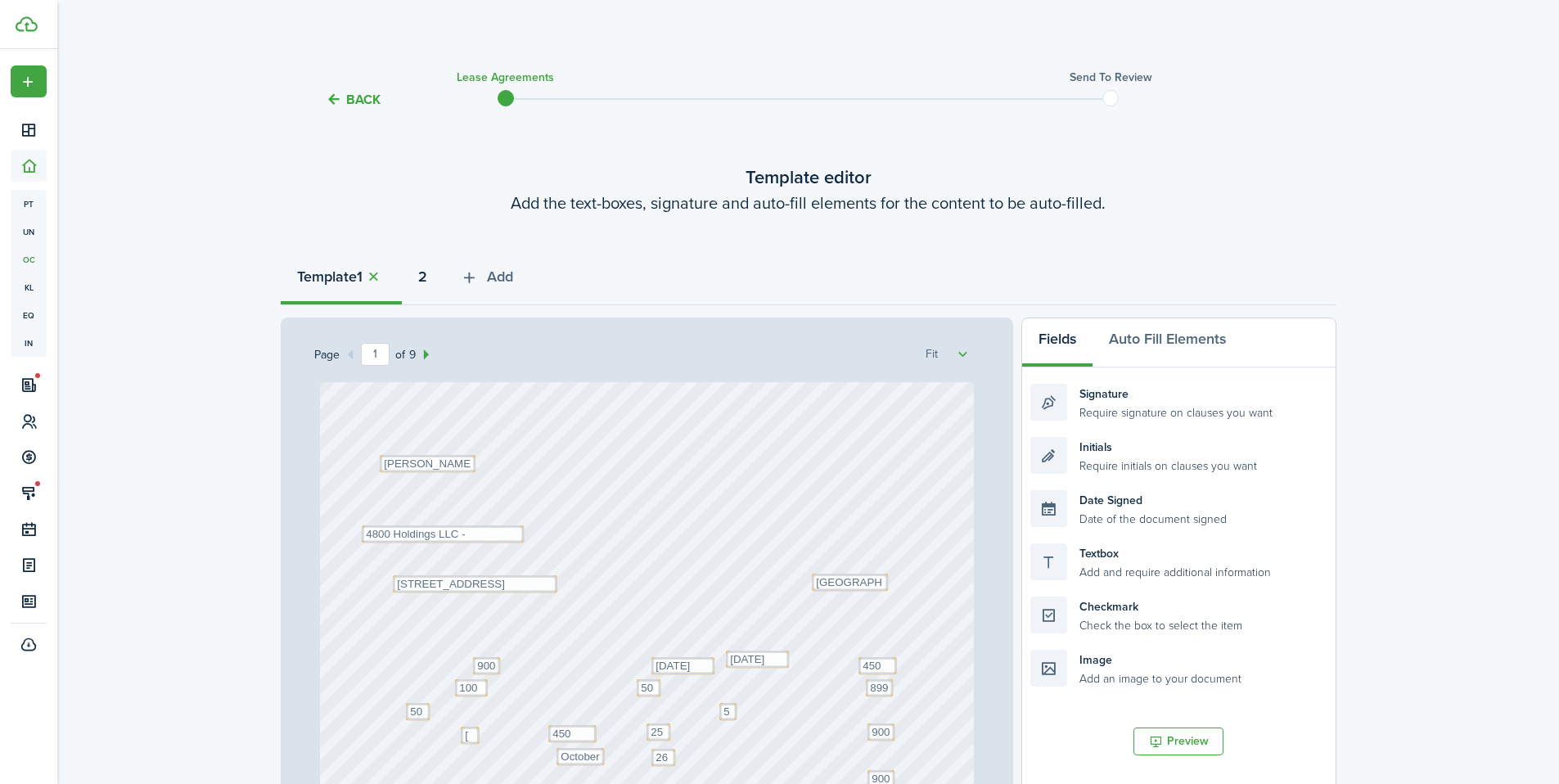
click at [435, 280] on button "2" at bounding box center [423, 280] width 42 height 49
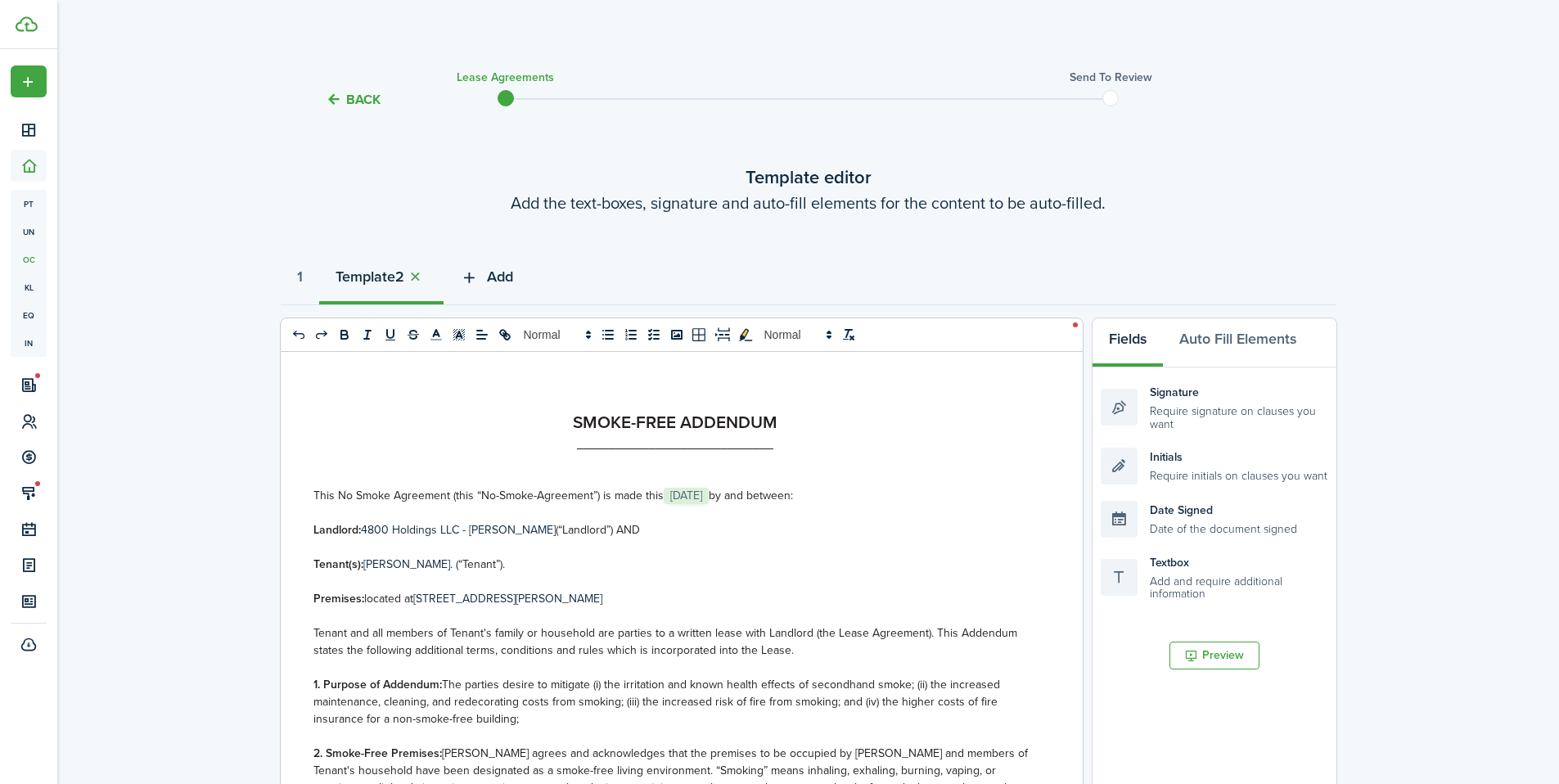
click at [475, 275] on icon "button" at bounding box center [469, 277] width 19 height 18
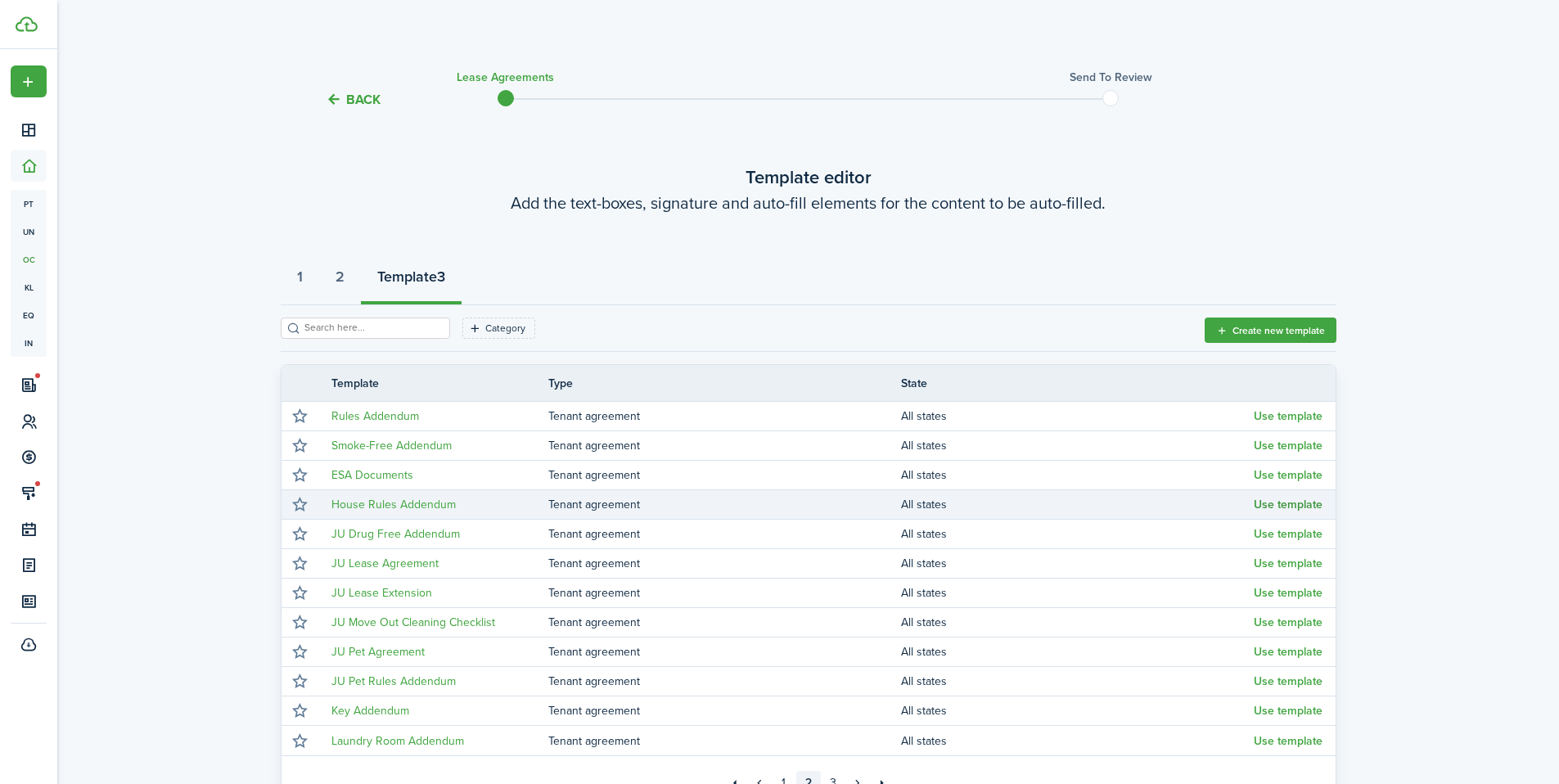
click at [1303, 510] on button "Use template" at bounding box center [1288, 504] width 69 height 13
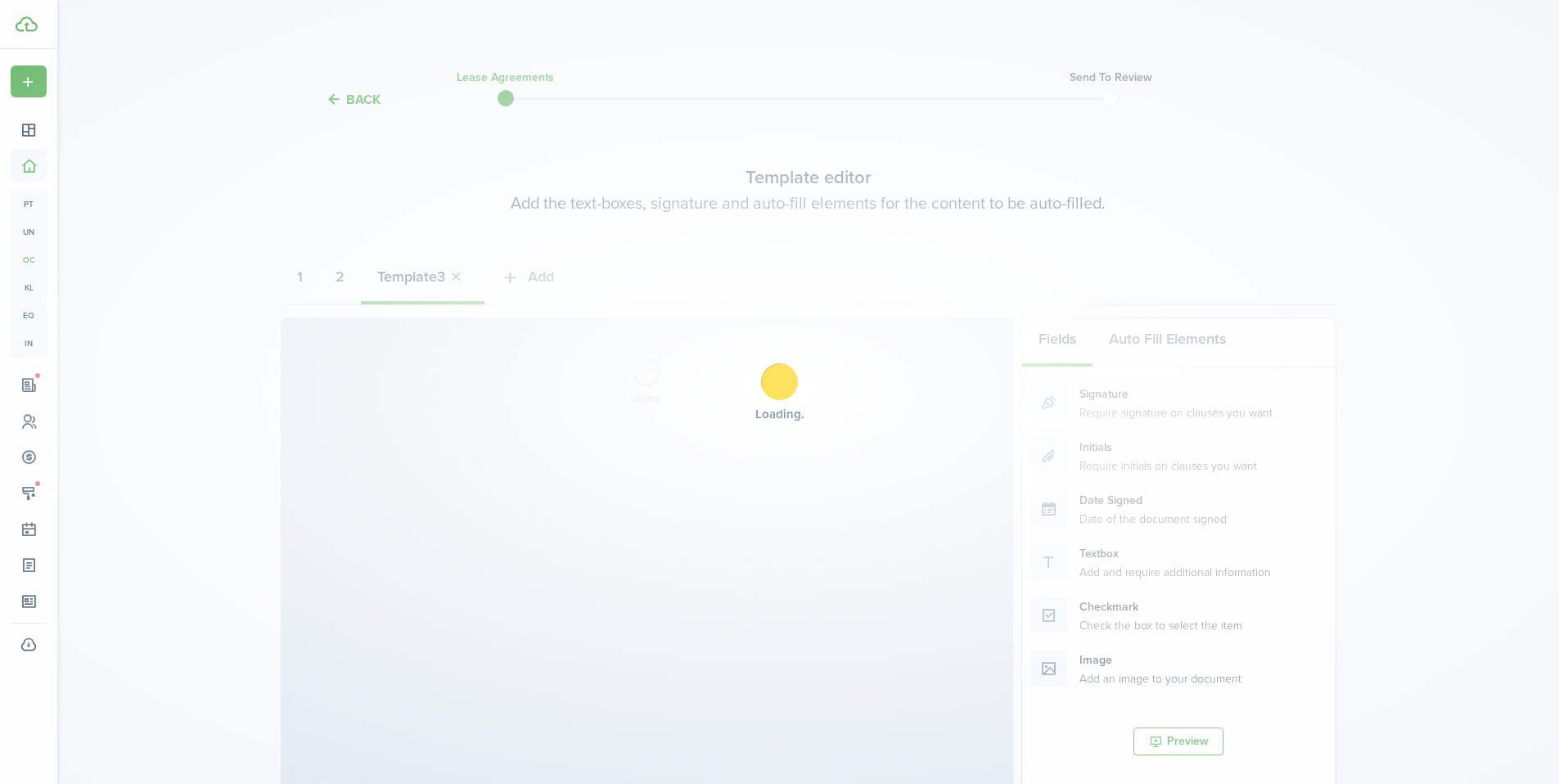
select select "fit"
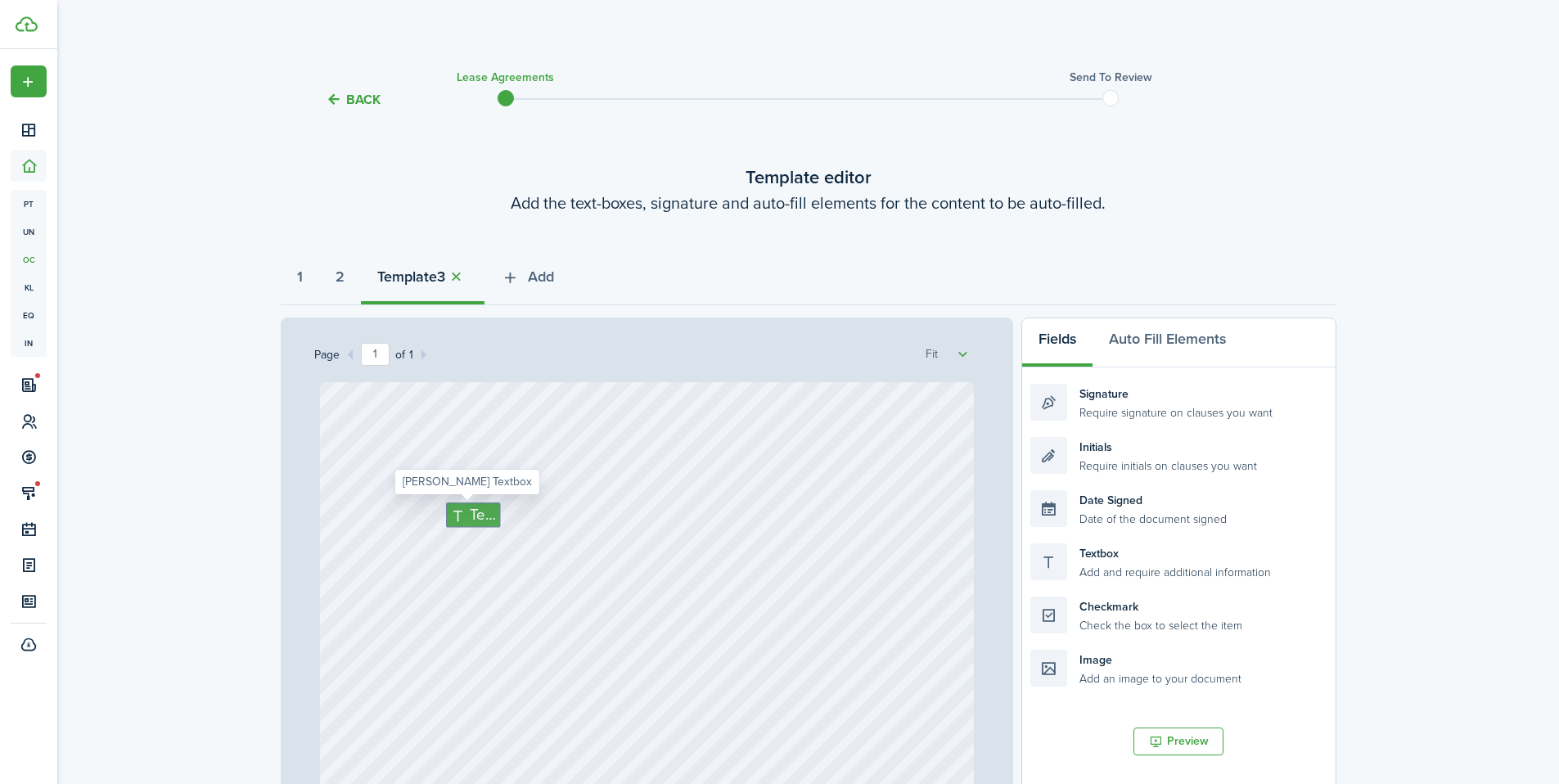
click at [470, 519] on span "Text" at bounding box center [483, 515] width 26 height 23
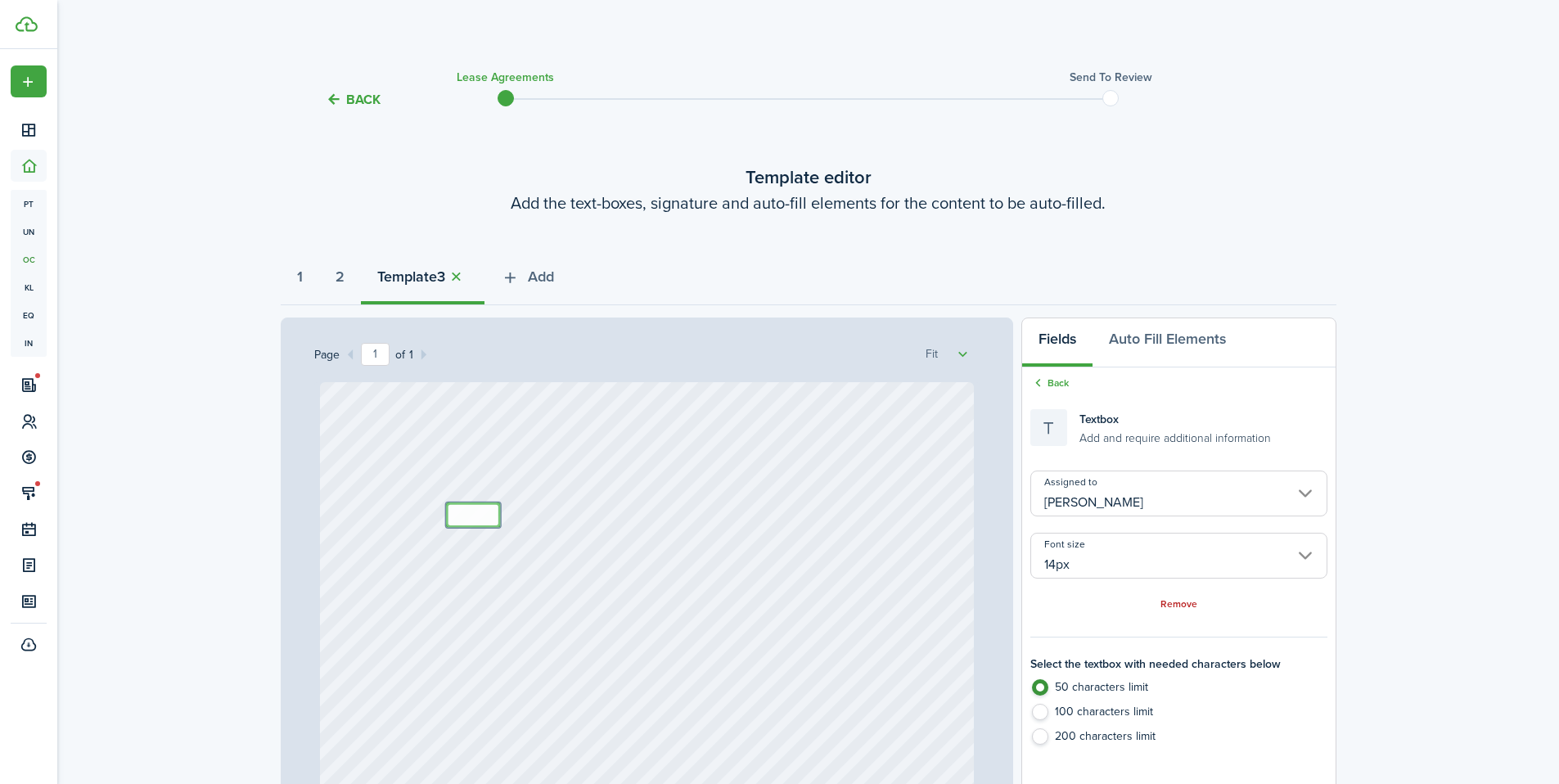
click at [1158, 562] on input "14px" at bounding box center [1179, 555] width 296 height 46
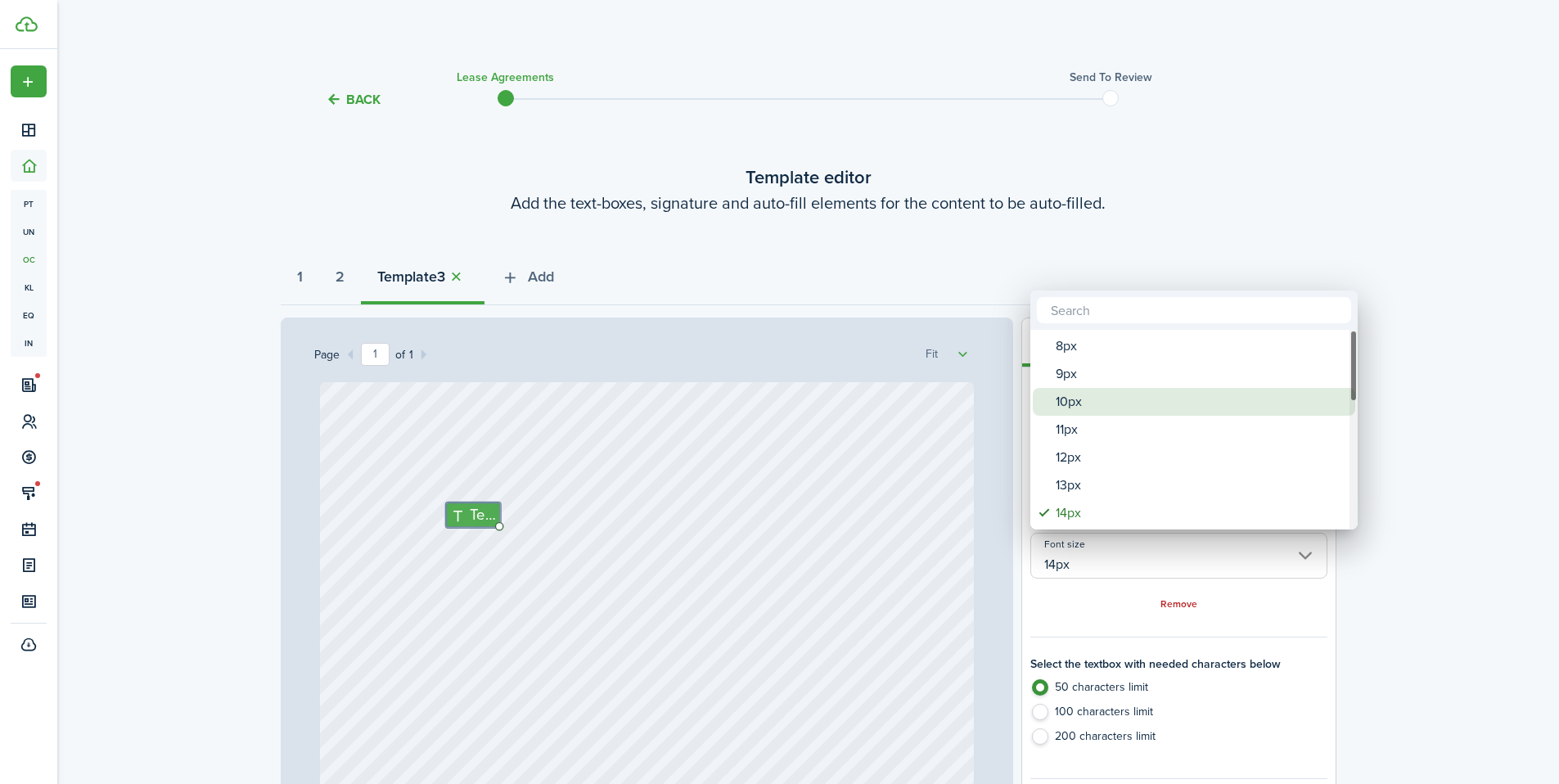
click at [1101, 404] on div "10px" at bounding box center [1200, 401] width 289 height 28
type input "10px"
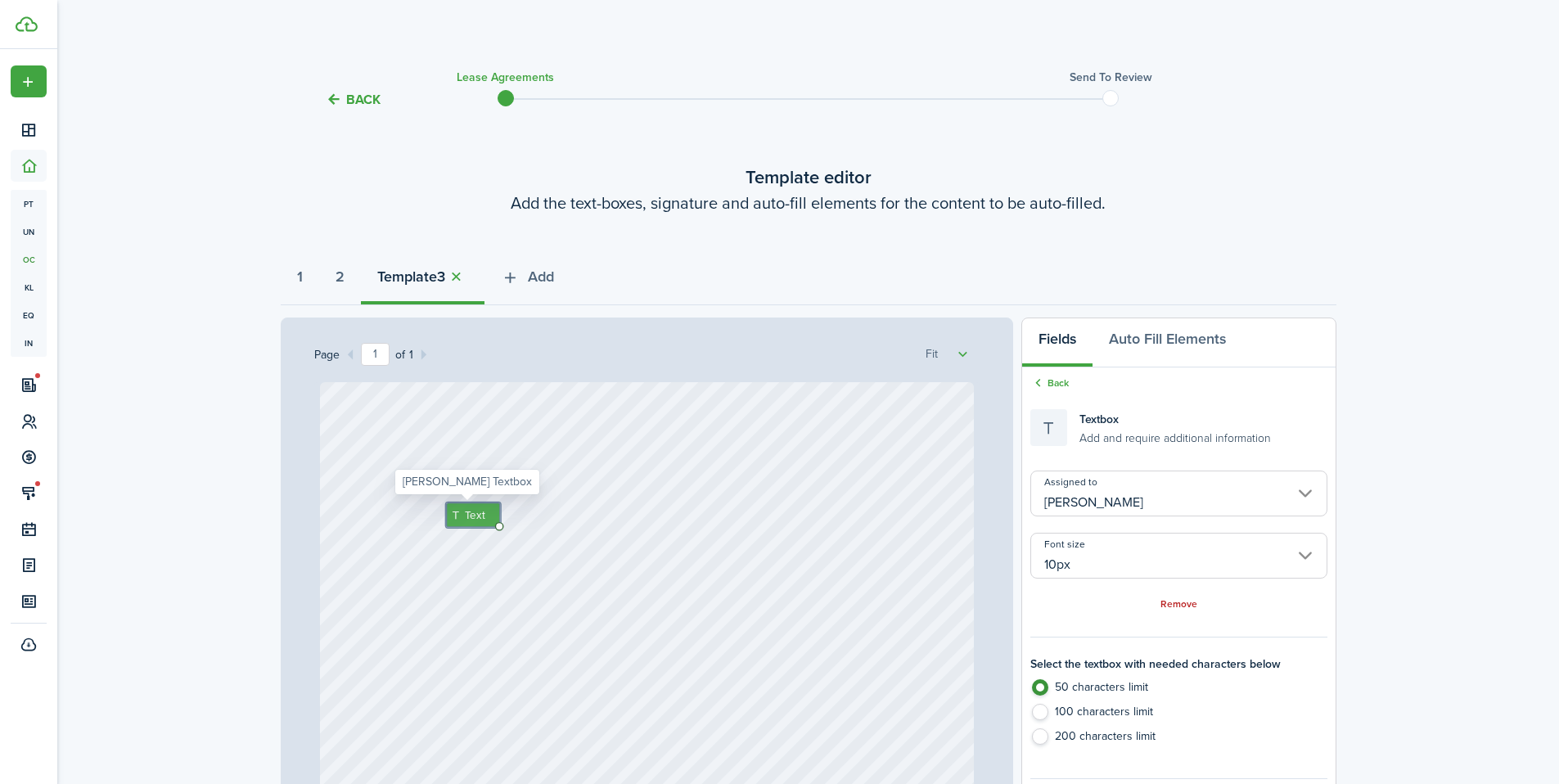
click at [464, 512] on span "Text" at bounding box center [474, 515] width 21 height 16
type textarea "[PERSON_NAME]"
drag, startPoint x: 481, startPoint y: 512, endPoint x: 498, endPoint y: 521, distance: 19.2
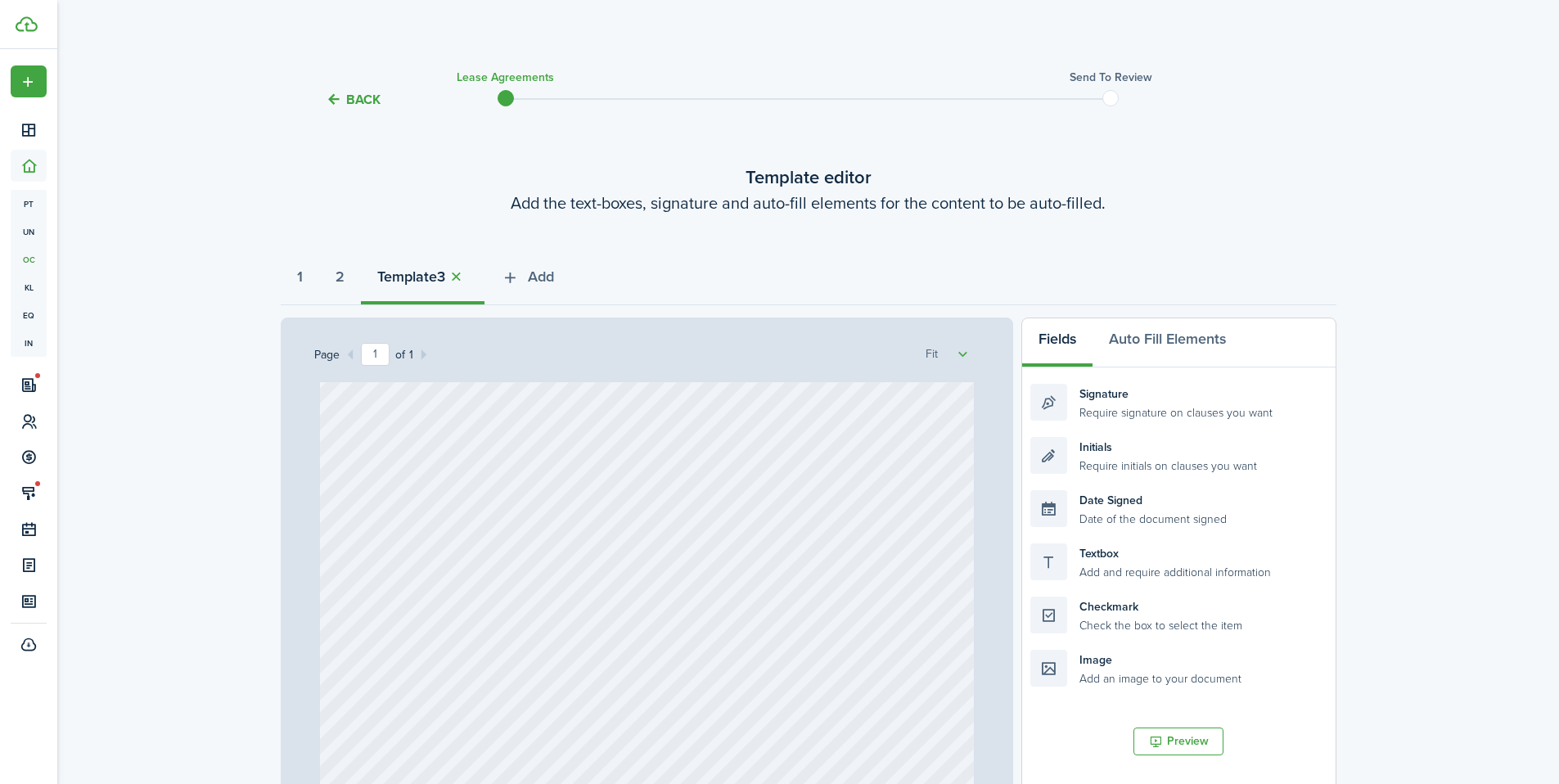
scroll to position [294, 0]
drag, startPoint x: 1115, startPoint y: 405, endPoint x: 519, endPoint y: 706, distance: 667.7
click at [519, 706] on div "Page 1 of 1 50% 75% 100% 150% 200% Fit Text Shannon Wilcox Signature Loading Fi…" at bounding box center [808, 656] width 1056 height 679
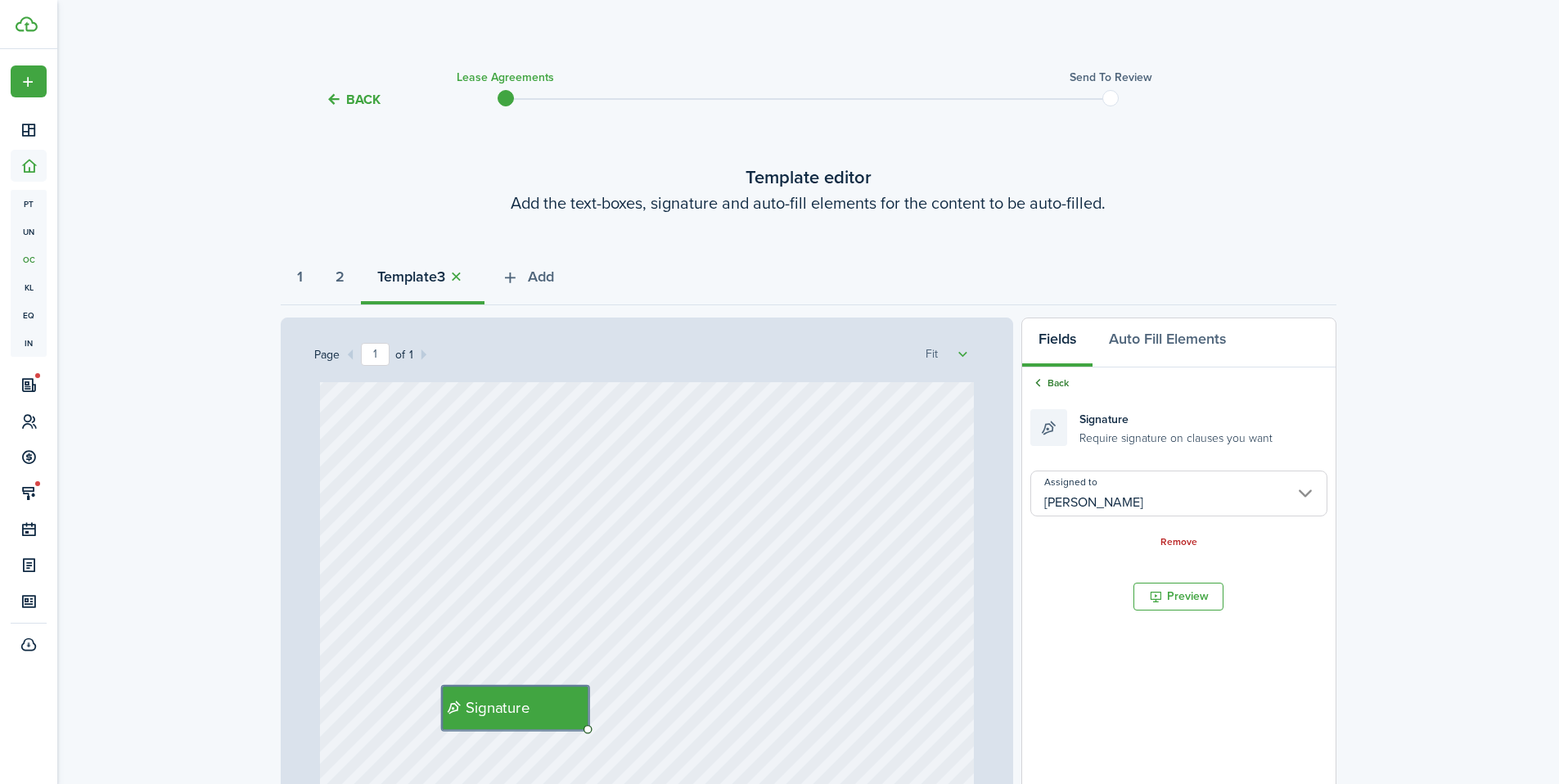
click at [1053, 381] on link "Back" at bounding box center [1050, 383] width 39 height 15
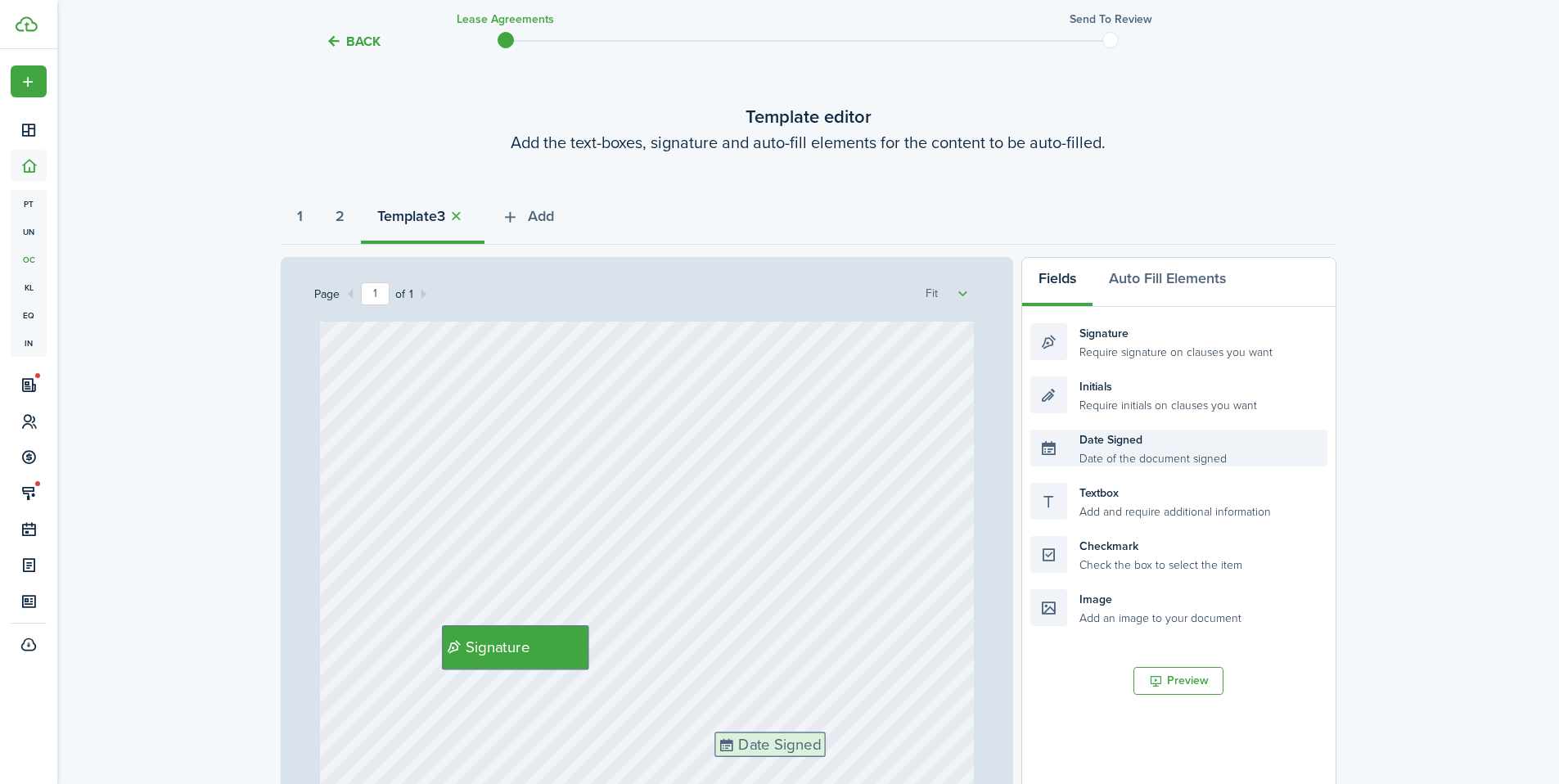
scroll to position [107, 0]
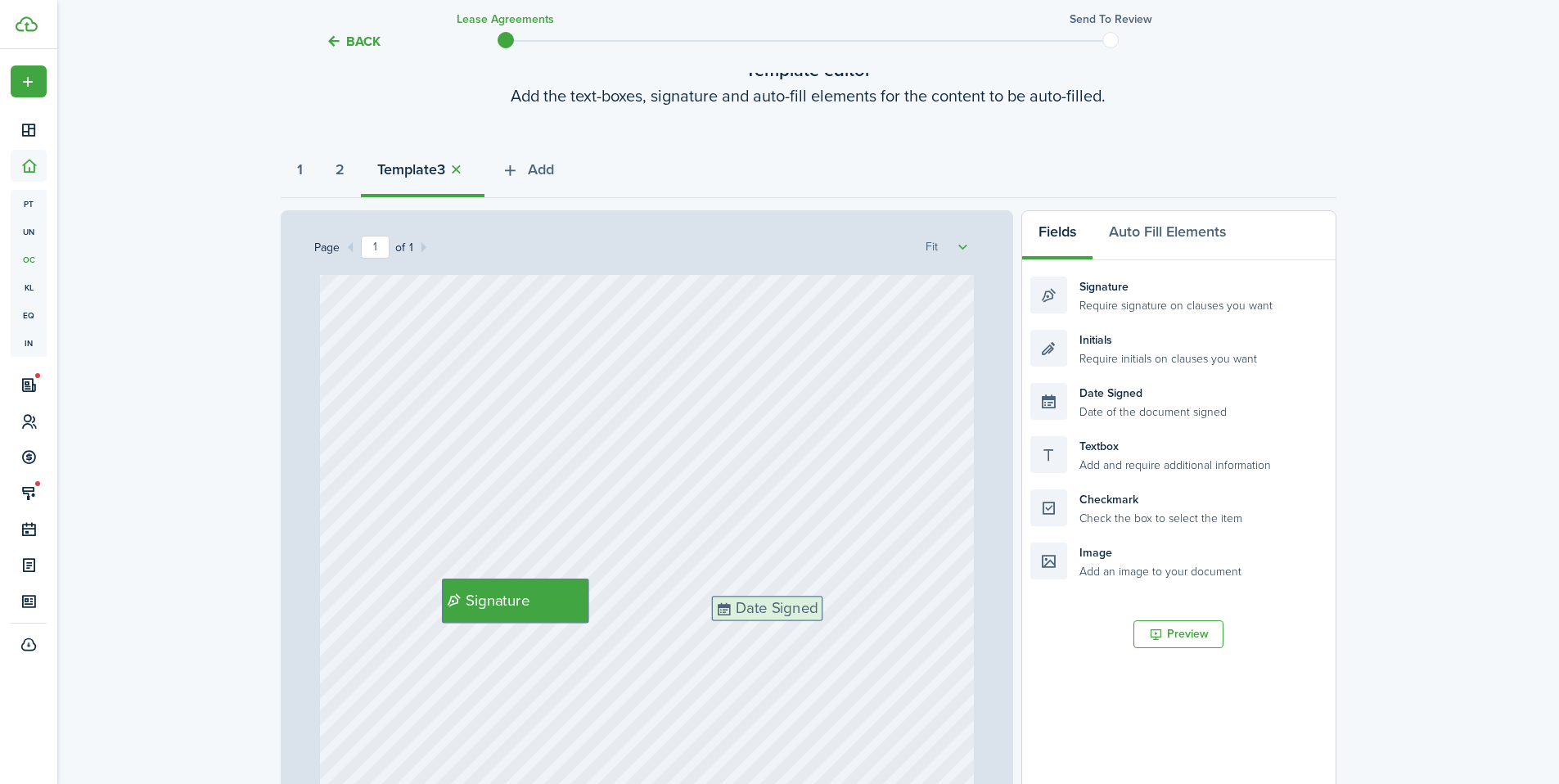
drag, startPoint x: 1143, startPoint y: 521, endPoint x: 825, endPoint y: 627, distance: 335.2
click at [825, 627] on div "Page 1 of 1 50% 75% 100% 150% 200% Fit Text Shannon Wilcox Signature Date Signe…" at bounding box center [808, 549] width 1056 height 679
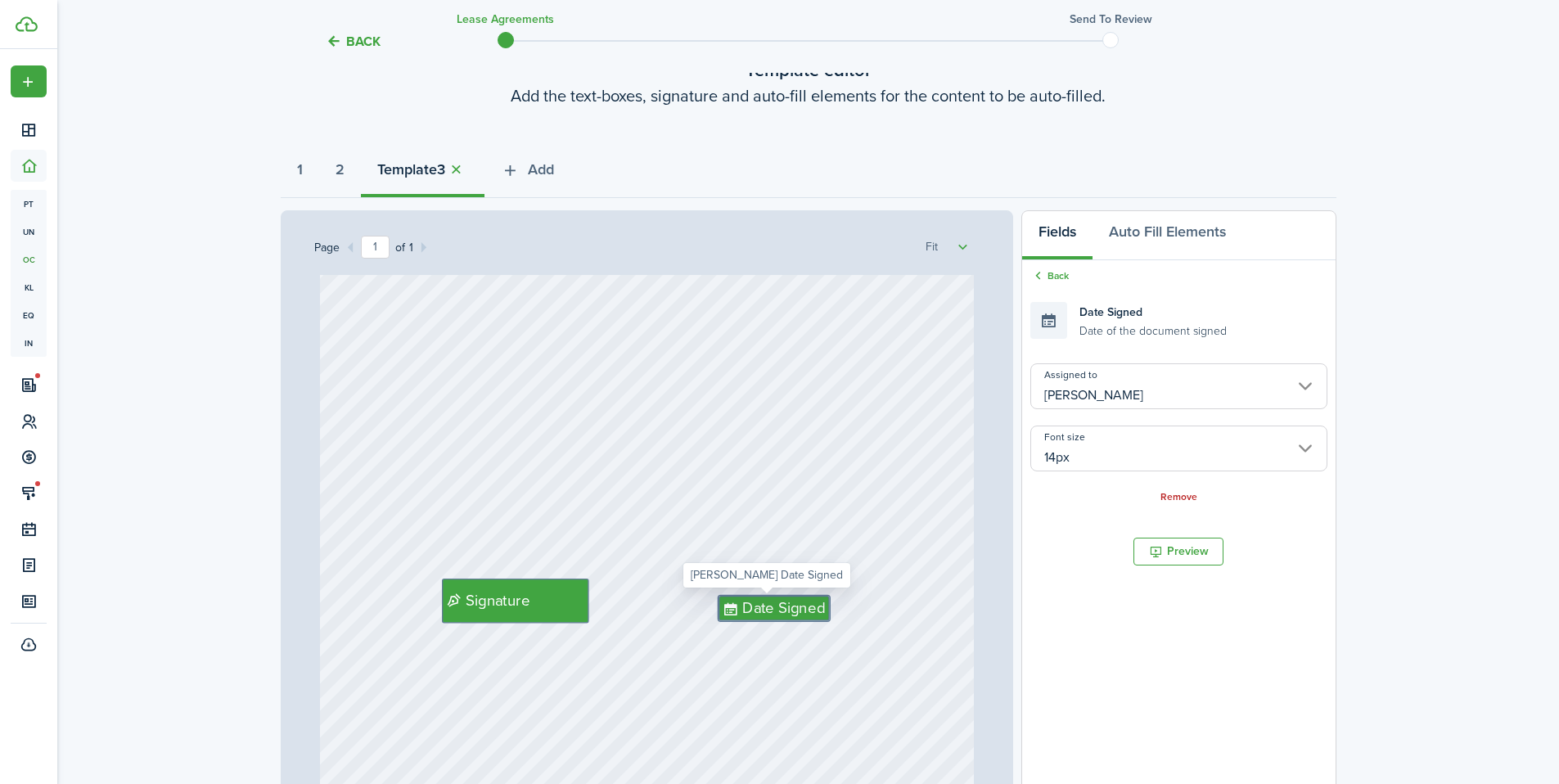
click at [1102, 446] on input "14px" at bounding box center [1179, 448] width 296 height 46
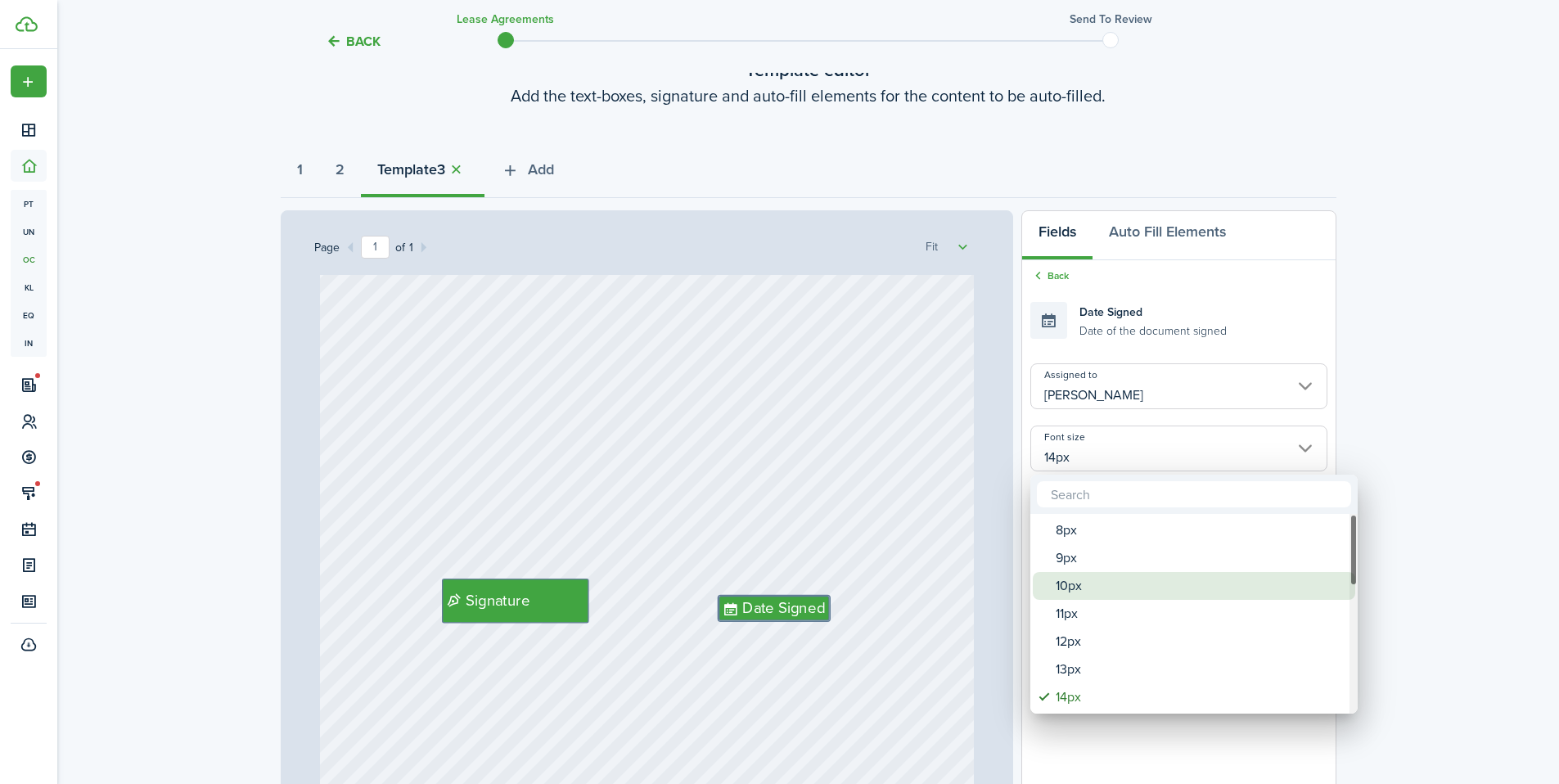
click at [1083, 592] on div "10px" at bounding box center [1200, 586] width 289 height 28
type input "10px"
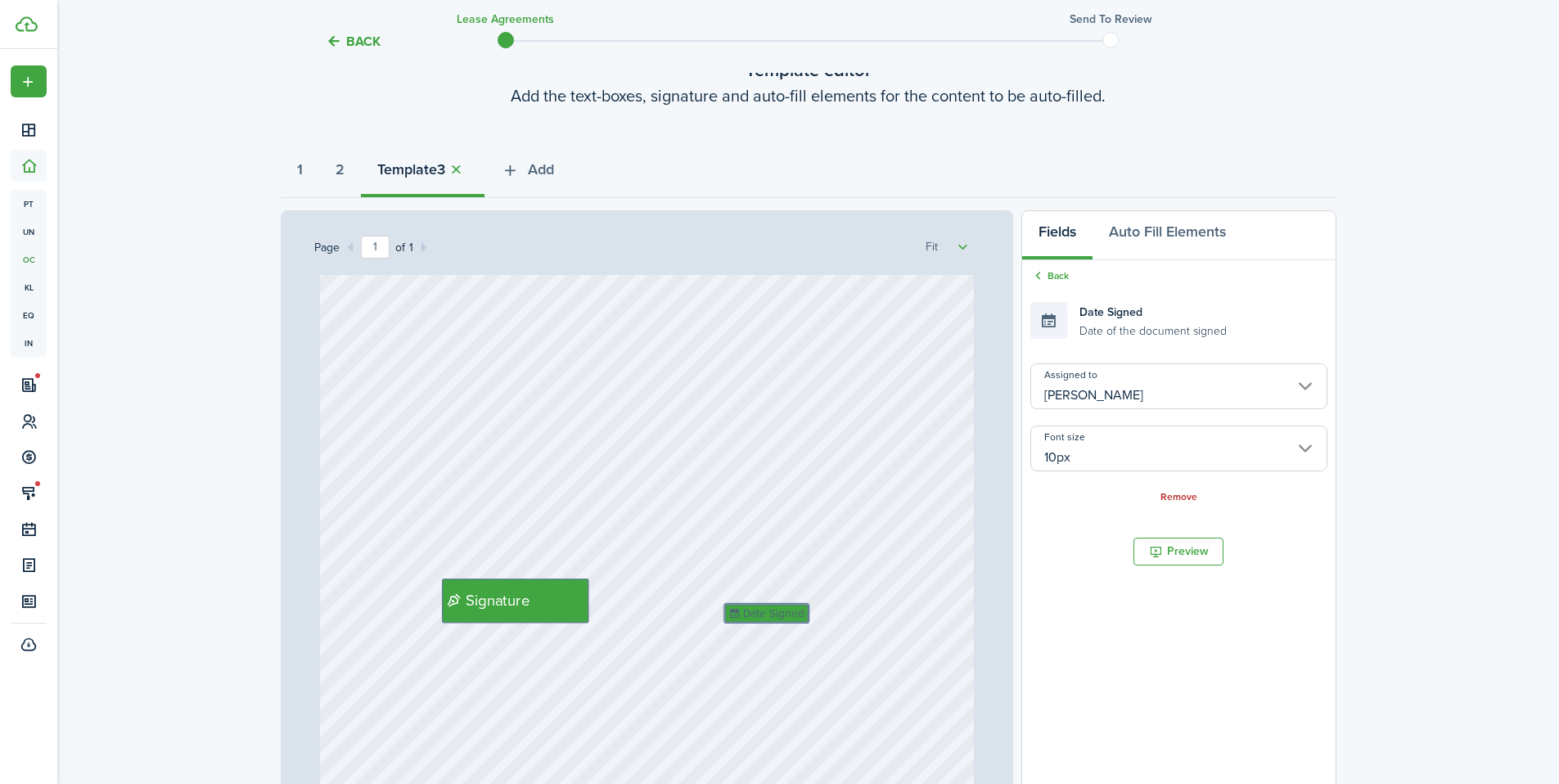
drag, startPoint x: 763, startPoint y: 603, endPoint x: 775, endPoint y: 611, distance: 14.4
click at [826, 629] on div "Text Shannon Wilcox Signature Date Signed" at bounding box center [647, 411] width 654 height 862
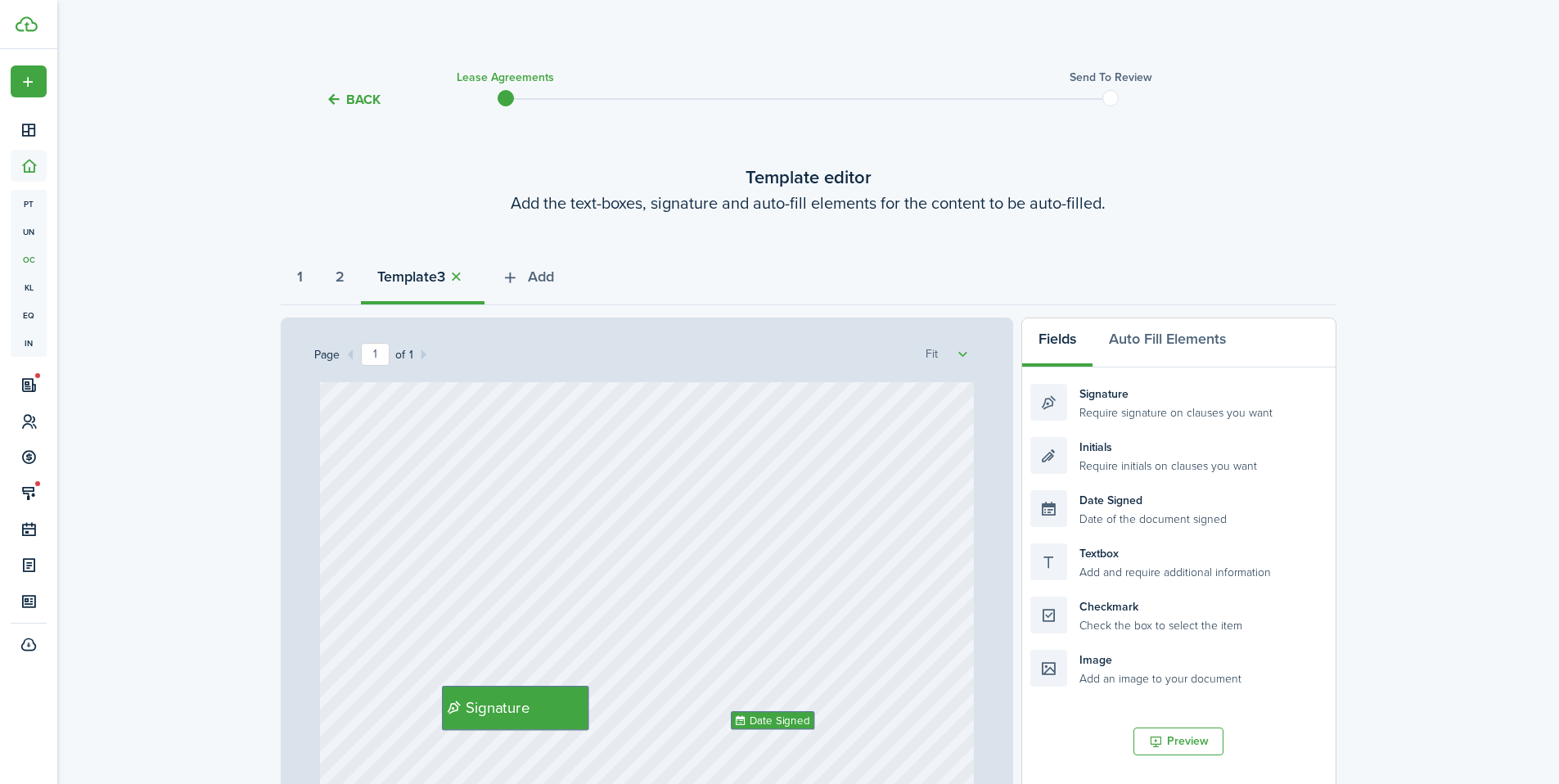
scroll to position [0, 0]
click at [567, 285] on button "Add" at bounding box center [527, 280] width 86 height 49
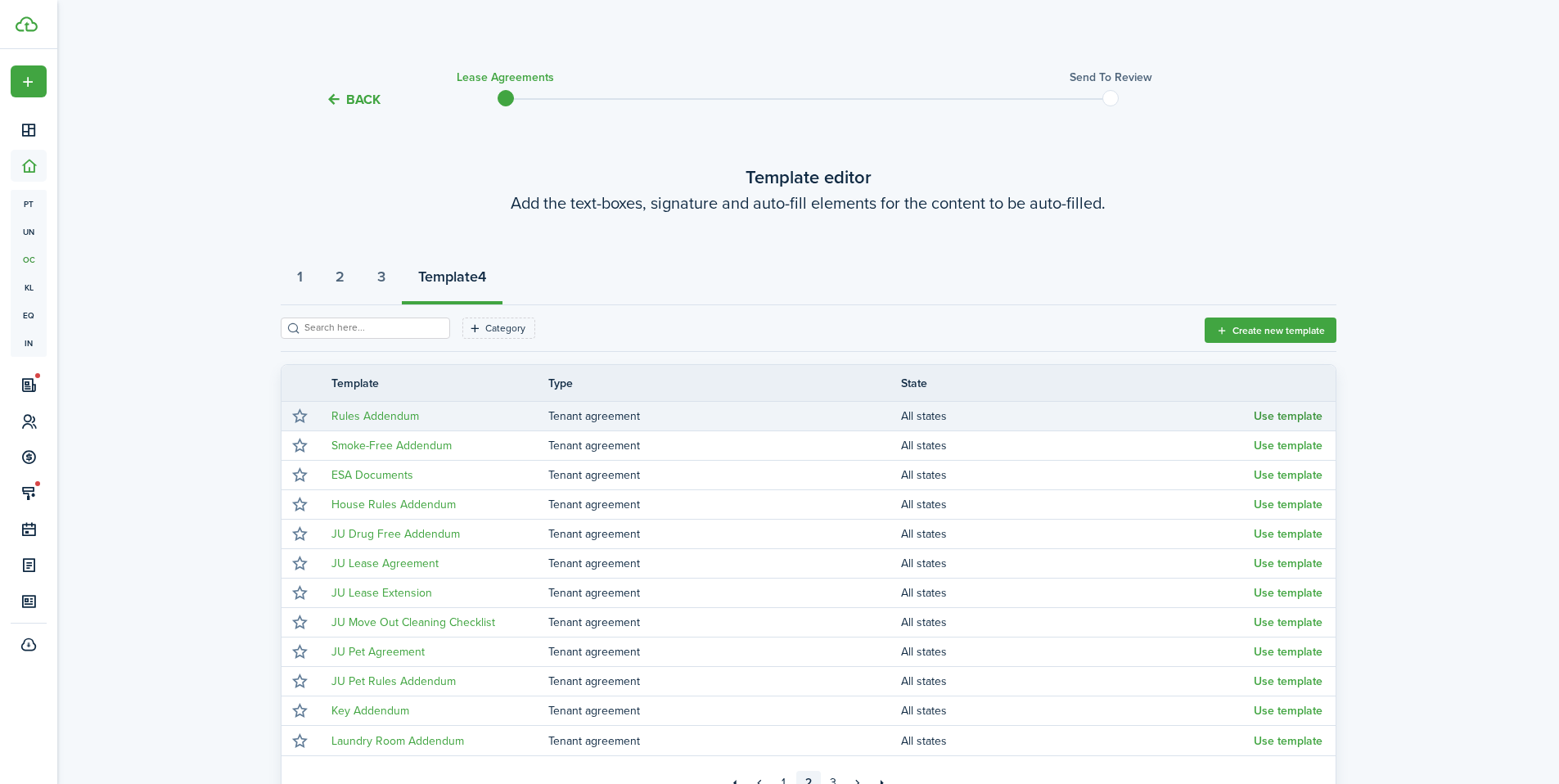
click at [1298, 421] on button "Use template" at bounding box center [1288, 415] width 69 height 13
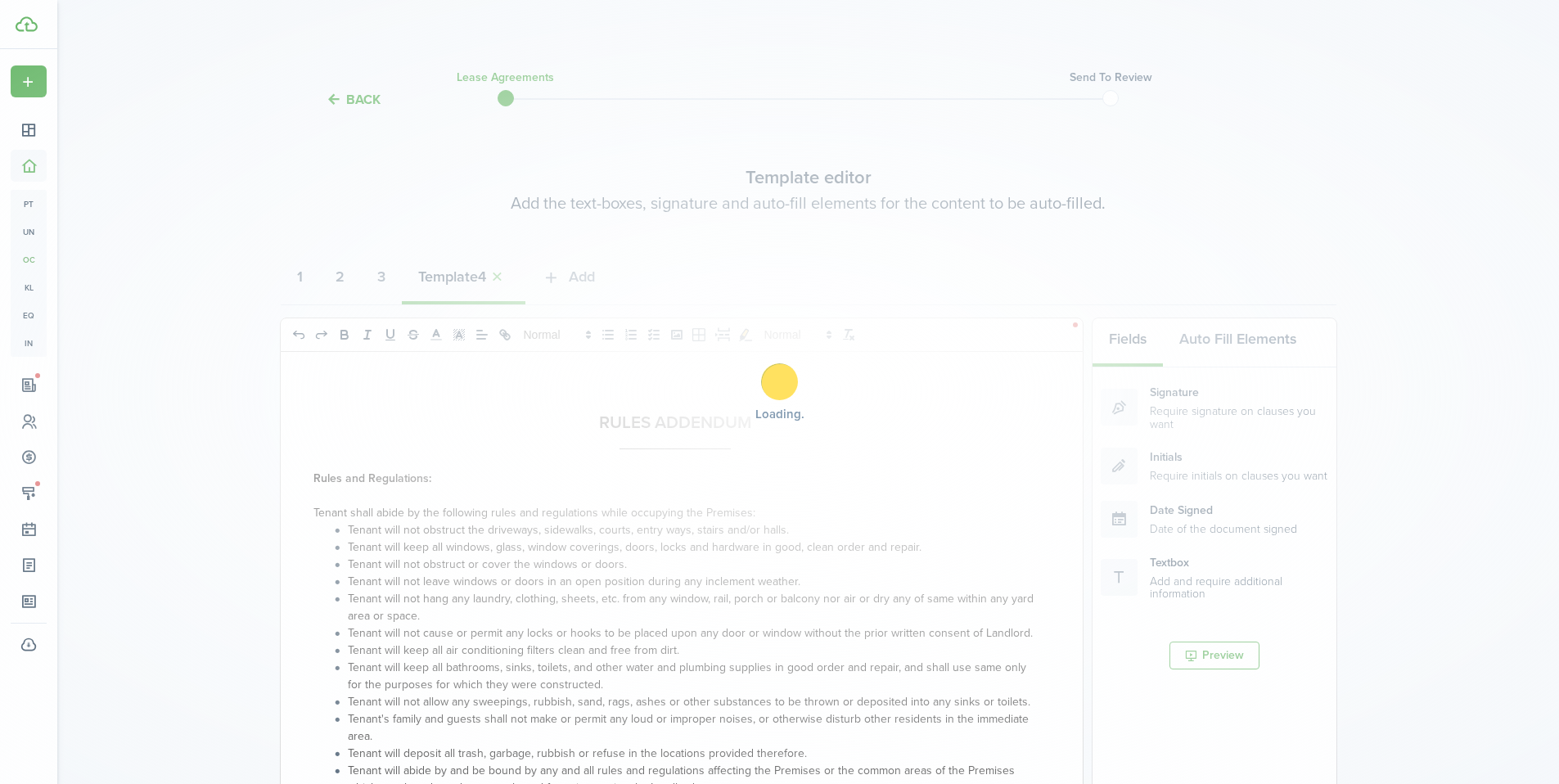
select select "fit"
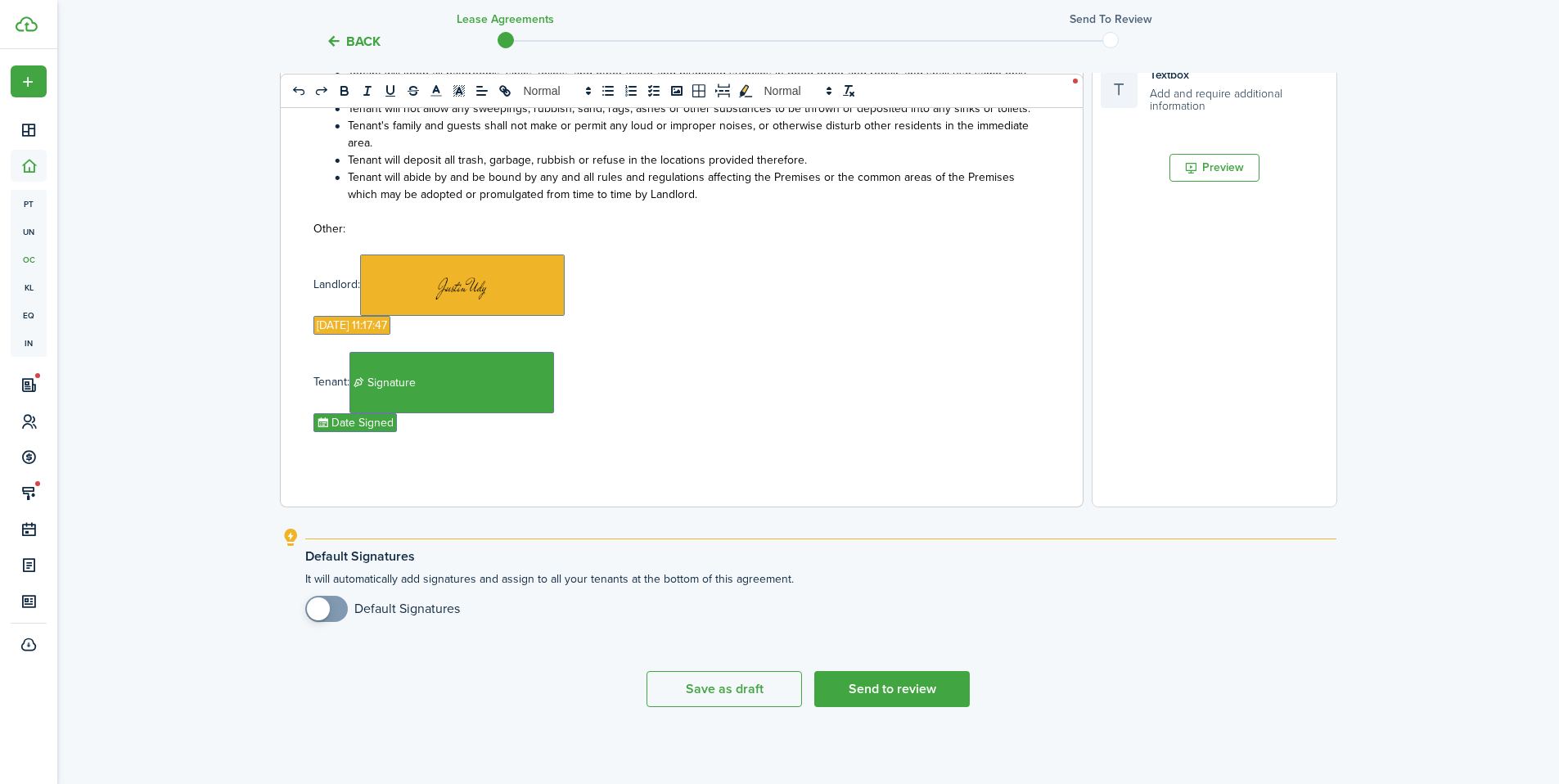
scroll to position [489, 0]
click at [515, 369] on span "Signature" at bounding box center [452, 382] width 205 height 62
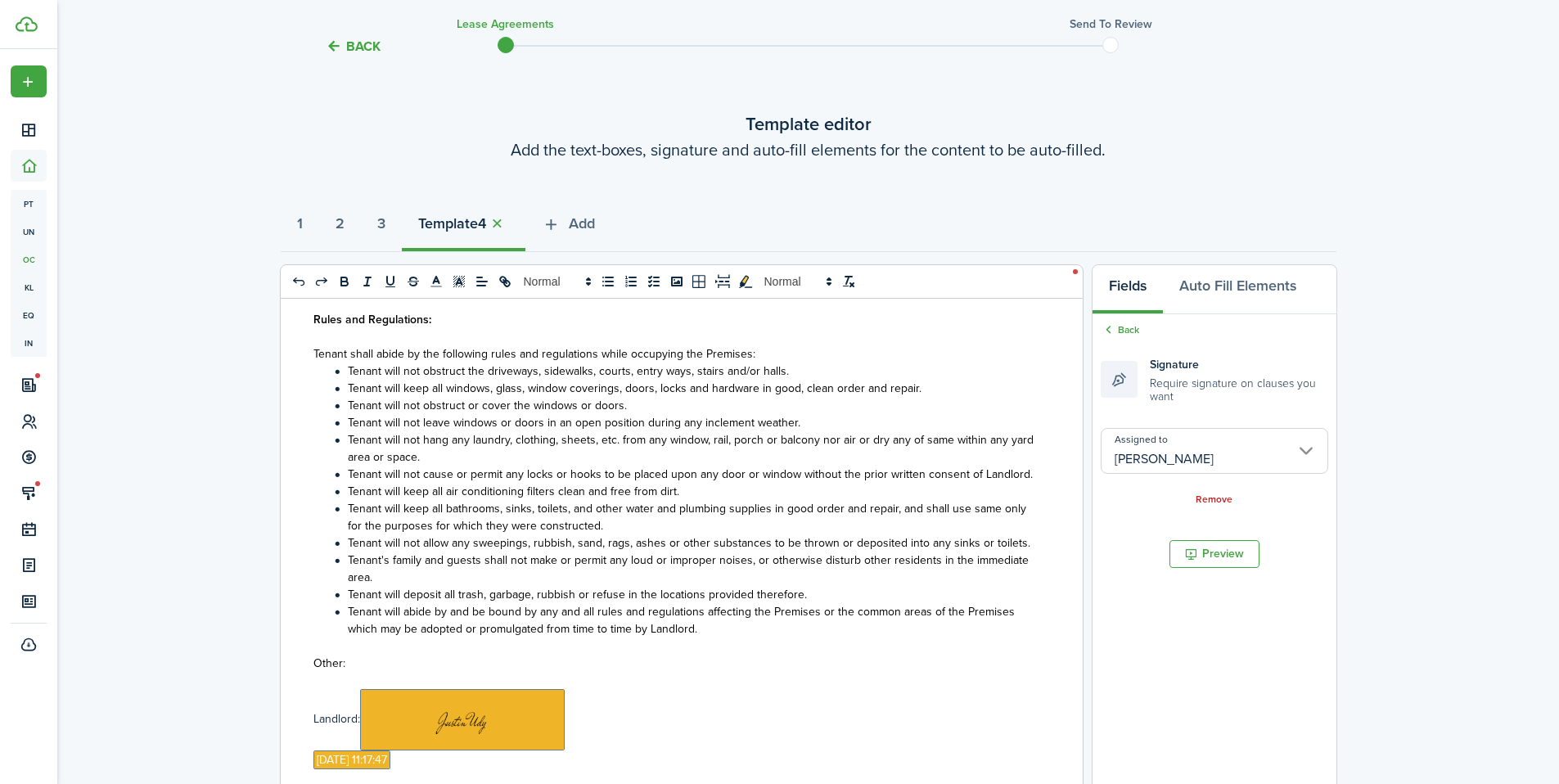
scroll to position [0, 0]
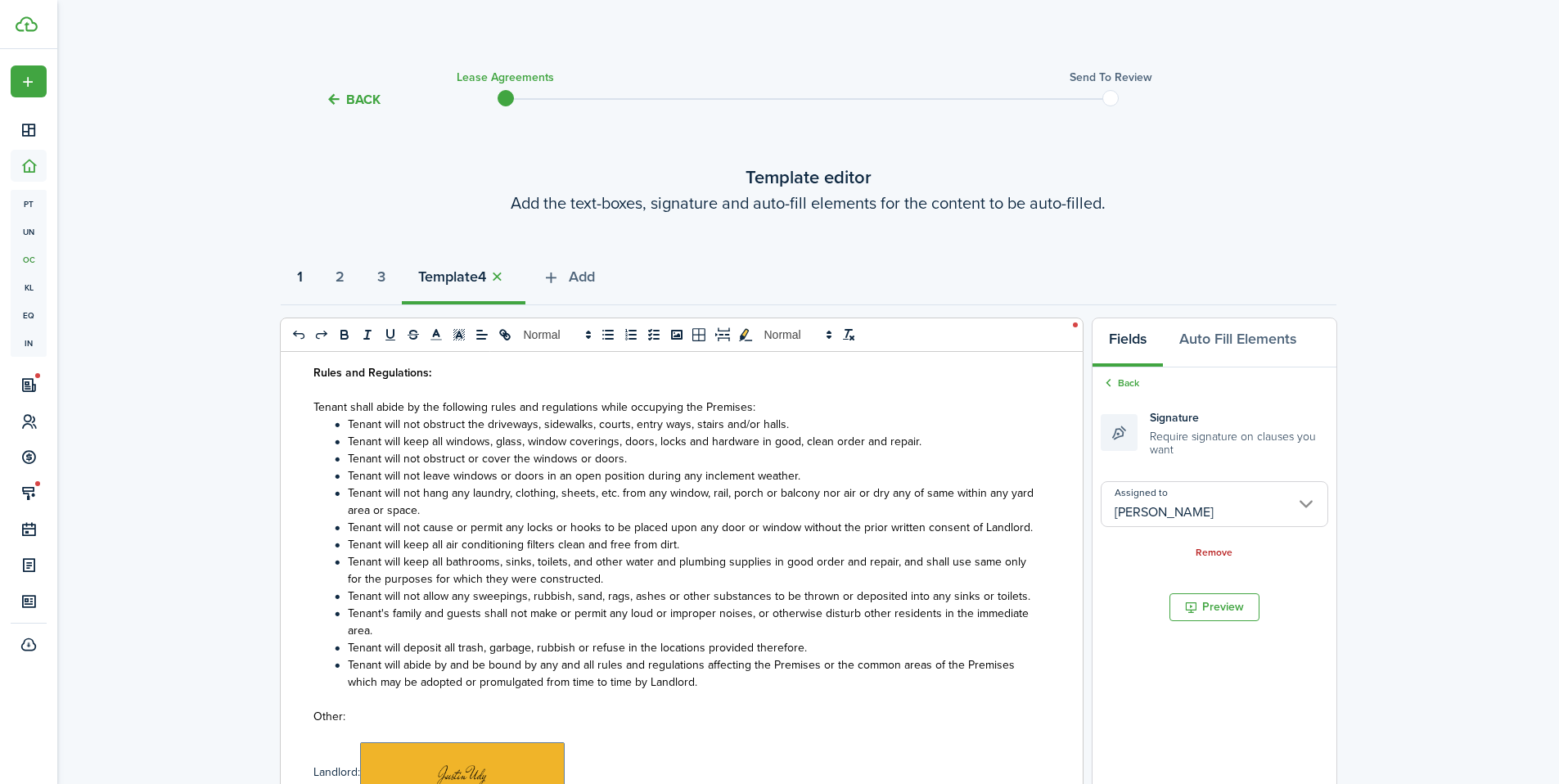
click at [306, 278] on button "1" at bounding box center [299, 280] width 39 height 49
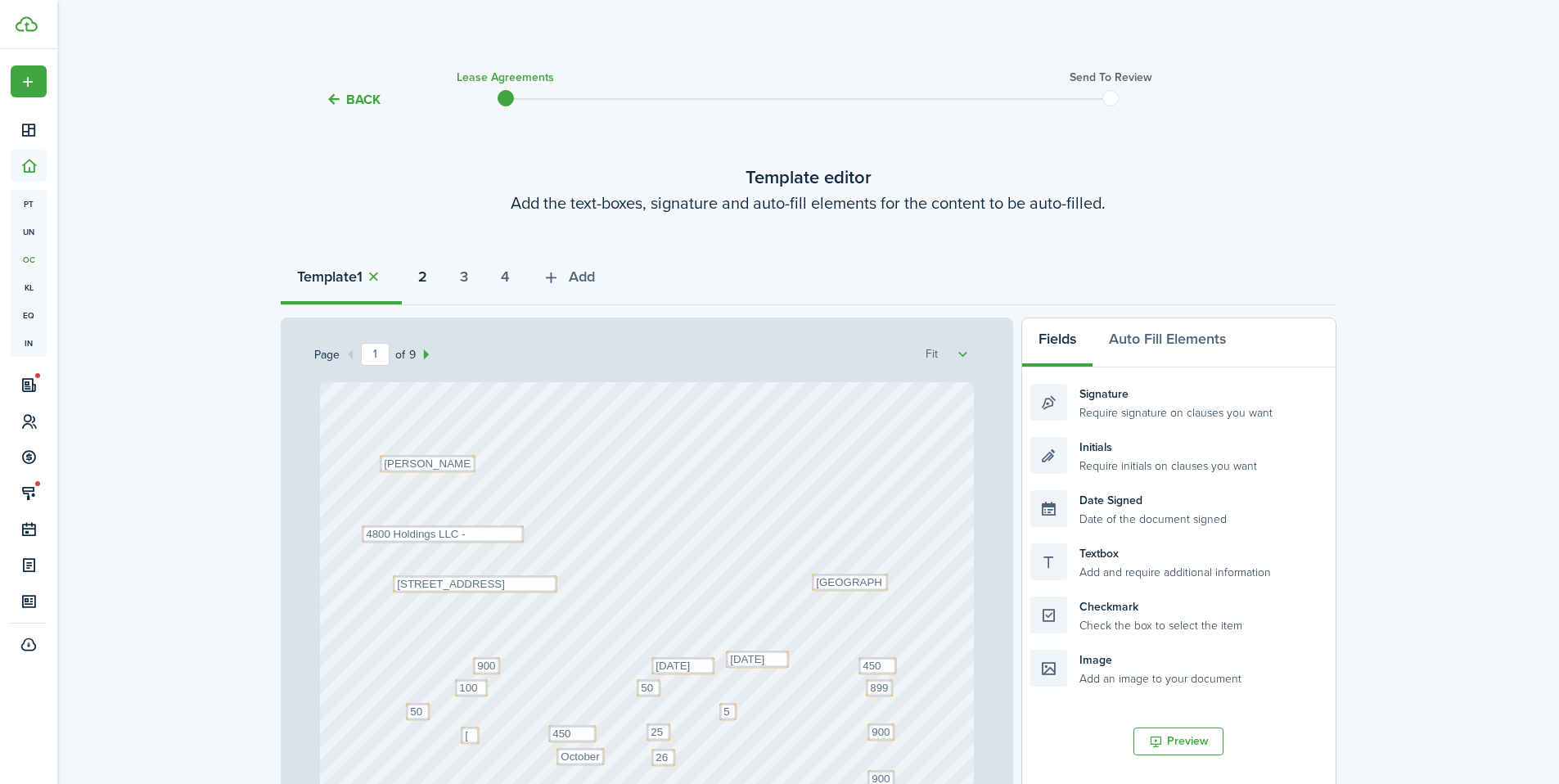
click at [424, 280] on strong "2" at bounding box center [423, 277] width 9 height 22
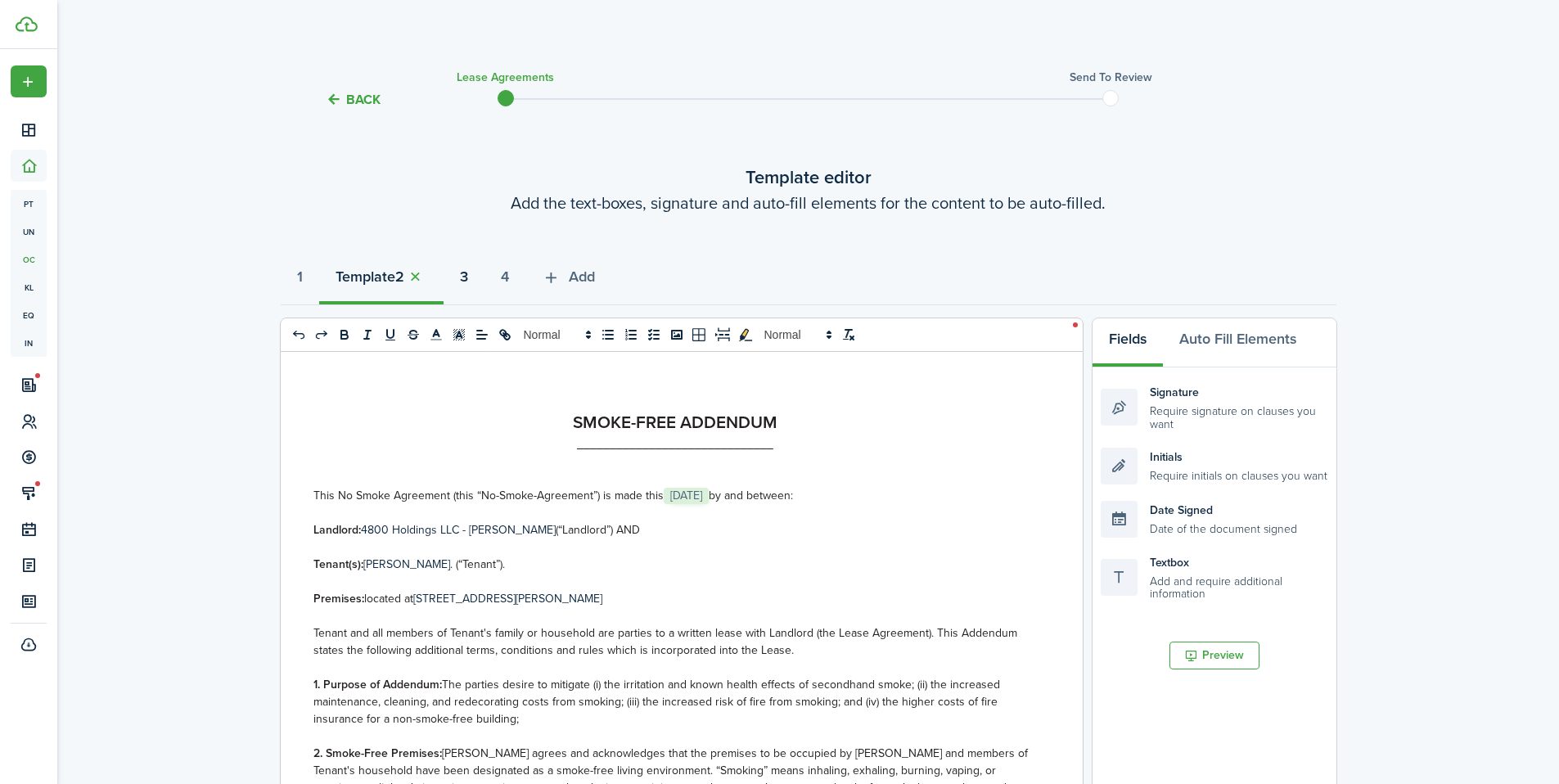
click at [468, 280] on strong "3" at bounding box center [464, 277] width 8 height 22
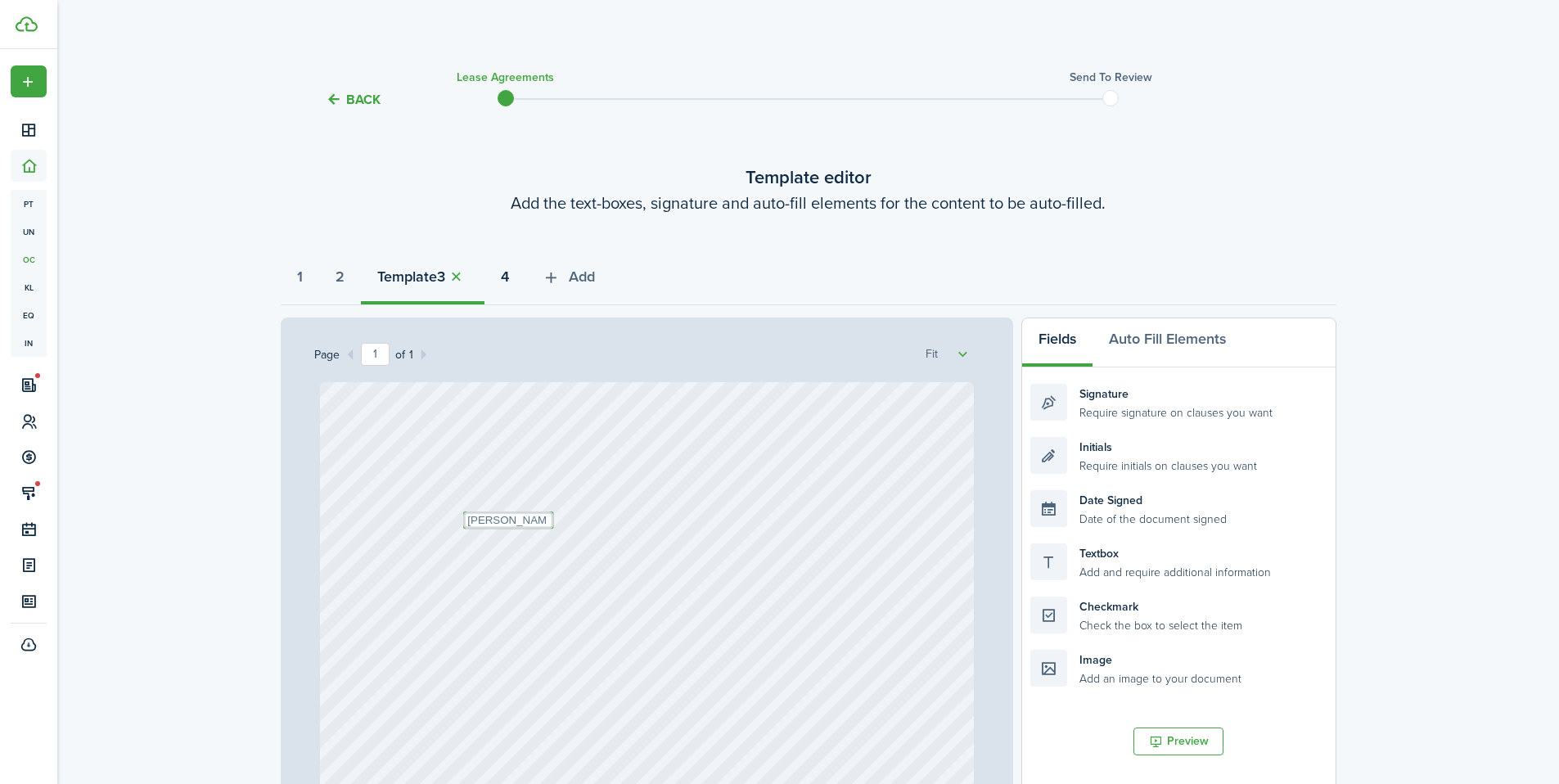
click at [526, 280] on button "4" at bounding box center [504, 280] width 41 height 49
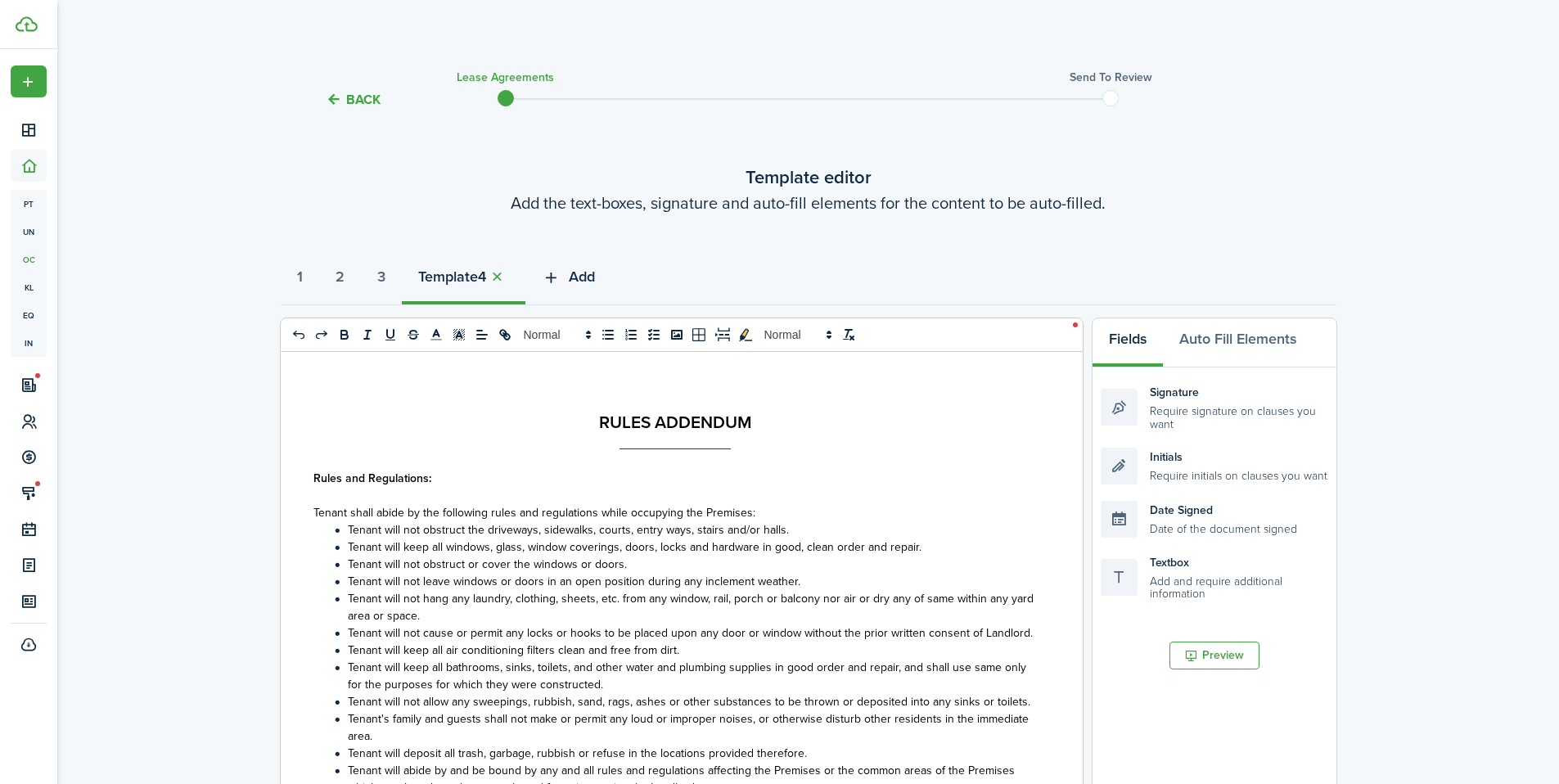
click at [591, 280] on span "Add" at bounding box center [582, 277] width 26 height 22
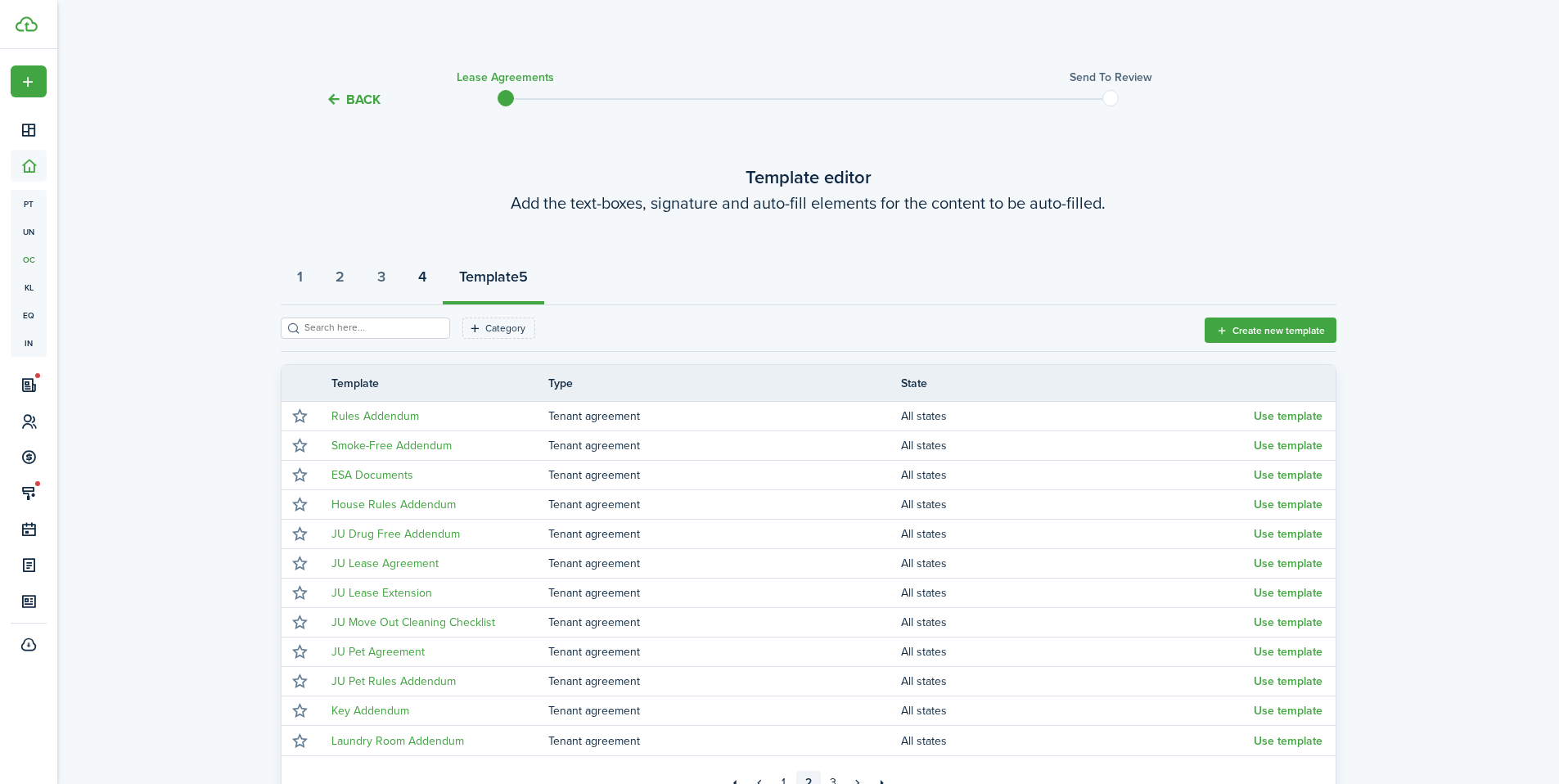
click at [427, 277] on strong "4" at bounding box center [423, 277] width 8 height 22
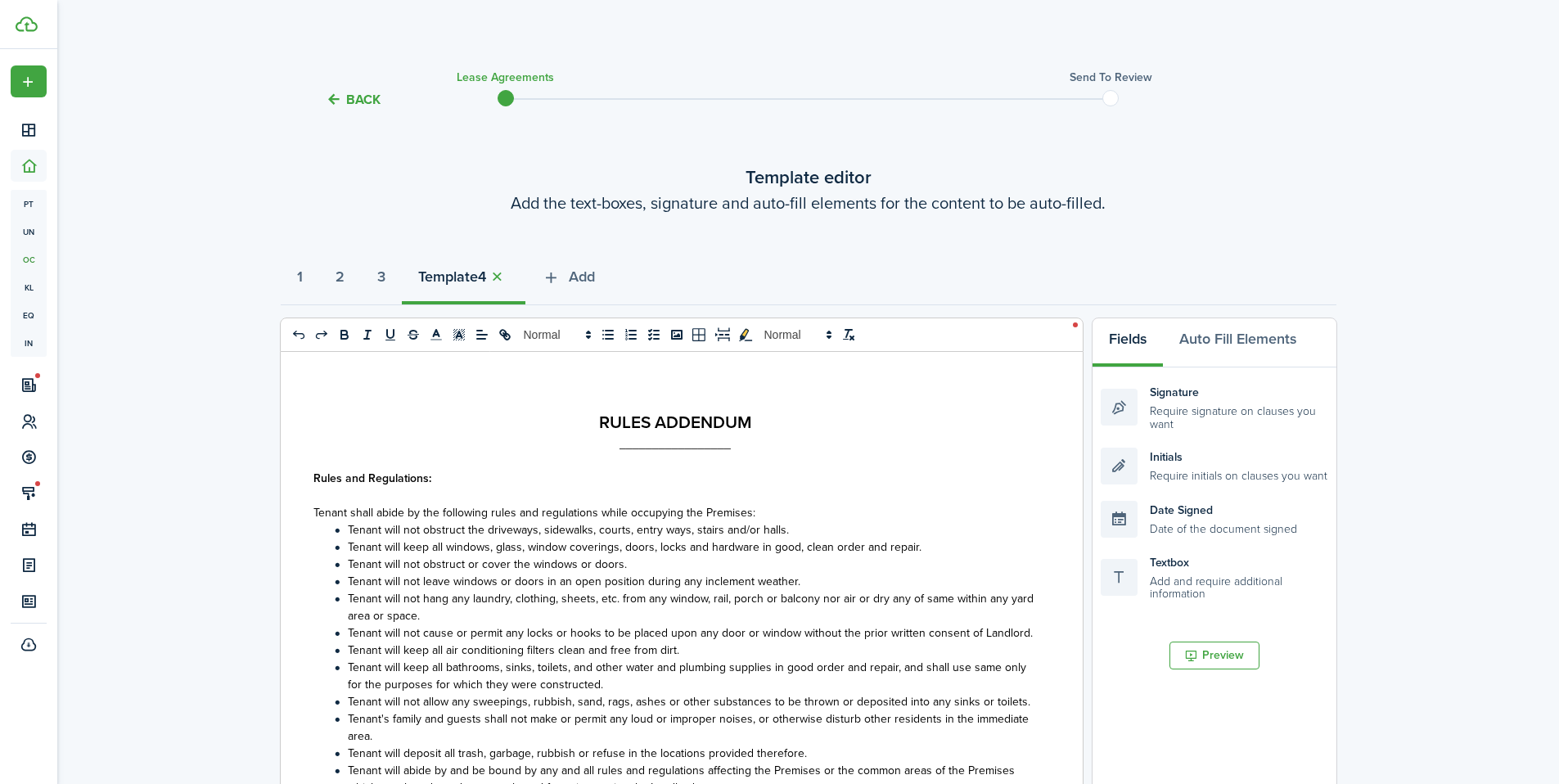
select select "fit"
click at [291, 285] on button "1" at bounding box center [299, 280] width 39 height 49
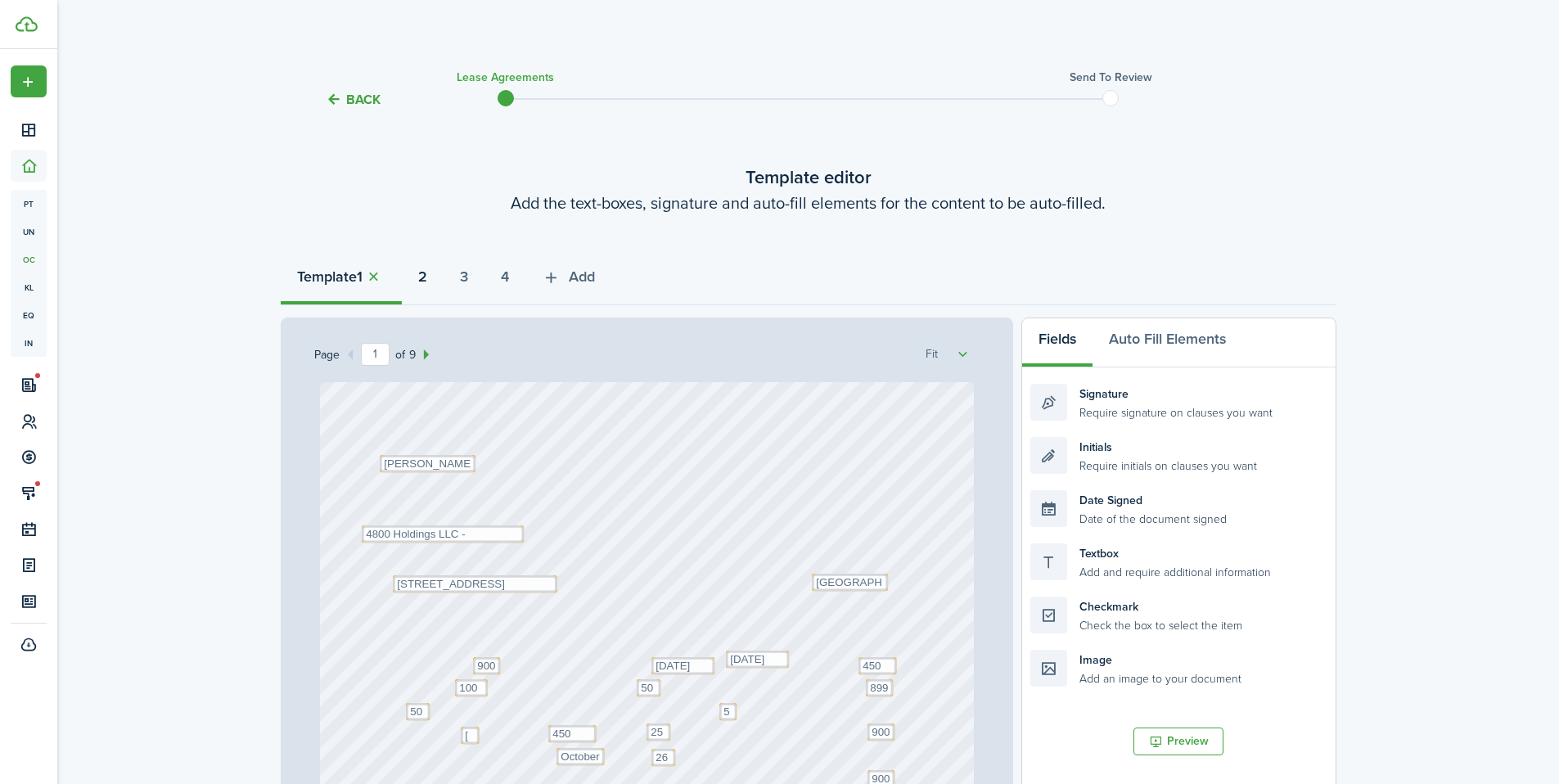
click at [425, 275] on strong "2" at bounding box center [423, 277] width 9 height 22
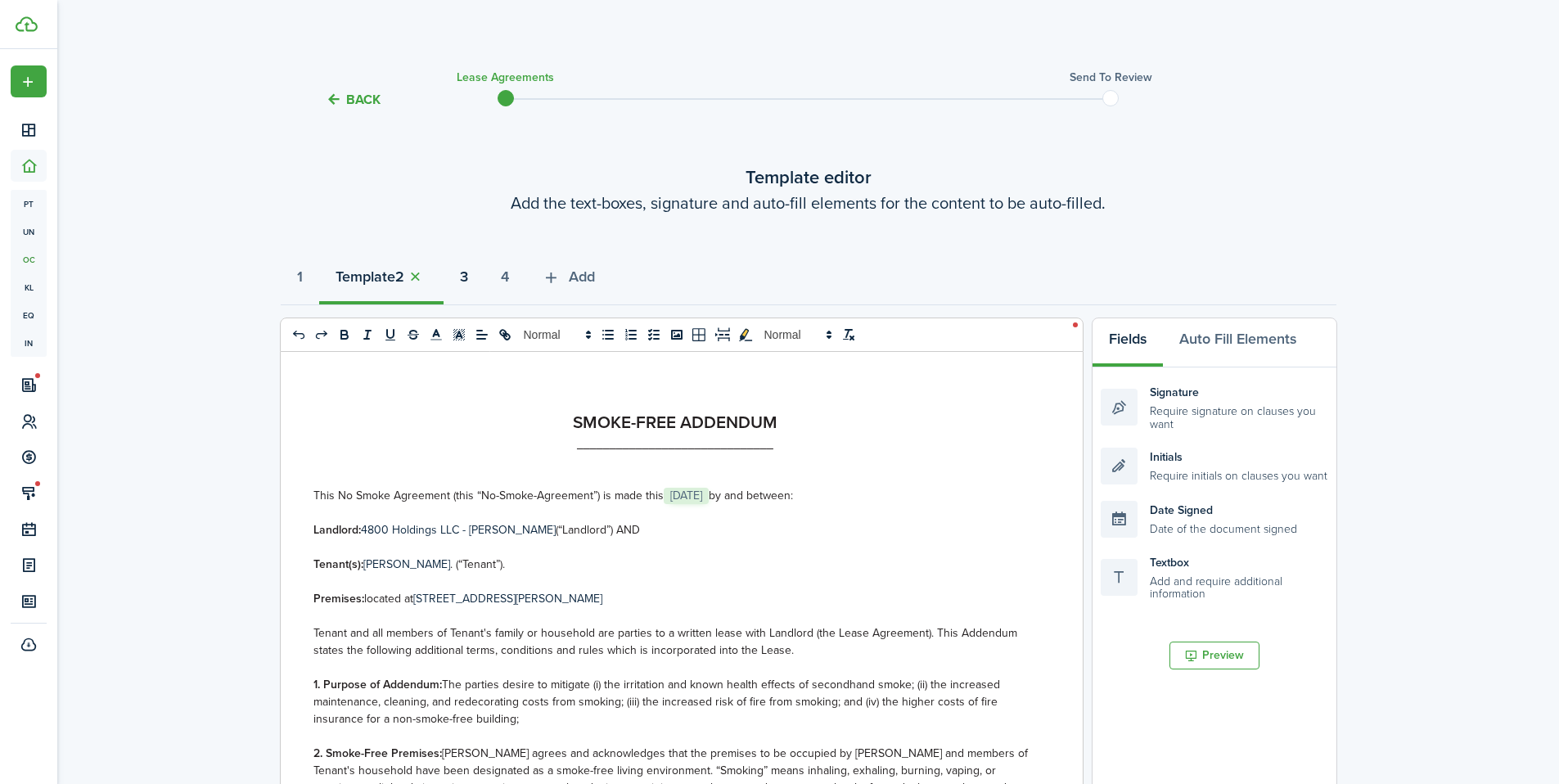
click at [465, 275] on button "3" at bounding box center [463, 280] width 41 height 49
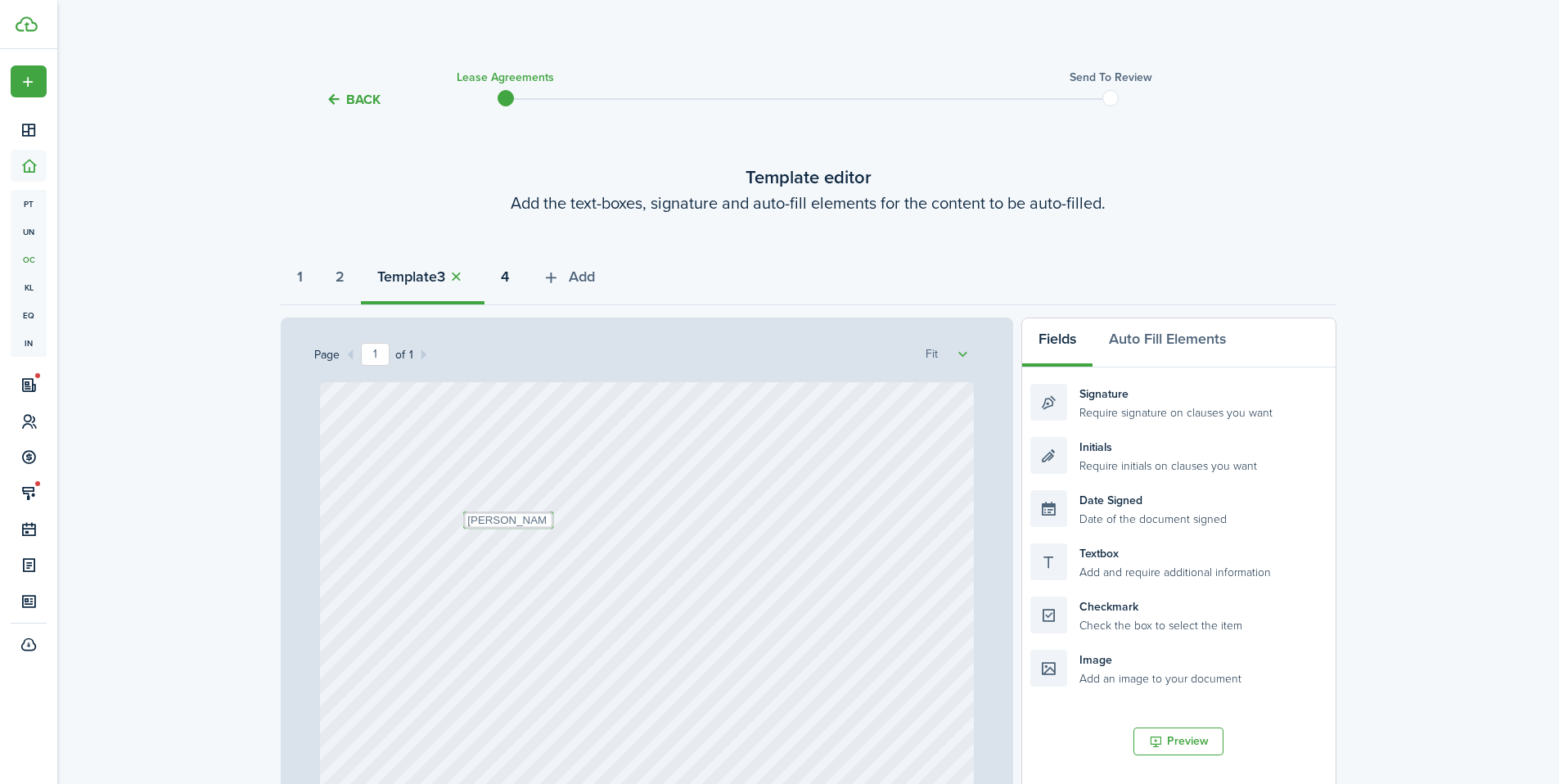
click at [525, 274] on button "4" at bounding box center [504, 280] width 41 height 49
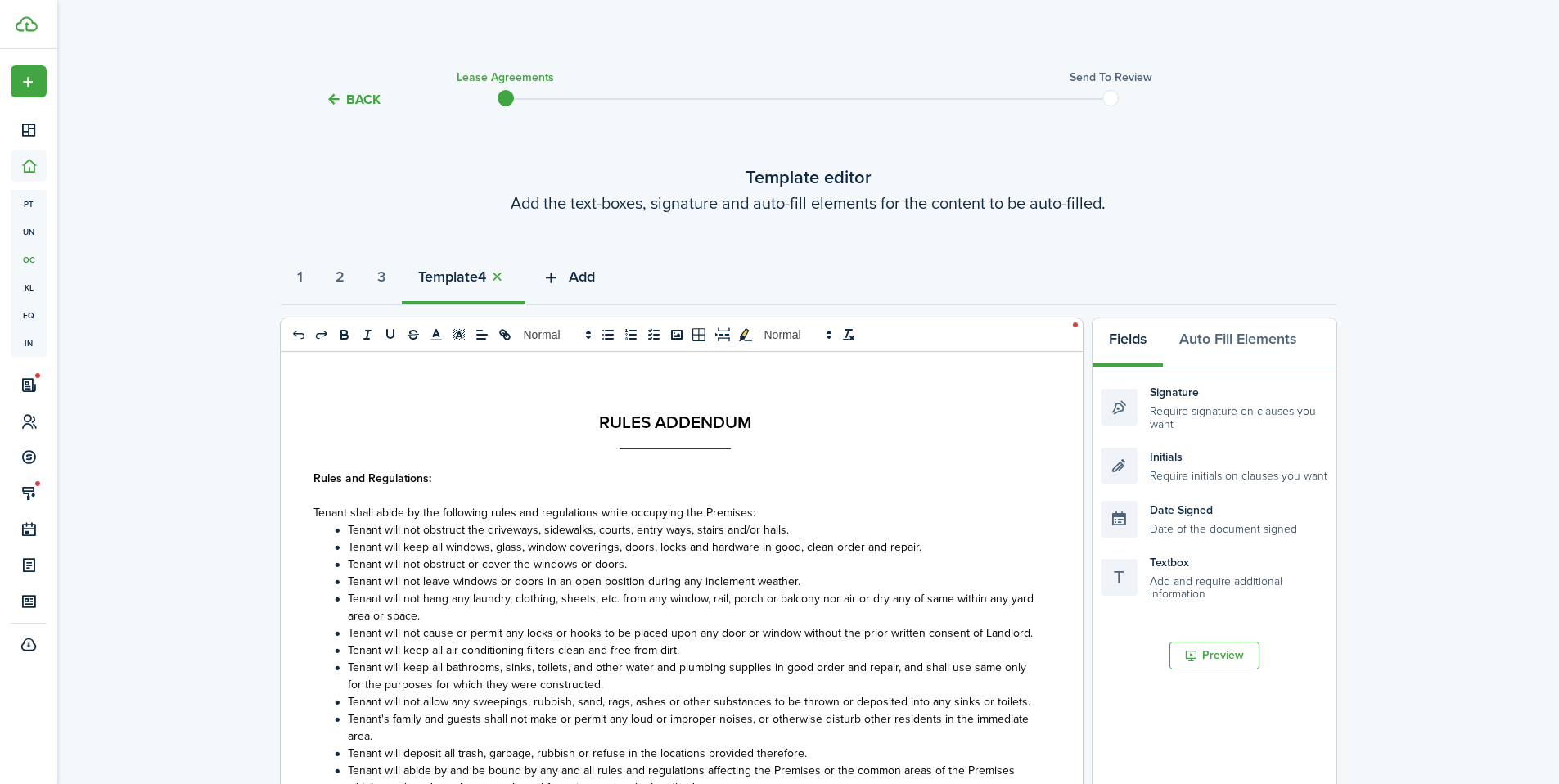
click at [587, 276] on span "Add" at bounding box center [582, 277] width 26 height 22
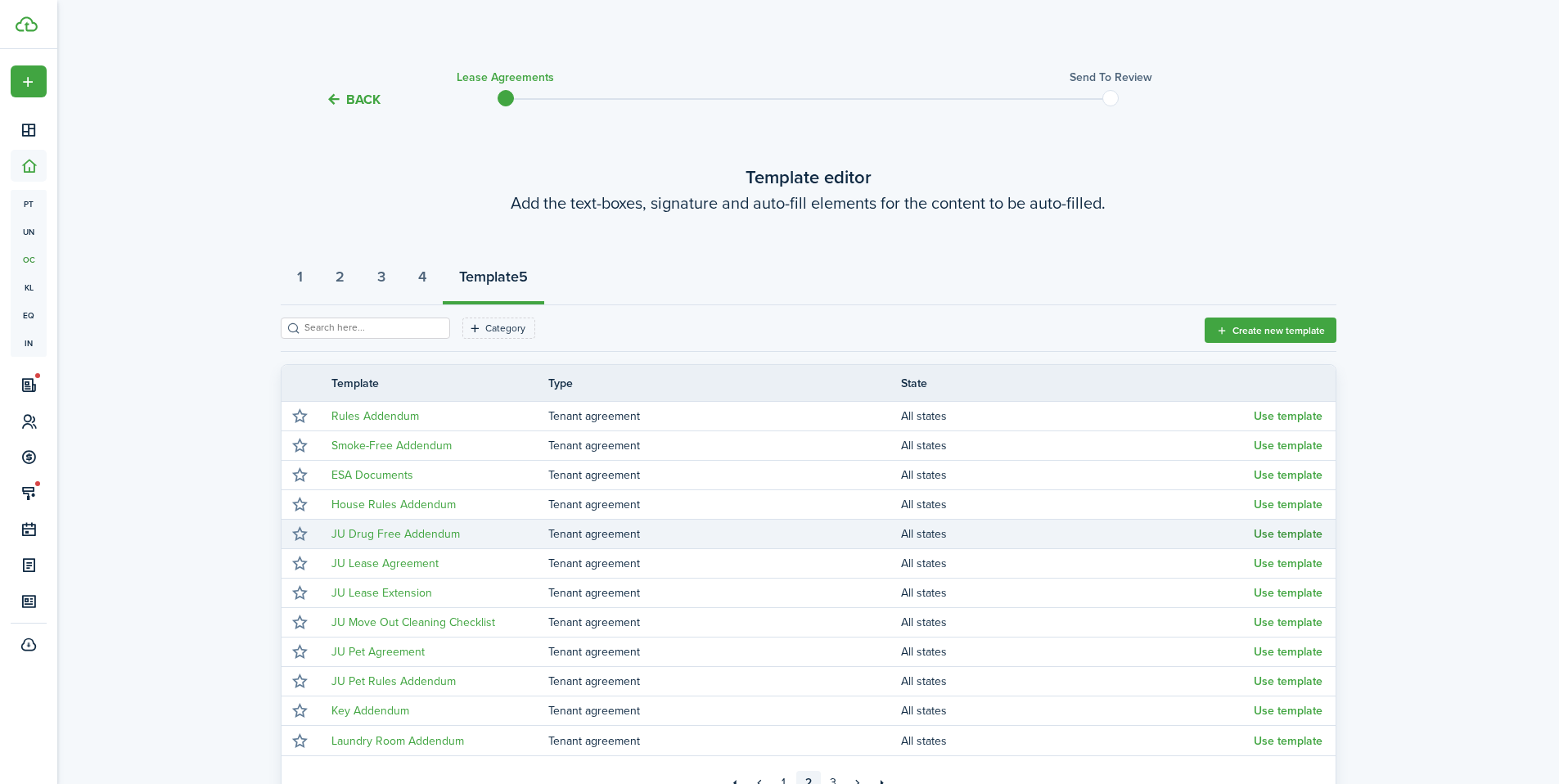
click at [1304, 538] on button "Use template" at bounding box center [1288, 534] width 69 height 13
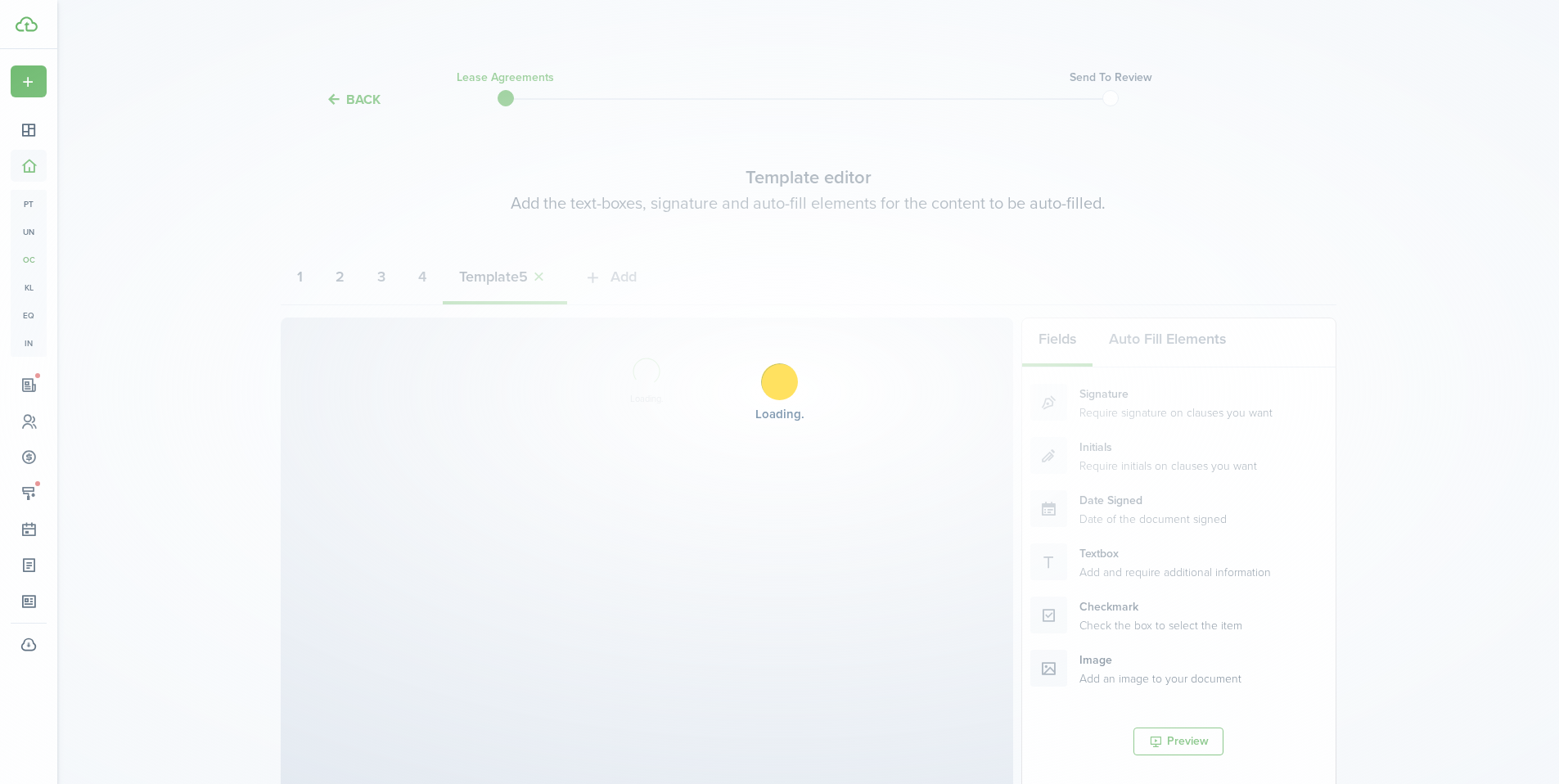
select select "fit"
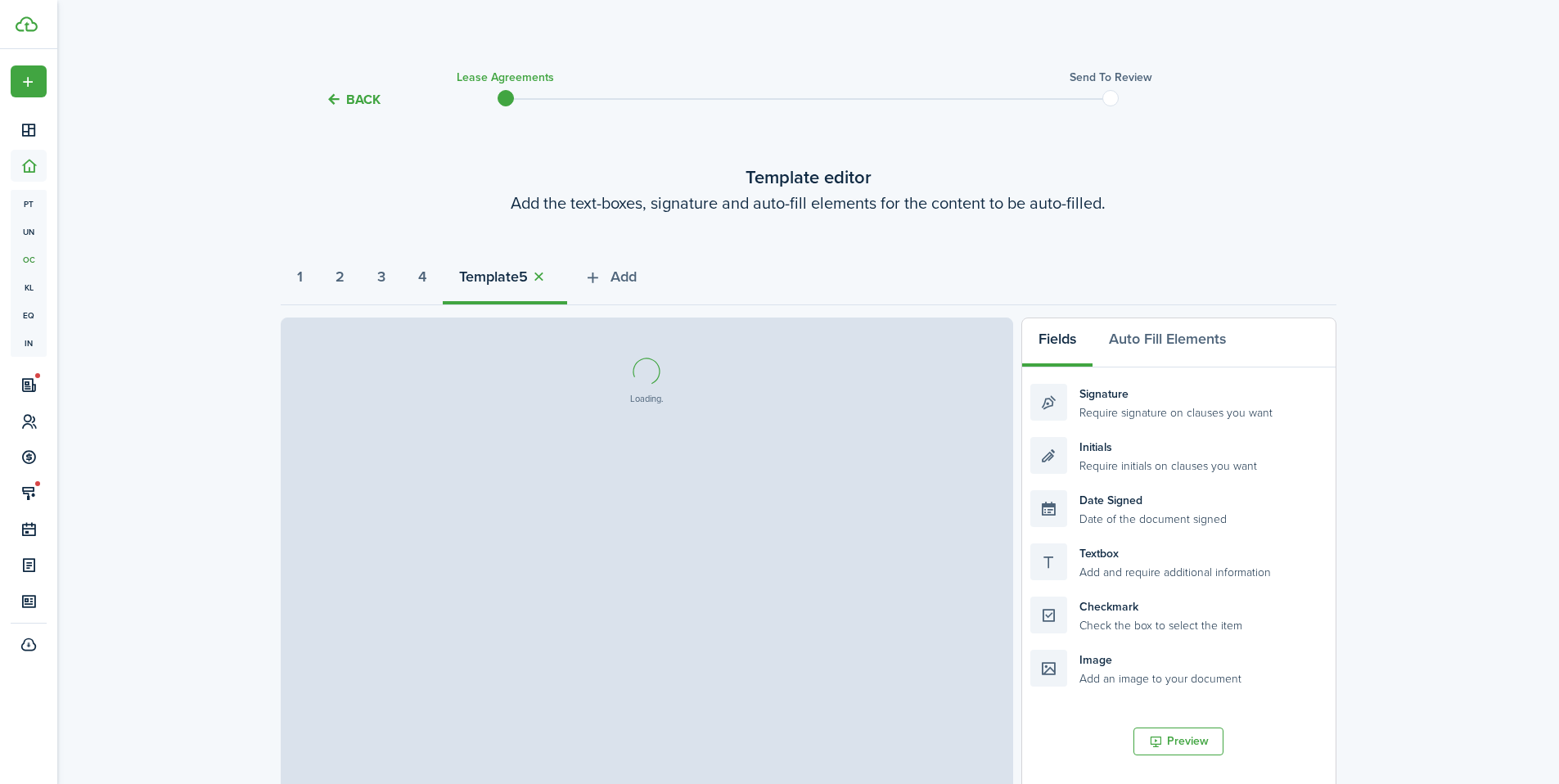
select select "fit"
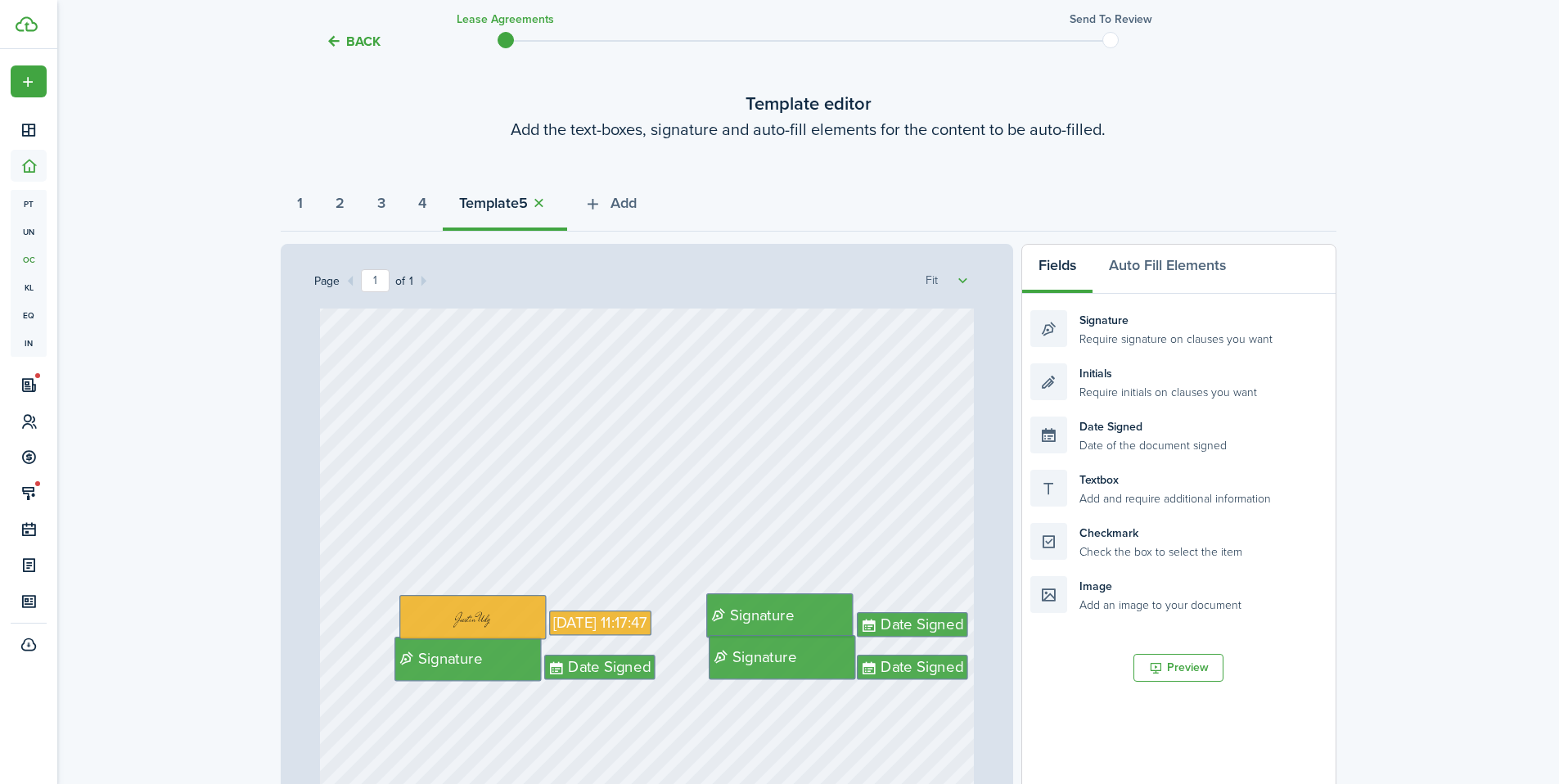
scroll to position [81, 0]
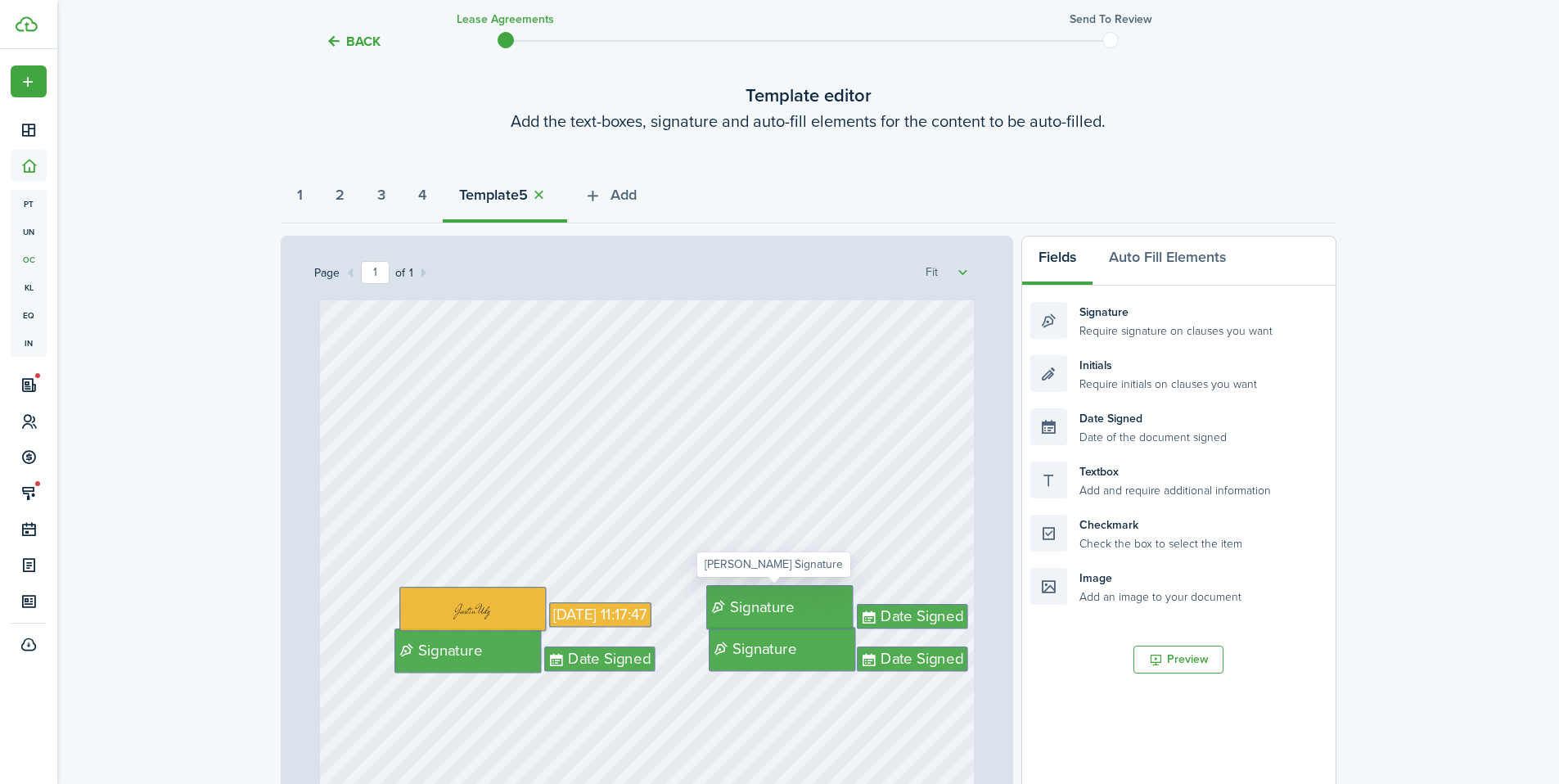
click at [811, 609] on div "Signature" at bounding box center [780, 607] width 147 height 44
click at [782, 637] on span "Signature" at bounding box center [766, 648] width 64 height 23
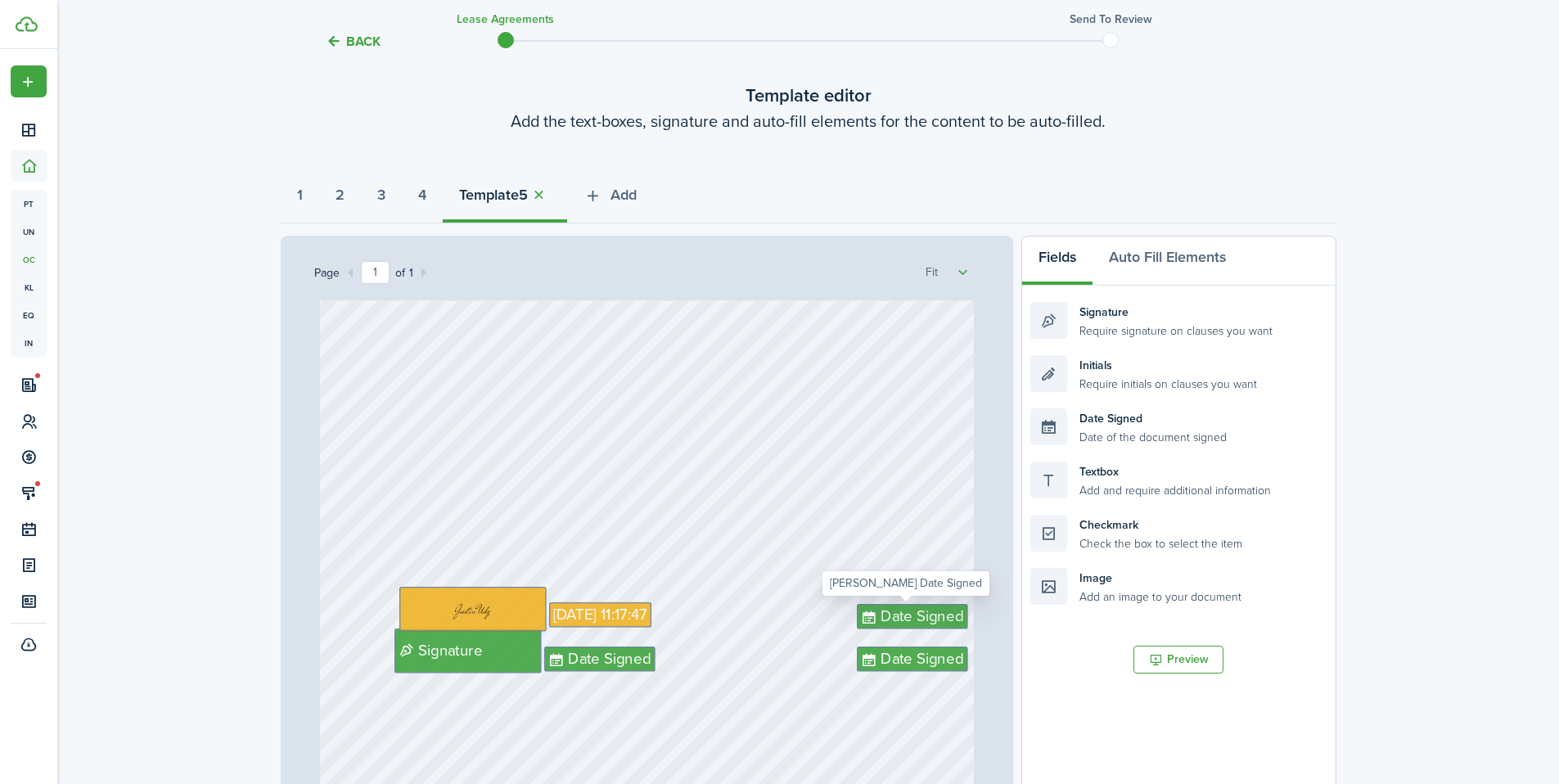
click at [913, 609] on span "Date Signed" at bounding box center [923, 615] width 83 height 23
click at [915, 655] on span "Date Signed" at bounding box center [923, 659] width 83 height 23
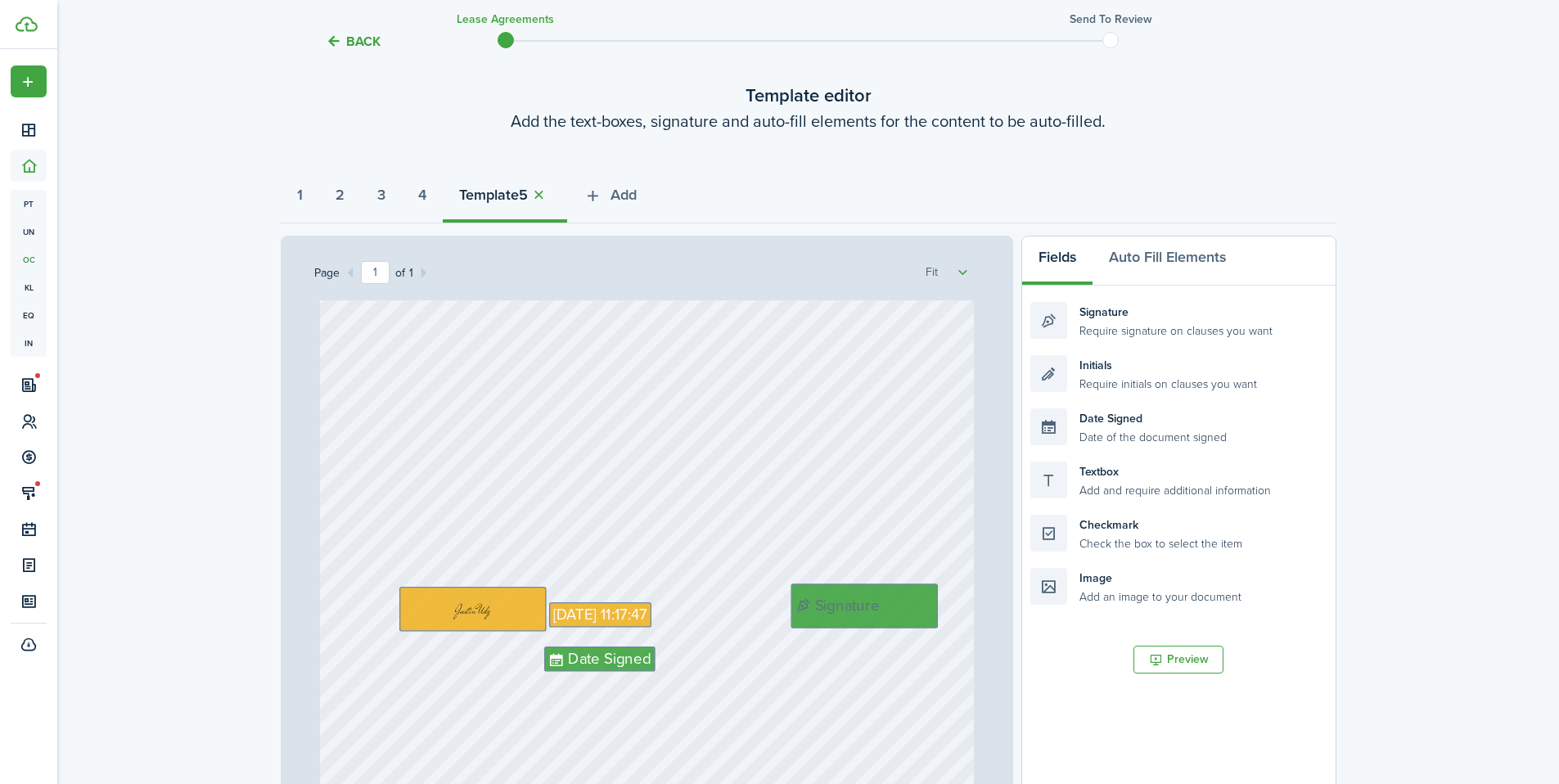
drag, startPoint x: 452, startPoint y: 654, endPoint x: 855, endPoint y: 609, distance: 405.5
click at [764, 614] on div "Date Signed Sep 24, 2025 11:17:47 Signature" at bounding box center [647, 437] width 654 height 862
drag, startPoint x: 844, startPoint y: 610, endPoint x: 759, endPoint y: 613, distance: 85.1
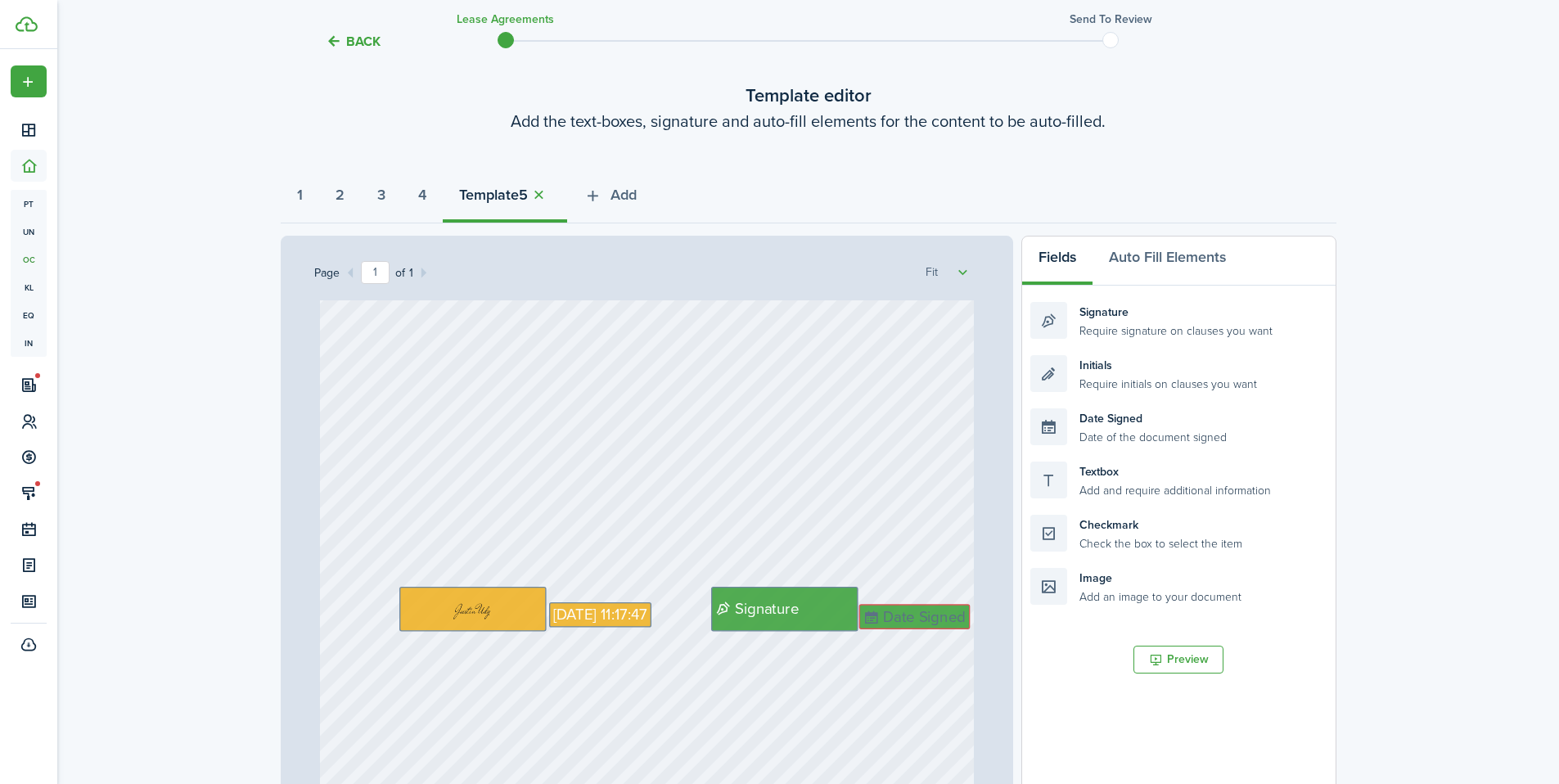
drag, startPoint x: 596, startPoint y: 660, endPoint x: 916, endPoint y: 617, distance: 322.9
click at [900, 616] on div "Sep 24, 2025 11:17:47 Signature" at bounding box center [647, 437] width 654 height 862
drag, startPoint x: 1189, startPoint y: 433, endPoint x: 983, endPoint y: 628, distance: 283.7
click at [984, 626] on div "Page 1 of 1 50% 75% 100% 150% 200% Fit Sep 24, 2025 11:17:47 Signature Date Sig…" at bounding box center [808, 574] width 1056 height 679
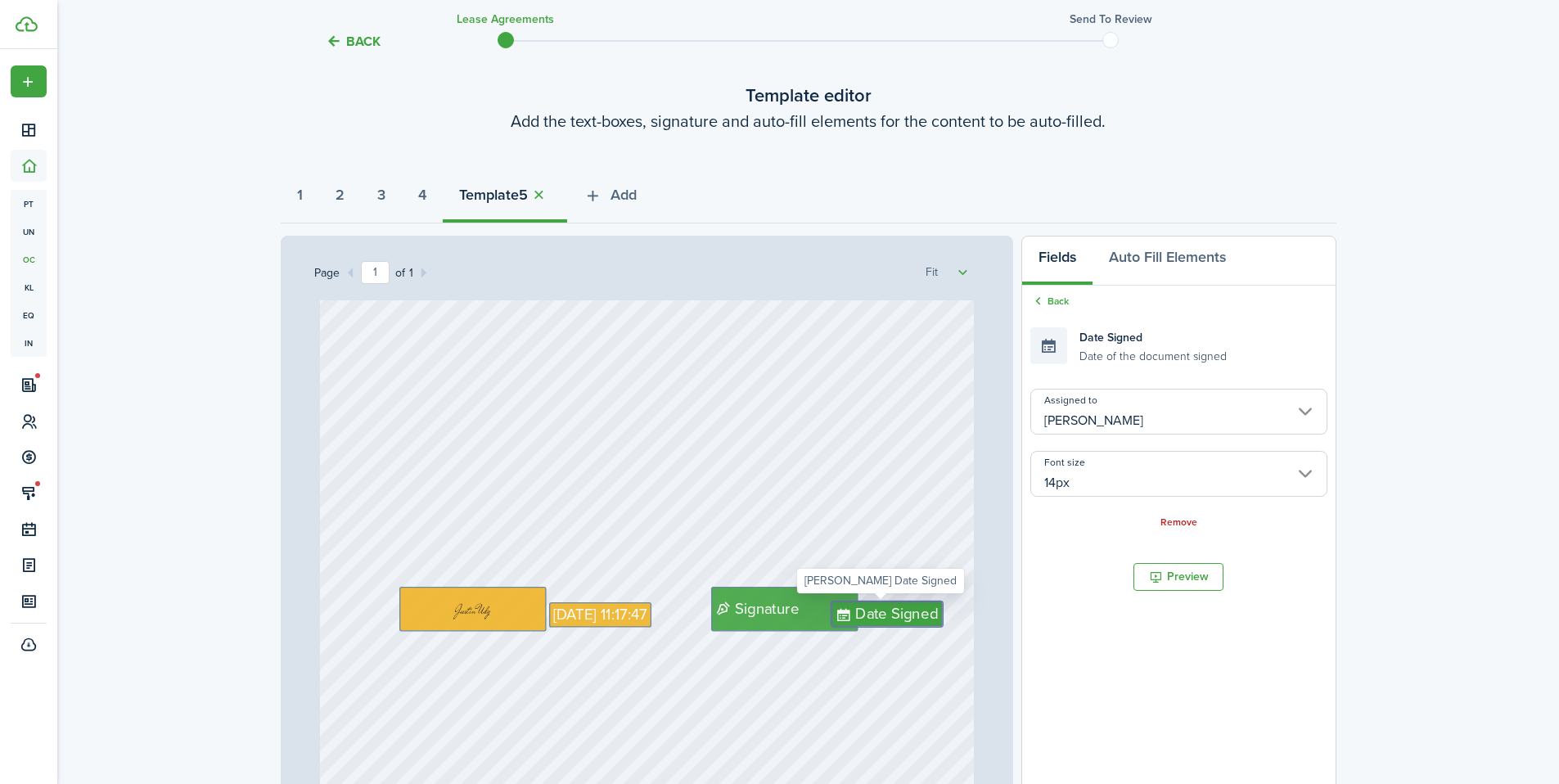
click at [1161, 481] on input "14px" at bounding box center [1179, 474] width 296 height 46
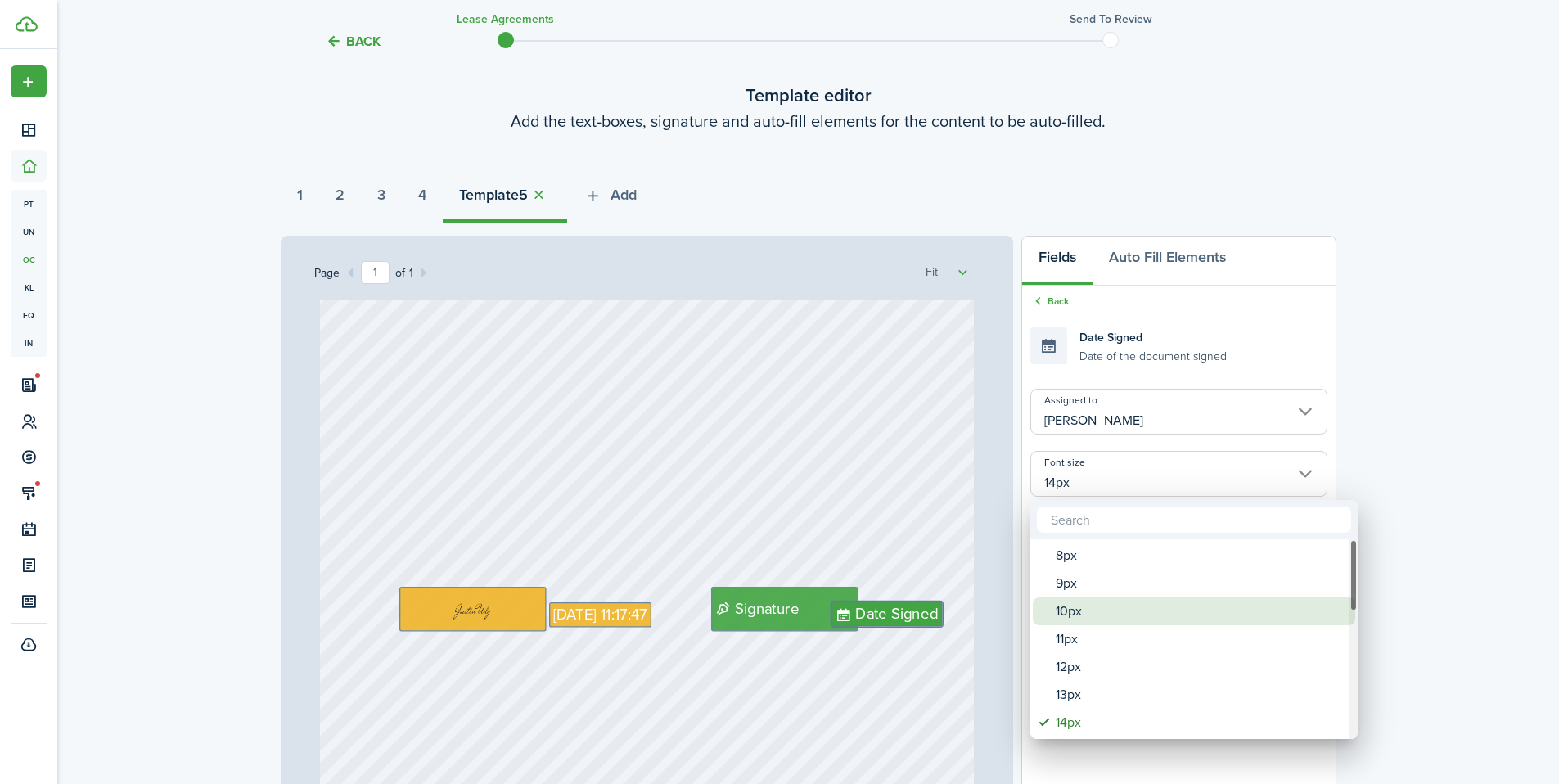
click at [1068, 615] on div "10px" at bounding box center [1200, 611] width 289 height 28
type input "10px"
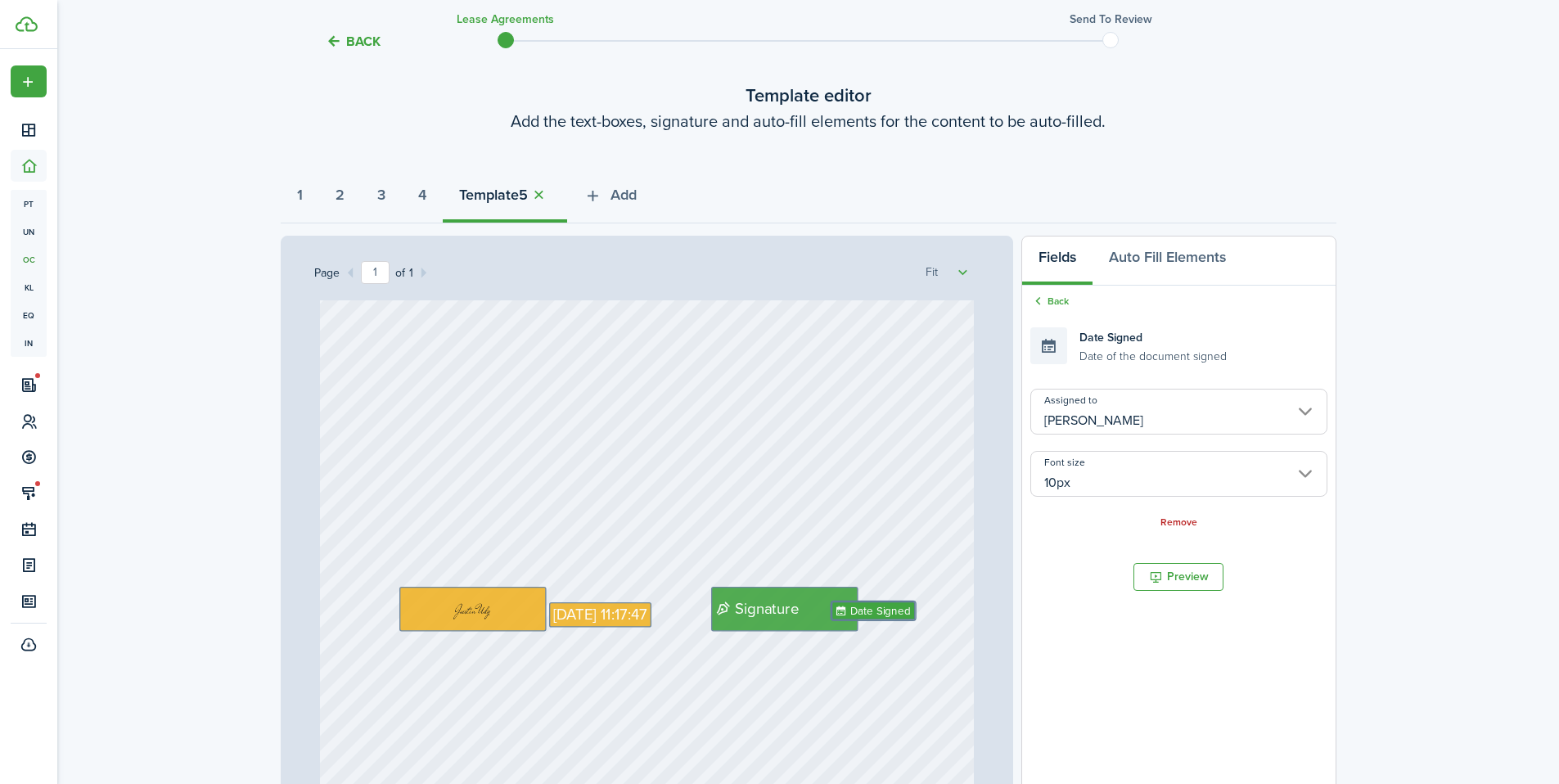
type input "10px"
drag, startPoint x: 897, startPoint y: 610, endPoint x: 928, endPoint y: 621, distance: 32.9
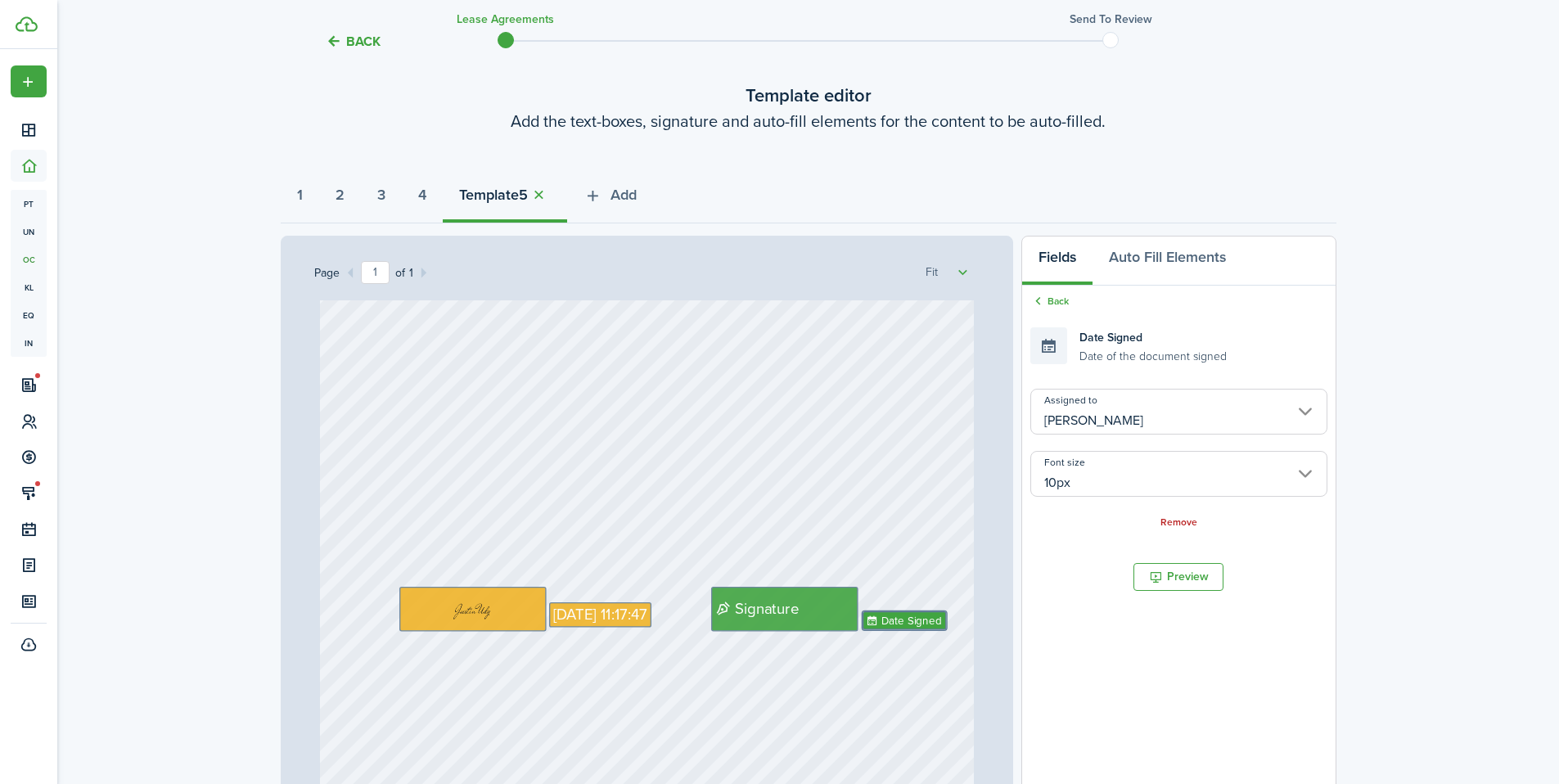
click at [937, 572] on div "Sep 24, 2025 11:17:47 Signature Date Signed" at bounding box center [647, 437] width 654 height 862
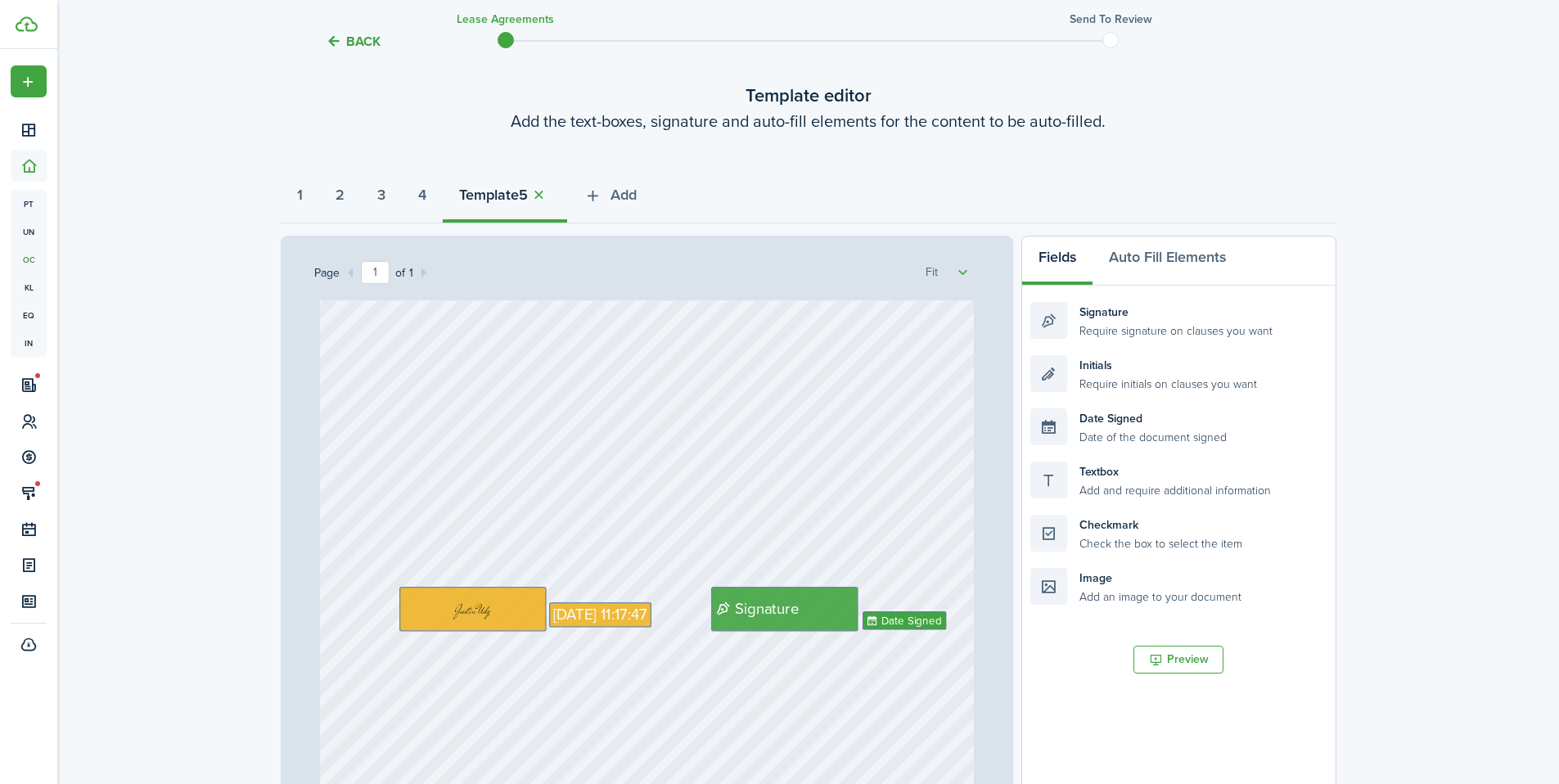
click at [627, 613] on span "Sep 24, 2025 11:17:47" at bounding box center [601, 615] width 93 height 23
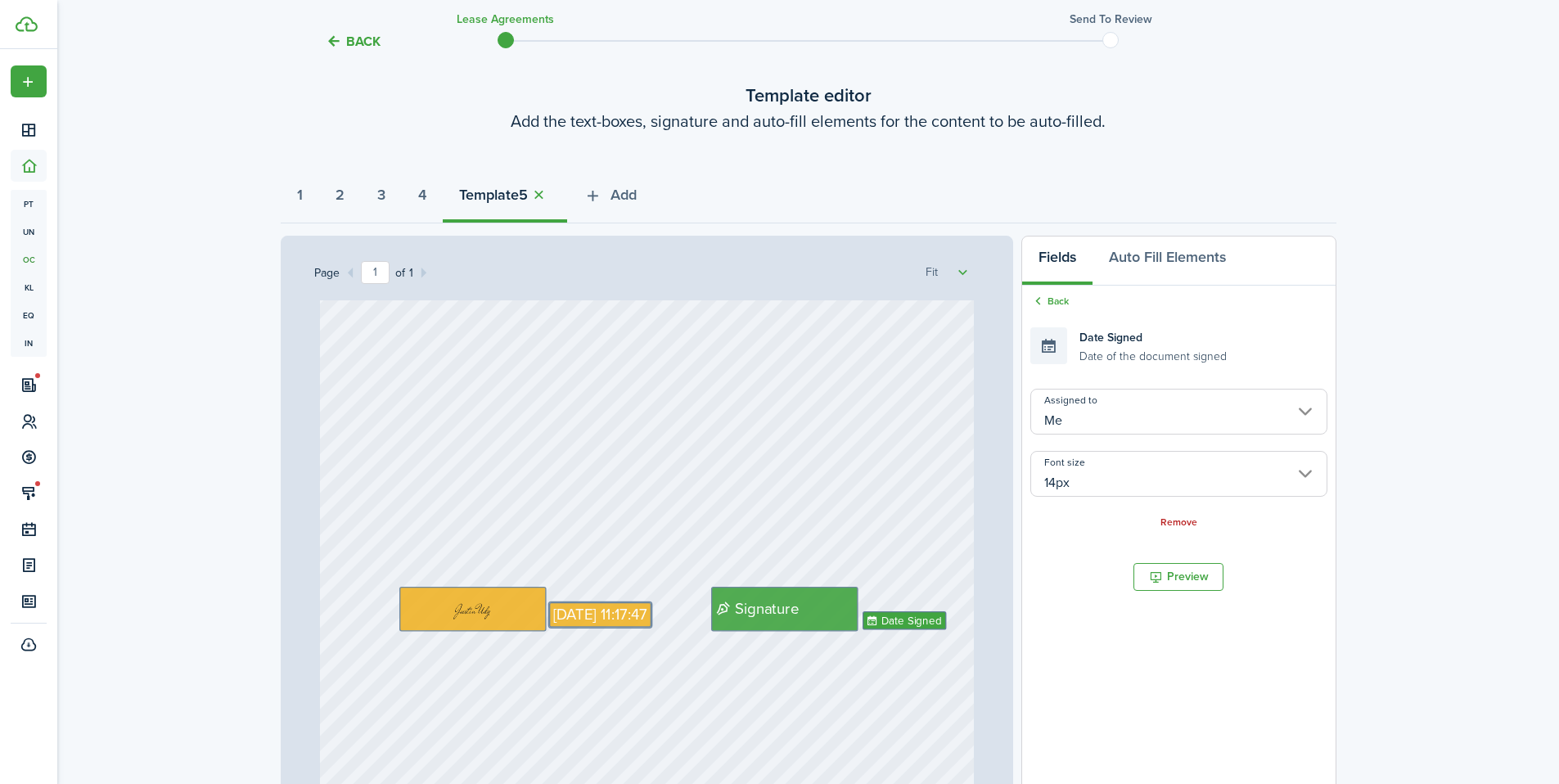
click at [1073, 493] on input "14px" at bounding box center [1179, 474] width 296 height 46
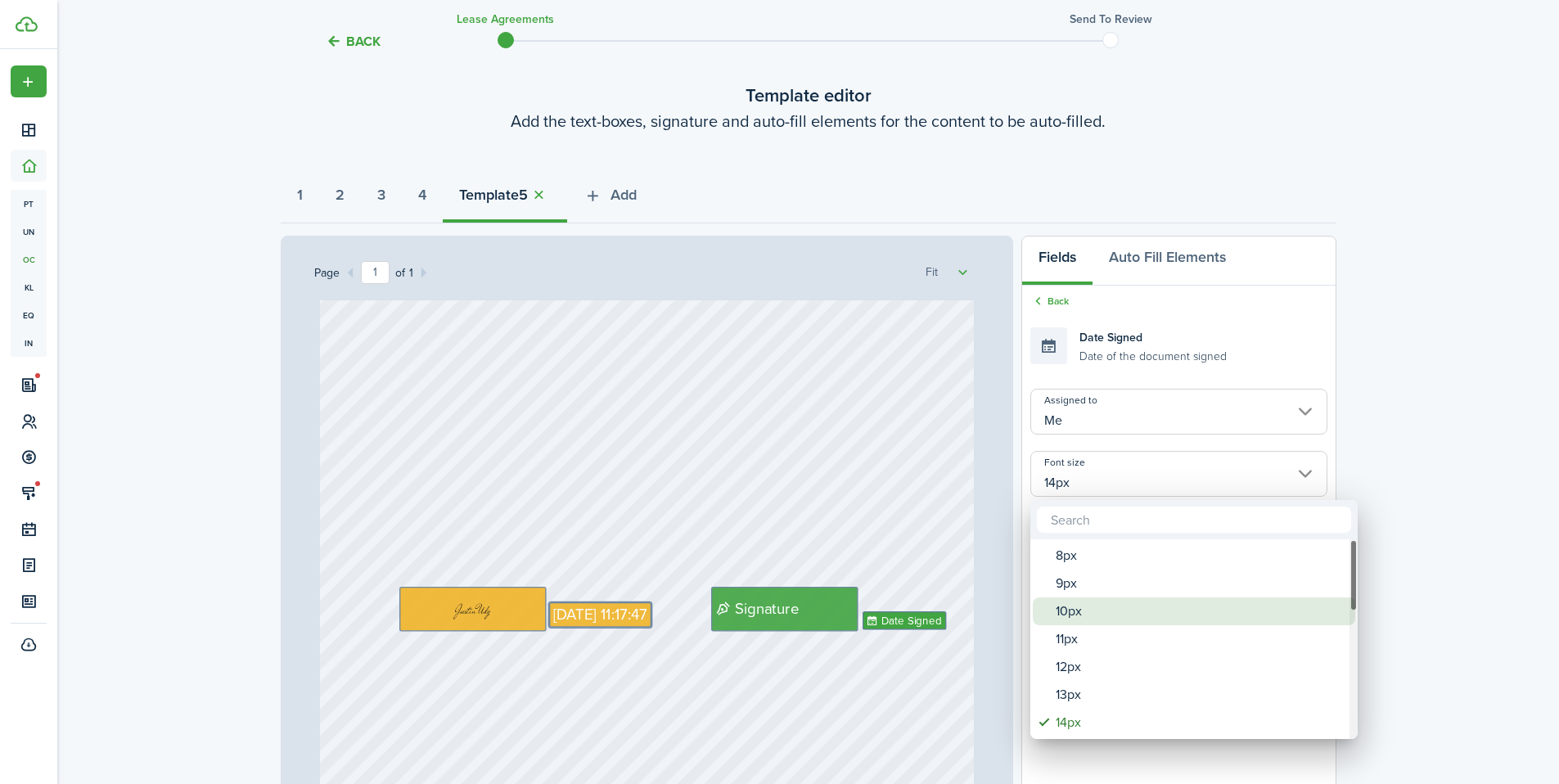
click at [1064, 602] on div "10px" at bounding box center [1200, 611] width 289 height 28
type input "10px"
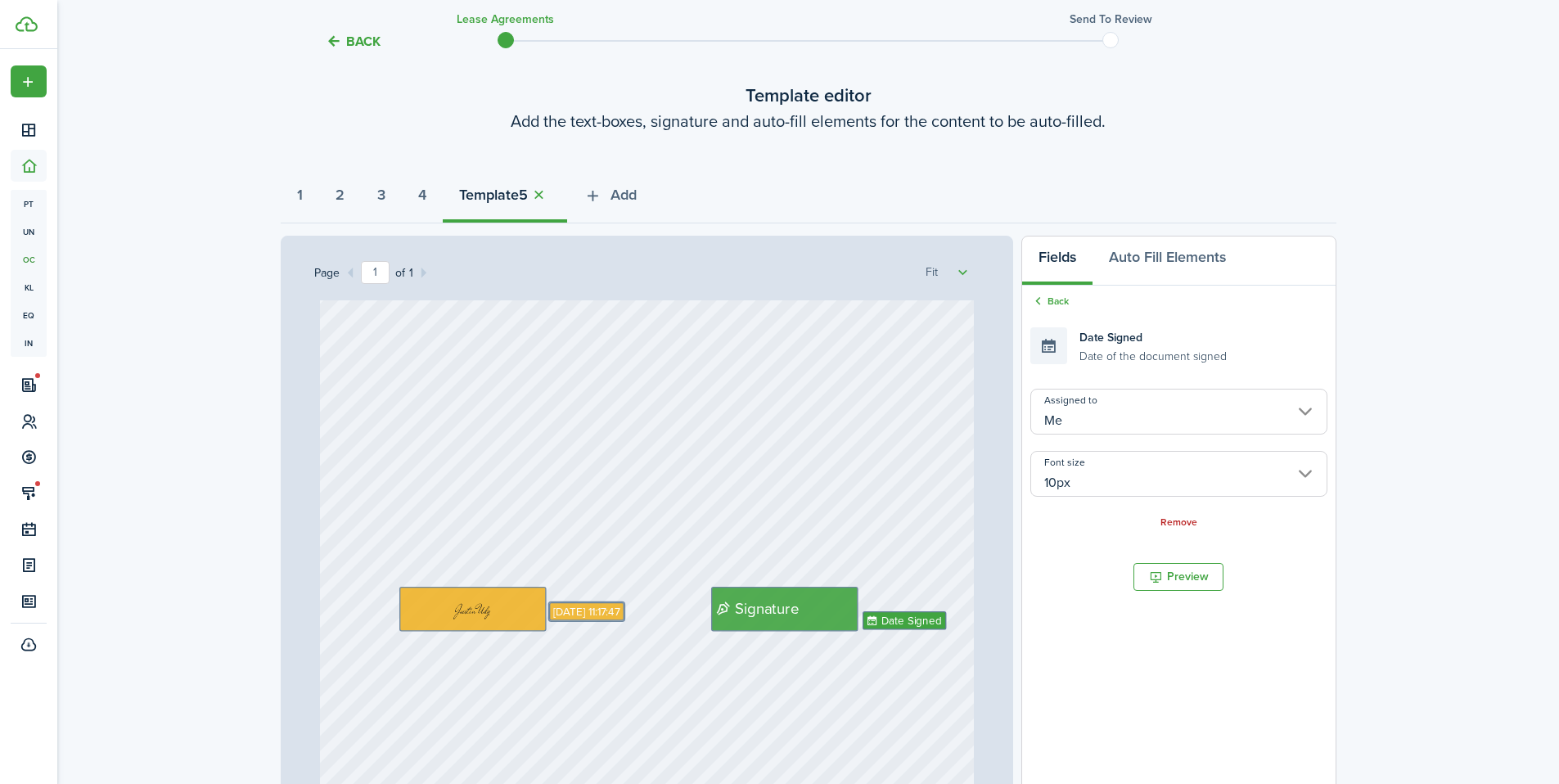
type input "10px"
drag, startPoint x: 609, startPoint y: 610, endPoint x: 607, endPoint y: 619, distance: 9.2
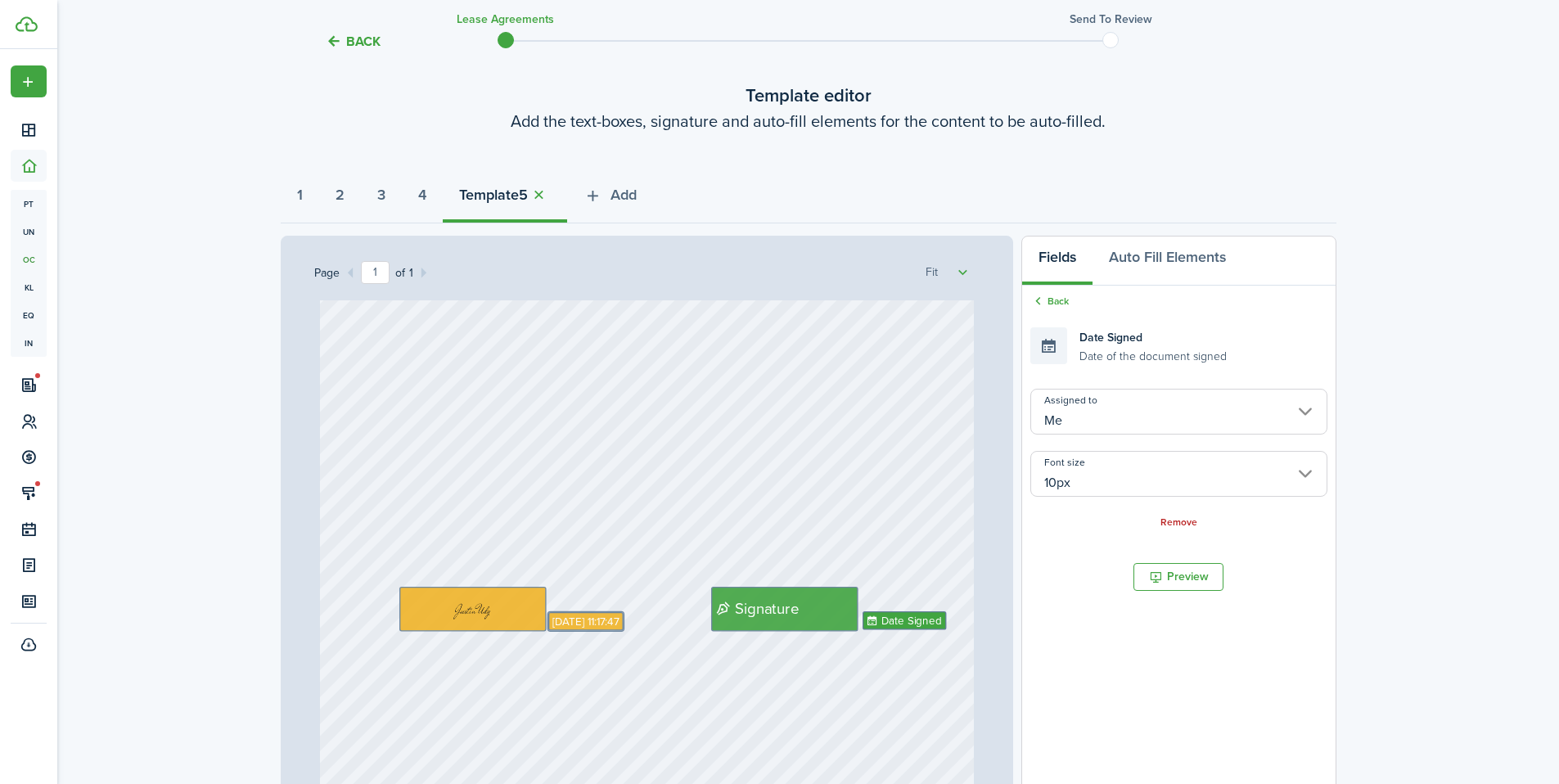
click at [629, 591] on div "Signature Date Signed Sep 24, 2025 11:17:47" at bounding box center [647, 437] width 654 height 862
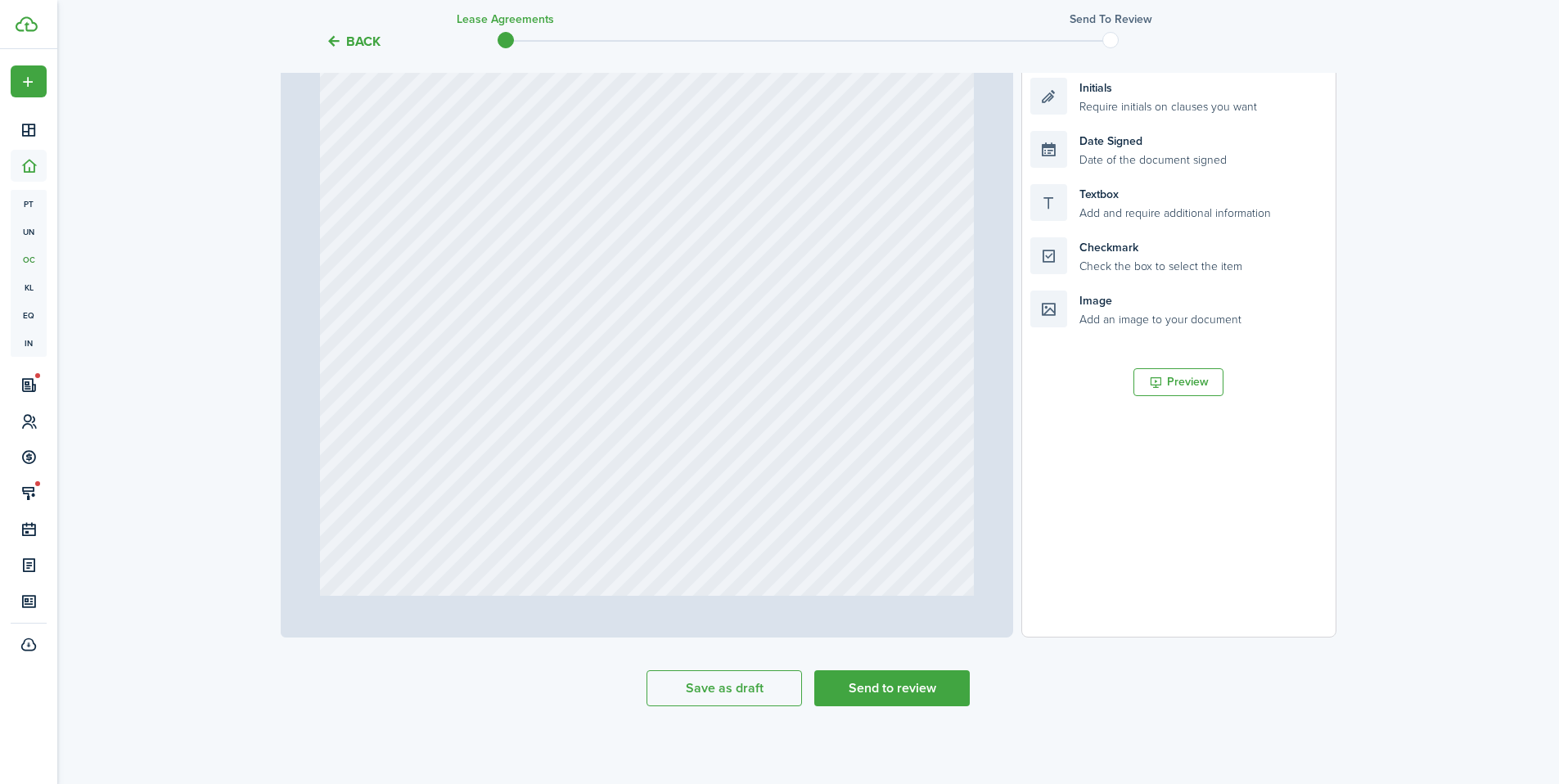
scroll to position [0, 0]
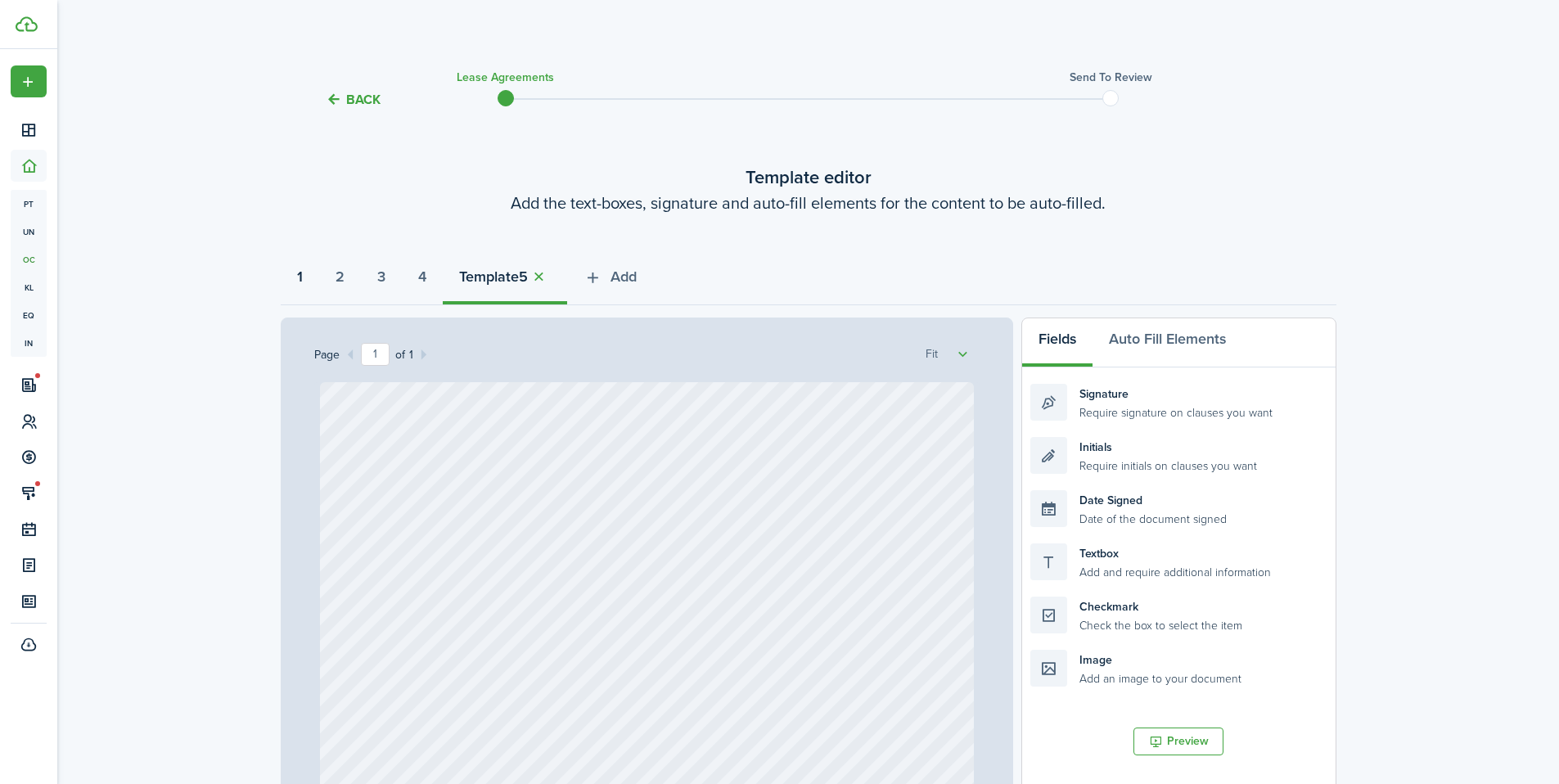
click at [306, 285] on button "1" at bounding box center [299, 280] width 39 height 49
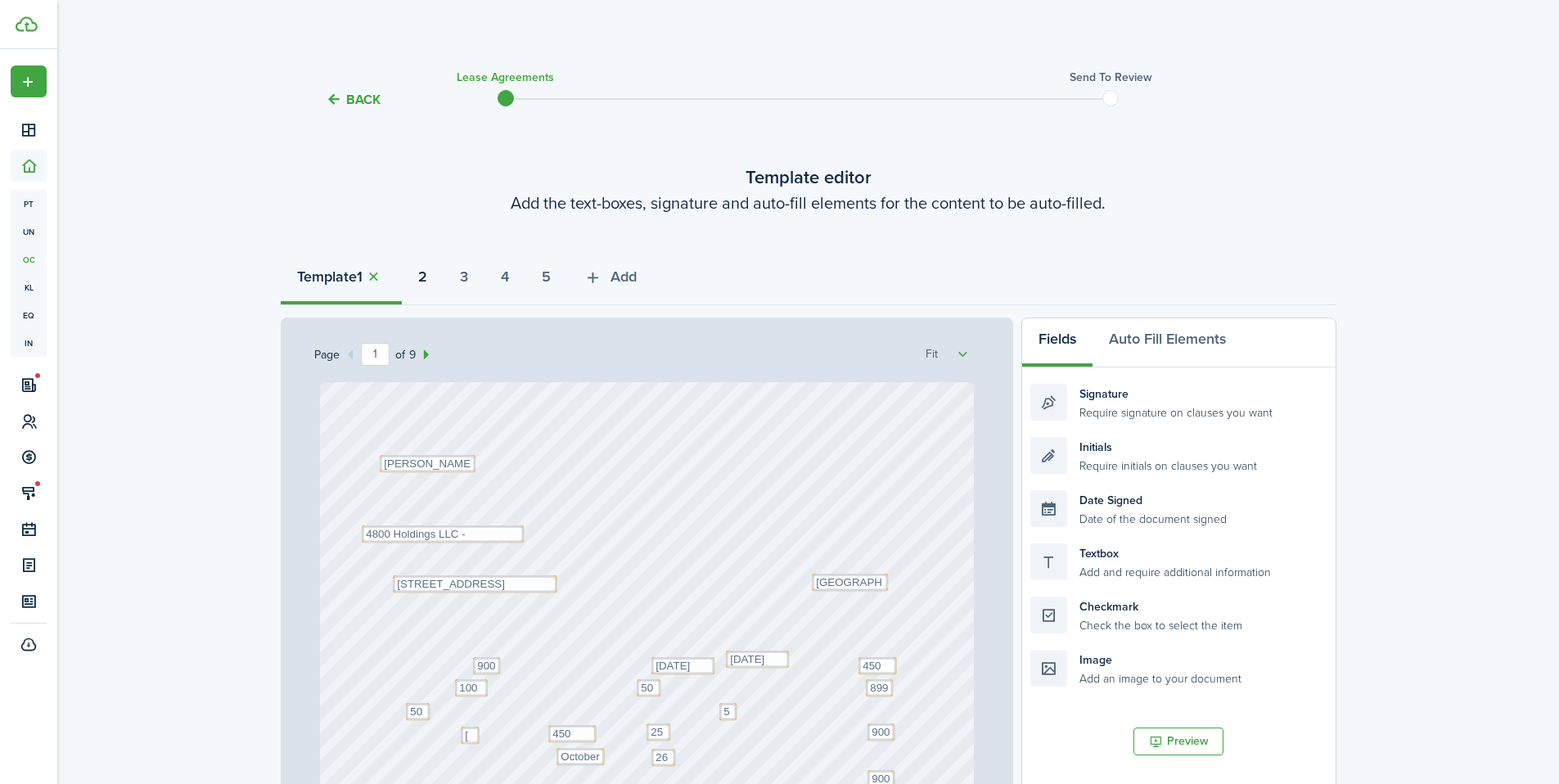
click at [427, 278] on strong "2" at bounding box center [423, 277] width 9 height 22
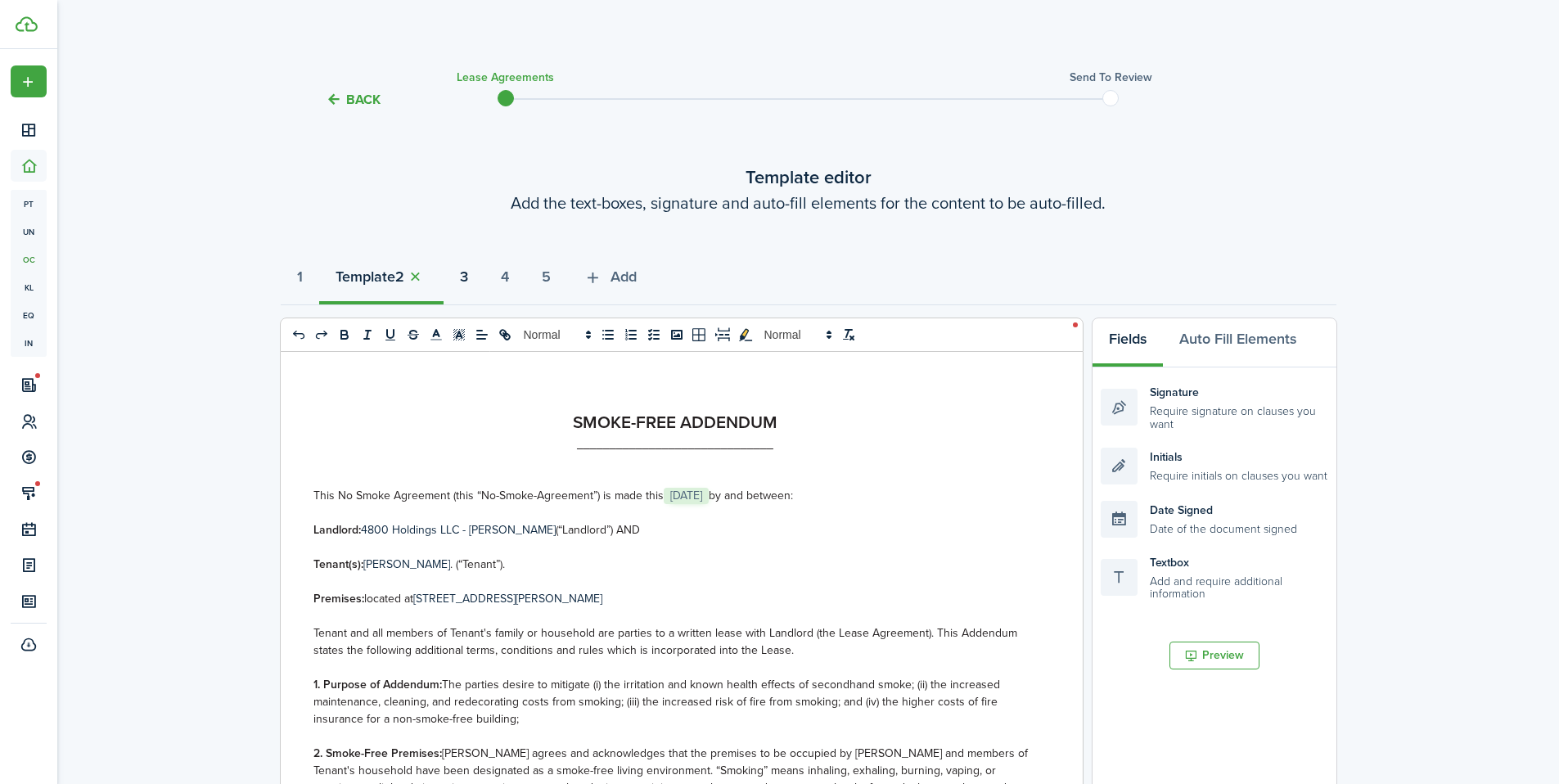
click at [467, 279] on strong "3" at bounding box center [464, 277] width 8 height 22
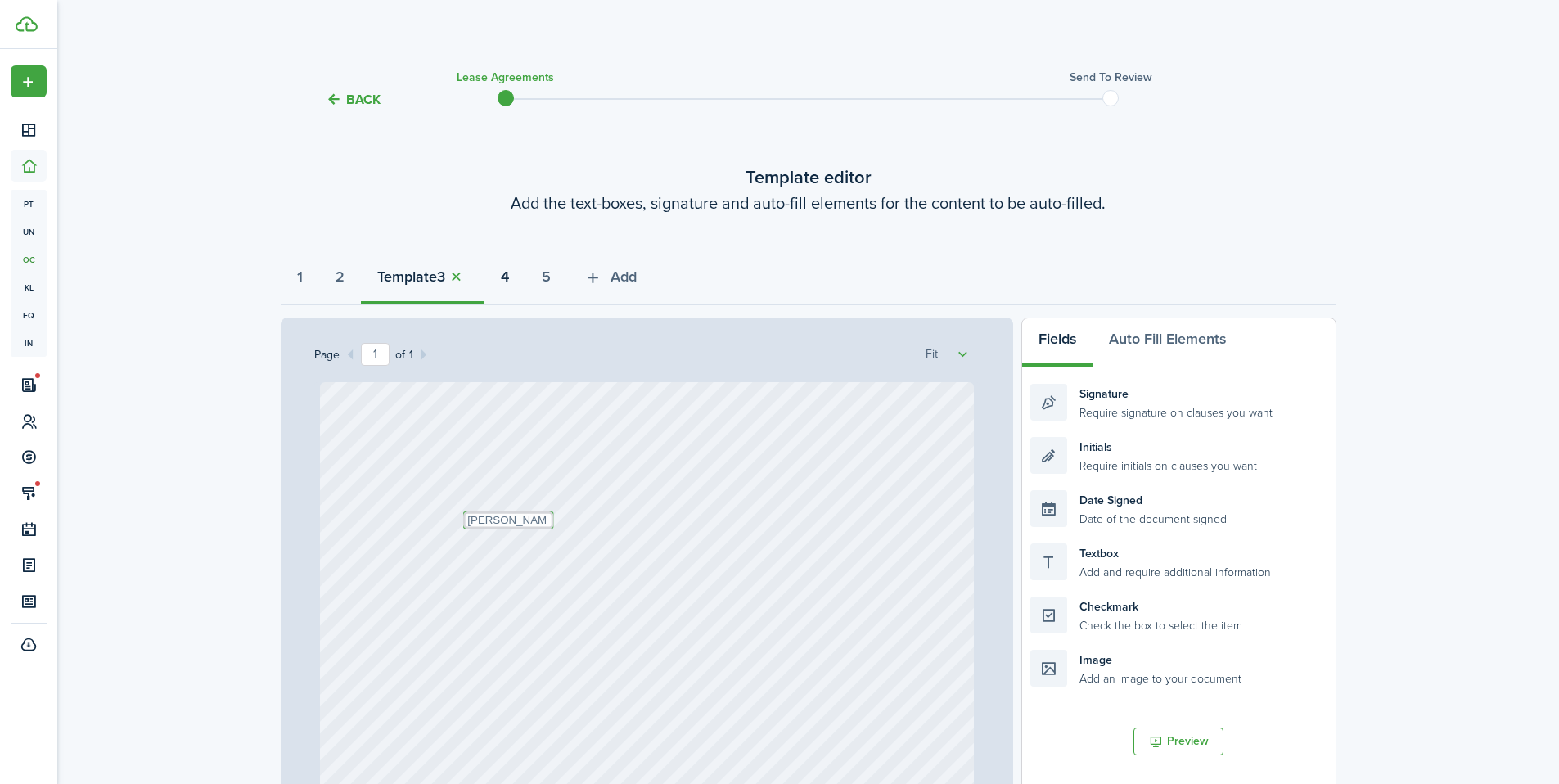
click at [509, 274] on strong "4" at bounding box center [505, 277] width 8 height 22
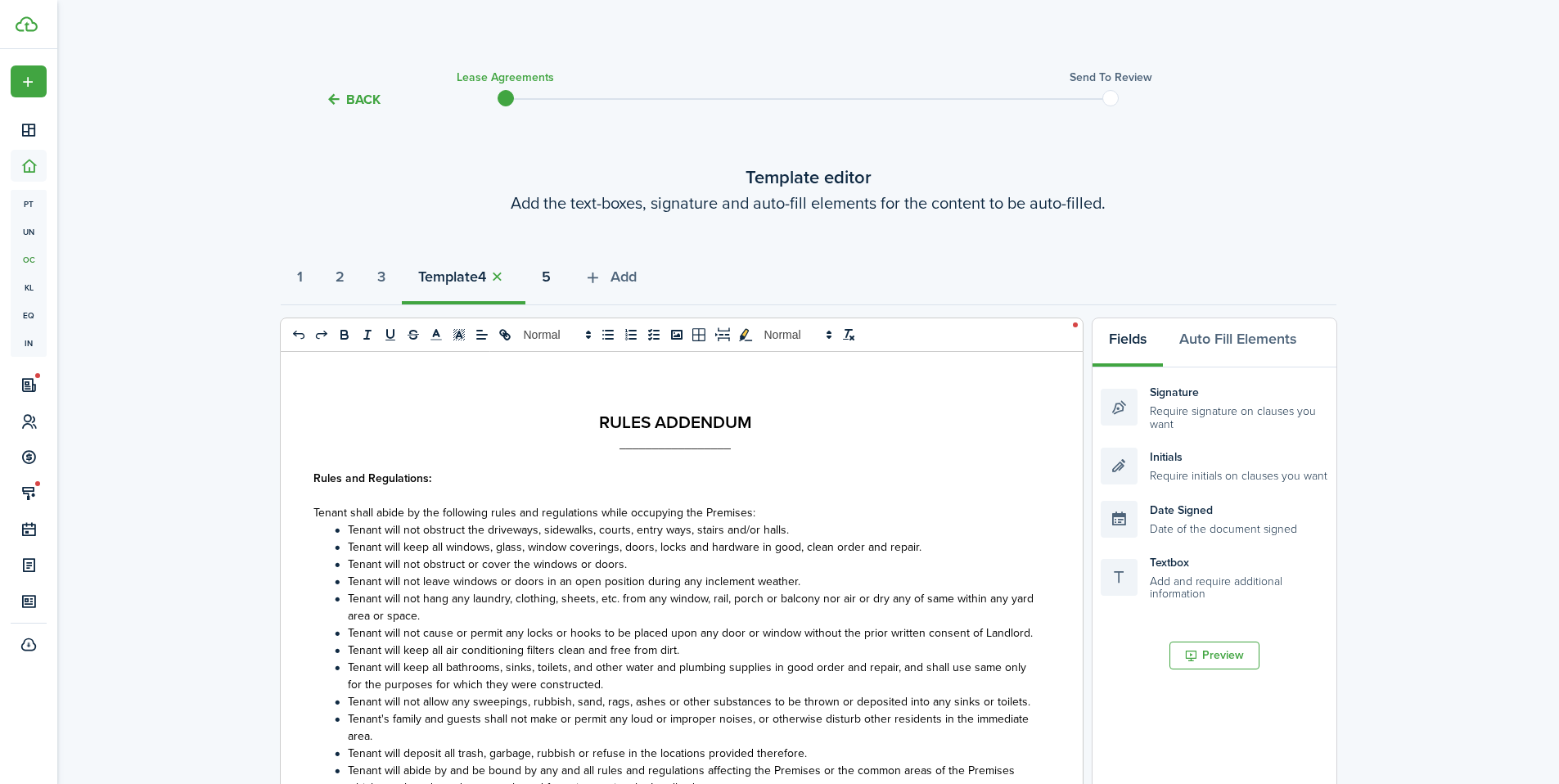
click at [551, 286] on strong "5" at bounding box center [546, 277] width 9 height 22
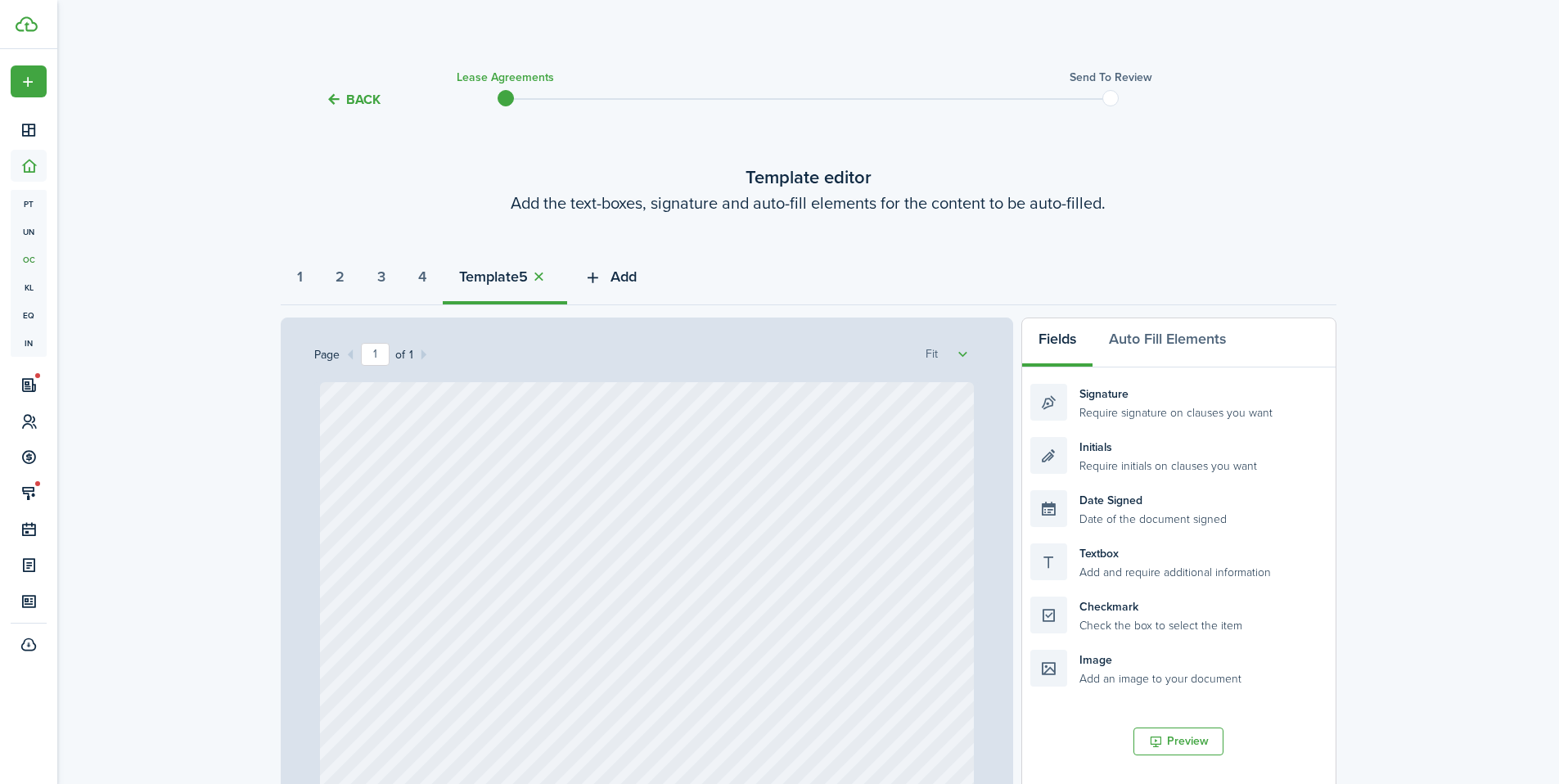
click at [623, 284] on button "Add" at bounding box center [610, 280] width 86 height 49
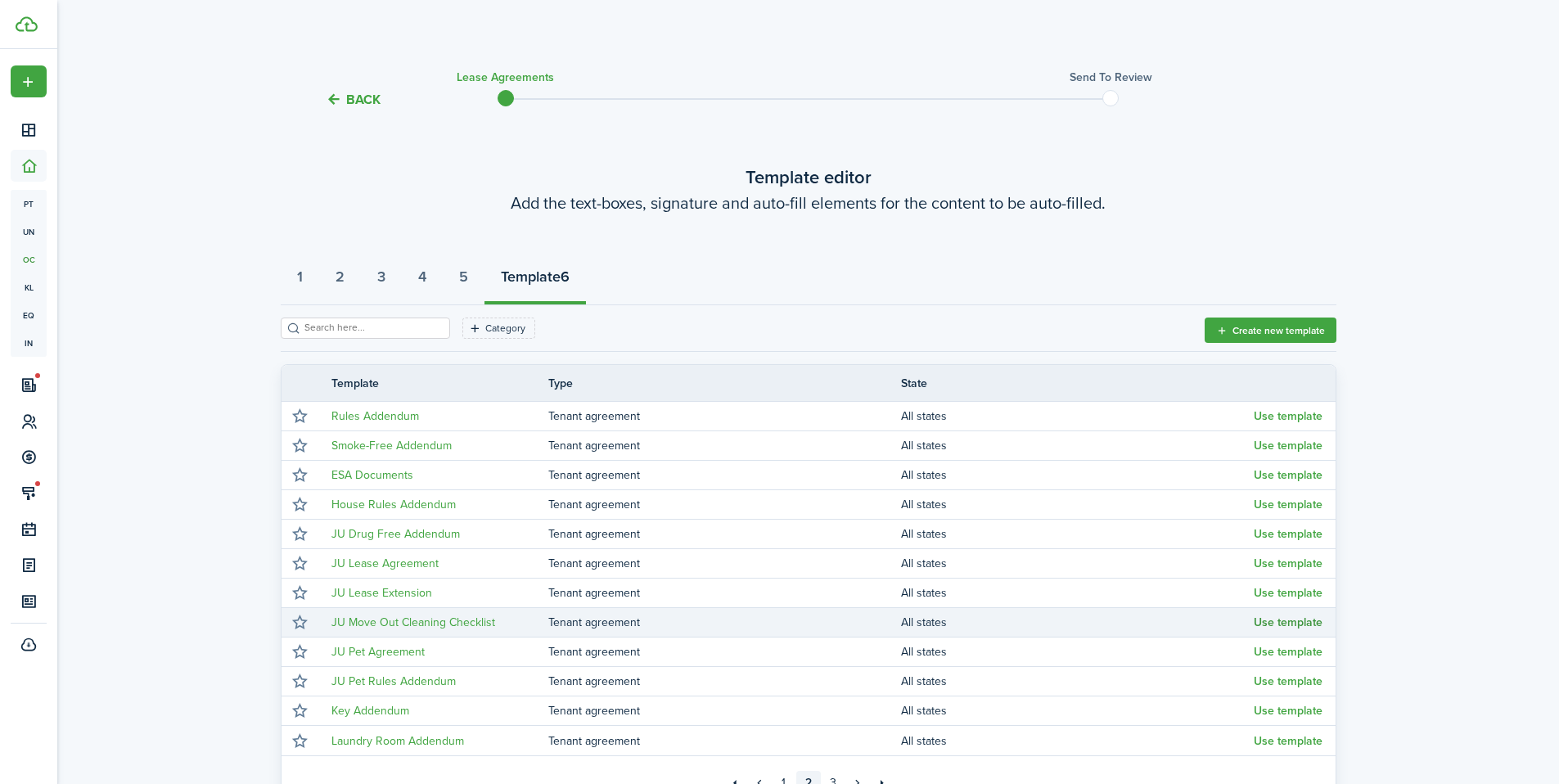
click at [1281, 625] on button "Use template" at bounding box center [1288, 622] width 69 height 13
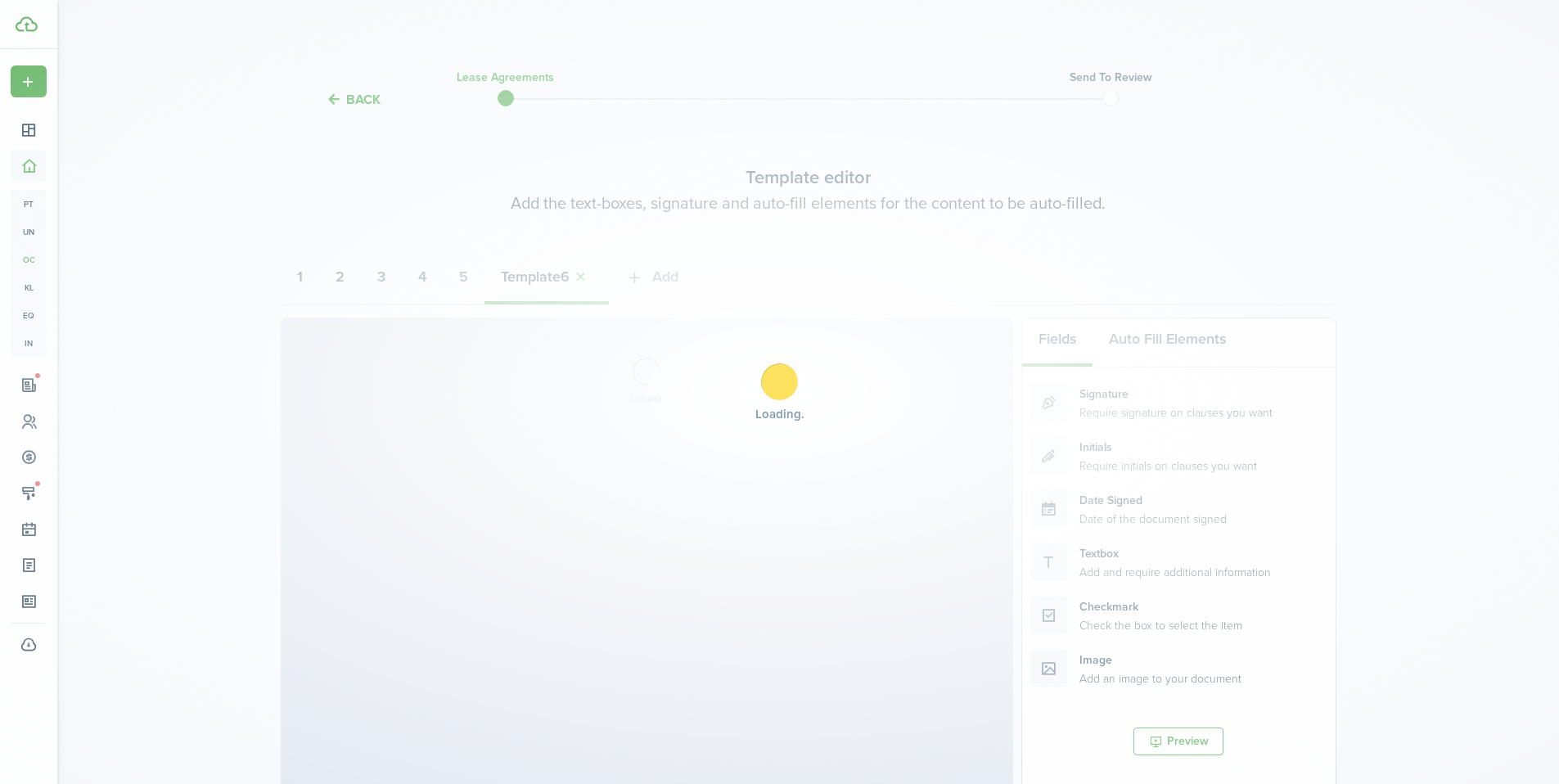
select select "fit"
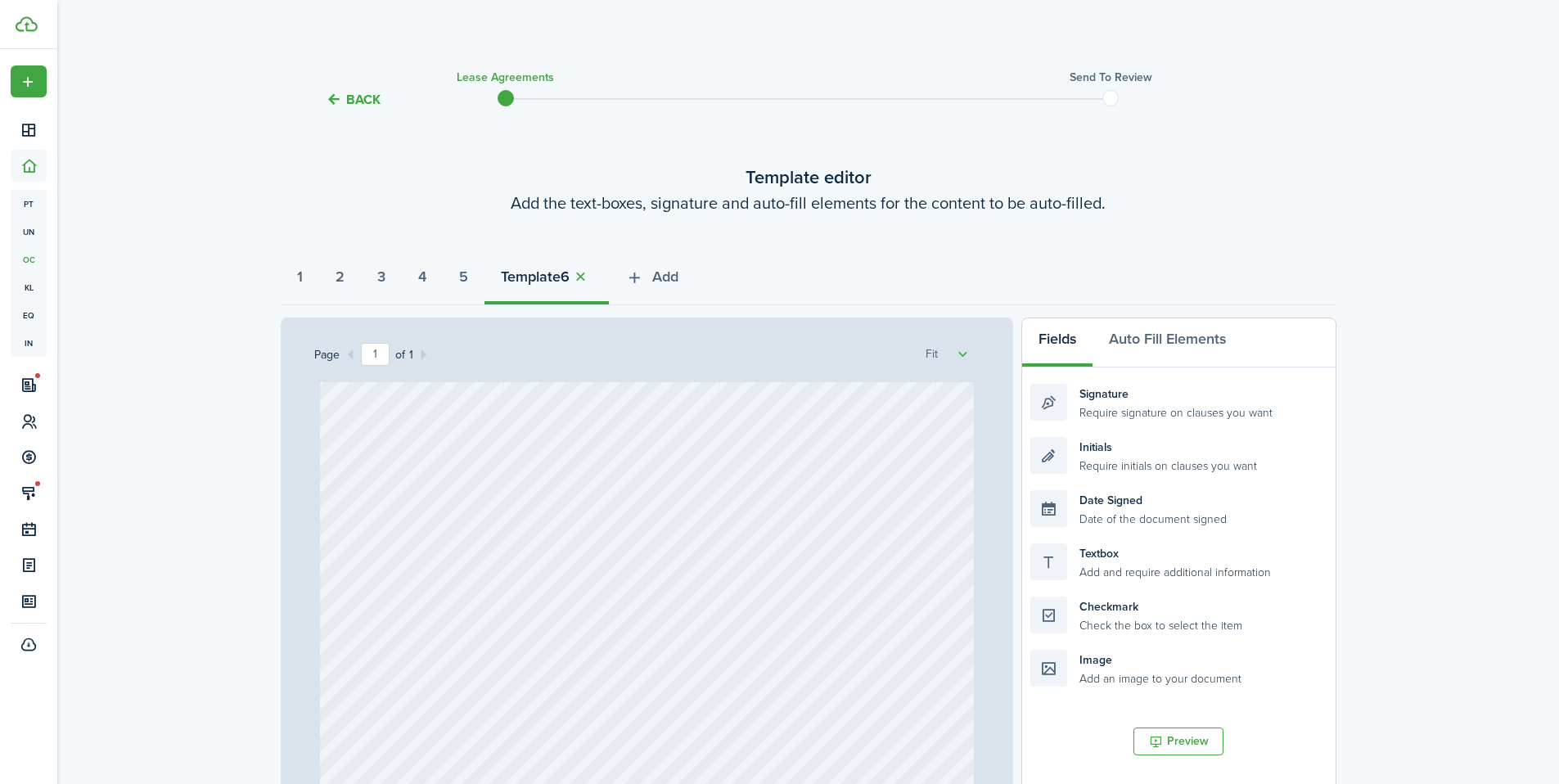
scroll to position [359, 0]
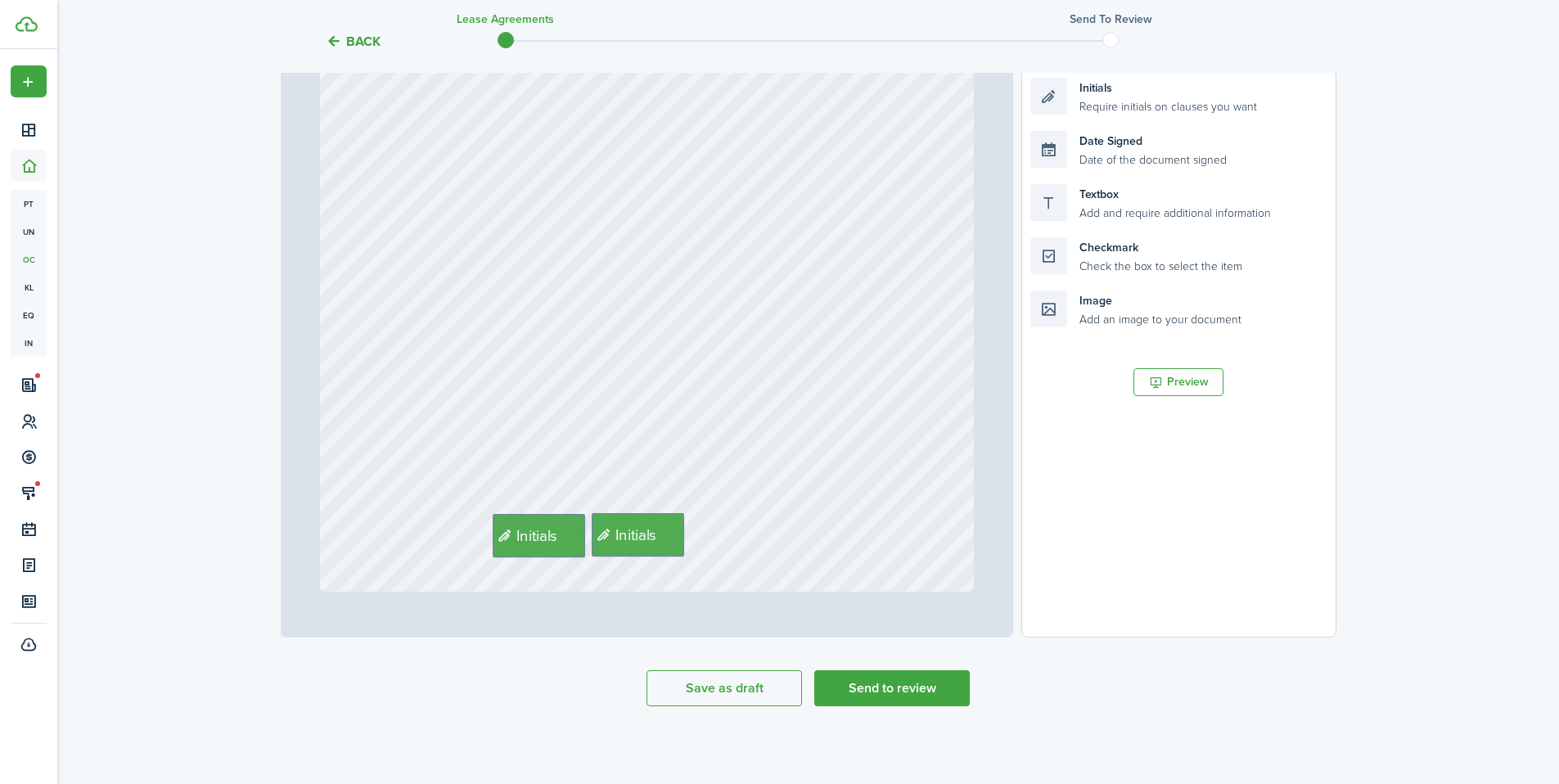
click at [627, 536] on span "Initials" at bounding box center [637, 534] width 42 height 23
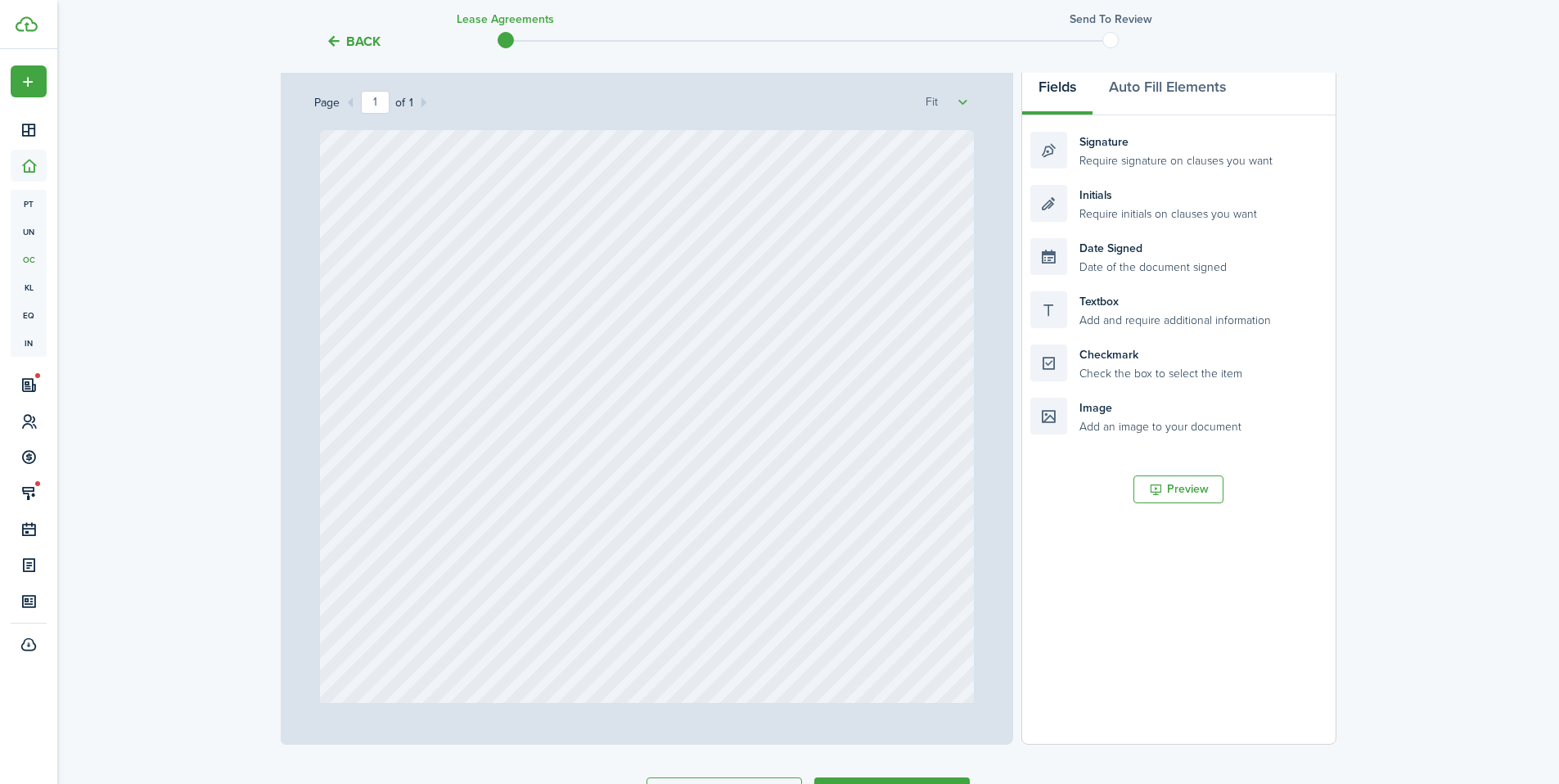
scroll to position [0, 0]
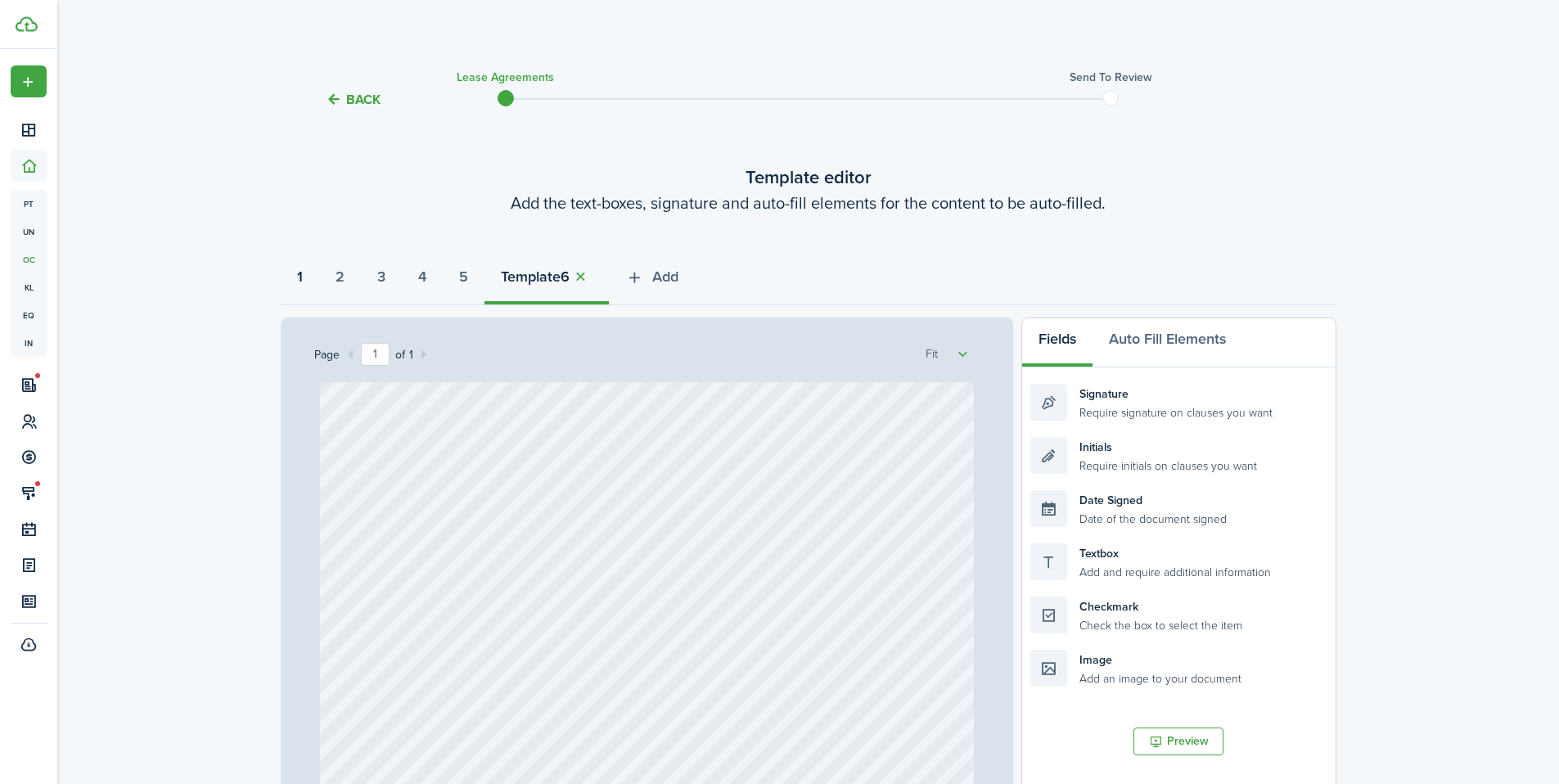
click at [299, 285] on strong "1" at bounding box center [300, 277] width 6 height 22
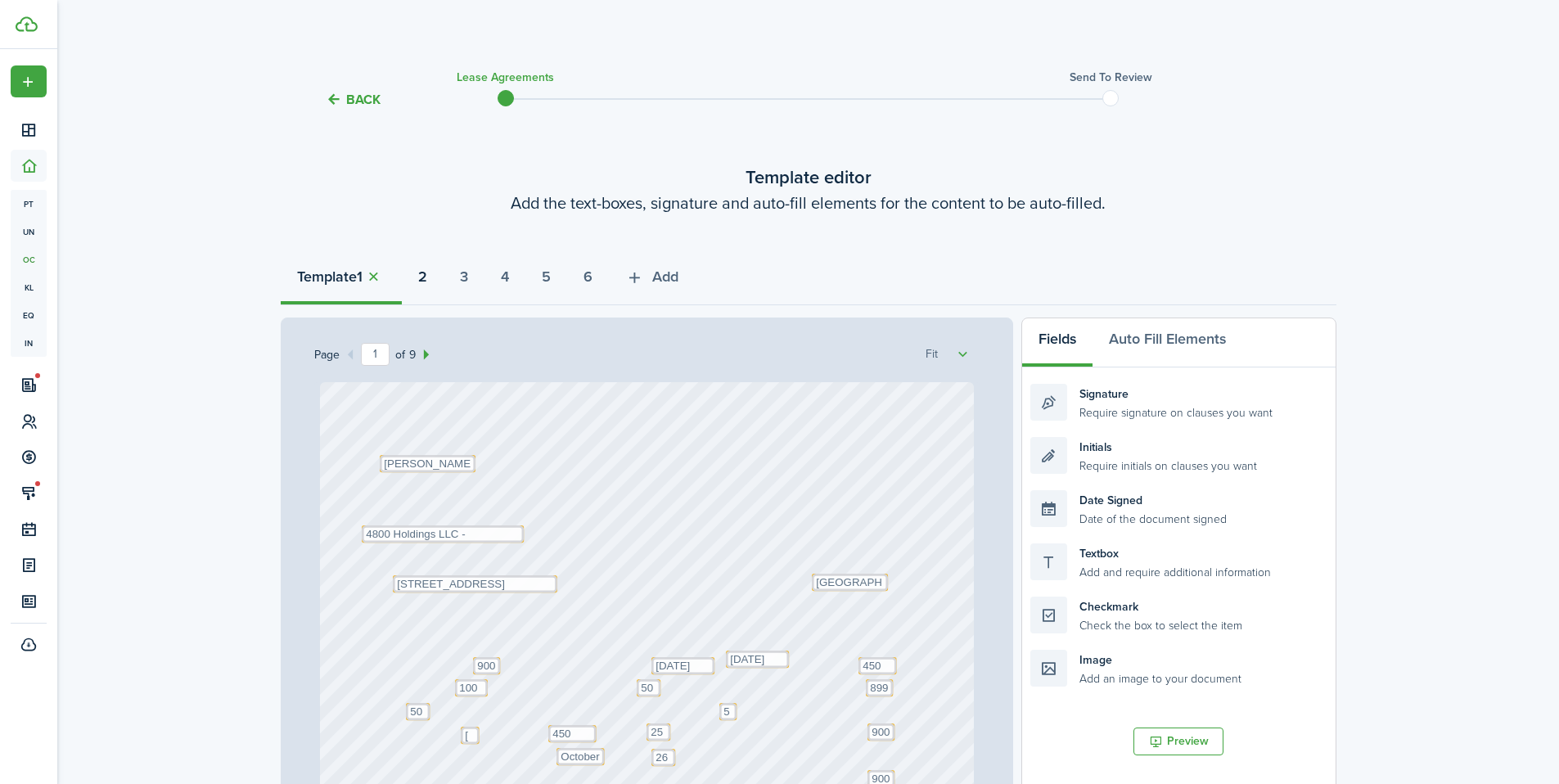
click at [428, 280] on strong "2" at bounding box center [423, 277] width 9 height 22
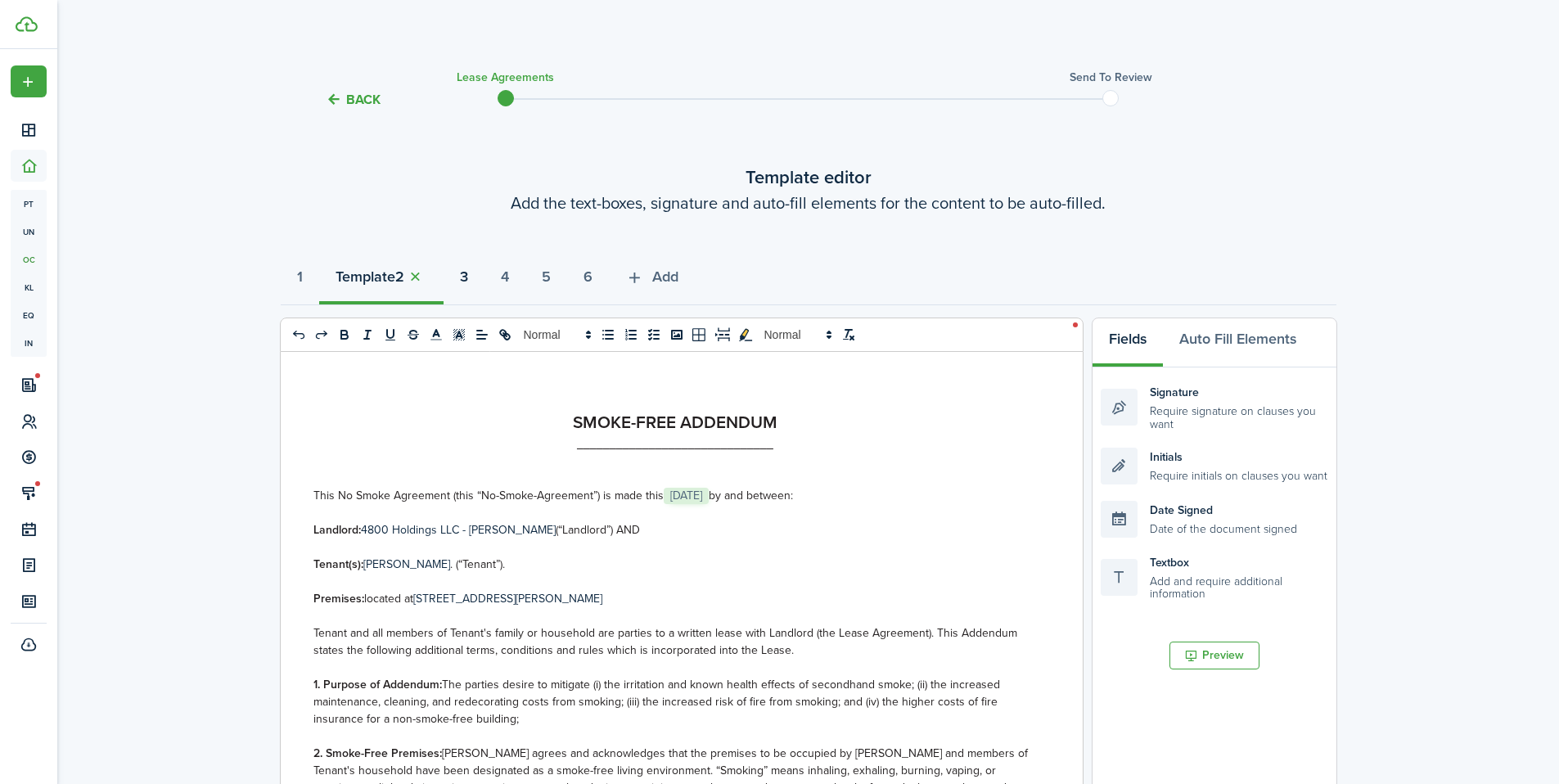
click at [468, 280] on strong "3" at bounding box center [464, 277] width 8 height 22
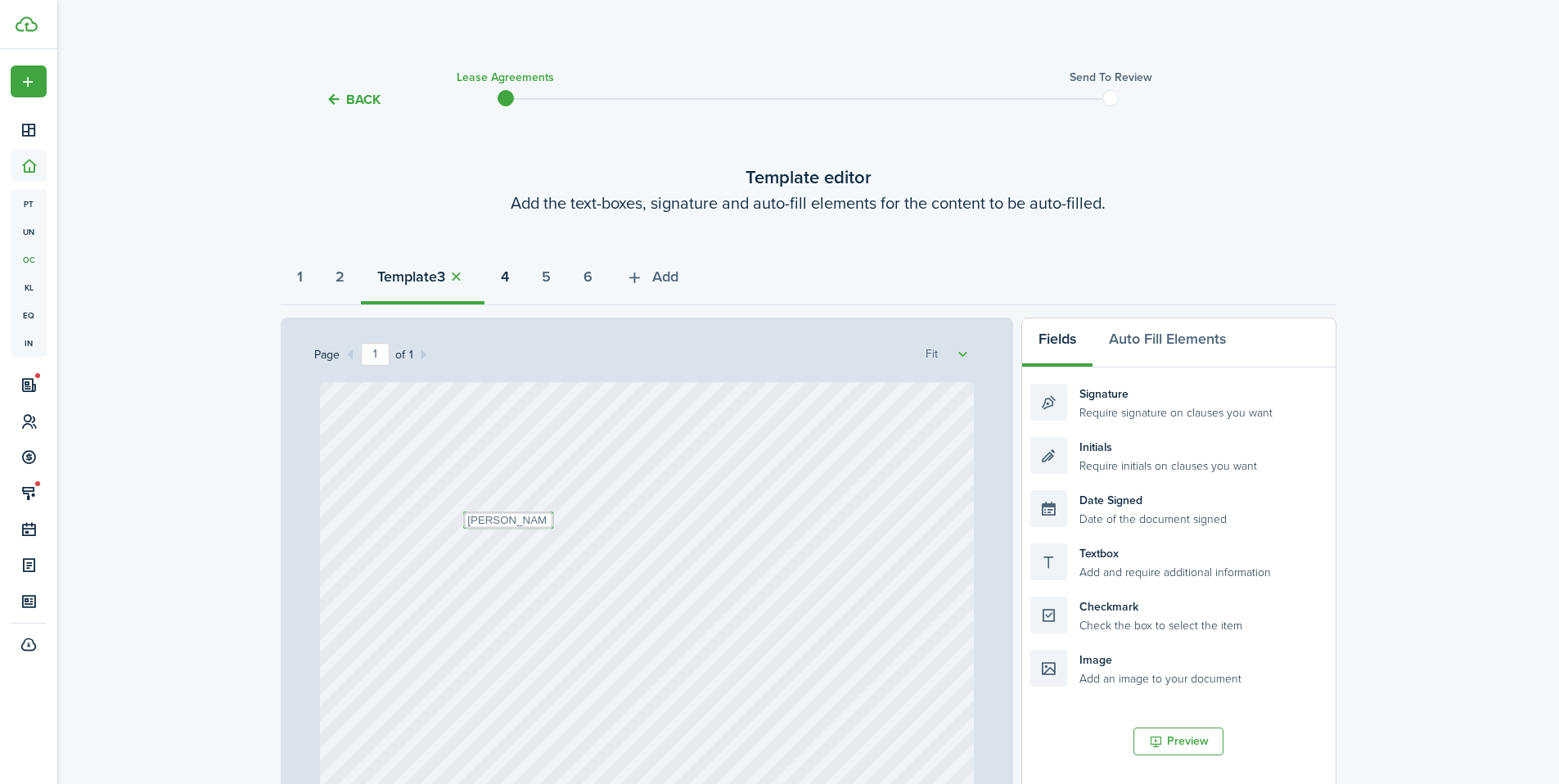
click at [509, 278] on strong "4" at bounding box center [505, 277] width 8 height 22
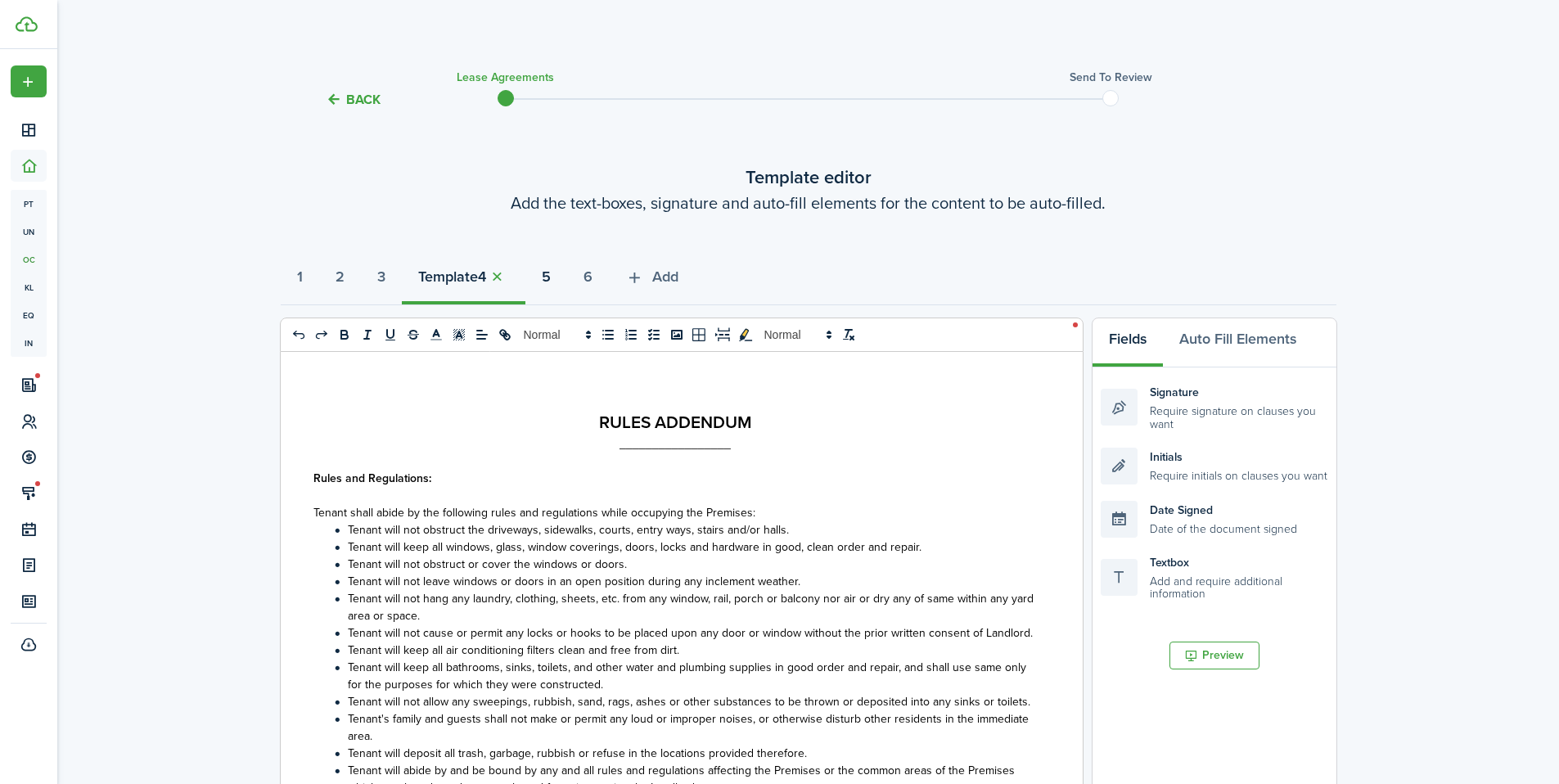
click at [551, 283] on strong "5" at bounding box center [546, 277] width 9 height 22
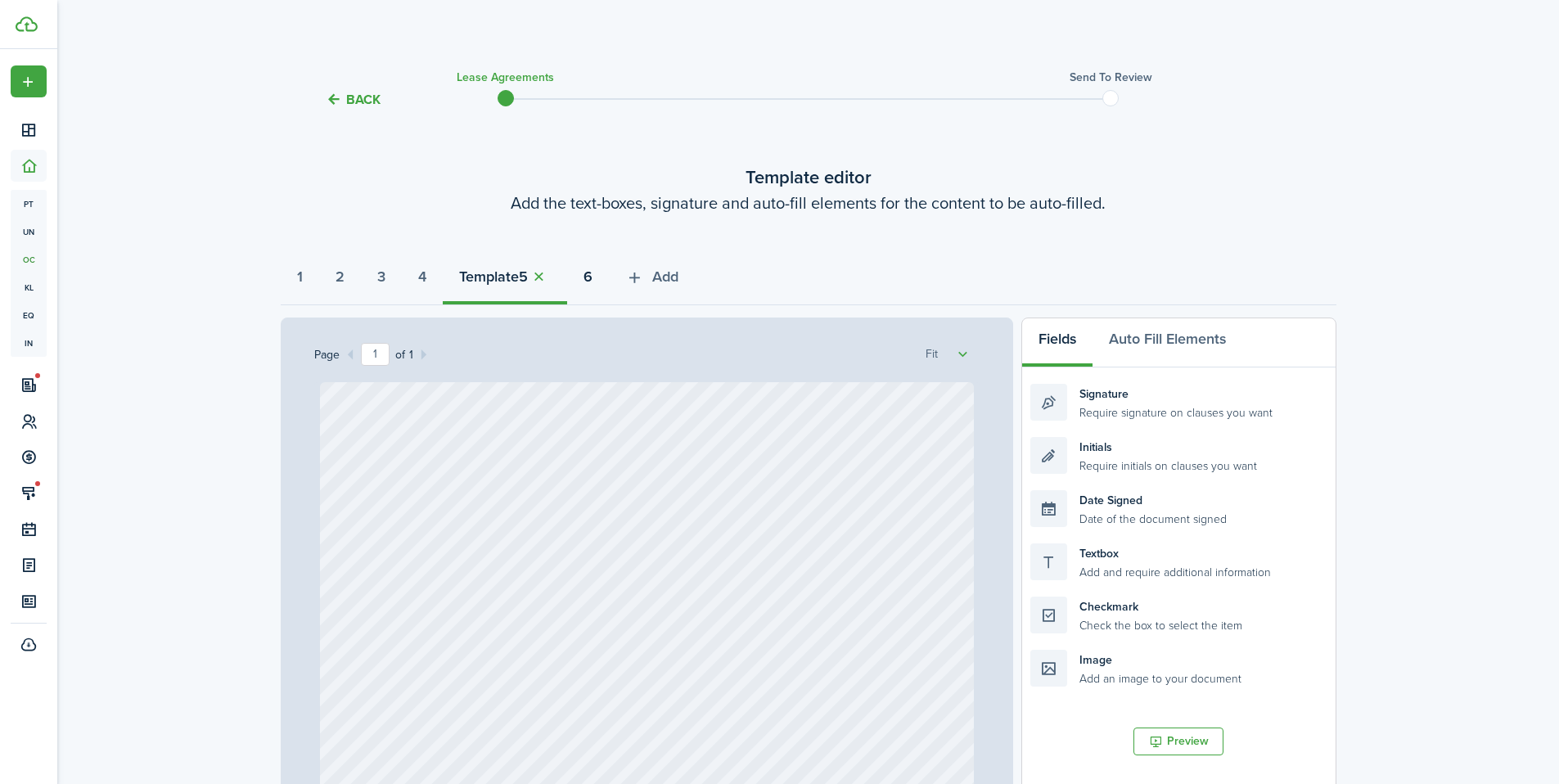
click at [593, 282] on strong "6" at bounding box center [588, 277] width 9 height 22
click at [679, 278] on span "Add" at bounding box center [665, 277] width 26 height 22
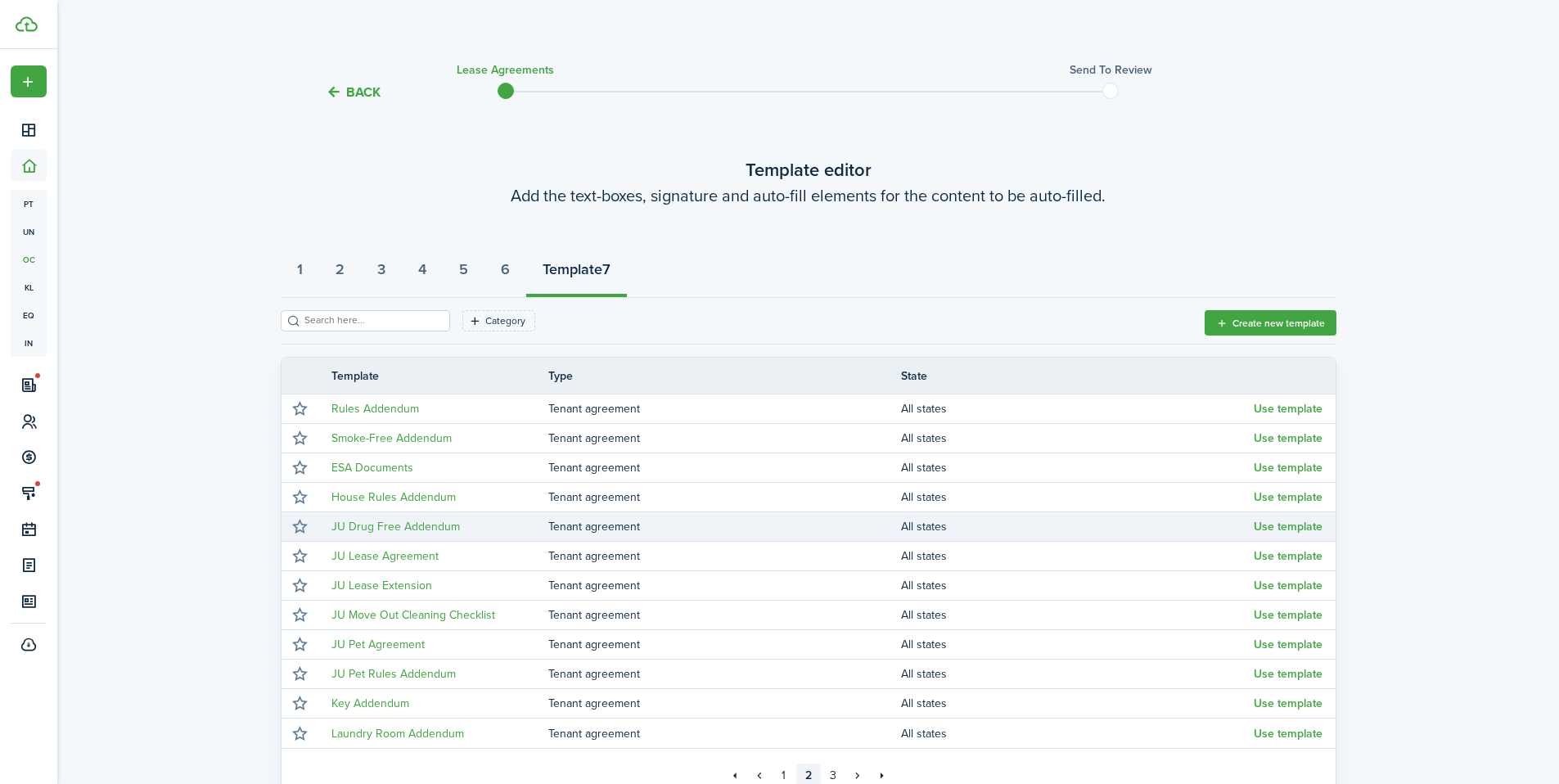
scroll to position [11, 0]
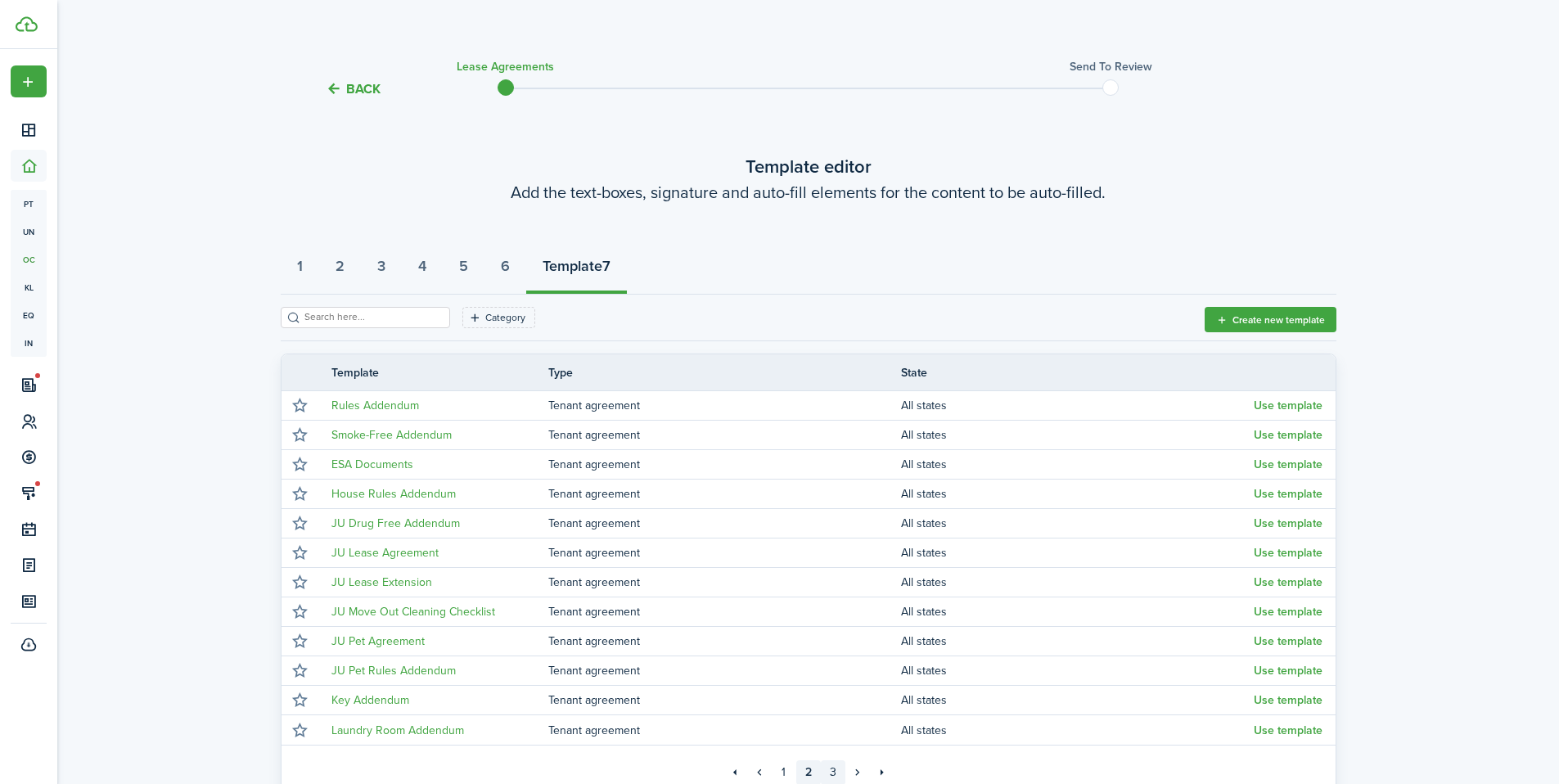
click at [838, 774] on link "3" at bounding box center [833, 772] width 25 height 25
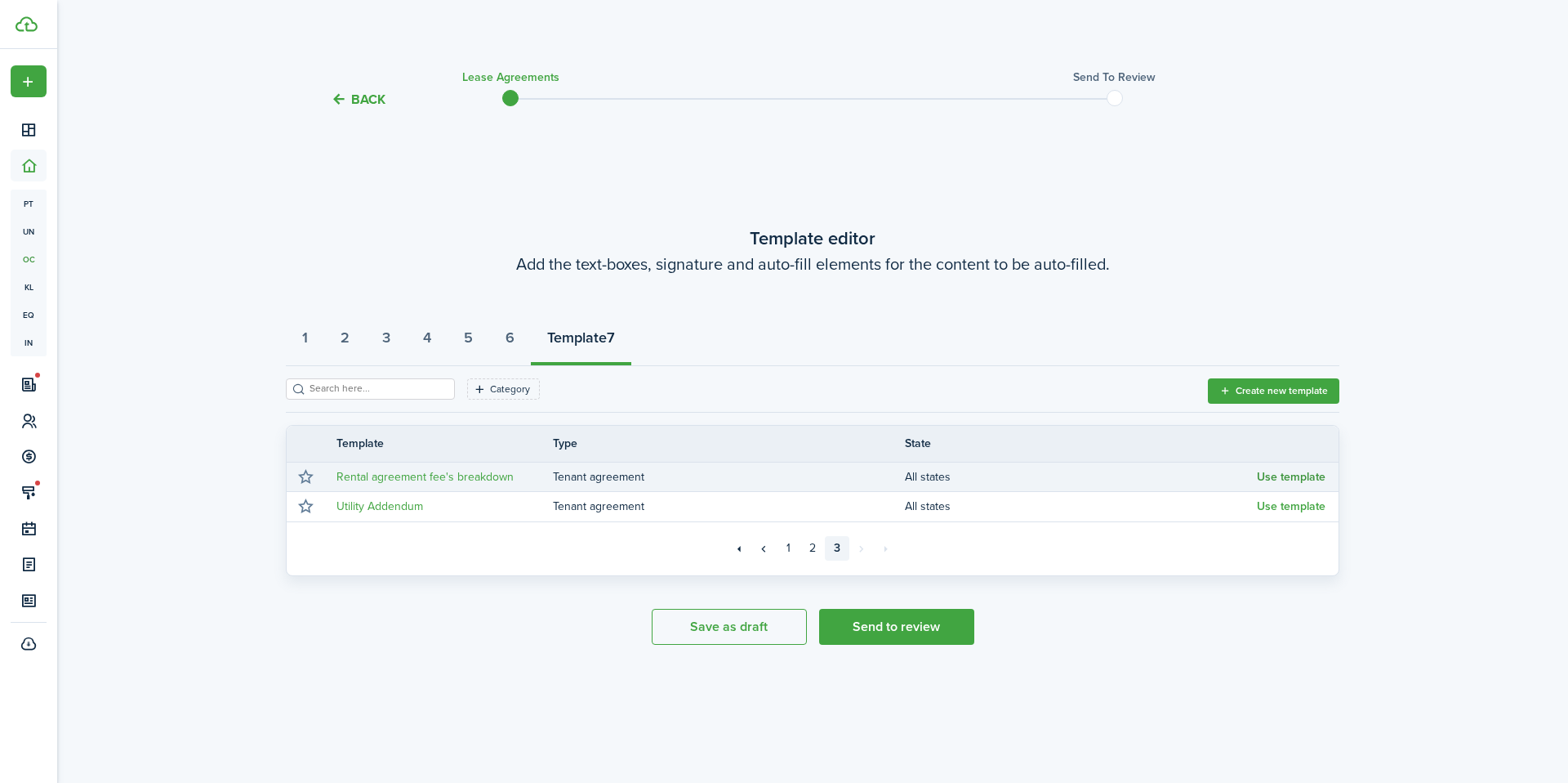
click at [1282, 476] on button "Use template" at bounding box center [1290, 476] width 68 height 13
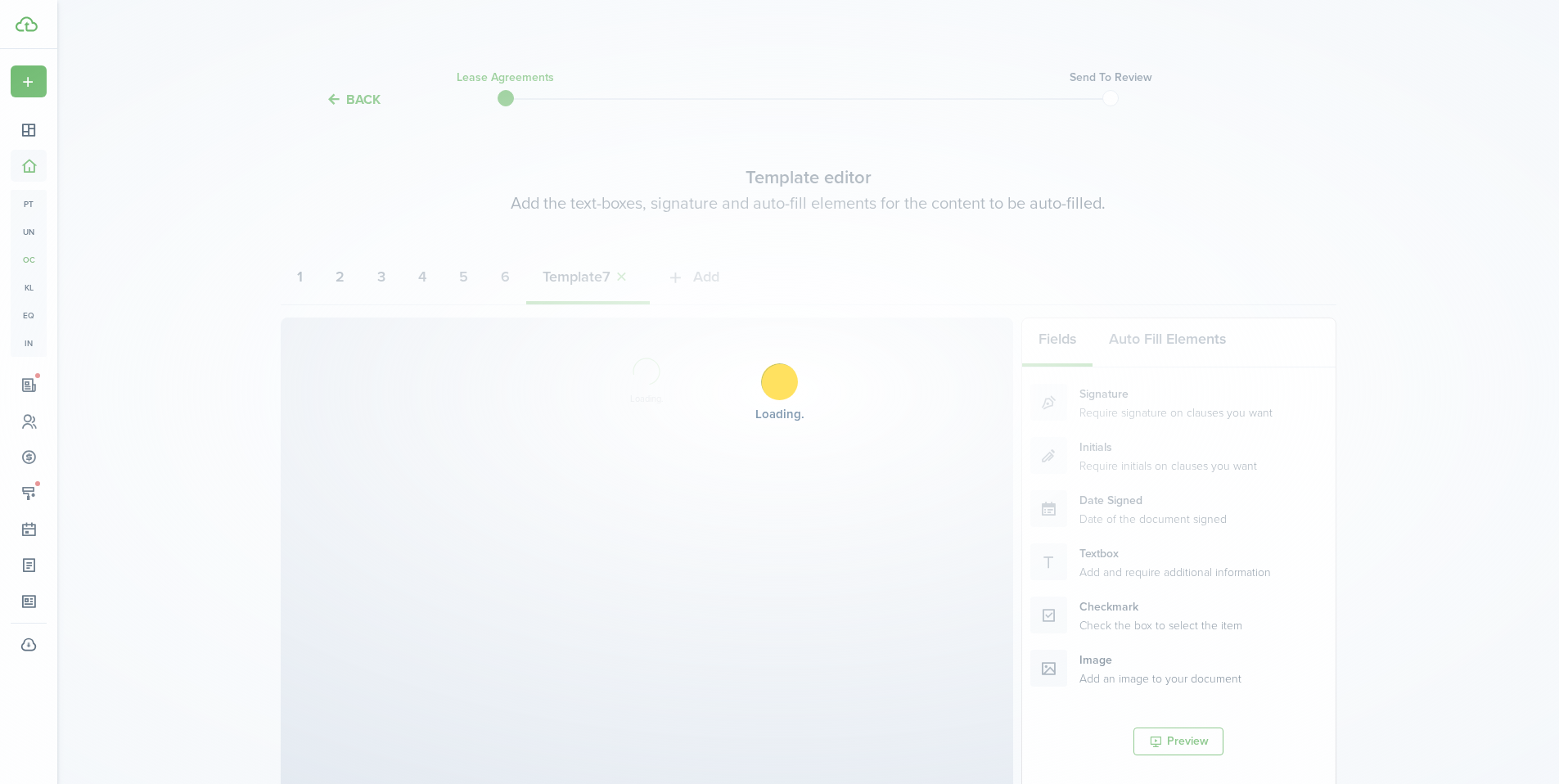
select select "fit"
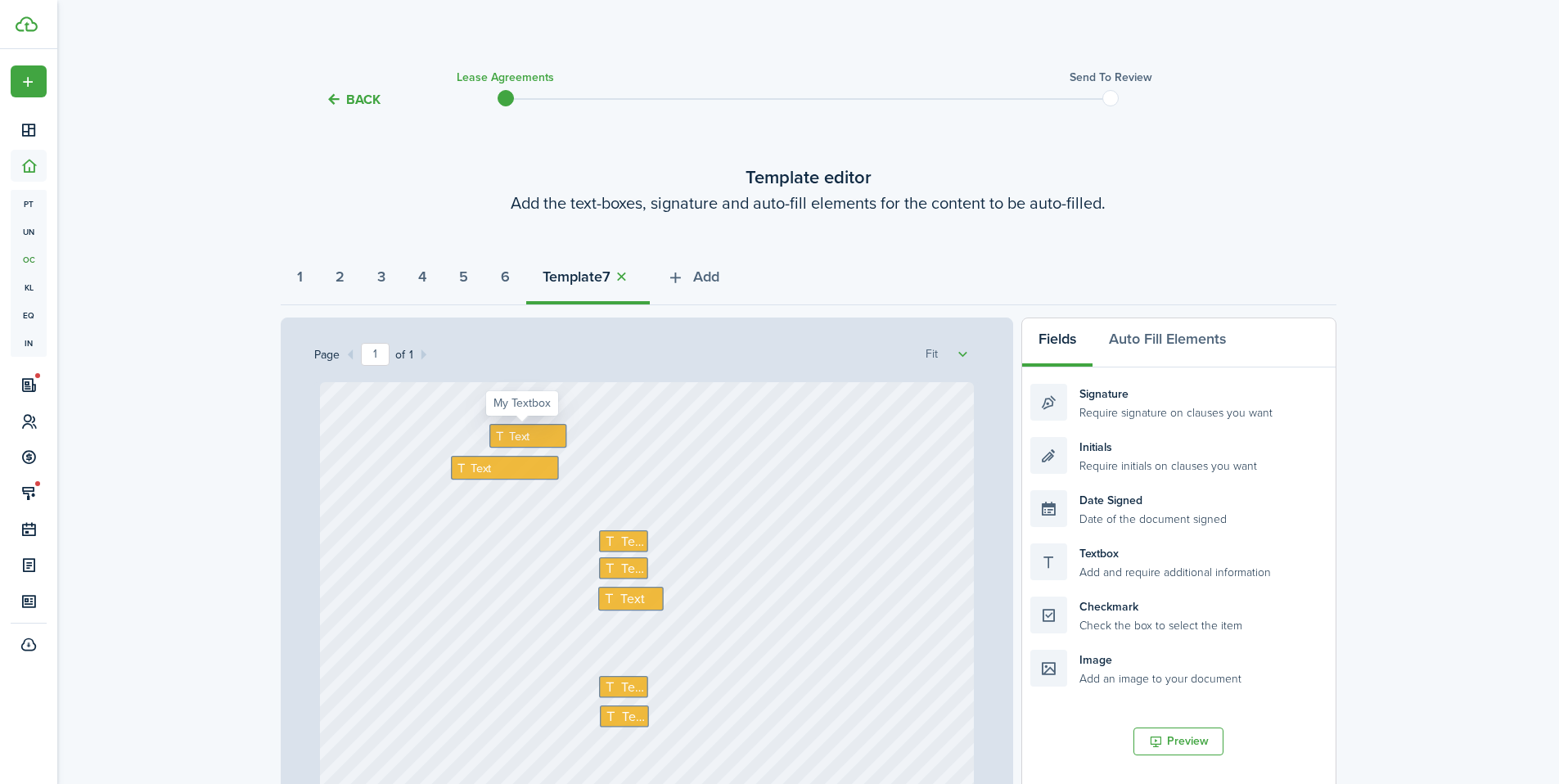
click at [489, 438] on div "Text" at bounding box center [528, 435] width 78 height 24
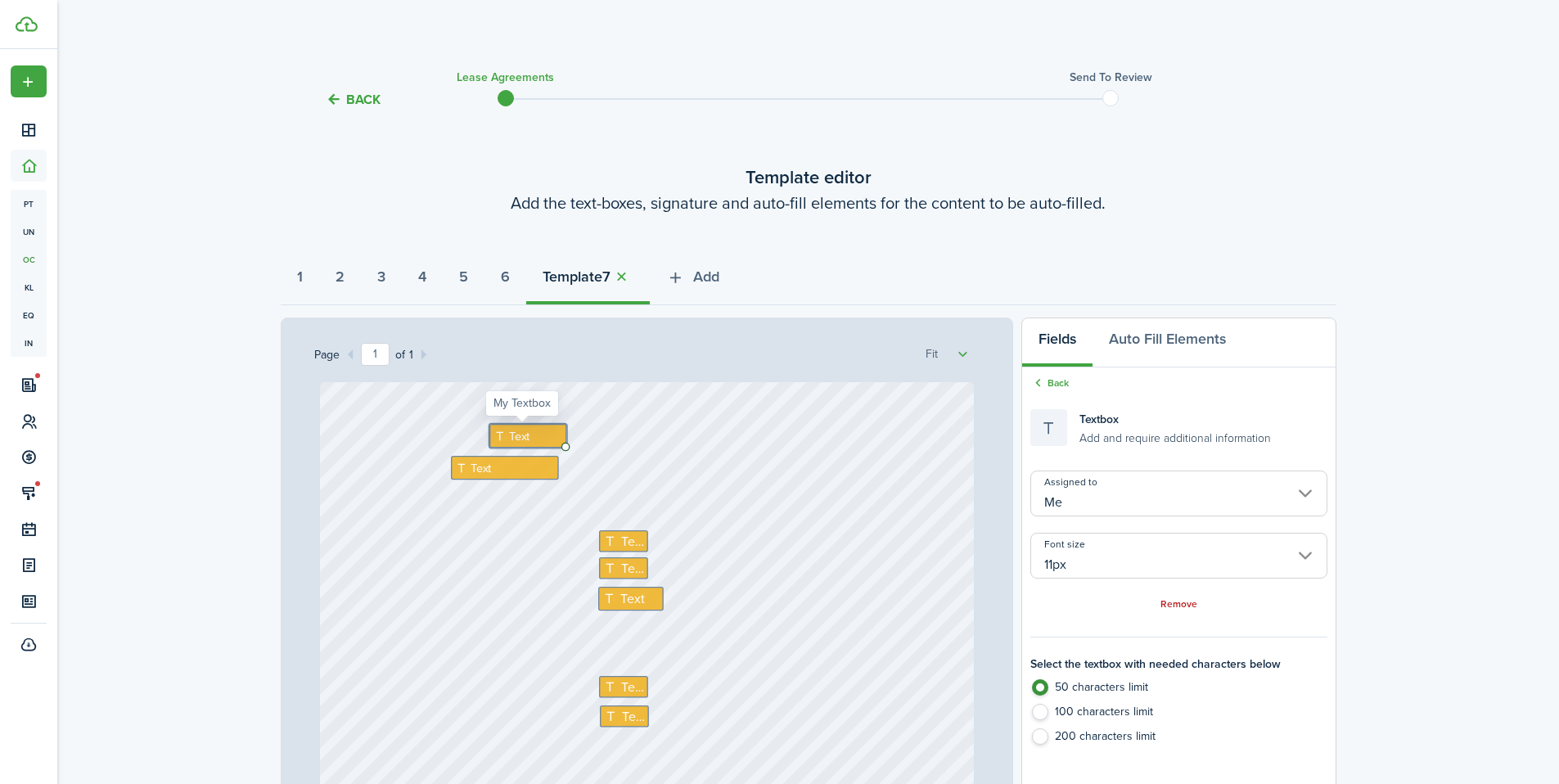
click at [511, 434] on span "Text" at bounding box center [519, 436] width 21 height 18
click at [511, 434] on textarea at bounding box center [528, 435] width 78 height 24
type textarea "135 E 4800 S Murray, UT 84107"
click at [497, 471] on div "Text" at bounding box center [505, 468] width 108 height 24
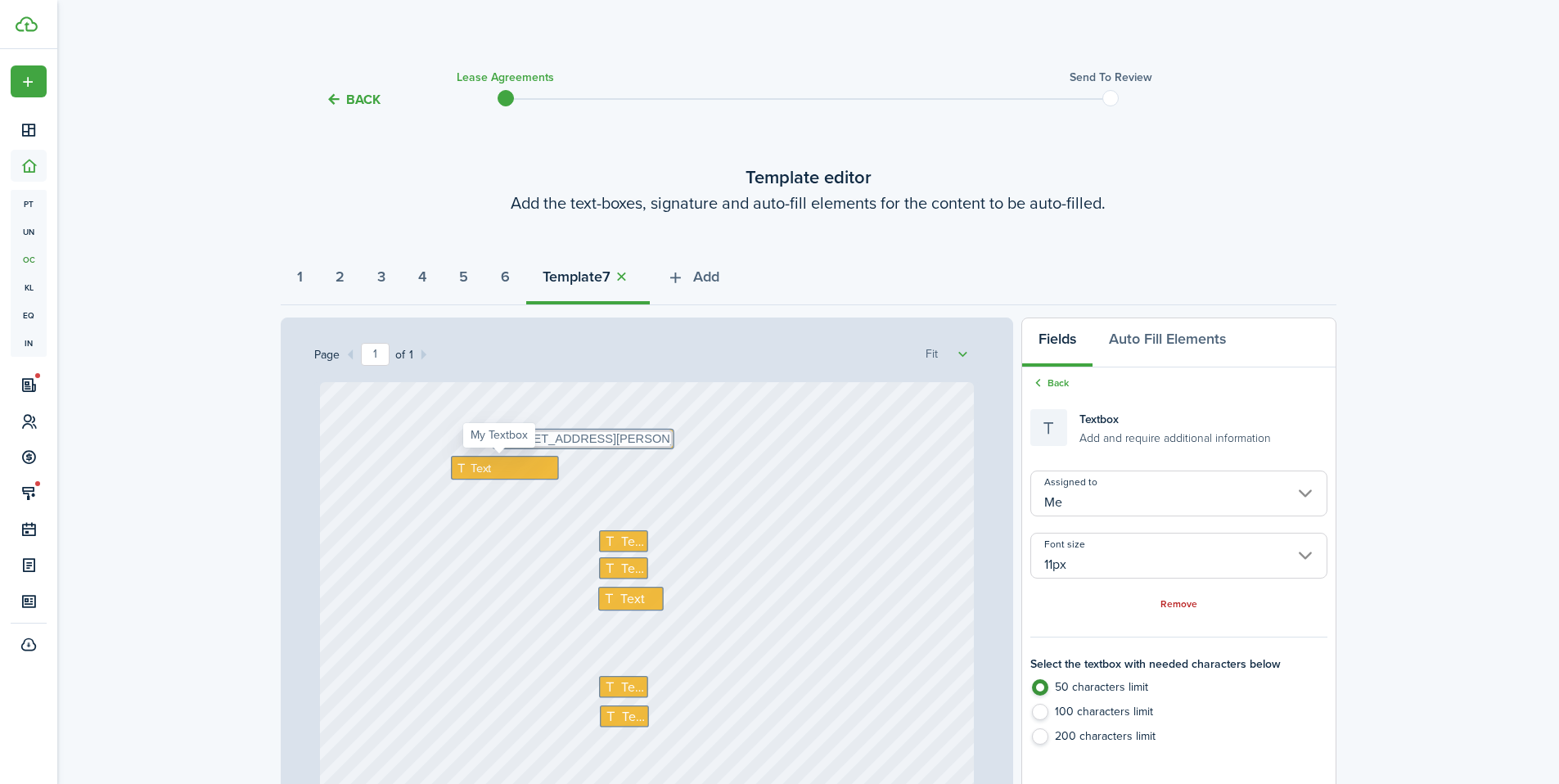
click at [497, 471] on div "Text" at bounding box center [505, 468] width 108 height 24
type textarea "[PERSON_NAME]"
drag, startPoint x: 497, startPoint y: 470, endPoint x: 507, endPoint y: 474, distance: 10.8
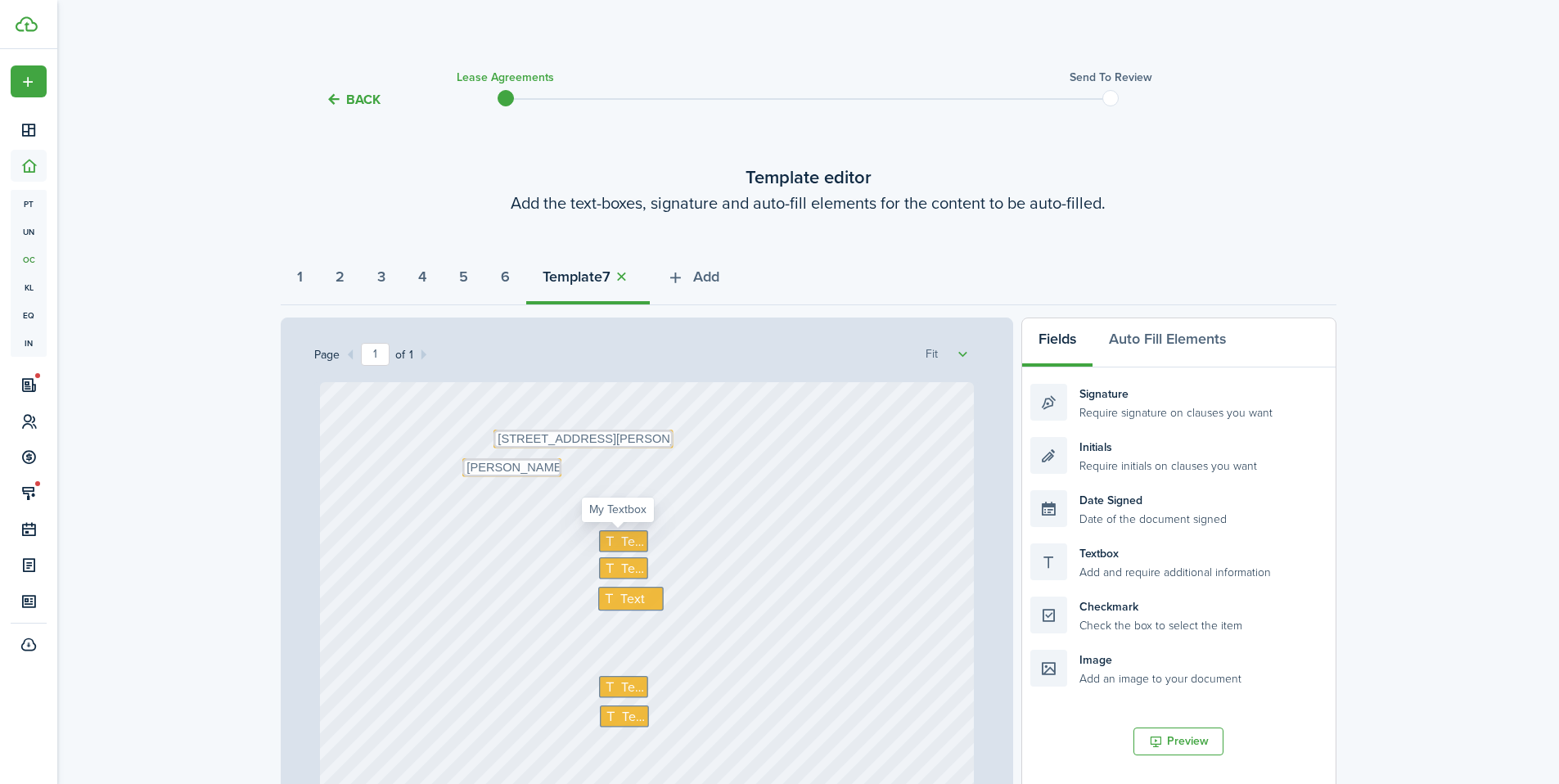
click at [606, 539] on icon at bounding box center [612, 541] width 17 height 13
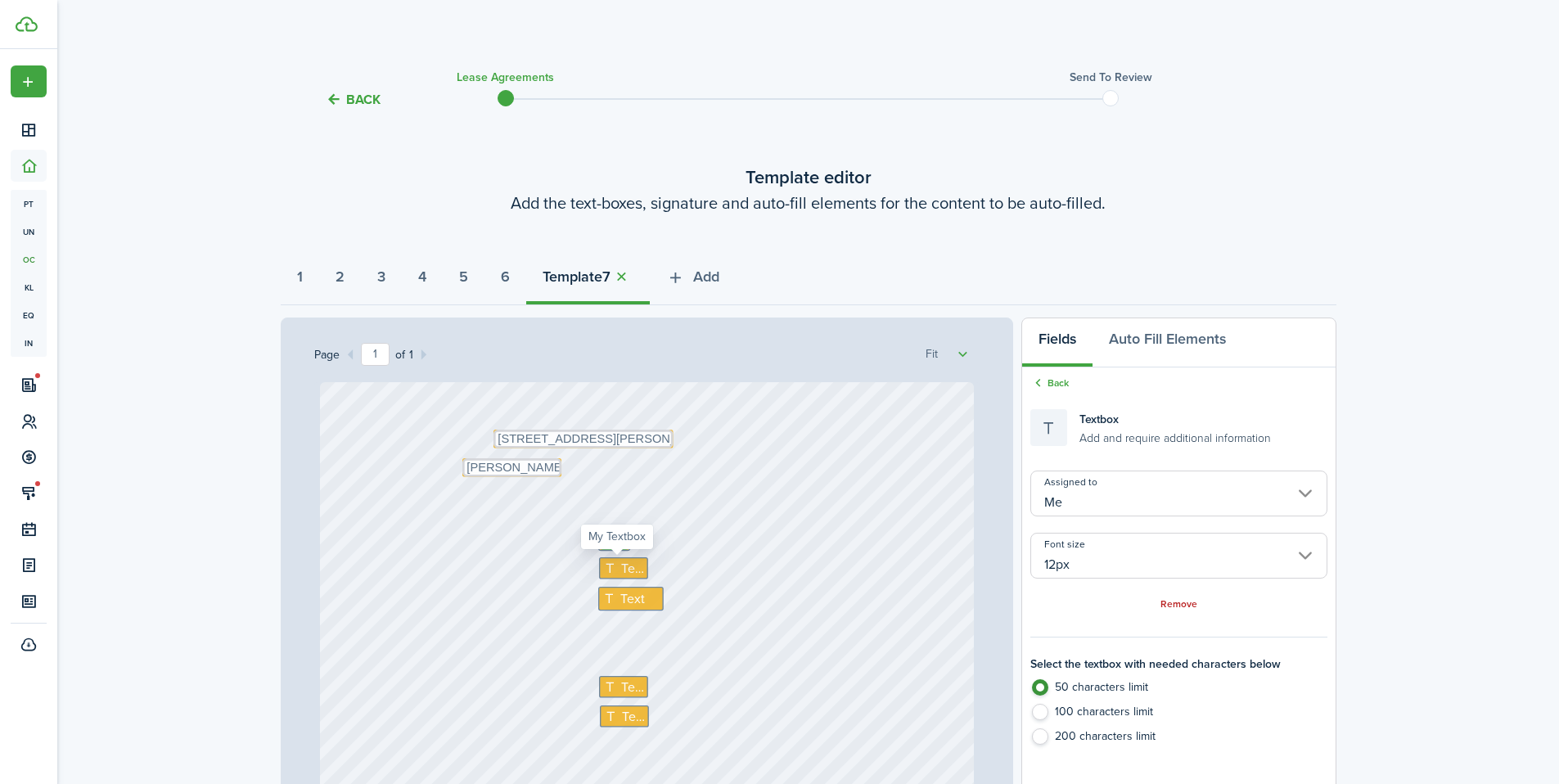
type textarea "900"
click at [609, 576] on div "Text" at bounding box center [623, 568] width 49 height 22
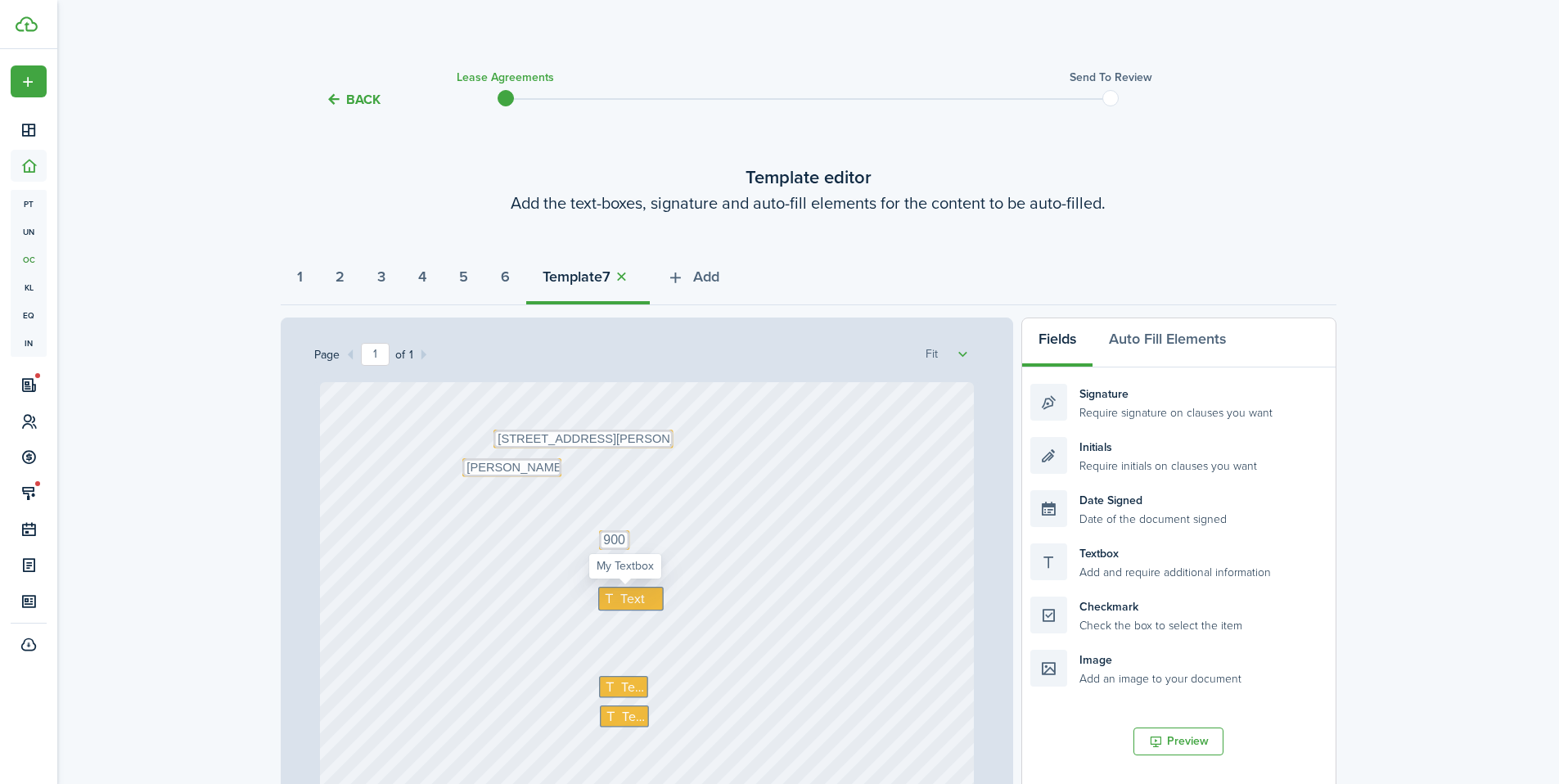
click at [606, 600] on icon at bounding box center [610, 598] width 17 height 13
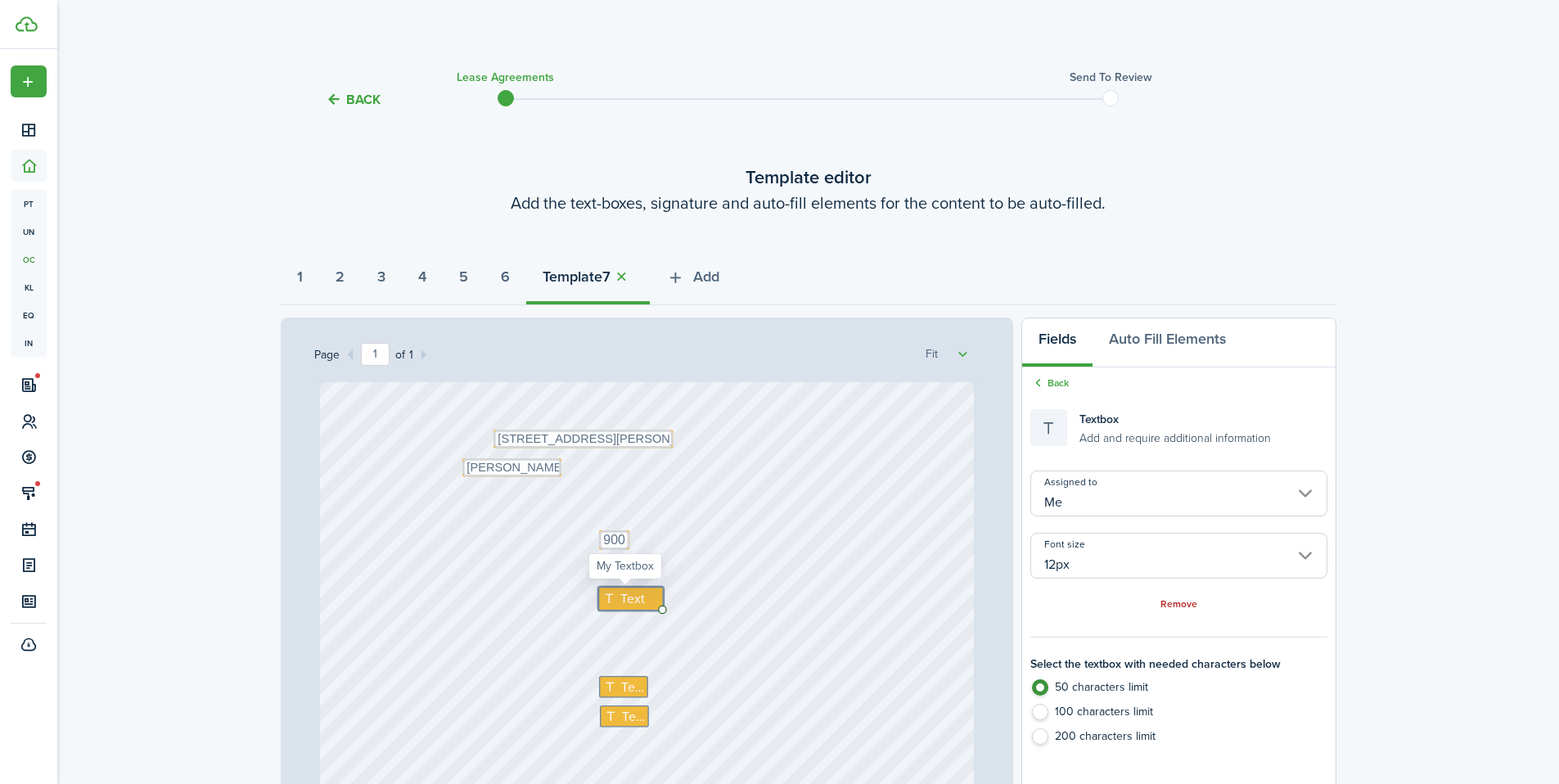
click at [606, 600] on icon at bounding box center [610, 598] width 17 height 13
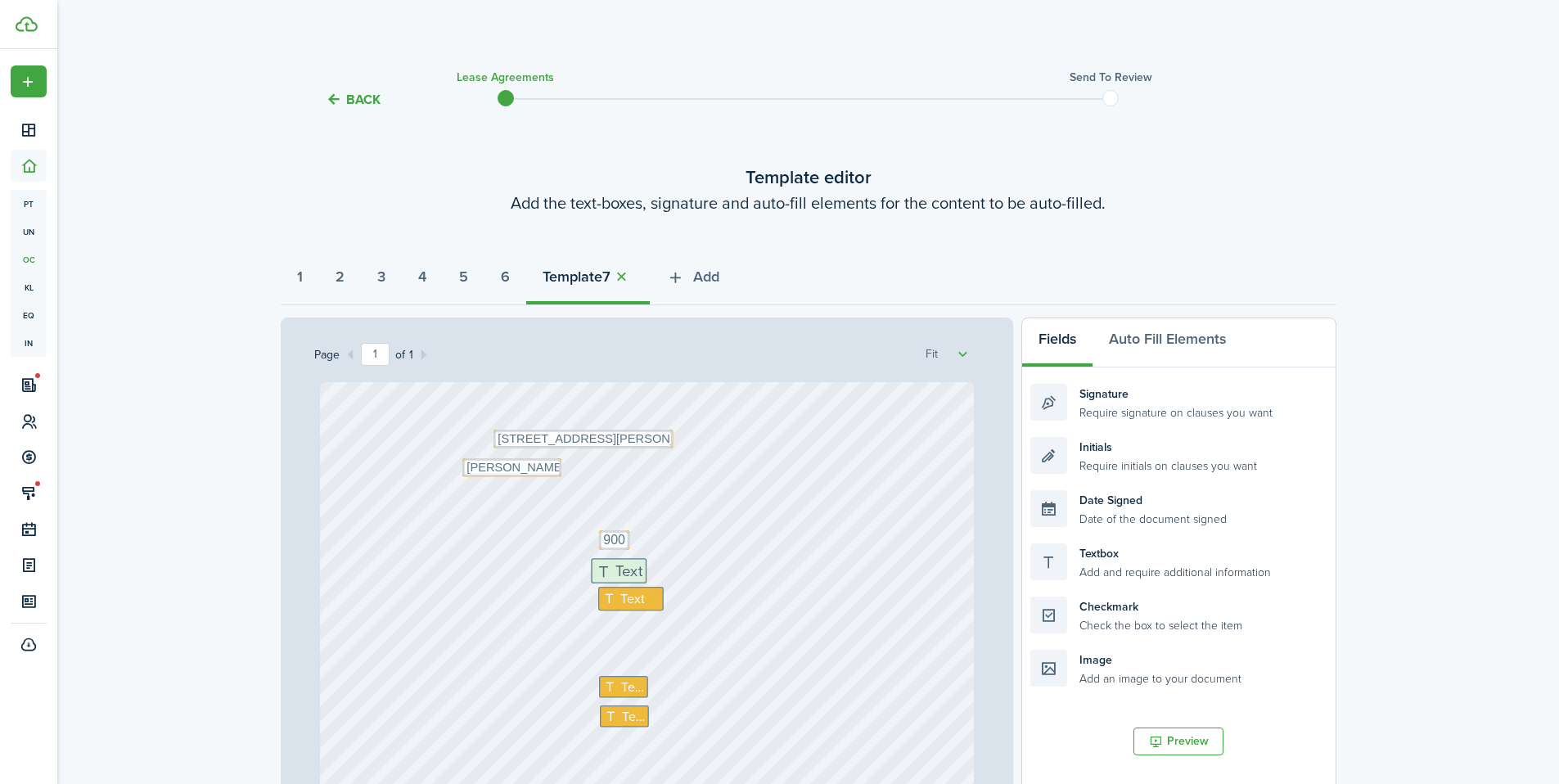
drag, startPoint x: 1151, startPoint y: 563, endPoint x: 713, endPoint y: 577, distance: 438.2
click at [713, 577] on div "Page 1 of 1 50% 75% 100% 150% 200% Fit Text 900 Text Text Text Text 135 E 4800 …" at bounding box center [808, 656] width 1056 height 679
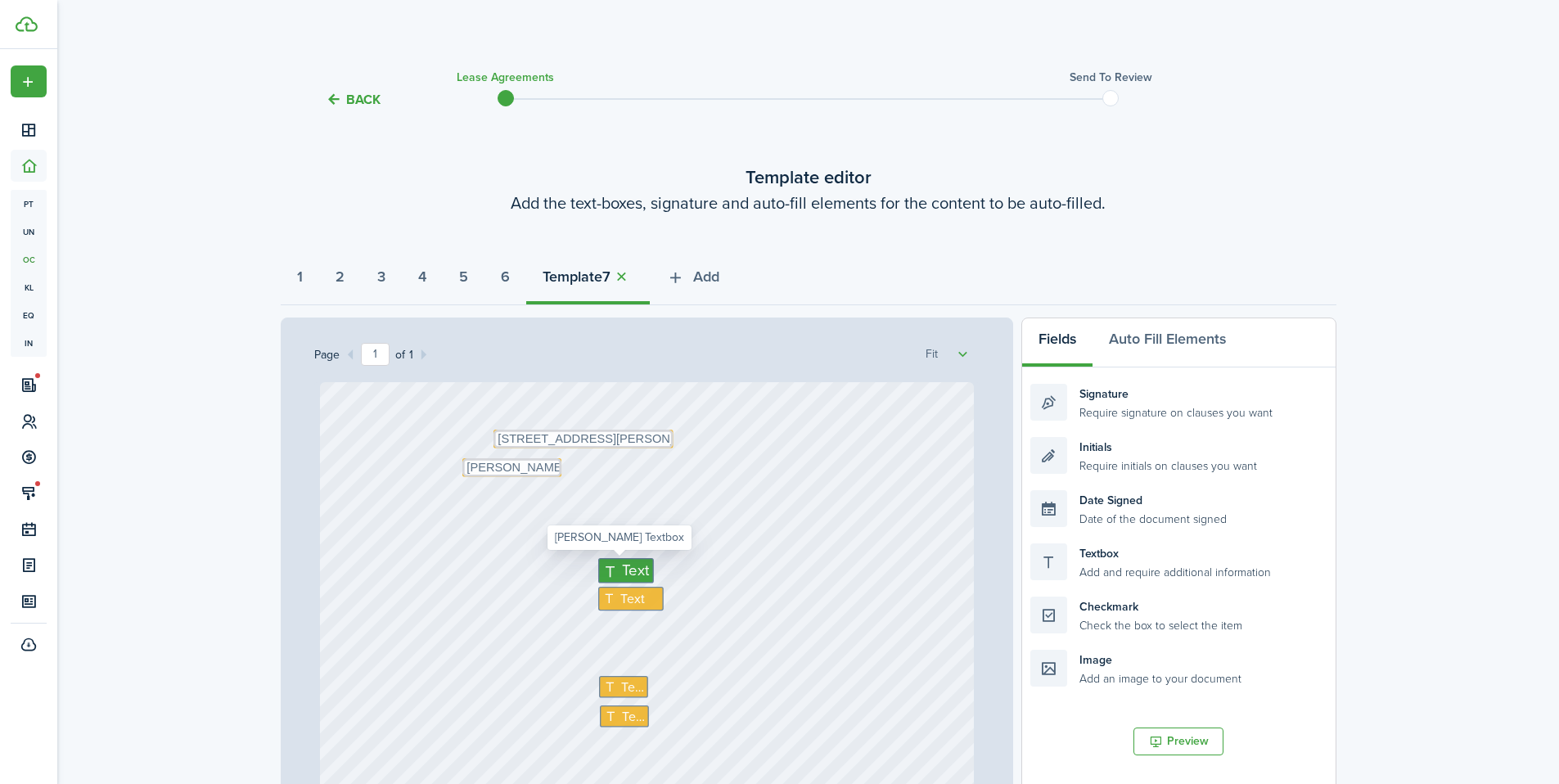
click at [608, 567] on icon at bounding box center [612, 570] width 20 height 16
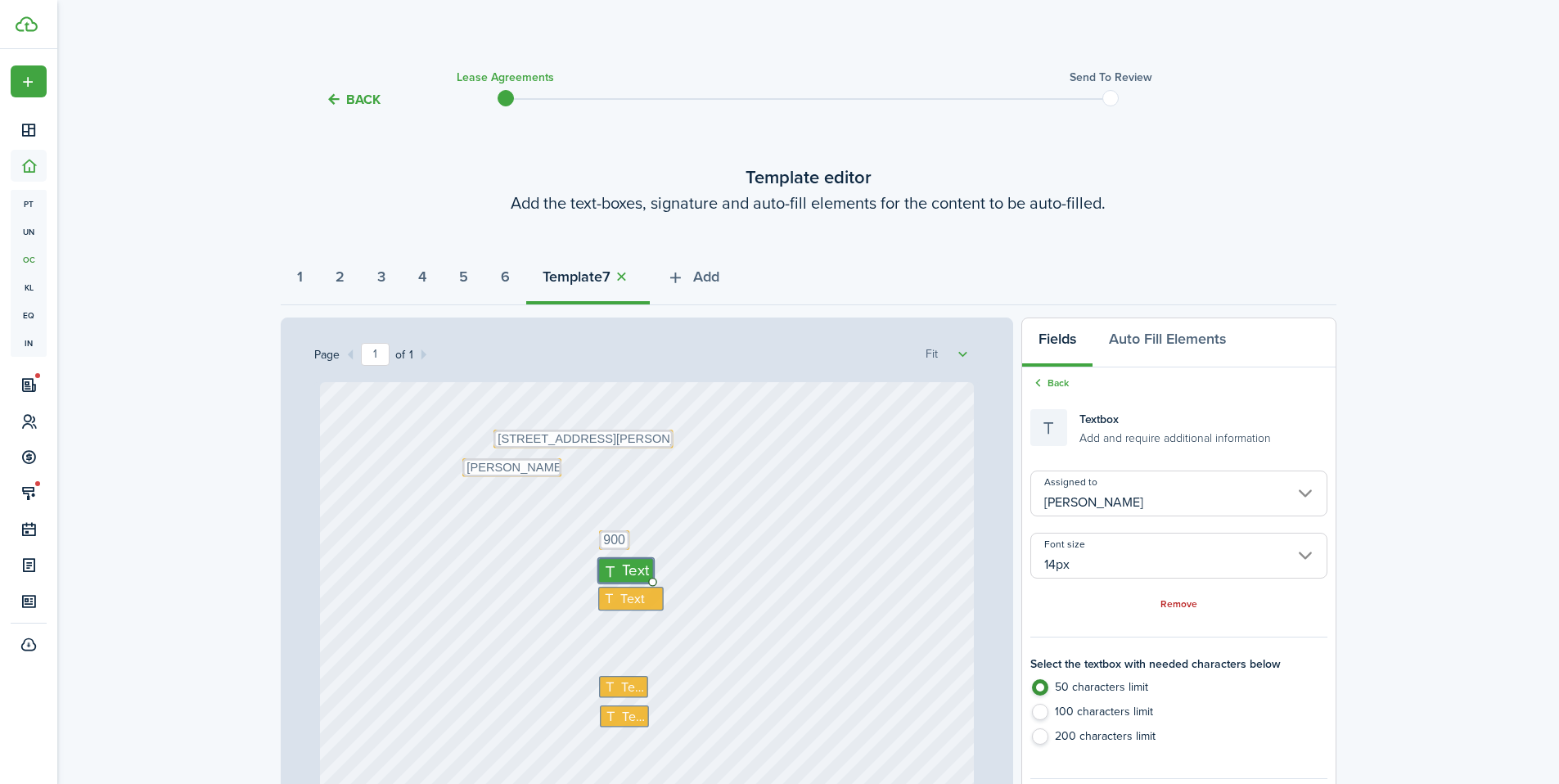
click at [1111, 549] on input "14px" at bounding box center [1179, 555] width 296 height 46
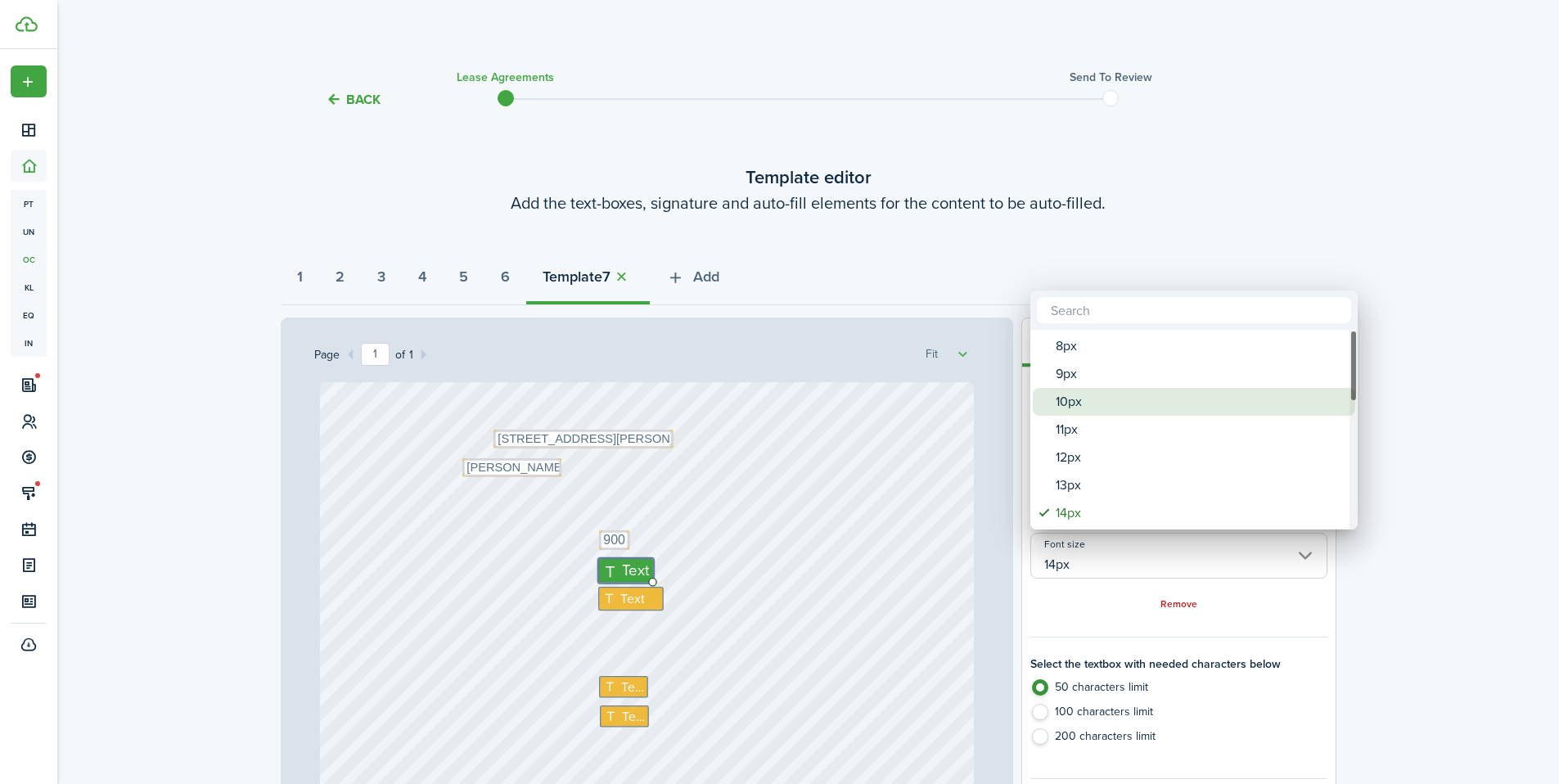
click at [1107, 403] on div "10px" at bounding box center [1200, 401] width 289 height 28
type input "10px"
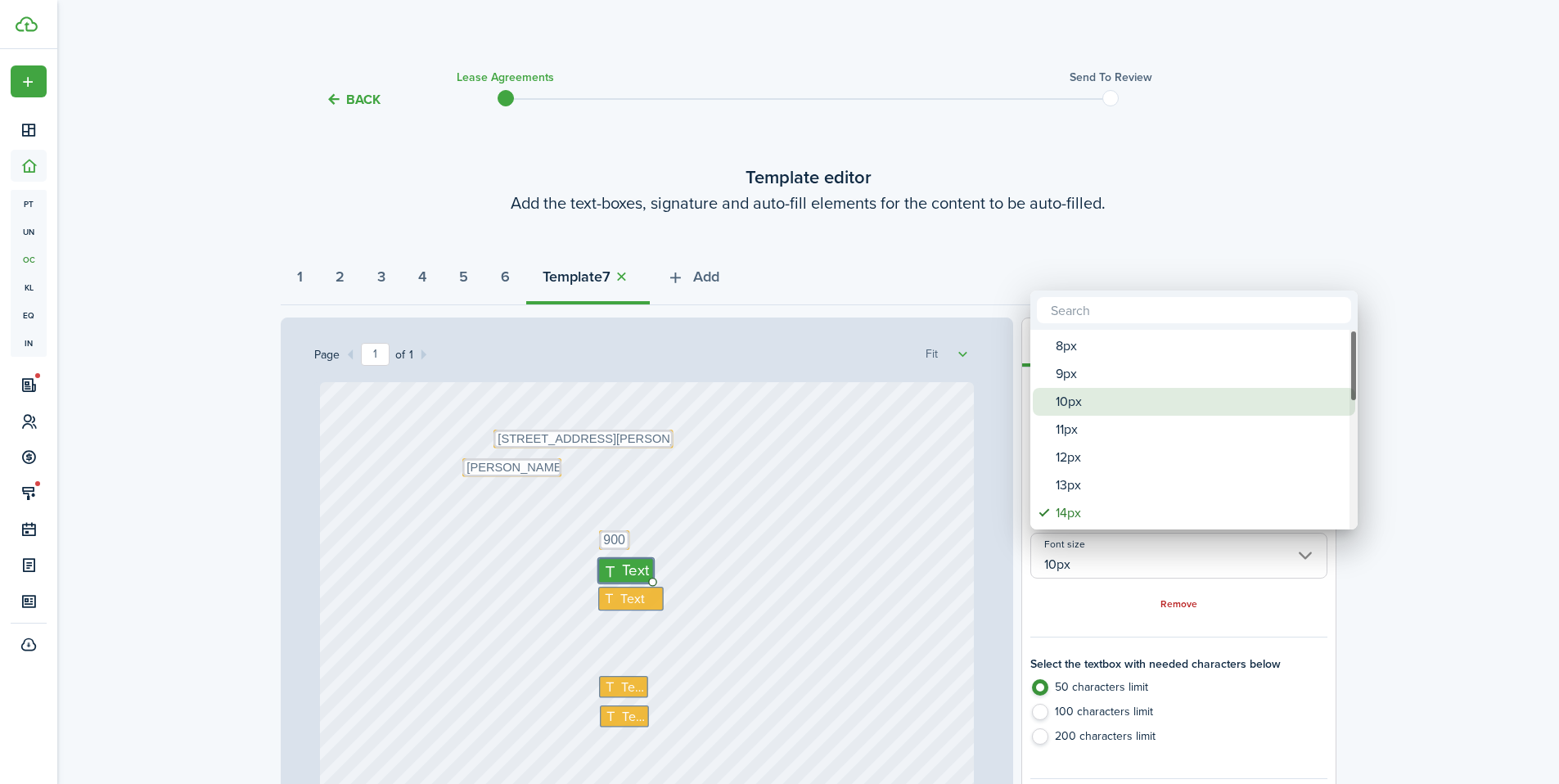
type input "10px"
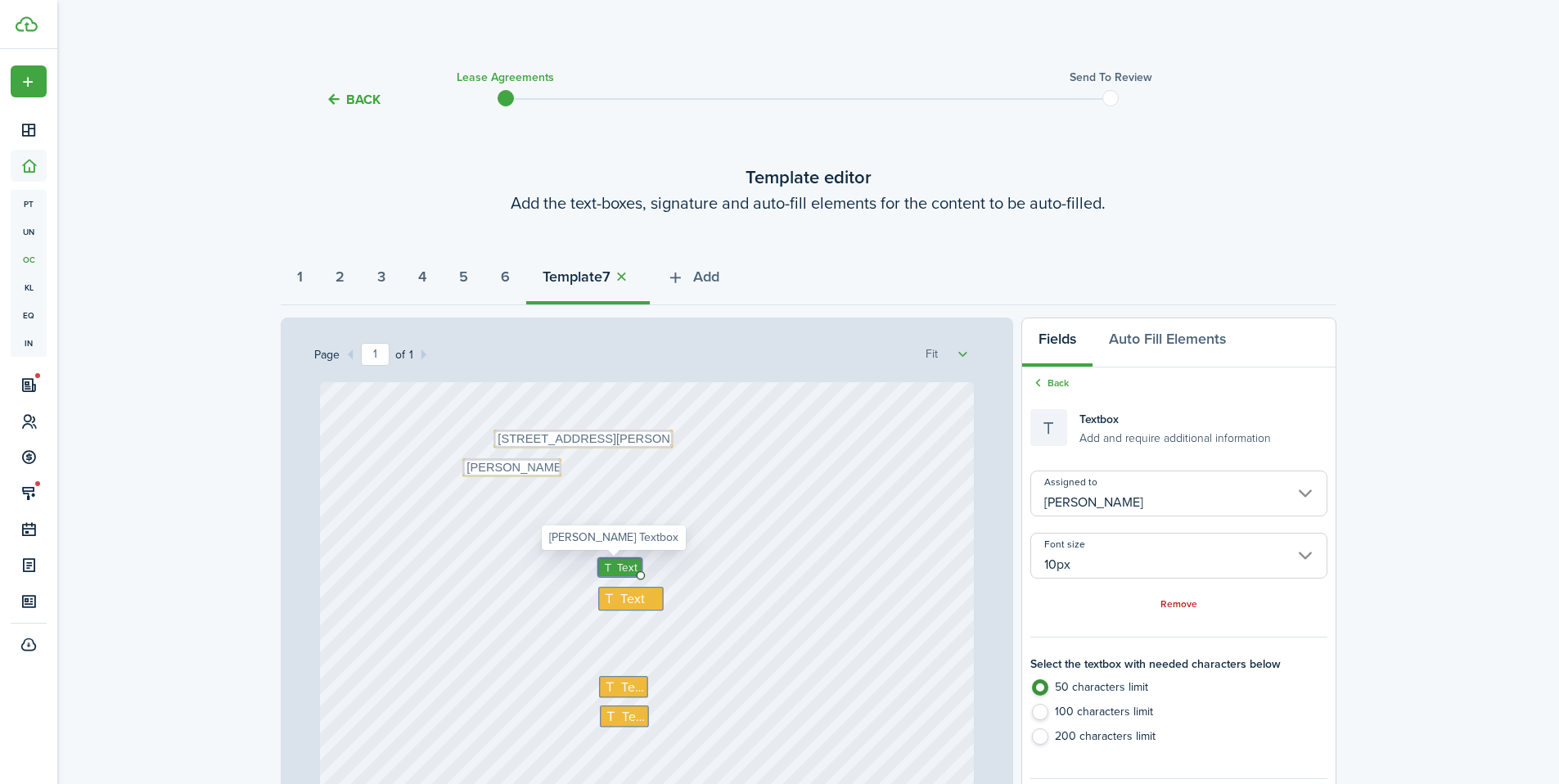
click at [617, 569] on span "Text" at bounding box center [627, 566] width 21 height 16
type textarea "40"
click at [615, 545] on textarea "900" at bounding box center [614, 541] width 30 height 20
type input "Me"
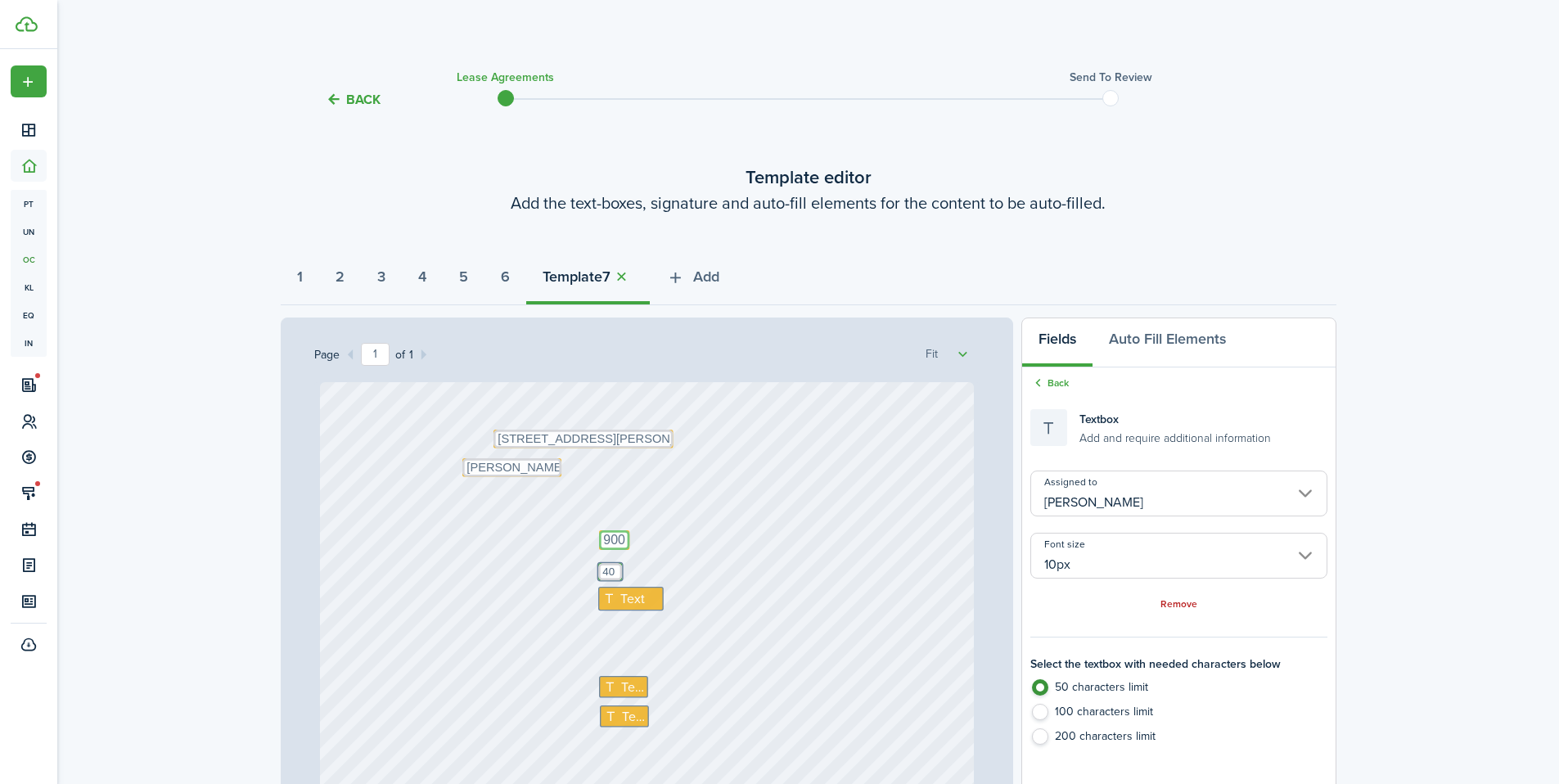
type input "12px"
type input "Me"
type input "12px"
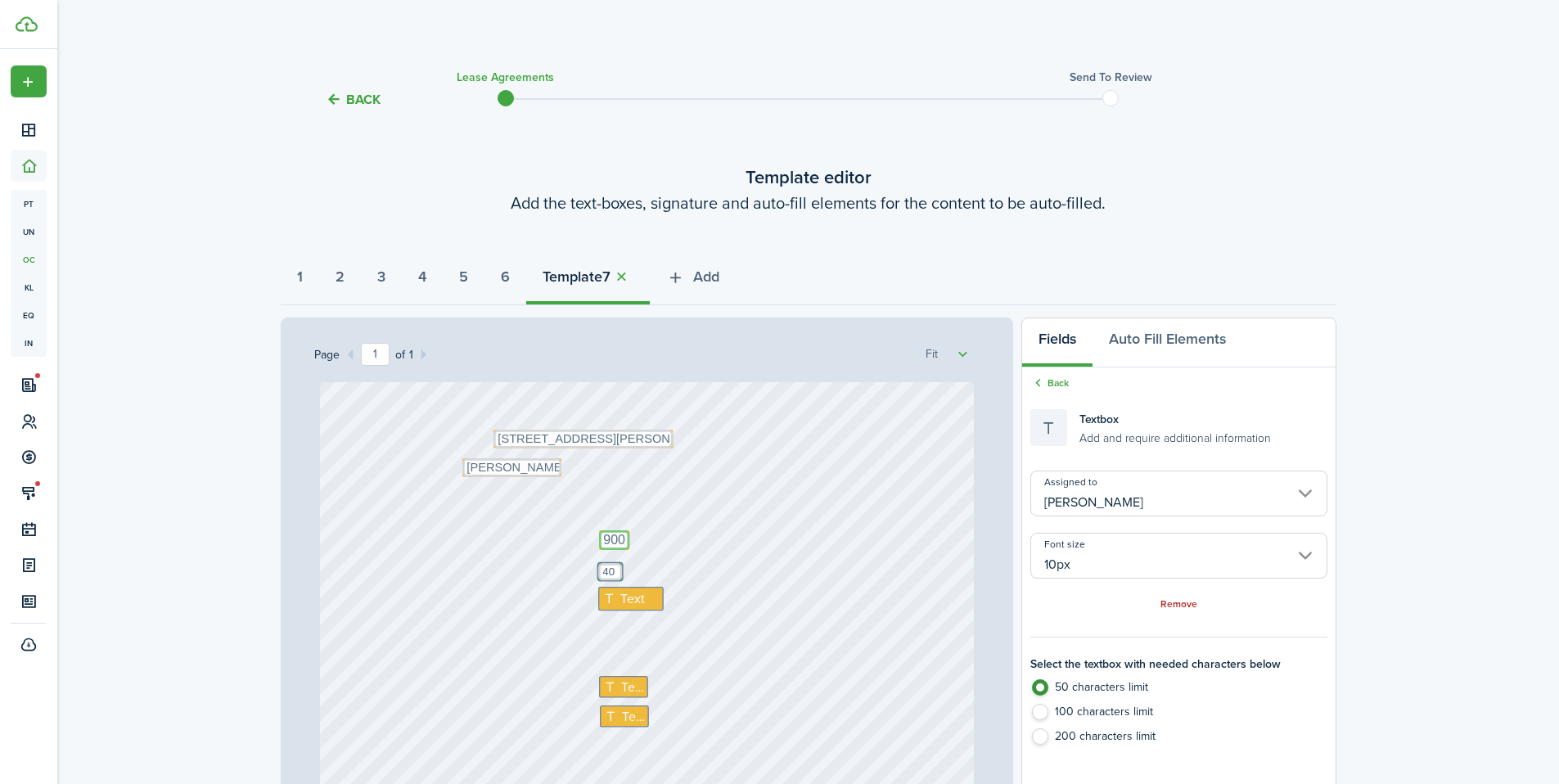
type input "Me"
type input "12px"
type input "Me"
type input "12px"
type input "Me"
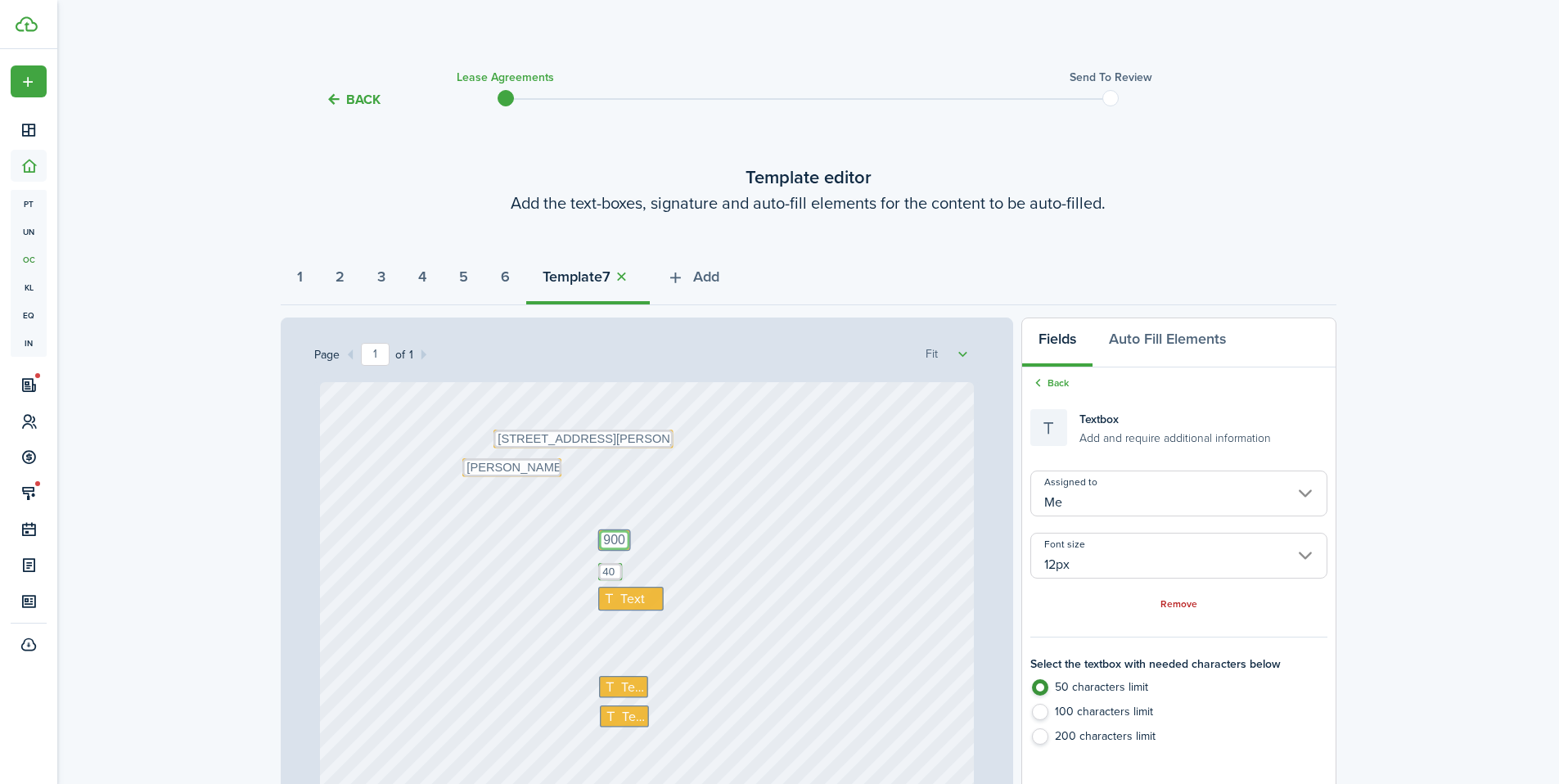
click at [615, 545] on textarea "900" at bounding box center [614, 541] width 30 height 20
click at [1102, 560] on input "12px" at bounding box center [1179, 555] width 296 height 46
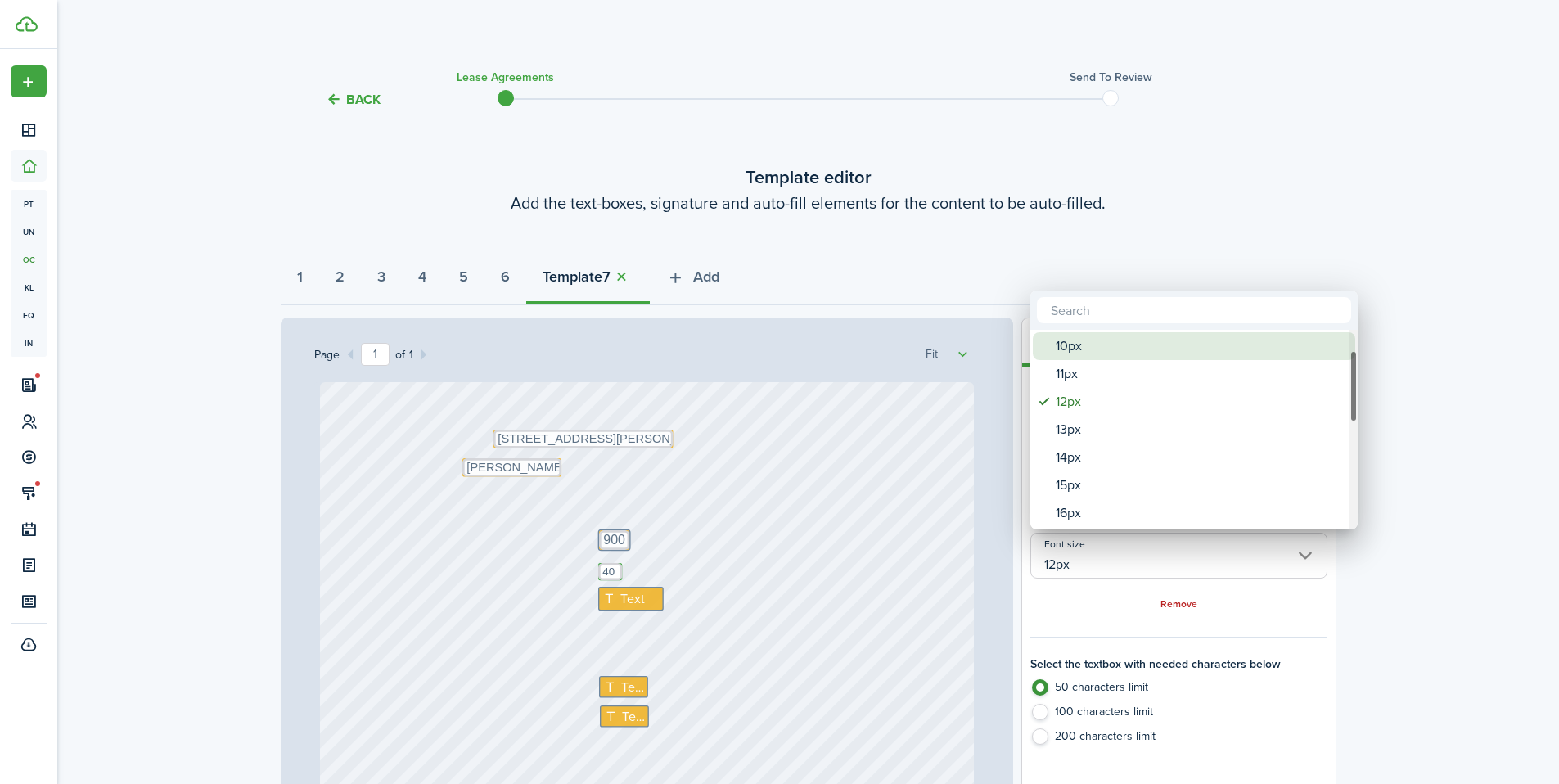
click at [1118, 350] on div "10px" at bounding box center [1200, 346] width 289 height 28
type input "10px"
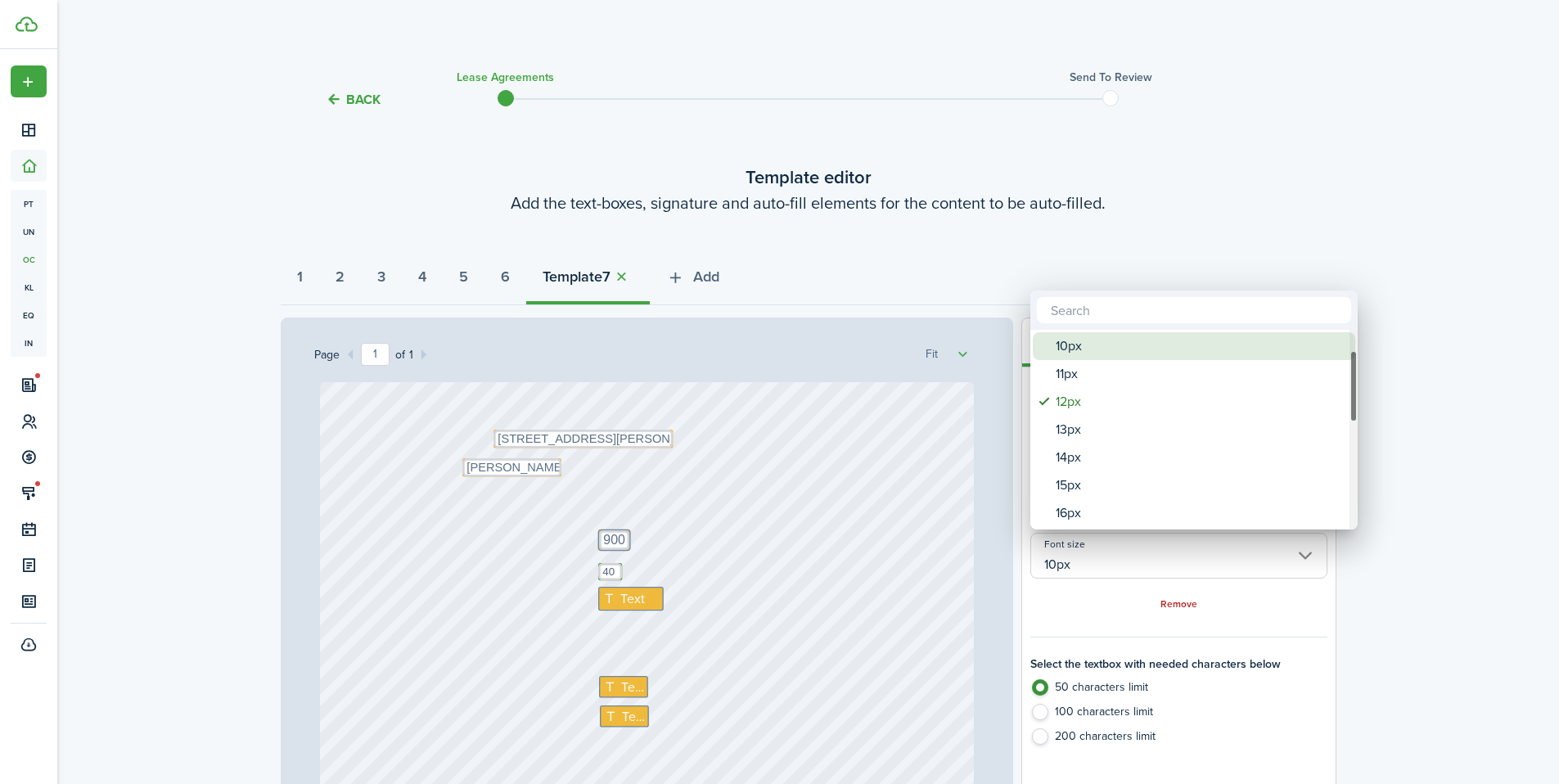
type input "10px"
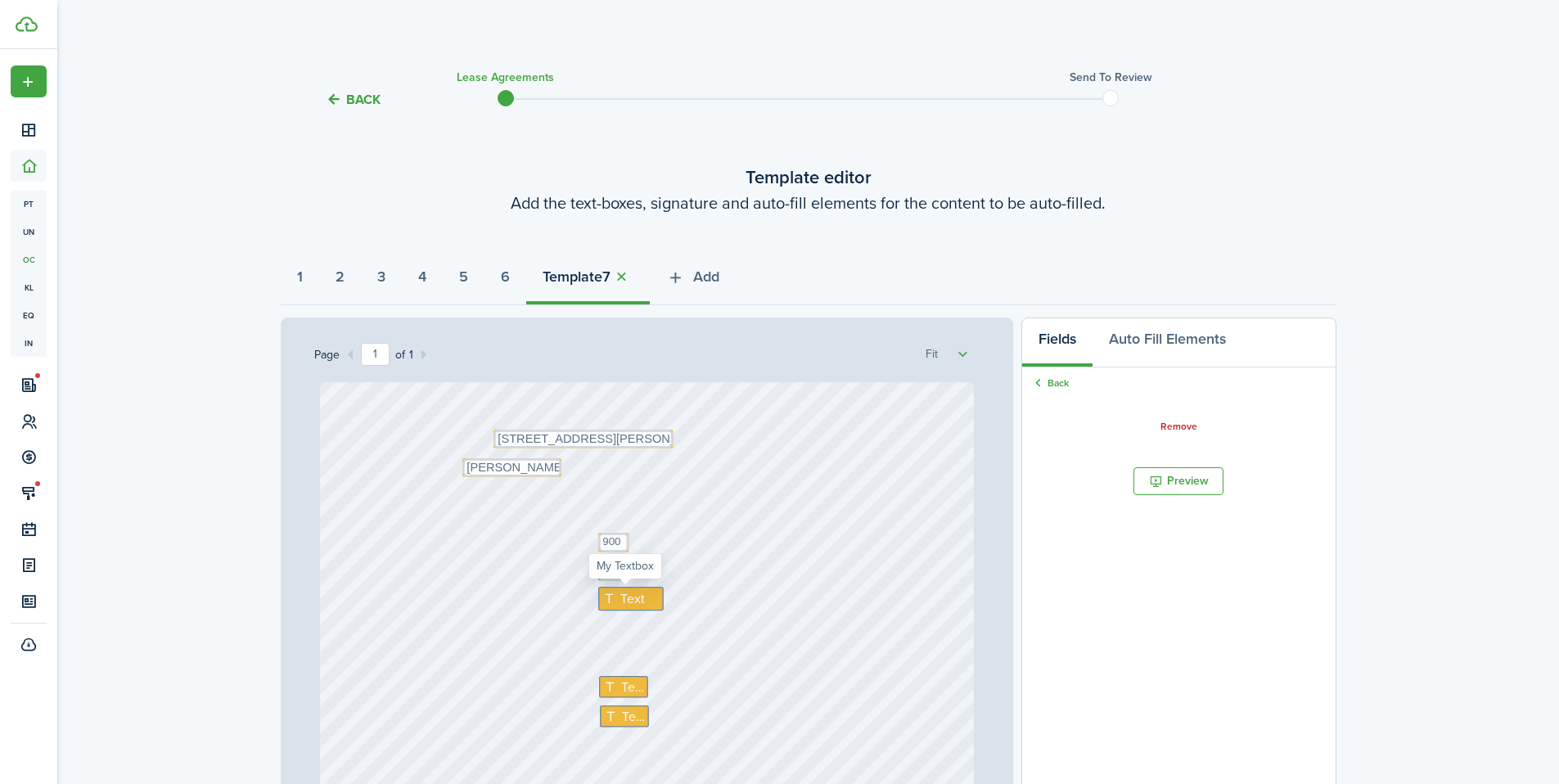
click at [619, 596] on span "Text" at bounding box center [632, 599] width 26 height 20
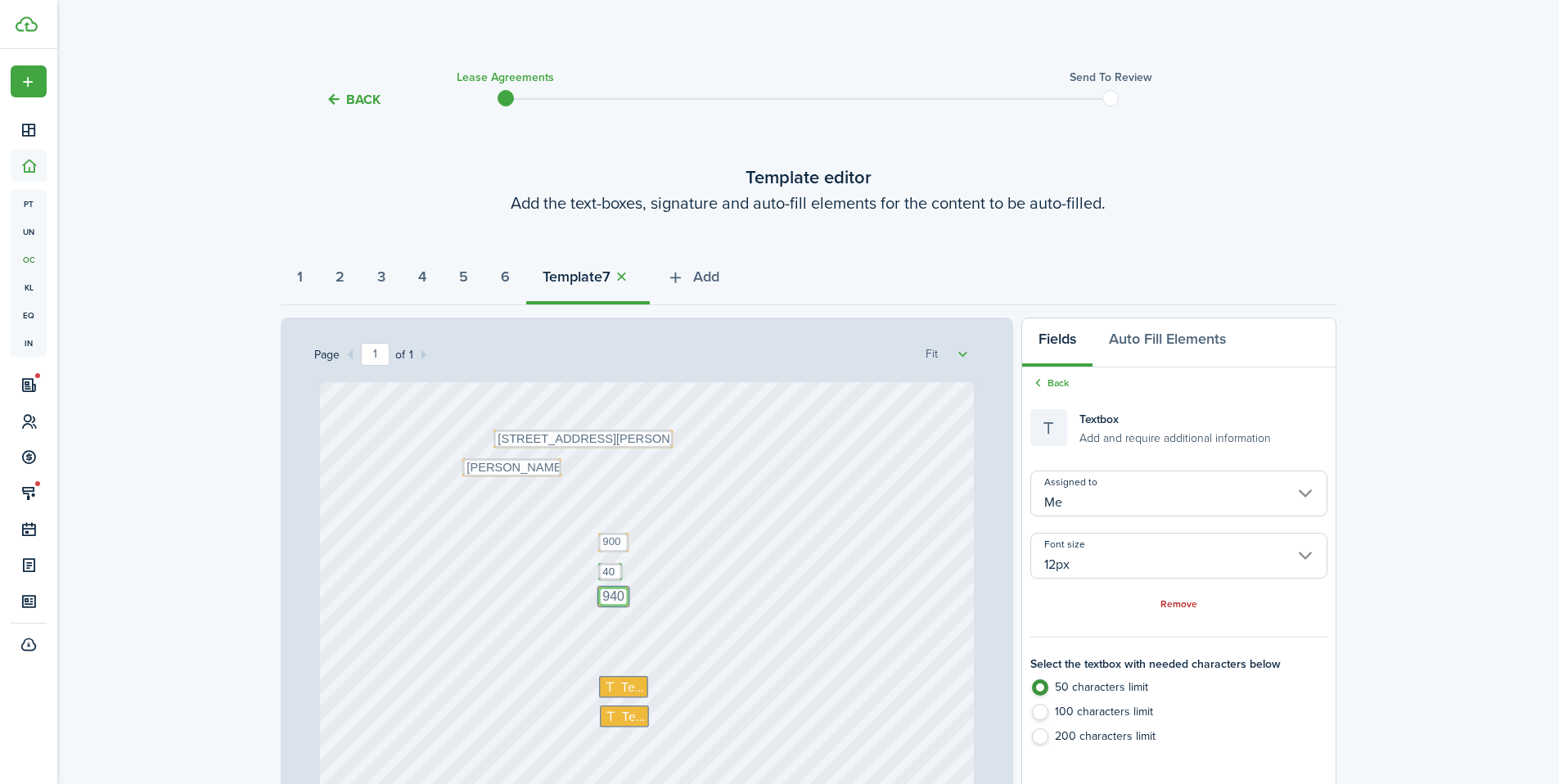
click at [1143, 566] on input "12px" at bounding box center [1179, 555] width 296 height 46
type textarea "940"
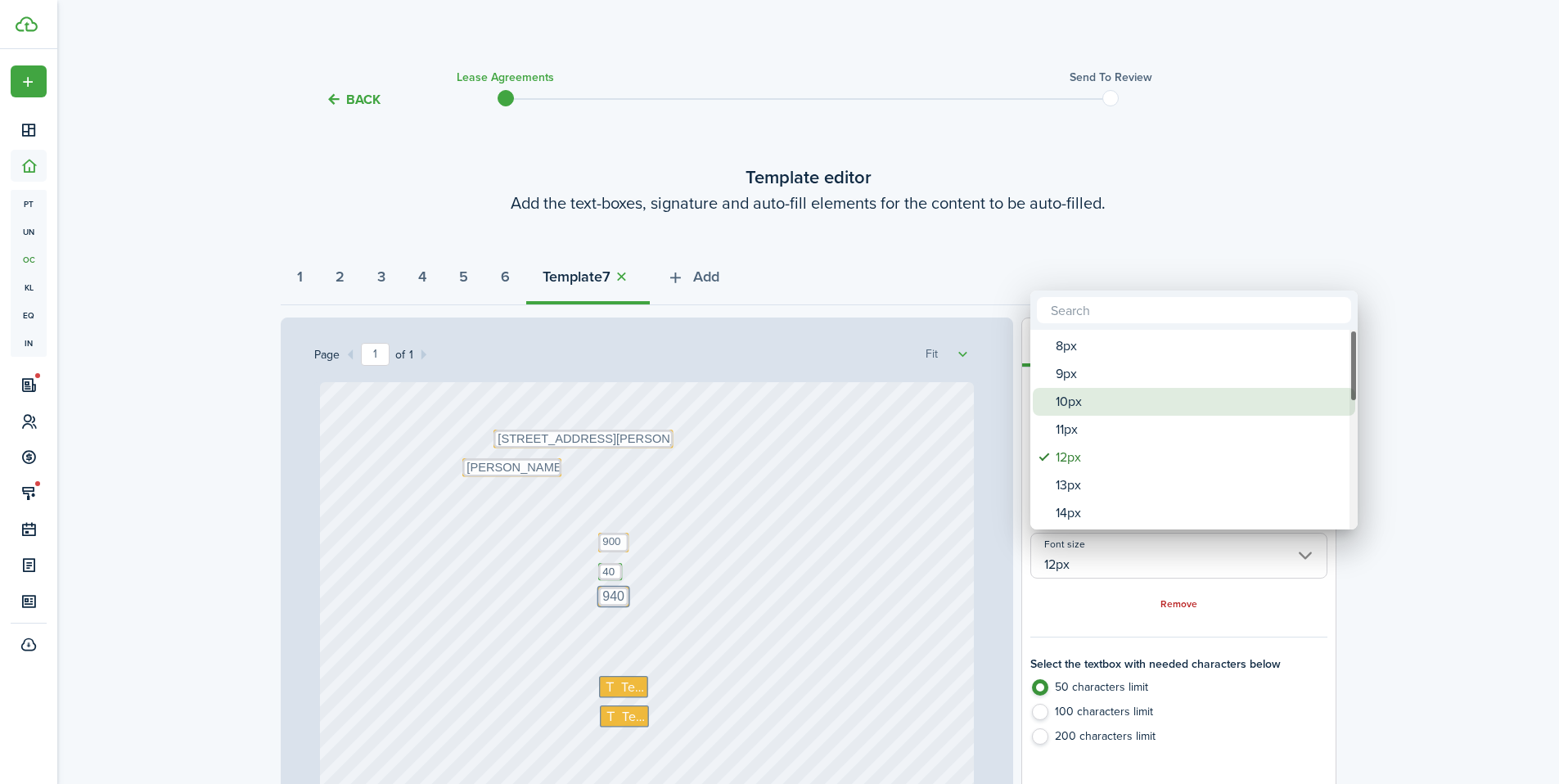
click at [1078, 409] on div "10px" at bounding box center [1200, 401] width 289 height 28
type input "10px"
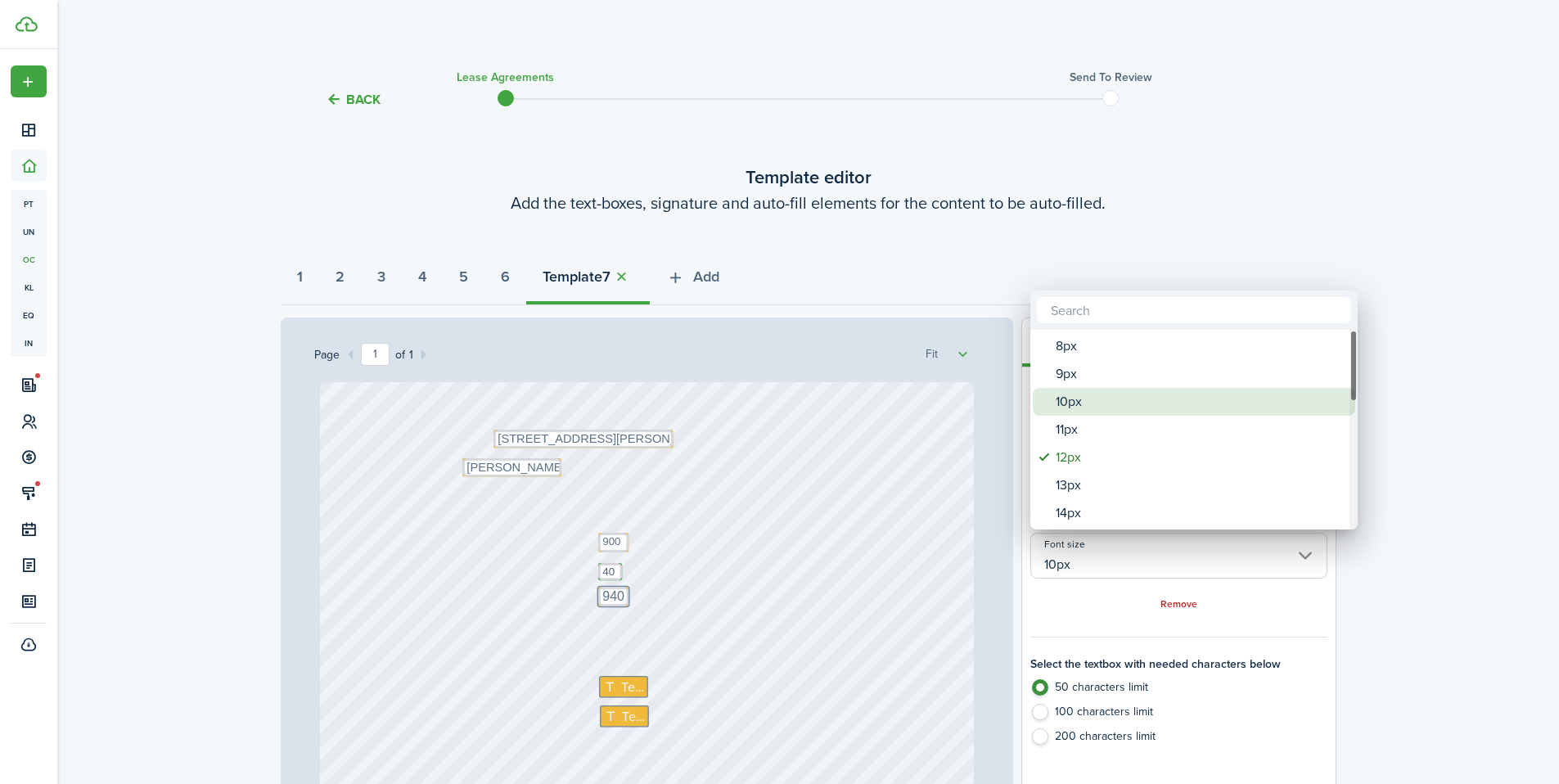
type input "10px"
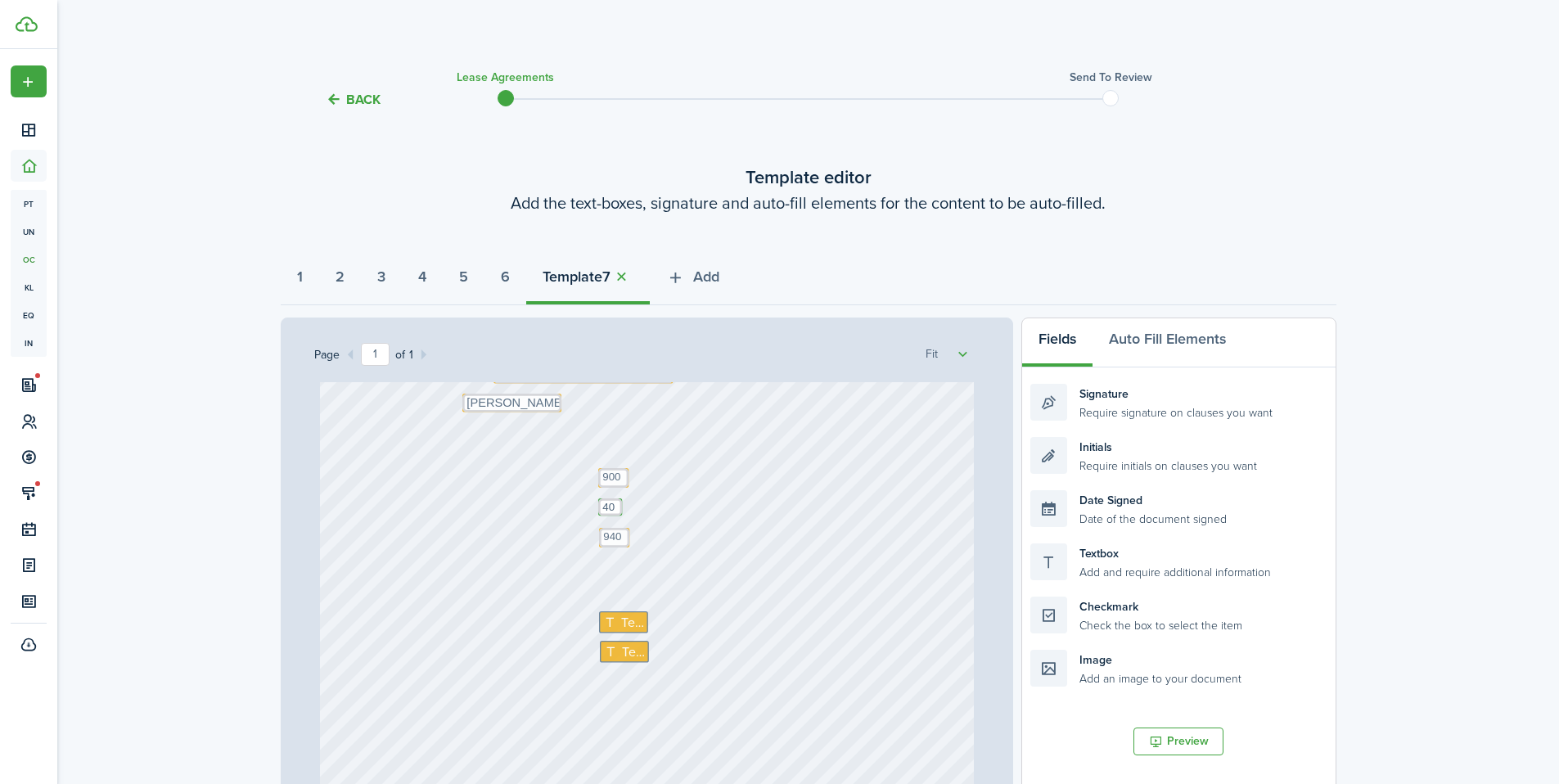
scroll to position [123, 0]
click at [627, 563] on span "Text" at bounding box center [632, 563] width 23 height 20
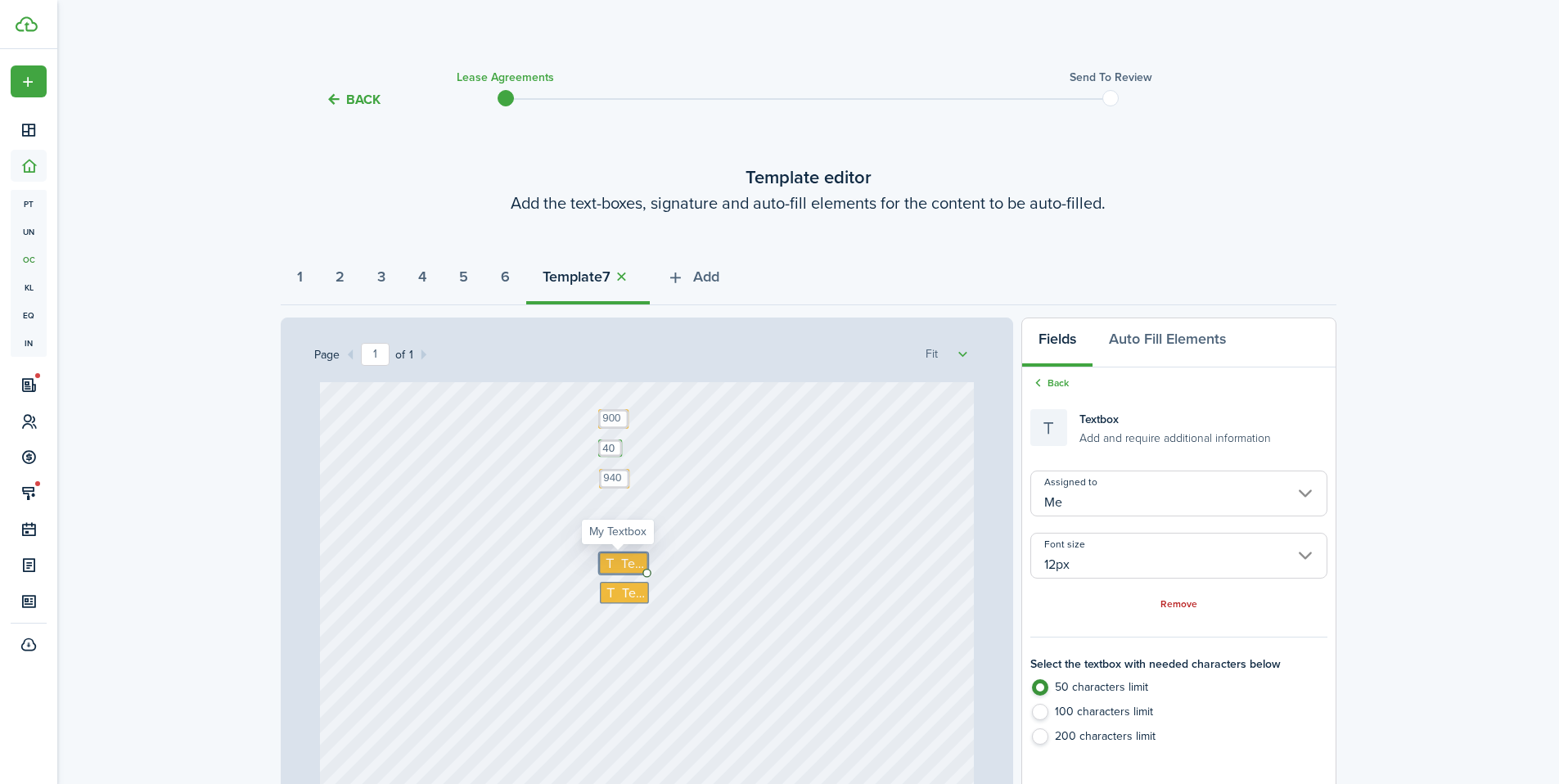
click at [627, 563] on span "Text" at bounding box center [632, 563] width 23 height 20
click at [622, 592] on span "Text" at bounding box center [633, 592] width 23 height 20
click at [612, 558] on textarea "200" at bounding box center [614, 562] width 30 height 20
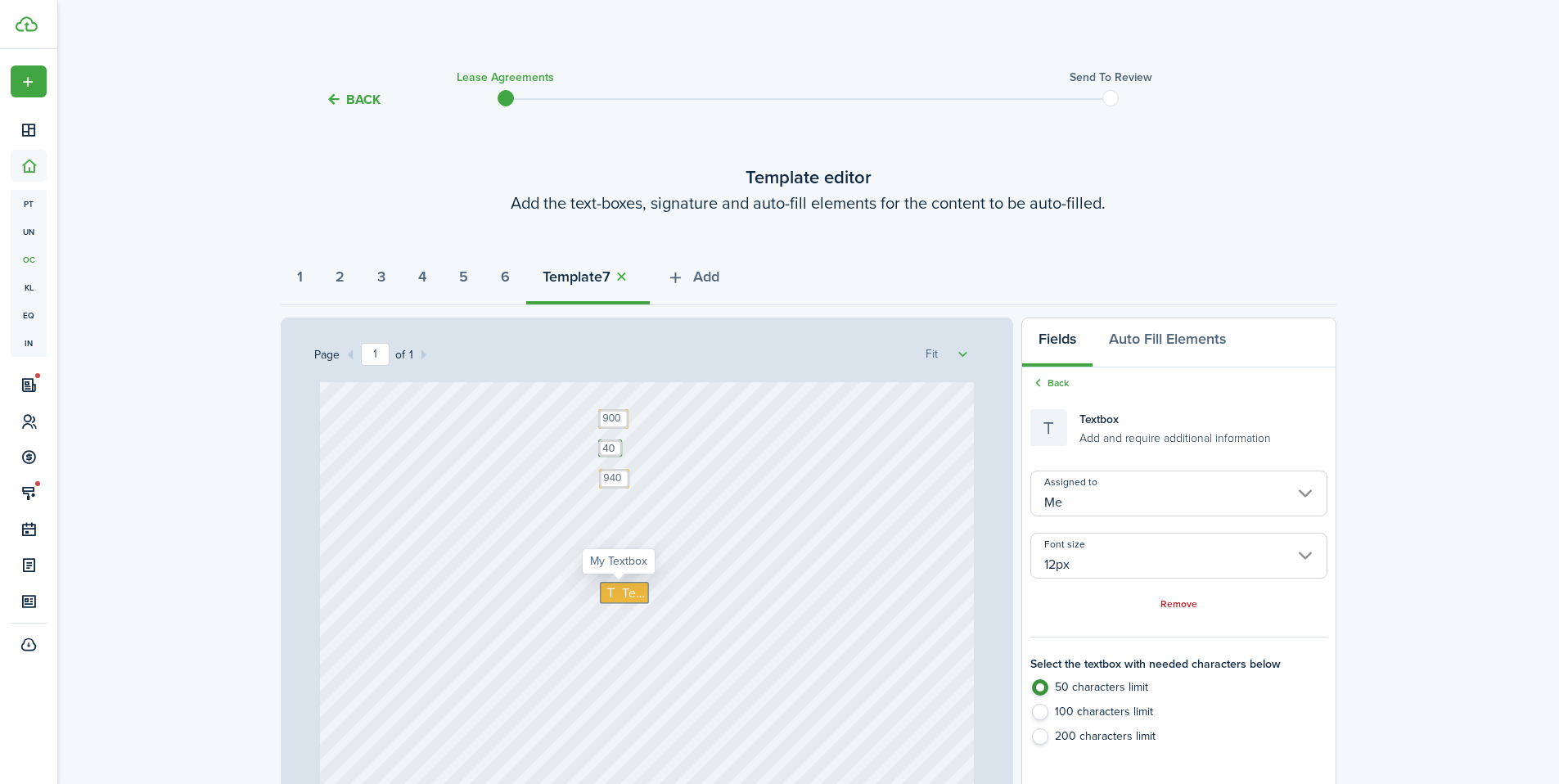
type textarea "900"
click at [627, 590] on span "Text" at bounding box center [633, 592] width 23 height 20
type textarea "200"
click at [723, 558] on div "Text 200 Text 900 Text 135 E 4800 S Murray, UT 84107 Text Shannon Wilcox Text 4…" at bounding box center [647, 689] width 654 height 862
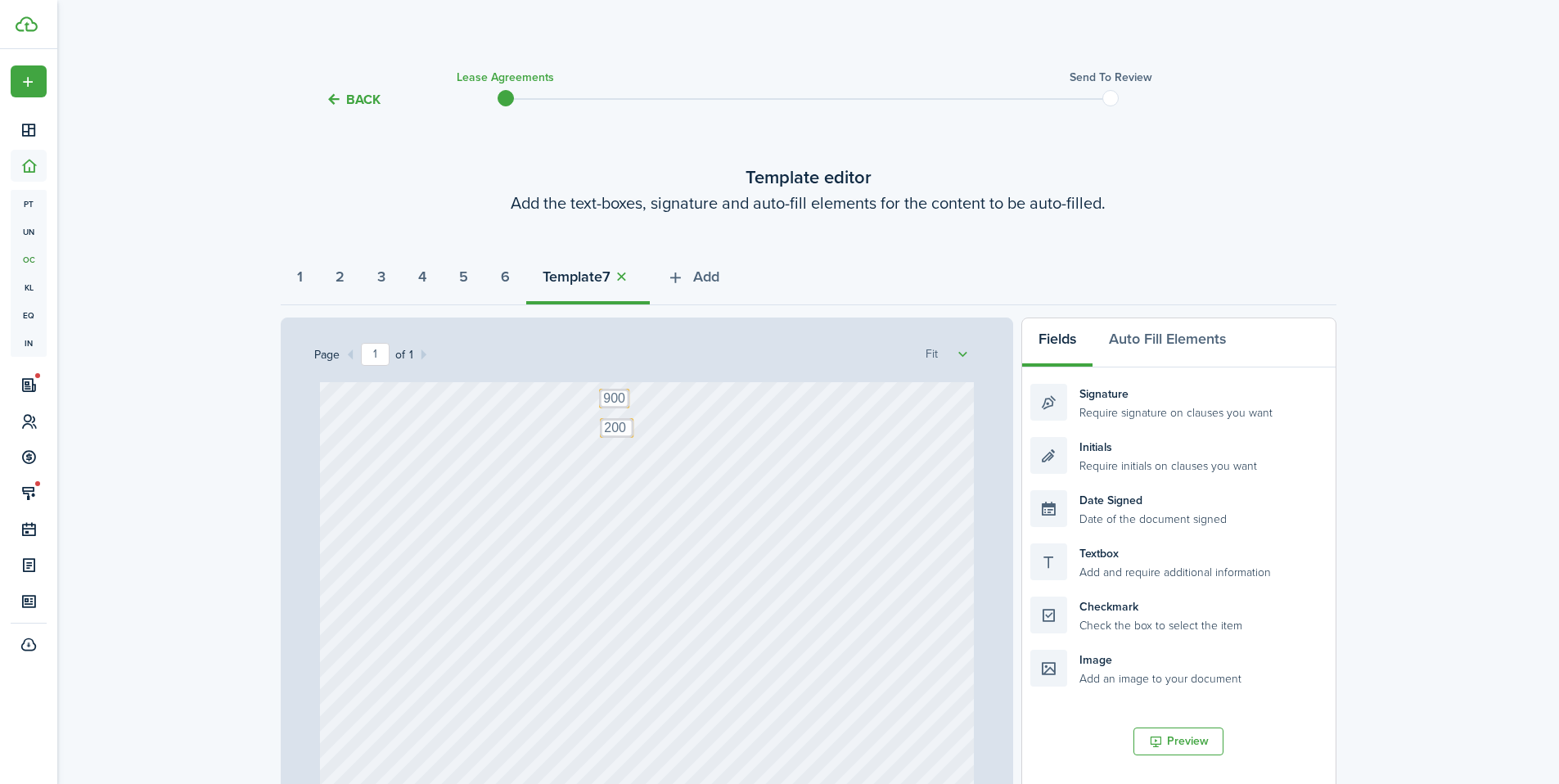
scroll to position [294, 0]
click at [652, 590] on div "Text 200 Text 900 Text 135 E 4800 S Murray, UT 84107 Text Shannon Wilcox Text 4…" at bounding box center [647, 519] width 654 height 862
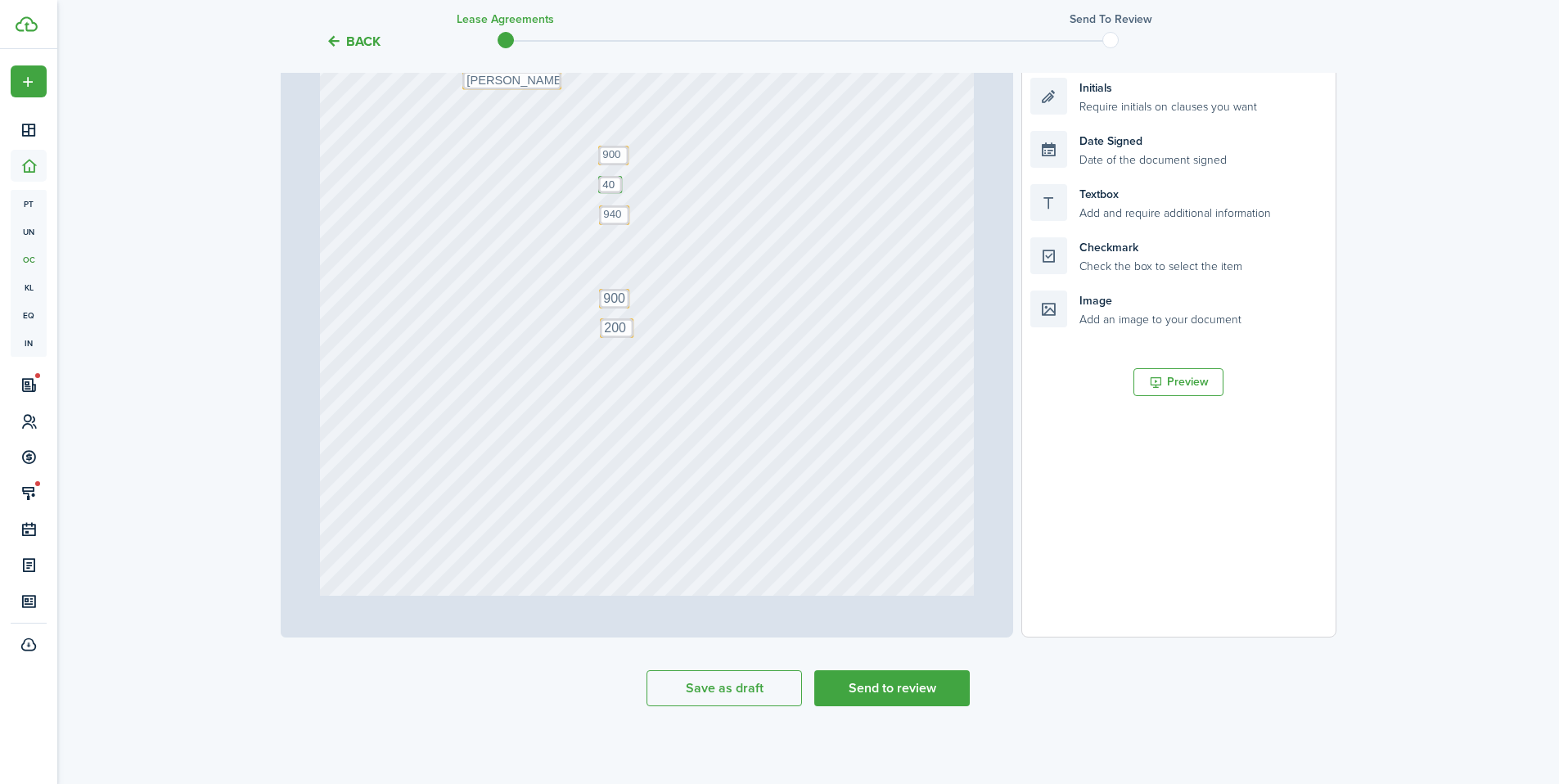
scroll to position [44, 0]
drag, startPoint x: 1092, startPoint y: 198, endPoint x: 700, endPoint y: 473, distance: 478.8
click at [700, 473] on div "Page 1 of 1 50% 75% 100% 150% 200% Fit Text 200 Text 900 Text 135 E 4800 S Murr…" at bounding box center [808, 297] width 1056 height 679
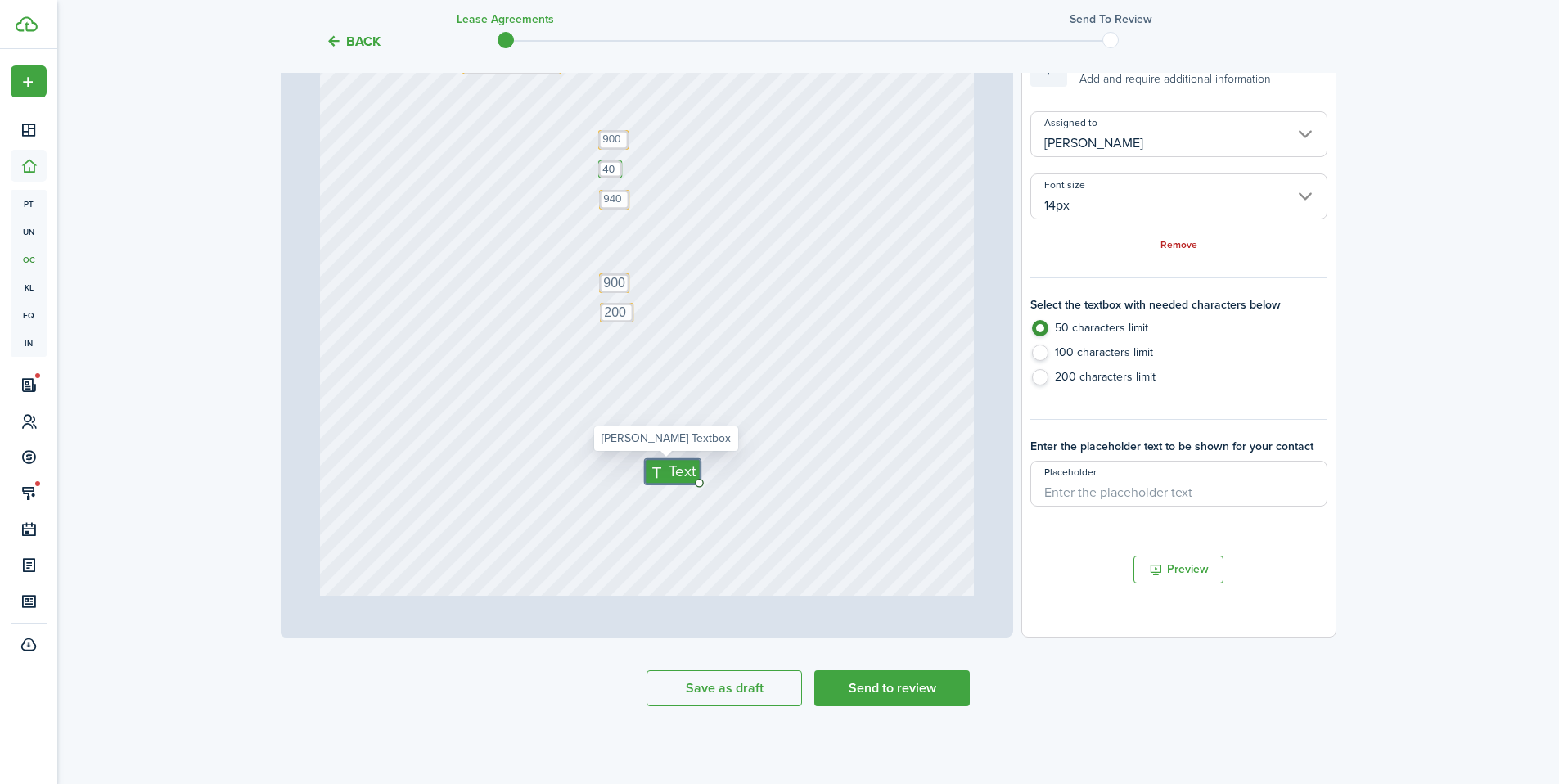
click at [1107, 200] on input "14px" at bounding box center [1179, 197] width 296 height 46
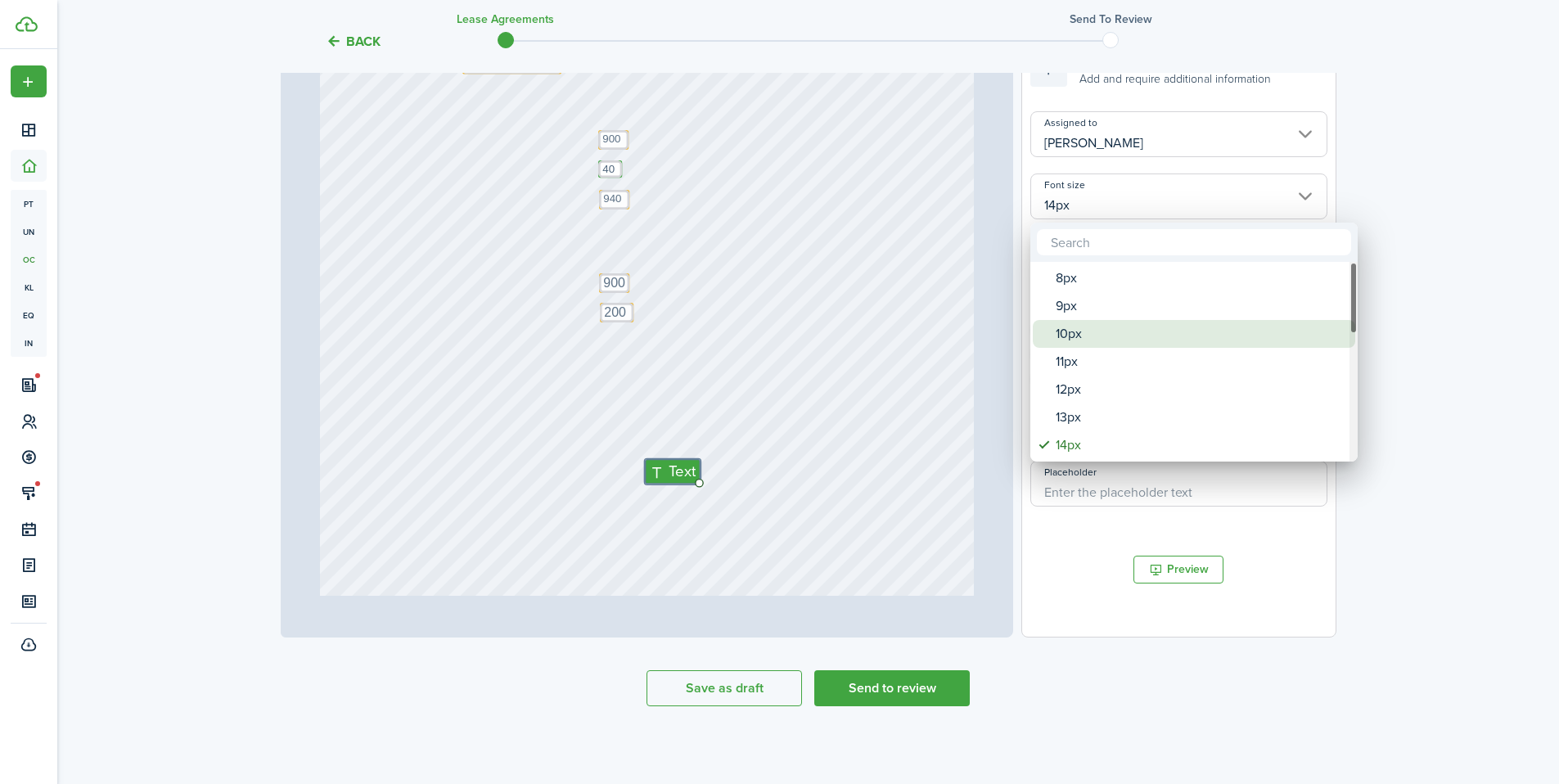
click at [1071, 334] on div "10px" at bounding box center [1200, 334] width 289 height 28
type input "10px"
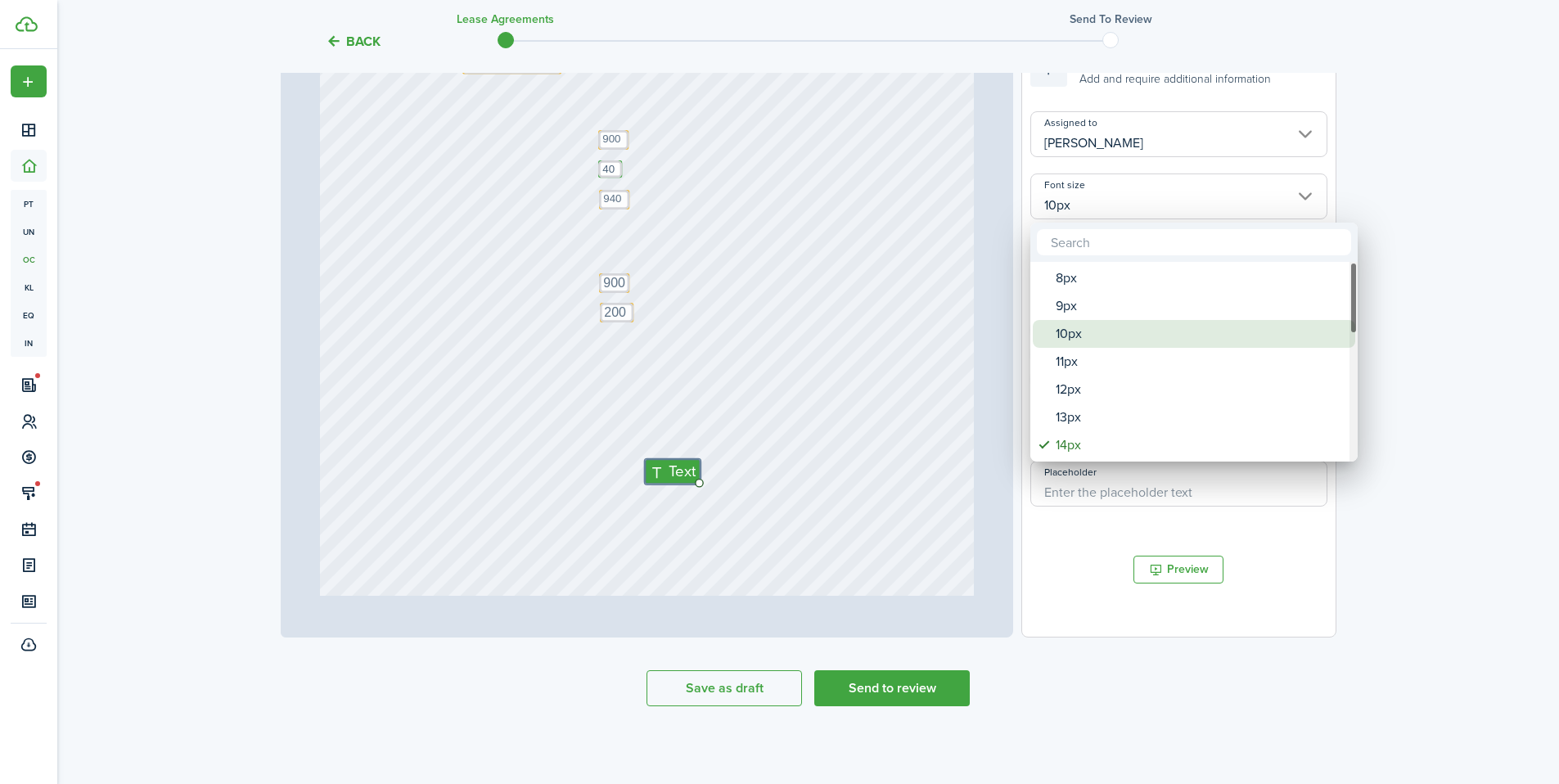
type input "10px"
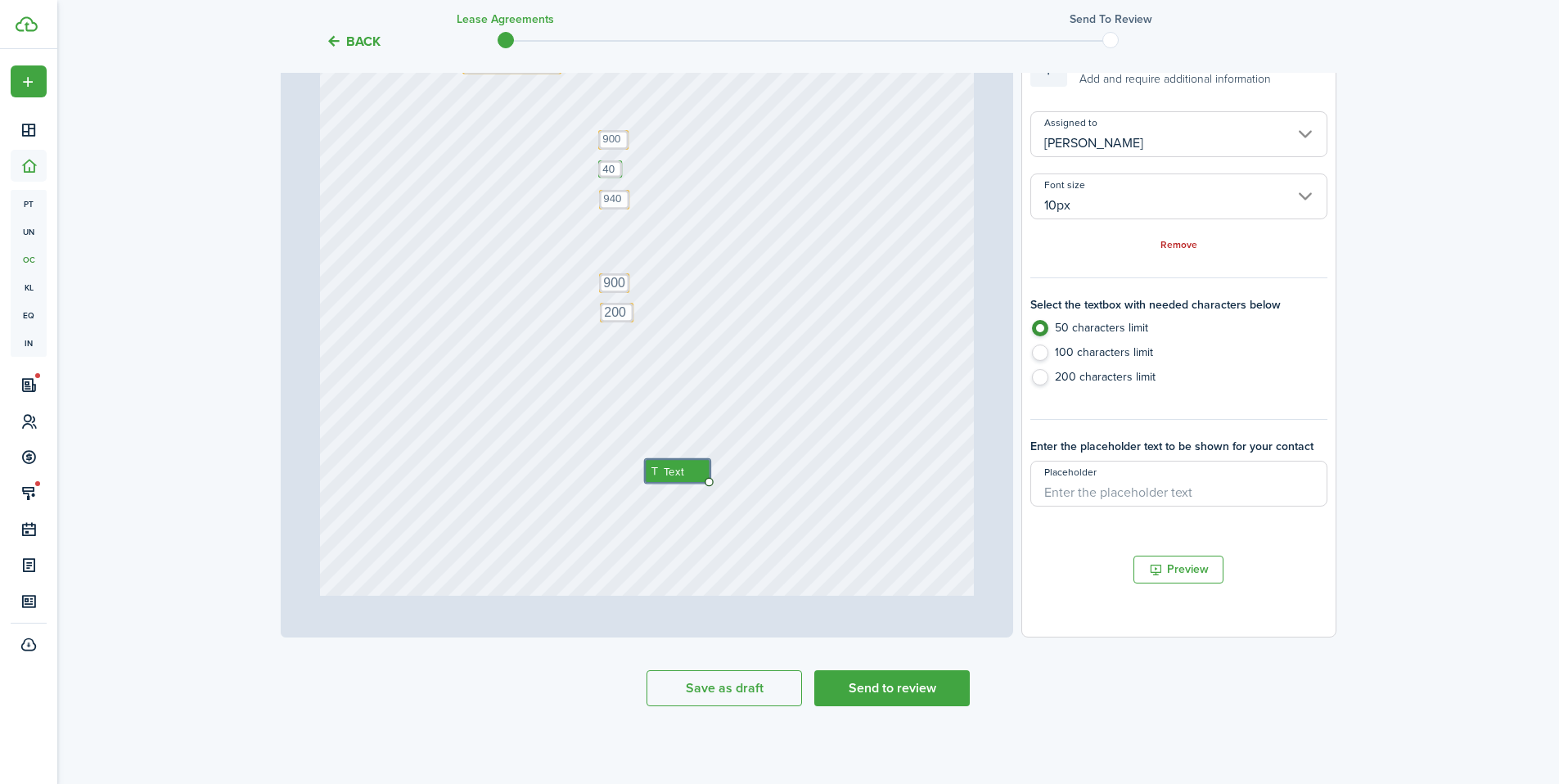
drag, startPoint x: 657, startPoint y: 468, endPoint x: 627, endPoint y: 428, distance: 50.0
click at [627, 428] on div "Text 200 Text 900 Text 135 E 4800 S Murray, UT 84107 Text Shannon Wilcox Text 4…" at bounding box center [647, 409] width 654 height 862
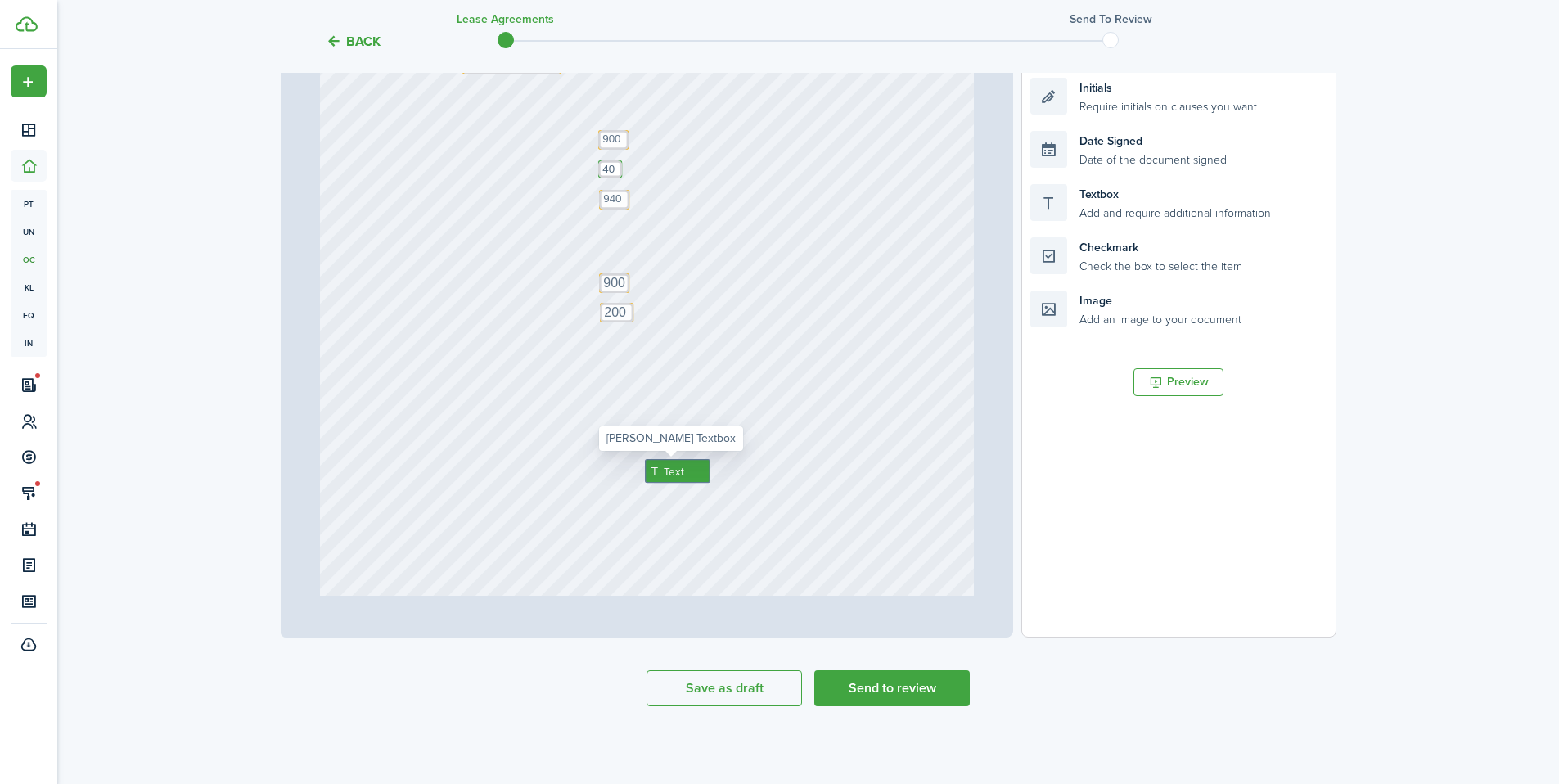
click at [679, 473] on div "Text" at bounding box center [678, 471] width 66 height 24
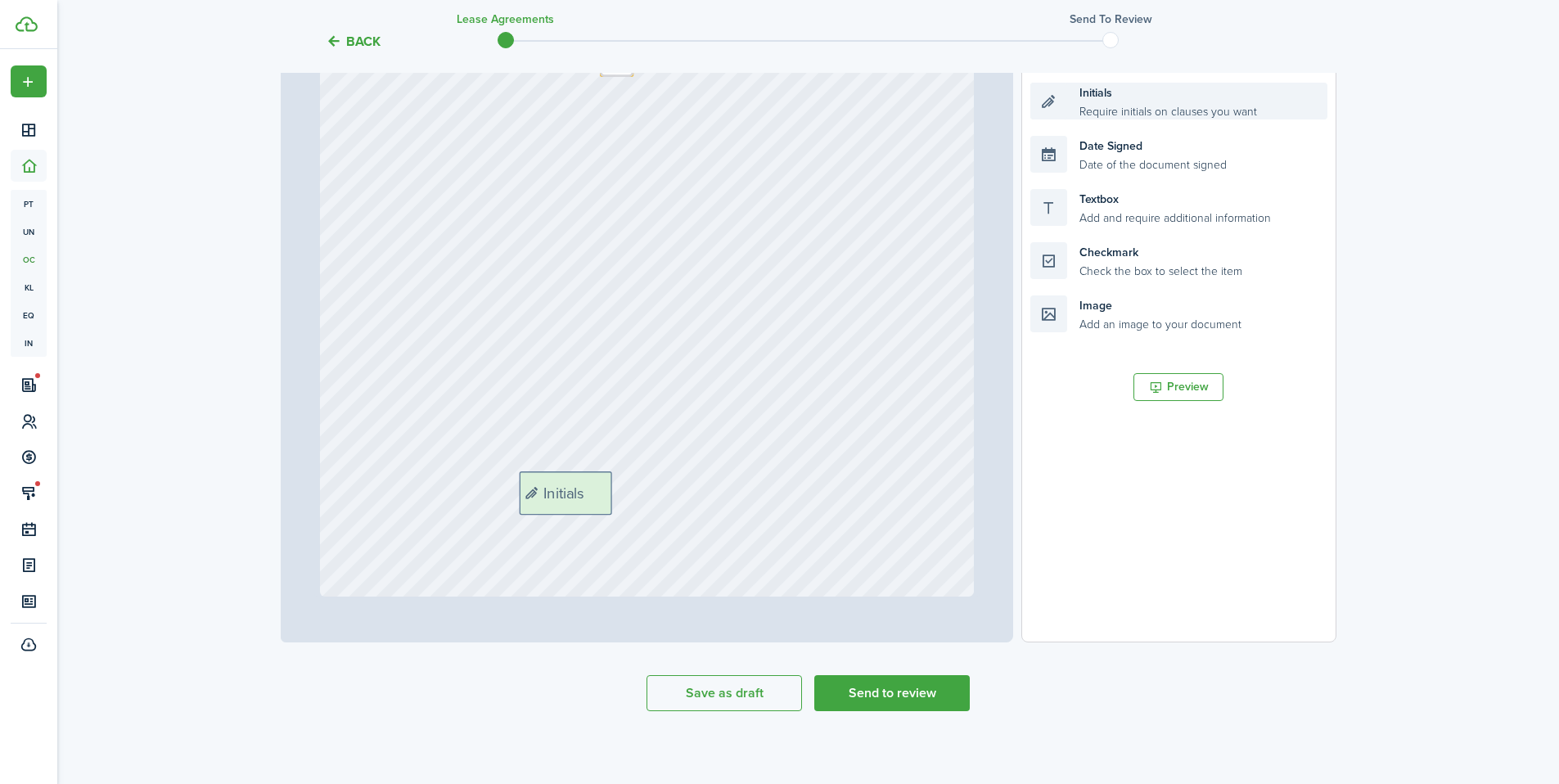
scroll to position [359, 0]
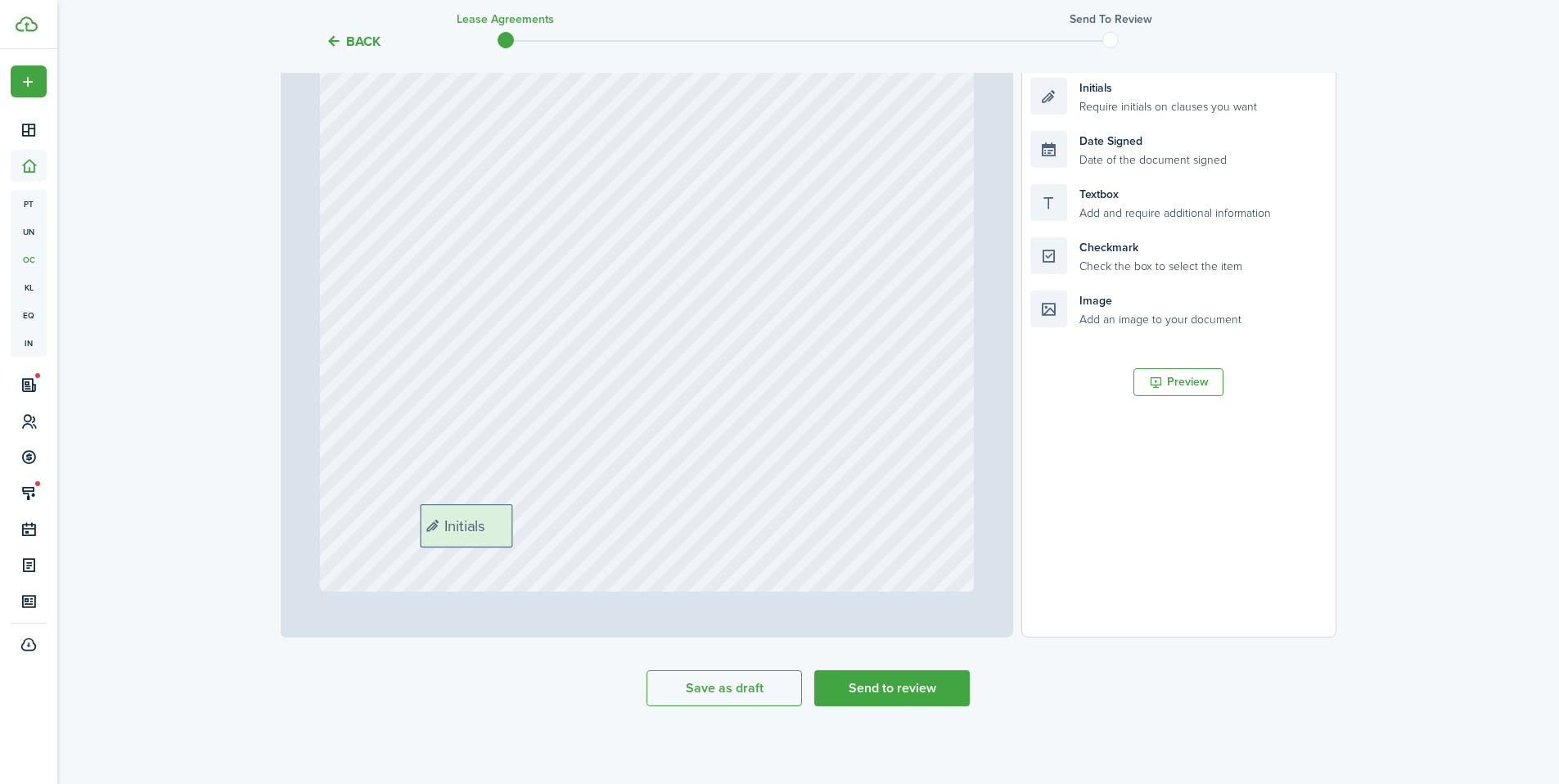
drag, startPoint x: 1127, startPoint y: 365, endPoint x: 517, endPoint y: 527, distance: 631.1
click at [517, 527] on div "Page 1 of 1 50% 75% 100% 150% 200% Fit Text 200 Text 900 Text 135 E 4800 S Murr…" at bounding box center [808, 297] width 1056 height 679
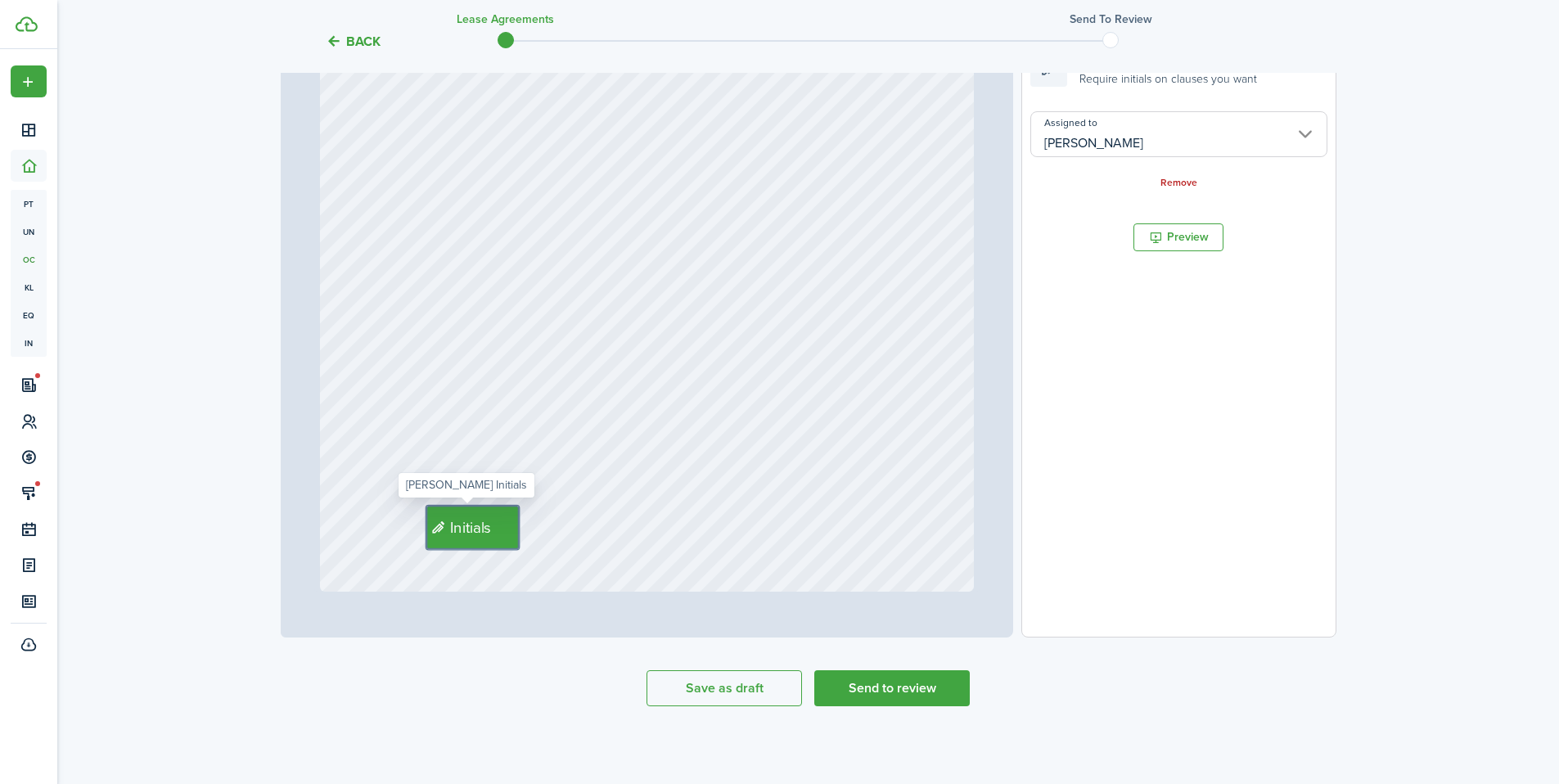
click at [861, 555] on div "Text 200 Text 900 Text 135 E 4800 S Murray, UT 84107 Text Shannon Wilcox Text 4…" at bounding box center [647, 159] width 654 height 862
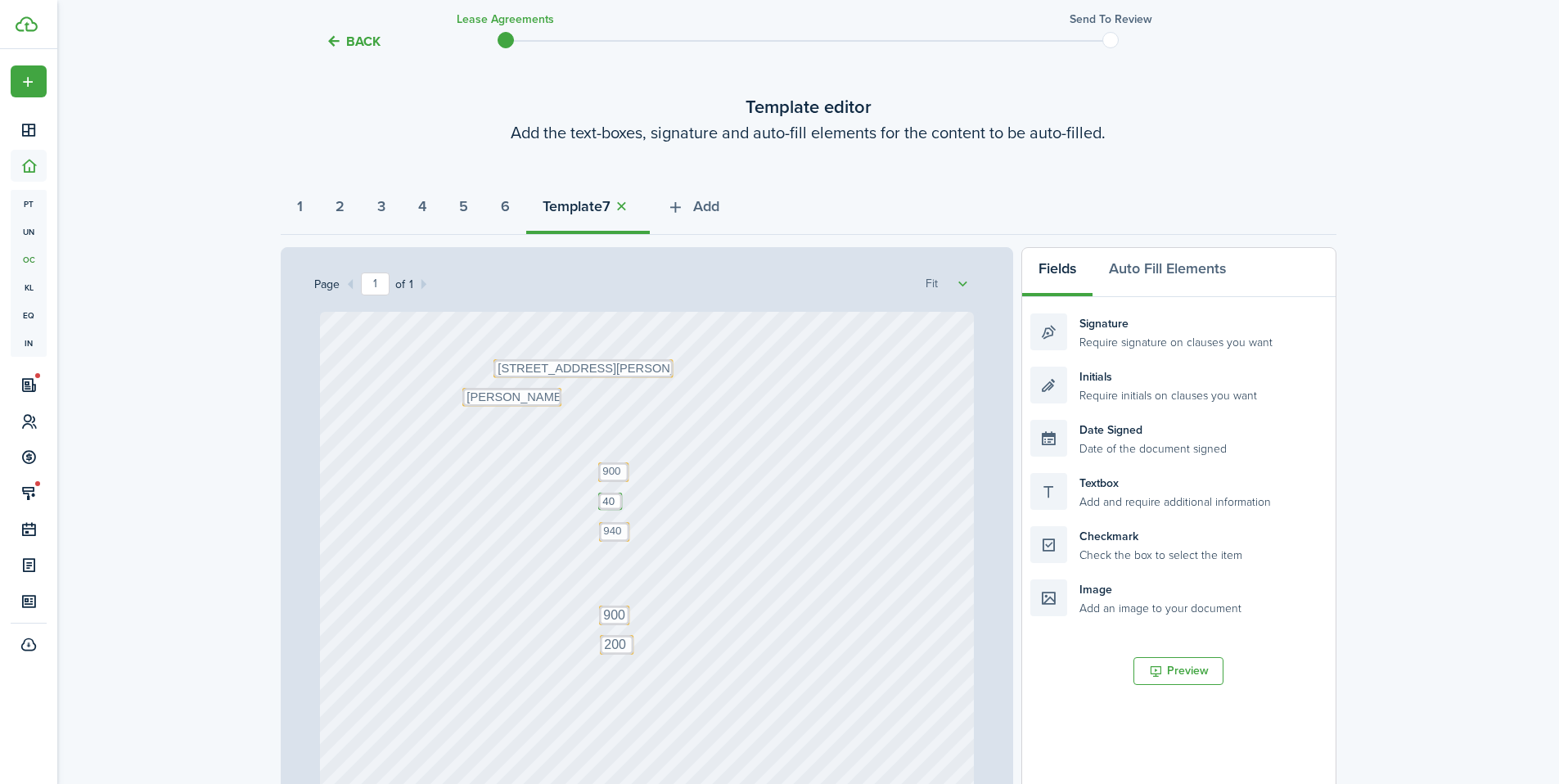
scroll to position [0, 0]
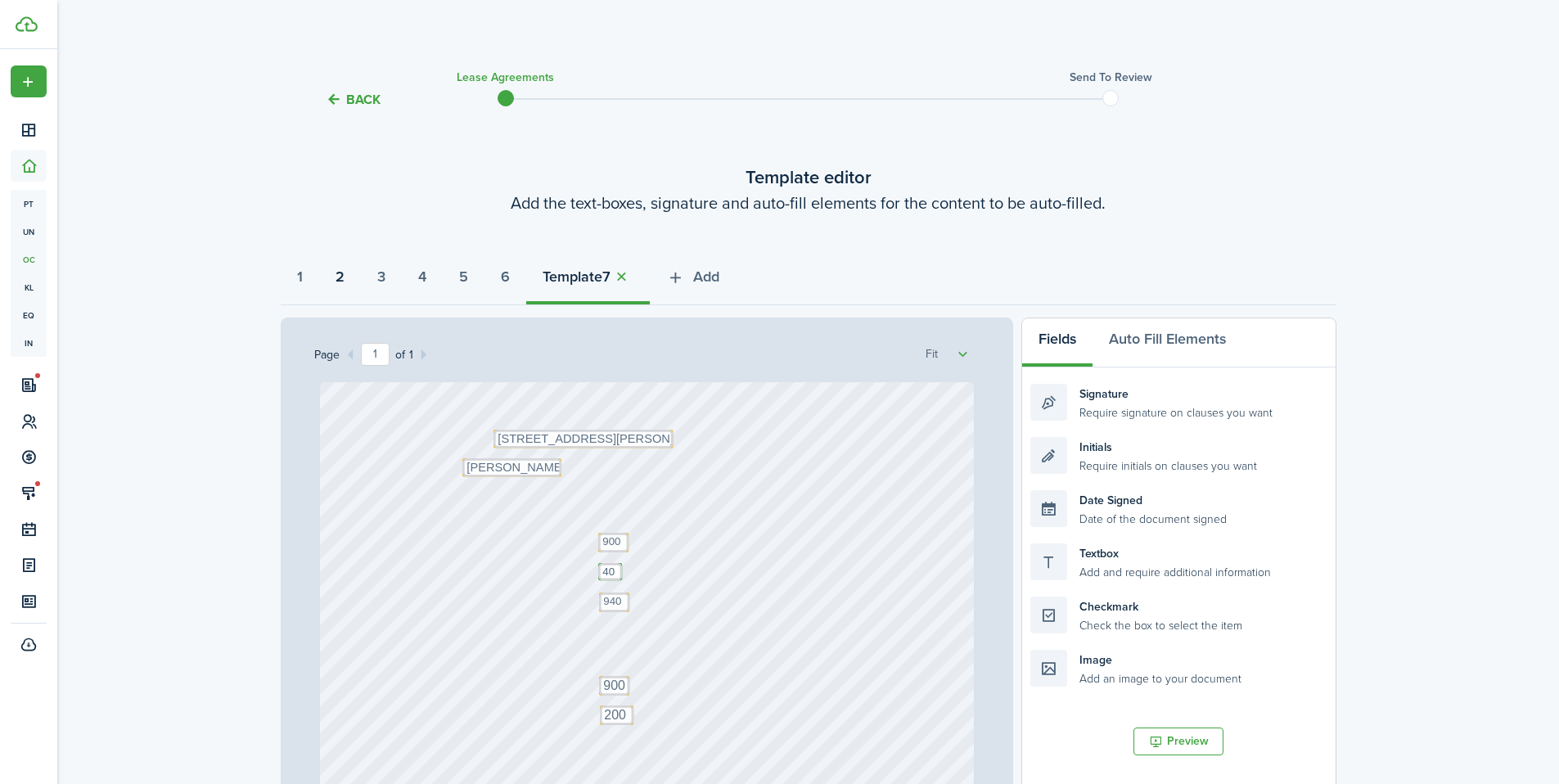
click at [353, 281] on button "2" at bounding box center [340, 280] width 42 height 49
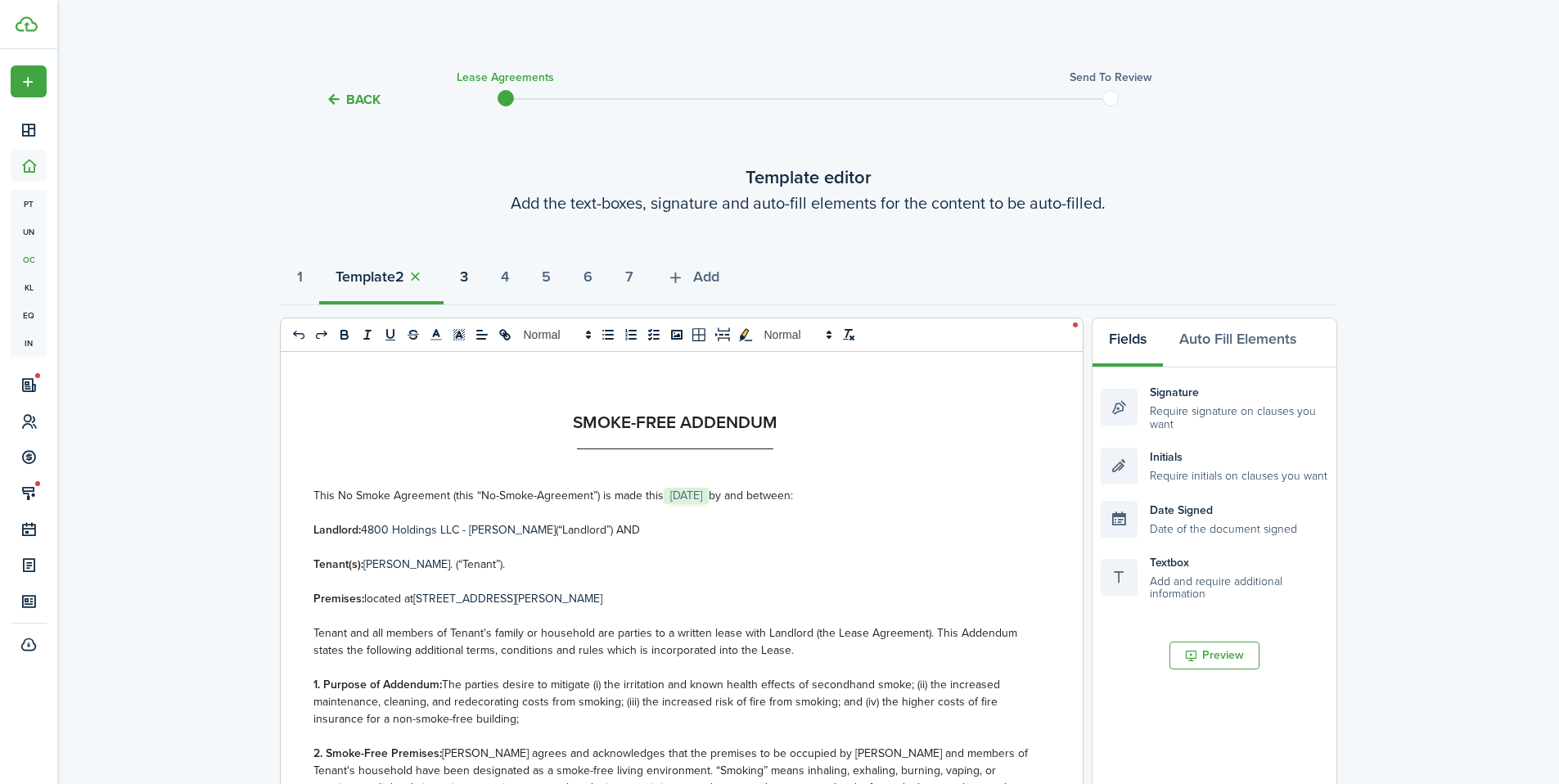
click at [468, 285] on strong "3" at bounding box center [464, 277] width 8 height 22
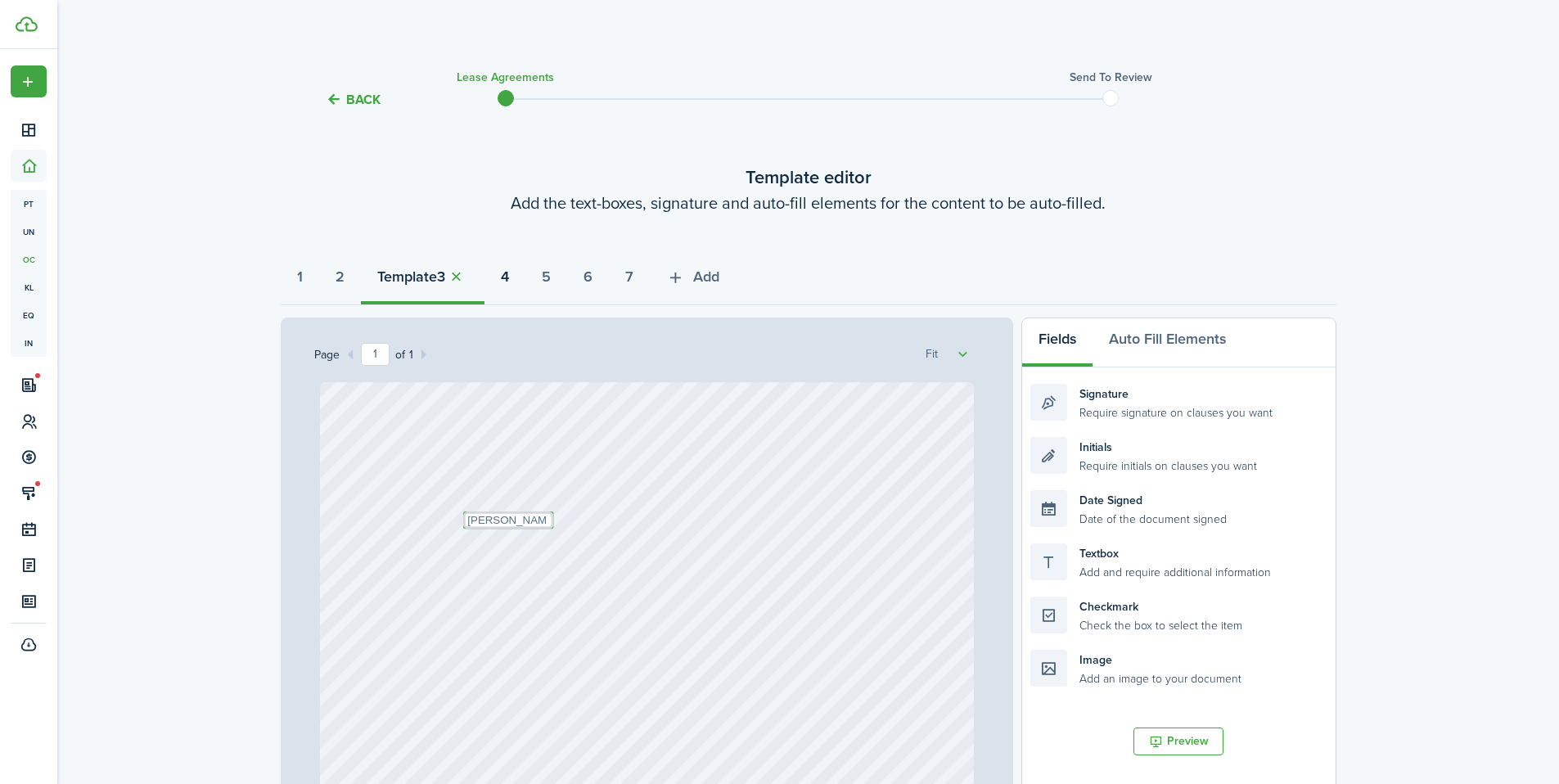
click at [517, 289] on button "4" at bounding box center [504, 280] width 41 height 49
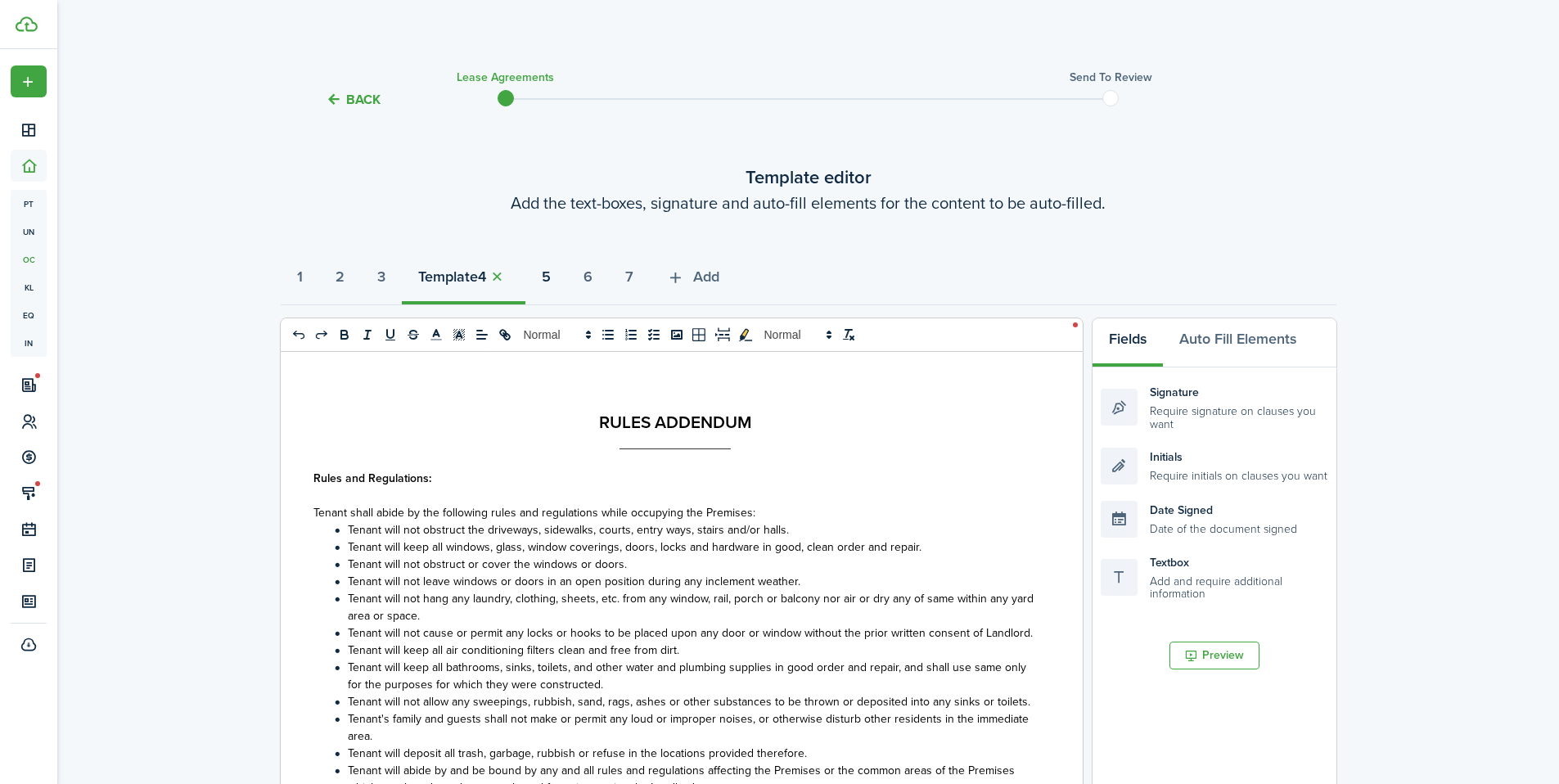
click at [551, 286] on strong "5" at bounding box center [546, 277] width 9 height 22
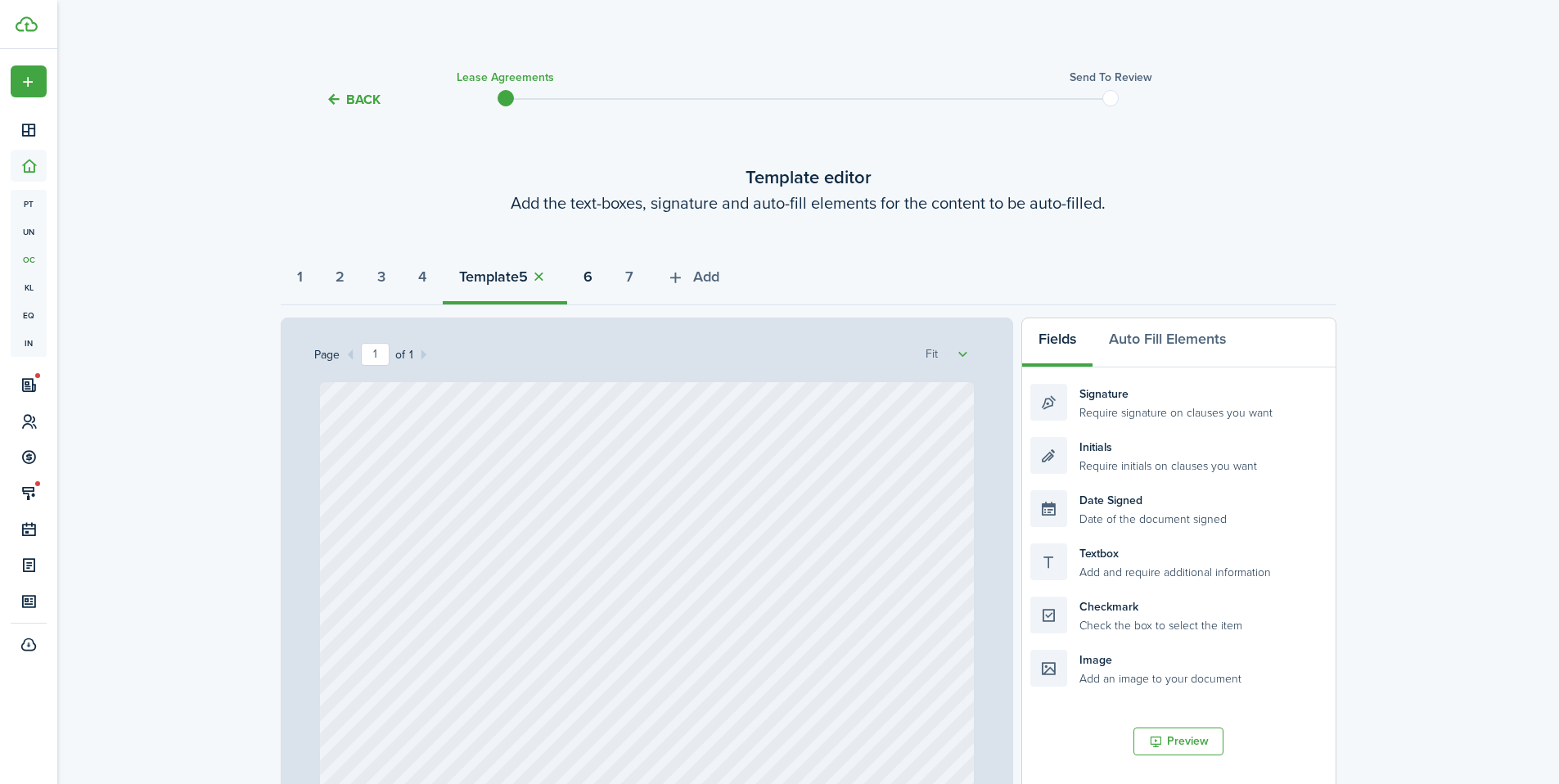
click at [593, 280] on strong "6" at bounding box center [588, 277] width 9 height 22
click at [633, 283] on strong "7" at bounding box center [629, 277] width 8 height 22
drag, startPoint x: 719, startPoint y: 282, endPoint x: 712, endPoint y: 288, distance: 9.2
click at [719, 282] on span "Add" at bounding box center [706, 277] width 26 height 22
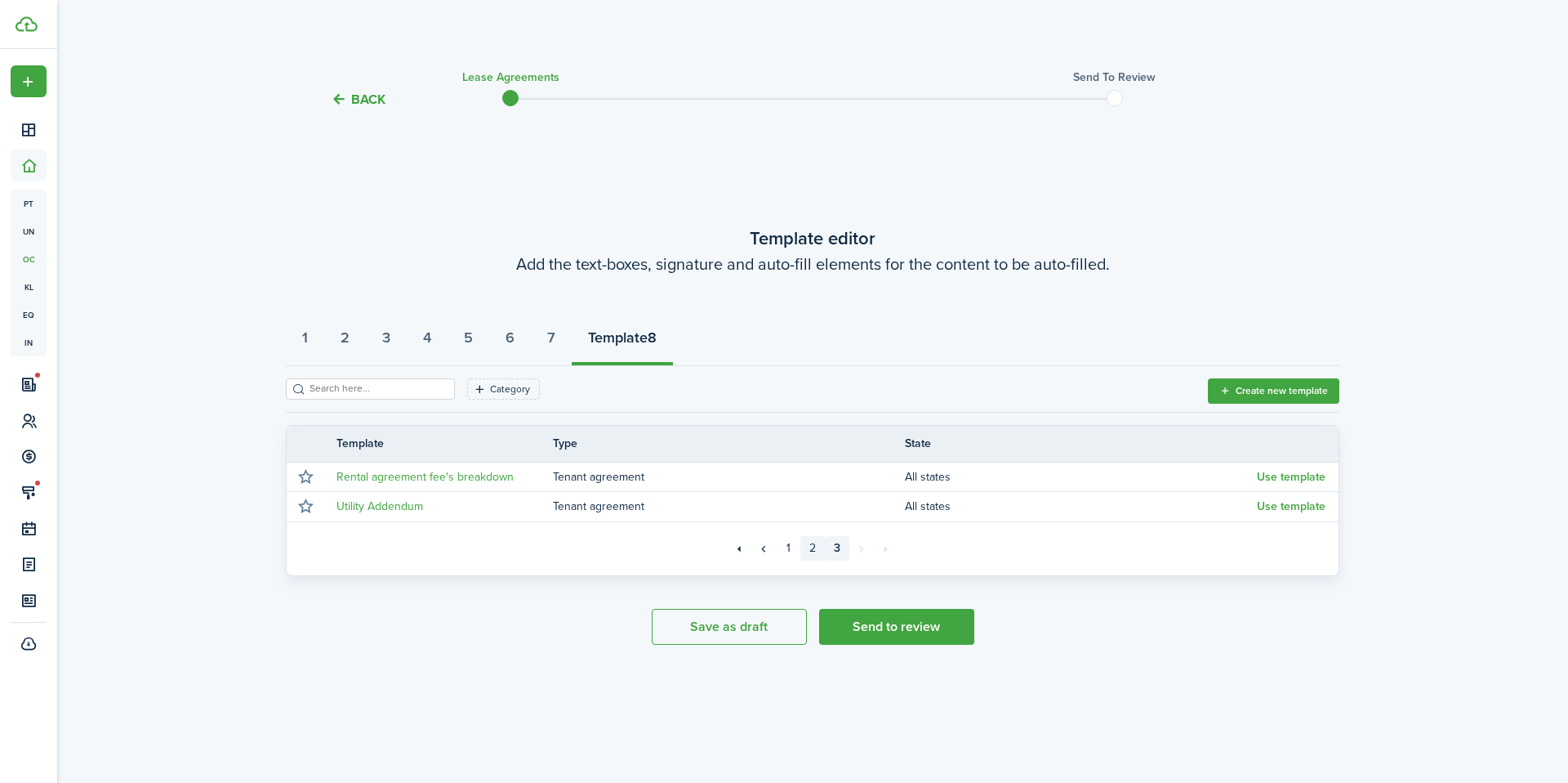
click at [809, 555] on link "2" at bounding box center [812, 548] width 25 height 25
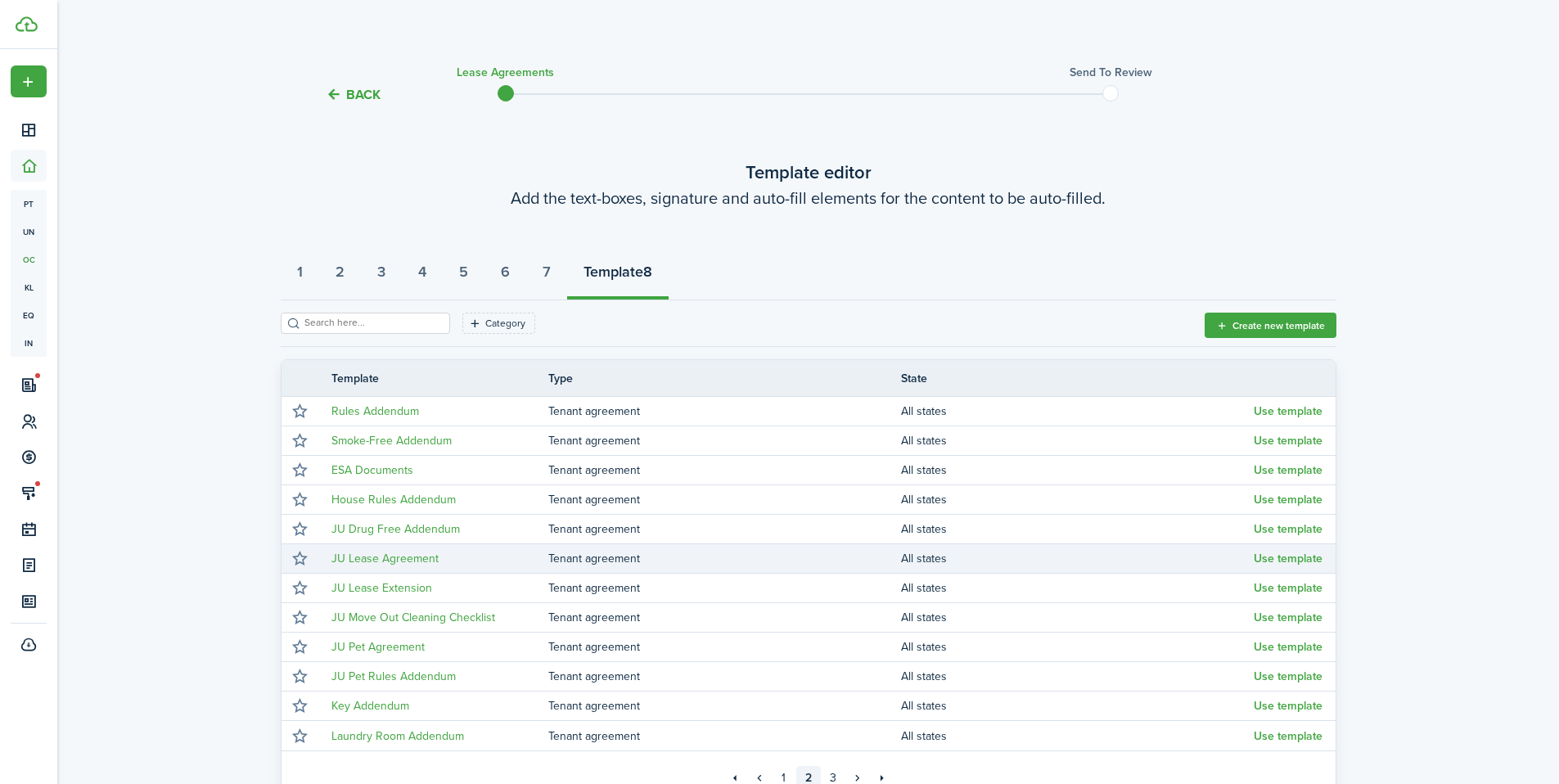
scroll to position [9, 0]
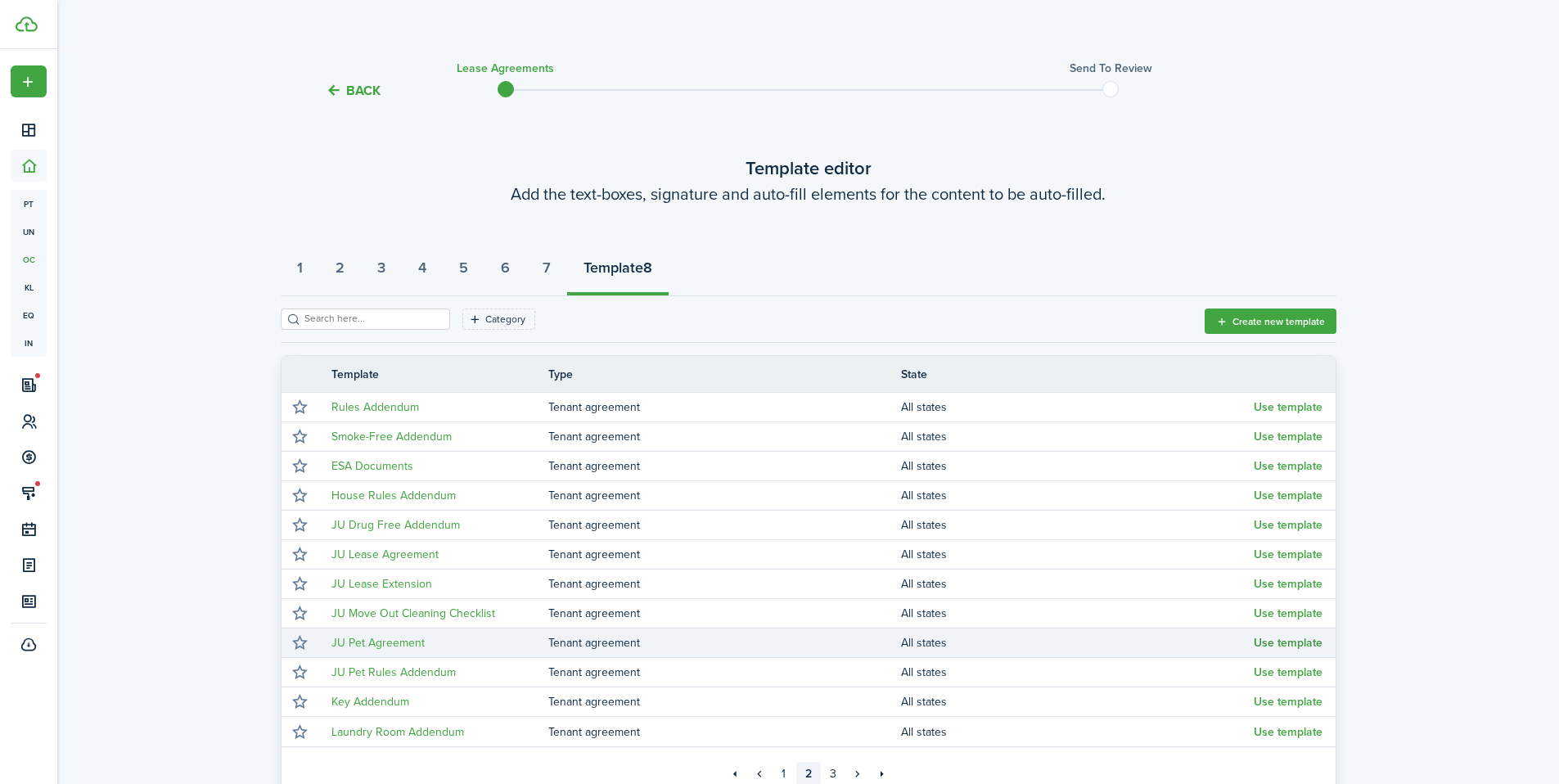
click at [1316, 644] on button "Use template" at bounding box center [1288, 643] width 69 height 13
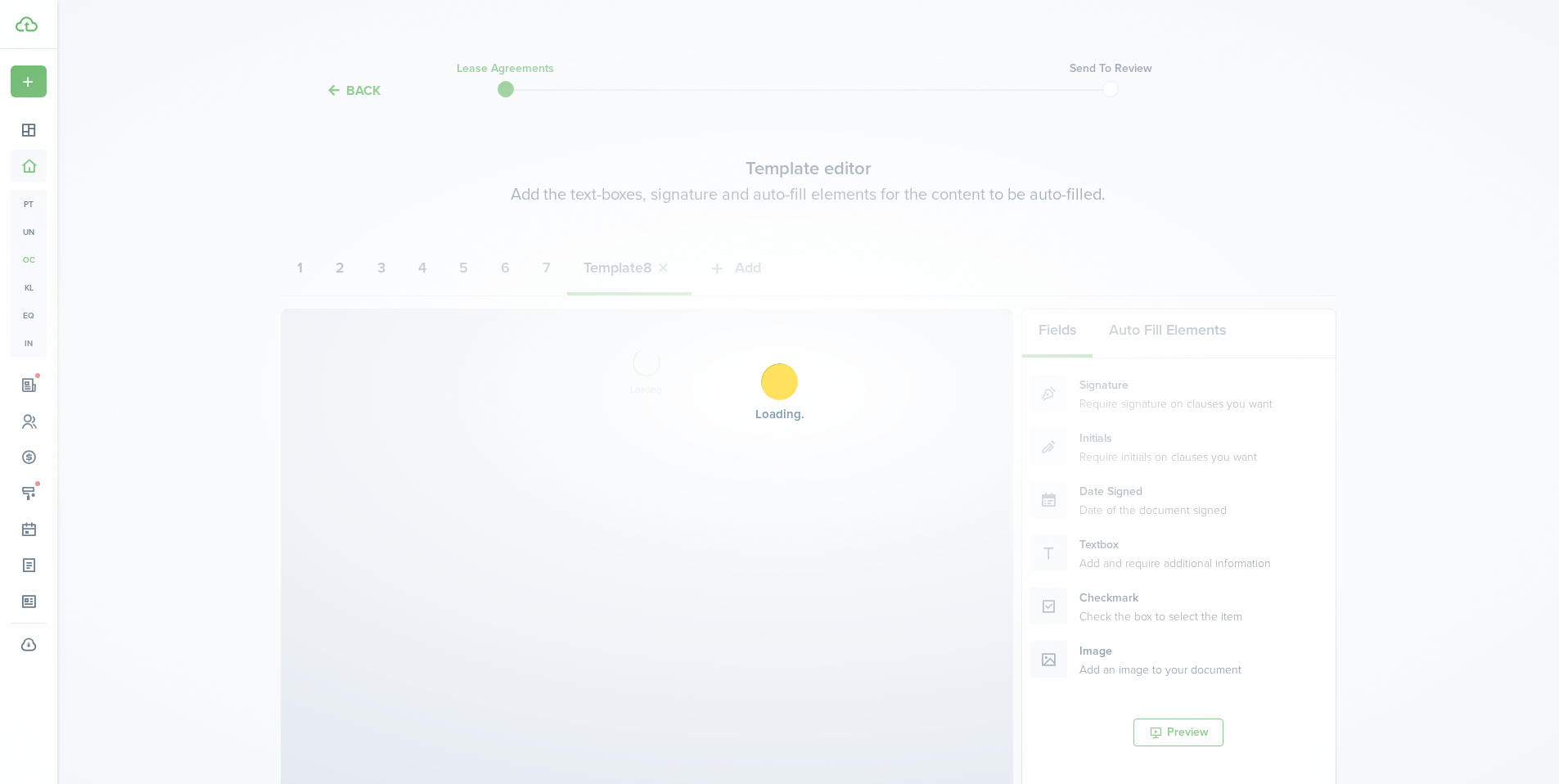
select select "fit"
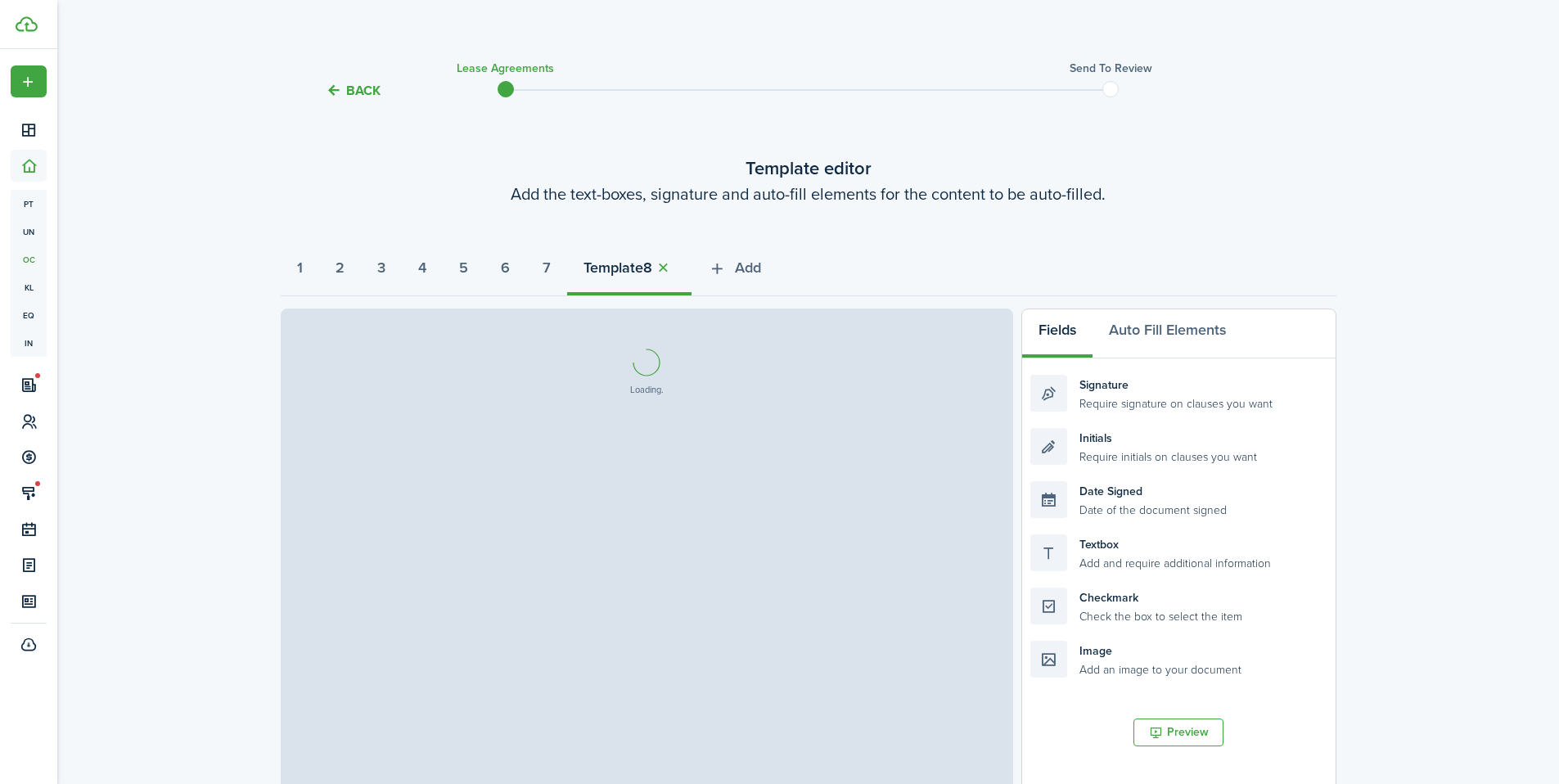
select select "fit"
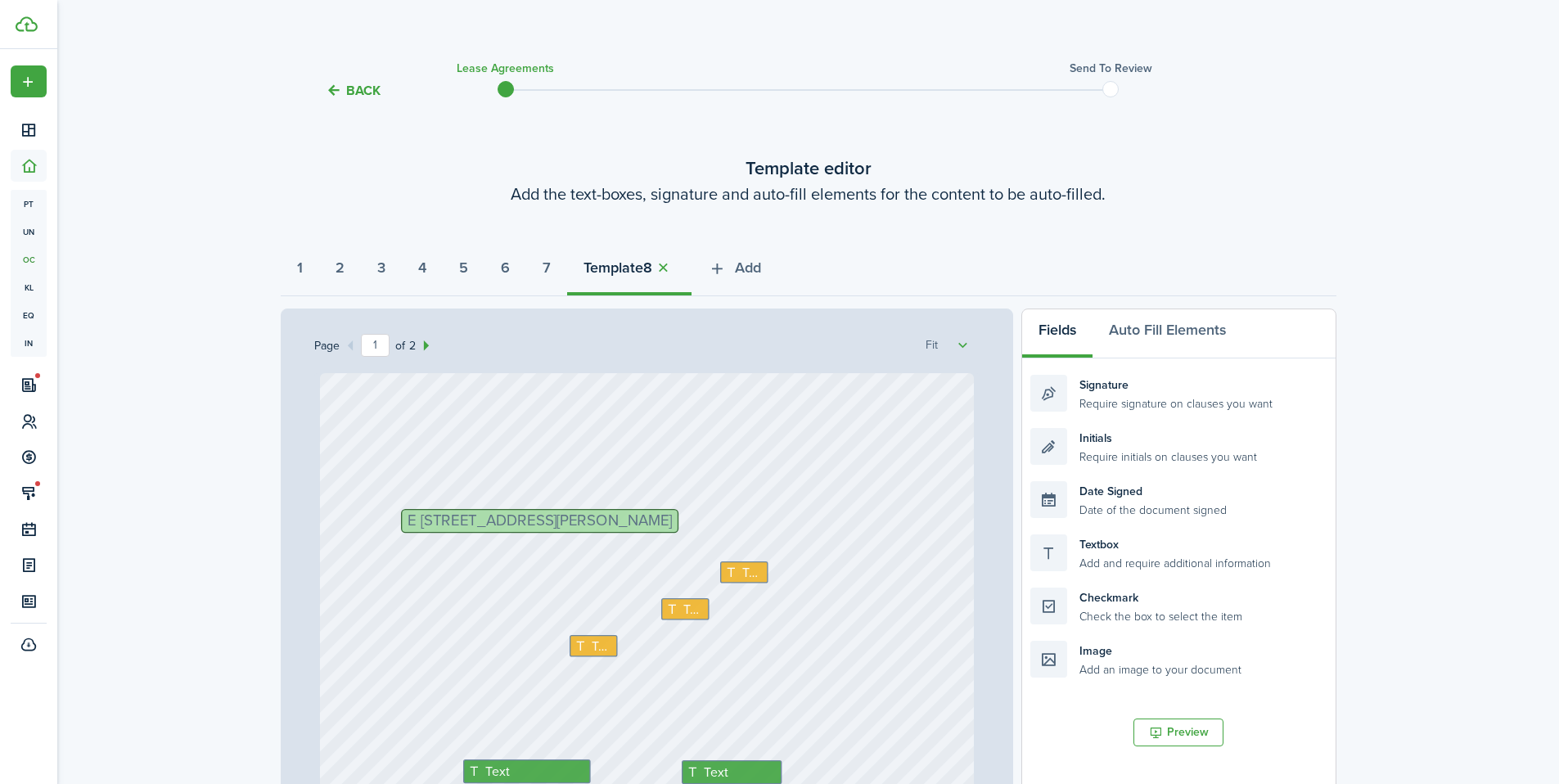
click at [409, 525] on span "E [STREET_ADDRESS][PERSON_NAME]" at bounding box center [539, 521] width 264 height 16
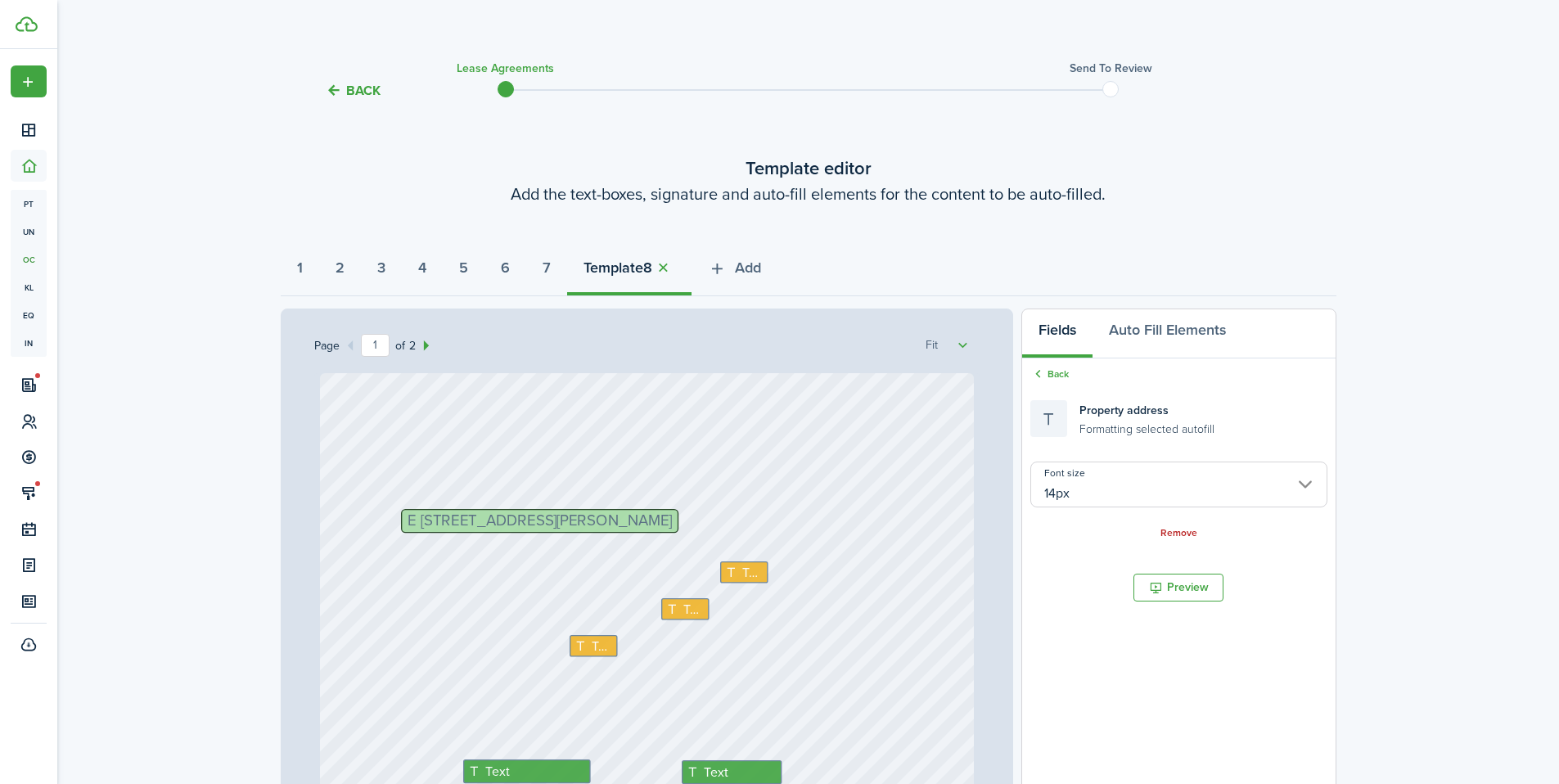
click at [409, 525] on span "E [STREET_ADDRESS][PERSON_NAME]" at bounding box center [539, 521] width 264 height 16
click at [409, 526] on span "E [STREET_ADDRESS][PERSON_NAME]" at bounding box center [539, 521] width 264 height 16
click at [407, 524] on span "E [STREET_ADDRESS][PERSON_NAME]" at bounding box center [539, 521] width 264 height 16
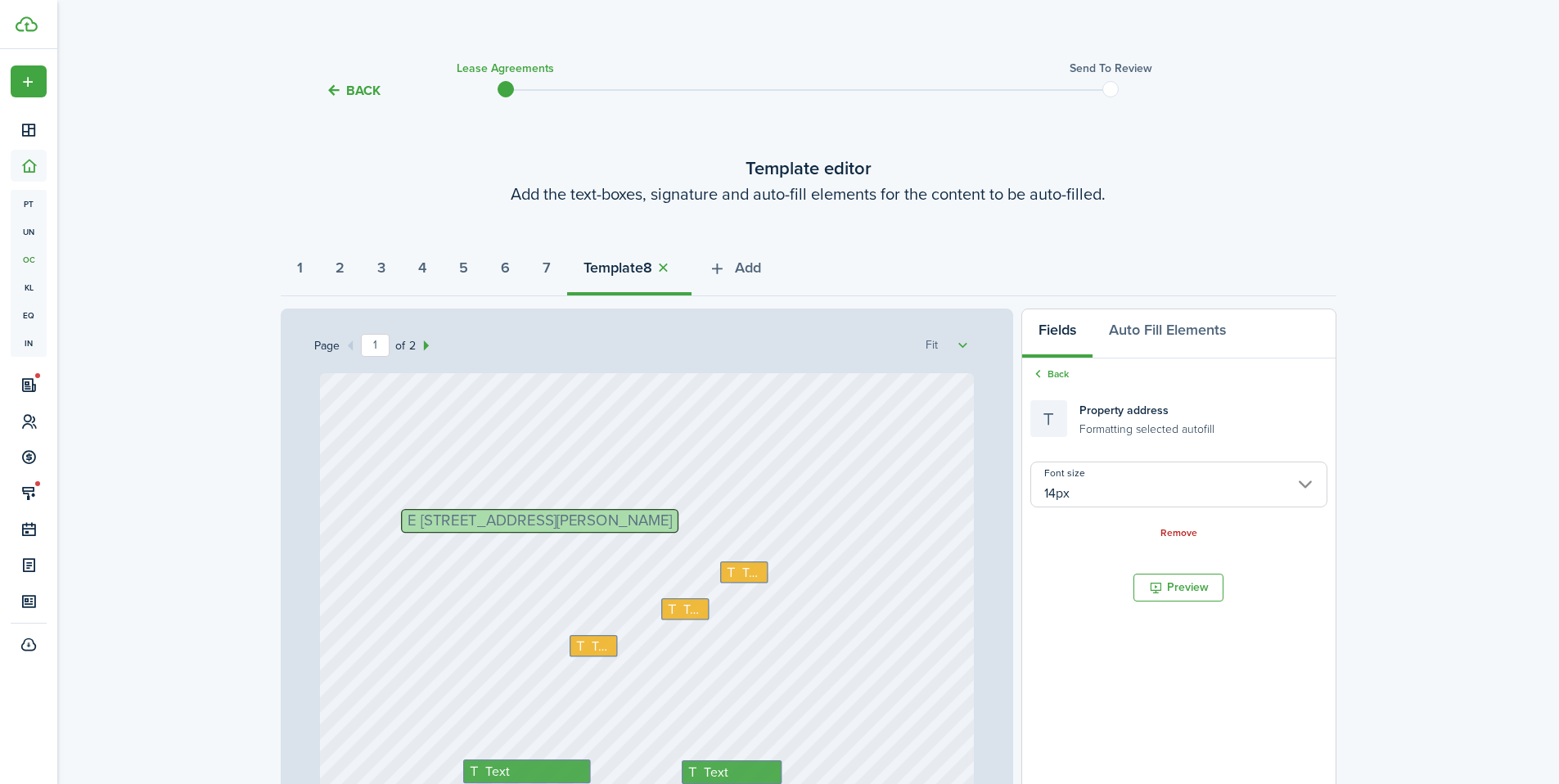
click at [407, 524] on span "E [STREET_ADDRESS][PERSON_NAME]" at bounding box center [539, 521] width 264 height 16
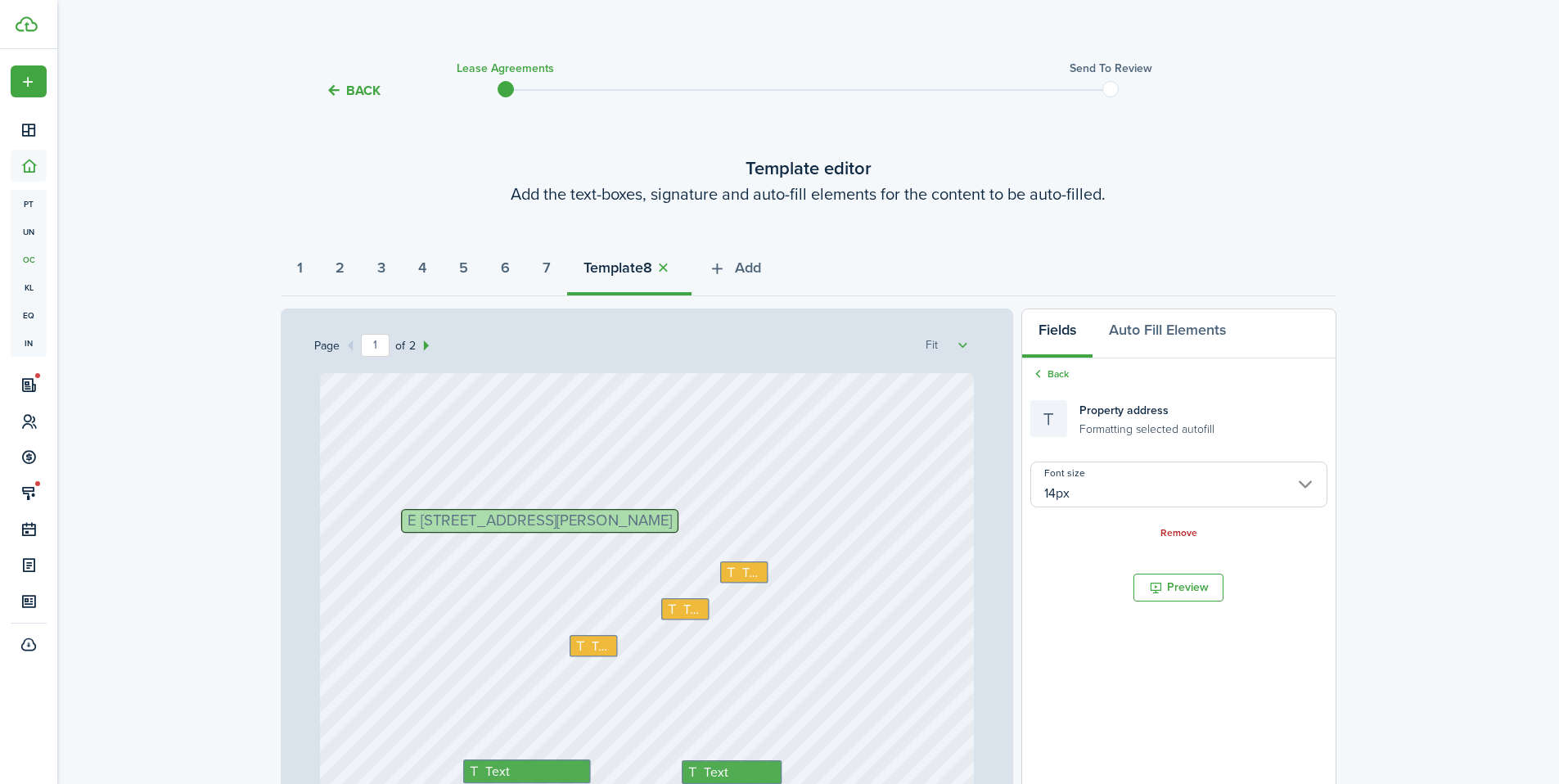
click at [407, 524] on span "E [STREET_ADDRESS][PERSON_NAME]" at bounding box center [539, 521] width 264 height 16
click at [428, 523] on span "E [STREET_ADDRESS][PERSON_NAME]" at bounding box center [539, 521] width 264 height 16
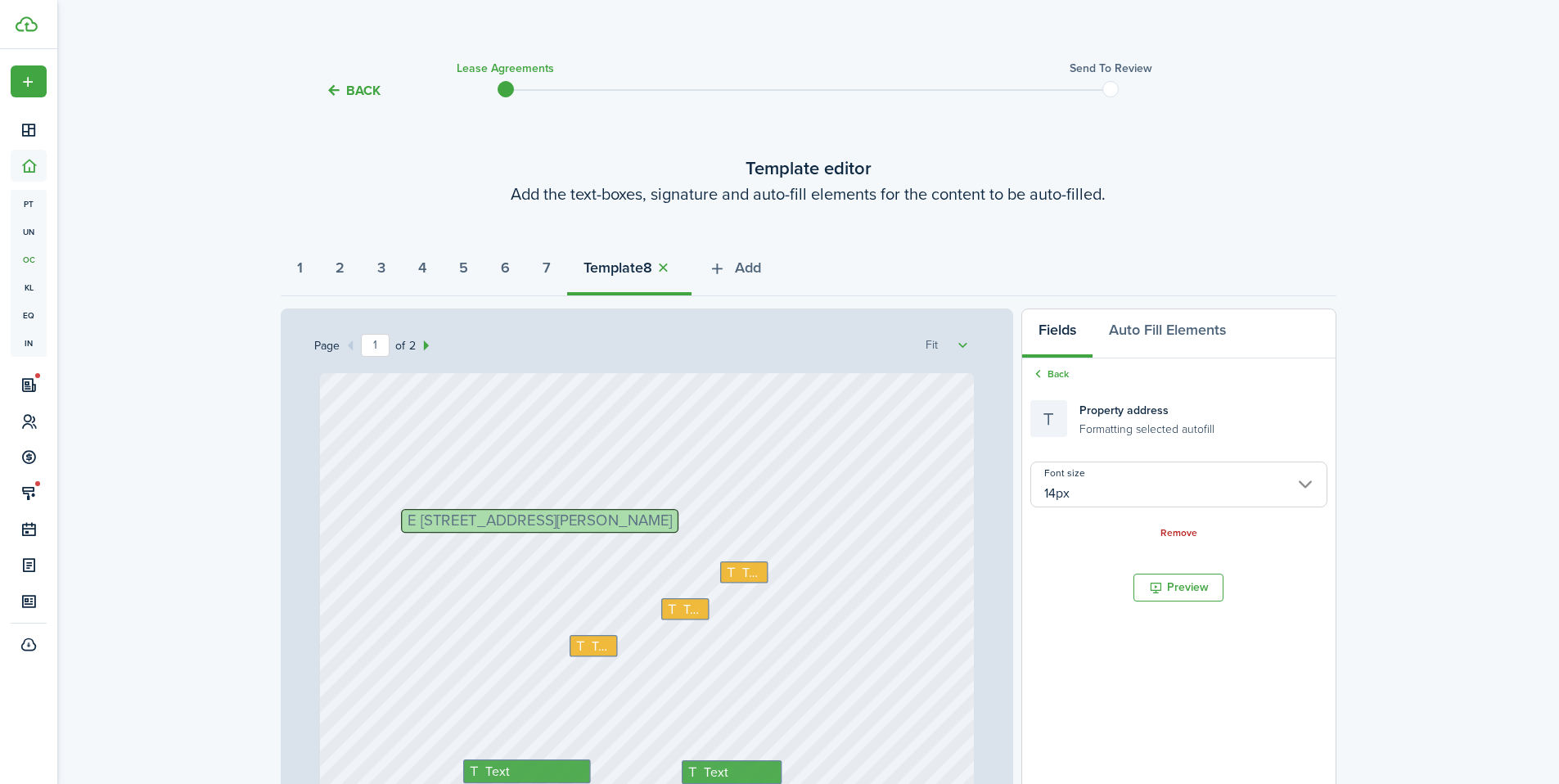
click at [428, 523] on span "E [STREET_ADDRESS][PERSON_NAME]" at bounding box center [539, 521] width 264 height 16
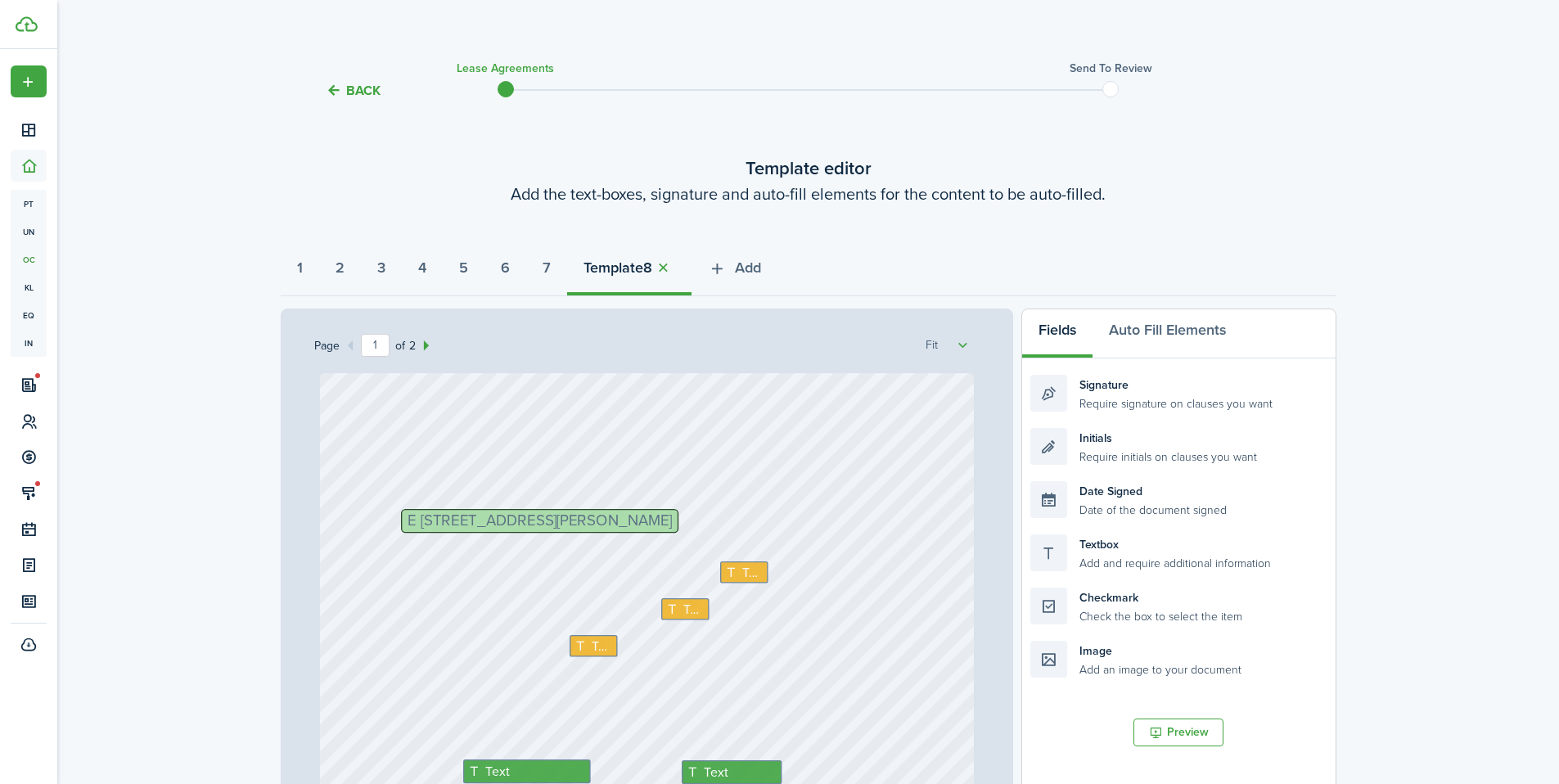
click at [568, 521] on span "E [STREET_ADDRESS][PERSON_NAME]" at bounding box center [539, 521] width 264 height 16
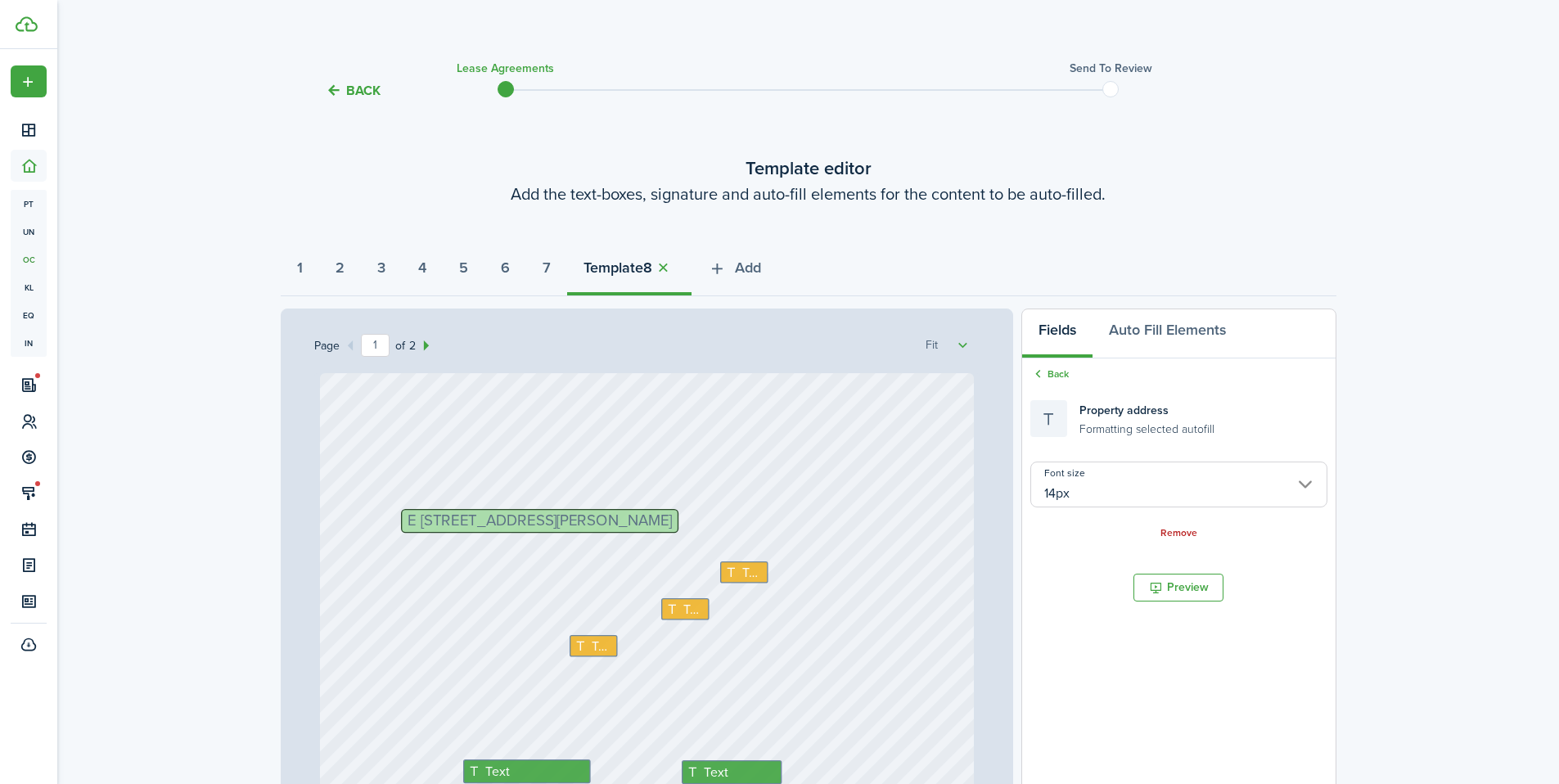
click at [563, 522] on span "E [STREET_ADDRESS][PERSON_NAME]" at bounding box center [539, 521] width 264 height 16
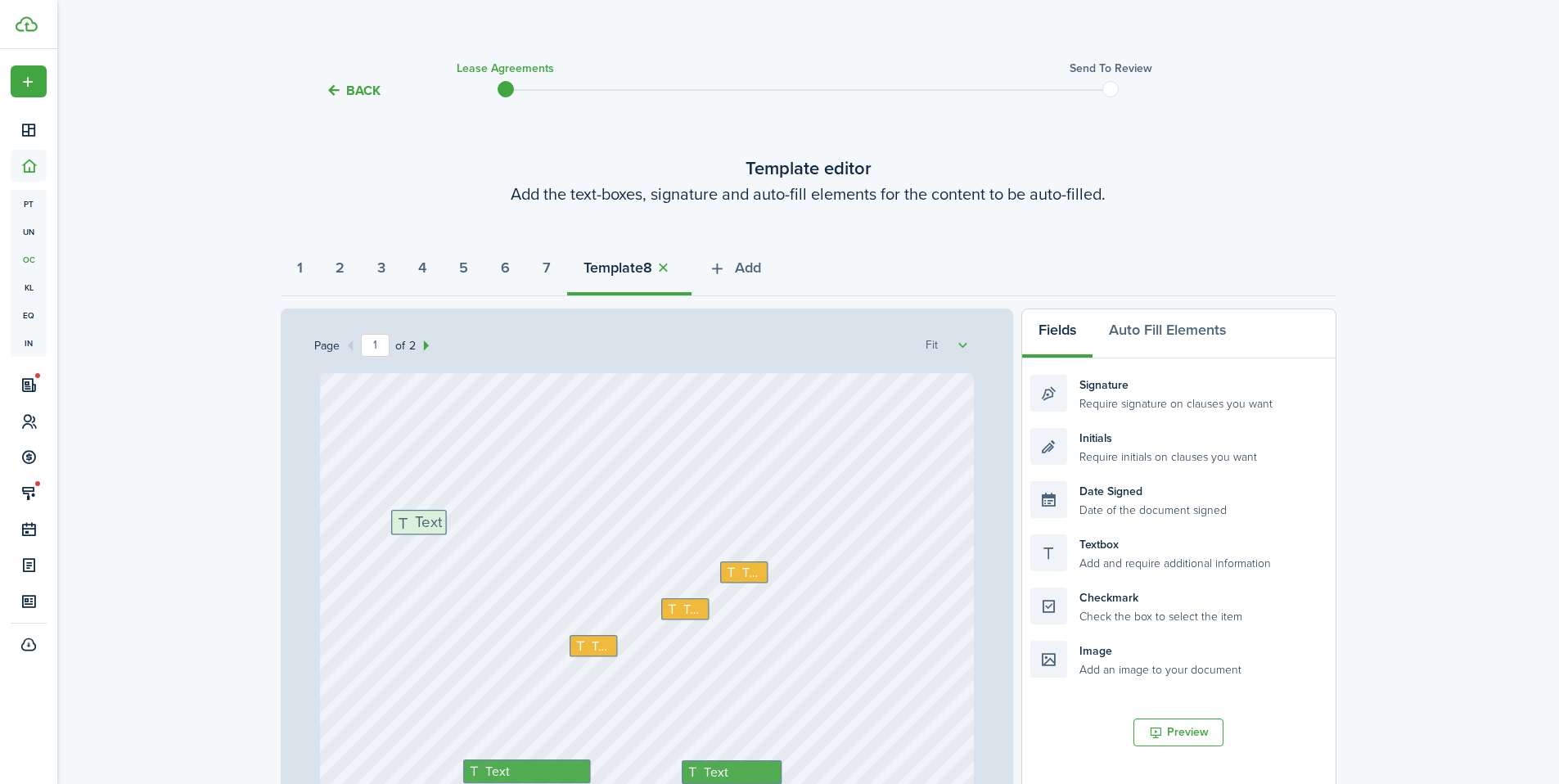
drag, startPoint x: 1125, startPoint y: 557, endPoint x: 485, endPoint y: 533, distance: 640.4
click at [485, 533] on div "Page 1 of 2 50% 75% 100% 150% 200% Fit Text Text Text Text Text Text Text Text …" at bounding box center [808, 647] width 1056 height 679
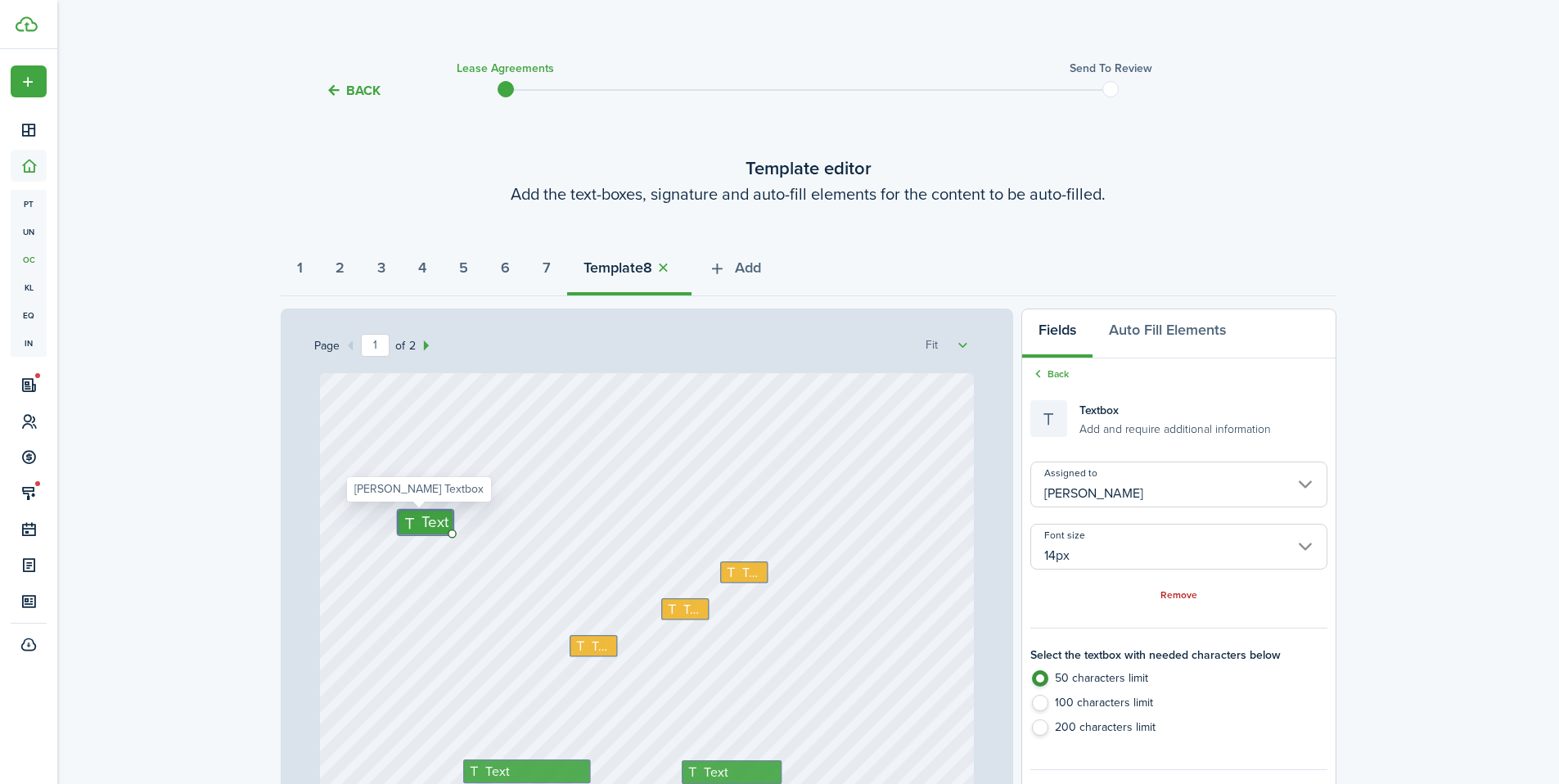
click at [1119, 546] on input "14px" at bounding box center [1179, 547] width 296 height 46
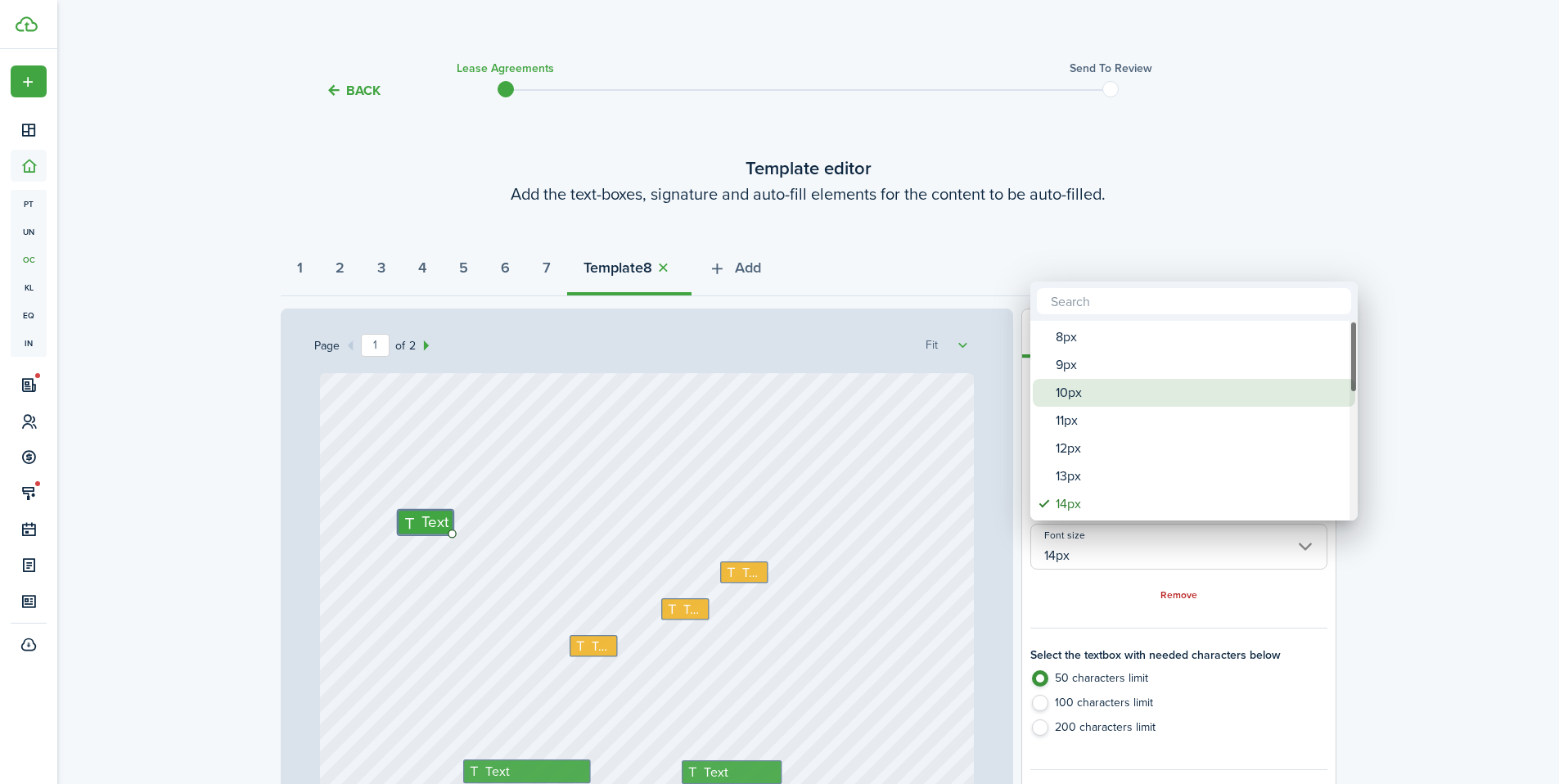
click at [1085, 390] on div "10px" at bounding box center [1200, 392] width 289 height 28
type input "10px"
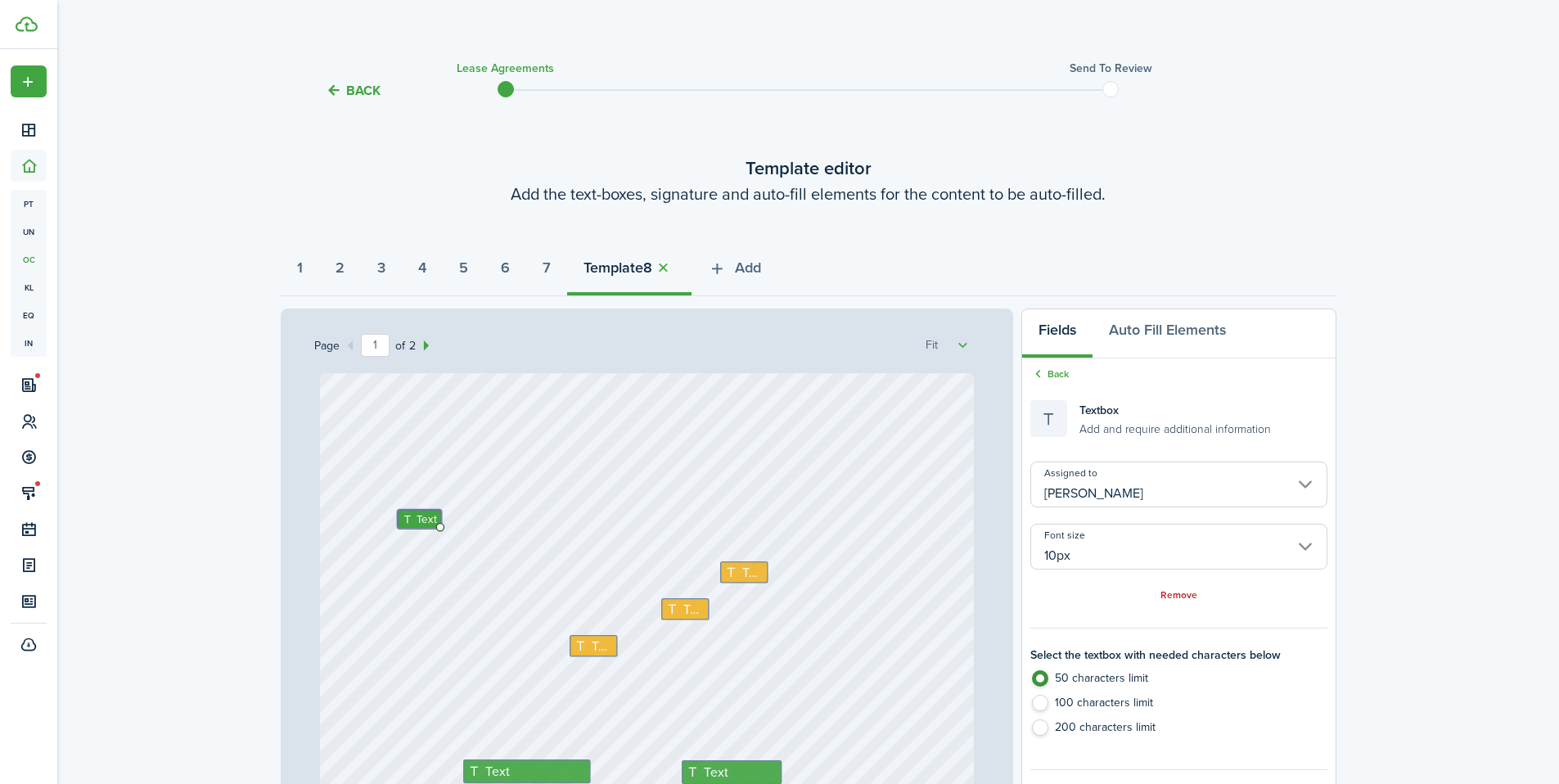
type input "10px"
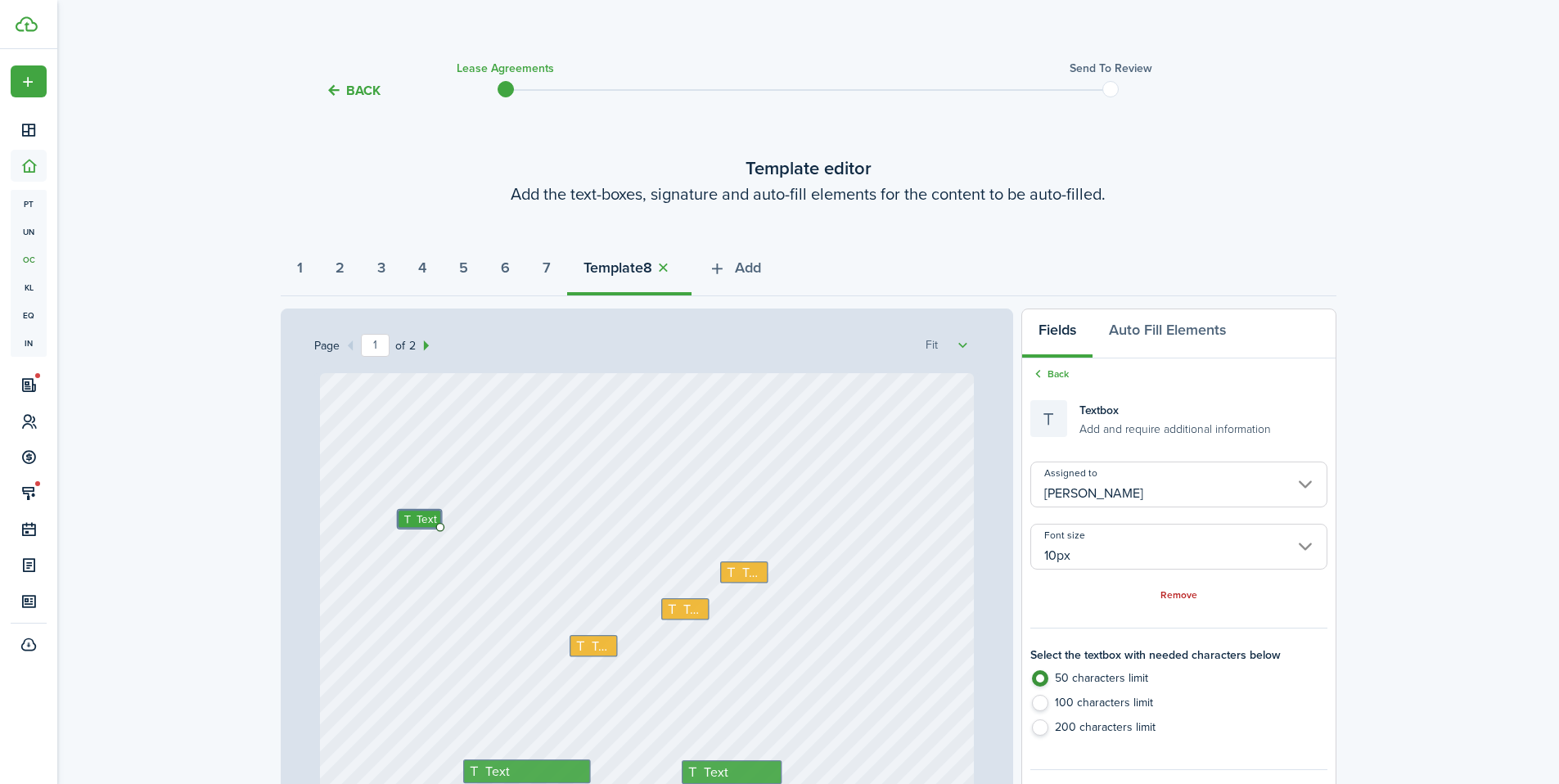
type input "10px"
click at [402, 521] on icon at bounding box center [409, 519] width 14 height 11
type textarea "135 E 4800 S Murray, UT 84107"
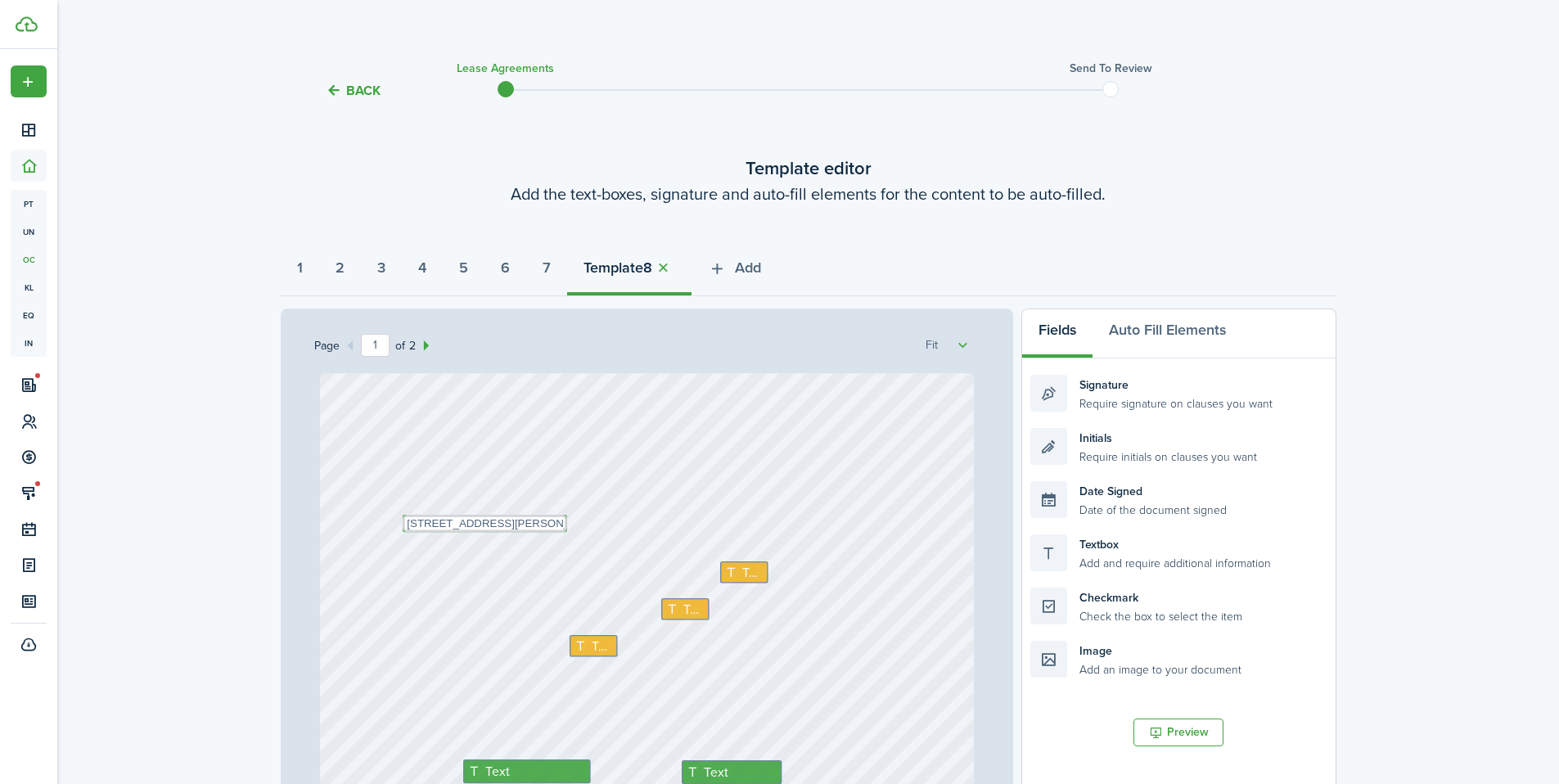
click at [742, 569] on span "Text" at bounding box center [753, 572] width 22 height 20
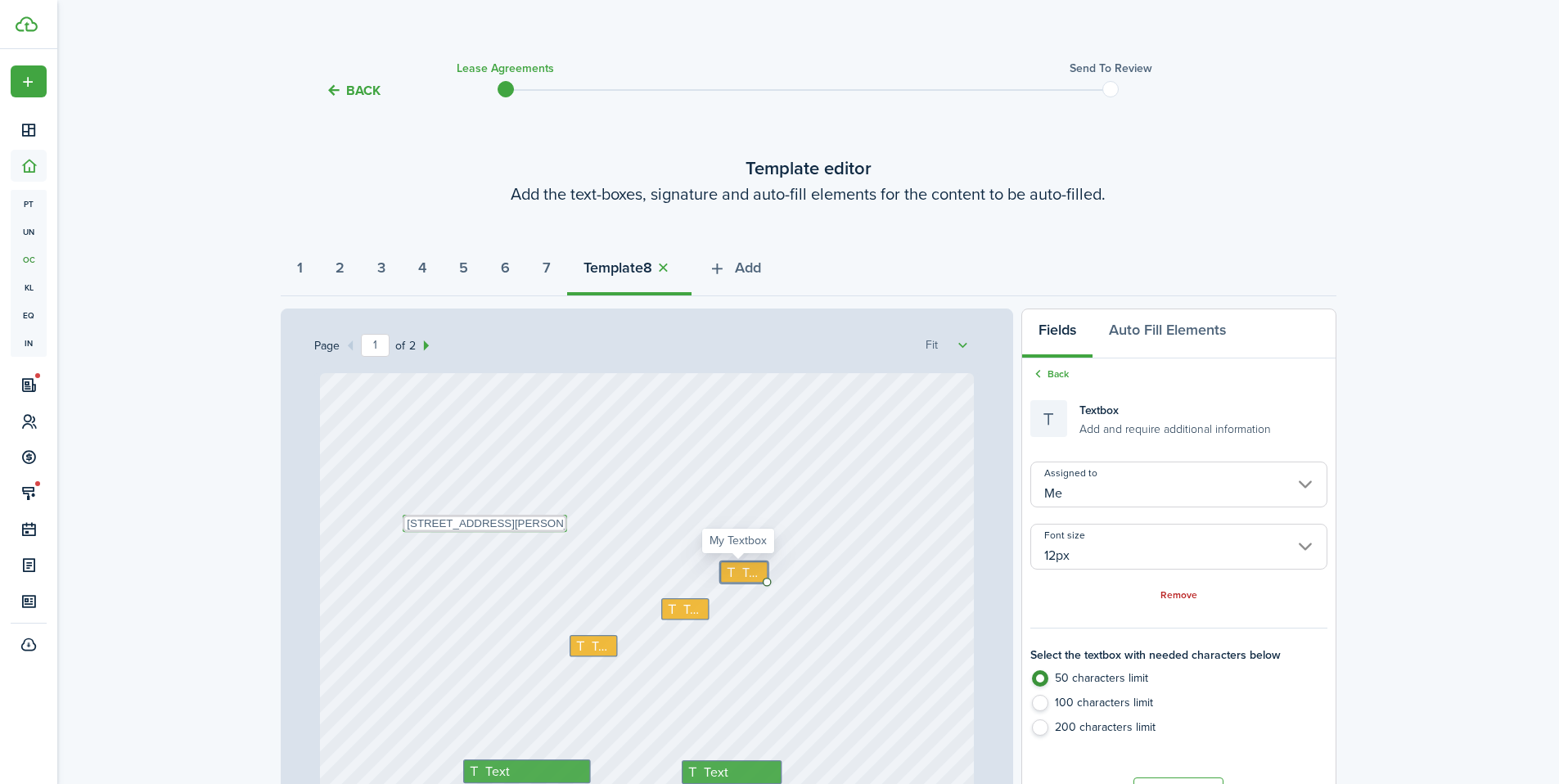
click at [742, 569] on span "Text" at bounding box center [753, 572] width 22 height 20
type textarea "200"
click at [683, 608] on span "Text" at bounding box center [694, 609] width 22 height 20
type textarea "4"
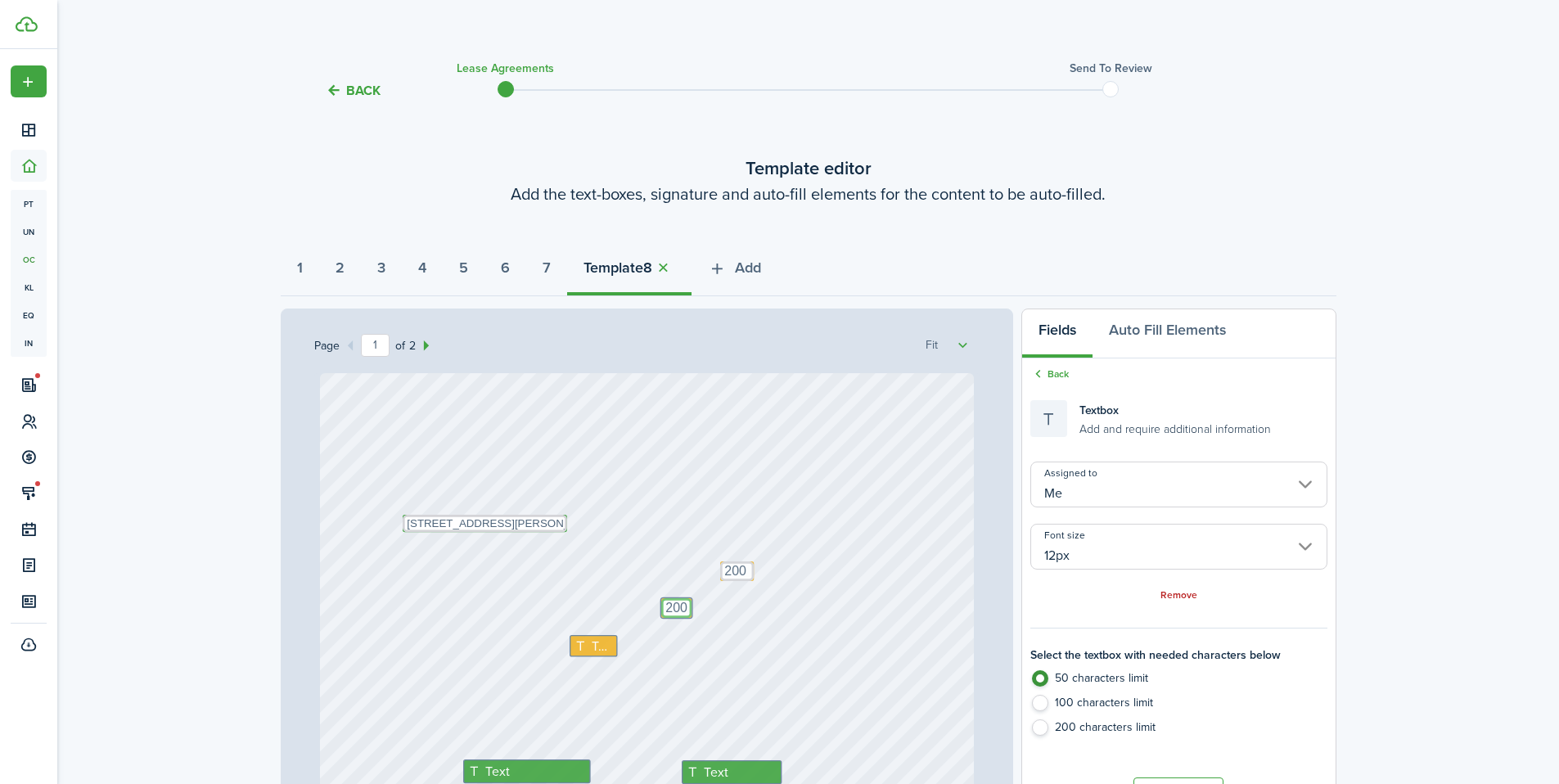
type textarea "200"
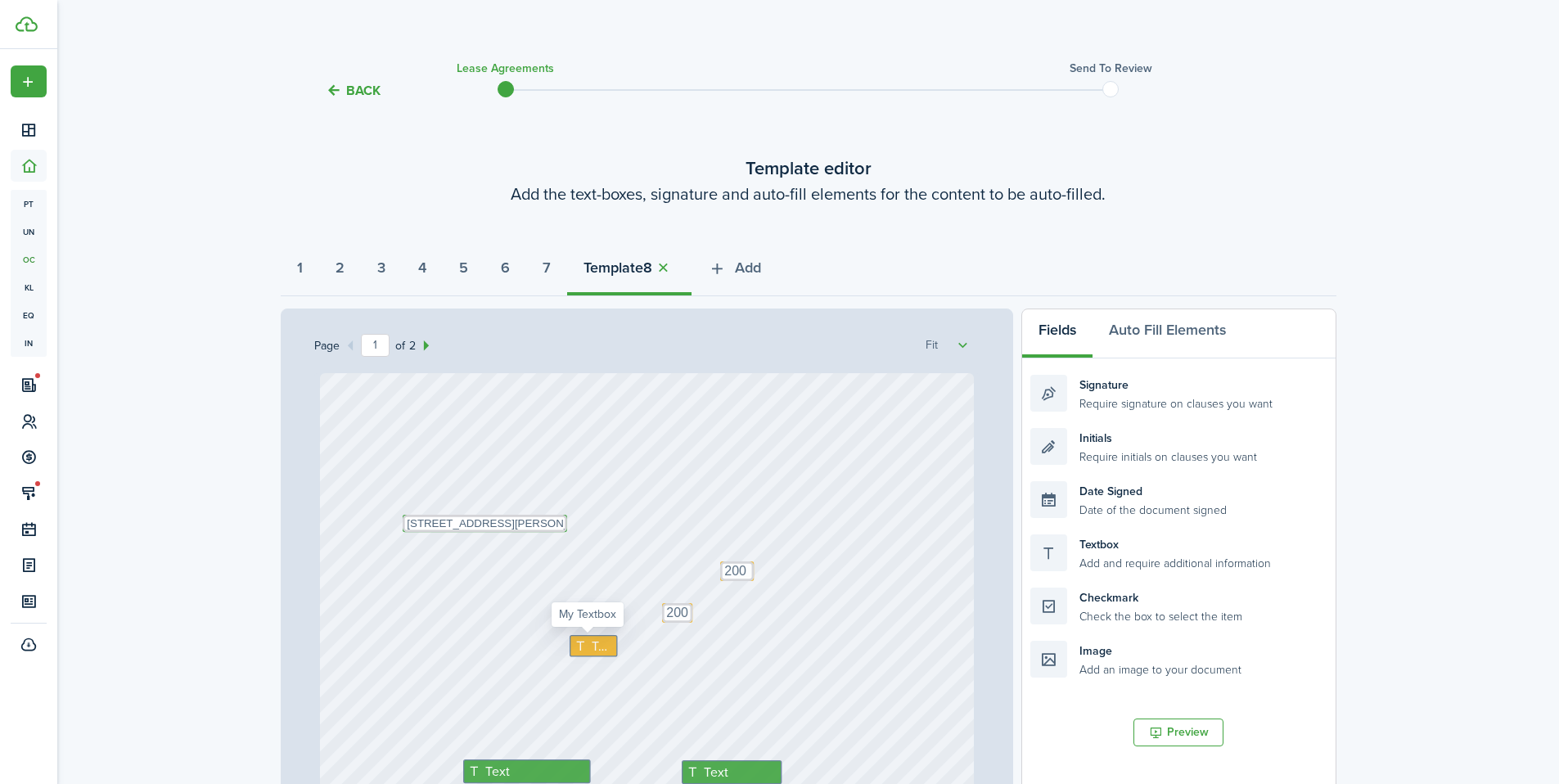
click at [600, 651] on span "Text" at bounding box center [602, 646] width 22 height 20
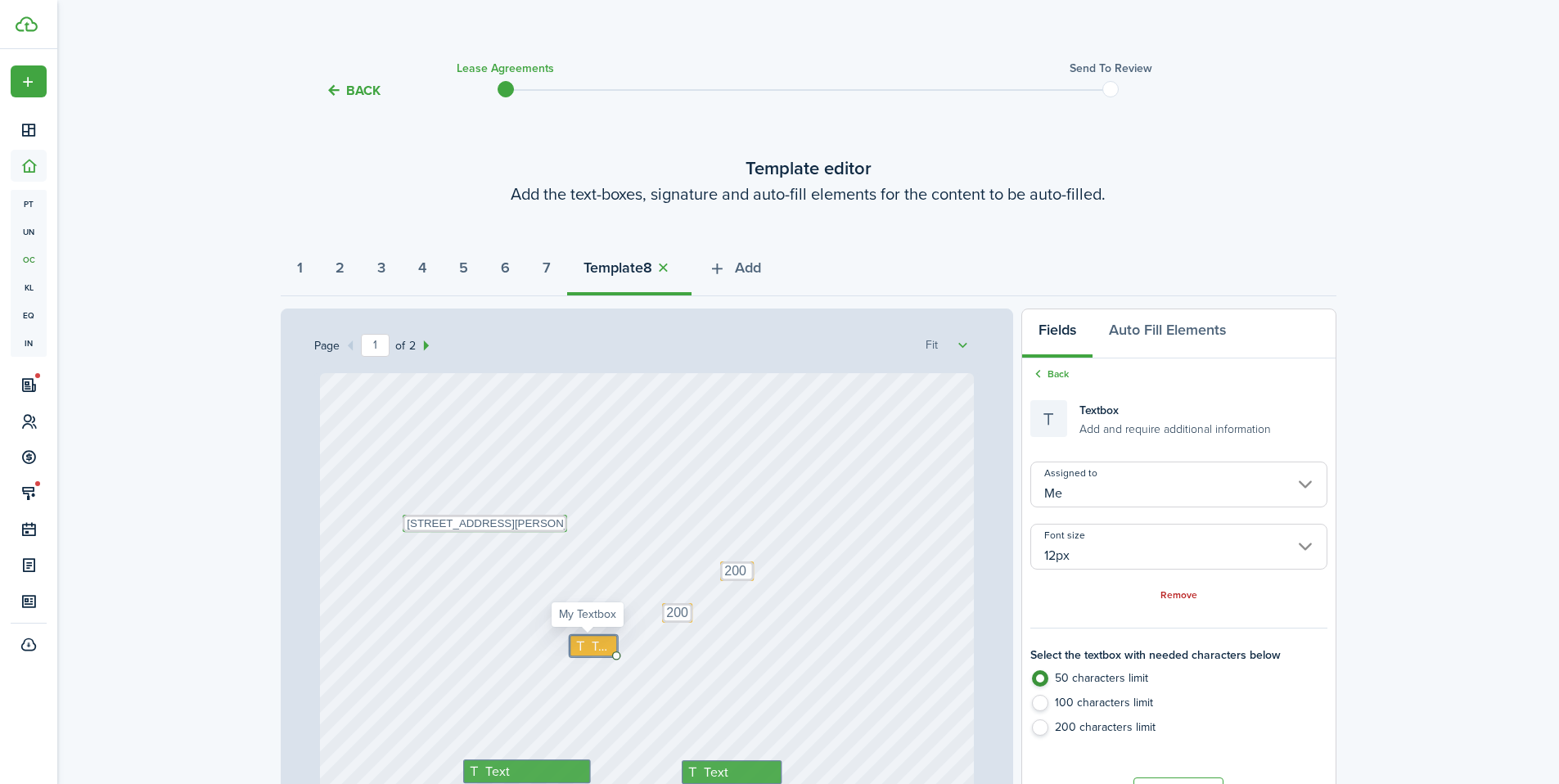
click at [600, 651] on span "Text" at bounding box center [602, 646] width 22 height 20
type textarea "40"
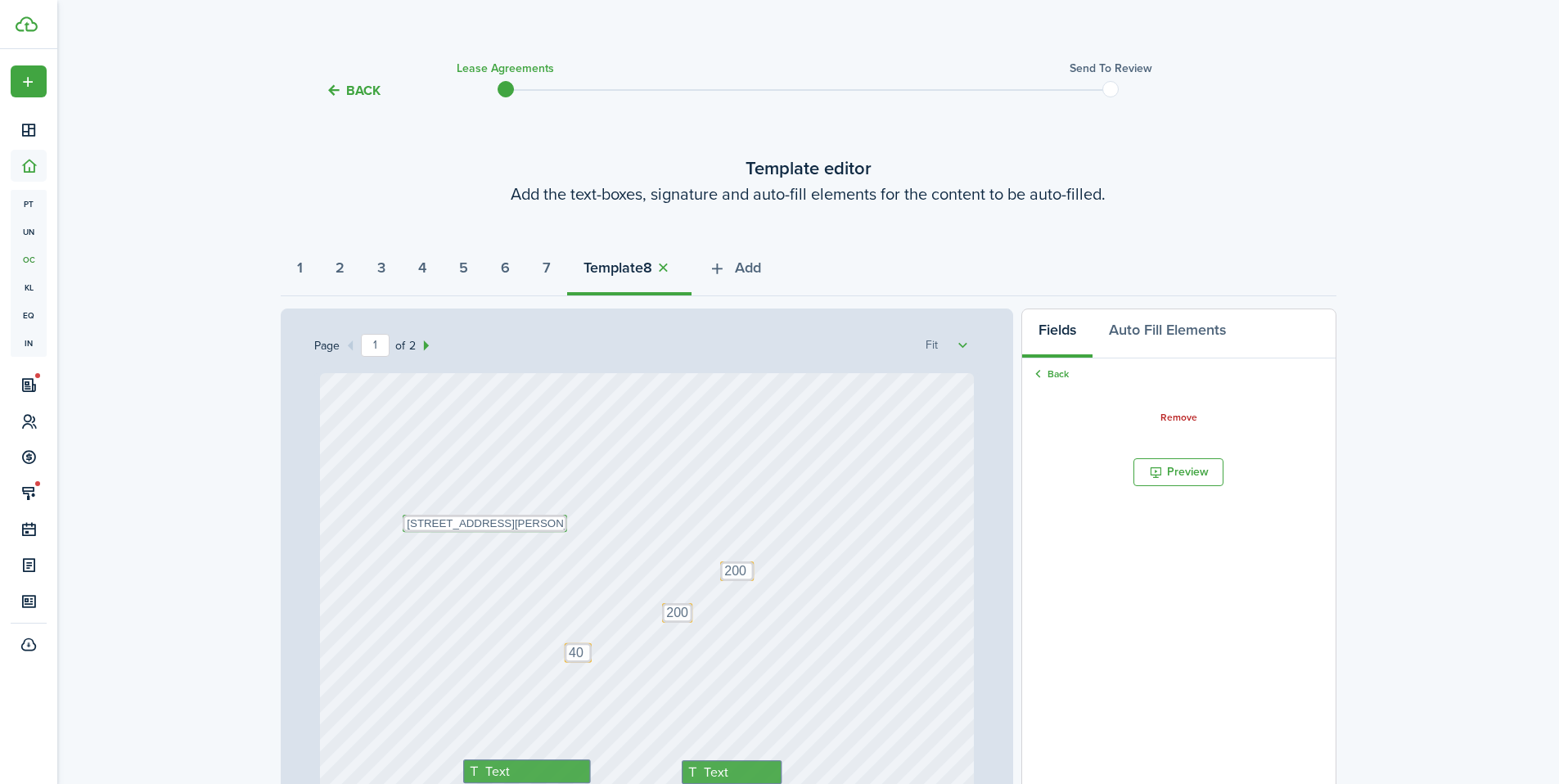
drag, startPoint x: 571, startPoint y: 640, endPoint x: 572, endPoint y: 648, distance: 8.1
click at [571, 648] on textarea "40" at bounding box center [584, 653] width 27 height 20
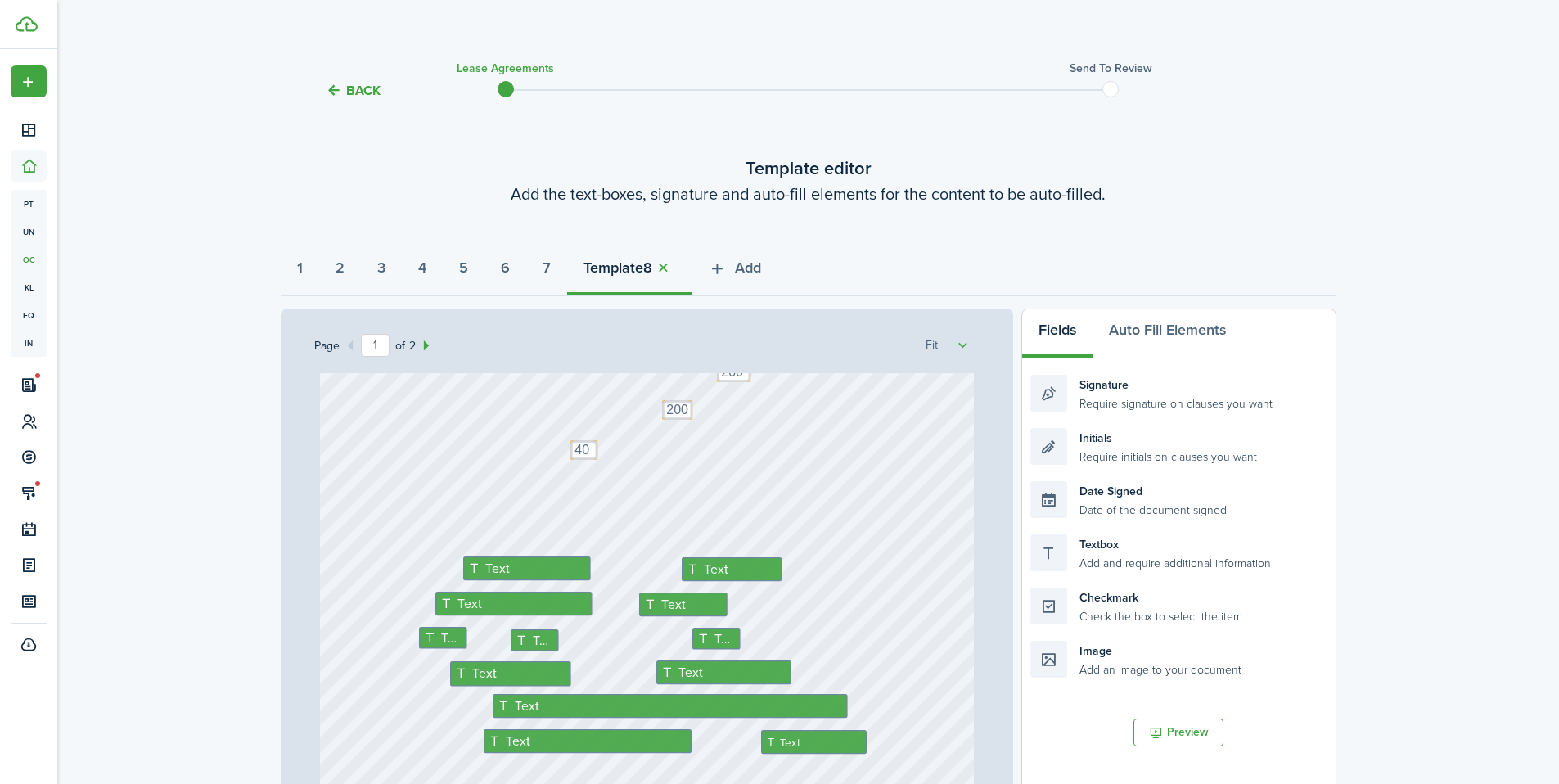
scroll to position [242, 0]
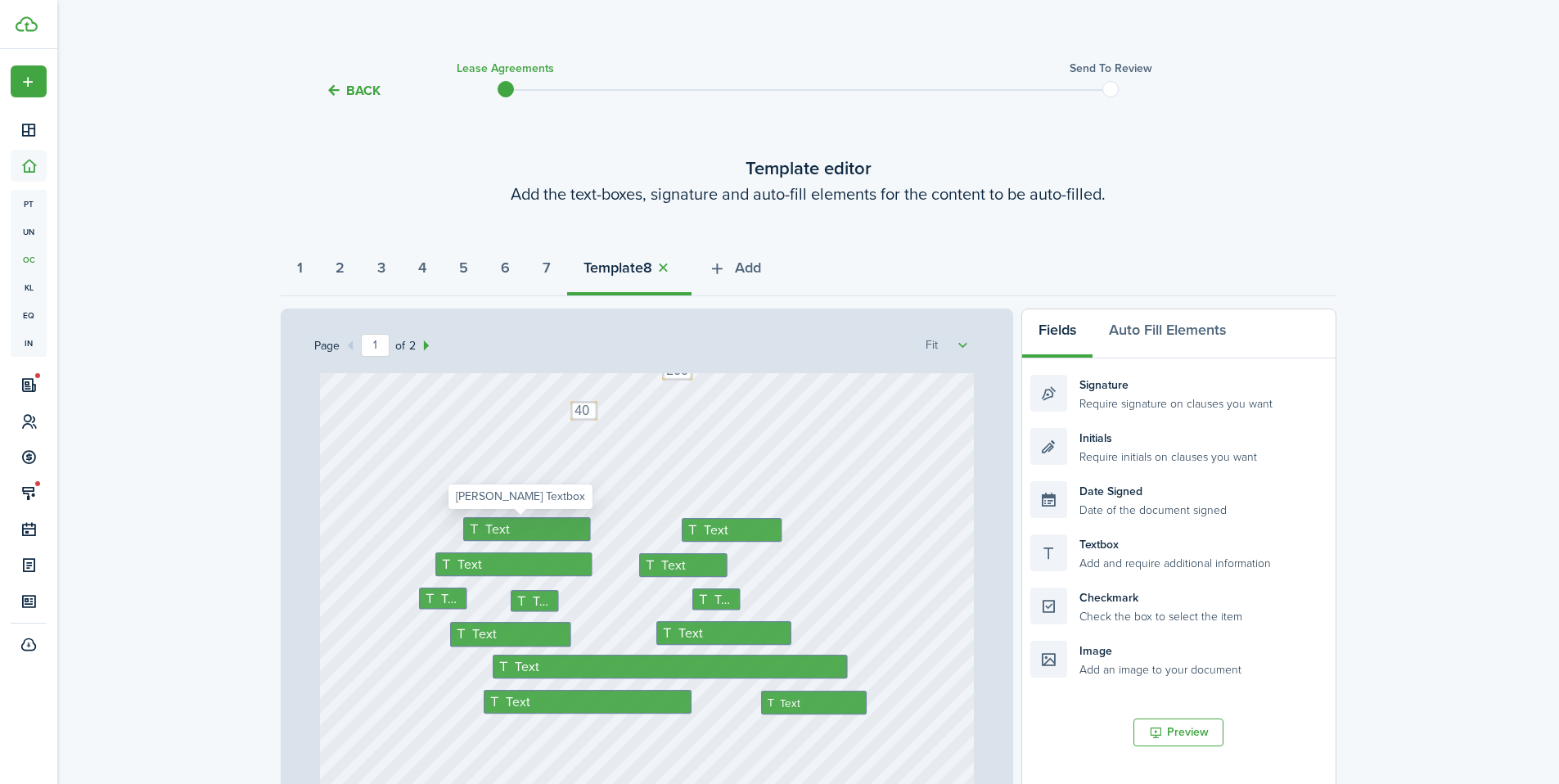
click at [517, 518] on div "Text" at bounding box center [527, 529] width 127 height 24
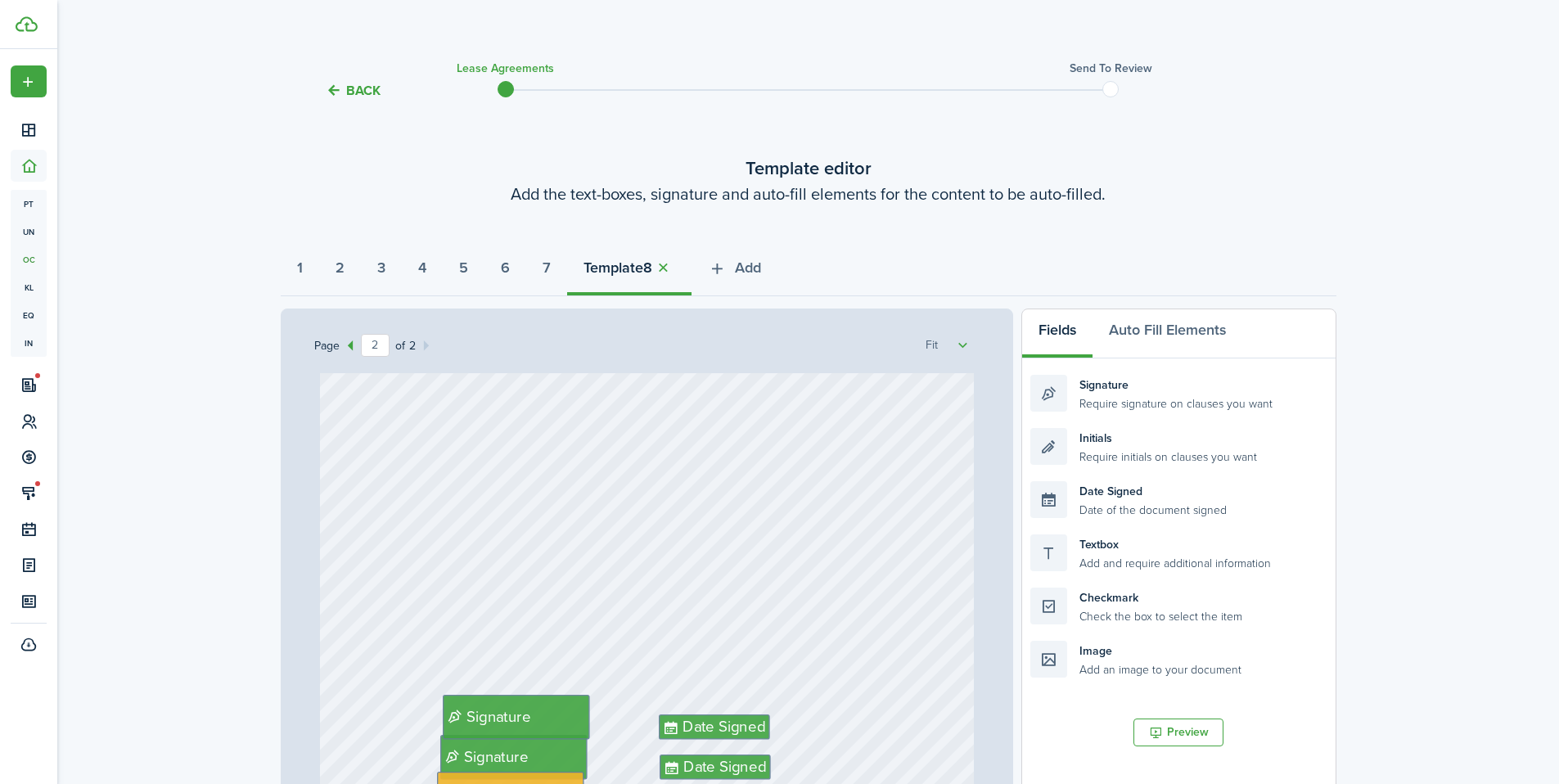
scroll to position [1180, 0]
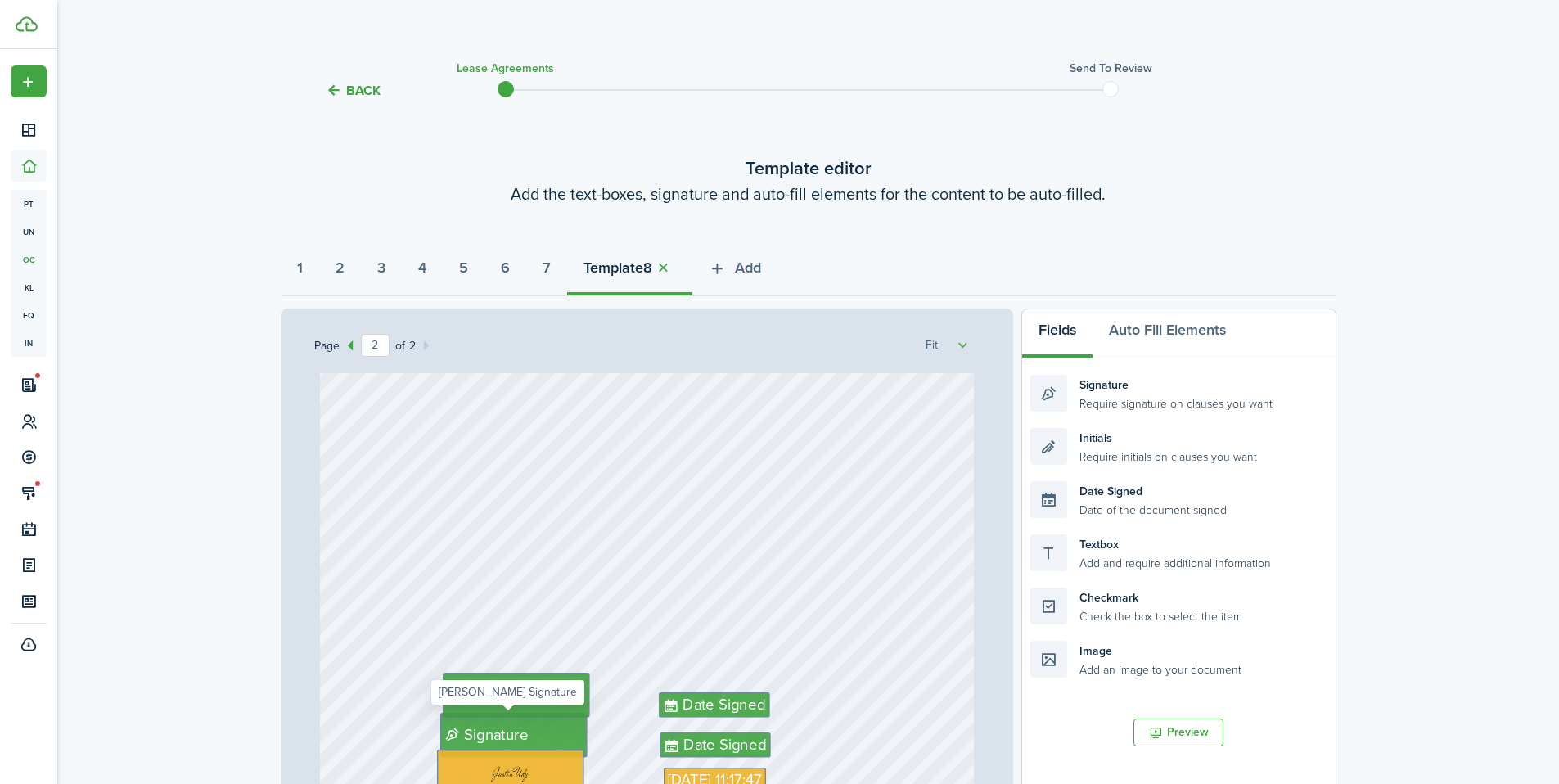
click at [513, 705] on span "Signature" at bounding box center [498, 694] width 64 height 23
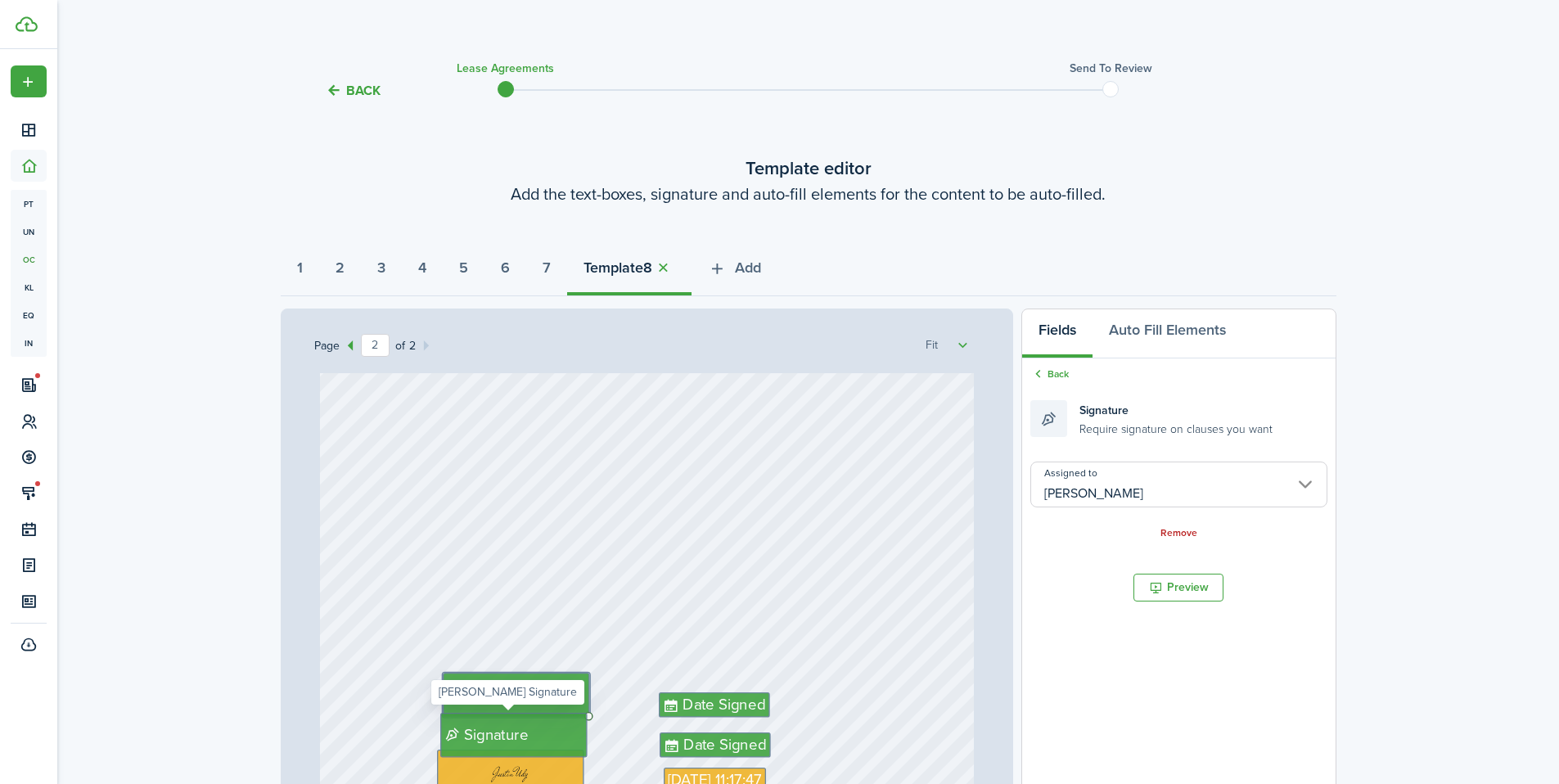
click at [510, 729] on span "Signature" at bounding box center [496, 734] width 64 height 23
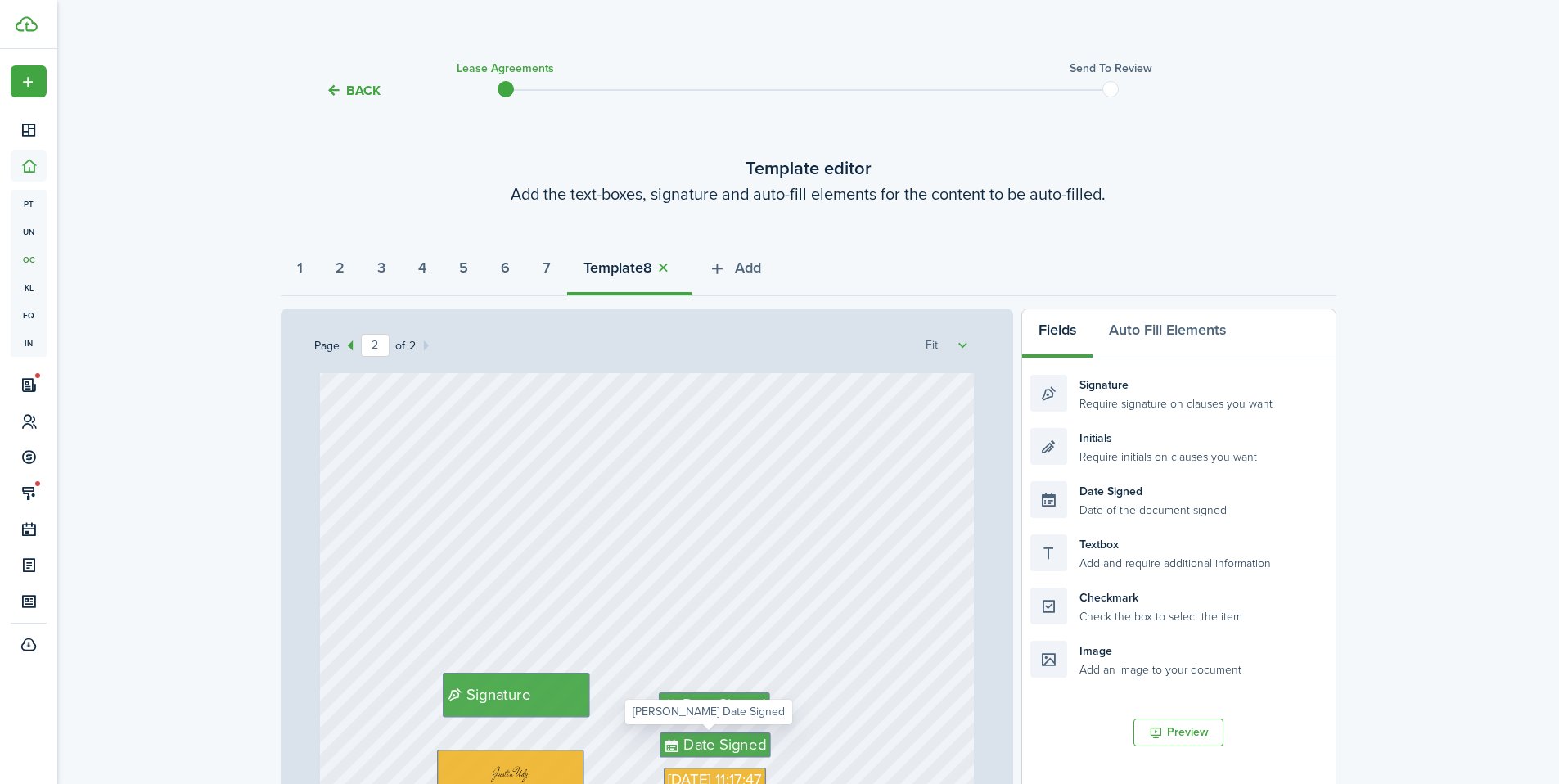
click at [711, 738] on span "Date Signed" at bounding box center [724, 745] width 83 height 23
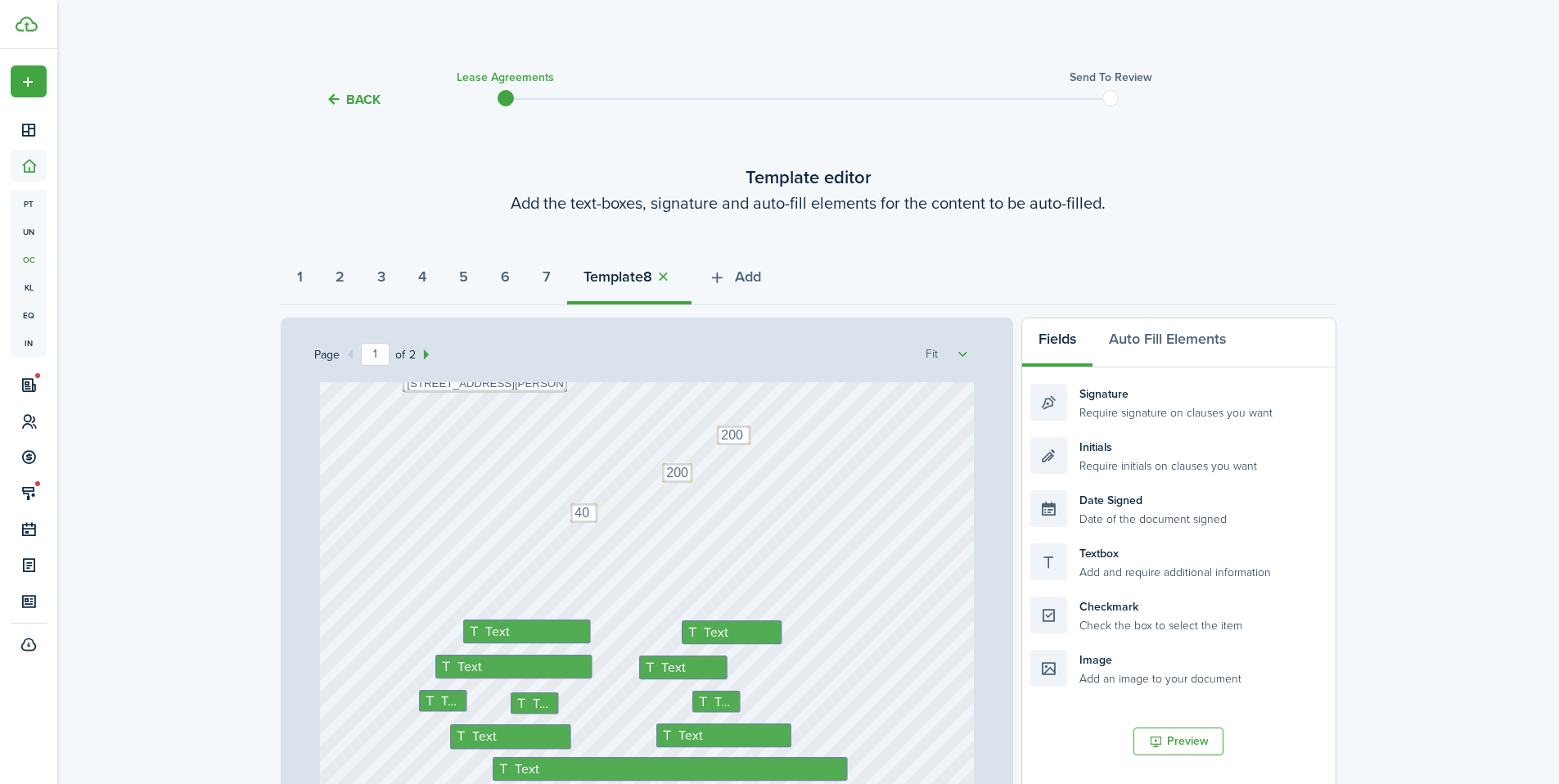
scroll to position [0, 0]
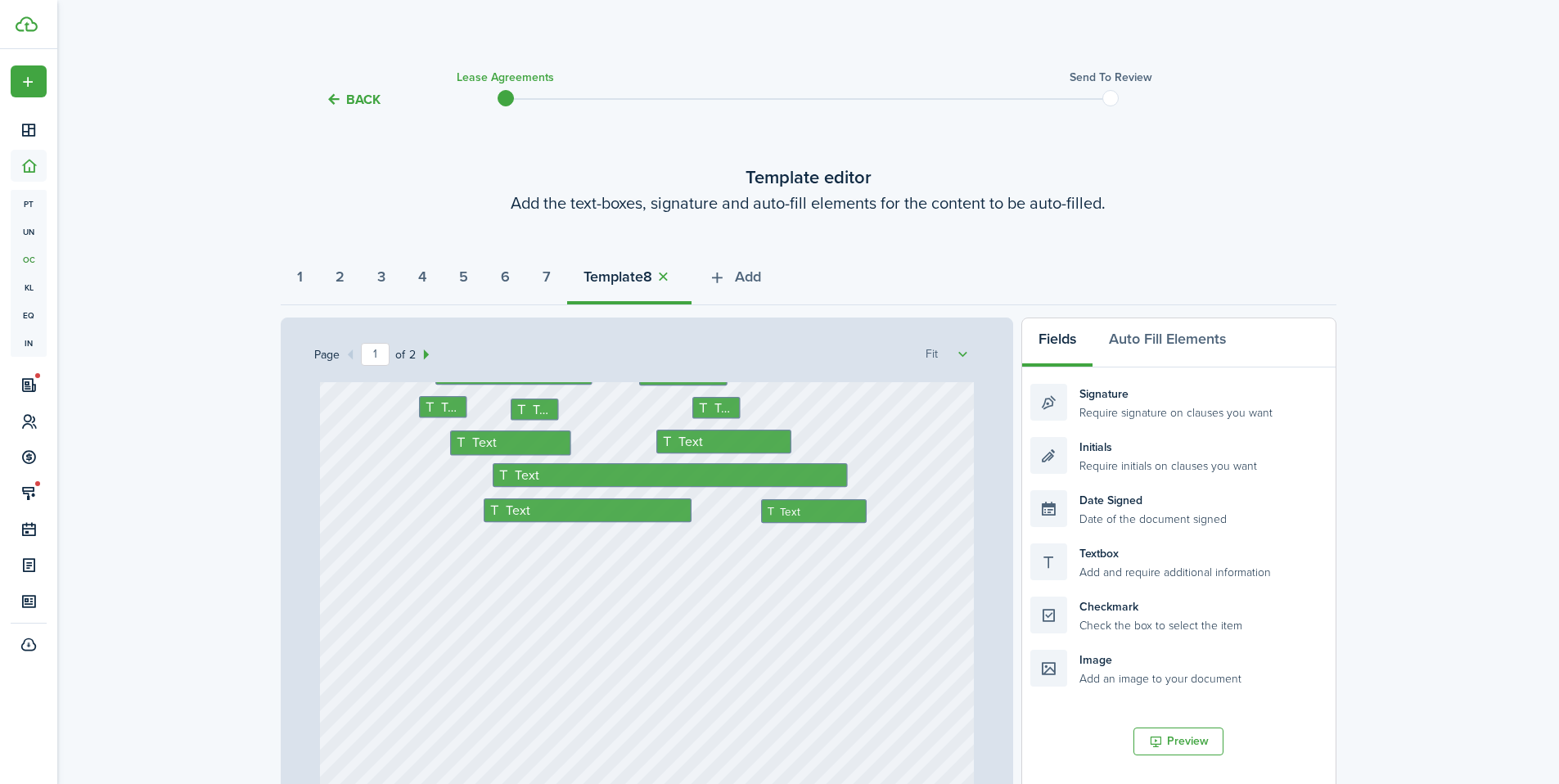
type input "2"
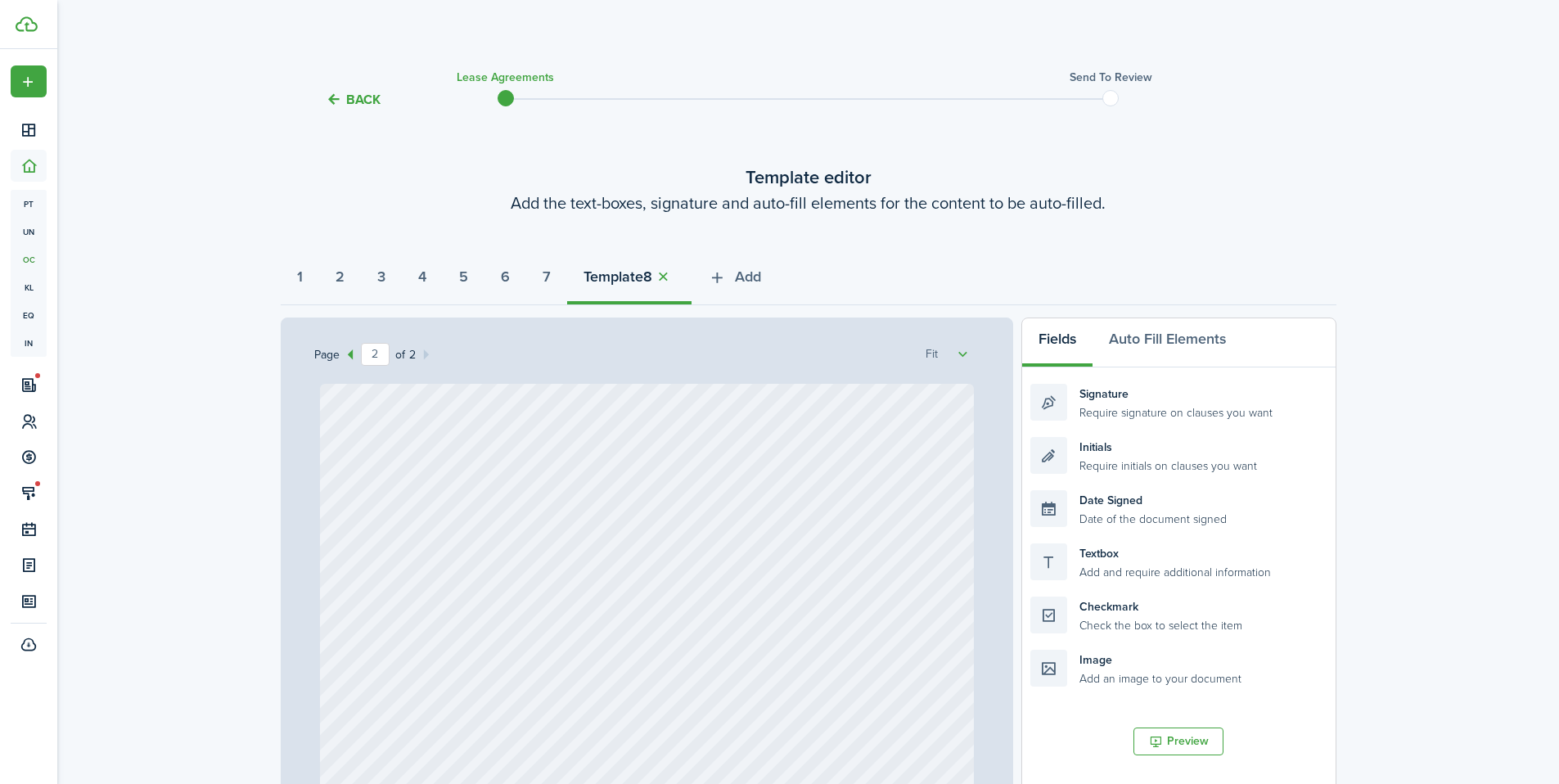
scroll to position [1180, 0]
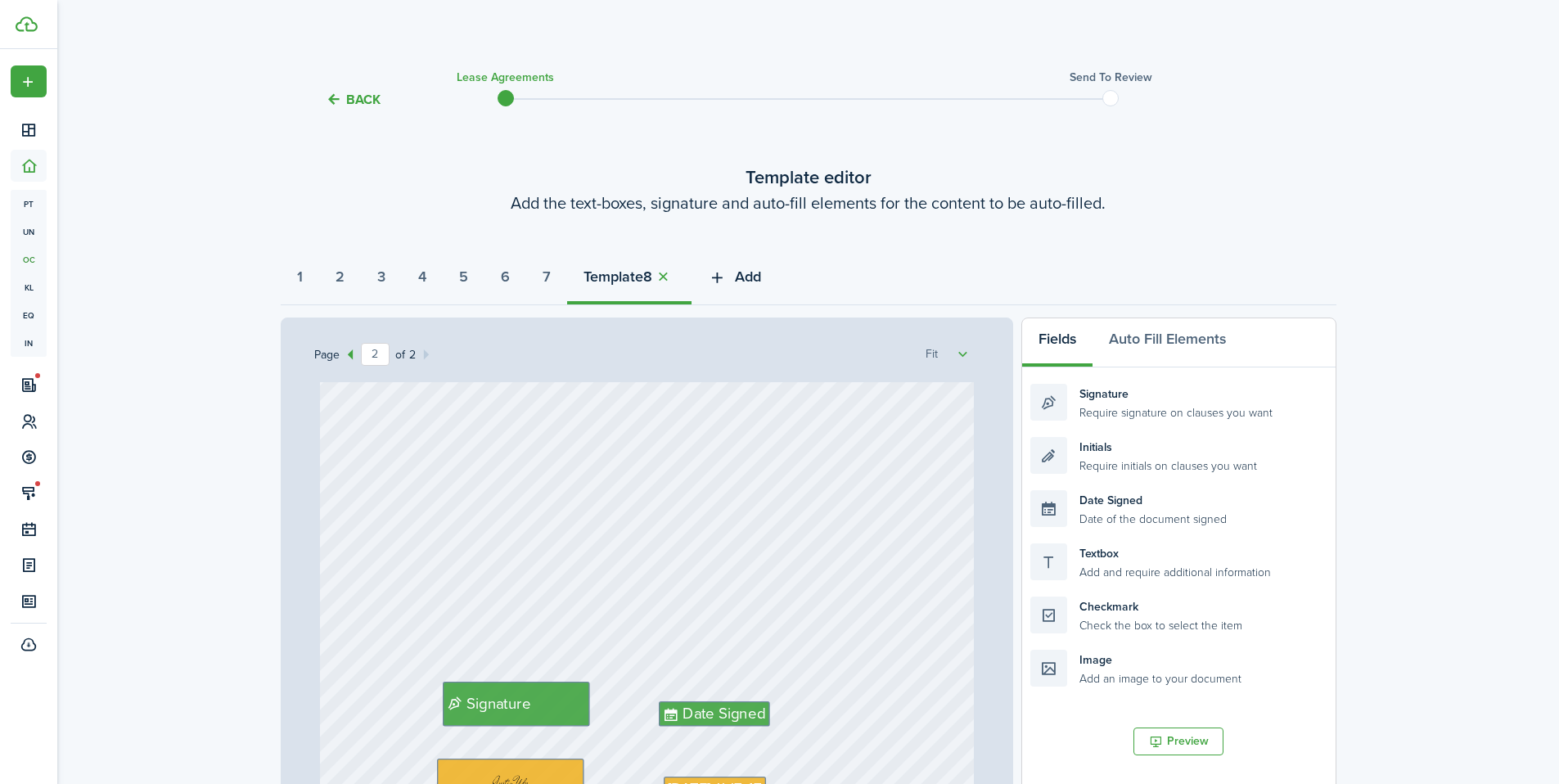
click at [758, 274] on button "Add" at bounding box center [735, 280] width 86 height 49
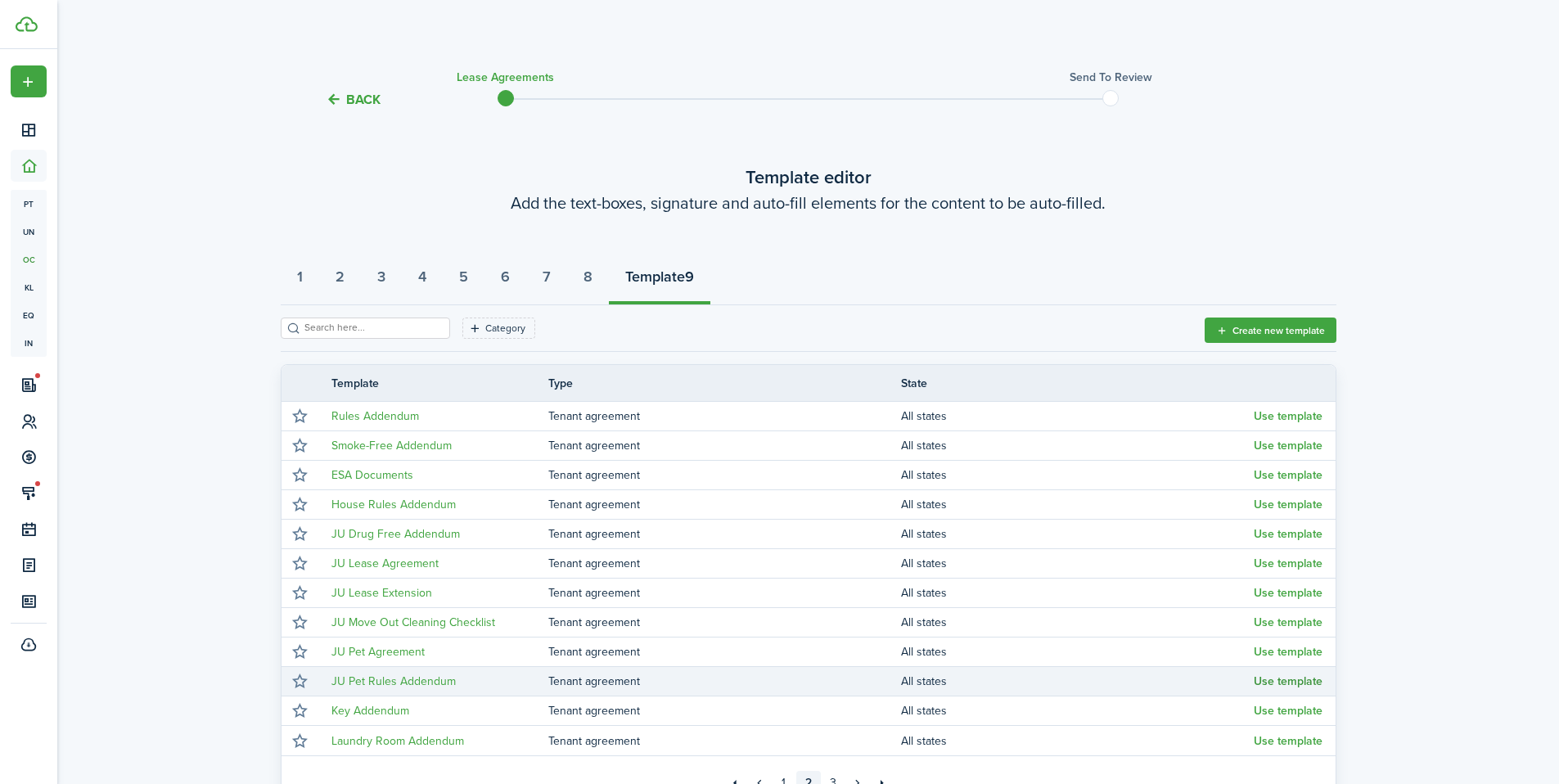
click at [1291, 680] on button "Use template" at bounding box center [1288, 681] width 69 height 13
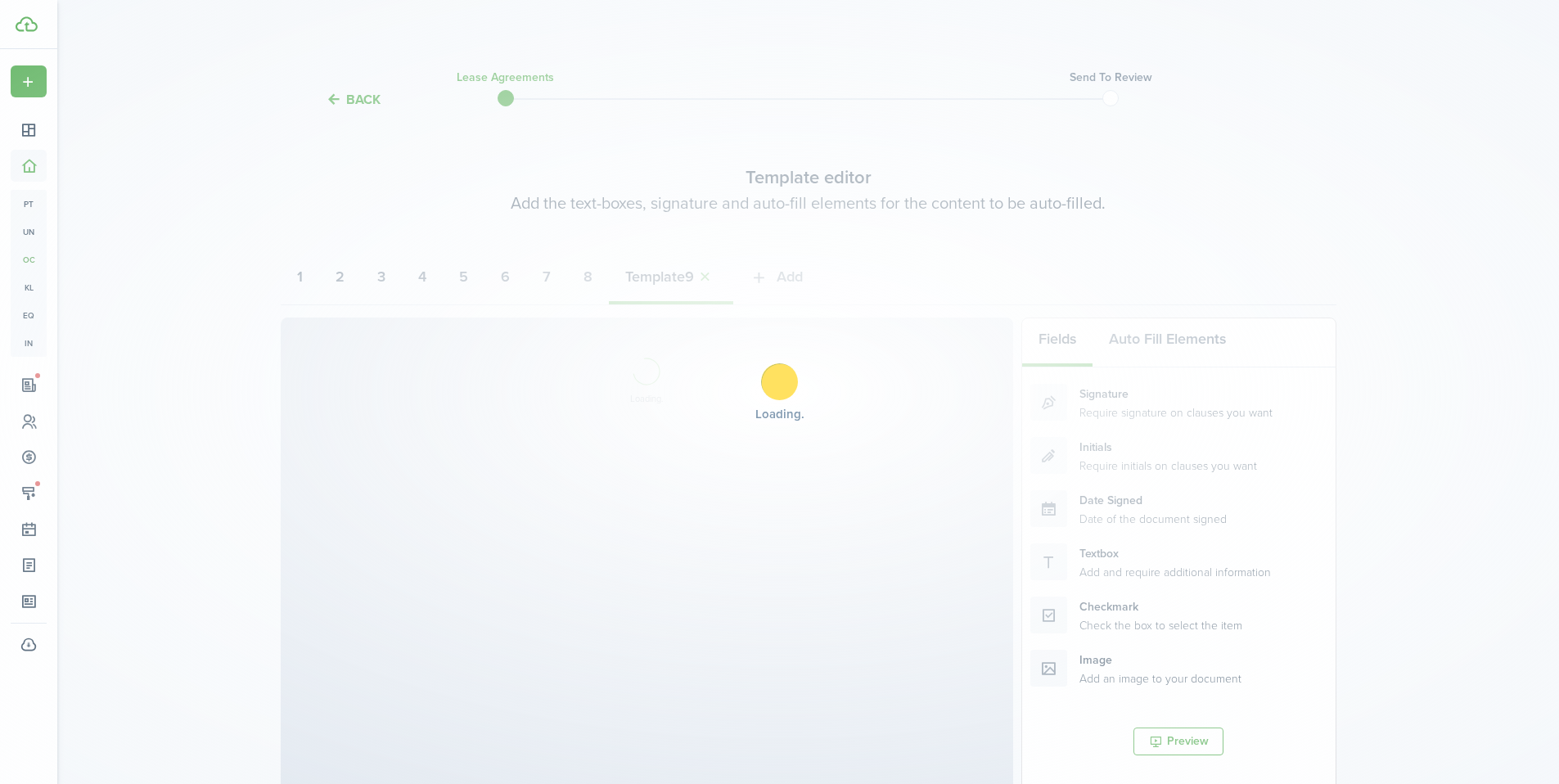
select select "fit"
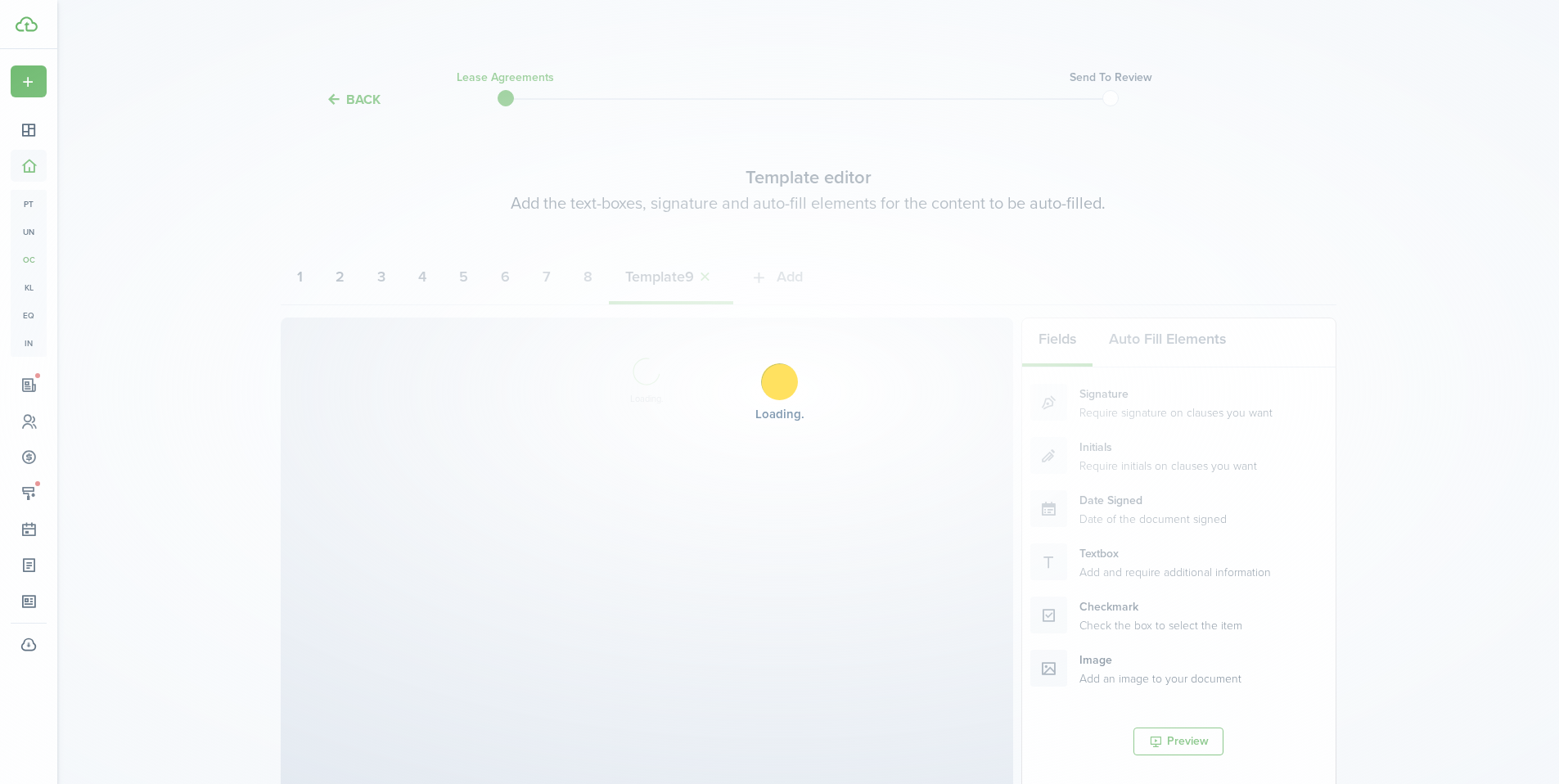
select select "fit"
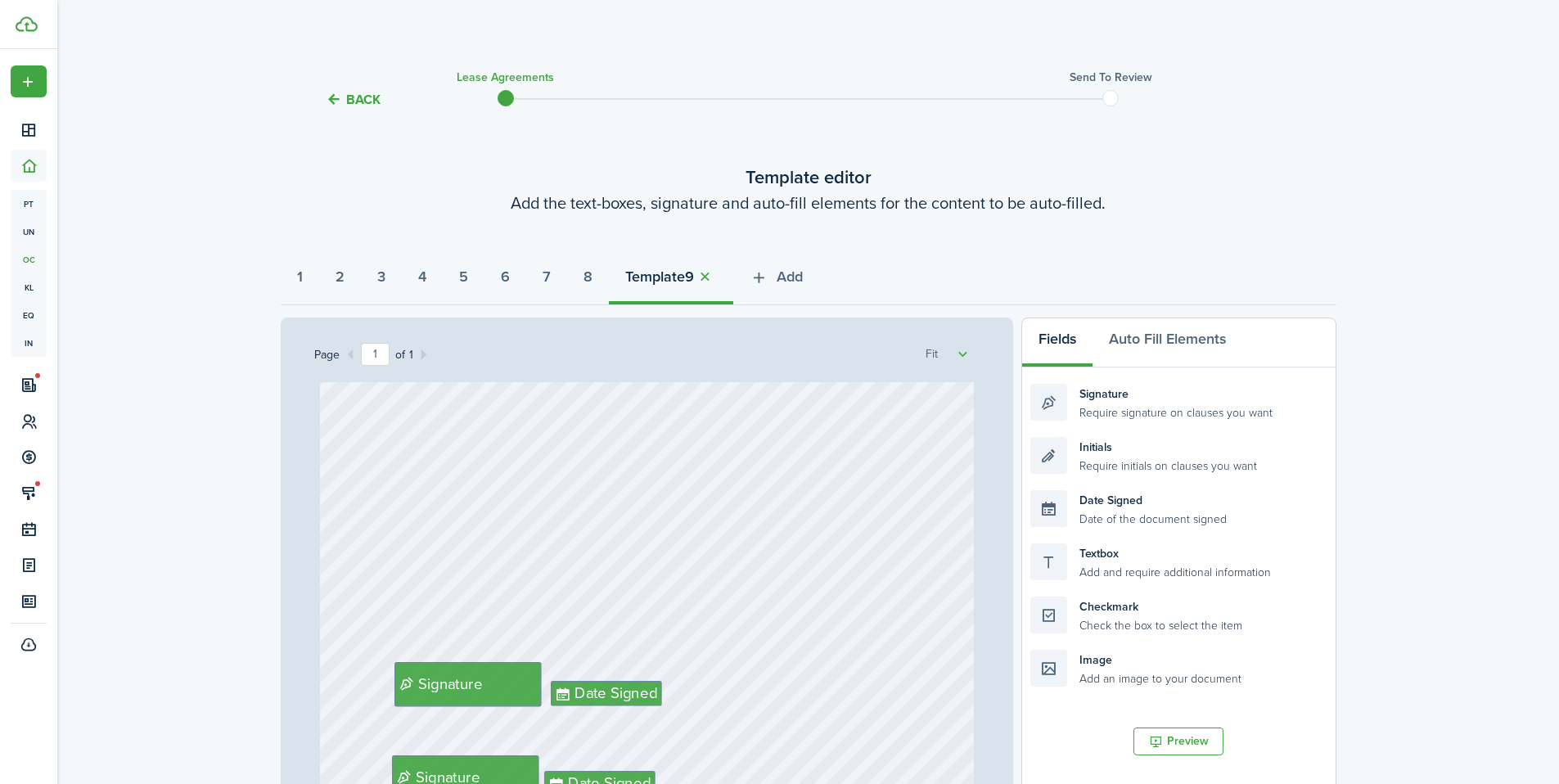
scroll to position [294, 0]
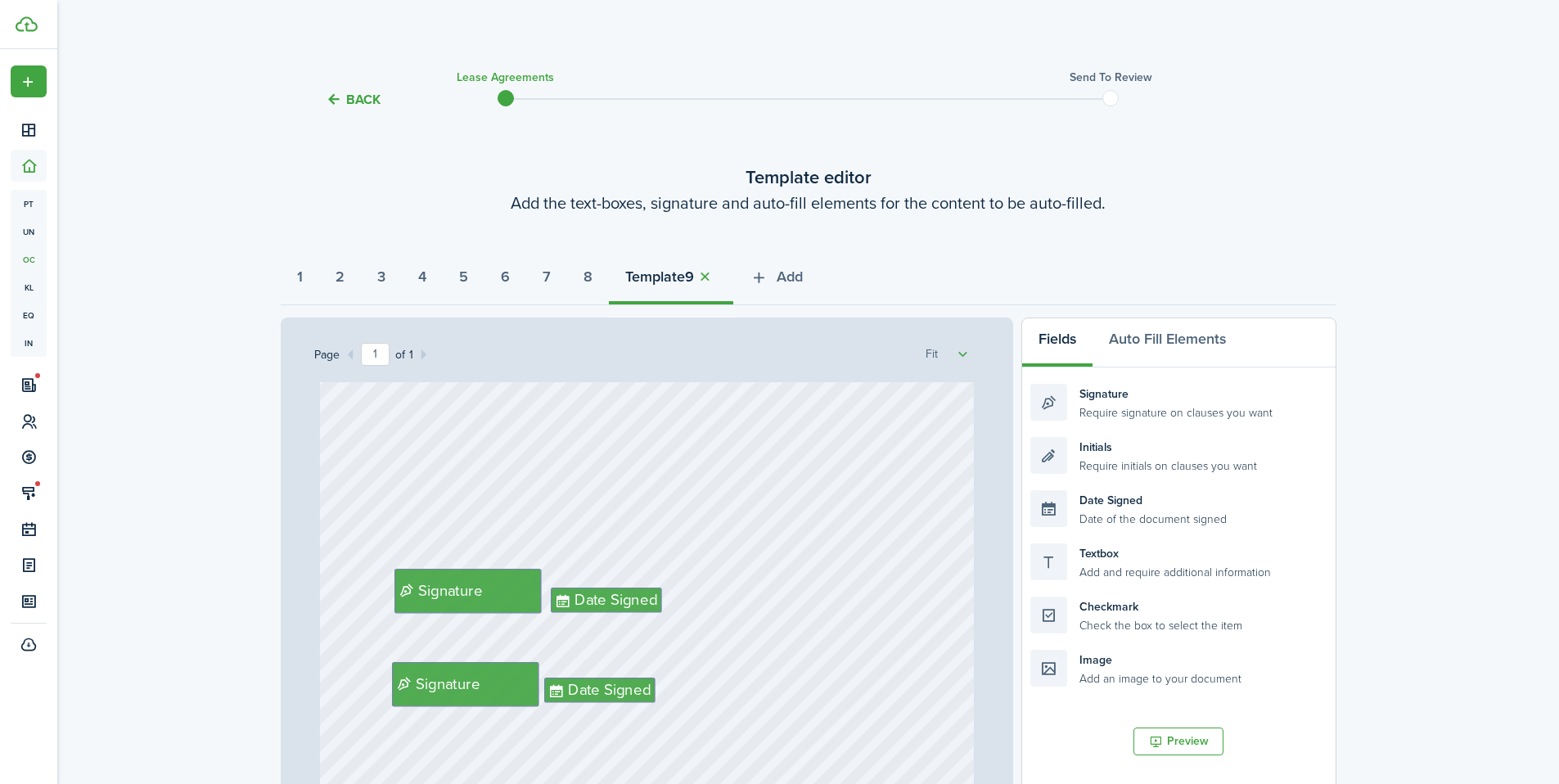
click at [456, 668] on div "Signature" at bounding box center [465, 684] width 147 height 44
click at [569, 683] on span "Date Signed" at bounding box center [609, 690] width 83 height 23
click at [536, 676] on div "Signature Date Signed" at bounding box center [647, 519] width 654 height 862
click at [628, 587] on div "Date Signed" at bounding box center [606, 600] width 111 height 26
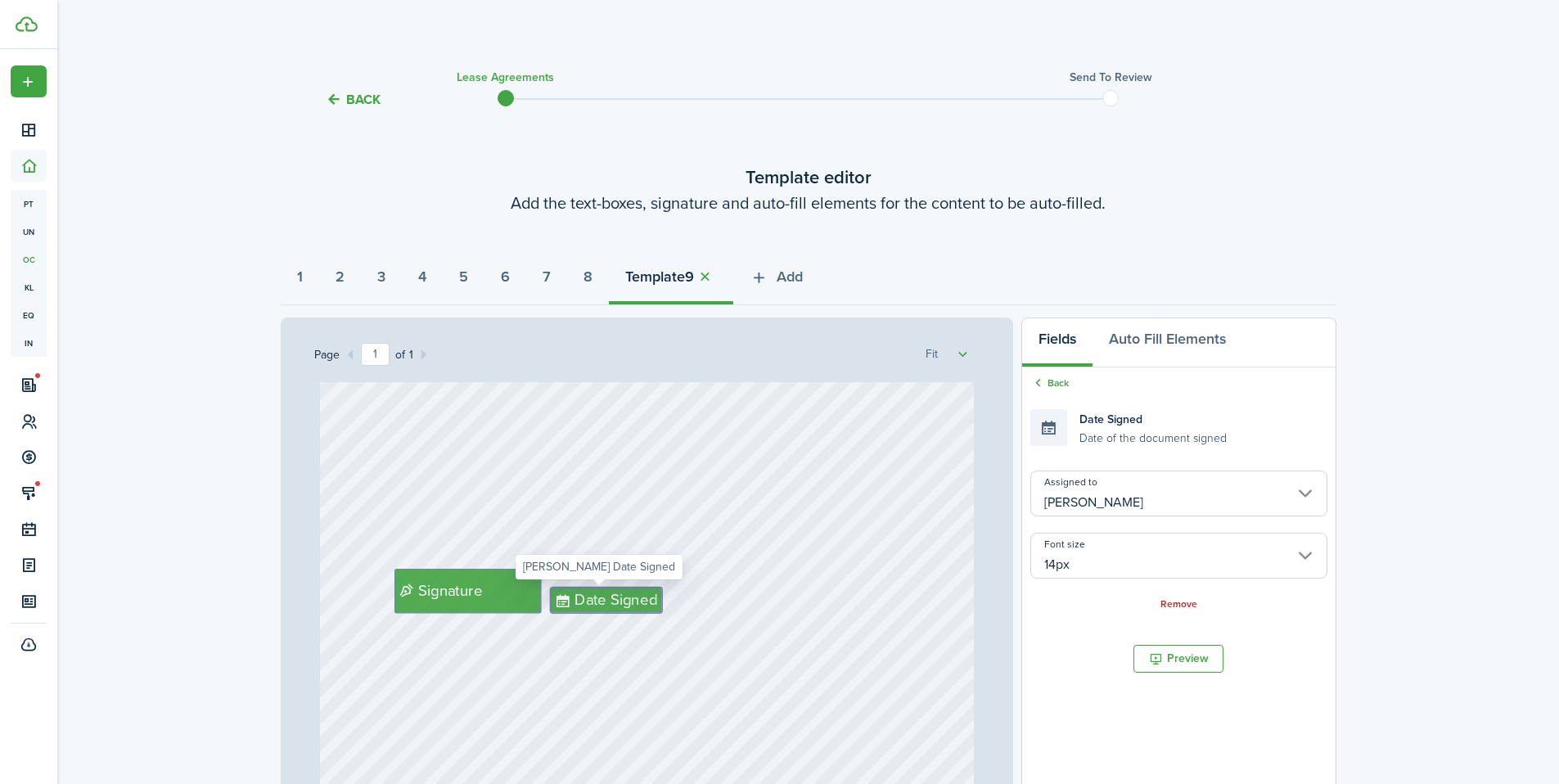
click at [603, 594] on span "Date Signed" at bounding box center [615, 599] width 83 height 23
click at [1119, 560] on input "14px" at bounding box center [1179, 555] width 296 height 46
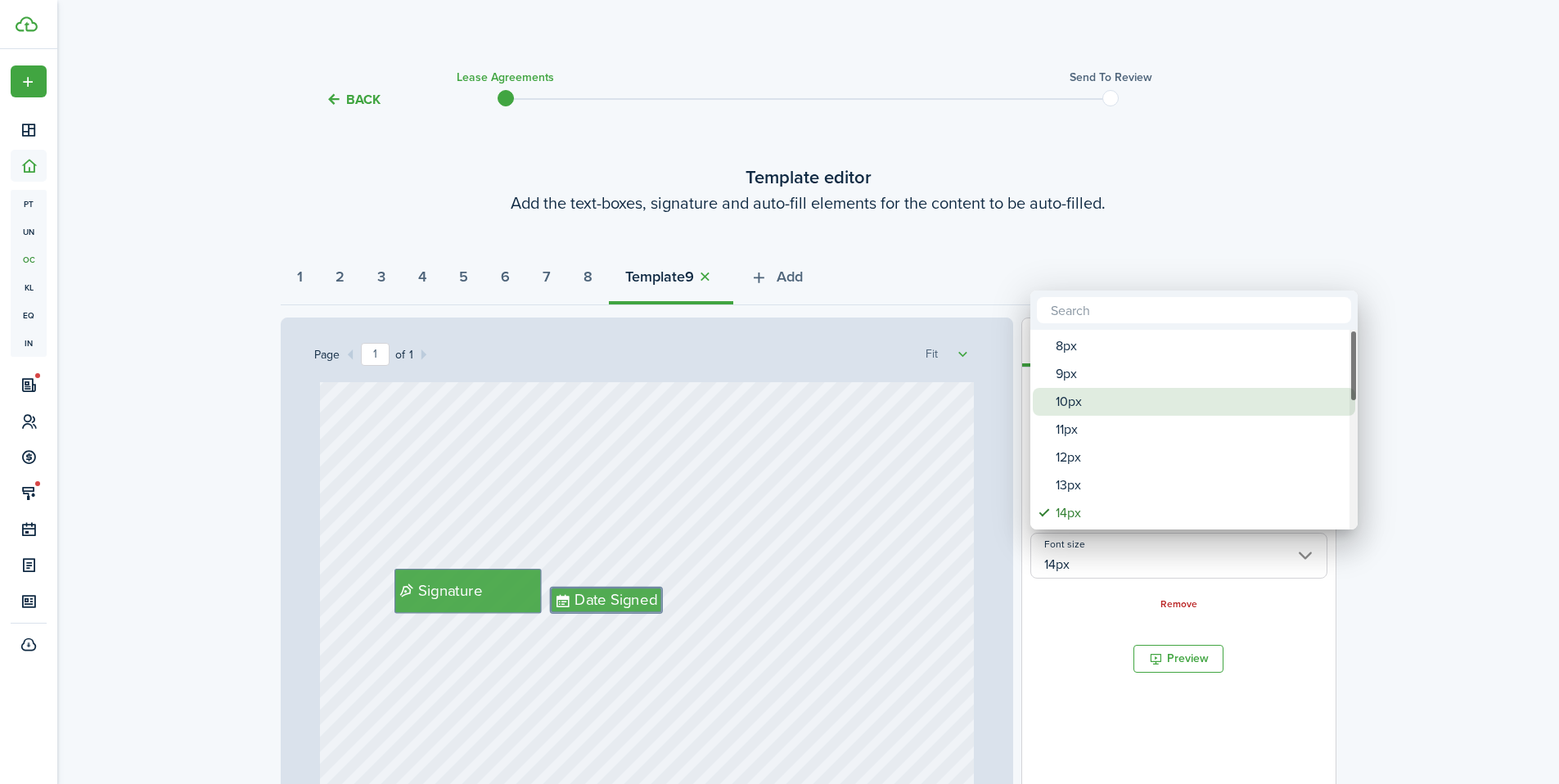
click at [1090, 412] on div "10px" at bounding box center [1200, 401] width 289 height 28
type input "10px"
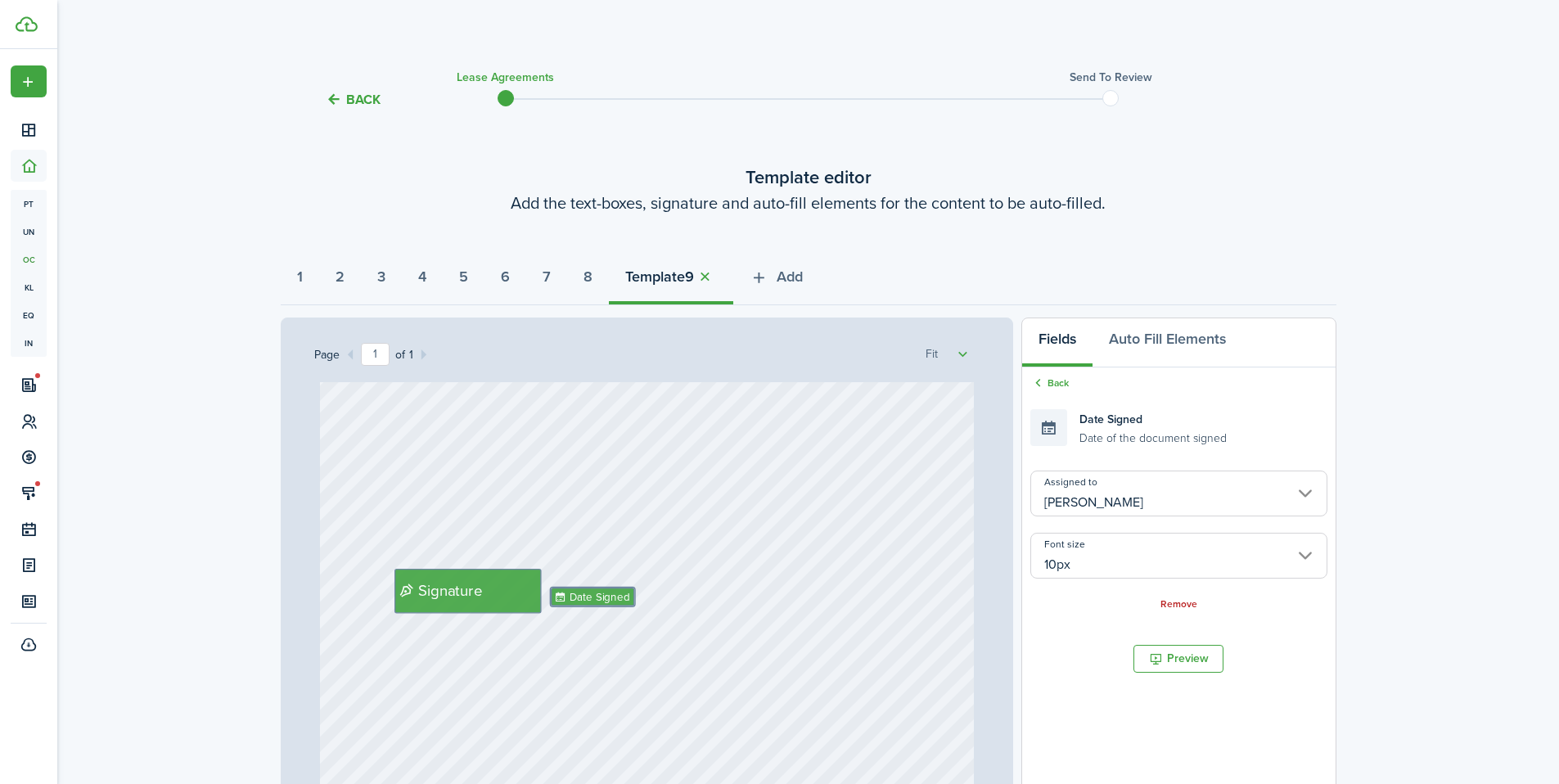
type input "10px"
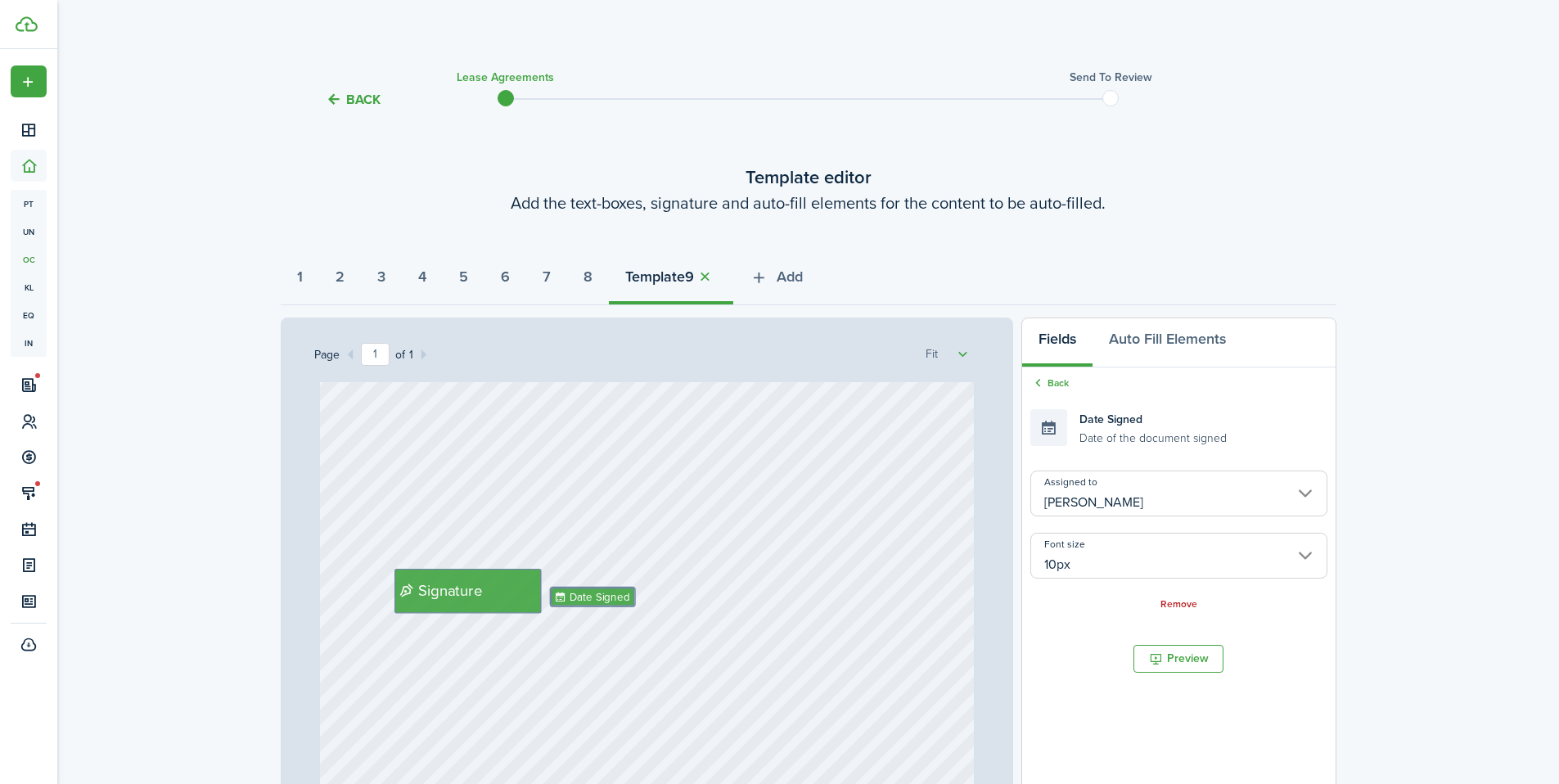
type input "10px"
click at [733, 634] on div "Signature Date Signed" at bounding box center [647, 519] width 654 height 862
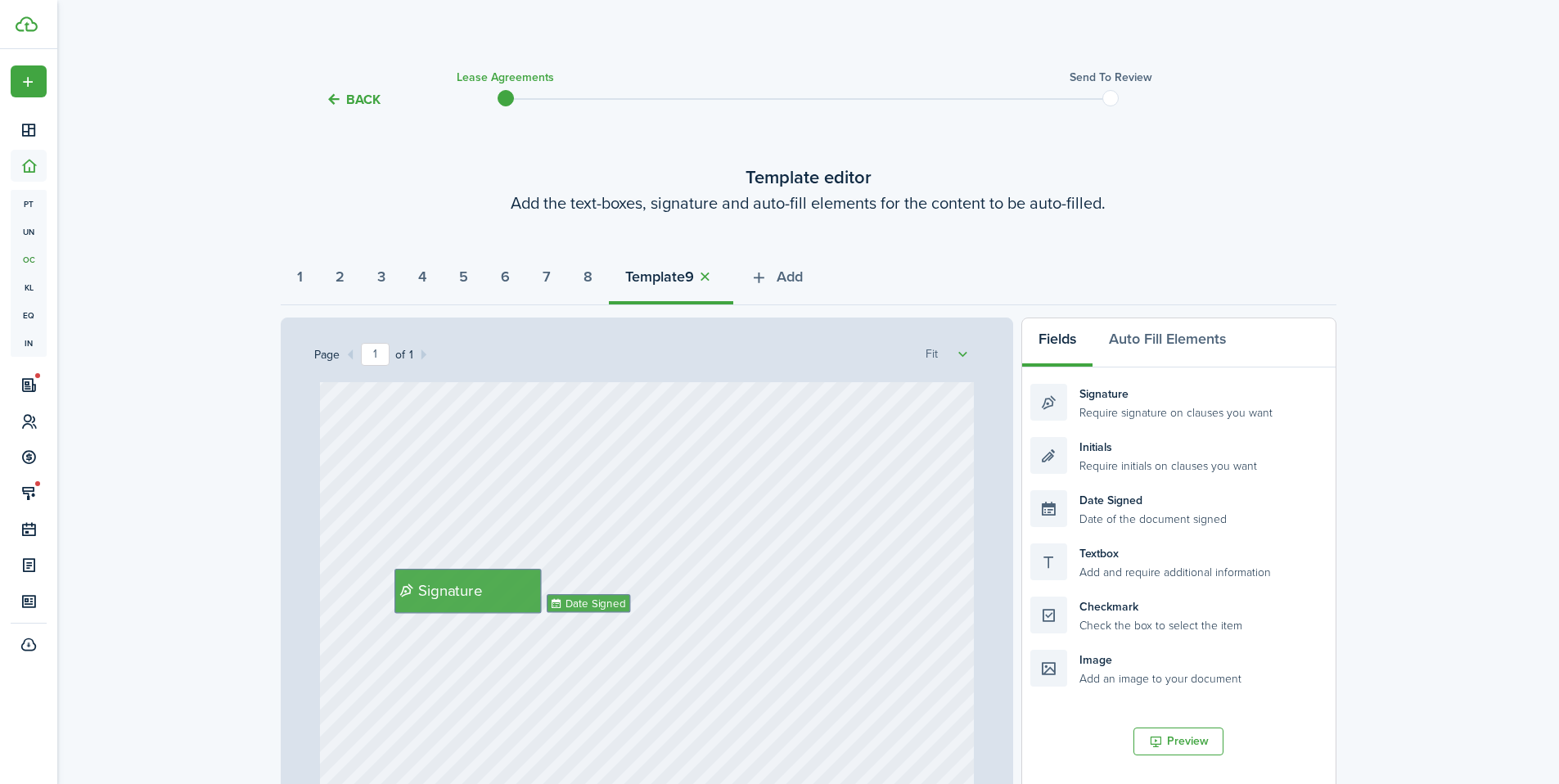
click at [670, 642] on div "Signature Date Signed" at bounding box center [647, 519] width 654 height 862
click at [685, 276] on strong "Template" at bounding box center [655, 277] width 60 height 22
click at [311, 283] on button "1" at bounding box center [299, 280] width 39 height 49
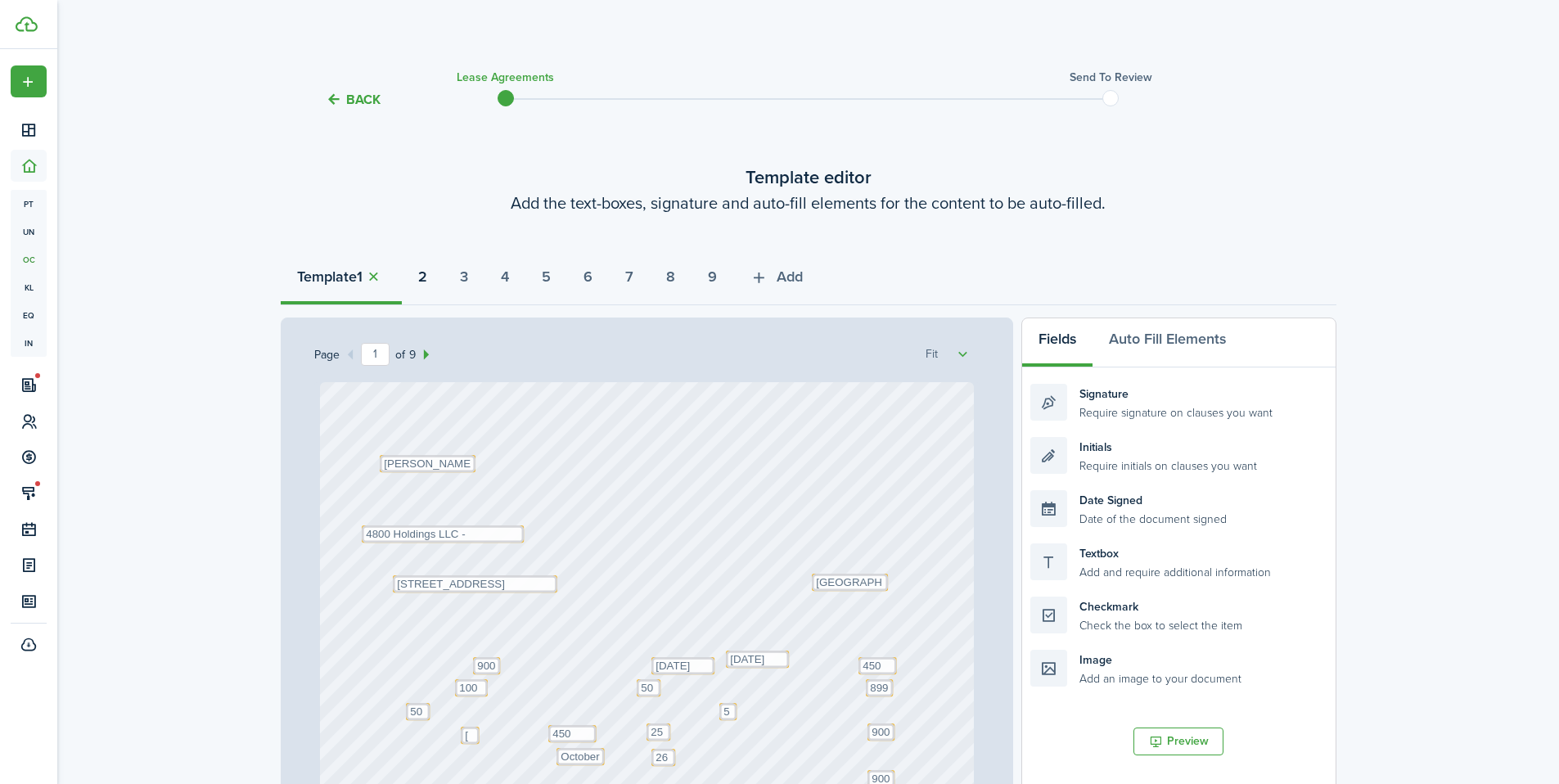
click at [424, 277] on strong "2" at bounding box center [423, 277] width 9 height 22
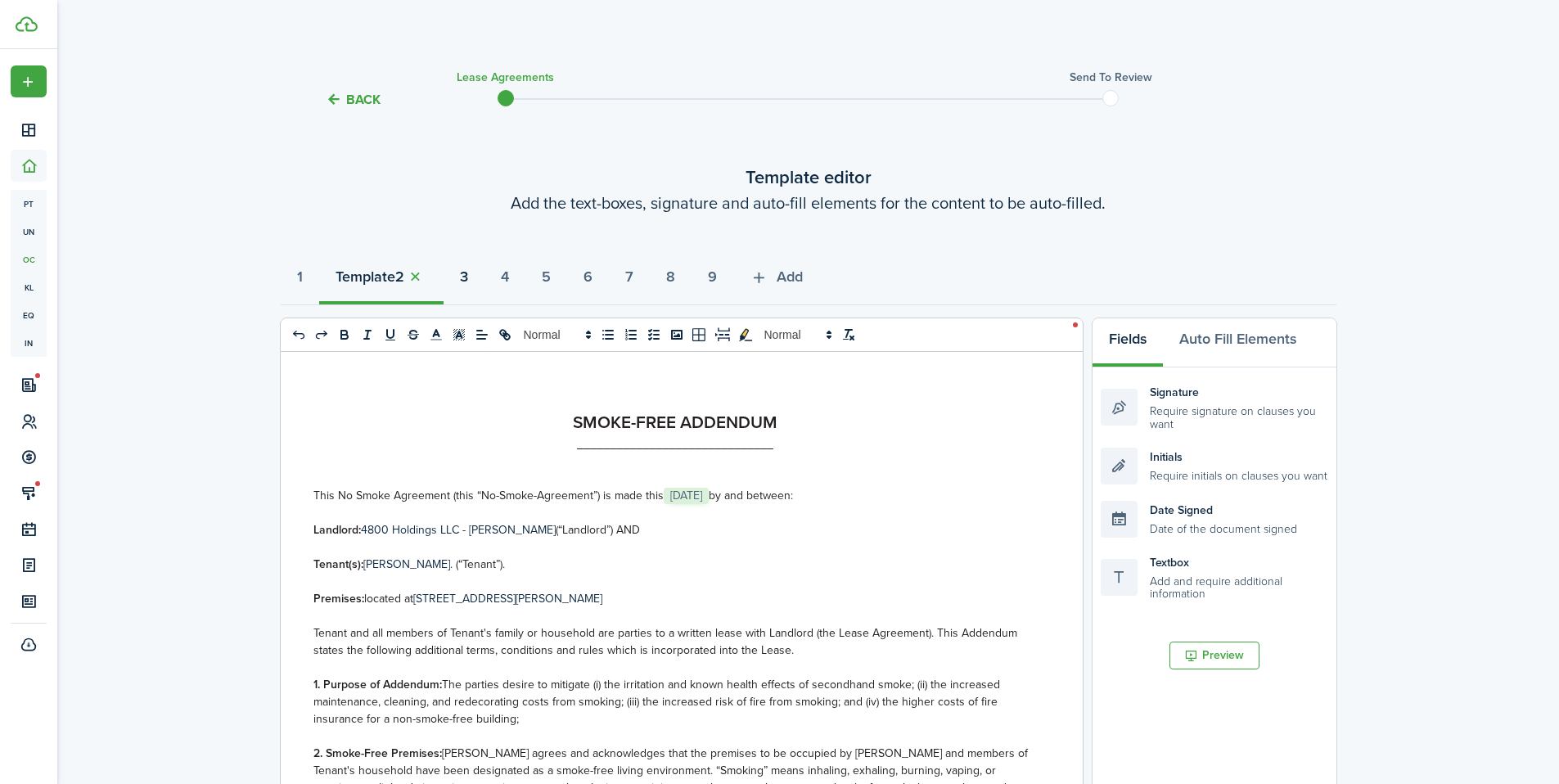
click at [468, 277] on strong "3" at bounding box center [464, 277] width 8 height 22
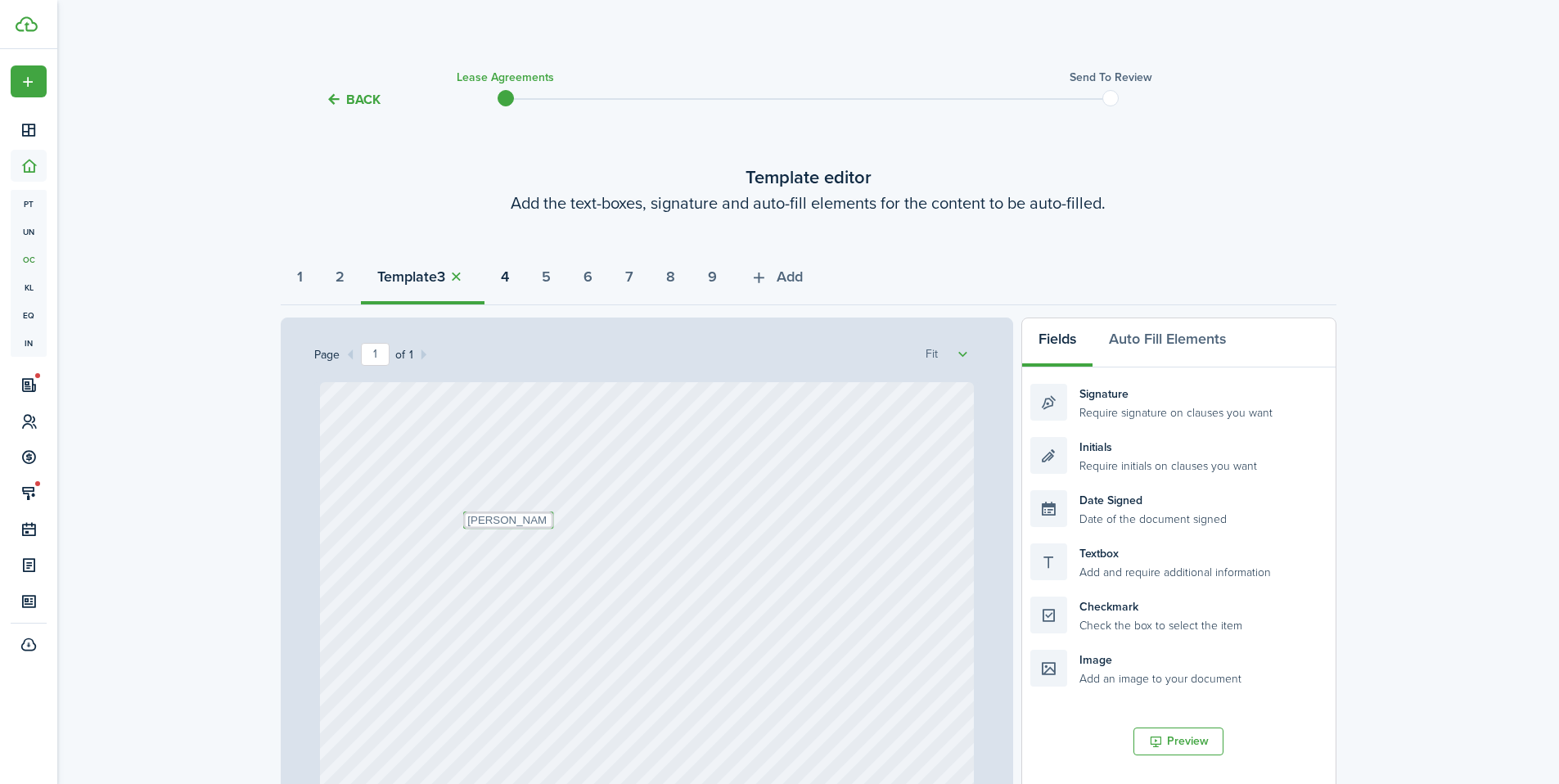
click at [509, 280] on strong "4" at bounding box center [505, 277] width 8 height 22
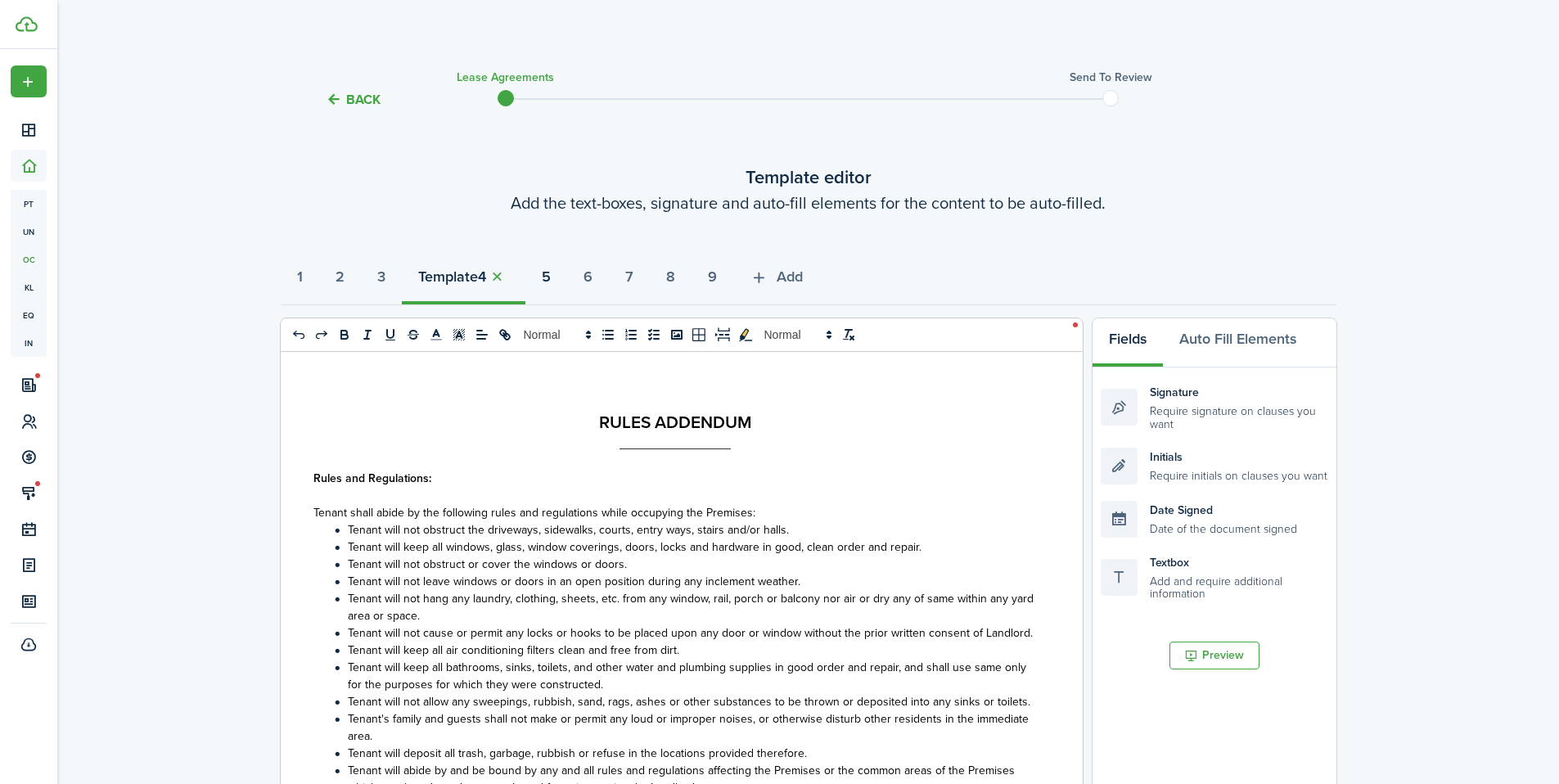
click at [551, 284] on strong "5" at bounding box center [546, 277] width 9 height 22
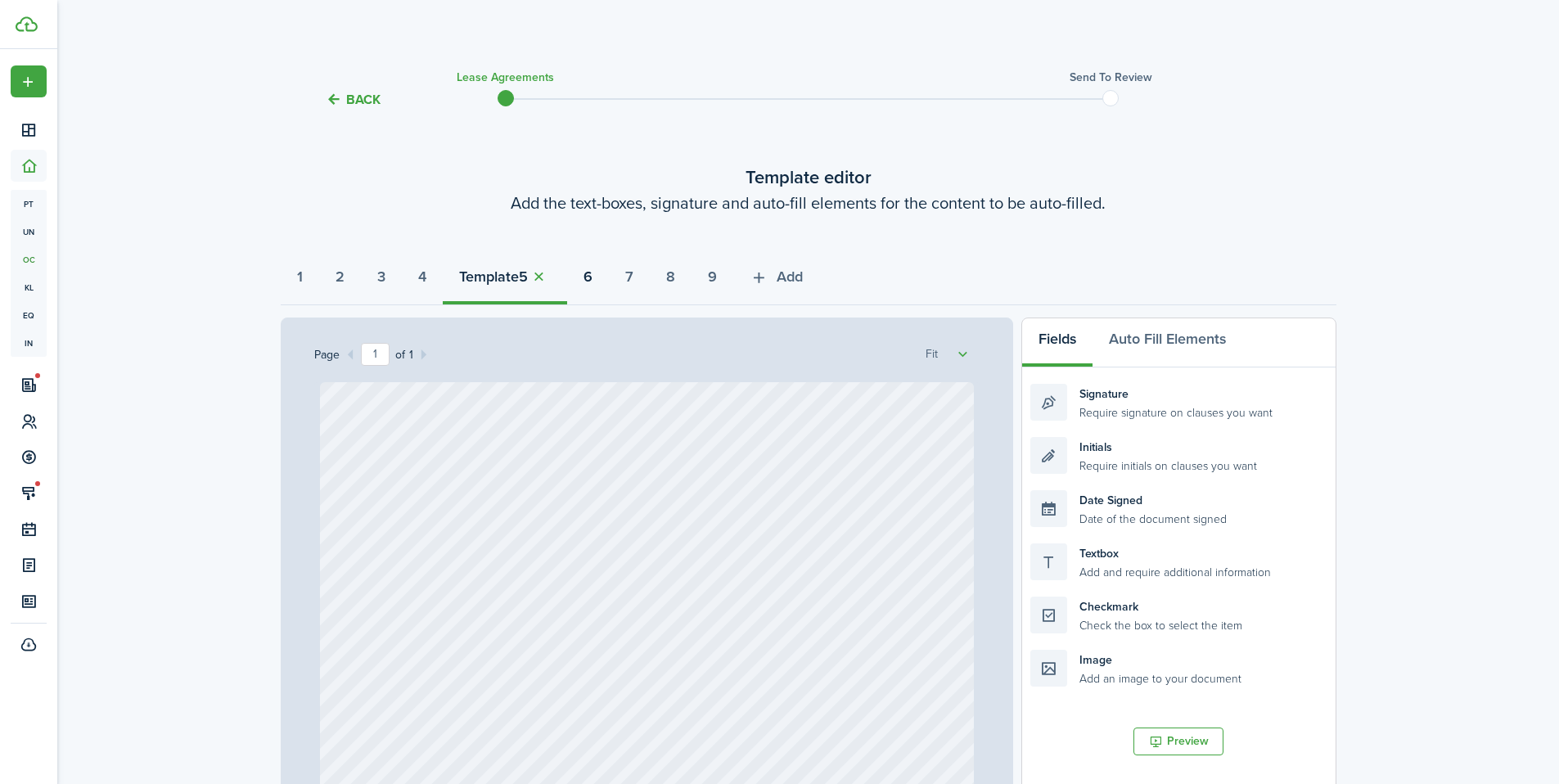
click at [593, 282] on strong "6" at bounding box center [588, 277] width 9 height 22
click at [633, 280] on strong "7" at bounding box center [629, 277] width 8 height 22
click at [675, 277] on strong "8" at bounding box center [670, 277] width 9 height 22
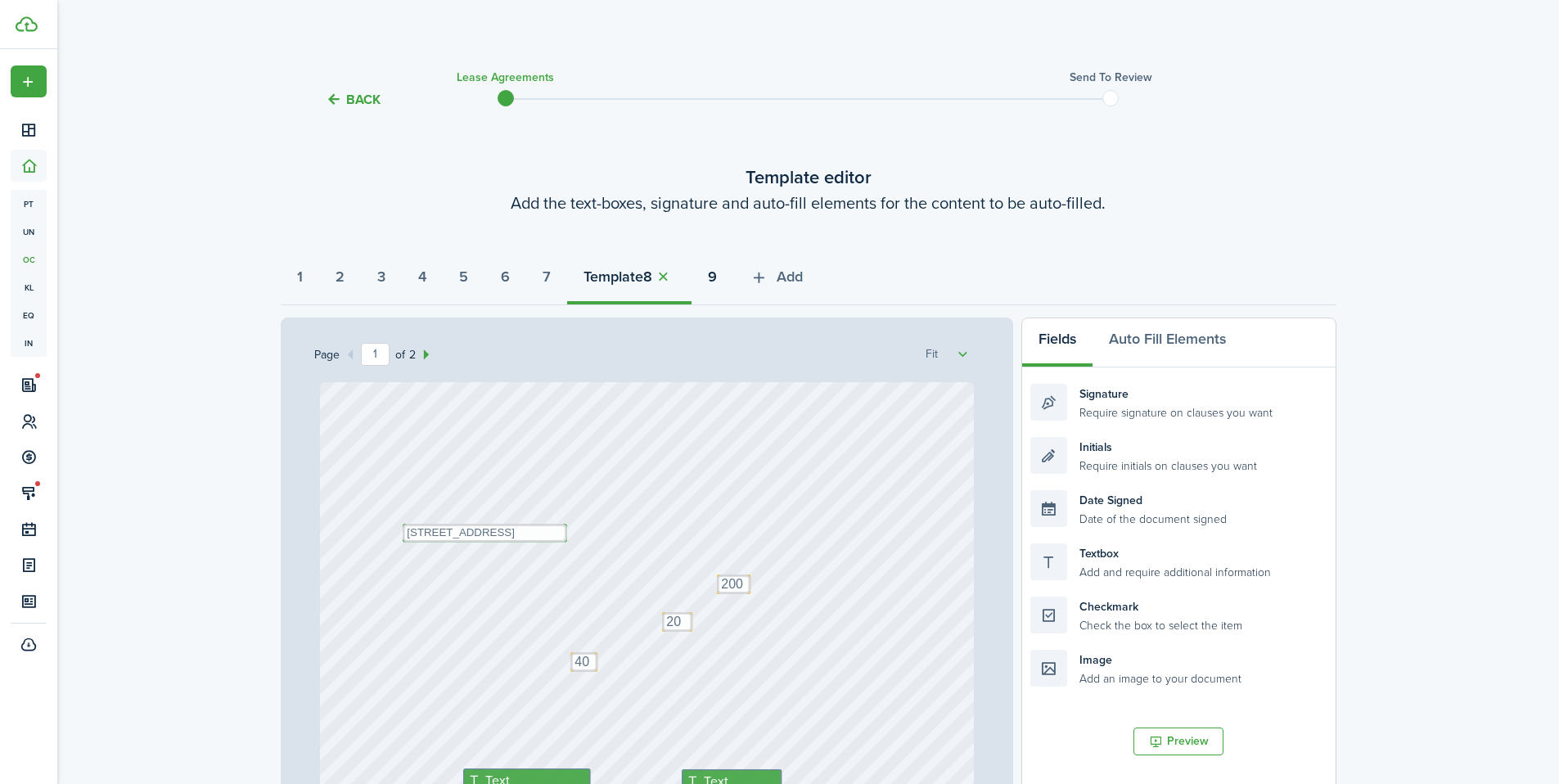
click at [730, 275] on button "9" at bounding box center [713, 280] width 42 height 49
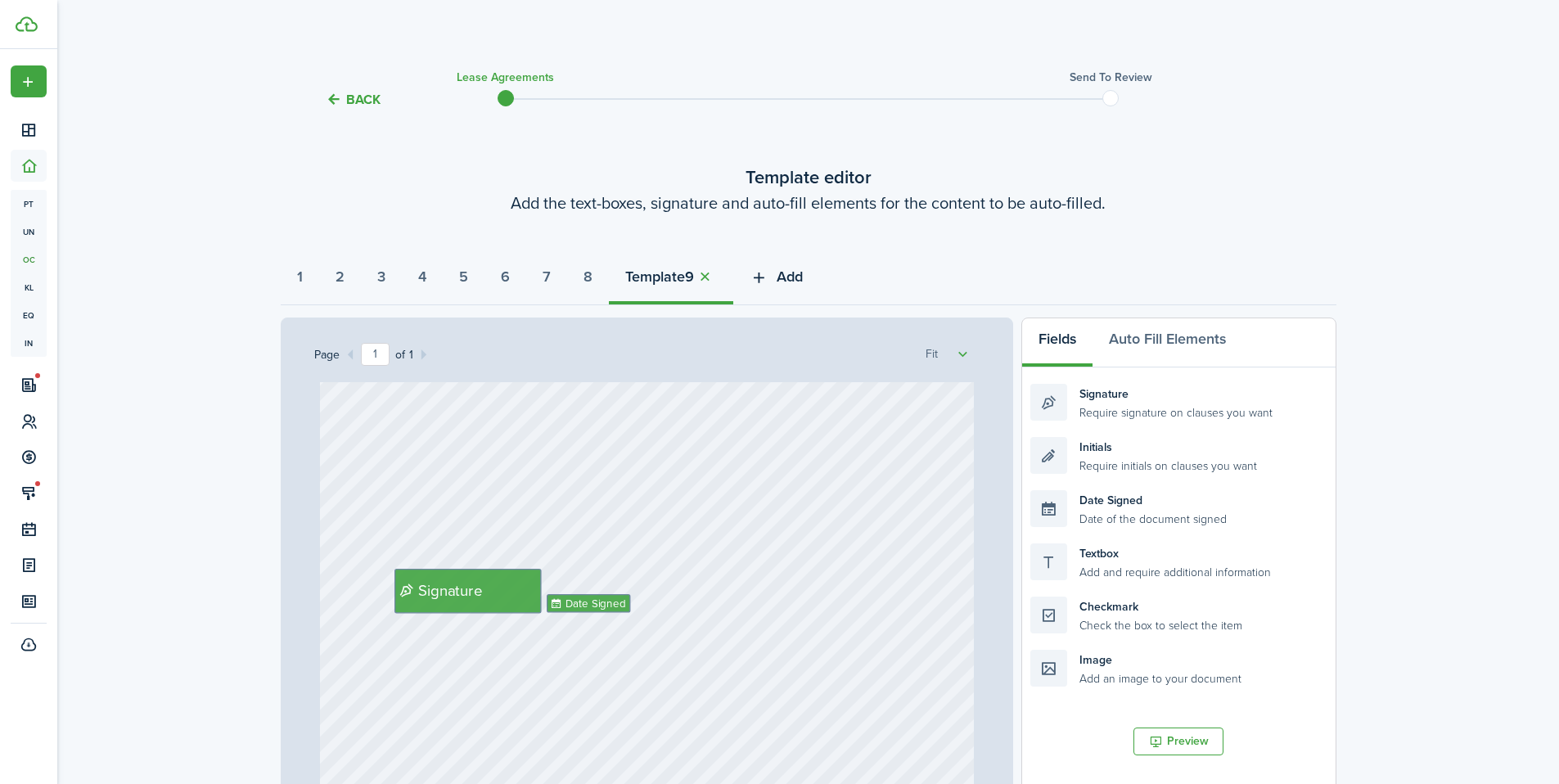
click at [803, 281] on button "Add" at bounding box center [777, 280] width 86 height 49
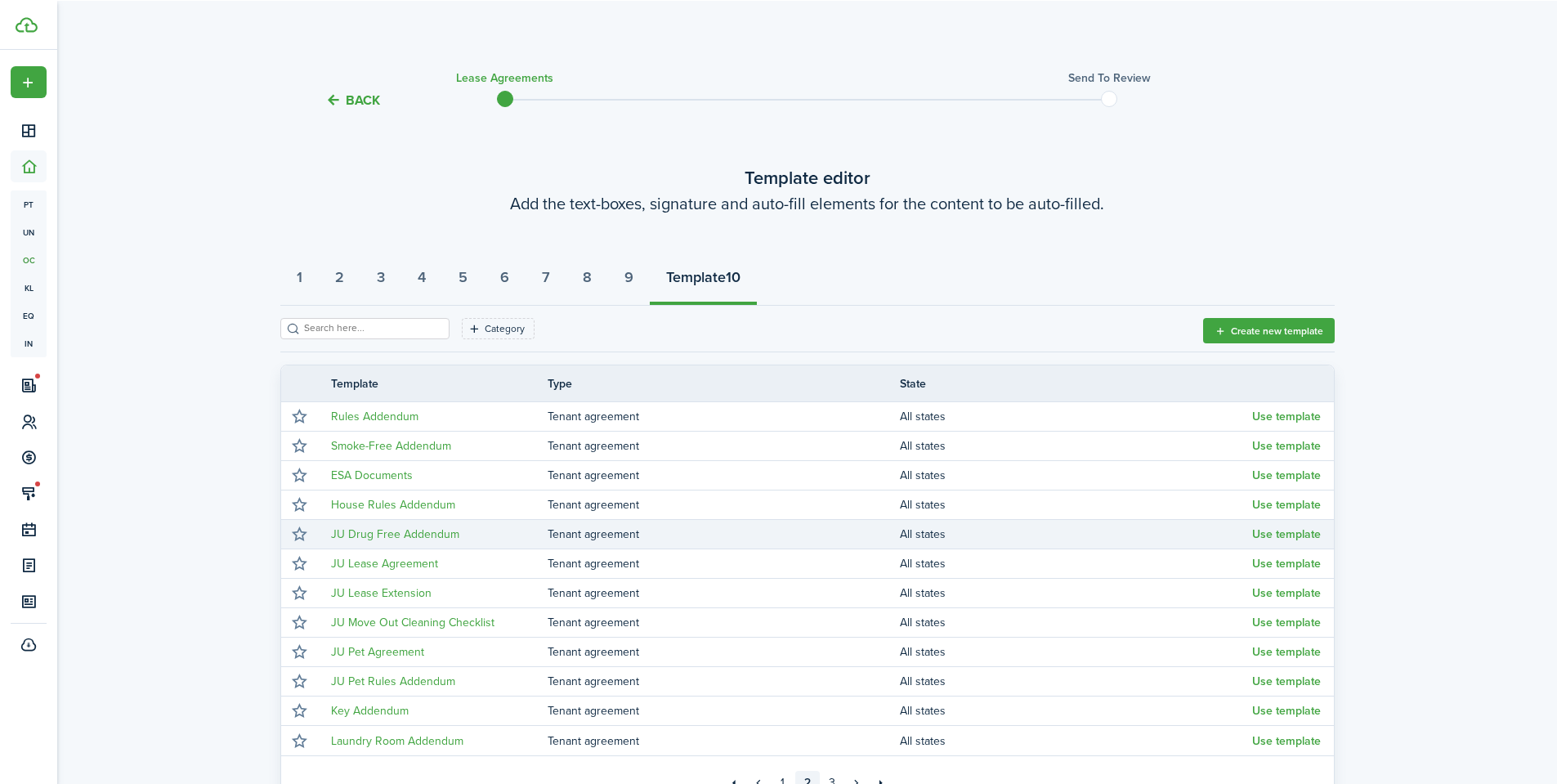
scroll to position [3, 0]
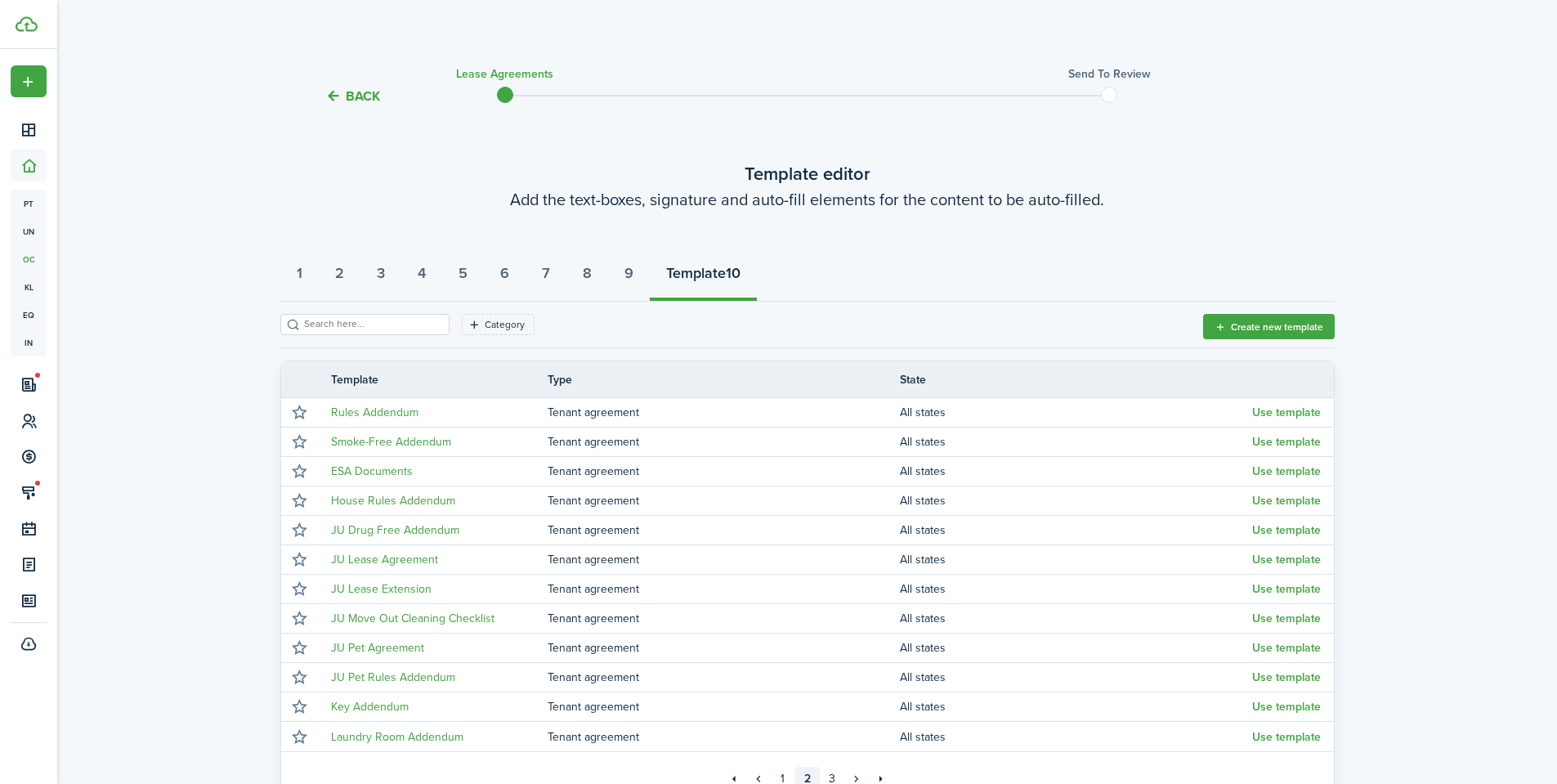
click at [726, 276] on strong "Template" at bounding box center [696, 273] width 60 height 22
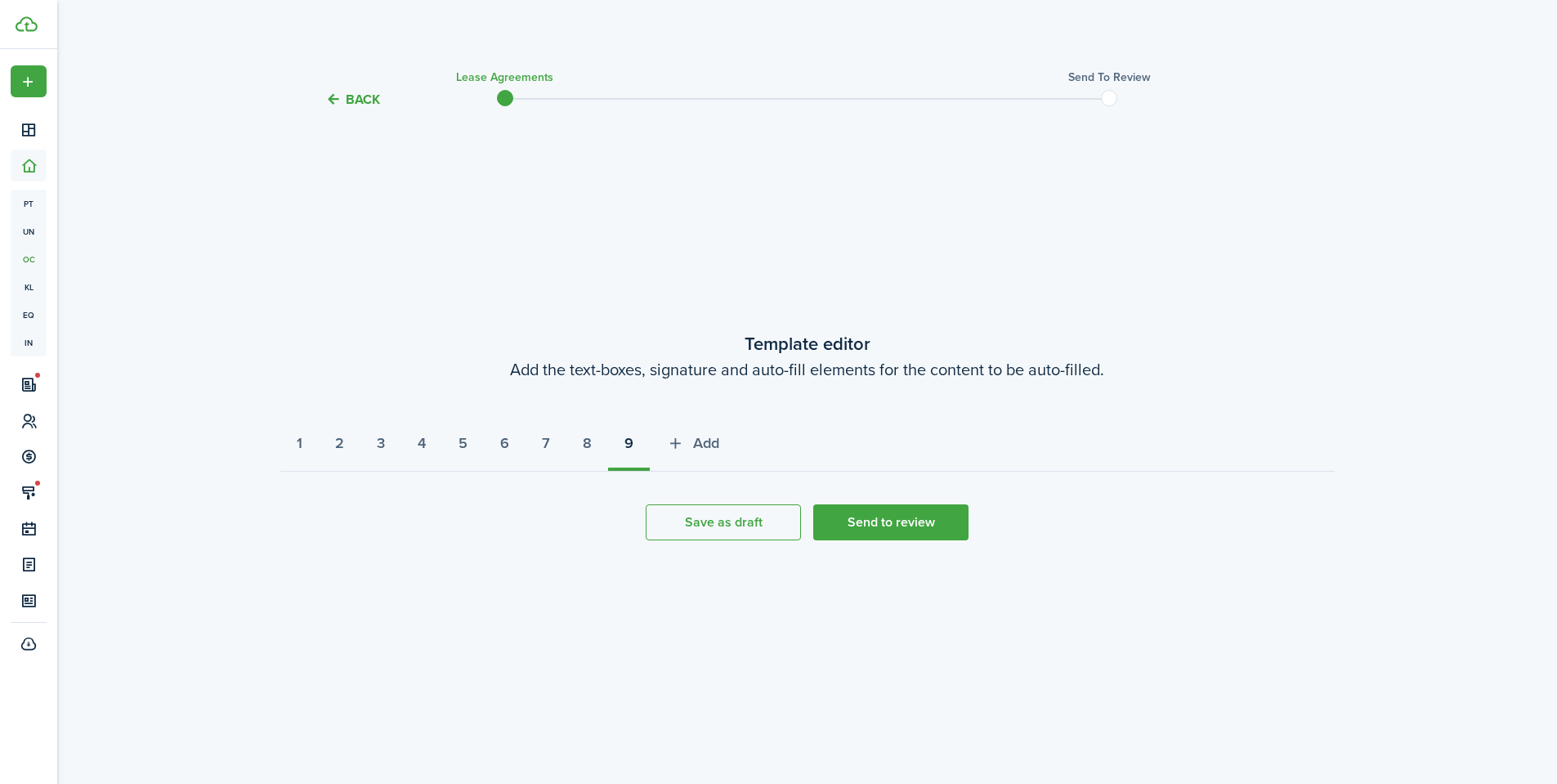
scroll to position [0, 0]
select select "fit"
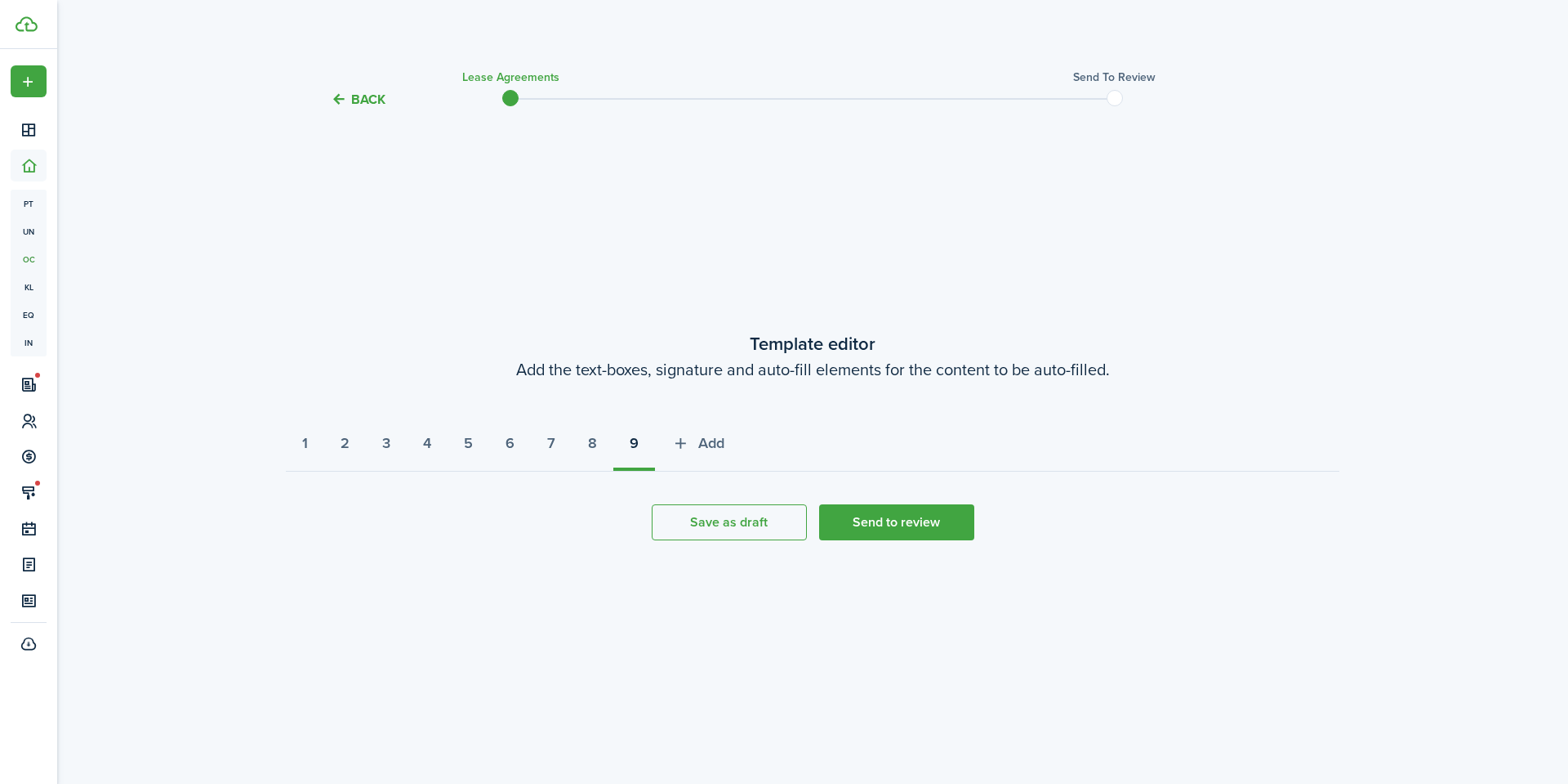
select select "fit"
click at [296, 441] on button "1" at bounding box center [304, 447] width 39 height 49
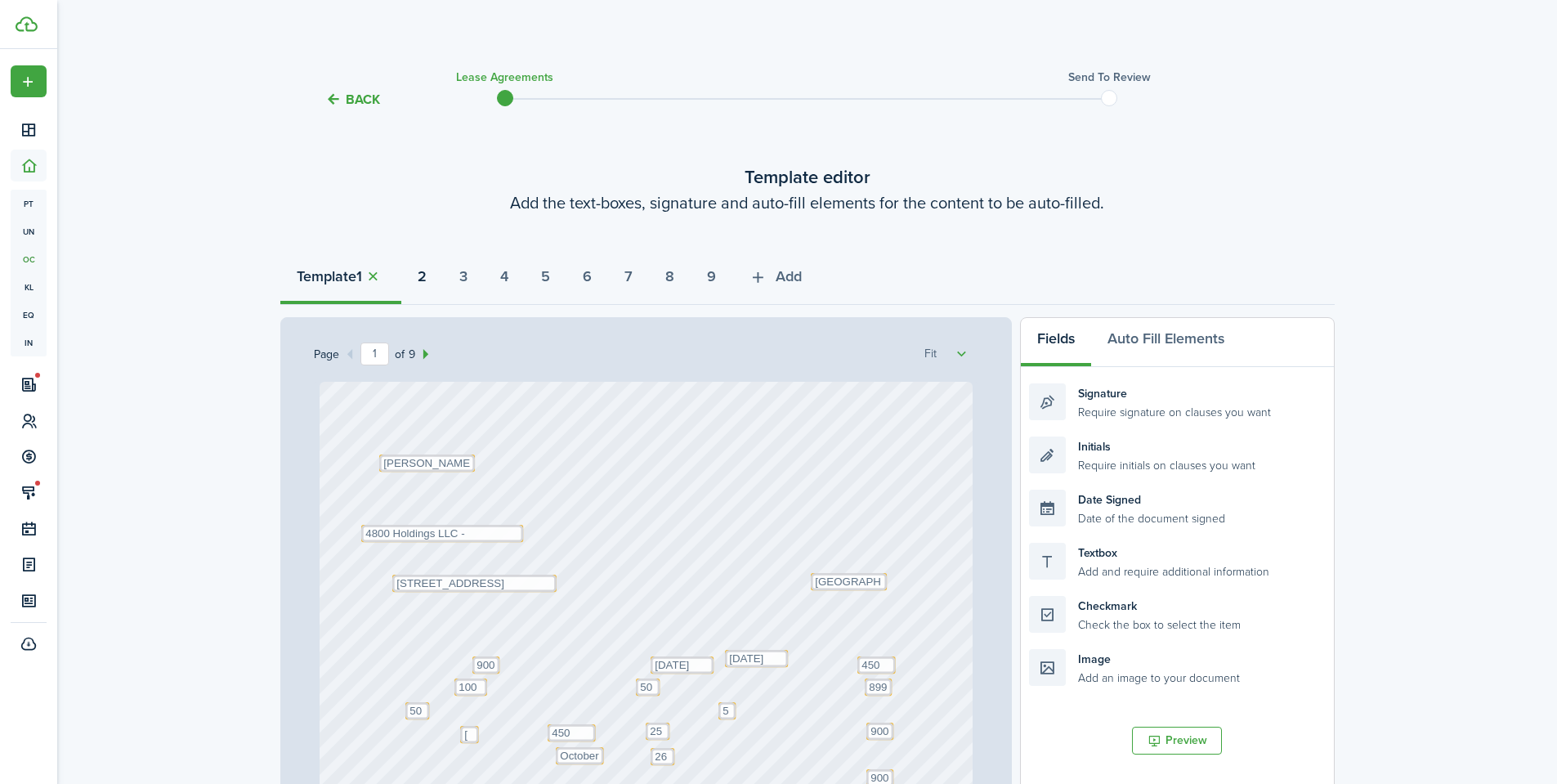
click at [427, 287] on strong "2" at bounding box center [422, 277] width 9 height 22
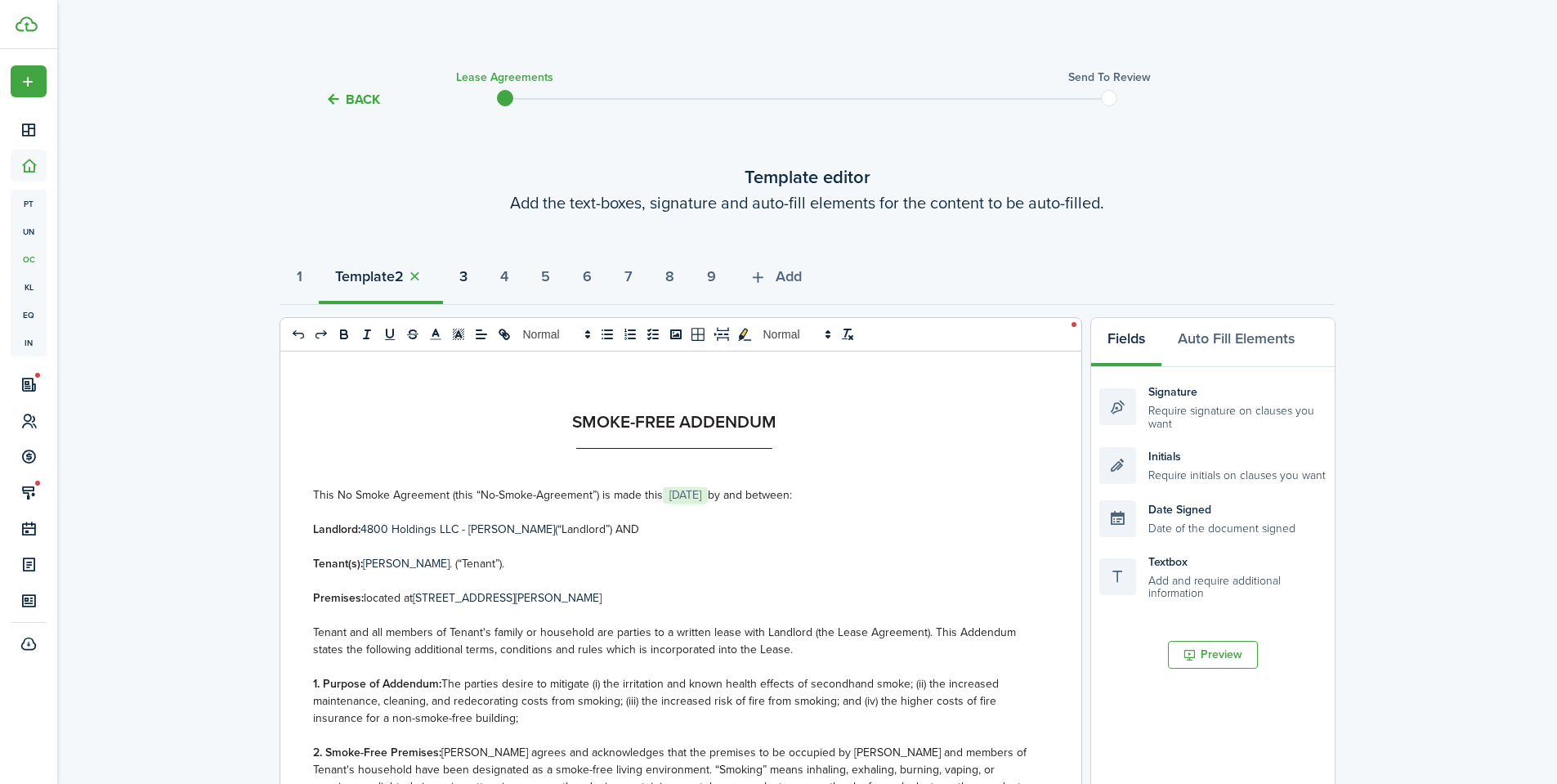
click at [484, 277] on button "3" at bounding box center [463, 280] width 41 height 49
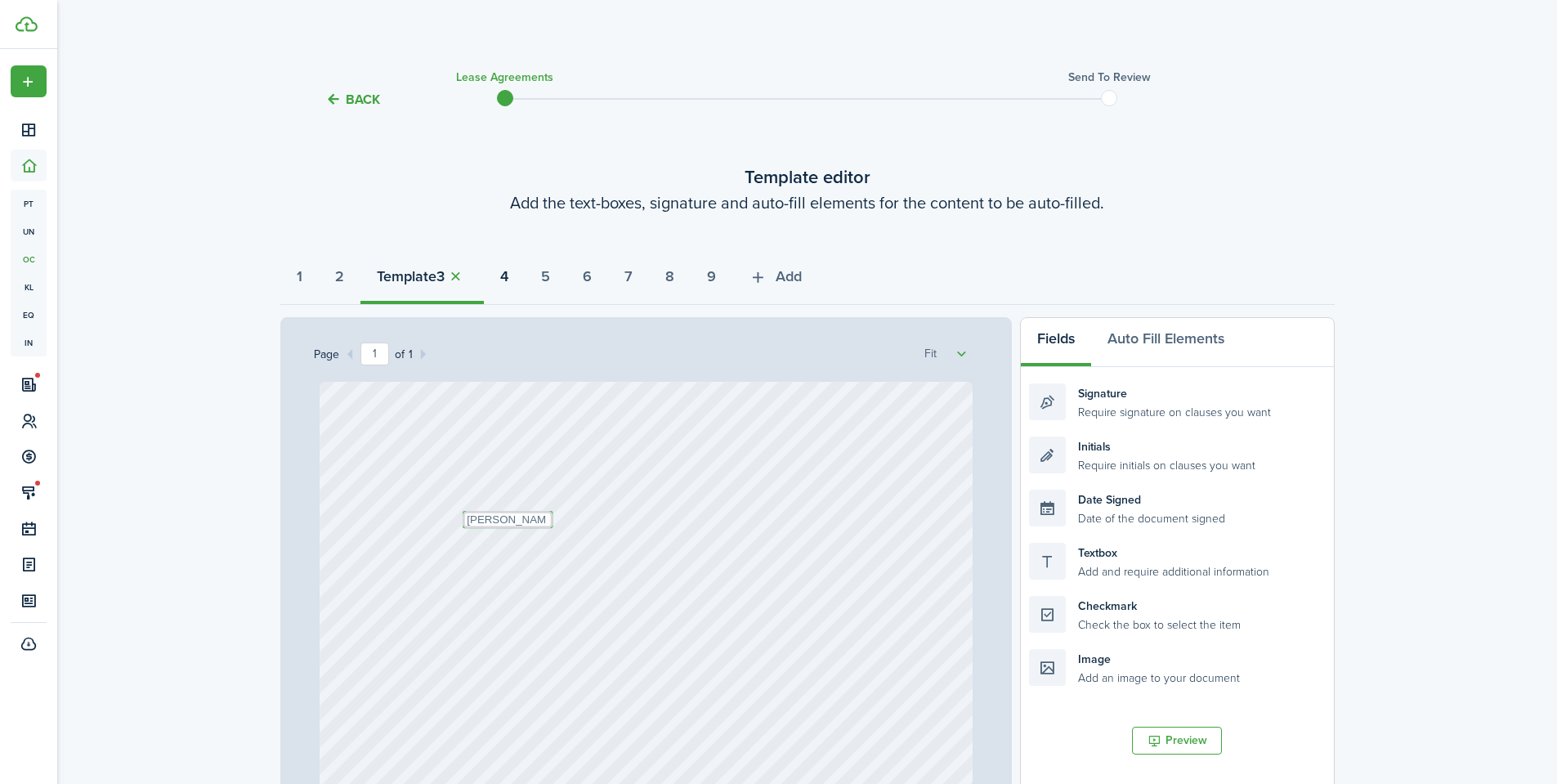
click at [508, 281] on strong "4" at bounding box center [504, 277] width 8 height 22
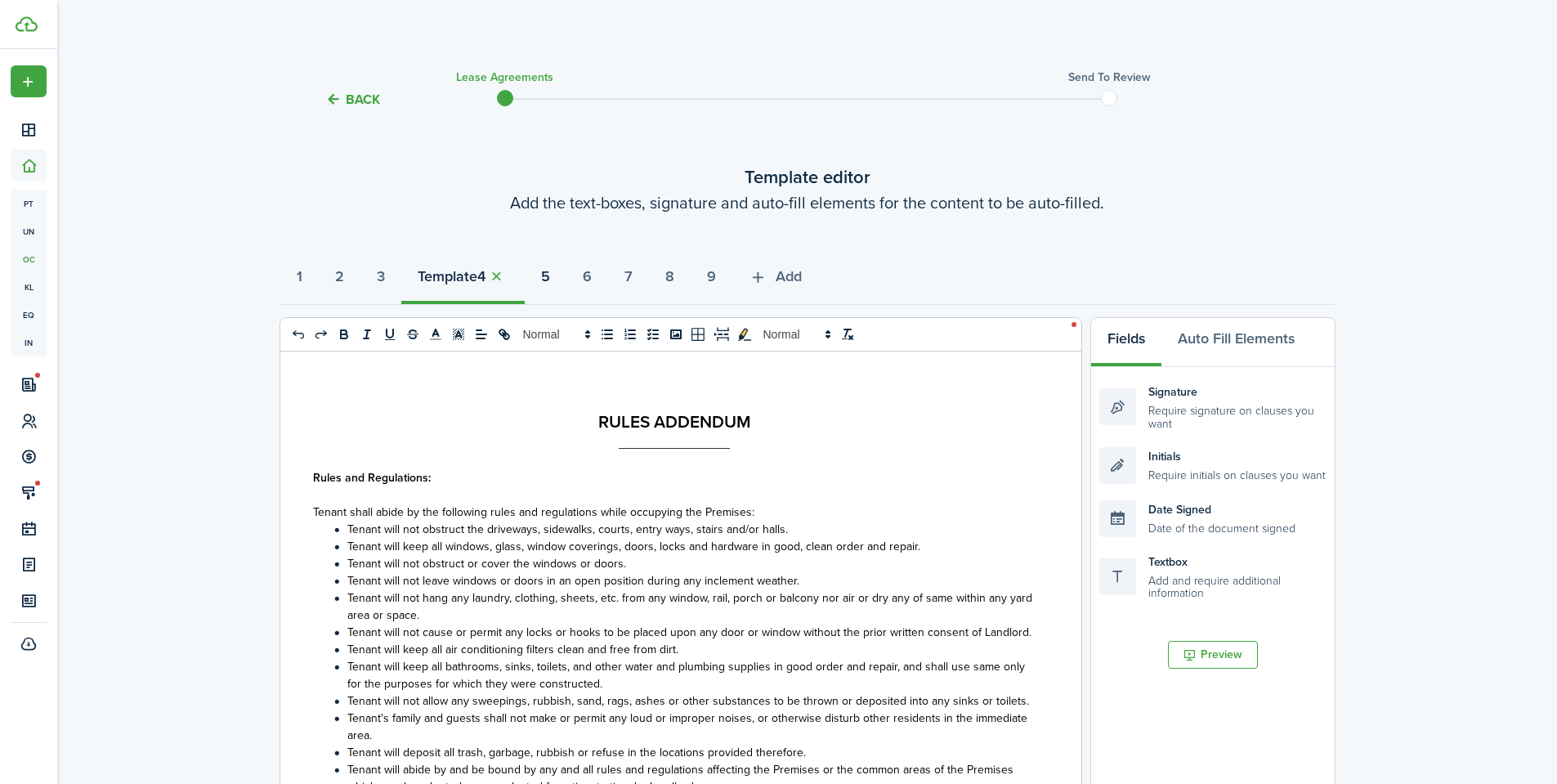
click at [550, 280] on strong "5" at bounding box center [545, 277] width 9 height 22
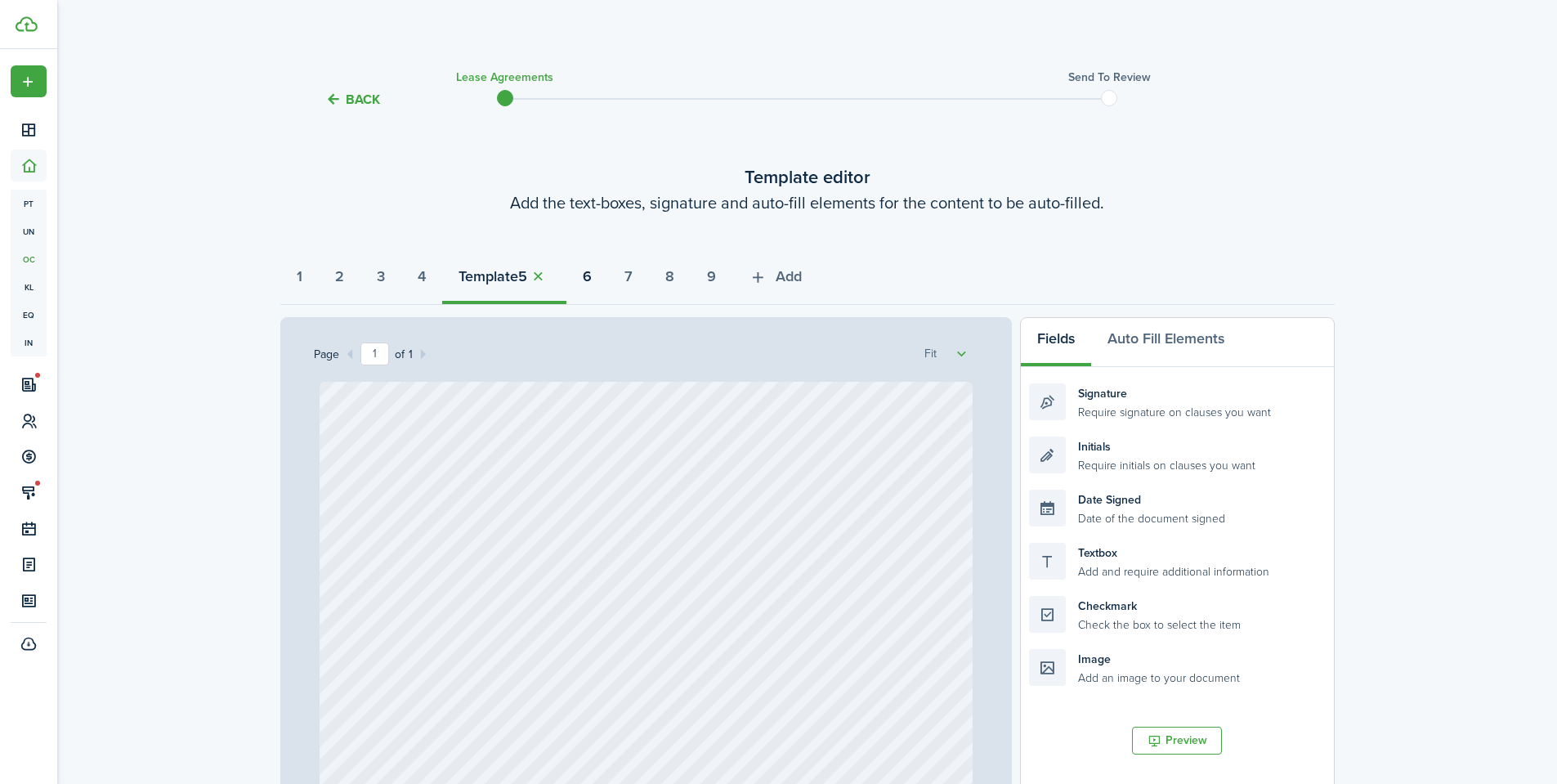
click at [592, 286] on strong "6" at bounding box center [587, 277] width 9 height 22
click at [649, 281] on button "7" at bounding box center [629, 280] width 41 height 49
click at [674, 271] on strong "8" at bounding box center [669, 277] width 9 height 22
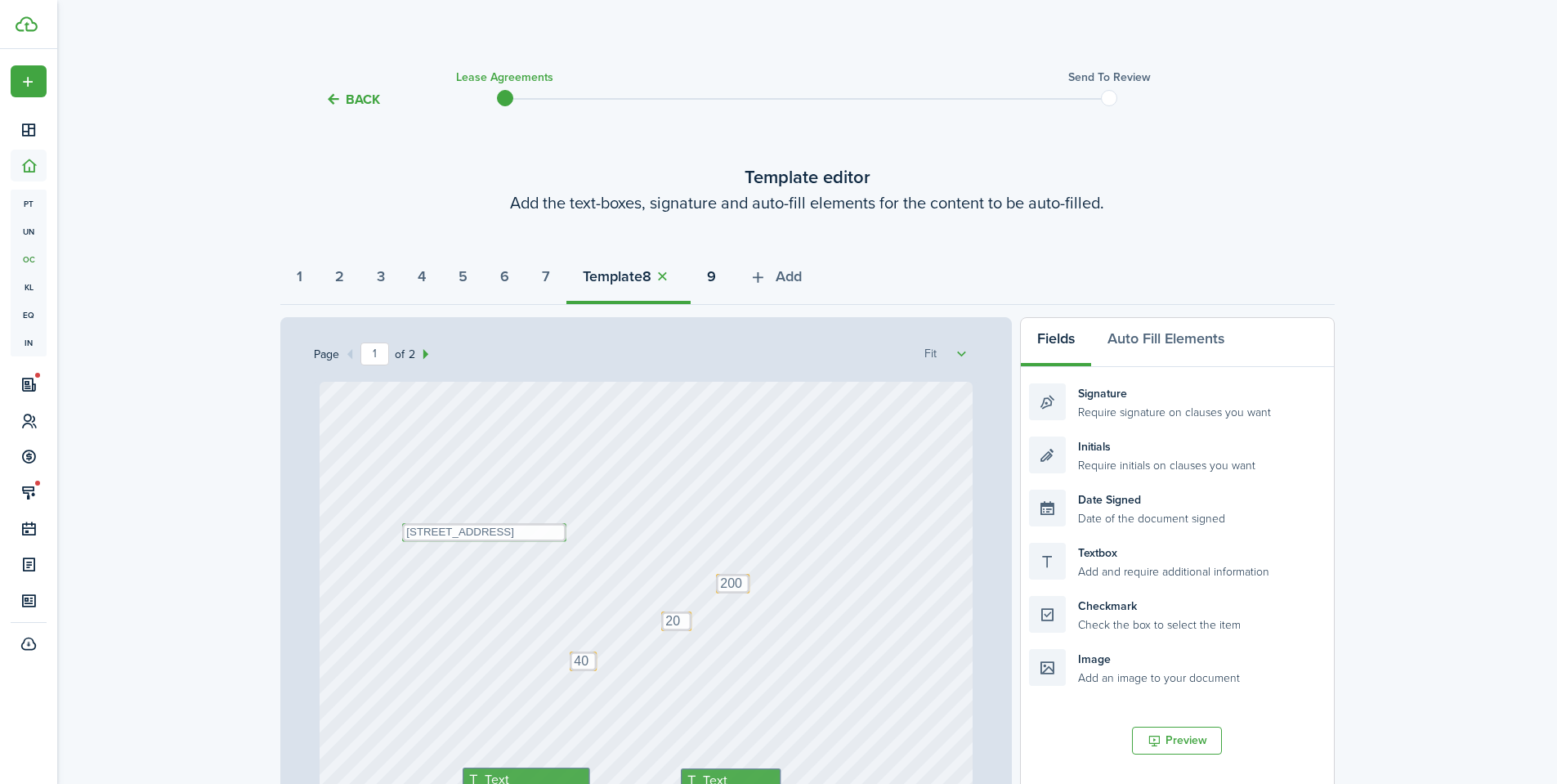
click at [716, 275] on strong "9" at bounding box center [711, 277] width 9 height 22
click at [802, 283] on span "Add" at bounding box center [788, 277] width 26 height 22
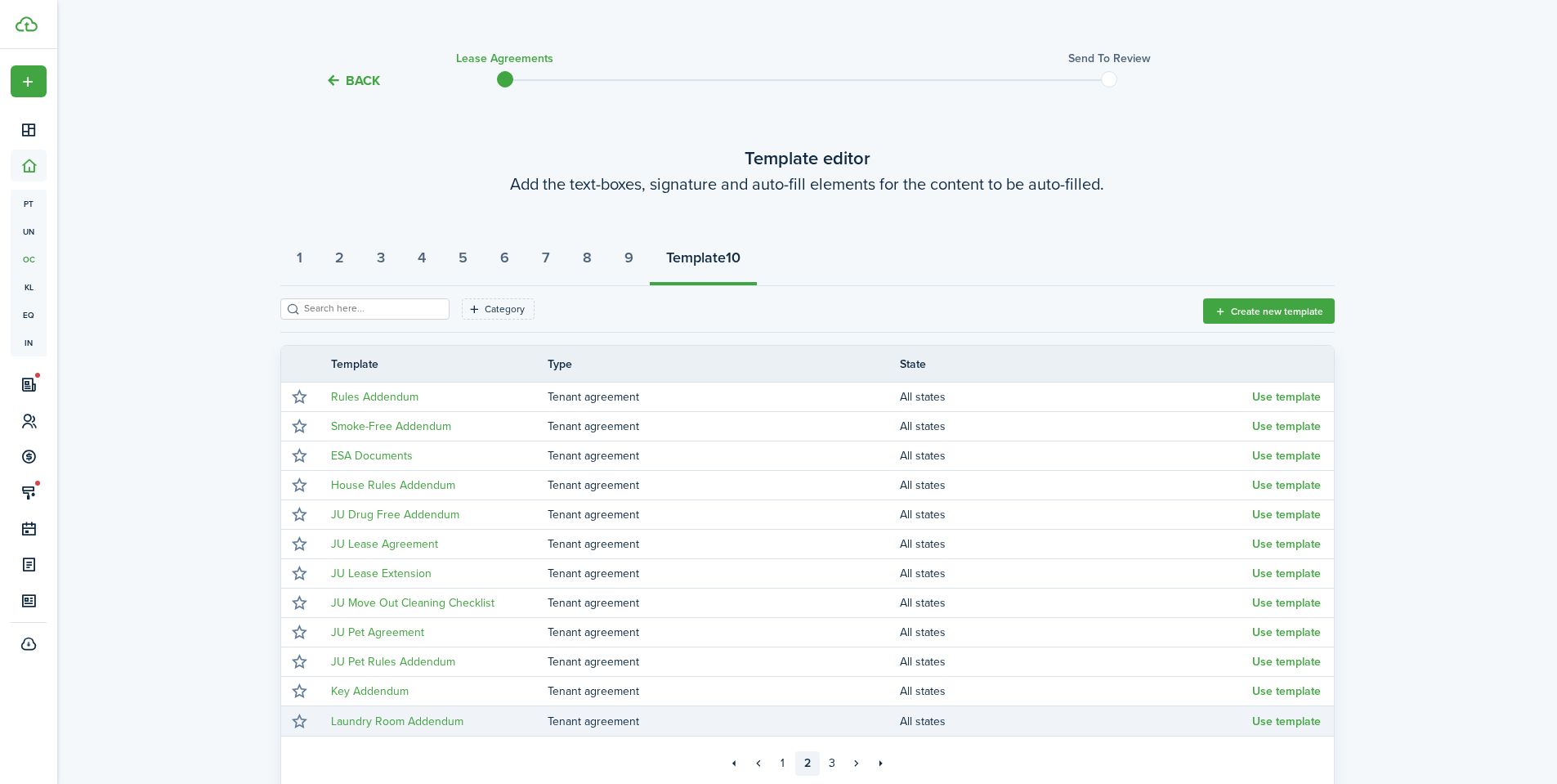
scroll to position [20, 0]
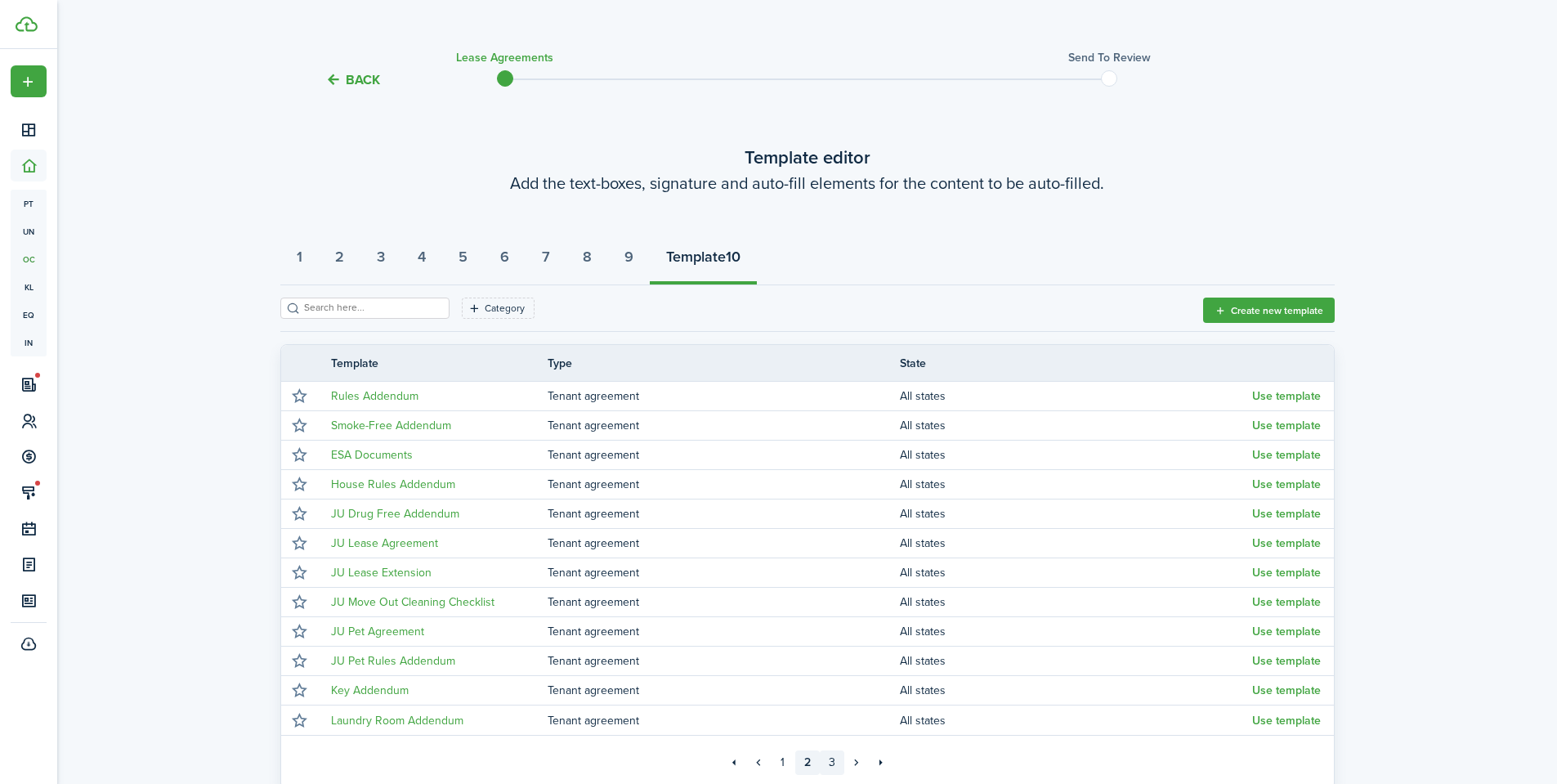
click at [831, 757] on link "3" at bounding box center [832, 762] width 25 height 25
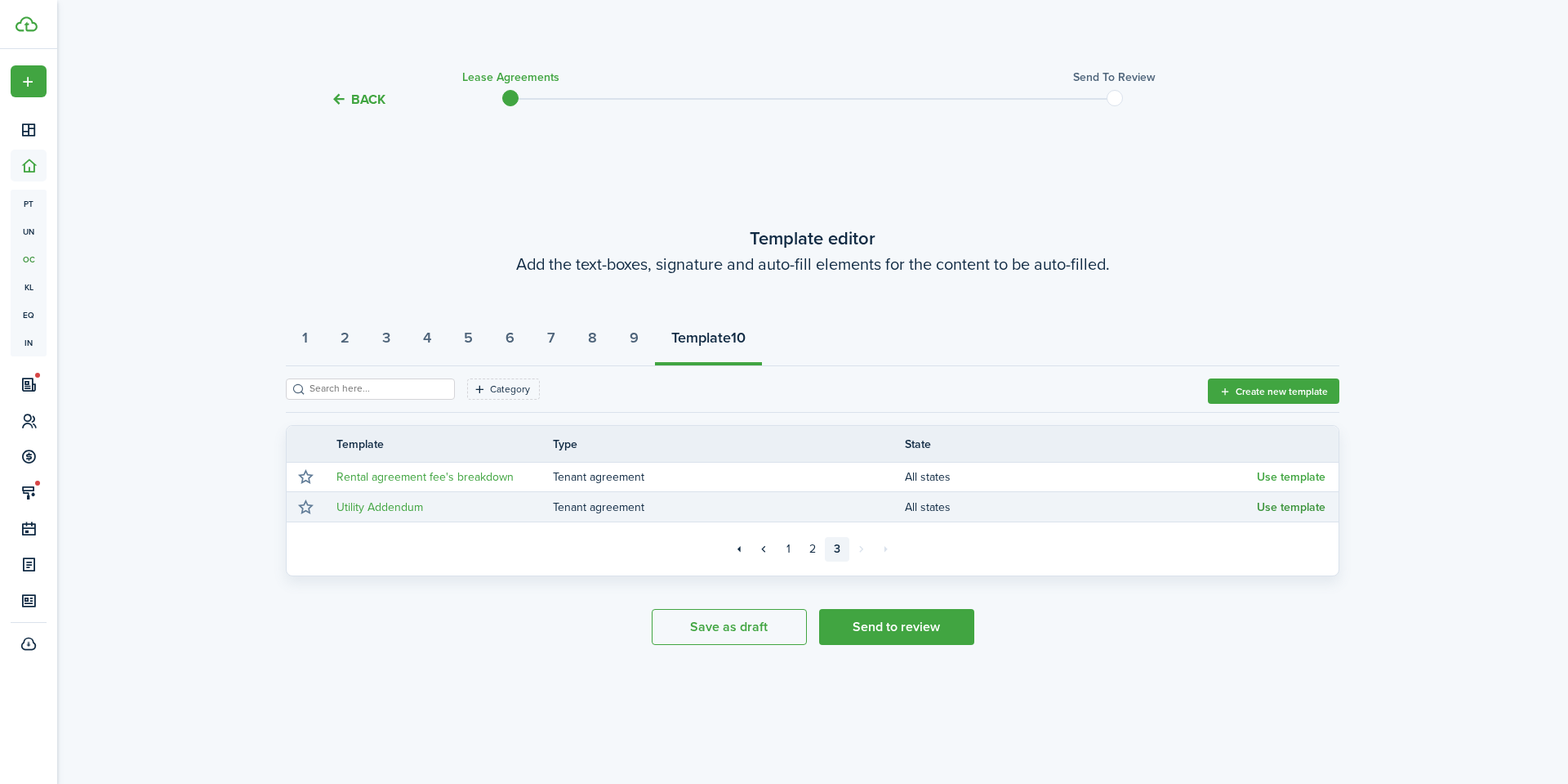
click at [1273, 507] on button "Use template" at bounding box center [1290, 507] width 68 height 13
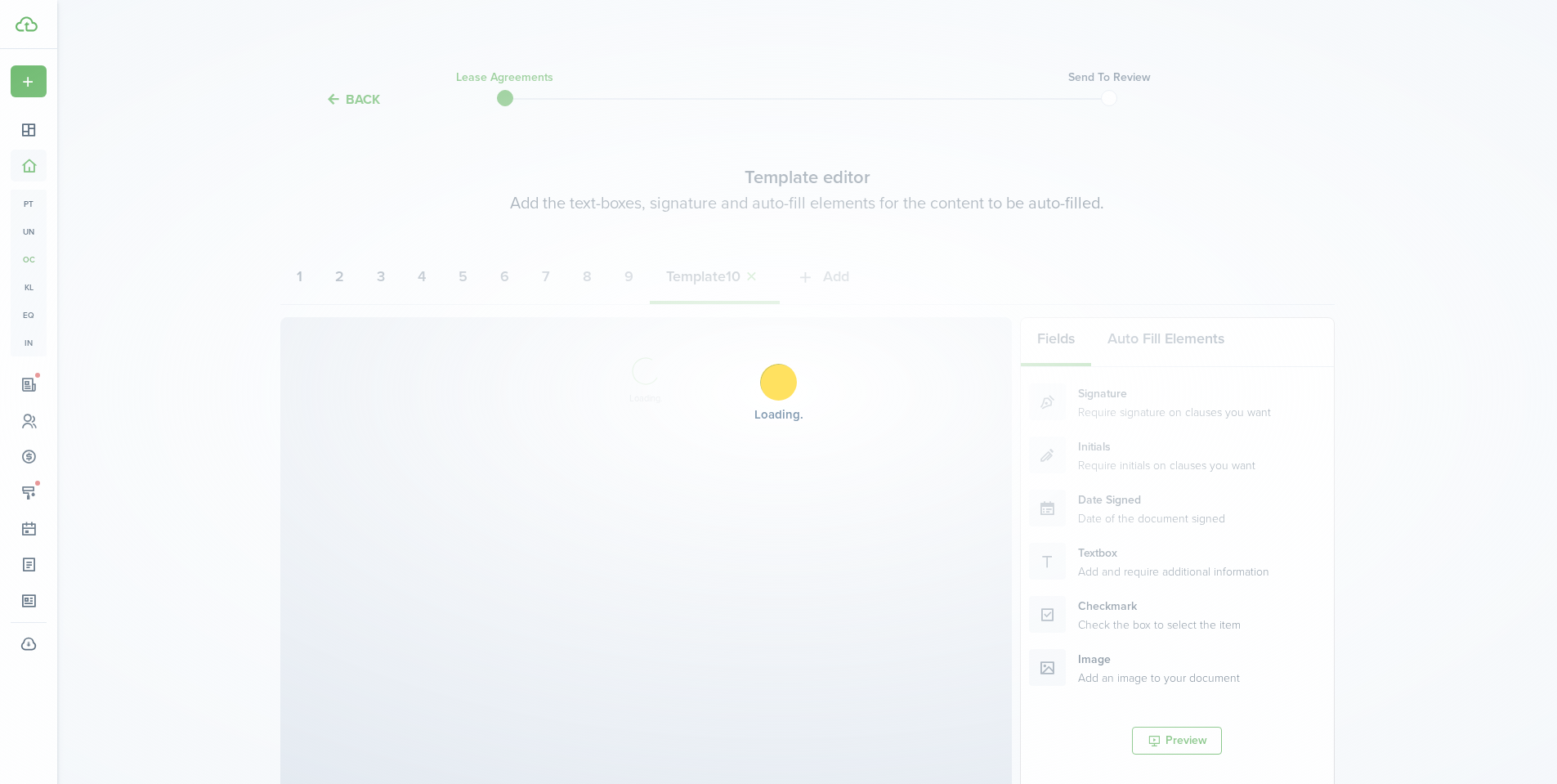
select select "fit"
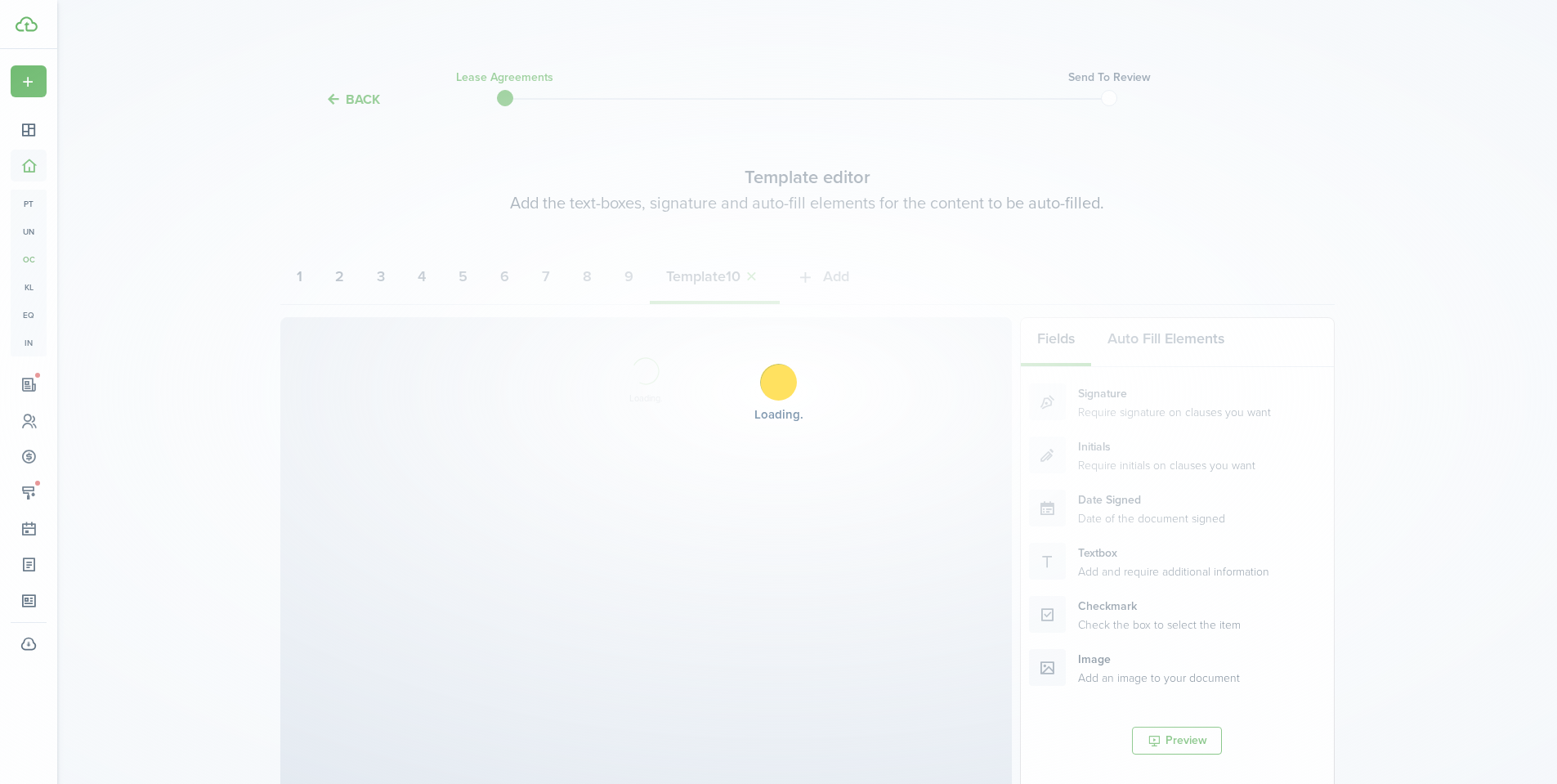
select select "fit"
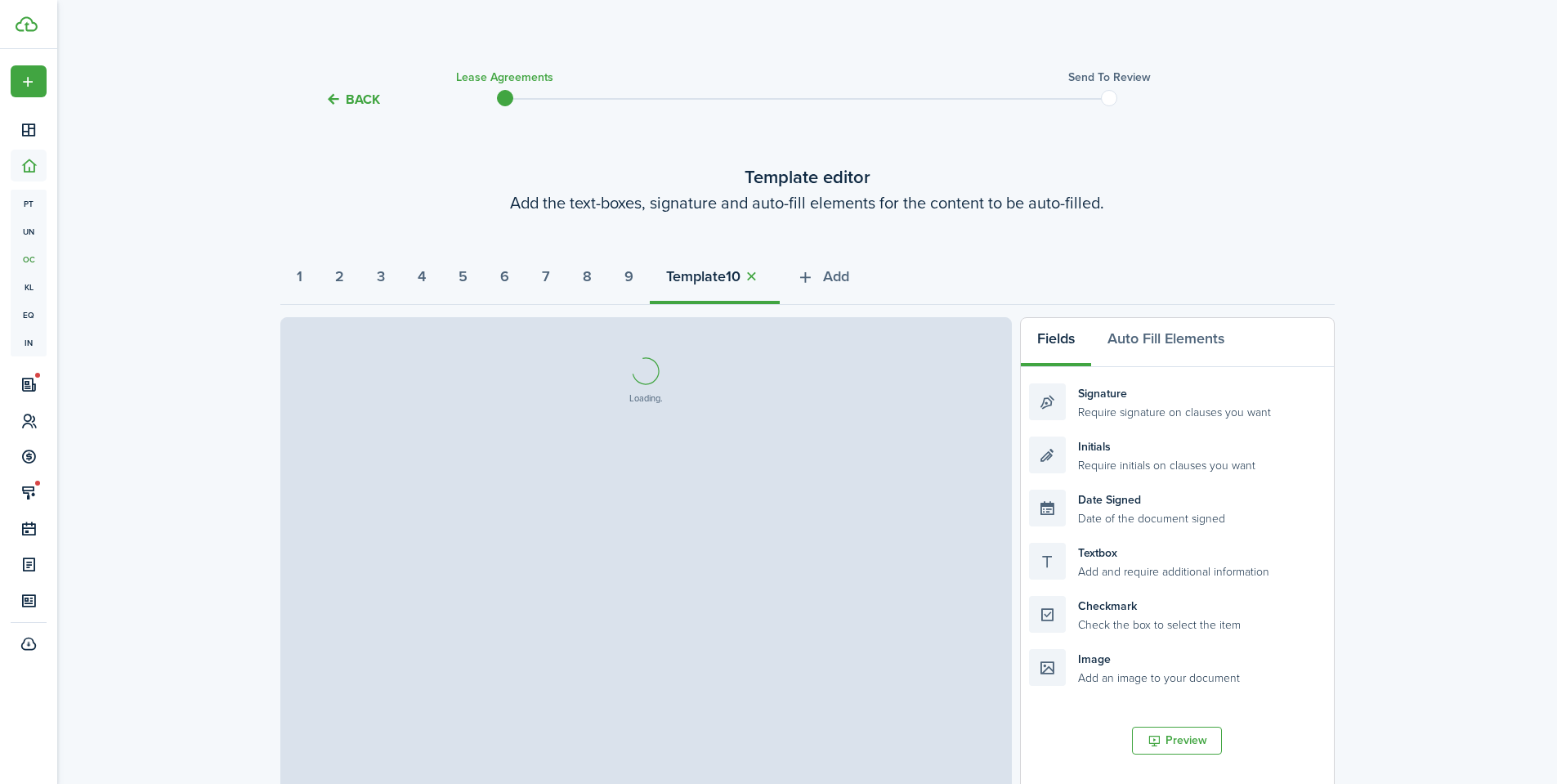
select select "fit"
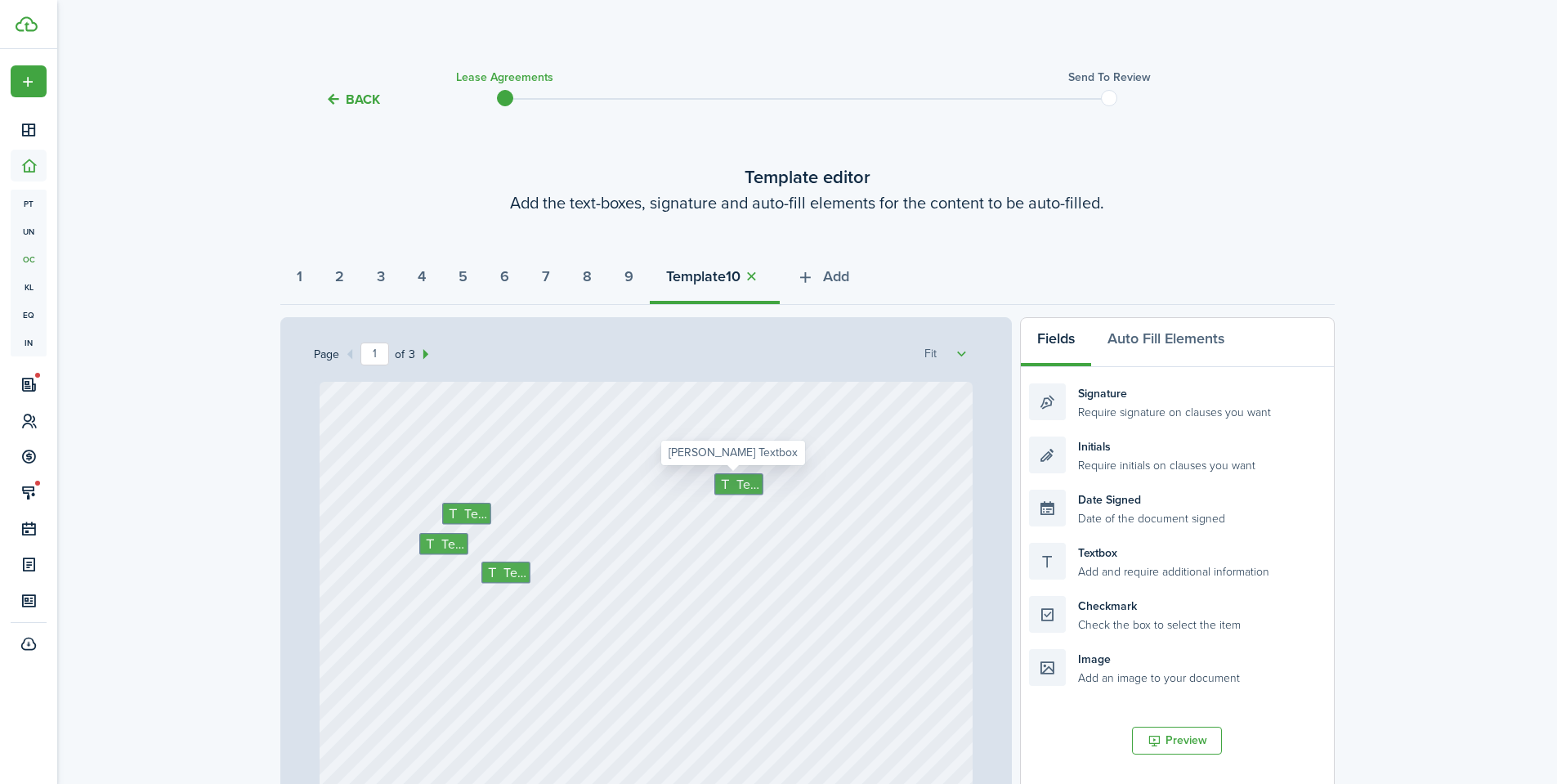
click at [744, 488] on span "Text" at bounding box center [748, 484] width 23 height 20
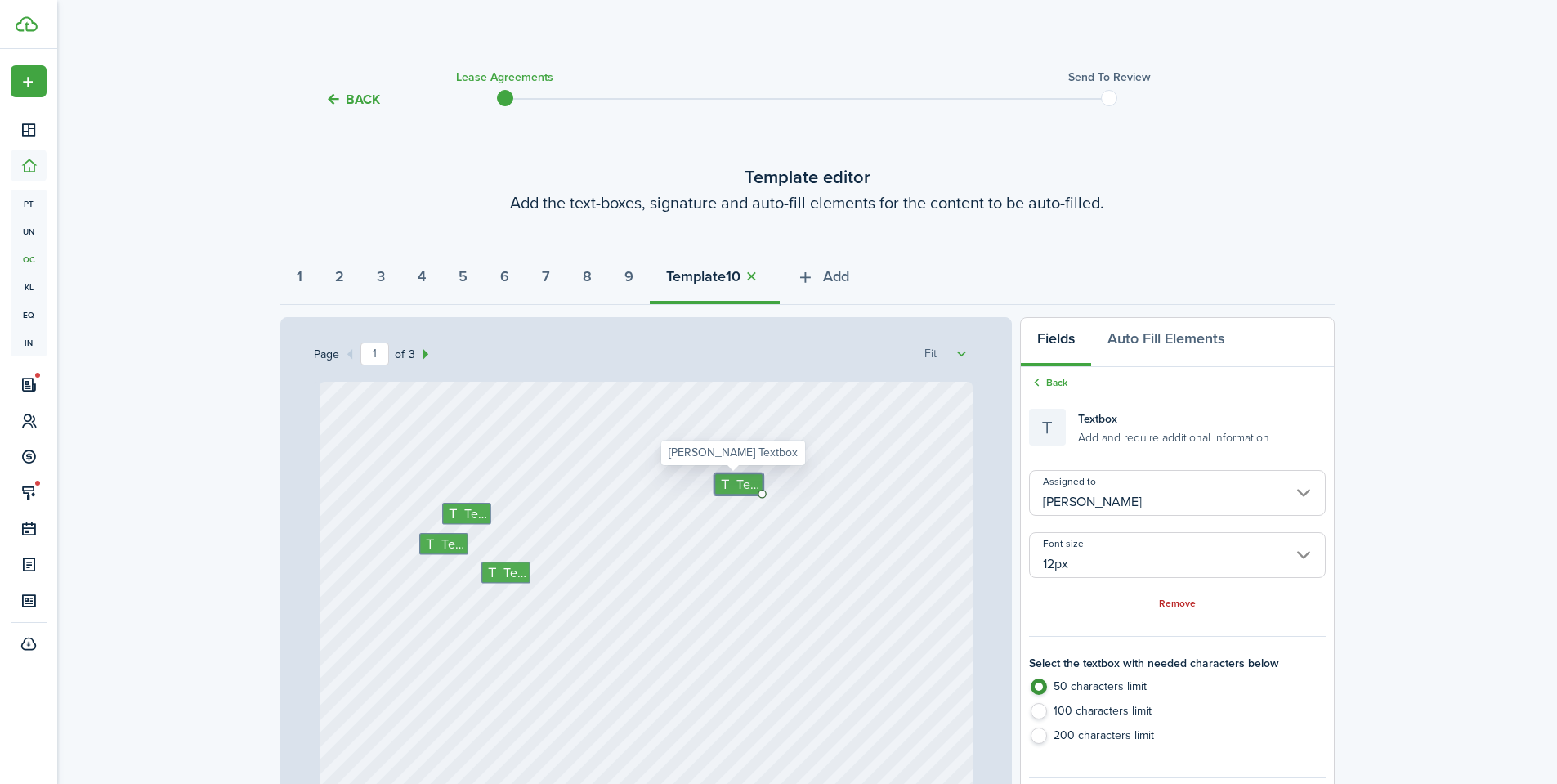
click at [744, 488] on span "Text" at bounding box center [748, 484] width 23 height 20
click at [737, 479] on span "Text" at bounding box center [748, 484] width 23 height 20
type textarea "[DATE]"
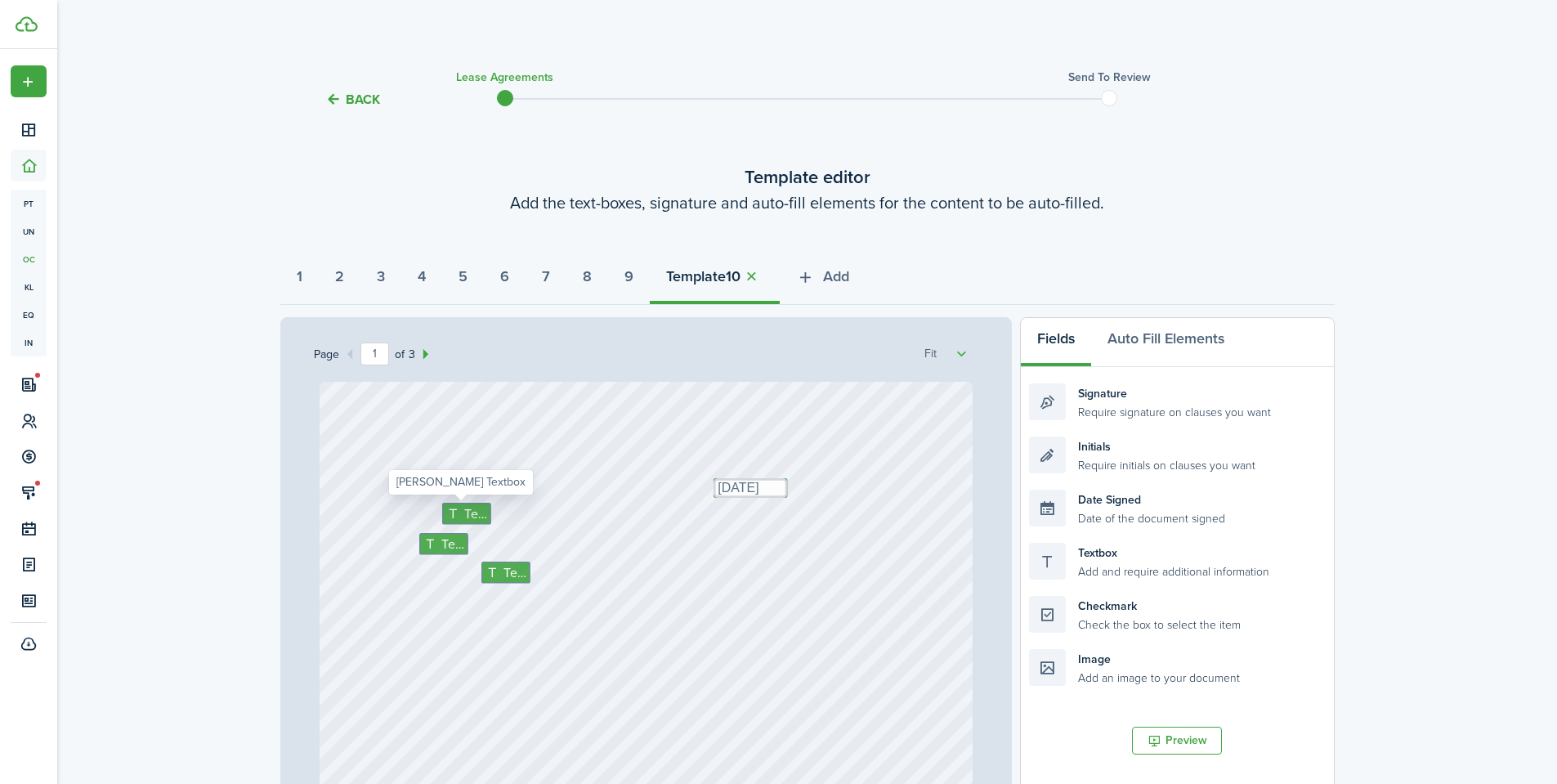
click at [456, 513] on icon at bounding box center [455, 513] width 17 height 13
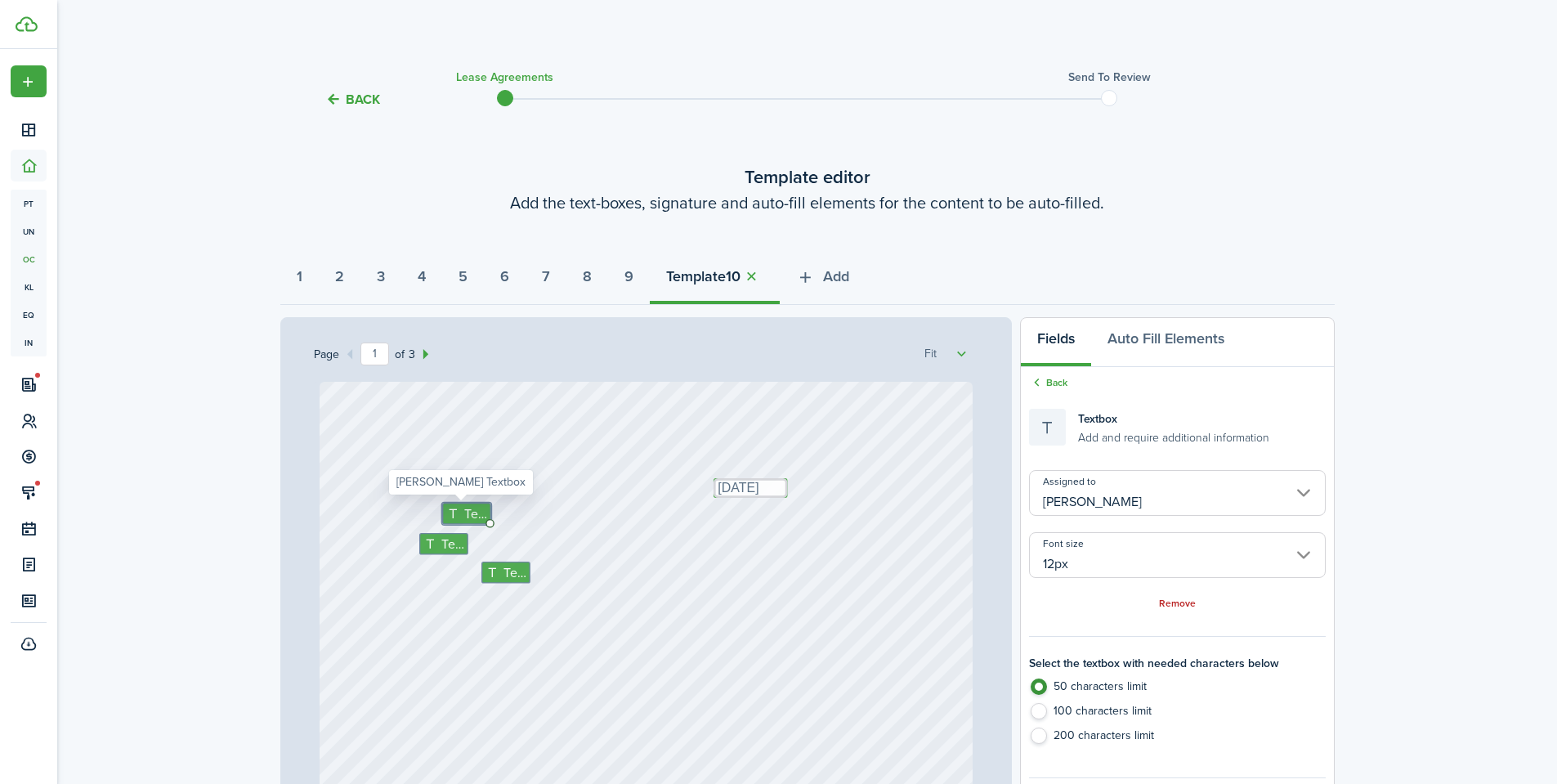
click at [456, 513] on icon at bounding box center [455, 513] width 17 height 13
type textarea "[PERSON_NAME]"
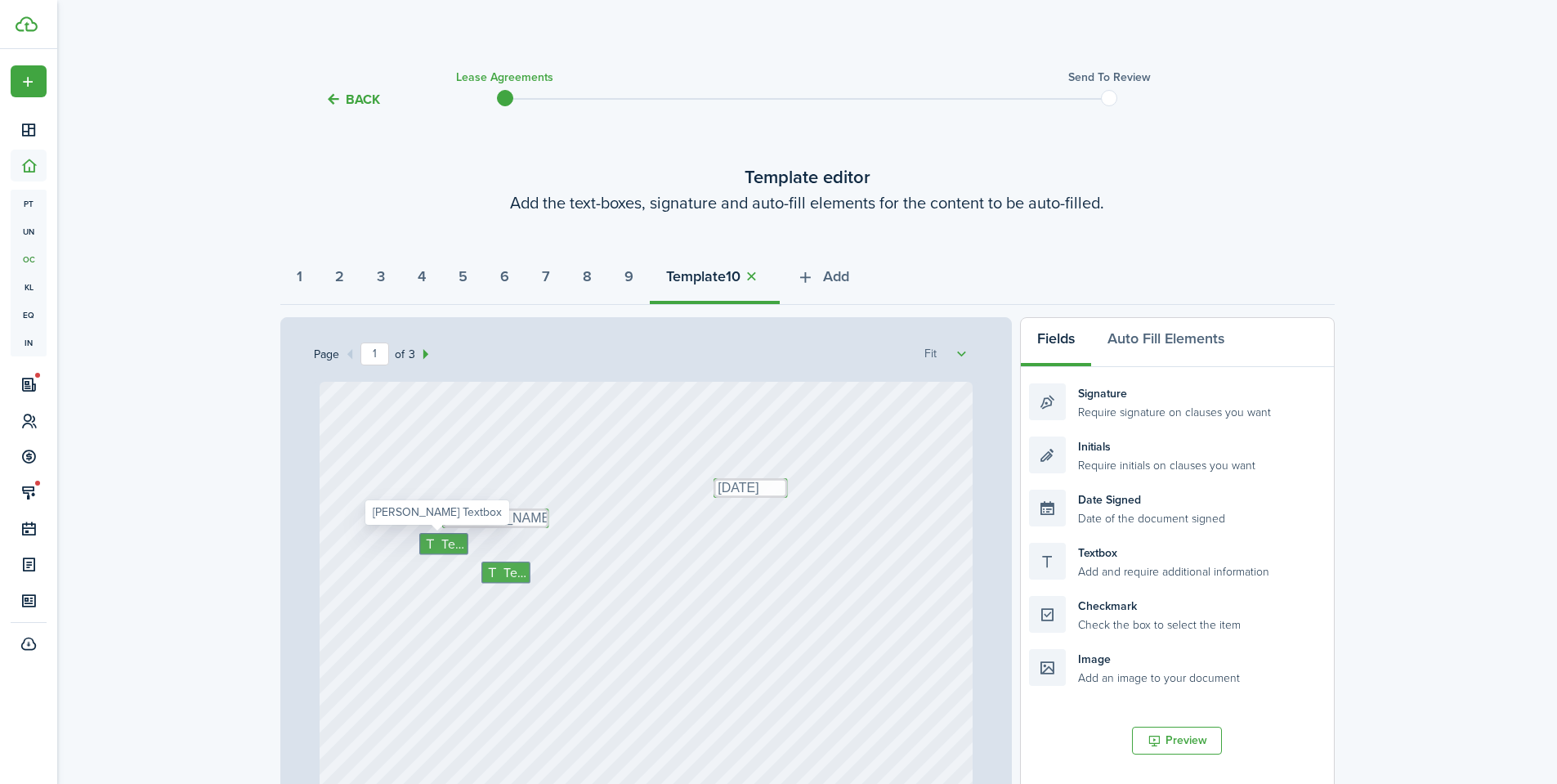
click at [441, 545] on span "Text" at bounding box center [452, 544] width 23 height 20
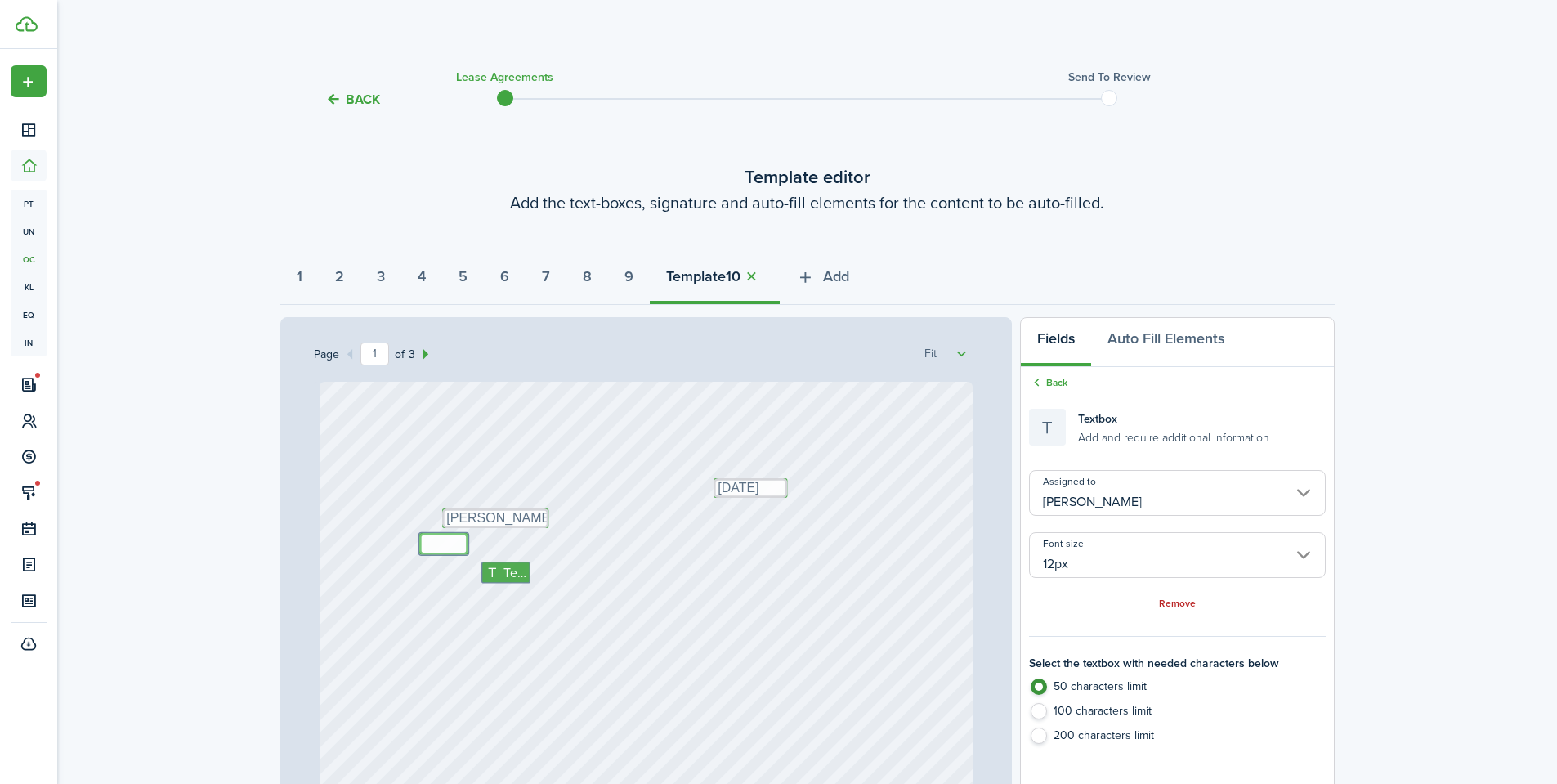
click at [428, 541] on textarea at bounding box center [443, 544] width 49 height 22
type textarea "4800 Holdings LLC - Justin Udy"
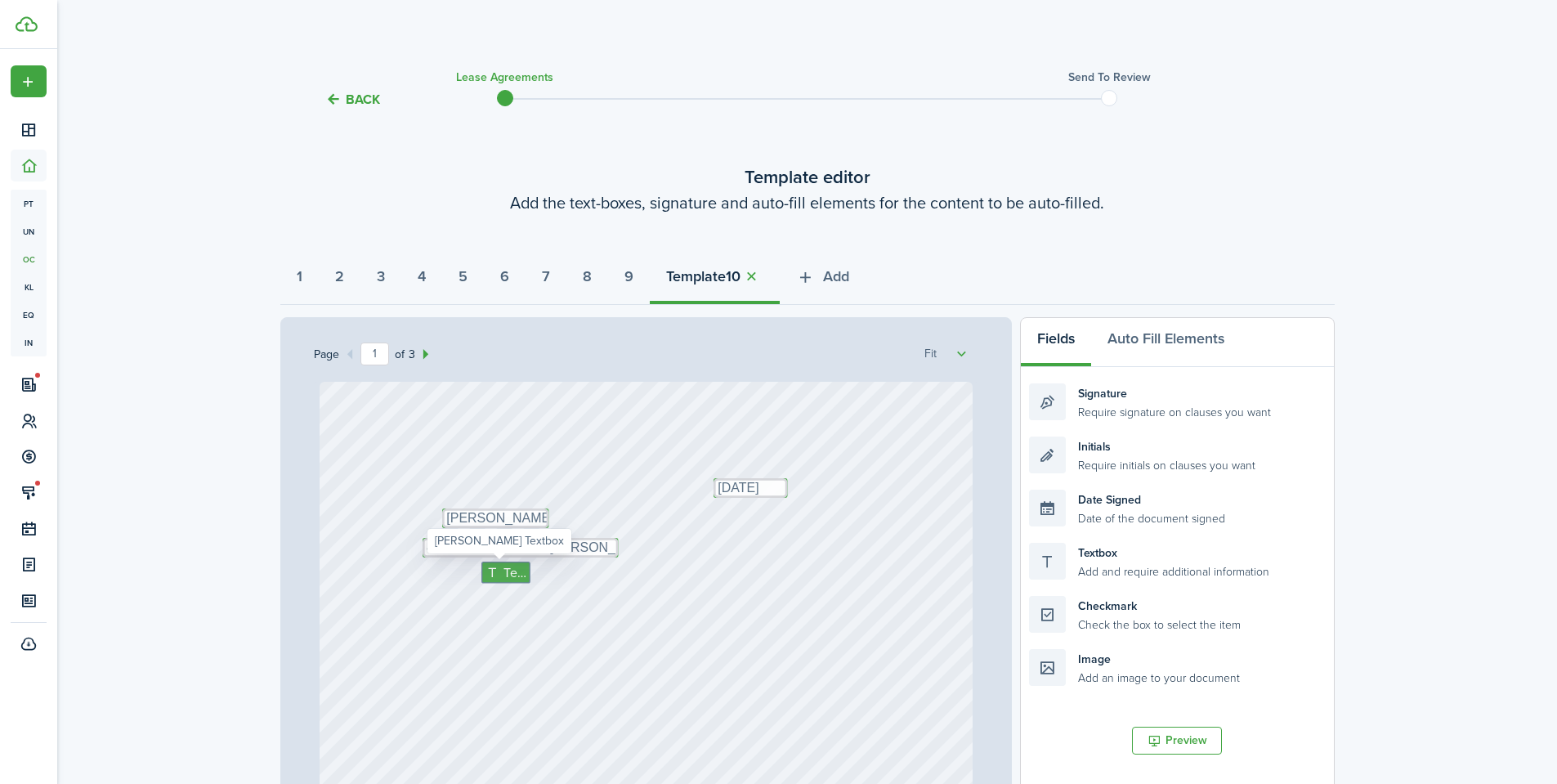
click at [513, 578] on span "Text" at bounding box center [513, 572] width 23 height 20
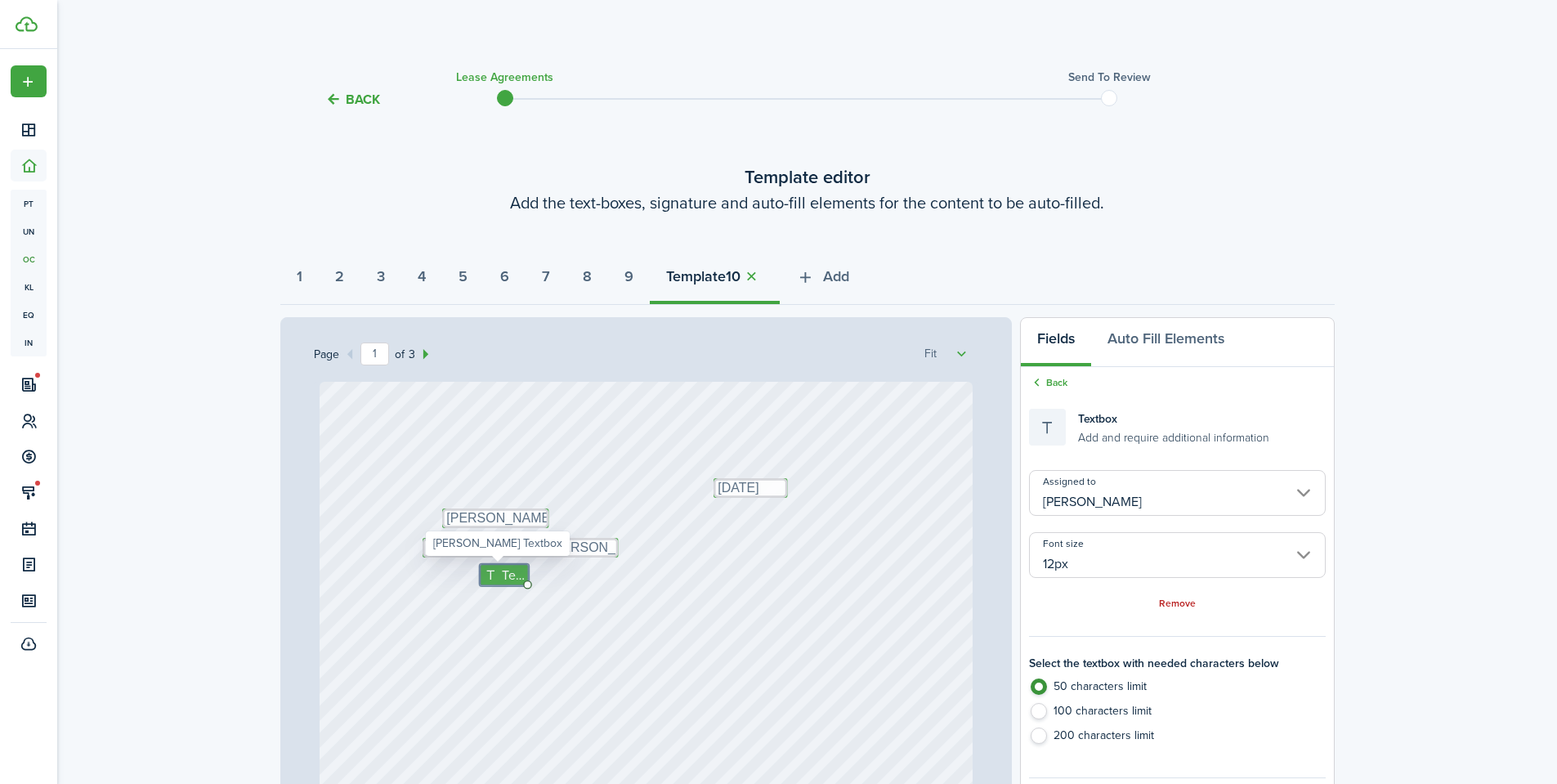
click at [491, 574] on icon at bounding box center [492, 574] width 17 height 13
type textarea "135 E 4800 S Murray, UT 84107"
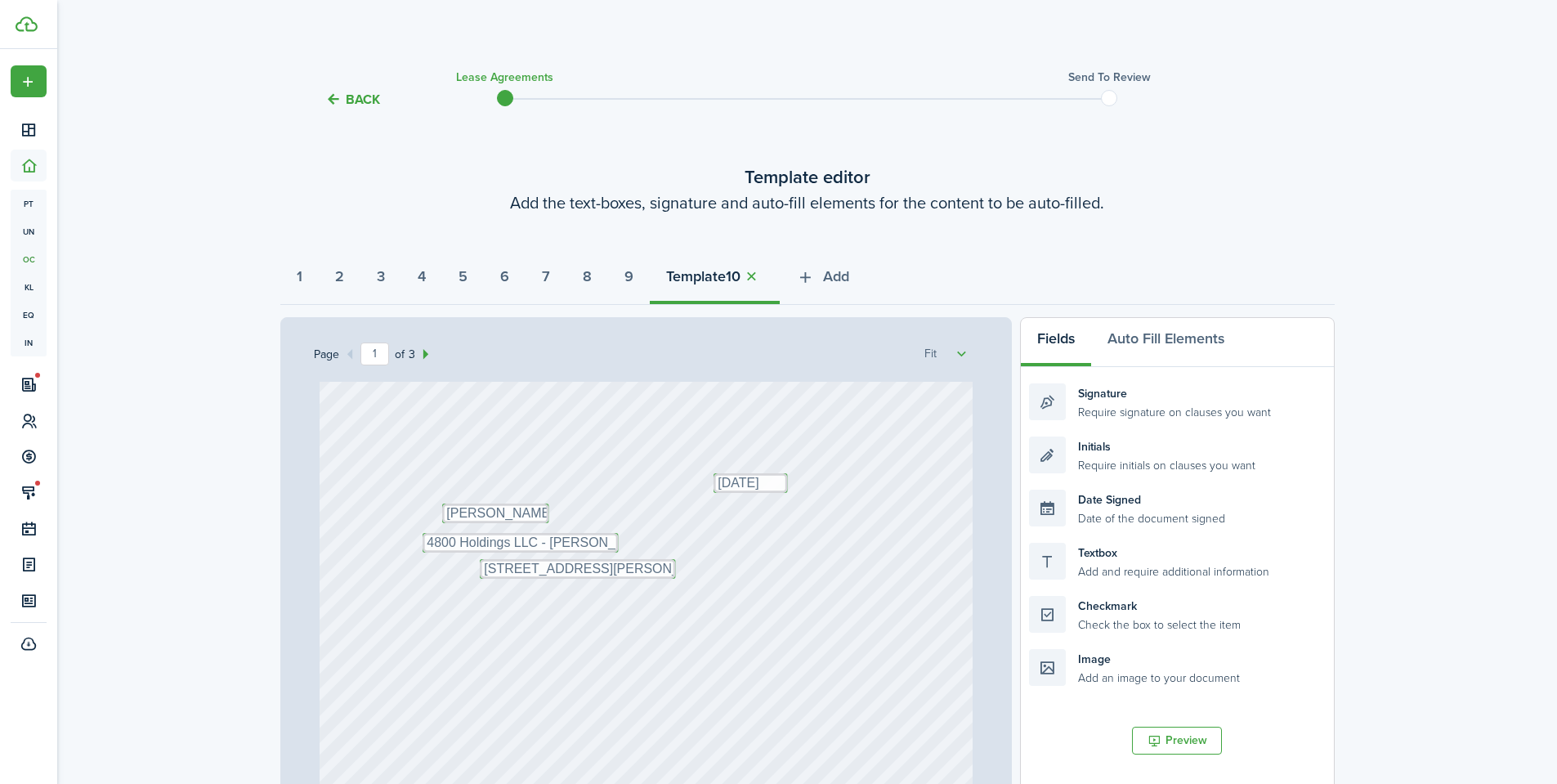
scroll to position [7, 0]
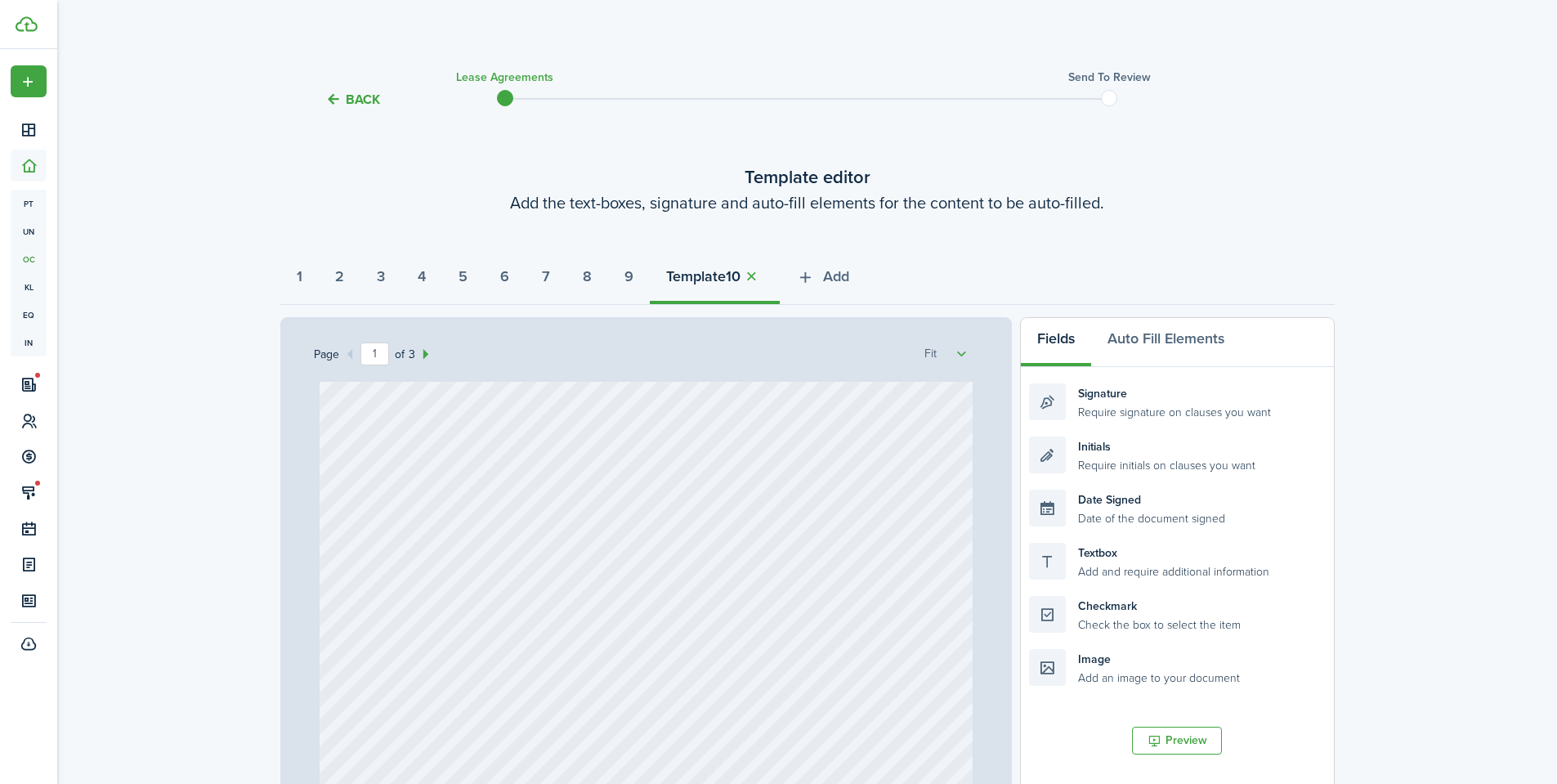
scroll to position [327, 0]
drag, startPoint x: 1100, startPoint y: 616, endPoint x: 478, endPoint y: 431, distance: 648.9
click at [478, 431] on div "Page 1 of 3 50% 75% 100% 150% 200% Fit Text 10/01/2025 Text Shannon Wilcox Text…" at bounding box center [807, 655] width 1055 height 678
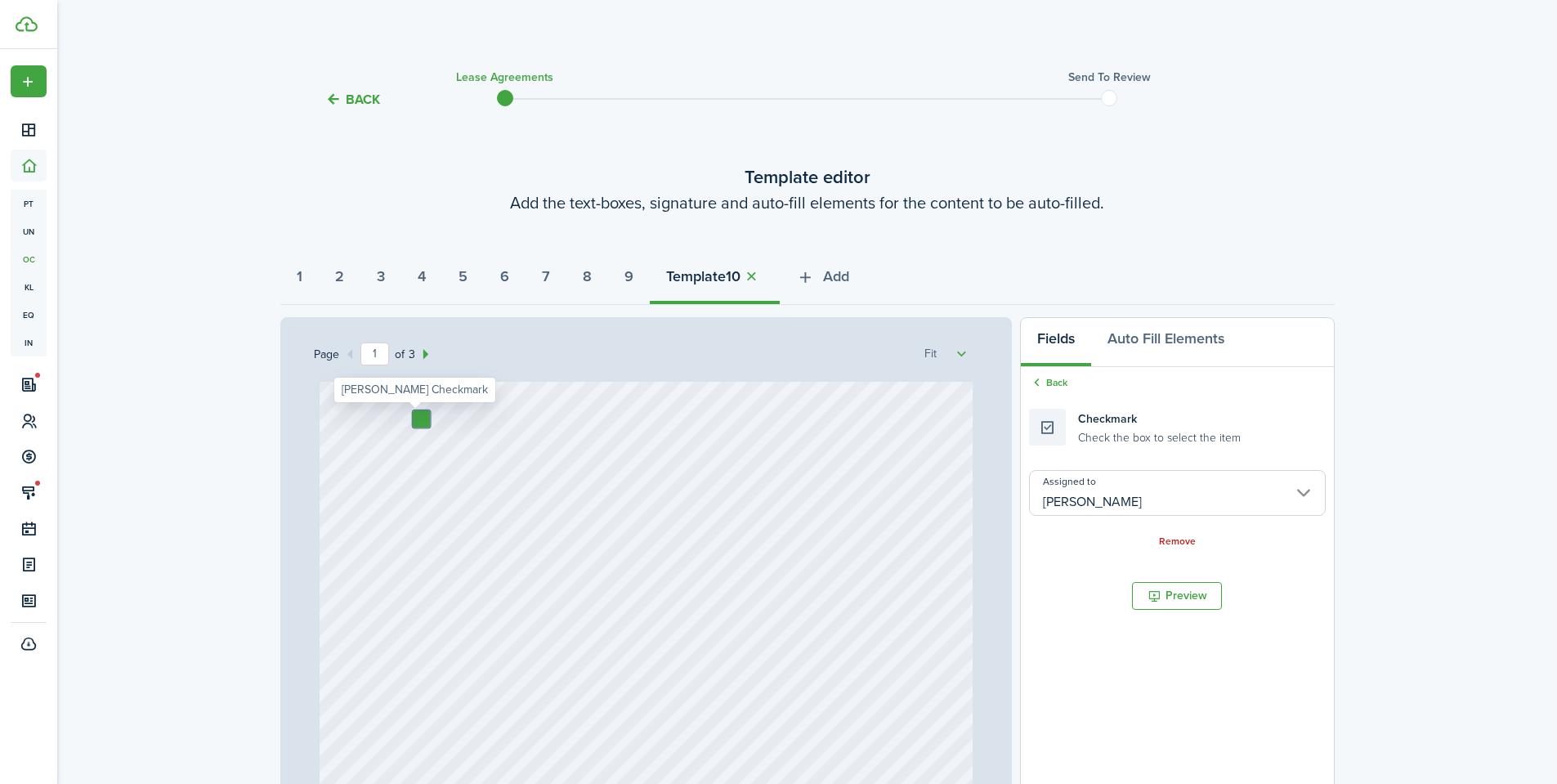
click at [421, 423] on div at bounding box center [421, 418] width 17 height 17
click at [415, 428] on div "Text 10/01/2025 Text Shannon Wilcox Text 4800 Holdings LLC - Justin Udy Text 13…" at bounding box center [646, 484] width 653 height 860
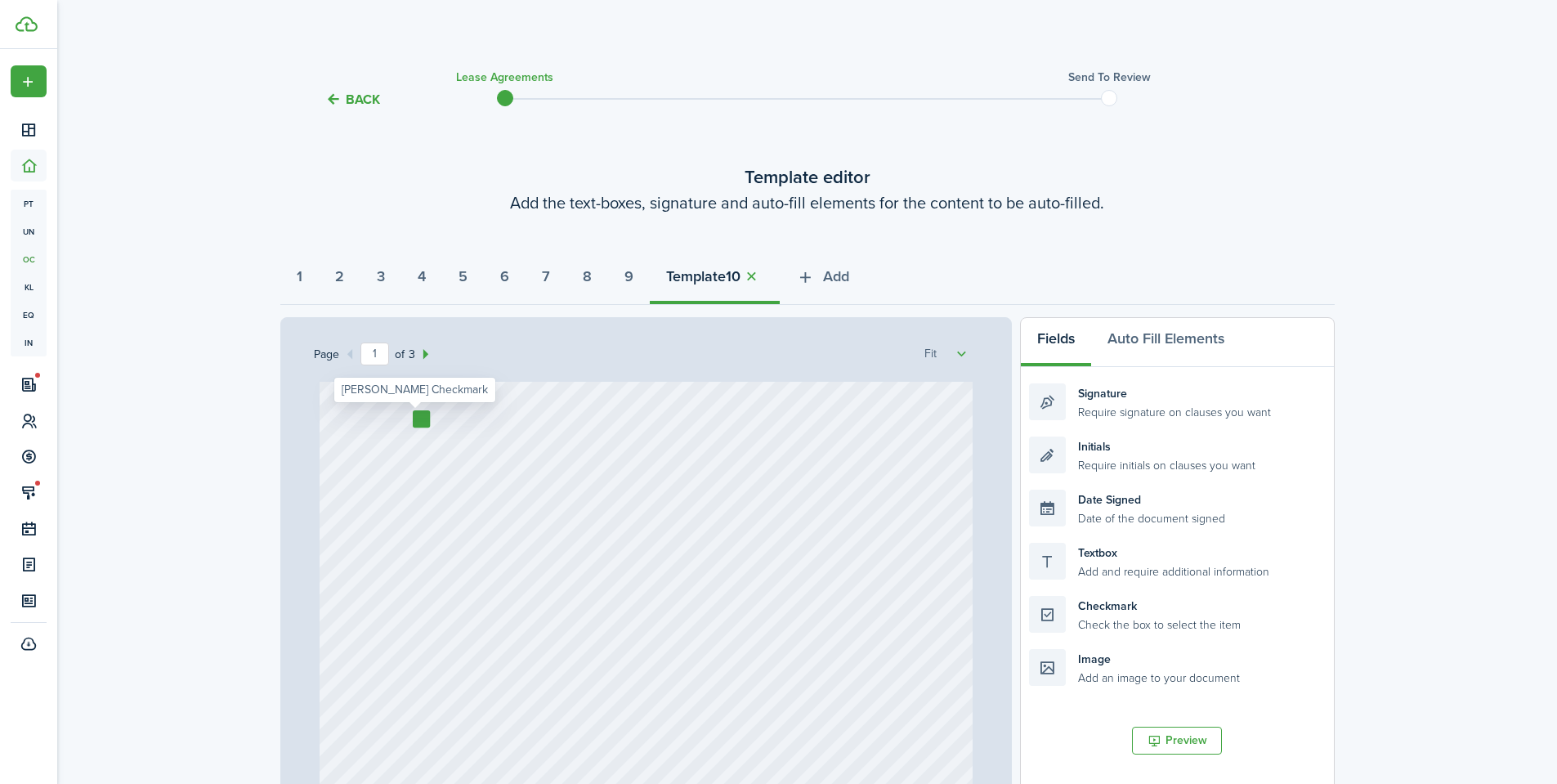
click at [414, 423] on div at bounding box center [421, 418] width 17 height 17
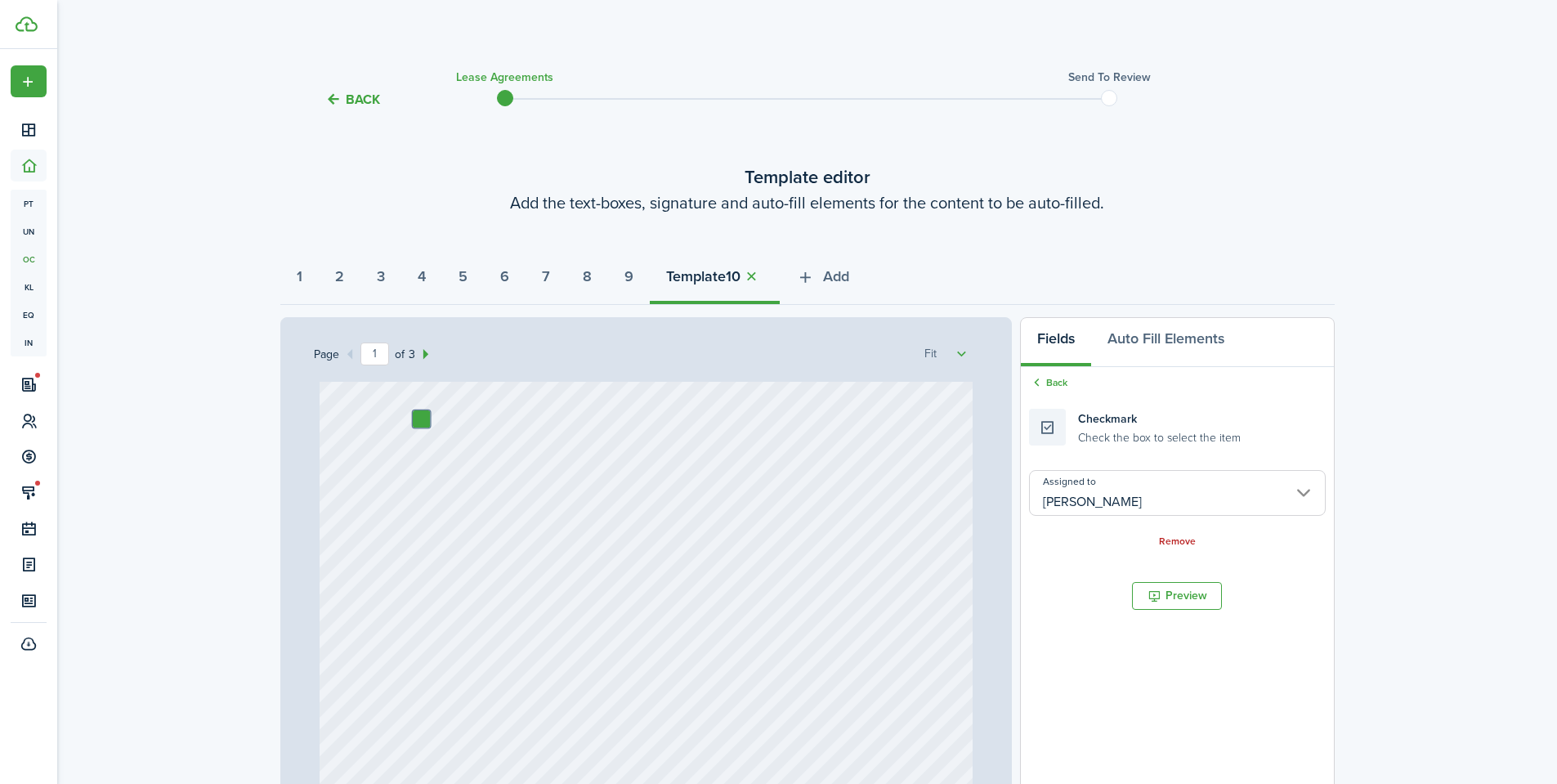
click at [1101, 488] on input "[PERSON_NAME]" at bounding box center [1178, 492] width 296 height 46
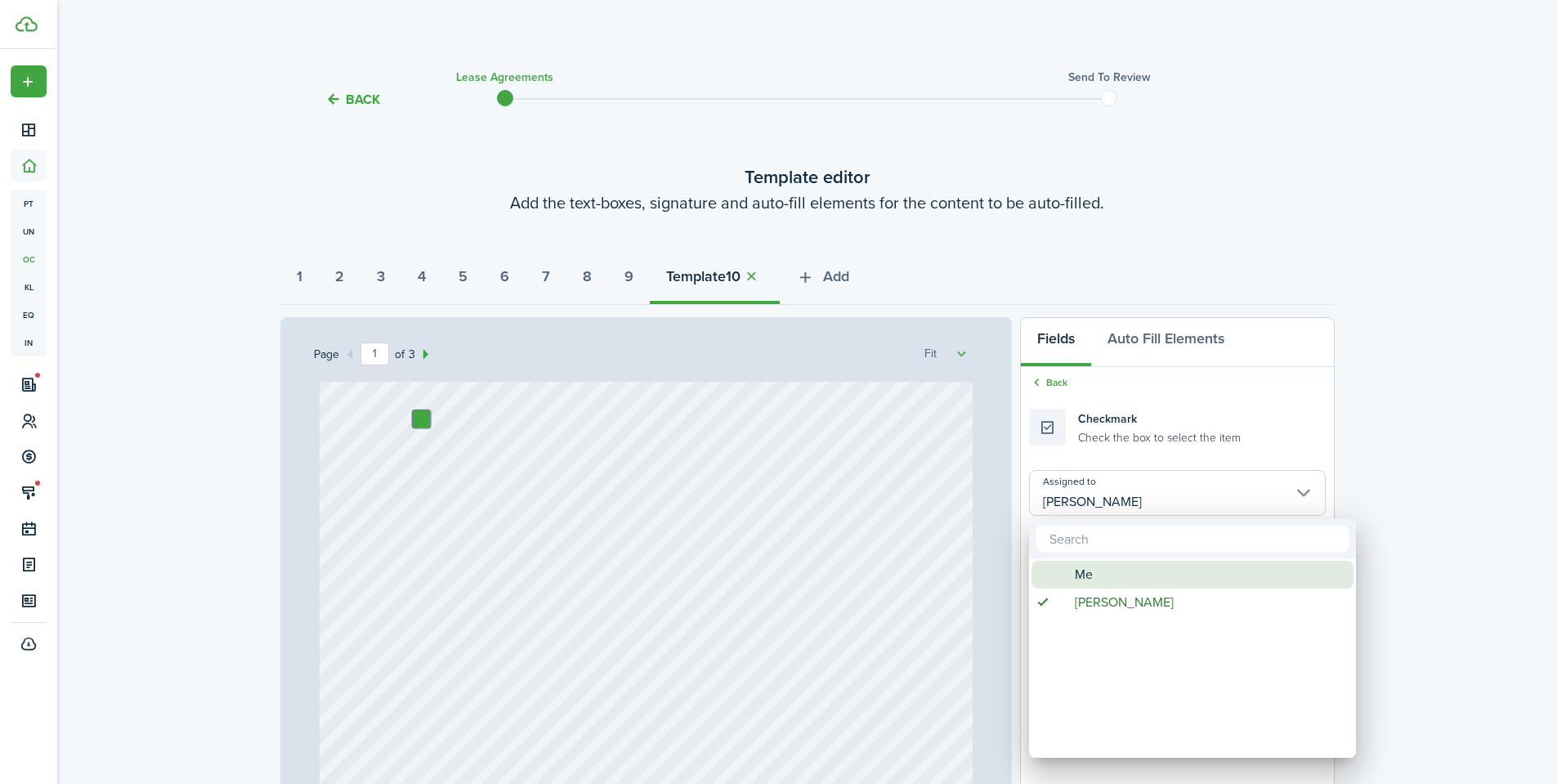
click at [1080, 575] on span "Me" at bounding box center [1084, 575] width 18 height 28
type input "Me"
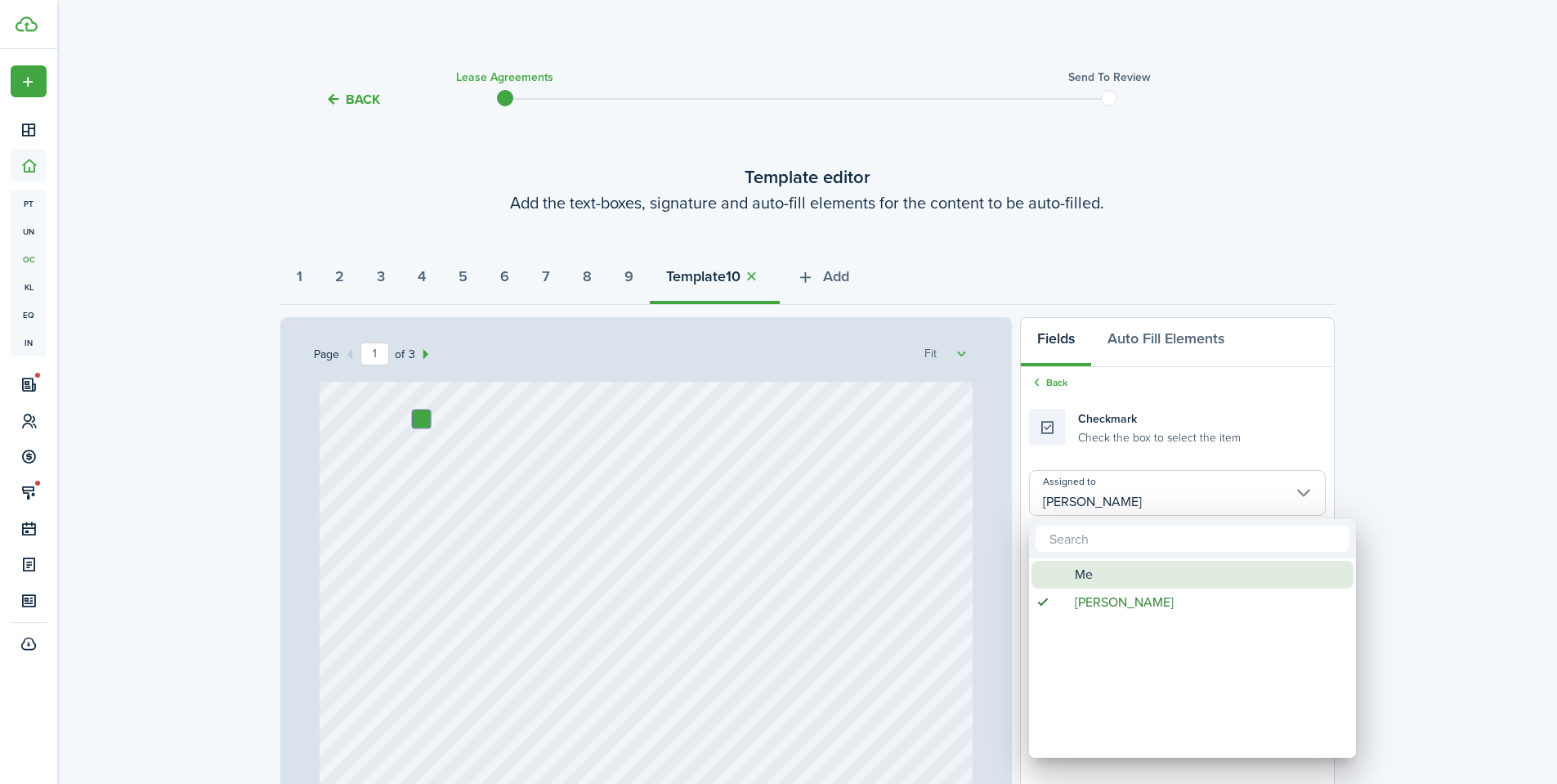
type input "Me"
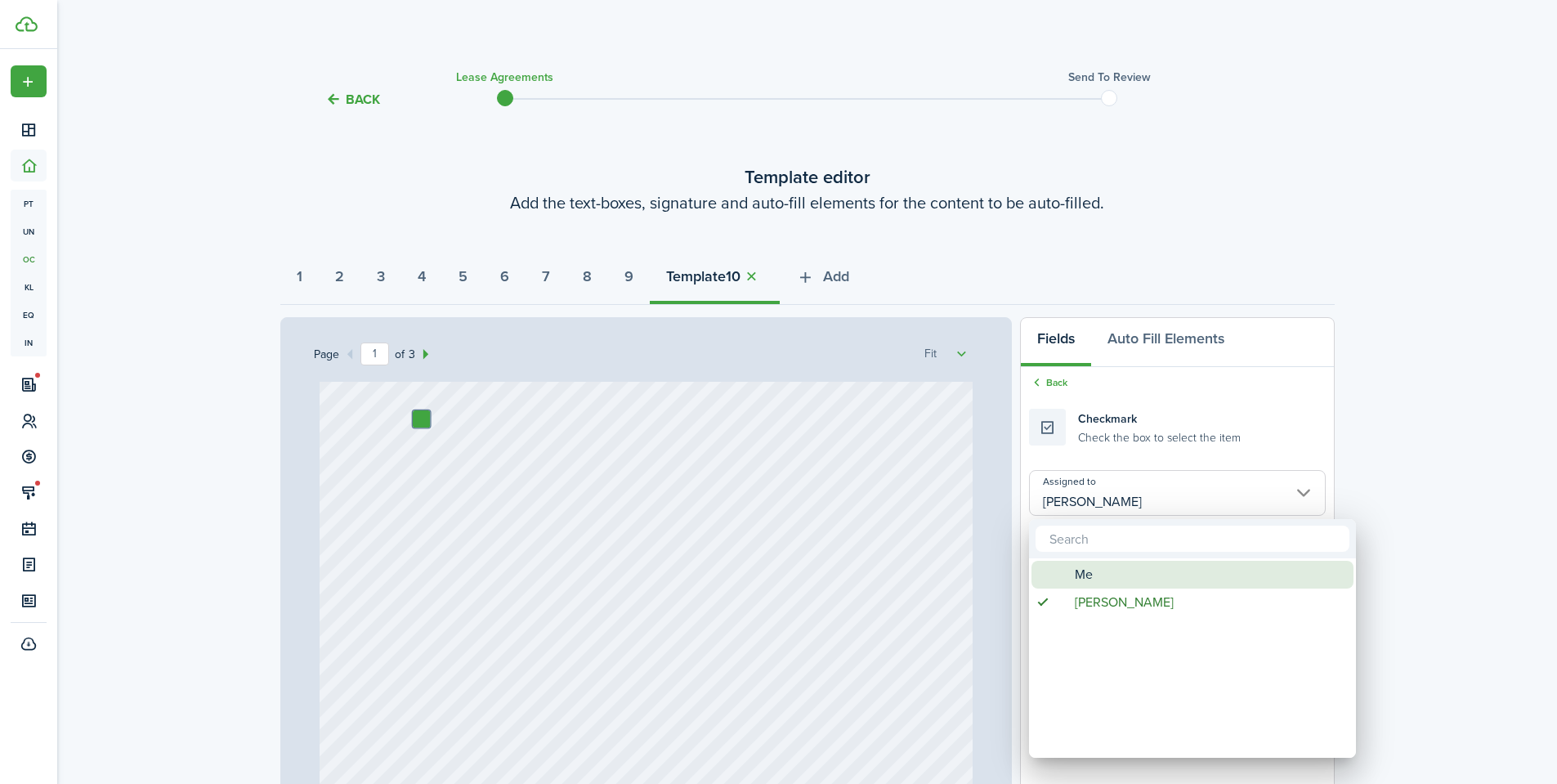
type input "Me"
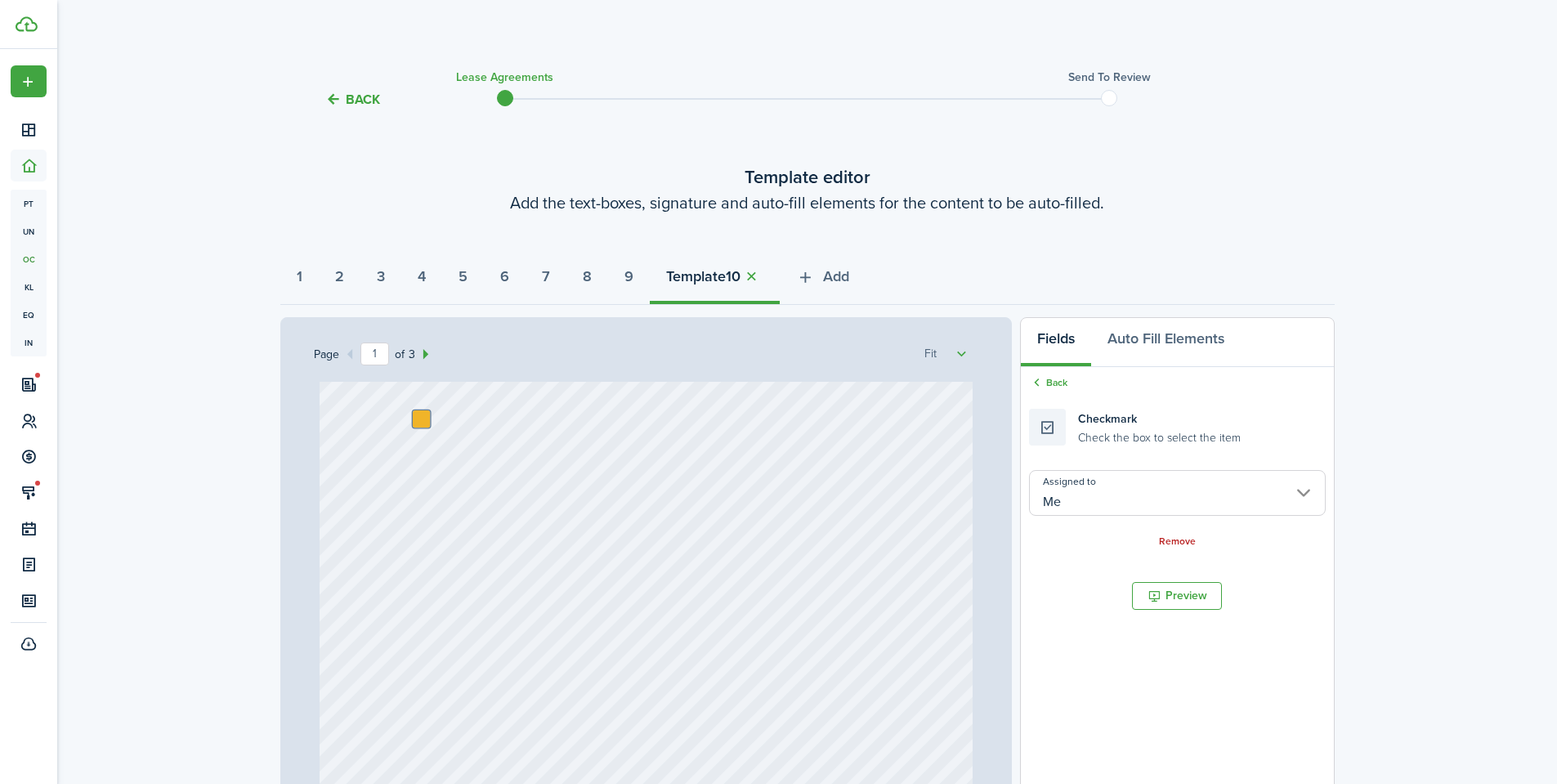
drag, startPoint x: 1084, startPoint y: 423, endPoint x: 402, endPoint y: 476, distance: 684.1
click at [402, 476] on div "Page 1 of 3 50% 75% 100% 150% 200% Fit Text 10/01/2025 Text Shannon Wilcox Text…" at bounding box center [807, 655] width 1055 height 678
click at [1053, 375] on link "Back" at bounding box center [1049, 382] width 39 height 15
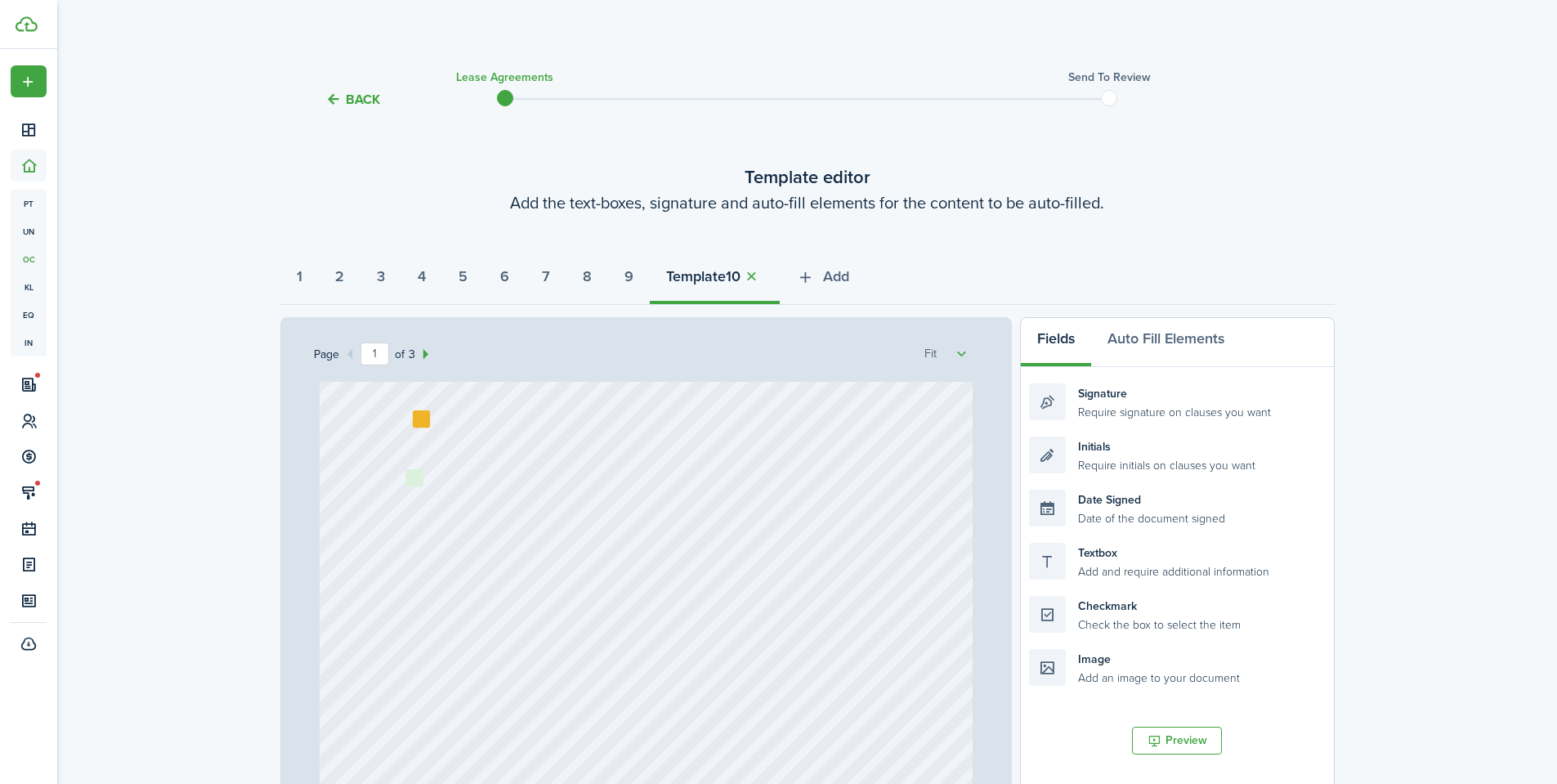
drag, startPoint x: 1126, startPoint y: 622, endPoint x: 502, endPoint y: 495, distance: 636.8
click at [502, 495] on div "Page 1 of 3 50% 75% 100% 150% 200% Fit Text 10/01/2025 Text Shannon Wilcox Text…" at bounding box center [807, 655] width 1055 height 678
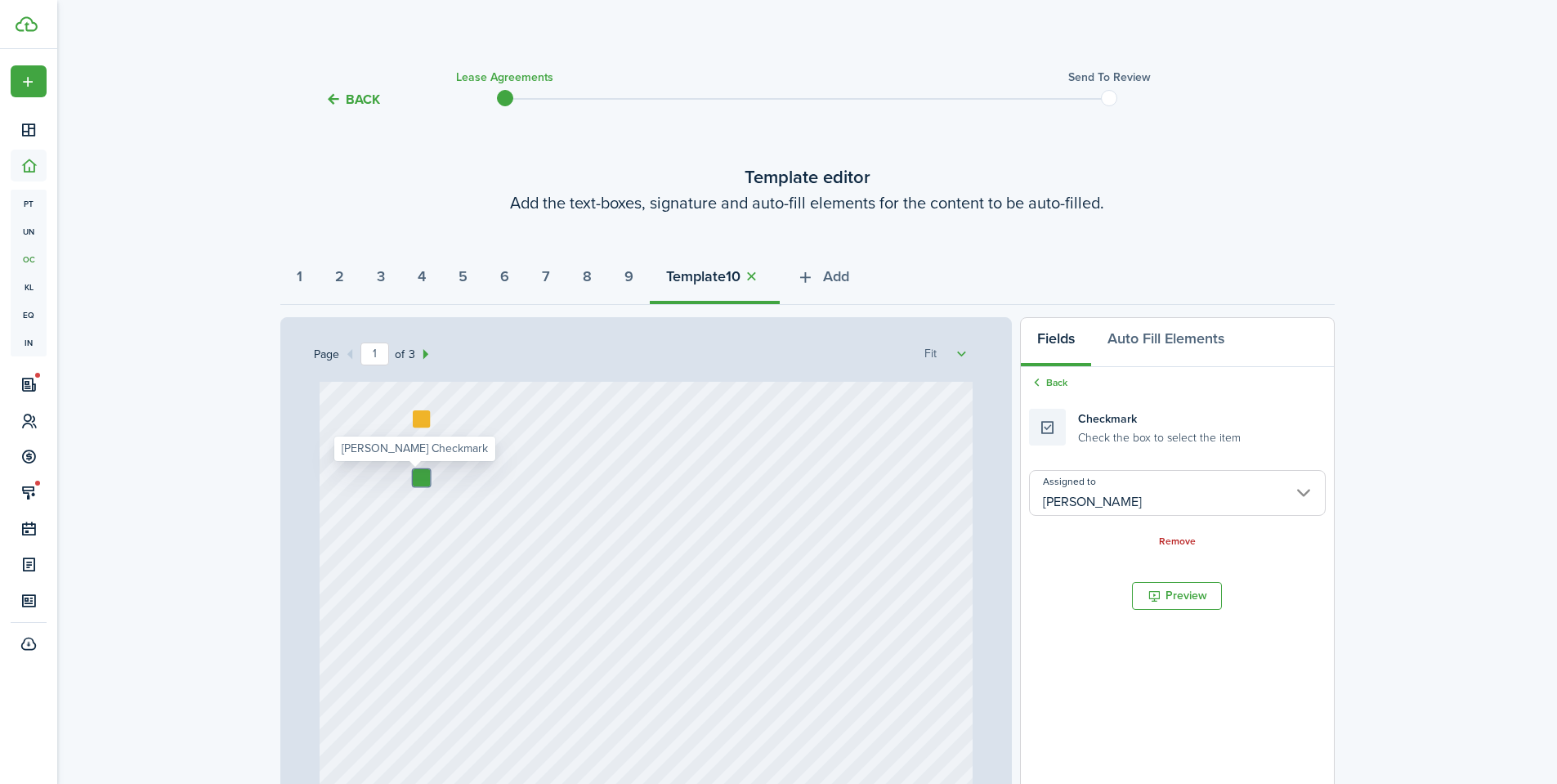
click at [1088, 510] on input "[PERSON_NAME]" at bounding box center [1178, 492] width 296 height 46
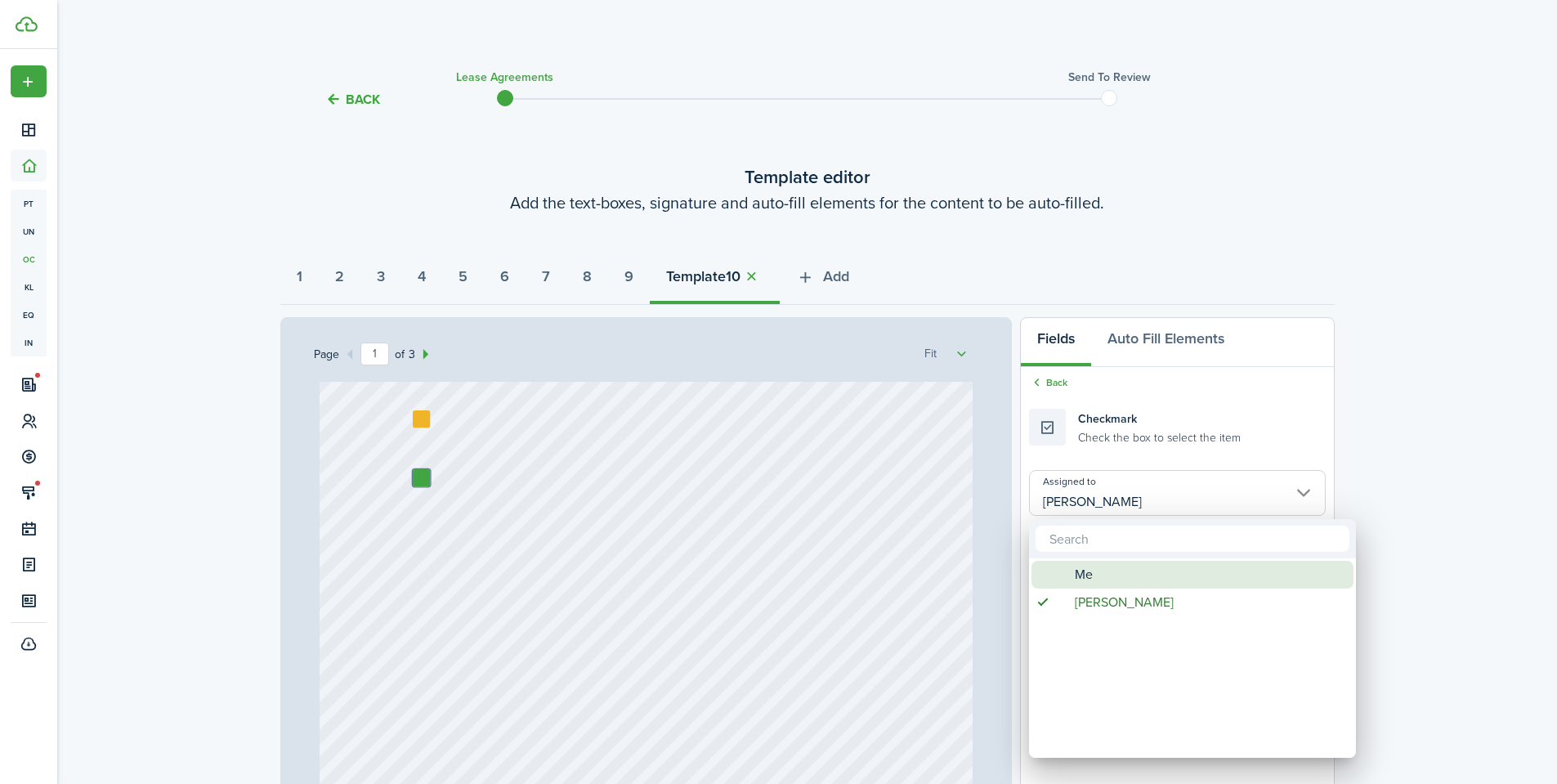
click at [1076, 588] on span "[PERSON_NAME]" at bounding box center [1125, 602] width 99 height 28
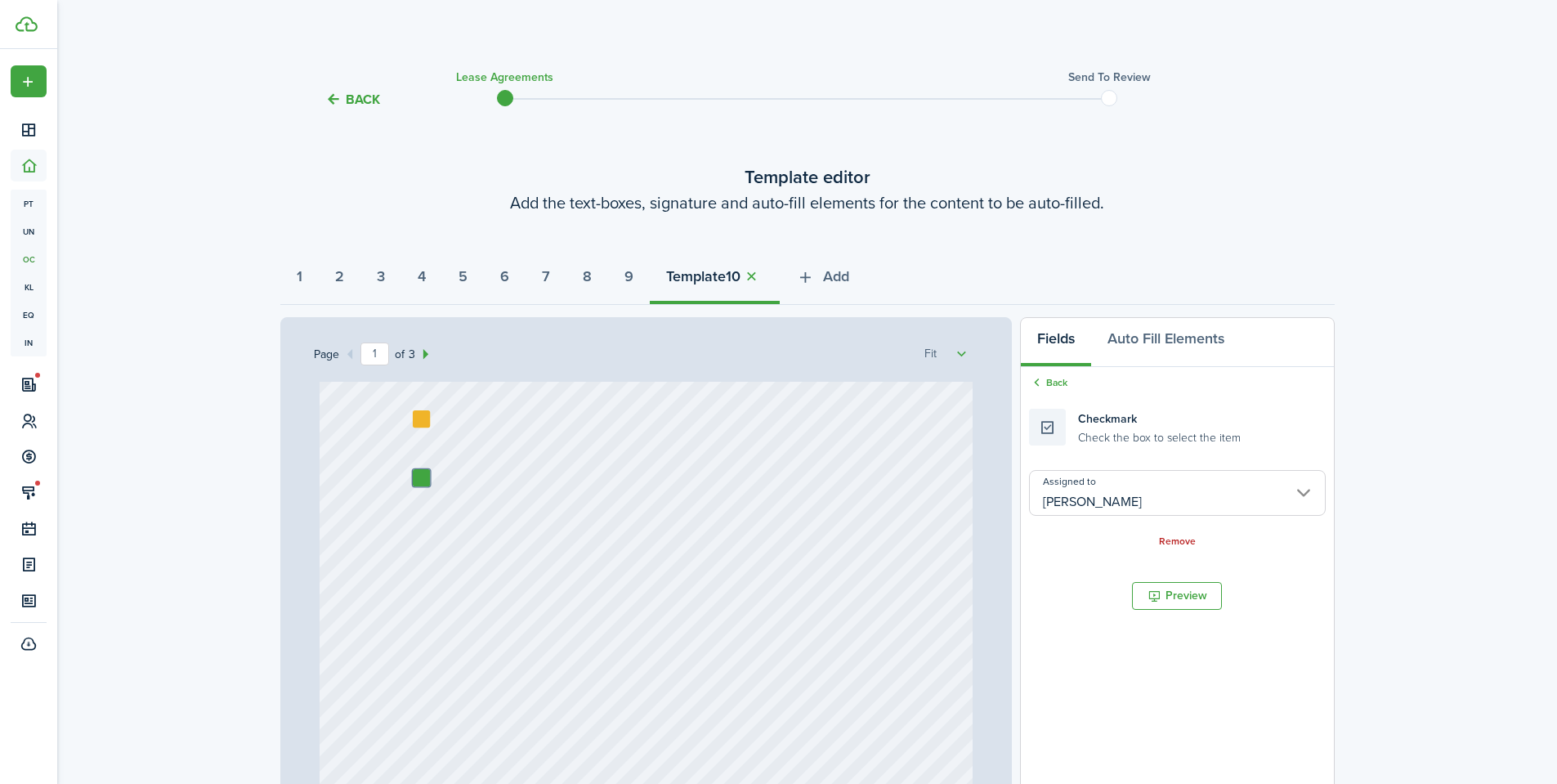
click at [1117, 497] on input "[PERSON_NAME]" at bounding box center [1178, 492] width 296 height 46
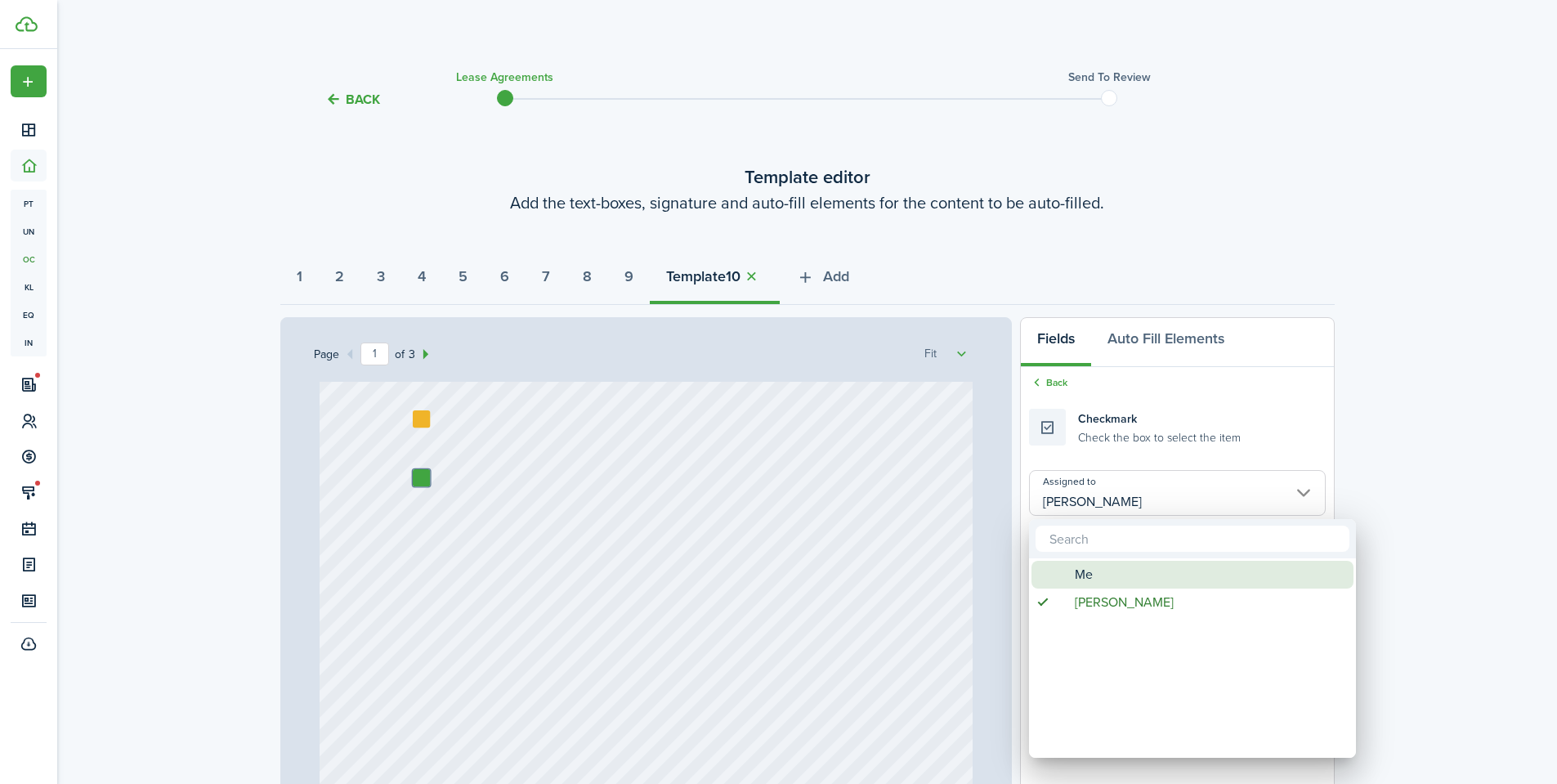
click at [1086, 571] on span "Me" at bounding box center [1084, 575] width 18 height 28
type input "Me"
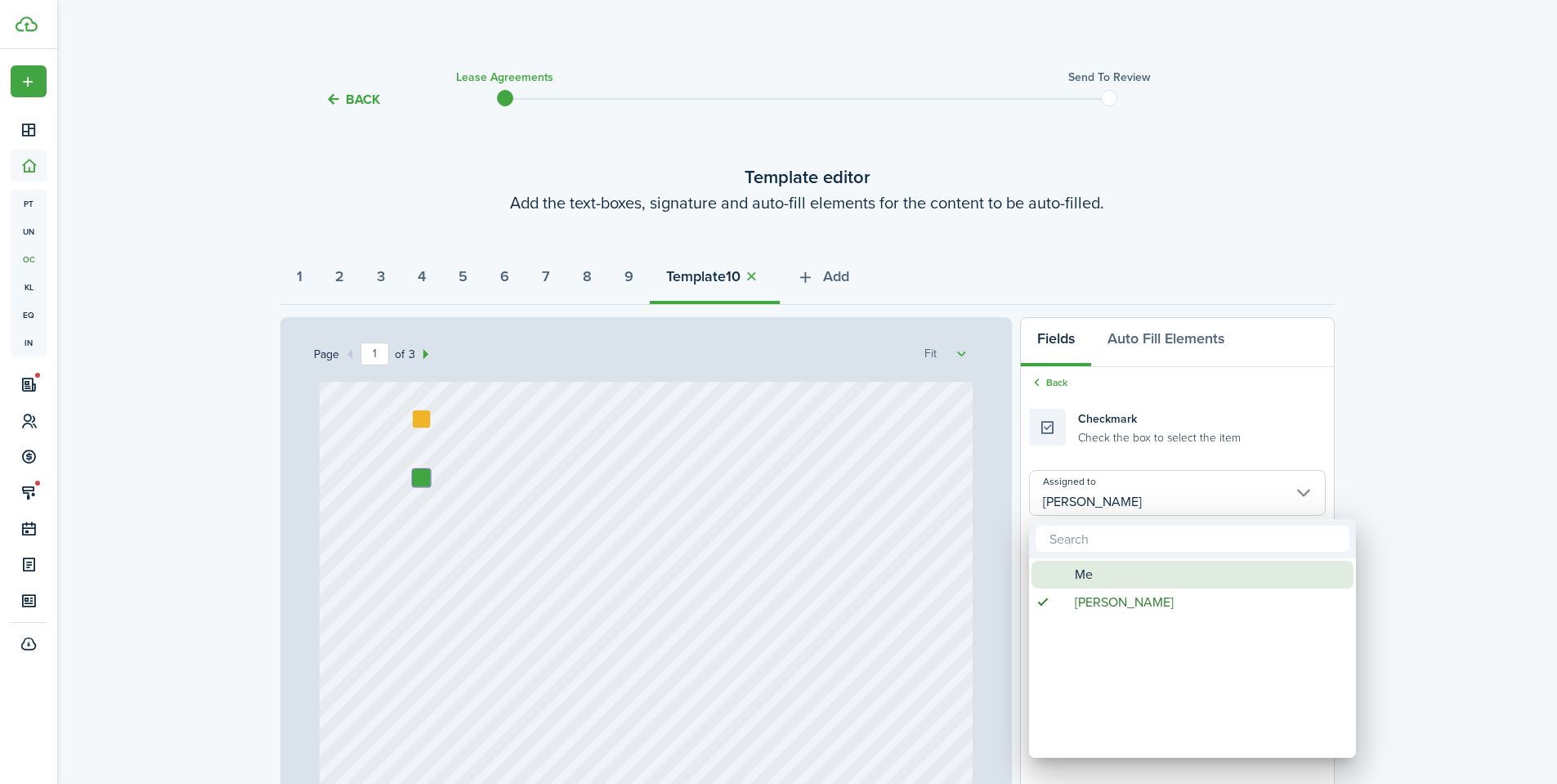
type input "Me"
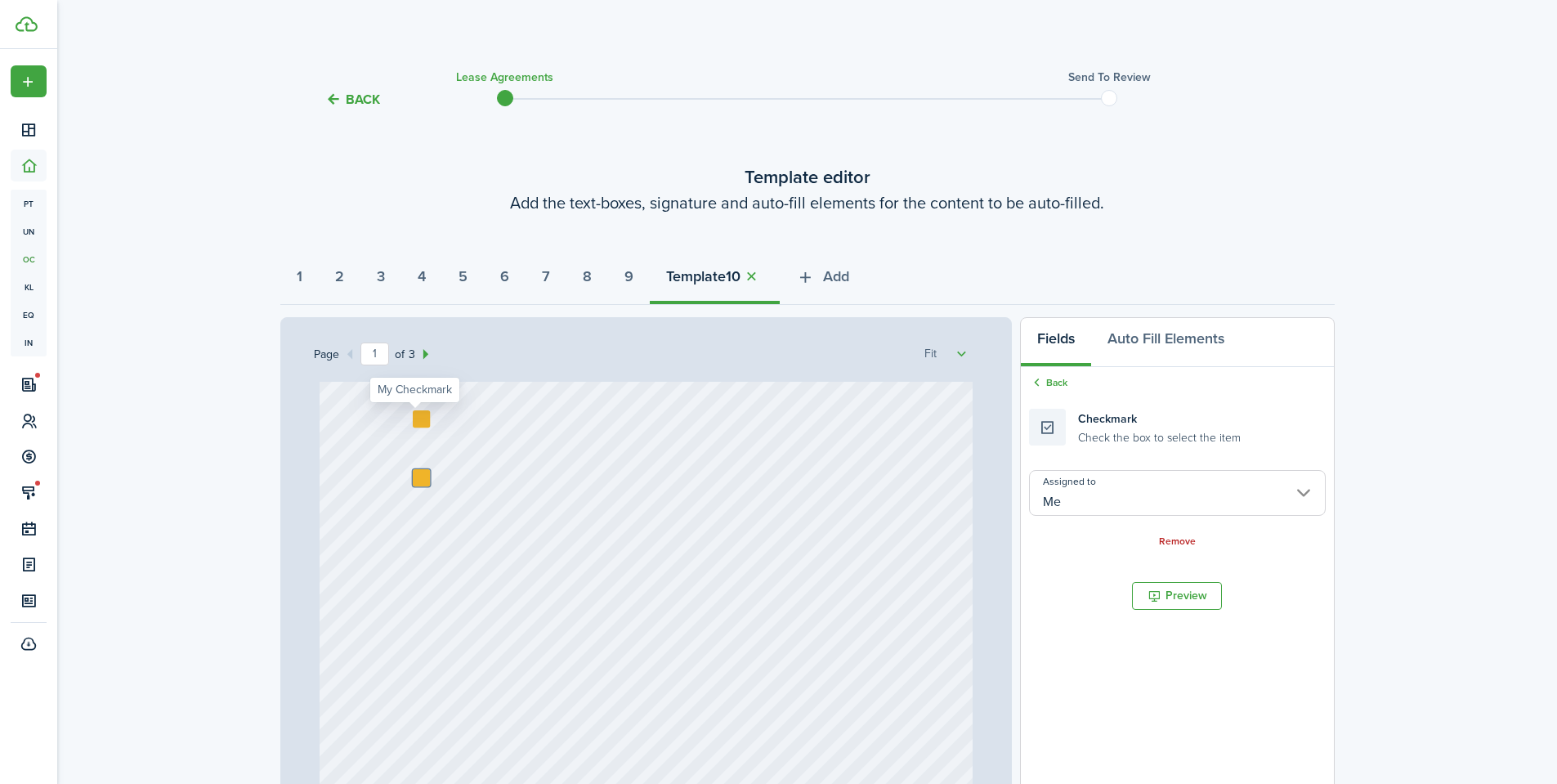
click at [418, 415] on div at bounding box center [421, 418] width 17 height 17
click at [417, 420] on div at bounding box center [421, 418] width 17 height 17
click at [416, 474] on div at bounding box center [421, 477] width 17 height 17
click at [419, 480] on div at bounding box center [421, 477] width 17 height 17
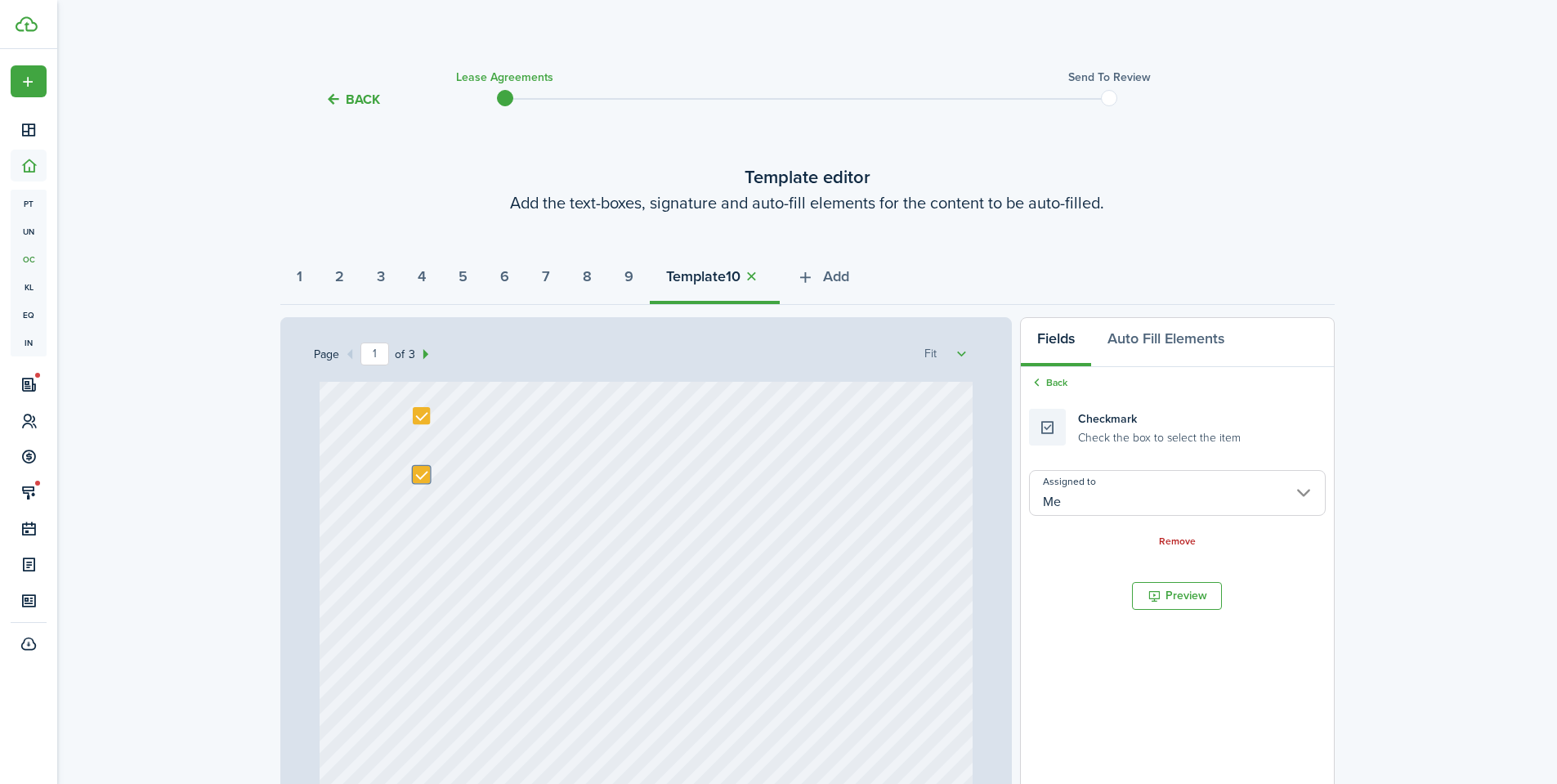
drag, startPoint x: 1162, startPoint y: 428, endPoint x: 754, endPoint y: 541, distance: 423.4
click at [743, 546] on div "Page 1 of 3 50% 75% 100% 150% 200% Fit Text 10/01/2025 Text Shannon Wilcox Text…" at bounding box center [807, 655] width 1055 height 678
click at [1044, 422] on div "Checkmark Check the box to select the item" at bounding box center [1135, 427] width 212 height 37
drag, startPoint x: 1045, startPoint y: 423, endPoint x: 415, endPoint y: 527, distance: 638.5
click at [410, 527] on div "Page 1 of 3 50% 75% 100% 150% 200% Fit Text 10/01/2025 Text Shannon Wilcox Text…" at bounding box center [807, 655] width 1055 height 678
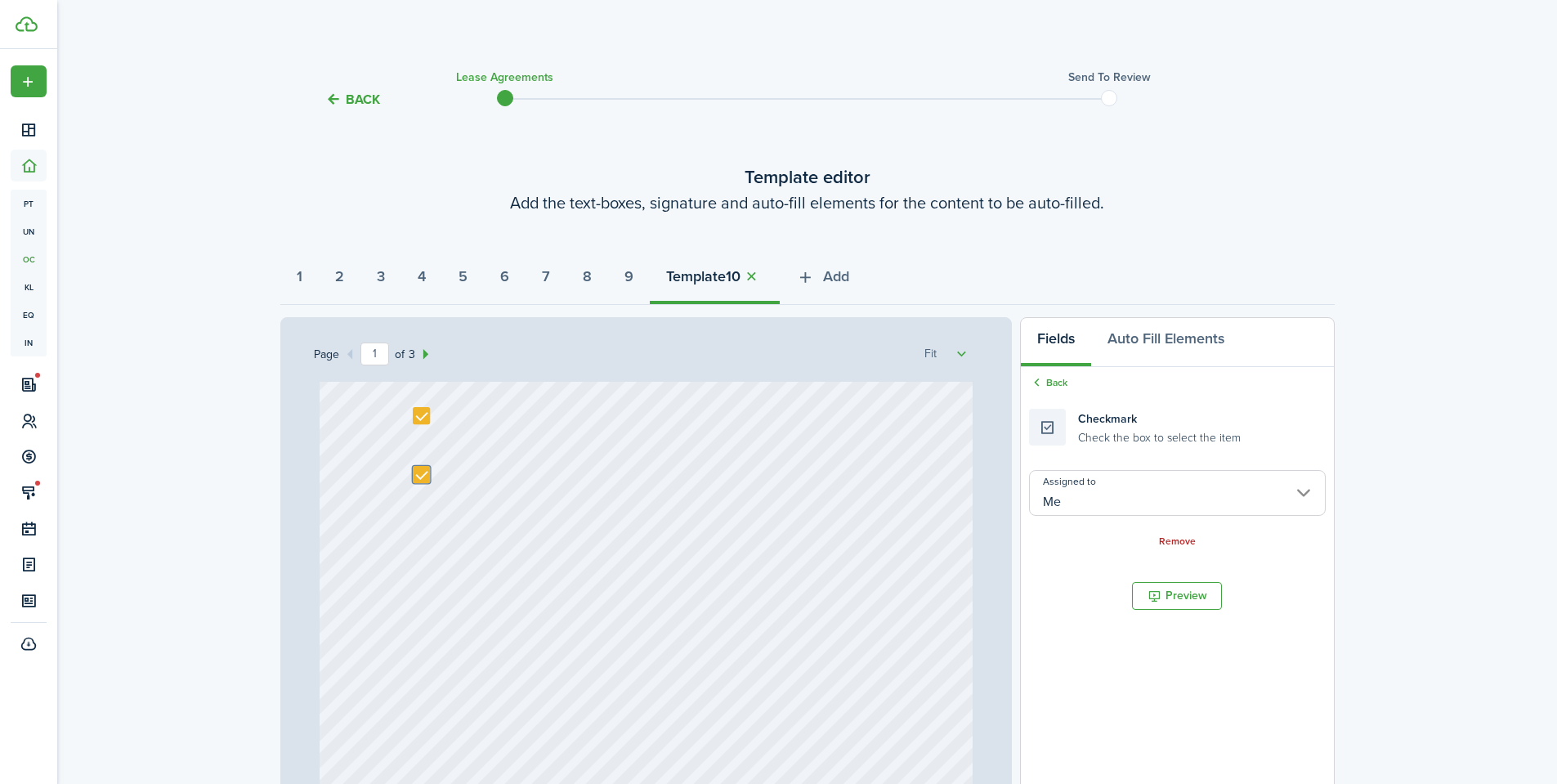
drag, startPoint x: 1099, startPoint y: 428, endPoint x: 812, endPoint y: 506, distance: 297.4
click at [812, 506] on div "Page 1 of 3 50% 75% 100% 150% 200% Fit Text 10/01/2025 Text Shannon Wilcox Text…" at bounding box center [807, 655] width 1055 height 678
click at [1060, 389] on link "Back" at bounding box center [1049, 382] width 39 height 15
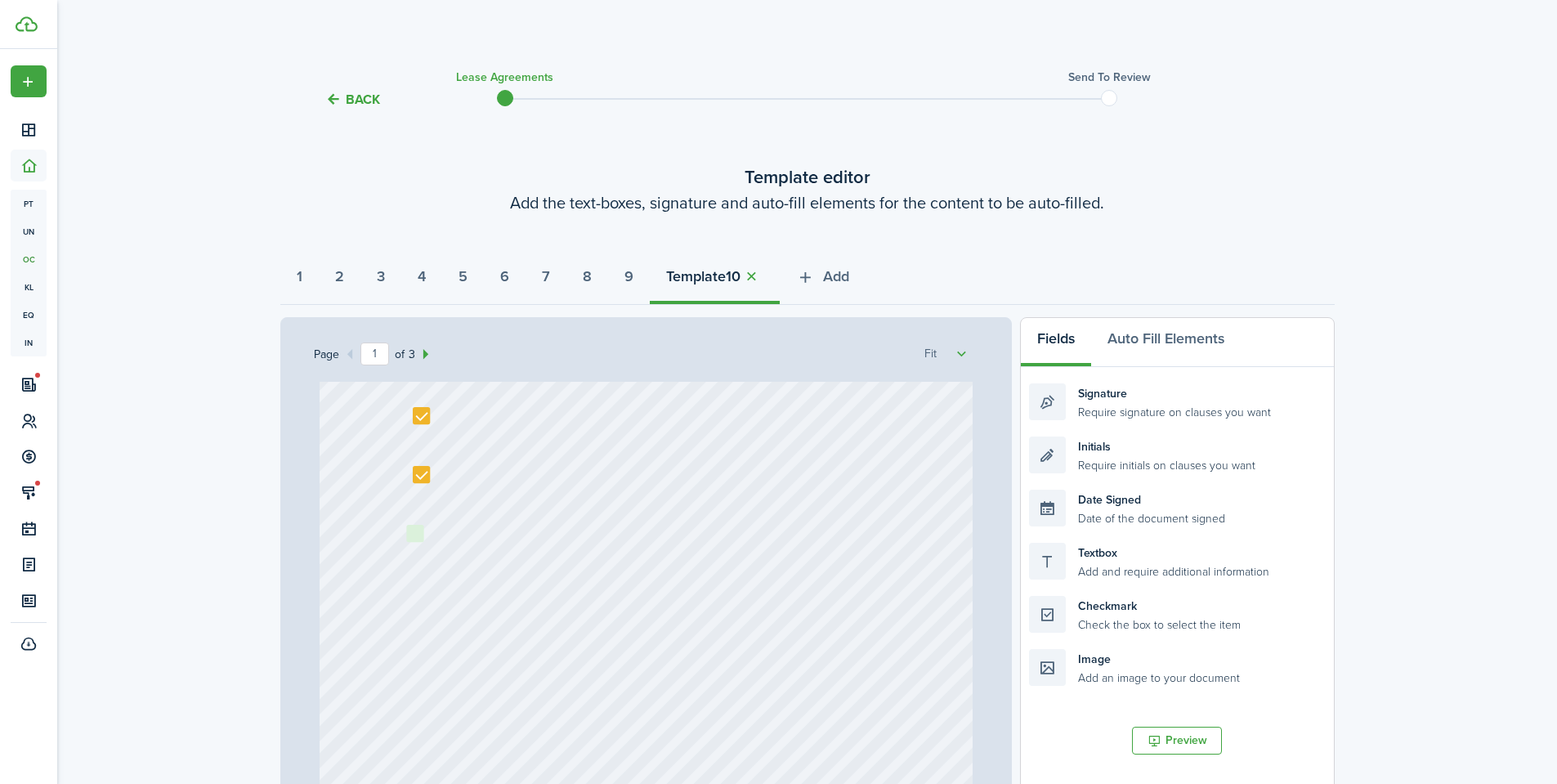
drag, startPoint x: 1009, startPoint y: 630, endPoint x: 507, endPoint y: 551, distance: 508.2
click at [507, 551] on div "Page 1 of 3 50% 75% 100% 150% 200% Fit Text 10/01/2025 Text Shannon Wilcox Text…" at bounding box center [807, 655] width 1055 height 678
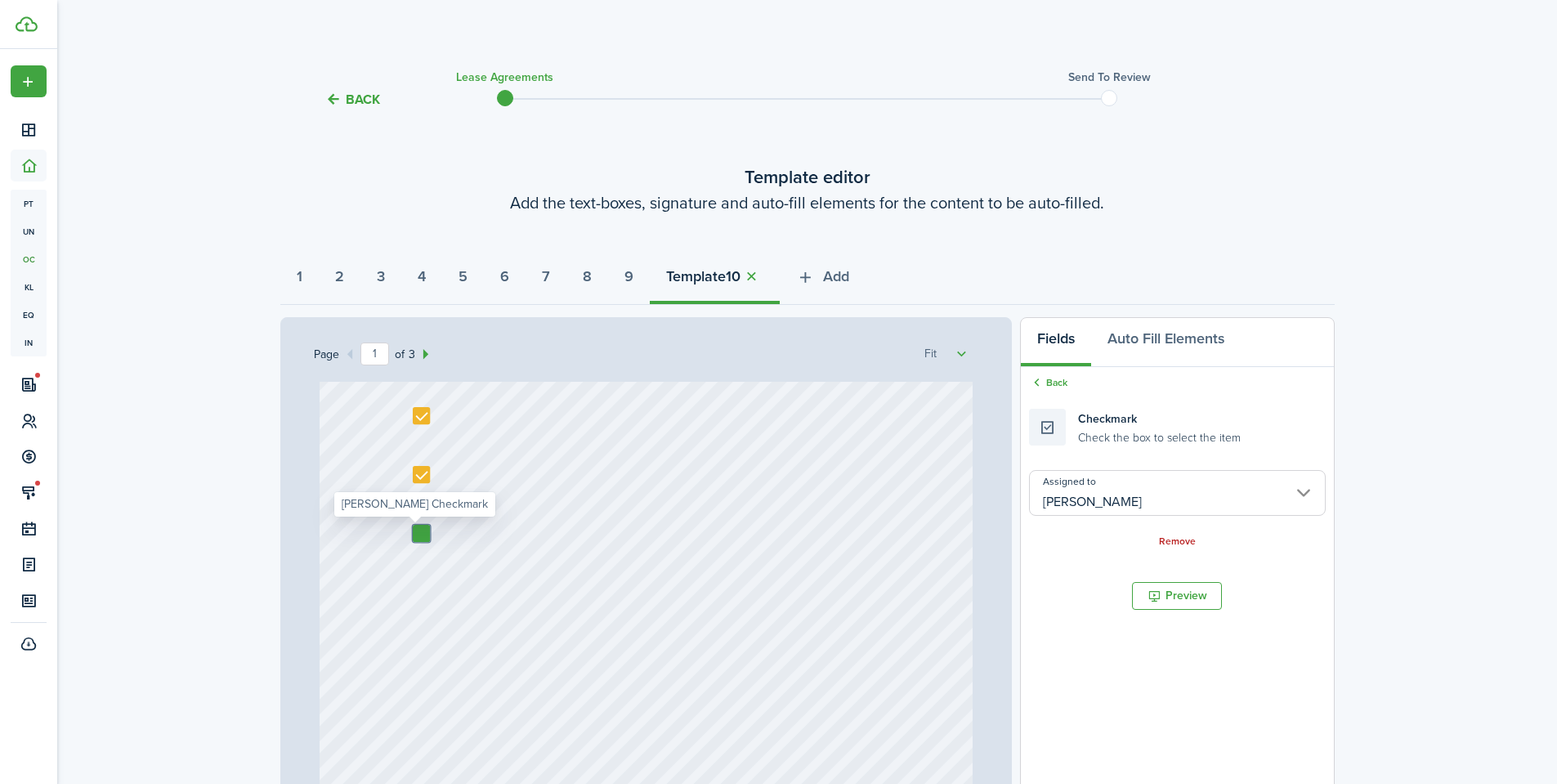
click at [1141, 489] on input "[PERSON_NAME]" at bounding box center [1178, 492] width 296 height 46
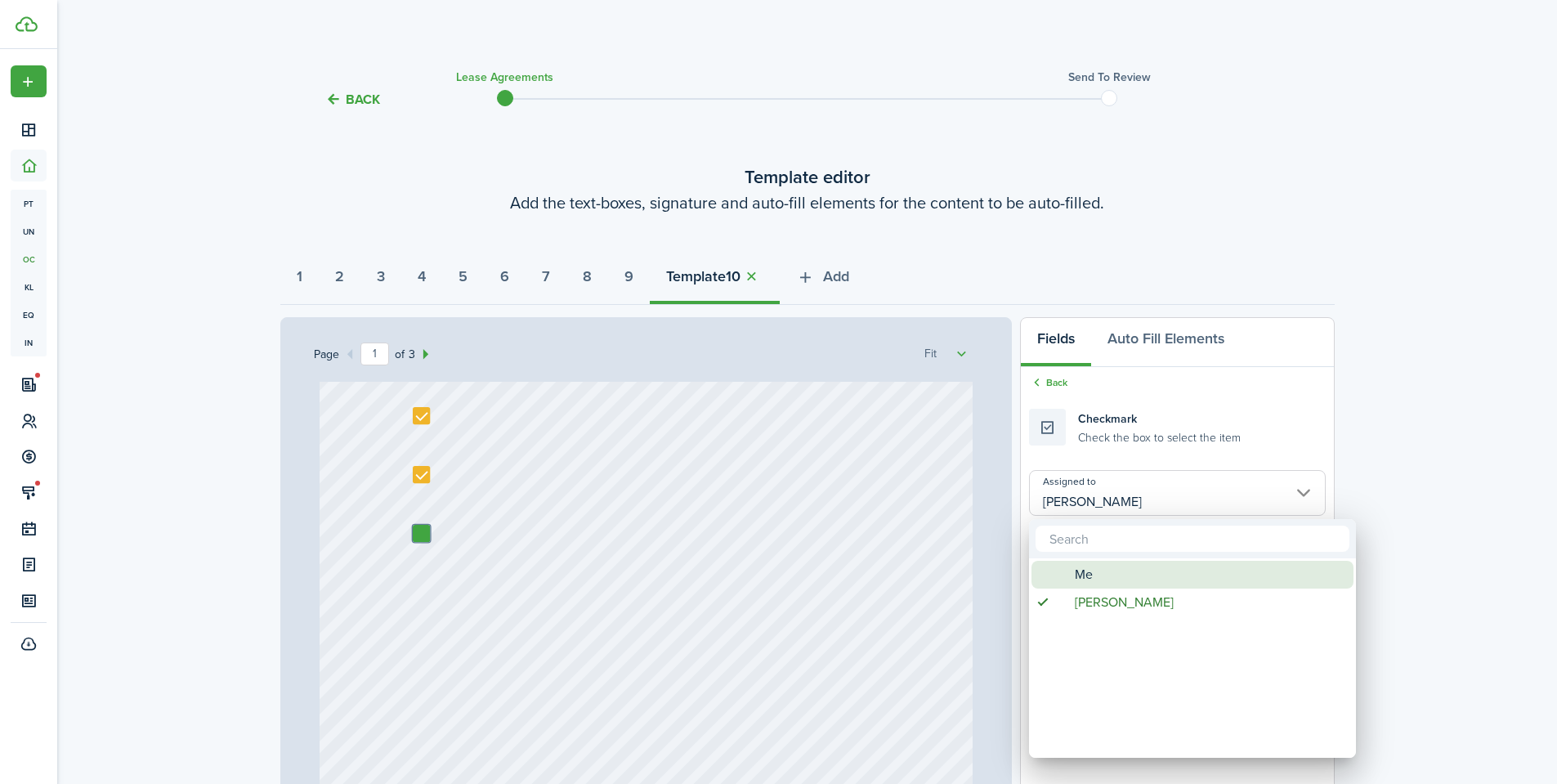
click at [1075, 570] on span "Me" at bounding box center [1084, 575] width 18 height 28
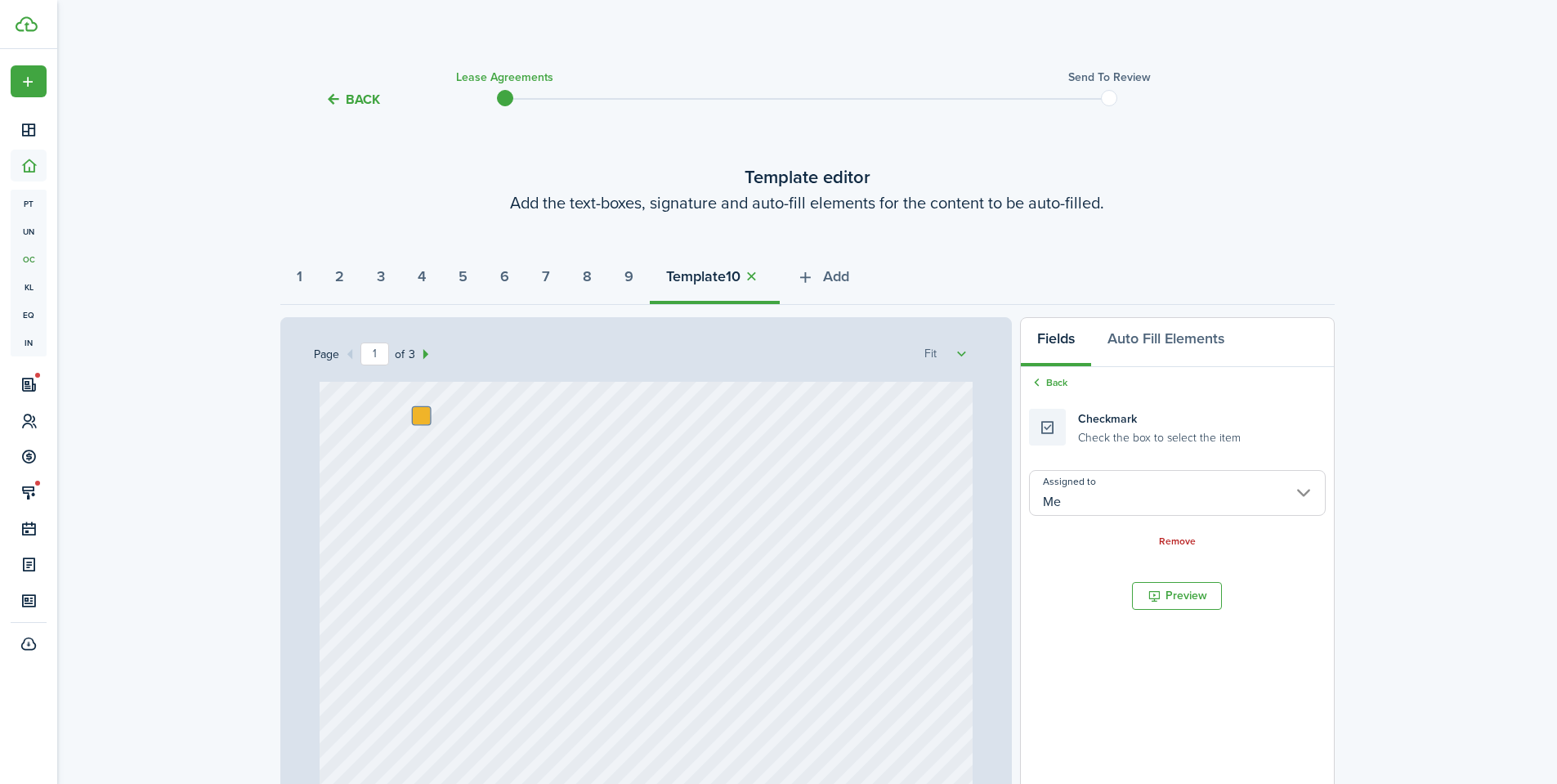
scroll to position [395, 0]
click at [1057, 377] on link "Back" at bounding box center [1049, 382] width 39 height 15
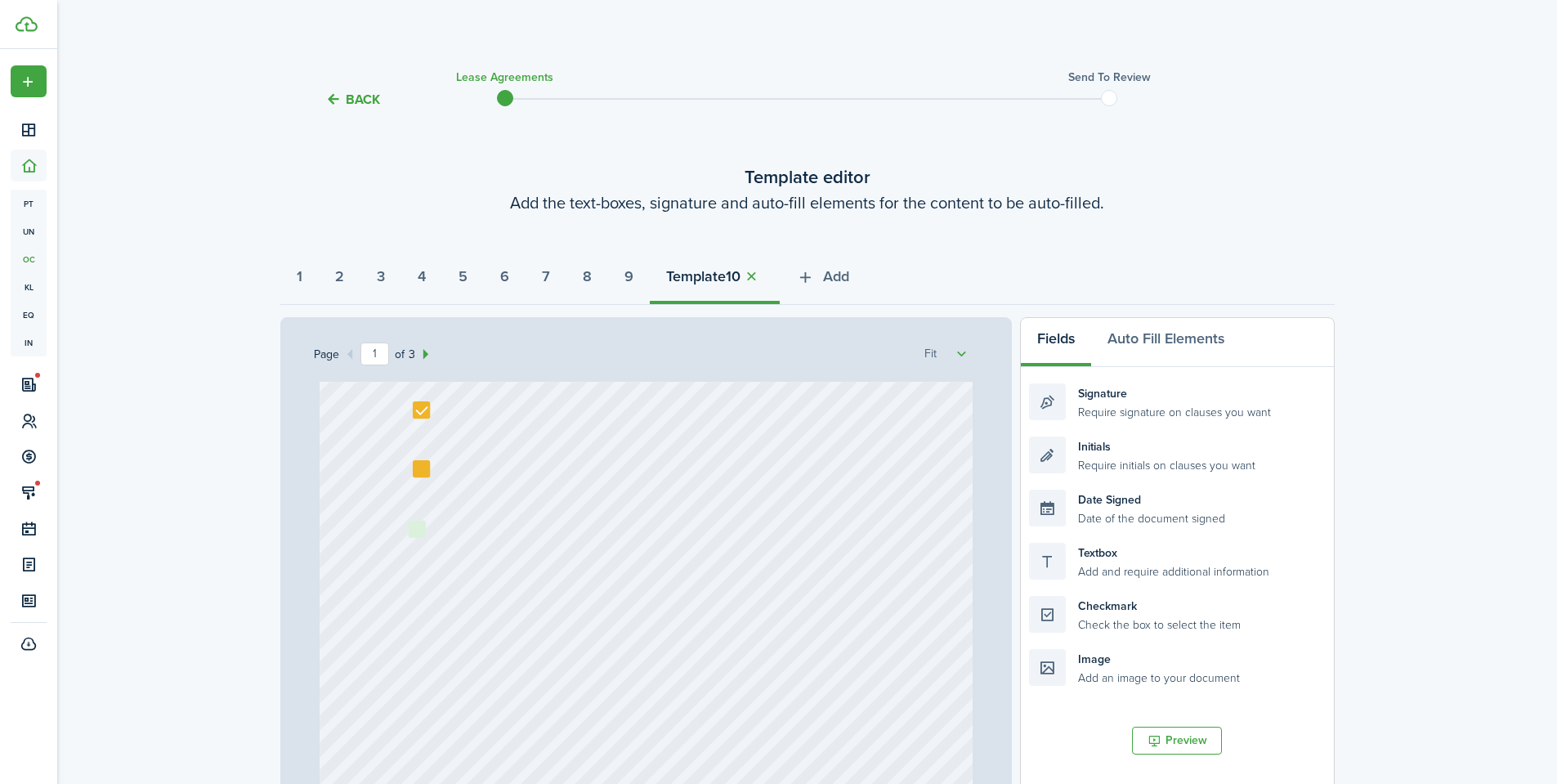
drag, startPoint x: 1092, startPoint y: 618, endPoint x: 472, endPoint y: 544, distance: 624.4
click at [472, 544] on div "Page 1 of 3 50% 75% 100% 150% 200% Fit Text 10/01/2025 Text Shannon Wilcox Text…" at bounding box center [807, 655] width 1055 height 678
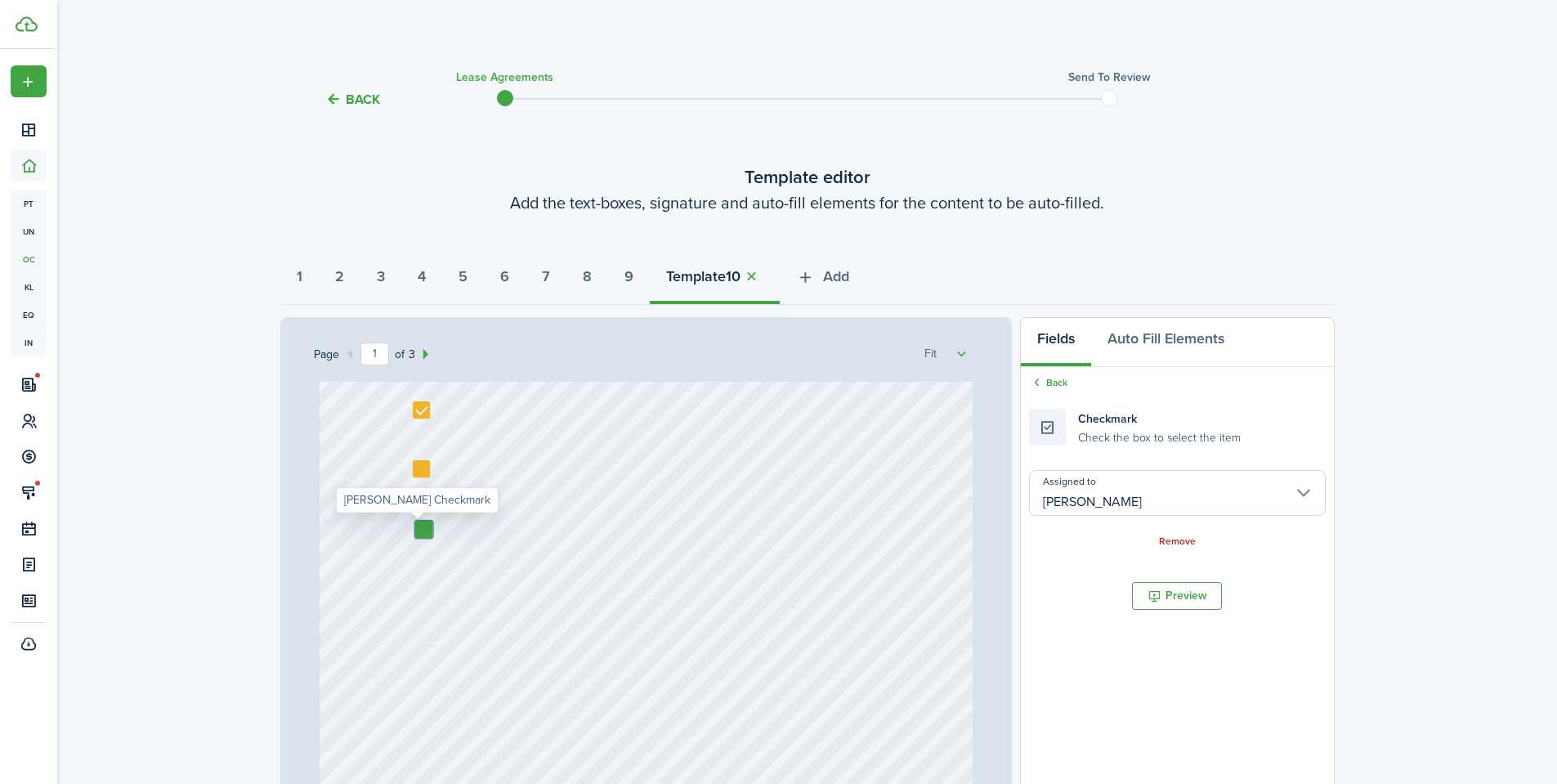
click at [1093, 503] on input "[PERSON_NAME]" at bounding box center [1178, 492] width 296 height 46
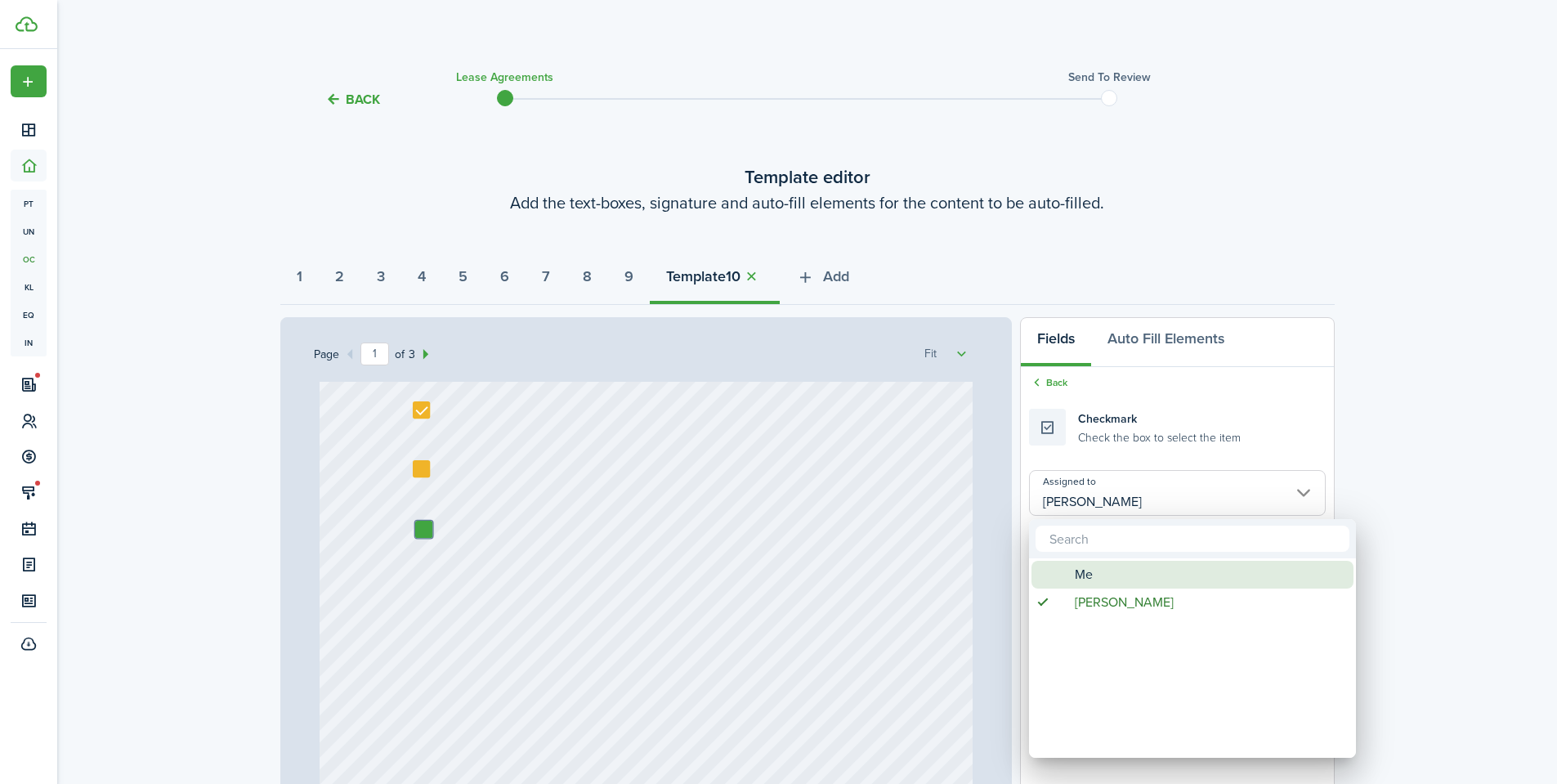
click at [1083, 567] on span "Me" at bounding box center [1084, 575] width 18 height 28
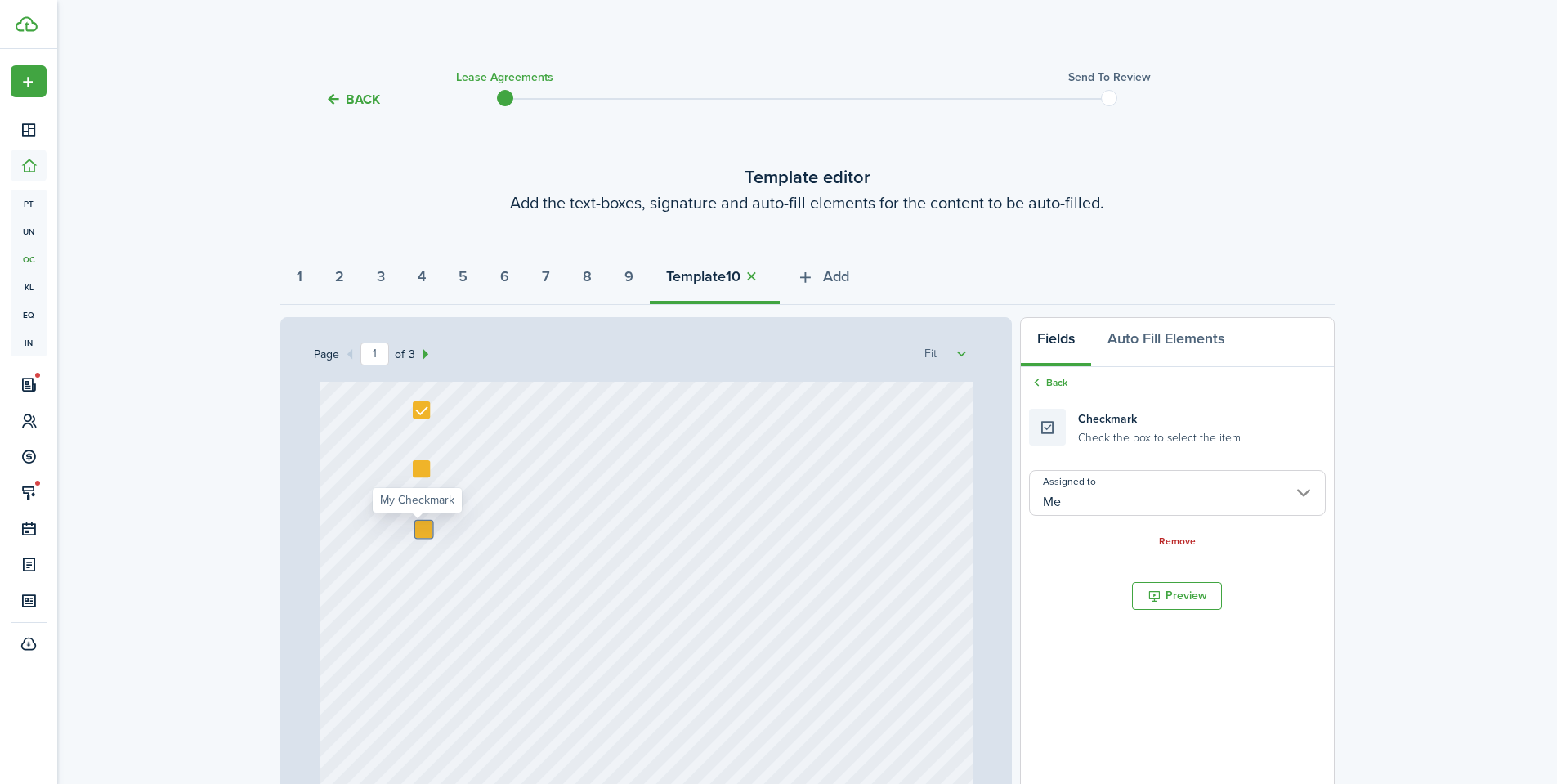
click at [416, 531] on div at bounding box center [423, 528] width 17 height 17
click at [417, 466] on div at bounding box center [421, 468] width 17 height 17
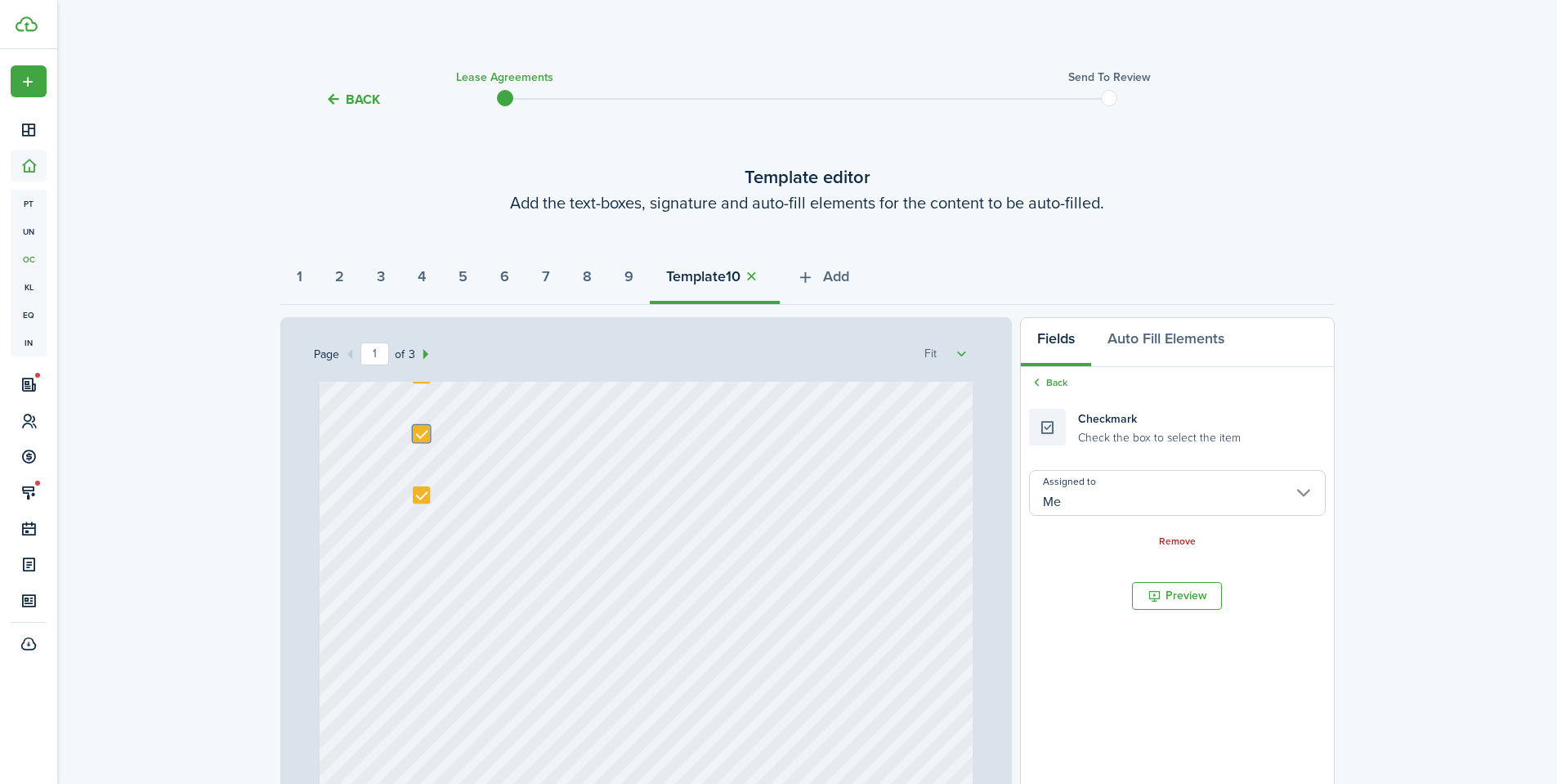
scroll to position [432, 0]
click at [1044, 384] on icon at bounding box center [1038, 382] width 16 height 15
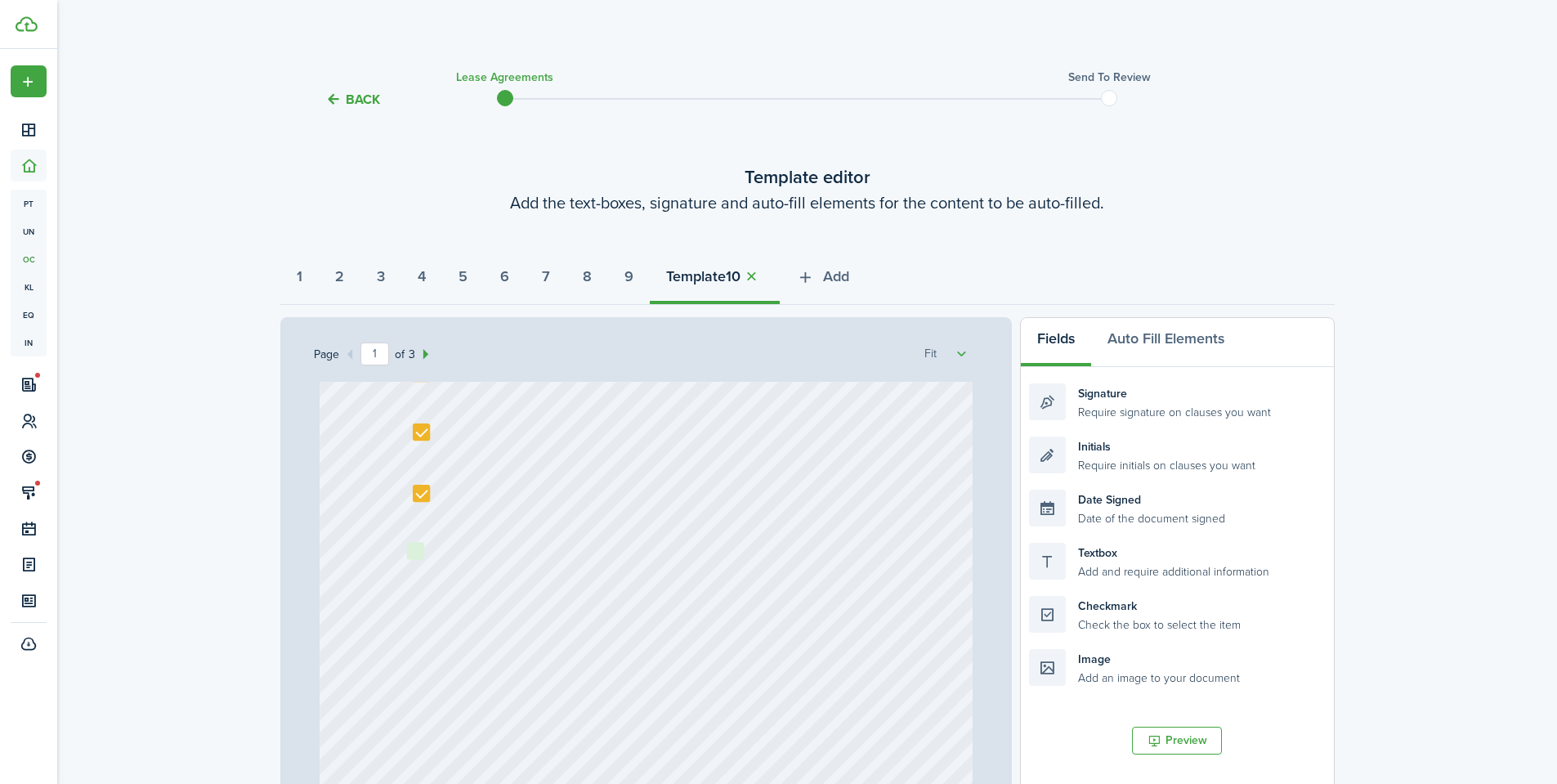
drag, startPoint x: 970, startPoint y: 619, endPoint x: 495, endPoint y: 562, distance: 478.4
click at [495, 562] on div "Page 1 of 3 50% 75% 100% 150% 200% Fit Text 10/01/2025 Text Shannon Wilcox Text…" at bounding box center [807, 655] width 1055 height 678
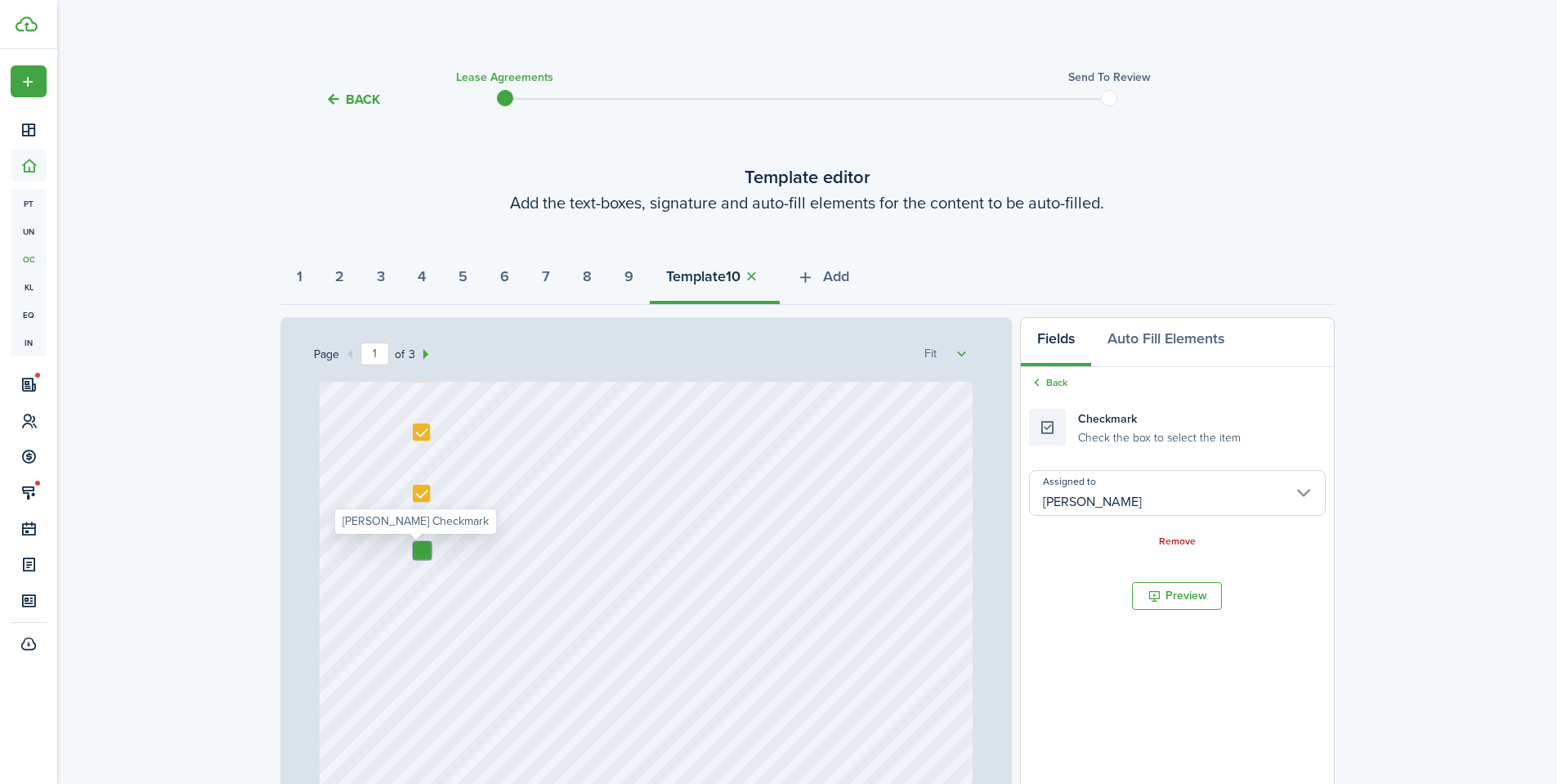
click at [1108, 487] on input "[PERSON_NAME]" at bounding box center [1178, 492] width 296 height 46
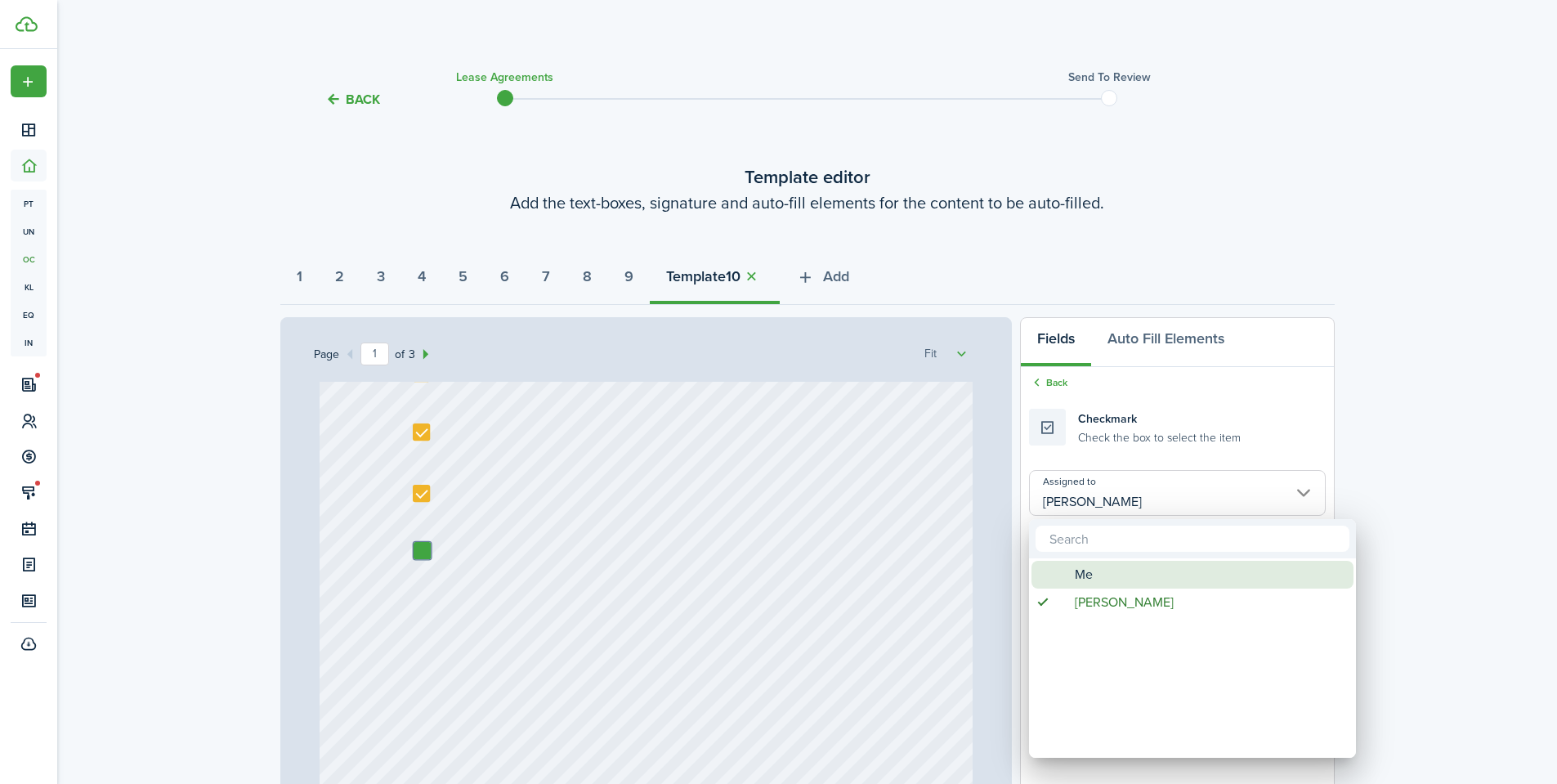
click at [1076, 571] on span "Me" at bounding box center [1084, 575] width 18 height 28
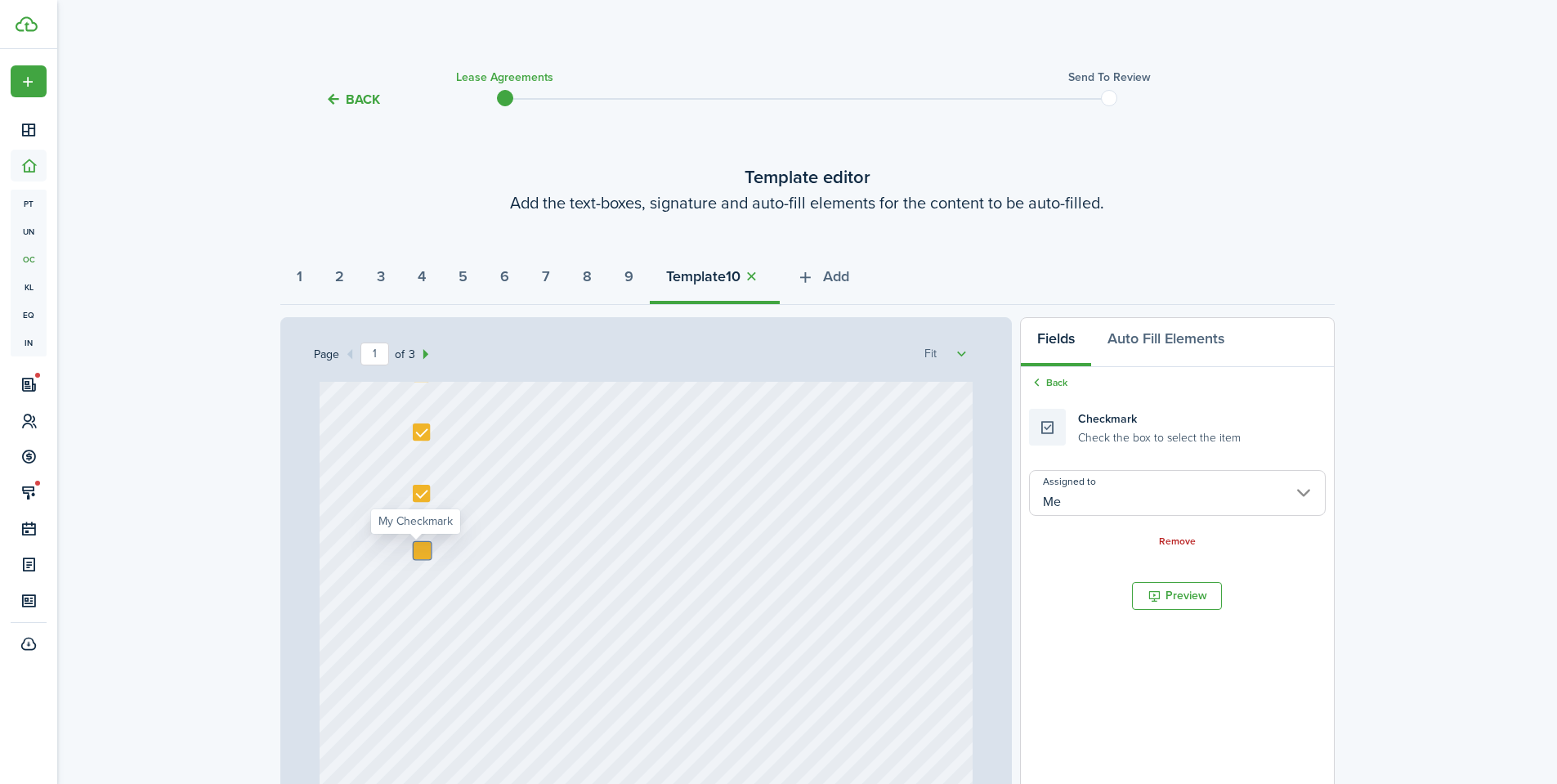
click at [416, 548] on div at bounding box center [422, 550] width 17 height 17
click at [417, 552] on div at bounding box center [422, 550] width 17 height 17
click at [417, 549] on div at bounding box center [422, 550] width 17 height 17
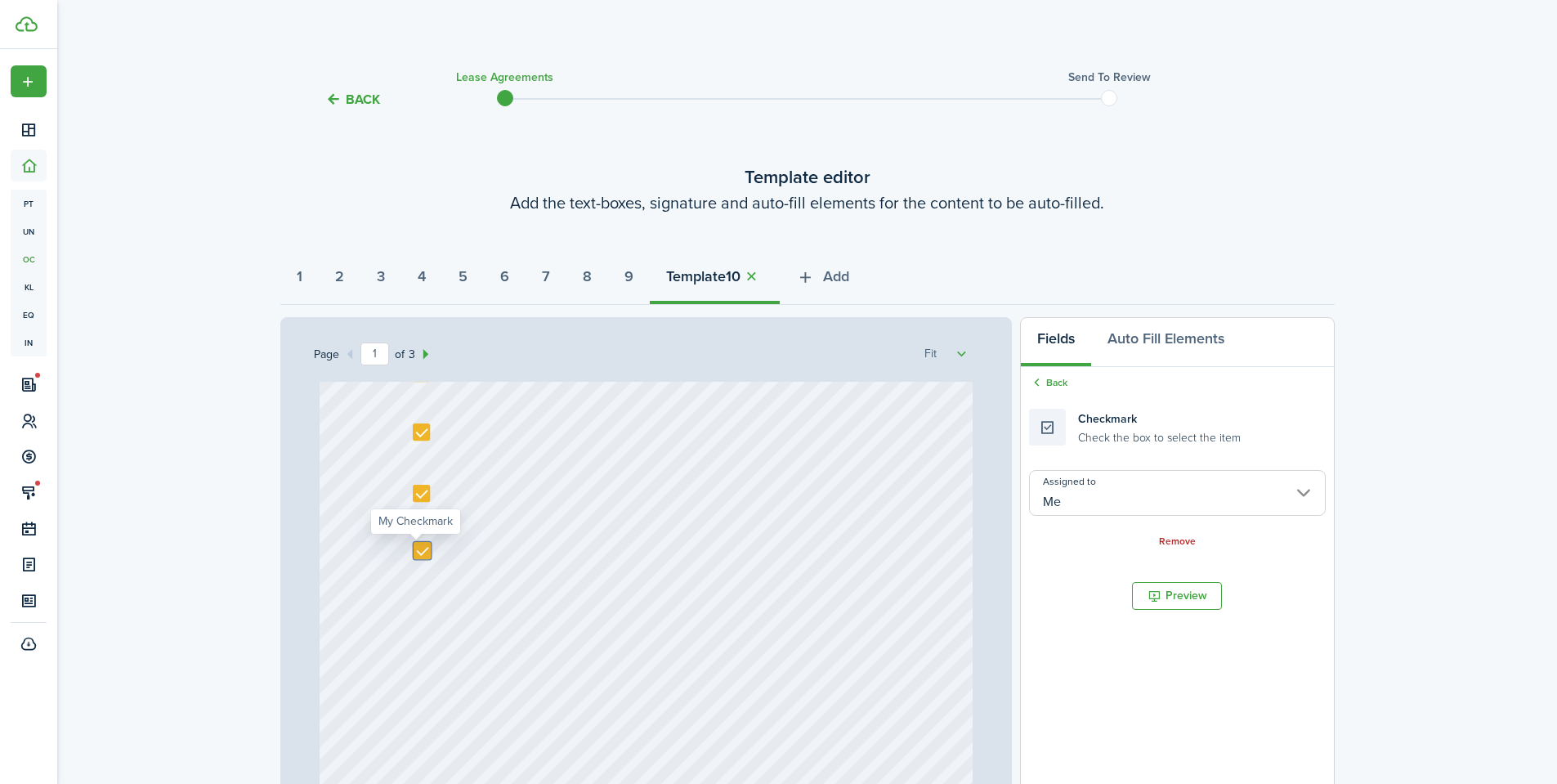
click at [418, 549] on div at bounding box center [422, 550] width 17 height 17
click at [414, 544] on div at bounding box center [422, 550] width 17 height 17
click at [419, 553] on div at bounding box center [422, 550] width 17 height 17
click at [419, 551] on div at bounding box center [422, 550] width 17 height 17
click at [698, 585] on div "Text 10/01/2025 Text Shannon Wilcox Text 4800 Holdings LLC - Justin Udy Text 13…" at bounding box center [646, 380] width 653 height 860
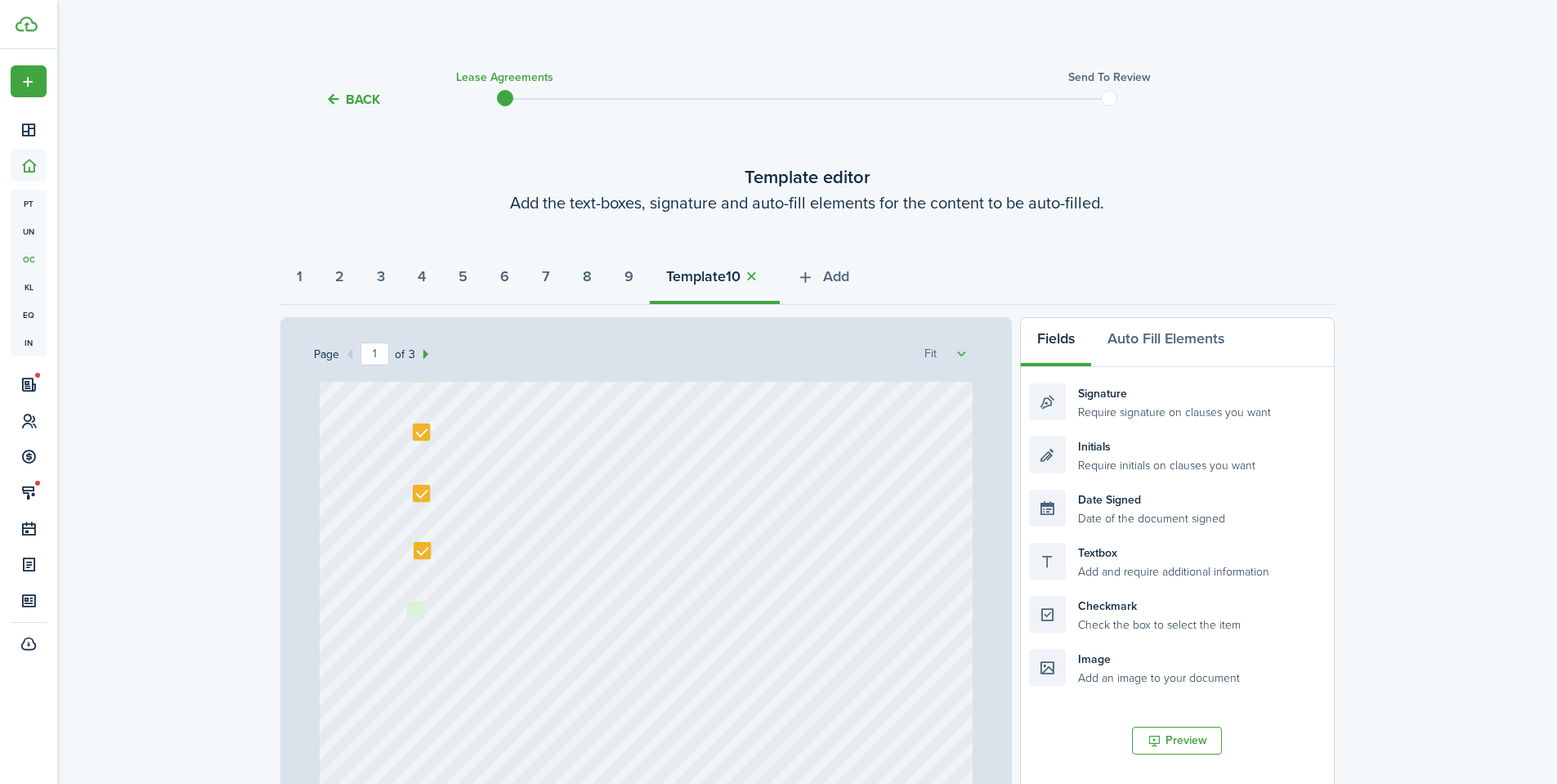
drag, startPoint x: 1049, startPoint y: 629, endPoint x: 467, endPoint y: 625, distance: 582.0
click at [467, 625] on div "Page 1 of 3 50% 75% 100% 150% 200% Fit Text 10/01/2025 Text Shannon Wilcox Text…" at bounding box center [807, 655] width 1055 height 678
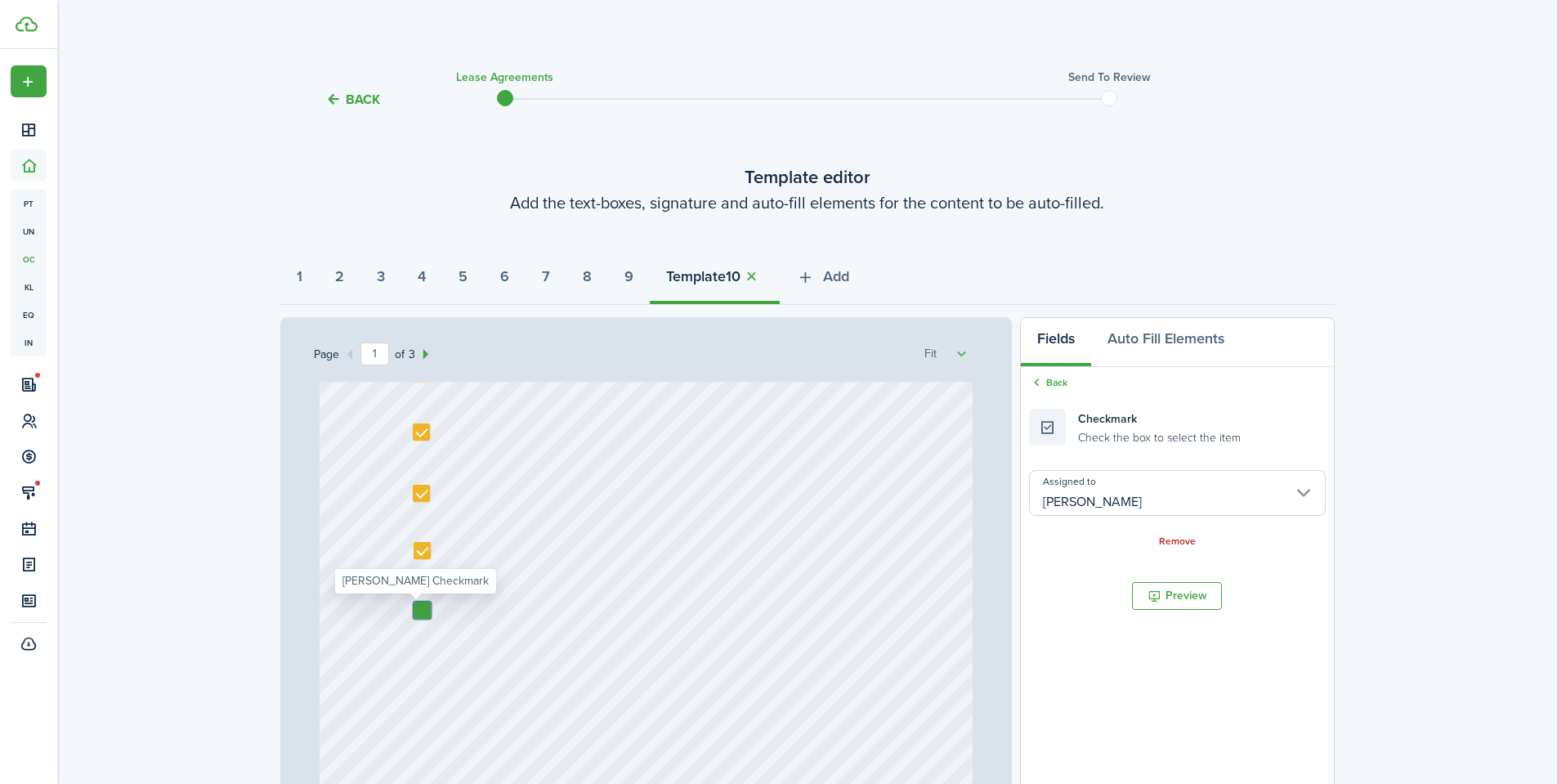
click at [1089, 489] on input "[PERSON_NAME]" at bounding box center [1178, 492] width 296 height 46
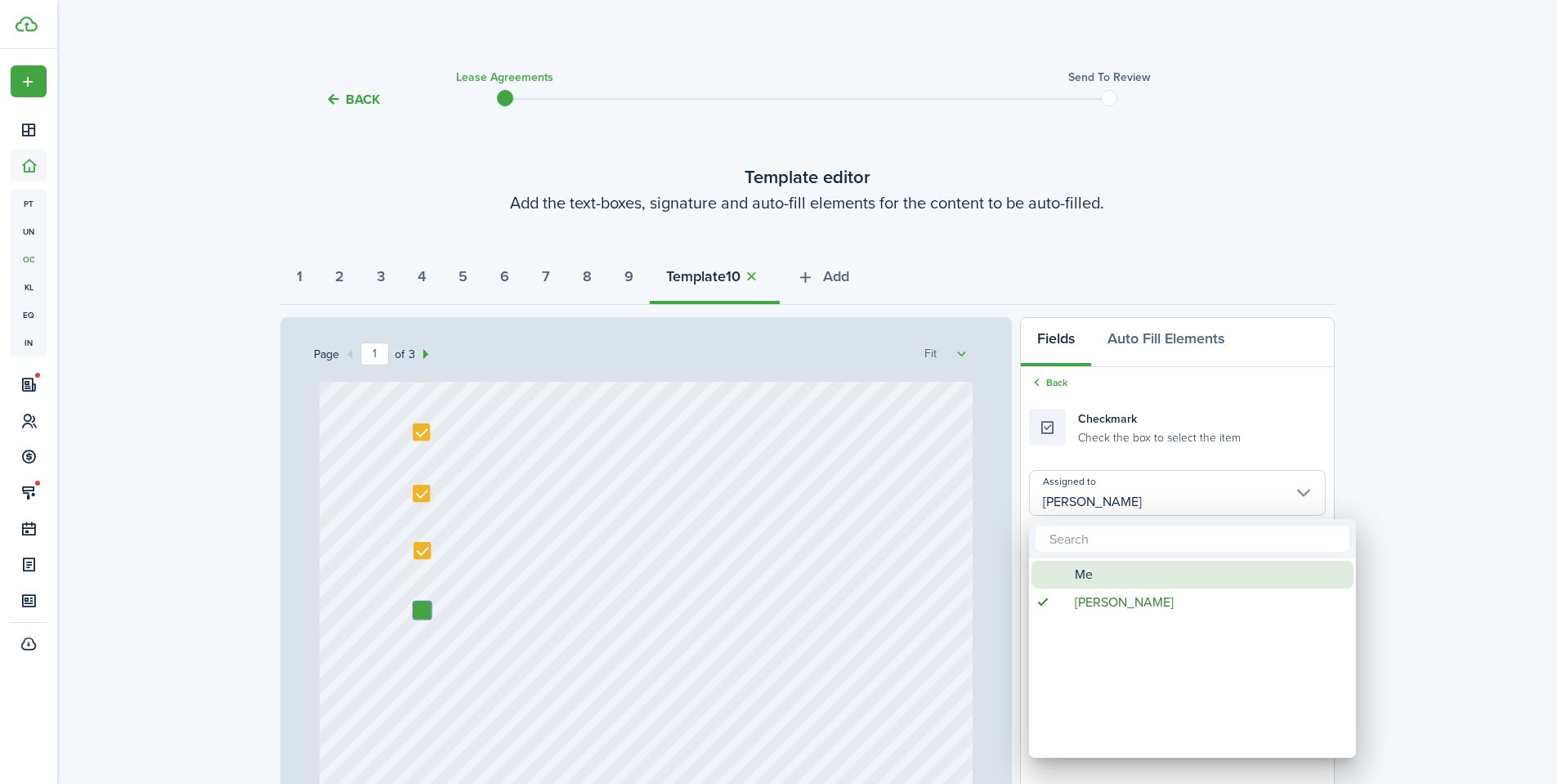
click at [1072, 568] on div "Me" at bounding box center [1199, 575] width 289 height 28
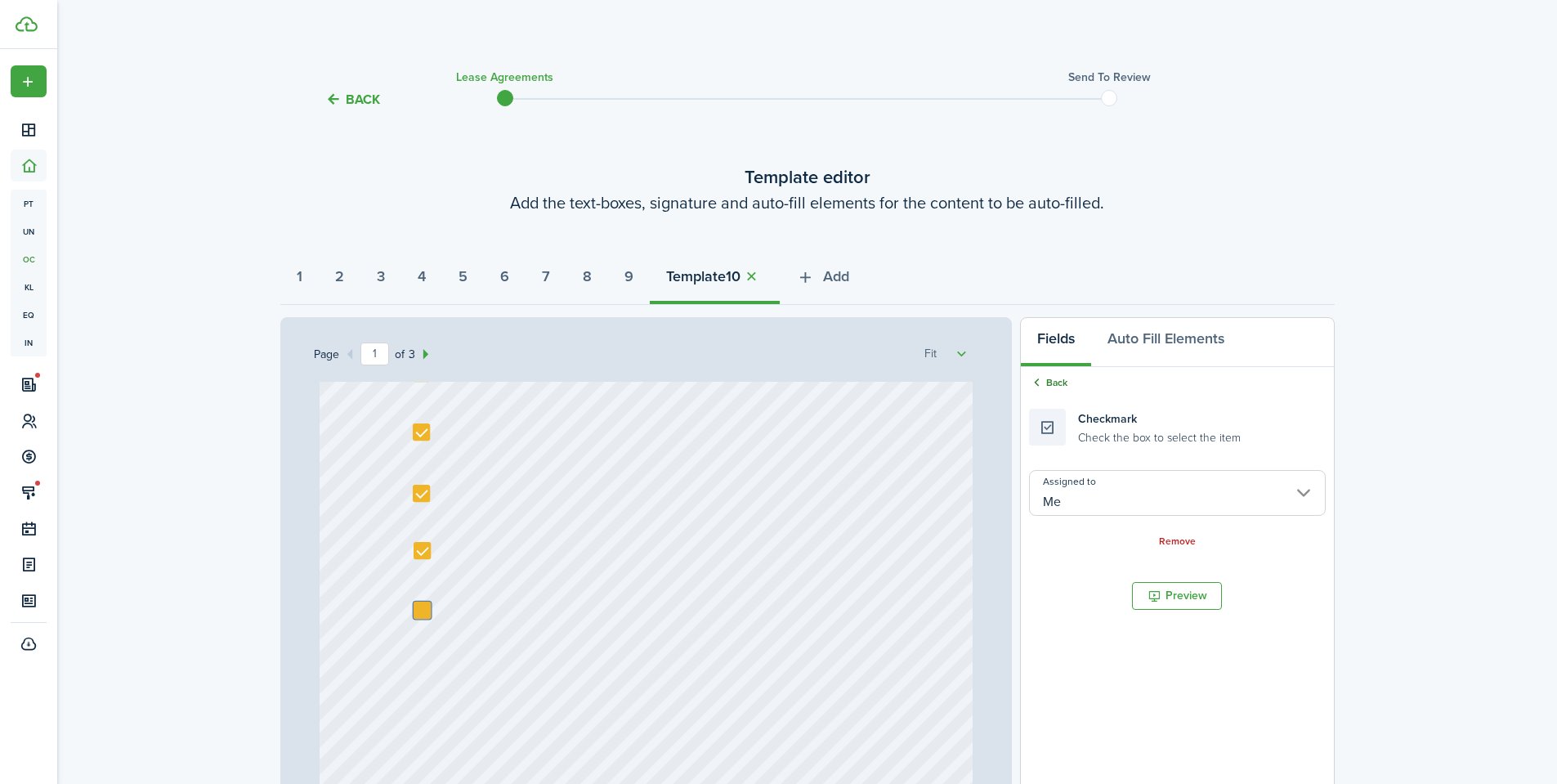
click at [1057, 381] on link "Back" at bounding box center [1049, 382] width 39 height 15
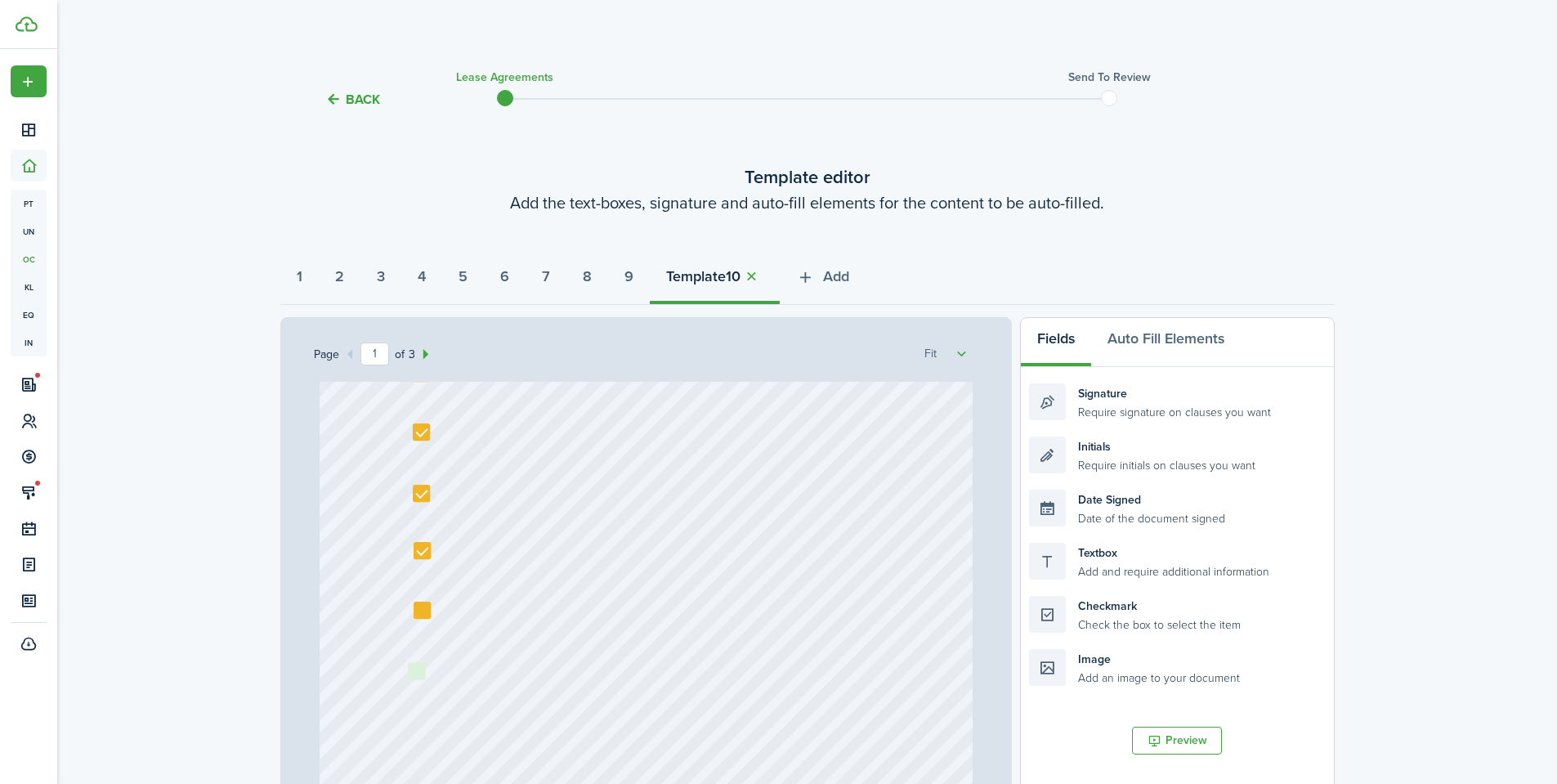
drag, startPoint x: 1030, startPoint y: 636, endPoint x: 503, endPoint y: 682, distance: 529.0
click at [503, 682] on div "Page 1 of 3 50% 75% 100% 150% 200% Fit Text 10/01/2025 Text Shannon Wilcox Text…" at bounding box center [807, 655] width 1055 height 678
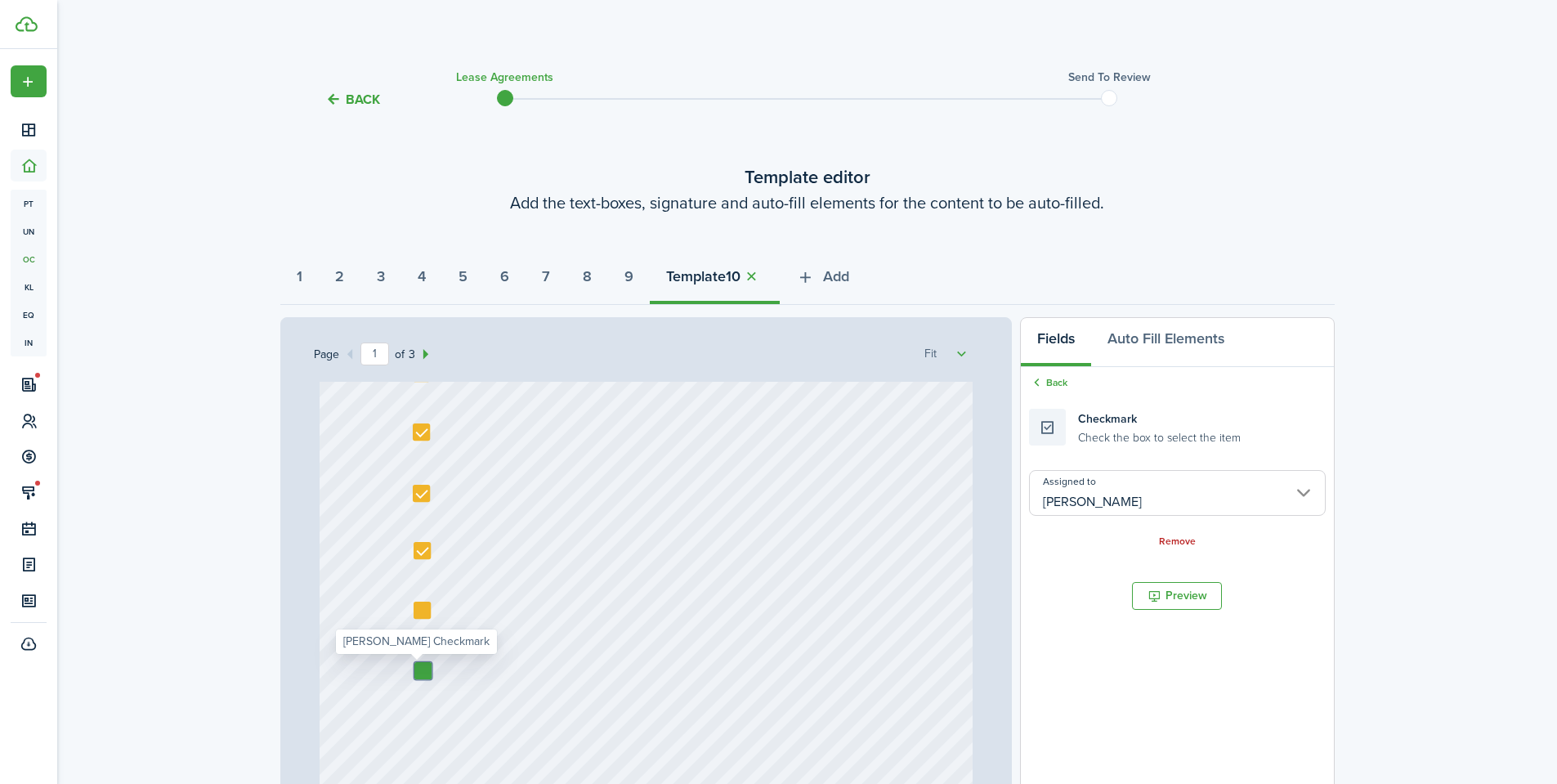
click at [1106, 508] on input "[PERSON_NAME]" at bounding box center [1178, 492] width 296 height 46
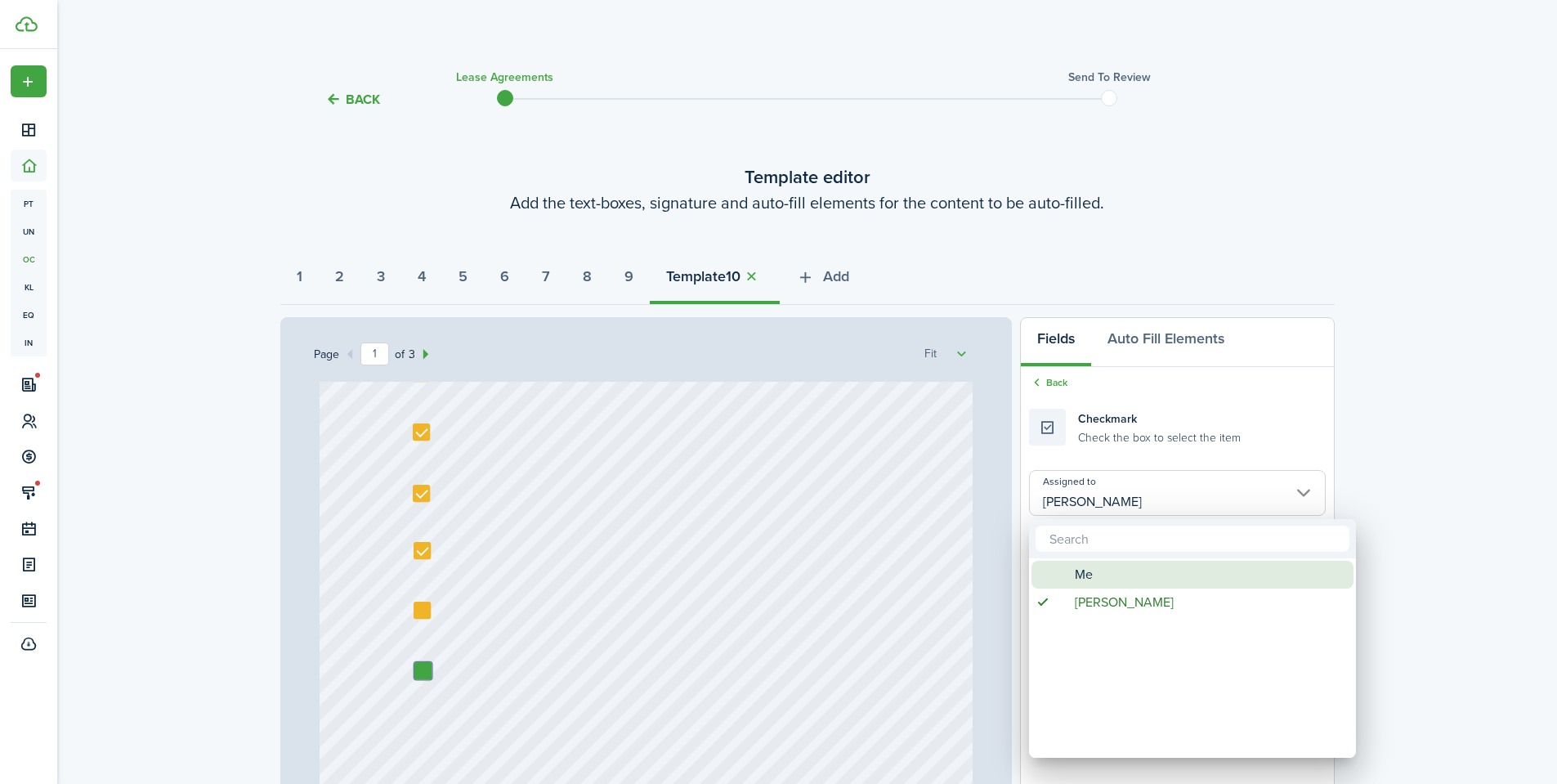
click at [1086, 574] on span "Me" at bounding box center [1084, 575] width 18 height 28
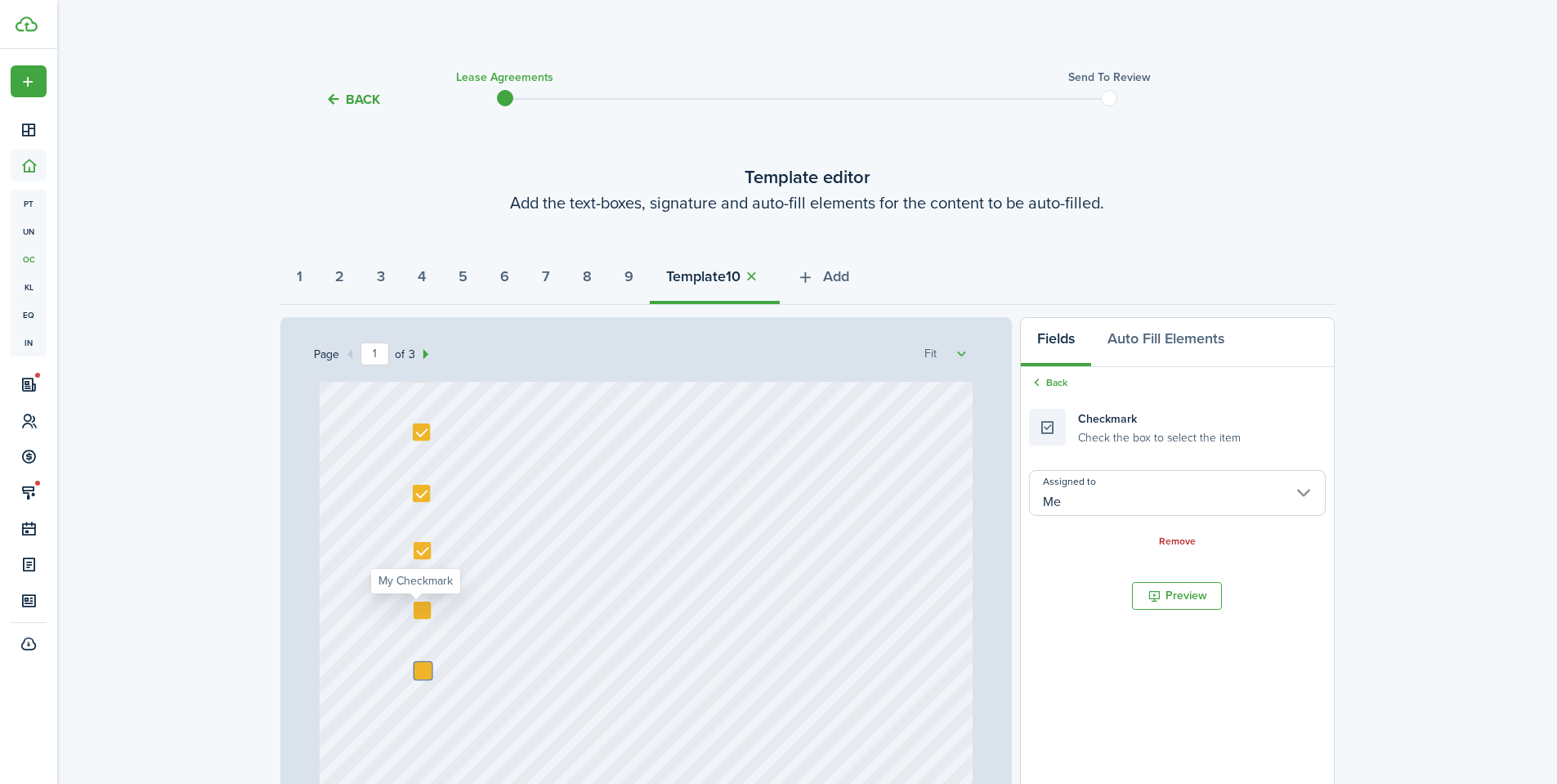
click at [418, 613] on div at bounding box center [422, 609] width 17 height 17
click at [414, 610] on div at bounding box center [422, 609] width 17 height 17
click at [416, 673] on div at bounding box center [422, 670] width 17 height 17
click at [415, 668] on div at bounding box center [422, 670] width 17 height 17
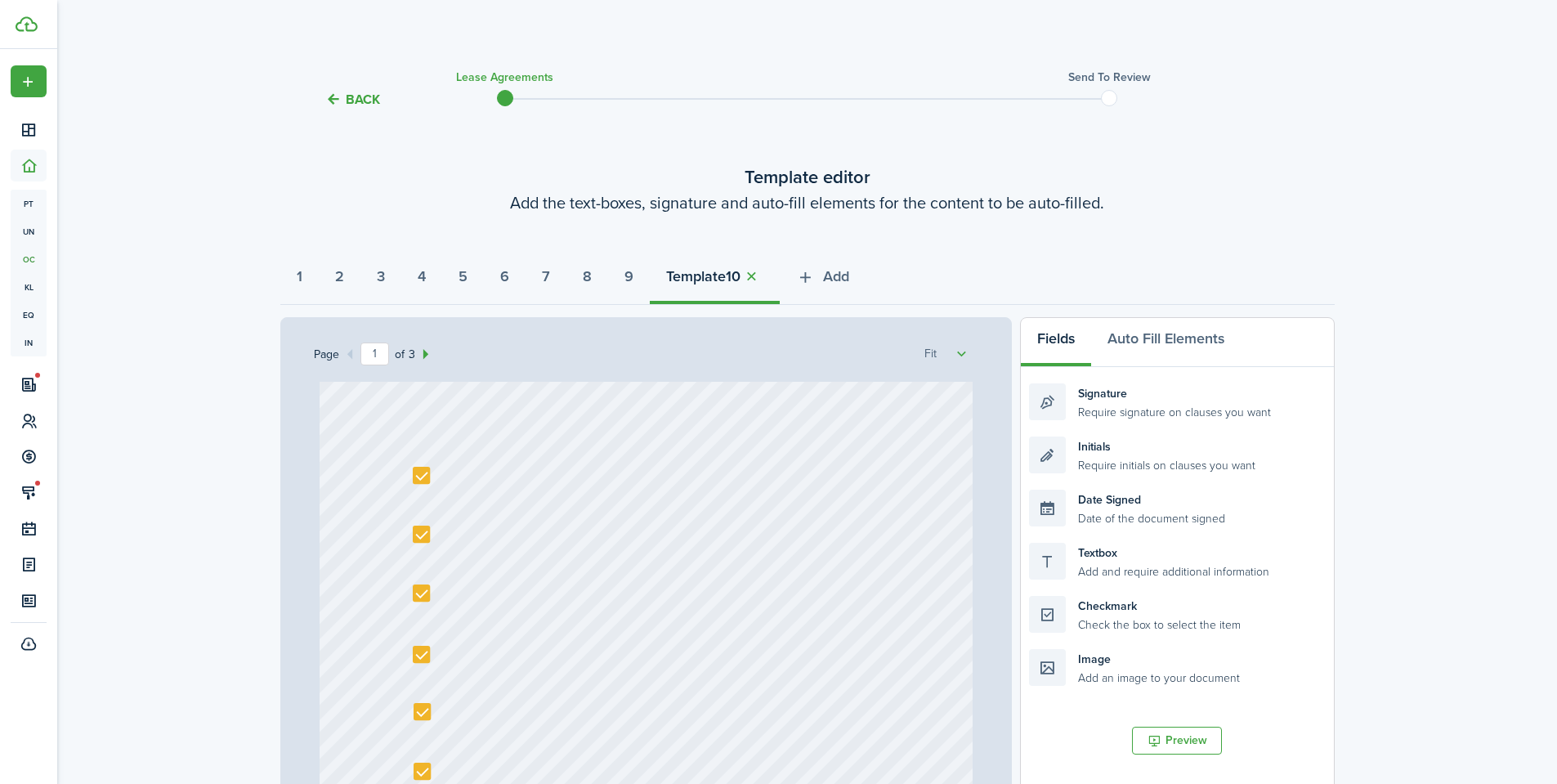
scroll to position [267, 0]
click at [1117, 571] on div "Textbox Add and require additional information" at bounding box center [1178, 561] width 296 height 37
drag, startPoint x: 1132, startPoint y: 561, endPoint x: 803, endPoint y: 474, distance: 340.3
click at [803, 474] on div "Page 1 of 3 50% 75% 100% 150% 200% Fit Text 10/01/2025 Text Shannon Wilcox Text…" at bounding box center [807, 655] width 1055 height 678
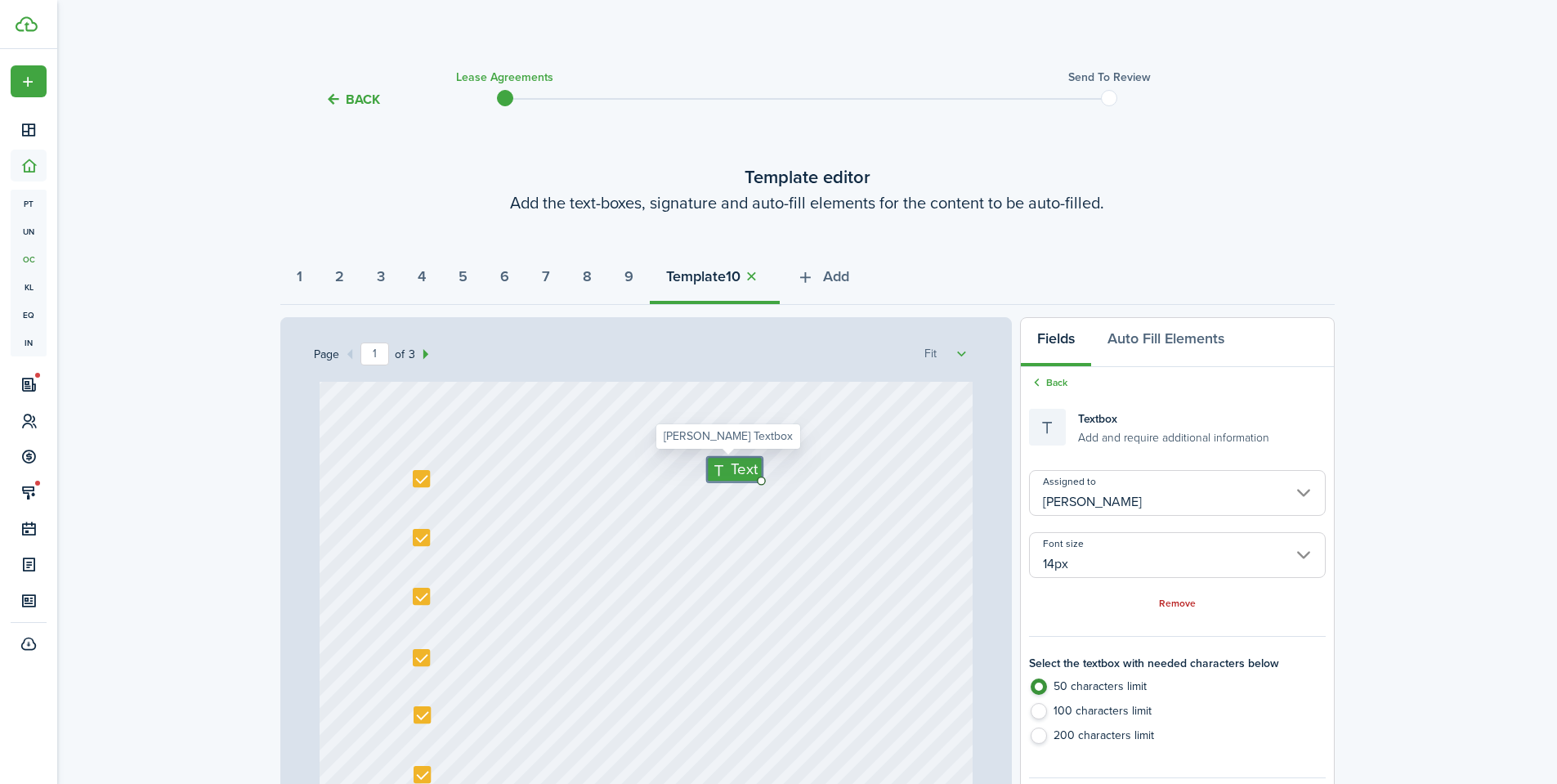
click at [739, 474] on span "Text" at bounding box center [744, 469] width 27 height 23
click at [738, 442] on div "Text 10/01/2025 Text Shannon Wilcox Text 4800 Holdings LLC - Justin Udy Text 13…" at bounding box center [646, 544] width 653 height 860
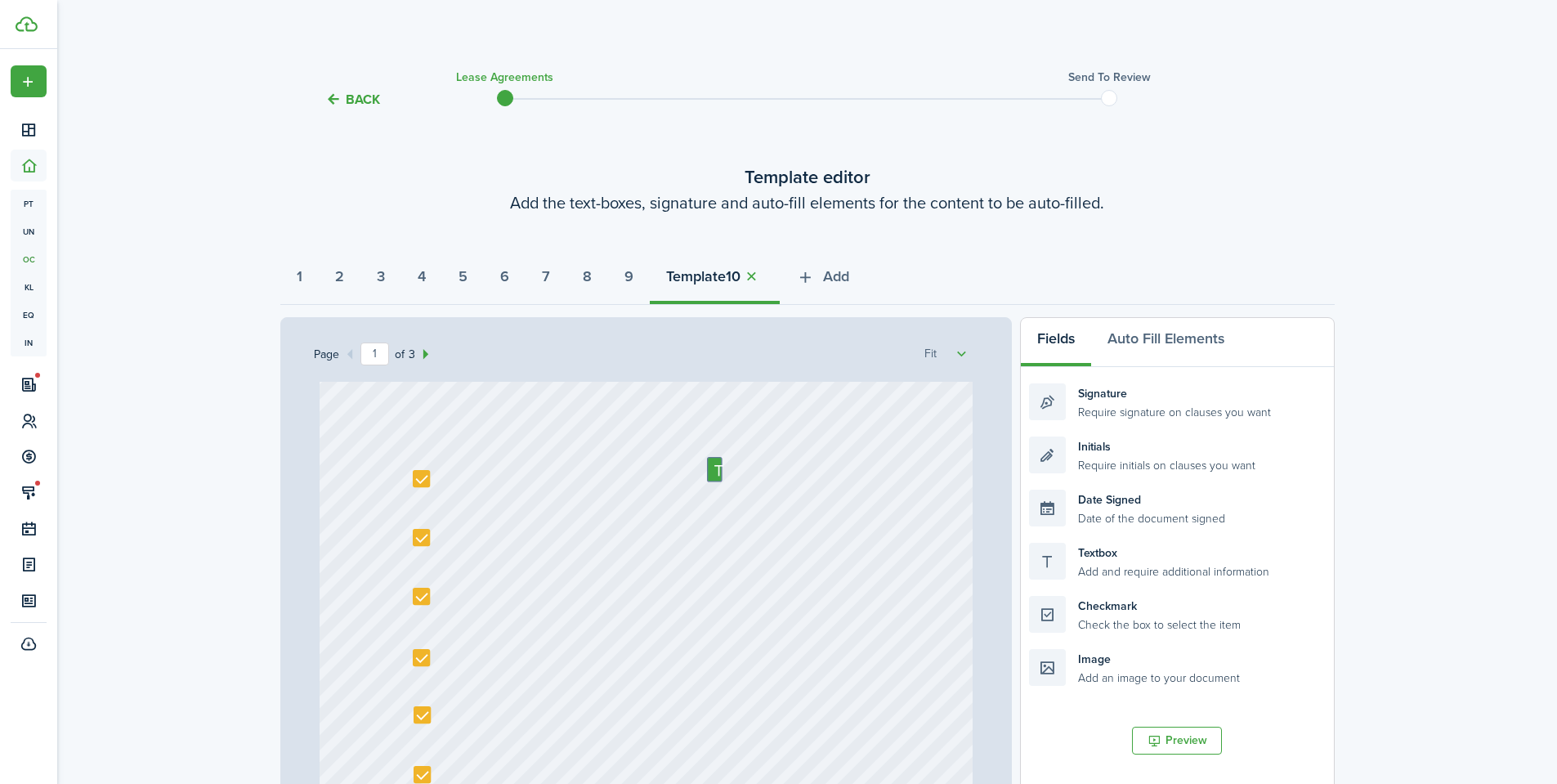
click at [706, 453] on div "Text 10/01/2025 Text Shannon Wilcox Text 4800 Holdings LLC - Justin Udy Text 13…" at bounding box center [646, 544] width 653 height 860
click at [711, 469] on icon at bounding box center [721, 469] width 20 height 16
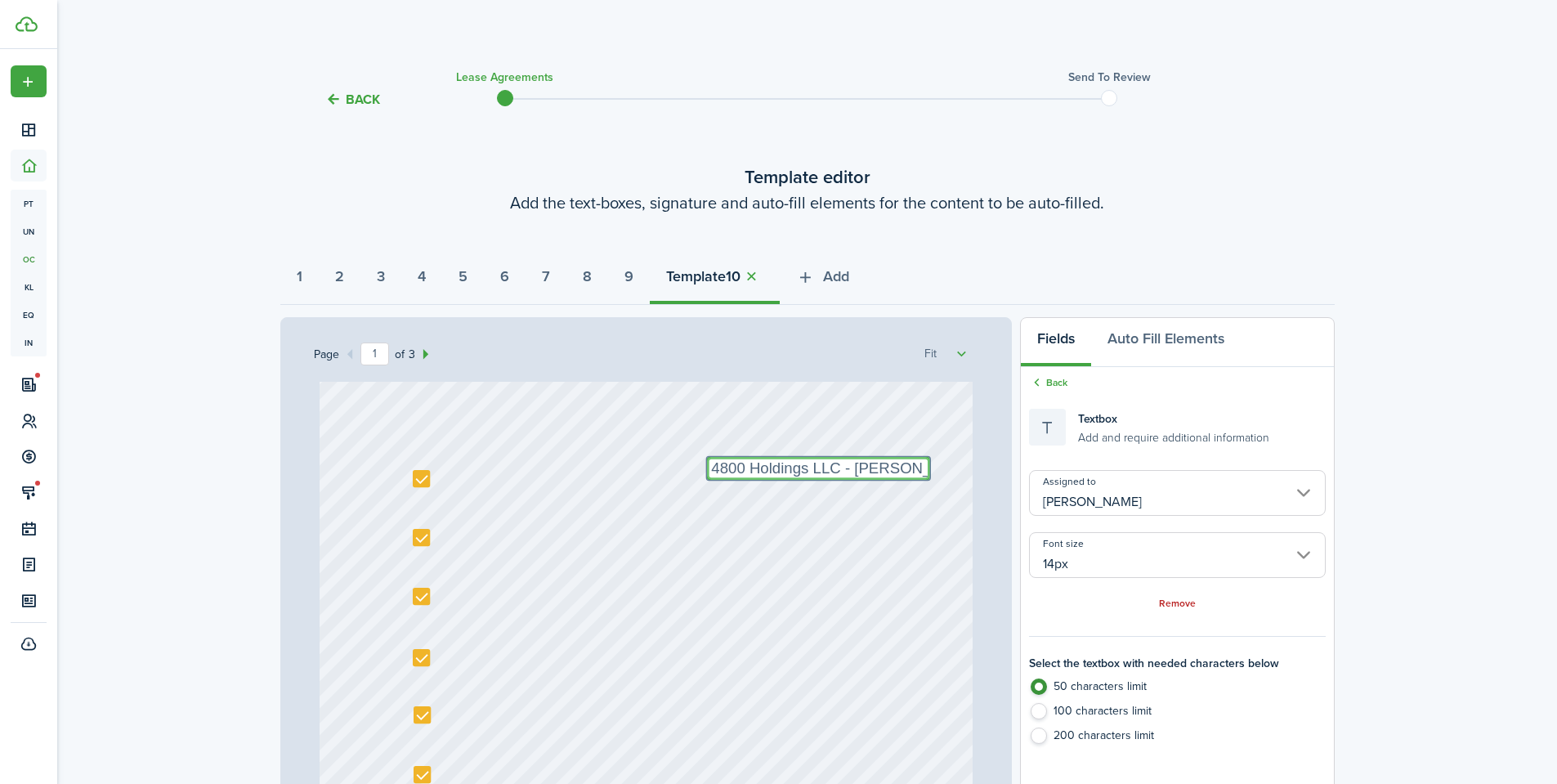
click at [1078, 564] on input "14px" at bounding box center [1178, 555] width 296 height 46
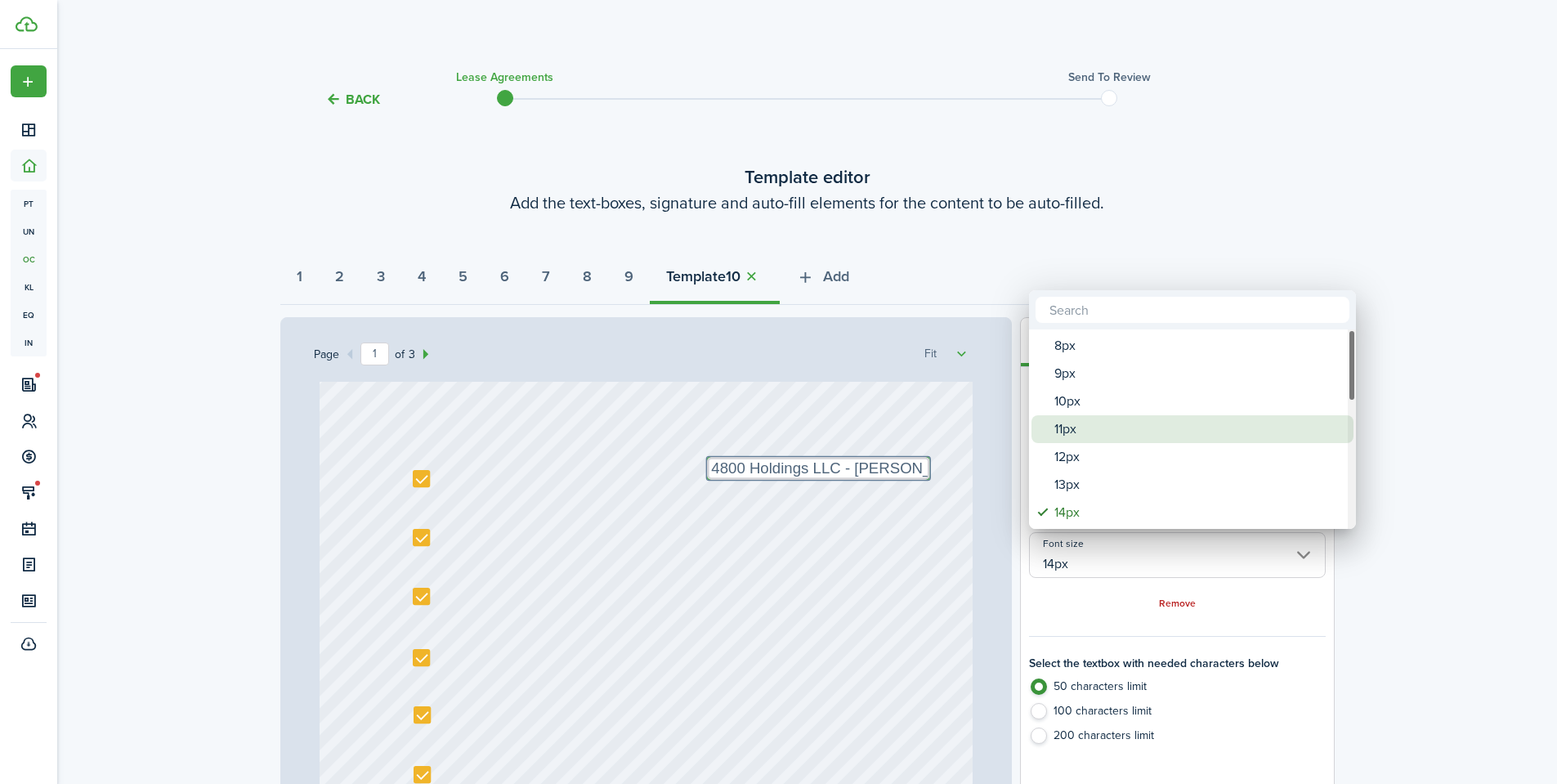
click at [1098, 387] on div "10px" at bounding box center [1199, 401] width 289 height 28
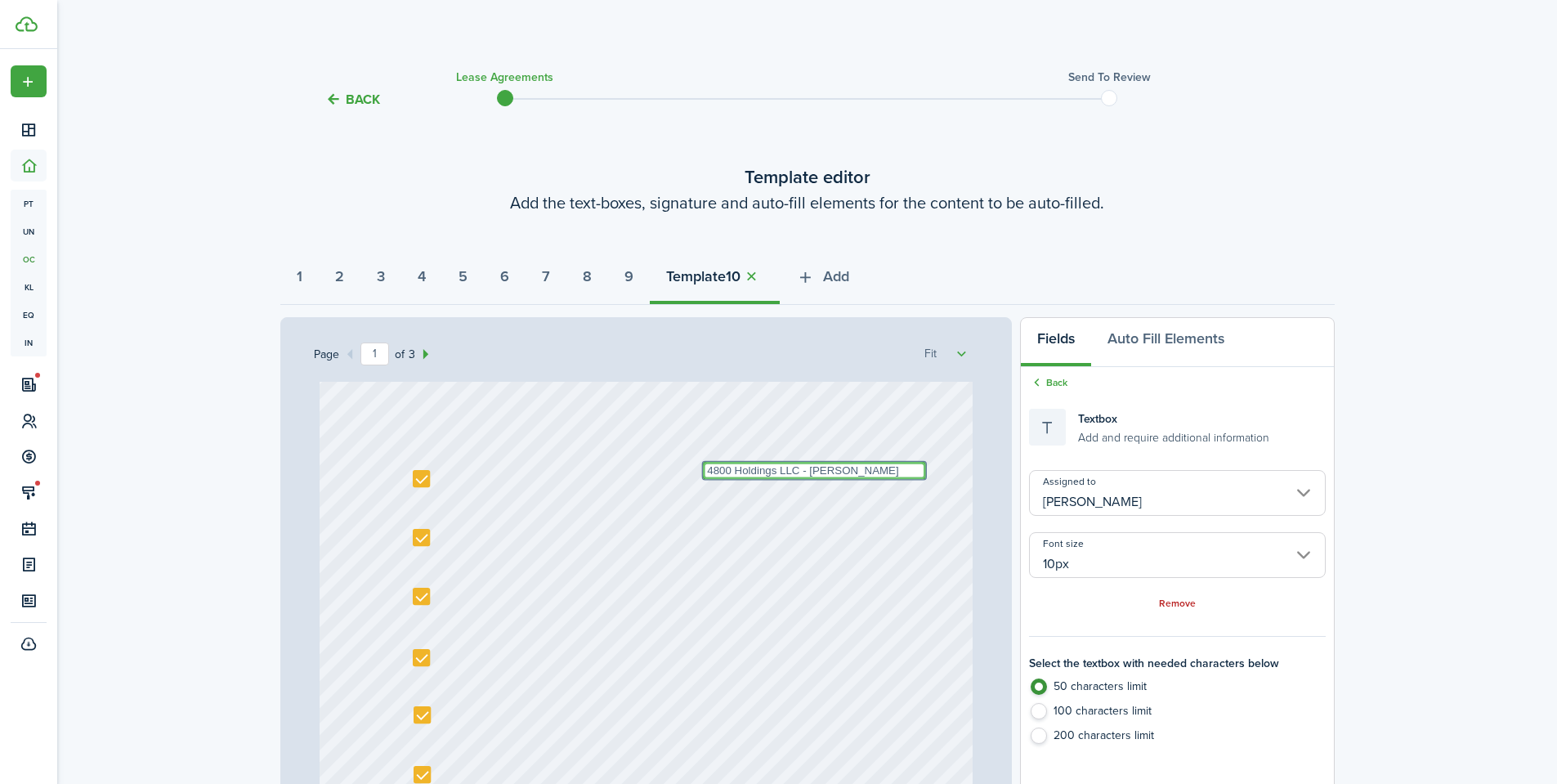
click at [815, 470] on textarea "4800 Holdings LLC - Justin Udy" at bounding box center [814, 469] width 223 height 17
click at [778, 529] on div "Text 10/01/2025 Text Shannon Wilcox Text 4800 Holdings LLC - Justin Udy Text 13…" at bounding box center [646, 544] width 653 height 860
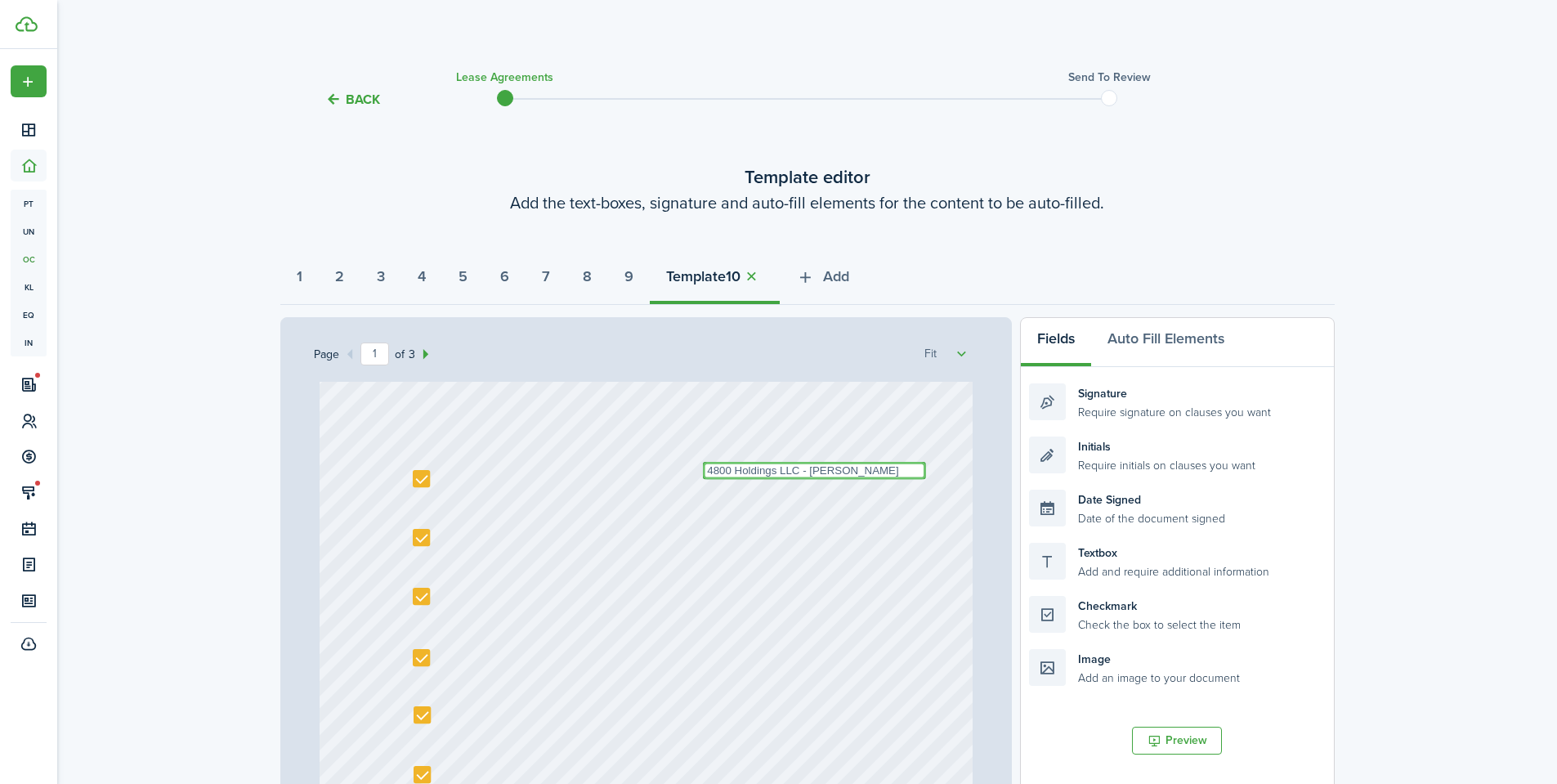
click at [890, 469] on textarea "4800 Holdings LLC - Justin Udy" at bounding box center [814, 469] width 223 height 17
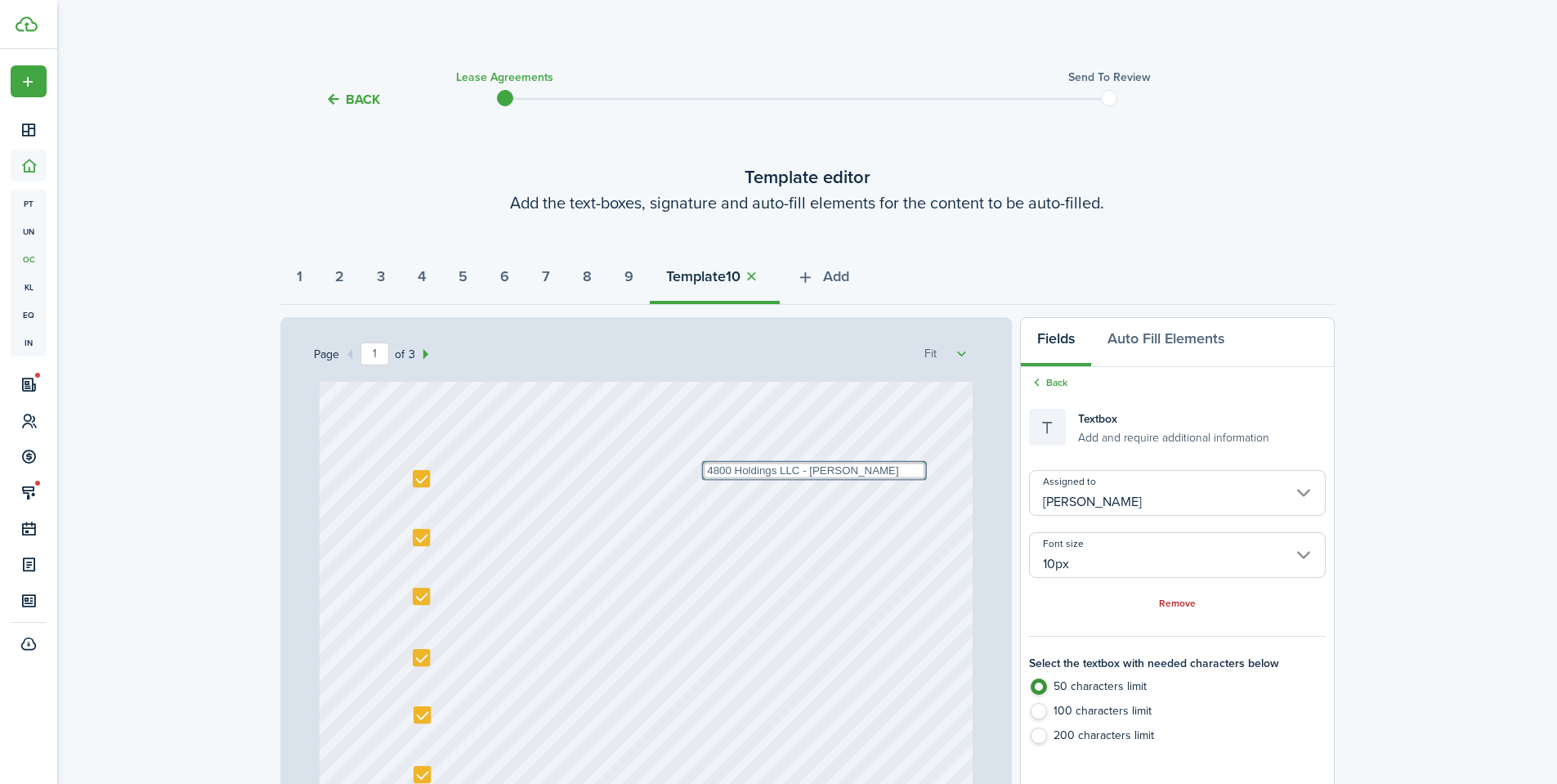
click at [852, 424] on div "Text 10/01/2025 Text Shannon Wilcox Text 4800 Holdings LLC - Justin Udy Text 13…" at bounding box center [646, 544] width 653 height 860
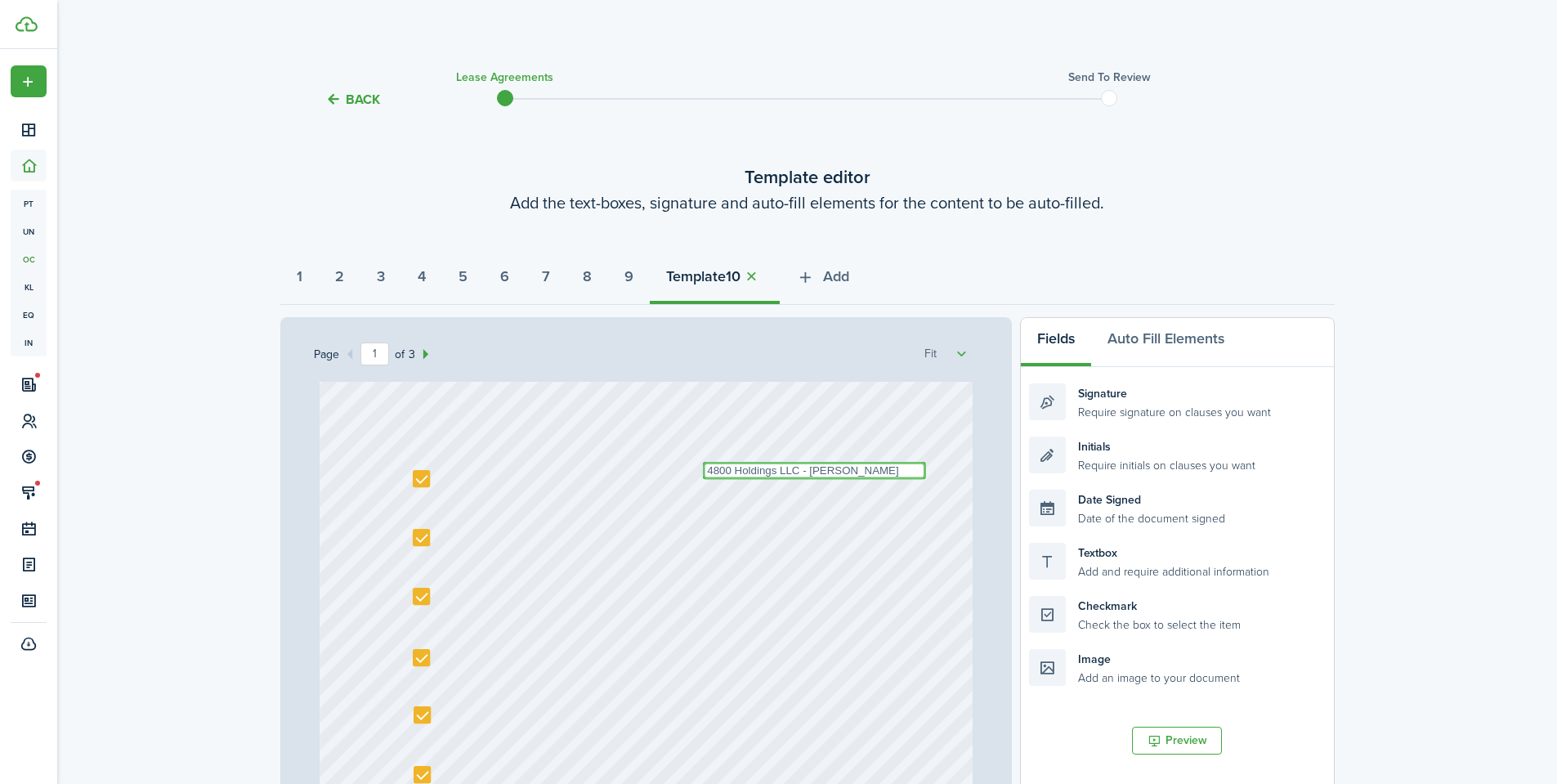
click at [874, 470] on textarea "4800 Holdings LLC - Justin Udy" at bounding box center [814, 469] width 223 height 17
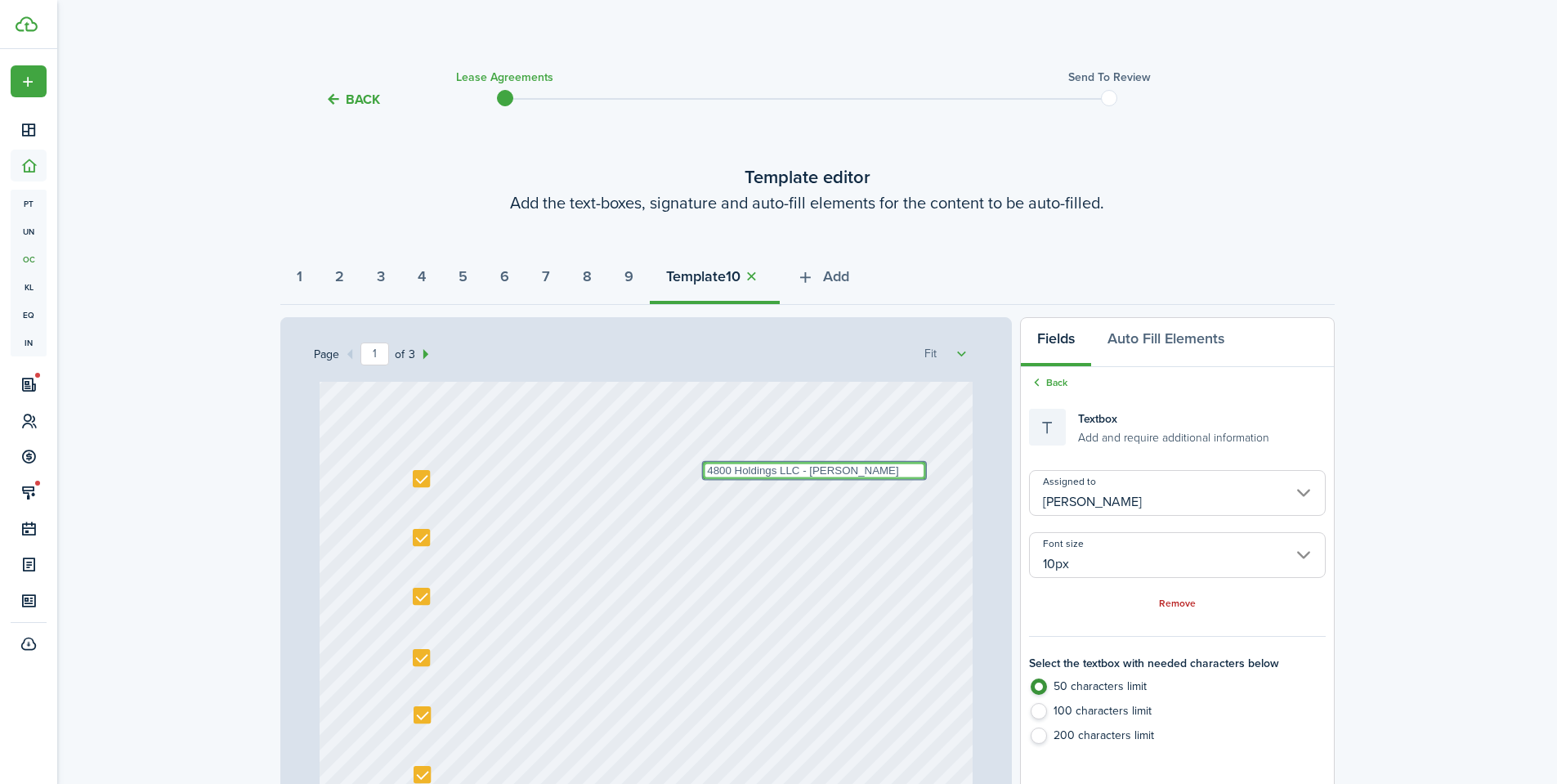
click at [874, 470] on textarea "4800 Holdings LLC - Justin Udy" at bounding box center [814, 469] width 223 height 17
click at [983, 404] on div "Page 1 of 3 50% 75% 100% 150% 200% Fit Text 10/01/2025 Text Shannon Wilcox Text…" at bounding box center [646, 655] width 733 height 678
click at [1066, 382] on link "Back" at bounding box center [1049, 382] width 39 height 15
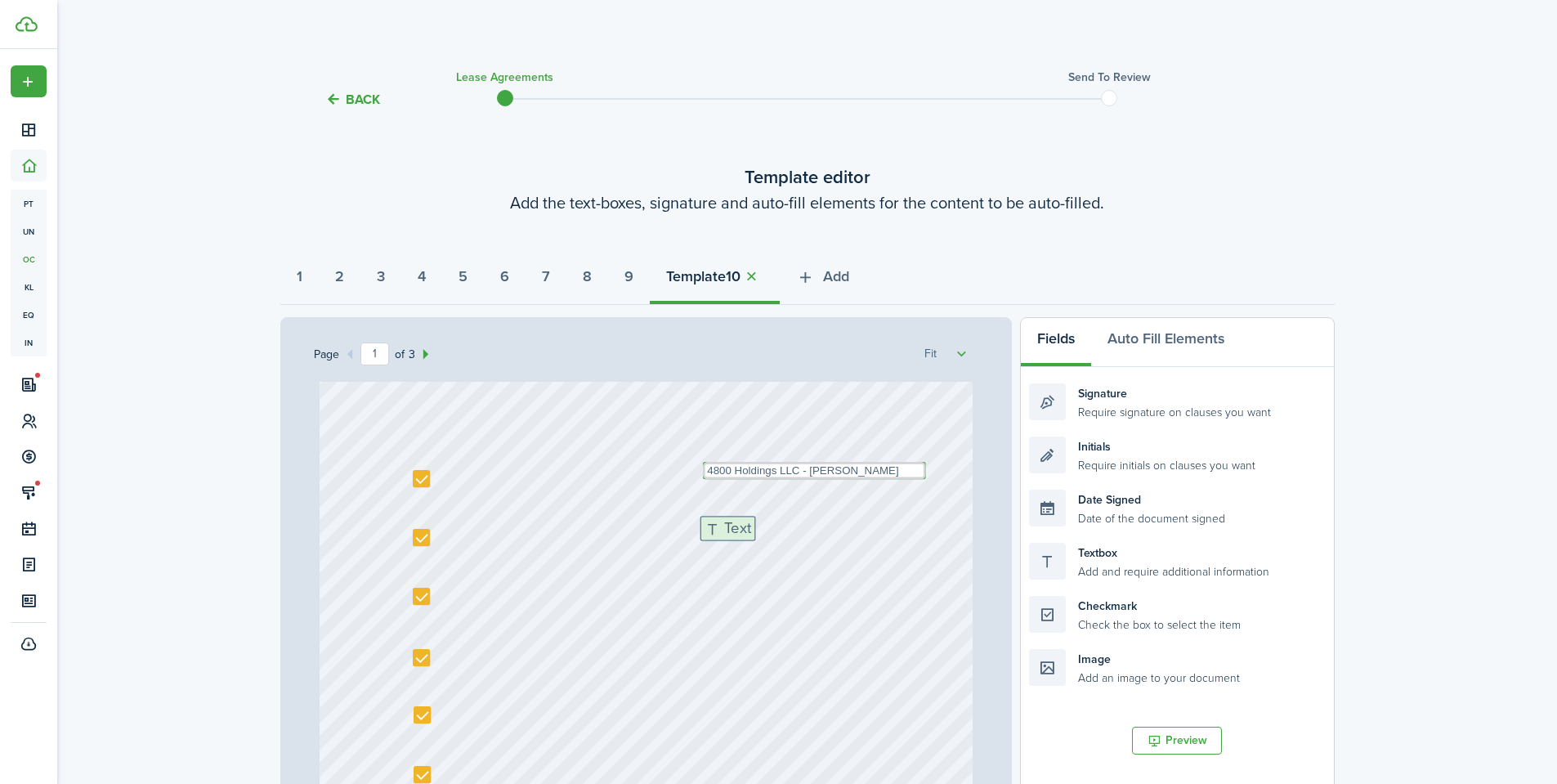
drag, startPoint x: 1126, startPoint y: 566, endPoint x: 804, endPoint y: 542, distance: 322.9
click at [796, 539] on div "Page 1 of 3 50% 75% 100% 150% 200% Fit Text 10/01/2025 Text Shannon Wilcox Text…" at bounding box center [807, 655] width 1055 height 678
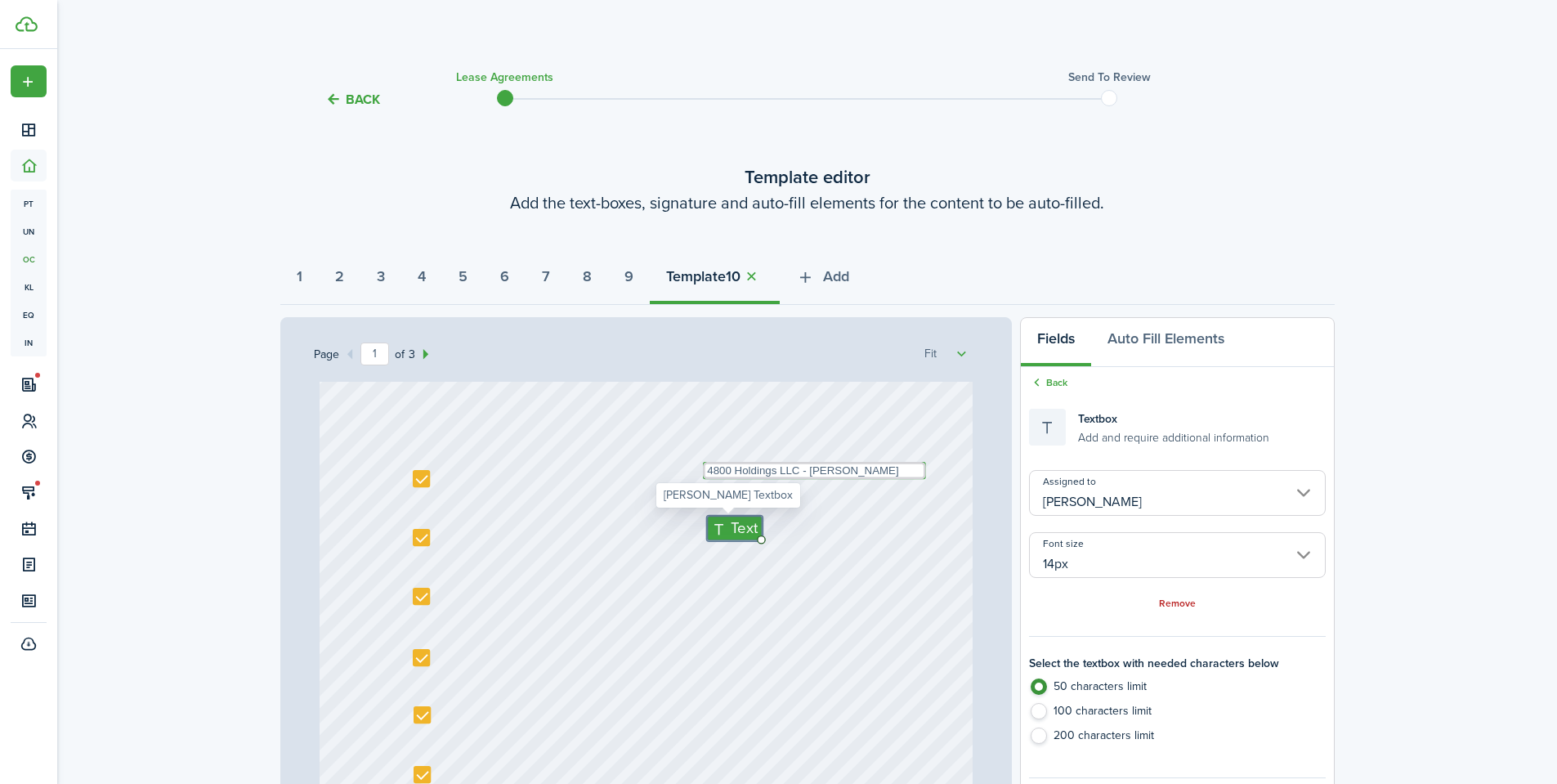
click at [1099, 565] on input "14px" at bounding box center [1178, 555] width 296 height 46
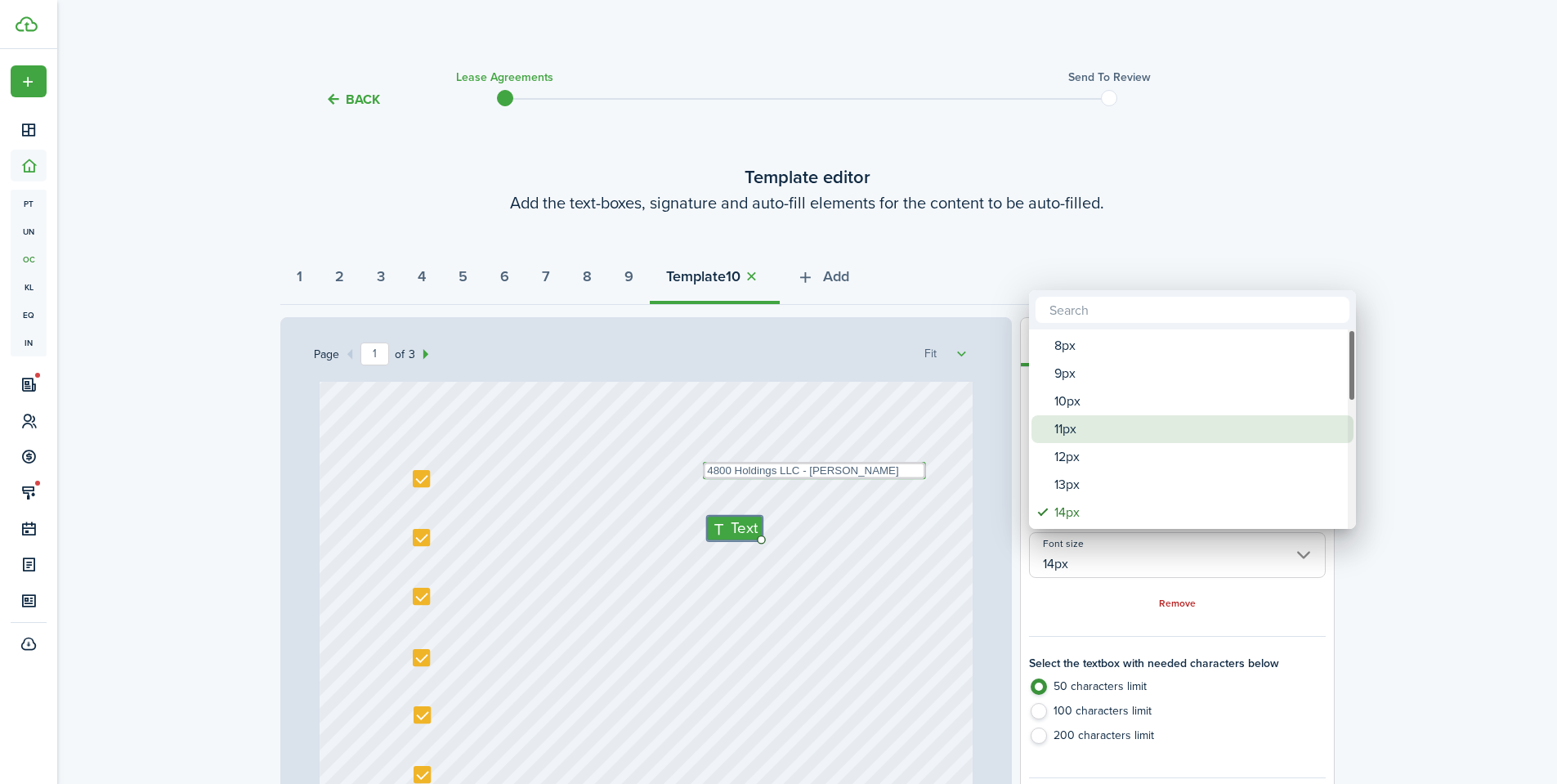
click at [1085, 412] on div "10px" at bounding box center [1199, 401] width 289 height 28
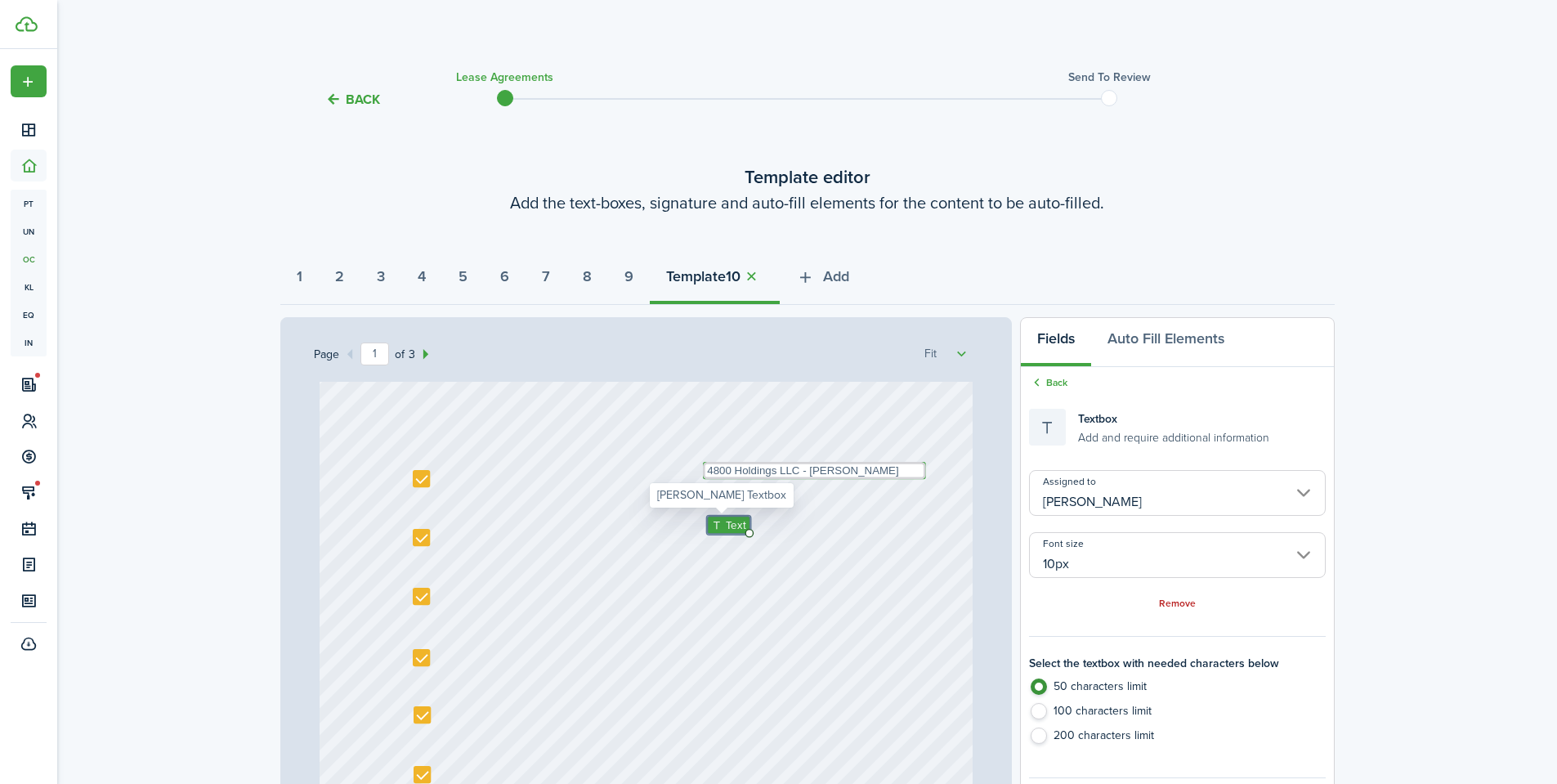
click at [725, 528] on span "Text" at bounding box center [735, 524] width 21 height 16
paste textarea "4800 Holdings LLC - Justin Udy"
click at [804, 475] on textarea "4800 Holdings LLC - Justin Udy" at bounding box center [814, 469] width 223 height 17
click at [890, 469] on textarea "4800 Holdings LLC - Justin Udy" at bounding box center [784, 469] width 223 height 17
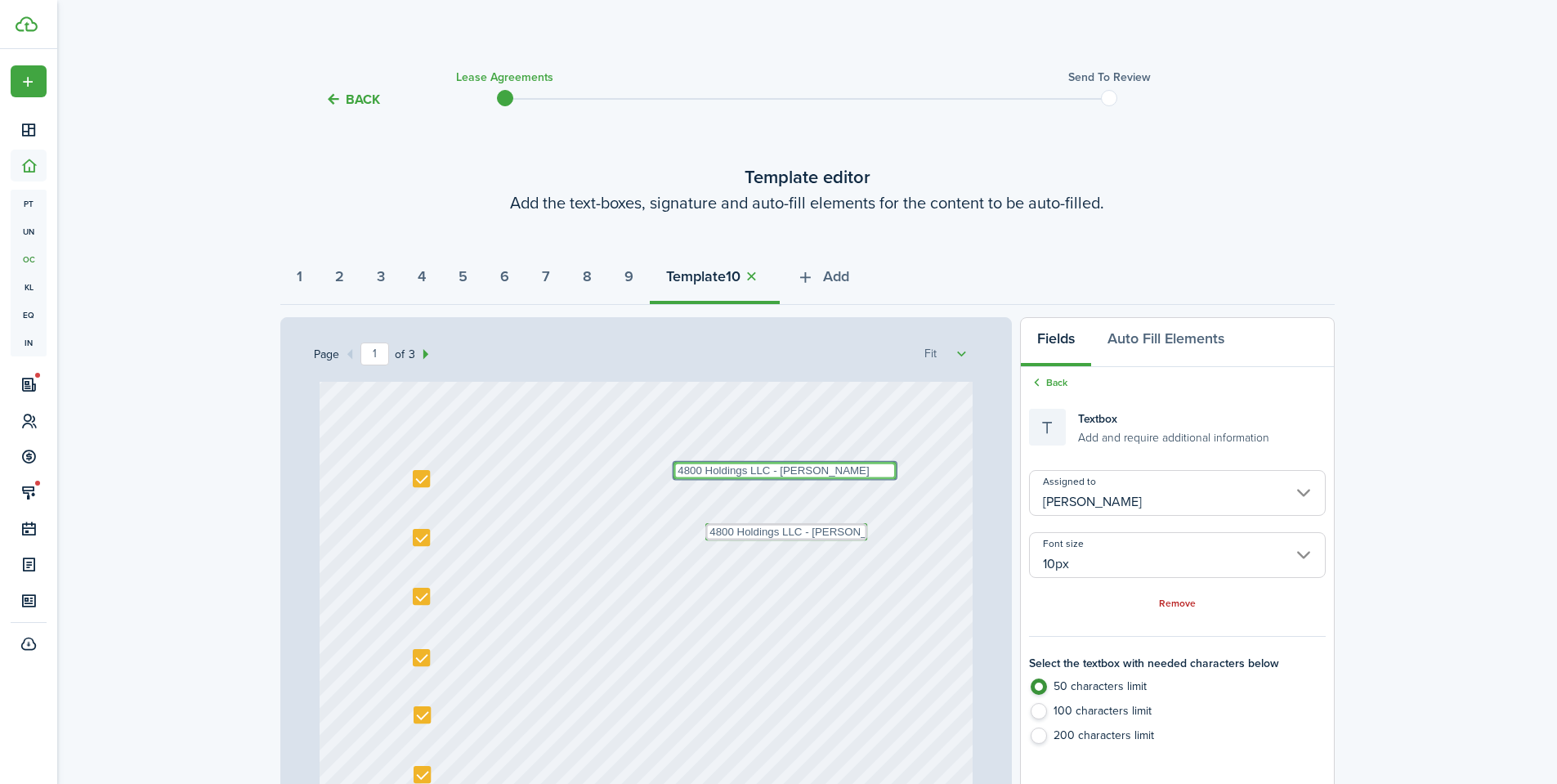
drag, startPoint x: 918, startPoint y: 469, endPoint x: 901, endPoint y: 470, distance: 17.0
click at [901, 470] on div "Text 10/01/2025 Text Shannon Wilcox Text 4800 Holdings LLC - Justin Udy Text 13…" at bounding box center [646, 544] width 653 height 860
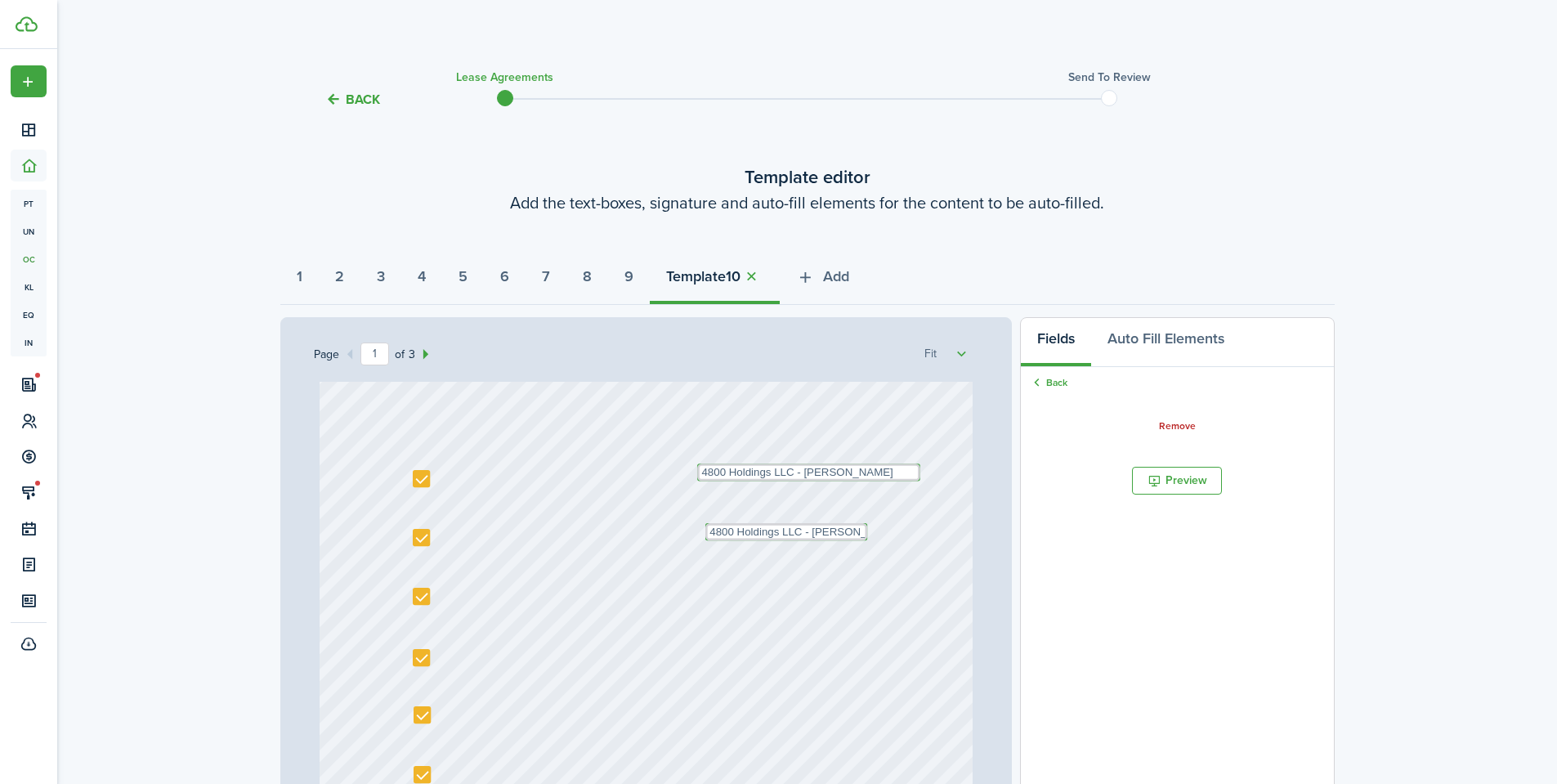
drag, startPoint x: 901, startPoint y: 500, endPoint x: 837, endPoint y: 497, distance: 64.1
click at [1054, 384] on link "Back" at bounding box center [1049, 382] width 39 height 15
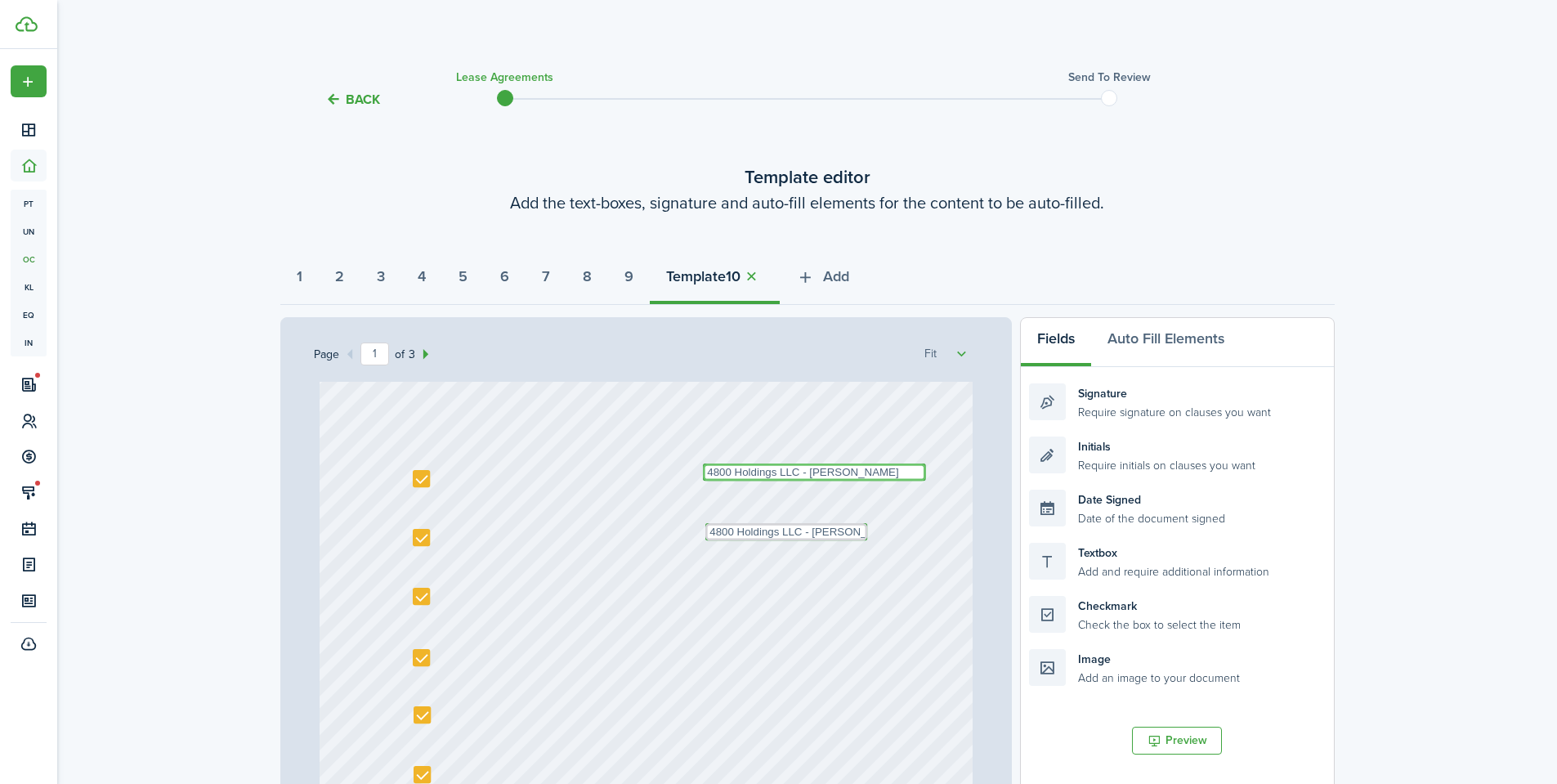
click at [779, 475] on textarea "4800 Holdings LLC - Justin Udy" at bounding box center [814, 471] width 223 height 17
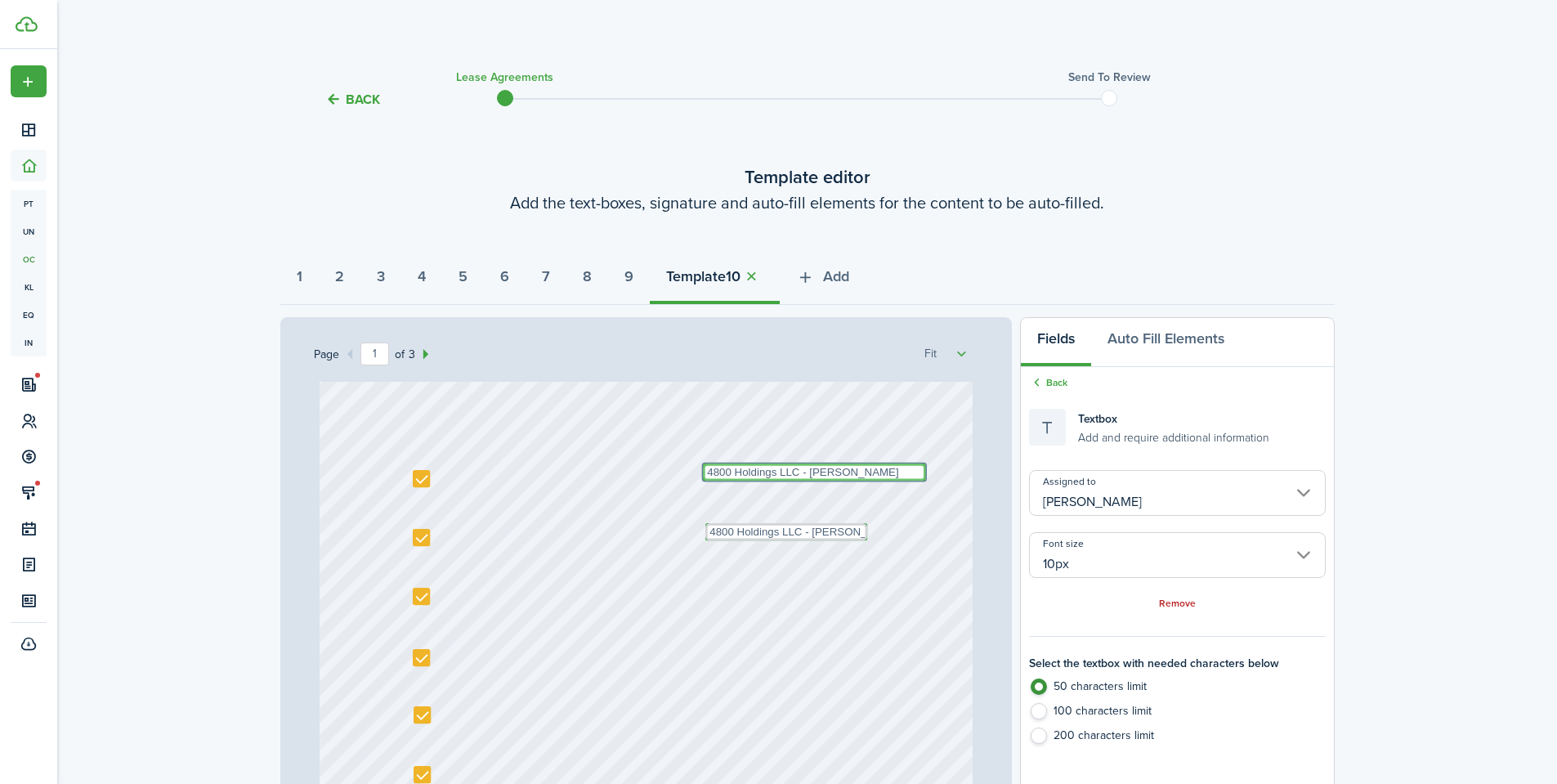
click at [1066, 489] on input "[PERSON_NAME]" at bounding box center [1178, 492] width 296 height 46
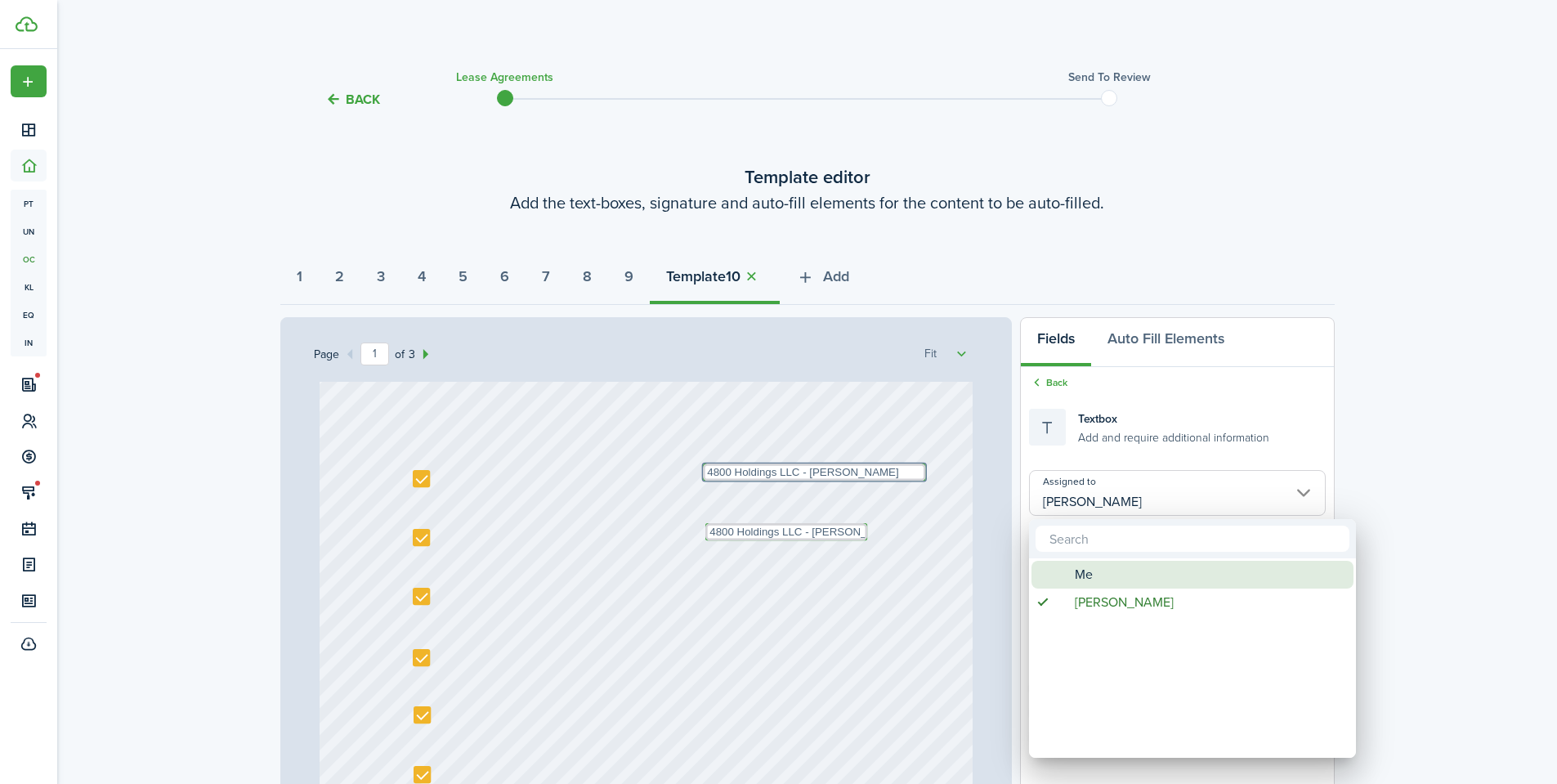
click at [1083, 574] on span "Me" at bounding box center [1084, 575] width 18 height 28
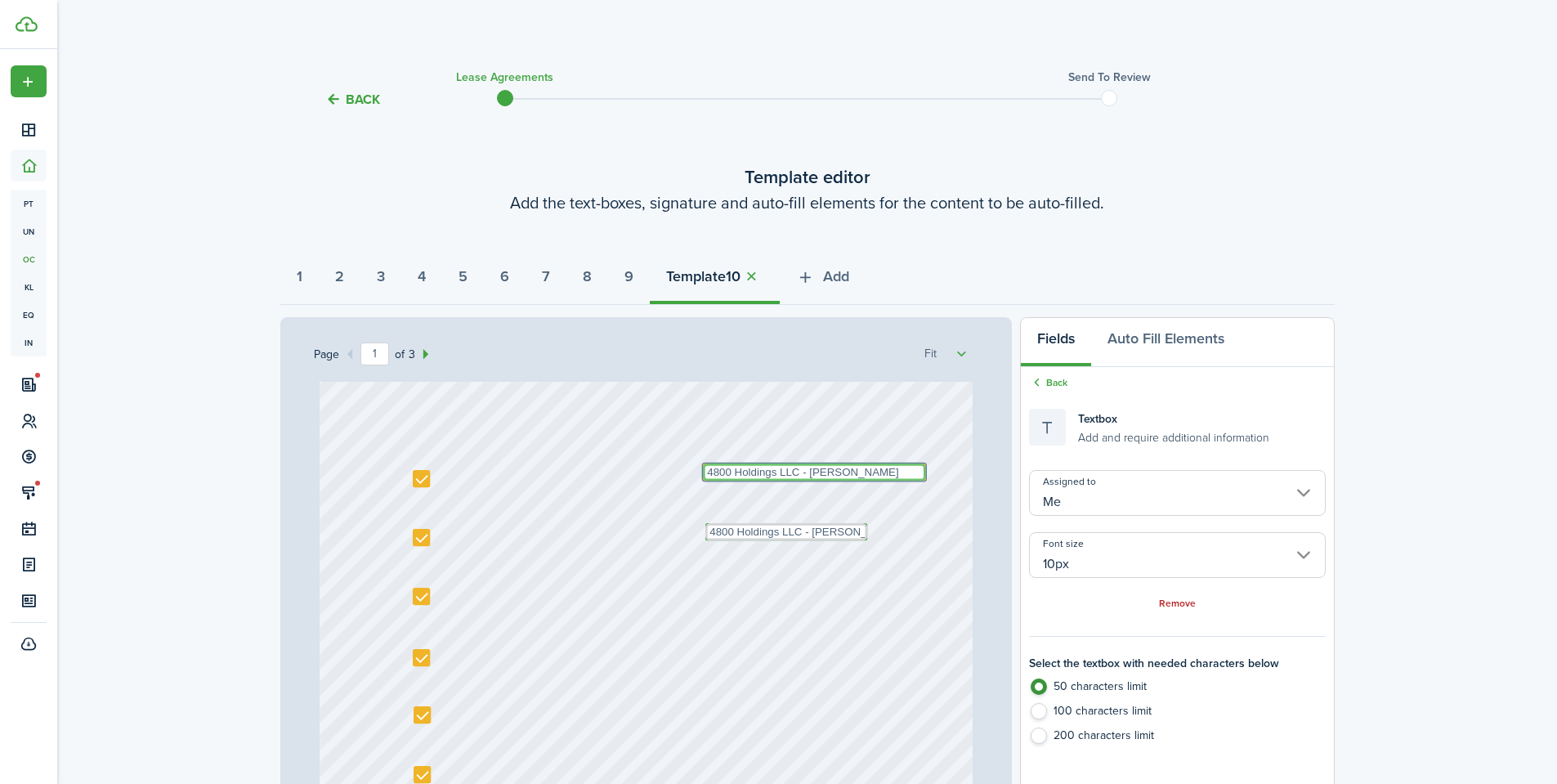
click at [819, 471] on textarea "4800 Holdings LLC - Justin Udy" at bounding box center [814, 471] width 223 height 17
click at [814, 534] on textarea "4800 Holdings LLC - Justin Udy" at bounding box center [786, 531] width 162 height 17
click at [1099, 488] on input "[PERSON_NAME]" at bounding box center [1178, 492] width 296 height 46
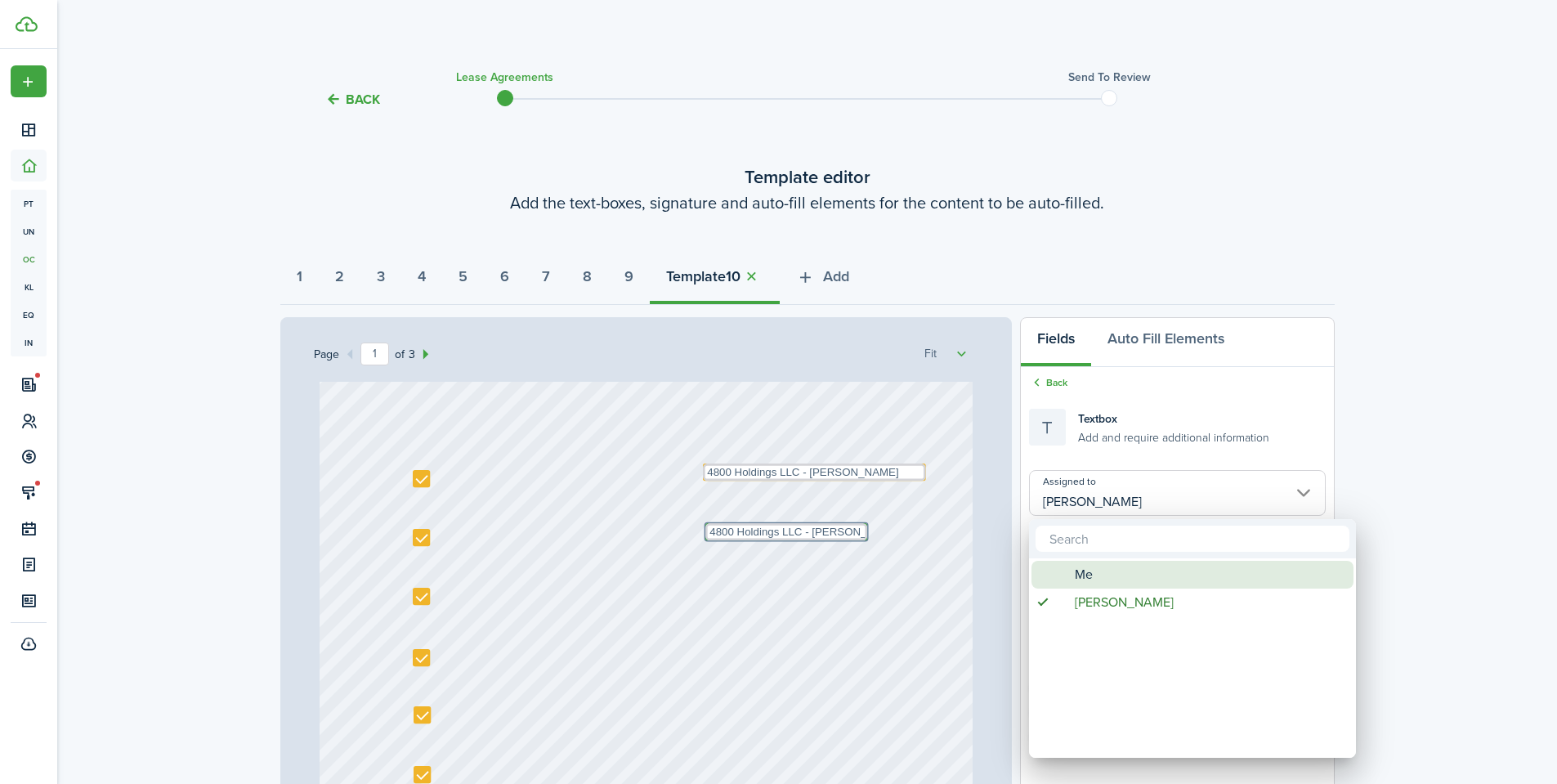
click at [1077, 565] on span "Me" at bounding box center [1084, 575] width 18 height 28
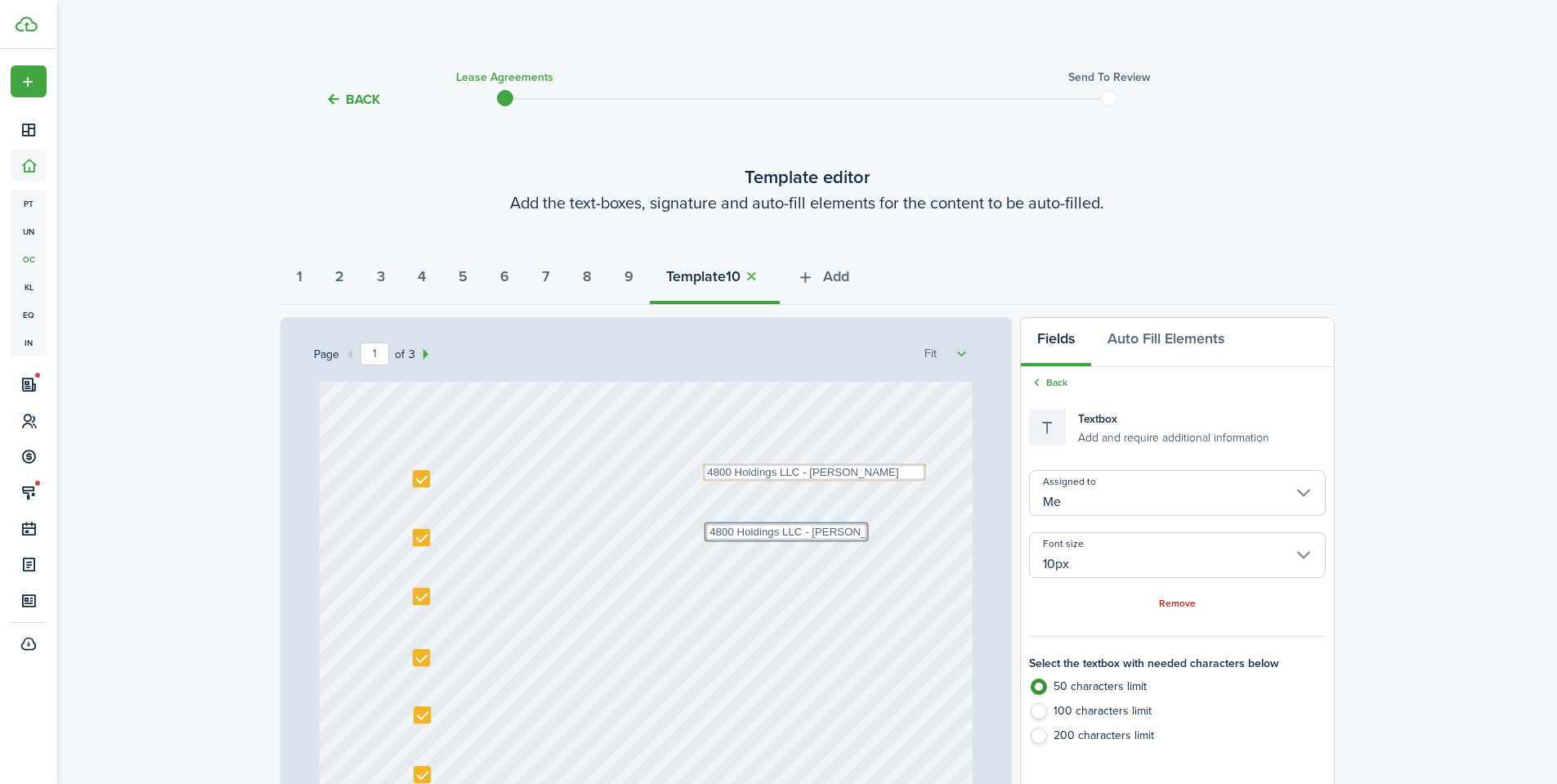
click at [1049, 373] on div "Back Textbox Add and require additional information Assigned to Me Font size 10…" at bounding box center [1177, 564] width 313 height 394
click at [1065, 385] on link "Back" at bounding box center [1049, 382] width 39 height 15
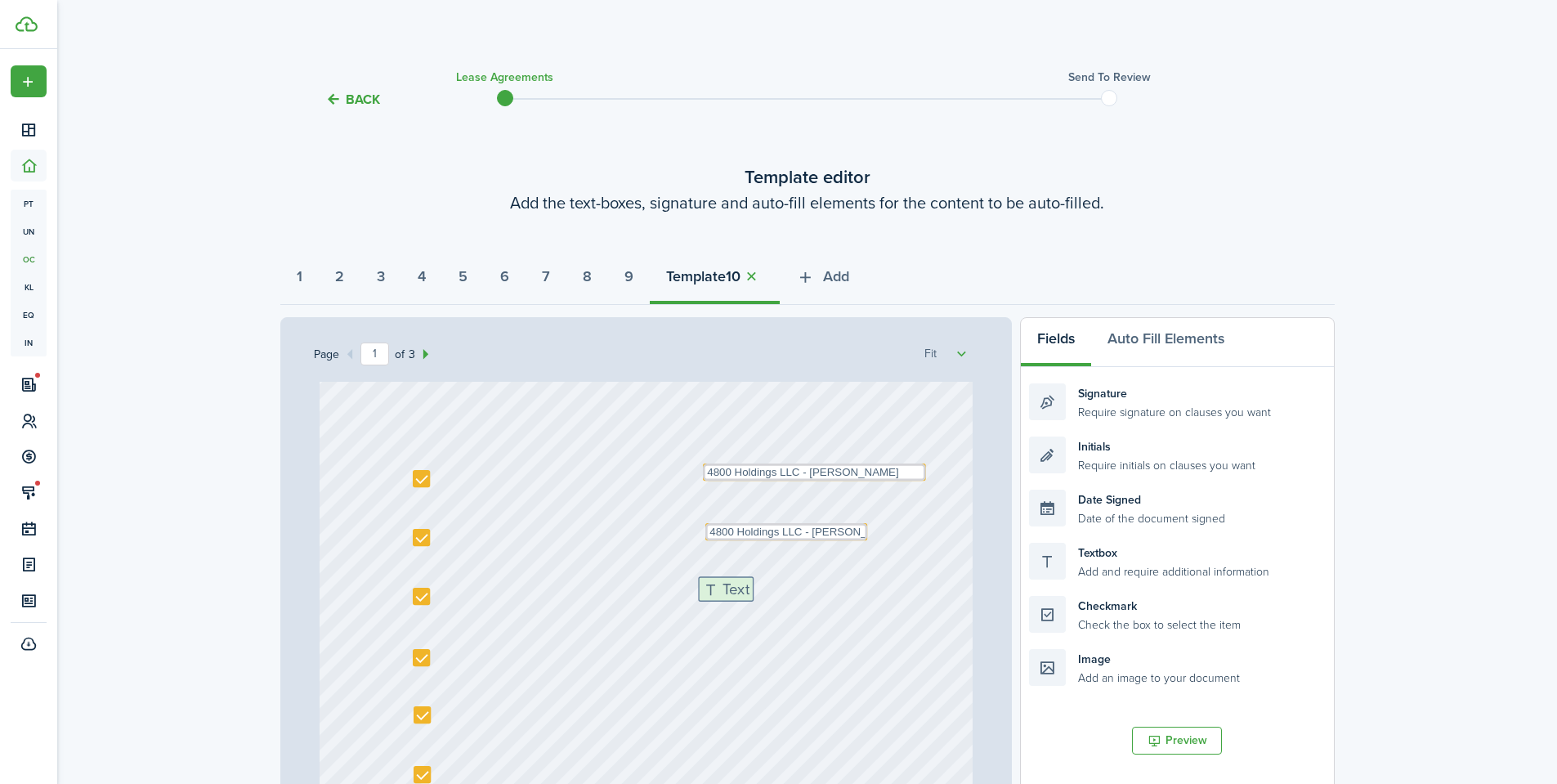
drag, startPoint x: 1139, startPoint y: 555, endPoint x: 807, endPoint y: 589, distance: 333.7
click at [807, 589] on div "Page 1 of 3 50% 75% 100% 150% 200% Fit Text 10/01/2025 Text Shannon Wilcox Text…" at bounding box center [807, 655] width 1055 height 678
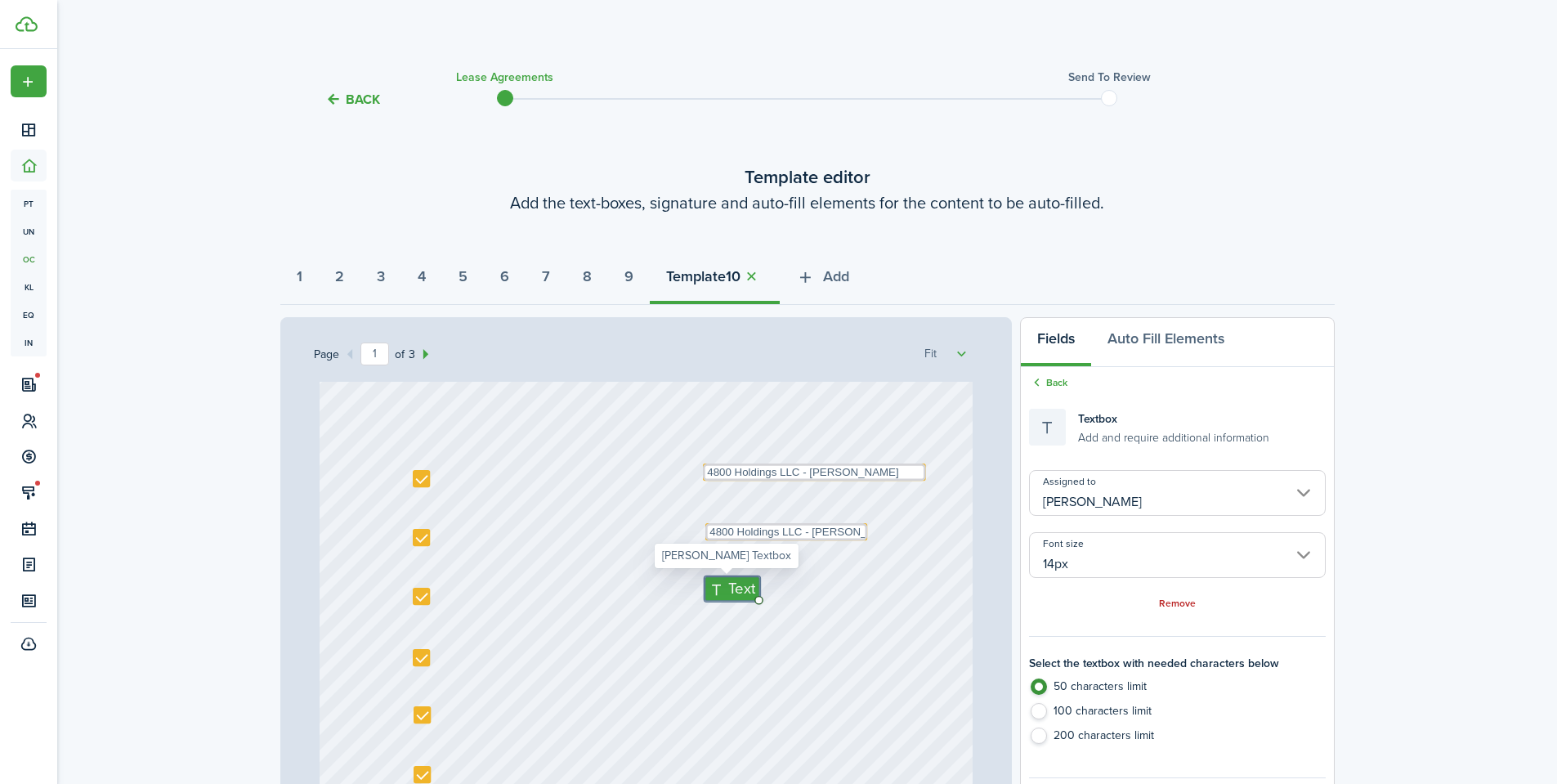
click at [1113, 576] on input "14px" at bounding box center [1178, 555] width 296 height 46
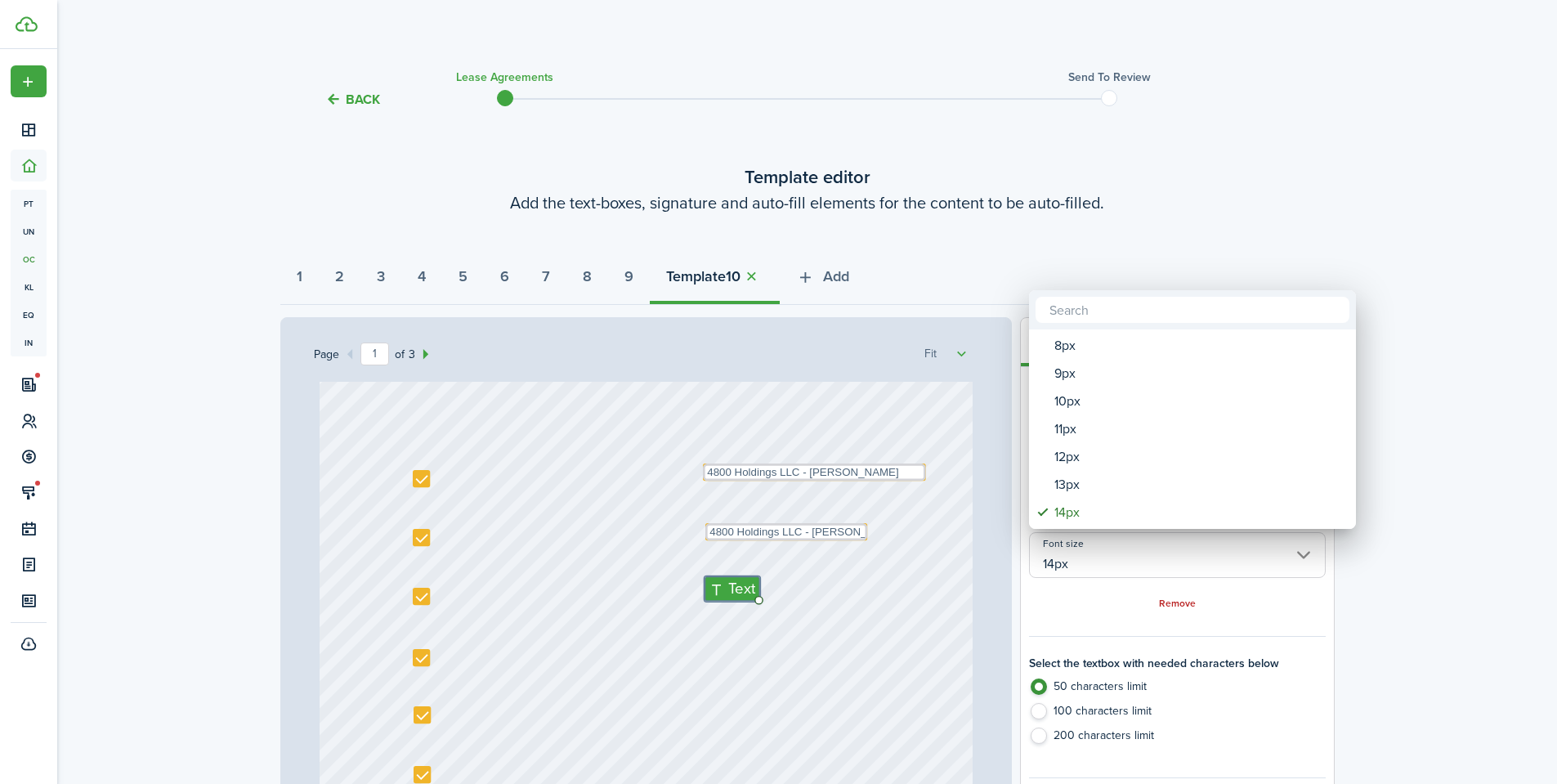
click at [1111, 572] on div at bounding box center [778, 391] width 1819 height 1045
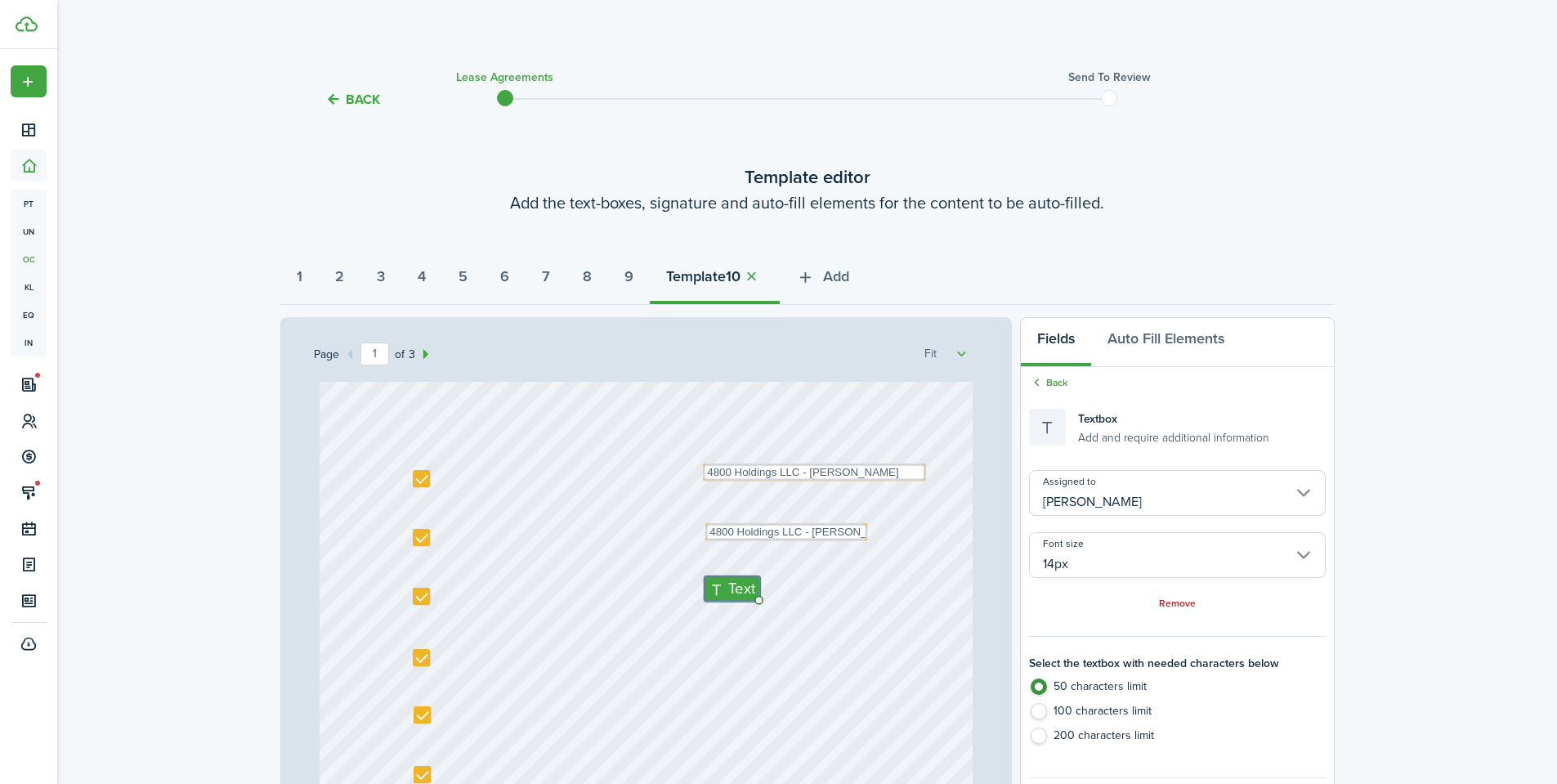
click at [1101, 544] on input "14px" at bounding box center [1178, 555] width 296 height 46
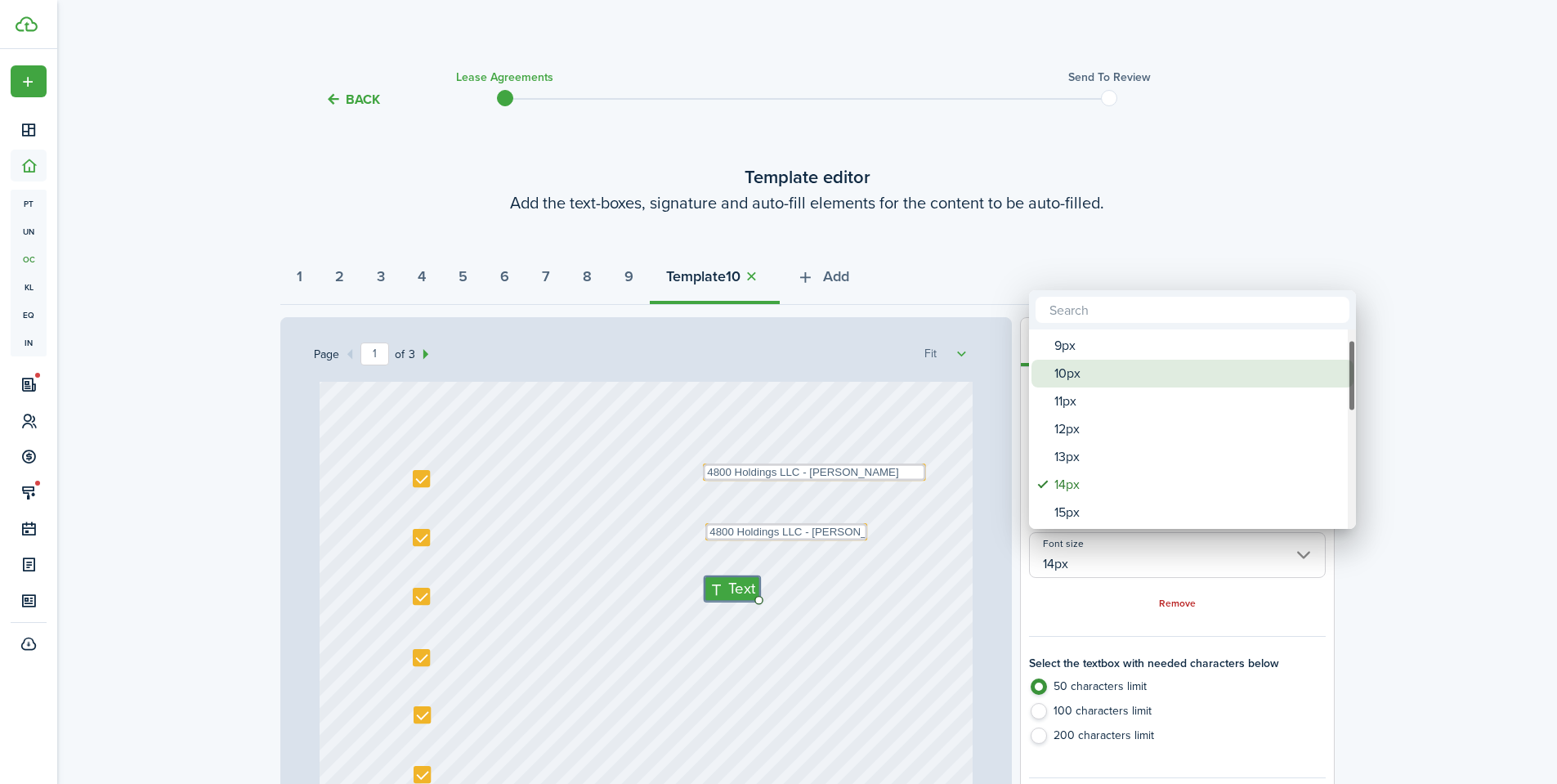
click at [1091, 371] on div "10px" at bounding box center [1199, 373] width 289 height 28
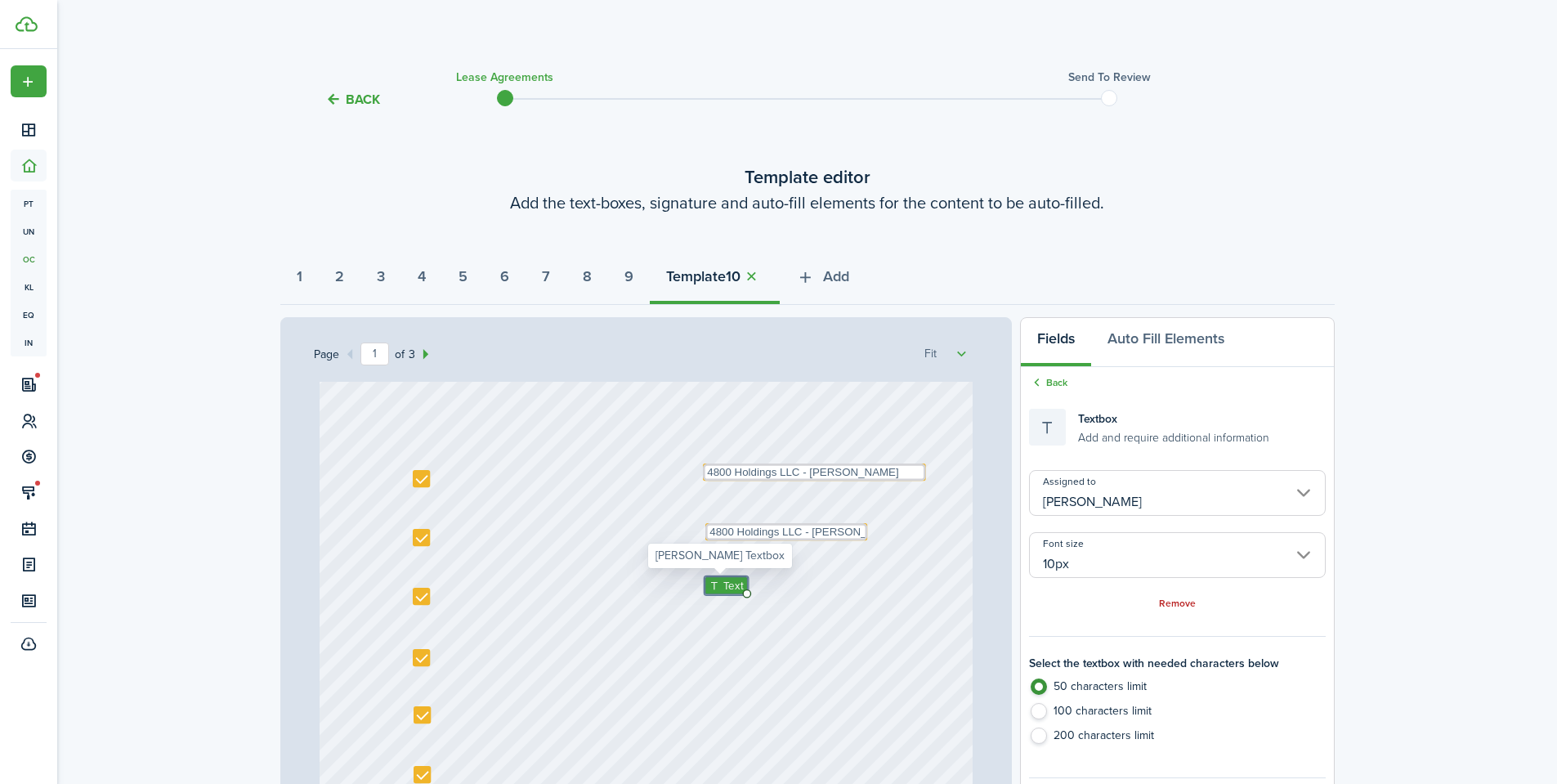
click at [724, 583] on span "Text" at bounding box center [734, 586] width 21 height 16
paste textarea "4800 Holdings LLC - Justin Udy"
click at [807, 588] on textarea "4800 Holdings LLC - Justin Udy" at bounding box center [784, 588] width 162 height 17
click at [1095, 495] on input "[PERSON_NAME]" at bounding box center [1178, 492] width 296 height 46
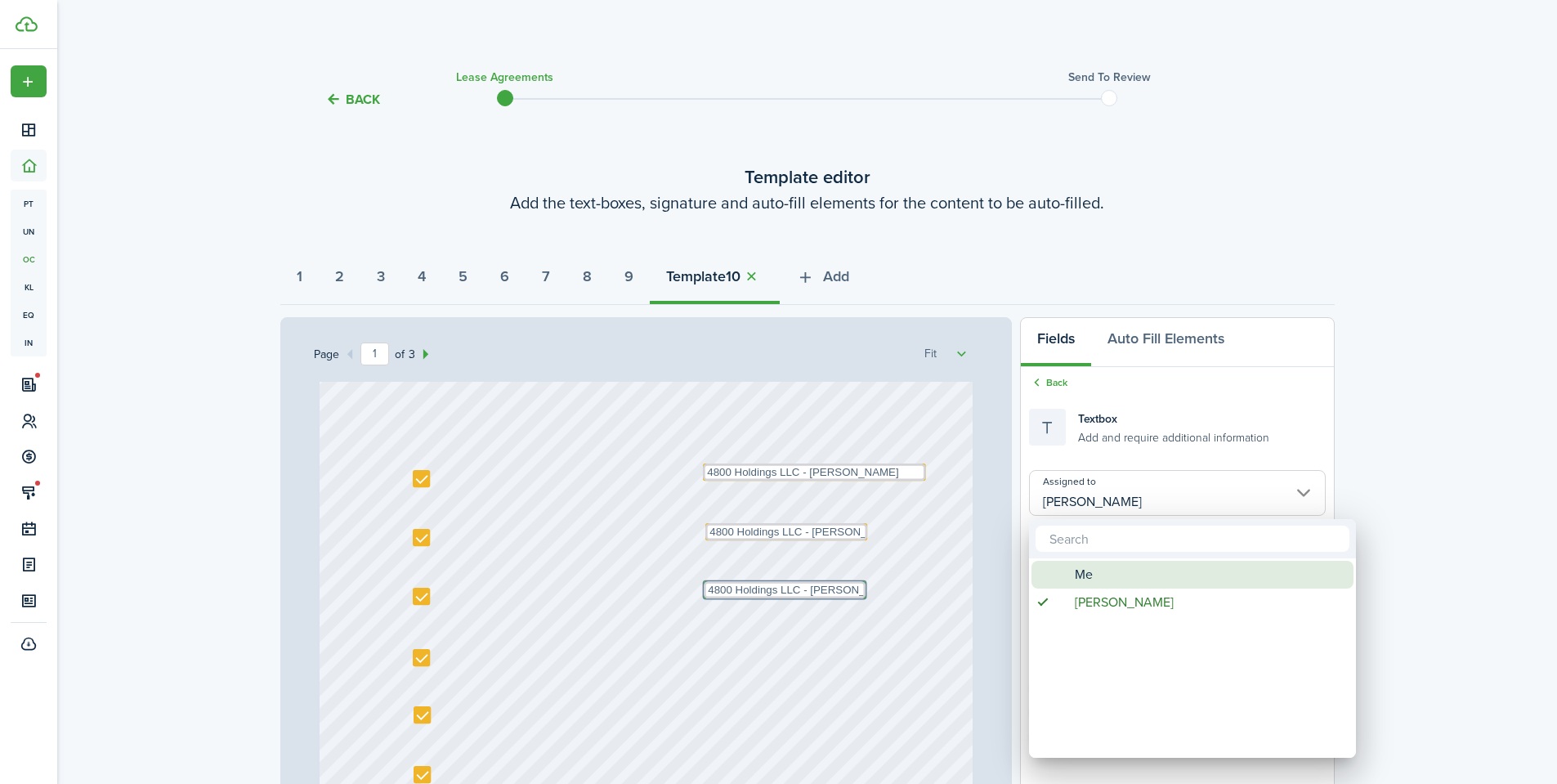
click at [1079, 571] on span "Me" at bounding box center [1084, 575] width 18 height 28
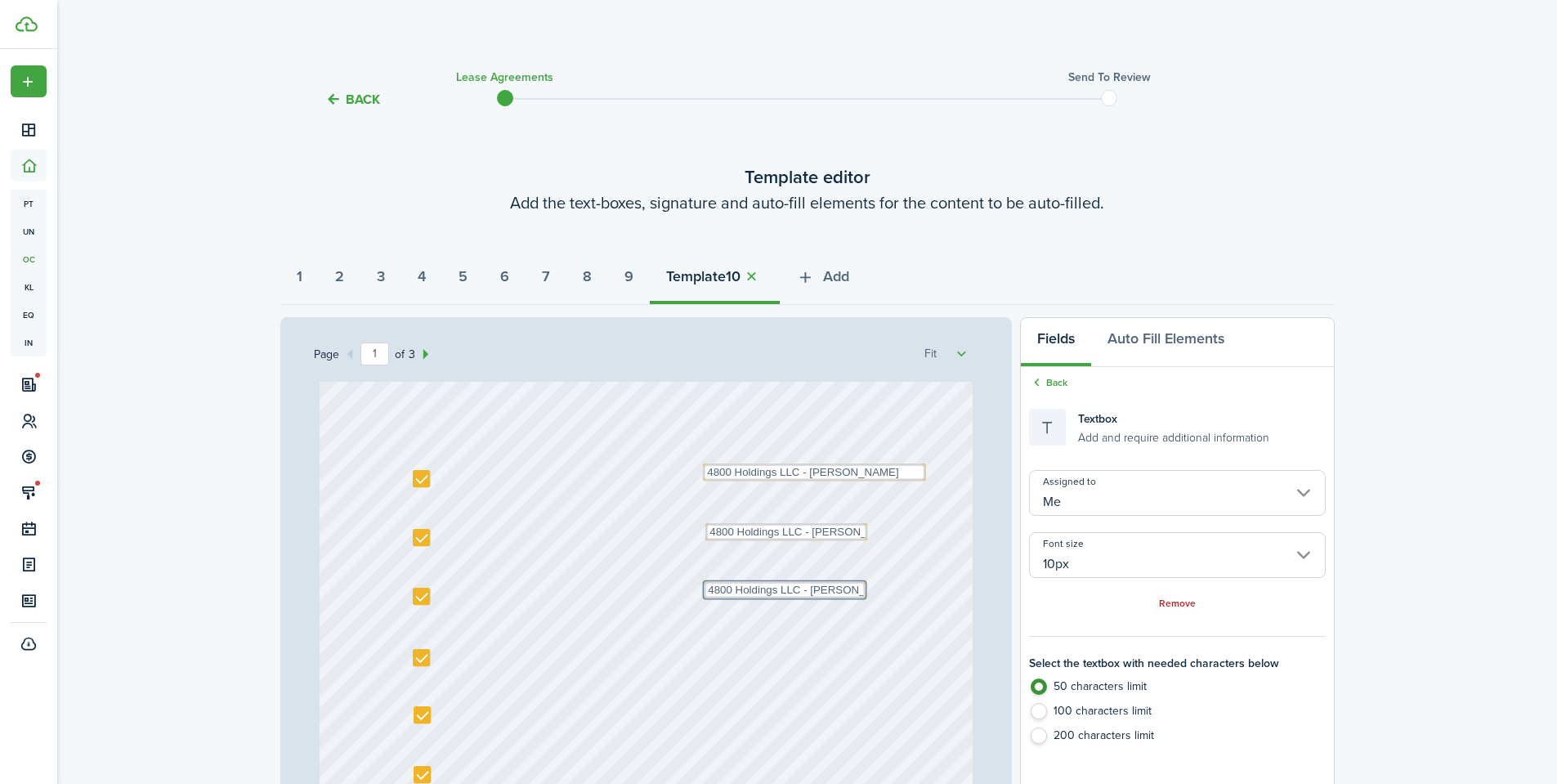
click at [1049, 391] on div "Back" at bounding box center [1178, 383] width 296 height 17
click at [1052, 386] on link "Back" at bounding box center [1049, 382] width 39 height 15
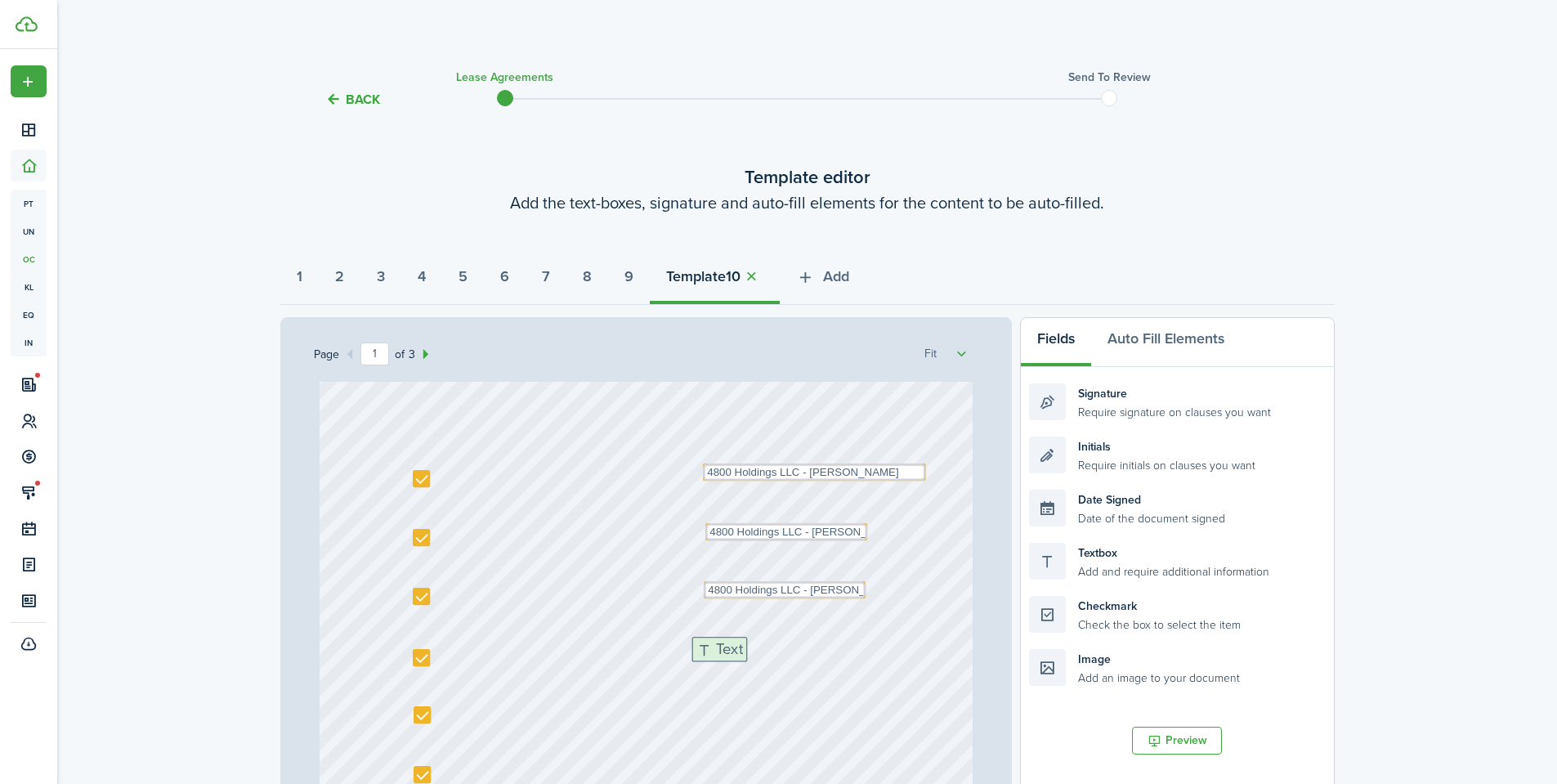
drag, startPoint x: 1113, startPoint y: 561, endPoint x: 776, endPoint y: 654, distance: 349.6
click at [776, 654] on div "Page 1 of 3 50% 75% 100% 150% 200% Fit Text 10/01/2025 Text Shannon Wilcox Text…" at bounding box center [807, 655] width 1055 height 678
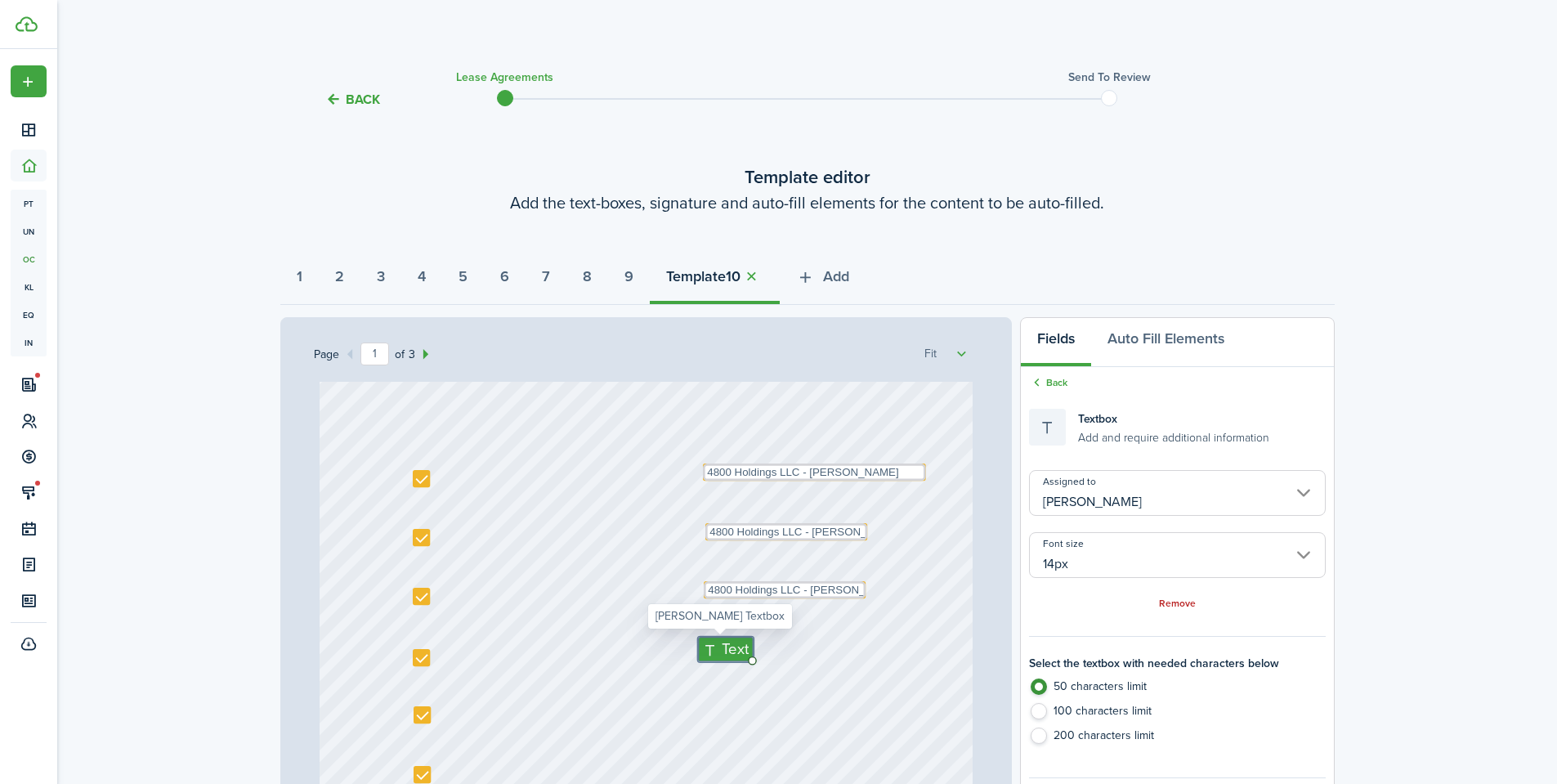
click at [1093, 506] on input "[PERSON_NAME]" at bounding box center [1178, 492] width 296 height 46
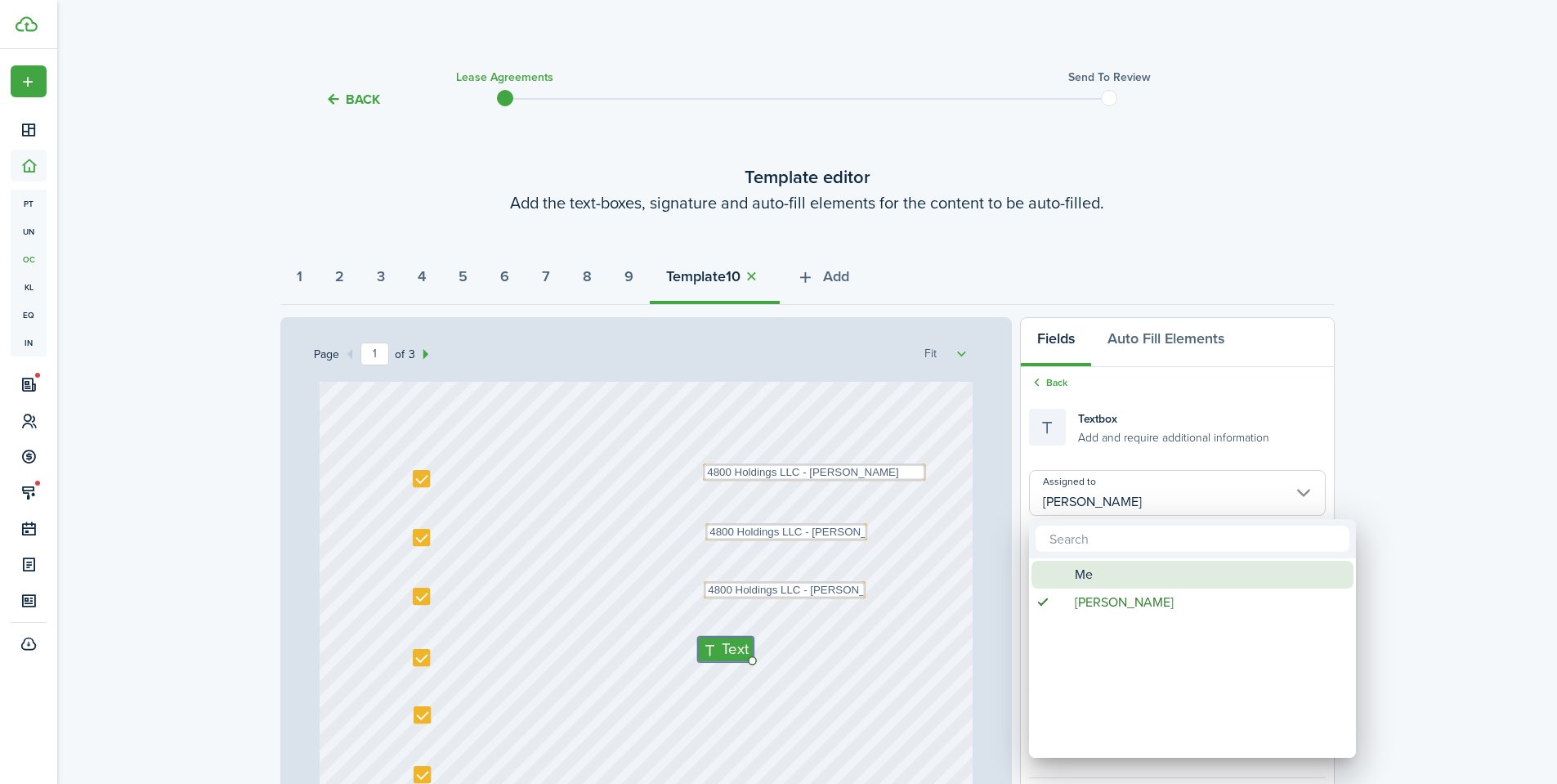
click at [1083, 567] on span "Me" at bounding box center [1084, 575] width 18 height 28
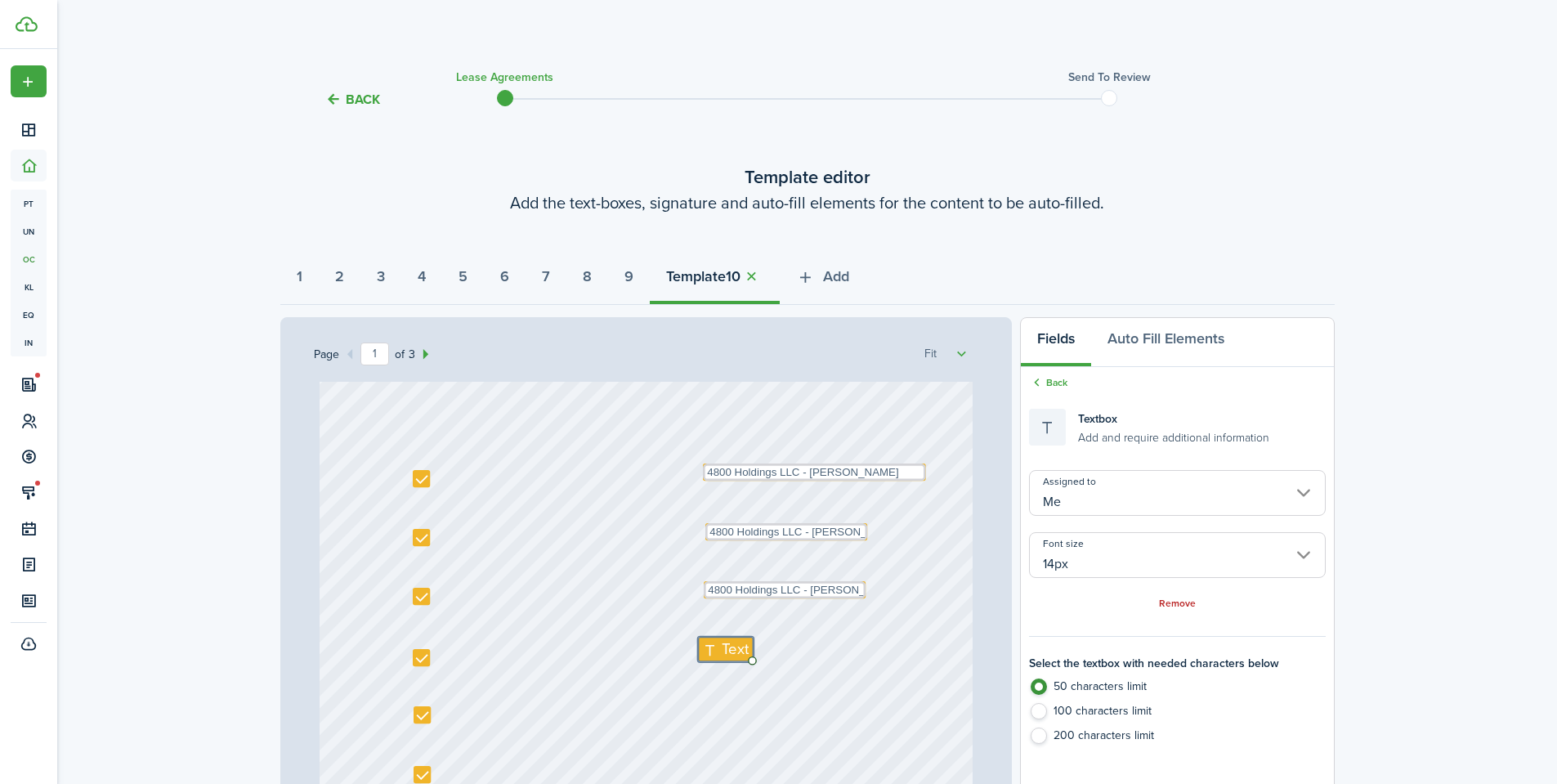
click at [1082, 563] on input "14px" at bounding box center [1178, 555] width 296 height 46
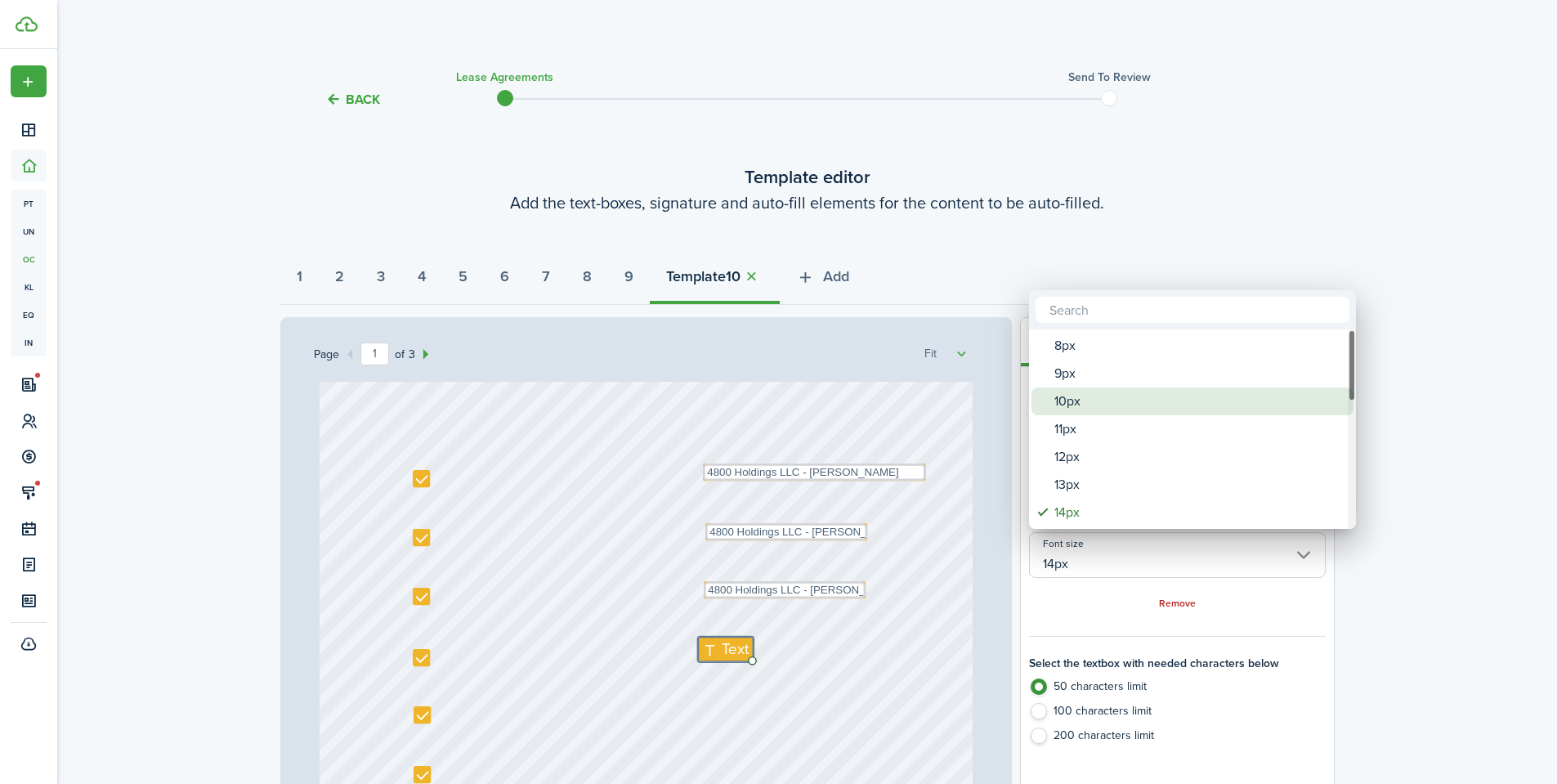
click at [1092, 401] on div "10px" at bounding box center [1199, 401] width 289 height 28
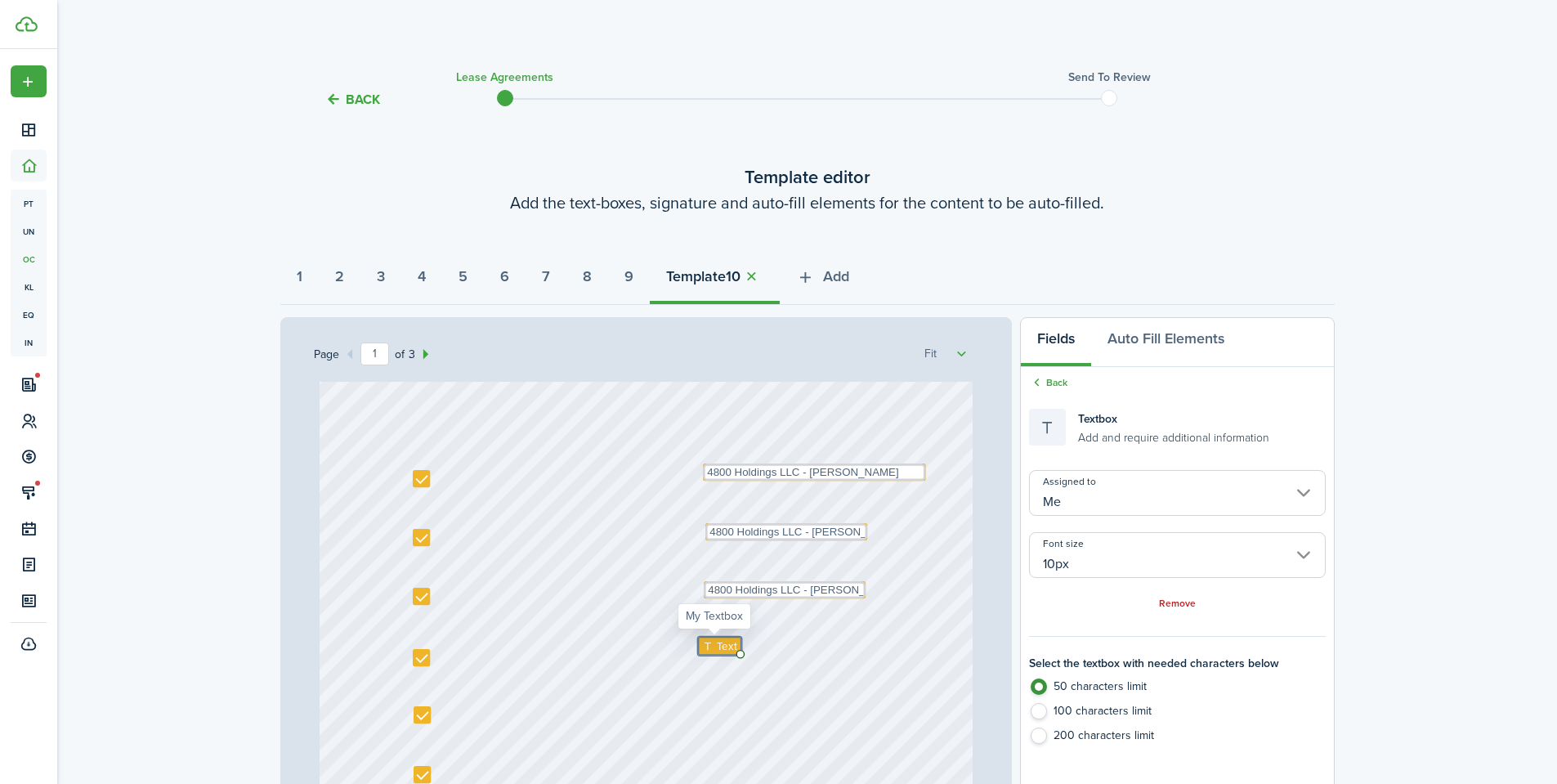
click at [717, 646] on span "Text" at bounding box center [727, 645] width 21 height 16
paste textarea "4800 Holdings LLC - Justin Udy"
click at [877, 585] on div "Text 10/01/2025 Text Shannon Wilcox Text 4800 Holdings LLC - Justin Udy Text 13…" at bounding box center [646, 544] width 653 height 860
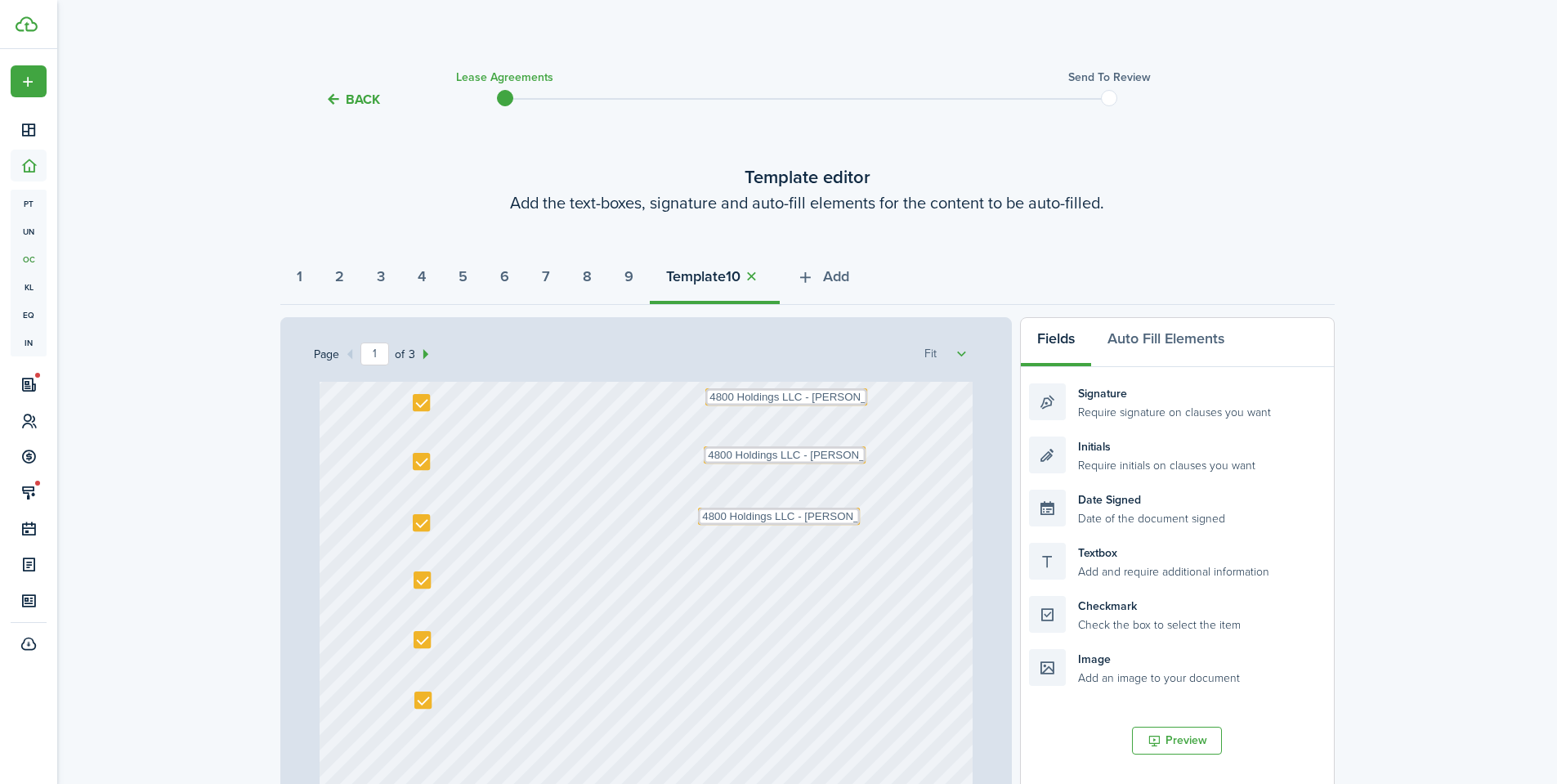
scroll to position [456, 0]
click at [1118, 582] on li "Textbox Add and require additional information" at bounding box center [1178, 561] width 296 height 54
click at [1126, 574] on div "Textbox Add and require additional information" at bounding box center [1178, 561] width 296 height 37
drag, startPoint x: 1177, startPoint y: 571, endPoint x: 849, endPoint y: 534, distance: 330.1
click at [849, 534] on div "Page 1 of 3 50% 75% 100% 150% 200% Fit Text 10/01/2025 Text Shannon Wilcox Text…" at bounding box center [807, 655] width 1055 height 678
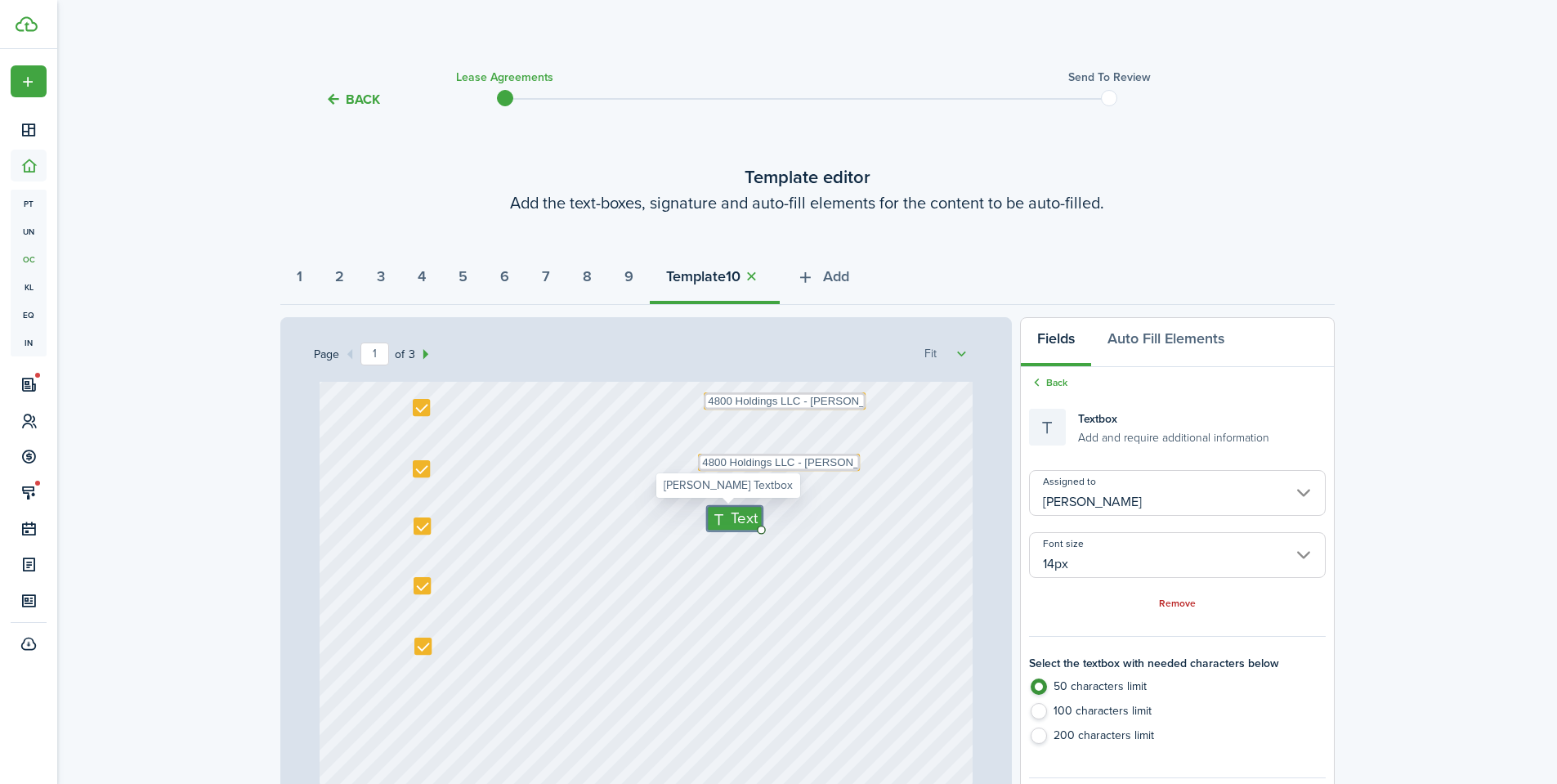
click at [1108, 542] on input "14px" at bounding box center [1178, 555] width 296 height 46
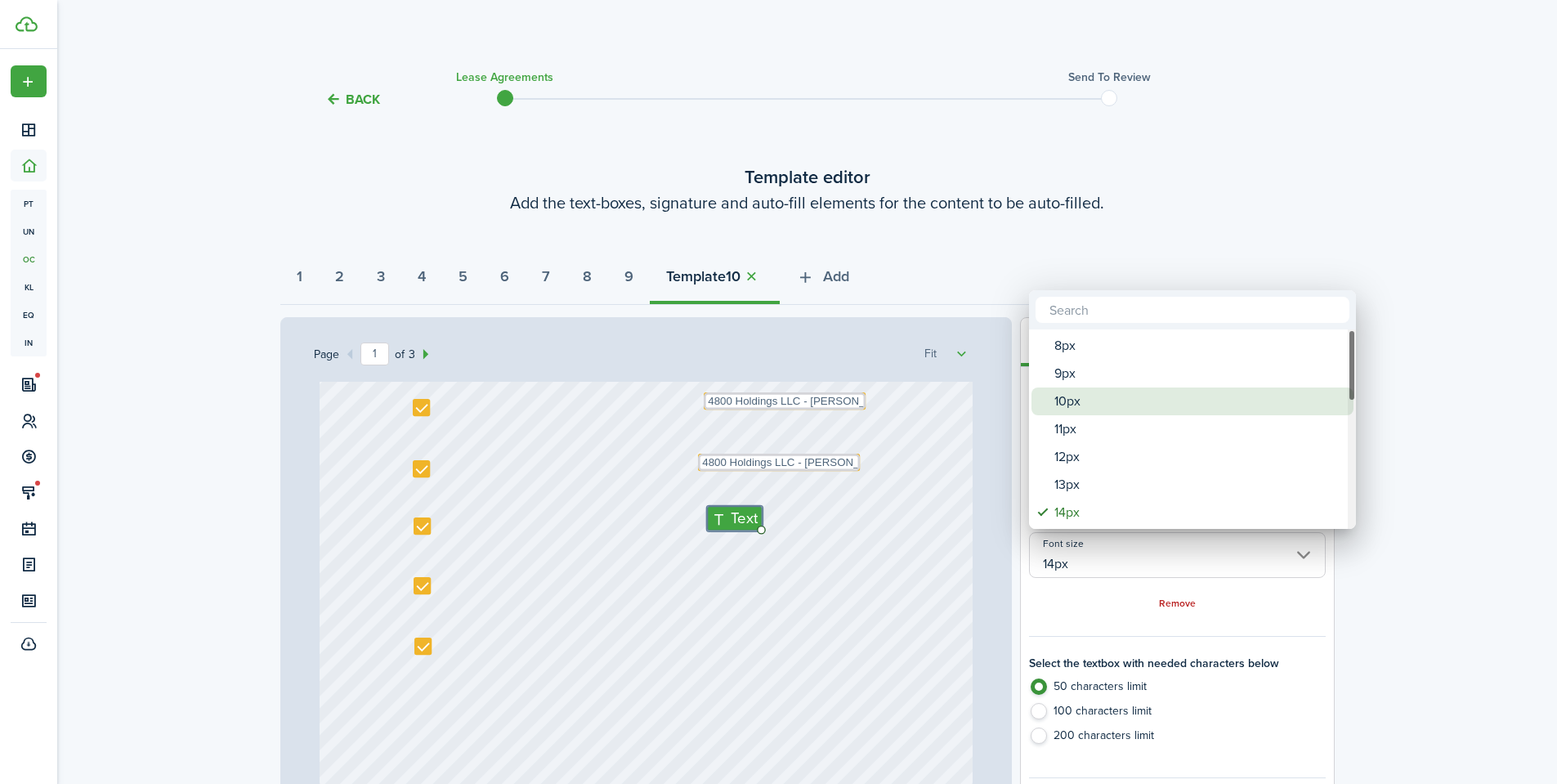
click at [1106, 397] on div "10px" at bounding box center [1199, 401] width 289 height 28
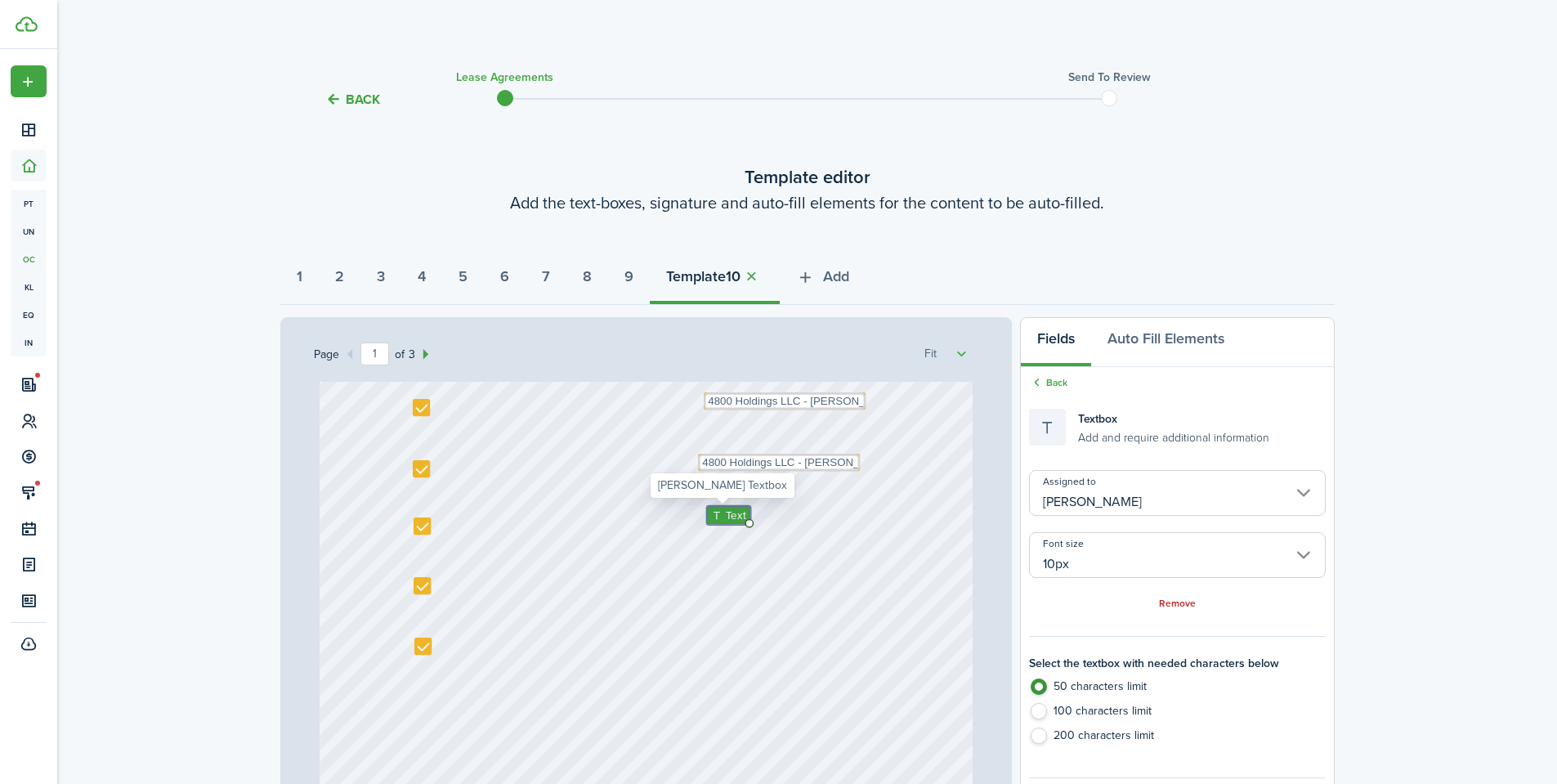
click at [726, 516] on span "Text" at bounding box center [736, 514] width 21 height 16
paste textarea "4800 Holdings LLC - Justin Udy"
drag, startPoint x: 751, startPoint y: 515, endPoint x: 753, endPoint y: 523, distance: 8.2
click at [1052, 506] on input "[PERSON_NAME]" at bounding box center [1178, 492] width 296 height 46
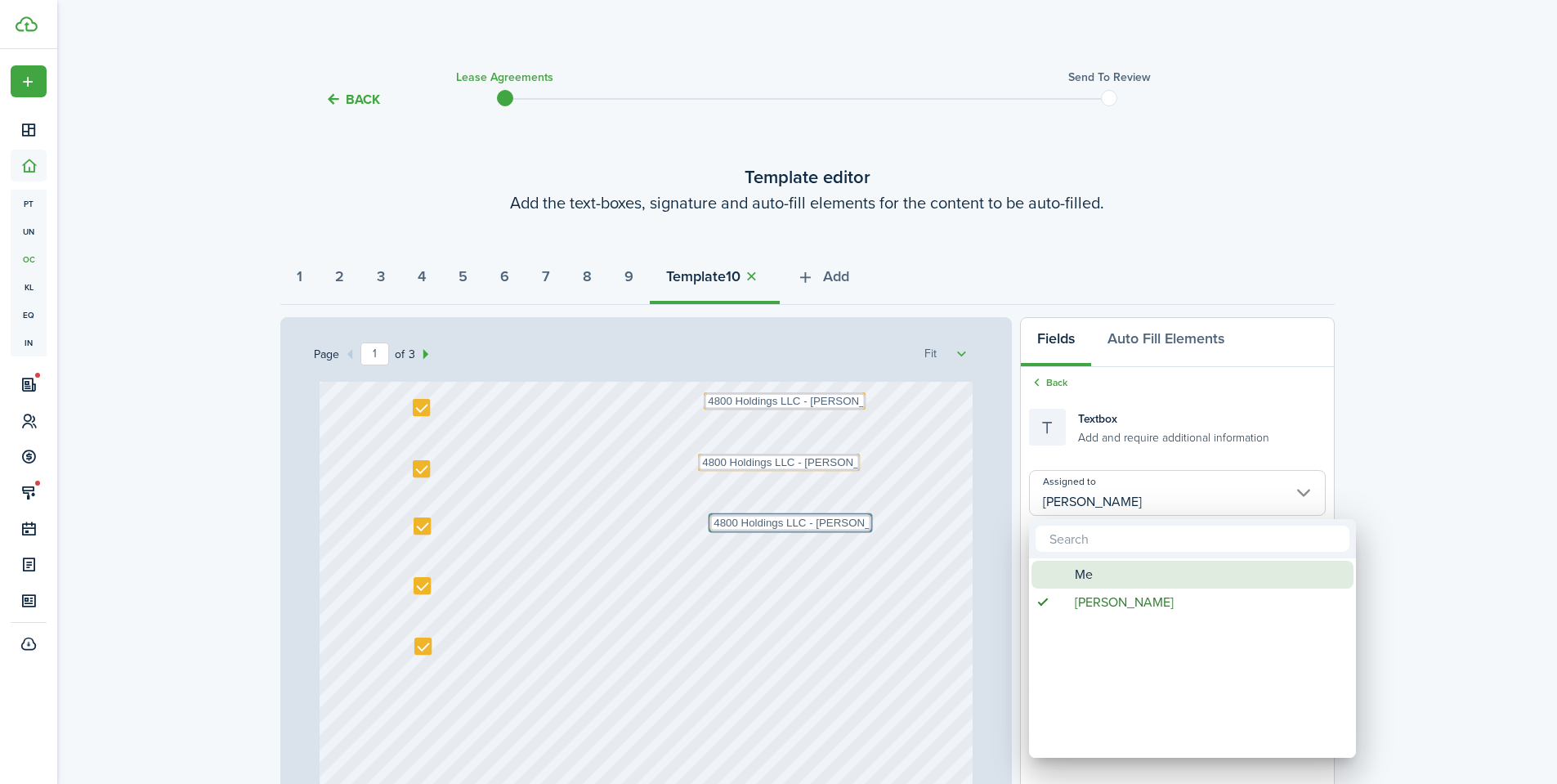
click at [1087, 566] on span "Me" at bounding box center [1084, 575] width 18 height 28
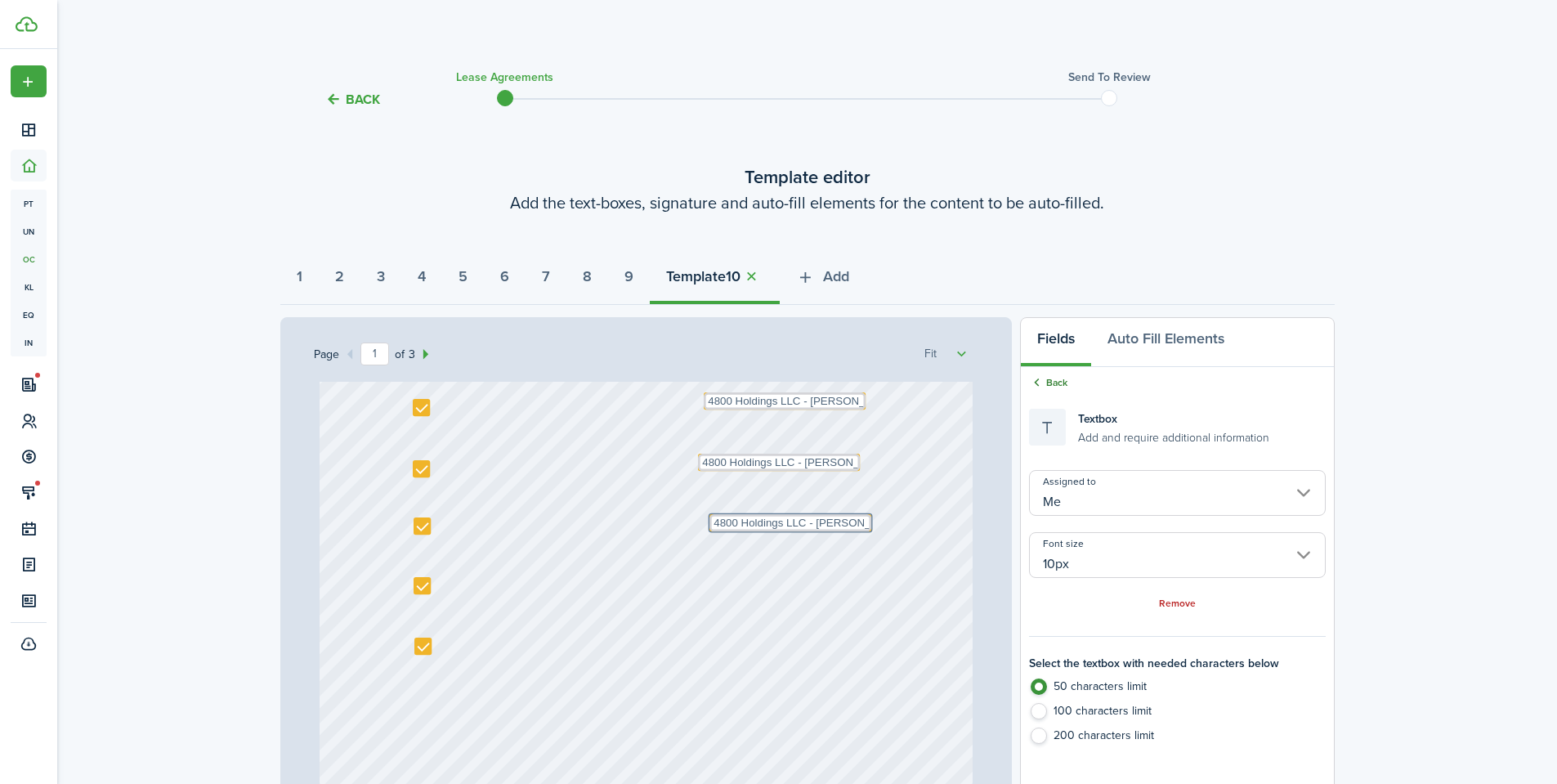
click at [1057, 381] on link "Back" at bounding box center [1049, 382] width 39 height 15
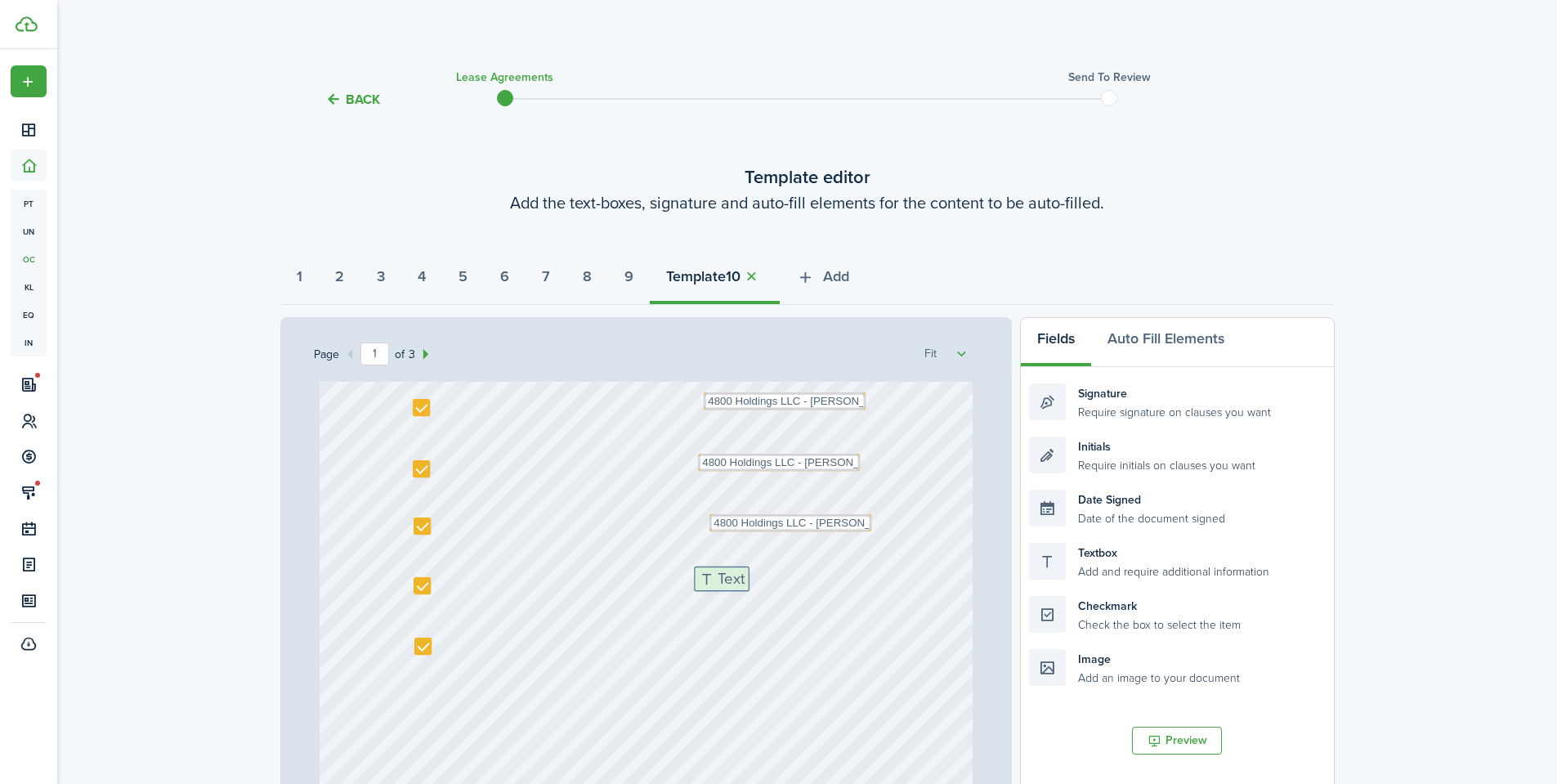
drag, startPoint x: 1117, startPoint y: 566, endPoint x: 782, endPoint y: 589, distance: 335.8
click at [782, 589] on div "Page 1 of 3 50% 75% 100% 150% 200% Fit Text 10/01/2025 Text Shannon Wilcox Text…" at bounding box center [807, 655] width 1055 height 678
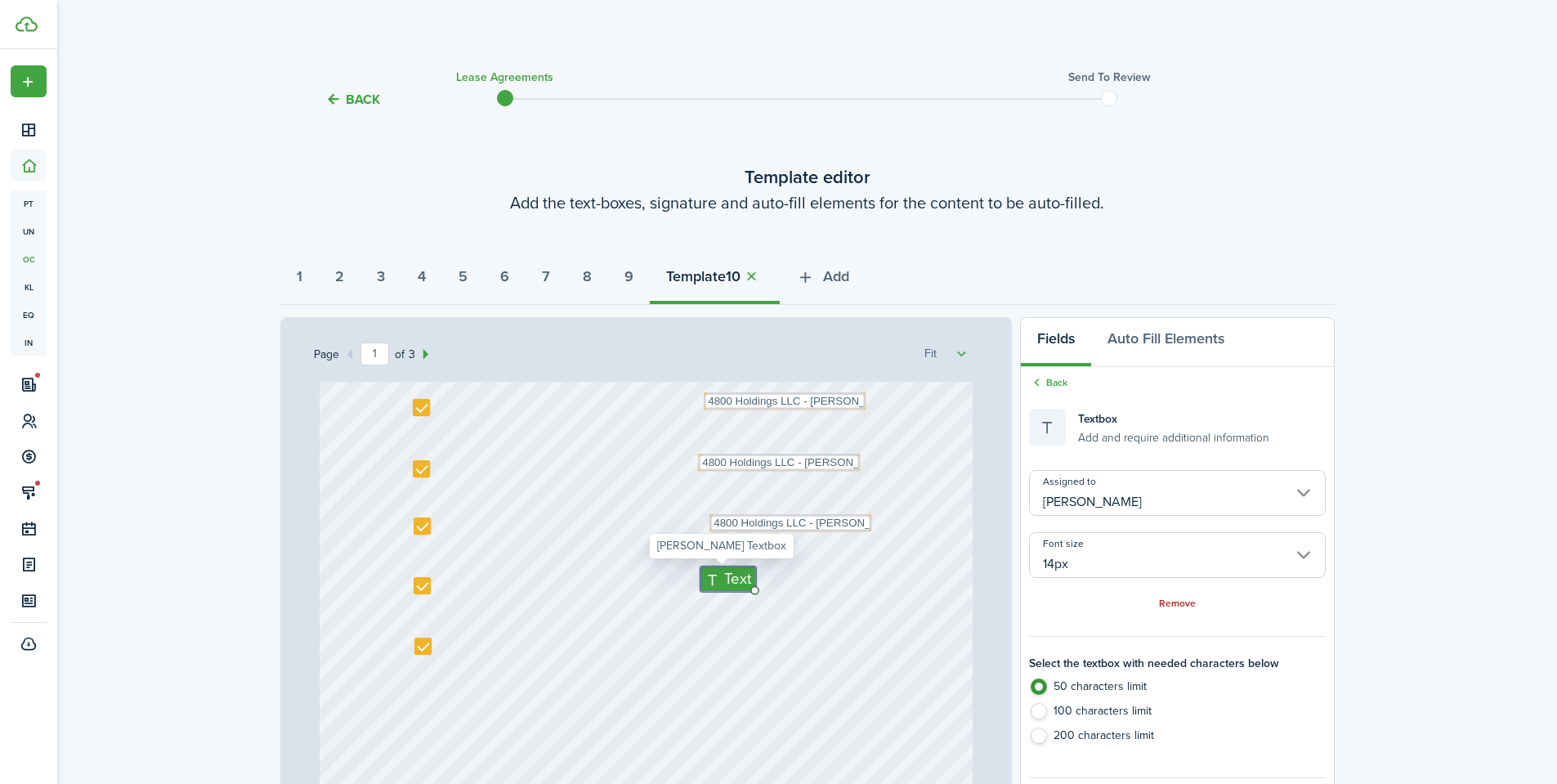
click at [1103, 550] on input "14px" at bounding box center [1178, 555] width 296 height 46
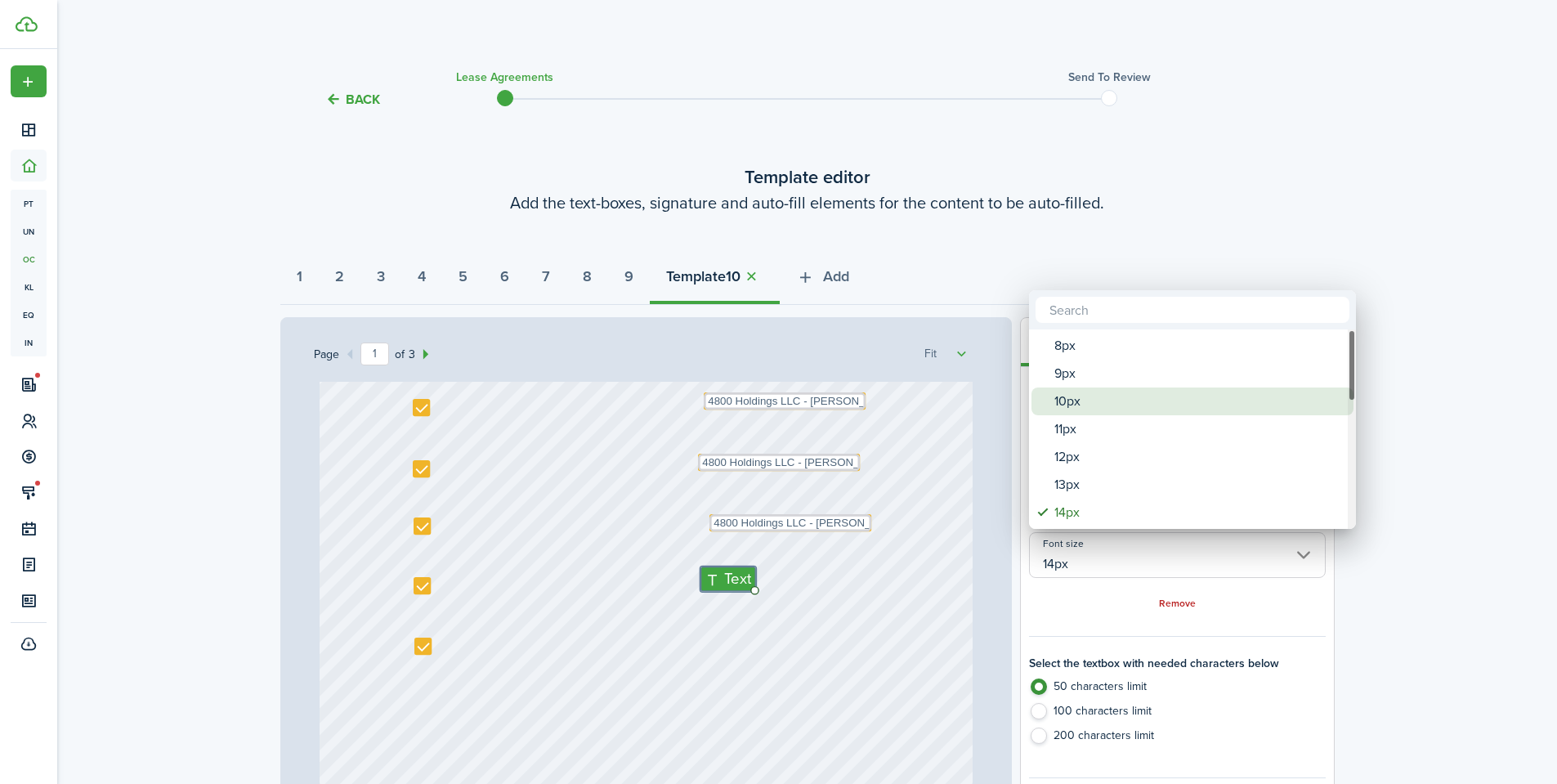
click at [1116, 407] on div "10px" at bounding box center [1199, 401] width 289 height 28
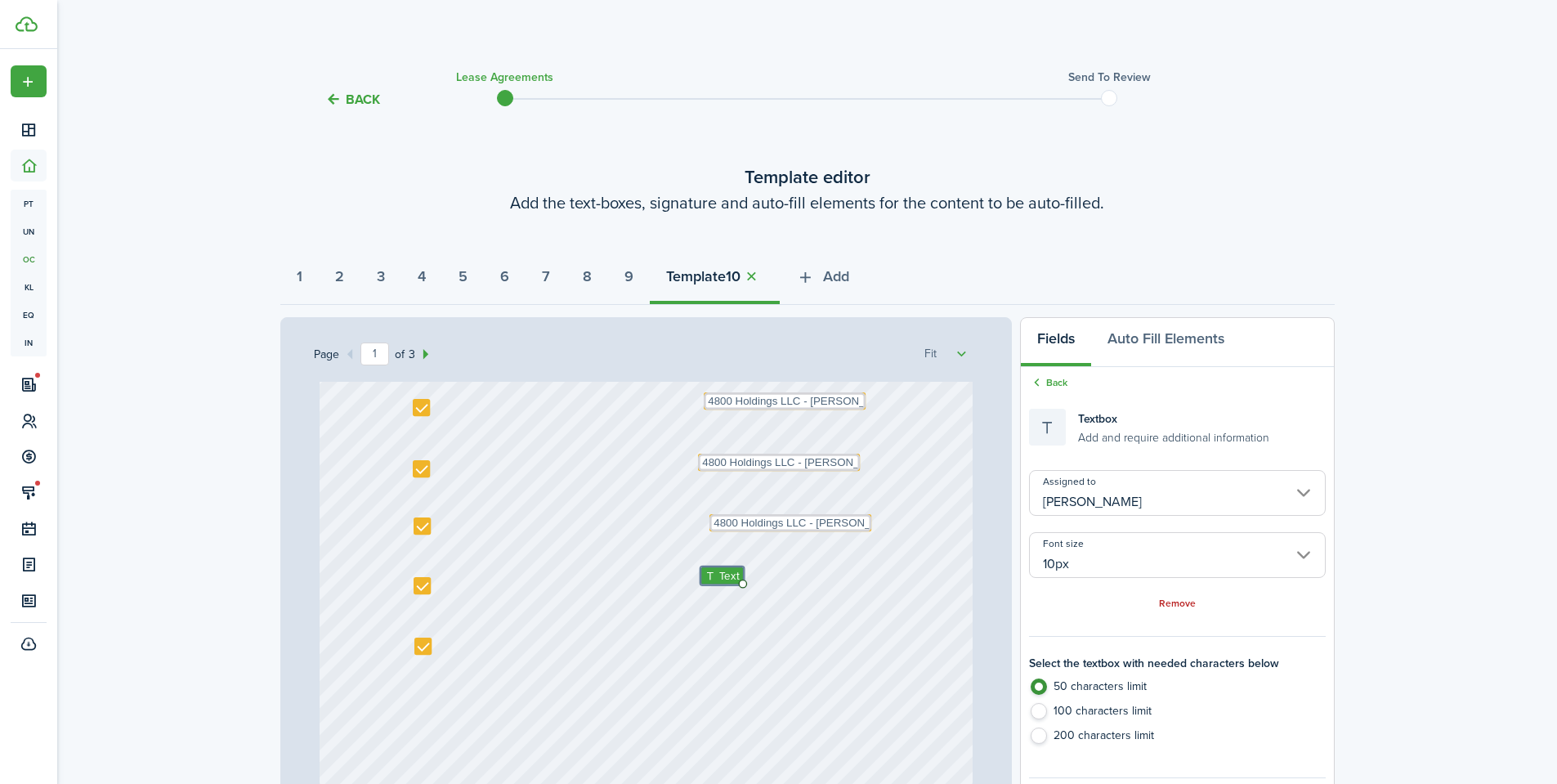
click at [1065, 511] on input "[PERSON_NAME]" at bounding box center [1178, 492] width 296 height 46
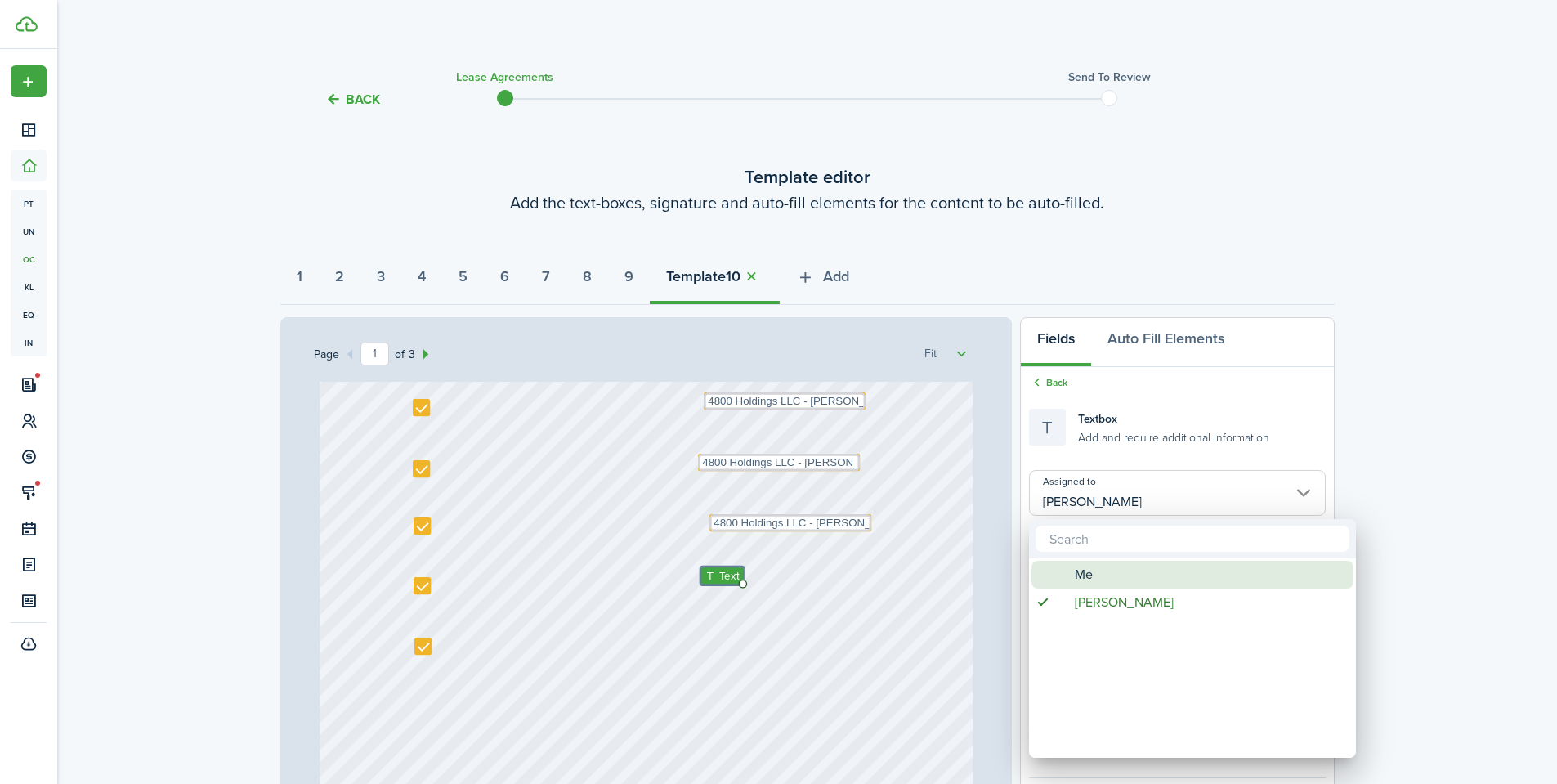
click at [1067, 574] on div "Me" at bounding box center [1199, 575] width 289 height 28
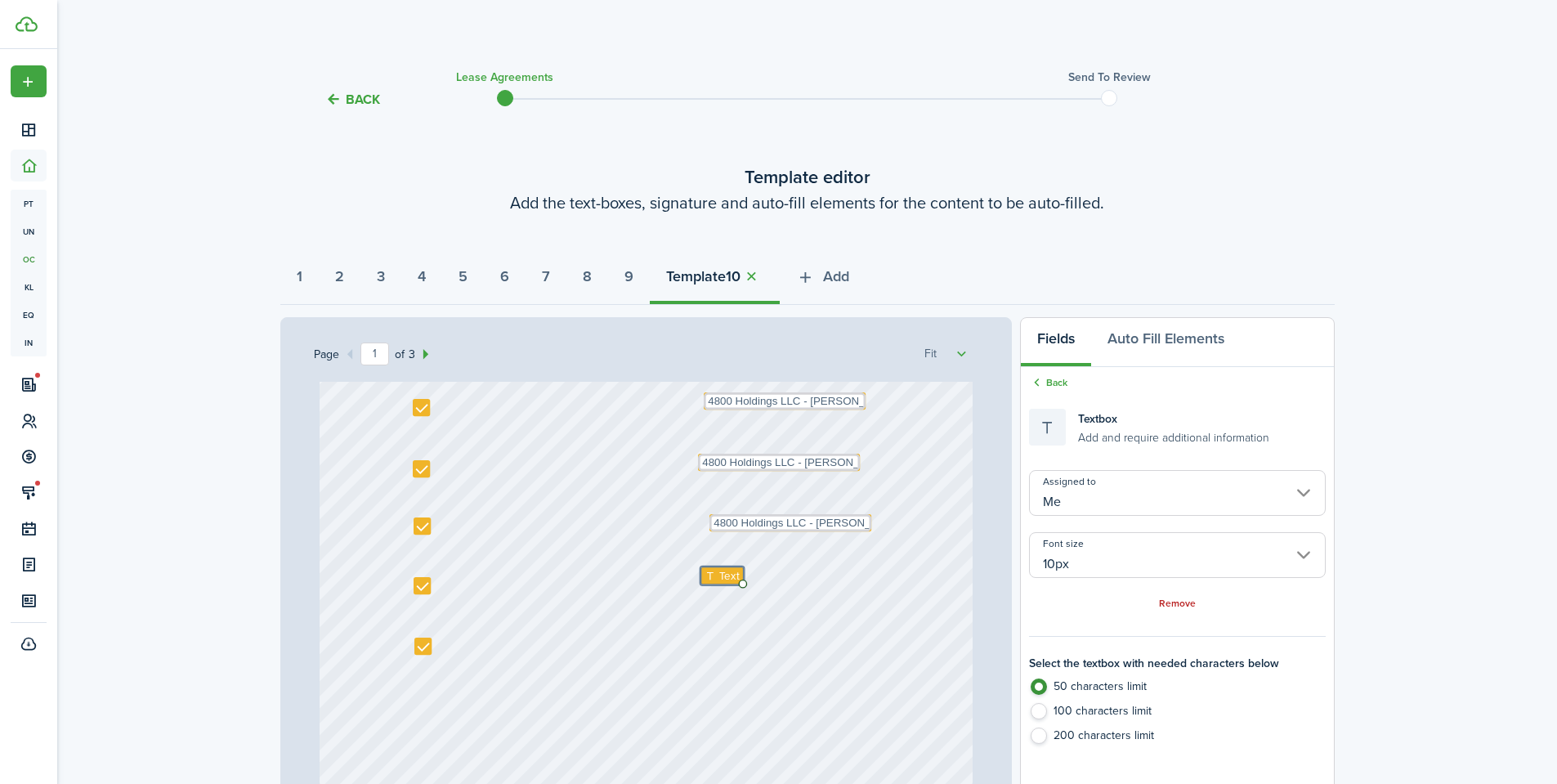
click at [725, 580] on span "Text" at bounding box center [730, 575] width 21 height 16
paste textarea "4800 Holdings LLC - Justin Udy"
click at [882, 573] on div "Text 10/01/2025 Text Shannon Wilcox Text 4800 Holdings LLC - Justin Udy Text 13…" at bounding box center [646, 355] width 653 height 860
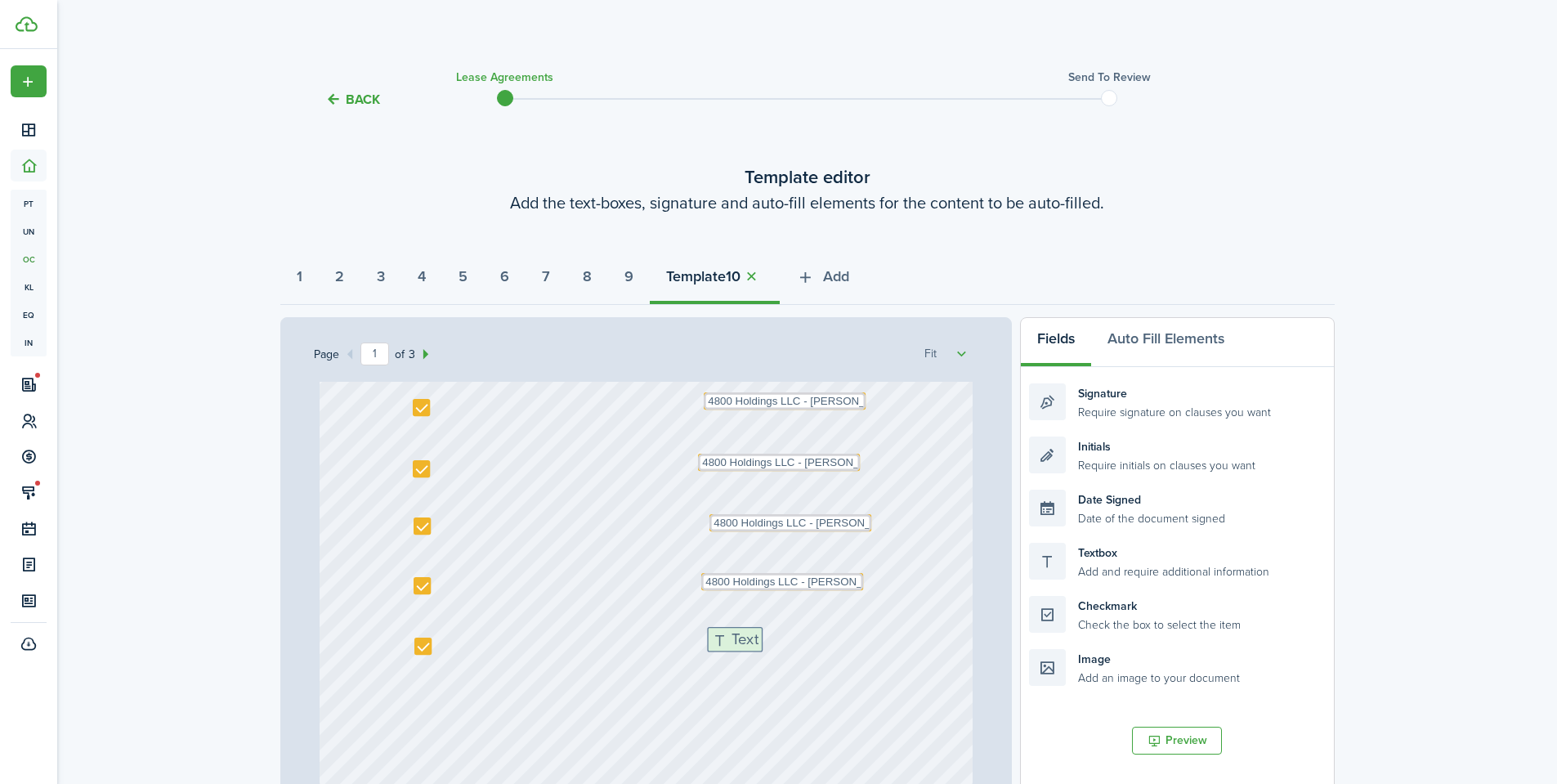
drag, startPoint x: 1105, startPoint y: 561, endPoint x: 784, endPoint y: 642, distance: 331.1
click at [784, 642] on div "Page 1 of 3 50% 75% 100% 150% 200% Fit Text 10/01/2025 Text Shannon Wilcox Text…" at bounding box center [807, 655] width 1055 height 678
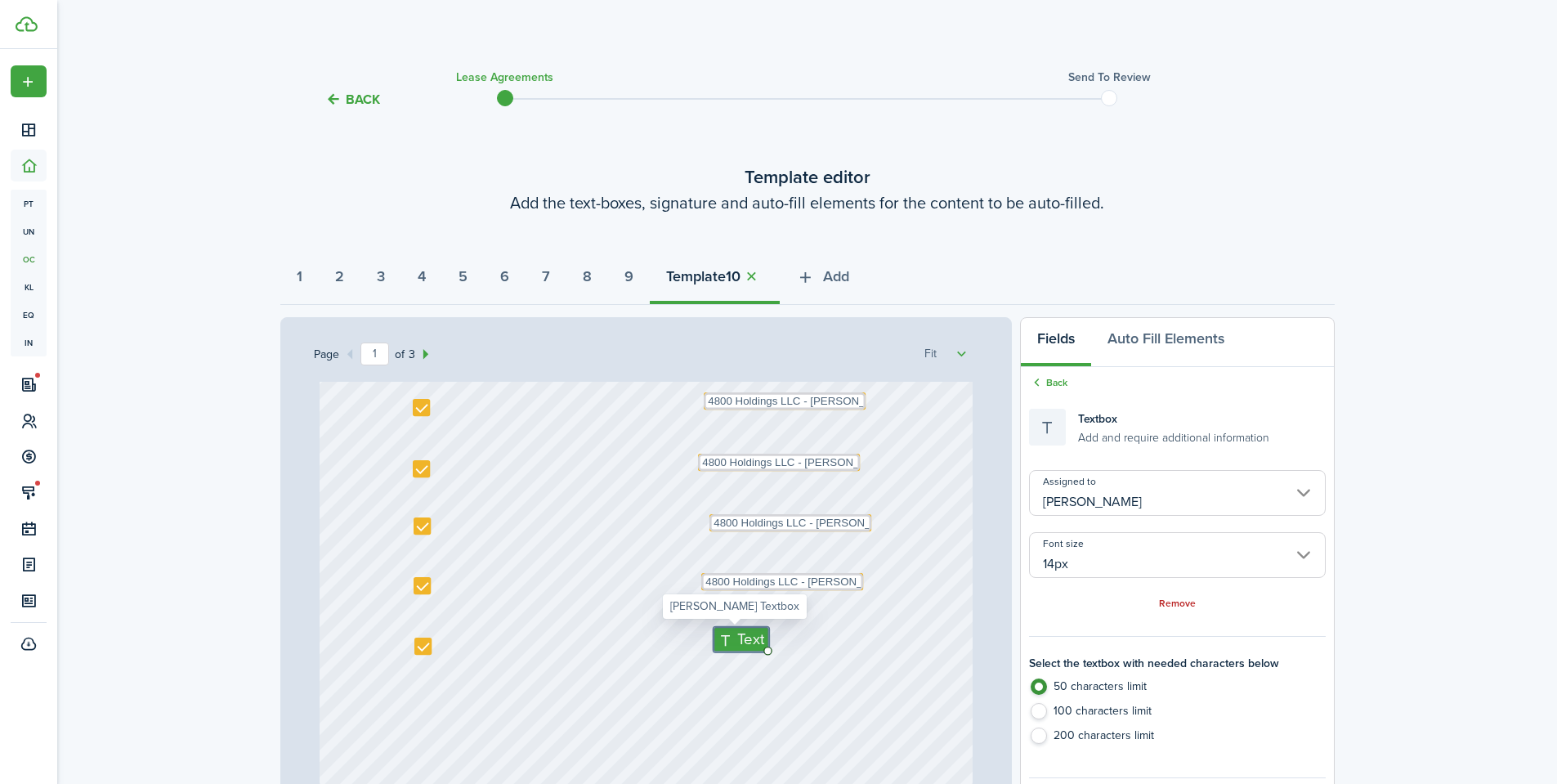
click at [1069, 511] on input "[PERSON_NAME]" at bounding box center [1178, 492] width 296 height 46
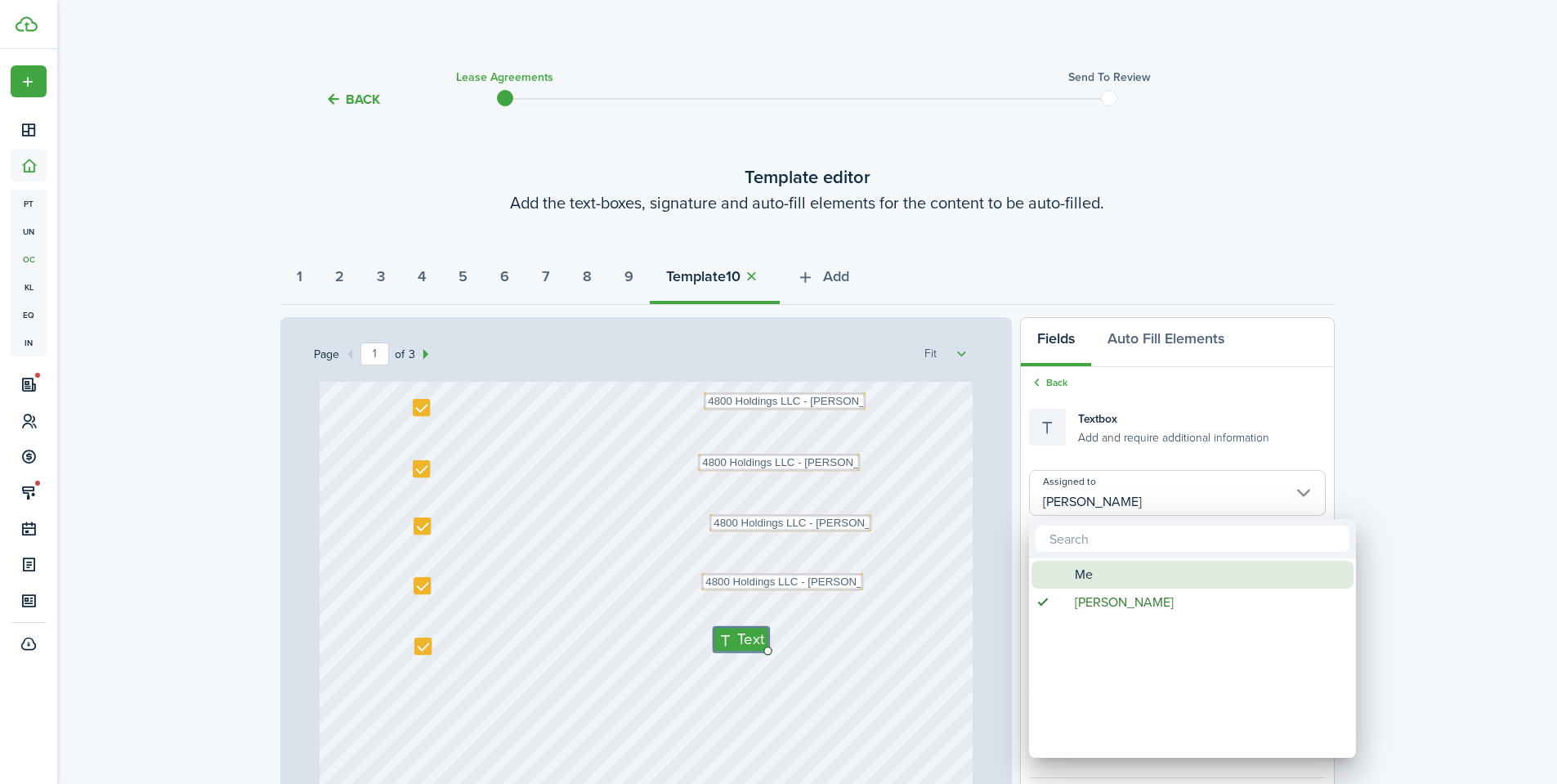
click at [1066, 576] on span "Assigned to" at bounding box center [1061, 575] width 12 height 12
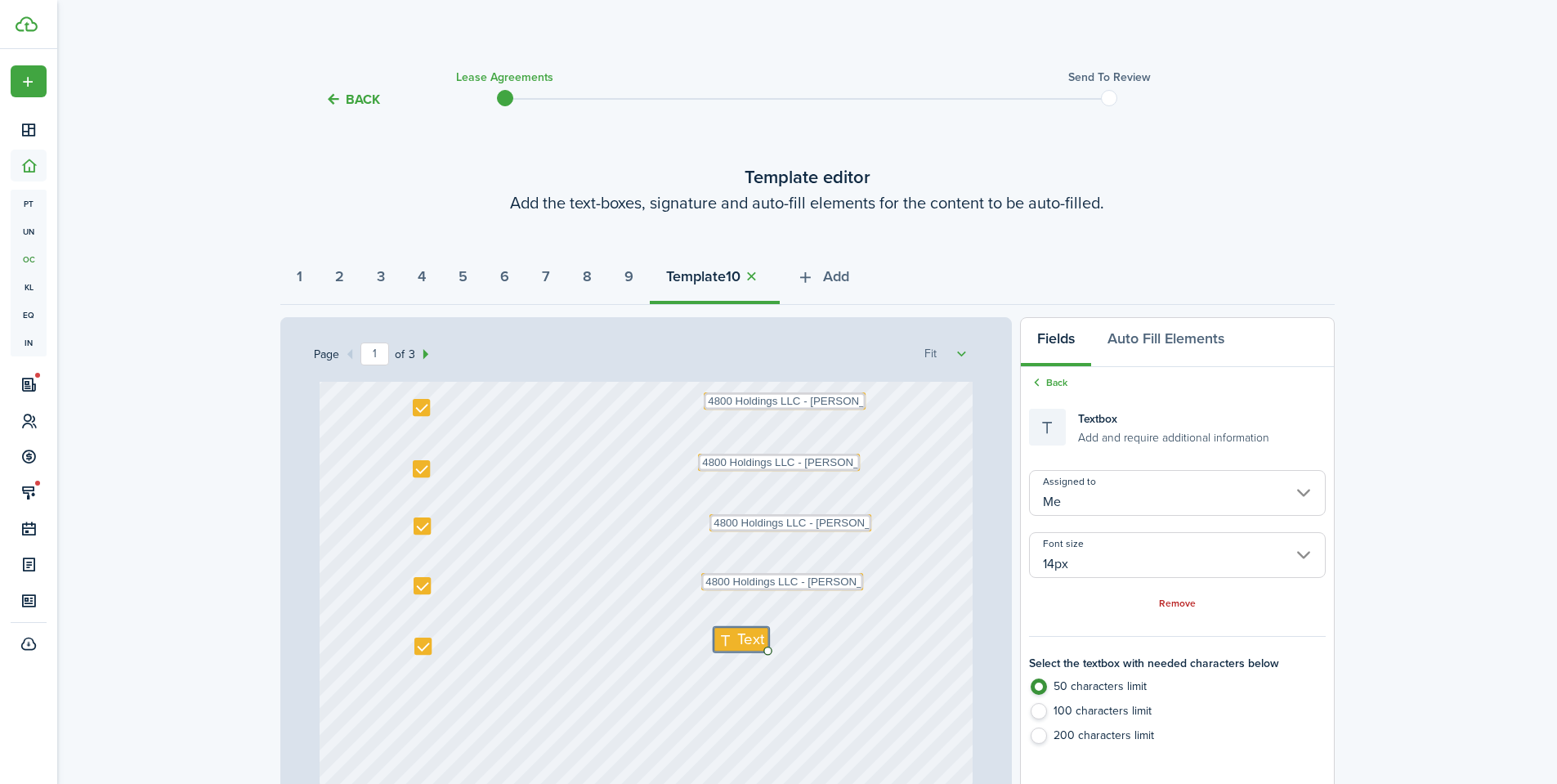
click at [1062, 563] on input "14px" at bounding box center [1178, 555] width 296 height 46
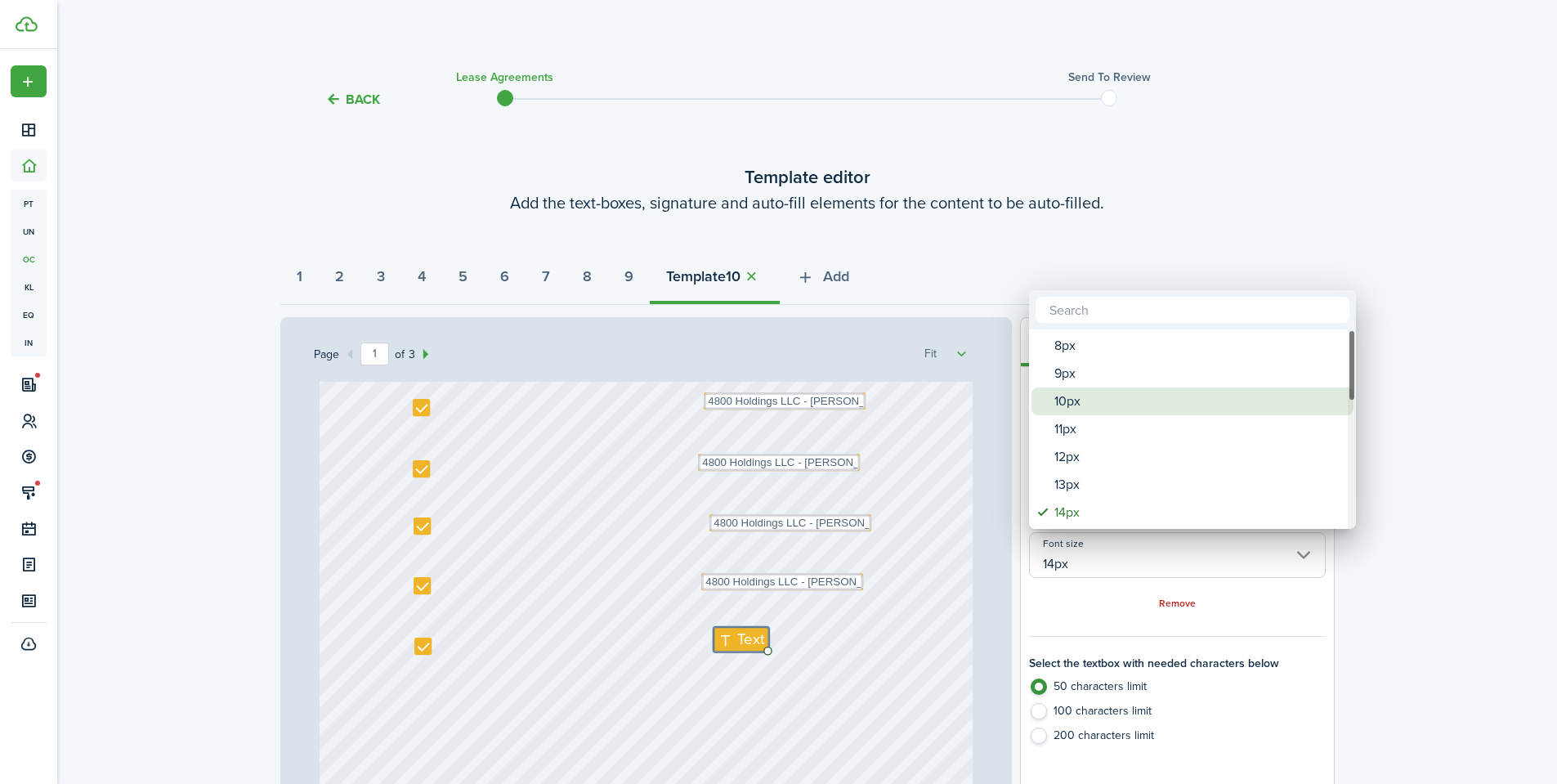
click at [1086, 406] on div "10px" at bounding box center [1199, 401] width 289 height 28
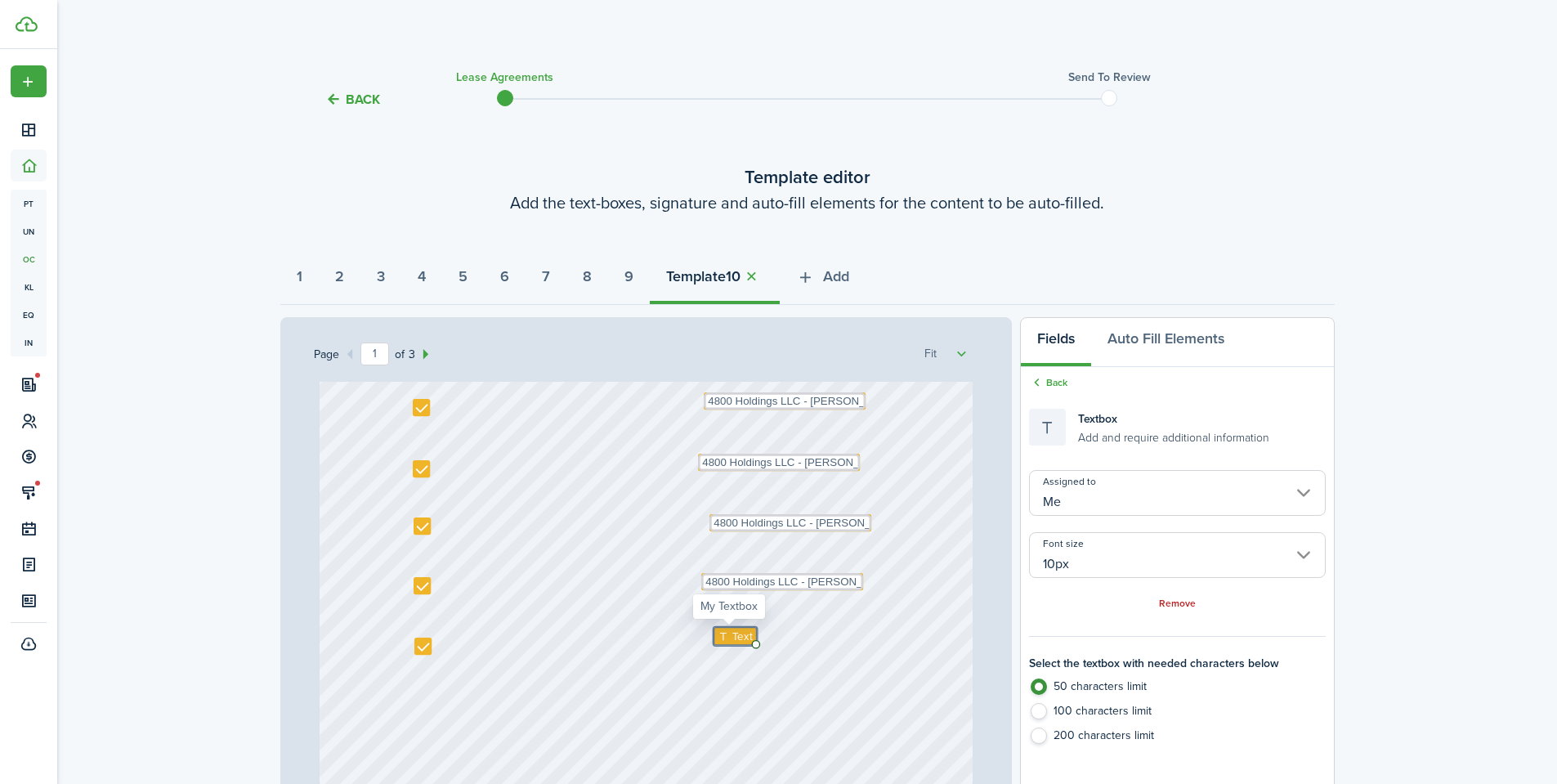
click at [741, 632] on span "Text" at bounding box center [743, 635] width 21 height 16
paste textarea "4800 Holdings LLC - Justin Udy"
drag, startPoint x: 793, startPoint y: 638, endPoint x: 793, endPoint y: 646, distance: 8.0
click at [911, 571] on div "Text 10/01/2025 Text Shannon Wilcox Text 4800 Holdings LLC - Justin Udy Text 13…" at bounding box center [646, 355] width 653 height 860
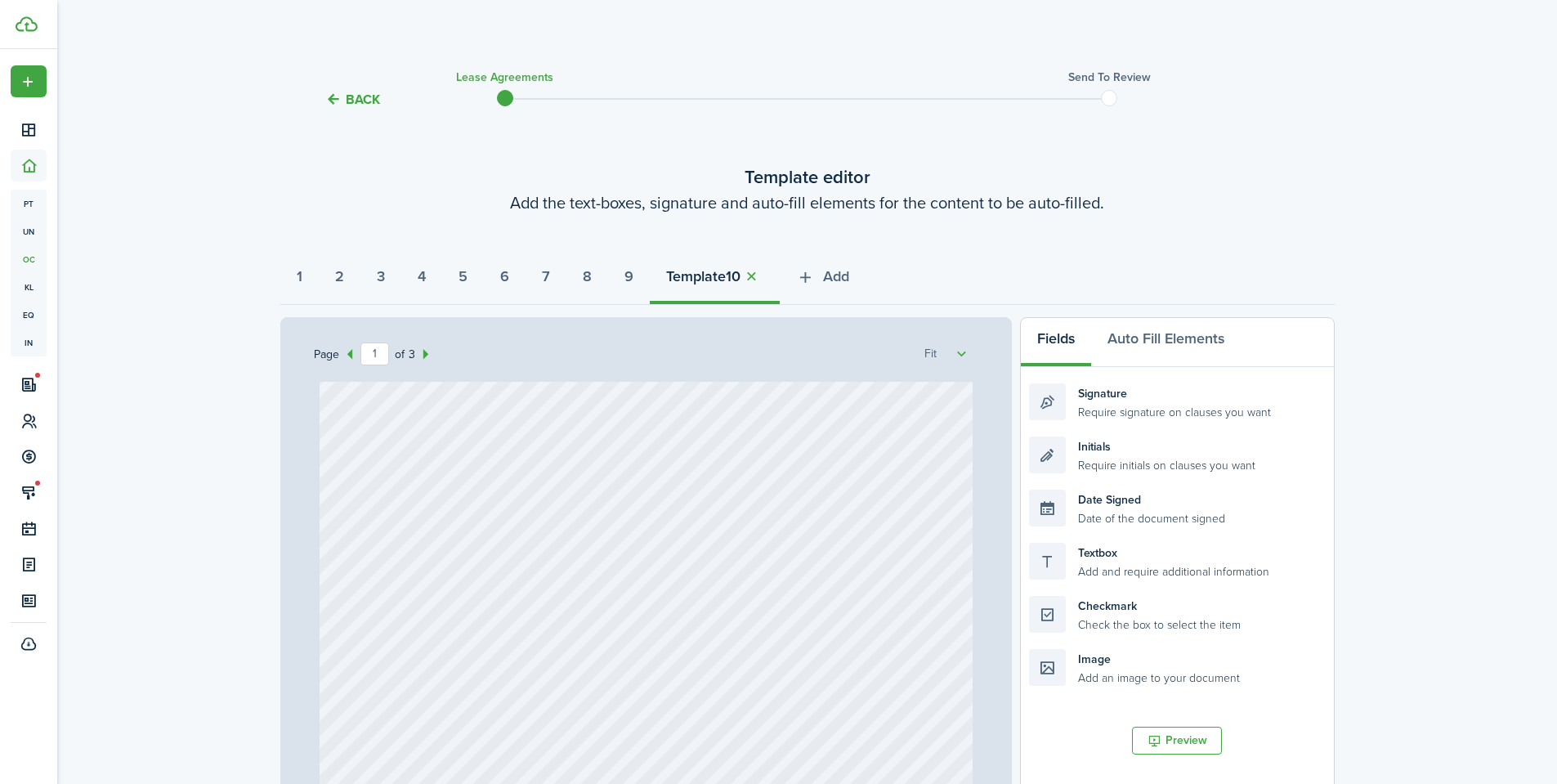
scroll to position [0, 0]
click at [726, 272] on strong "Template" at bounding box center [696, 277] width 60 height 22
click at [634, 273] on strong "9" at bounding box center [629, 277] width 9 height 22
click at [609, 278] on button "8" at bounding box center [588, 280] width 42 height 49
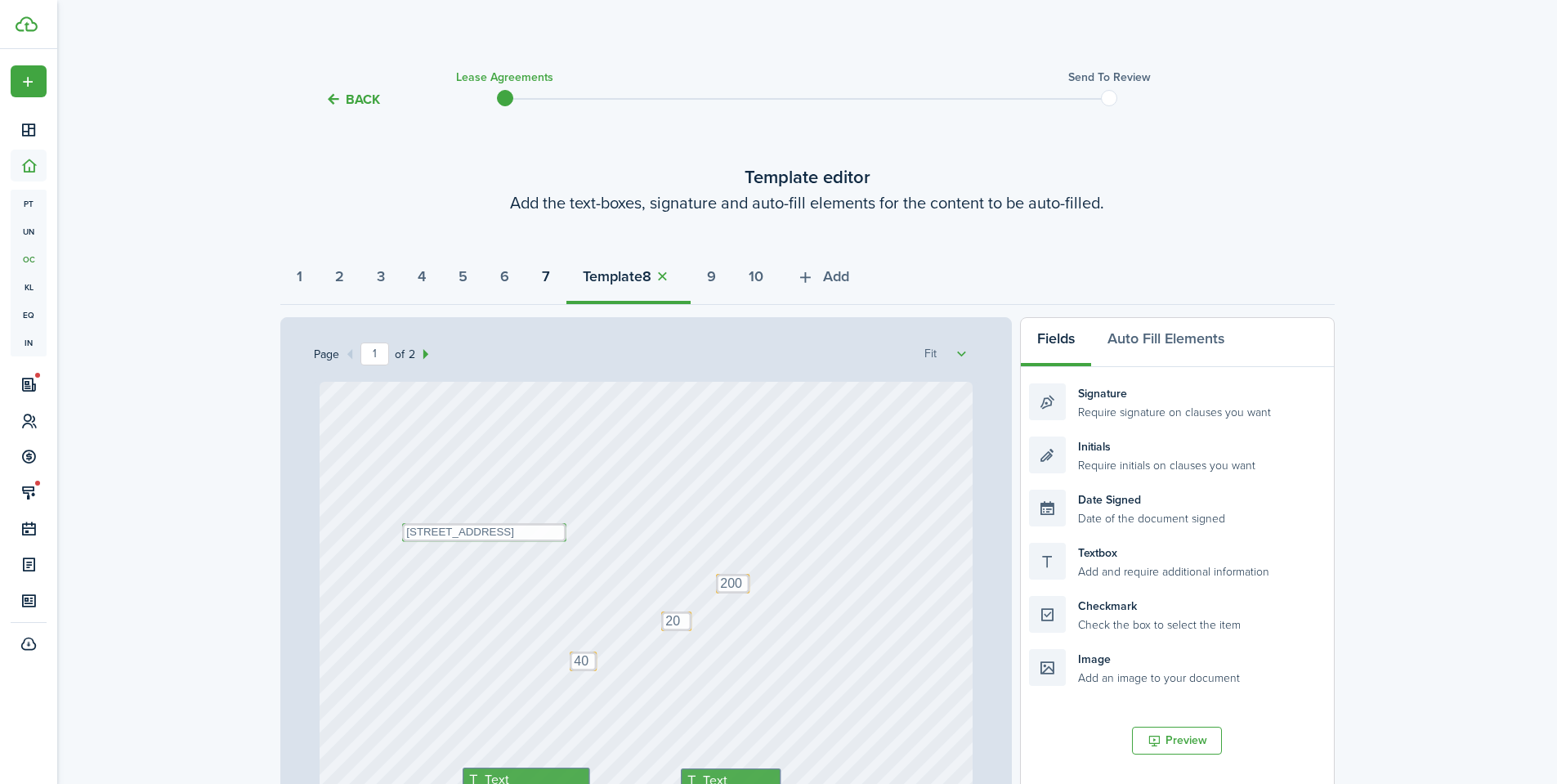
click at [567, 285] on button "7" at bounding box center [545, 280] width 41 height 49
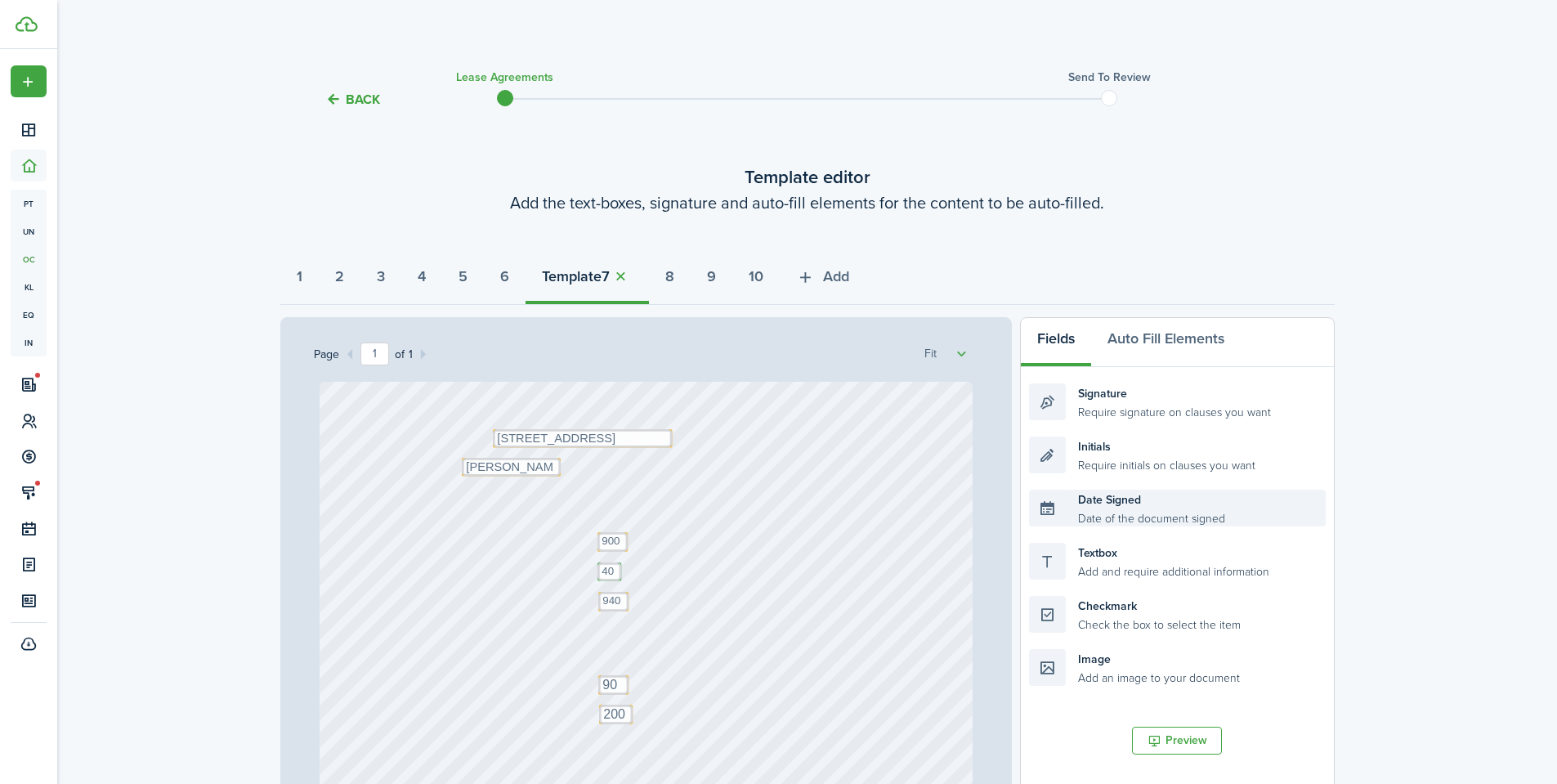
scroll to position [459, 0]
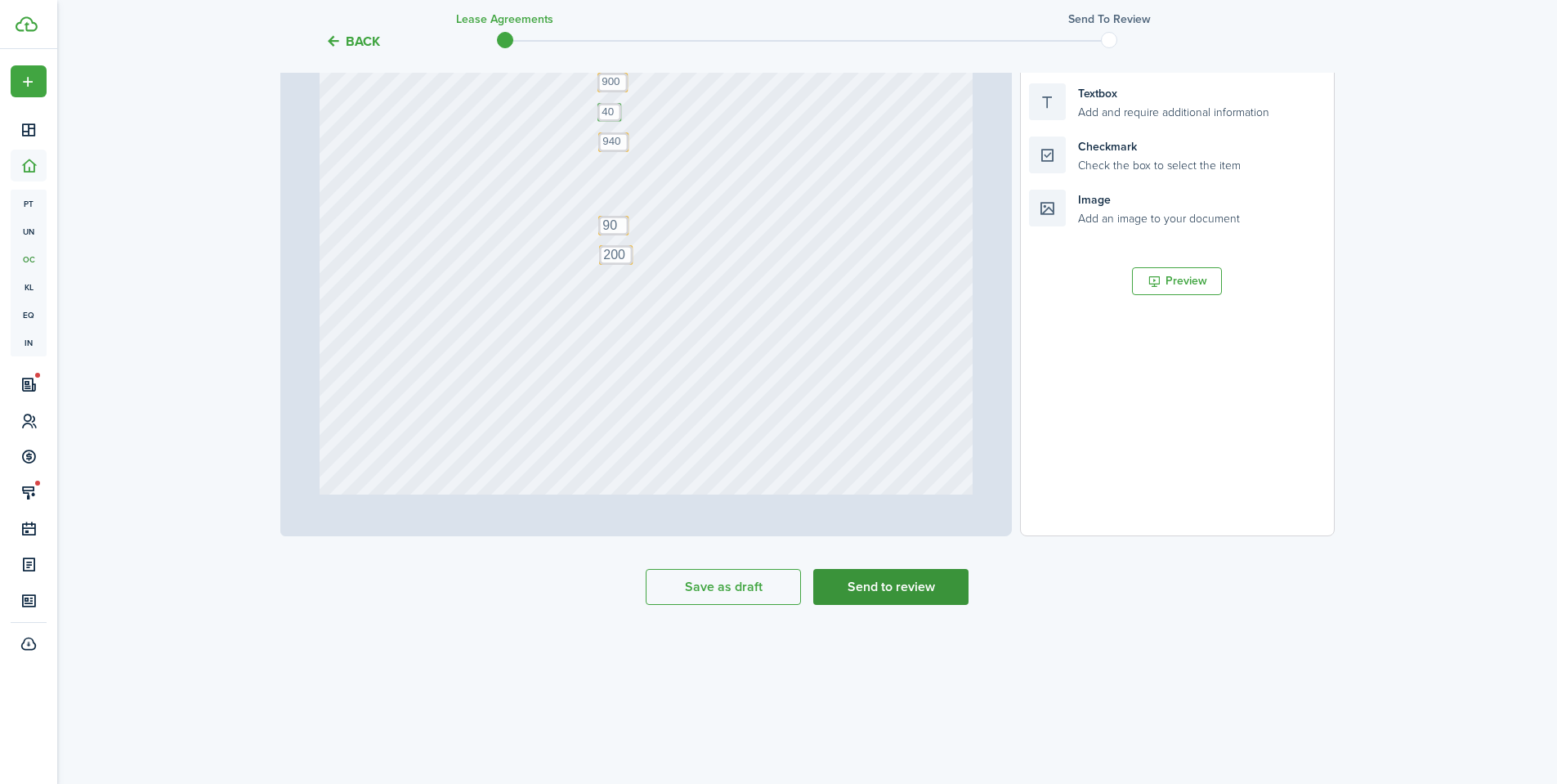
click at [905, 596] on button "Send to review" at bounding box center [891, 587] width 155 height 36
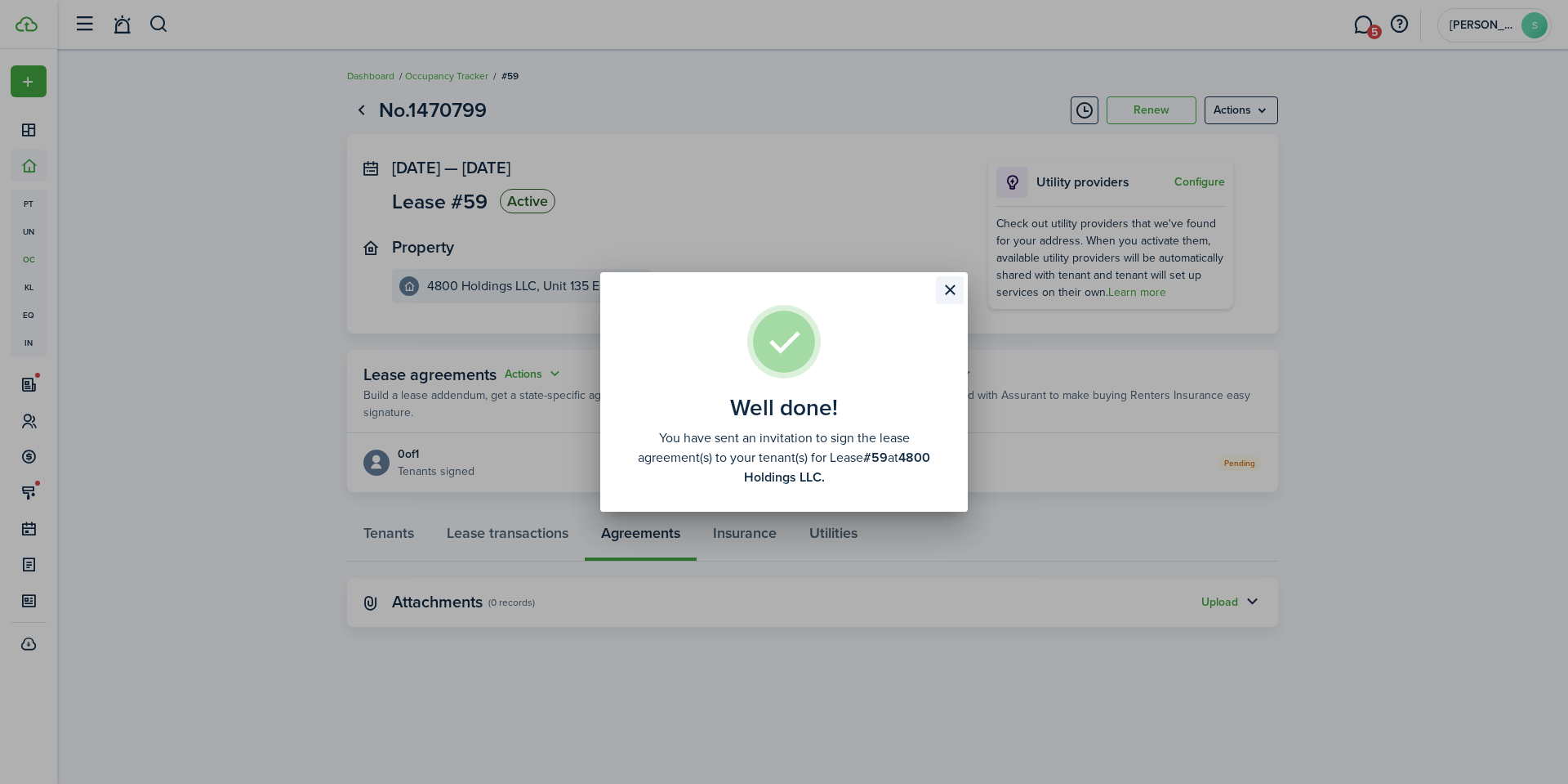
click at [953, 289] on button "Close modal" at bounding box center [950, 290] width 28 height 28
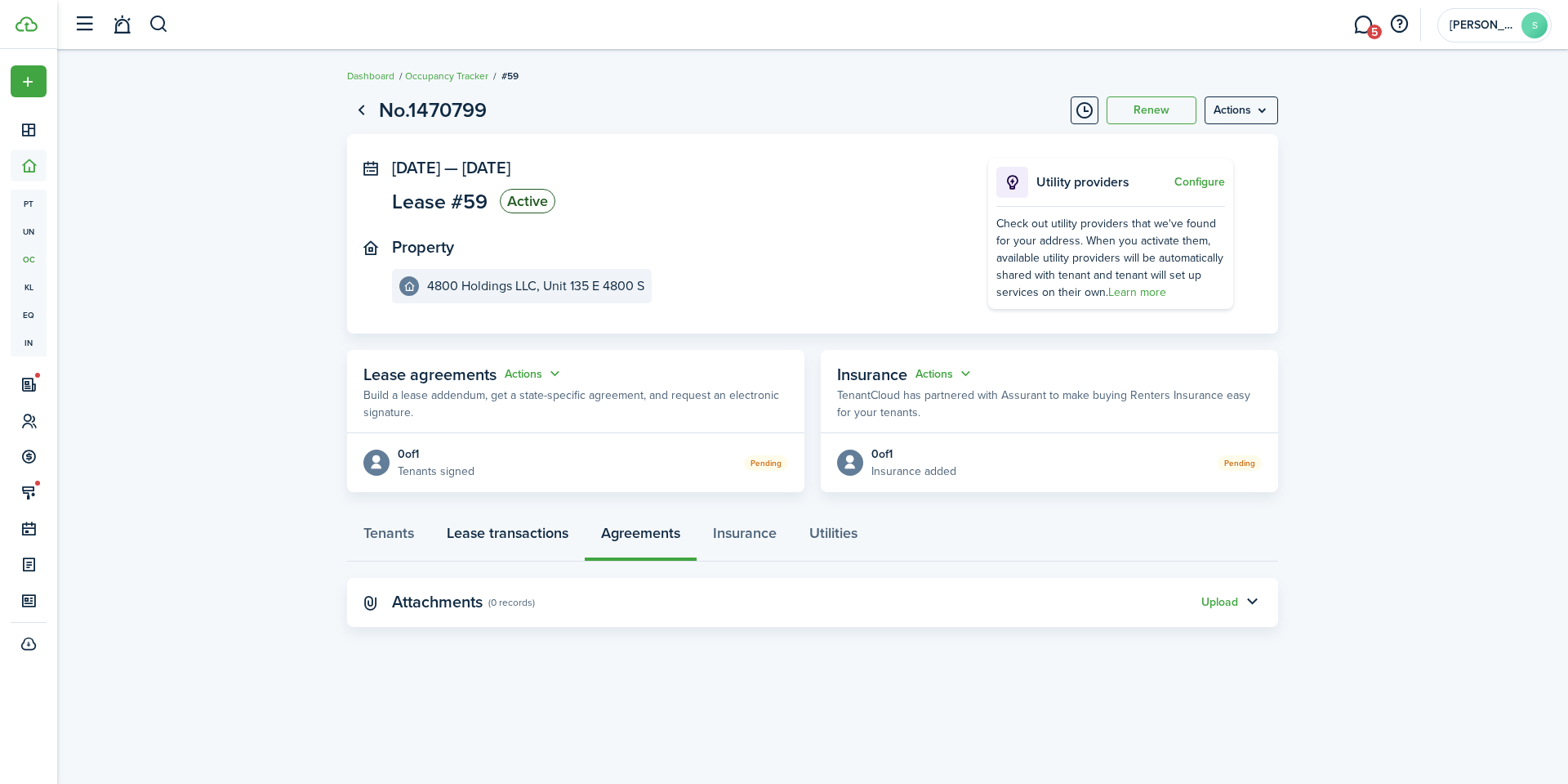
click at [478, 551] on link "Lease transactions" at bounding box center [508, 536] width 155 height 49
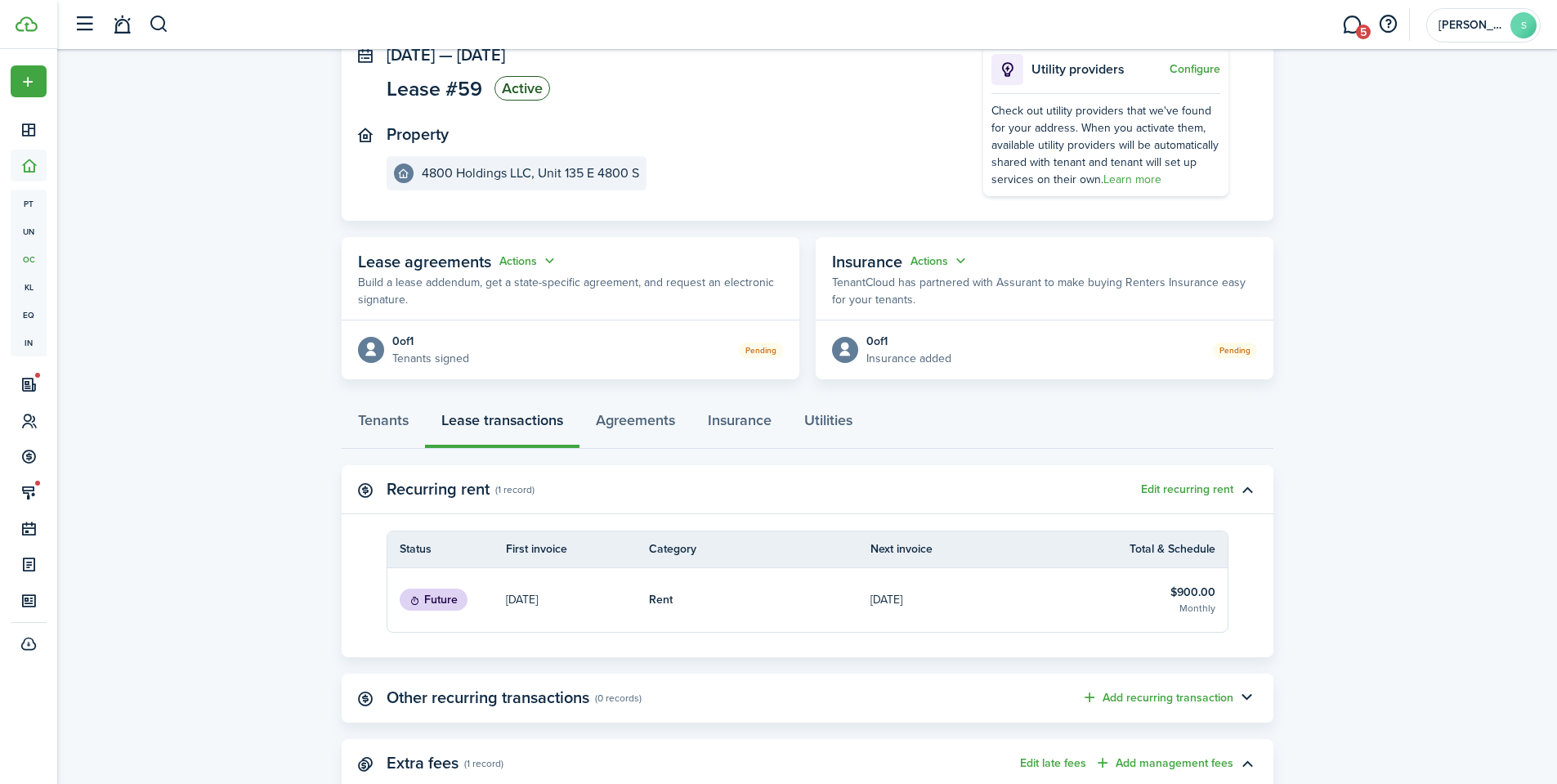
scroll to position [186, 0]
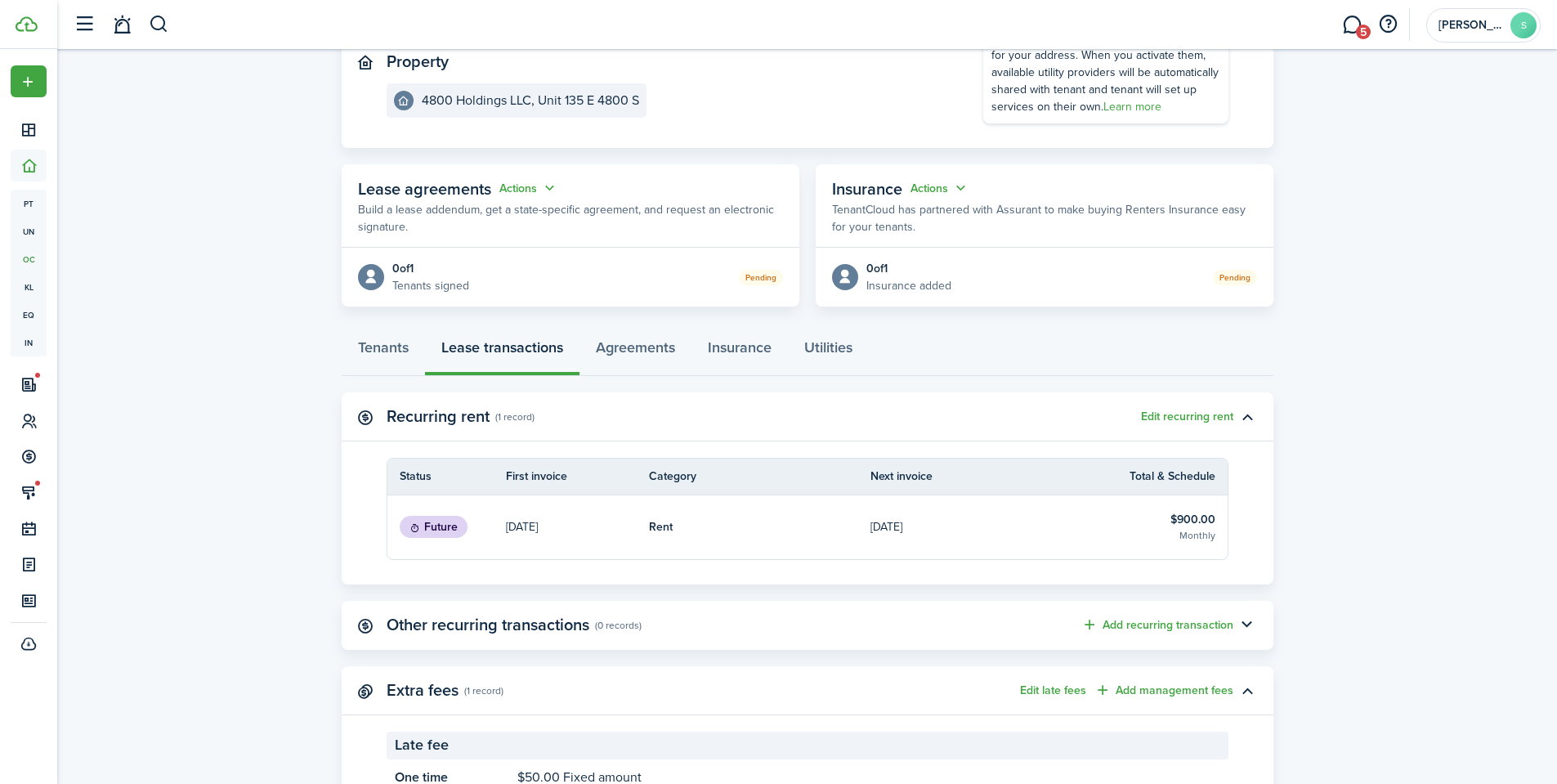
click at [903, 525] on p "Sep 26, 2025" at bounding box center [887, 526] width 32 height 17
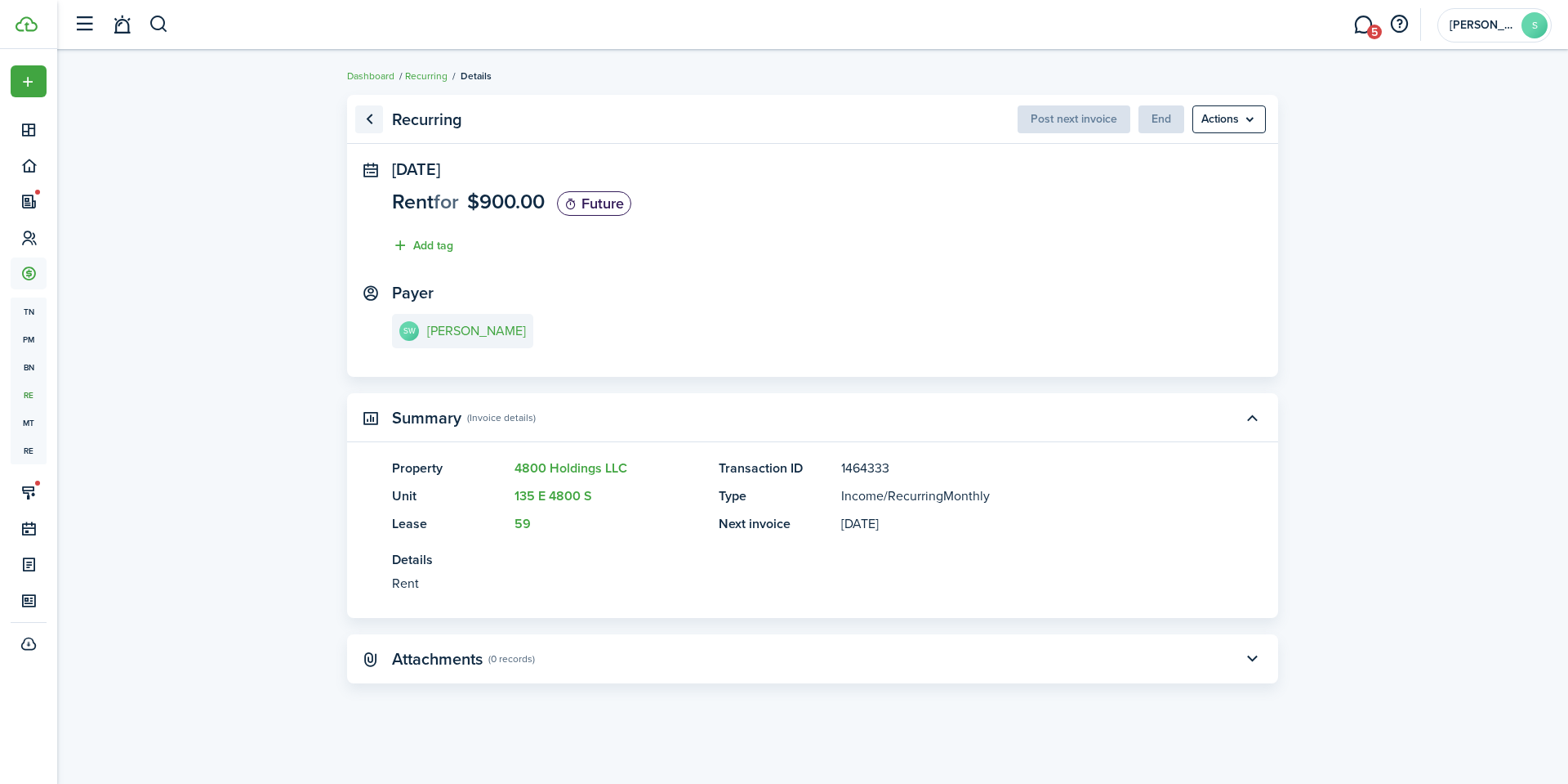
click at [363, 109] on link "Go back" at bounding box center [369, 119] width 28 height 28
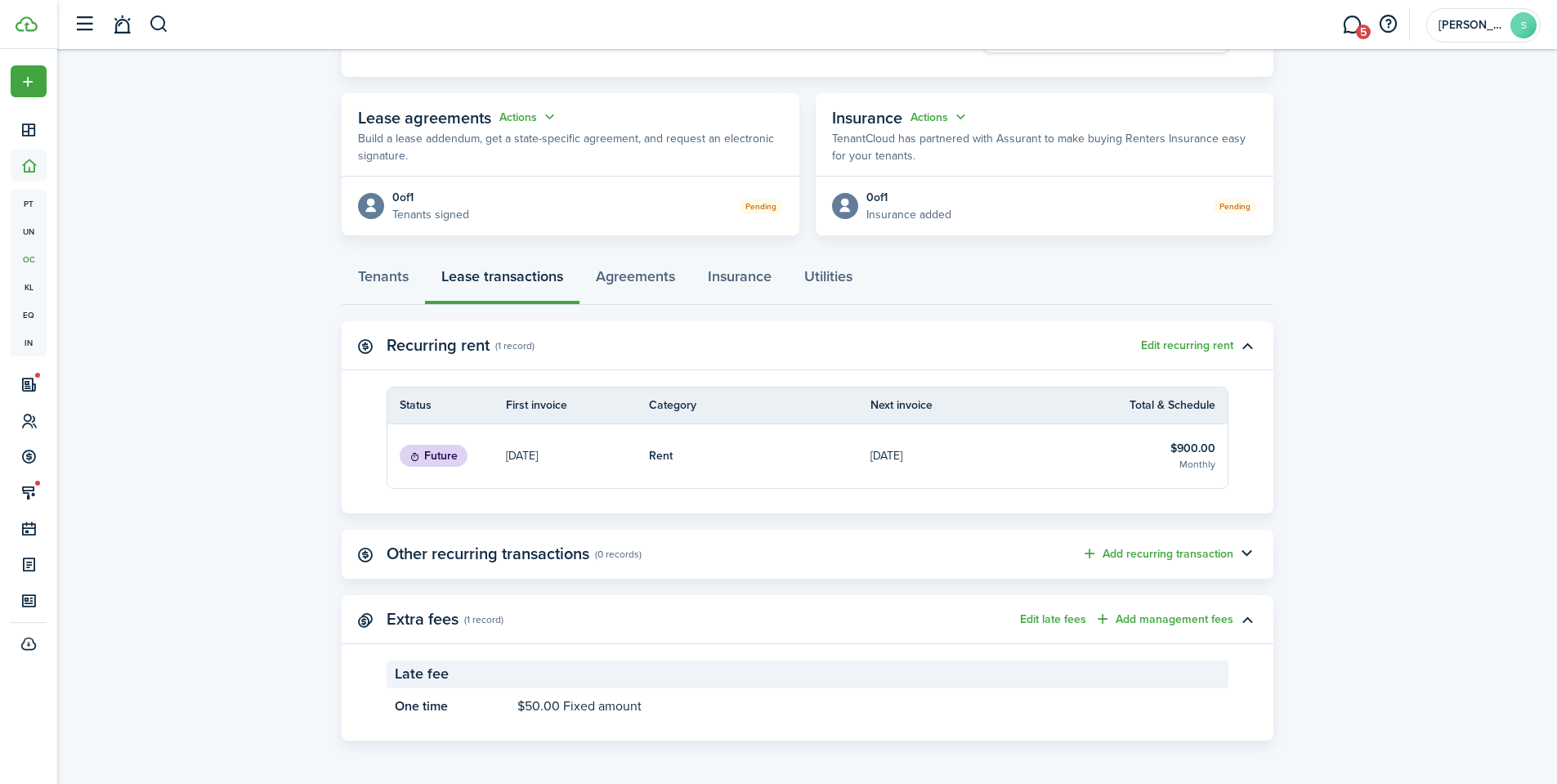
scroll to position [258, 0]
click at [400, 286] on link "Tenants" at bounding box center [383, 278] width 83 height 49
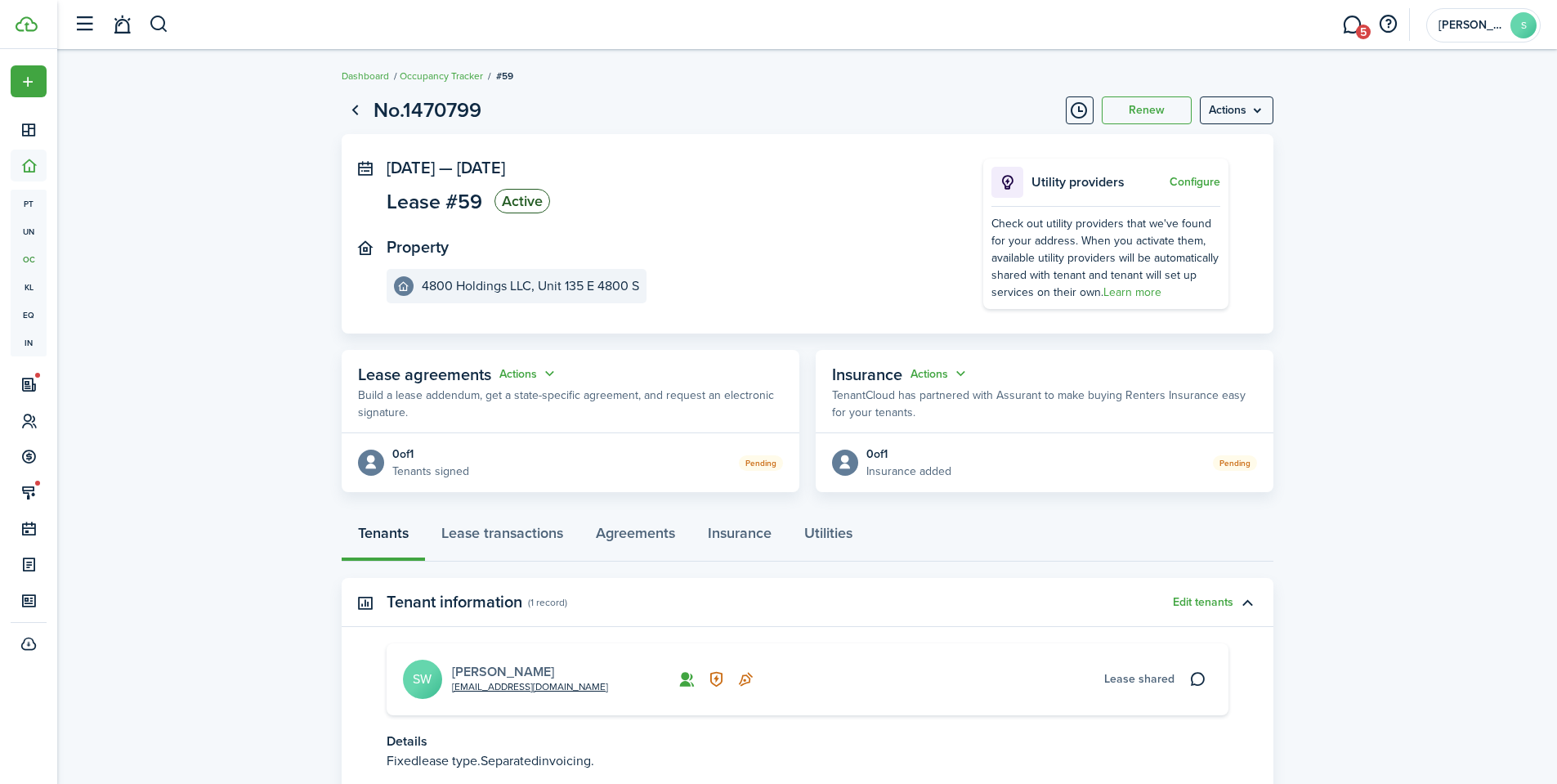
click at [511, 676] on link "[PERSON_NAME]" at bounding box center [502, 671] width 102 height 19
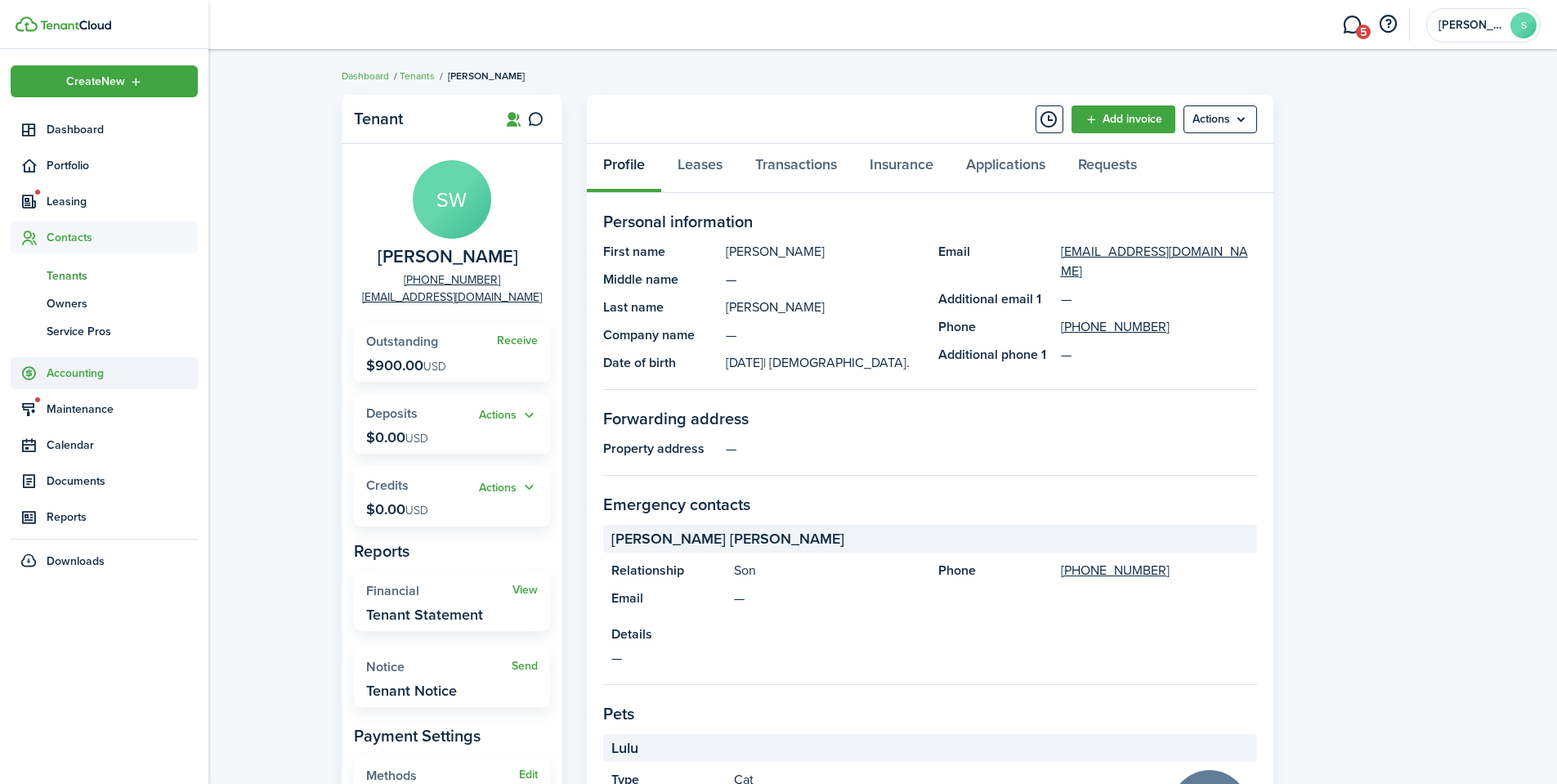
click at [83, 377] on span "Accounting" at bounding box center [122, 372] width 151 height 17
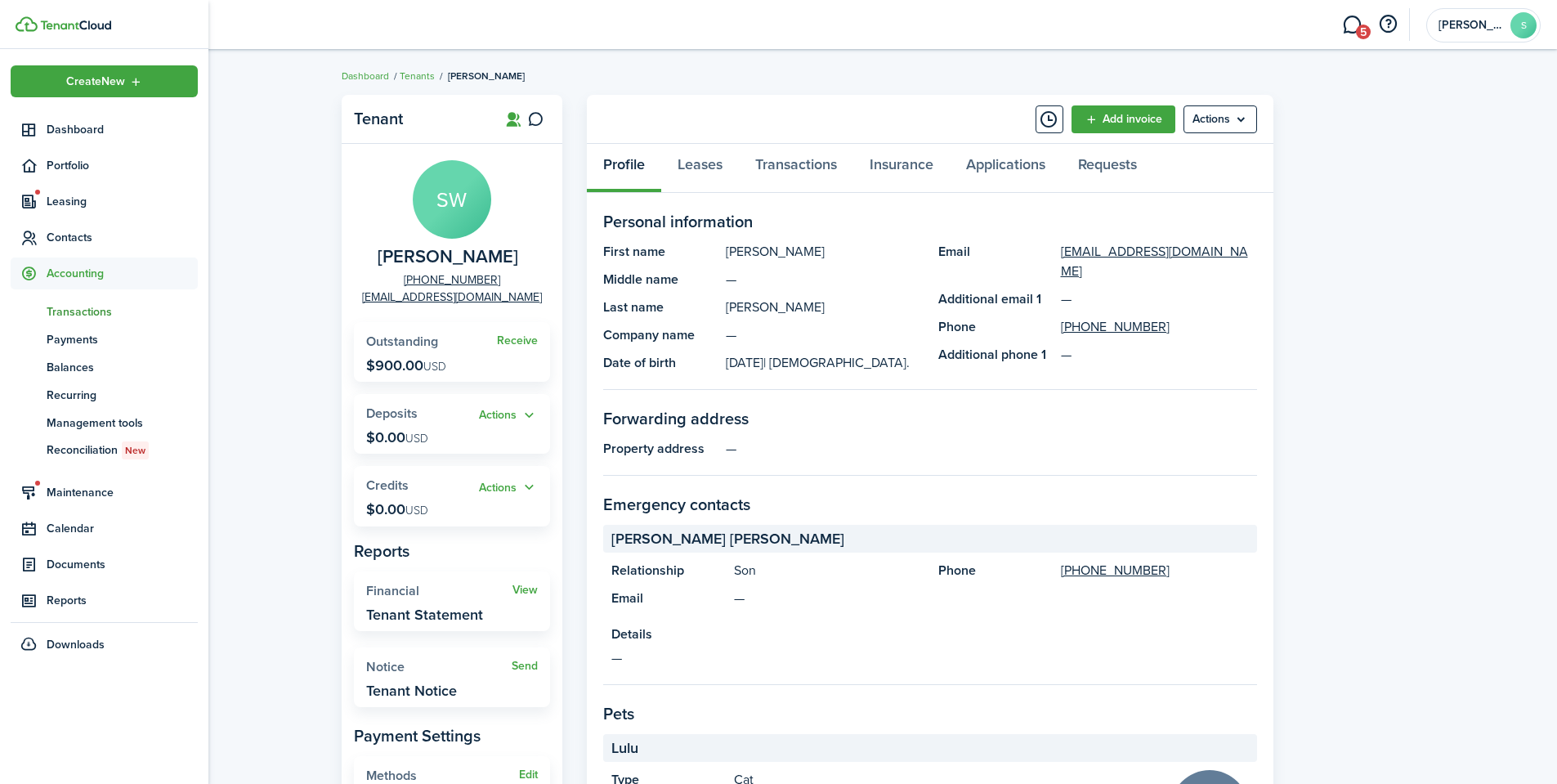
click at [85, 308] on span "Transactions" at bounding box center [122, 311] width 151 height 17
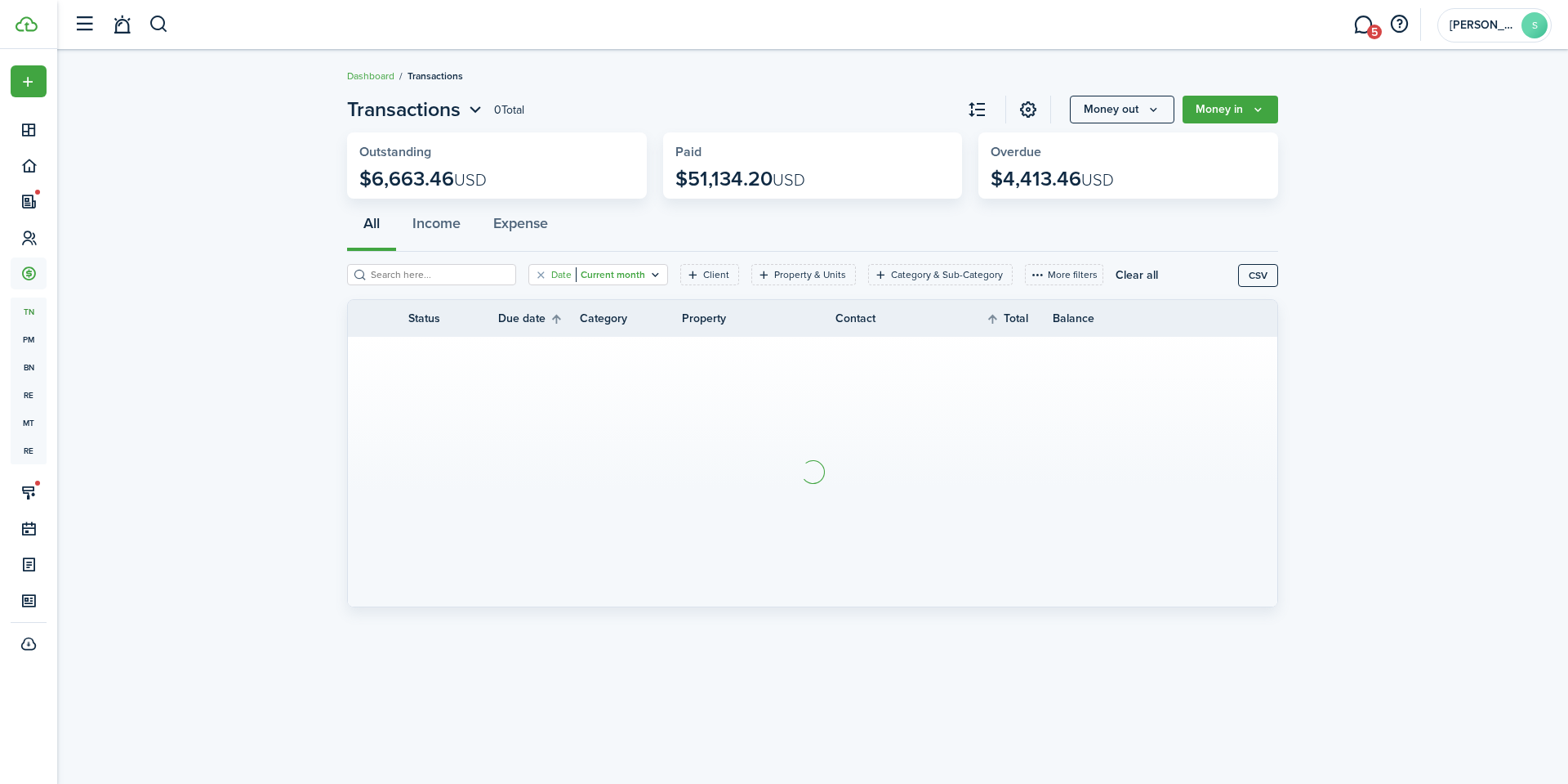
click at [551, 279] on filter-tag-label "Date" at bounding box center [561, 274] width 21 height 15
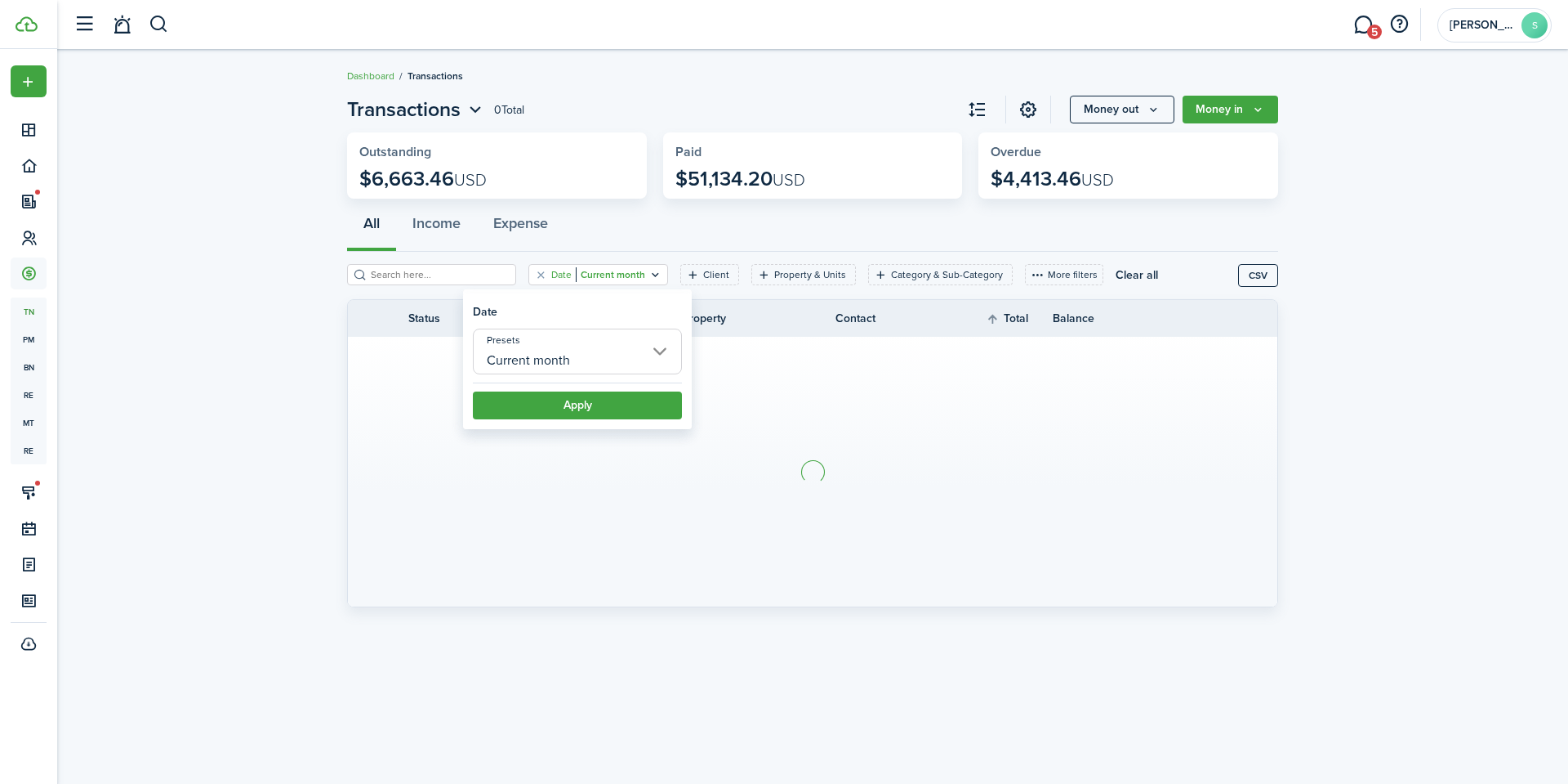
click at [595, 256] on filter-with-custom-content-wrapper "Date Current month Client Property & Units Category & Sub-Category More filters…" at bounding box center [812, 276] width 931 height 48
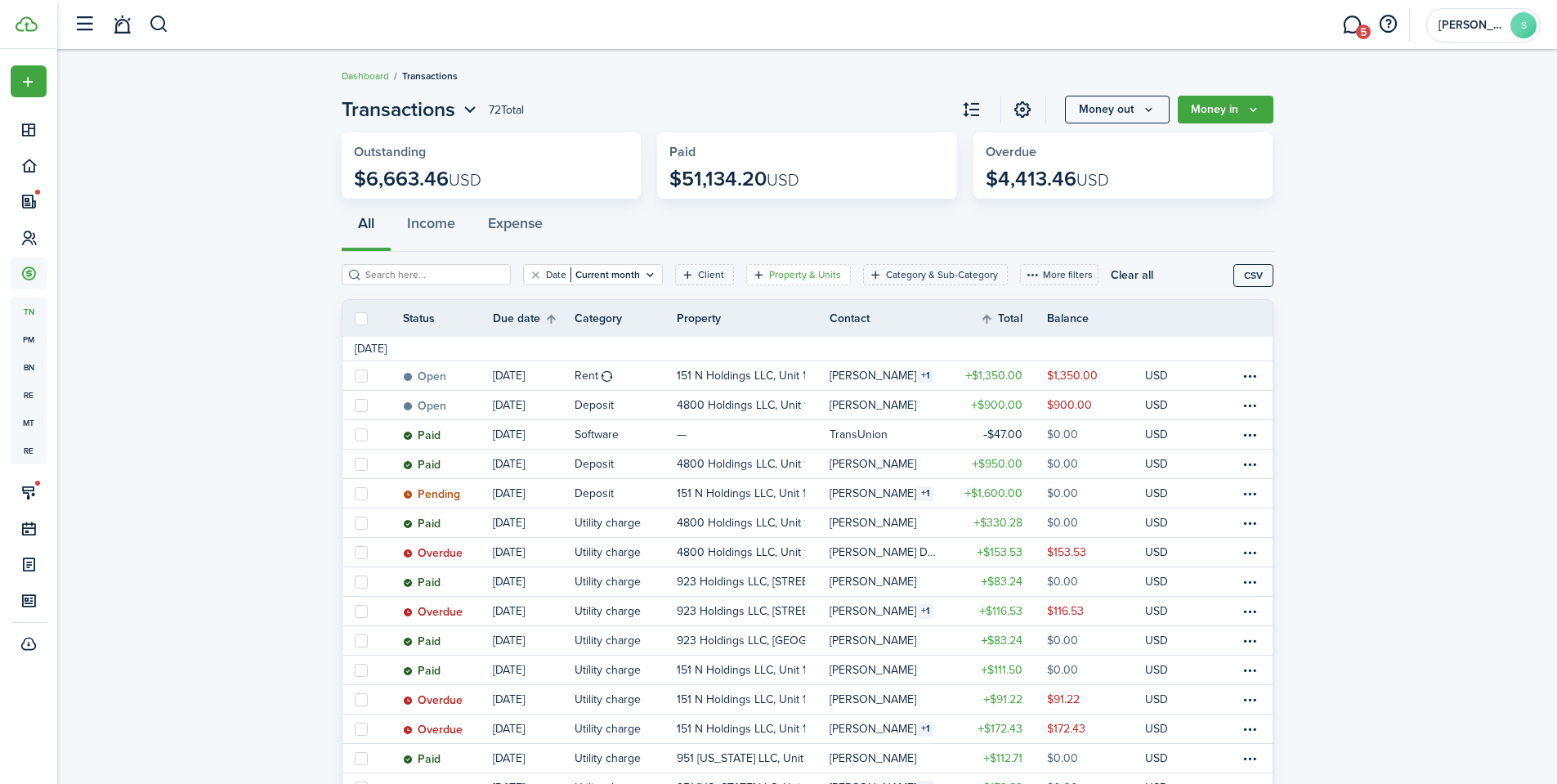
click at [770, 276] on filter-tag-label "Property & Units" at bounding box center [805, 274] width 71 height 15
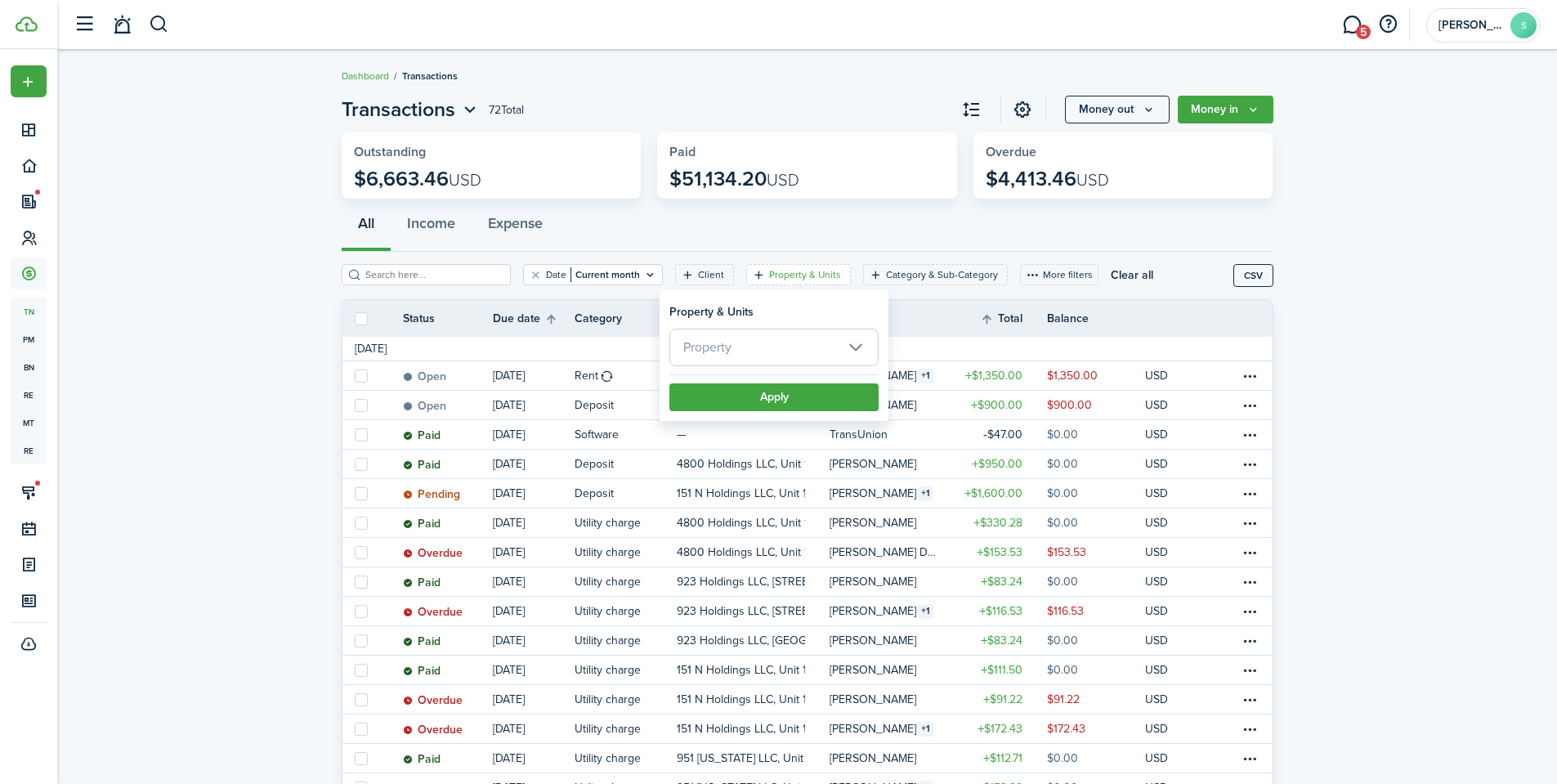
click at [729, 355] on span "Property" at bounding box center [707, 346] width 49 height 19
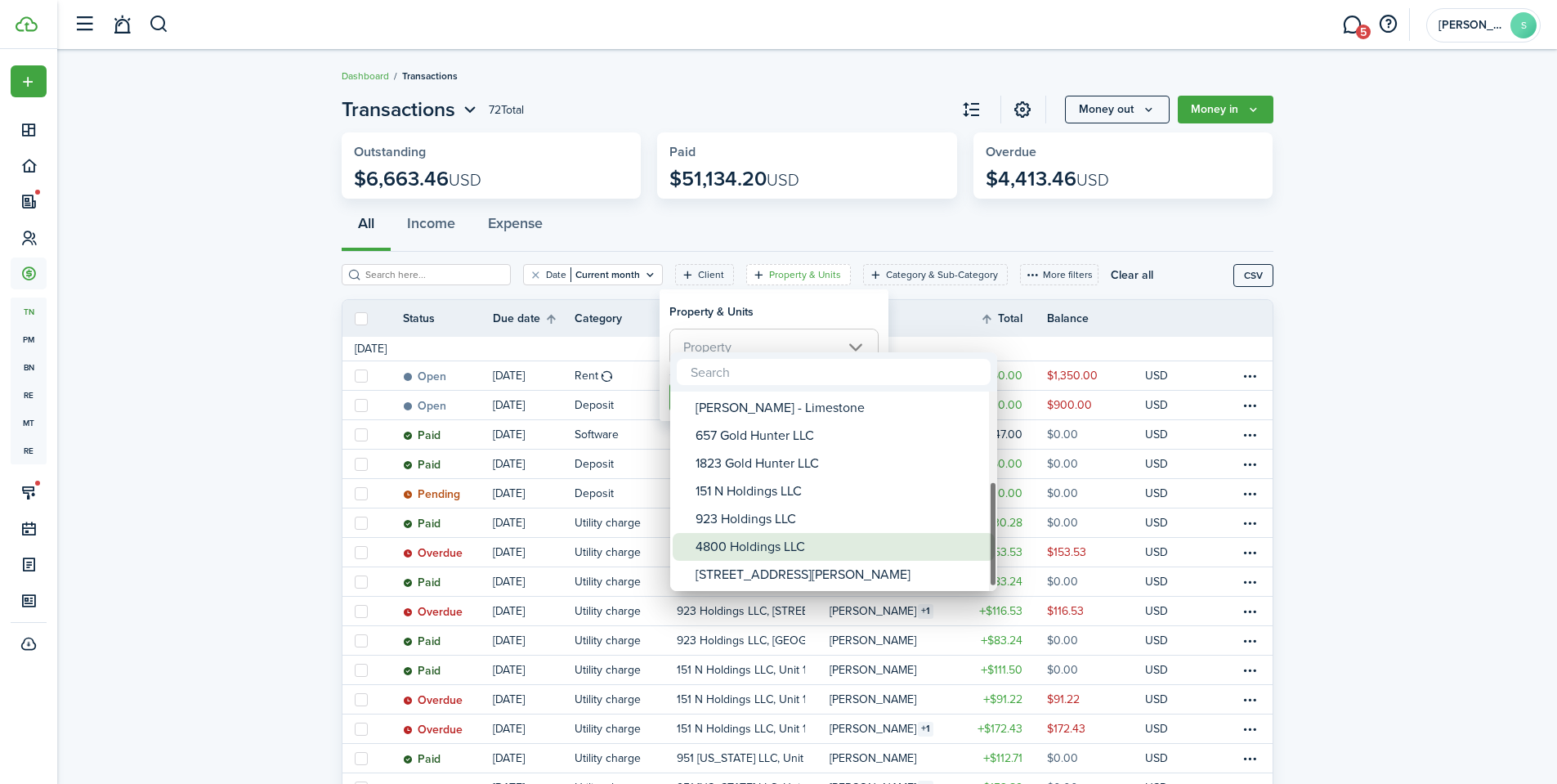
click at [755, 538] on div "4800 Holdings LLC" at bounding box center [840, 547] width 289 height 28
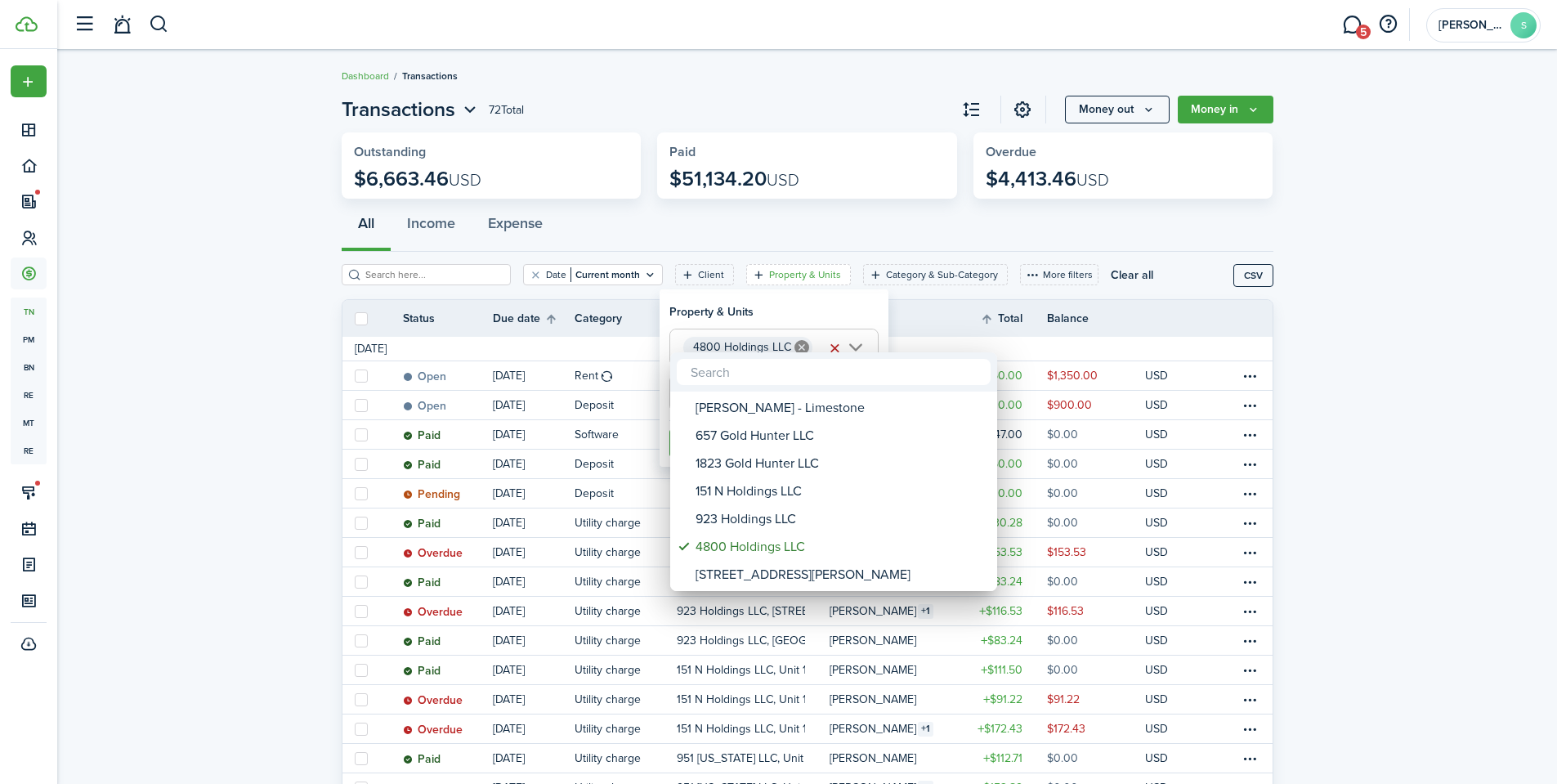
click at [784, 321] on div at bounding box center [778, 391] width 1819 height 1045
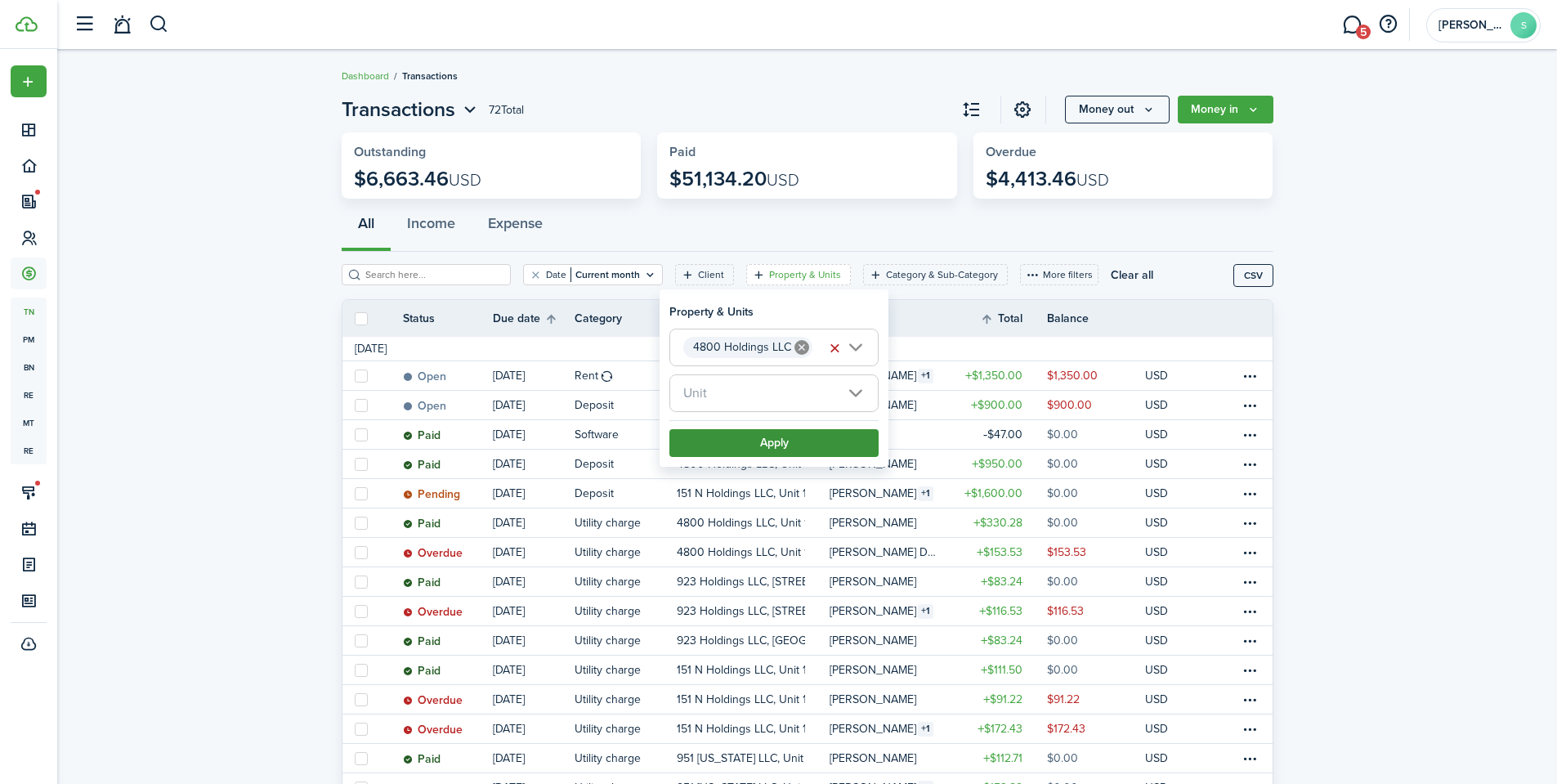
click at [756, 438] on button "Apply" at bounding box center [774, 443] width 210 height 28
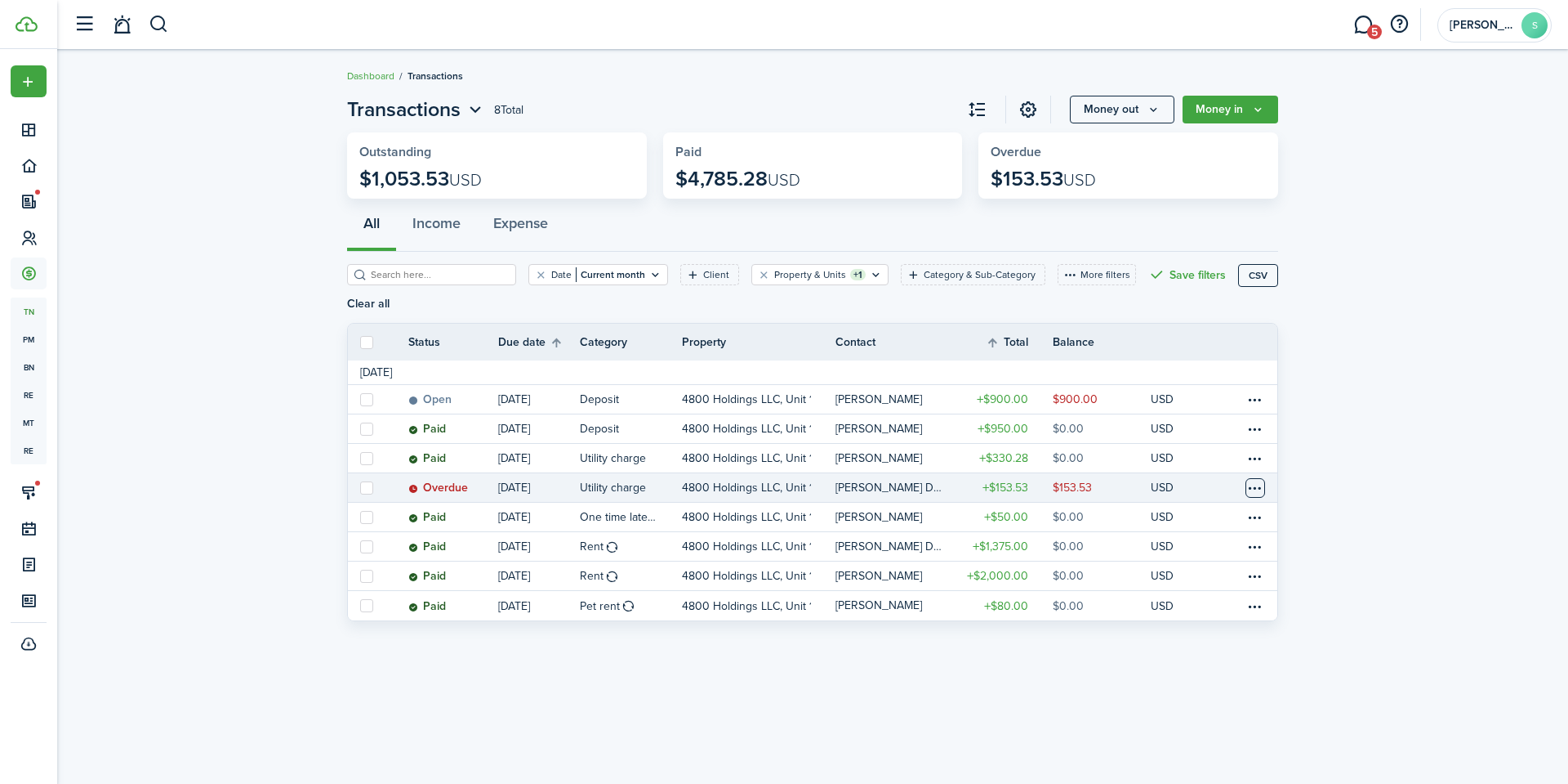
click at [1254, 486] on table-menu-btn-icon at bounding box center [1256, 488] width 20 height 20
click at [1167, 554] on link "Mark as paid" at bounding box center [1193, 548] width 143 height 28
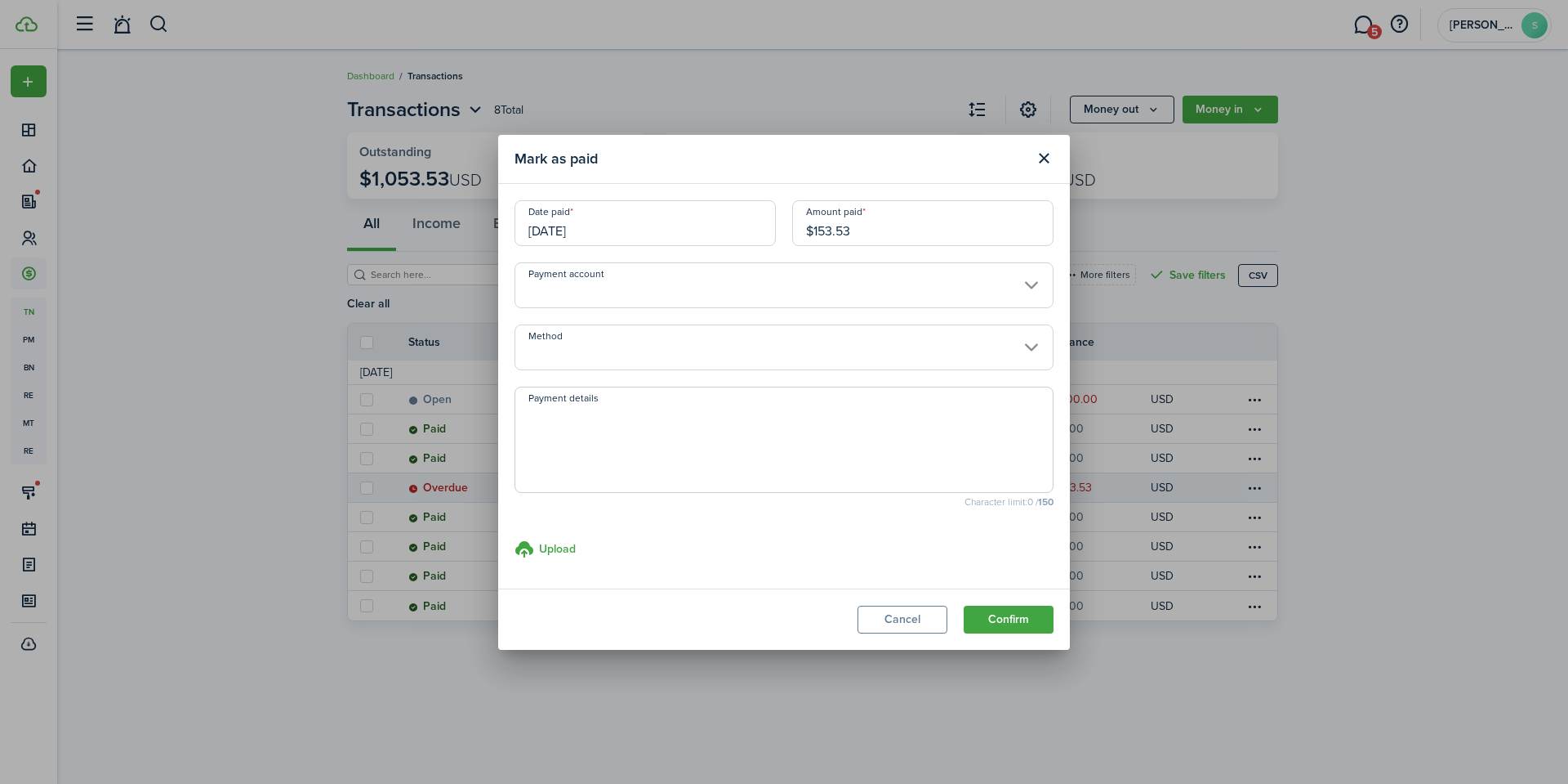
click at [859, 240] on input "$153.53" at bounding box center [922, 223] width 261 height 46
click at [548, 313] on reconciliation-bank-account-select "Payment account" at bounding box center [784, 293] width 539 height 63
click at [567, 302] on input "Payment account" at bounding box center [784, 285] width 539 height 46
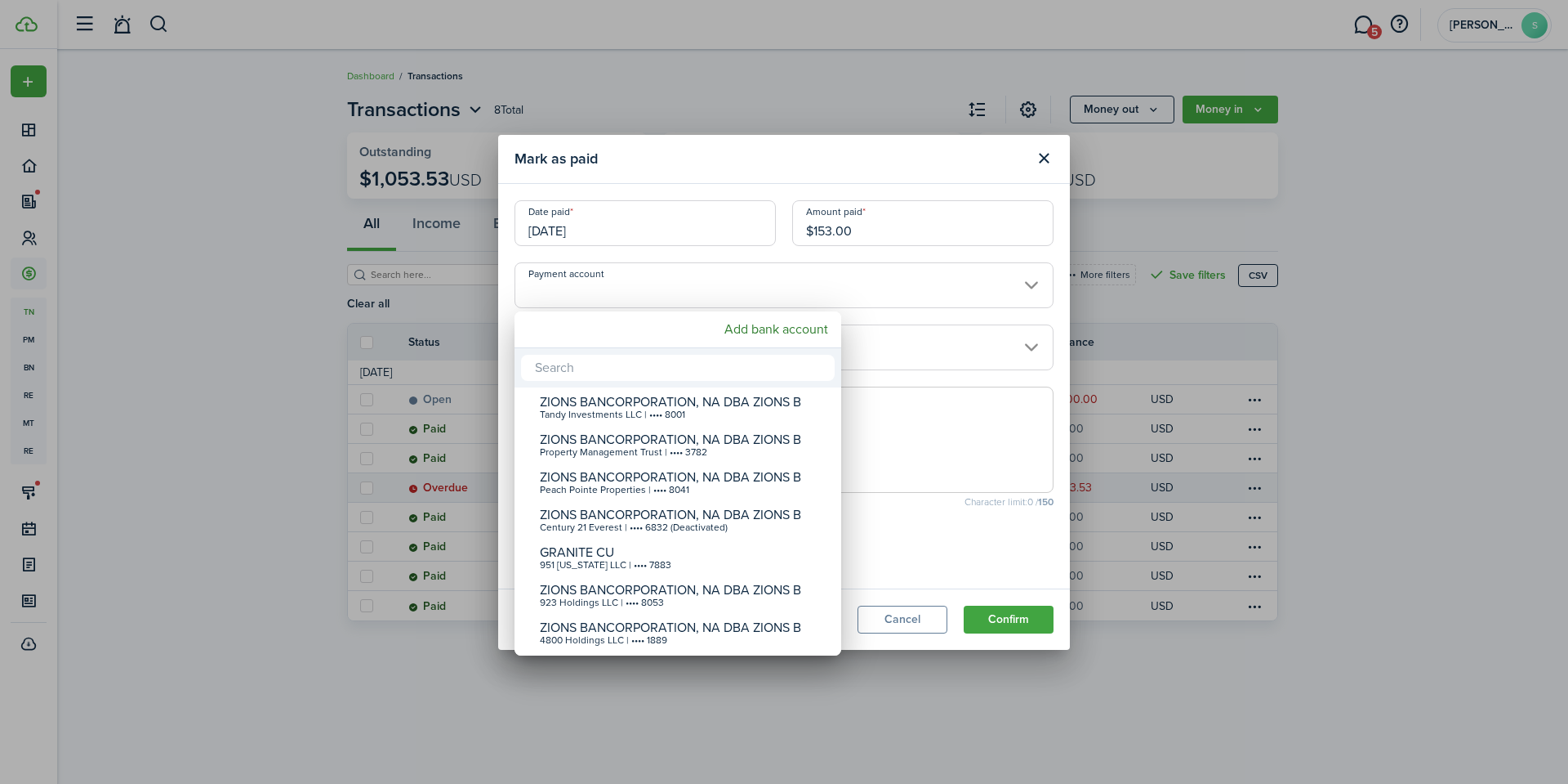
click at [567, 302] on div at bounding box center [784, 391] width 1829 height 1045
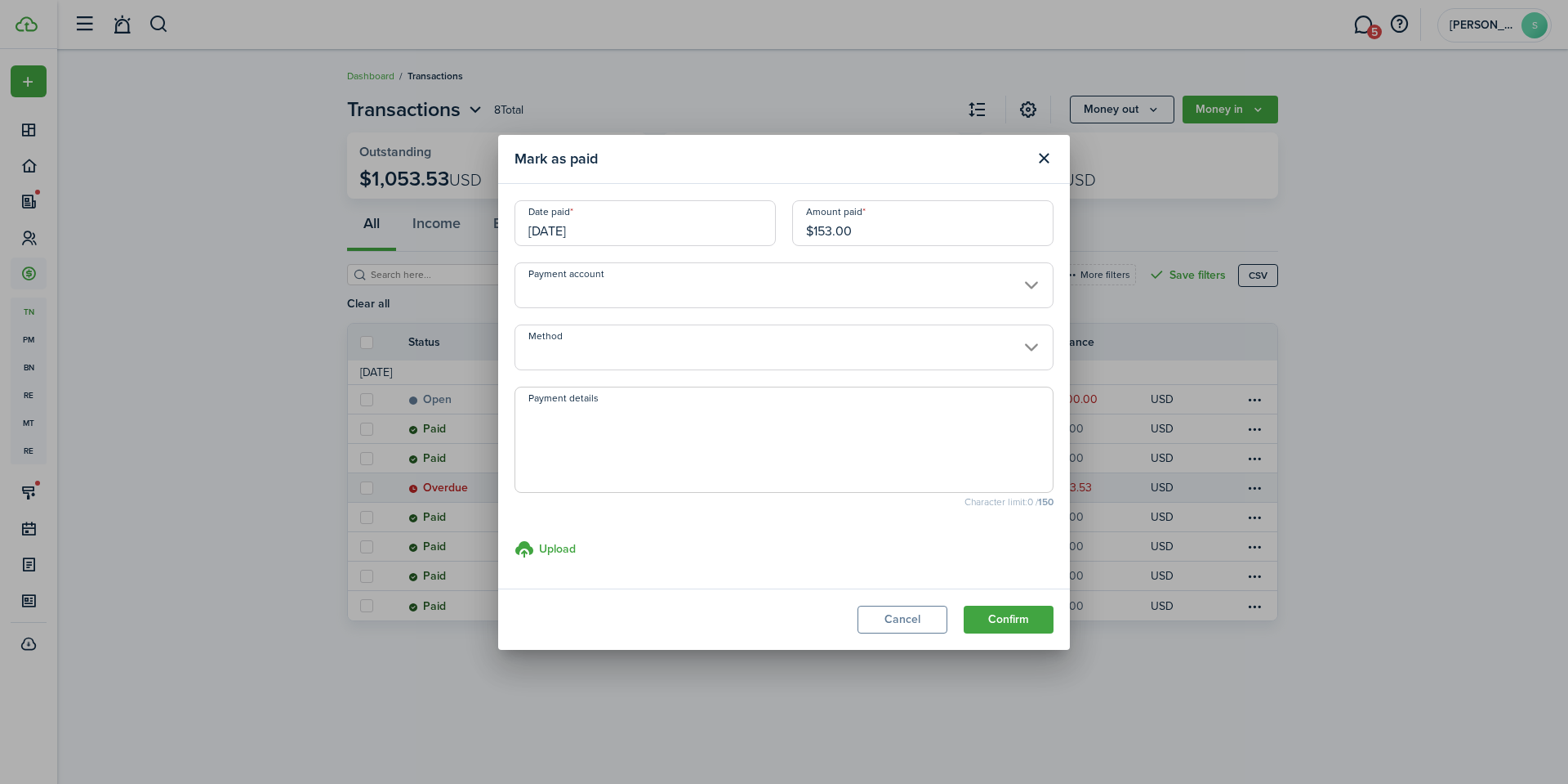
click at [577, 349] on input "Method" at bounding box center [784, 347] width 539 height 46
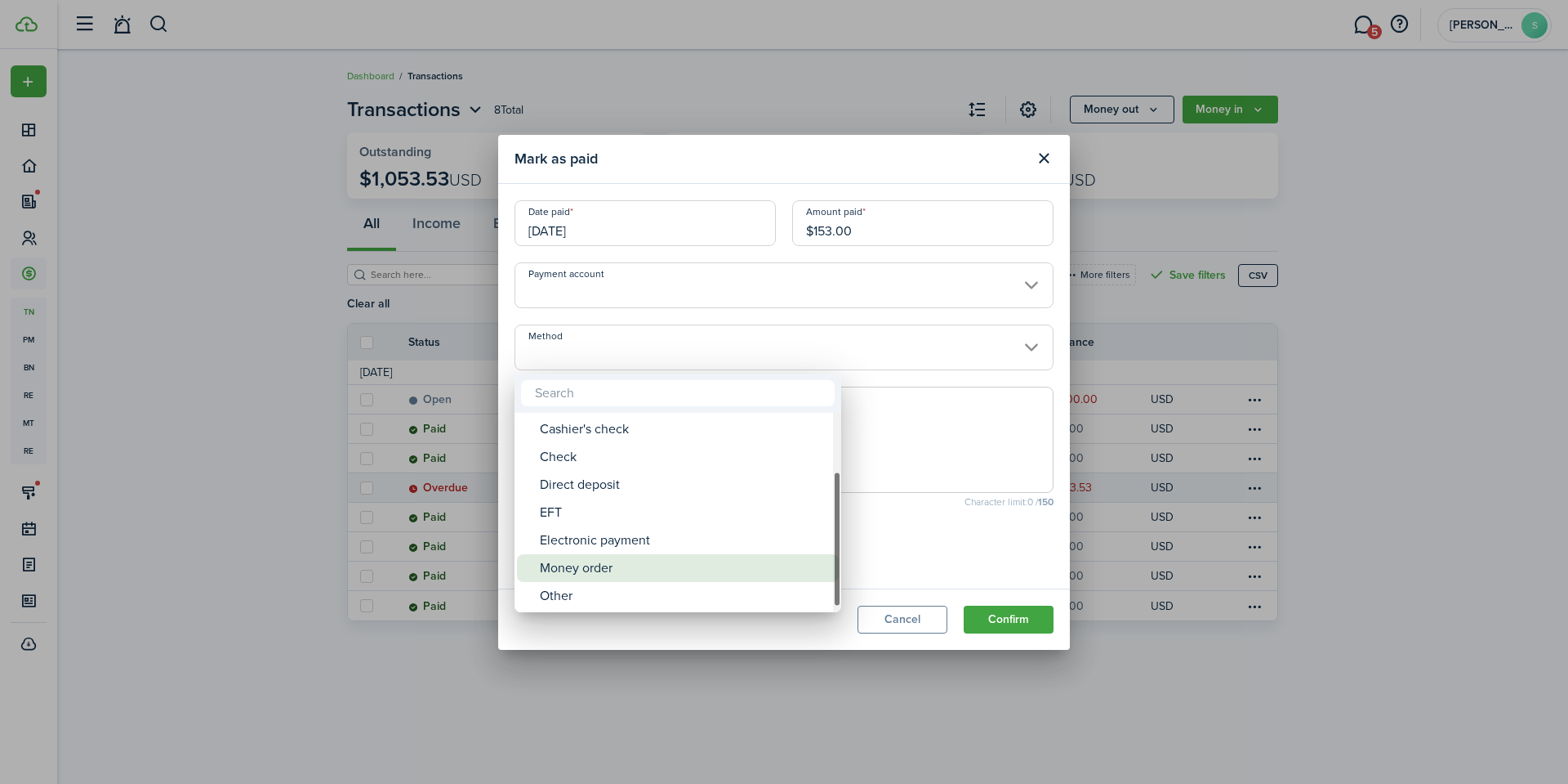
click at [605, 565] on div "Money order" at bounding box center [683, 568] width 289 height 28
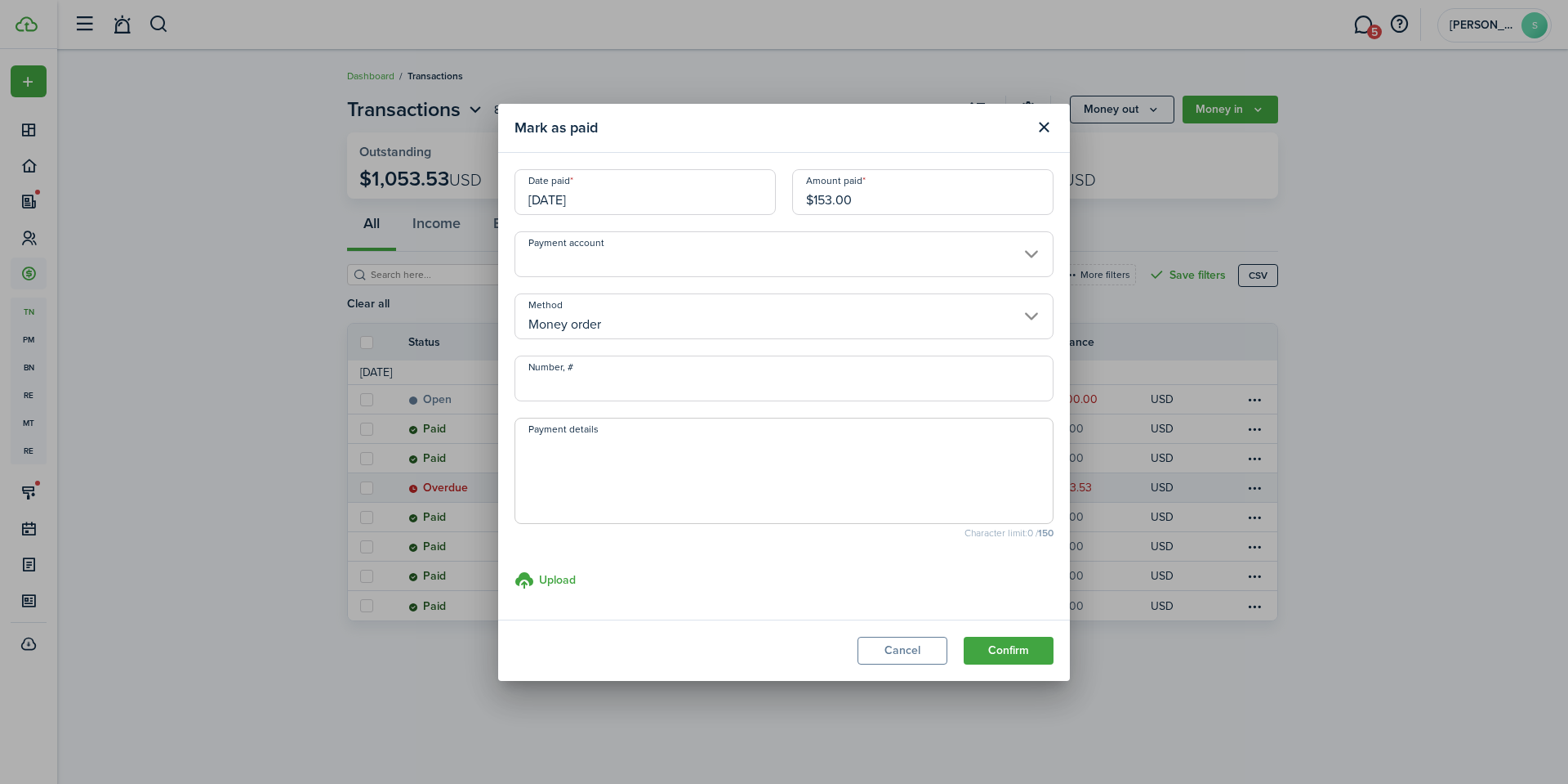
click at [601, 384] on input "Number, #" at bounding box center [784, 378] width 539 height 46
click at [1015, 650] on button "Confirm" at bounding box center [1009, 650] width 90 height 28
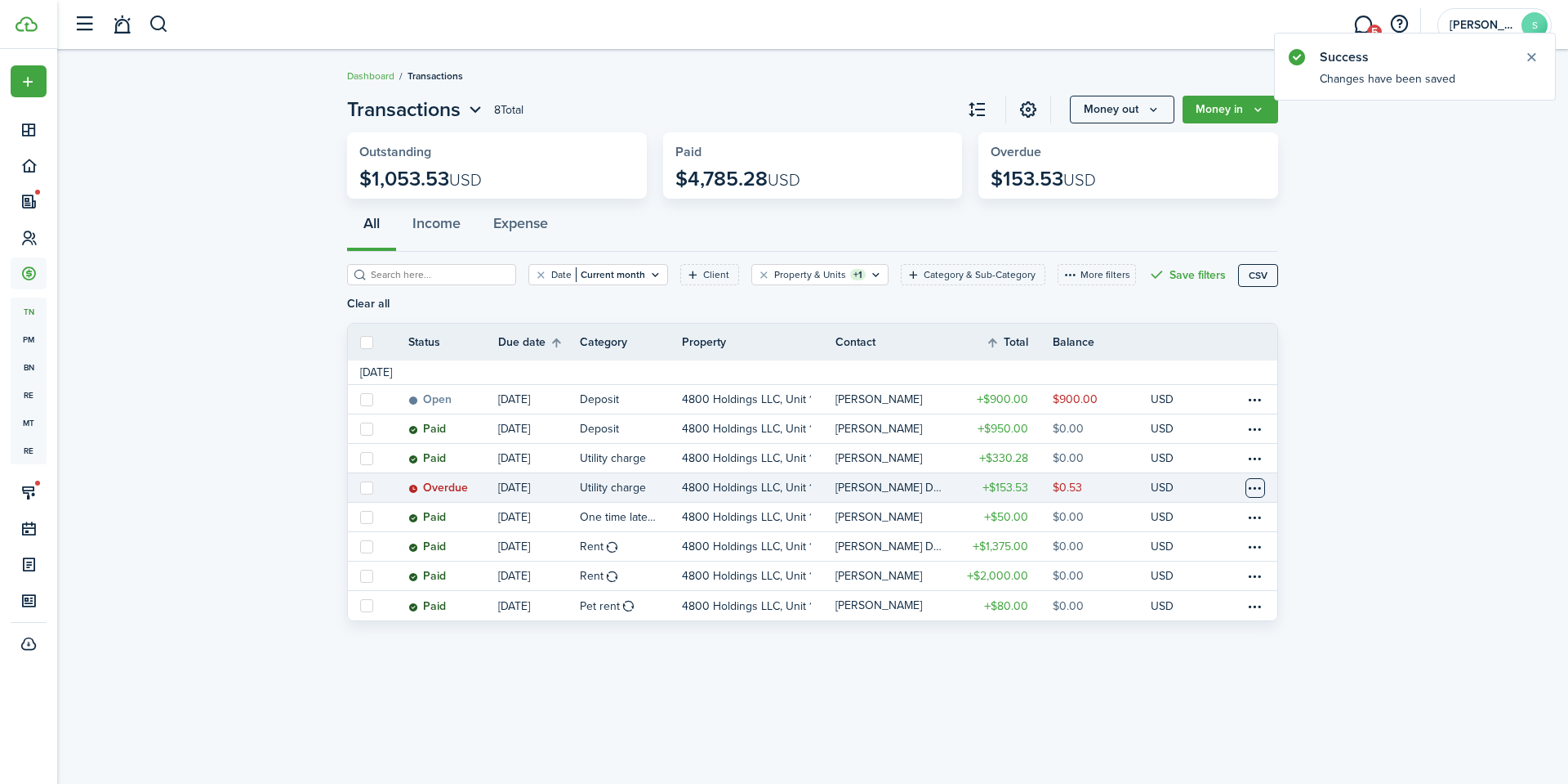
click at [1246, 488] on table-menu-btn-icon at bounding box center [1256, 488] width 20 height 20
click at [1141, 523] on button "Edit" at bounding box center [1193, 520] width 143 height 28
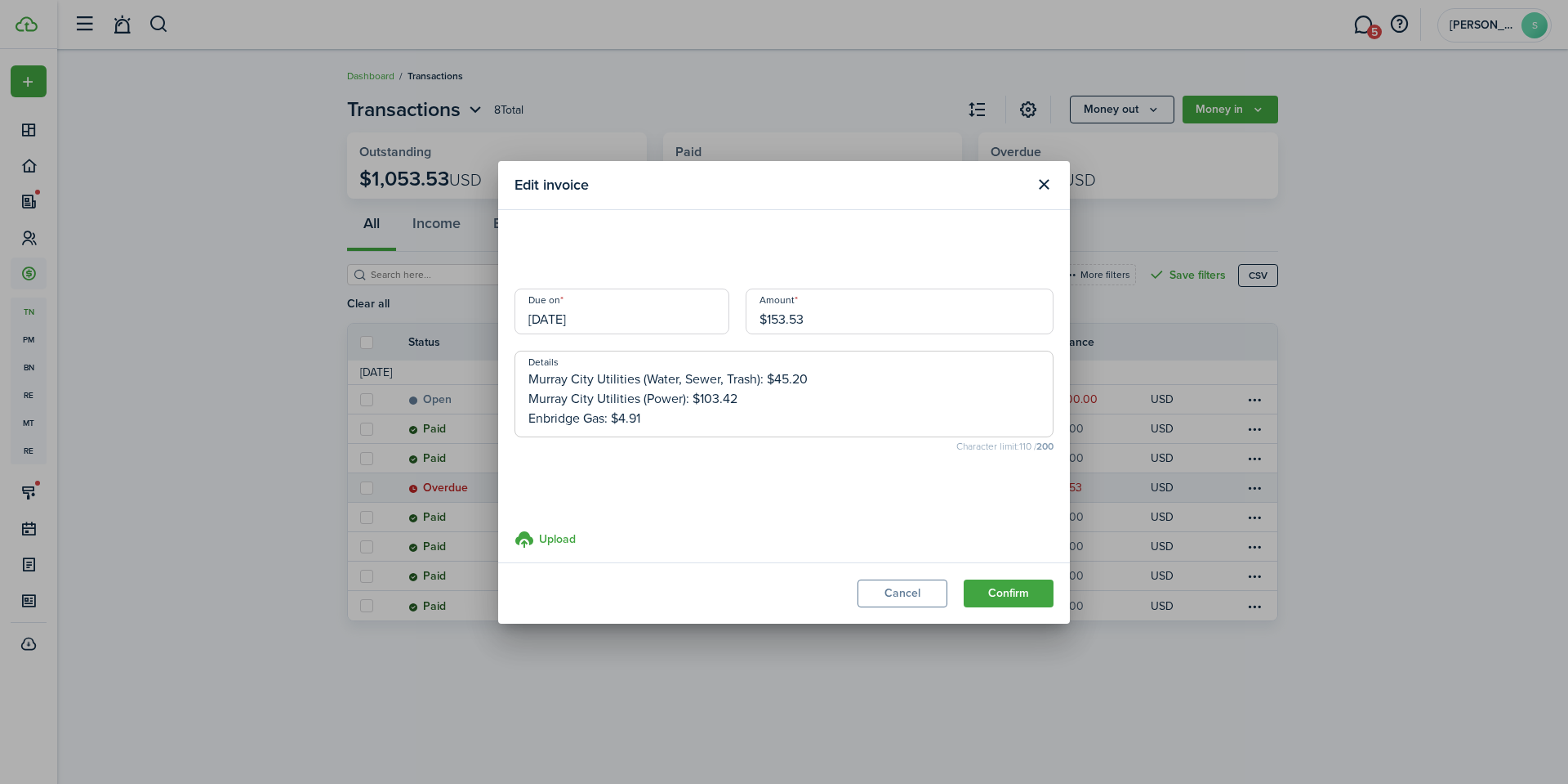
click at [876, 316] on input "$153.53" at bounding box center [900, 312] width 307 height 46
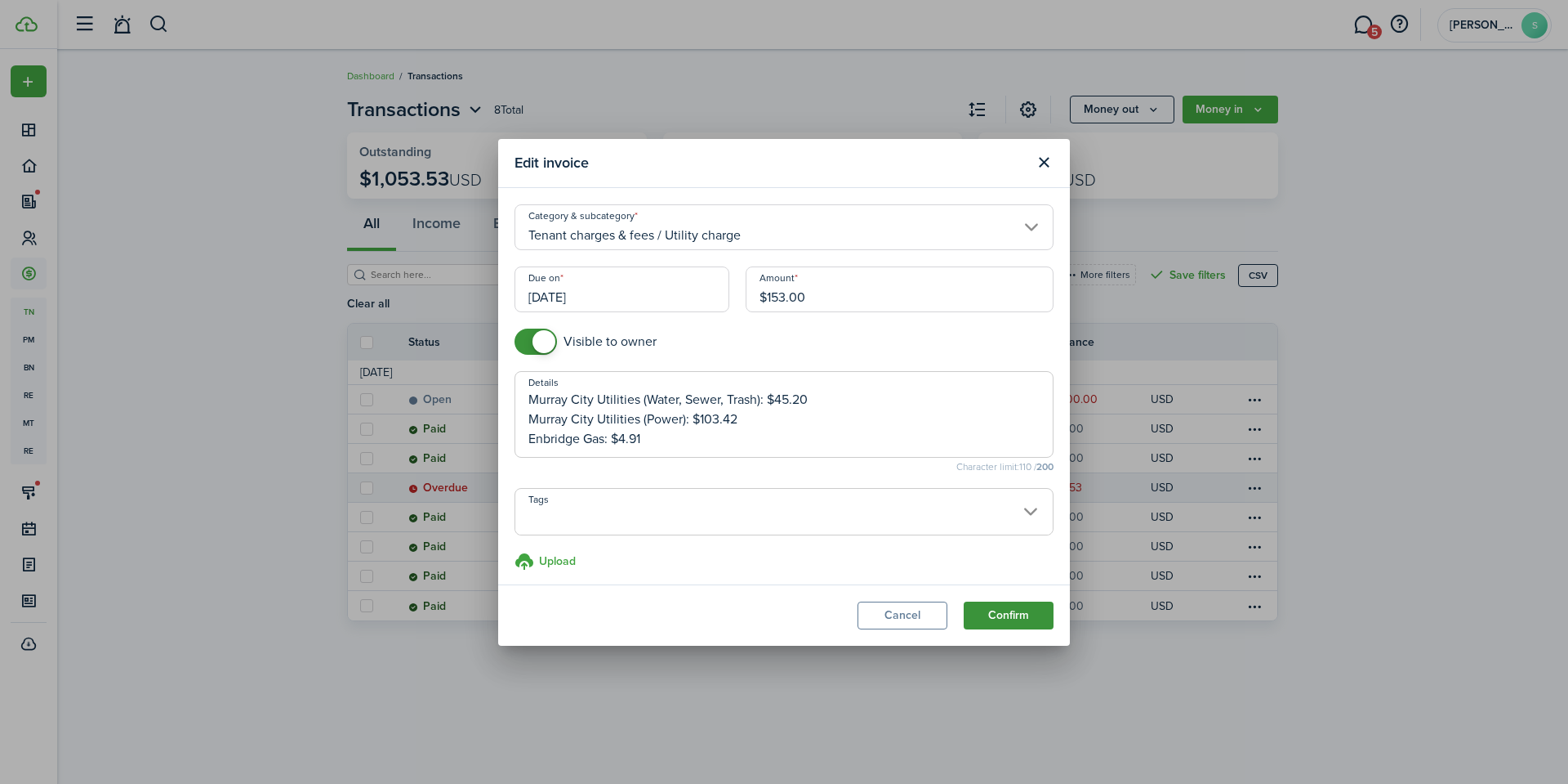
click at [1025, 614] on button "Confirm" at bounding box center [1009, 615] width 90 height 28
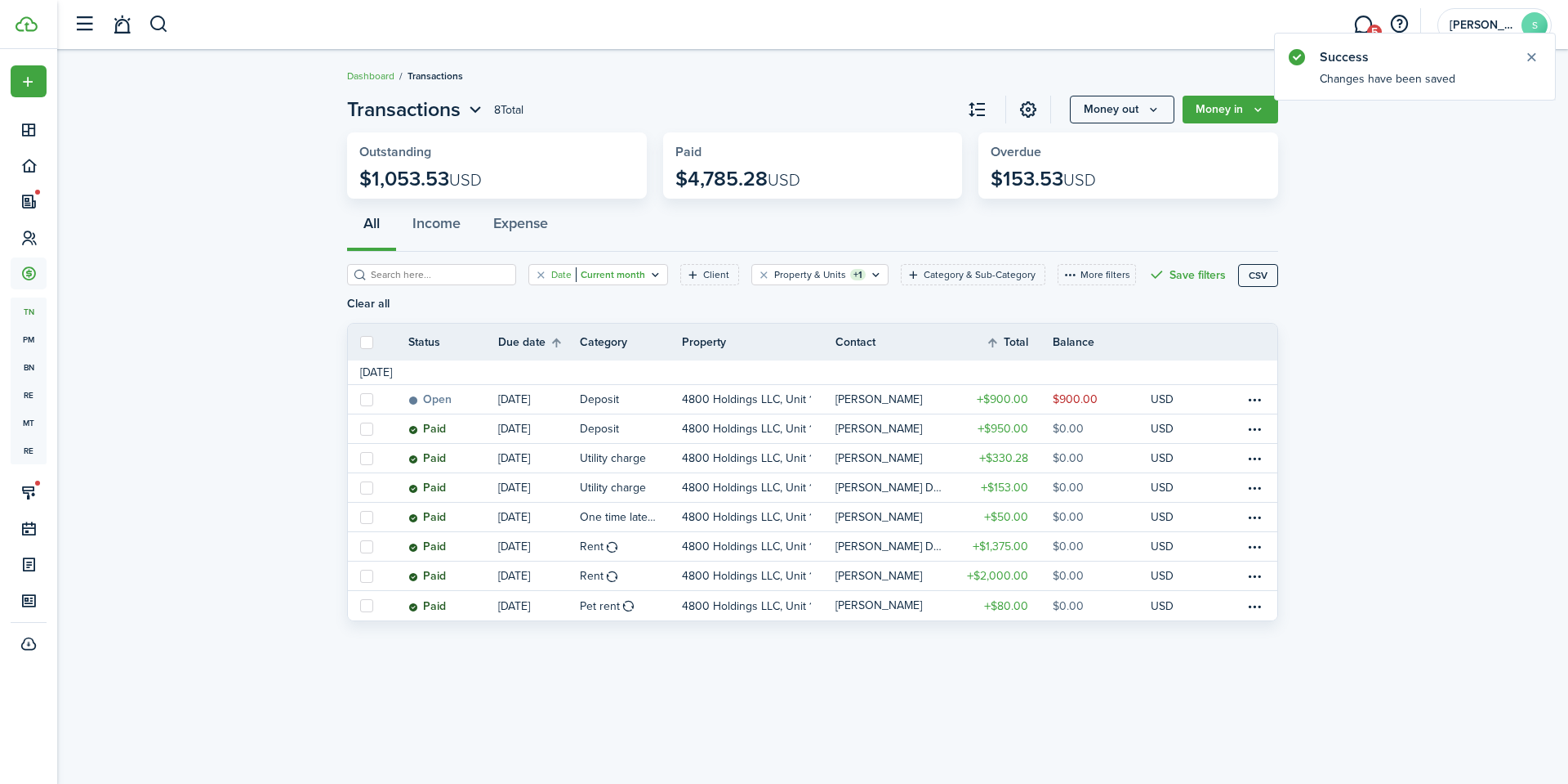
click at [575, 279] on filter-tag-value "Current month" at bounding box center [610, 274] width 69 height 15
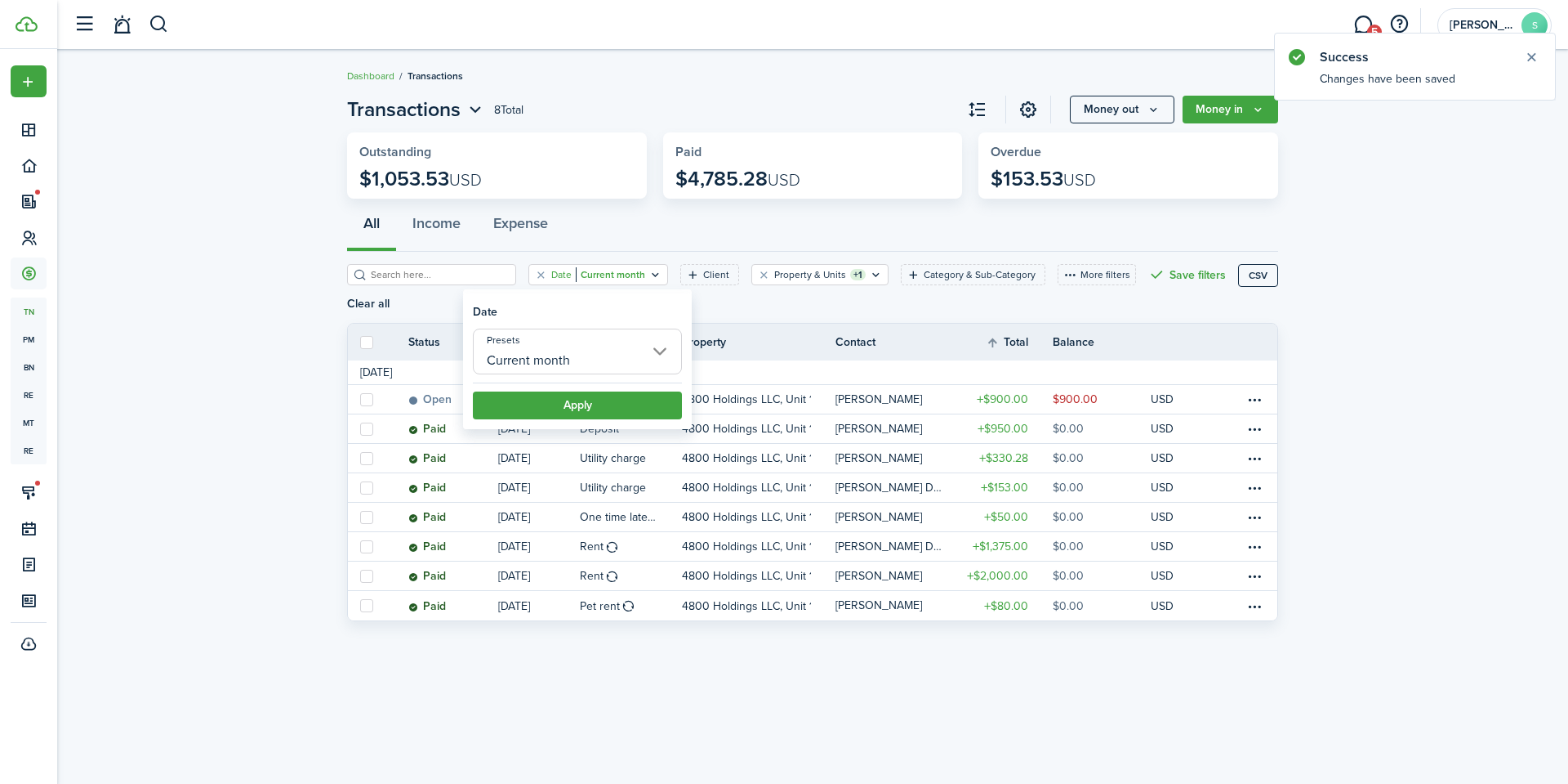
click at [551, 277] on filter-tag-label "Date" at bounding box center [561, 274] width 21 height 15
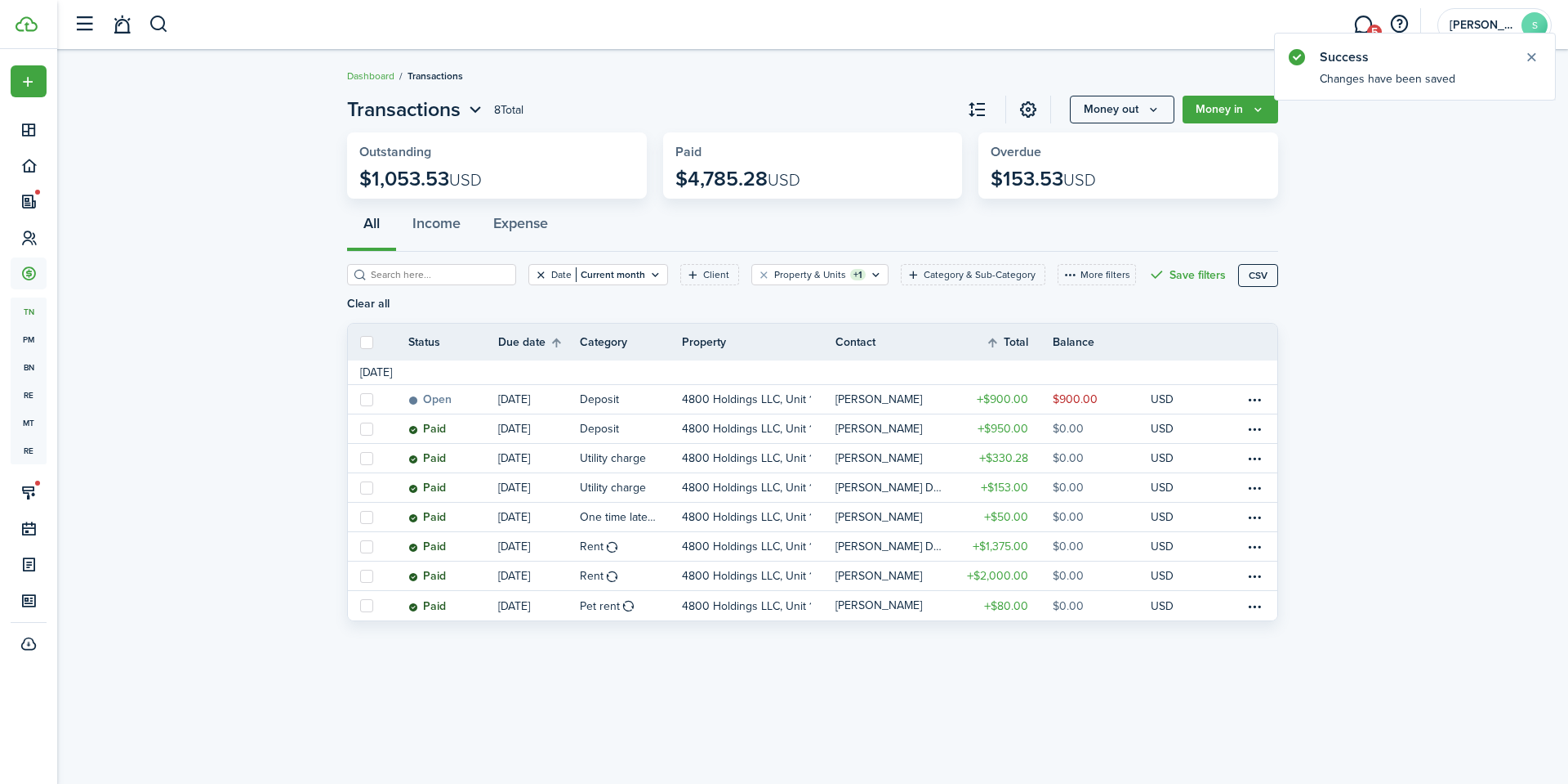
click at [534, 277] on button "Clear filter" at bounding box center [541, 274] width 14 height 13
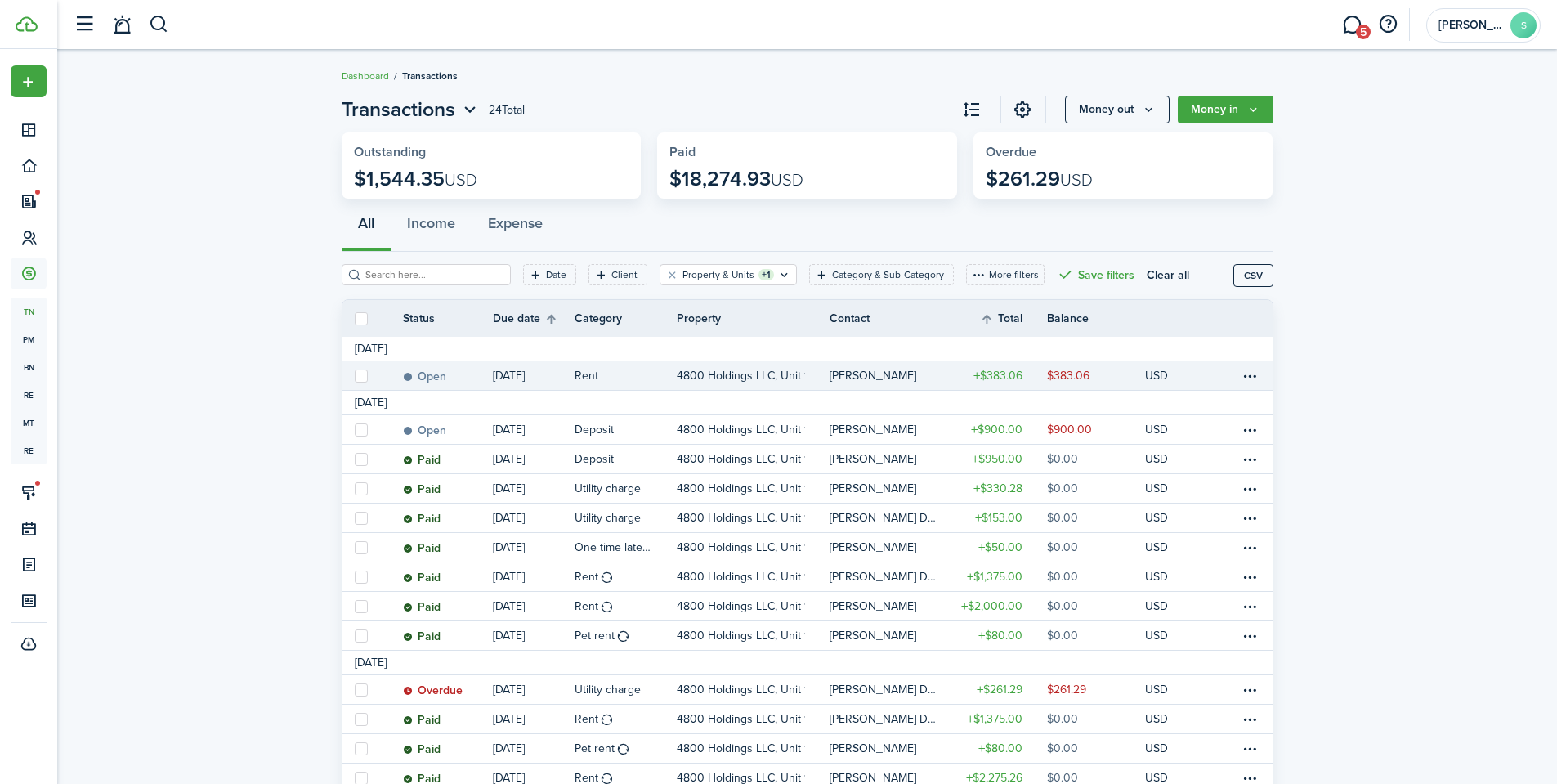
click at [1265, 381] on link at bounding box center [1255, 375] width 33 height 29
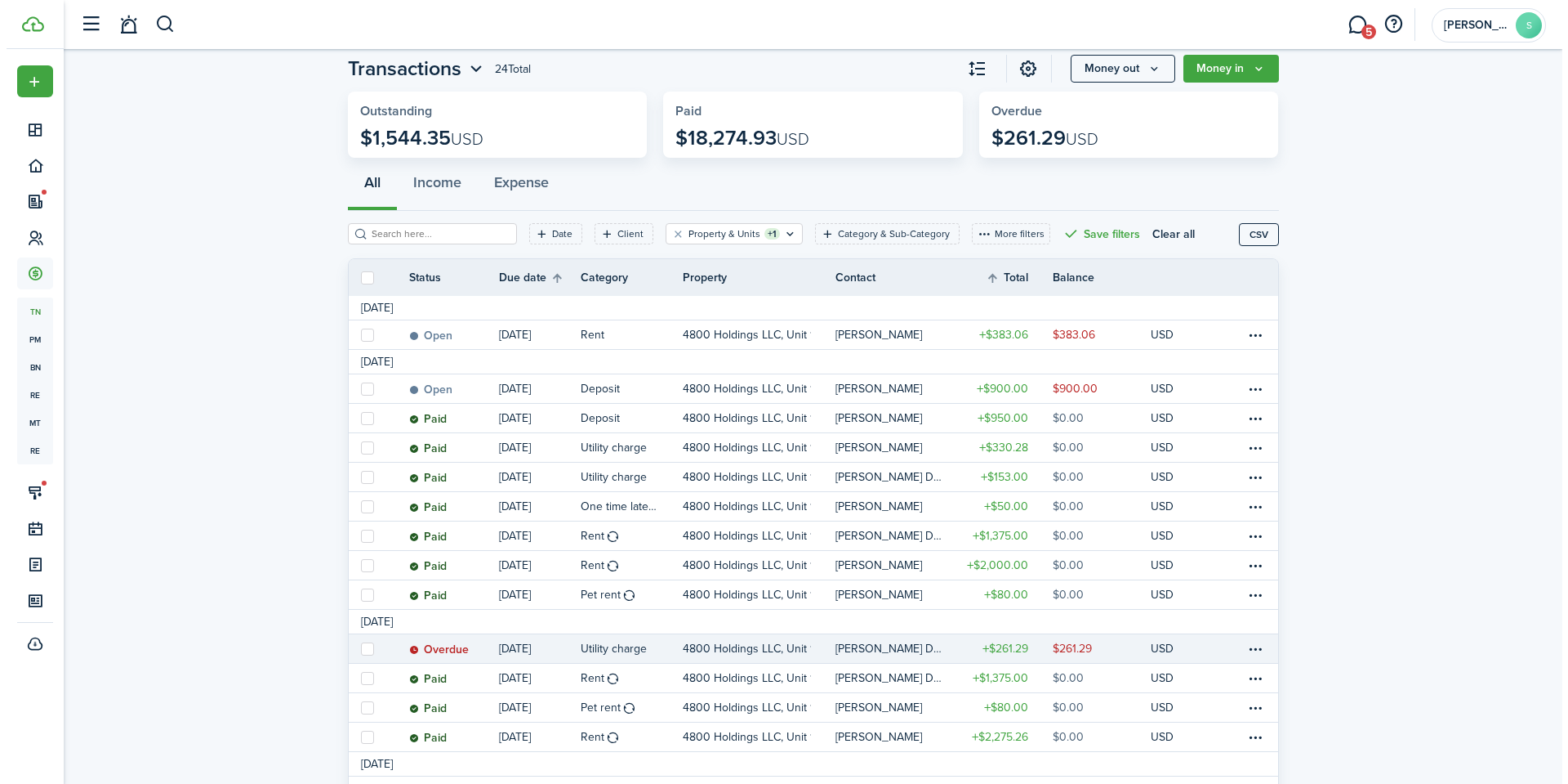
scroll to position [44, 0]
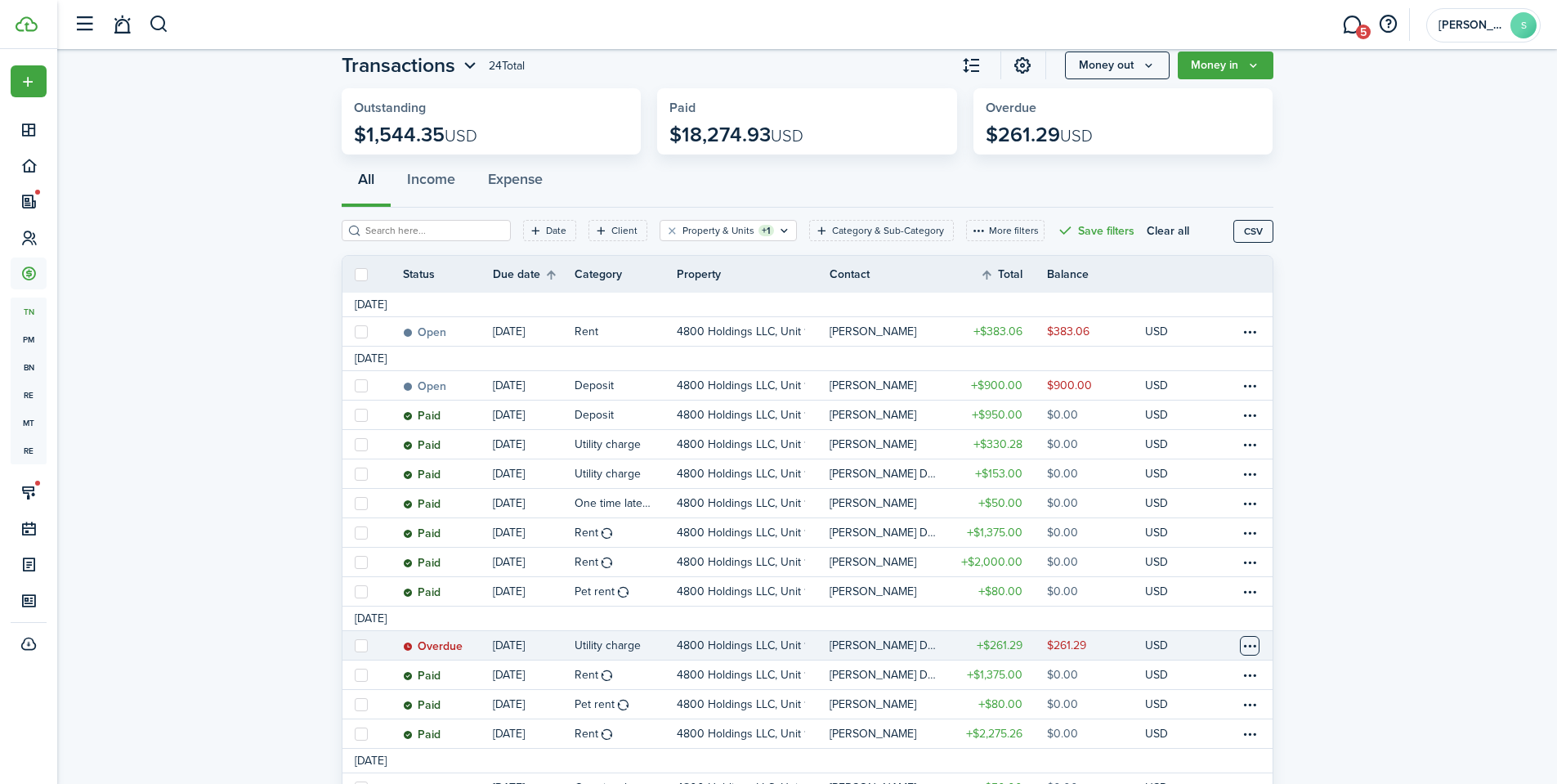
click at [1247, 645] on table-menu-btn-icon at bounding box center [1250, 646] width 20 height 20
click at [1216, 543] on button "Edit" at bounding box center [1189, 537] width 143 height 28
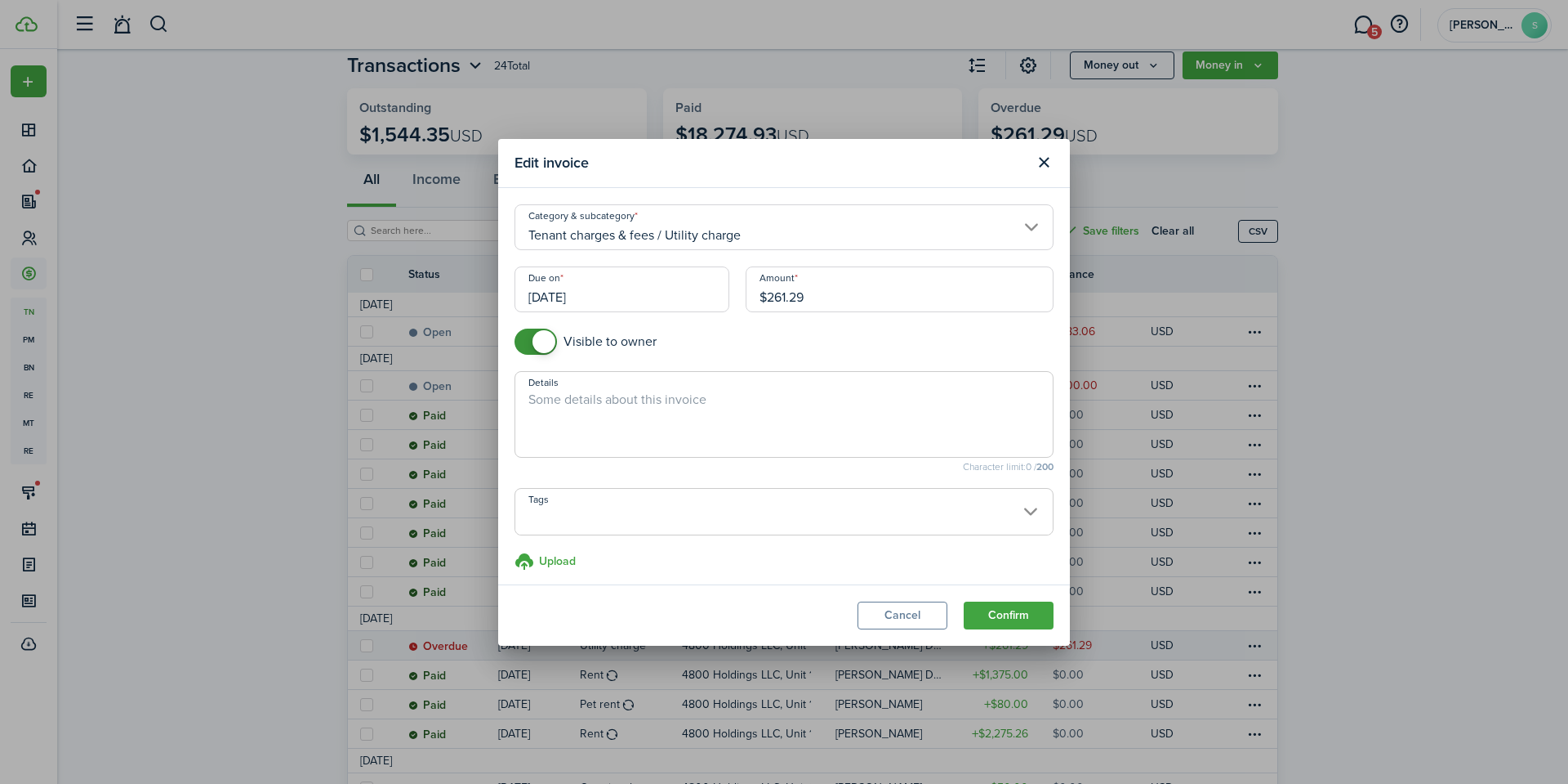
click at [884, 288] on input "$261.29" at bounding box center [900, 289] width 307 height 46
click at [825, 296] on input "$261.29" at bounding box center [900, 289] width 307 height 46
click at [1002, 609] on button "Confirm" at bounding box center [1009, 615] width 90 height 28
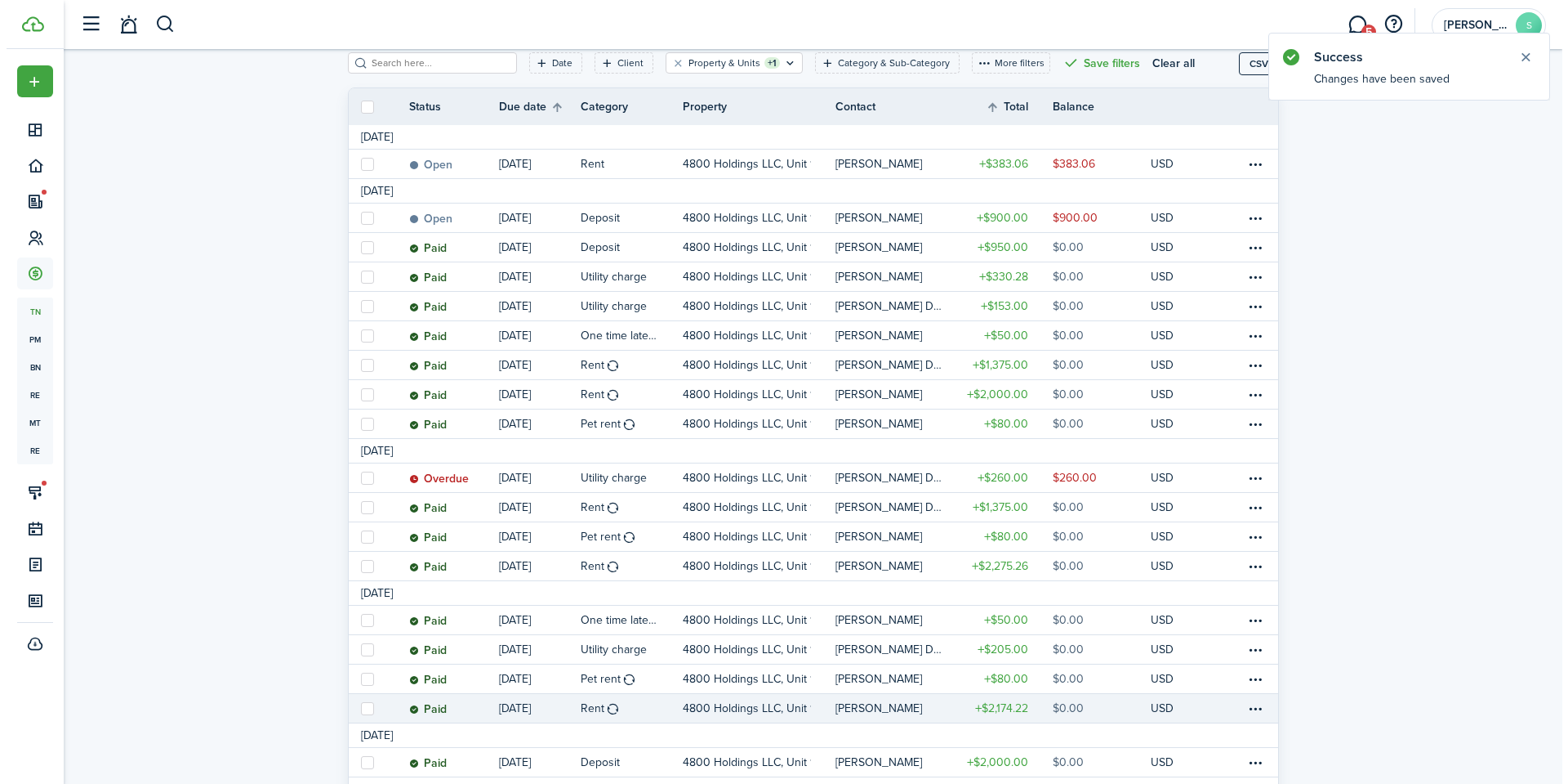
scroll to position [409, 0]
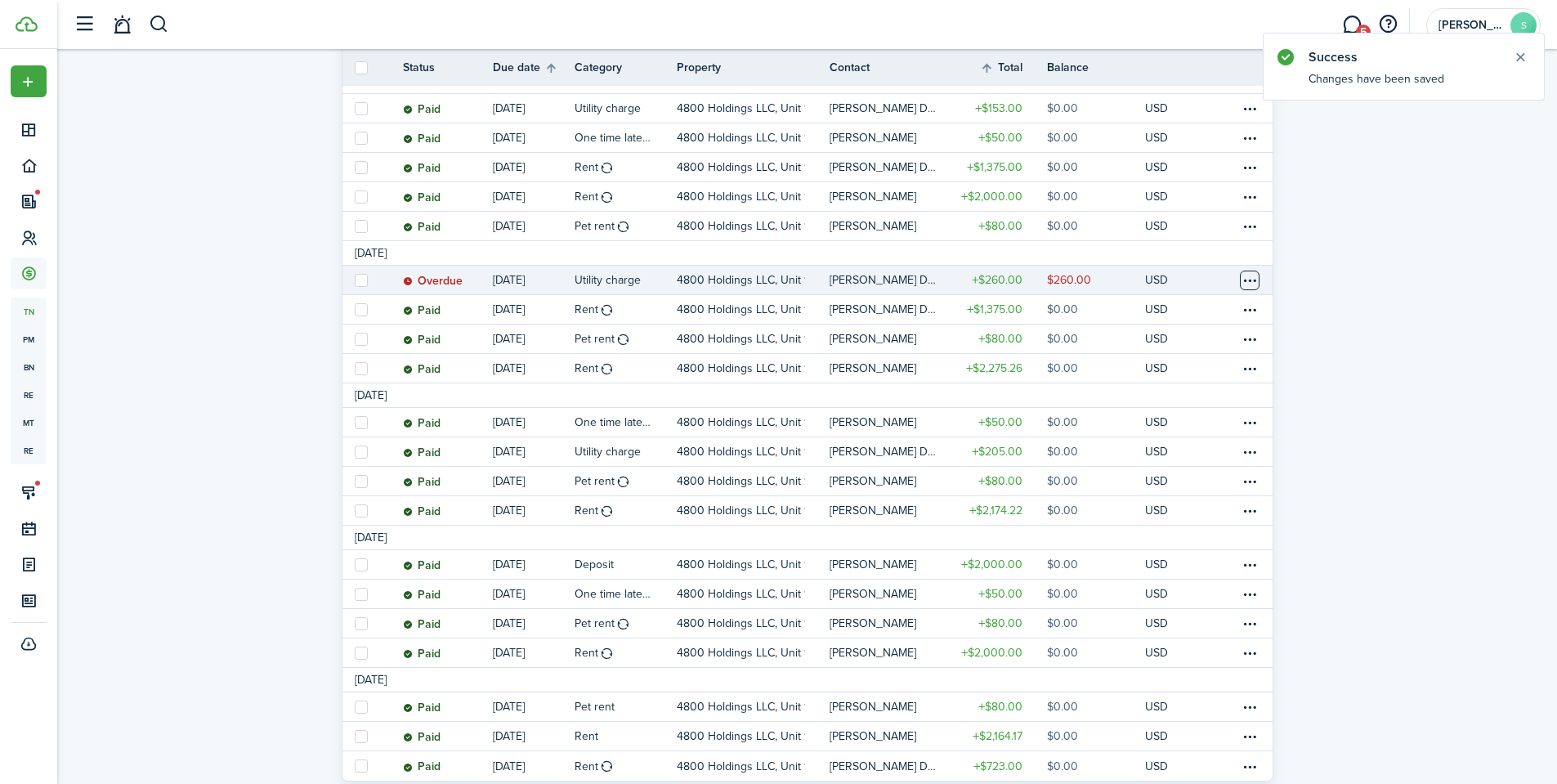
click at [1254, 285] on table-menu-btn-icon at bounding box center [1250, 281] width 20 height 20
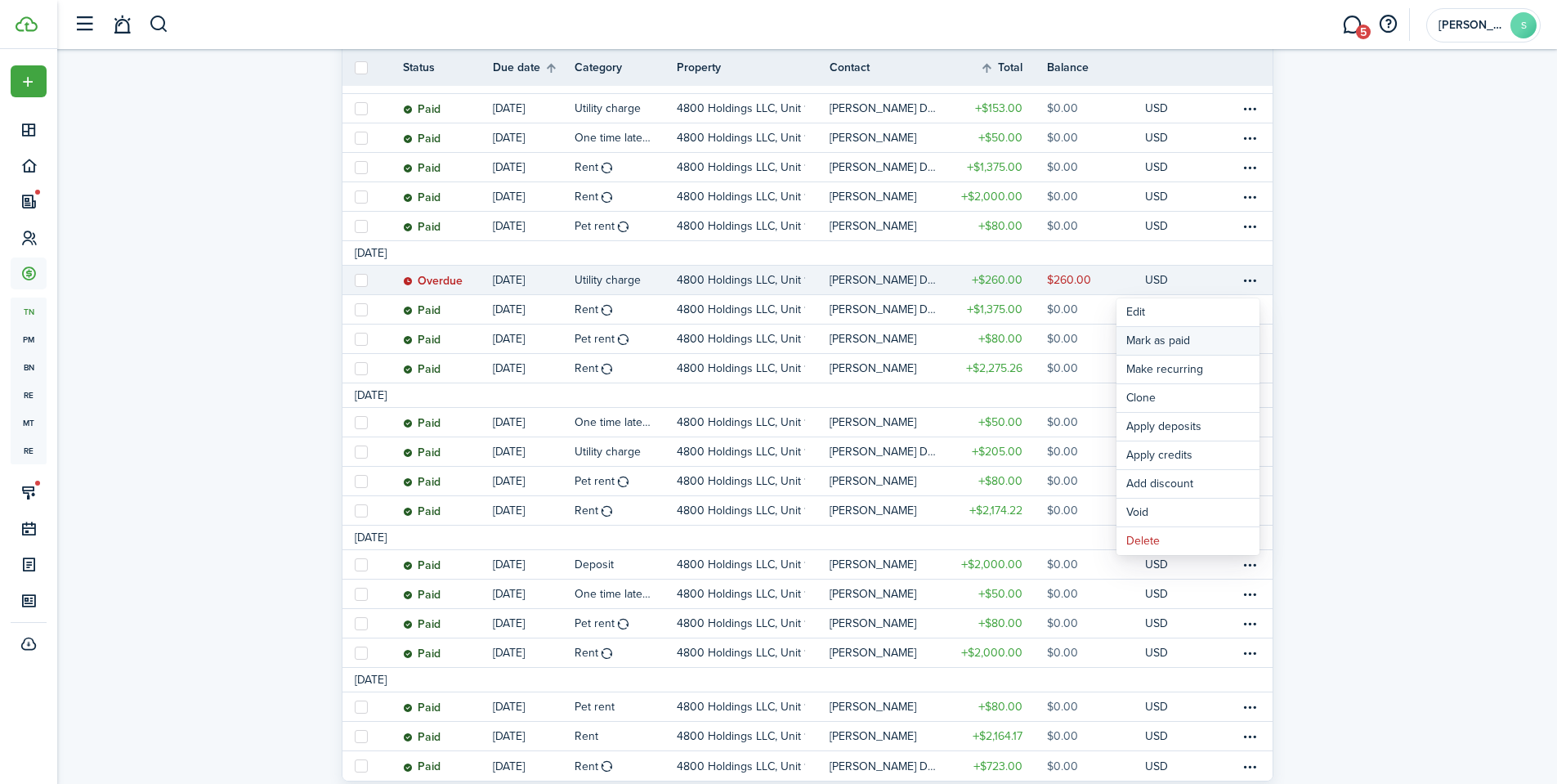
click at [1136, 338] on link "Mark as paid" at bounding box center [1189, 340] width 143 height 28
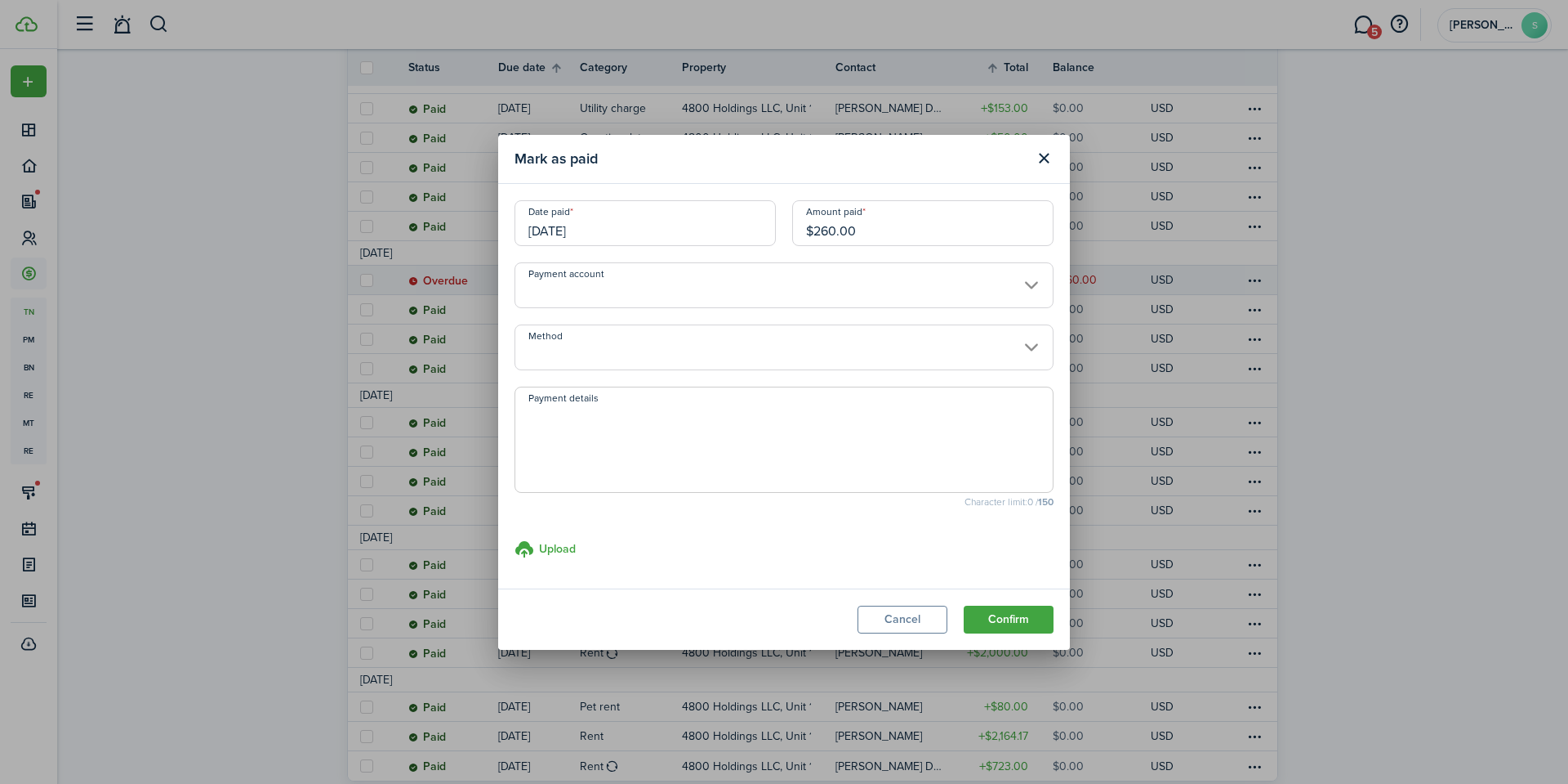
click at [782, 280] on input "Payment account" at bounding box center [784, 285] width 539 height 46
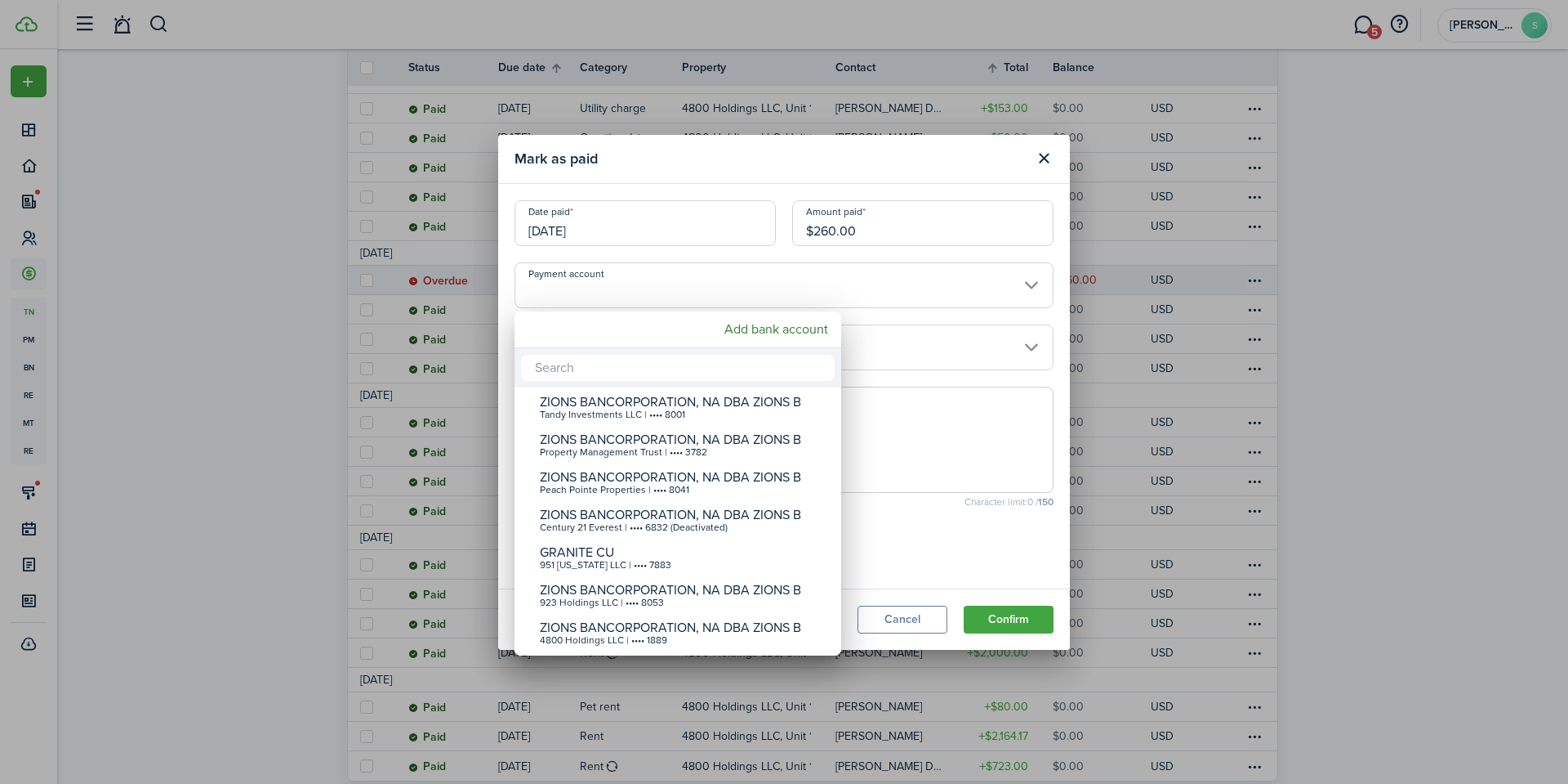
click at [718, 284] on div at bounding box center [784, 391] width 1829 height 1045
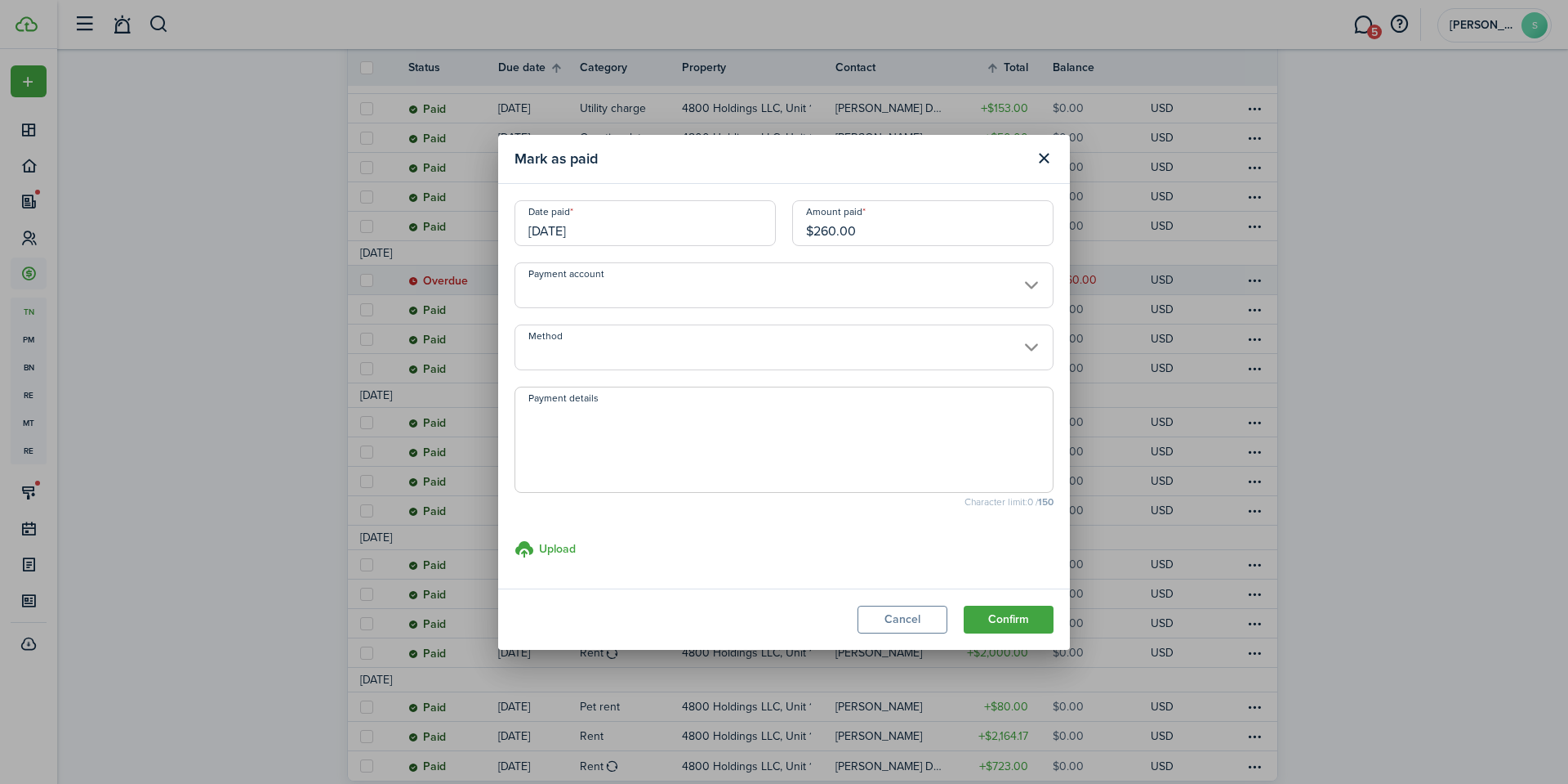
click at [649, 337] on input "Method" at bounding box center [784, 347] width 539 height 46
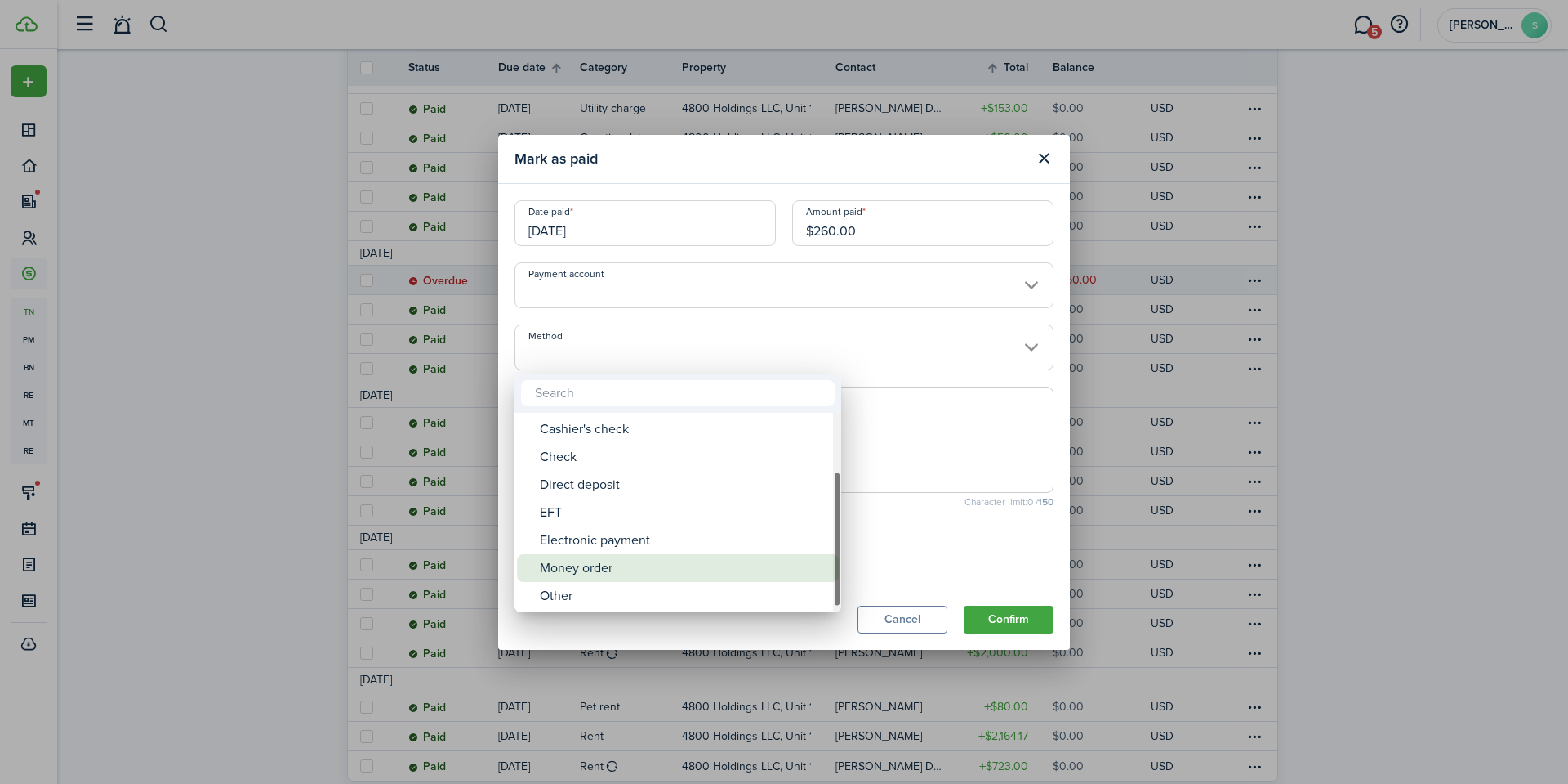
click at [582, 577] on div "Money order" at bounding box center [683, 568] width 289 height 28
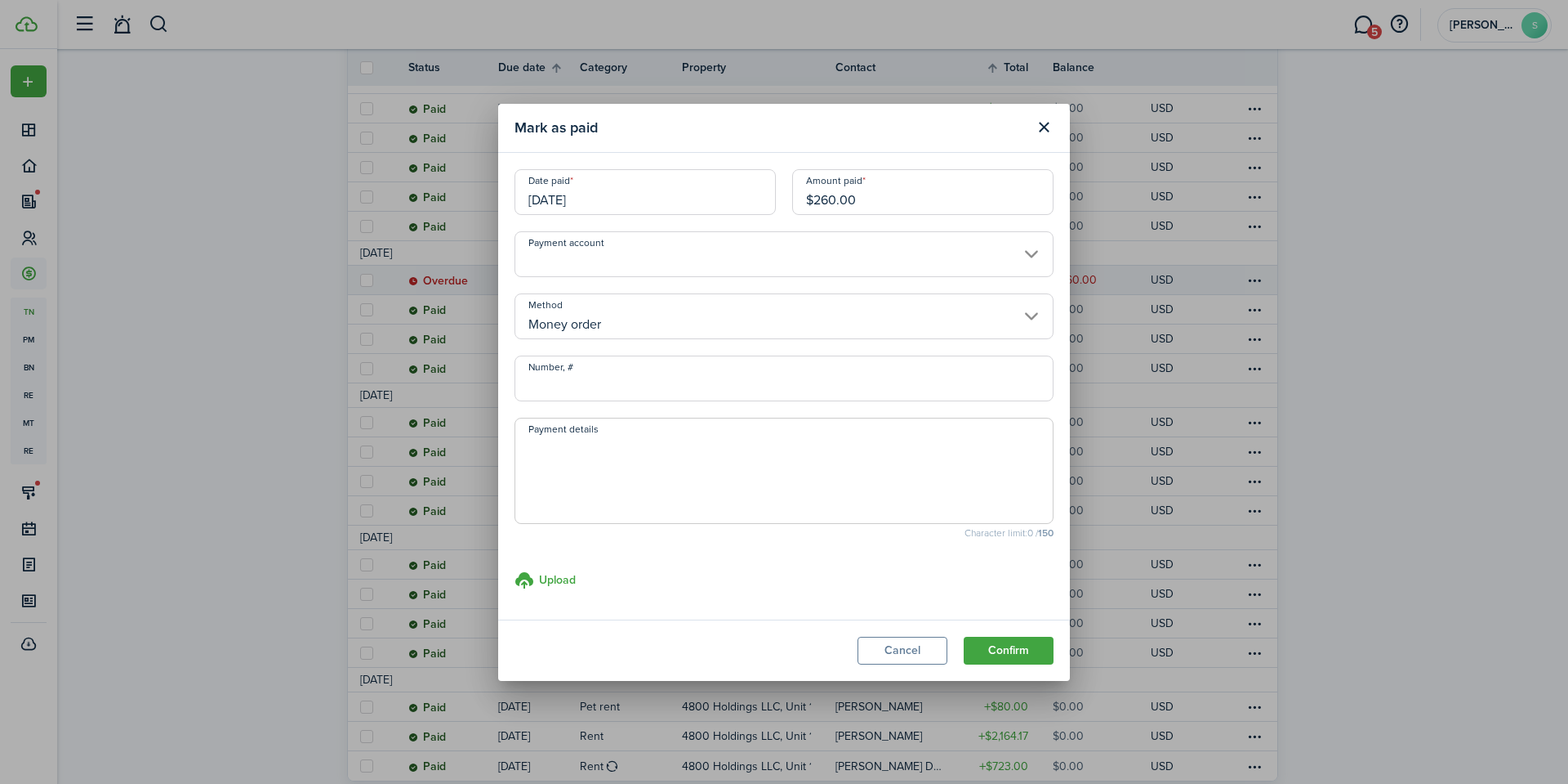
click at [588, 371] on input "Number, #" at bounding box center [784, 378] width 539 height 46
click at [1037, 665] on modal-footer "Cancel Confirm" at bounding box center [784, 650] width 571 height 62
click at [1027, 655] on button "Confirm" at bounding box center [1009, 650] width 90 height 28
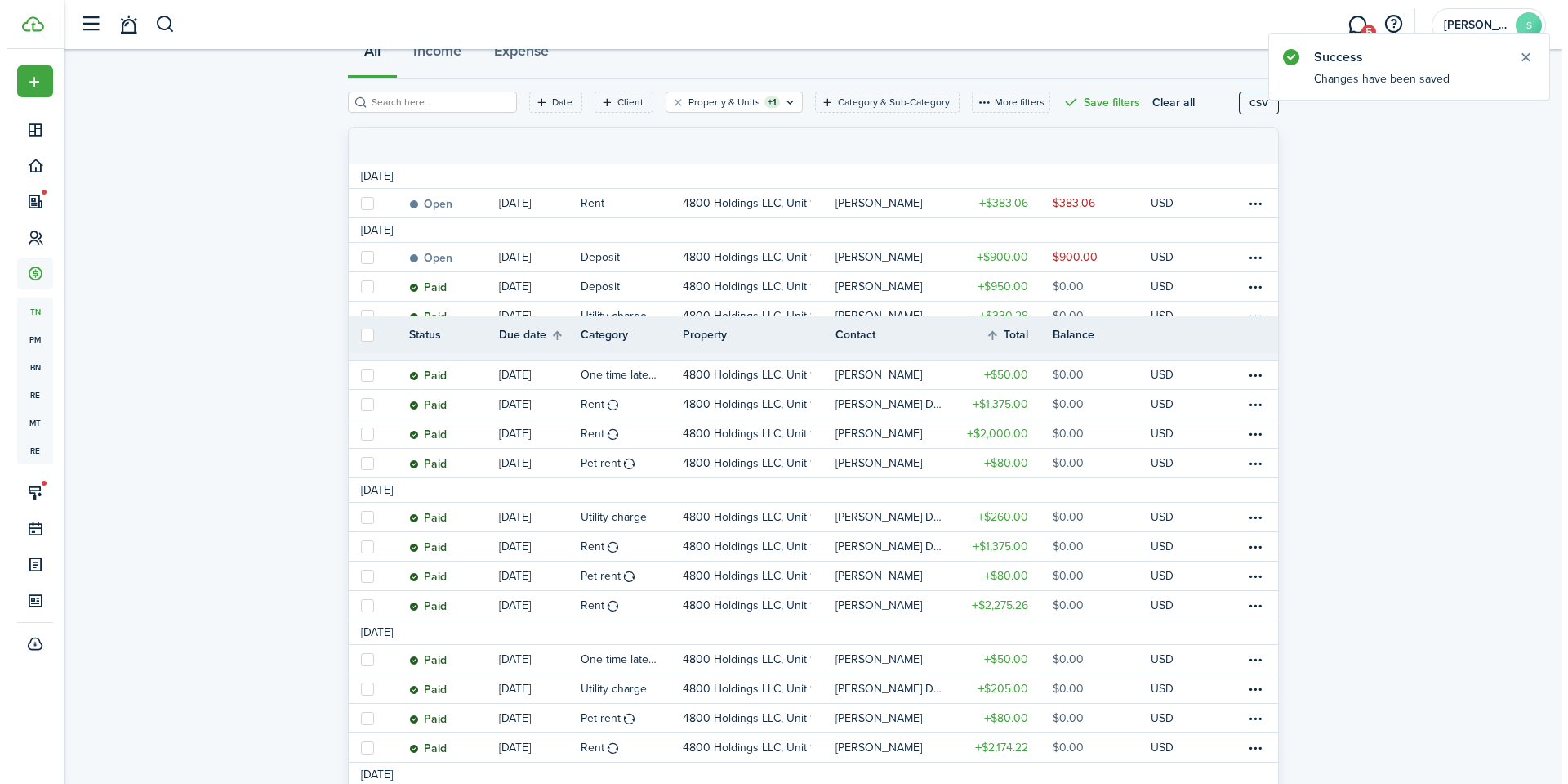
scroll to position [0, 0]
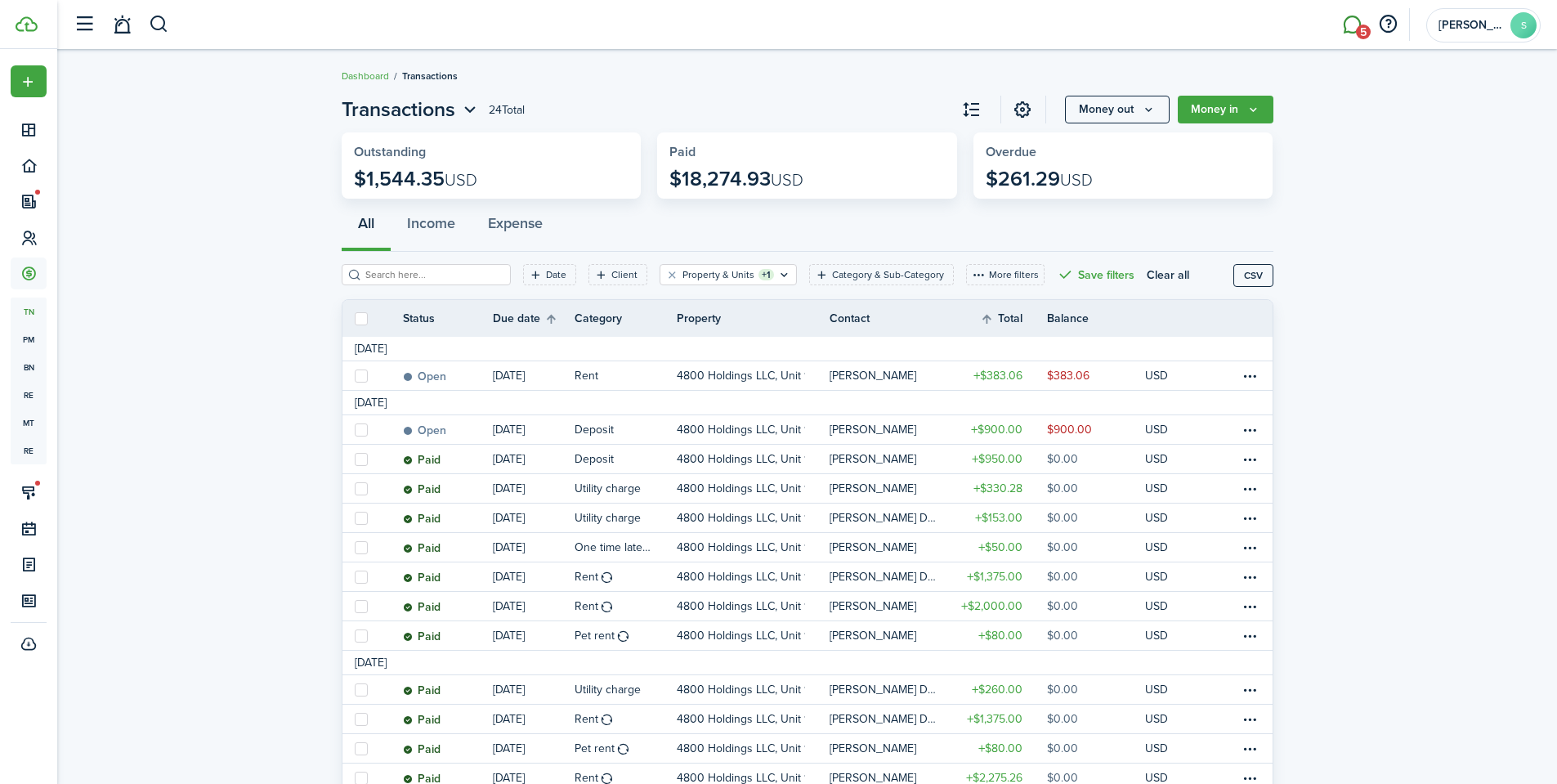
click at [1353, 32] on link "5" at bounding box center [1351, 25] width 31 height 42
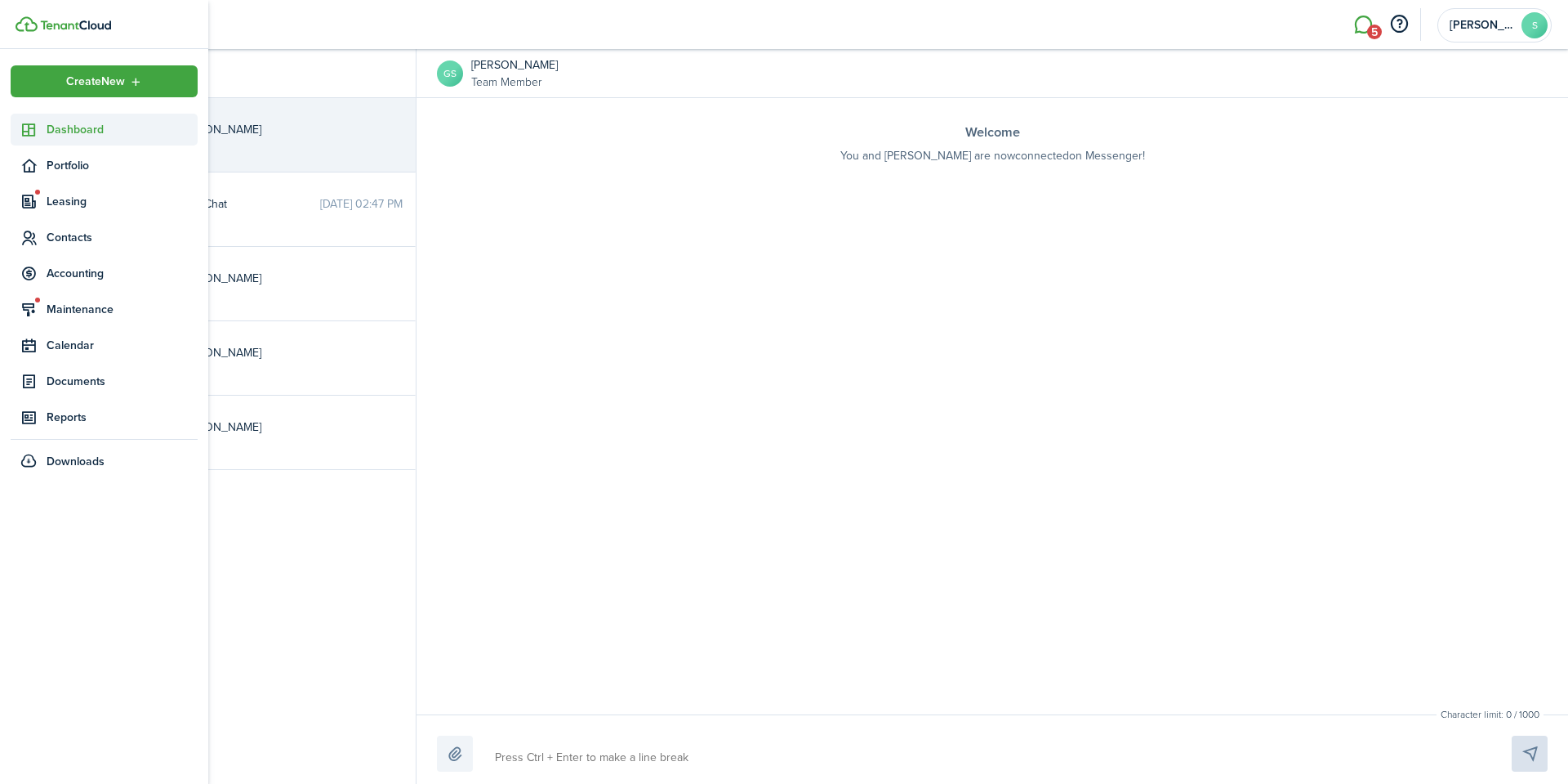
click at [60, 138] on link "Dashboard" at bounding box center [104, 129] width 187 height 32
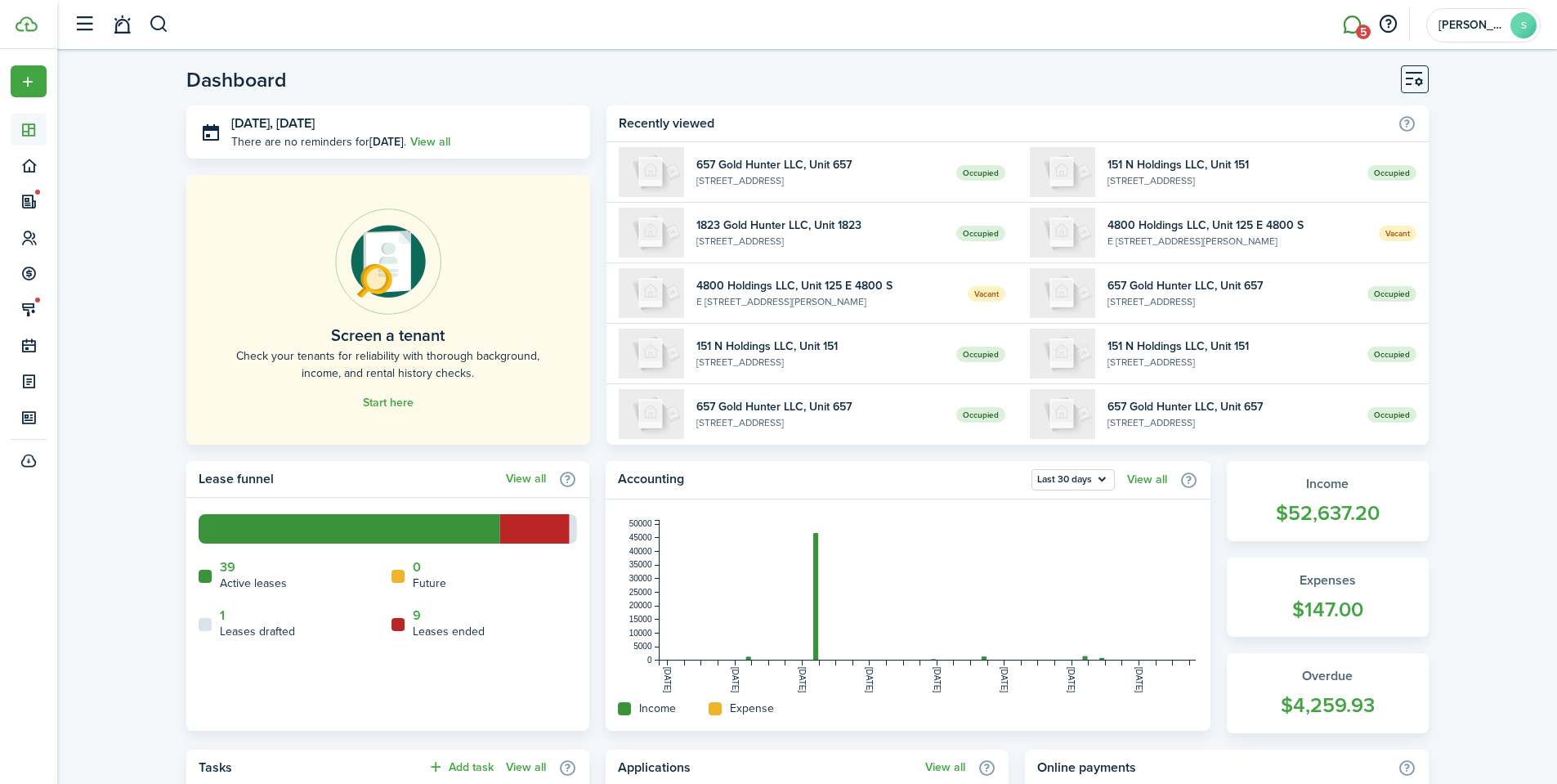
click at [1352, 24] on link "5" at bounding box center [1351, 25] width 31 height 42
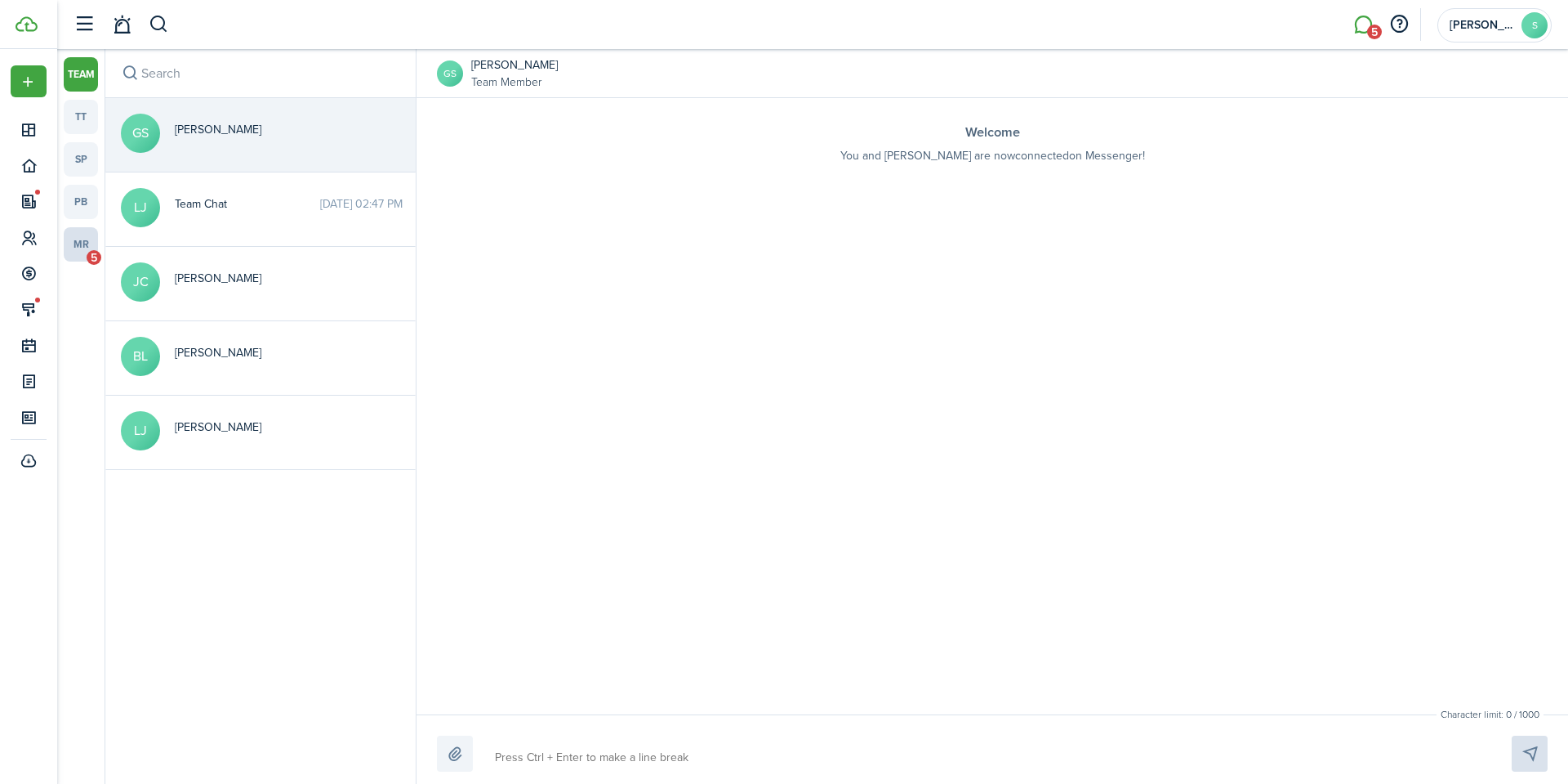
click at [95, 250] on span "5" at bounding box center [93, 257] width 15 height 15
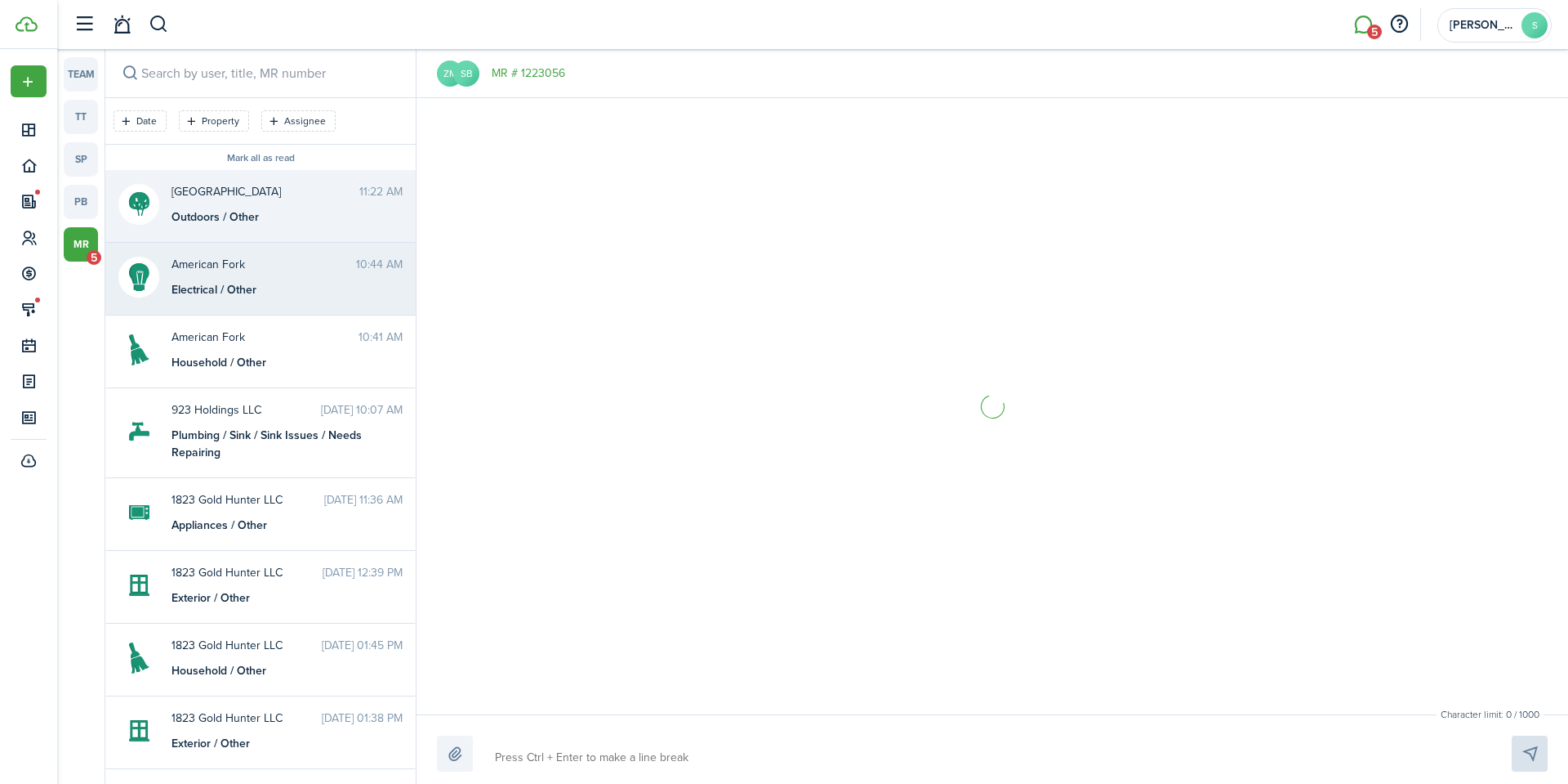
scroll to position [453, 0]
